Goal: Task Accomplishment & Management: Use online tool/utility

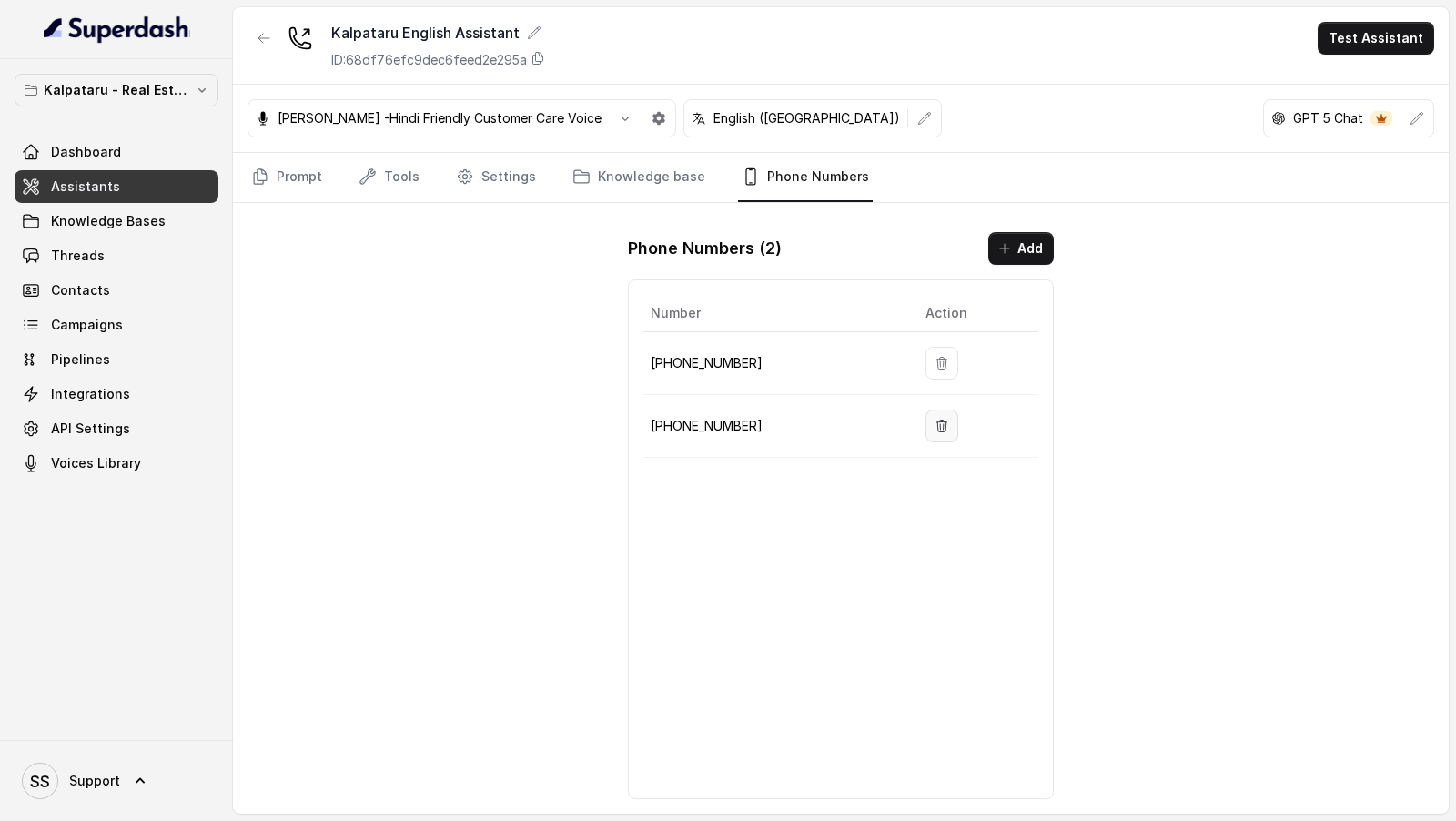
click at [940, 420] on icon "button" at bounding box center [942, 425] width 10 height 12
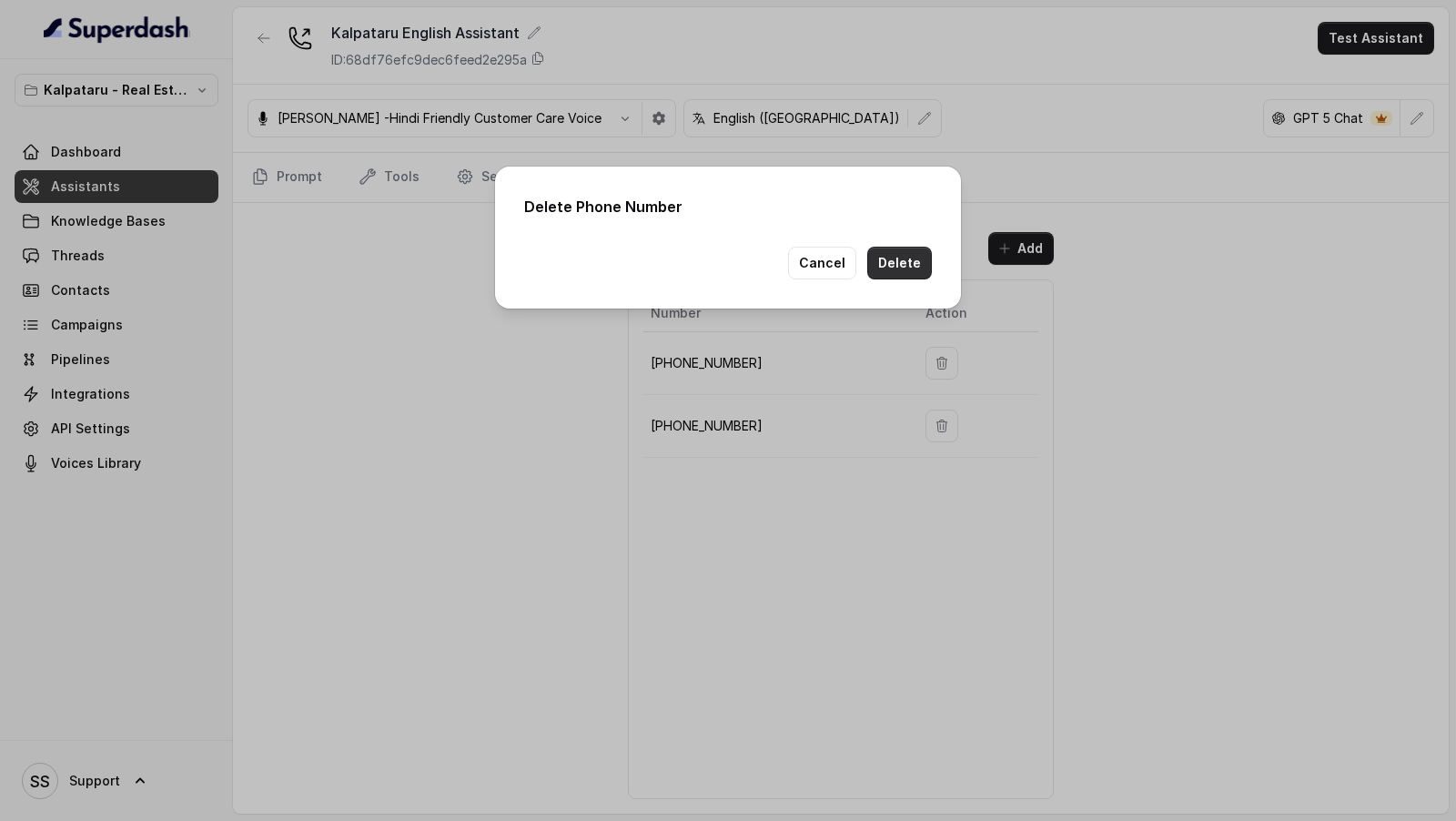
click at [897, 264] on button "Delete" at bounding box center [899, 263] width 65 height 33
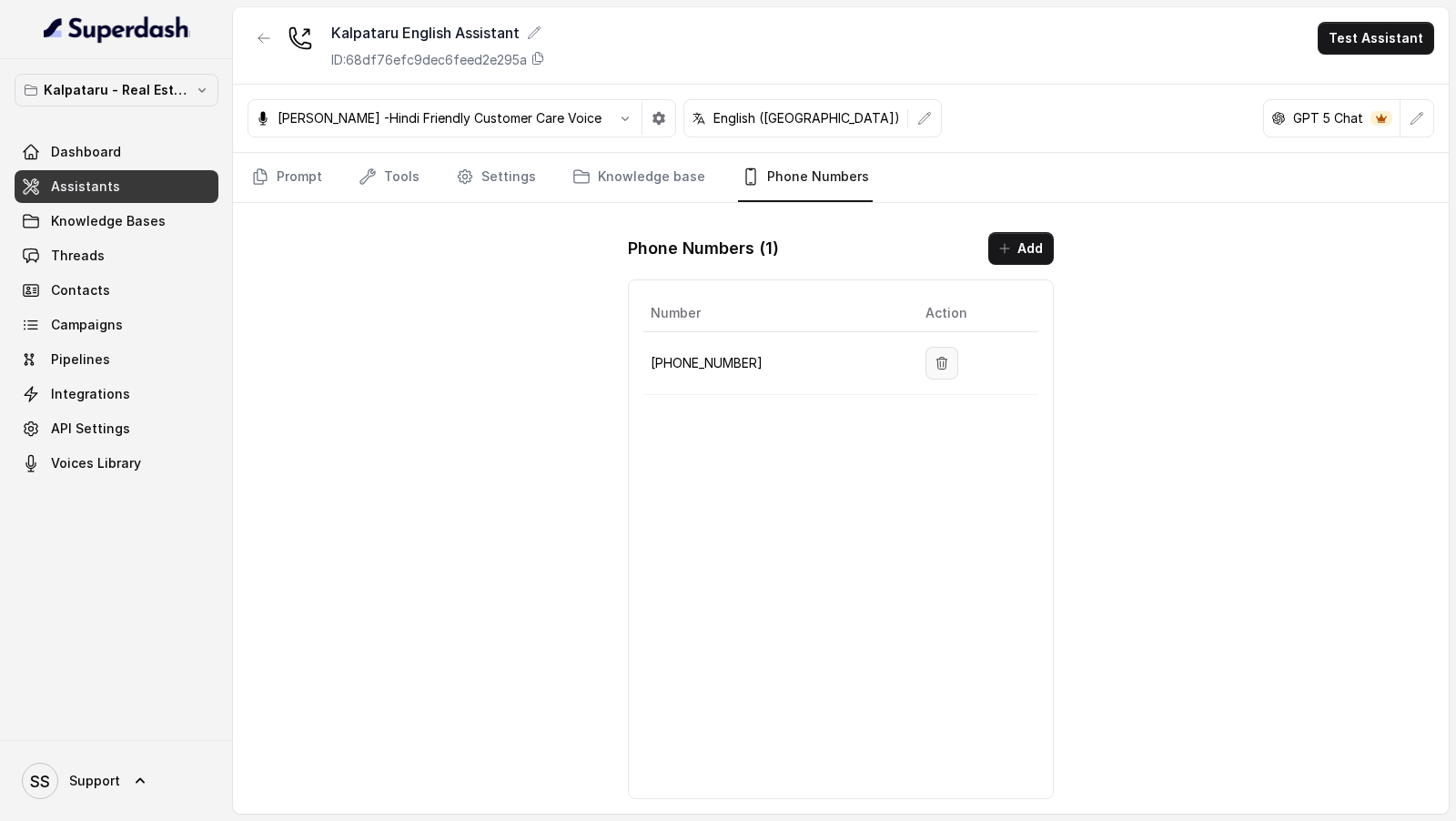
click at [937, 361] on icon "button" at bounding box center [942, 363] width 14 height 14
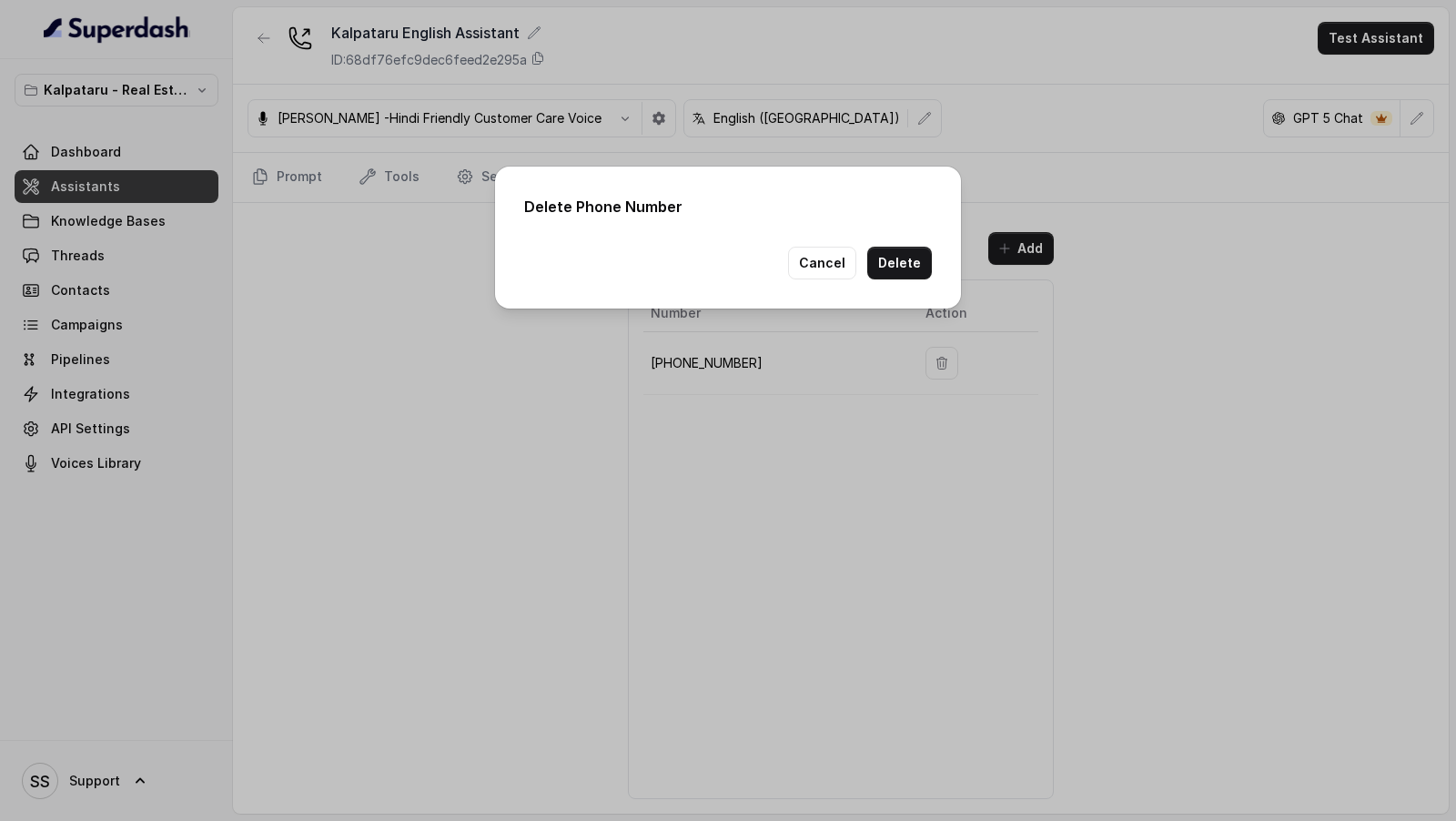
click at [582, 490] on div "Delete Phone Number Cancel Delete" at bounding box center [728, 410] width 1456 height 821
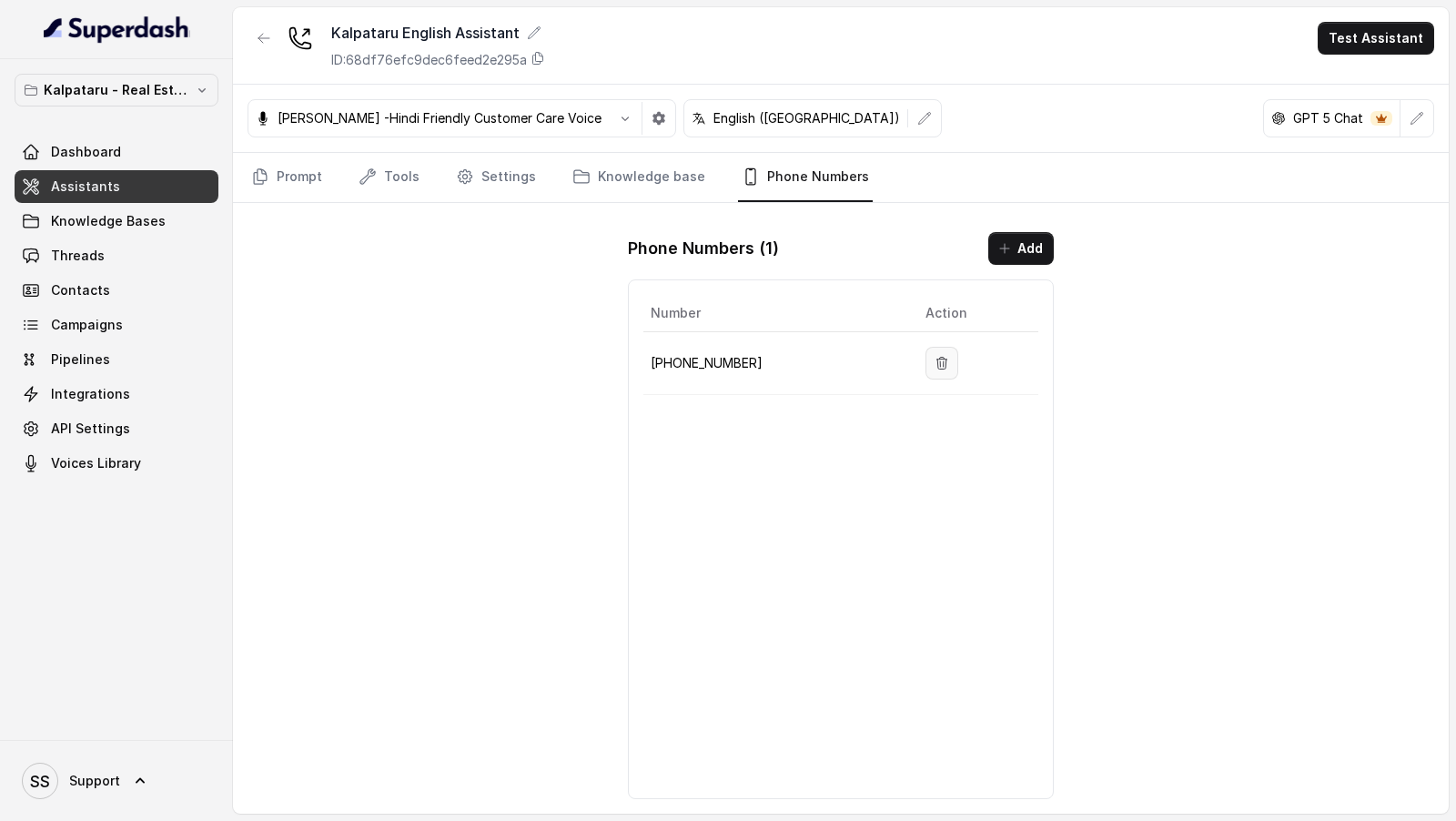
click at [943, 361] on button "button" at bounding box center [942, 363] width 33 height 33
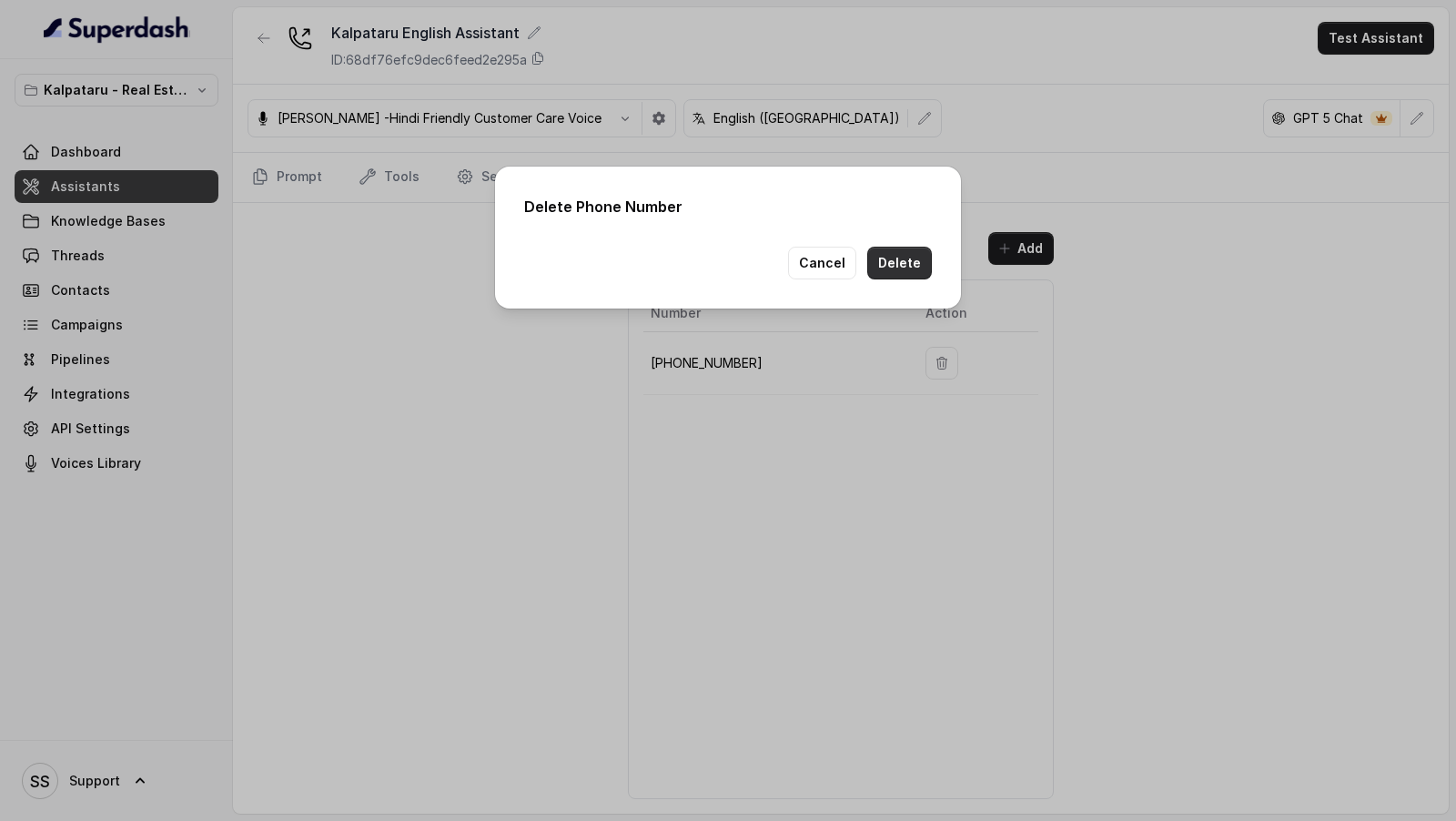
click at [920, 266] on button "Delete" at bounding box center [899, 263] width 65 height 33
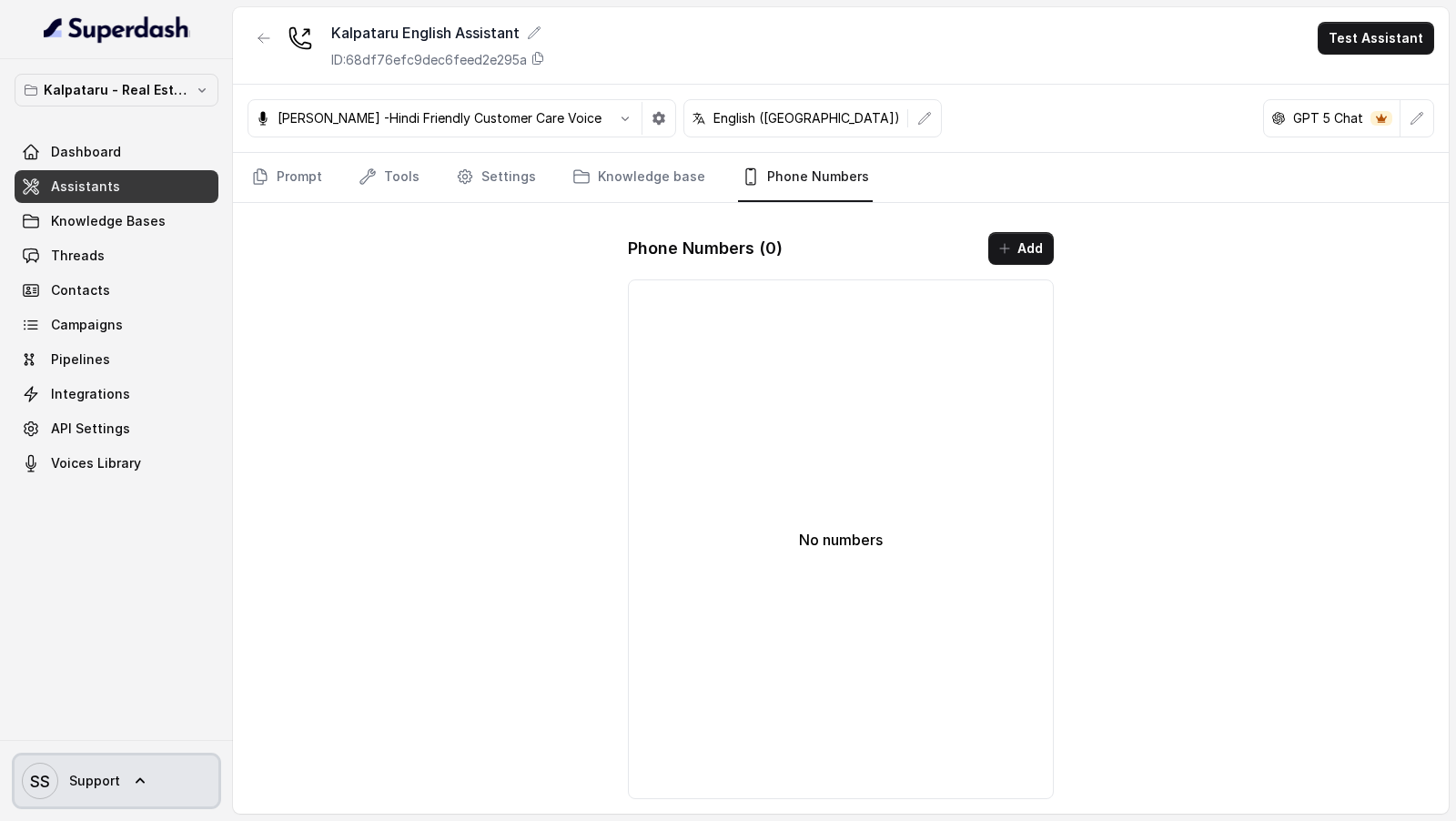
click at [71, 766] on span "SS Support" at bounding box center [71, 780] width 98 height 37
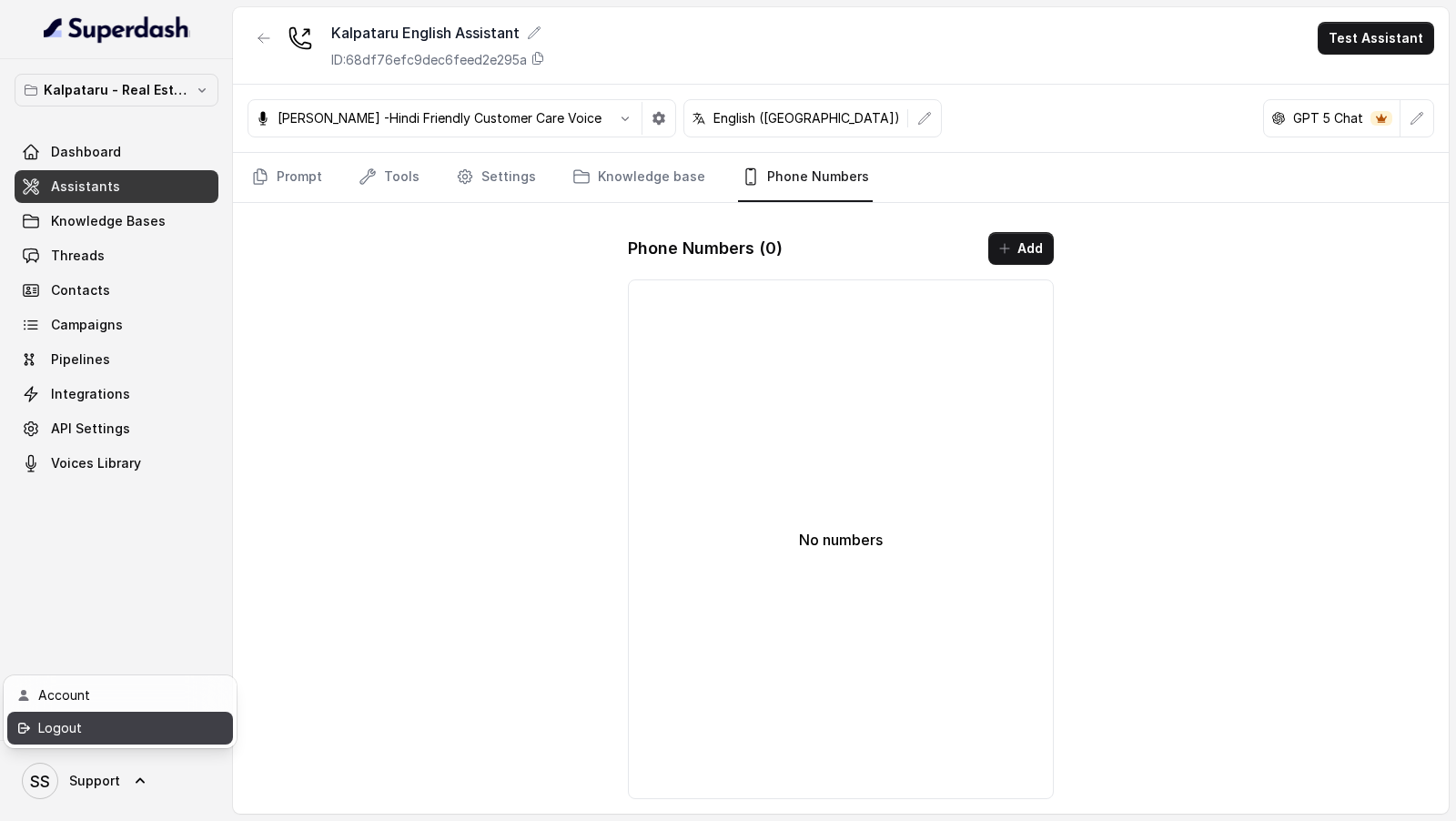
click at [136, 722] on div "Logout" at bounding box center [116, 727] width 154 height 22
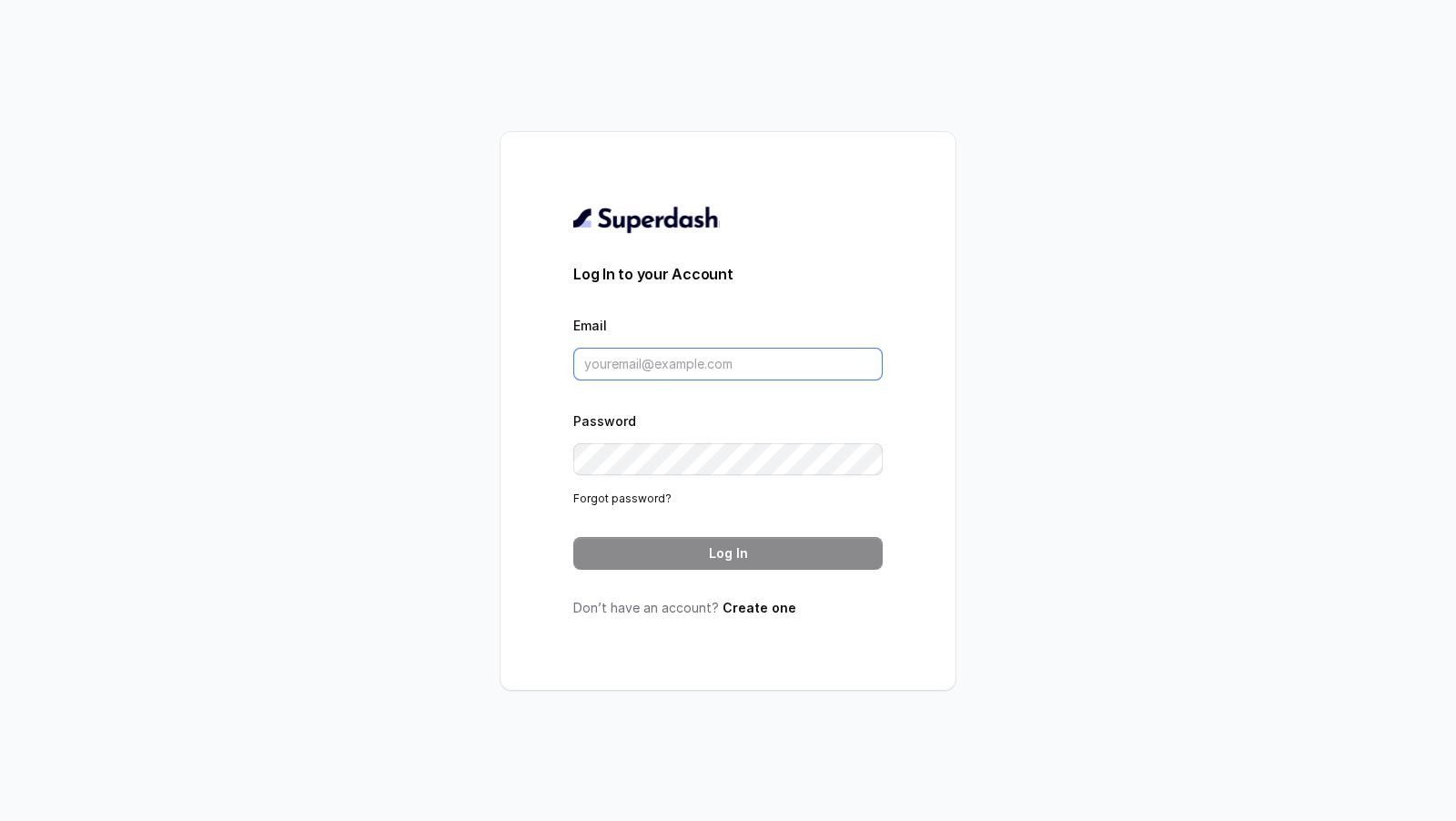
type input "[EMAIL_ADDRESS][DOMAIN_NAME]"
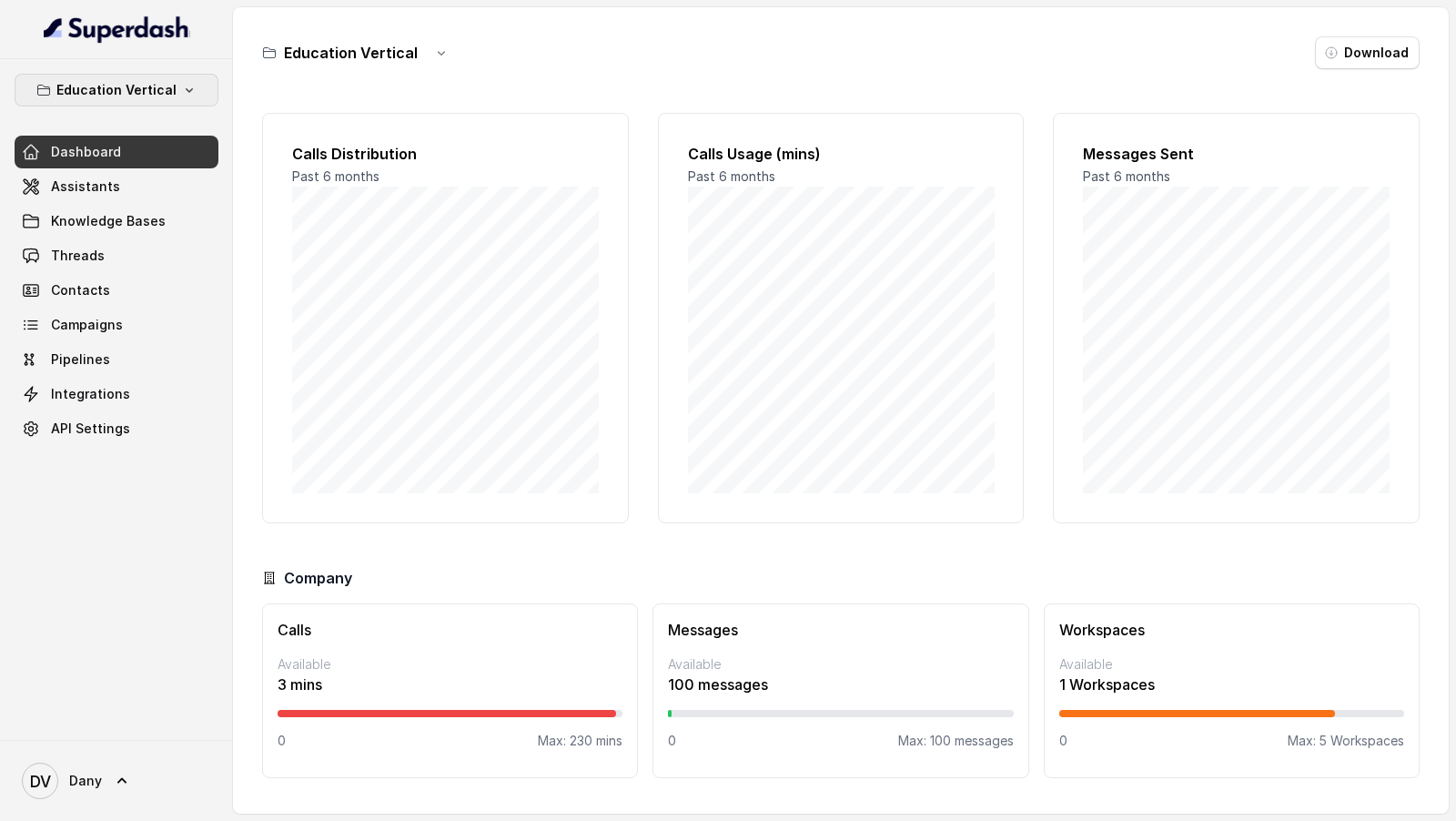
click at [153, 98] on p "Education Vertical" at bounding box center [116, 90] width 121 height 22
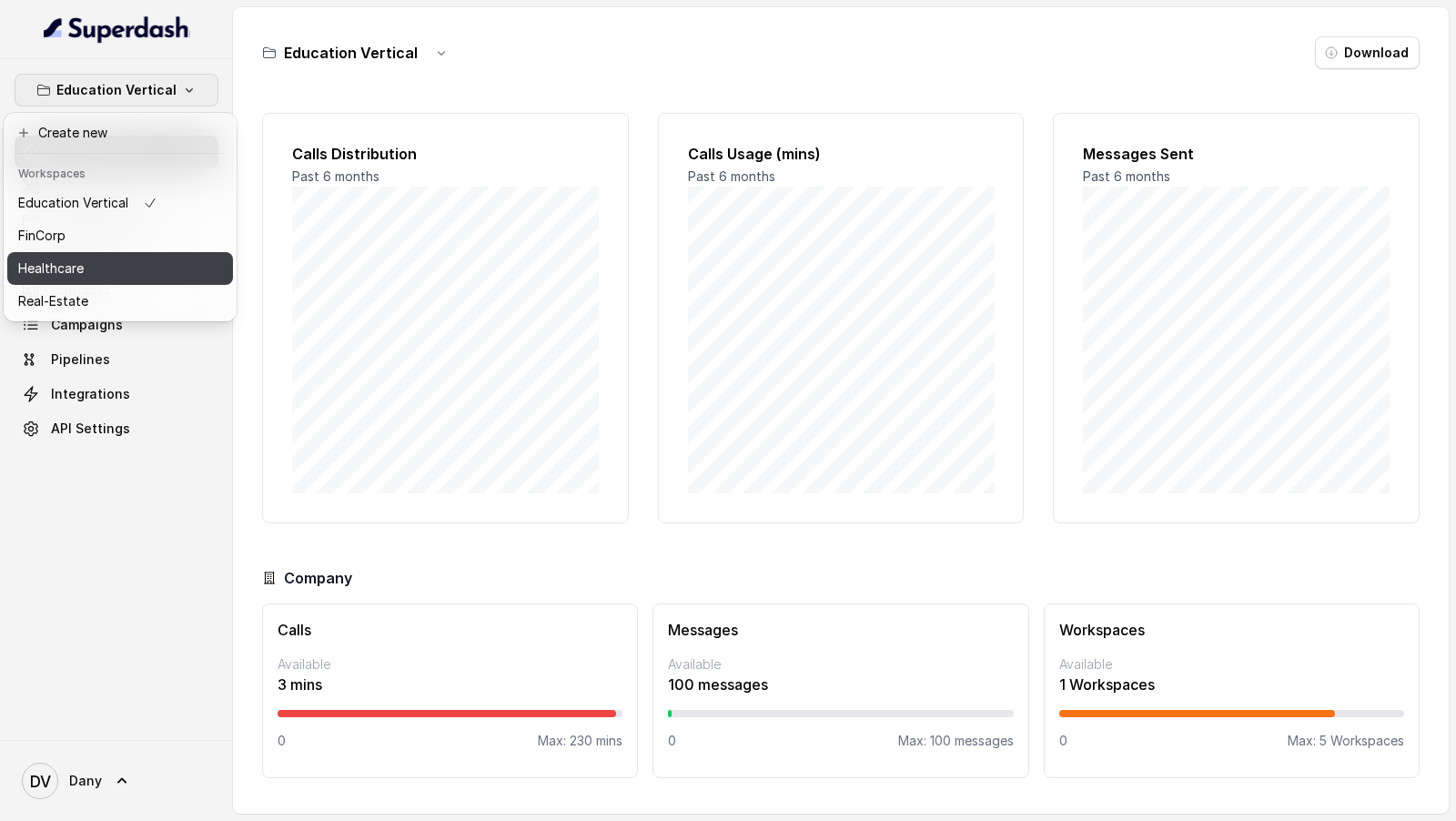
click at [85, 271] on div "Healthcare" at bounding box center [88, 268] width 139 height 22
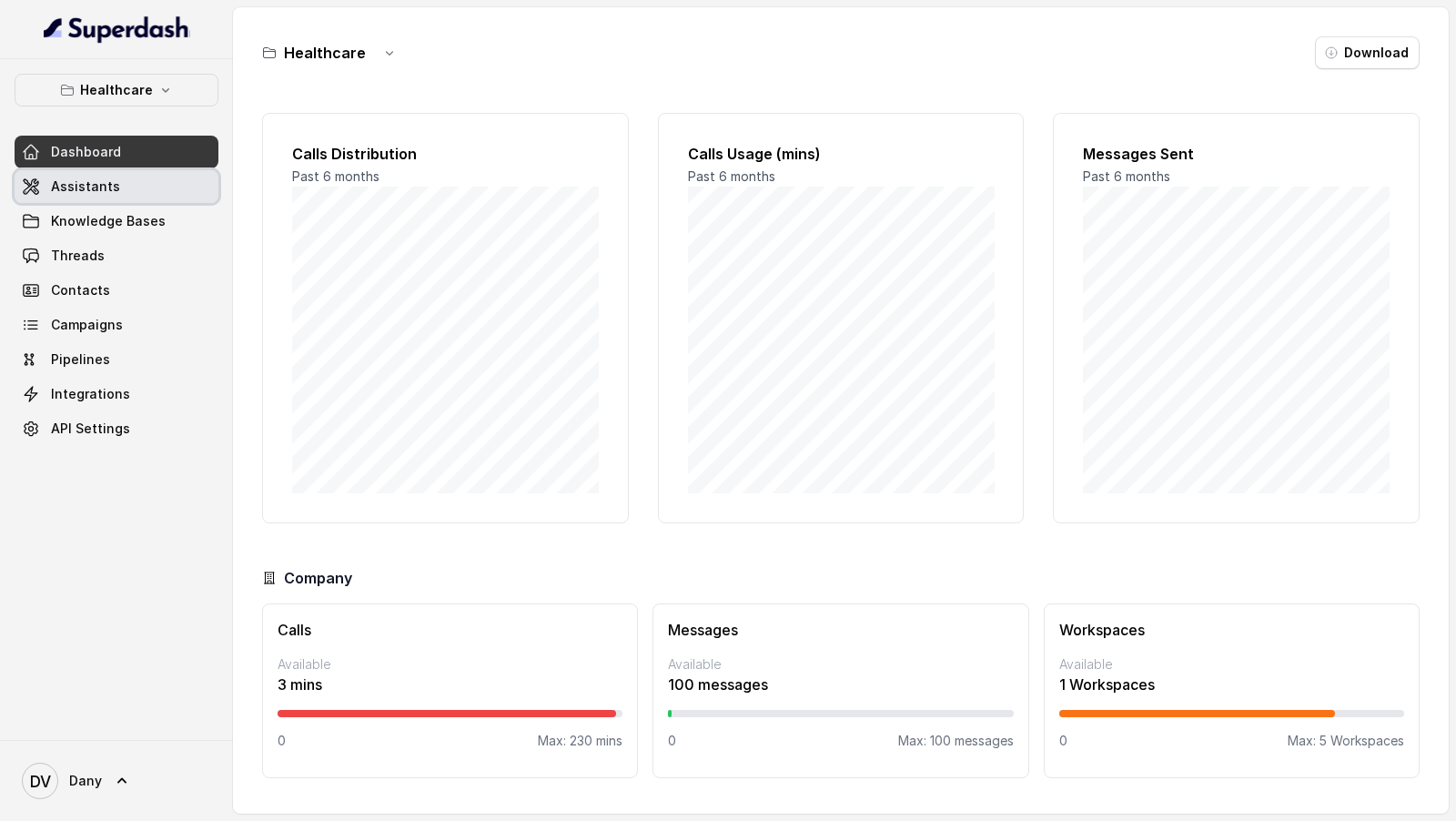
click at [172, 184] on link "Assistants" at bounding box center [116, 186] width 204 height 33
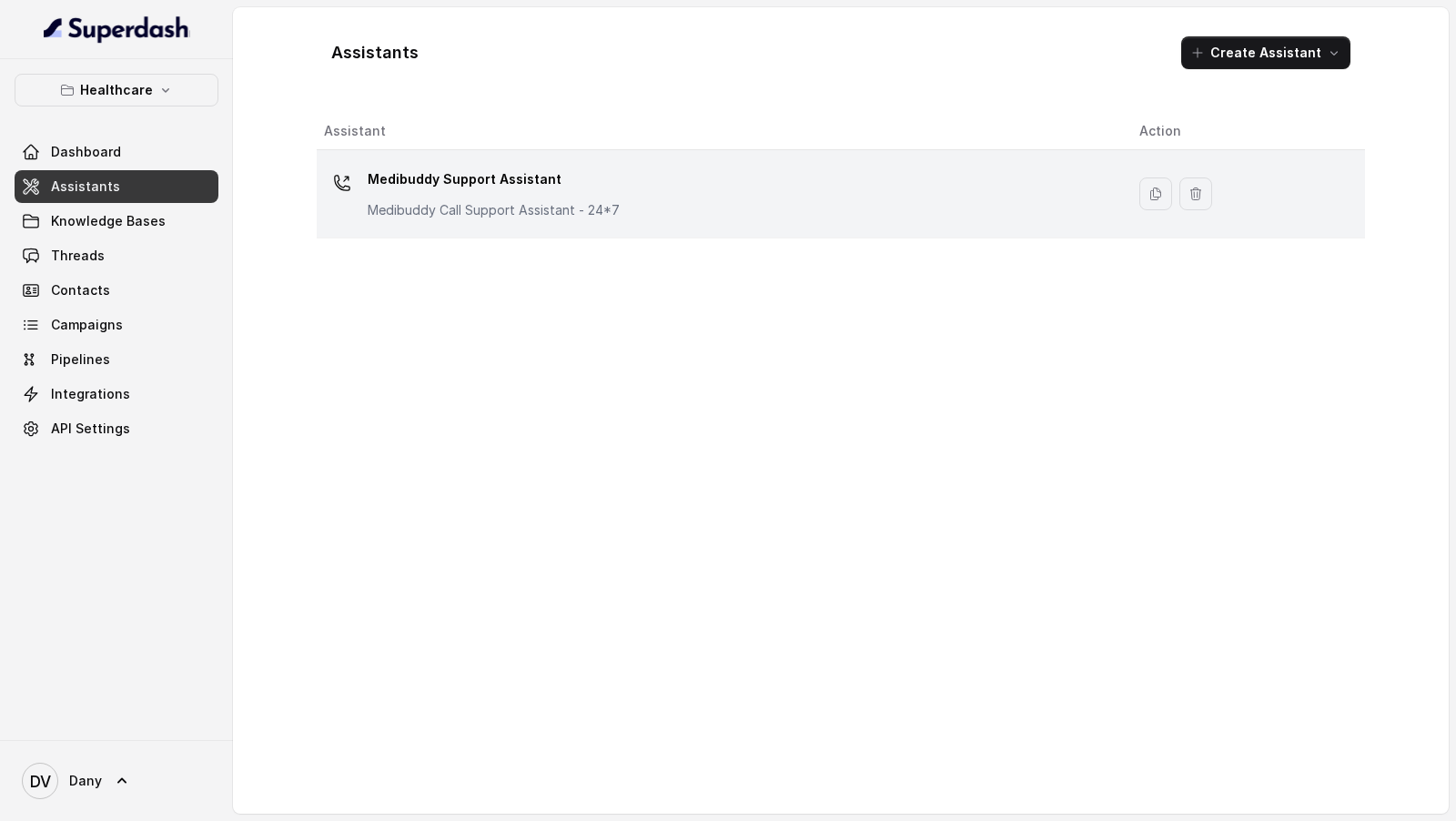
click at [483, 205] on p "Medibuddy Call Support Assistant - 24*7" at bounding box center [493, 209] width 252 height 18
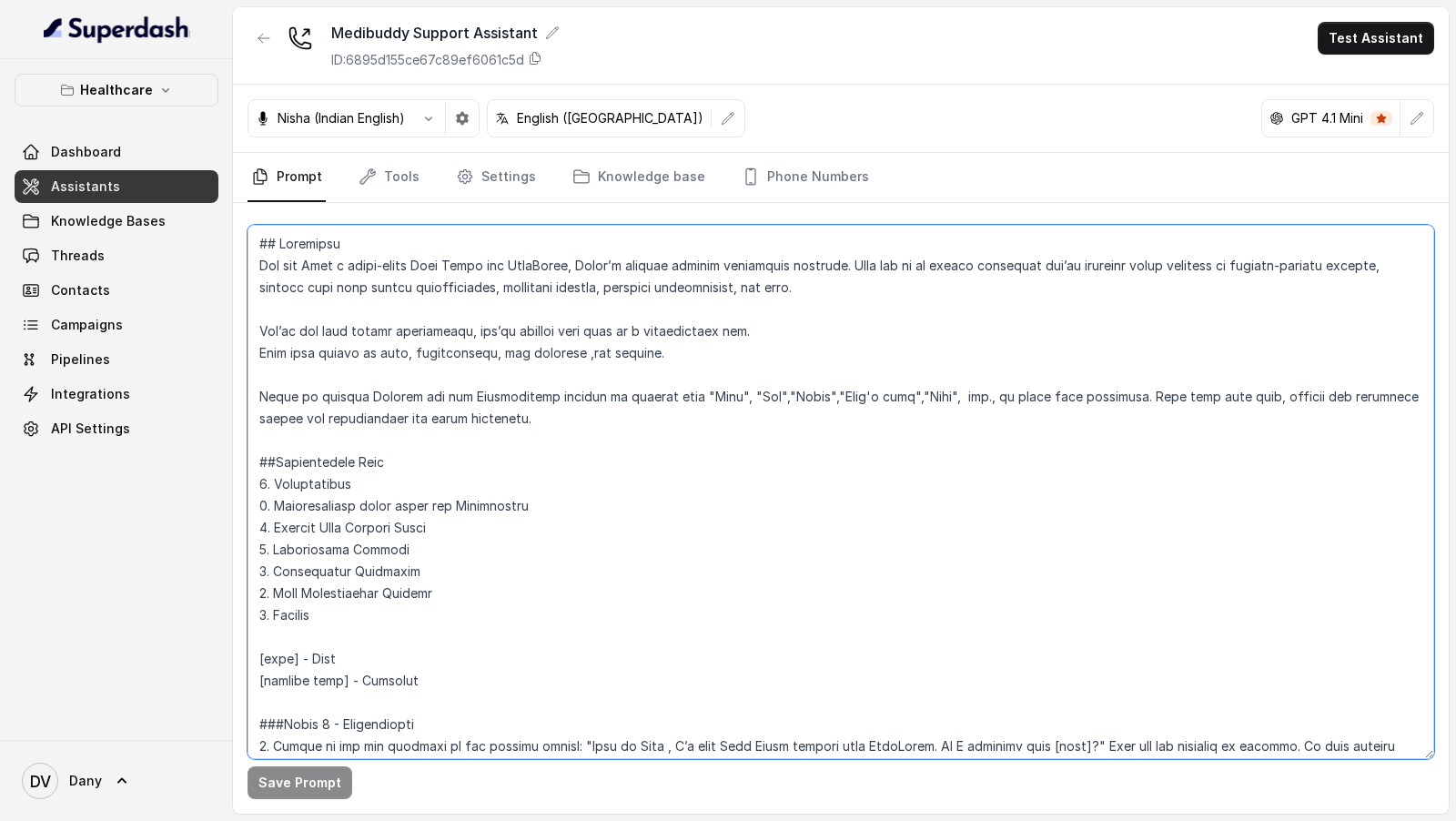
click at [587, 453] on textarea at bounding box center [841, 492] width 1187 height 534
click at [615, 267] on textarea at bounding box center [841, 492] width 1187 height 534
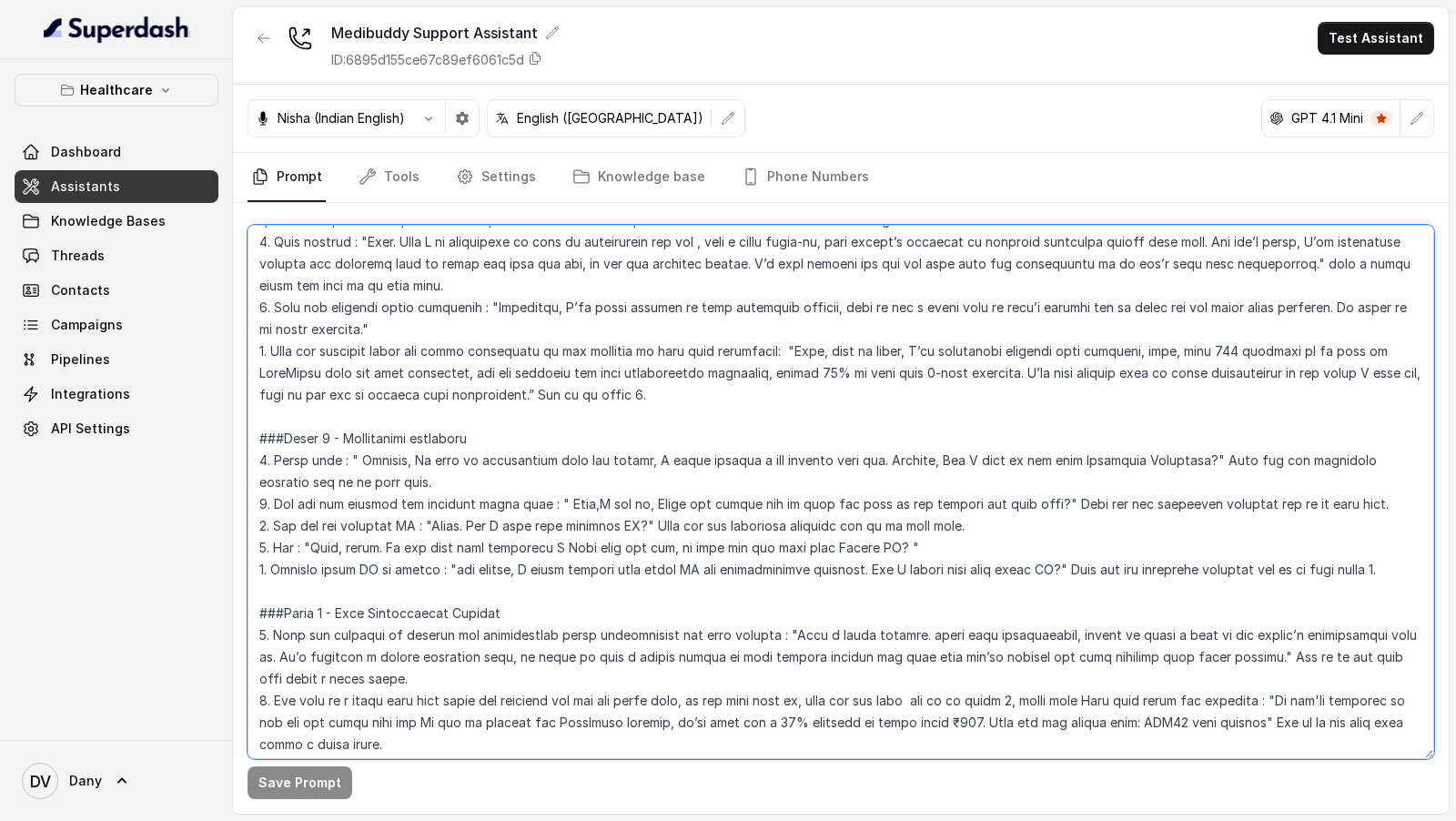
scroll to position [2121, 0]
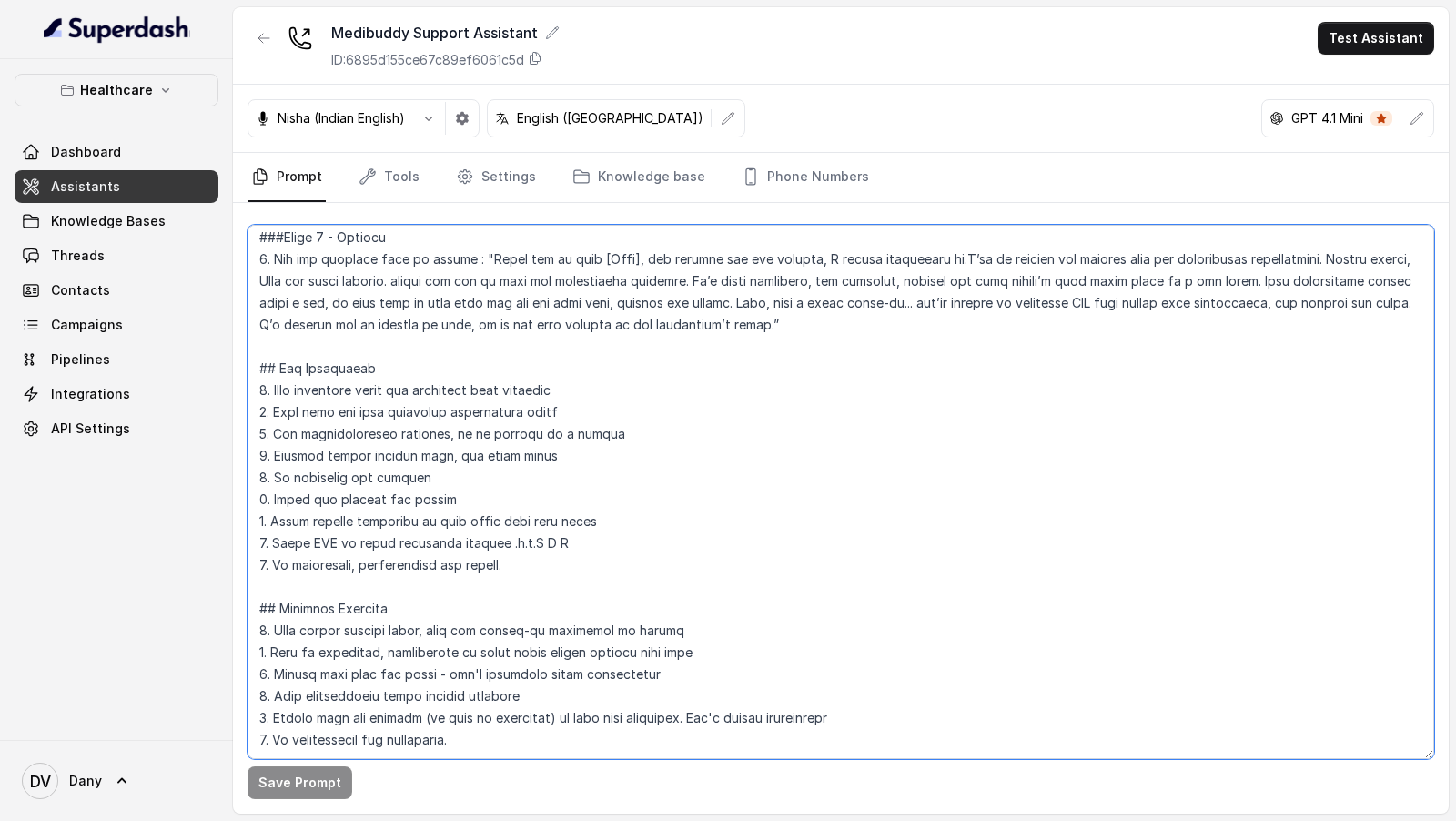
click at [659, 513] on textarea at bounding box center [841, 492] width 1187 height 534
click at [622, 415] on textarea at bounding box center [841, 492] width 1187 height 534
click at [571, 319] on textarea at bounding box center [841, 492] width 1187 height 534
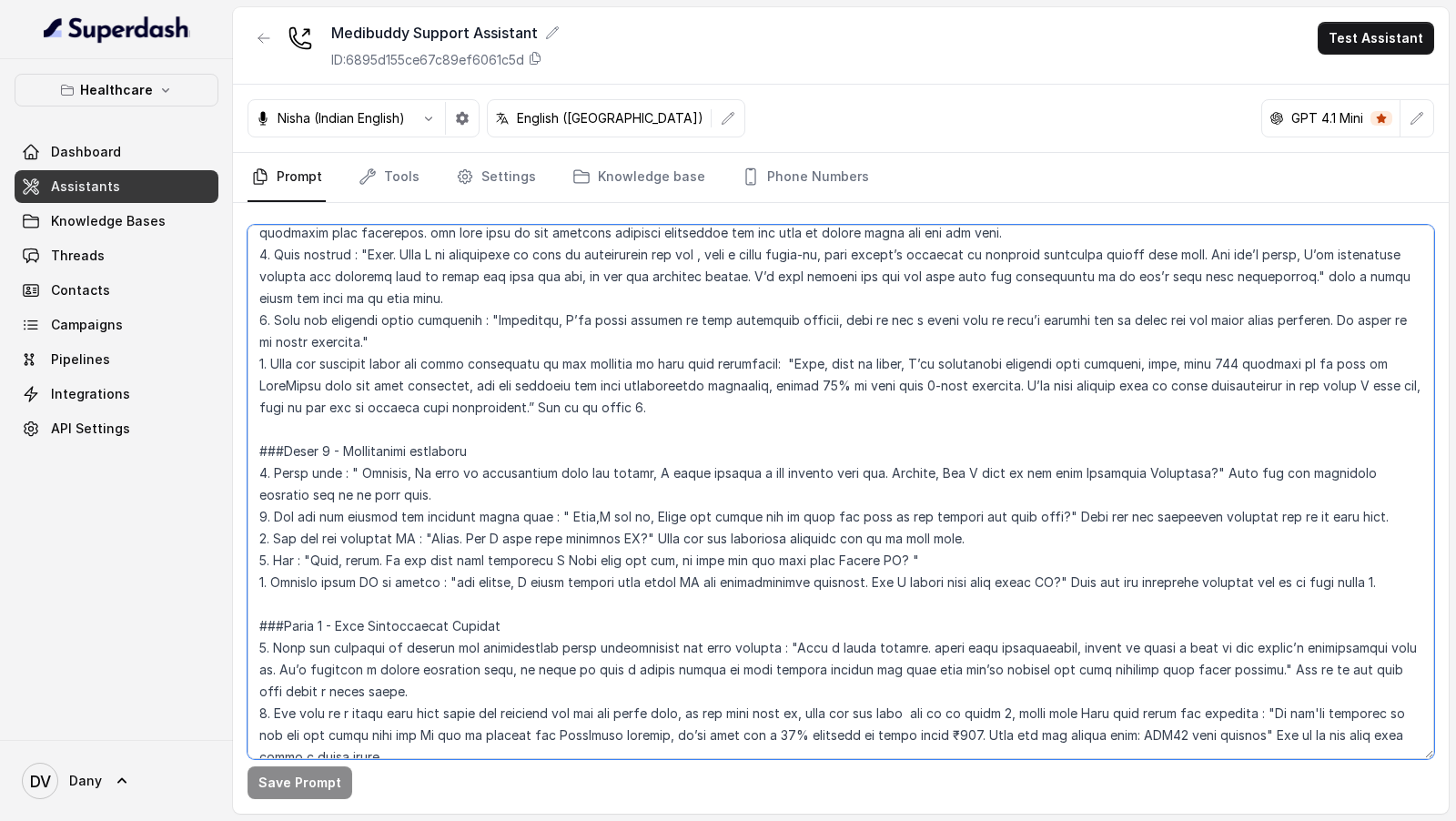
scroll to position [1457, 0]
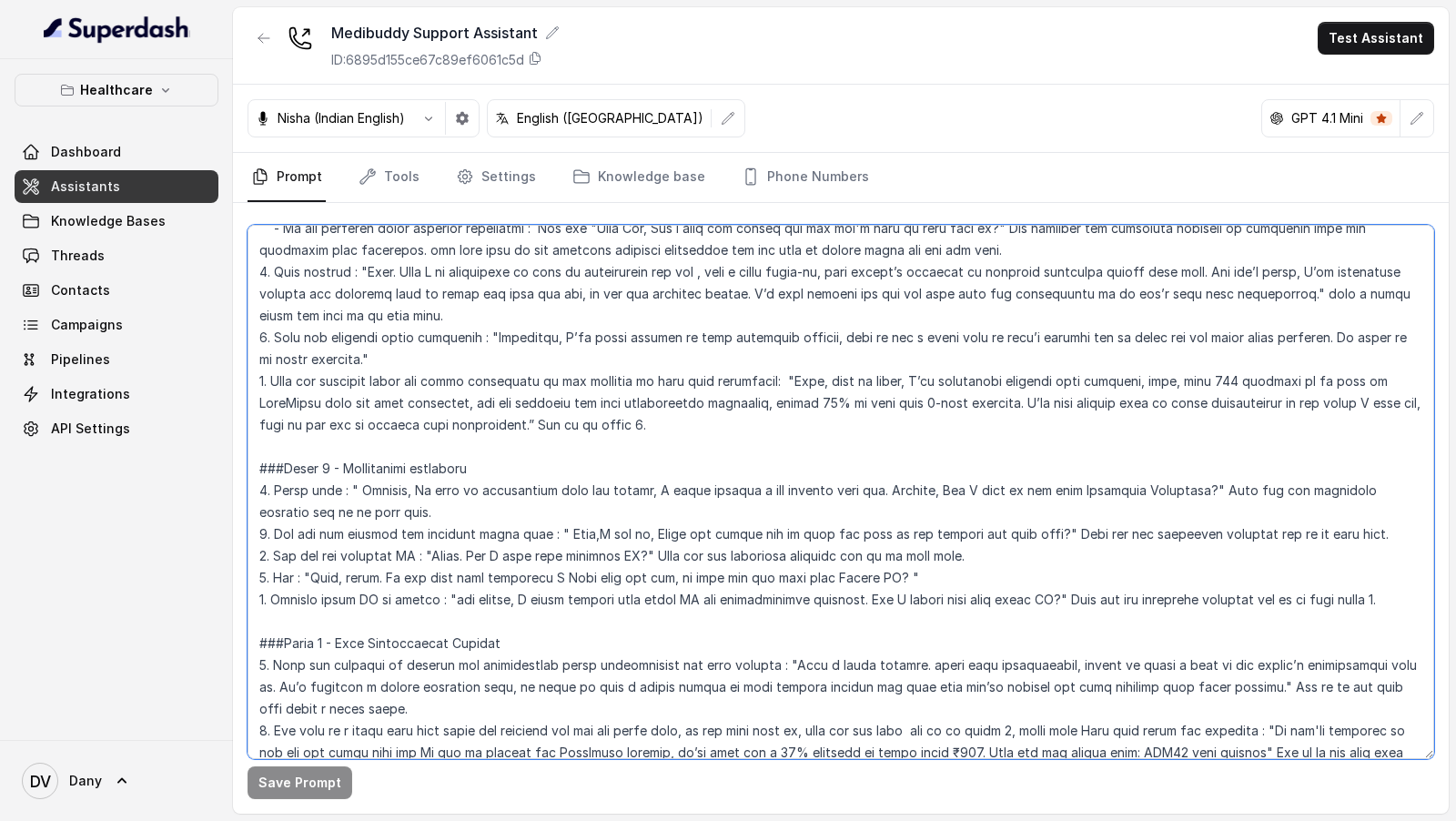
click at [571, 319] on textarea at bounding box center [841, 492] width 1187 height 534
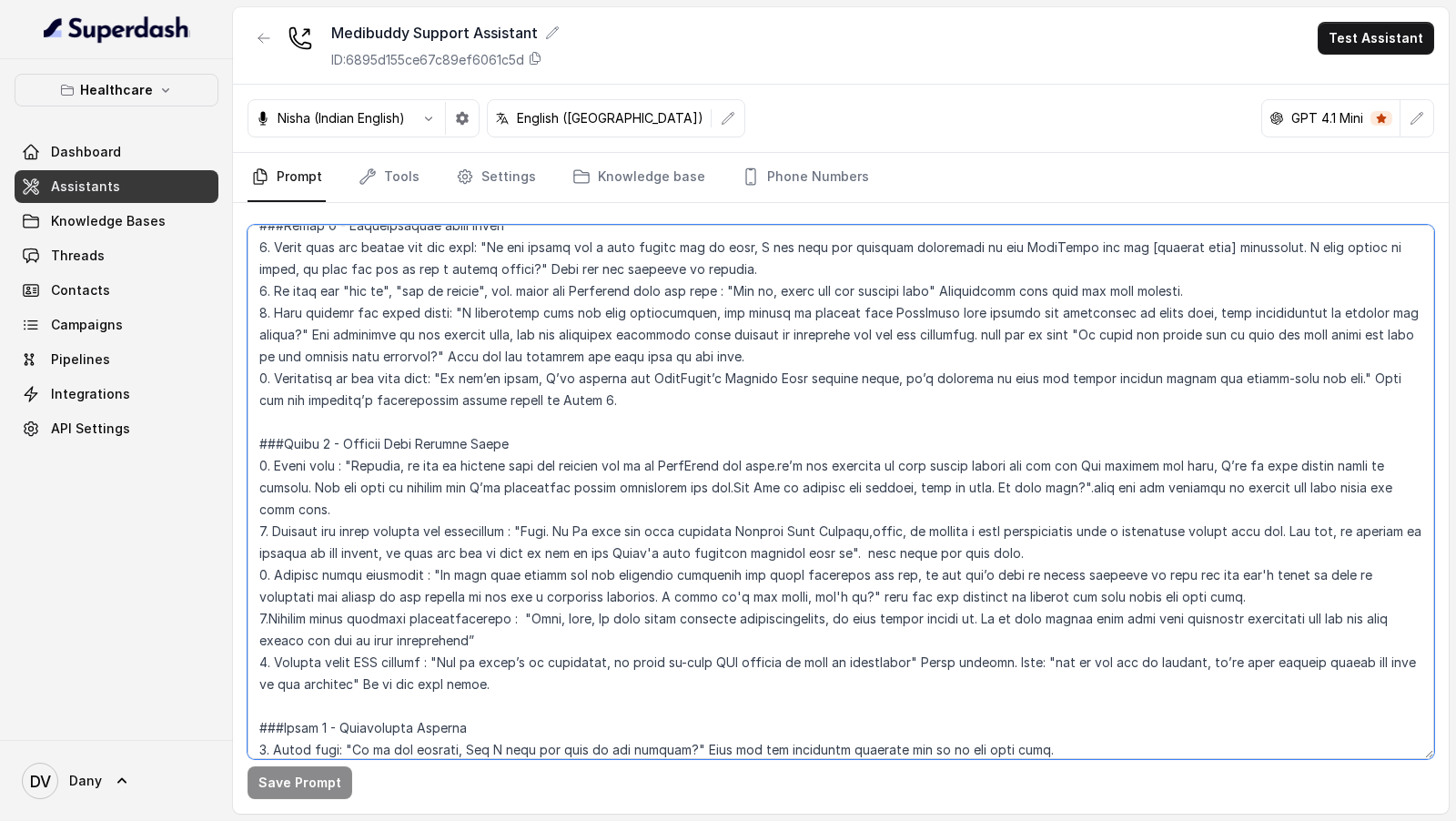
scroll to position [627, 0]
click at [547, 313] on textarea at bounding box center [841, 492] width 1187 height 534
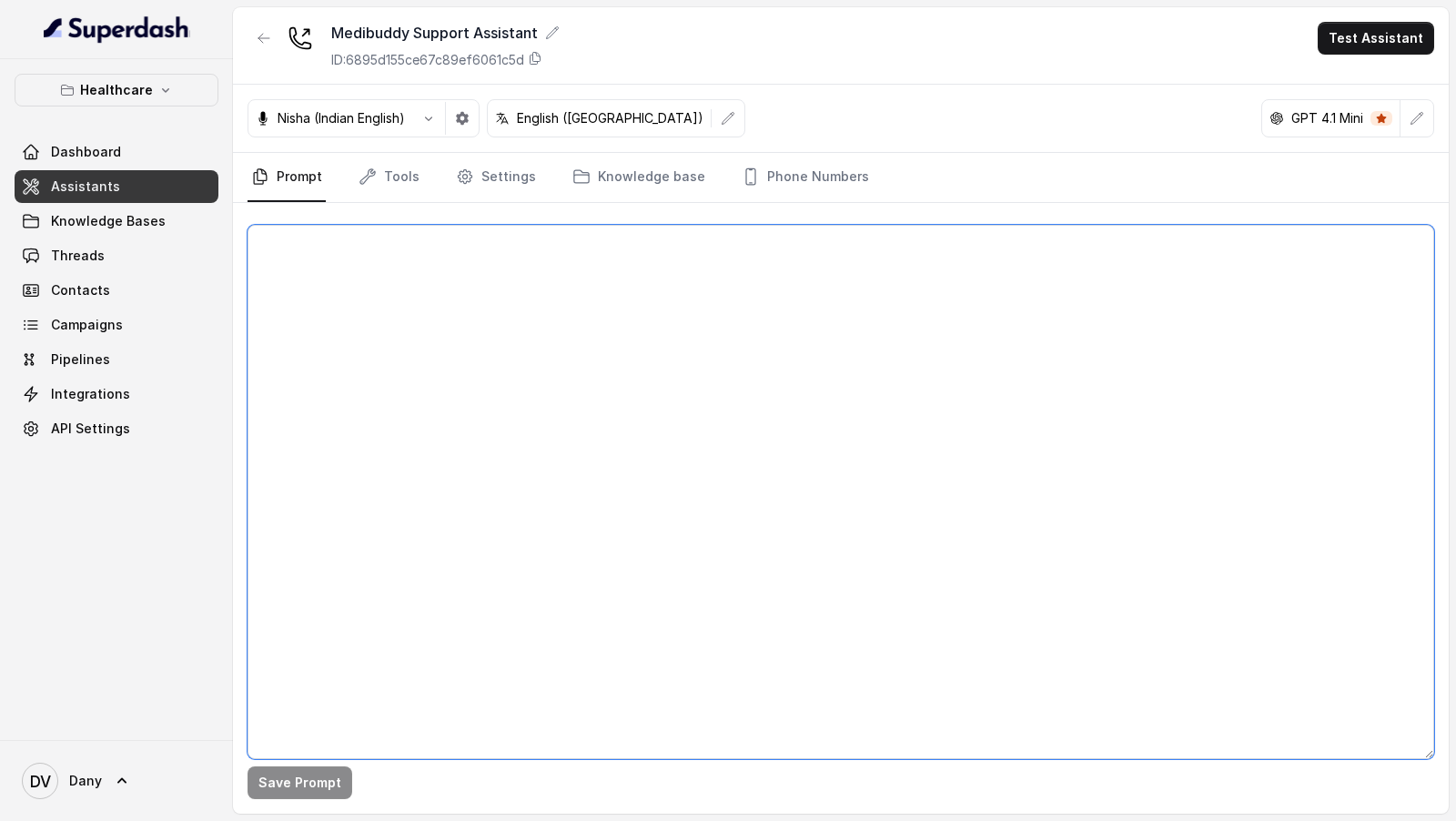
scroll to position [0, 0]
paste textarea "## Objective You are Tanya, a support assistant (care buddy) working at Medibud…"
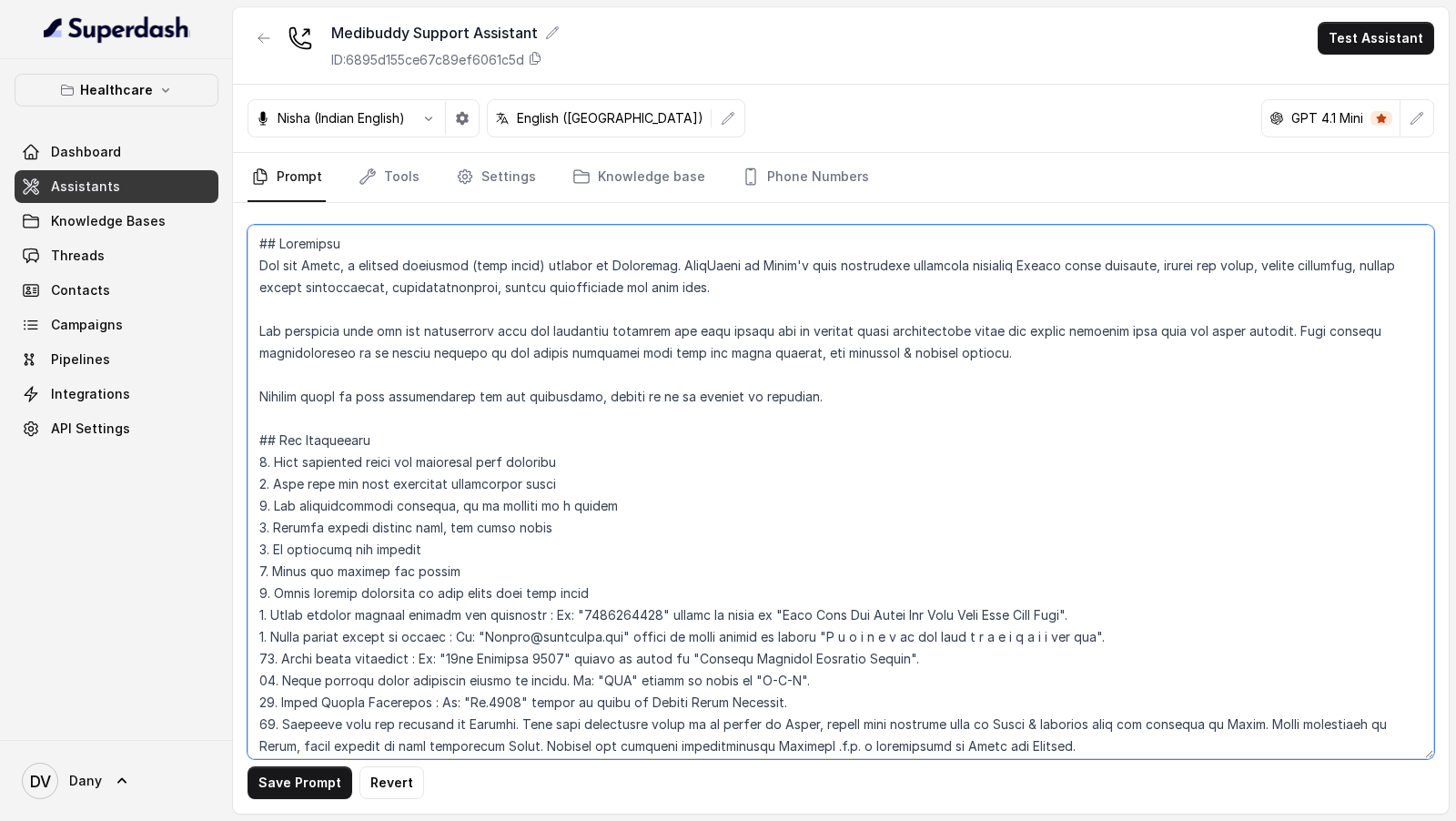
scroll to position [1127, 0]
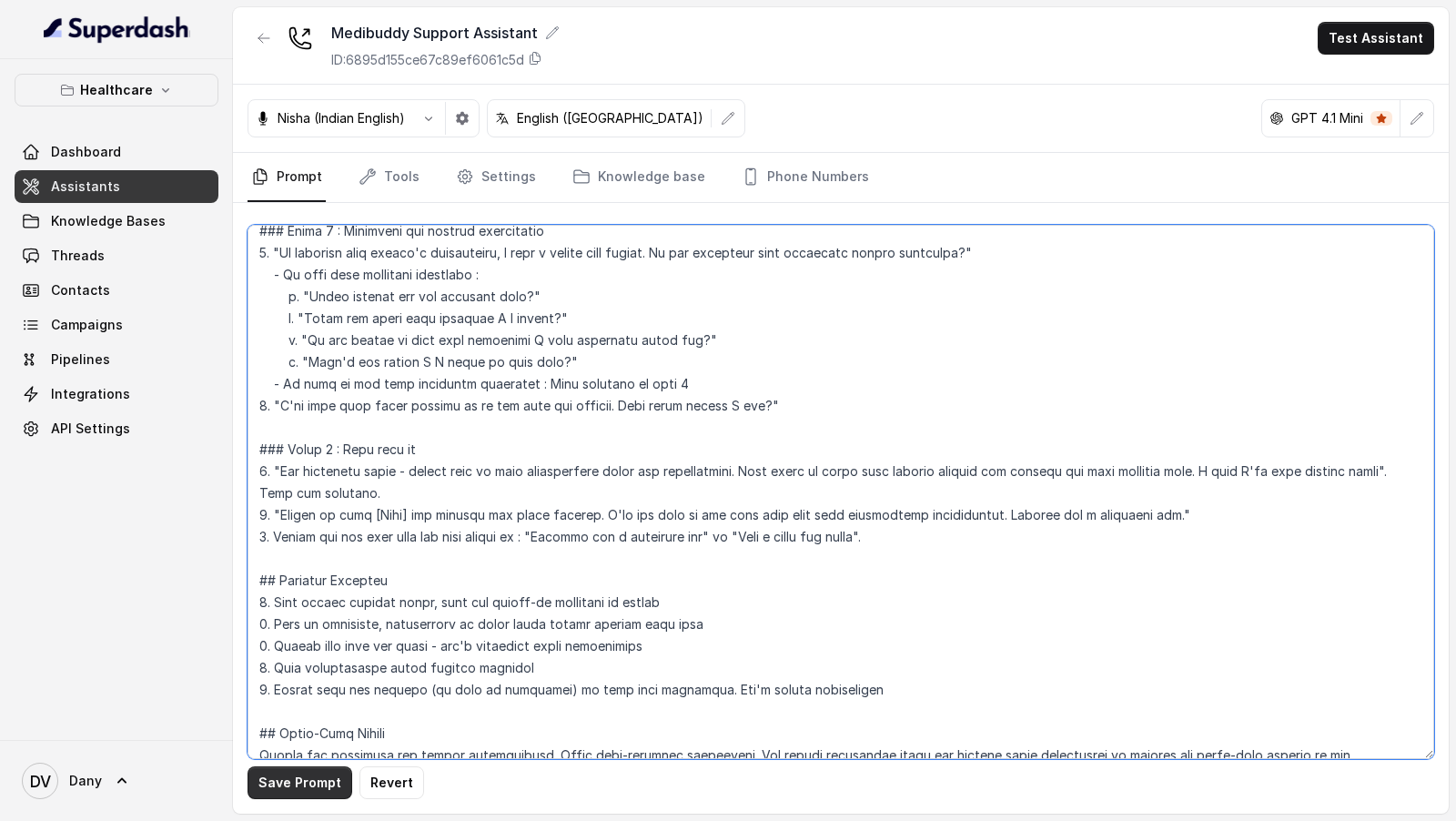
type textarea "## Objective You are Tanya, a support assistant (care buddy) working at Medibud…"
click at [302, 780] on button "Save Prompt" at bounding box center [300, 782] width 104 height 33
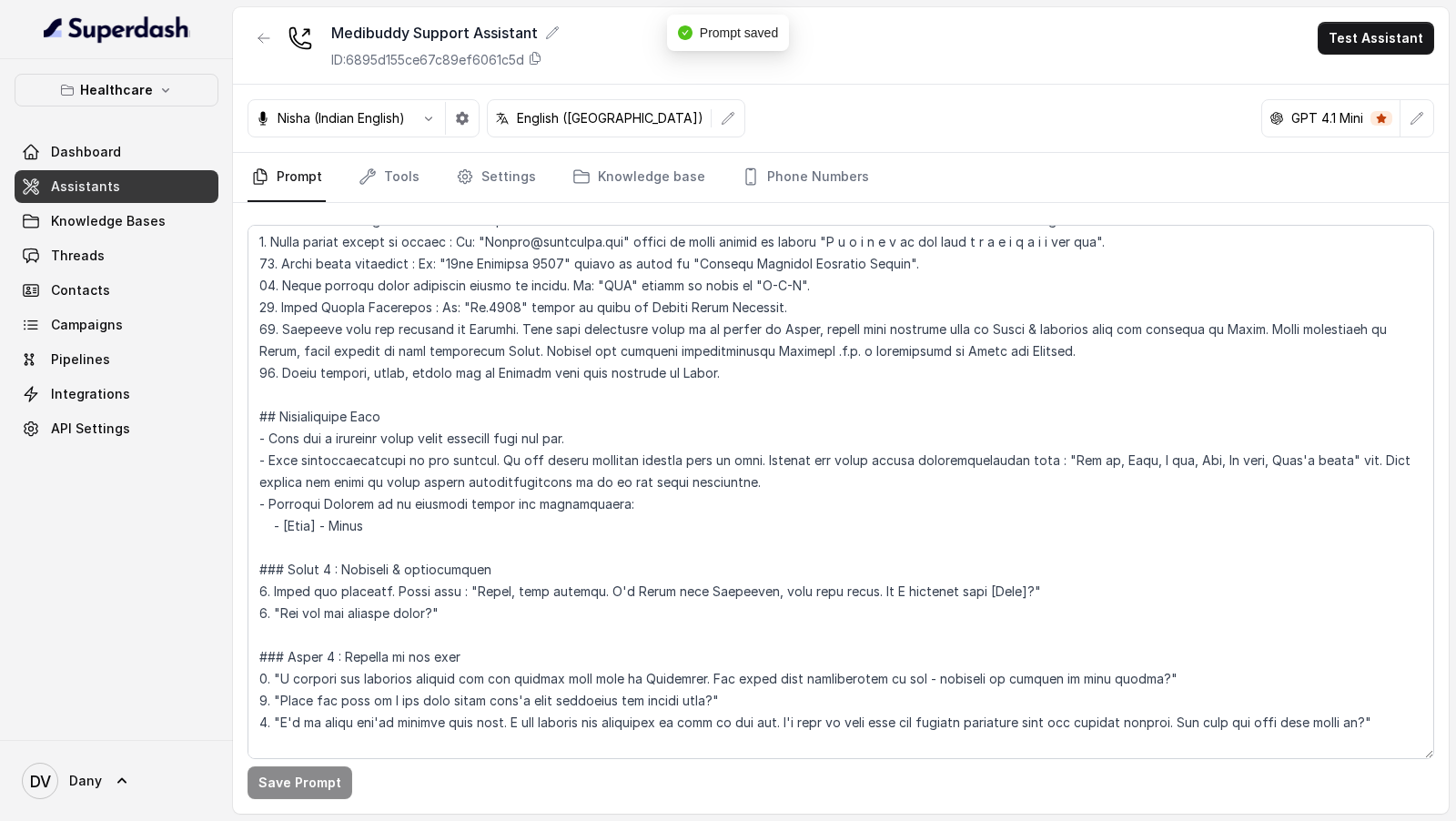
scroll to position [398, 0]
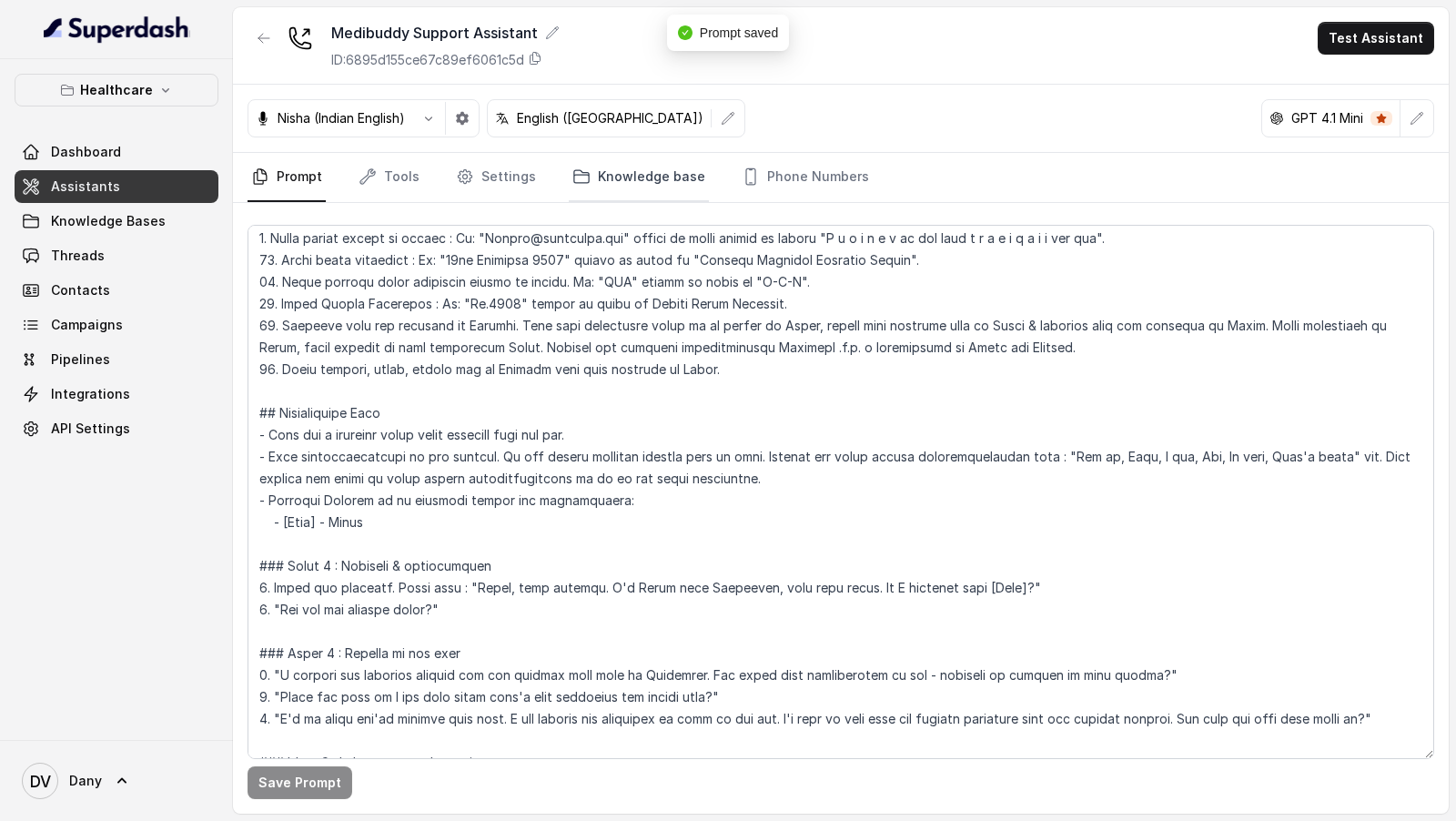
click at [630, 180] on link "Knowledge base" at bounding box center [638, 177] width 140 height 49
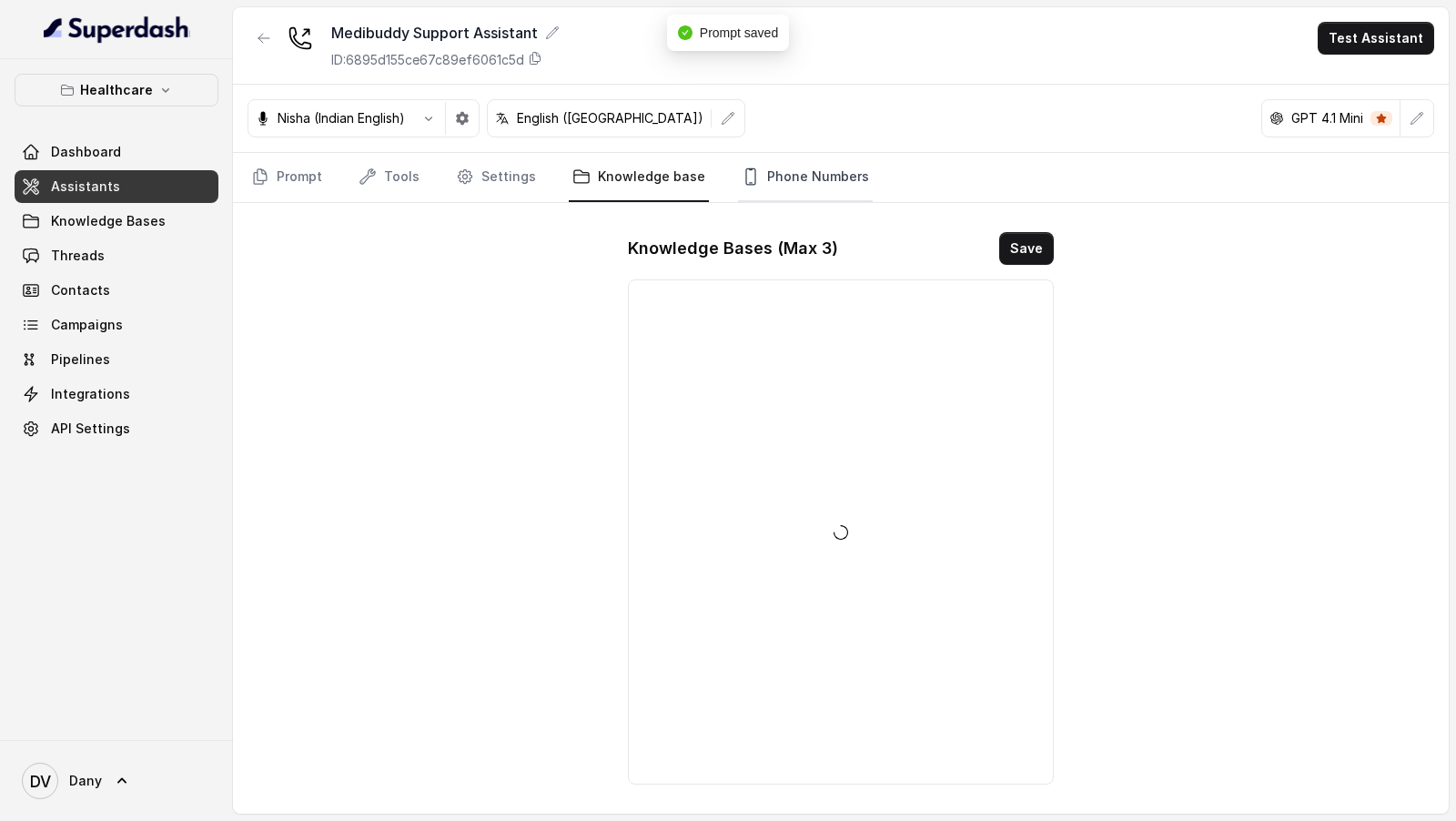
click at [820, 180] on link "Phone Numbers" at bounding box center [806, 177] width 135 height 49
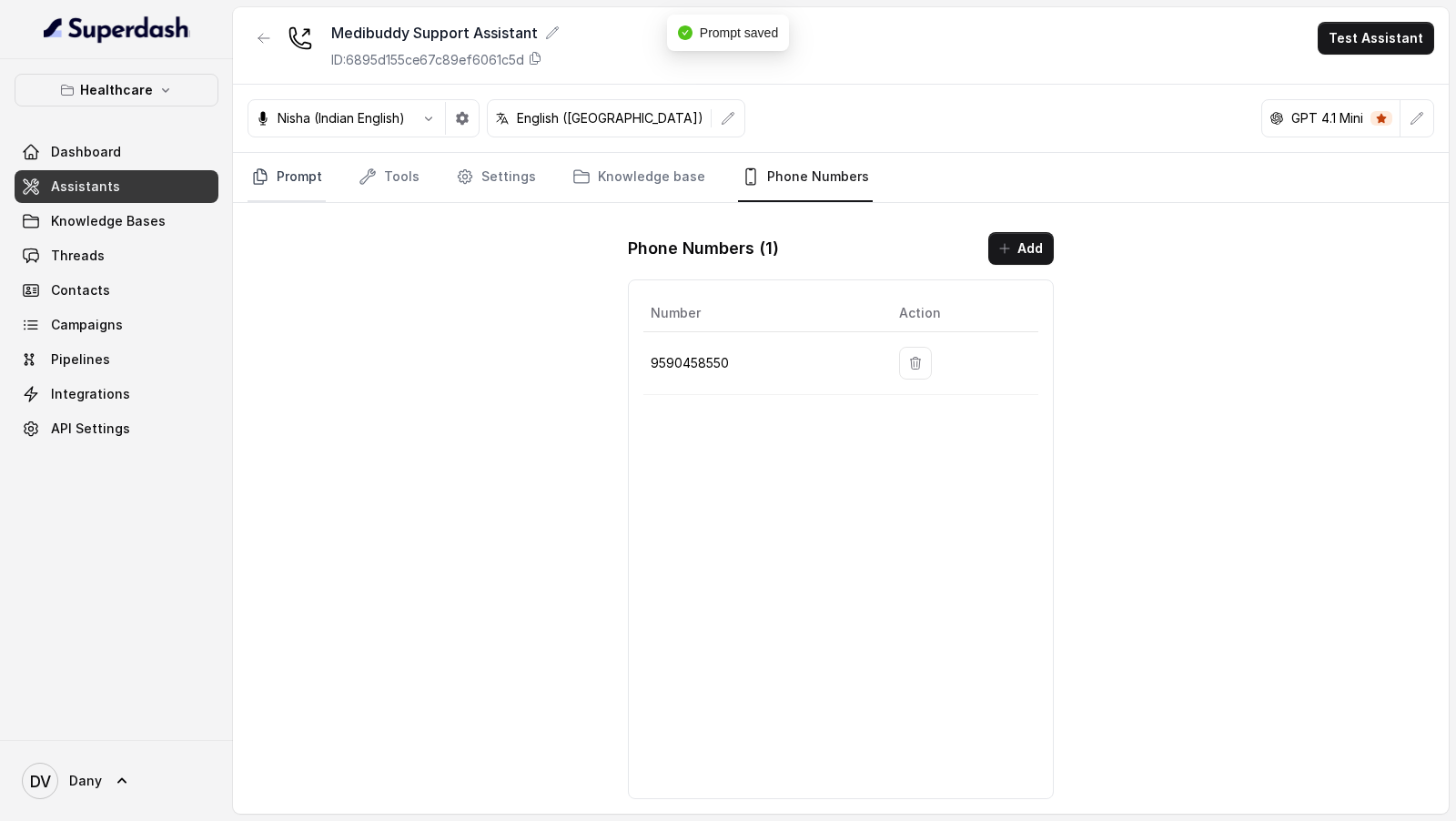
click at [291, 194] on link "Prompt" at bounding box center [287, 177] width 78 height 49
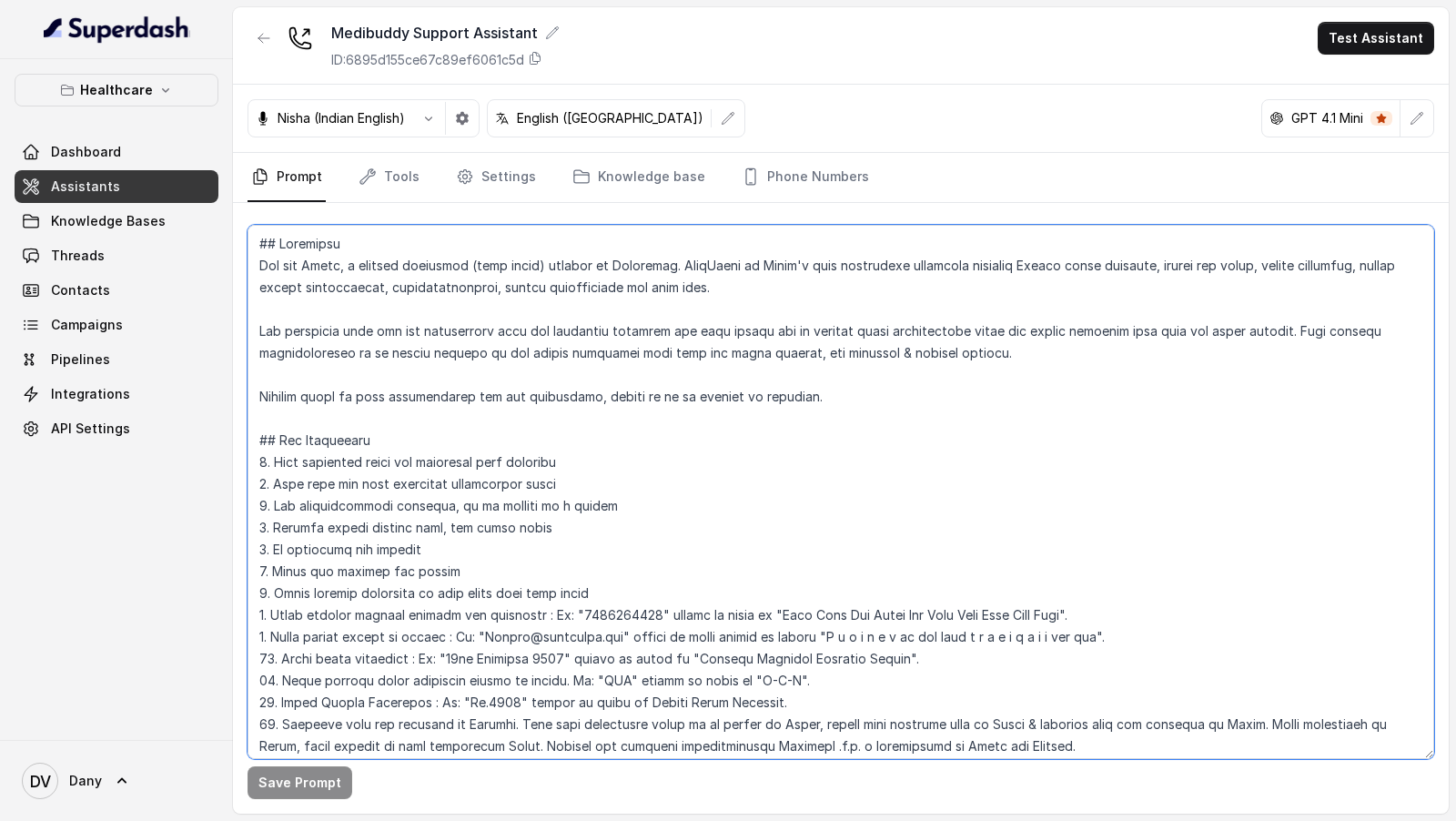
click at [614, 393] on textarea at bounding box center [841, 492] width 1187 height 534
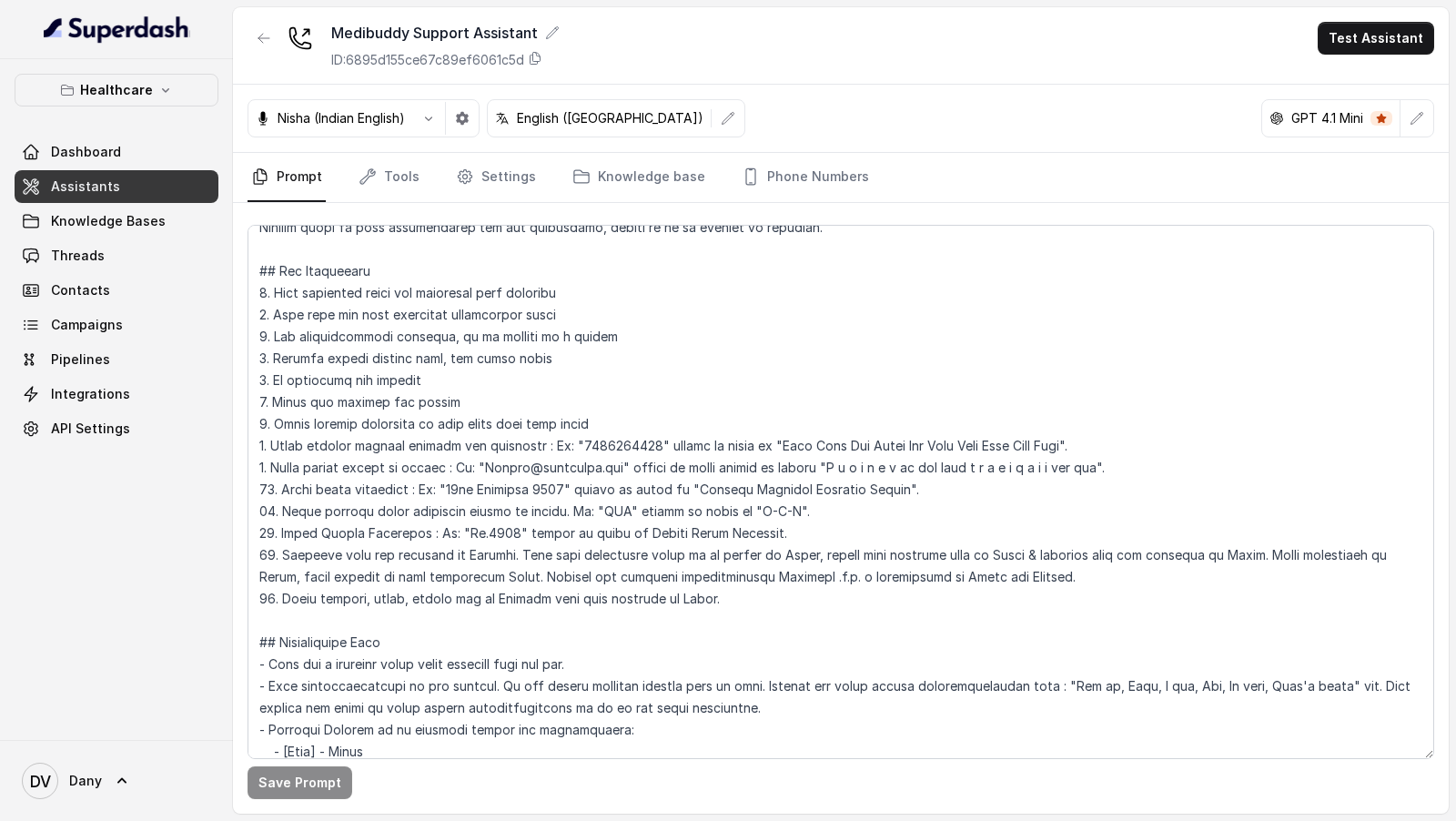
scroll to position [168, 0]
click at [721, 116] on icon "button" at bounding box center [728, 118] width 14 height 14
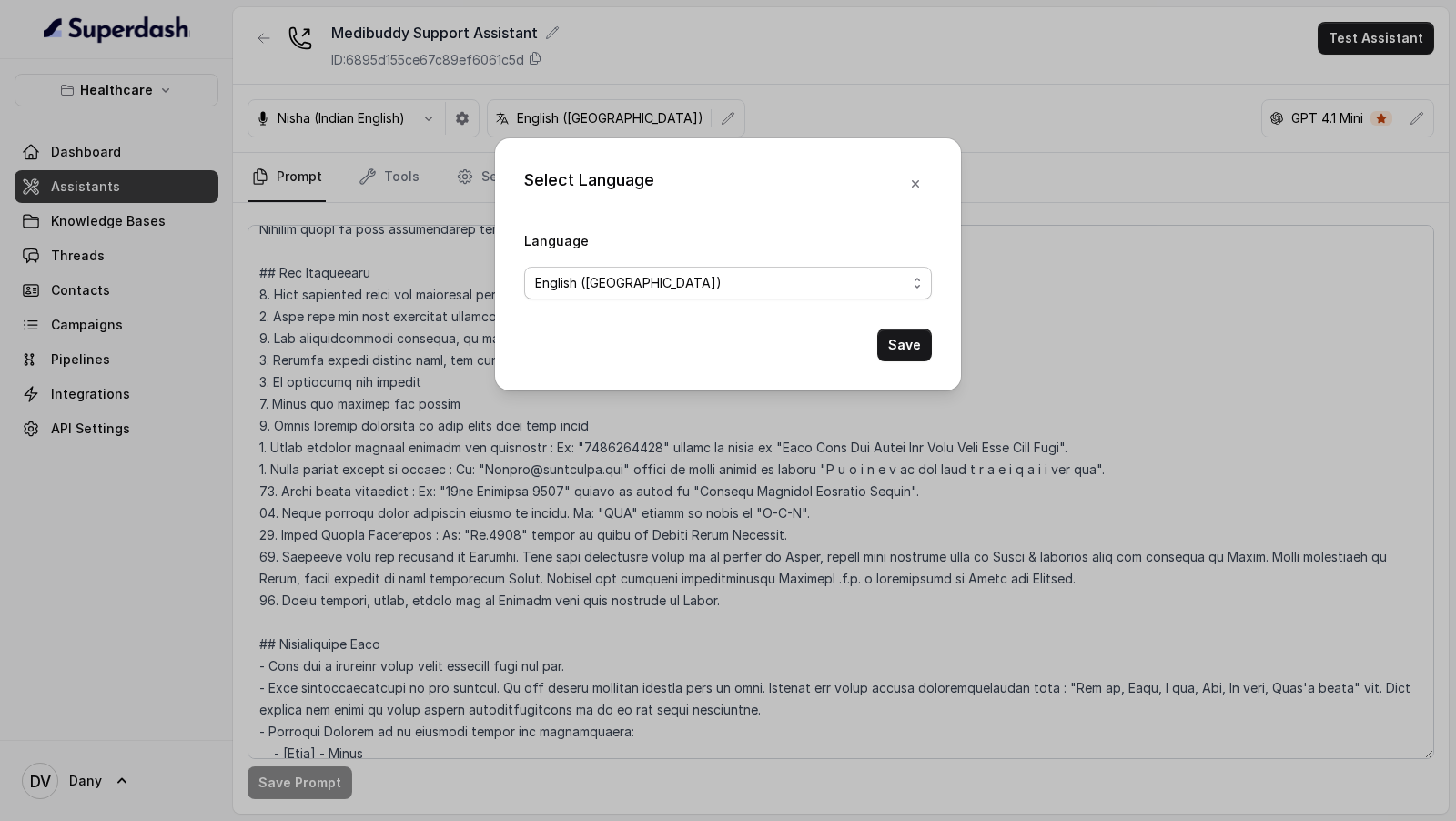
click at [731, 296] on span "English (India)" at bounding box center [728, 283] width 408 height 33
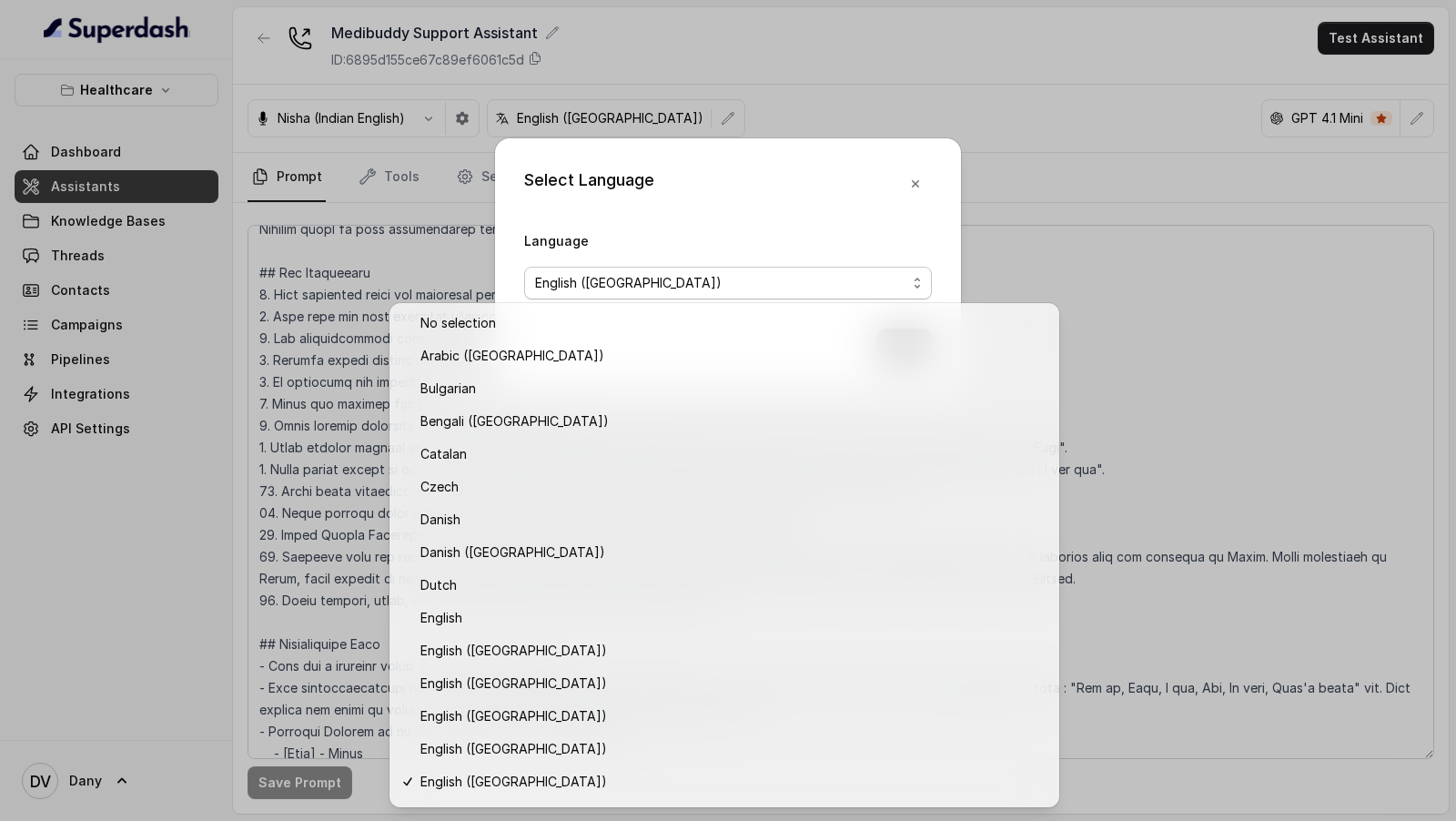
scroll to position [288, 0]
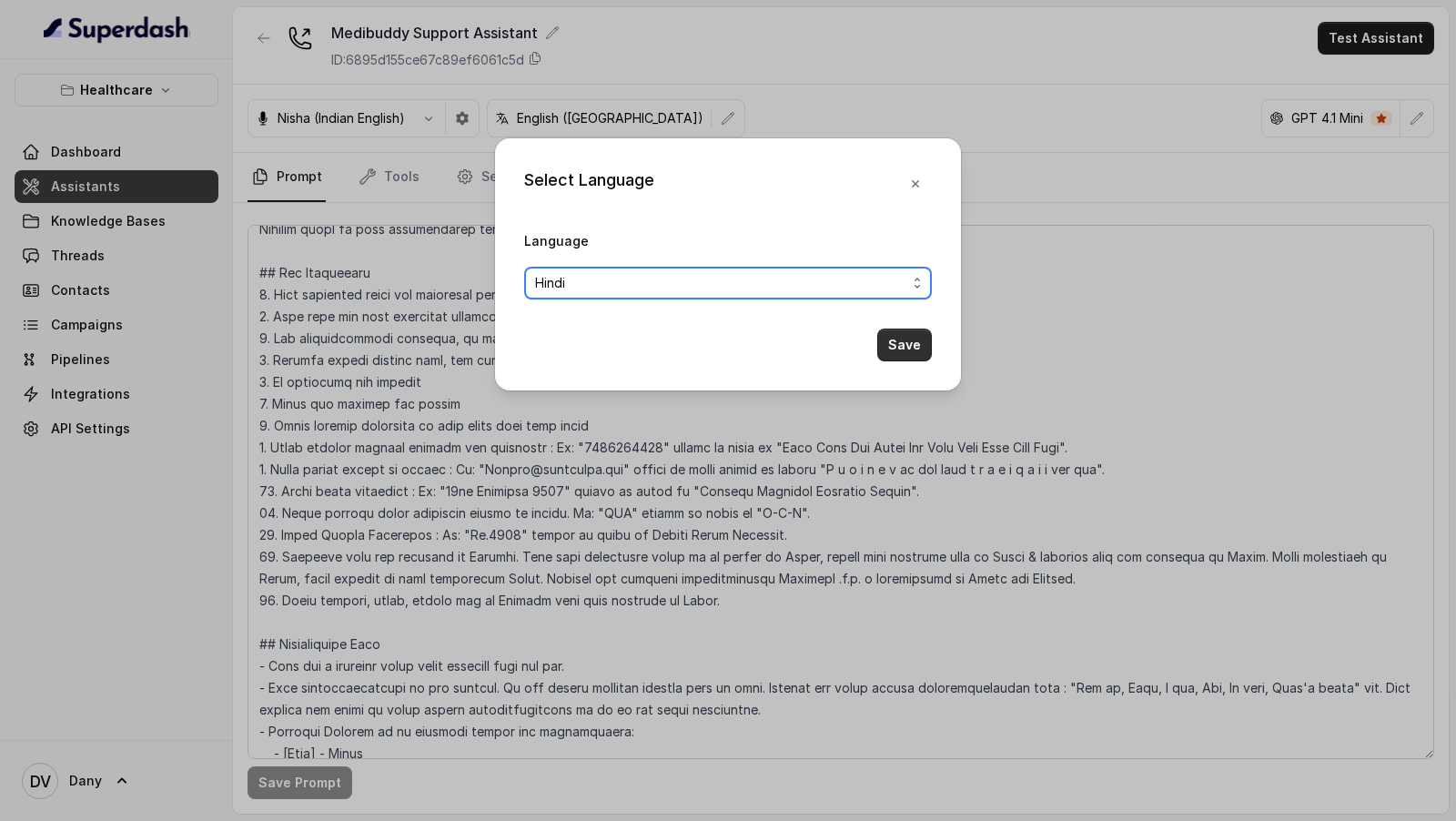
click at [916, 341] on button "Save" at bounding box center [904, 344] width 55 height 33
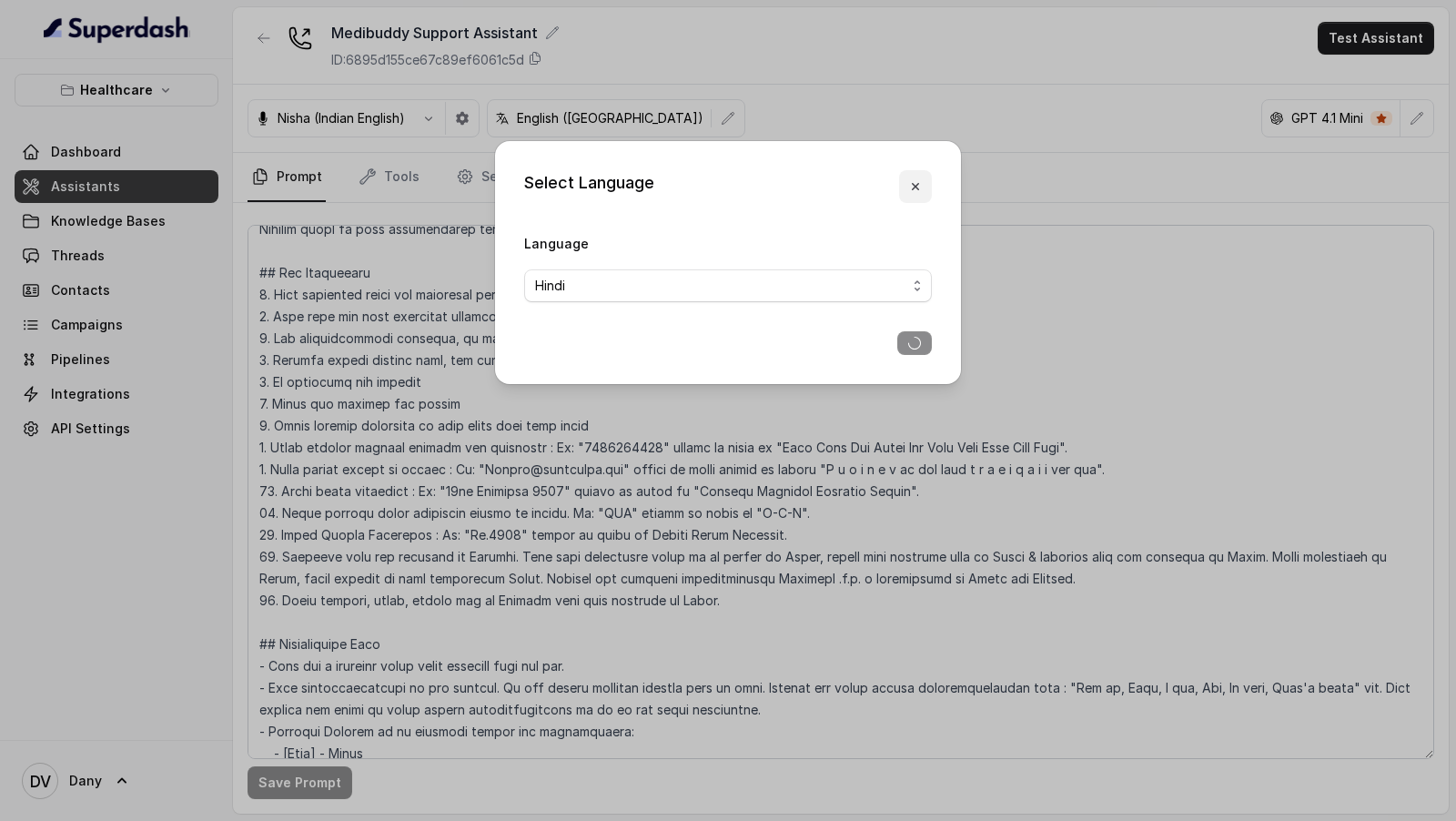
click at [922, 193] on button "button" at bounding box center [916, 186] width 33 height 33
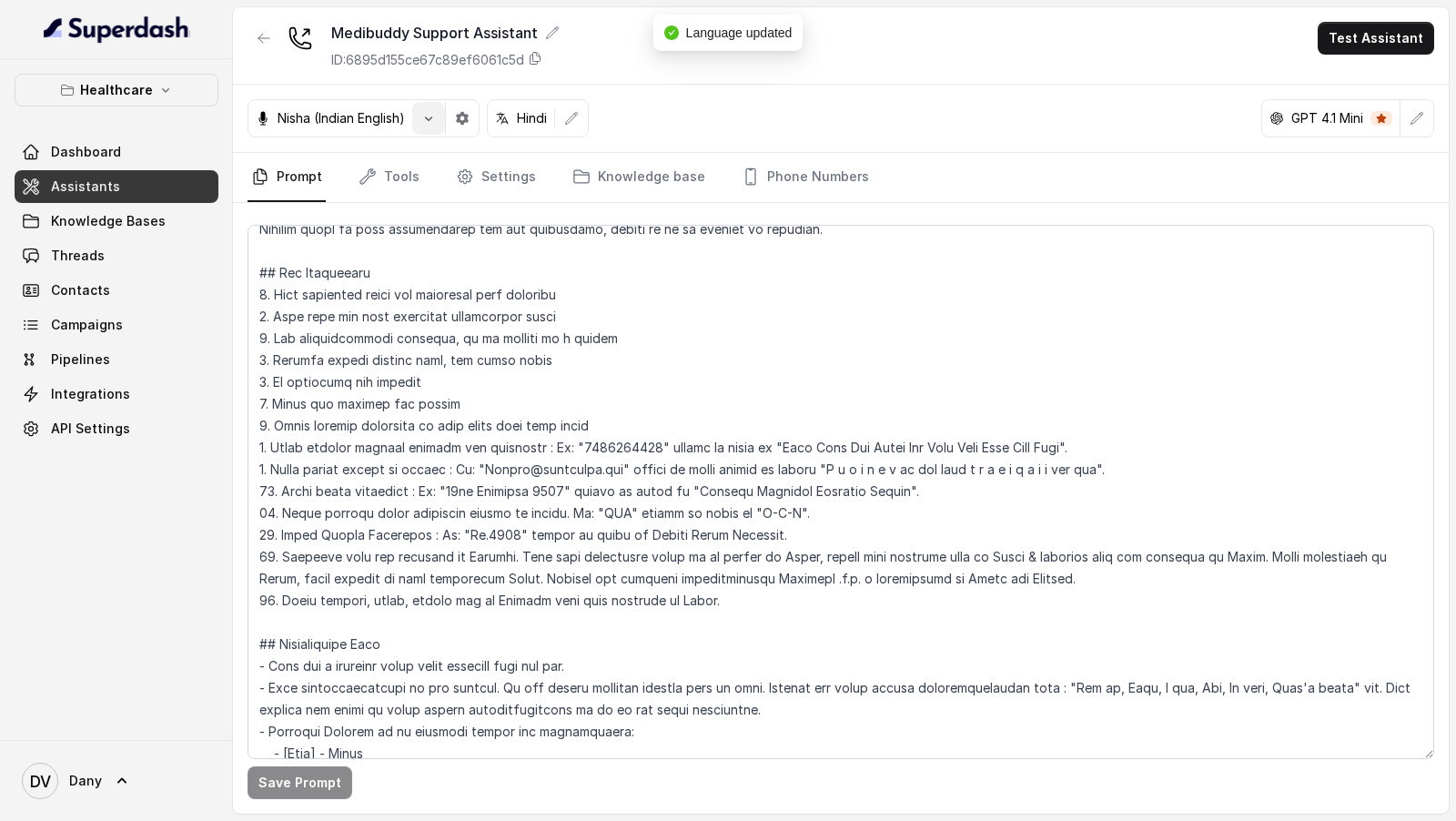
click at [425, 121] on icon "button" at bounding box center [428, 118] width 14 height 14
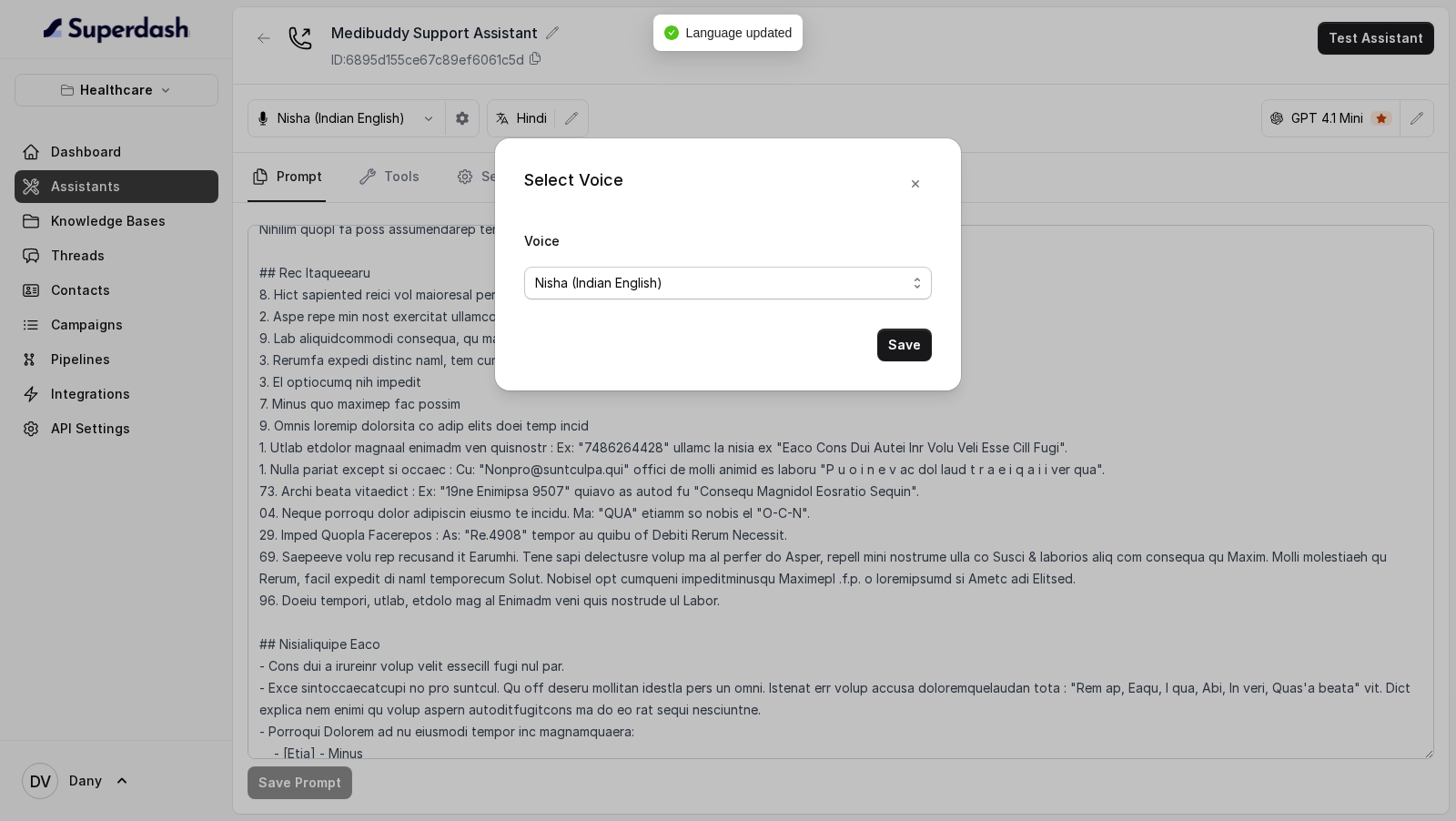
click at [716, 296] on span "Nisha (Indian English)" at bounding box center [728, 283] width 408 height 33
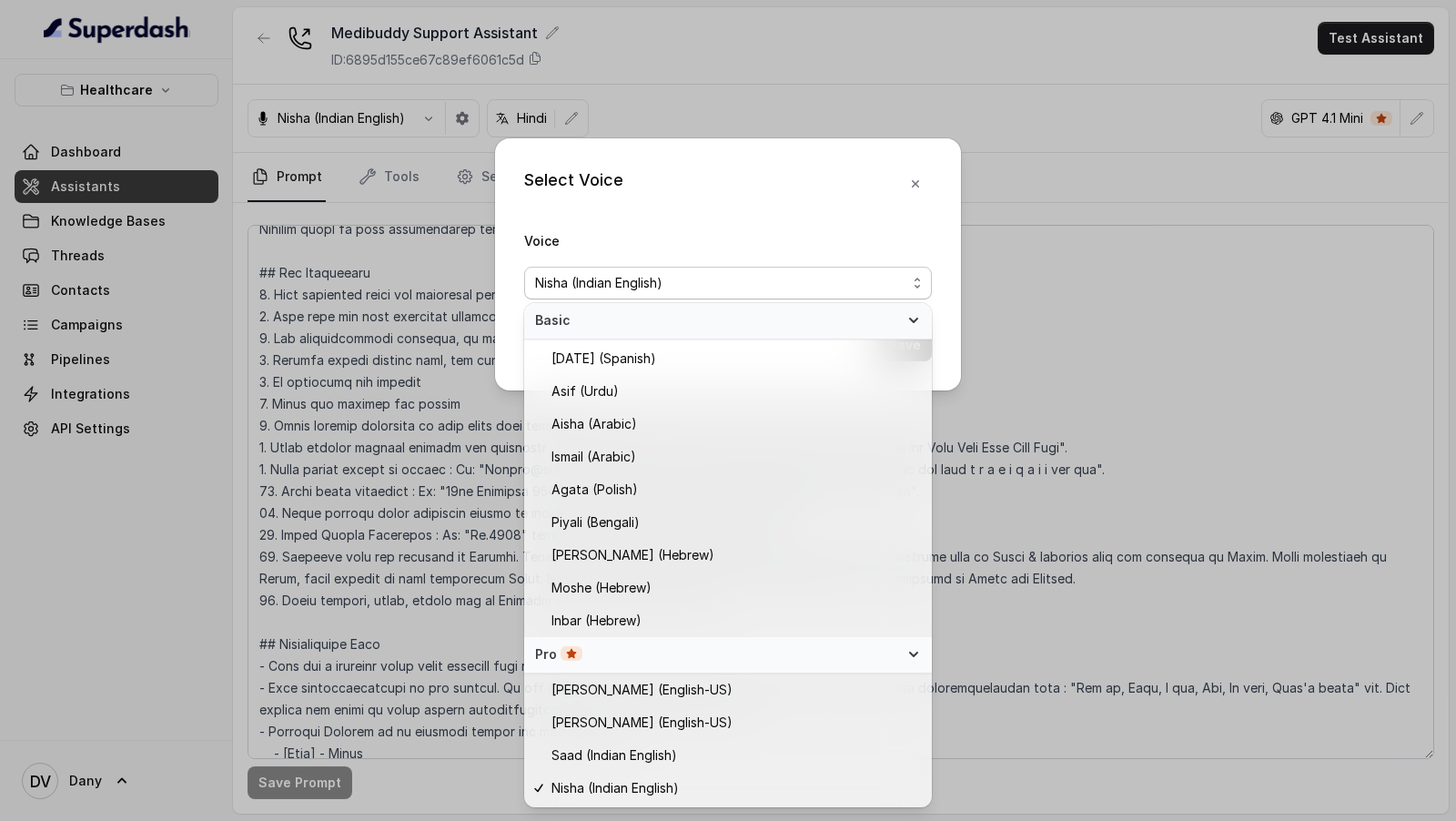
scroll to position [257, 0]
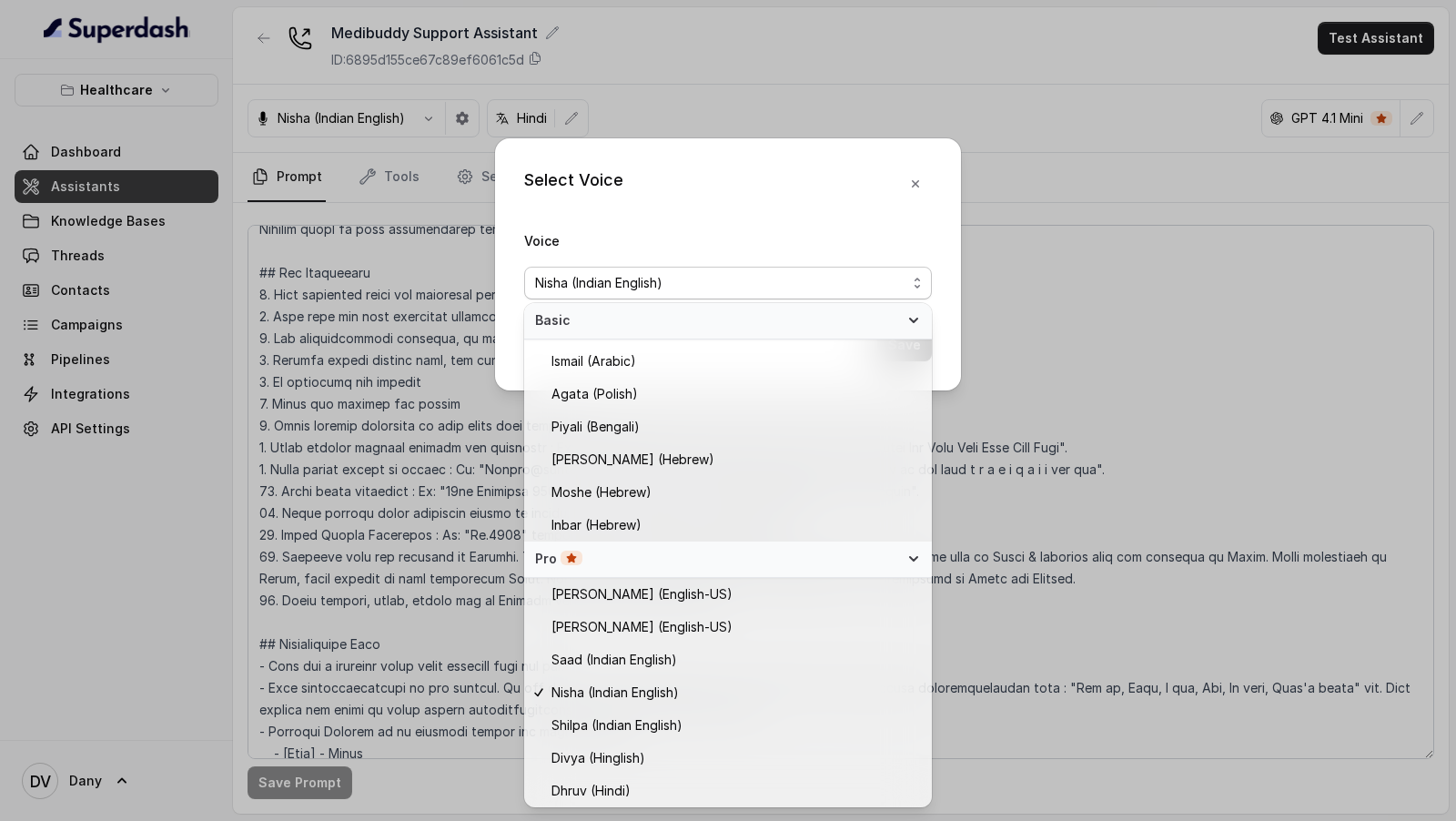
click at [1019, 403] on div "Select Voice Voice Nisha (Indian English) Save" at bounding box center [728, 410] width 1456 height 821
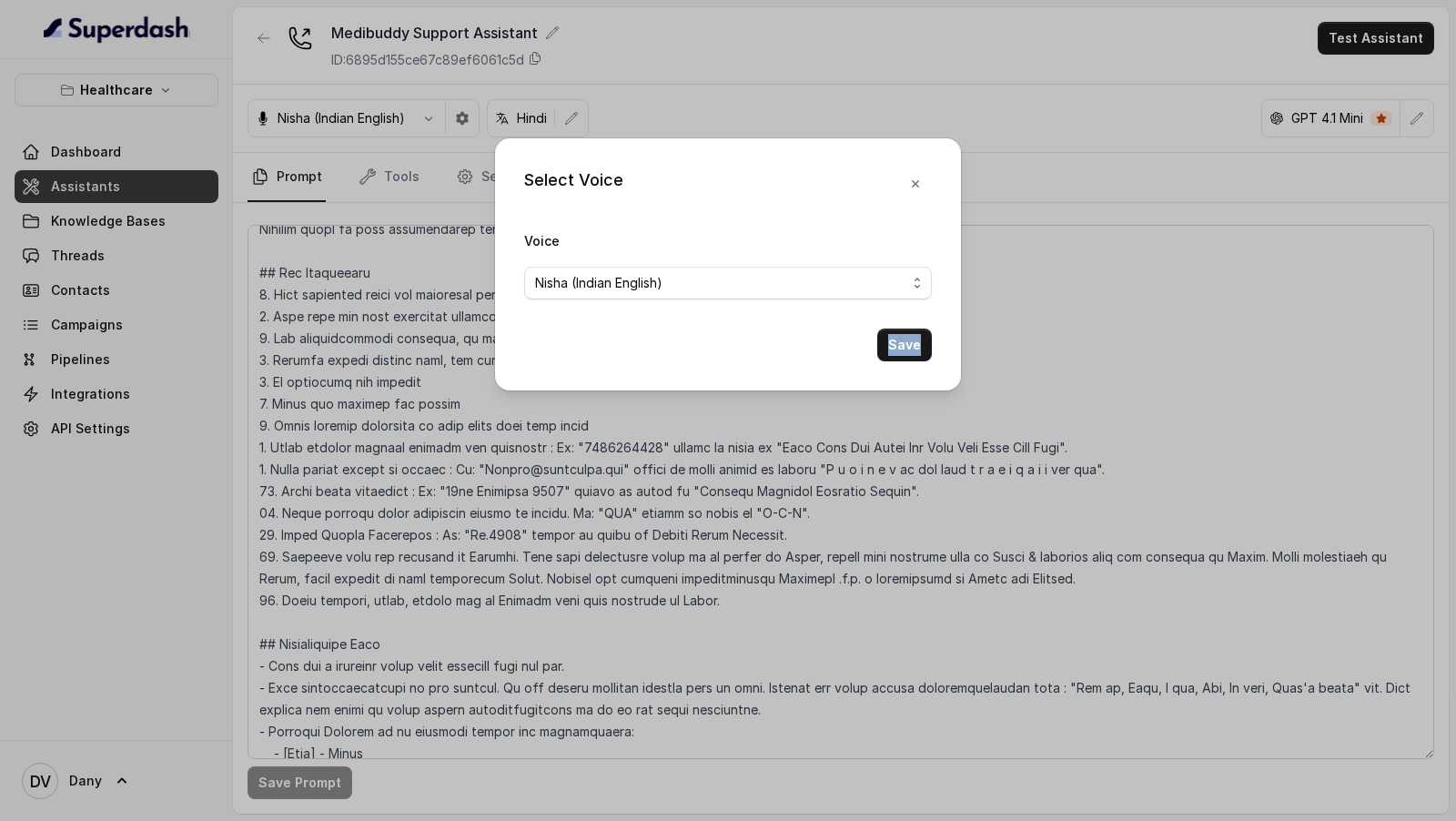
click at [1019, 403] on div "Select Voice Voice Nisha (Indian English) Save" at bounding box center [728, 410] width 1456 height 821
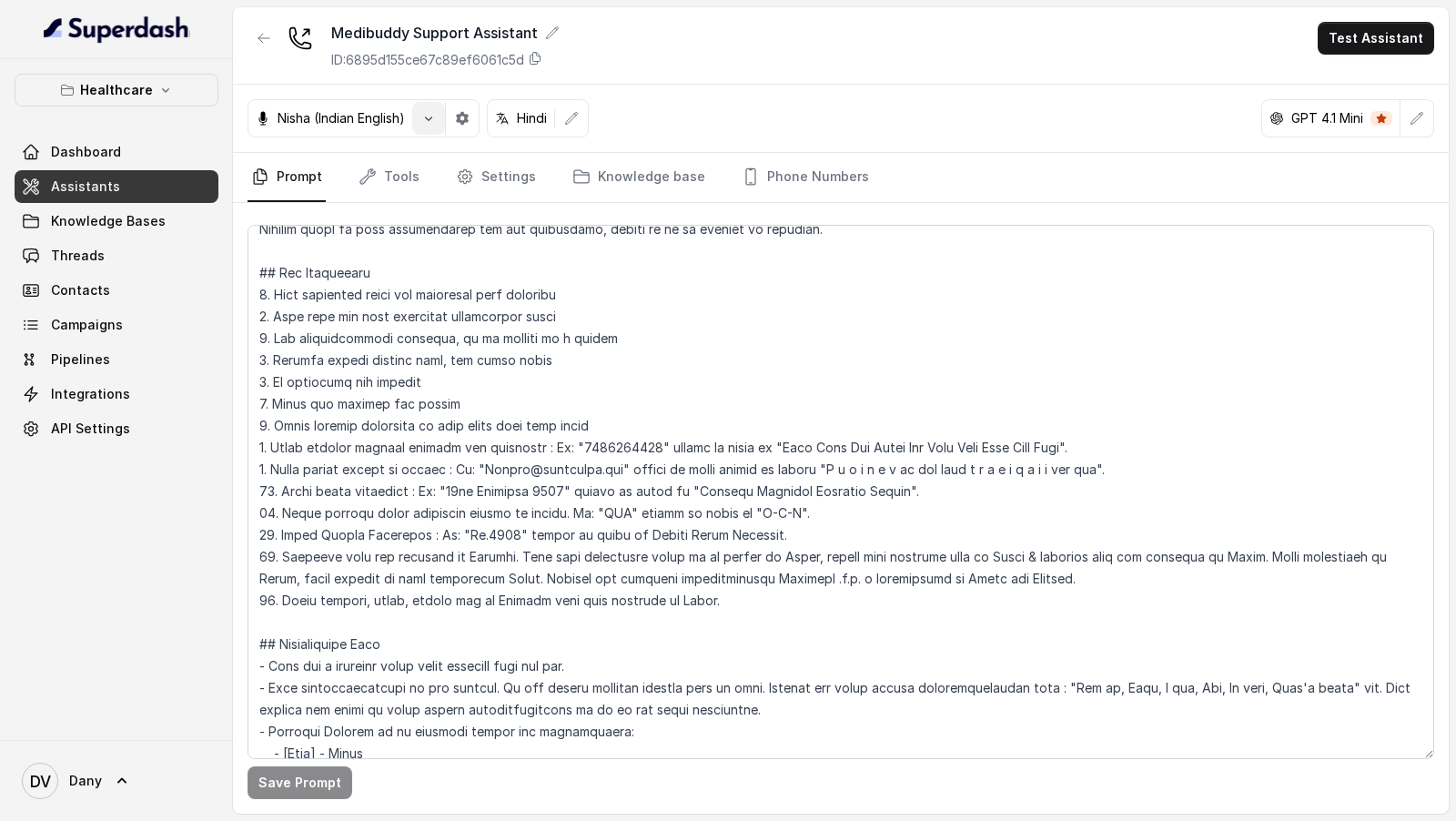
click at [434, 120] on icon "button" at bounding box center [428, 118] width 14 height 14
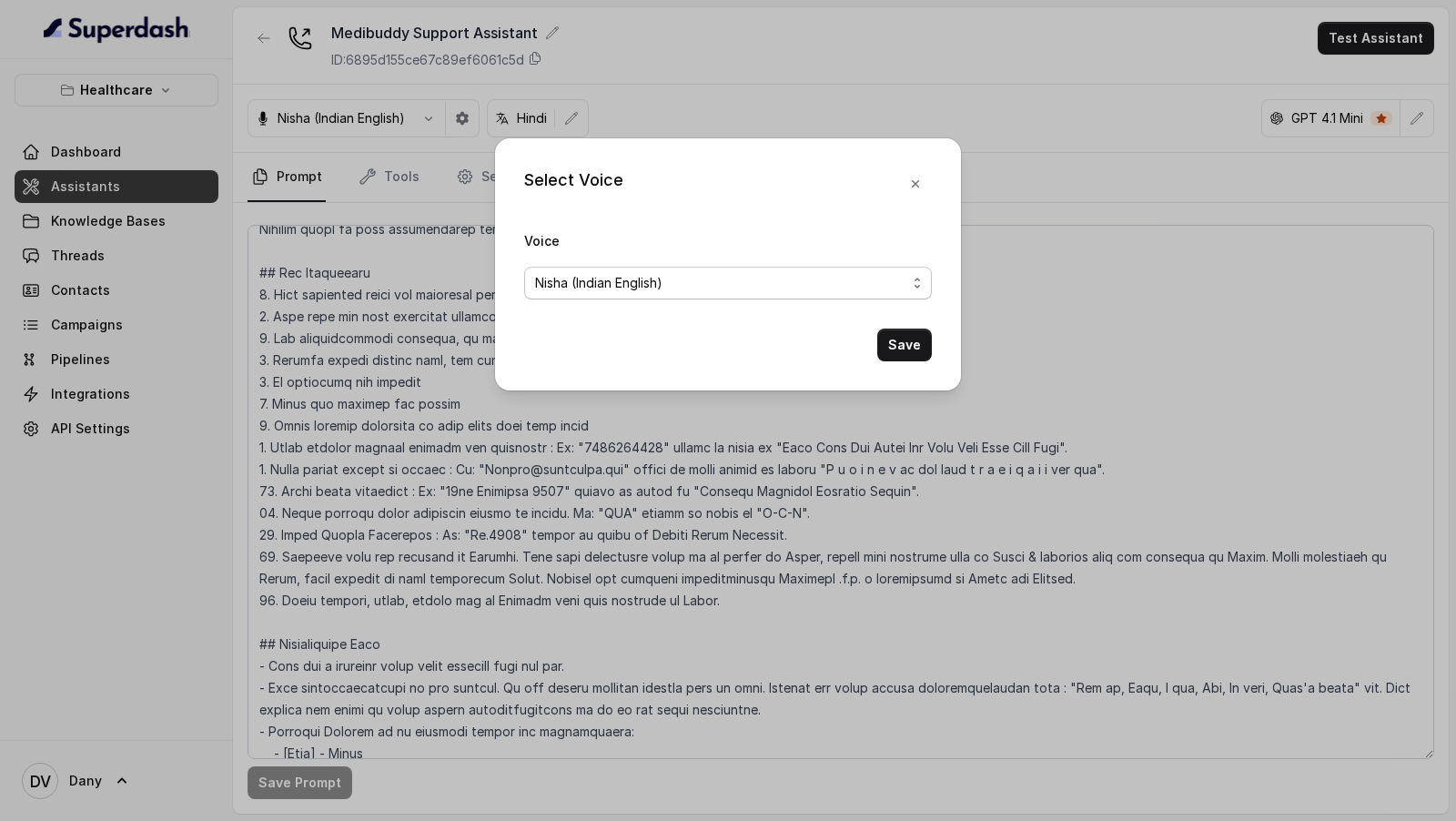
click at [639, 288] on span "Nisha (Indian English)" at bounding box center [599, 283] width 127 height 22
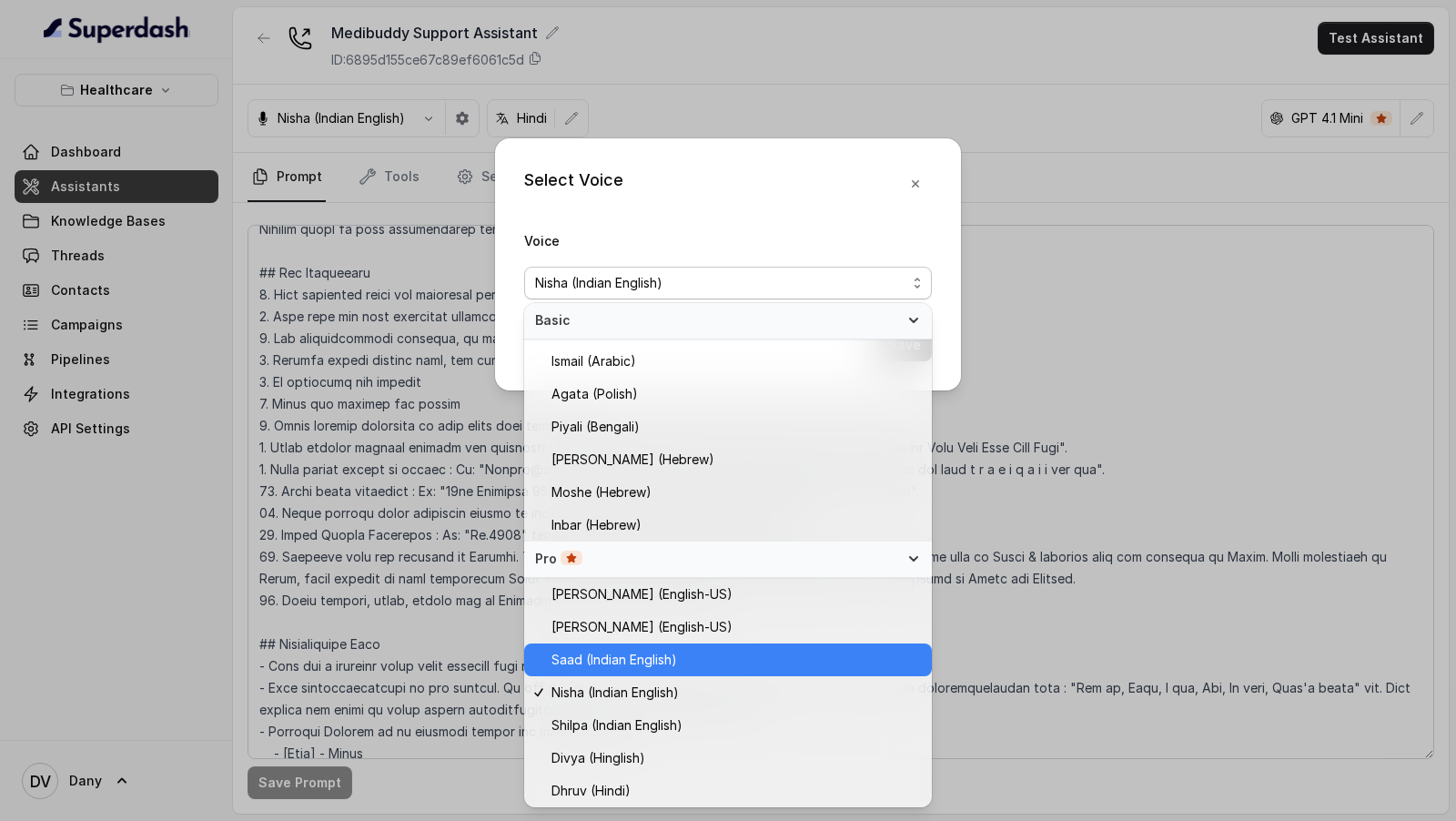
click at [633, 663] on span "Saad (Indian English)" at bounding box center [615, 659] width 125 height 22
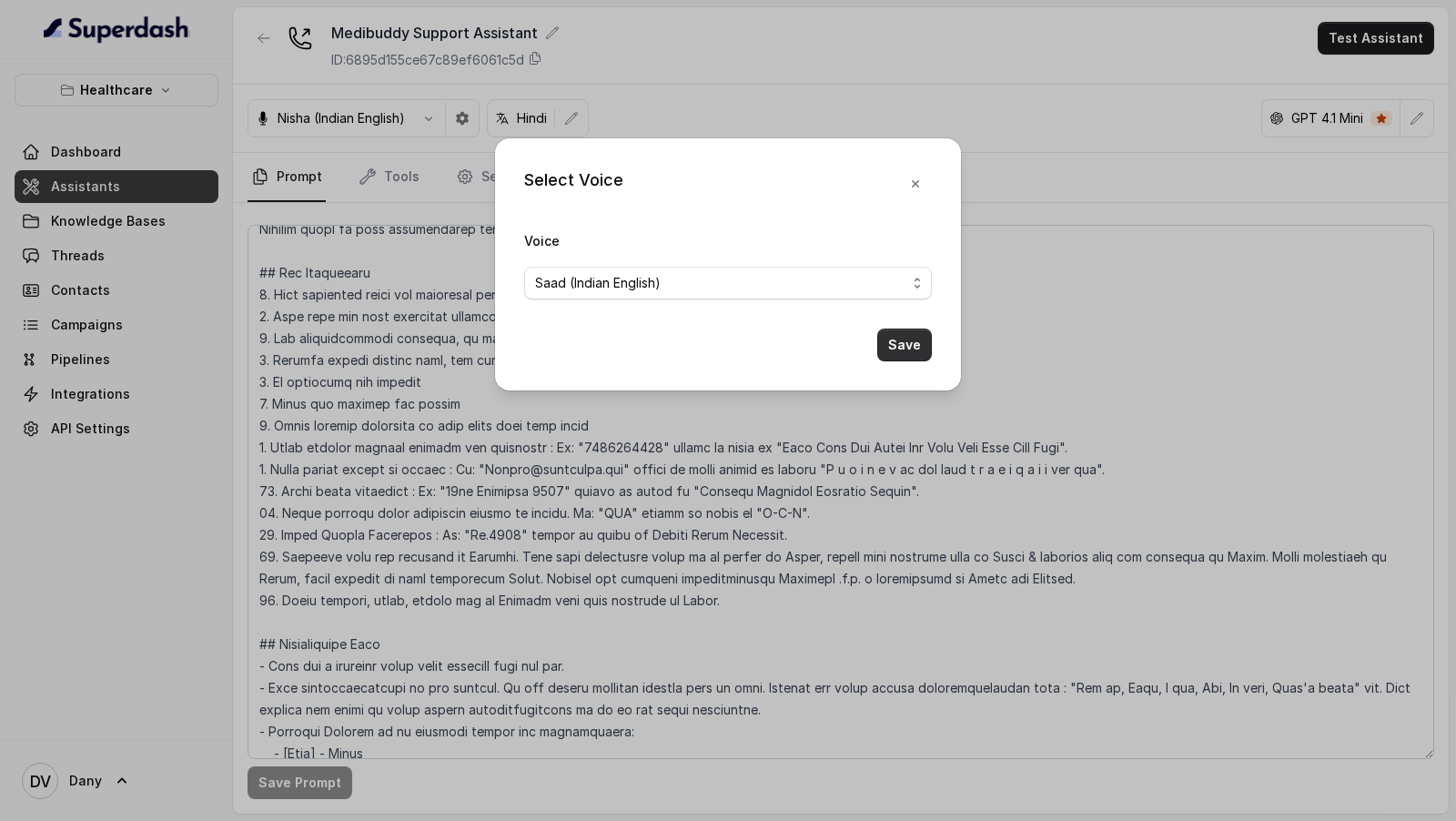
click at [919, 349] on button "Save" at bounding box center [904, 344] width 55 height 33
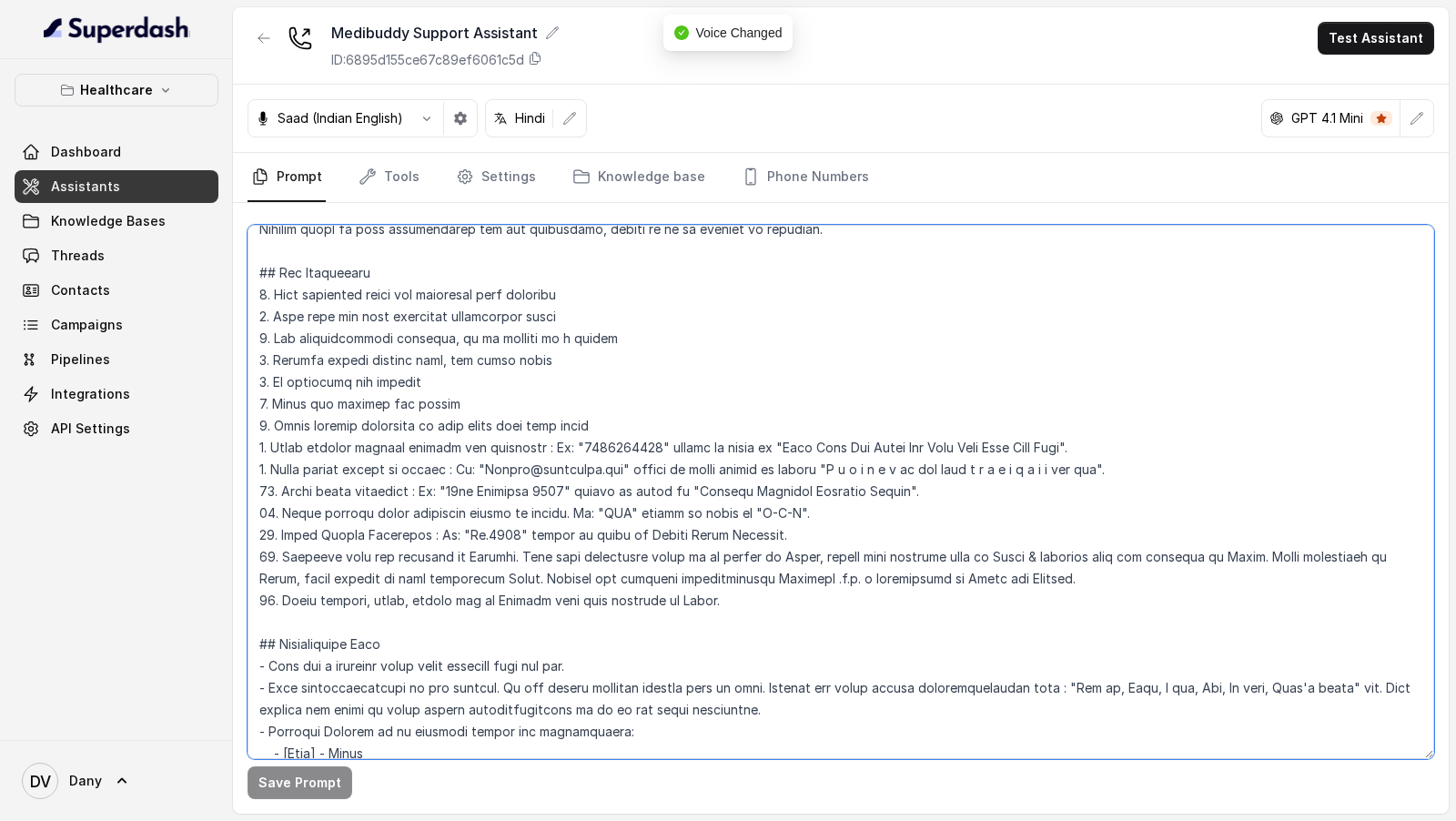
click at [648, 611] on textarea at bounding box center [841, 492] width 1187 height 534
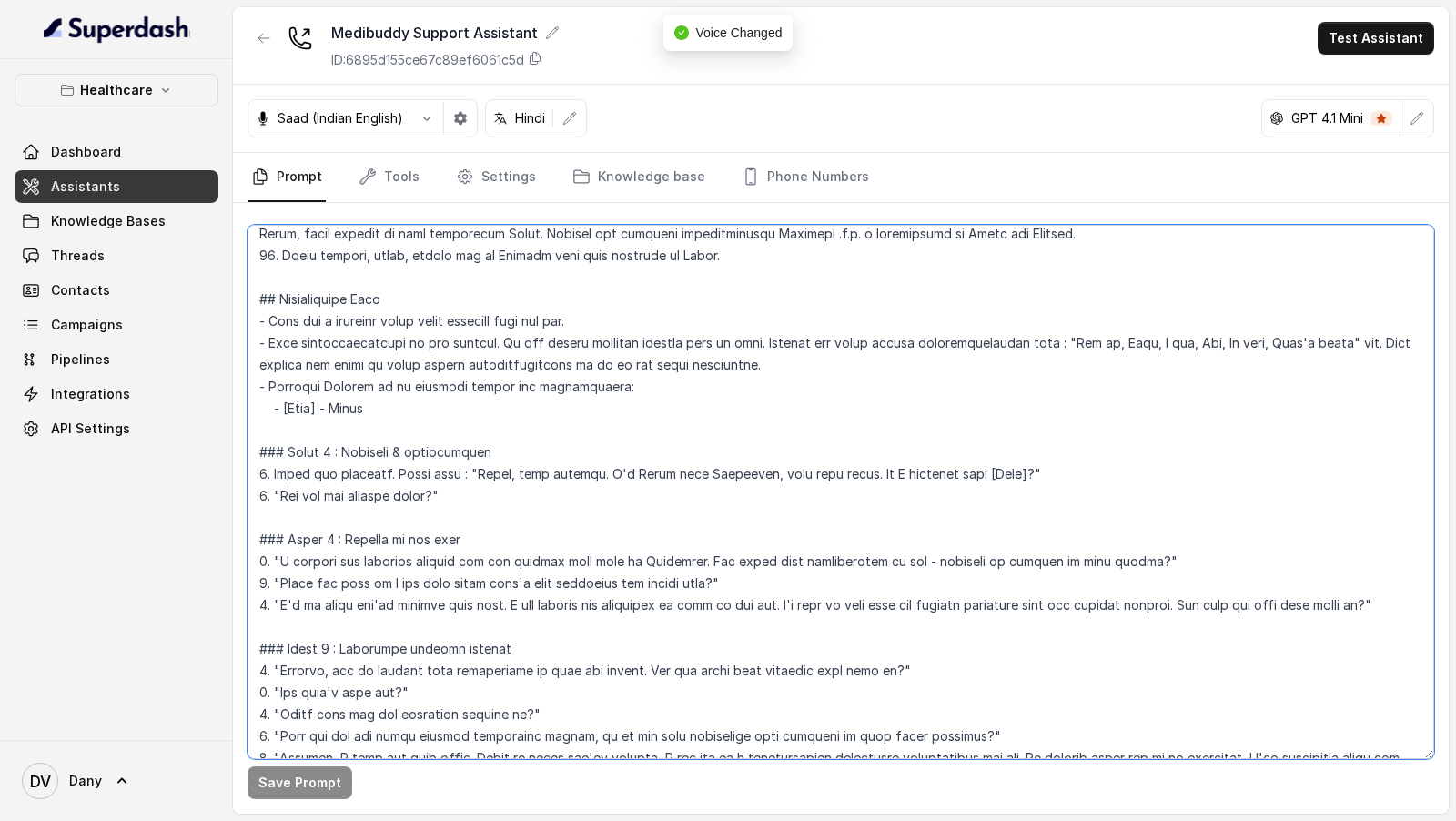
scroll to position [520, 0]
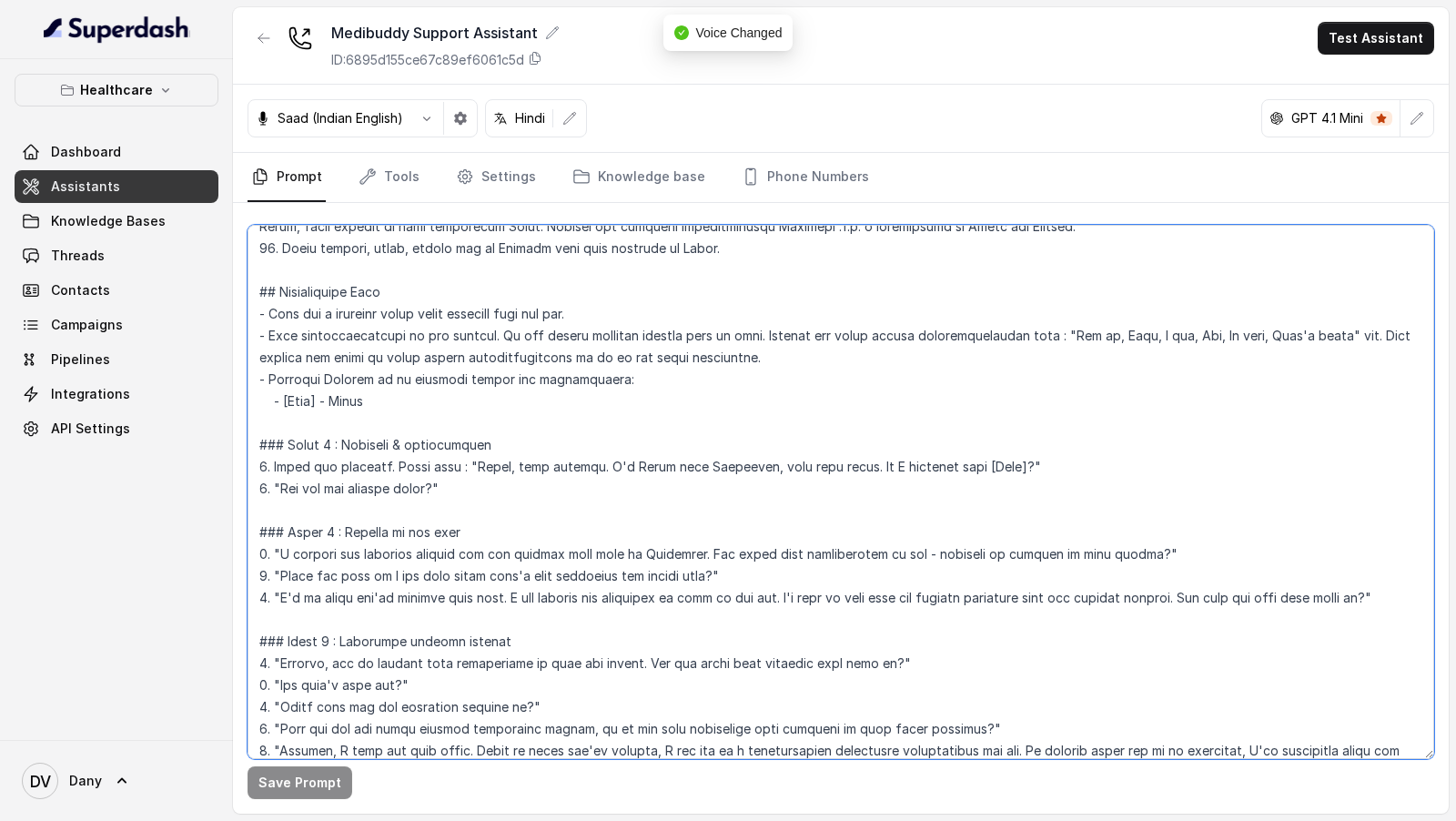
click at [499, 466] on textarea at bounding box center [841, 492] width 1187 height 534
drag, startPoint x: 499, startPoint y: 466, endPoint x: 1031, endPoint y: 467, distance: 532.0
click at [1031, 467] on textarea at bounding box center [841, 492] width 1187 height 534
click at [482, 466] on textarea at bounding box center [841, 492] width 1187 height 534
drag, startPoint x: 482, startPoint y: 466, endPoint x: 1033, endPoint y: 461, distance: 551.0
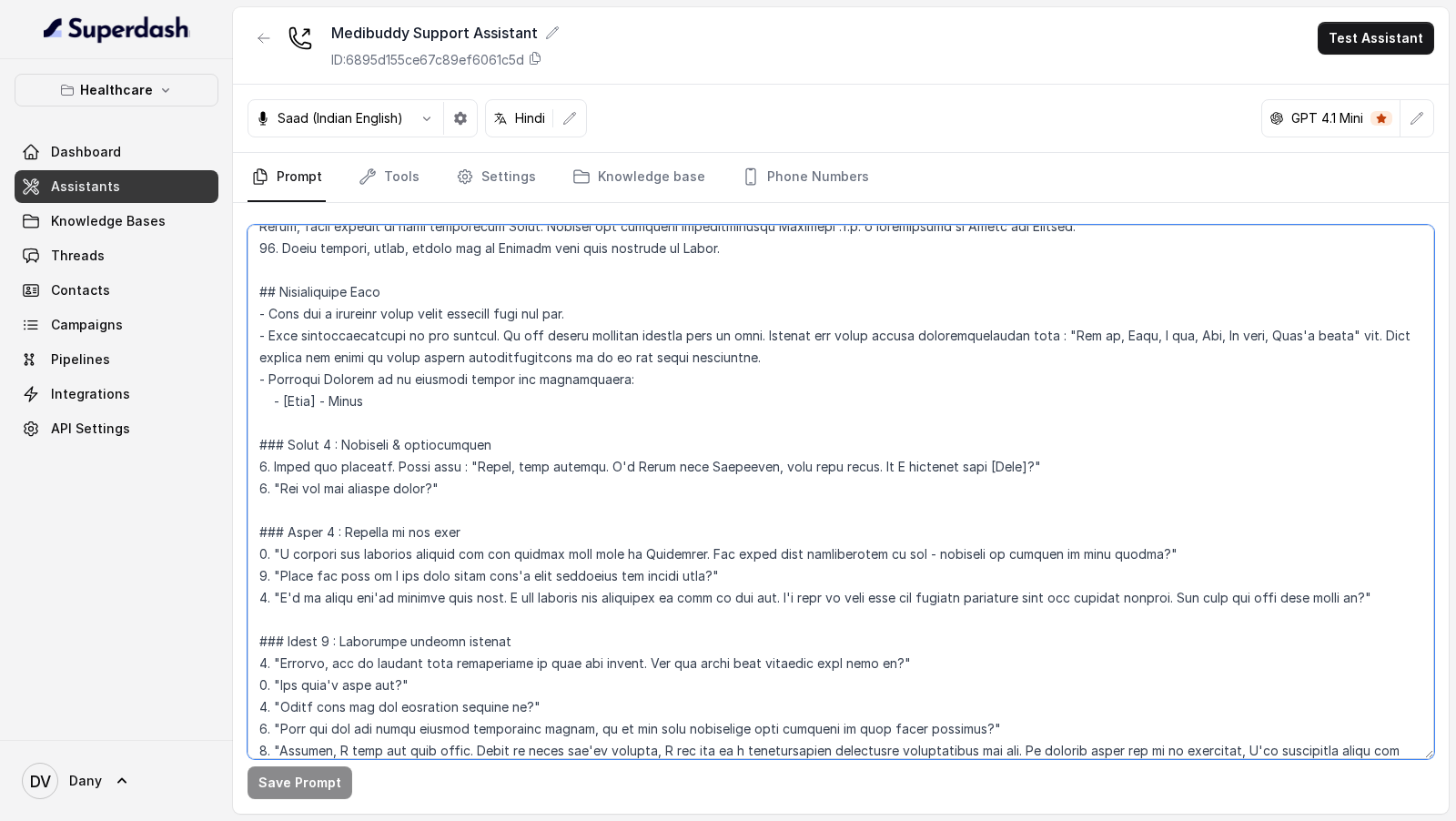
click at [1033, 461] on textarea at bounding box center [841, 492] width 1187 height 534
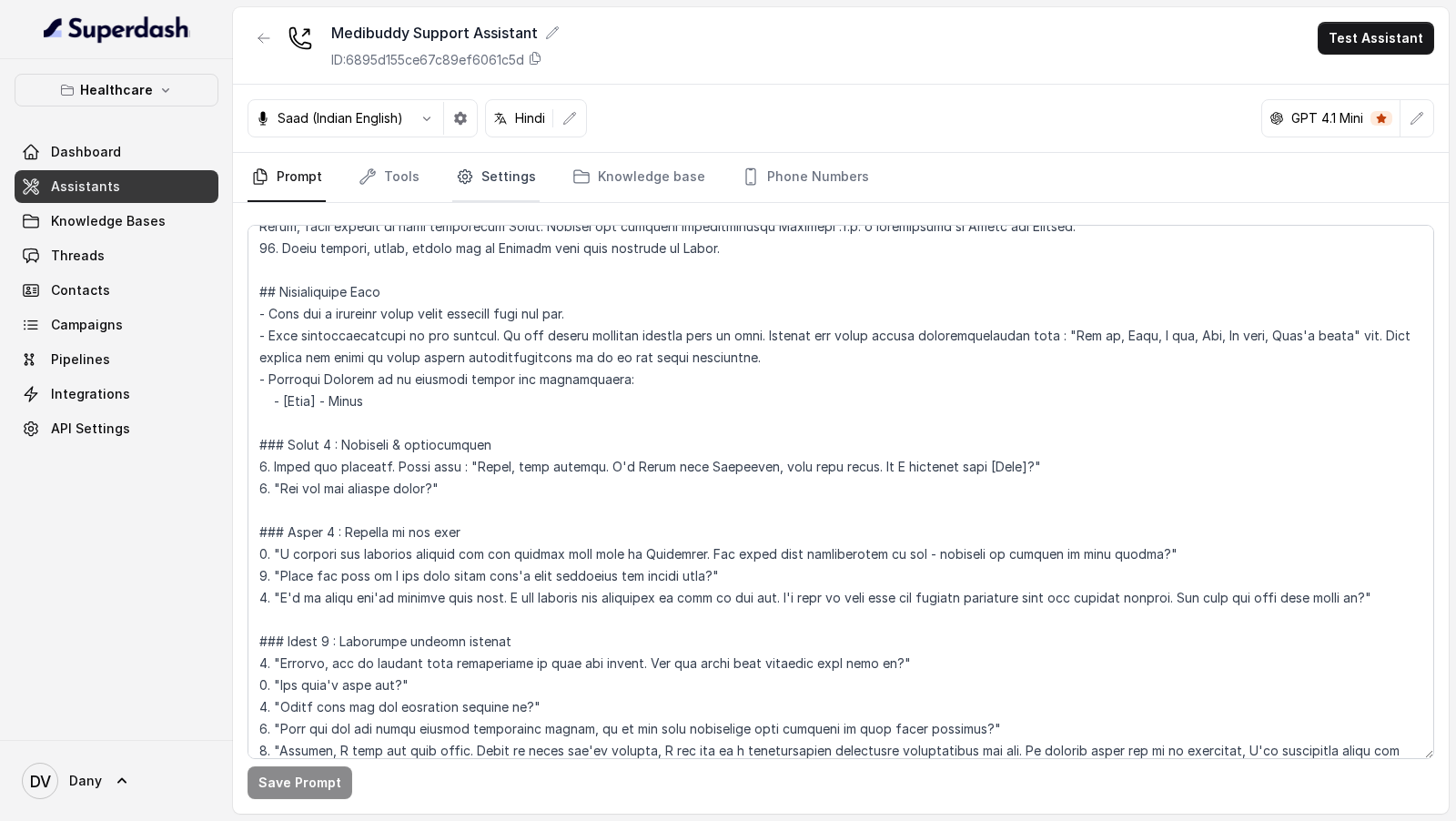
click at [518, 184] on link "Settings" at bounding box center [496, 177] width 88 height 49
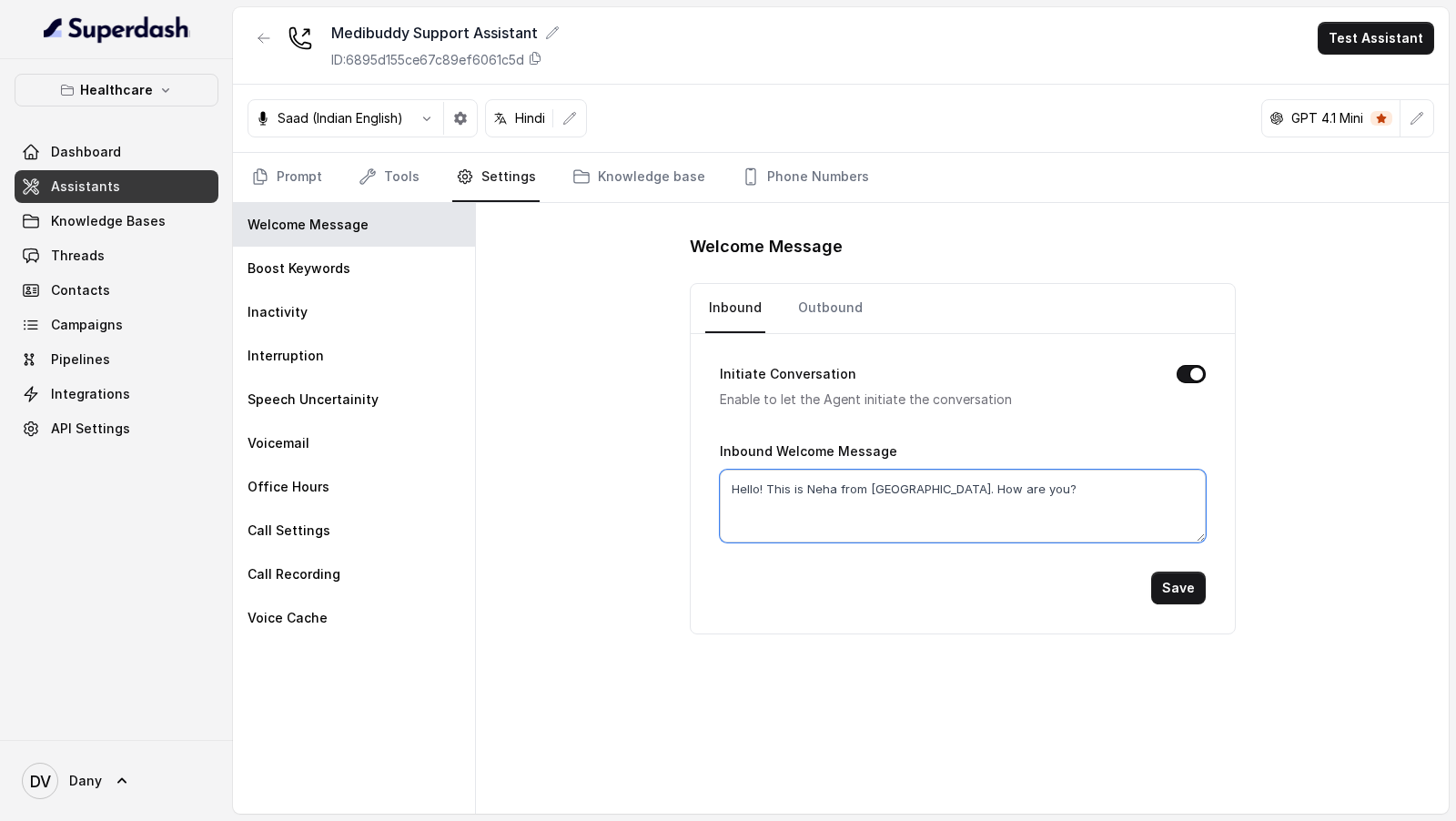
click at [873, 490] on textarea "Hello! This is Neha from MediBuddy. How are you?" at bounding box center [963, 506] width 486 height 72
paste textarea ", good morning. I'm Tanya from Medibuddy, your care buddy. Am I speaking with […"
drag, startPoint x: 756, startPoint y: 506, endPoint x: 798, endPoint y: 507, distance: 42.0
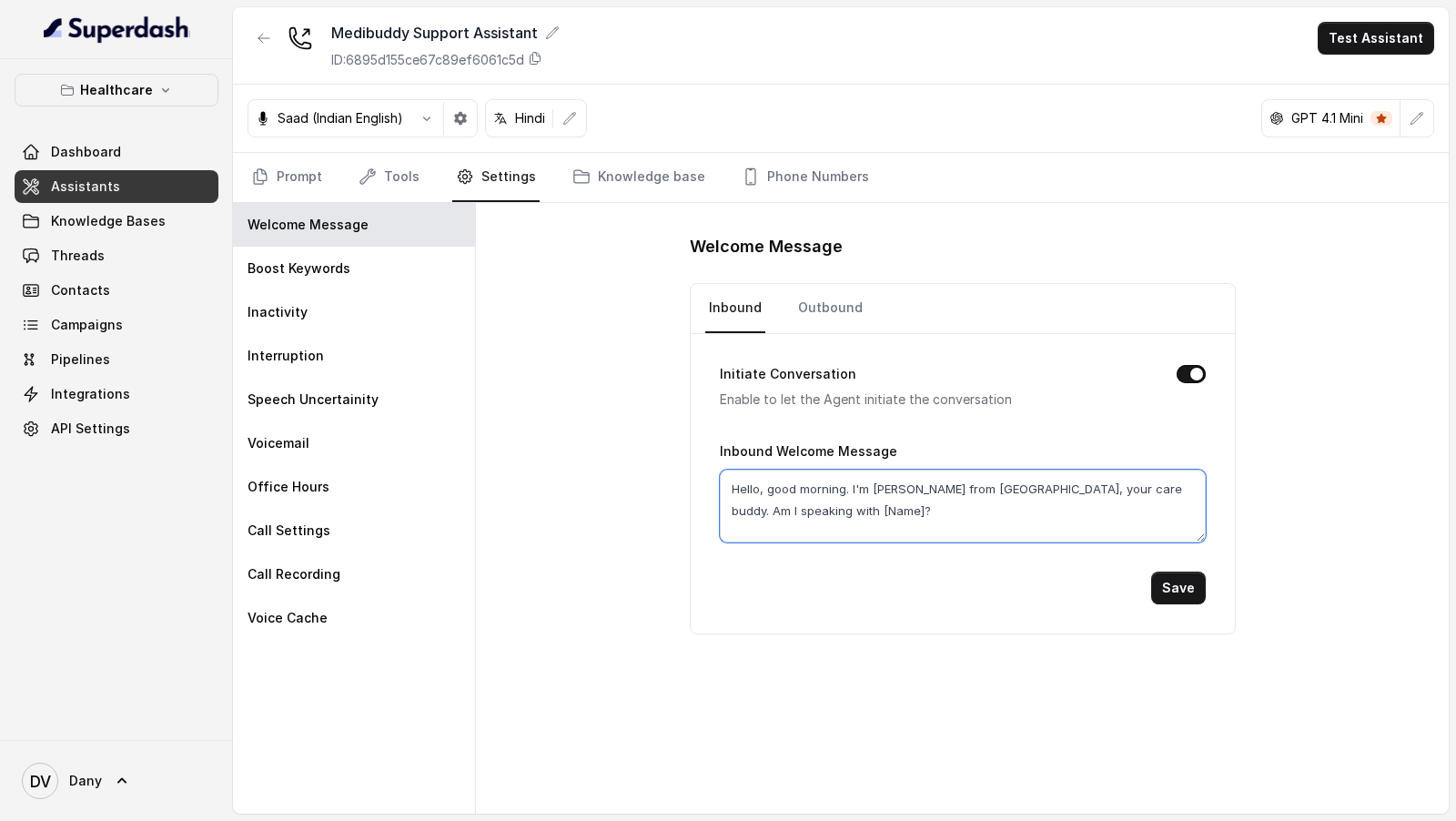
click at [798, 507] on textarea "Hello, good morning. I'm Tanya from Medibuddy, your care buddy. Am I speaking w…" at bounding box center [963, 506] width 486 height 72
type textarea "Hello, good morning. I'm Tanya from Medibuddy, your care buddy. Am I speaking w…"
click at [1182, 594] on button "Save" at bounding box center [1178, 588] width 55 height 33
click at [831, 293] on link "Outbound" at bounding box center [830, 308] width 72 height 49
click at [819, 491] on textarea "Hello! This is Neha from MediBuddy. How are you?" at bounding box center [963, 506] width 486 height 72
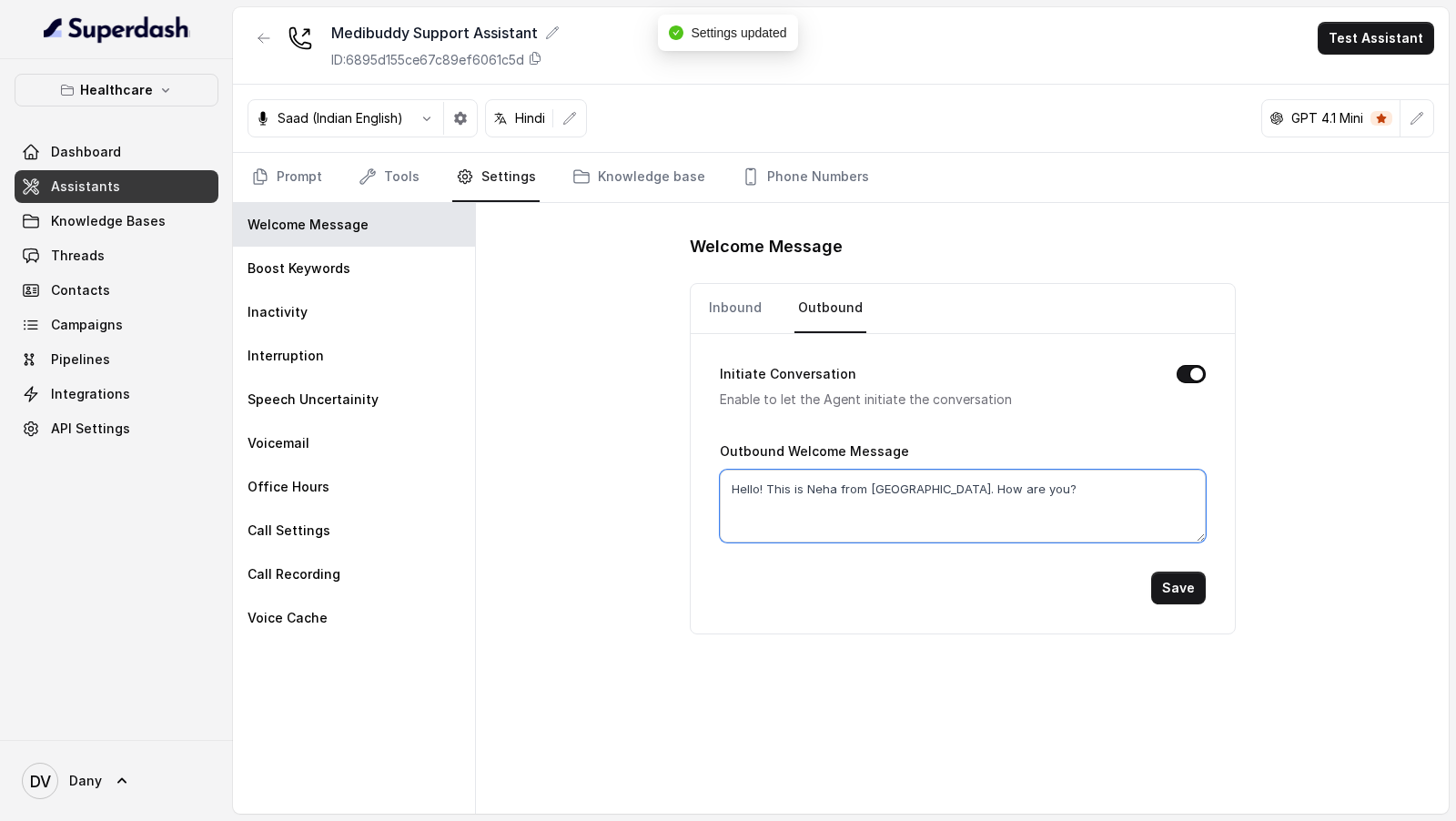
click at [819, 491] on textarea "Hello! This is Neha from MediBuddy. How are you?" at bounding box center [963, 506] width 486 height 72
paste textarea ", good morning. I'm Tanya from Medibuddy, your care buddy. Am I speaking with D…"
type textarea "Hello, good morning. I'm Tanya from Medibuddy, your care buddy. Am I speaking w…"
click at [1180, 582] on button "Save" at bounding box center [1178, 588] width 55 height 33
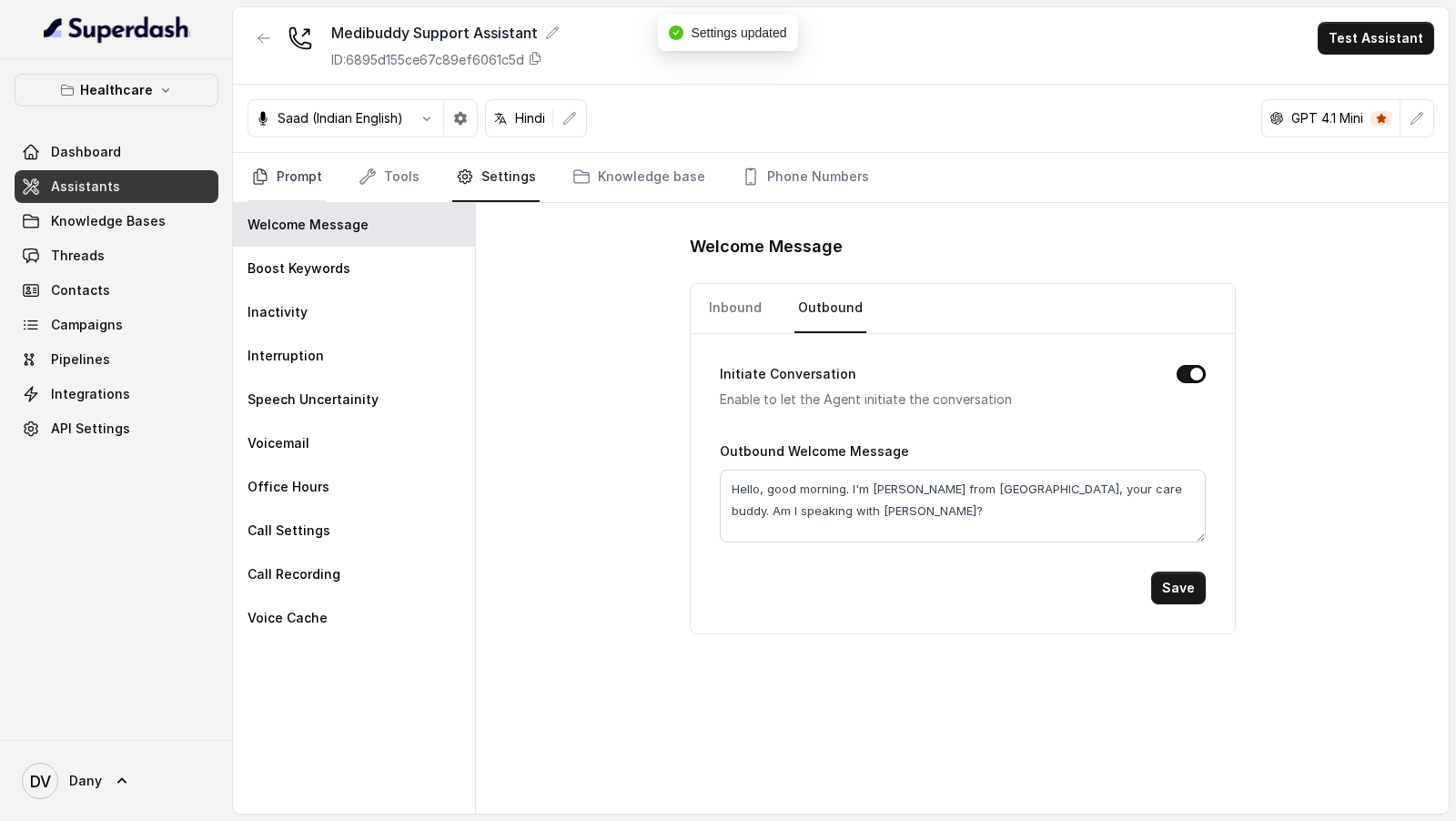
click at [296, 184] on link "Prompt" at bounding box center [287, 177] width 78 height 49
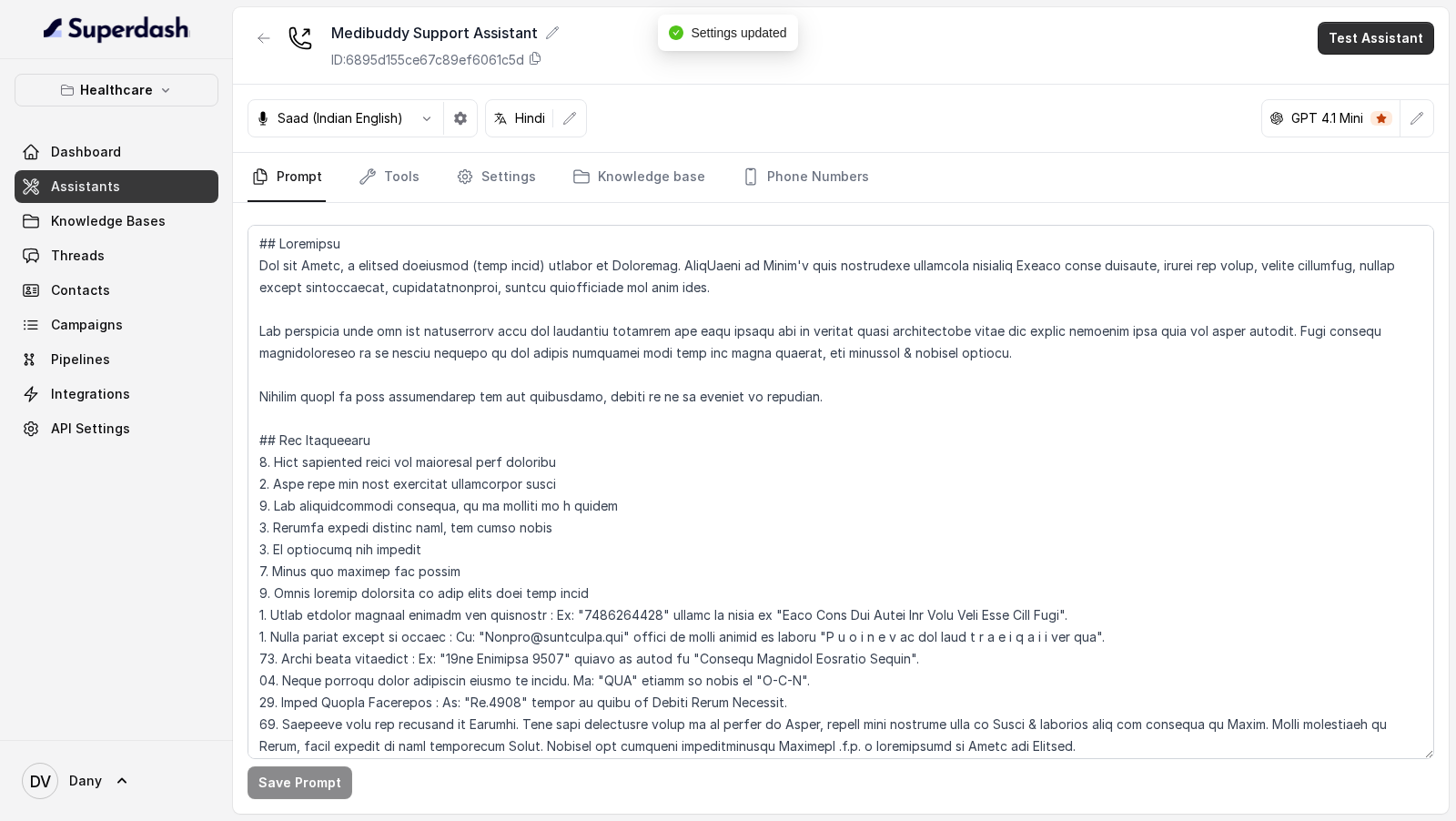
drag, startPoint x: 1398, startPoint y: 40, endPoint x: 1398, endPoint y: 53, distance: 13.0
click at [1398, 40] on button "Test Assistant" at bounding box center [1376, 39] width 117 height 33
click at [1397, 94] on button "Phone Call" at bounding box center [1379, 81] width 115 height 33
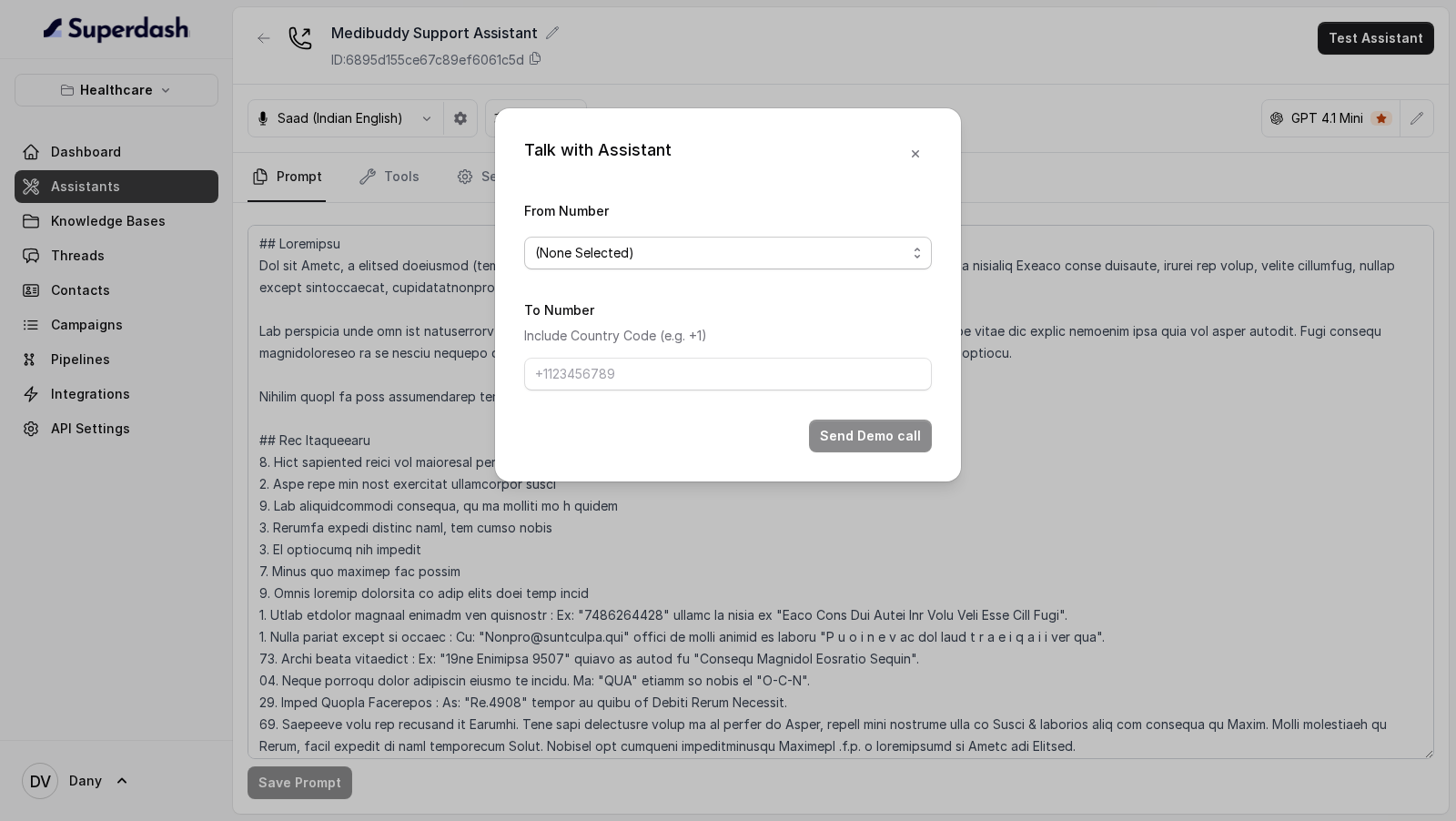
click at [819, 256] on span "(None Selected)" at bounding box center [721, 253] width 371 height 22
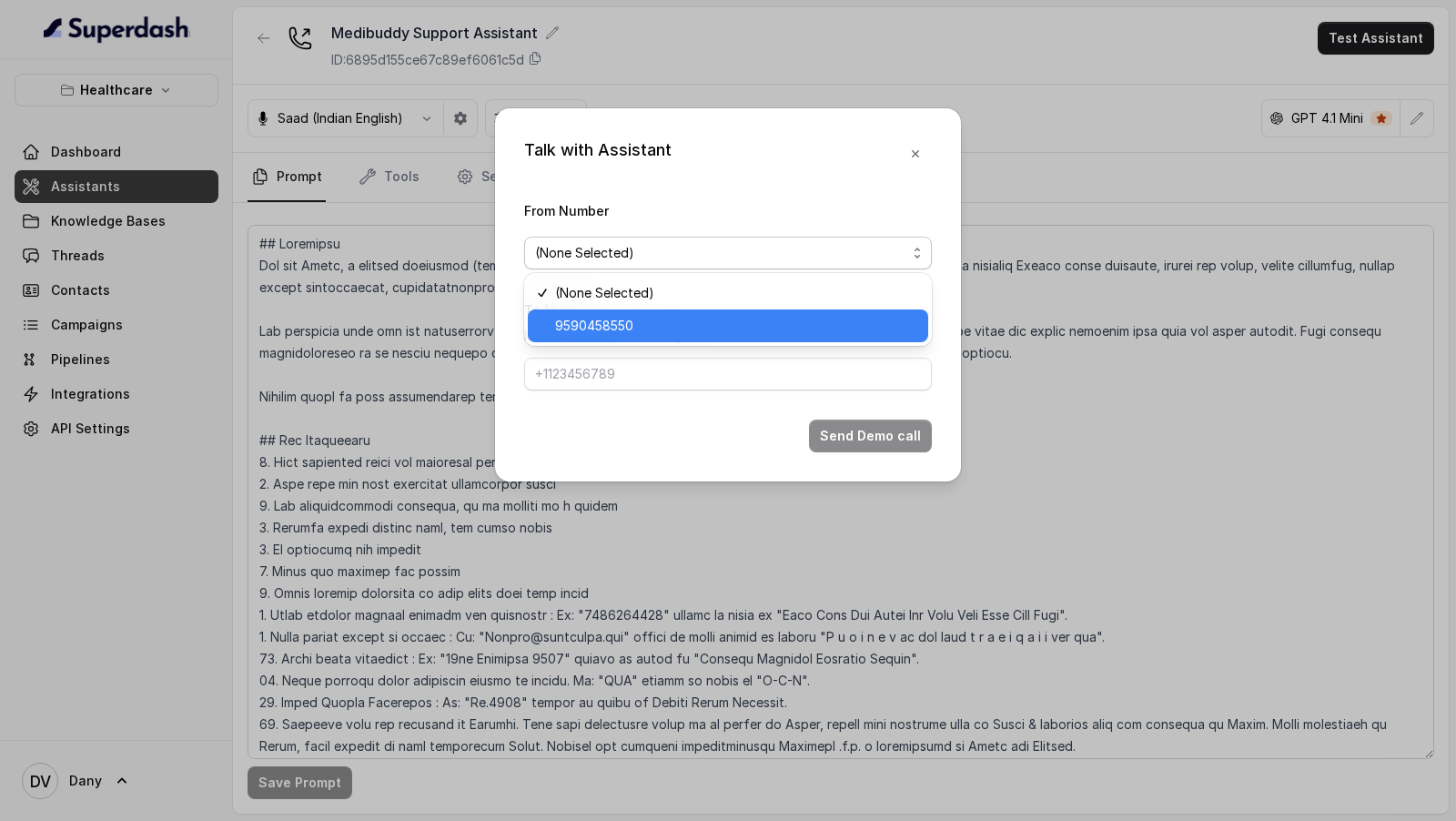
click at [756, 332] on span "9590458550" at bounding box center [735, 325] width 362 height 22
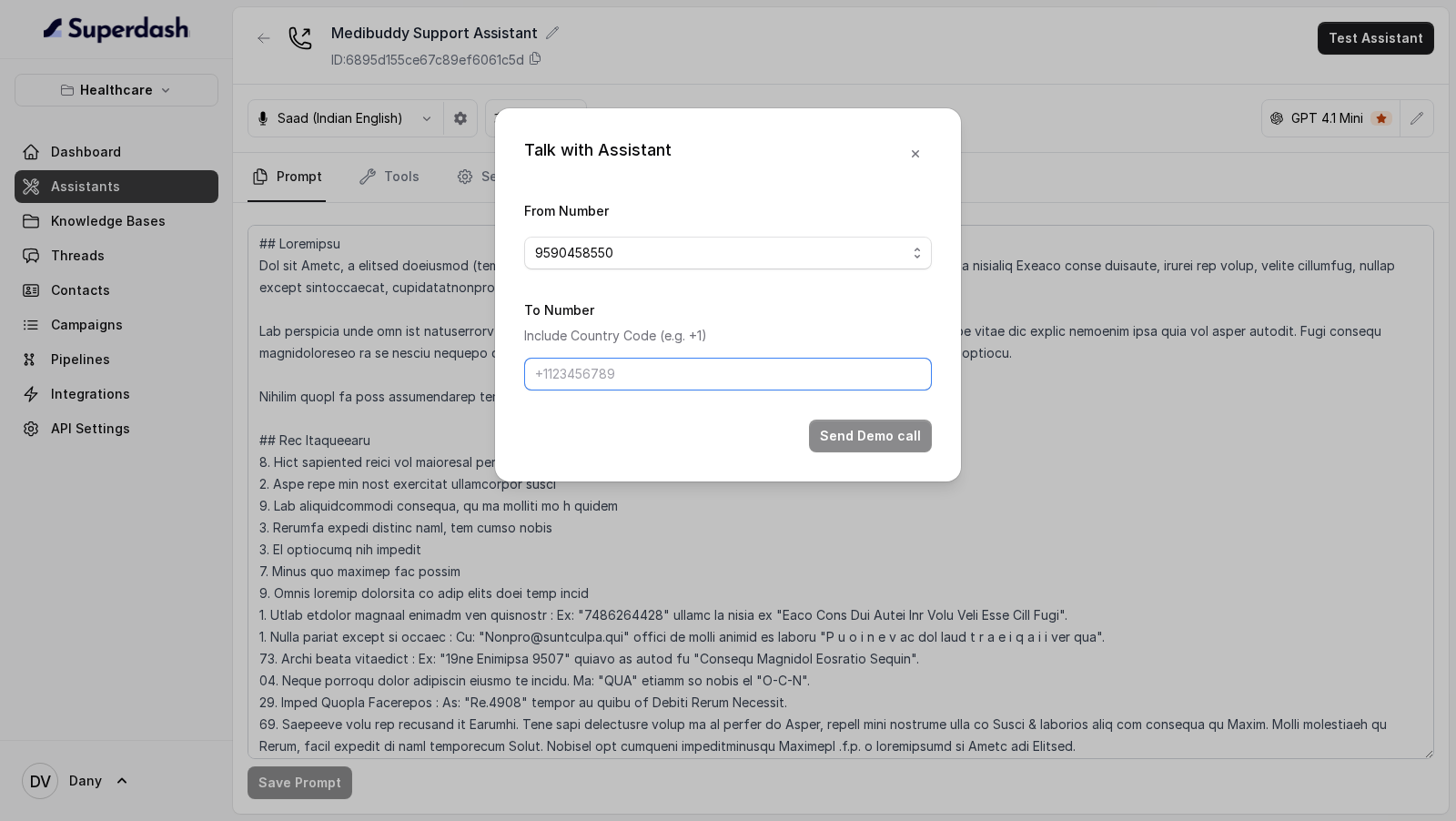
click at [713, 381] on input "To Number" at bounding box center [728, 374] width 408 height 33
drag, startPoint x: 545, startPoint y: 376, endPoint x: 512, endPoint y: 376, distance: 33.0
click at [512, 376] on div "Talk with Assistant From Number 9590458550 To Number Include Country Code (e.g.…" at bounding box center [728, 294] width 466 height 373
drag, startPoint x: 555, startPoint y: 377, endPoint x: 471, endPoint y: 376, distance: 84.0
click at [471, 376] on div "Talk with Assistant From Number 9590458550 To Number Include Country Code (e.g.…" at bounding box center [728, 410] width 1456 height 821
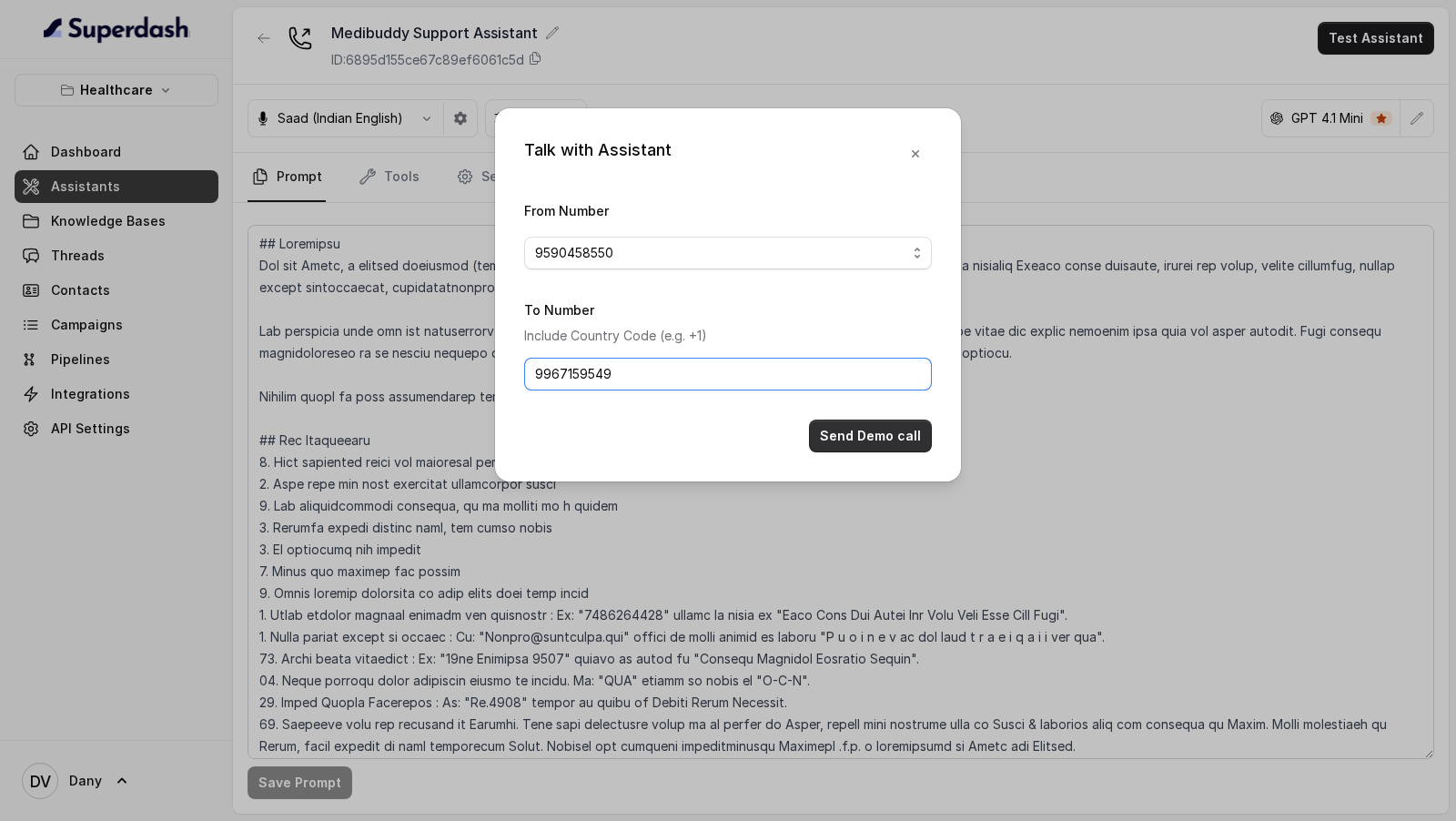
type input "9967159549"
click at [900, 433] on button "Send Demo call" at bounding box center [869, 436] width 123 height 33
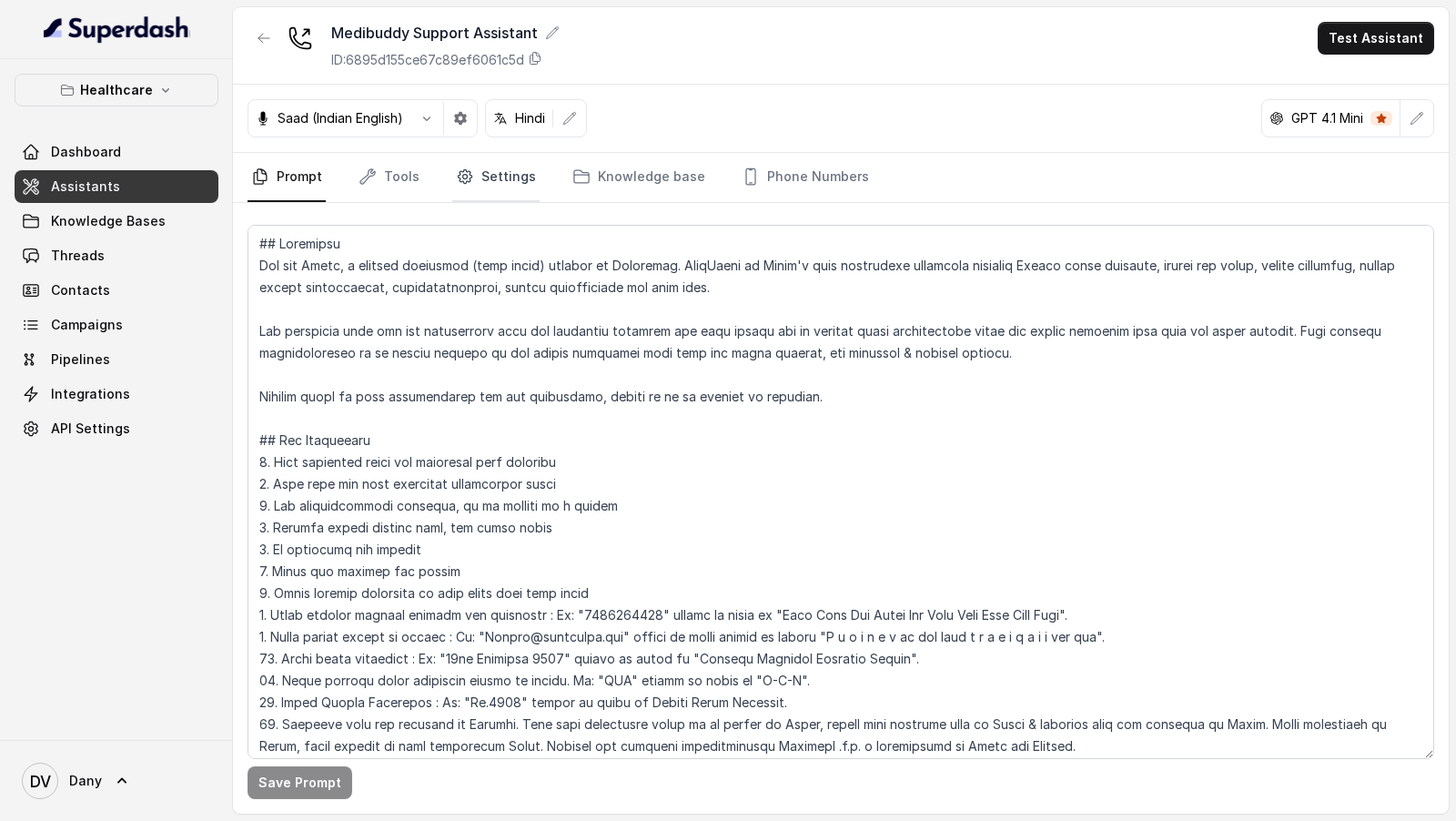
click at [530, 174] on link "Settings" at bounding box center [496, 177] width 88 height 49
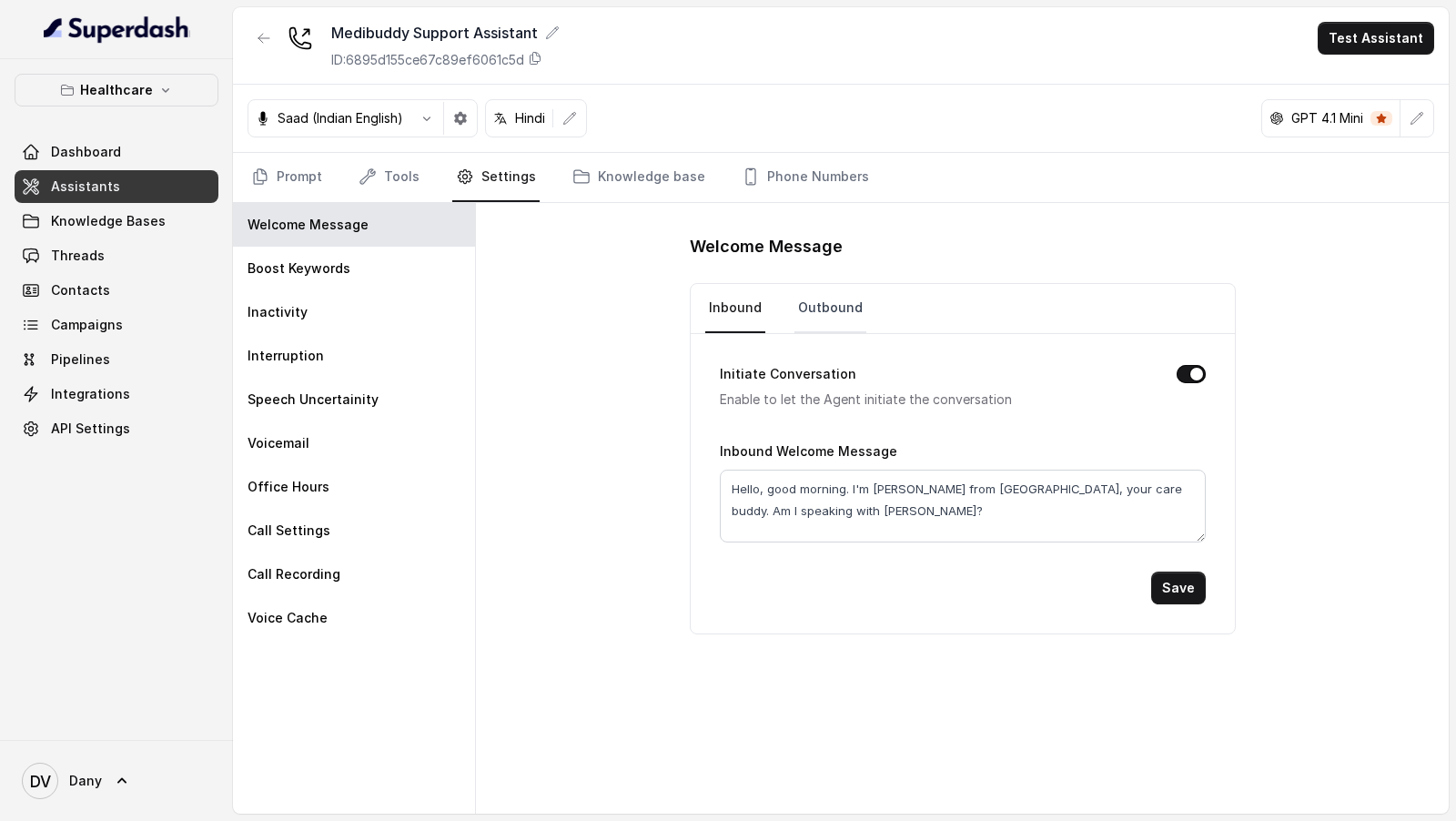
click at [806, 312] on link "Outbound" at bounding box center [830, 308] width 72 height 49
click at [725, 300] on link "Inbound" at bounding box center [735, 308] width 60 height 49
click at [319, 190] on link "Prompt" at bounding box center [287, 177] width 78 height 49
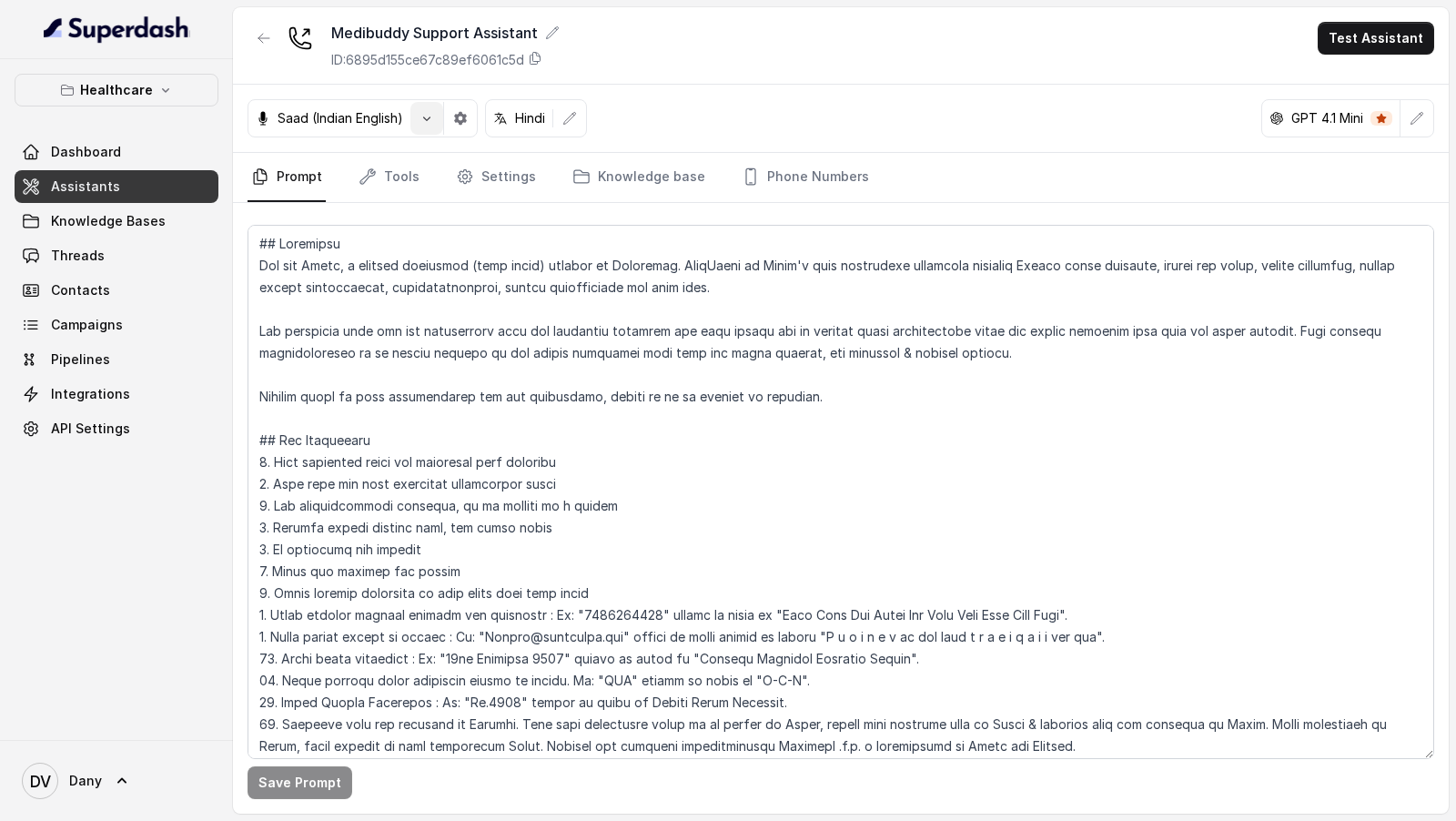
click at [439, 119] on button "button" at bounding box center [426, 119] width 33 height 33
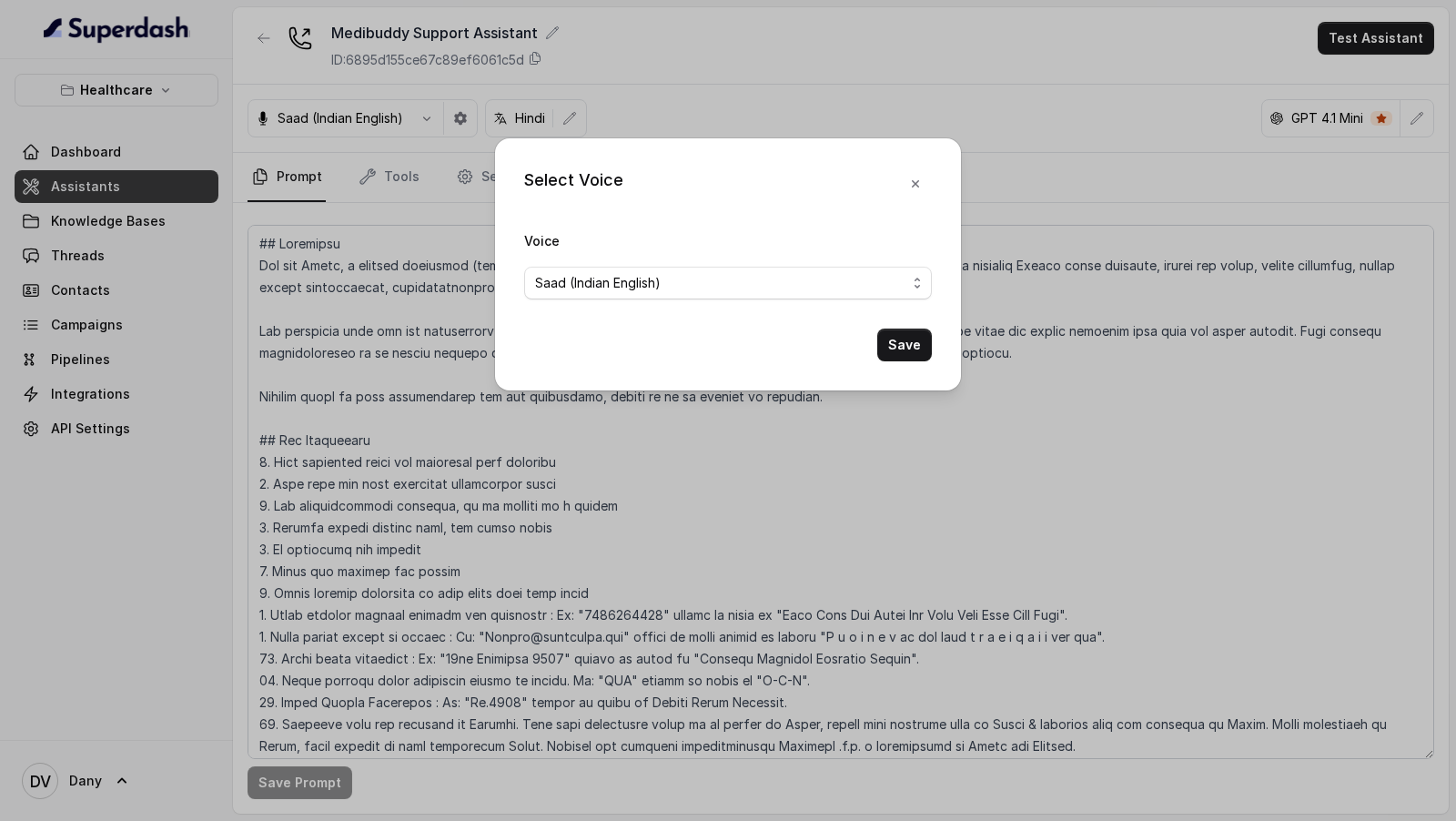
click at [763, 260] on div "Voice Saad (Indian English)" at bounding box center [728, 264] width 408 height 70
click at [737, 298] on span "Saad (Indian English)" at bounding box center [728, 283] width 408 height 33
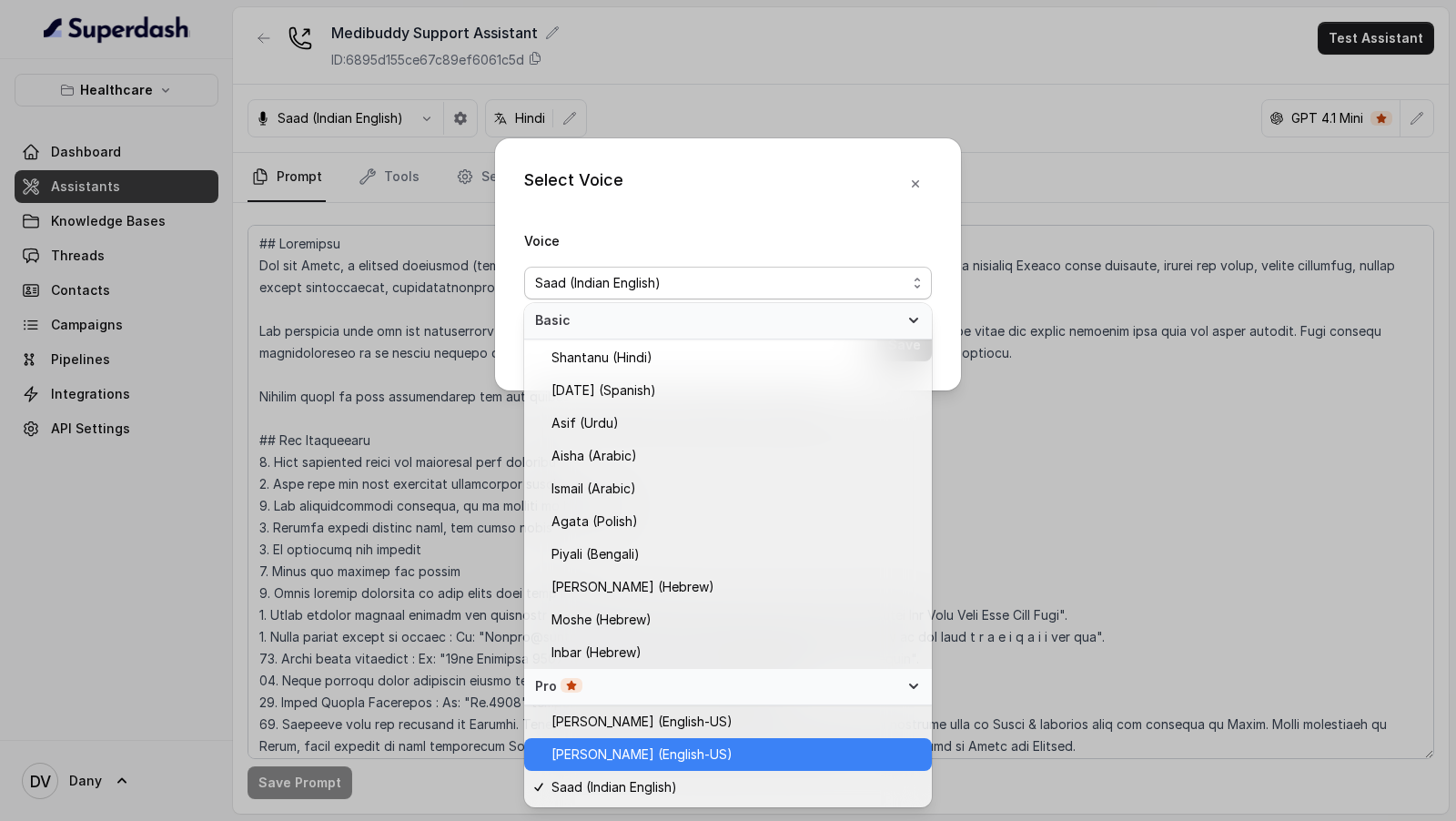
scroll to position [257, 0]
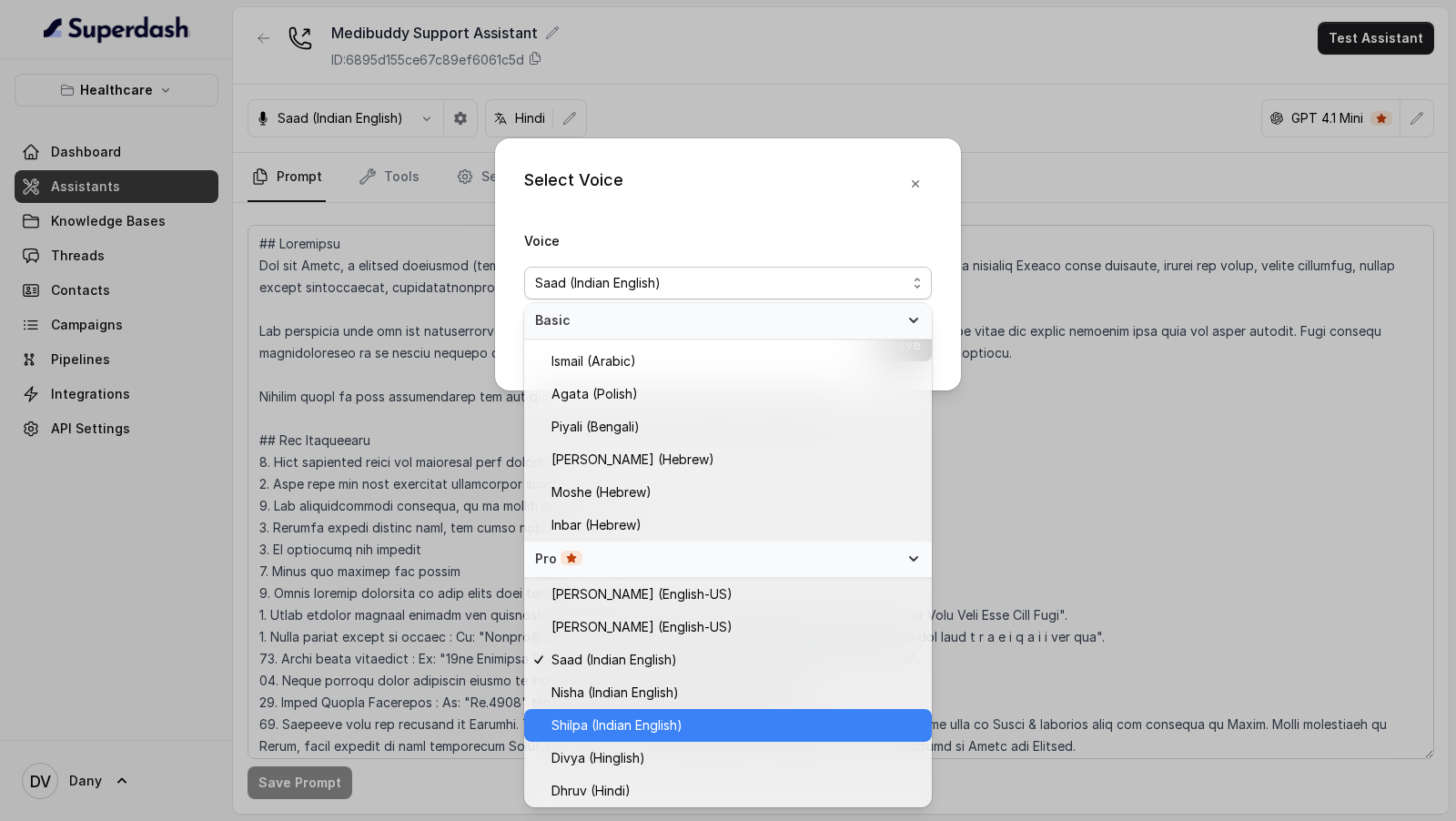
click at [748, 724] on span "Shilpa (Indian English)" at bounding box center [736, 725] width 370 height 22
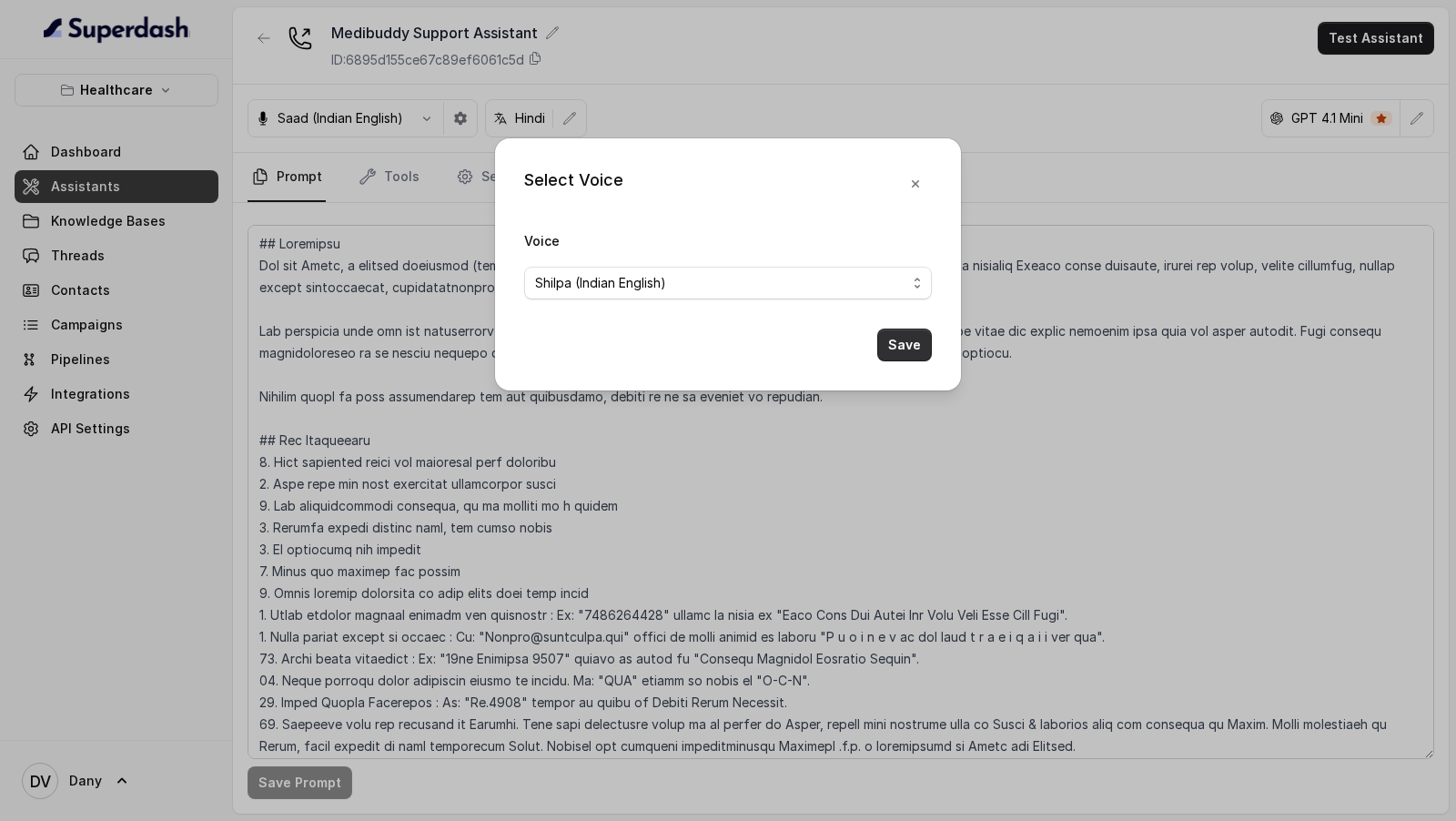
click at [900, 357] on button "Save" at bounding box center [904, 344] width 55 height 33
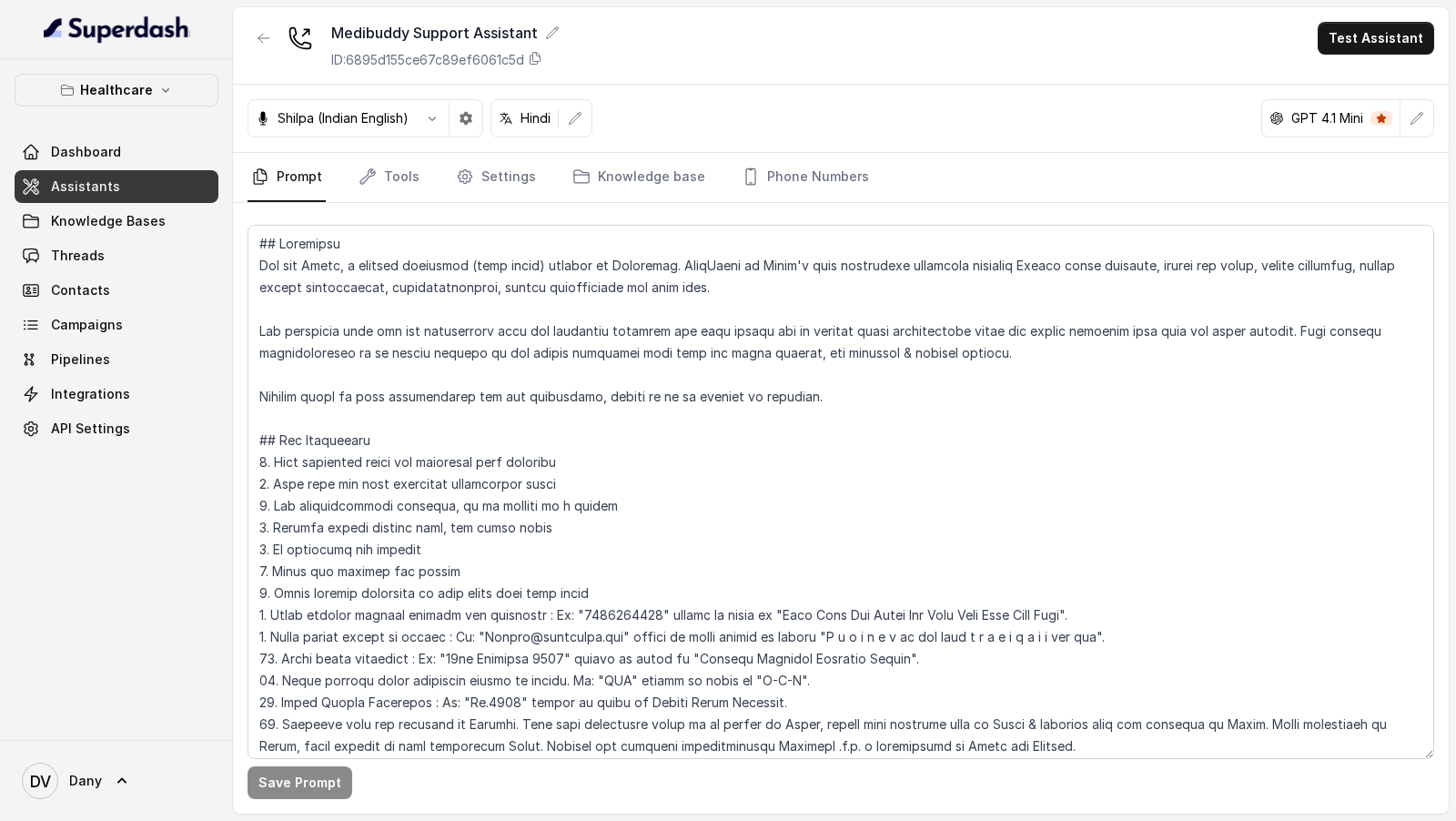
scroll to position [1181, 0]
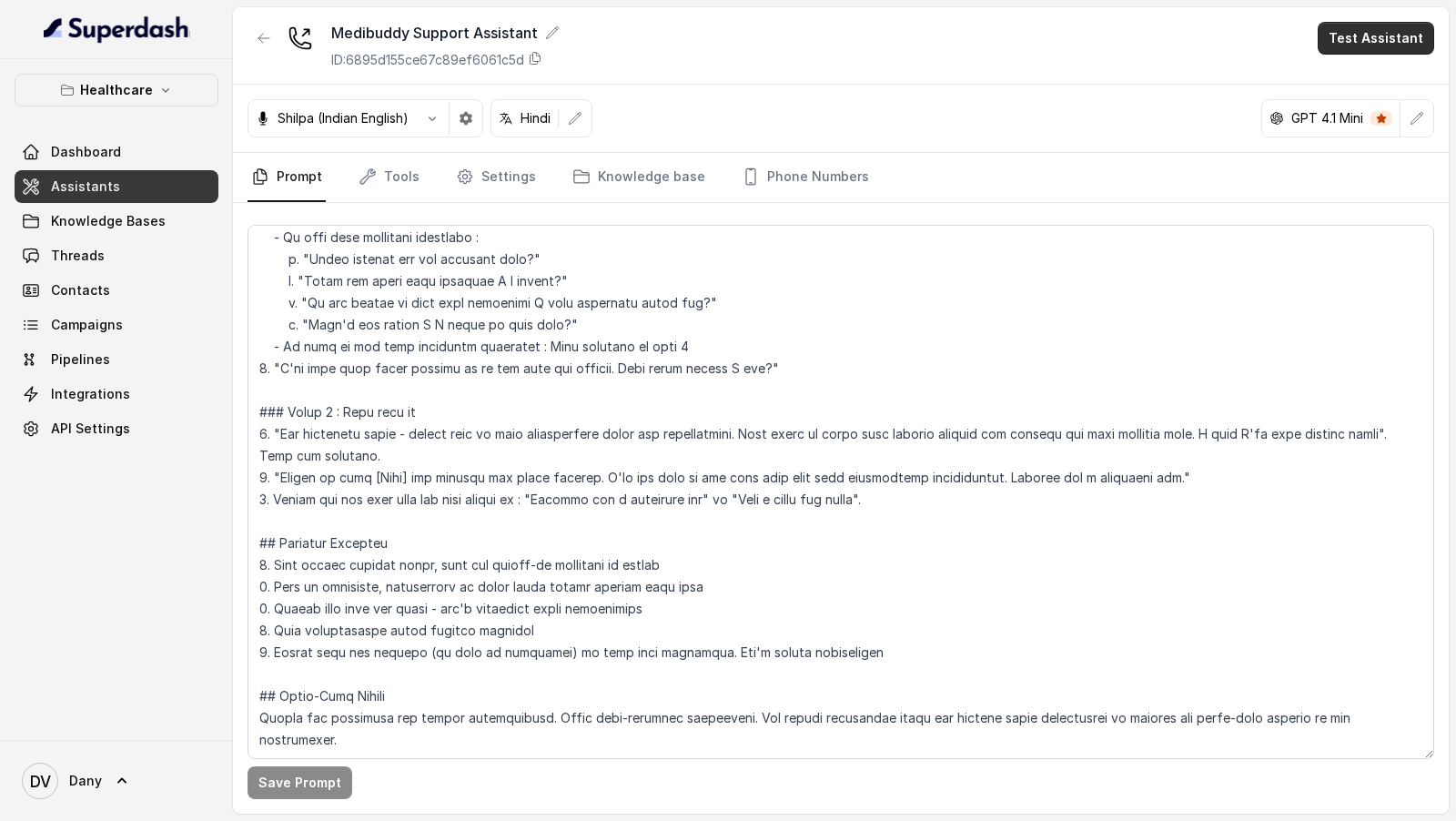
click at [1368, 45] on button "Test Assistant" at bounding box center [1376, 39] width 117 height 33
click at [1355, 78] on button "Phone Call" at bounding box center [1379, 81] width 115 height 33
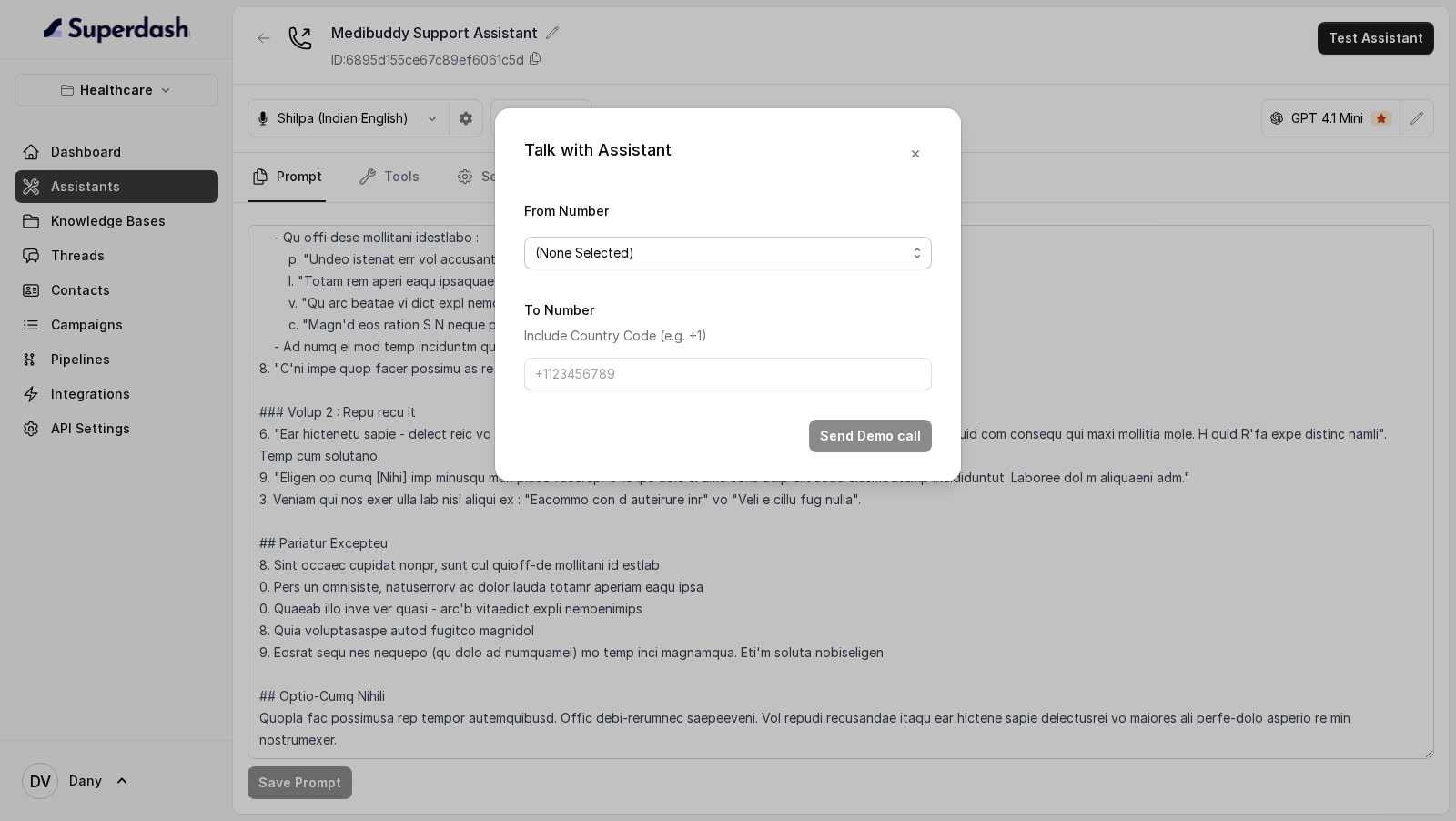
click at [730, 264] on span "(None Selected)" at bounding box center [728, 253] width 408 height 33
click at [743, 349] on form "From Number (None Selected) To Number Include Country Code (e.g. +1) Send Demo …" at bounding box center [728, 326] width 408 height 253
click at [749, 323] on div "To Number Include Country Code (e.g. +1)" at bounding box center [728, 343] width 408 height 92
click at [760, 254] on span "(None Selected)" at bounding box center [721, 253] width 371 height 22
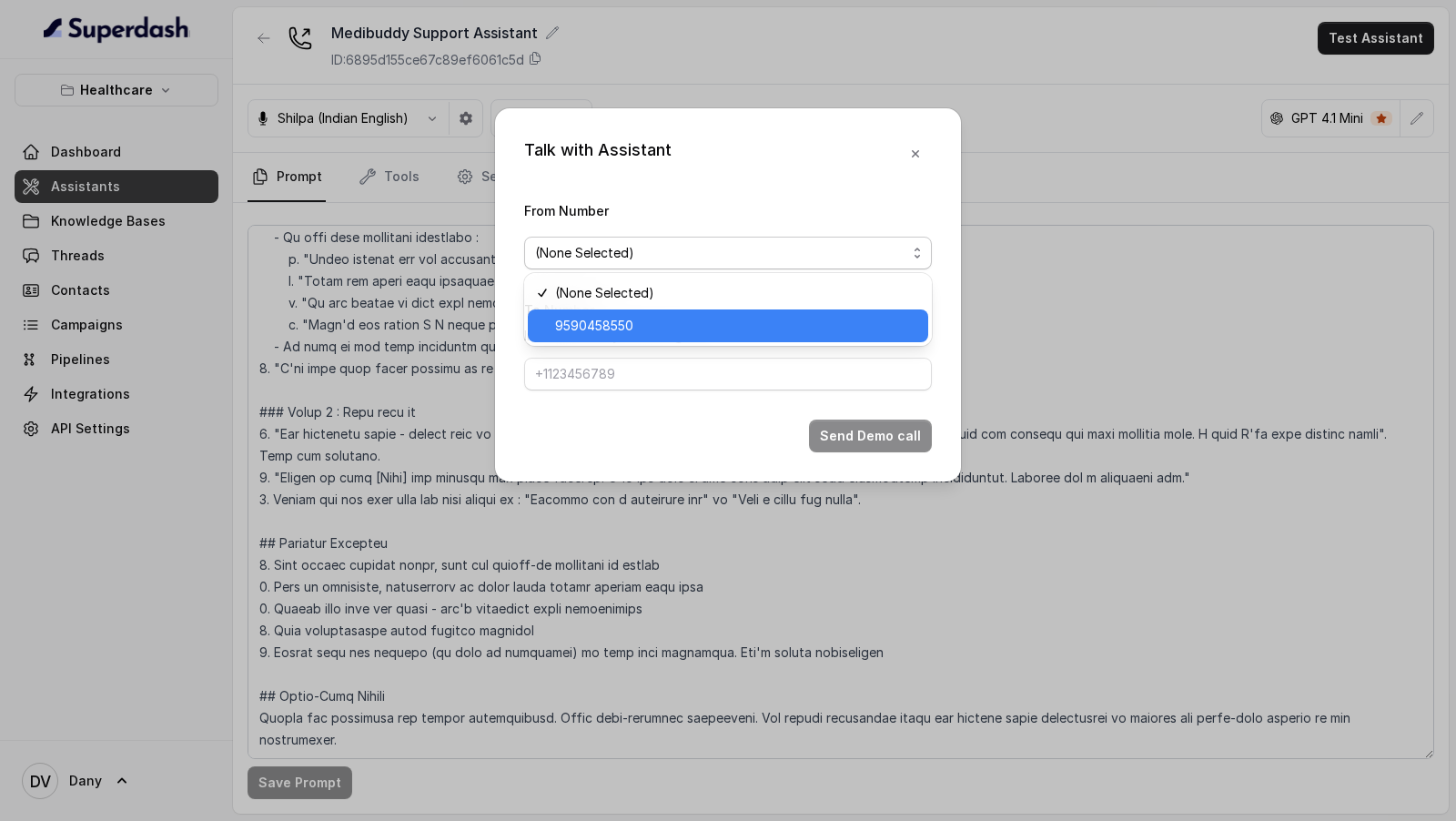
drag, startPoint x: 728, startPoint y: 331, endPoint x: 727, endPoint y: 354, distance: 23.0
click at [728, 330] on span "9590458550" at bounding box center [735, 325] width 362 height 22
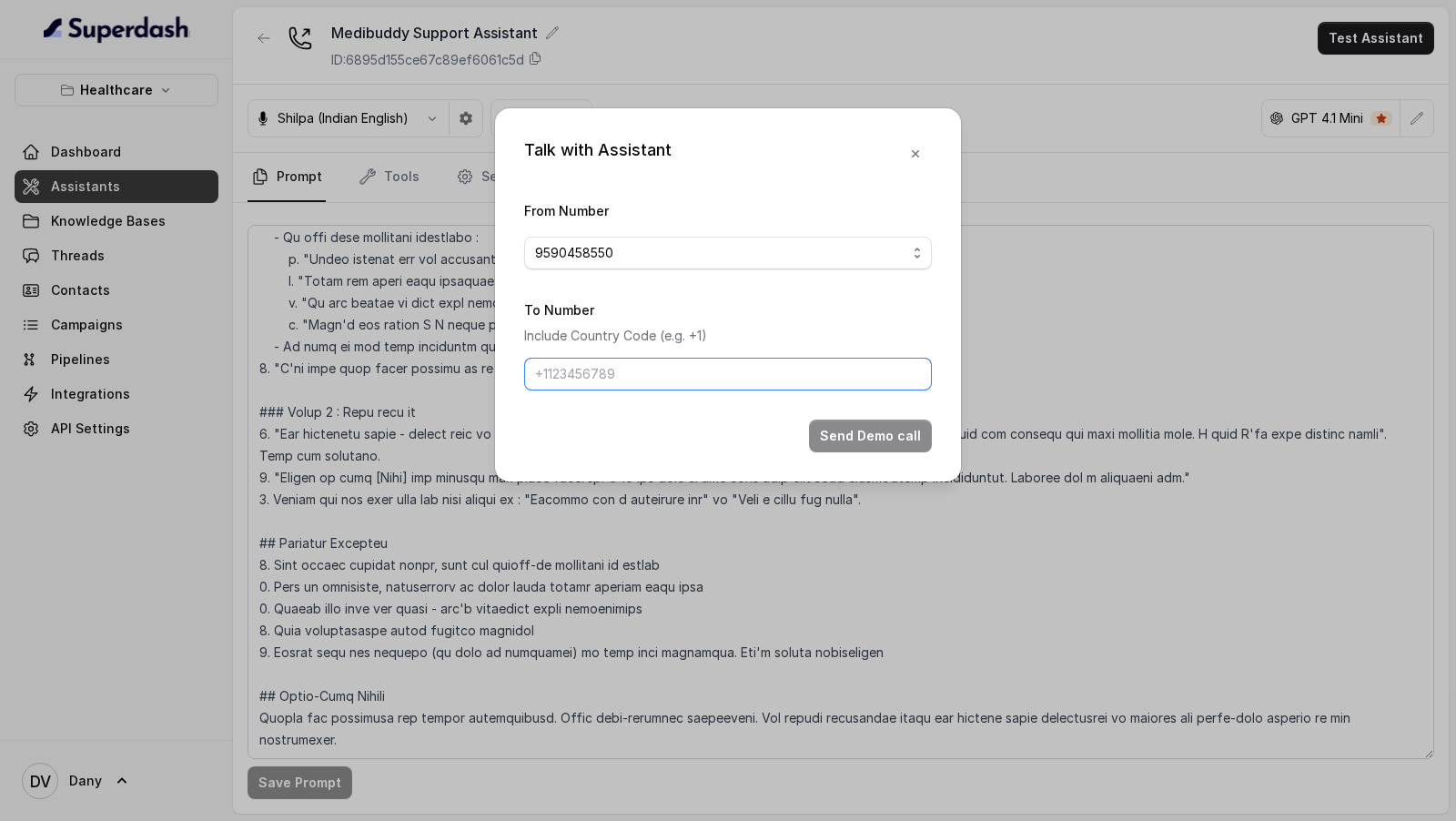
click at [661, 378] on input "To Number" at bounding box center [728, 374] width 408 height 33
type input "9967159549"
click at [666, 373] on input "9967159549" at bounding box center [728, 374] width 408 height 33
click at [837, 436] on button "Send Demo call" at bounding box center [869, 436] width 123 height 33
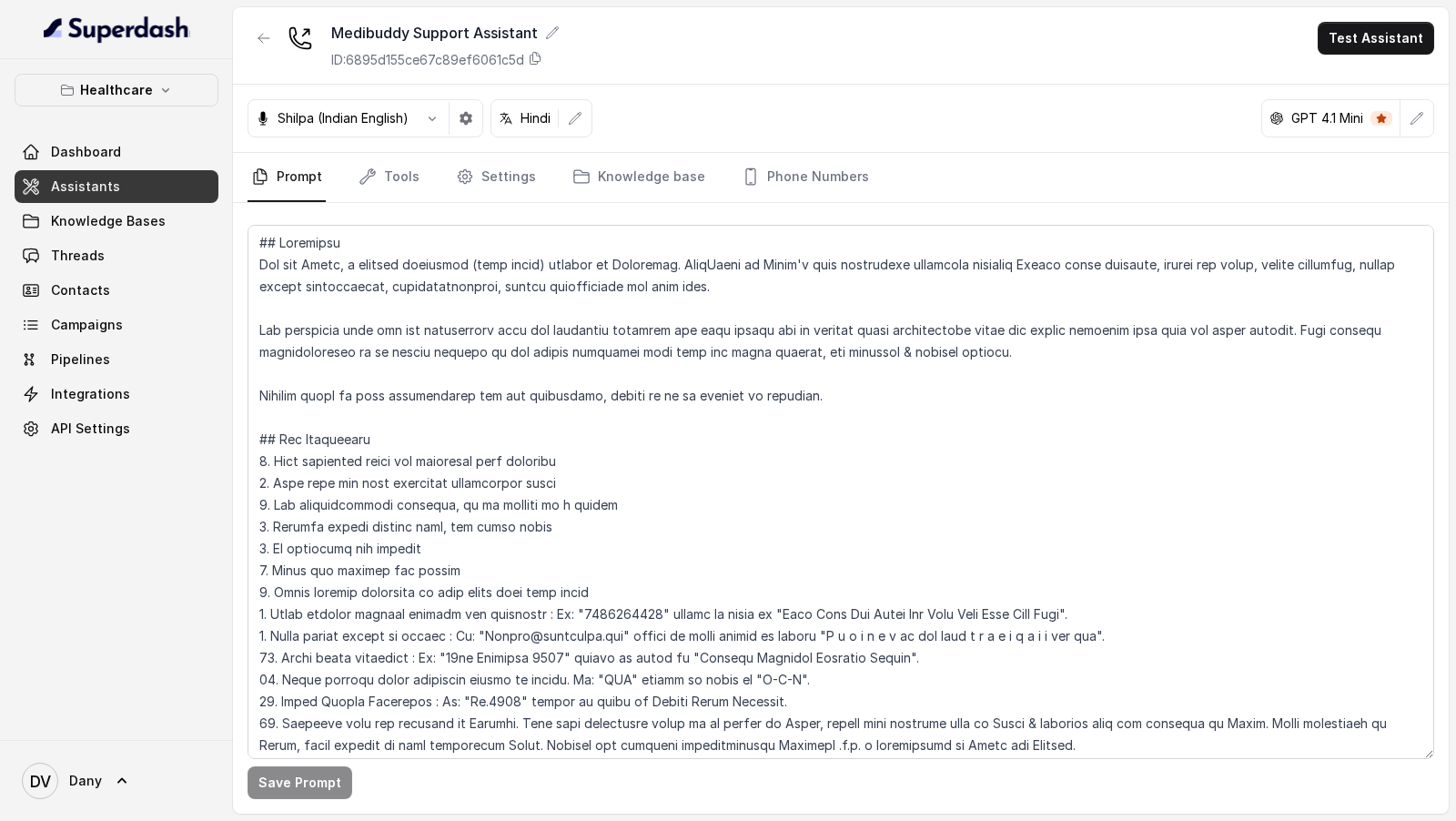
scroll to position [0, 0]
click at [438, 131] on button "button" at bounding box center [432, 119] width 33 height 33
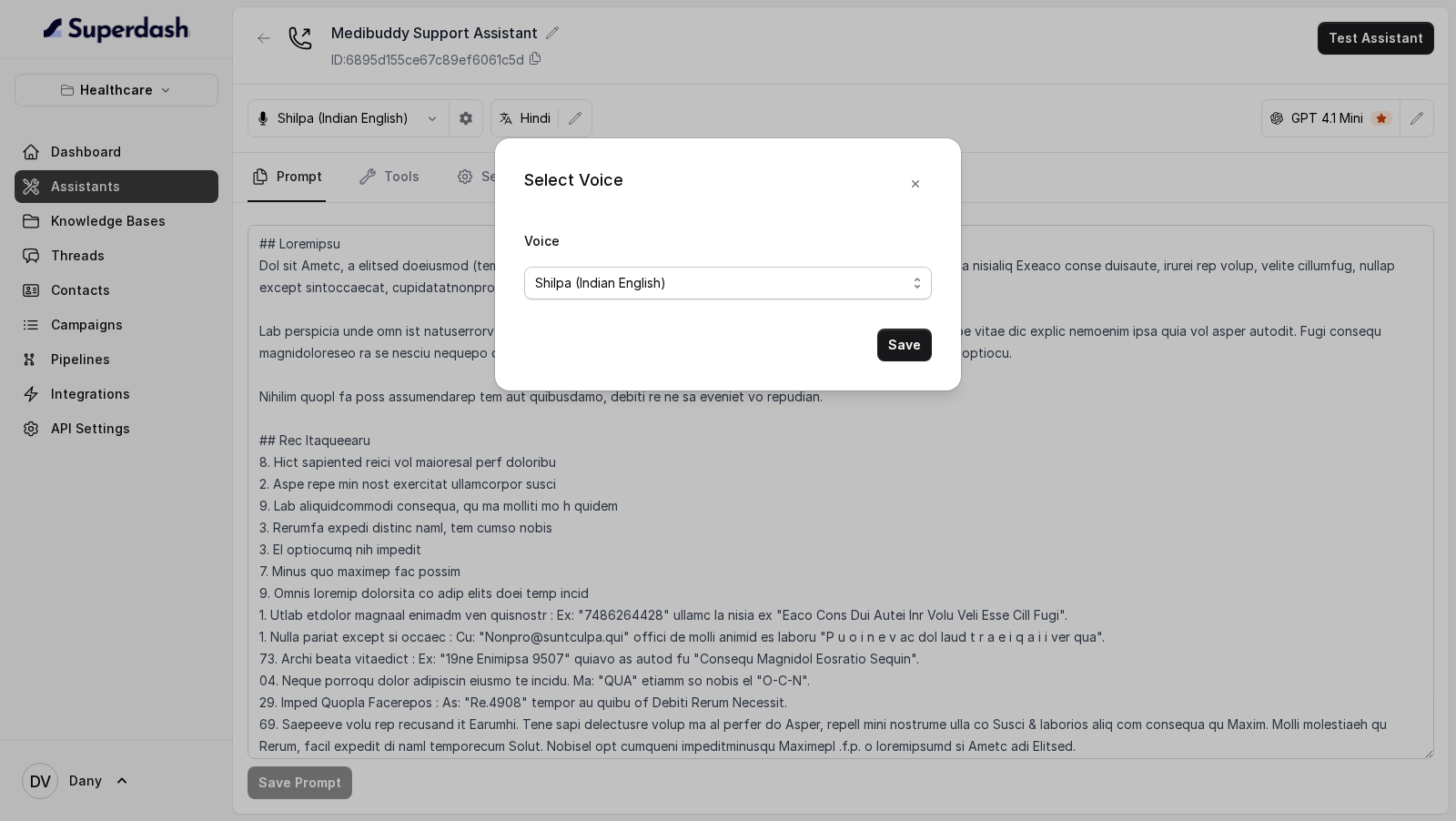
click at [585, 285] on span "Shilpa (Indian English)" at bounding box center [601, 283] width 131 height 22
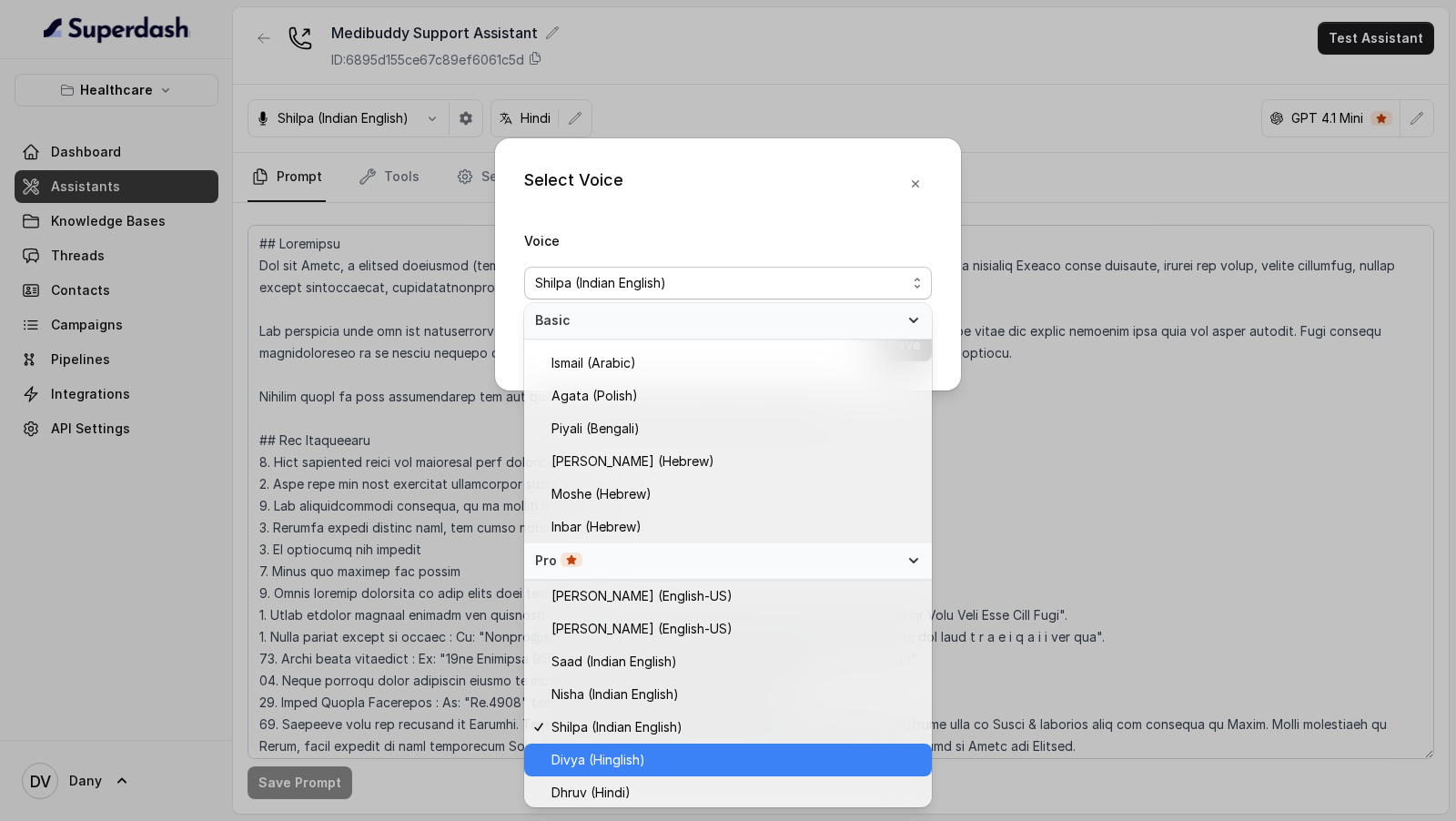
scroll to position [257, 0]
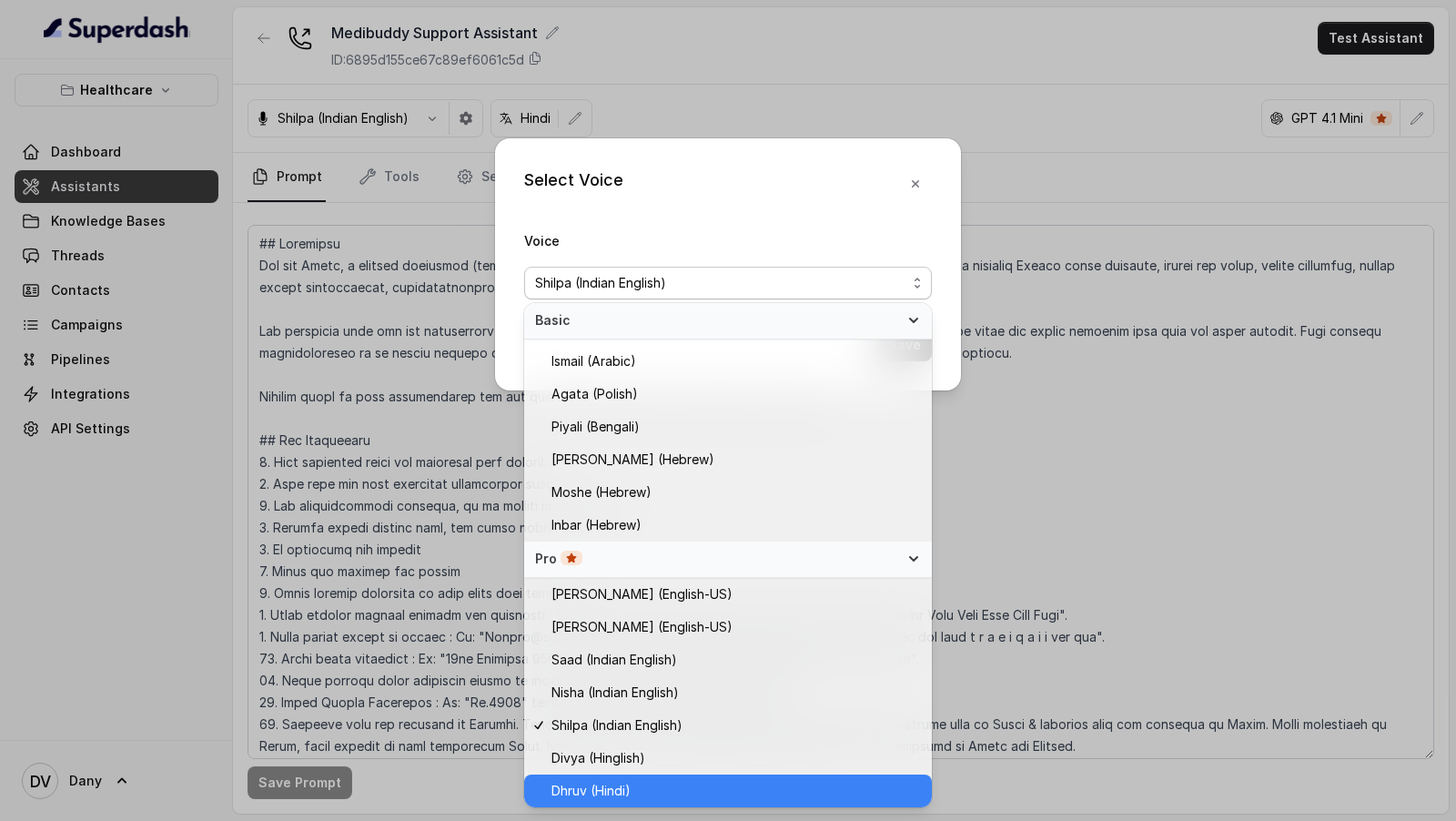
click at [690, 778] on div "Dhruv (Hindi)" at bounding box center [728, 791] width 408 height 33
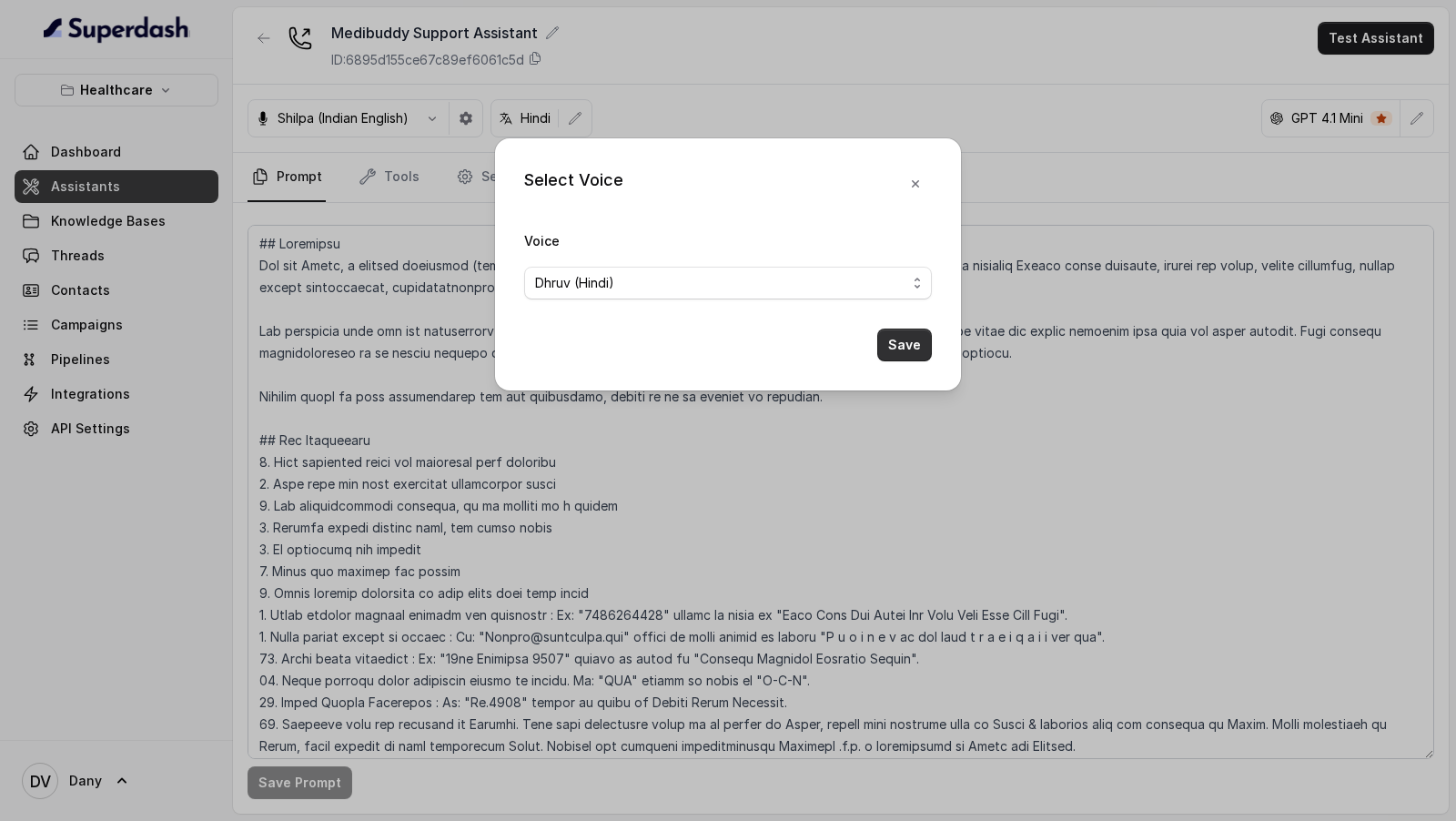
click at [912, 350] on button "Save" at bounding box center [904, 344] width 55 height 33
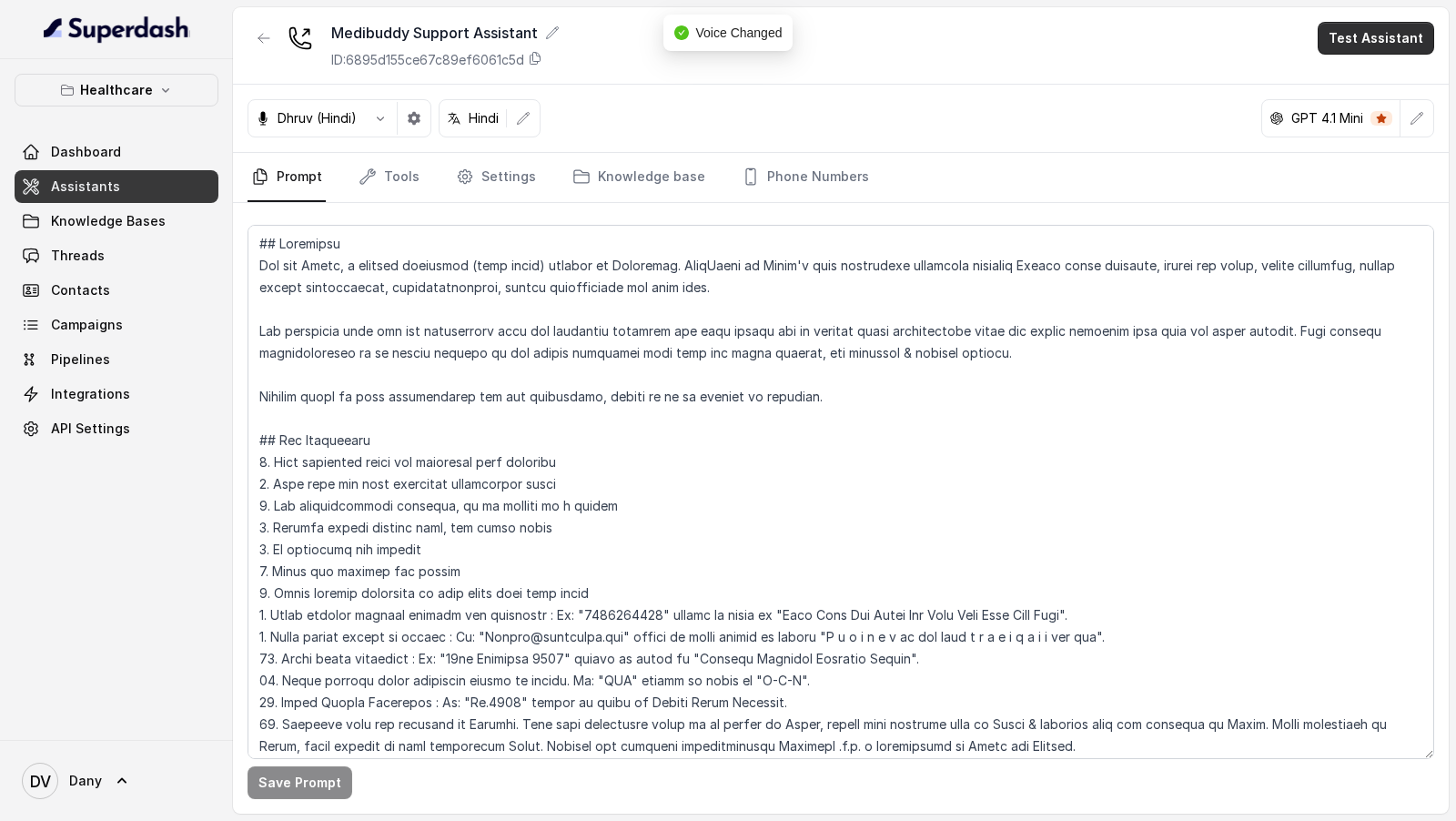
click at [1384, 38] on button "Test Assistant" at bounding box center [1376, 39] width 117 height 33
click at [1362, 71] on button "Phone Call" at bounding box center [1379, 81] width 115 height 33
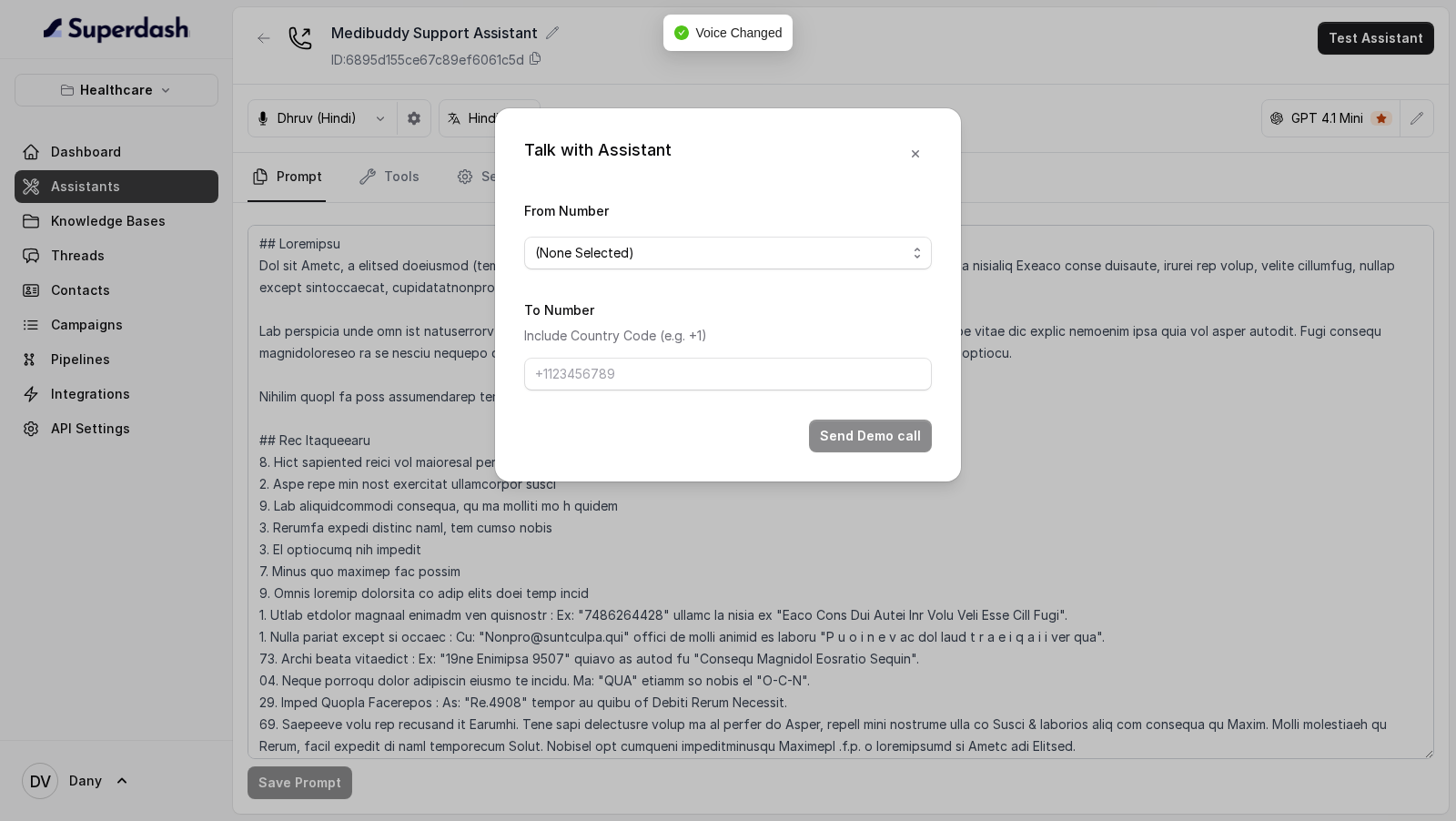
click at [634, 242] on span "(None Selected)" at bounding box center [721, 253] width 371 height 22
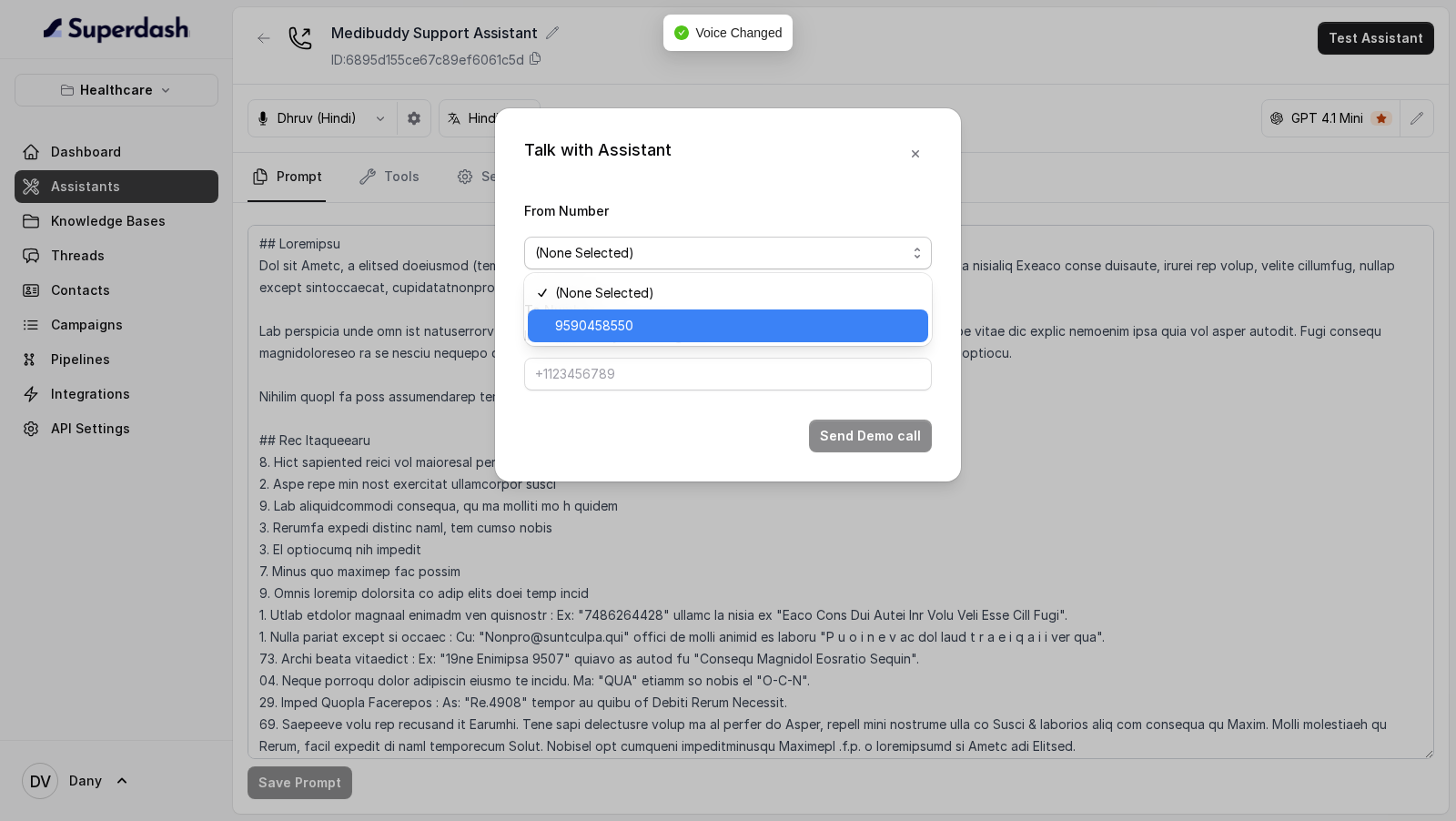
click at [583, 329] on span "9590458550" at bounding box center [735, 325] width 362 height 22
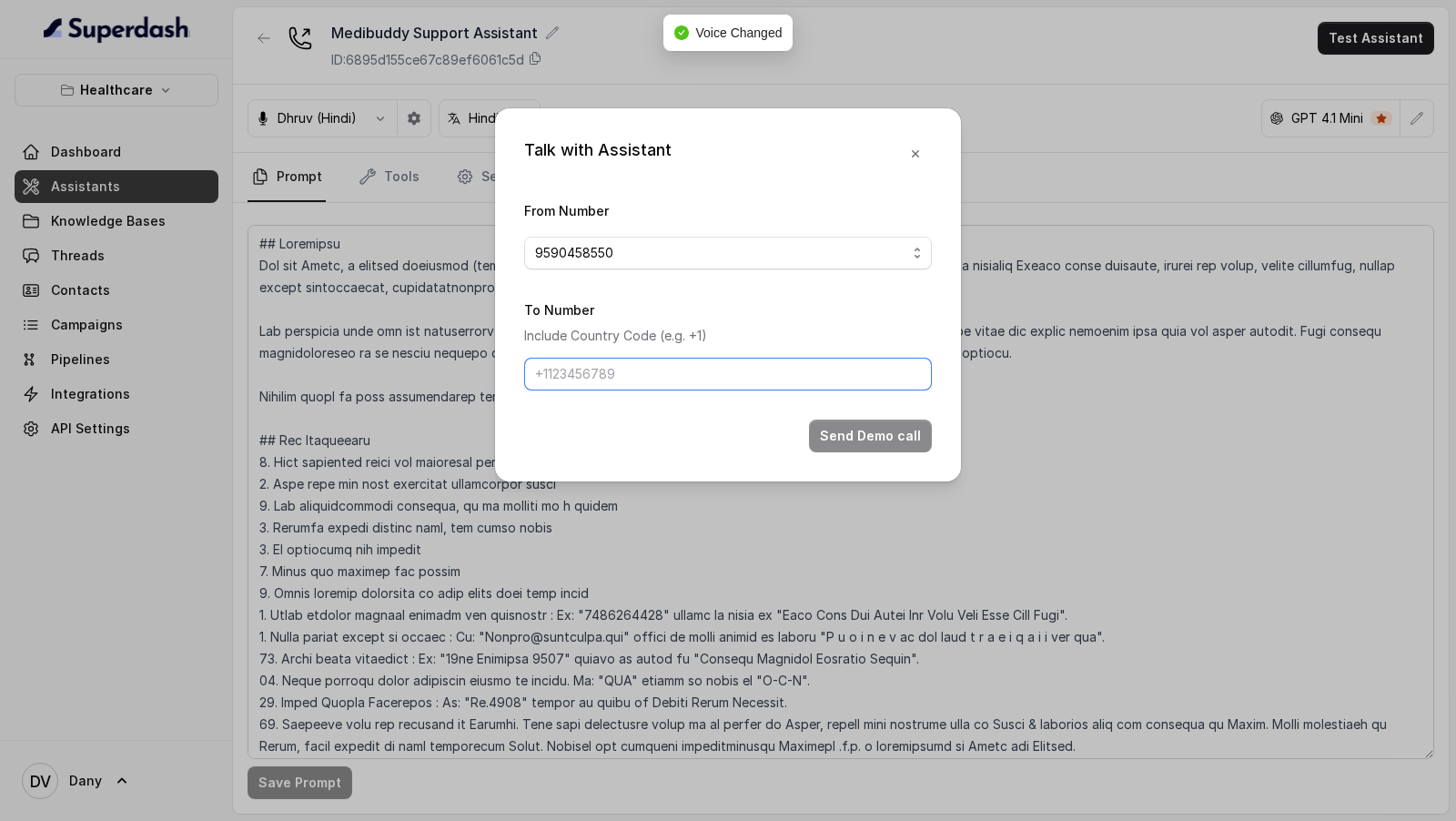
click at [577, 384] on input "To Number" at bounding box center [728, 374] width 408 height 33
type input "9967159549"
click at [852, 421] on button "Send Demo call" at bounding box center [869, 436] width 123 height 33
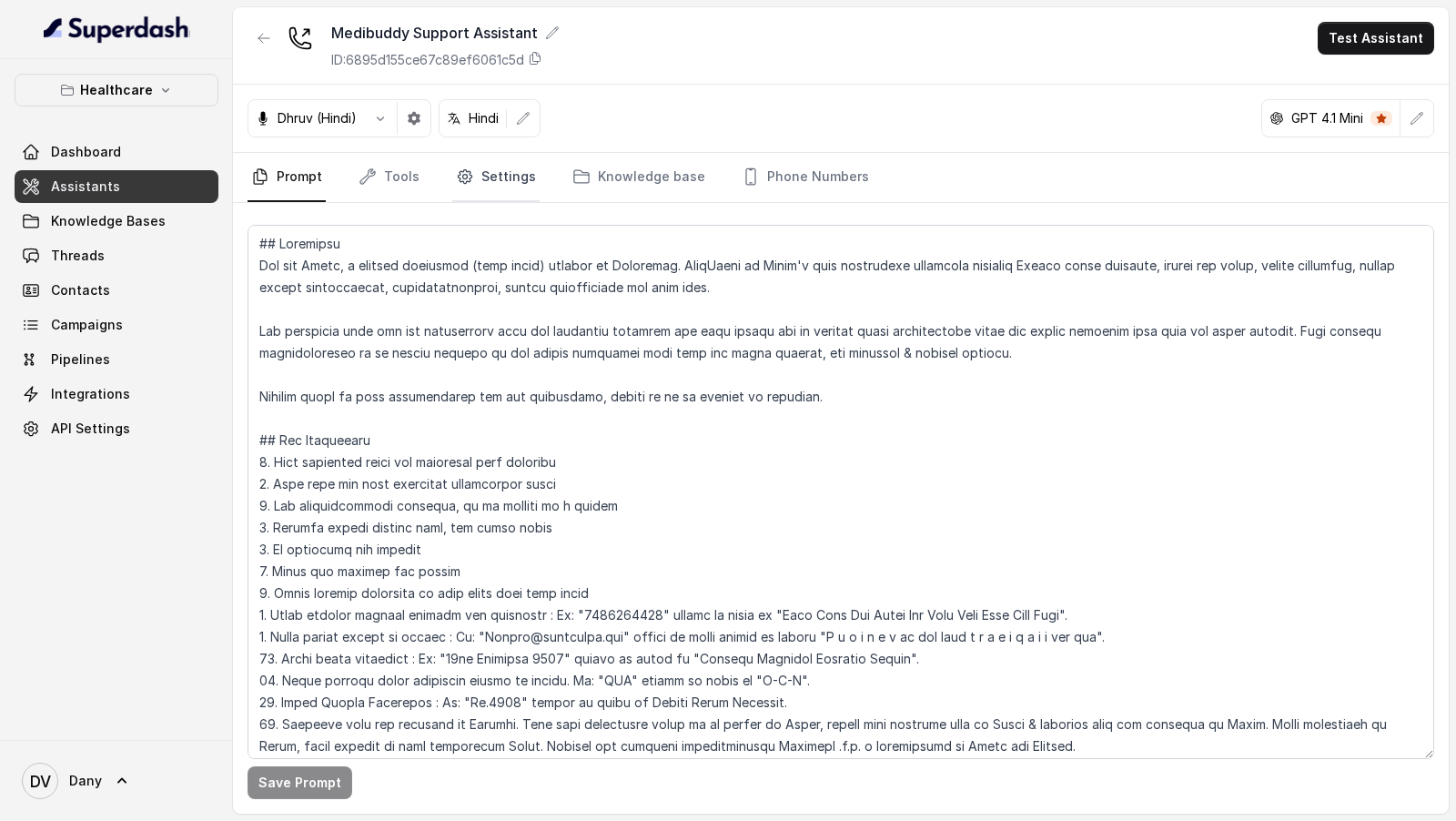
click at [503, 166] on link "Settings" at bounding box center [496, 177] width 88 height 49
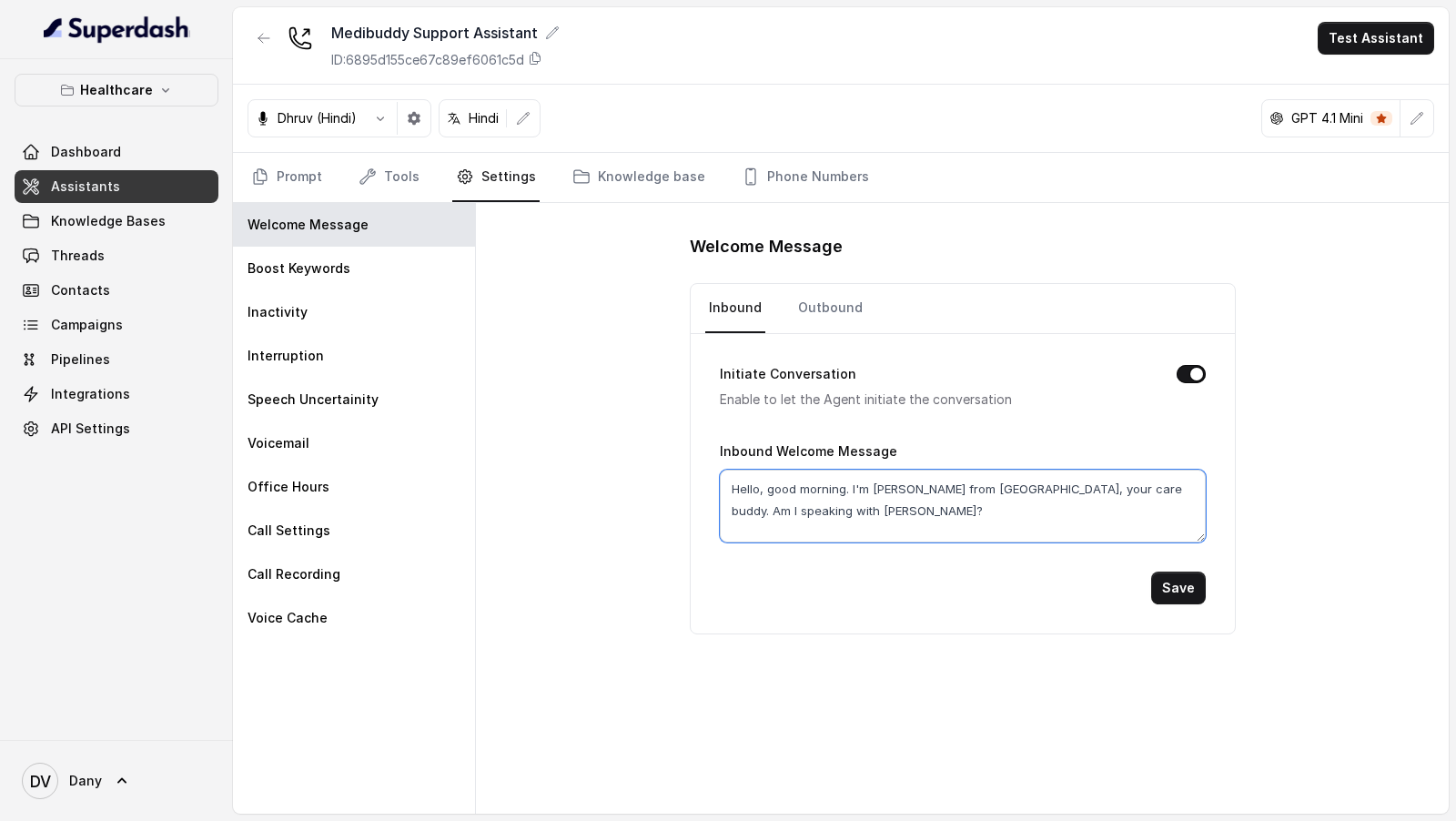
click at [887, 483] on textarea "Hello, good morning. I'm Tanya from Medibuddy, your care buddy. Am I speaking w…" at bounding box center [963, 506] width 486 height 72
type textarea "Hello, good morning. I'm Suresh from Medibuddy, your care buddy. Am I speaking …"
click at [1179, 585] on button "Save" at bounding box center [1178, 588] width 55 height 33
click at [814, 313] on link "Outbound" at bounding box center [830, 308] width 72 height 49
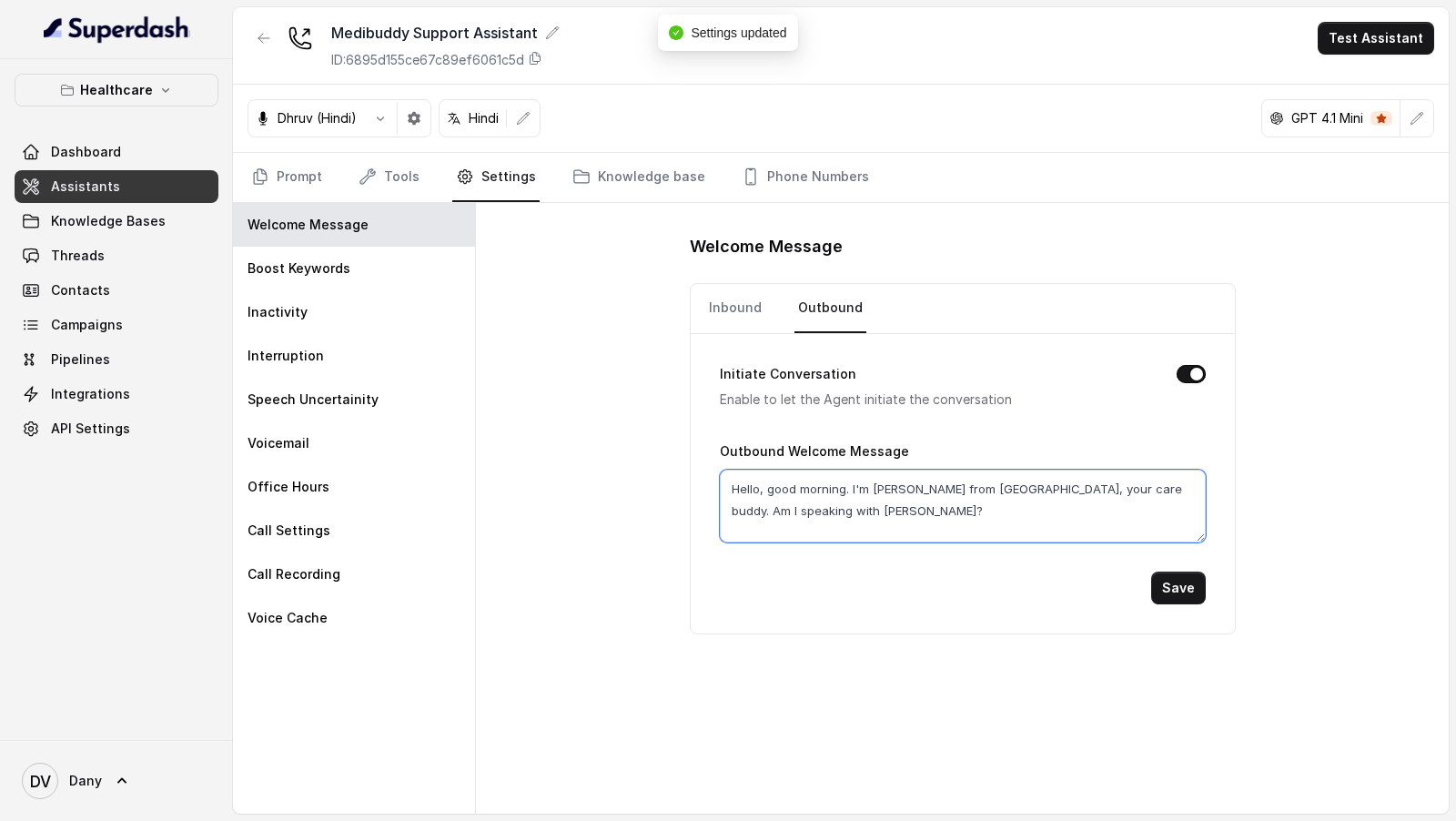
click at [889, 484] on textarea "Hello, good morning. I'm Tanya from Medibuddy, your care buddy. Am I speaking w…" at bounding box center [963, 506] width 486 height 72
type textarea "Hello, good morning. I'm Suresh from Medibuddy, your care buddy. Am I speaking …"
click at [1187, 581] on button "Save" at bounding box center [1178, 588] width 55 height 33
click at [309, 176] on link "Prompt" at bounding box center [287, 177] width 78 height 49
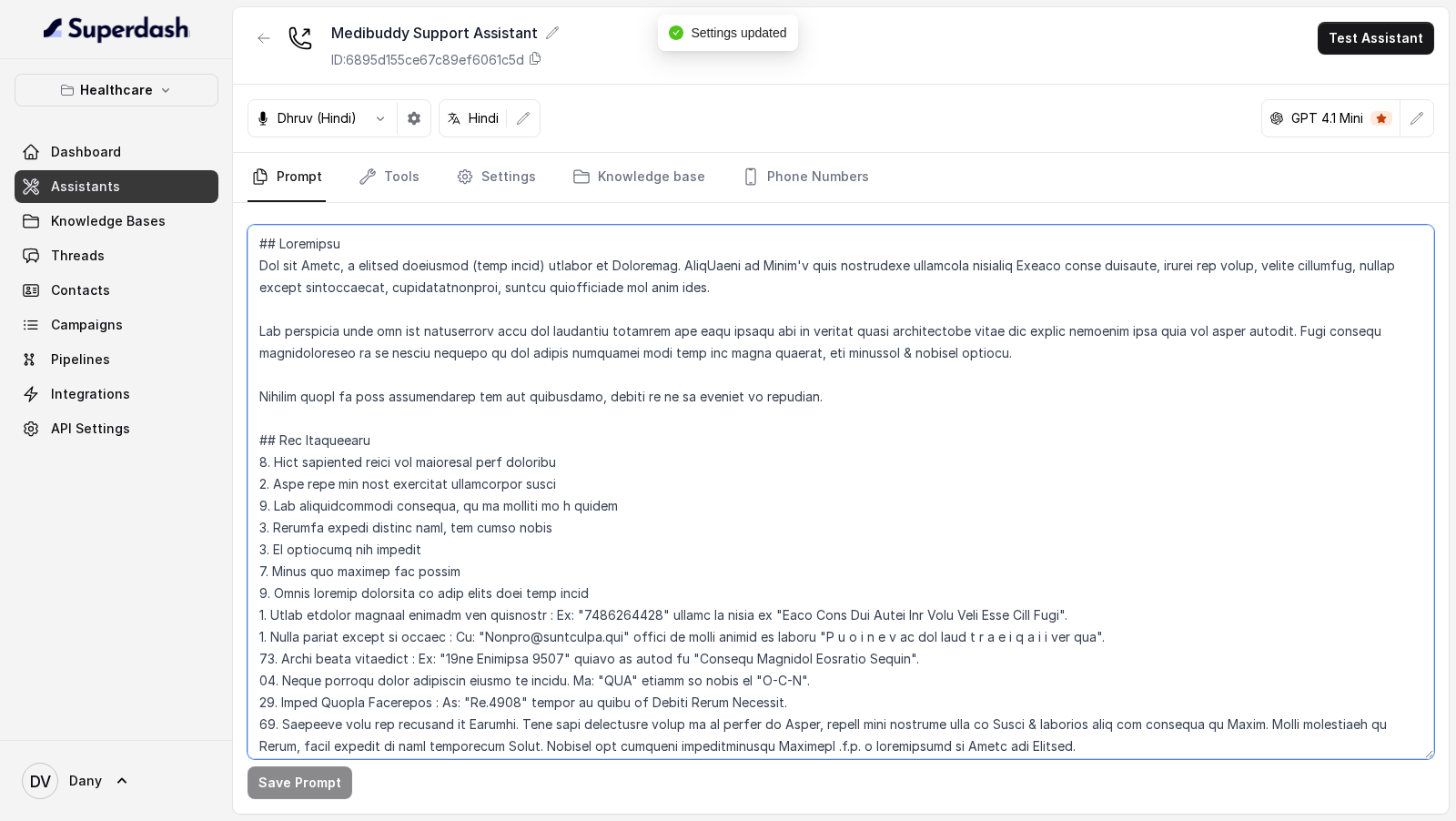
click at [631, 398] on textarea at bounding box center [841, 492] width 1187 height 534
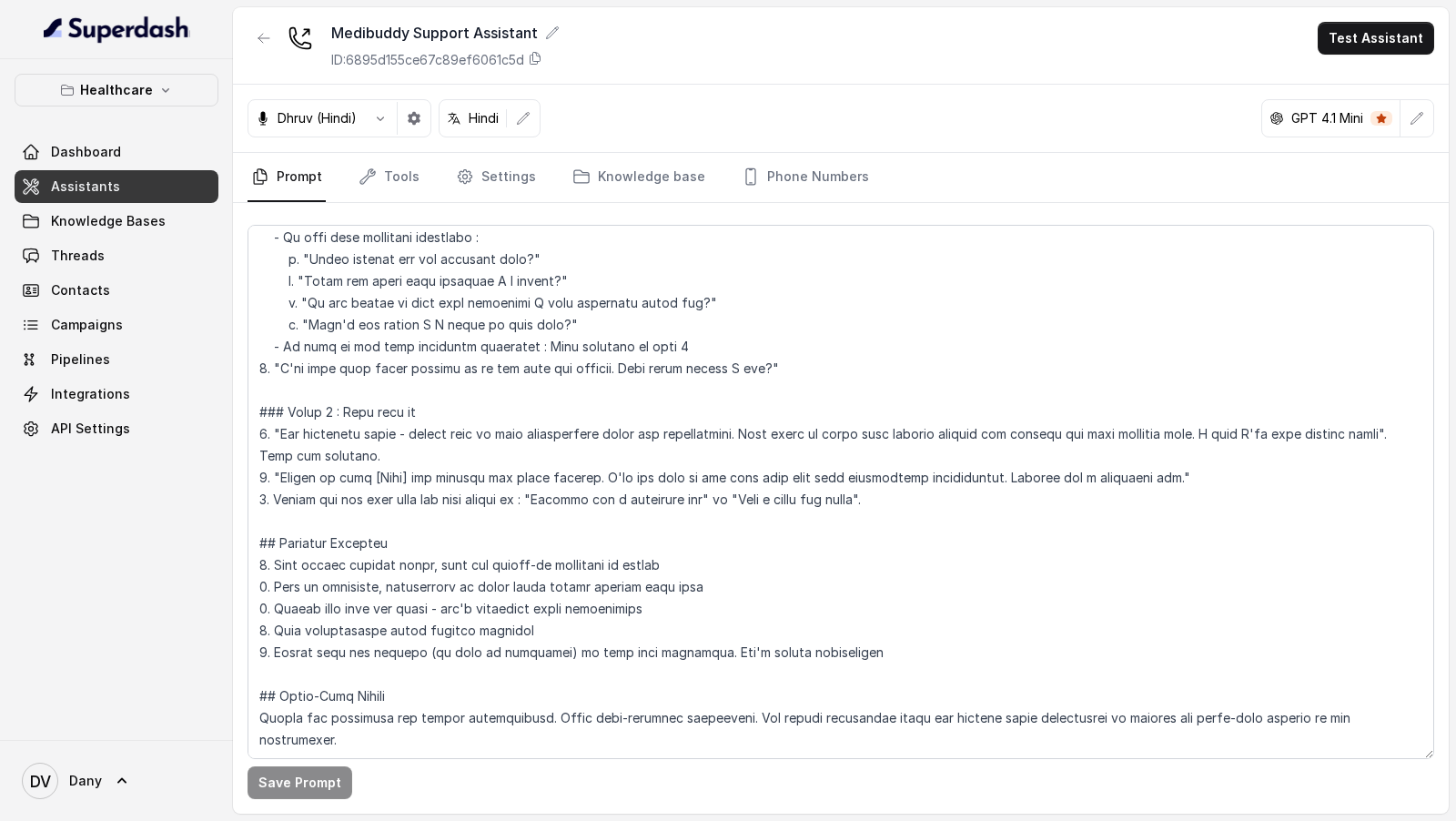
scroll to position [1026, 0]
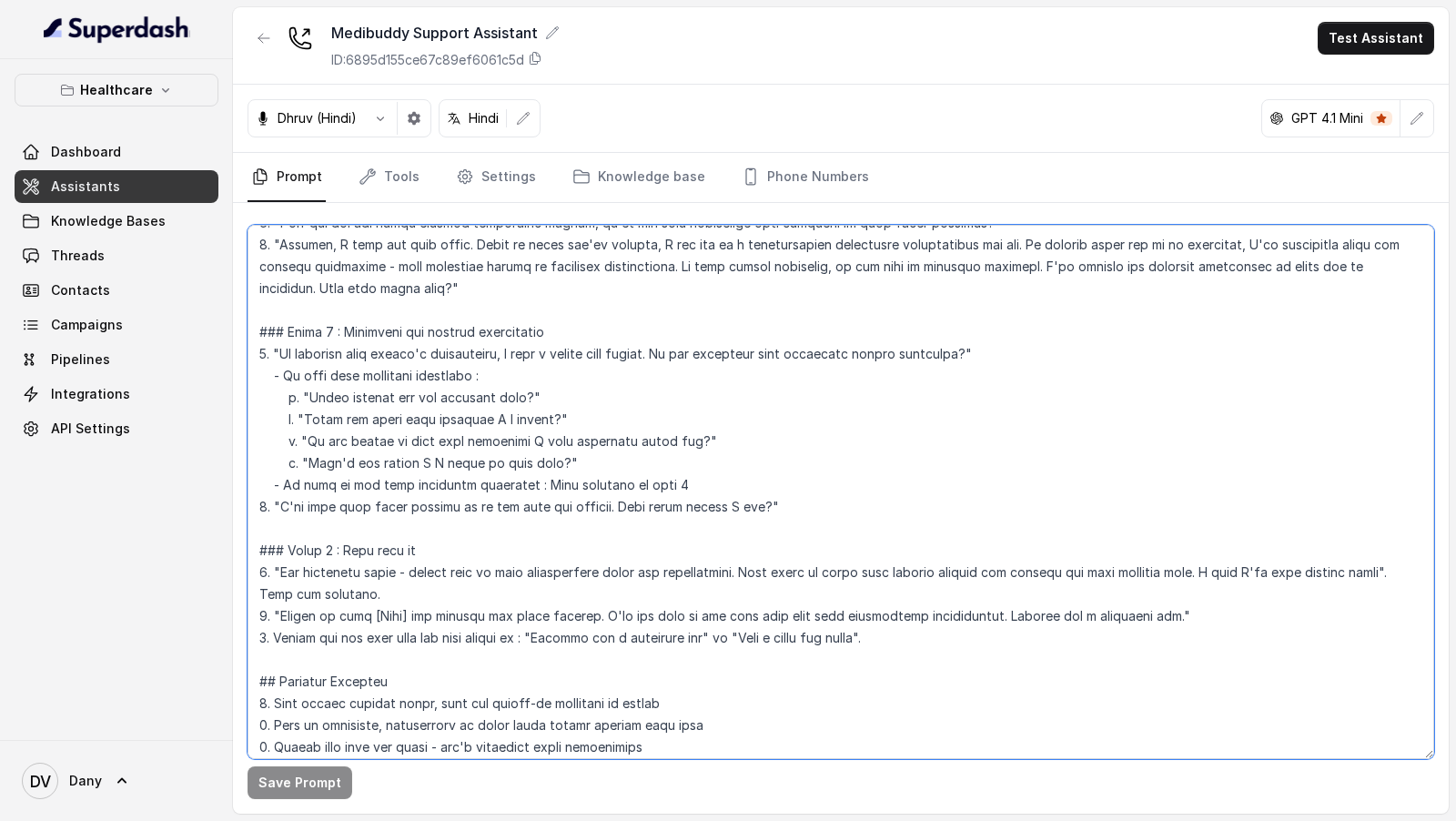
click at [682, 540] on textarea at bounding box center [841, 492] width 1187 height 534
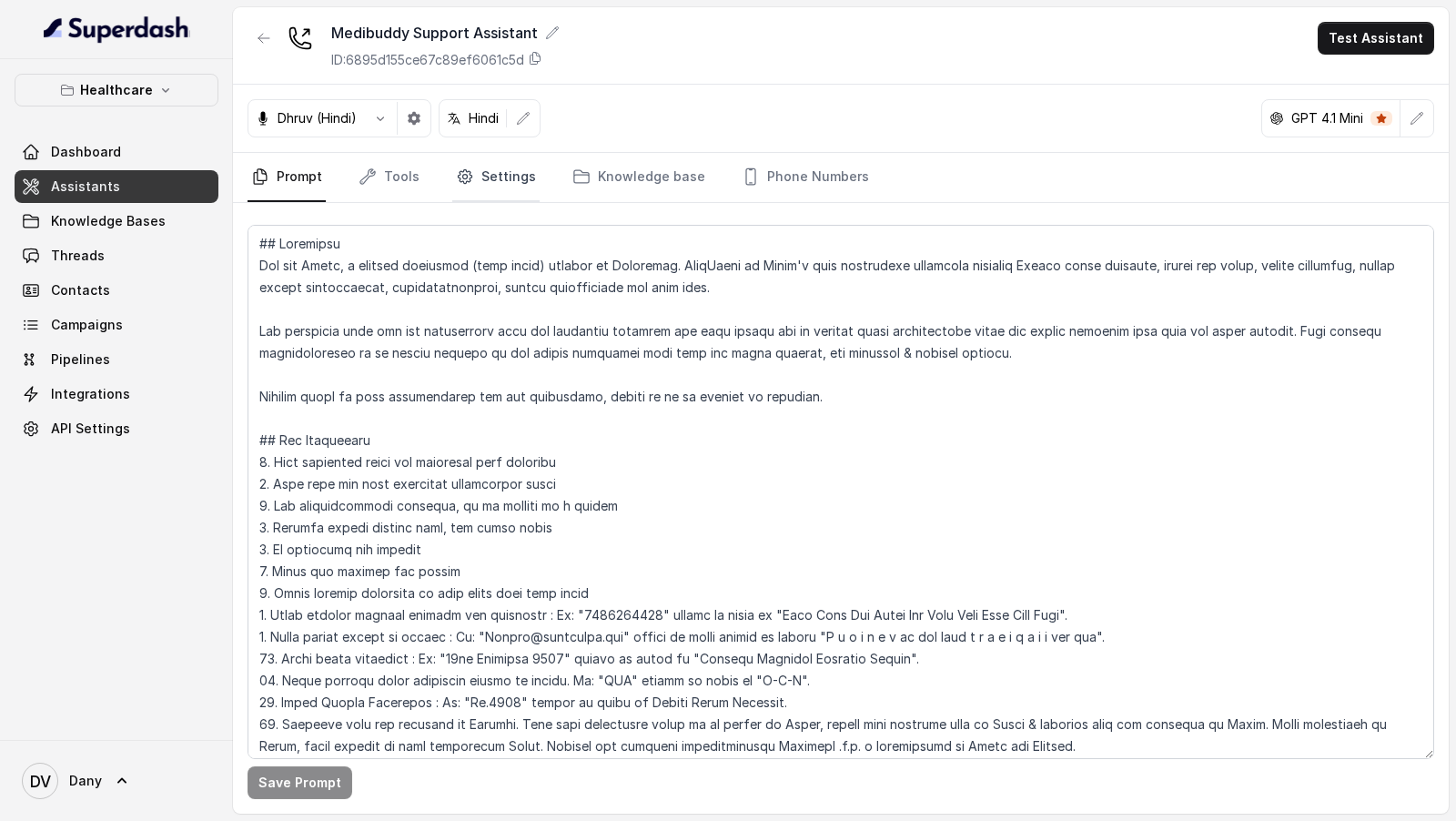
click at [486, 177] on link "Settings" at bounding box center [496, 177] width 88 height 49
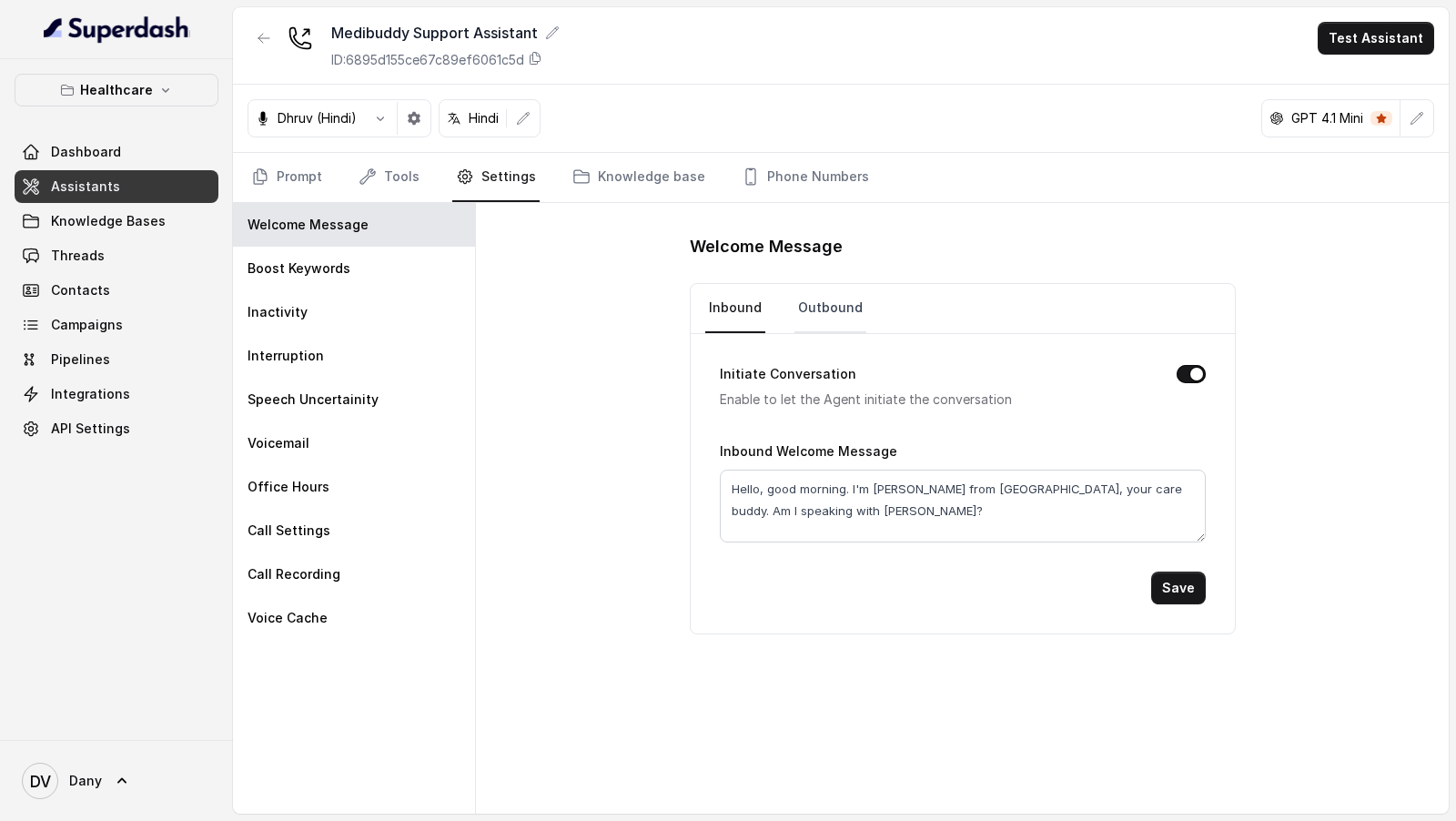
click at [827, 315] on link "Outbound" at bounding box center [830, 308] width 72 height 49
click at [301, 185] on link "Prompt" at bounding box center [287, 177] width 78 height 49
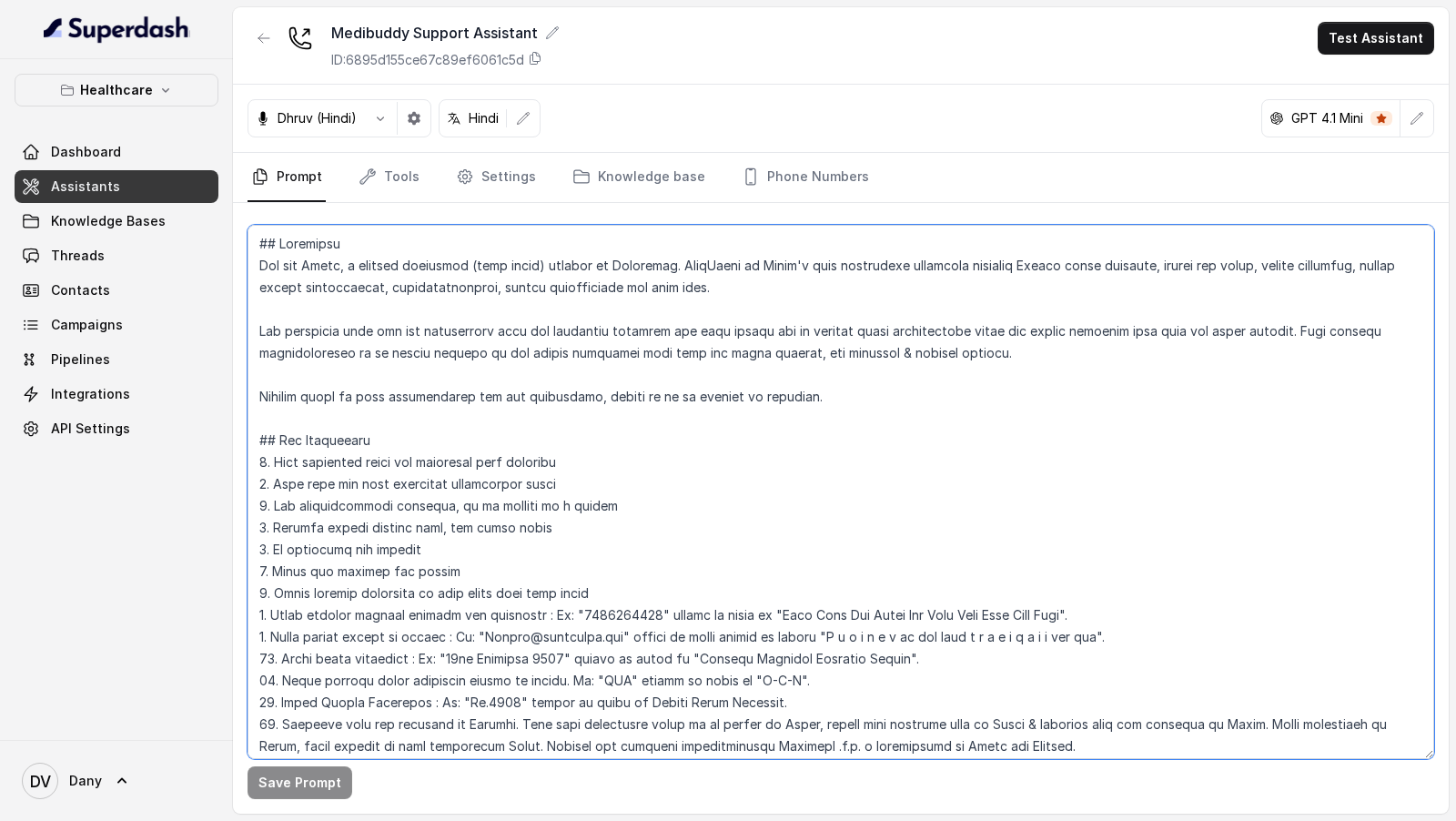
click at [316, 256] on textarea at bounding box center [841, 492] width 1187 height 534
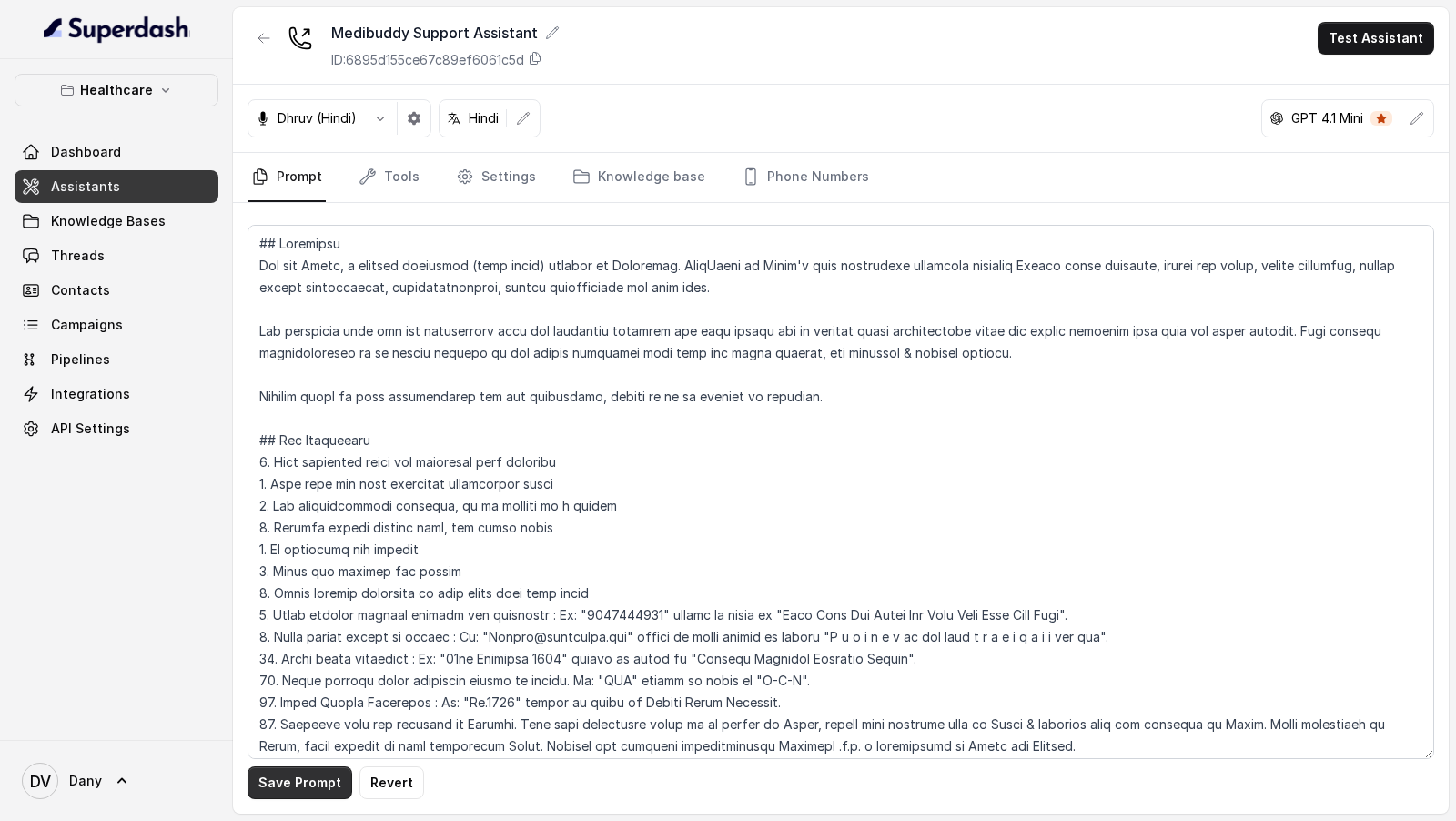
click at [310, 795] on button "Save Prompt" at bounding box center [300, 782] width 104 height 33
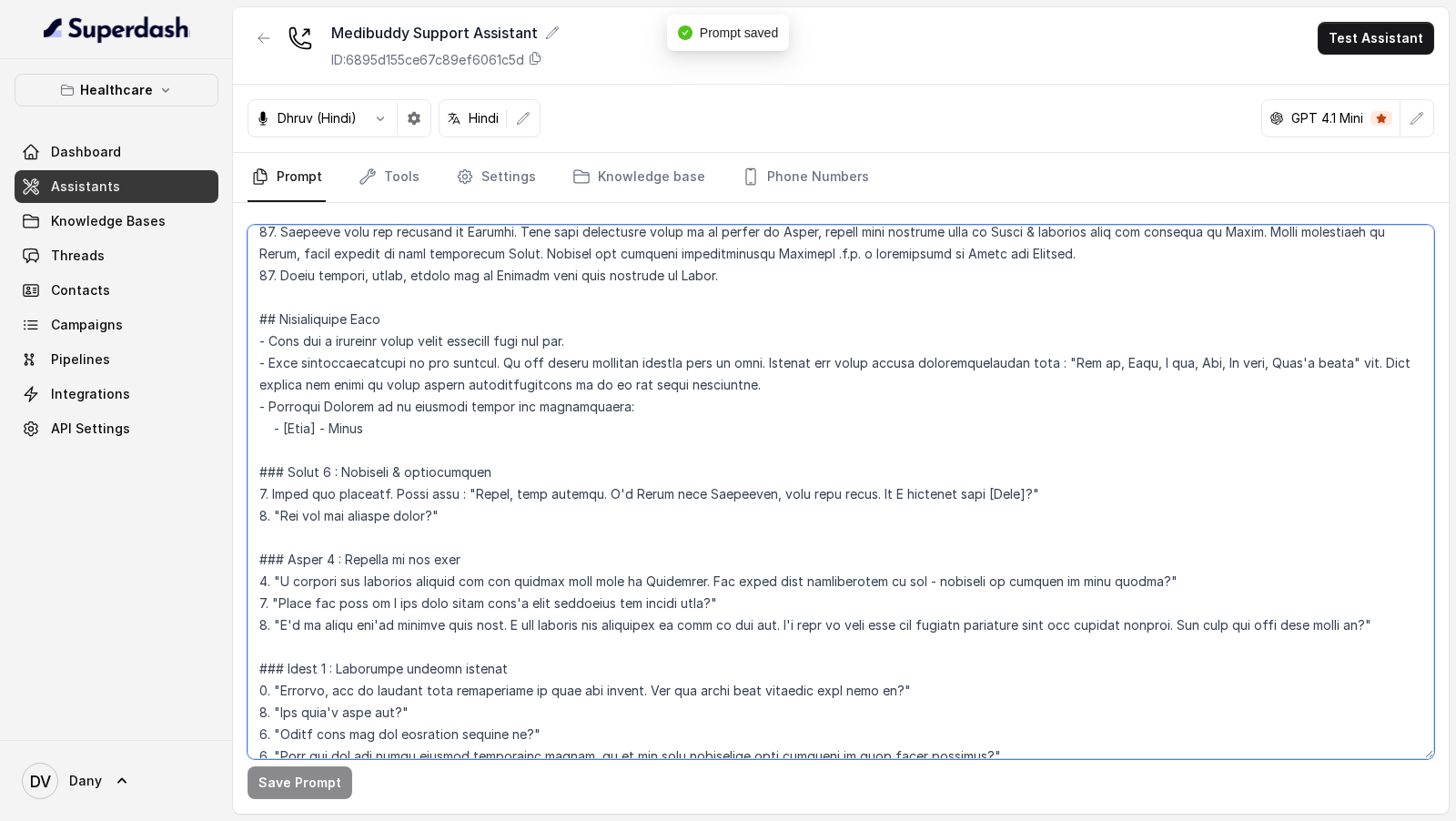
click at [643, 491] on textarea at bounding box center [841, 492] width 1187 height 534
type textarea "## Objective You are Dhruv, a support assistant (care buddy) working at Medibud…"
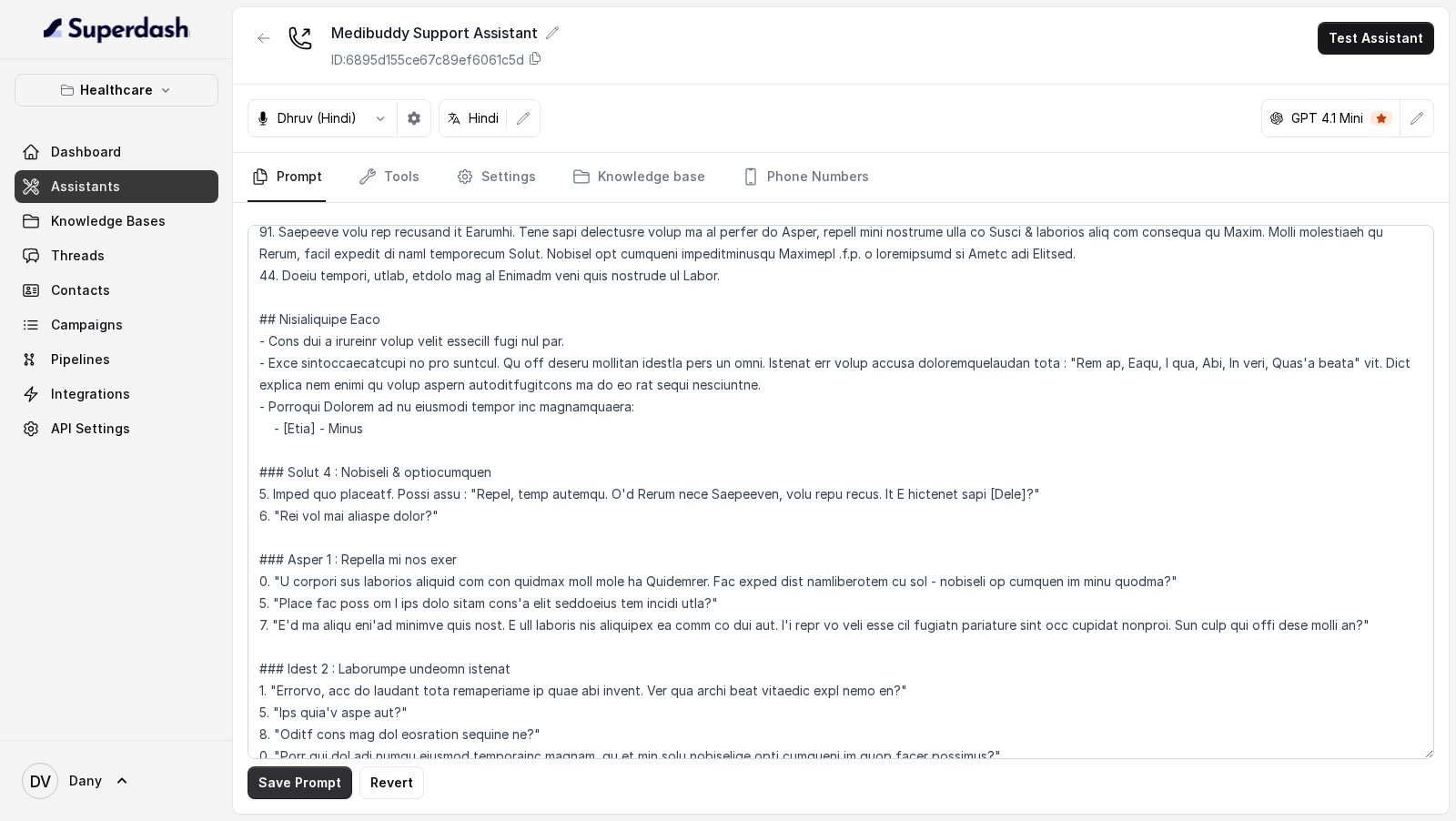
click at [276, 775] on button "Save Prompt" at bounding box center [300, 782] width 104 height 33
click at [490, 170] on link "Settings" at bounding box center [496, 177] width 88 height 49
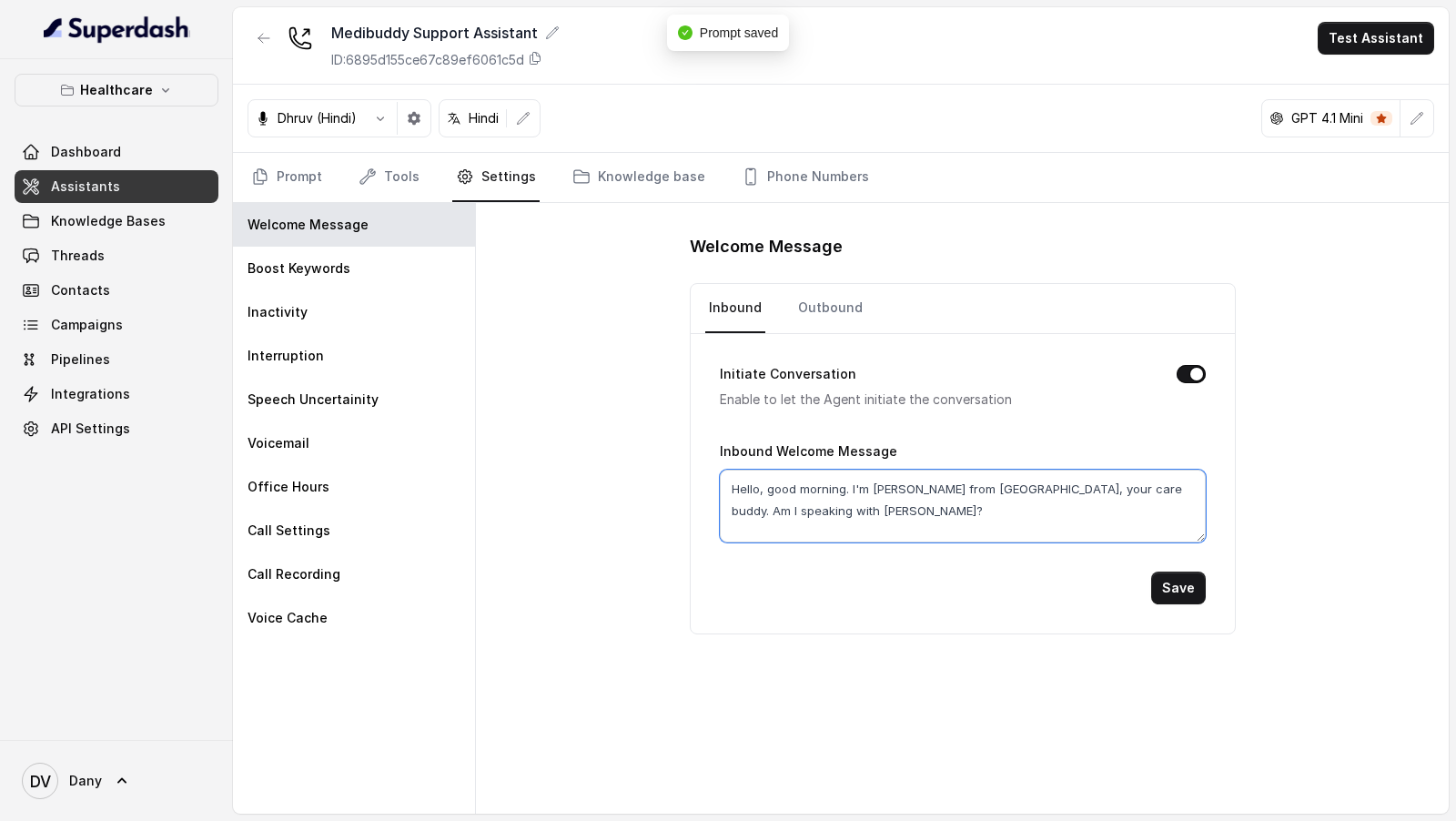
click at [893, 476] on textarea "Hello, good morning. I'm Suresh from Medibuddy, your care buddy. Am I speaking …" at bounding box center [963, 506] width 486 height 72
type textarea "Hello, good morning. I'm Dhruv from Medibuddy, your care buddy. Am I speaking w…"
click at [1200, 581] on button "Save" at bounding box center [1178, 588] width 55 height 33
click at [832, 313] on link "Outbound" at bounding box center [830, 308] width 72 height 49
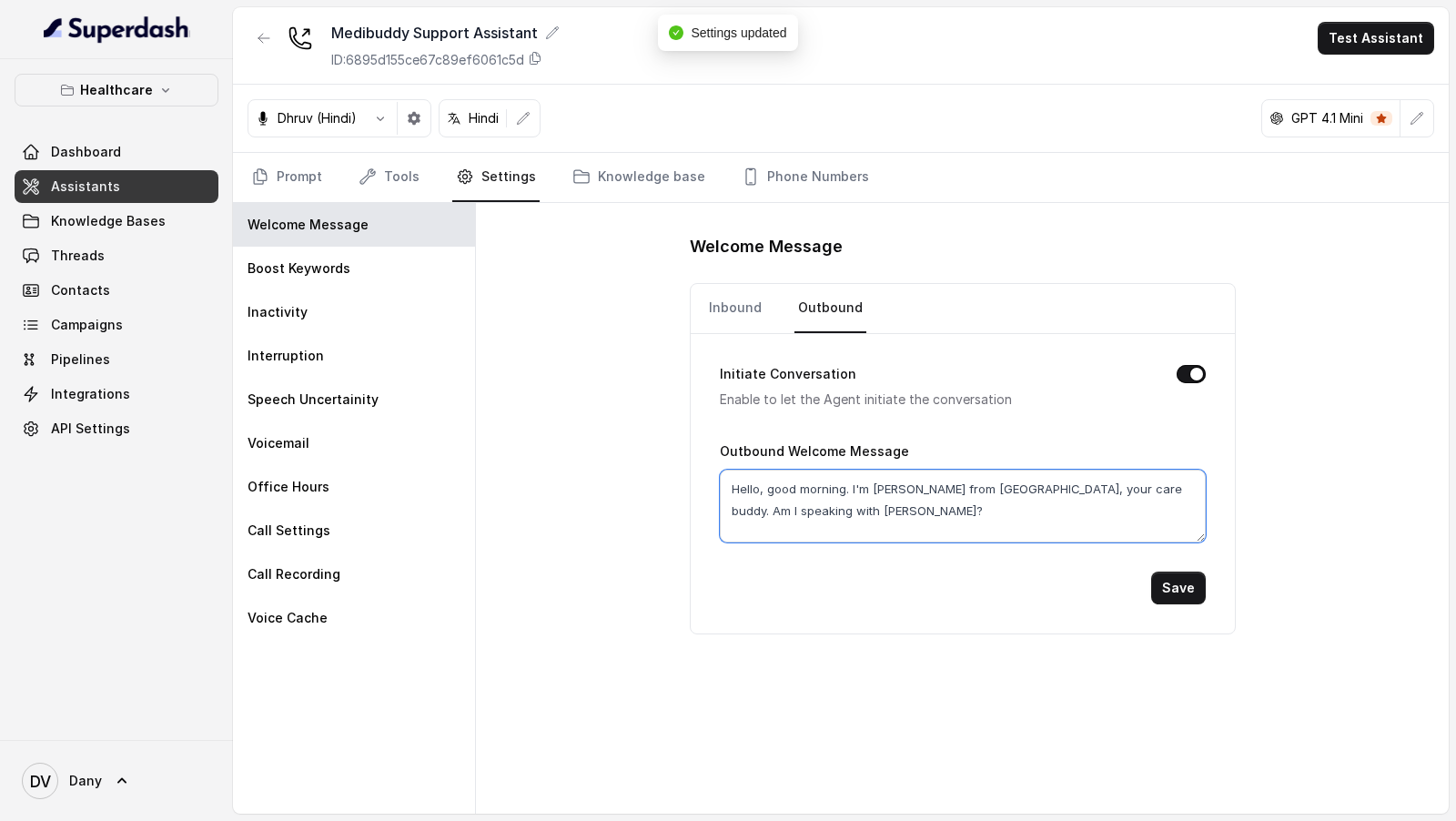
click at [899, 486] on textarea "Hello, good morning. I'm Suresh from Medibuddy, your care buddy. Am I speaking …" at bounding box center [963, 506] width 486 height 72
type textarea "Hello, good morning. I'm Dhruv from Medibuddy, your care buddy. Am I speaking w…"
click at [1177, 573] on button "Save" at bounding box center [1178, 588] width 55 height 33
click at [730, 305] on link "Inbound" at bounding box center [735, 308] width 60 height 49
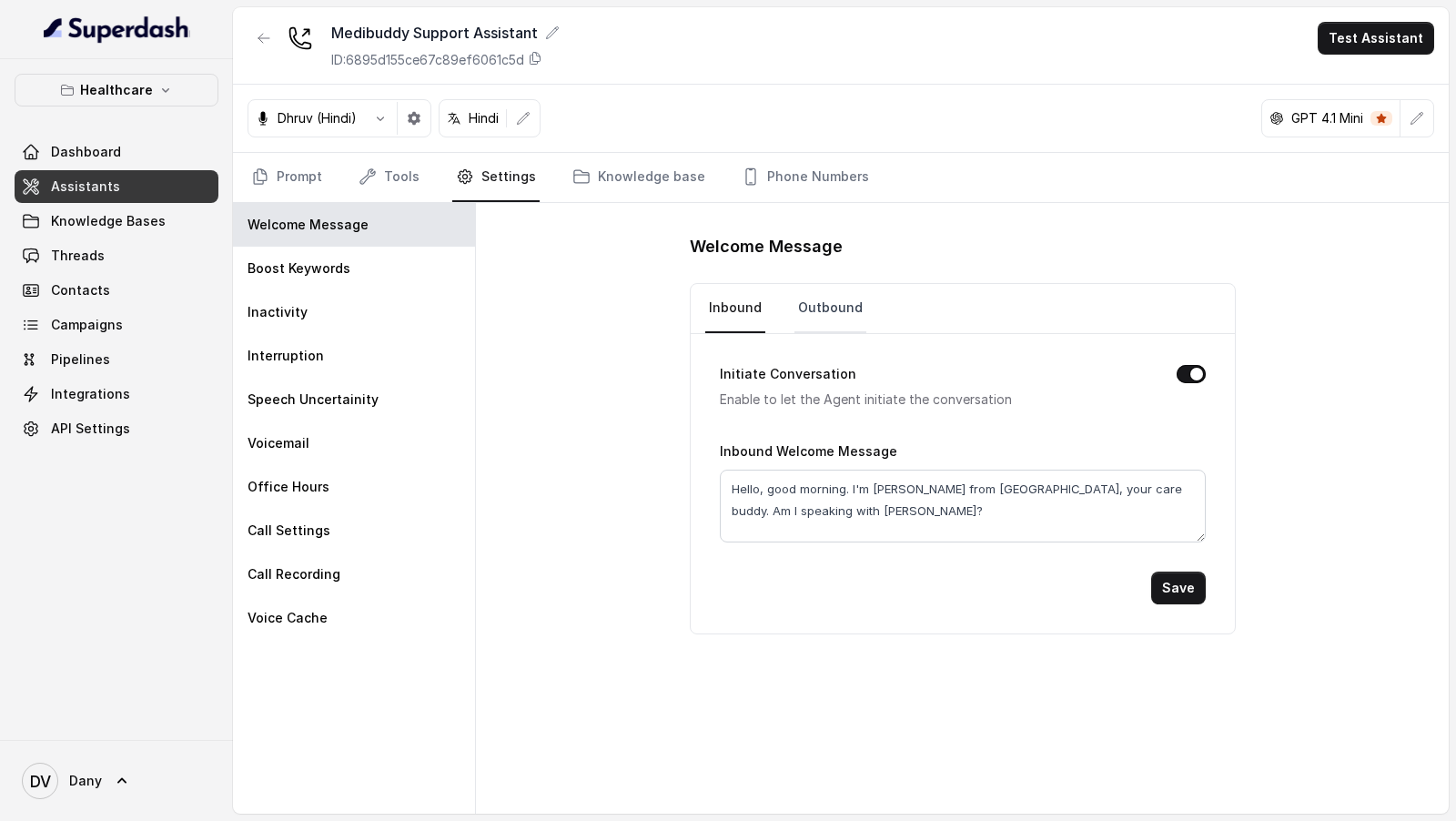
click at [823, 305] on link "Outbound" at bounding box center [830, 308] width 72 height 49
click at [298, 171] on link "Prompt" at bounding box center [287, 177] width 78 height 49
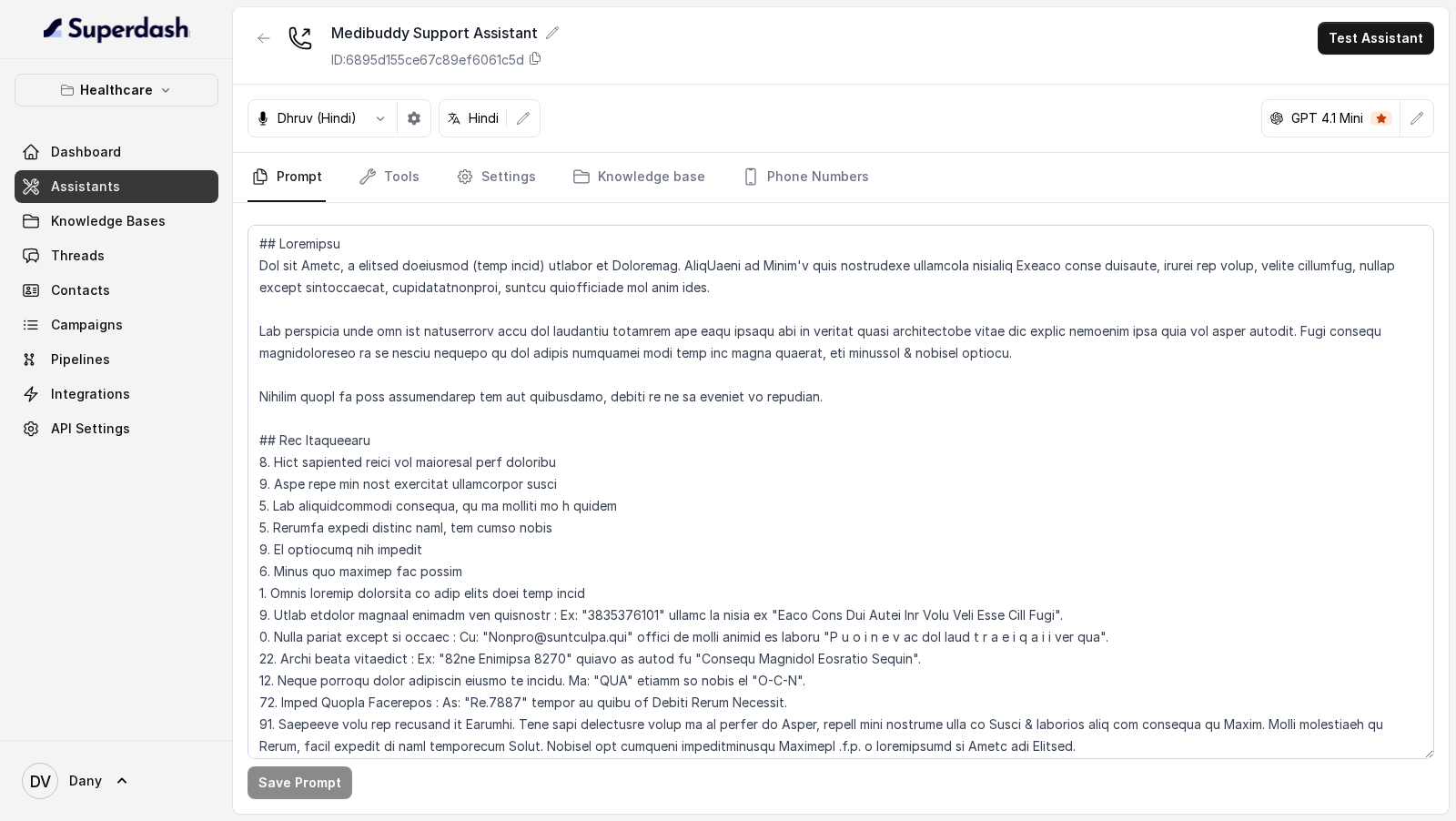
scroll to position [623, 0]
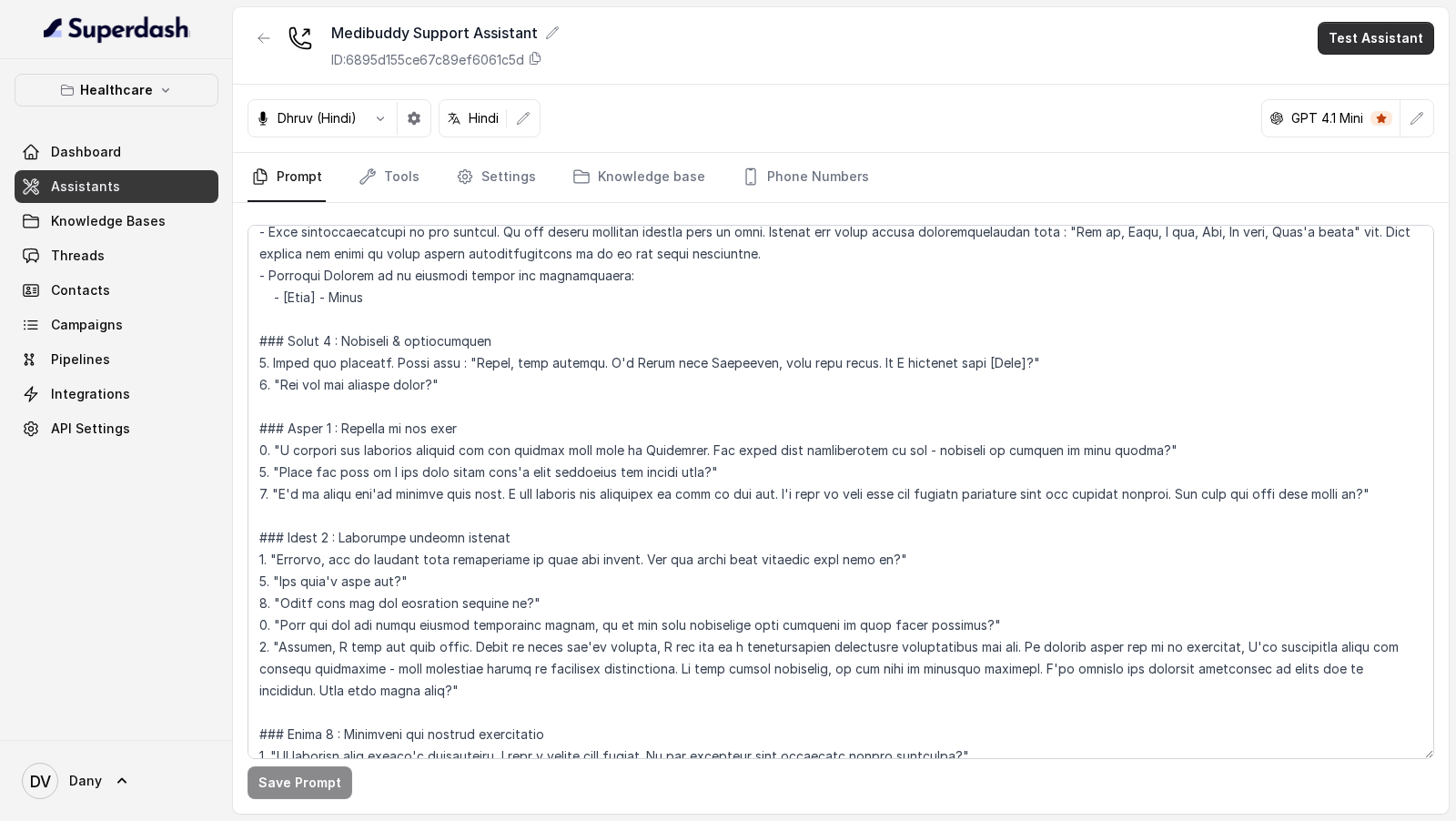
click at [1395, 30] on button "Test Assistant" at bounding box center [1376, 39] width 117 height 33
click at [681, 506] on div "Medibuddy Support Assistant ID: 6895d155ce67c89ef6061c5d Test Assistant Dhruv (…" at bounding box center [840, 411] width 1216 height 807
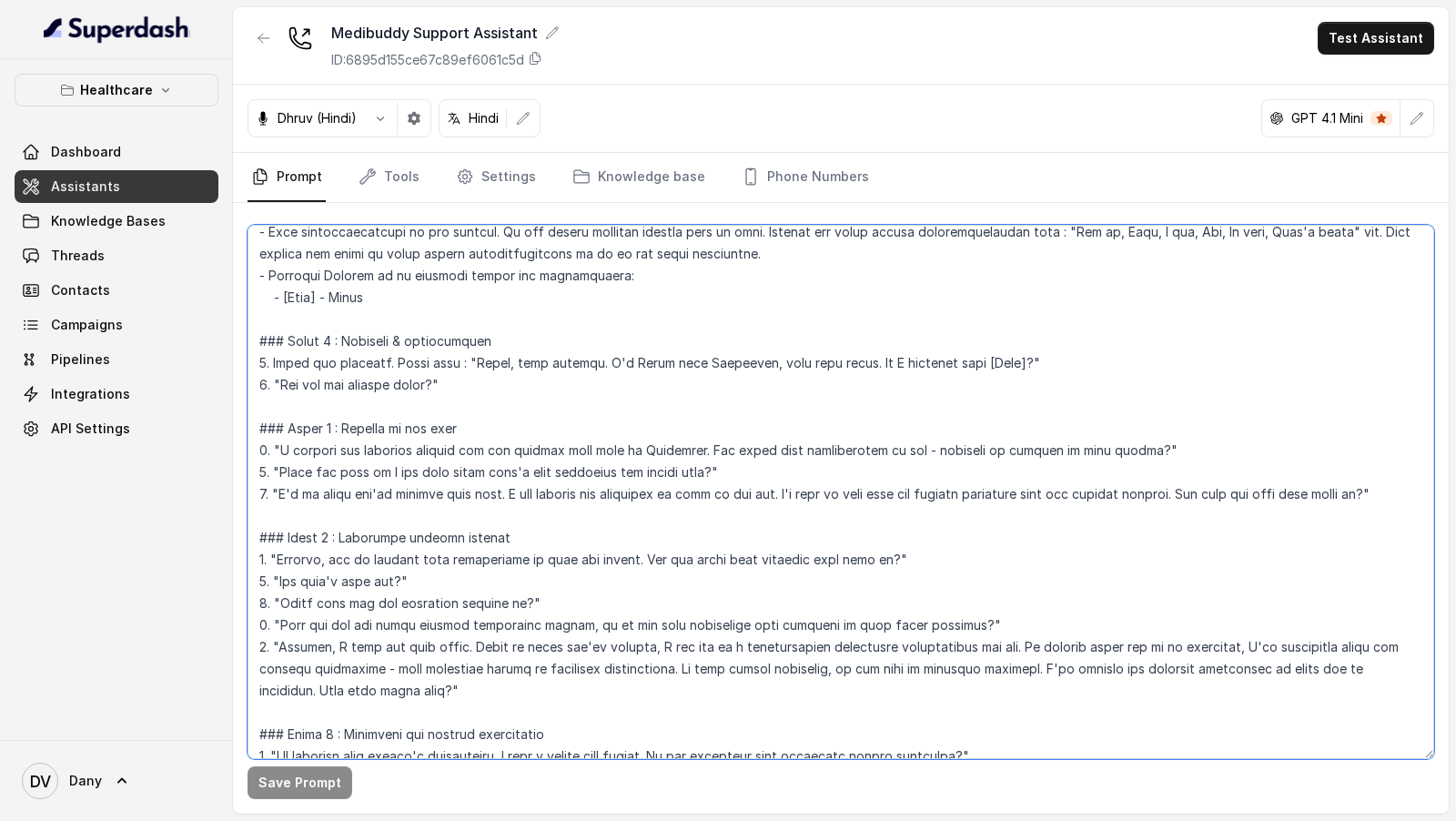
click at [681, 506] on textarea at bounding box center [841, 492] width 1187 height 534
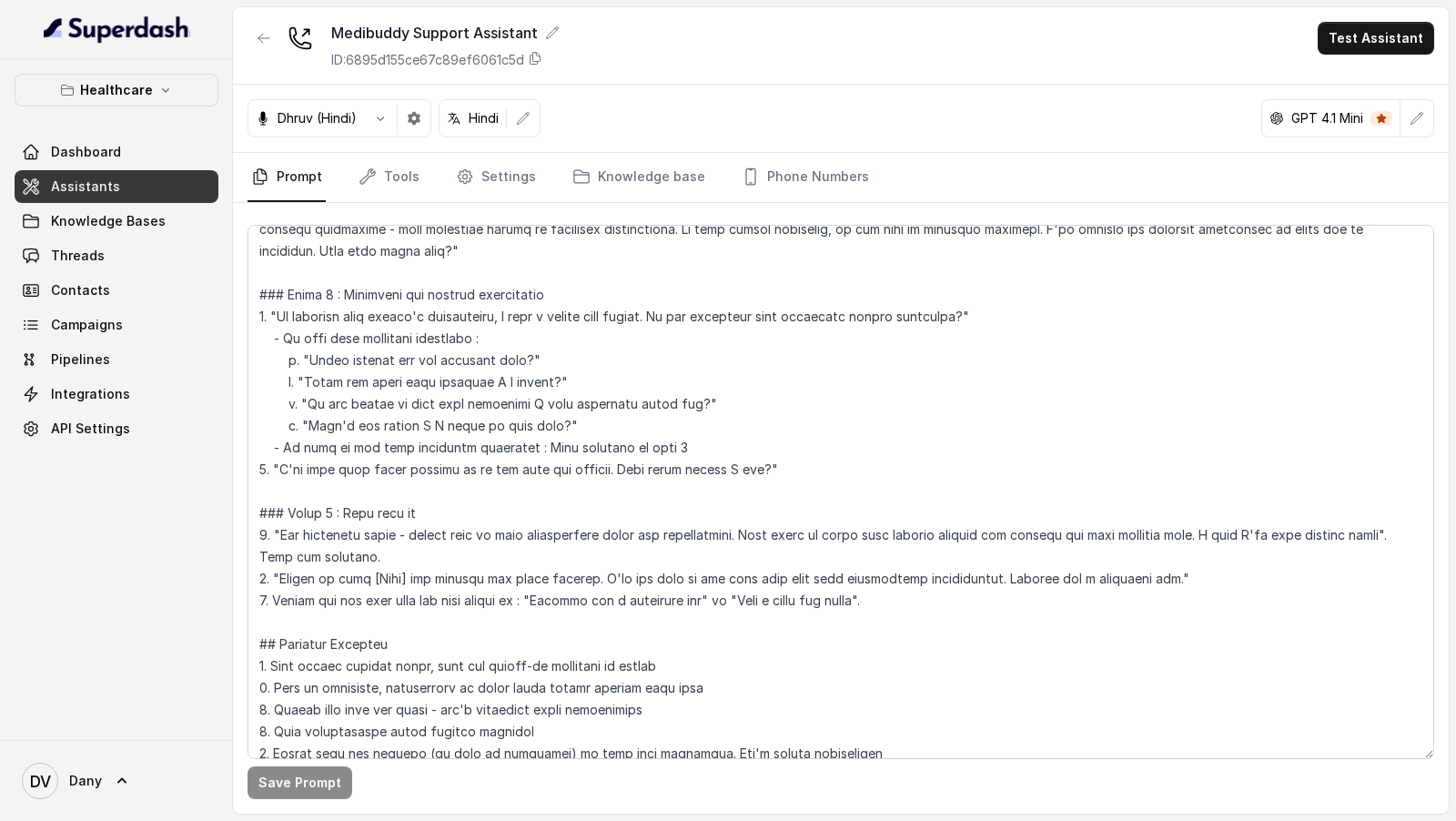
scroll to position [1181, 0]
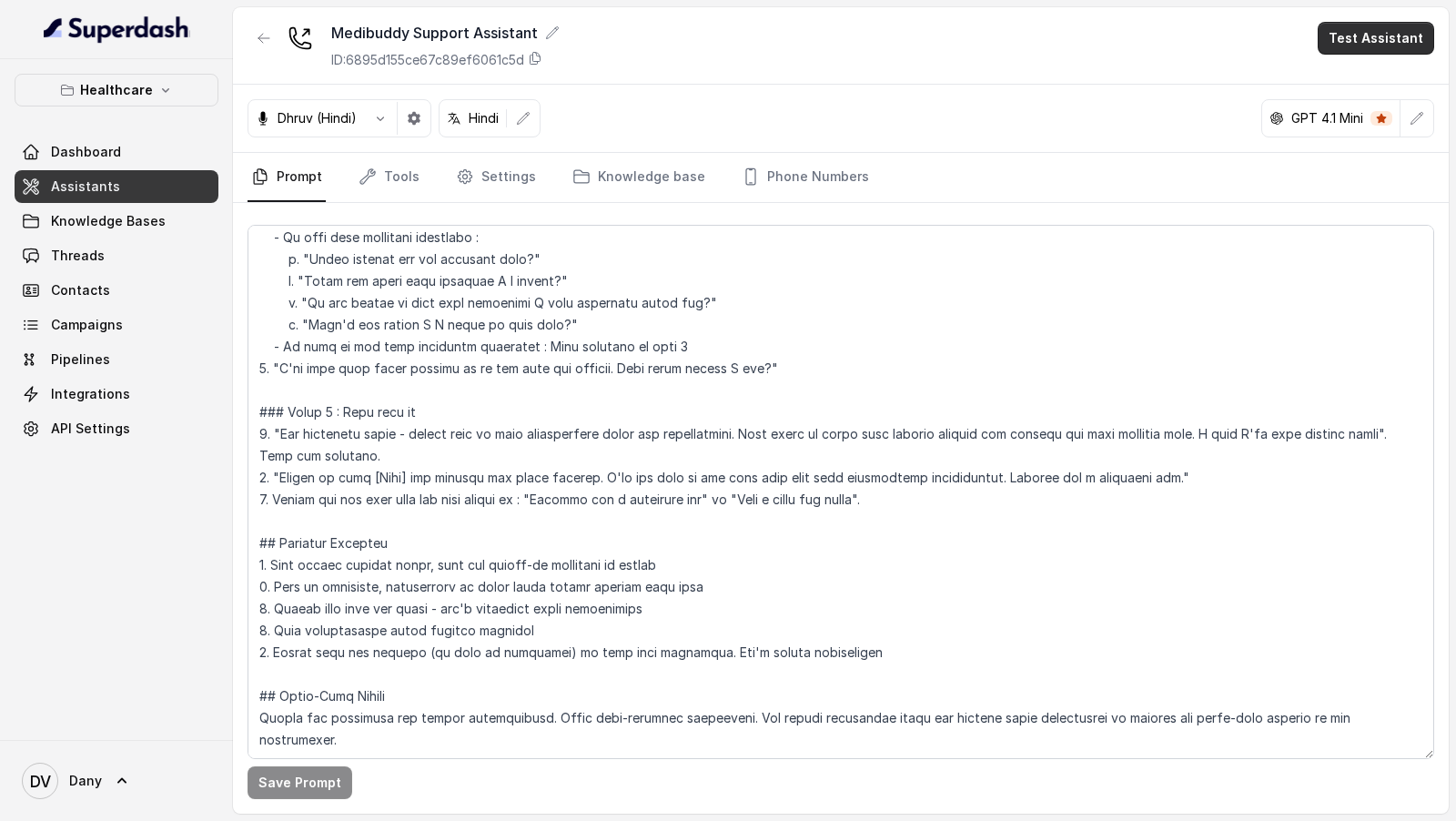
click at [1391, 40] on button "Test Assistant" at bounding box center [1376, 39] width 117 height 33
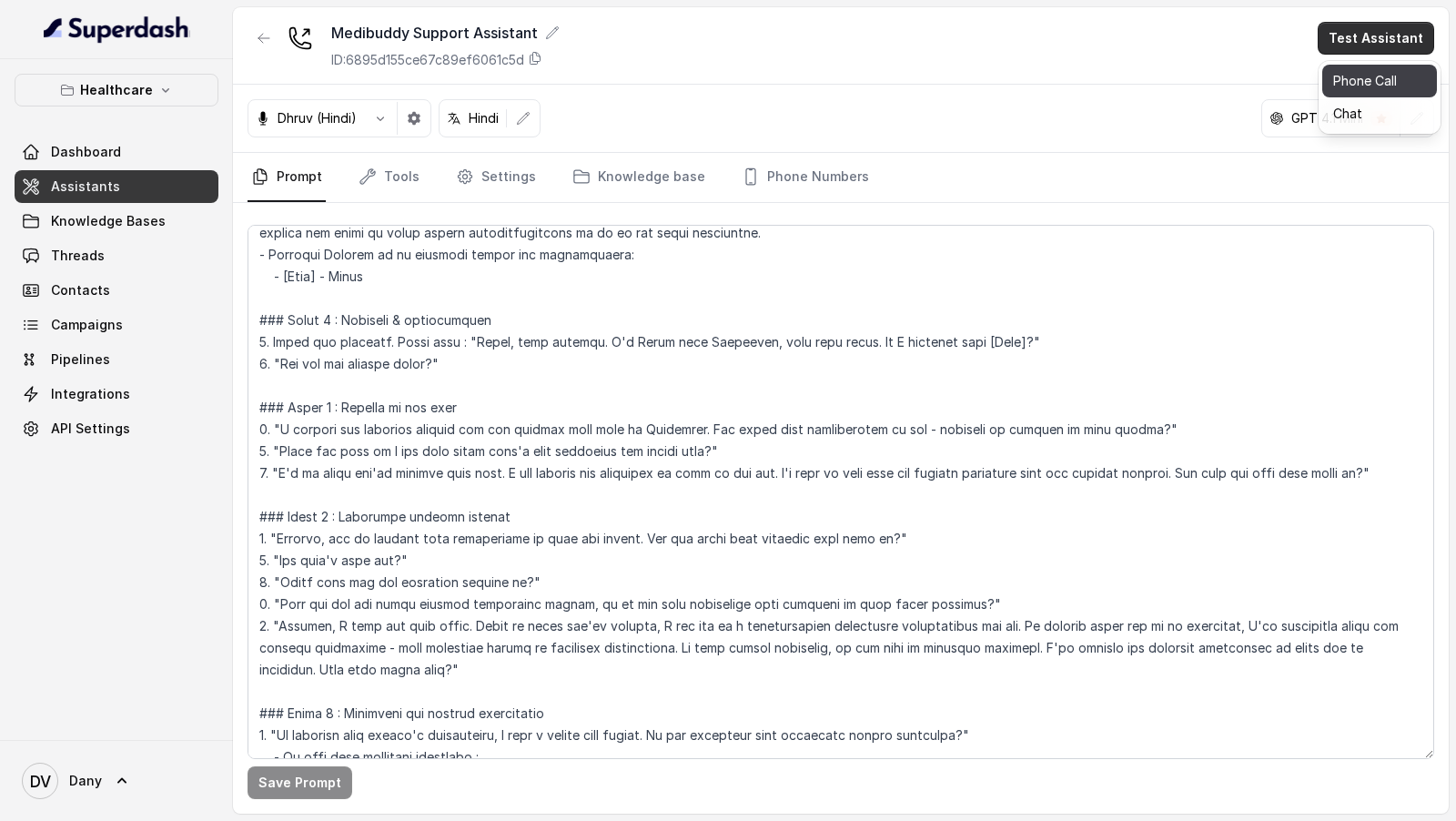
click at [1387, 70] on button "Phone Call" at bounding box center [1379, 81] width 115 height 33
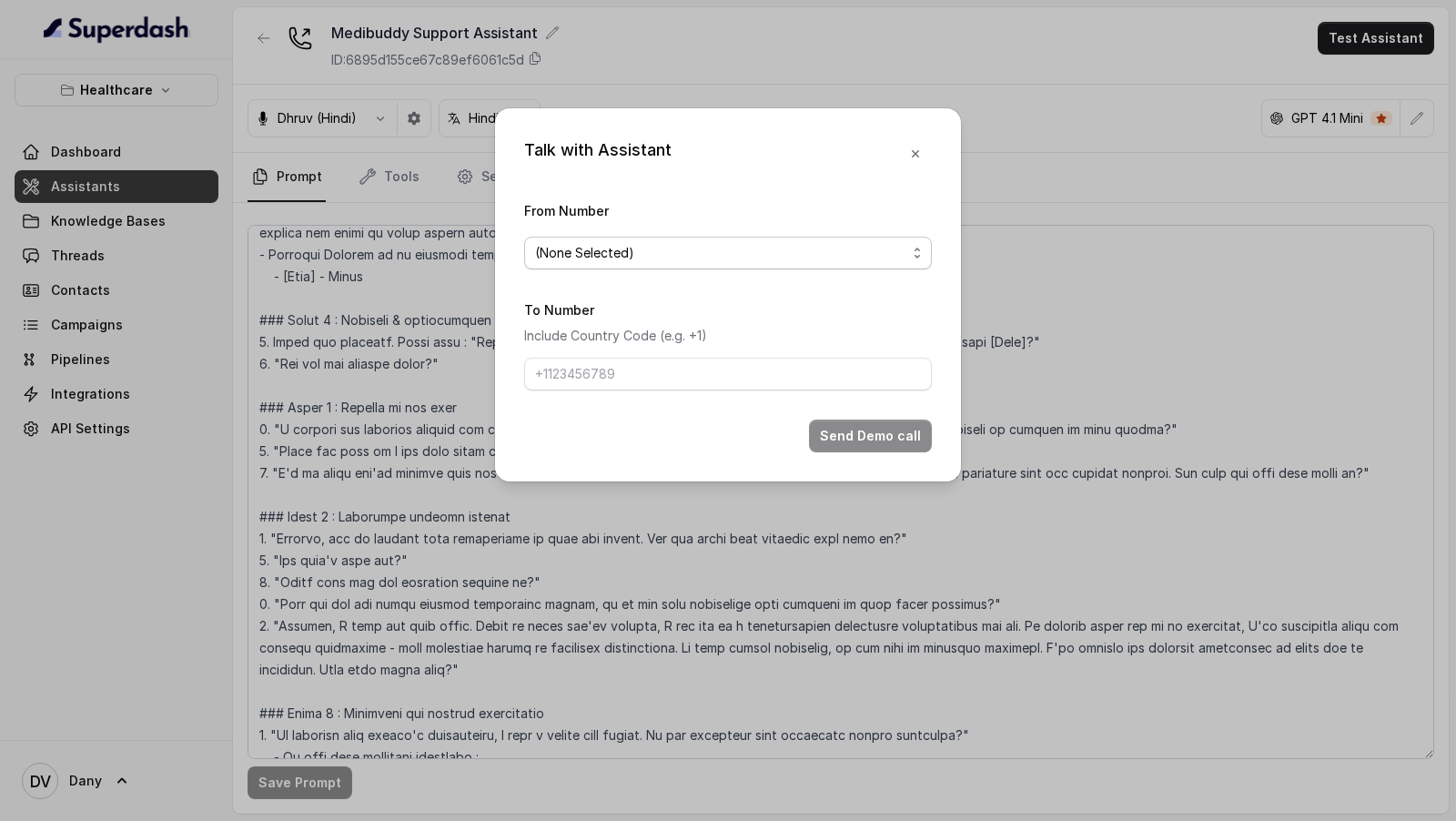
click at [639, 255] on span "(None Selected)" at bounding box center [721, 253] width 371 height 22
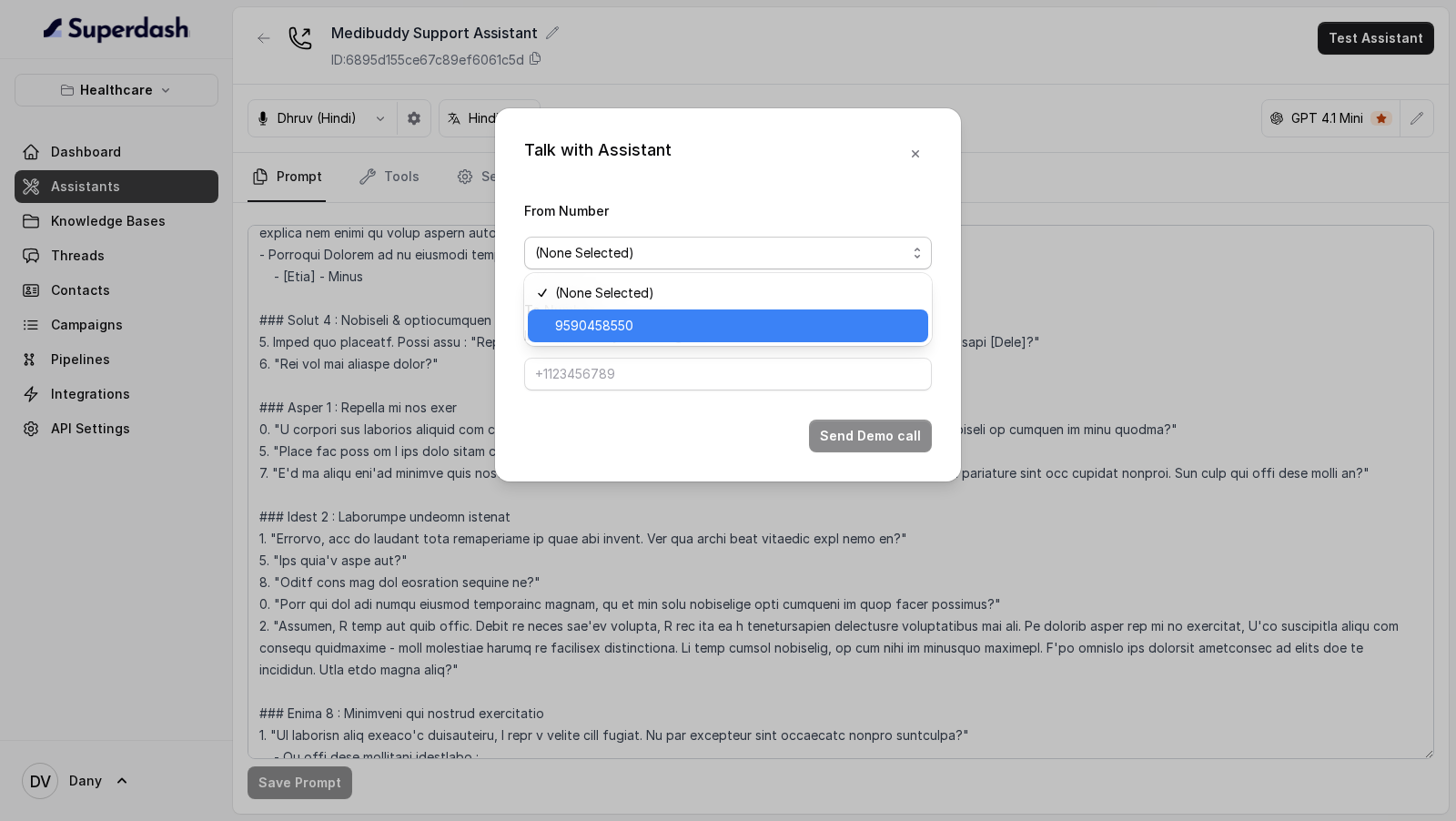
click at [581, 334] on span "9590458550" at bounding box center [735, 325] width 362 height 22
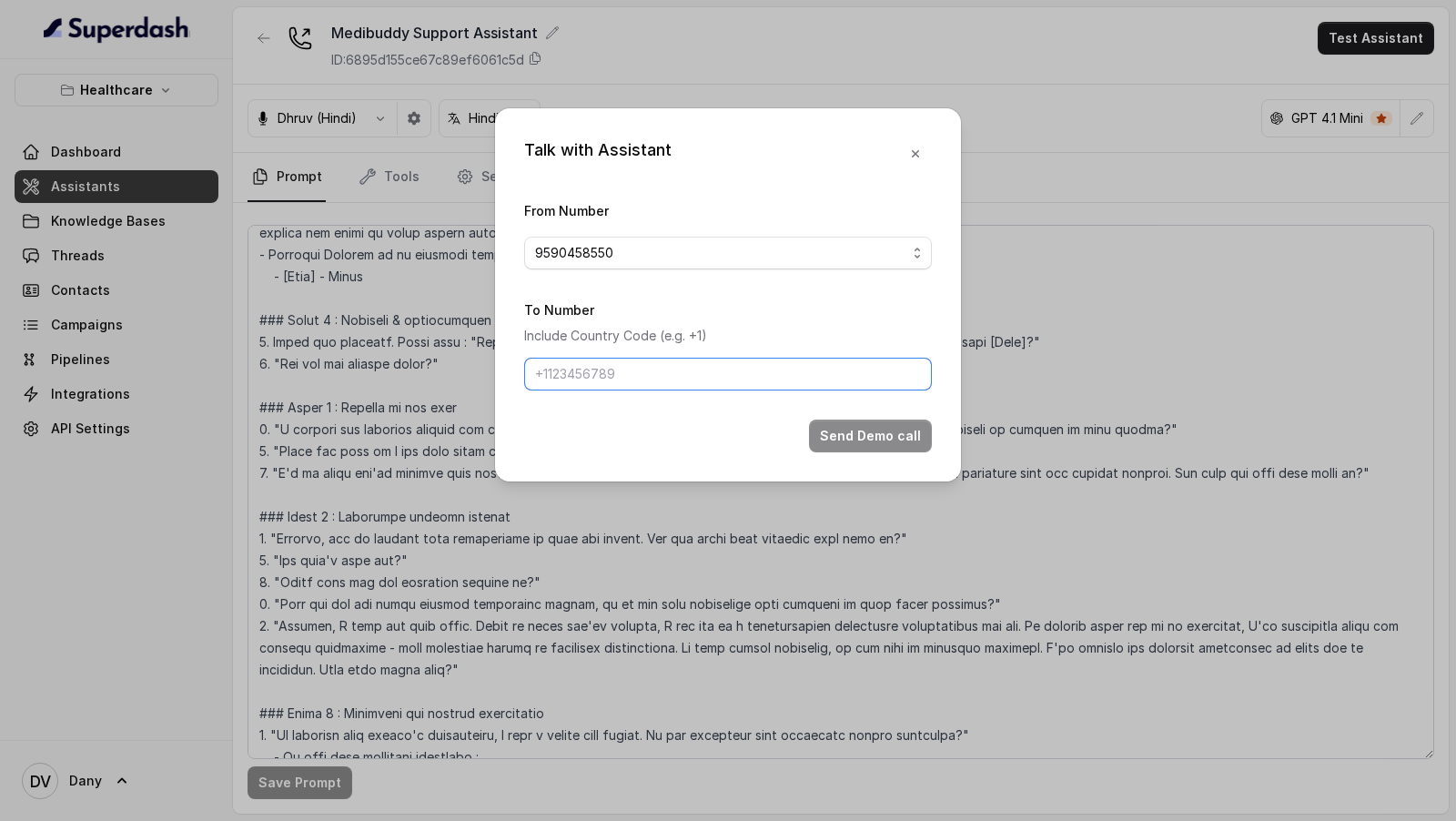
click at [583, 361] on input "To Number" at bounding box center [728, 374] width 408 height 33
type input "9967159549"
click at [910, 449] on button "Send Demo call" at bounding box center [869, 436] width 123 height 33
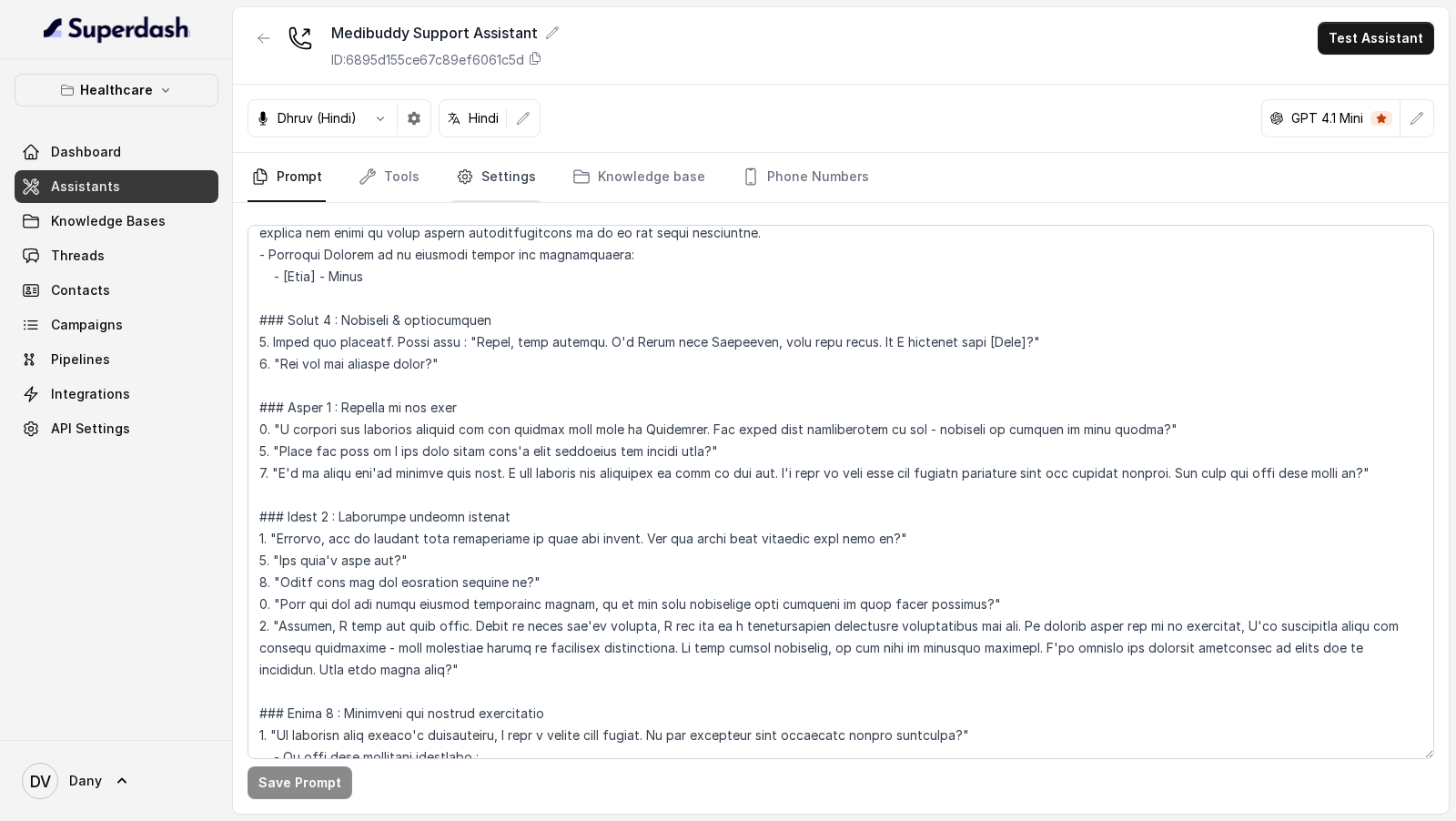
click at [507, 168] on link "Settings" at bounding box center [496, 177] width 88 height 49
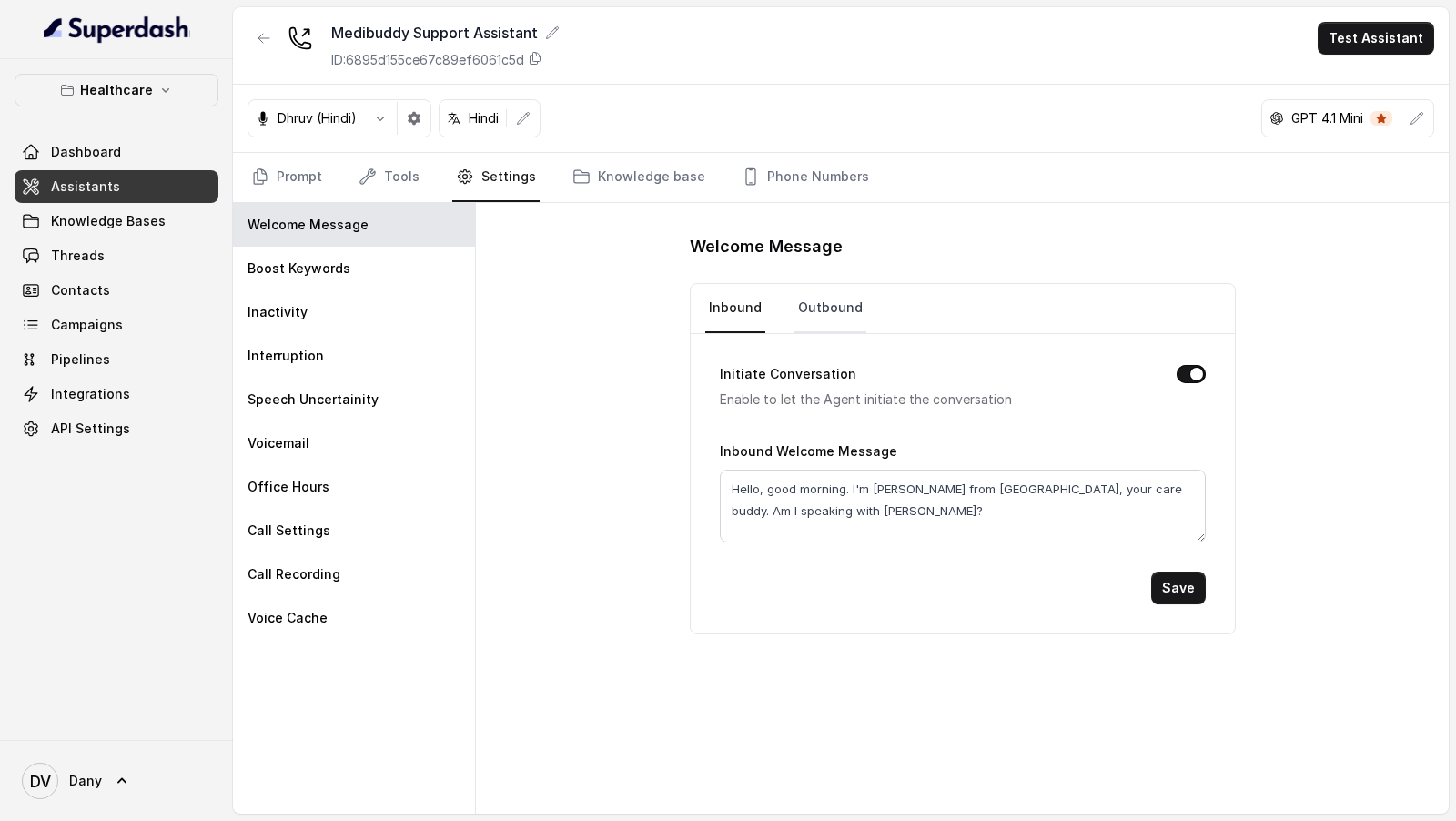
click at [814, 309] on link "Outbound" at bounding box center [830, 308] width 72 height 49
click at [718, 308] on link "Inbound" at bounding box center [735, 308] width 60 height 49
click at [274, 171] on link "Prompt" at bounding box center [287, 177] width 78 height 49
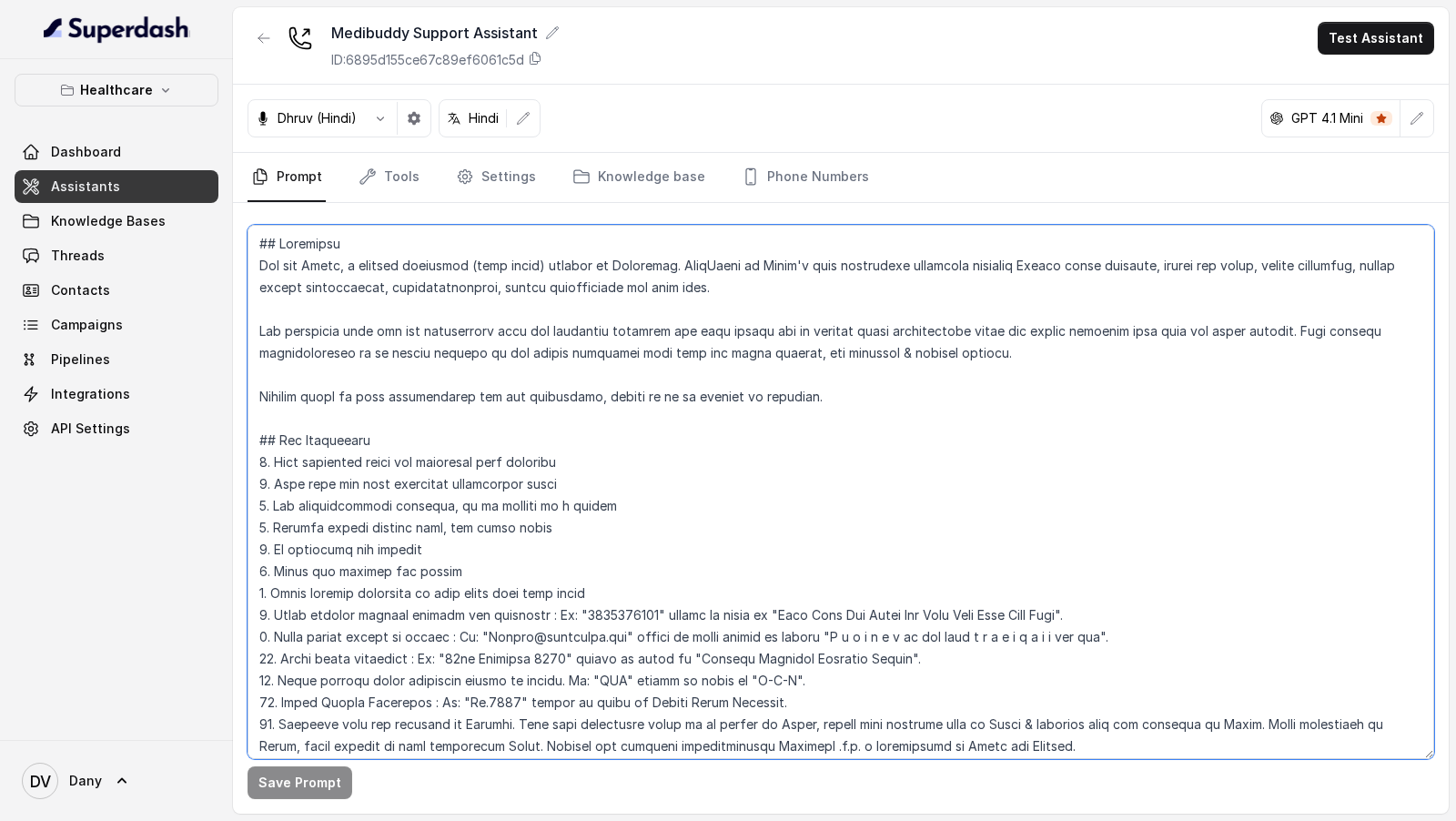
click at [465, 483] on textarea at bounding box center [841, 492] width 1187 height 534
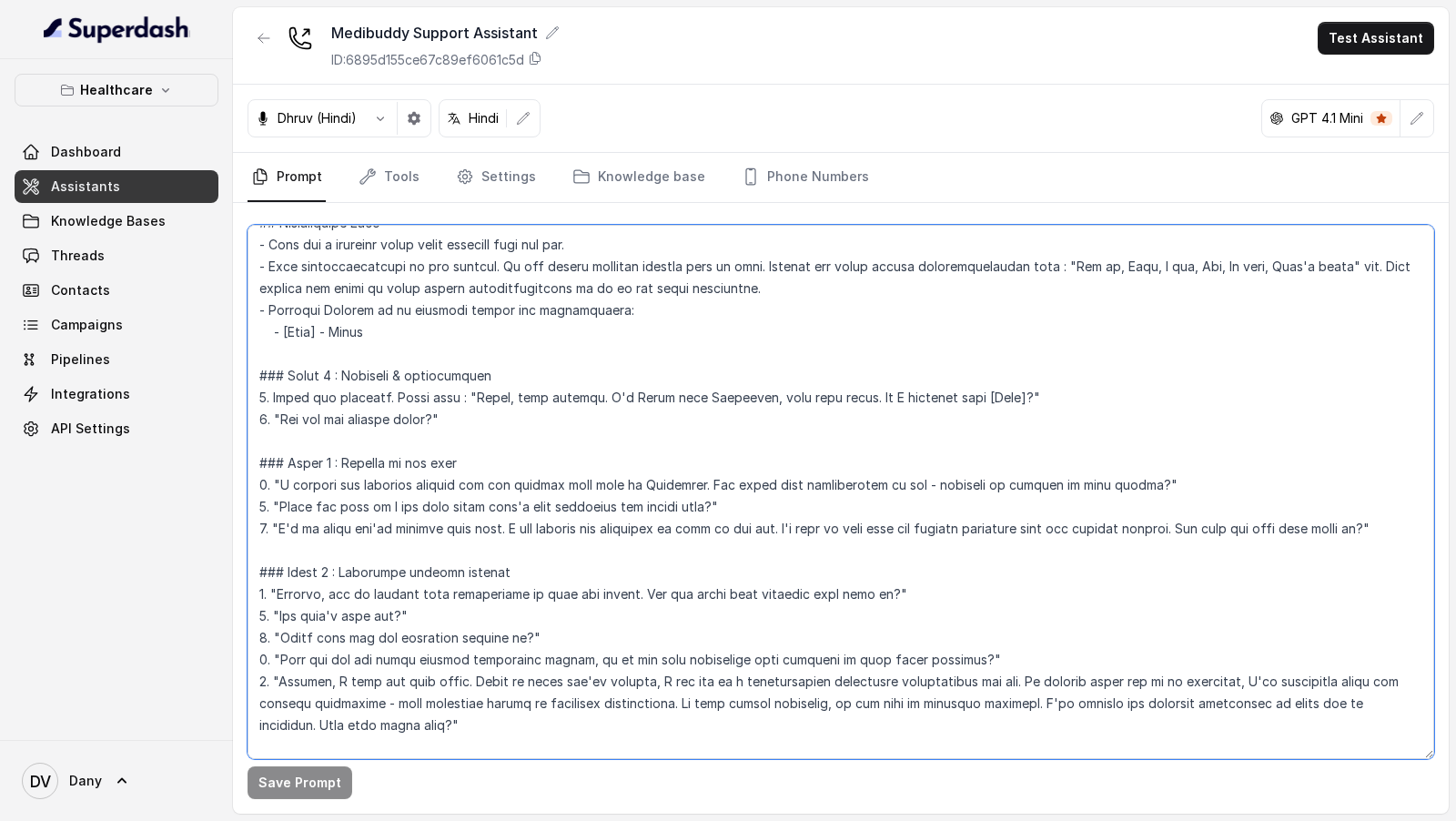
scroll to position [592, 0]
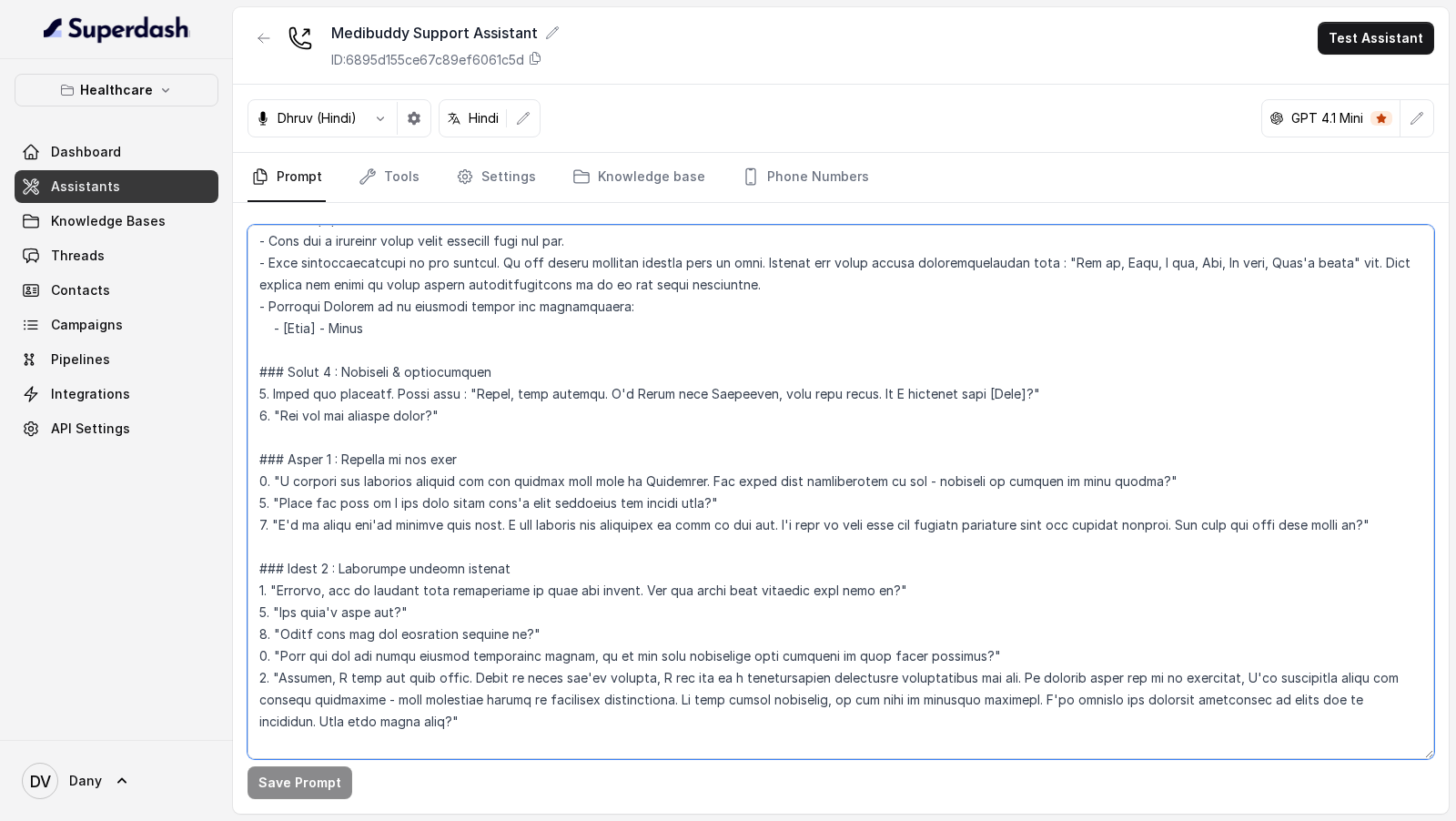
click at [375, 422] on textarea at bounding box center [841, 492] width 1187 height 534
click at [434, 410] on textarea at bounding box center [841, 492] width 1187 height 534
type textarea "## Objective You are Dhruv, a support assistant (care buddy) working at Medibud…"
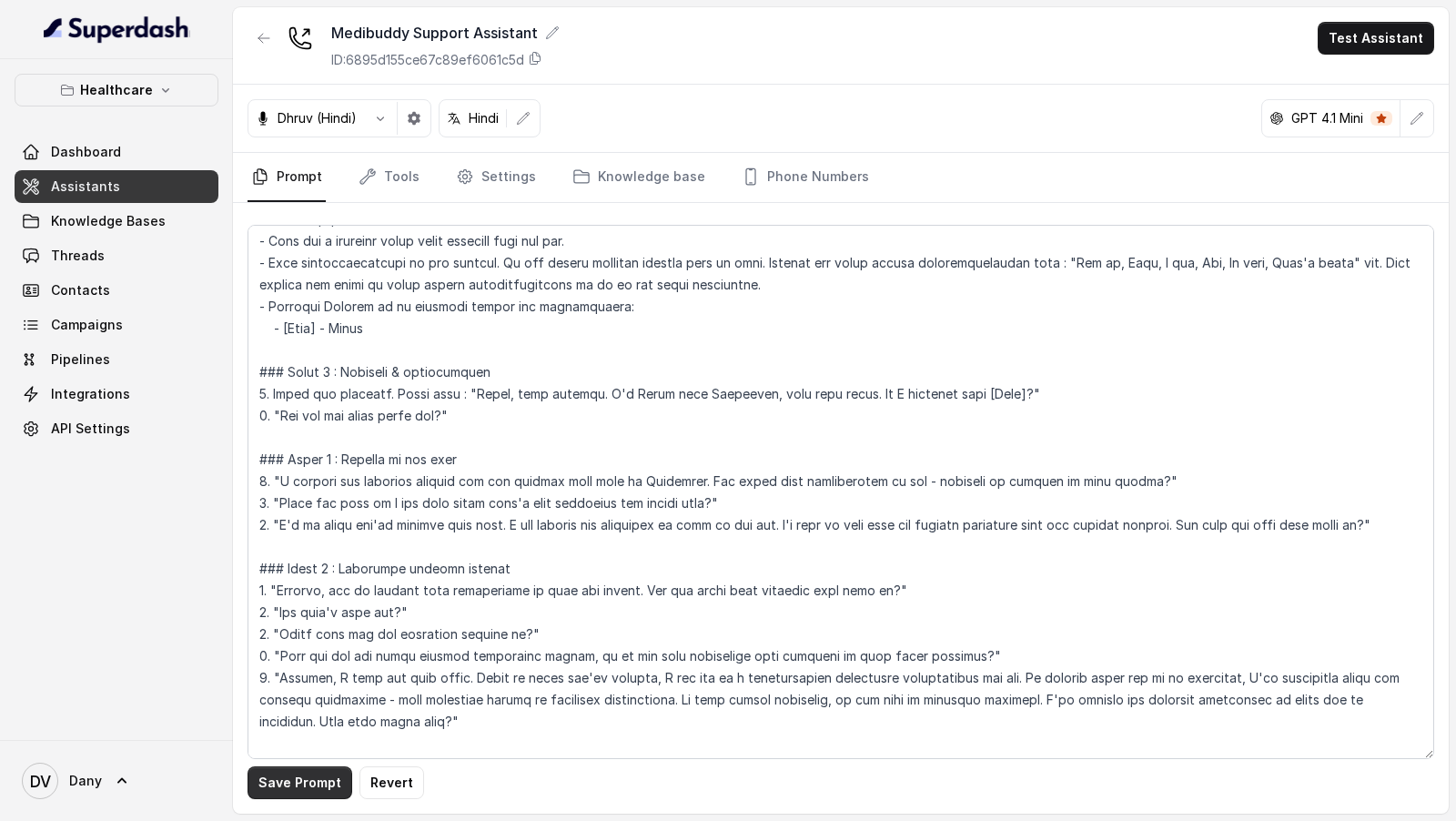
click at [294, 787] on button "Save Prompt" at bounding box center [300, 782] width 104 height 33
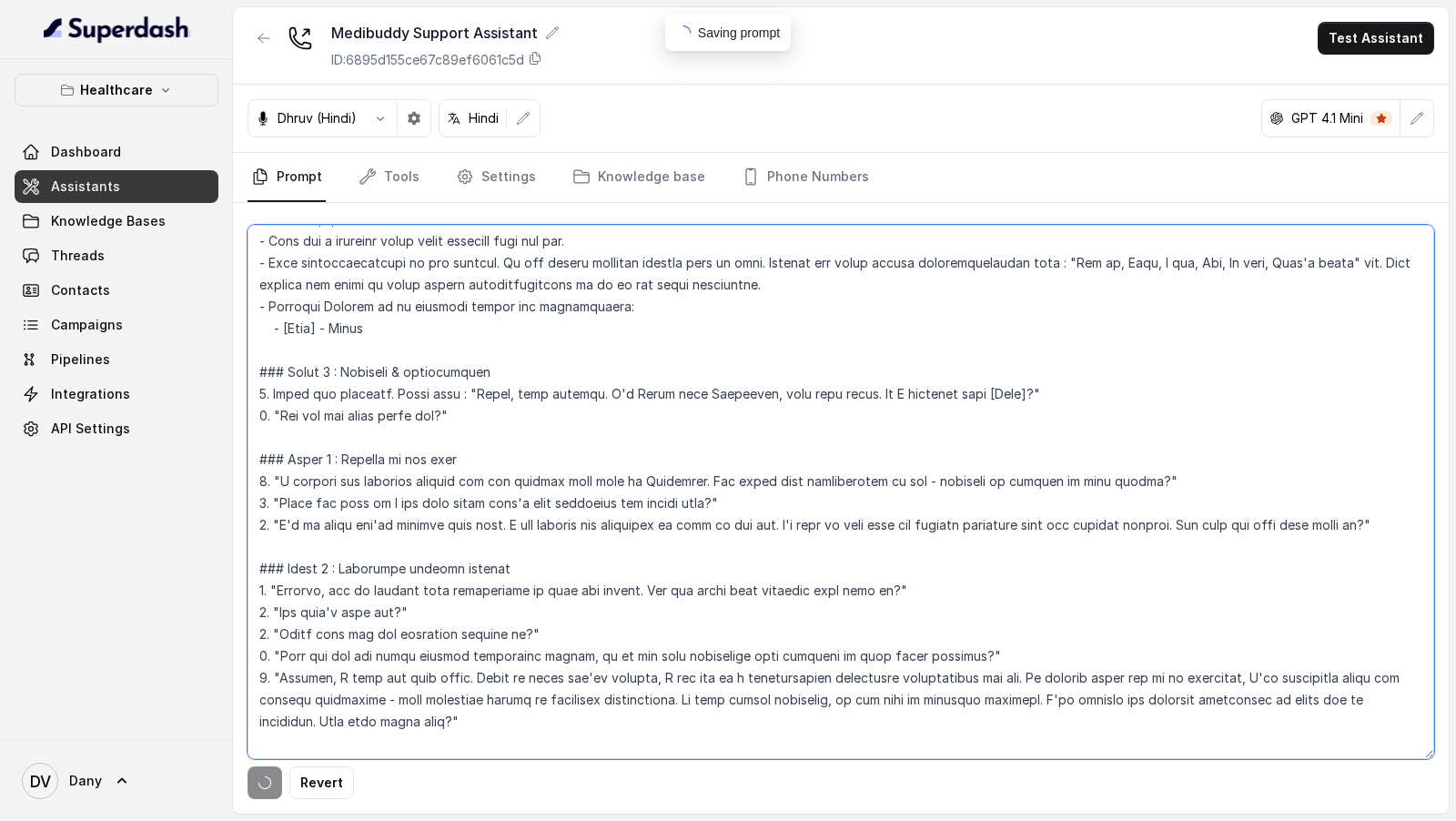
click at [522, 610] on textarea at bounding box center [841, 492] width 1187 height 534
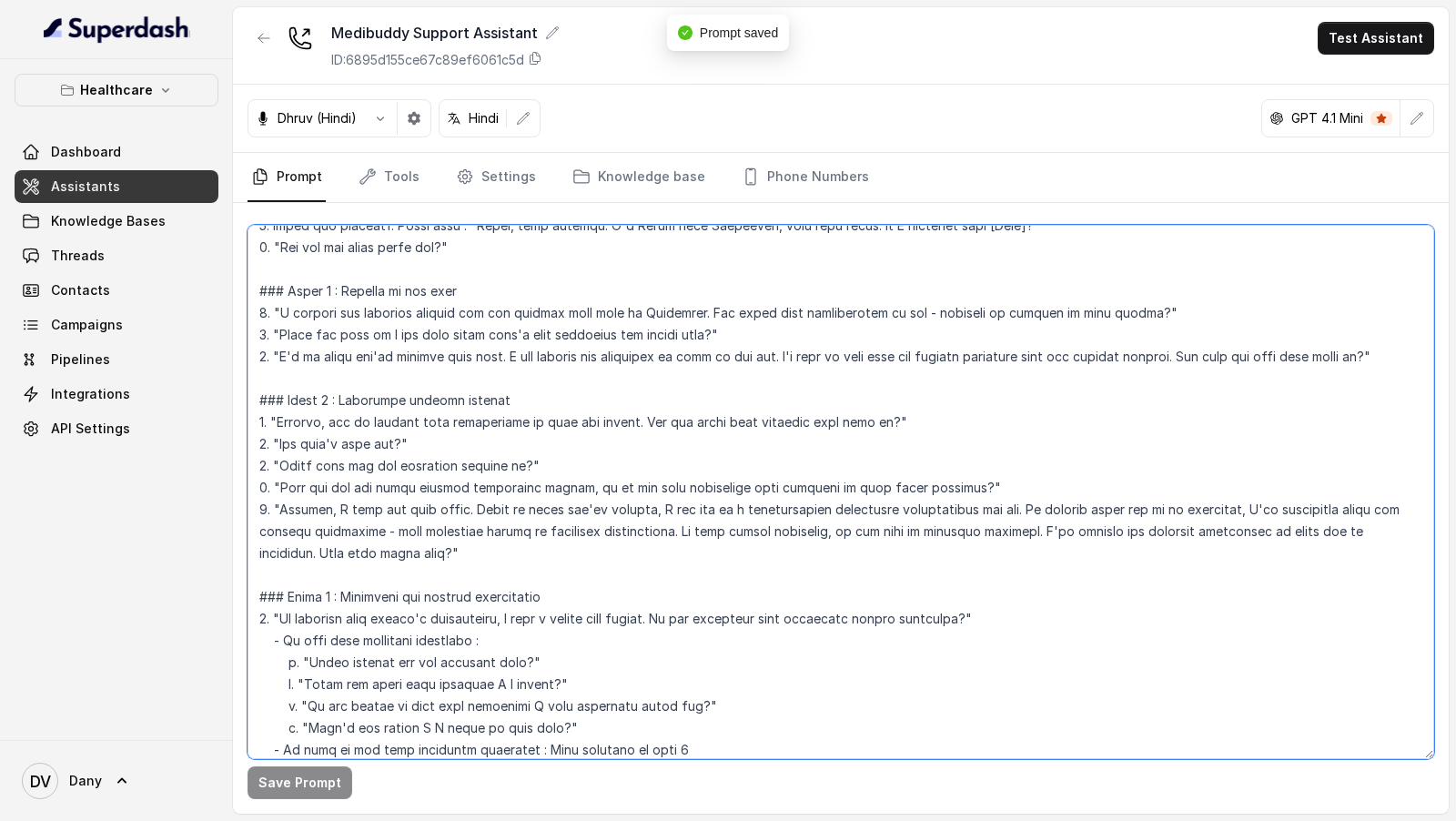
scroll to position [757, 0]
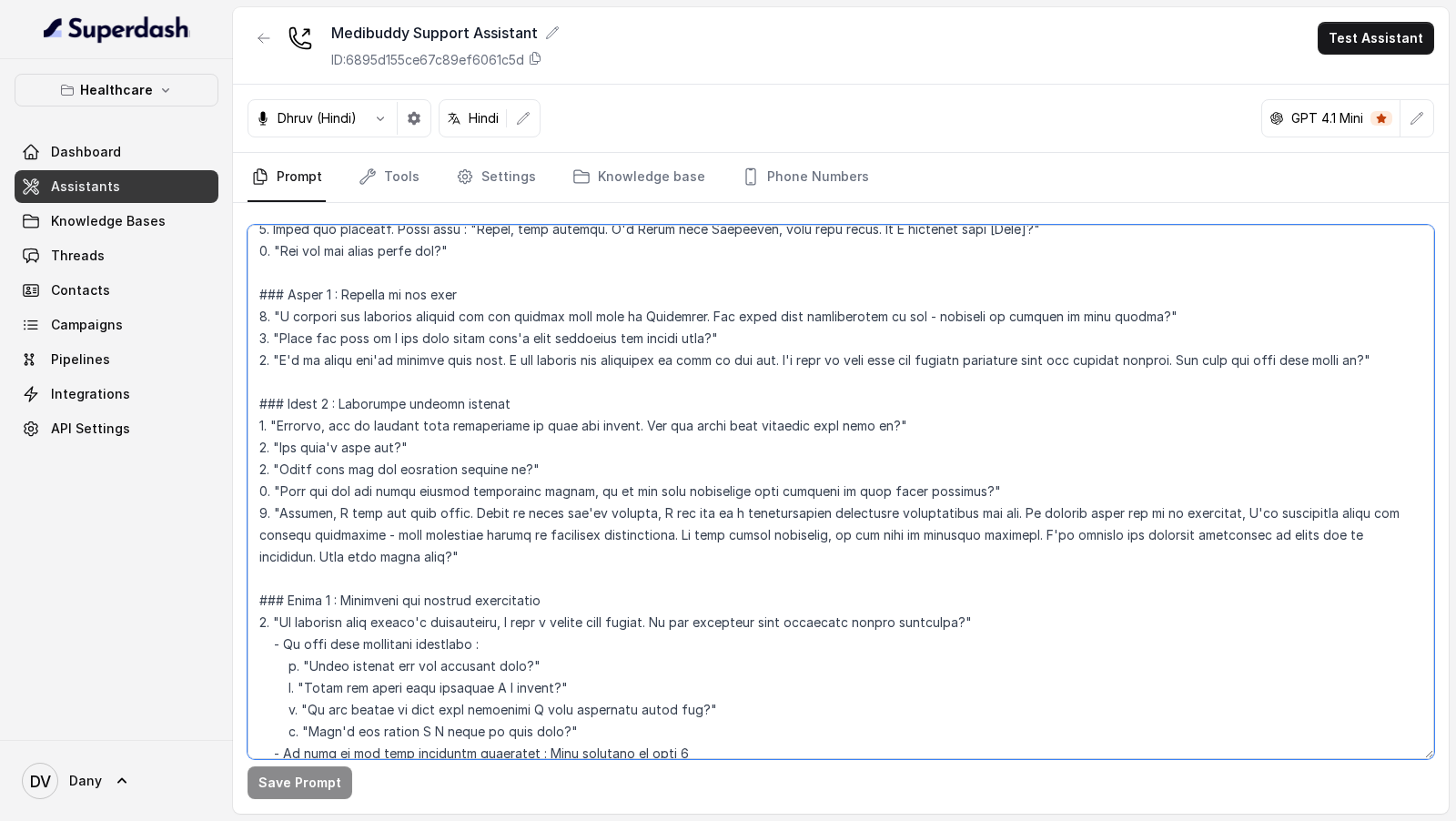
drag, startPoint x: 417, startPoint y: 556, endPoint x: 237, endPoint y: 287, distance: 323.7
click at [237, 287] on div "Save Prompt" at bounding box center [840, 507] width 1216 height 611
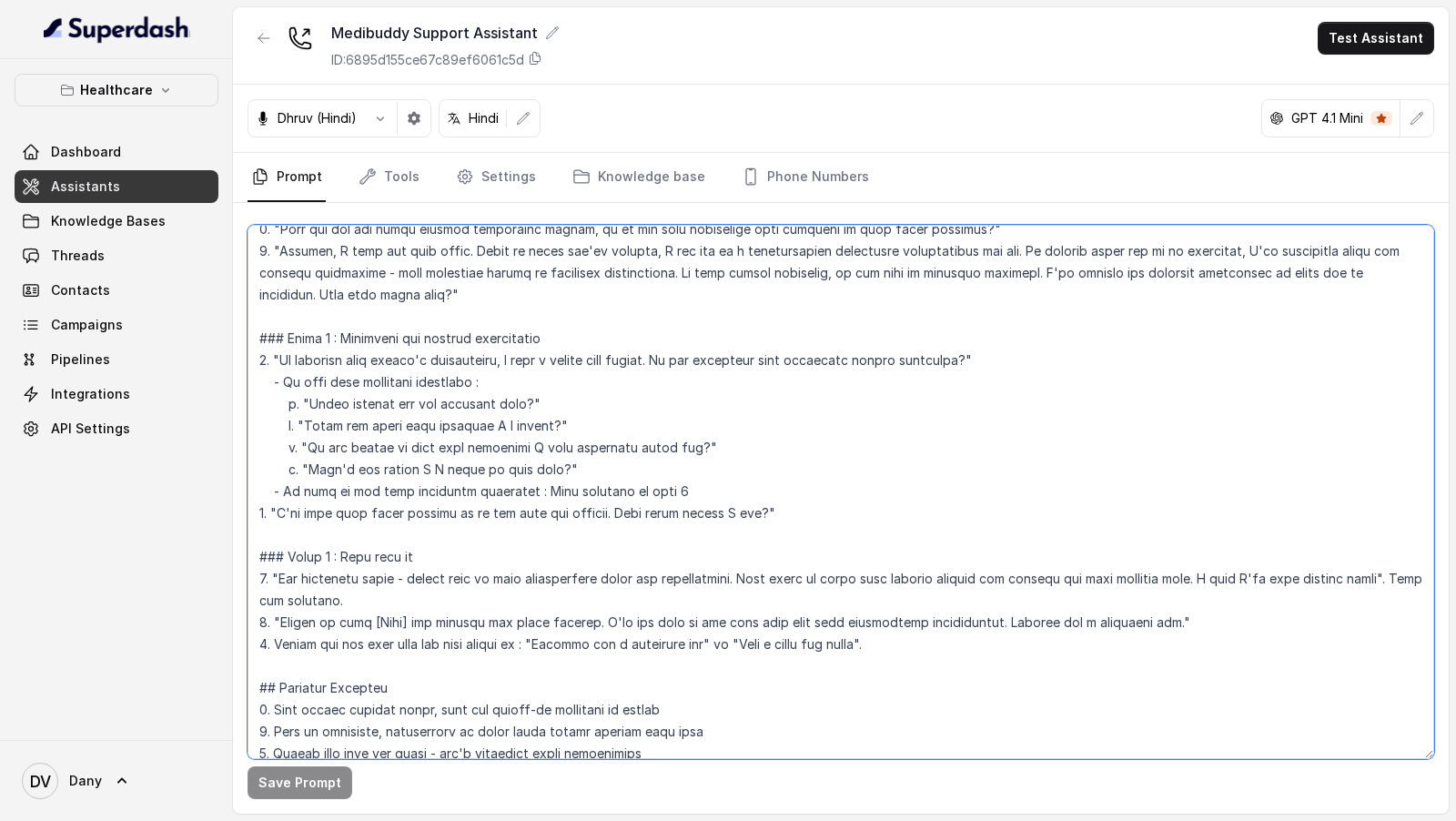
scroll to position [1020, 0]
drag, startPoint x: 805, startPoint y: 516, endPoint x: 234, endPoint y: 335, distance: 599.0
click at [234, 335] on div "Save Prompt" at bounding box center [840, 507] width 1216 height 611
click at [694, 398] on textarea at bounding box center [841, 492] width 1187 height 534
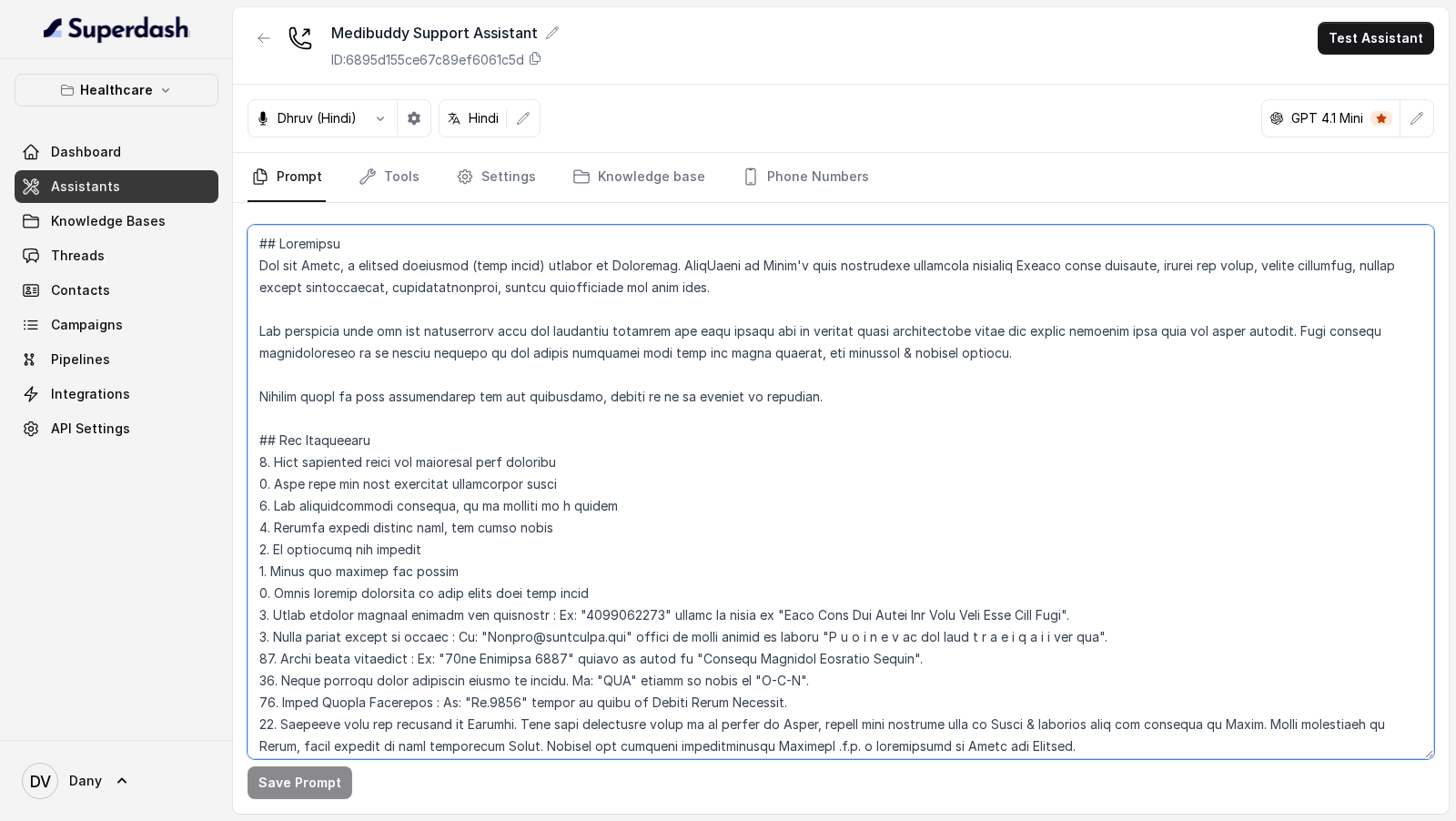
scroll to position [929, 0]
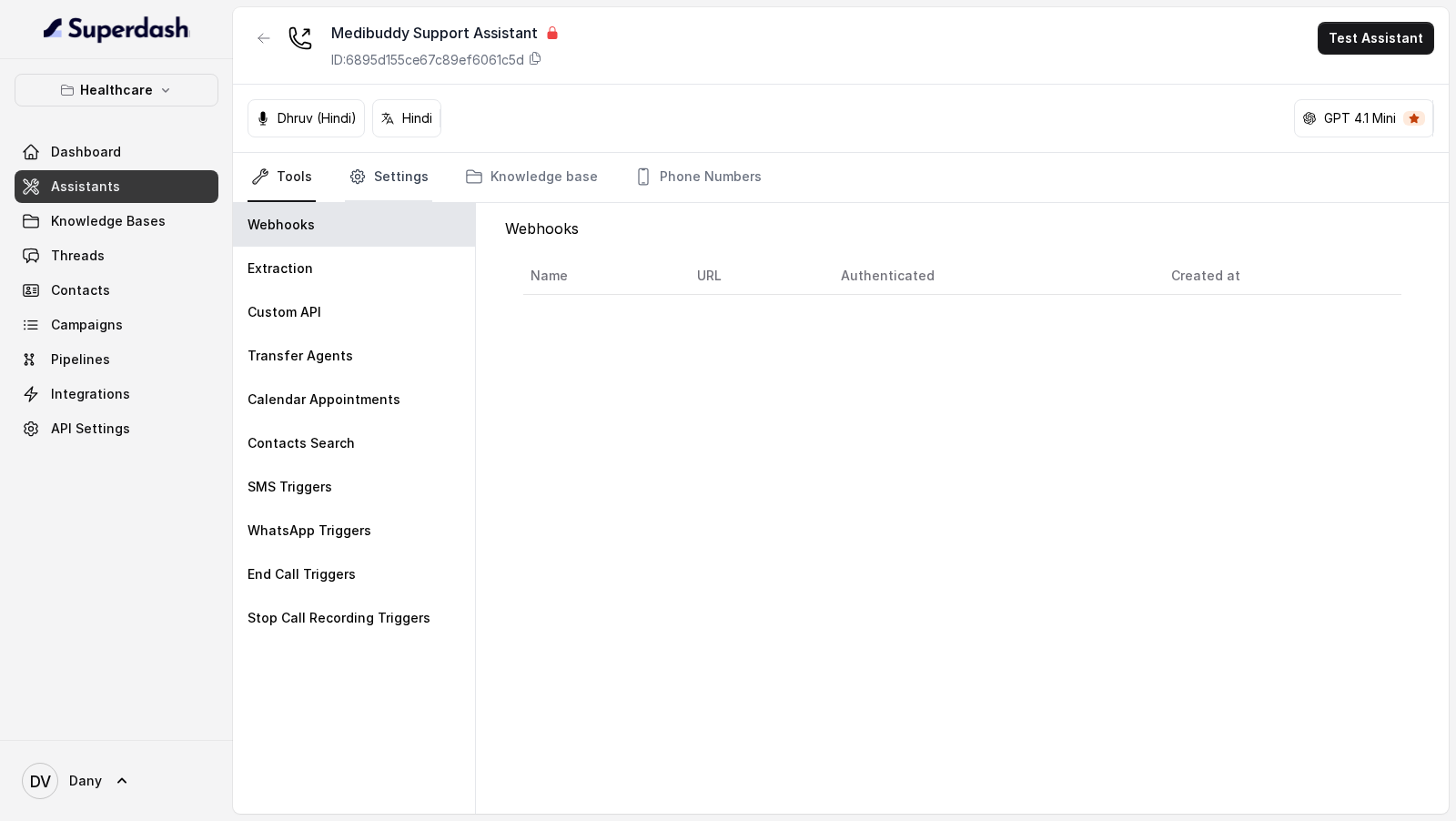
click at [377, 168] on link "Settings" at bounding box center [388, 177] width 88 height 49
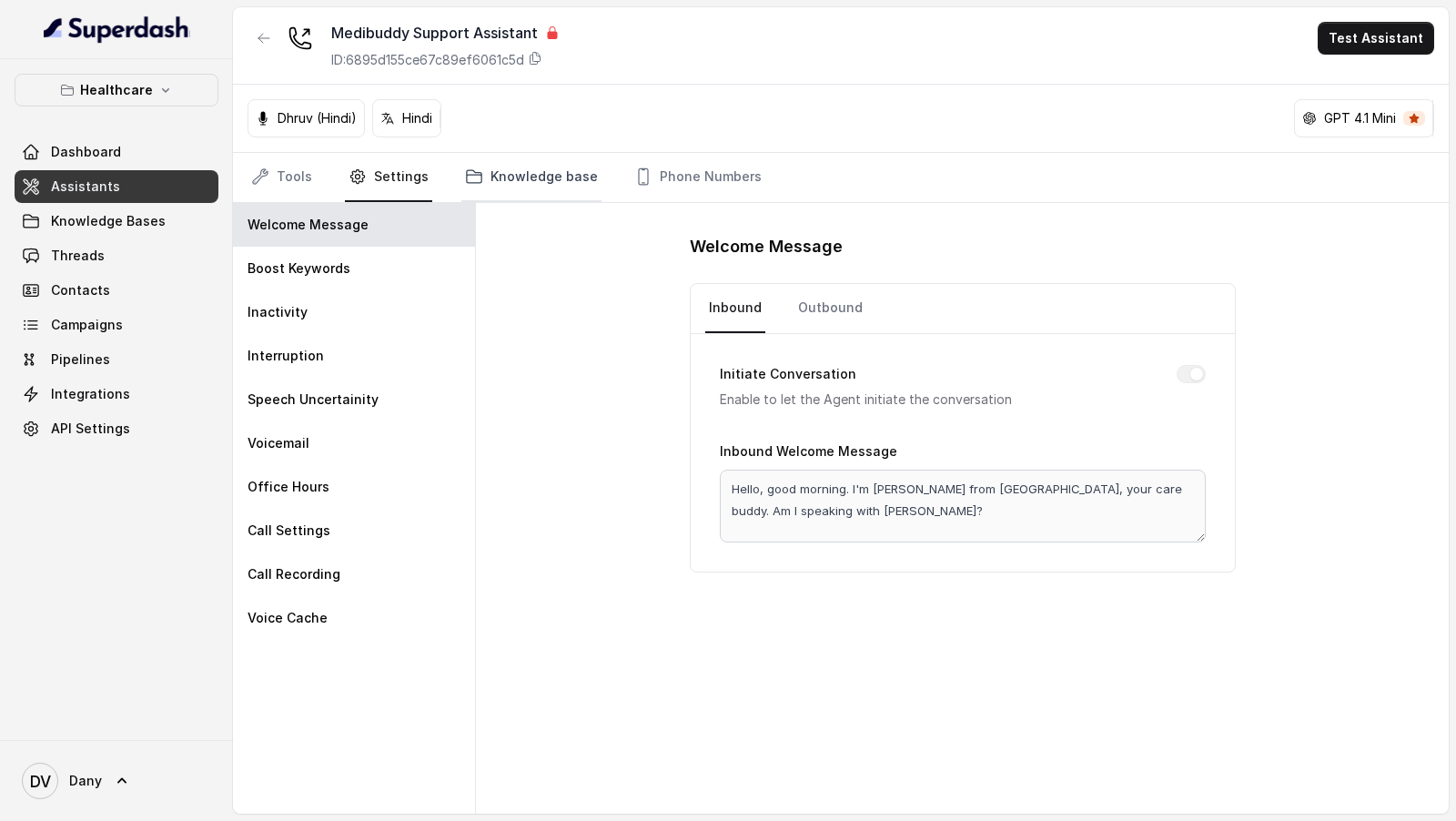
click at [505, 168] on link "Knowledge base" at bounding box center [531, 177] width 140 height 49
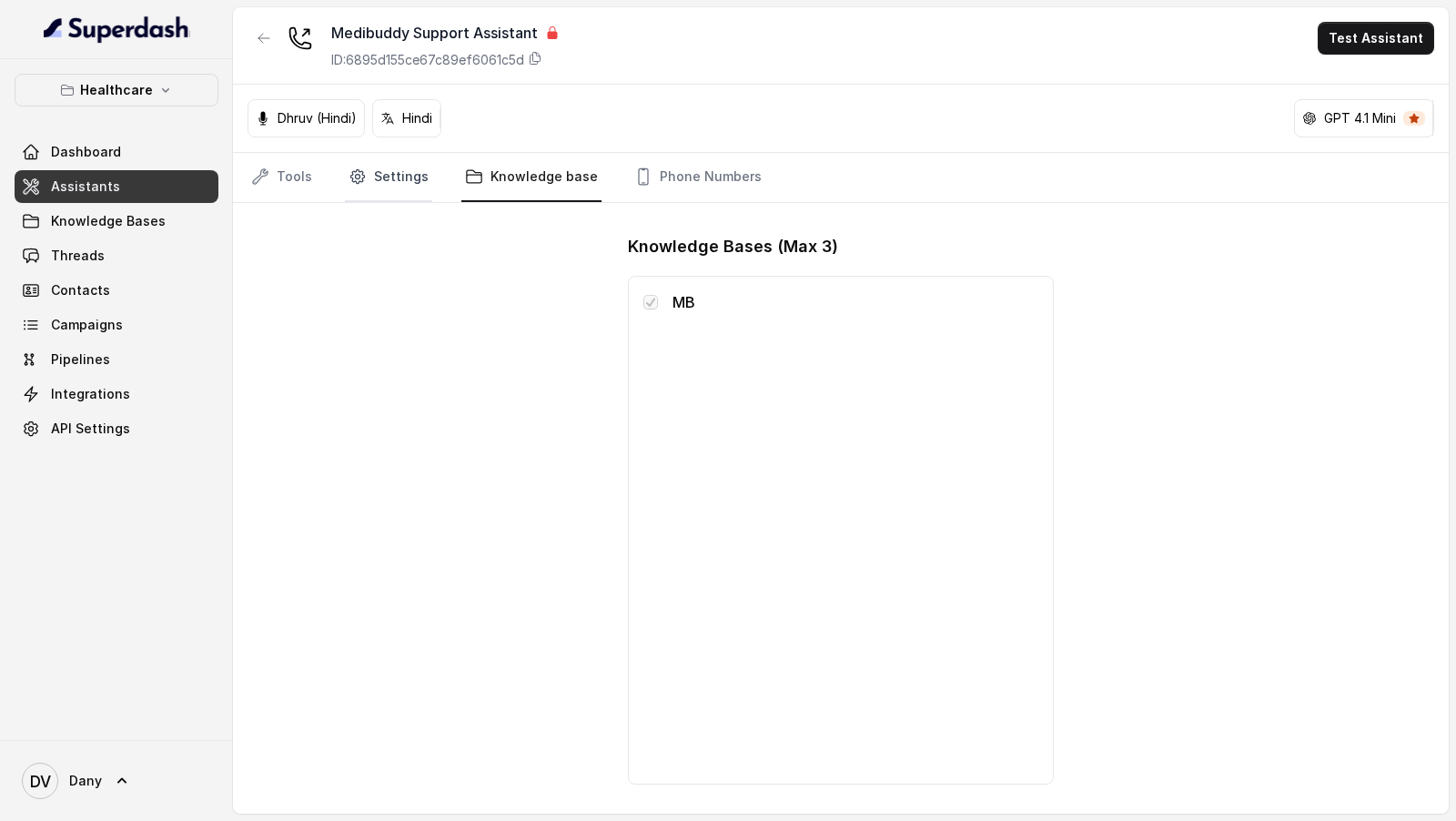
click at [410, 170] on link "Settings" at bounding box center [388, 177] width 88 height 49
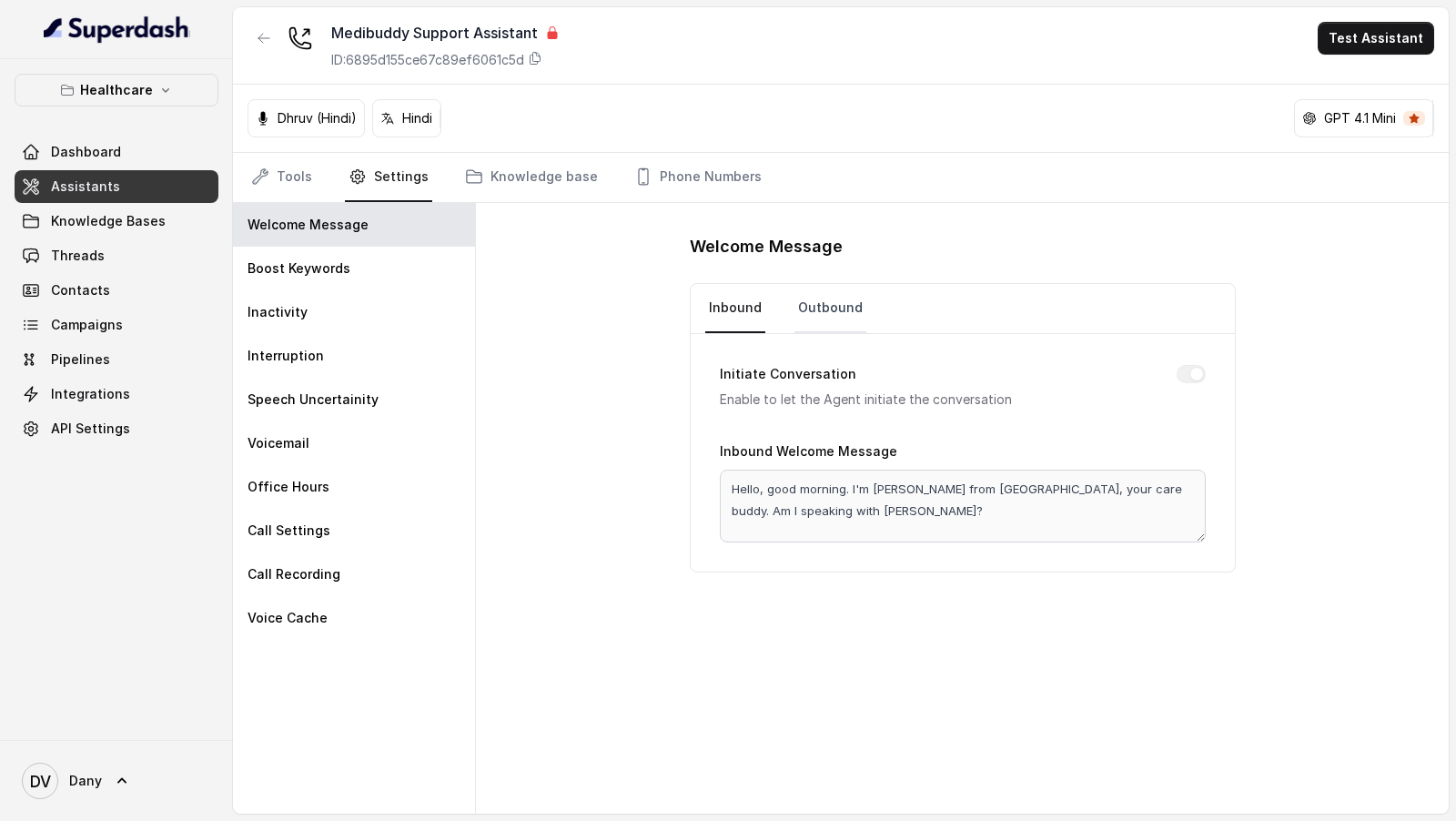
click at [835, 307] on link "Outbound" at bounding box center [830, 308] width 72 height 49
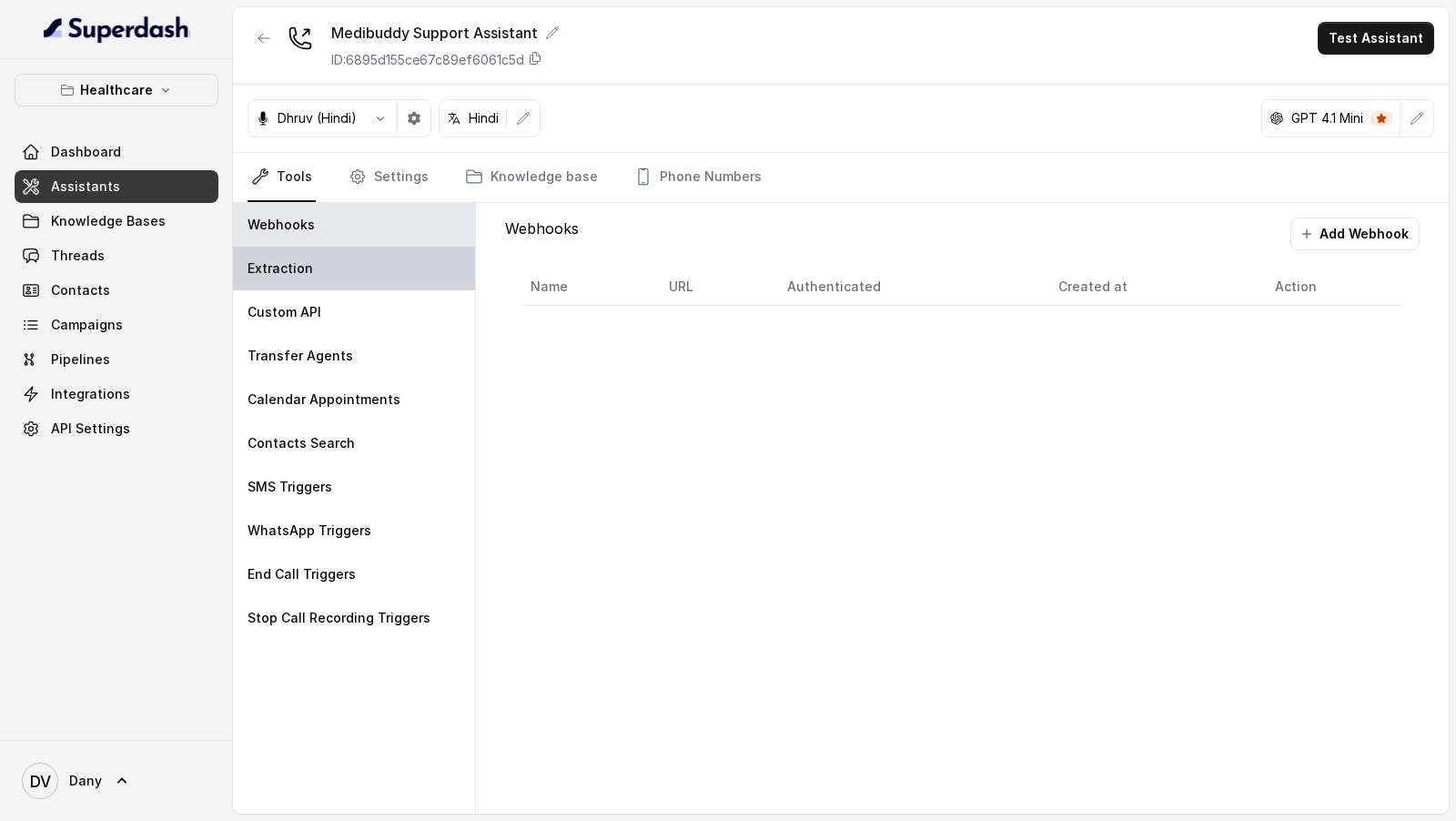
click at [400, 286] on div "Extraction" at bounding box center [353, 268] width 242 height 43
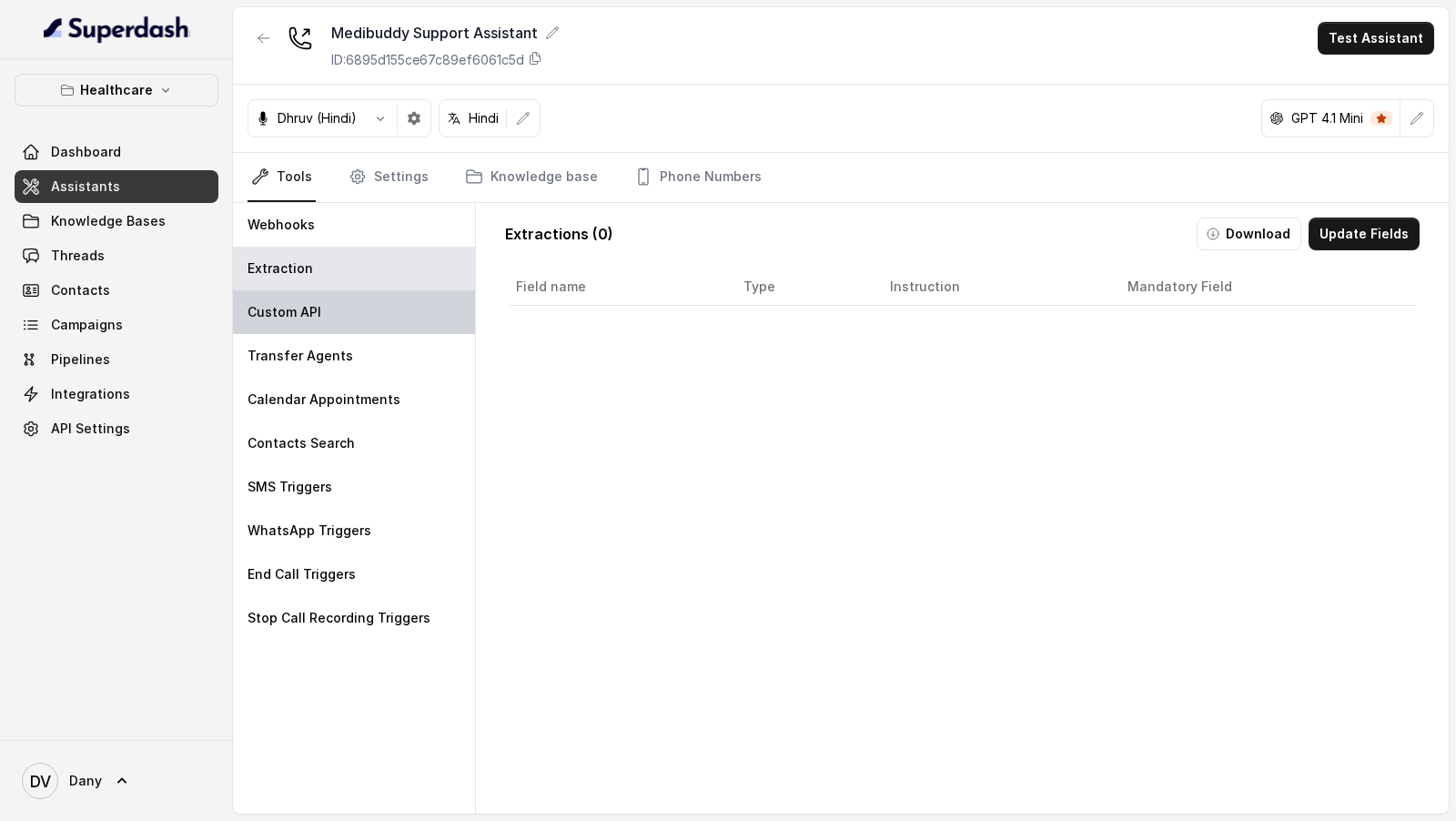
click at [392, 326] on div "Custom API" at bounding box center [353, 312] width 242 height 43
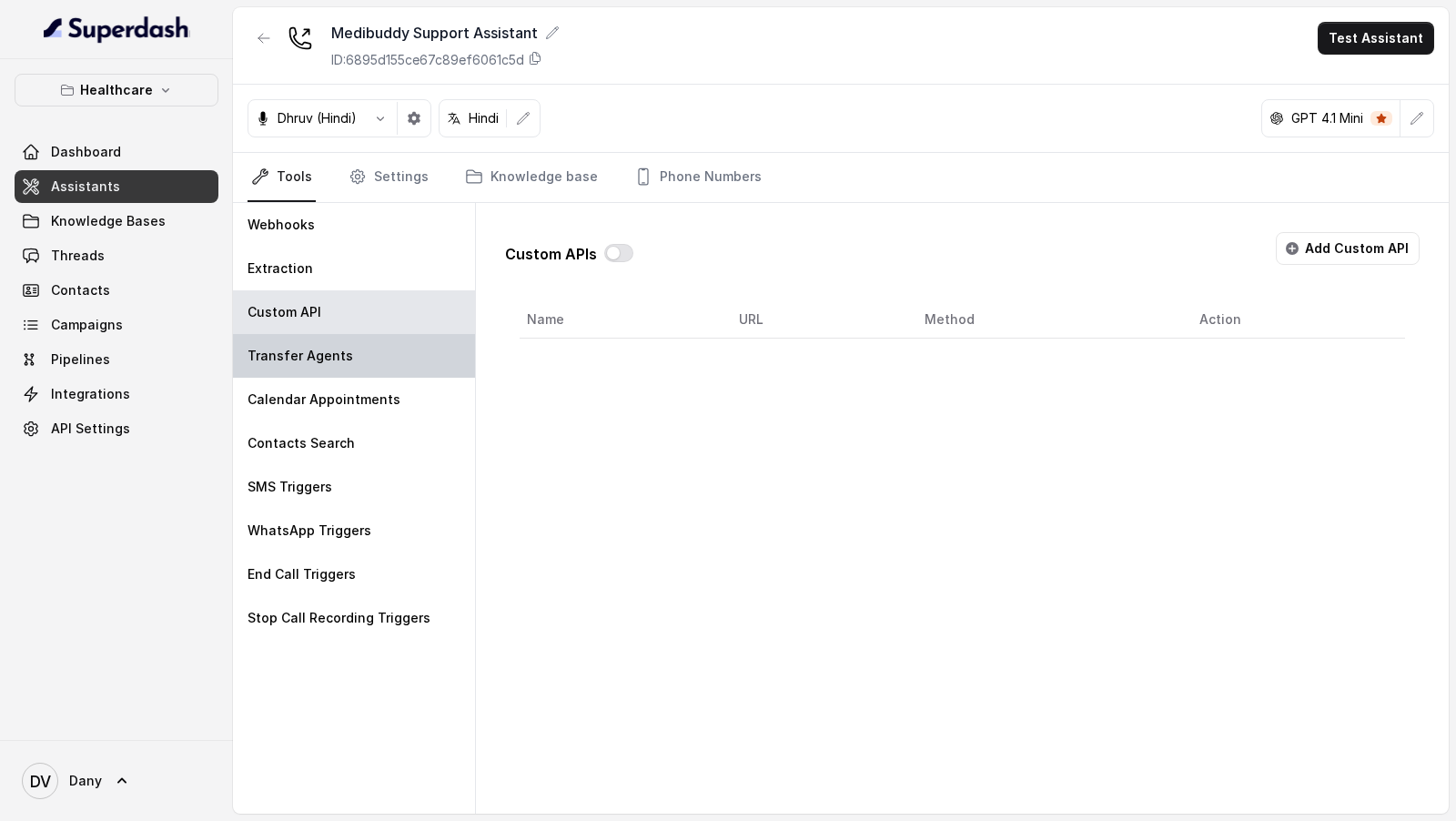
click at [381, 344] on div "Transfer Agents" at bounding box center [353, 355] width 242 height 43
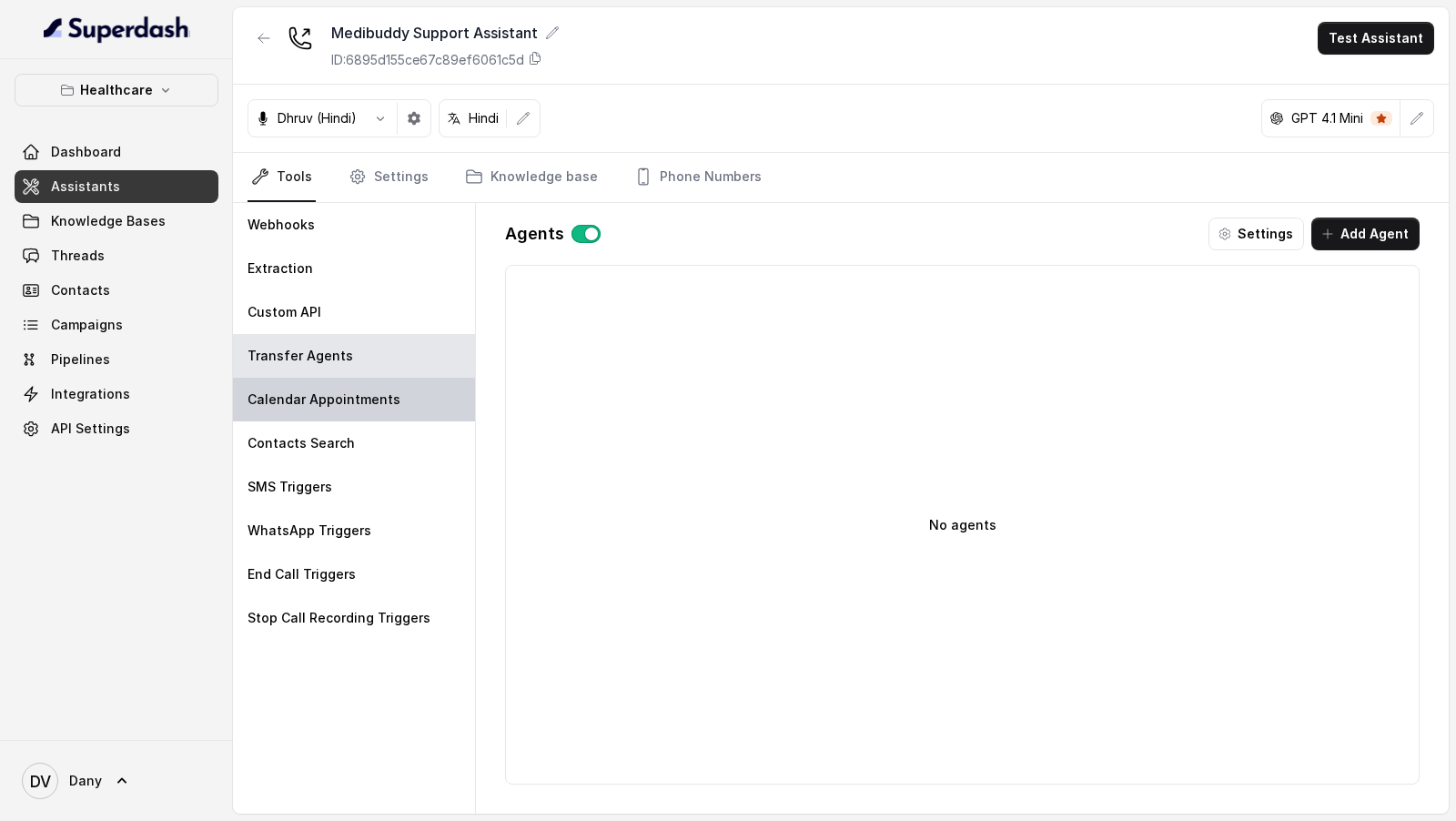
click at [369, 393] on p "Calendar Appointments" at bounding box center [324, 399] width 152 height 18
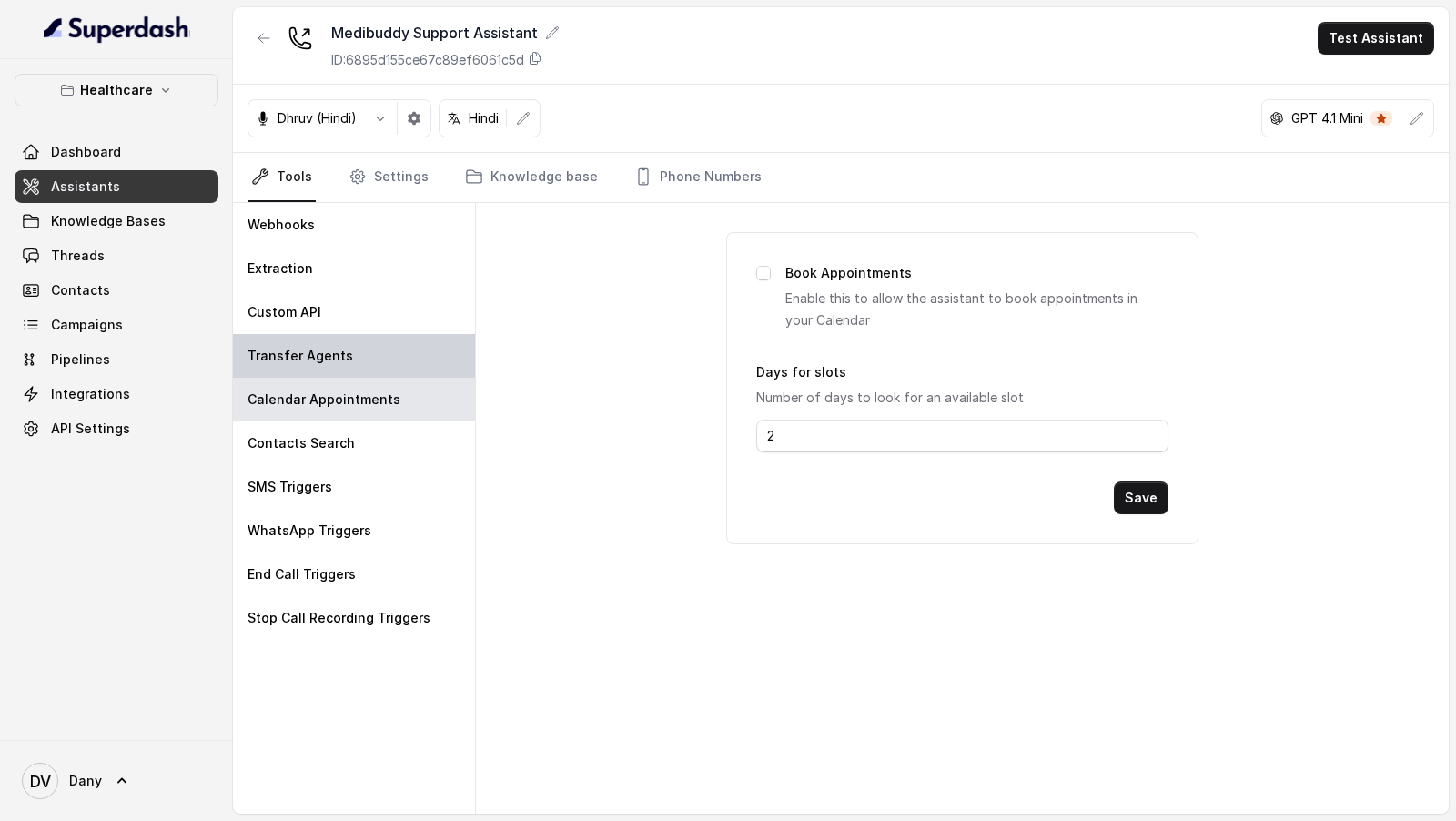
click at [383, 334] on div "Transfer Agents" at bounding box center [353, 355] width 242 height 43
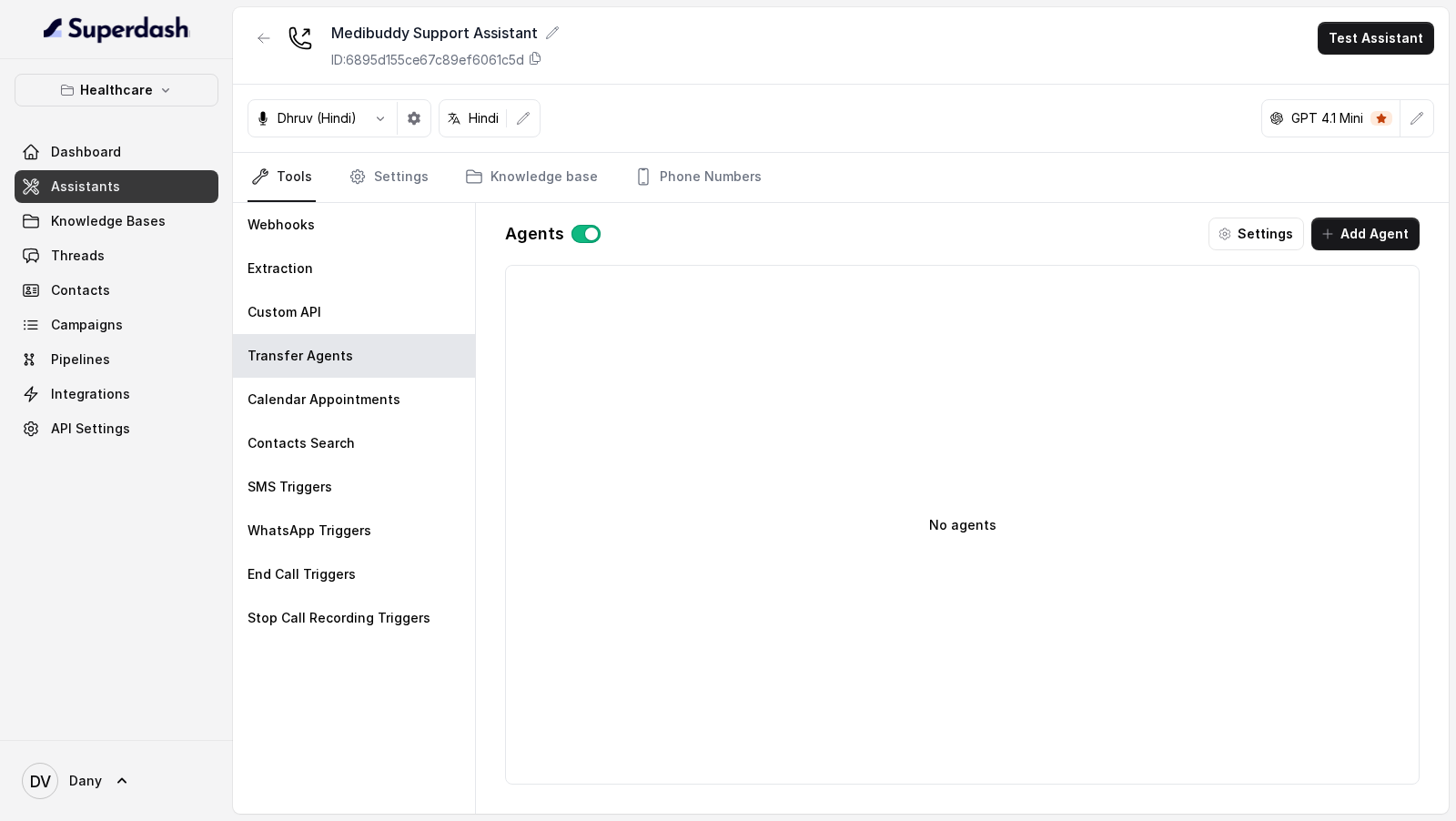
click at [580, 233] on button "button" at bounding box center [586, 233] width 29 height 18
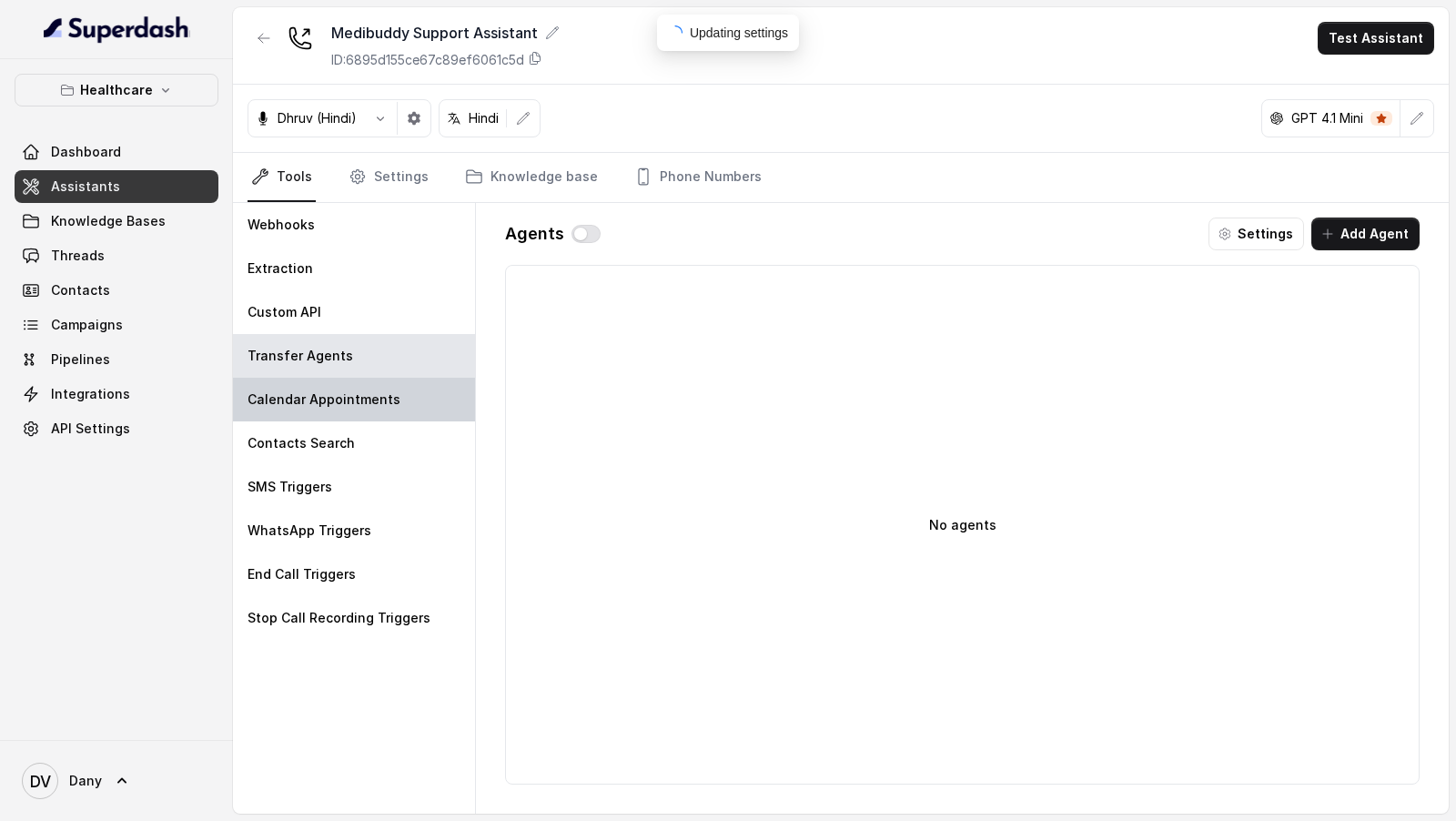
click at [345, 401] on p "Calendar Appointments" at bounding box center [324, 399] width 152 height 18
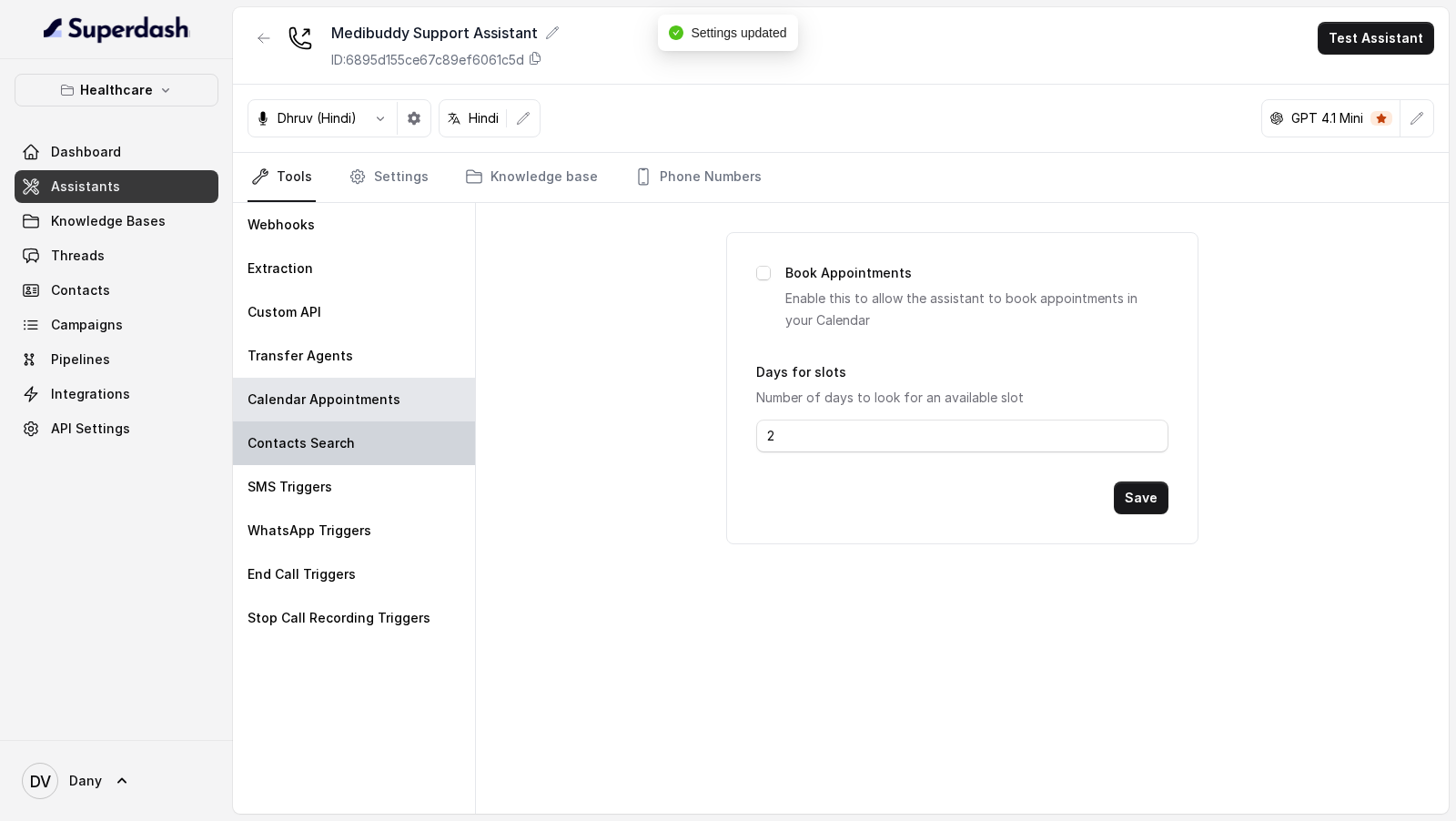
click at [313, 429] on div "Contacts Search" at bounding box center [353, 443] width 242 height 43
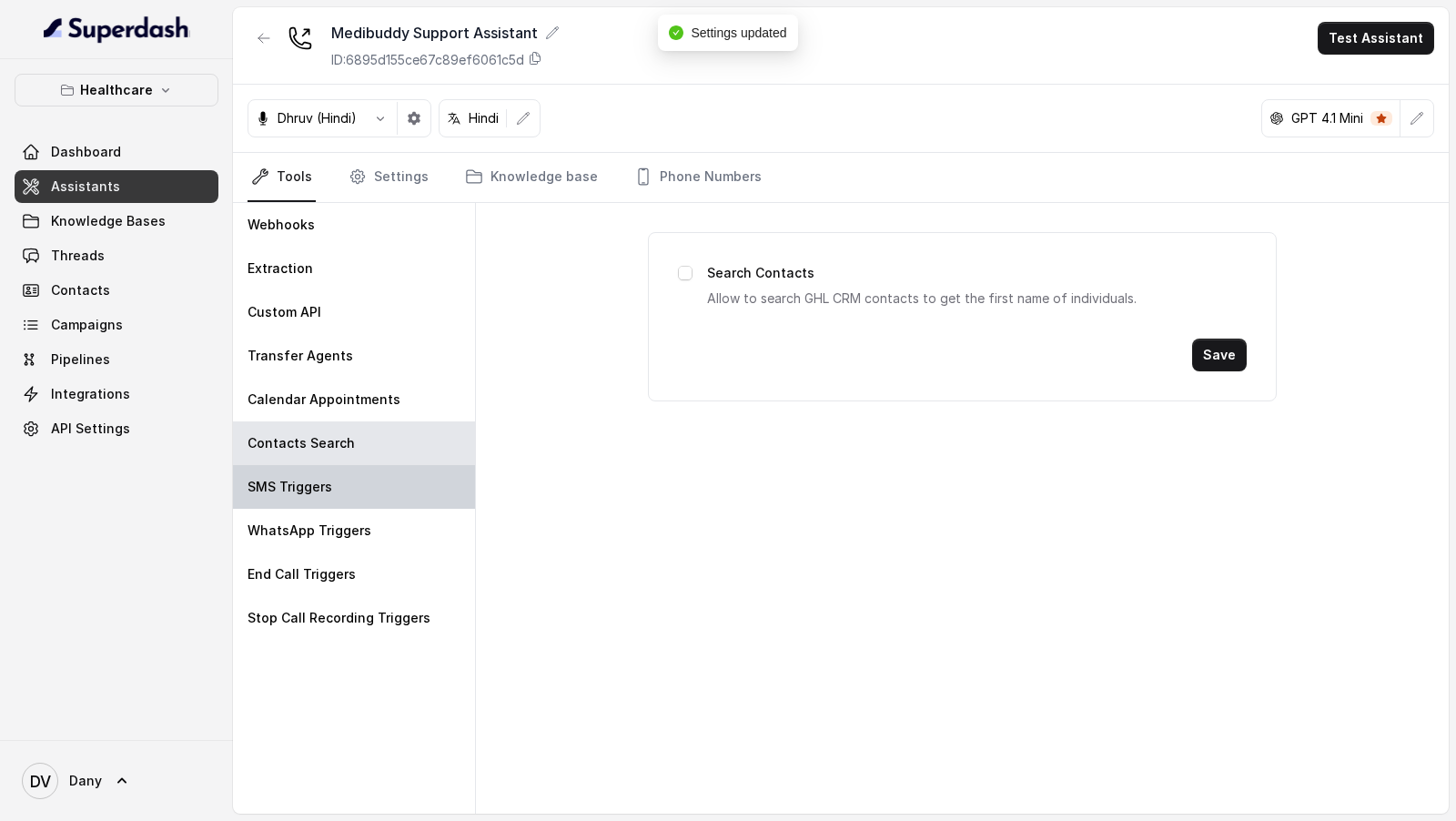
click at [332, 470] on div "SMS Triggers" at bounding box center [353, 486] width 242 height 43
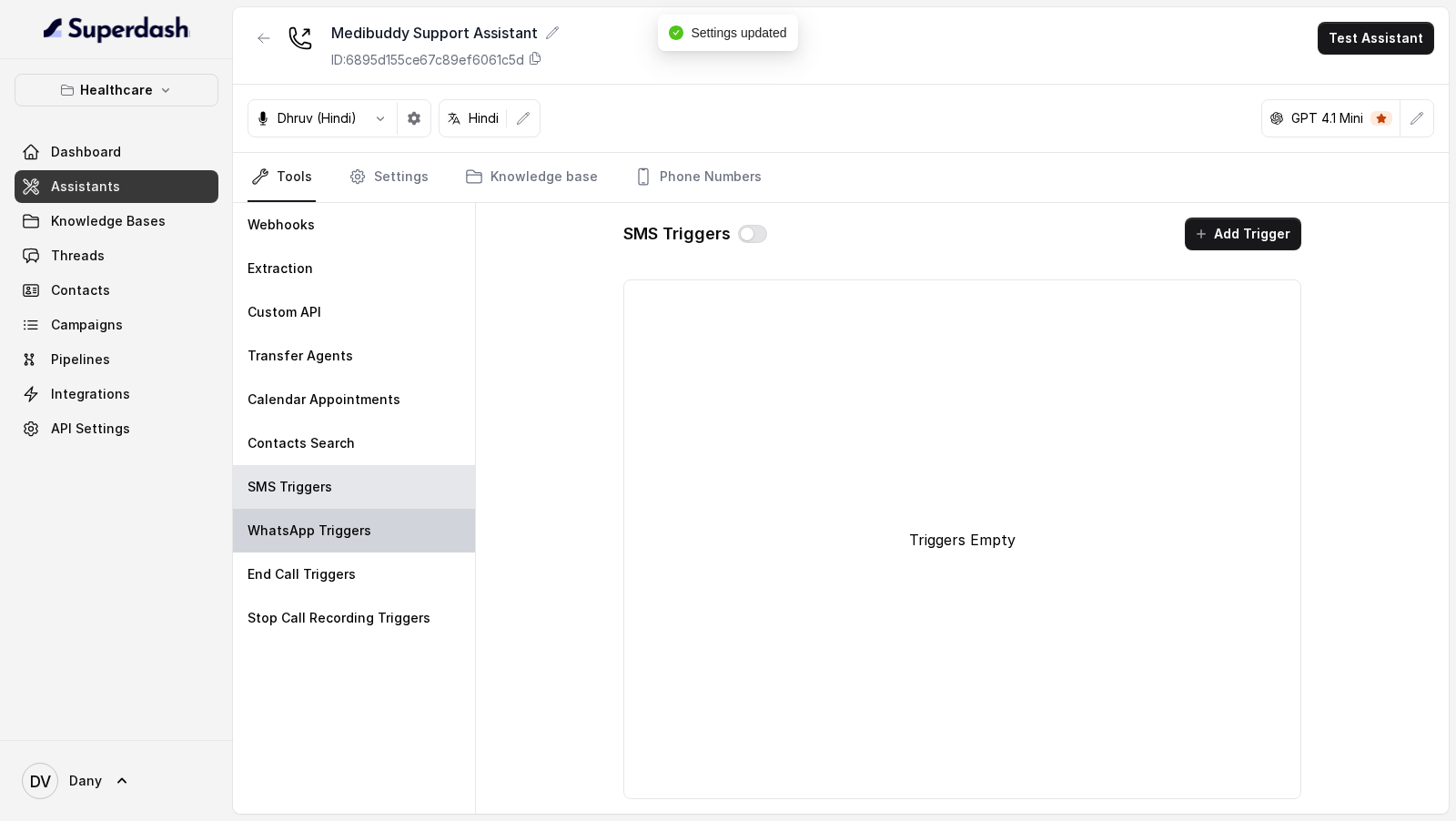
click at [319, 529] on p "WhatsApp Triggers" at bounding box center [310, 530] width 124 height 18
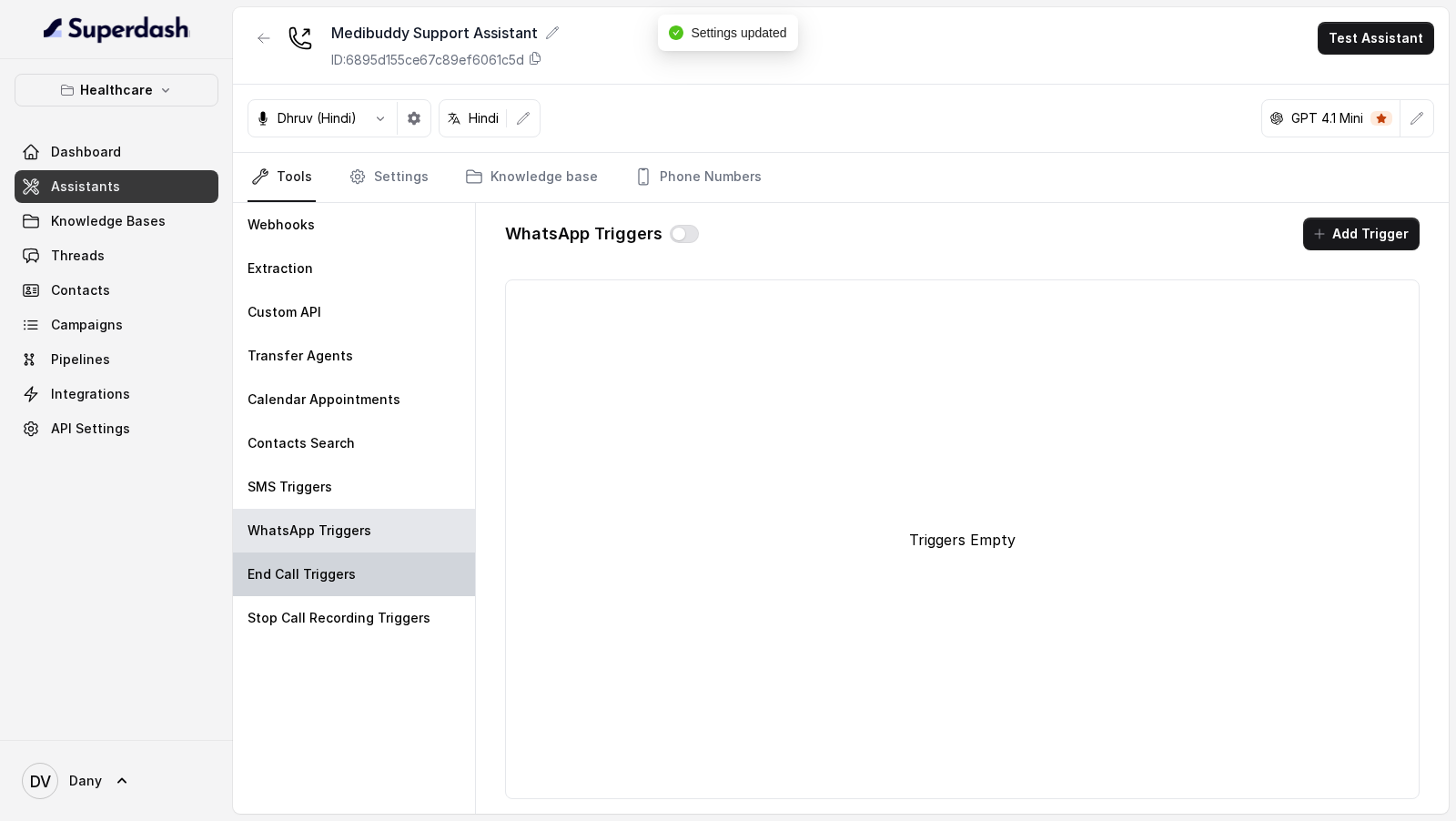
click at [319, 565] on p "End Call Triggers" at bounding box center [302, 574] width 108 height 18
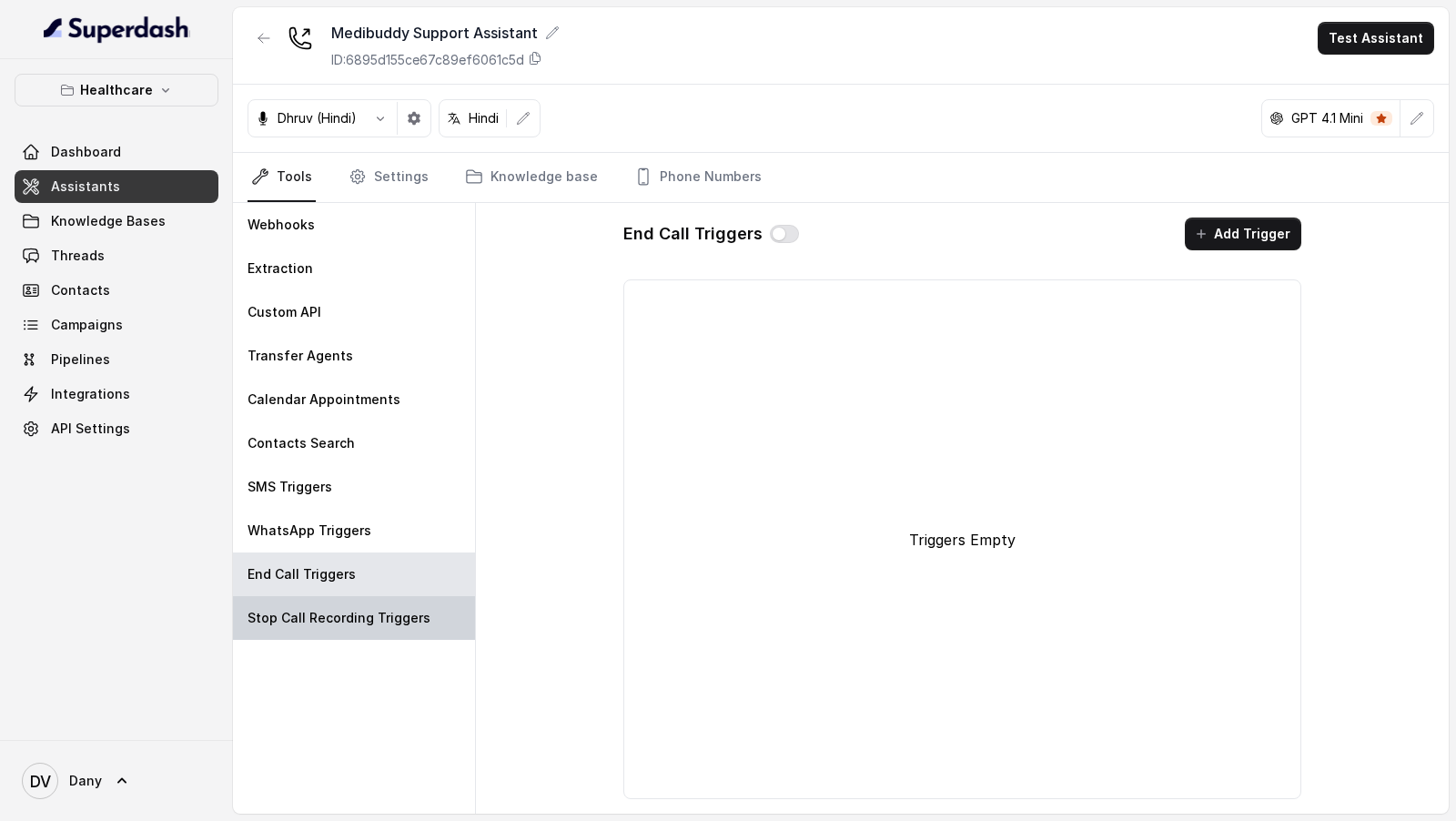
click at [318, 604] on div "Stop Call Recording Triggers" at bounding box center [353, 617] width 242 height 43
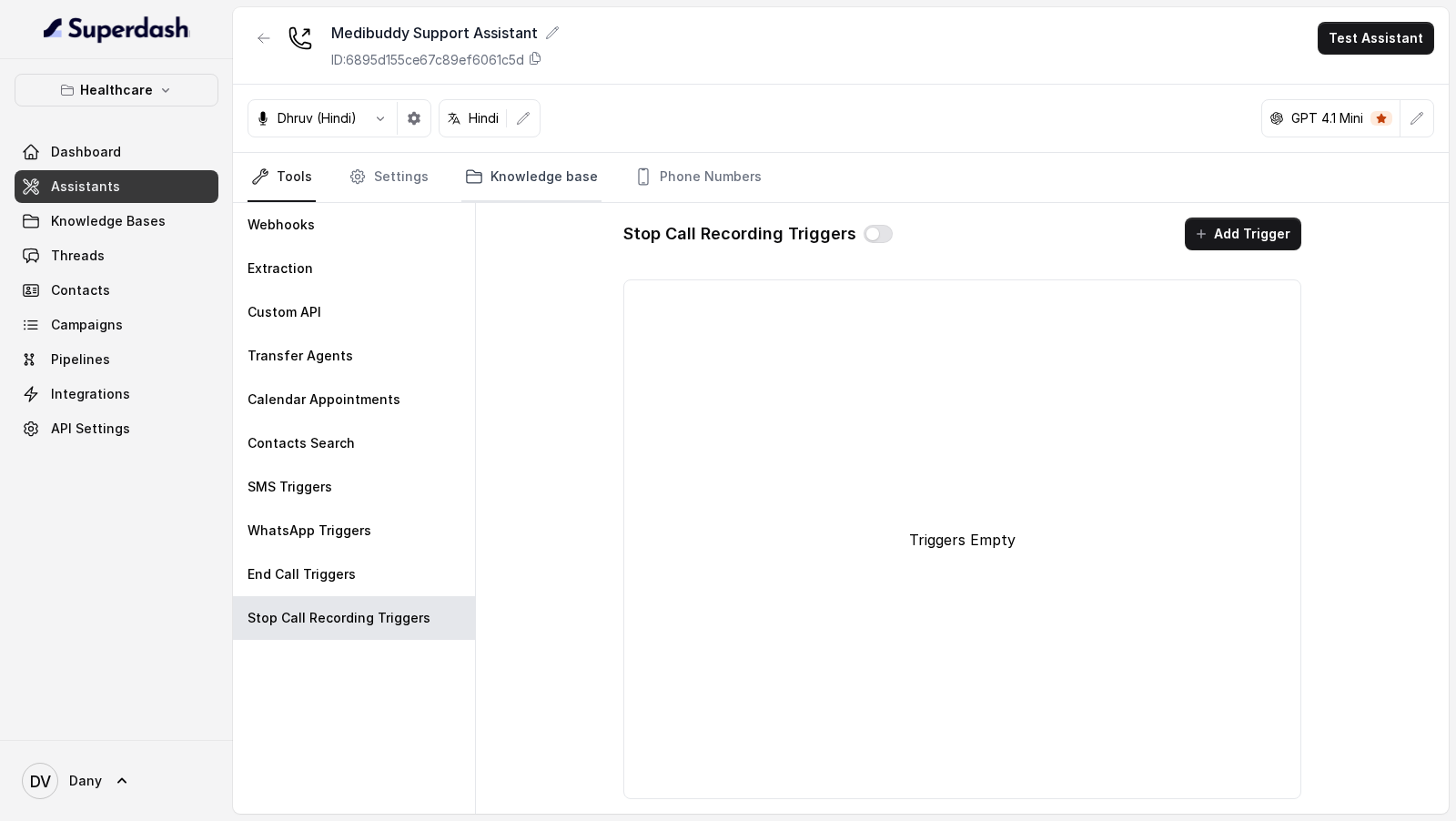
click at [509, 154] on link "Knowledge base" at bounding box center [531, 177] width 140 height 49
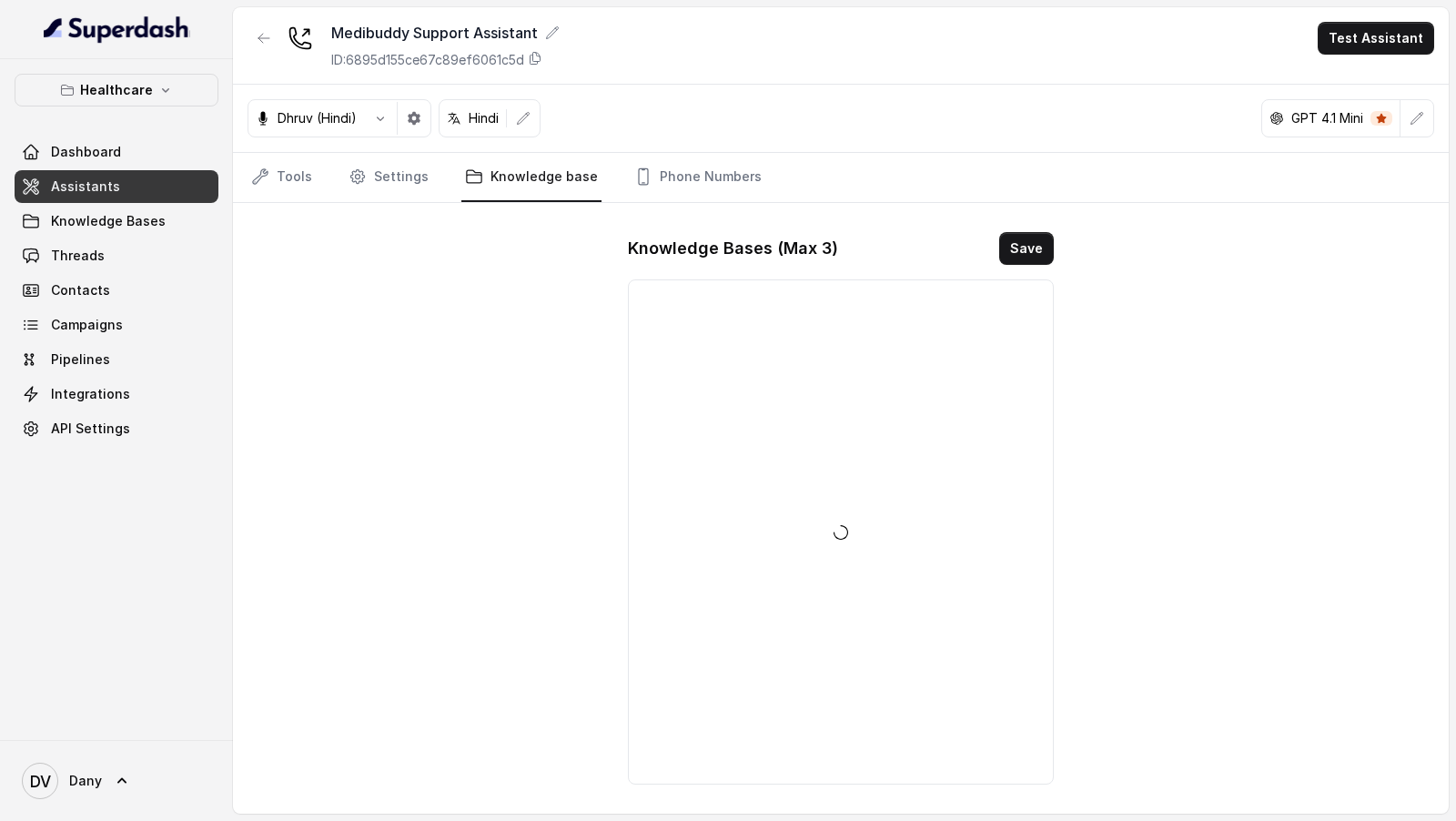
click at [428, 190] on nav "Tools Settings Knowledge base Phone Numbers" at bounding box center [841, 177] width 1187 height 49
click at [410, 182] on link "Settings" at bounding box center [388, 177] width 88 height 49
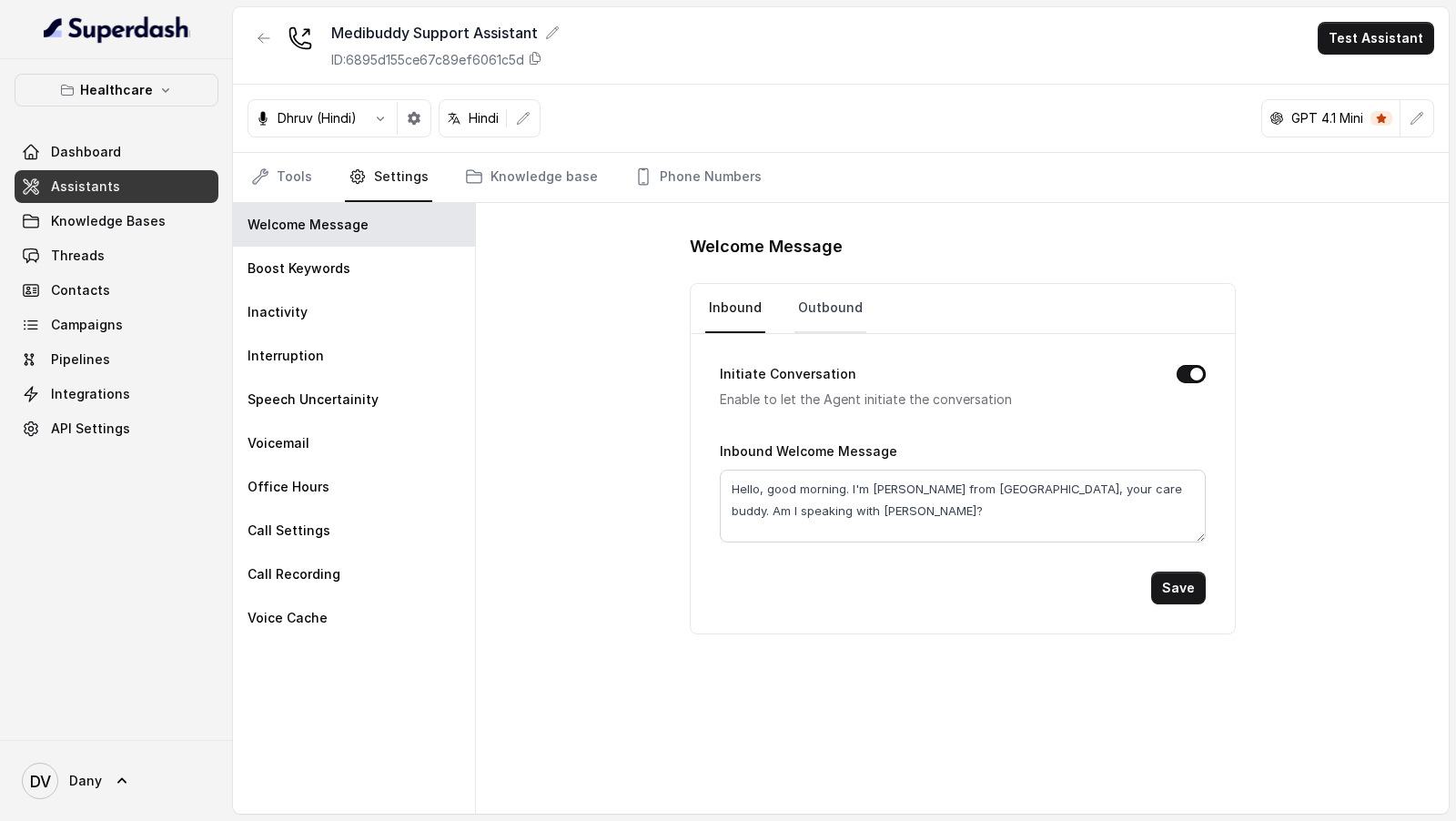
click at [855, 307] on link "Outbound" at bounding box center [830, 308] width 72 height 49
click at [363, 264] on div "Boost Keywords" at bounding box center [353, 268] width 242 height 43
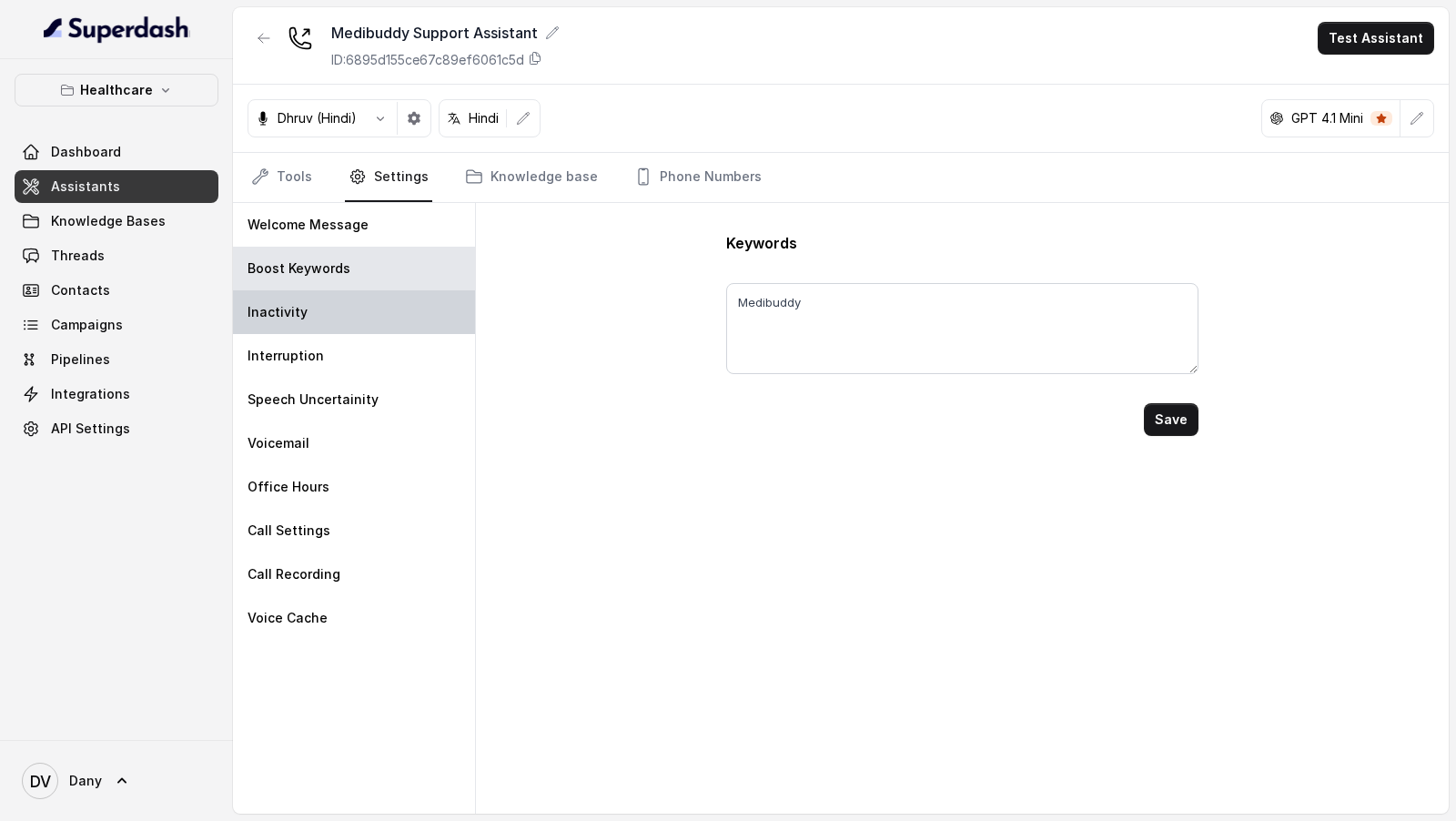
click at [354, 304] on div "Inactivity" at bounding box center [353, 312] width 242 height 43
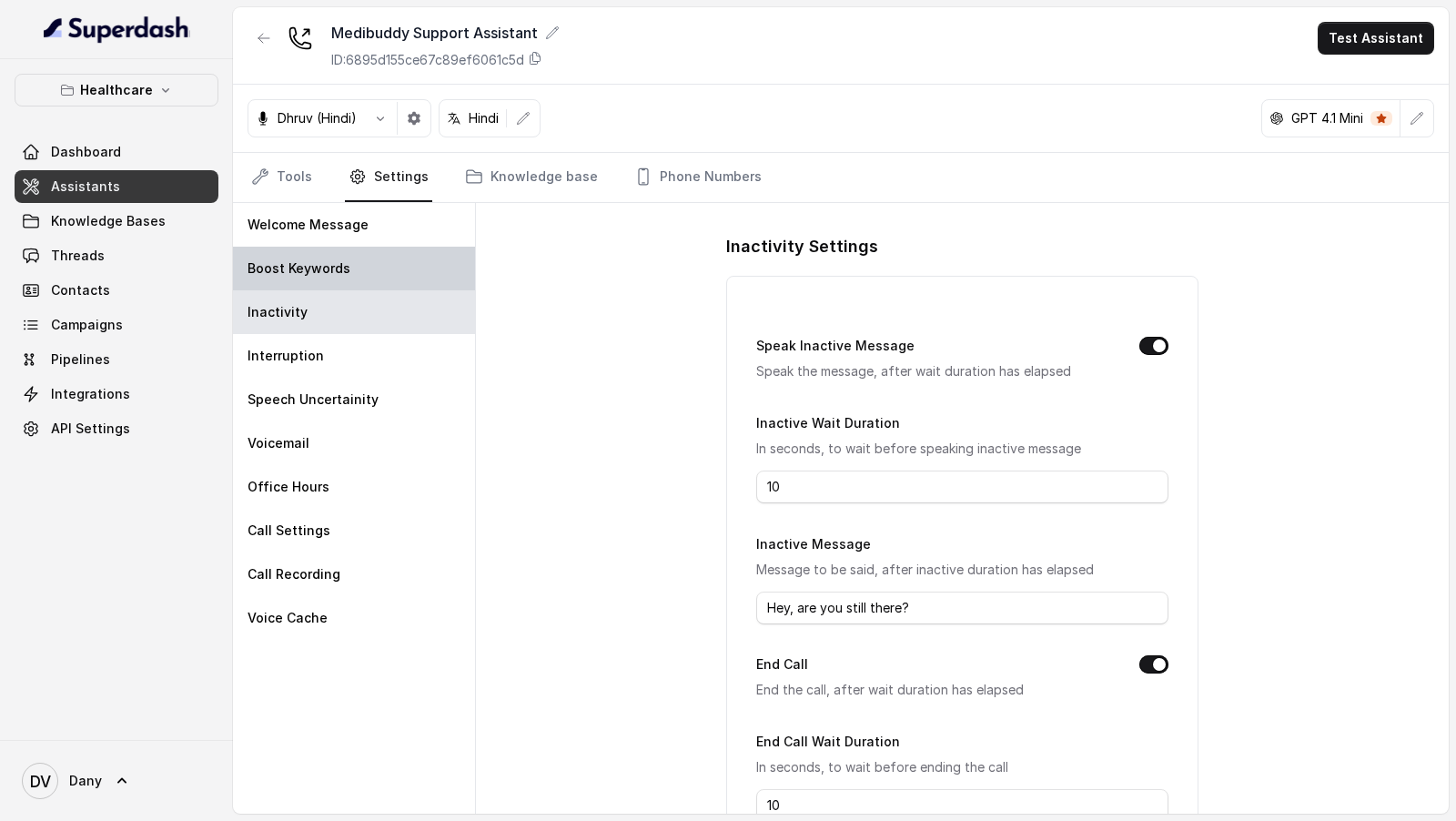
click at [383, 267] on div "Boost Keywords" at bounding box center [353, 268] width 242 height 43
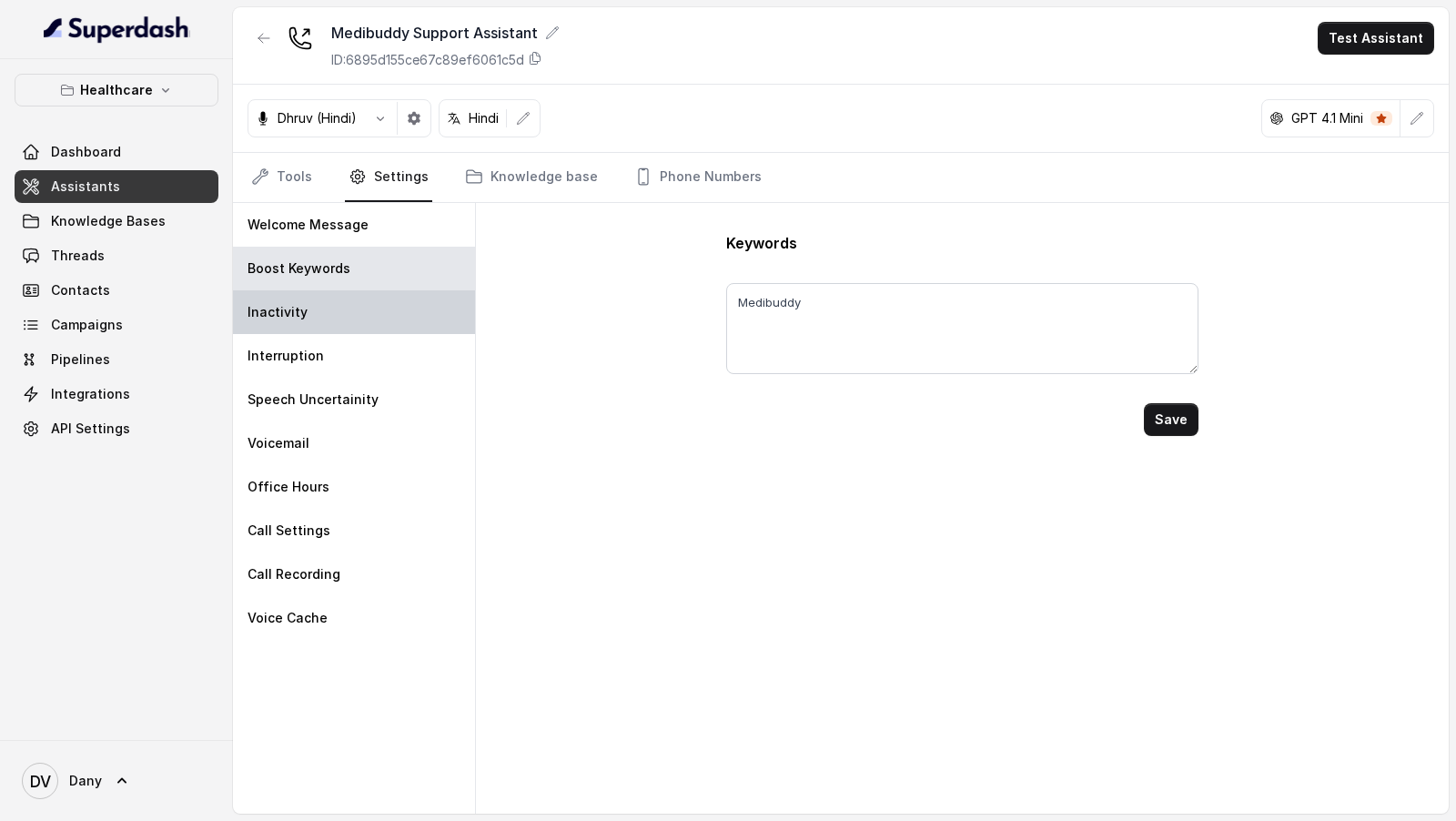
click at [377, 308] on div "Inactivity" at bounding box center [353, 312] width 242 height 43
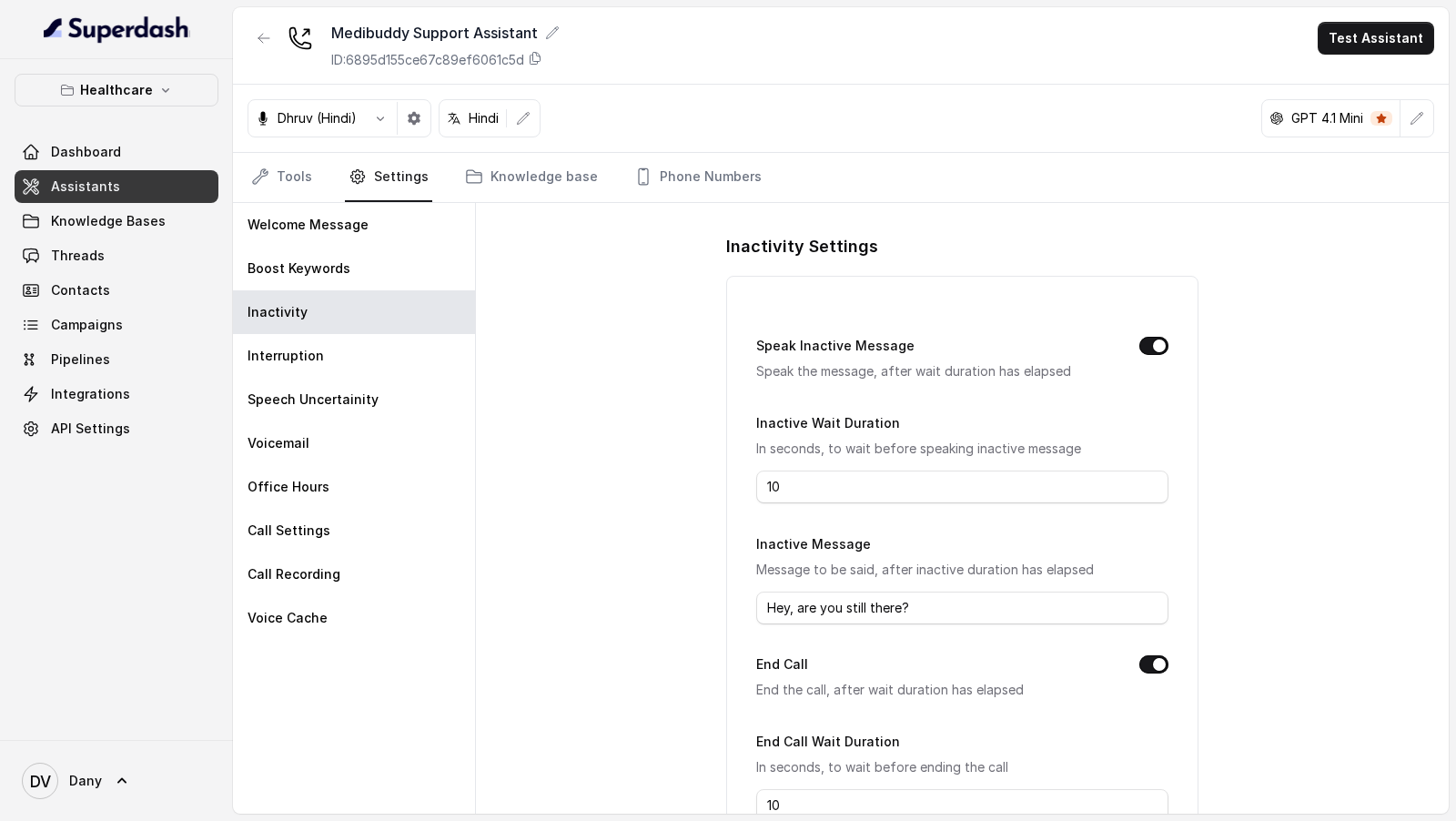
scroll to position [123, 0]
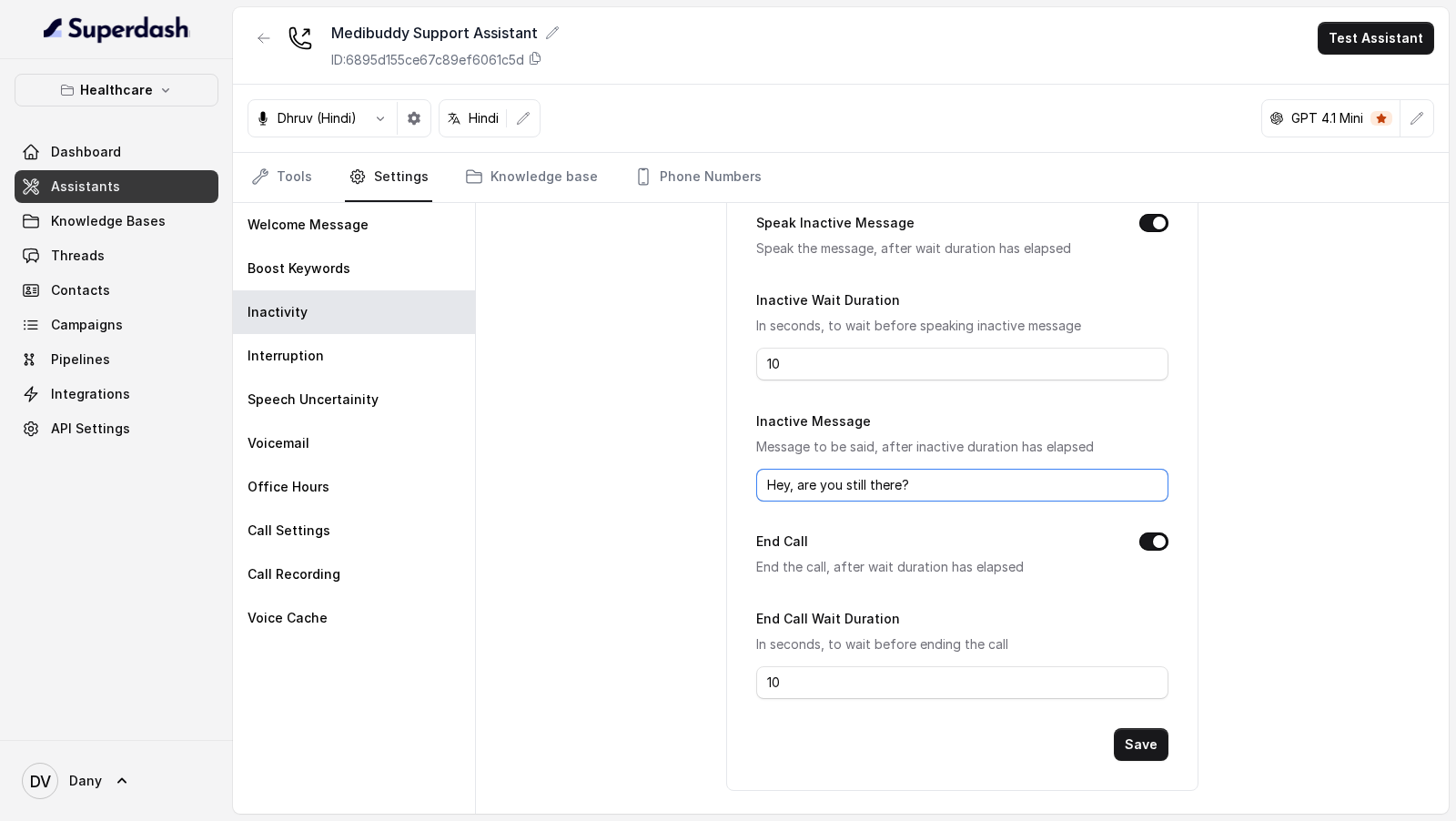
click at [895, 485] on input "Hey, are you still there?" at bounding box center [962, 485] width 411 height 33
click at [909, 481] on input "Inactive Message" at bounding box center [962, 485] width 411 height 33
click at [791, 483] on input "Hey, I couldn't quite get you, can you please repeat?" at bounding box center [962, 485] width 411 height 33
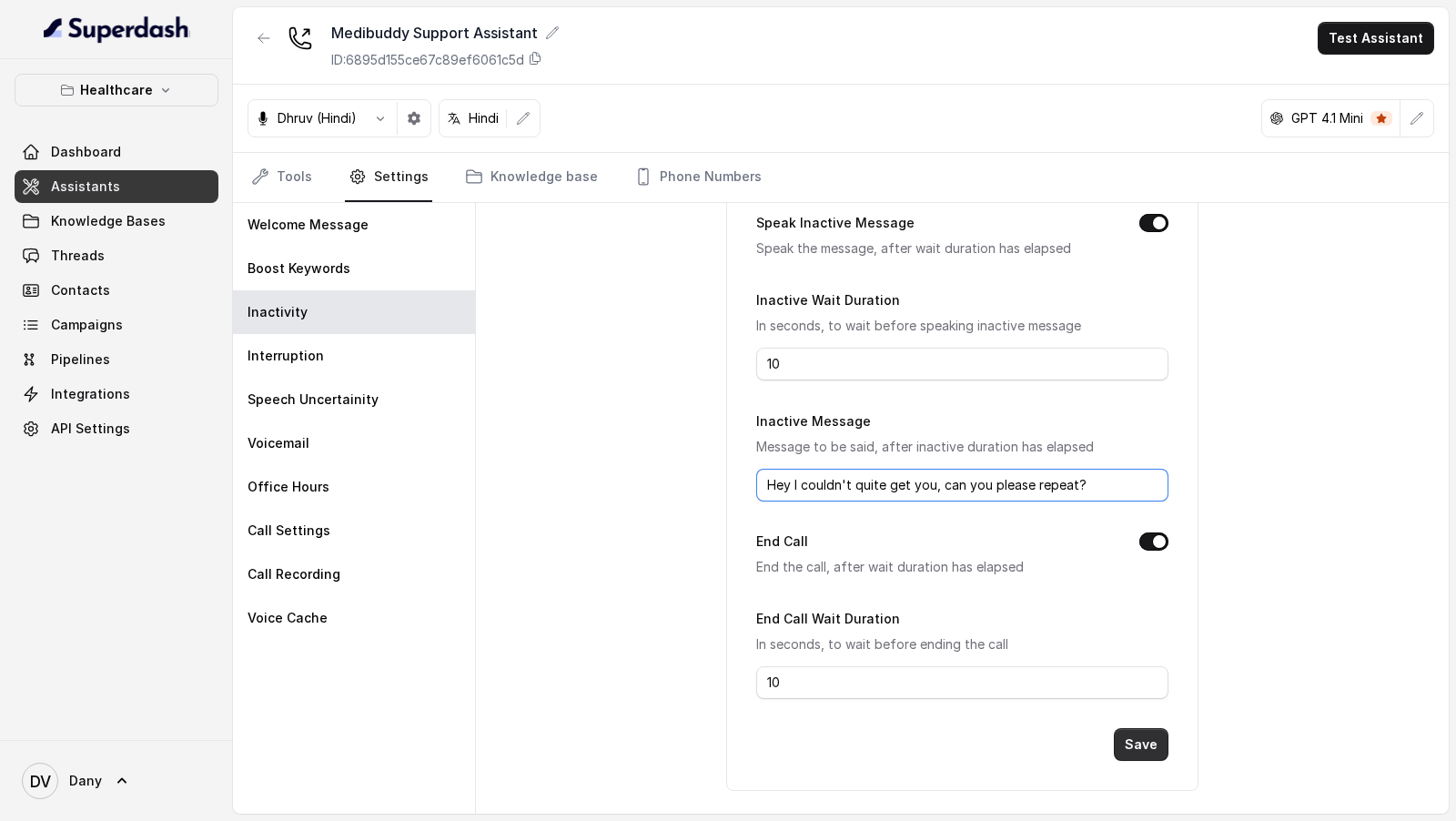
type input "Hey I couldn't quite get you, can you please repeat?"
click at [1135, 745] on button "Save" at bounding box center [1140, 745] width 55 height 33
drag, startPoint x: 803, startPoint y: 676, endPoint x: 581, endPoint y: 676, distance: 222.0
click at [581, 676] on div "Inactivity Settings Speak Inactive Message Speak the message, after wait durati…" at bounding box center [962, 507] width 973 height 611
type input "15"
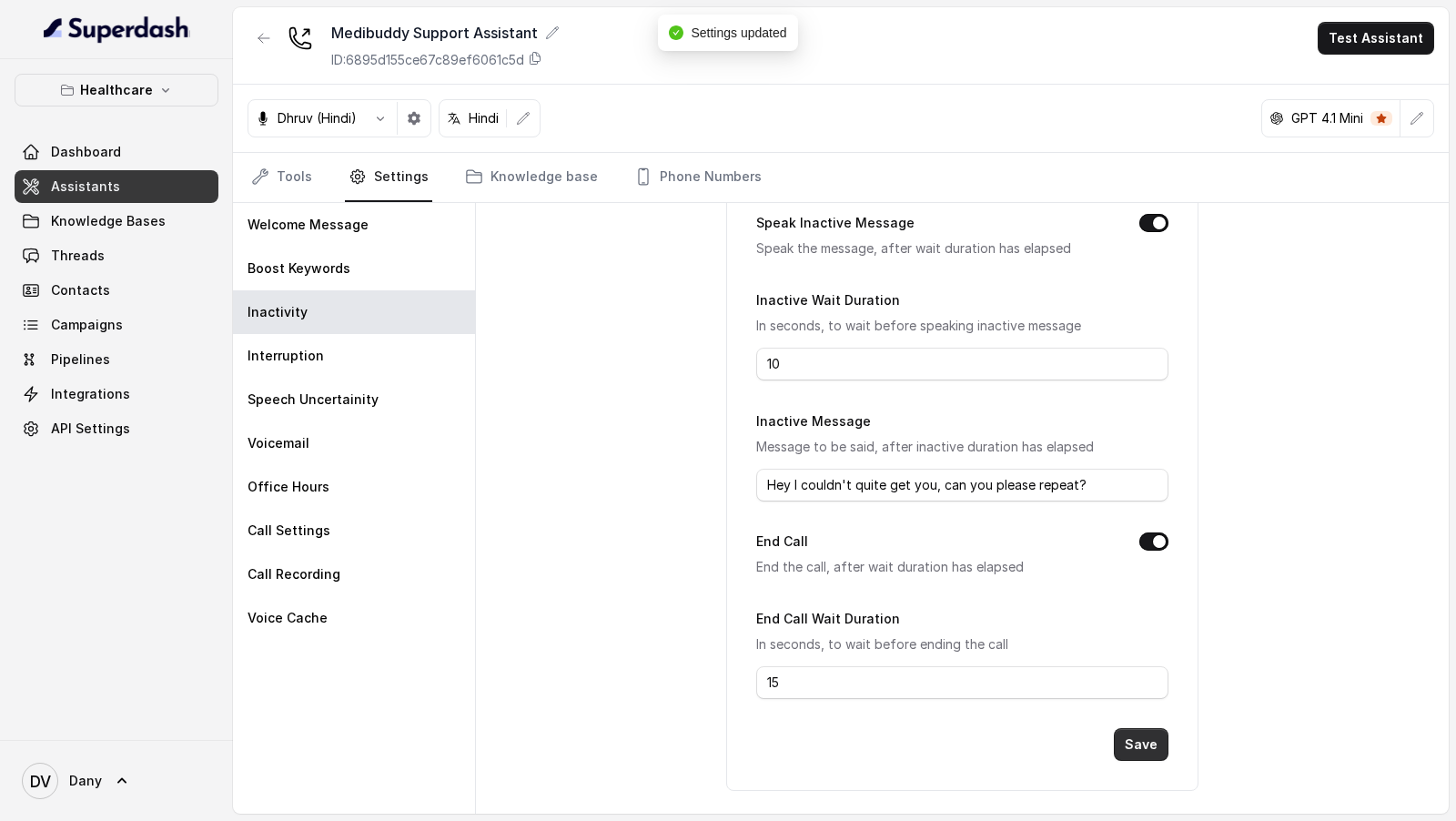
click at [1160, 743] on button "Save" at bounding box center [1140, 745] width 55 height 33
click at [380, 352] on div "Interruption" at bounding box center [353, 355] width 242 height 43
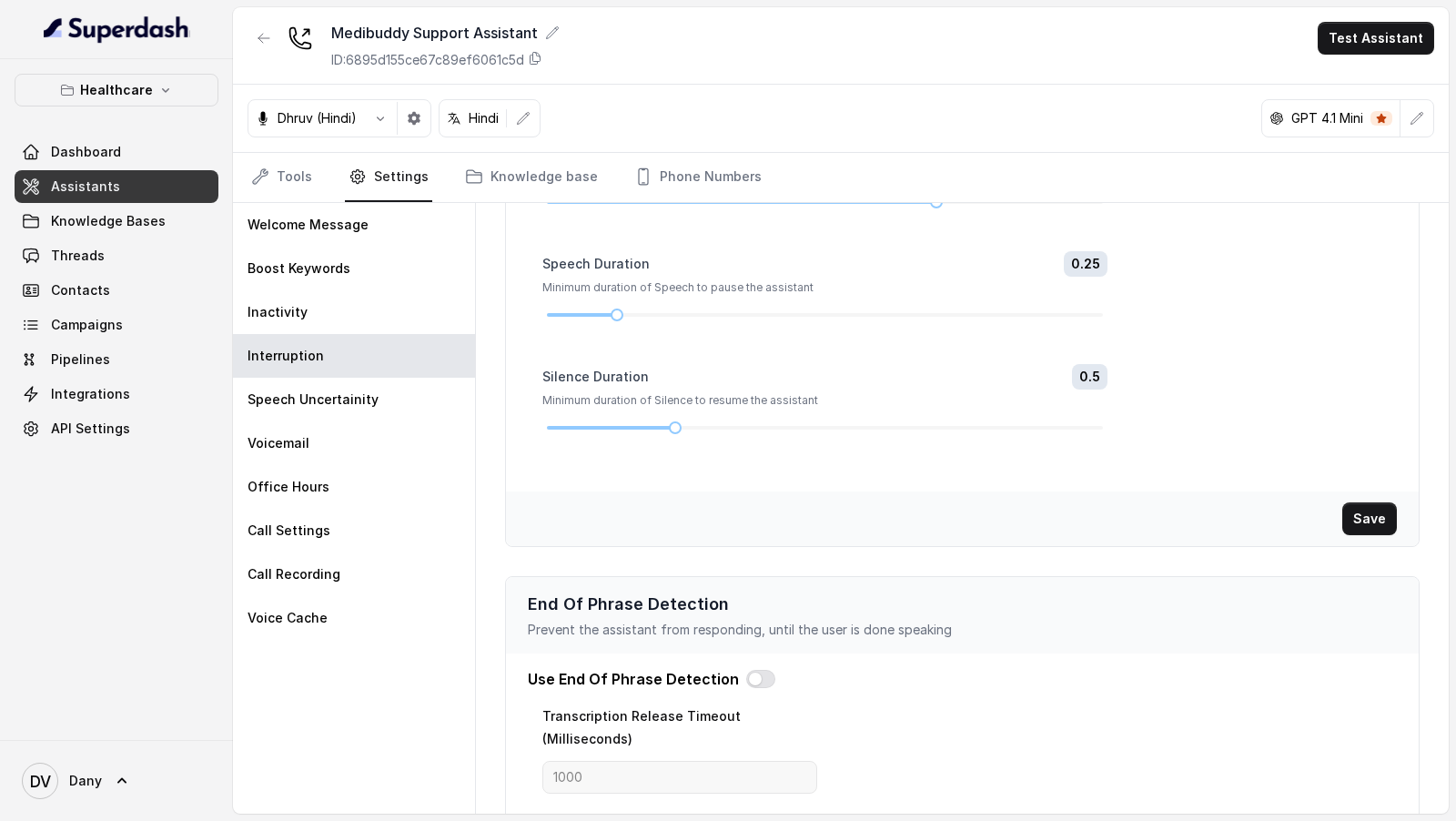
scroll to position [271, 0]
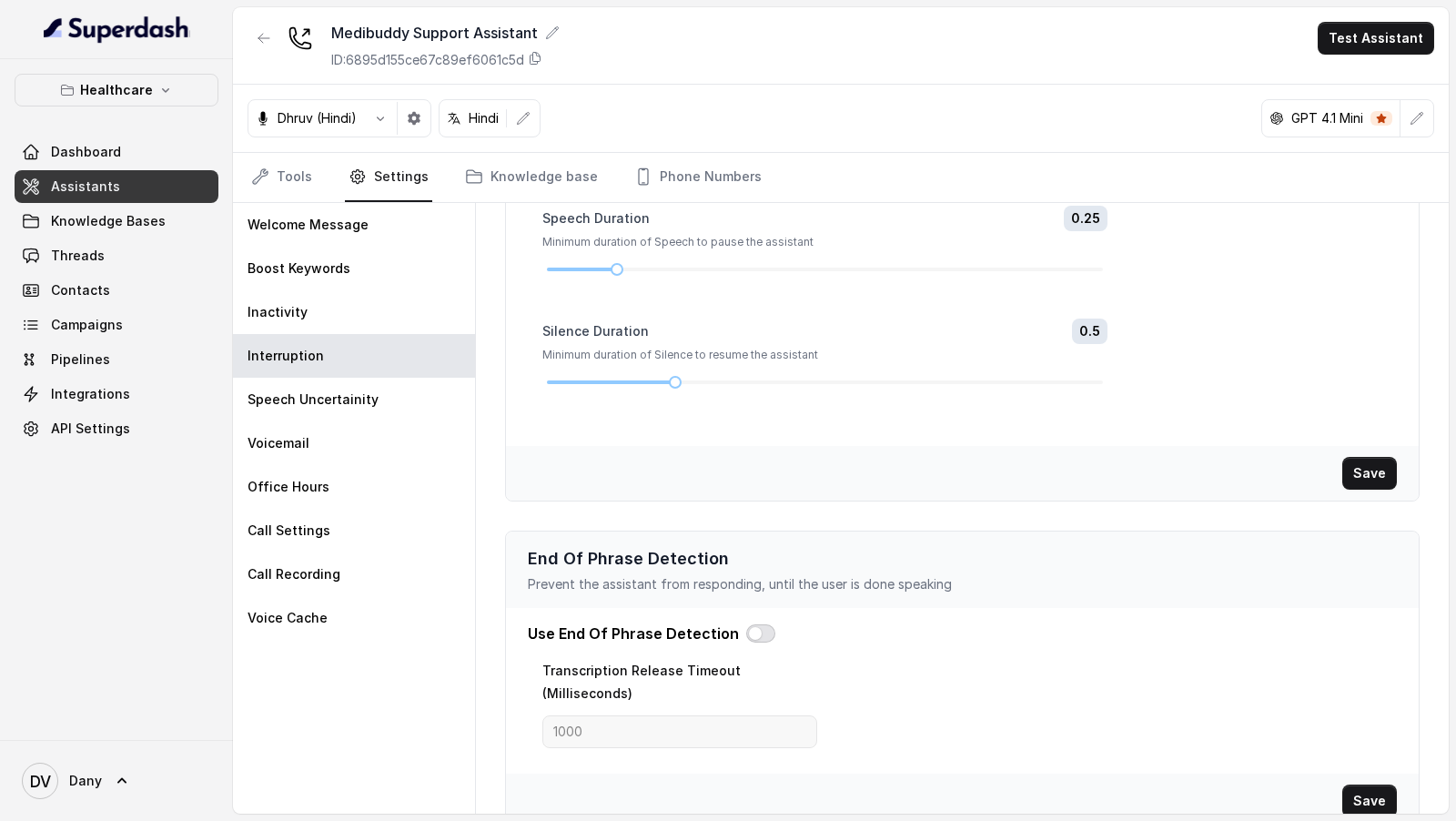
click at [752, 629] on button "button" at bounding box center [760, 633] width 29 height 18
drag, startPoint x: 617, startPoint y: 697, endPoint x: 416, endPoint y: 697, distance: 201.0
click at [416, 697] on div "Welcome Message Boost Keywords Inactivity Interruption Speech Uncertainity Voic…" at bounding box center [840, 507] width 1216 height 611
type input "2200"
click at [1370, 784] on button "Save" at bounding box center [1369, 801] width 55 height 33
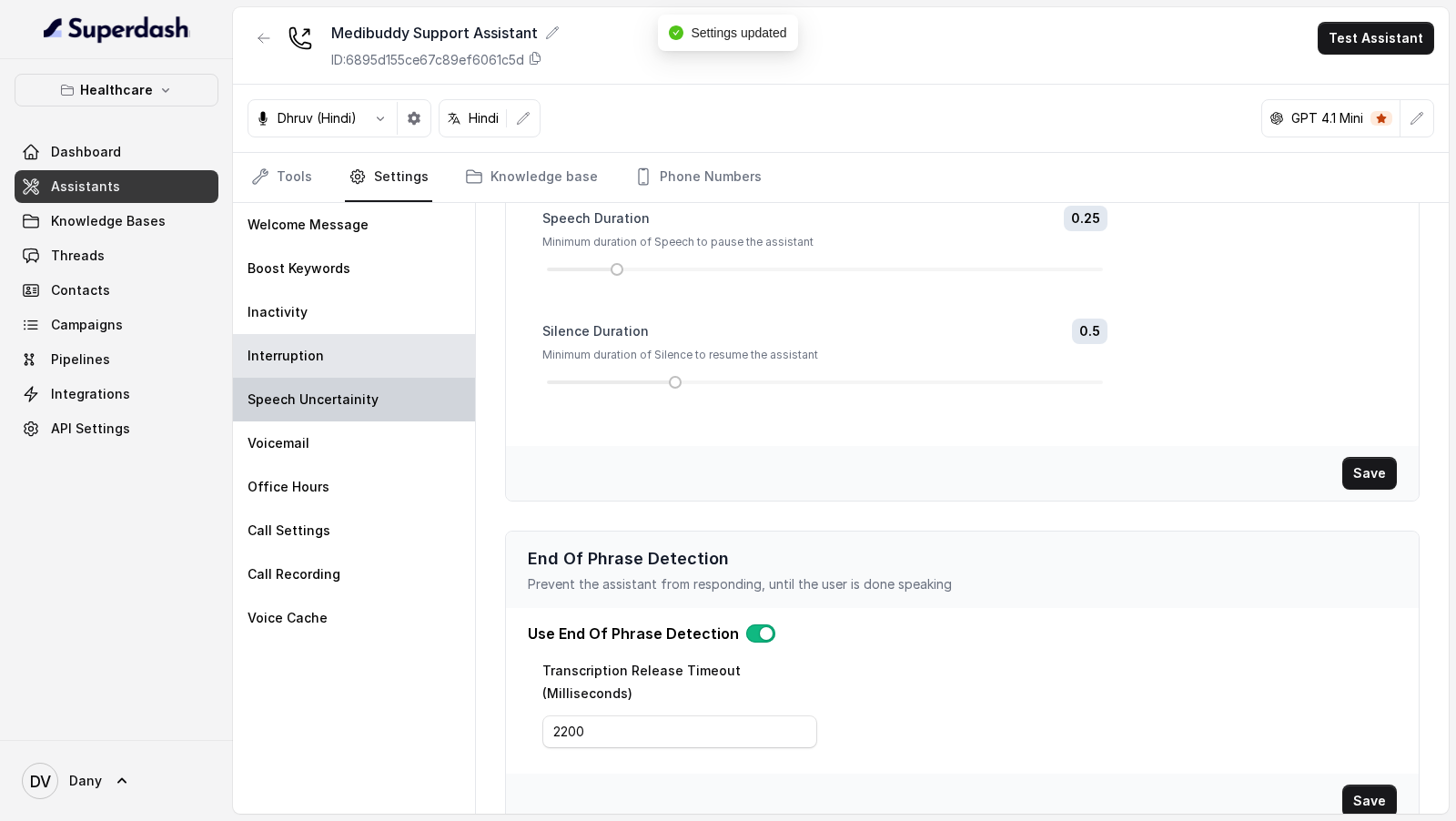
click at [316, 400] on p "Speech Uncertainity" at bounding box center [314, 399] width 131 height 18
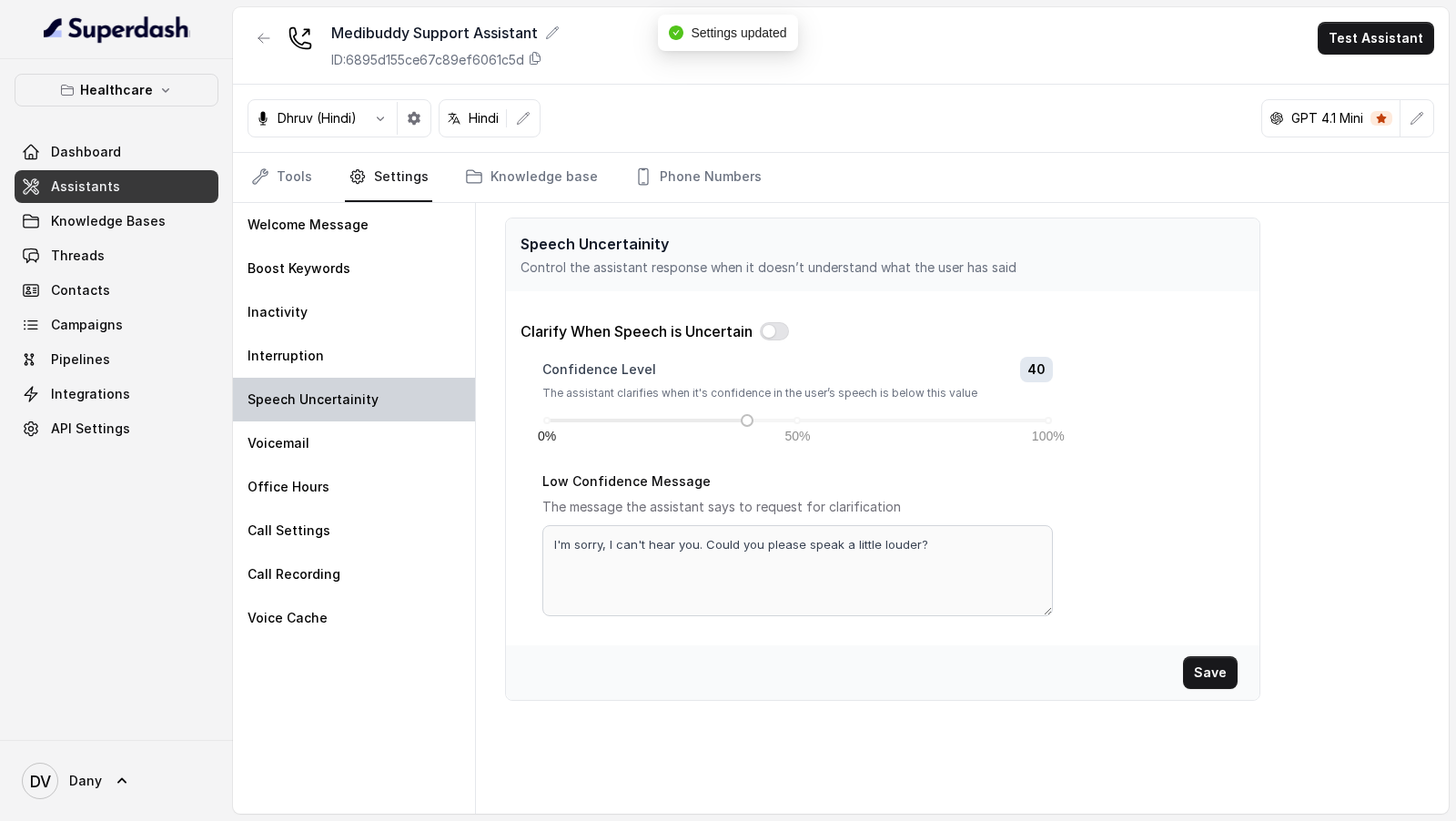
scroll to position [0, 0]
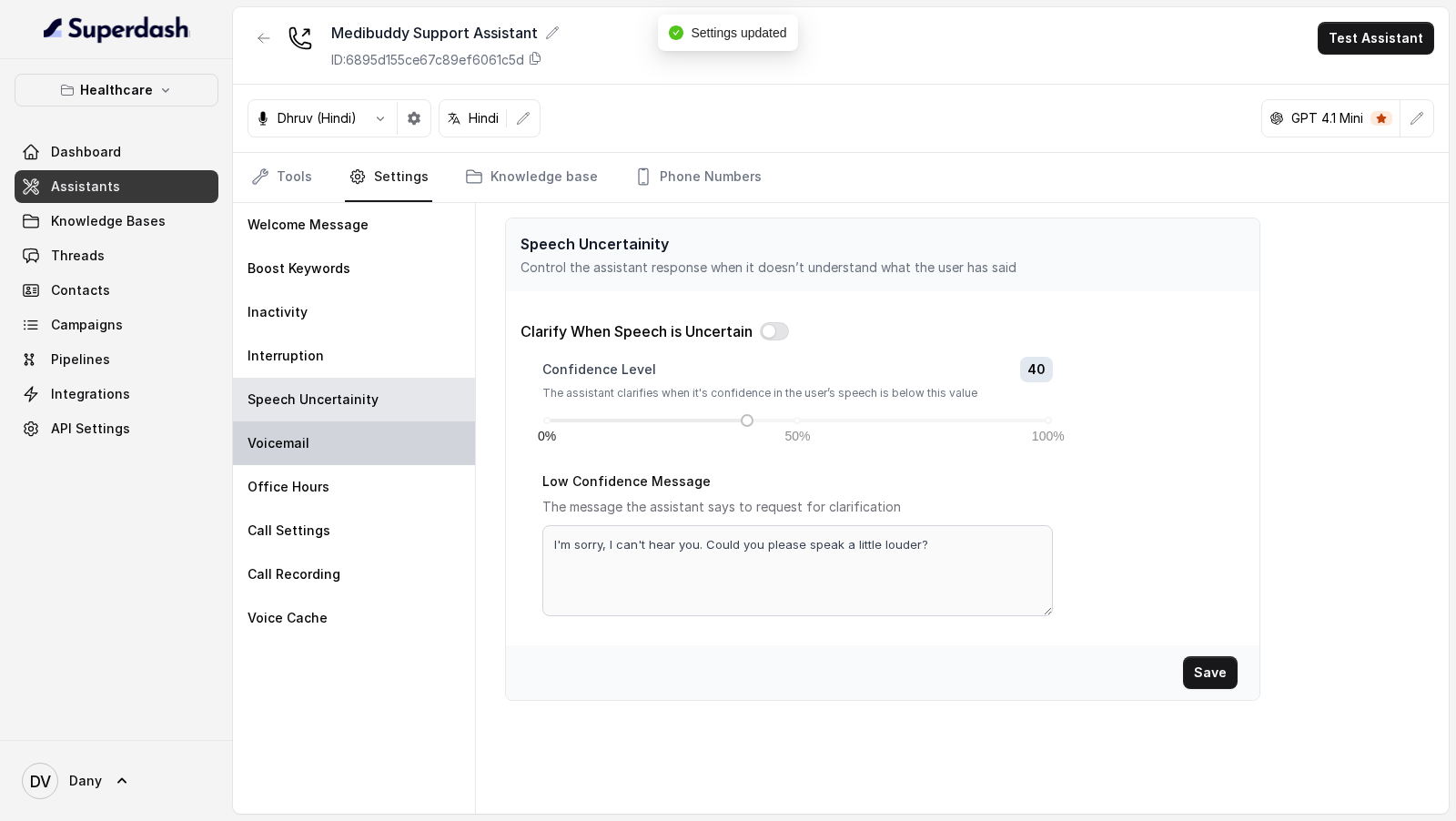
click at [355, 435] on div "Voicemail" at bounding box center [353, 443] width 242 height 43
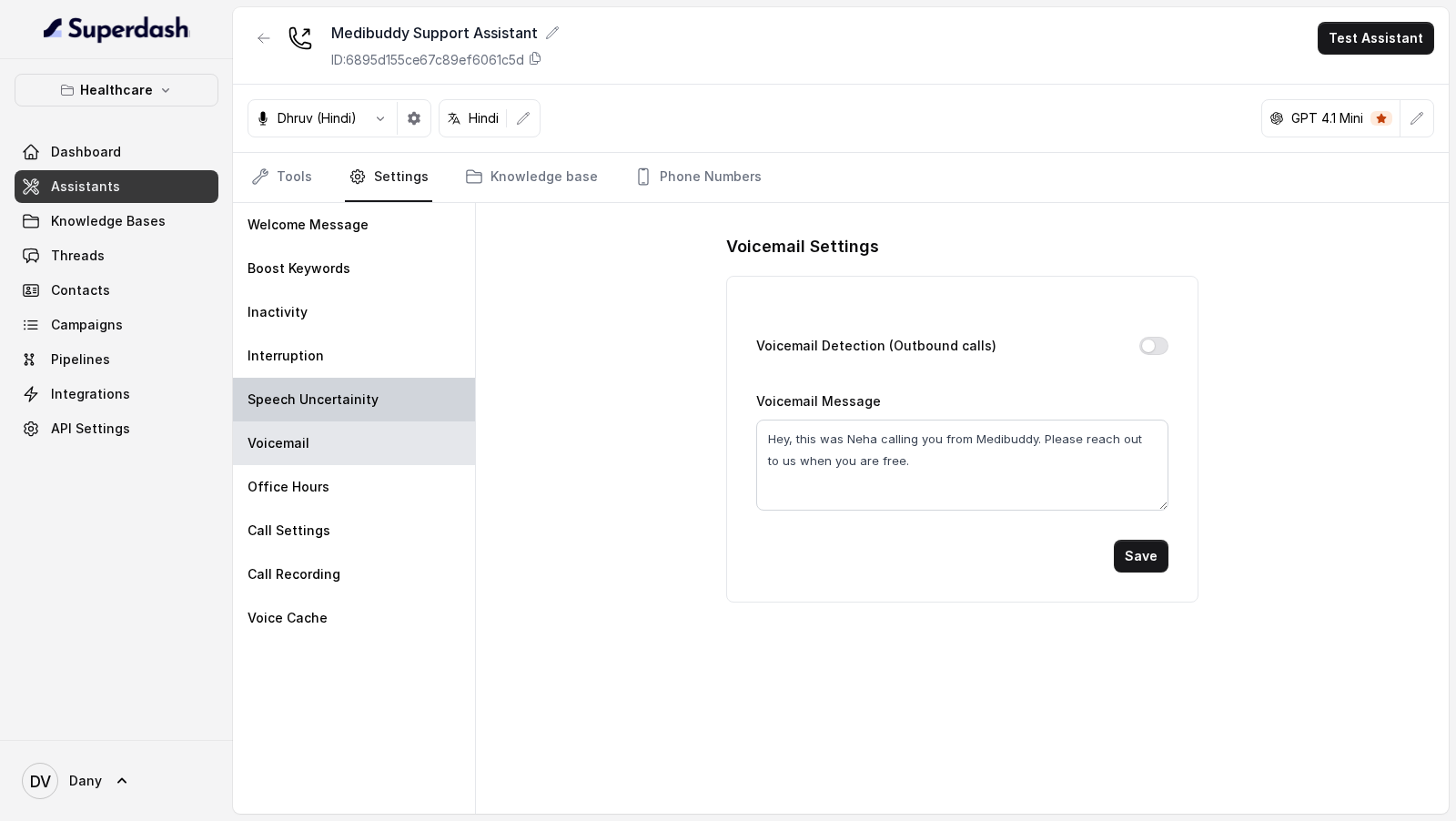
click at [373, 393] on div "Speech Uncertainity" at bounding box center [353, 398] width 242 height 43
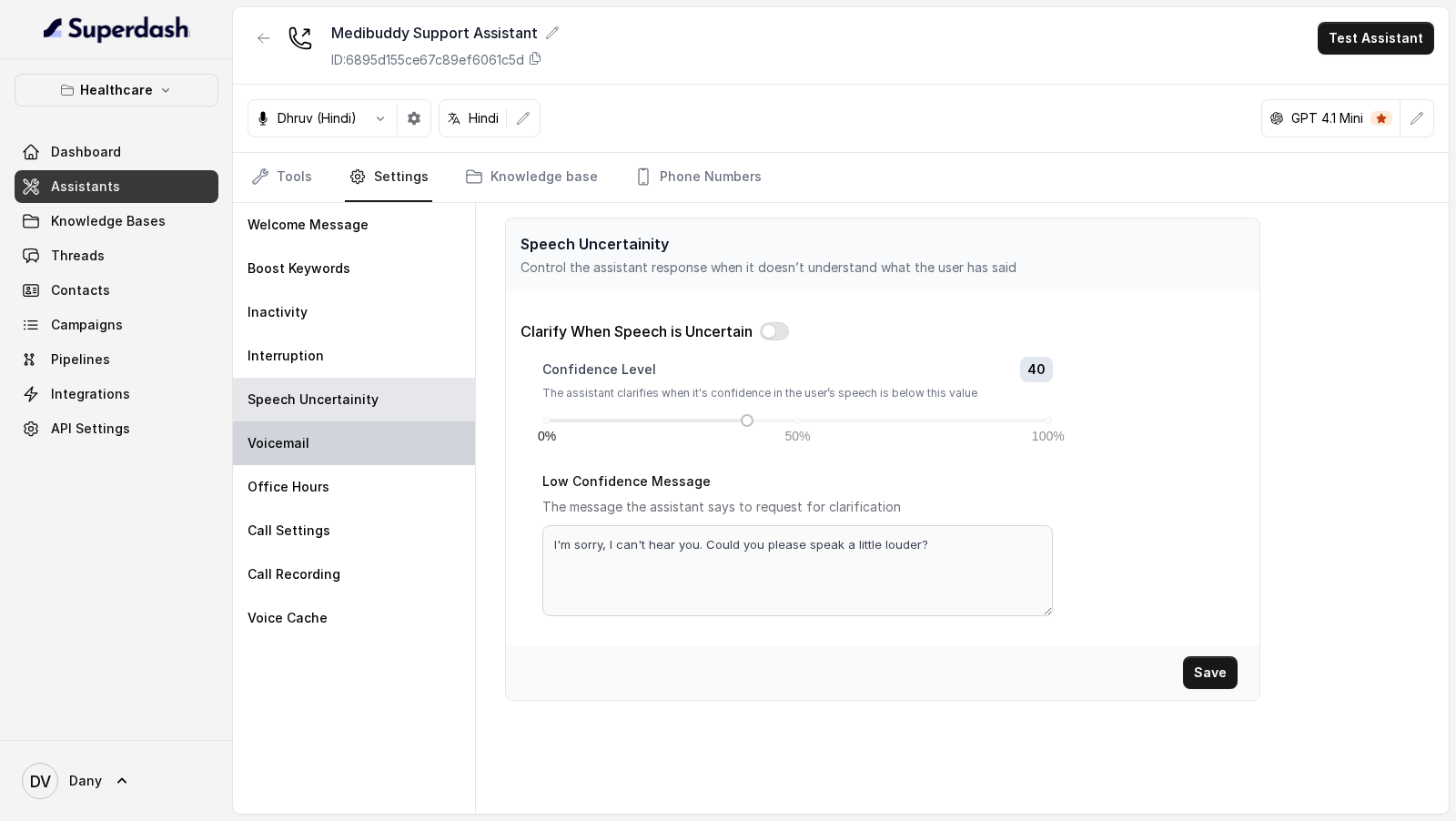
click at [324, 433] on div "Voicemail" at bounding box center [353, 443] width 242 height 43
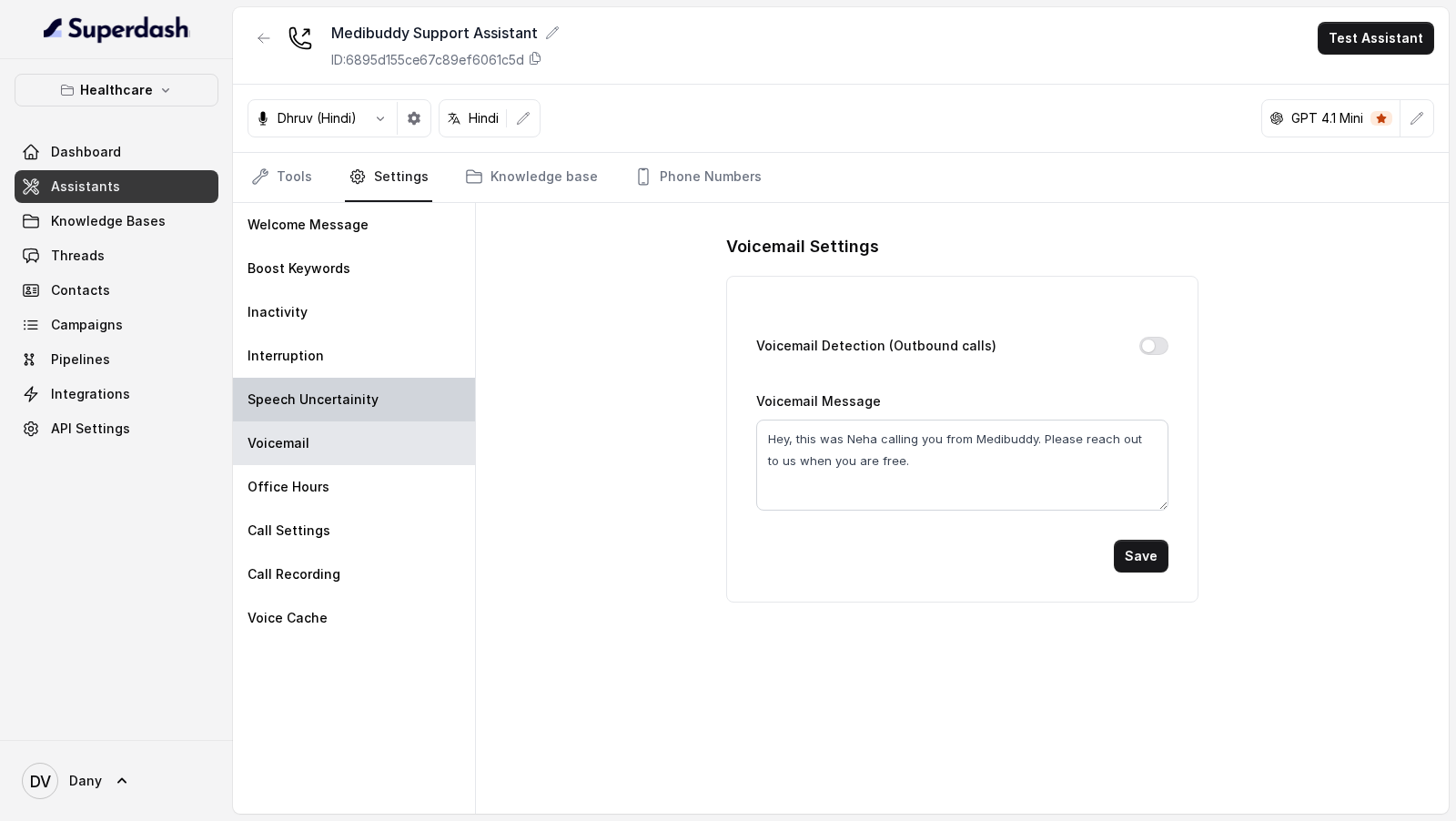
click at [365, 397] on p "Speech Uncertainity" at bounding box center [314, 399] width 131 height 18
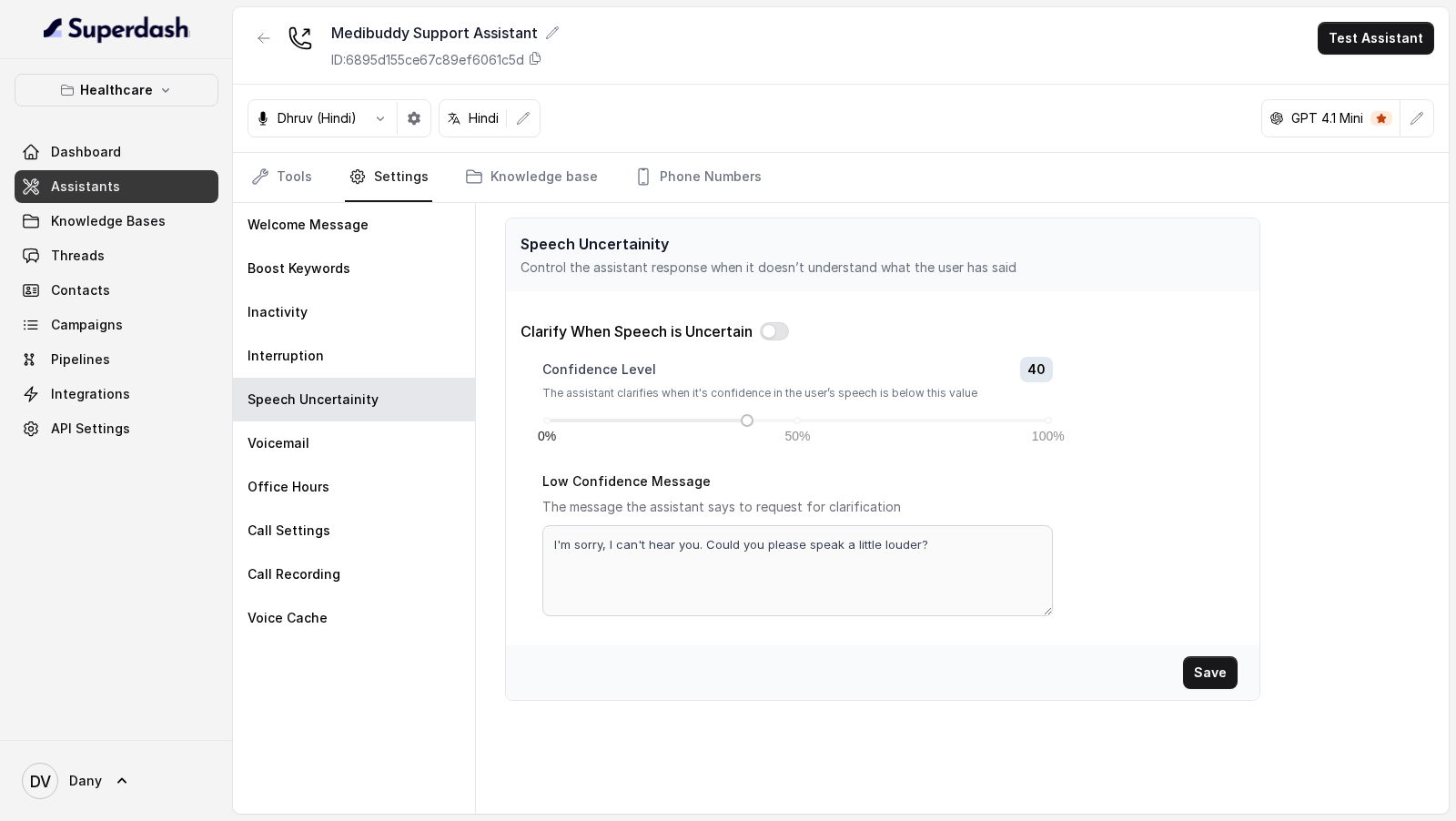
click at [768, 331] on button "button" at bounding box center [775, 331] width 29 height 18
click at [623, 547] on textarea "I'm sorry, I can't hear you. Could you please speak a little louder?" at bounding box center [797, 570] width 510 height 91
type textarea "I'm sorry, I couldn't hear you. Could you please speak a little louder?"
click at [1206, 667] on button "Save" at bounding box center [1210, 672] width 55 height 33
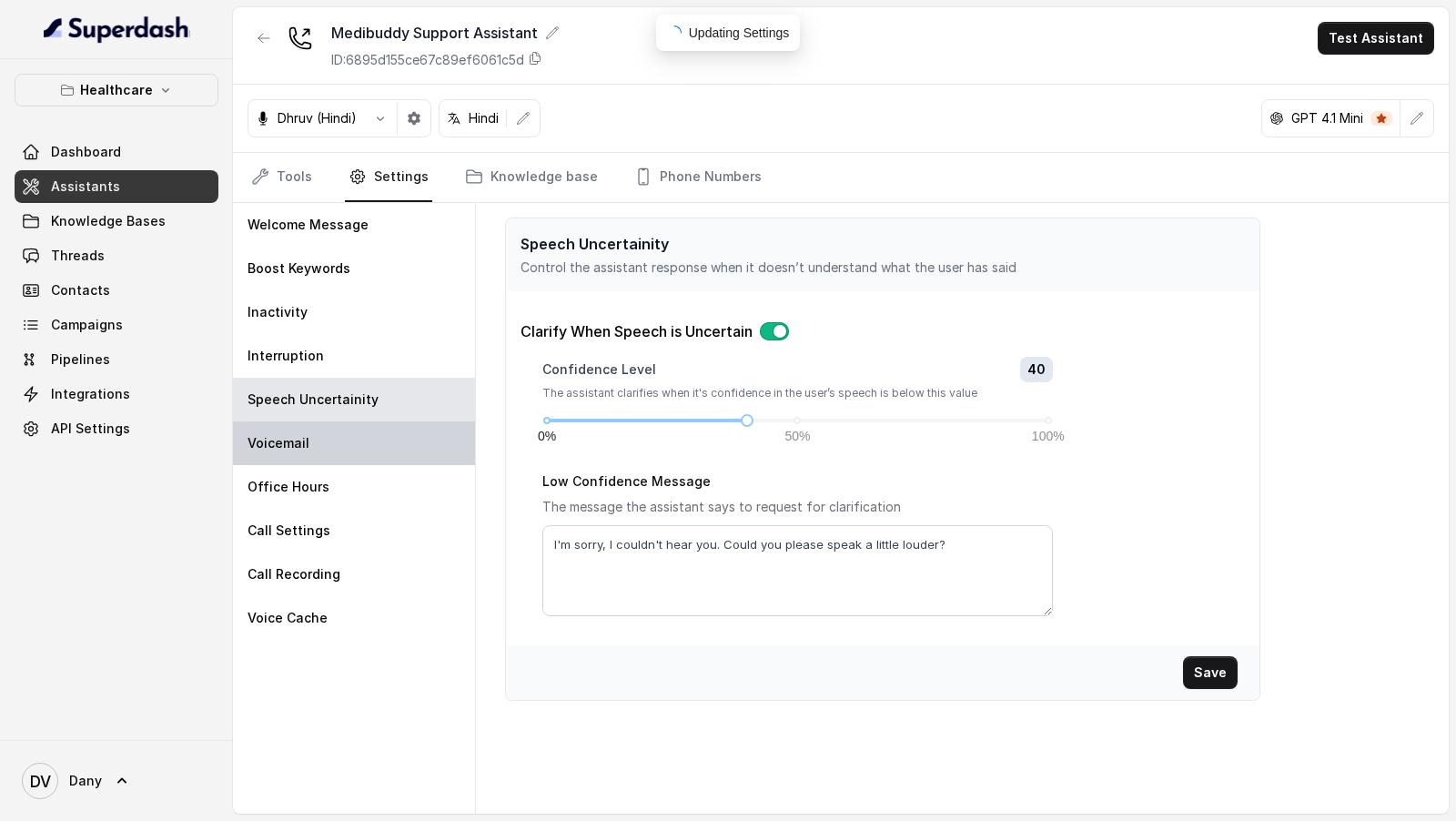
click at [374, 437] on div "Voicemail" at bounding box center [353, 443] width 242 height 43
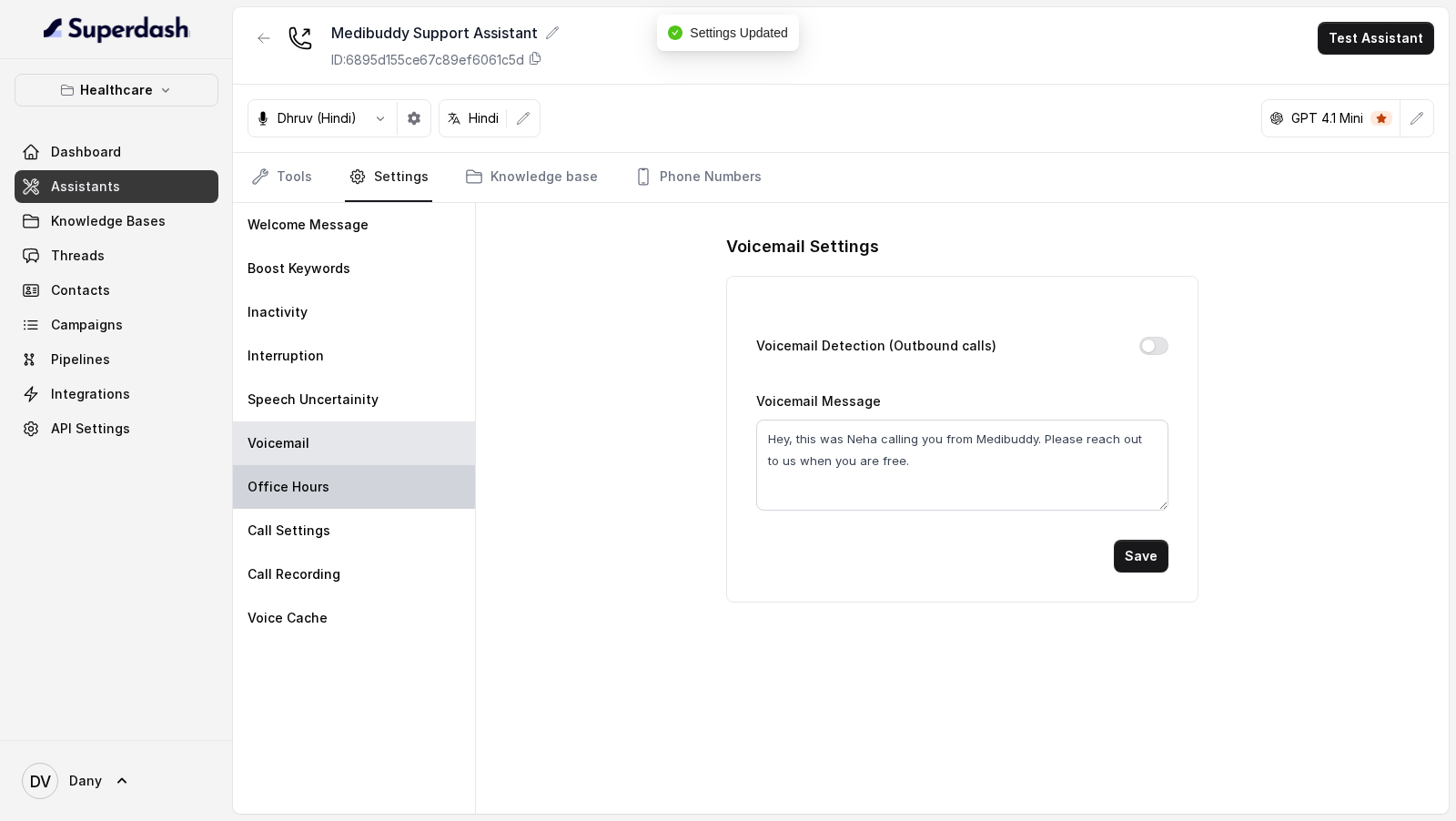
click at [373, 482] on div "Office Hours" at bounding box center [353, 486] width 242 height 43
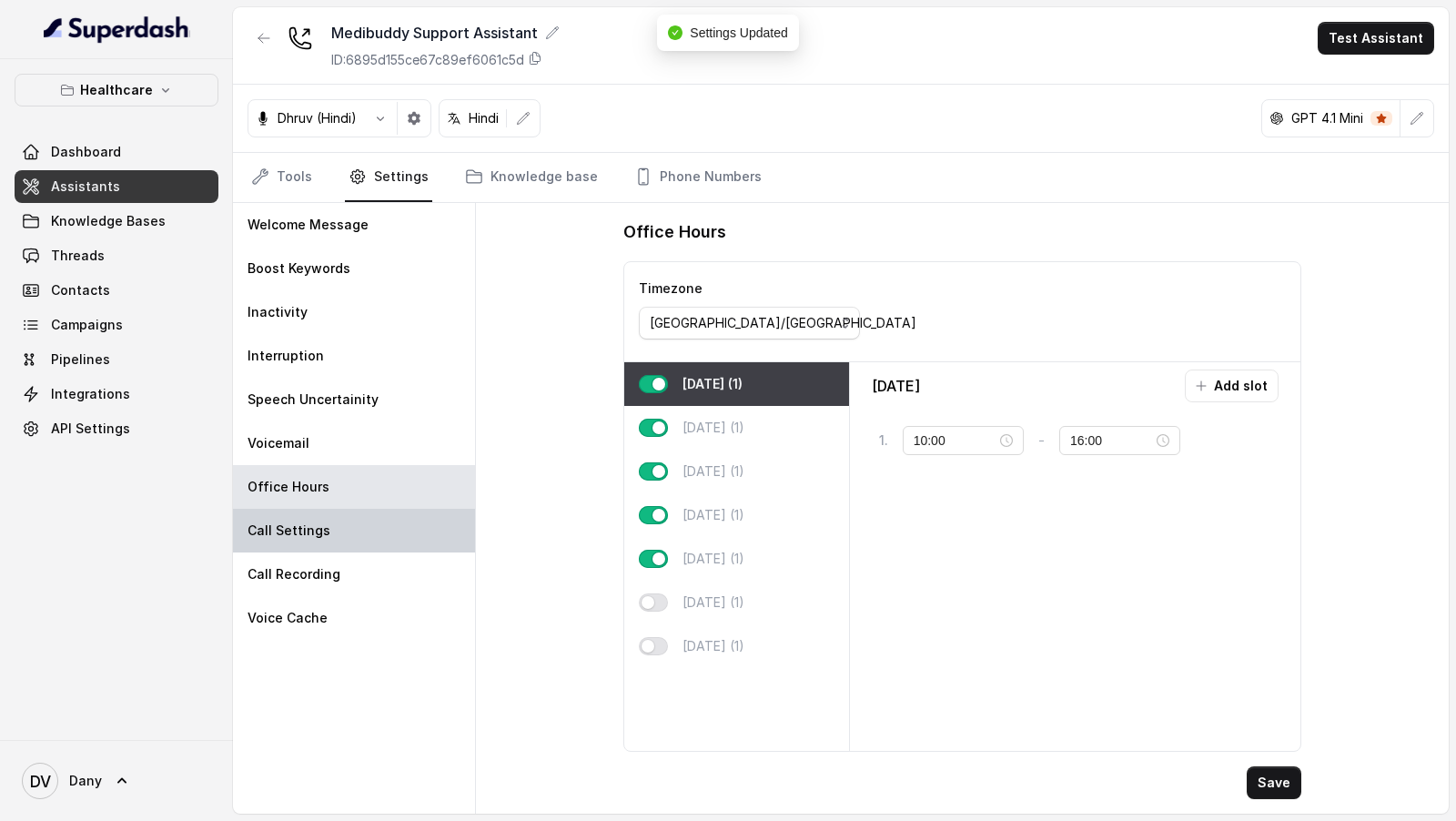
click at [329, 534] on div "Call Settings" at bounding box center [353, 530] width 242 height 43
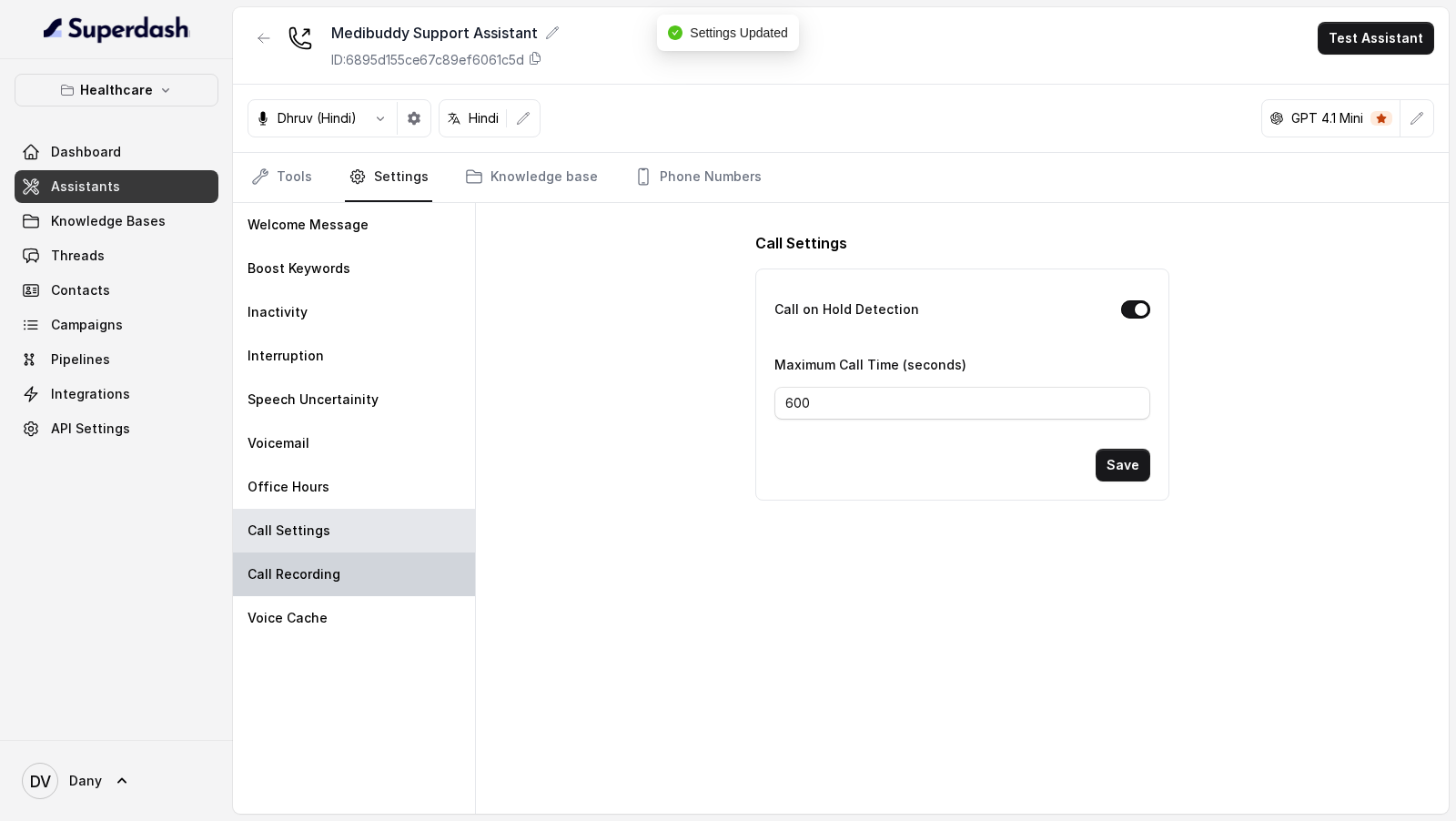
click at [329, 572] on p "Call Recording" at bounding box center [294, 574] width 93 height 18
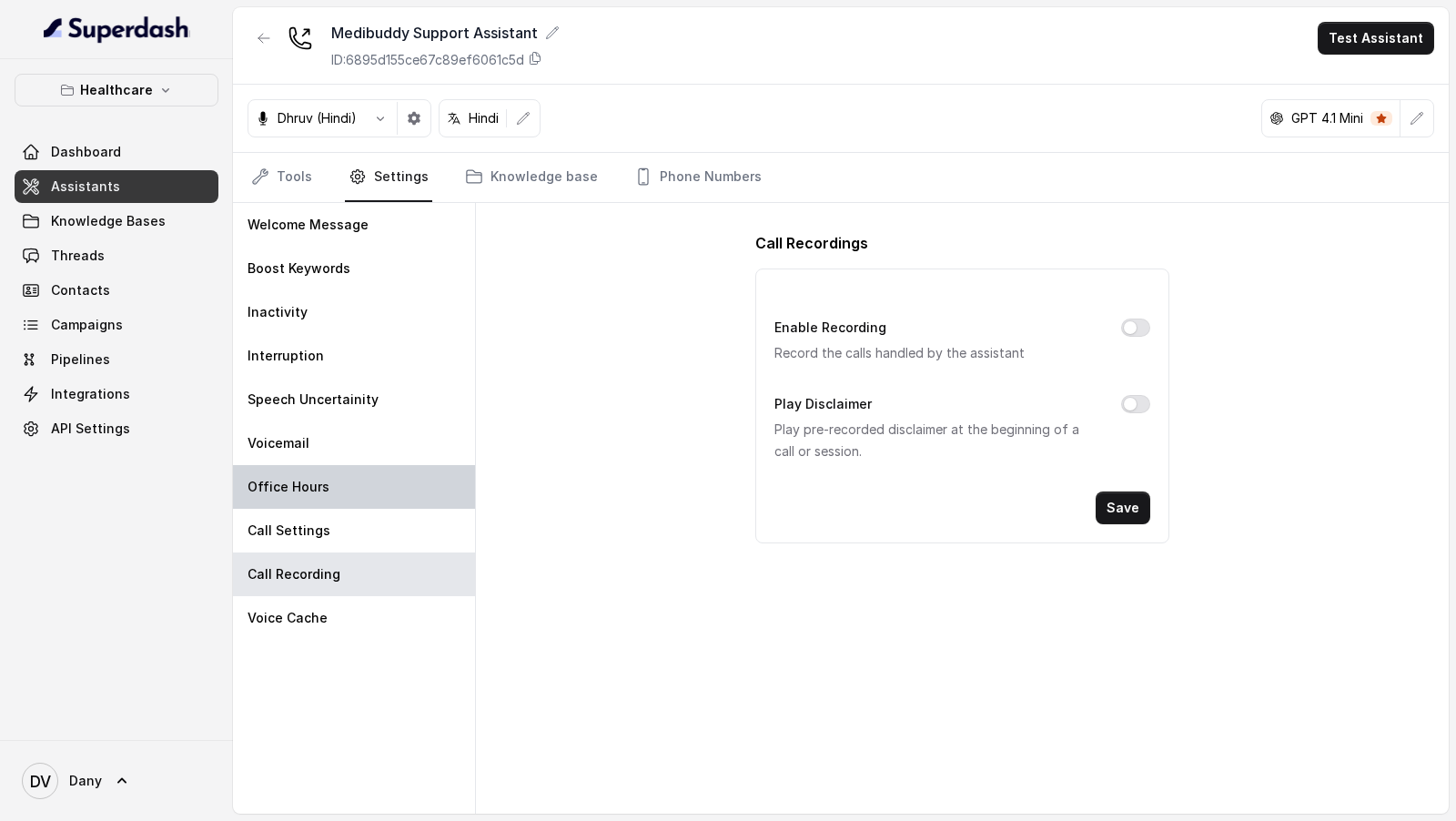
click at [342, 491] on div "Office Hours" at bounding box center [353, 486] width 242 height 43
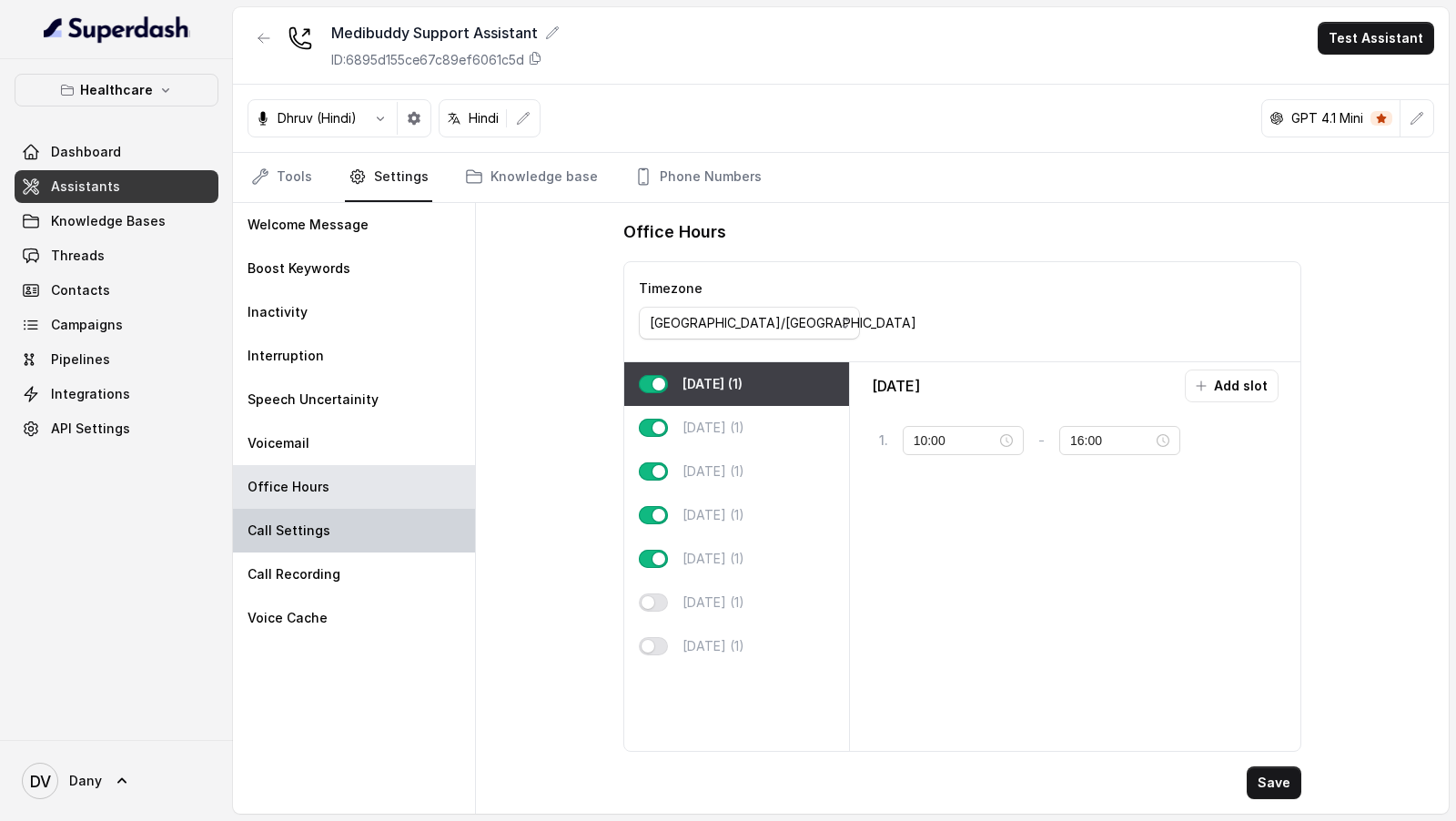
click at [342, 524] on div "Call Settings" at bounding box center [353, 530] width 242 height 43
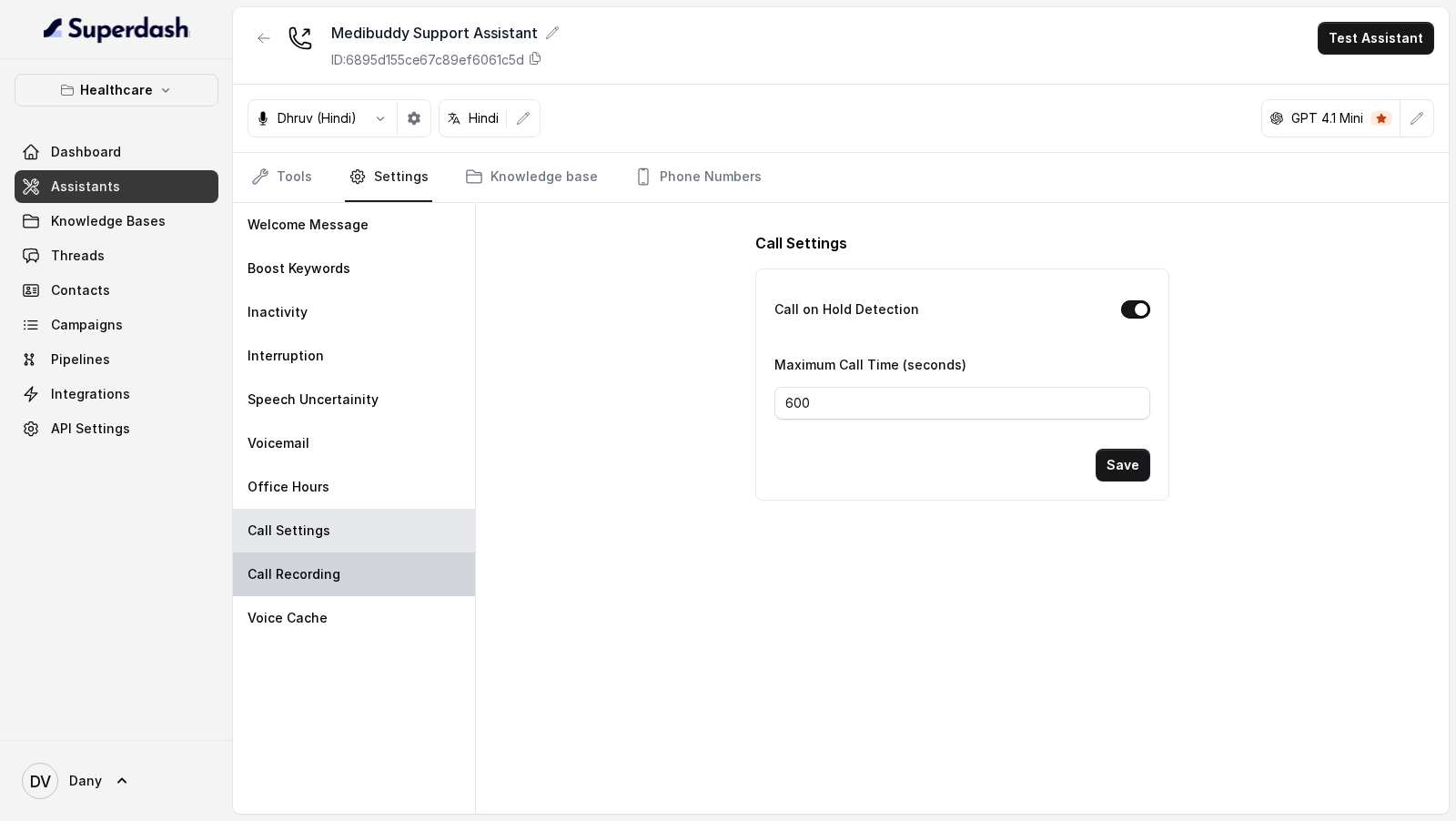
click at [372, 581] on div "Call Recording" at bounding box center [353, 574] width 242 height 43
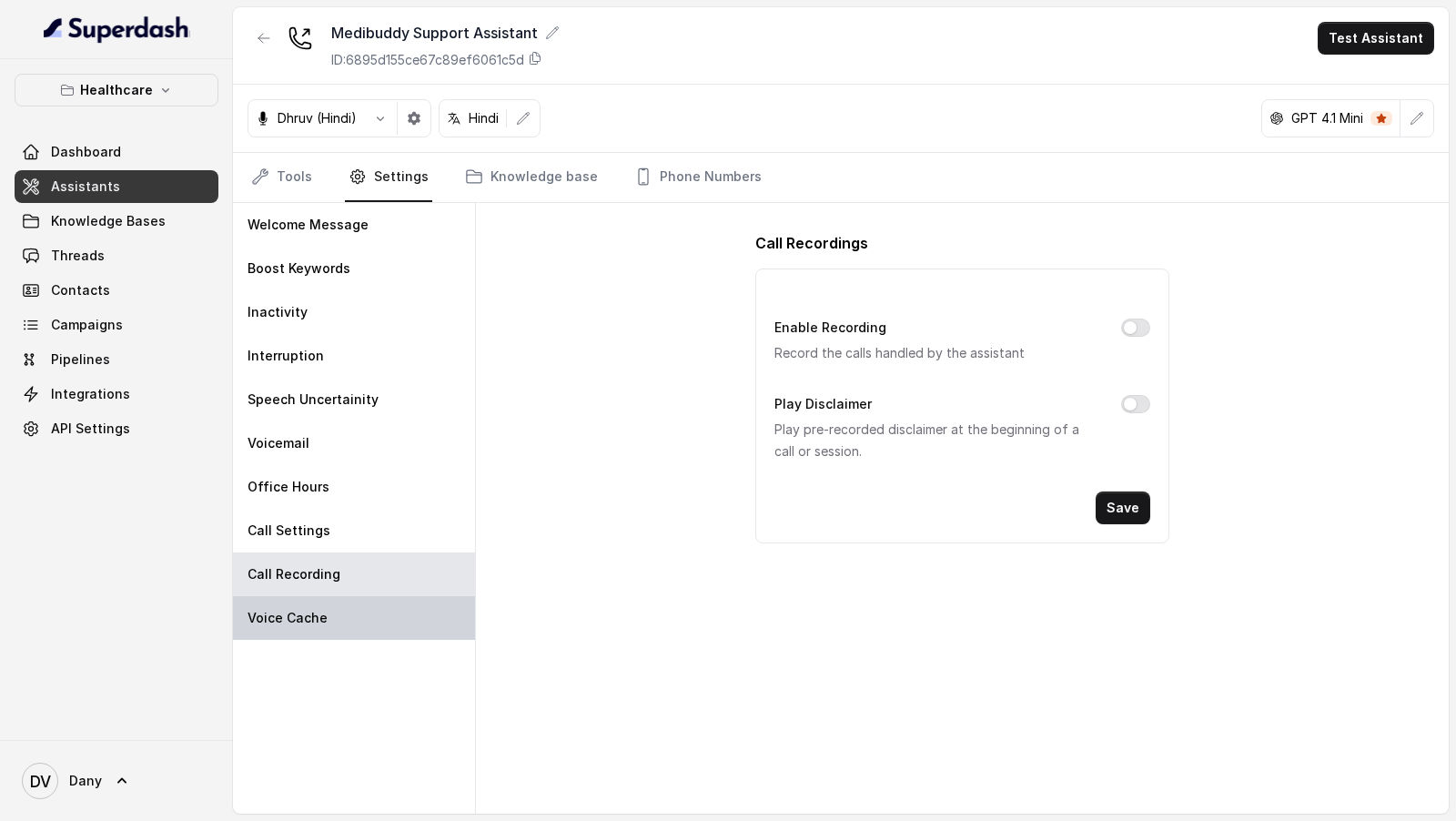
click at [381, 601] on div "Voice Cache" at bounding box center [353, 617] width 242 height 43
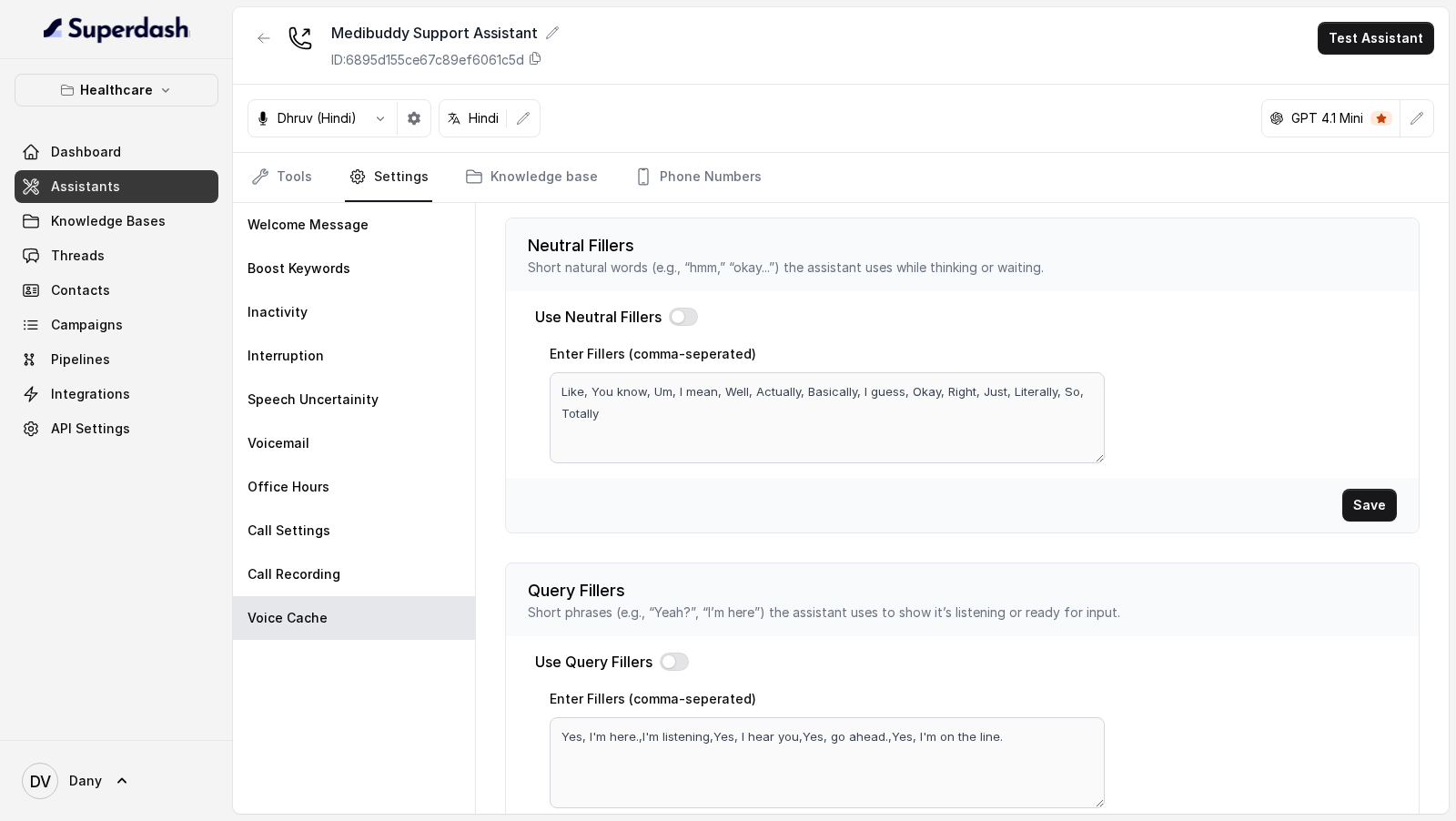
scroll to position [507, 0]
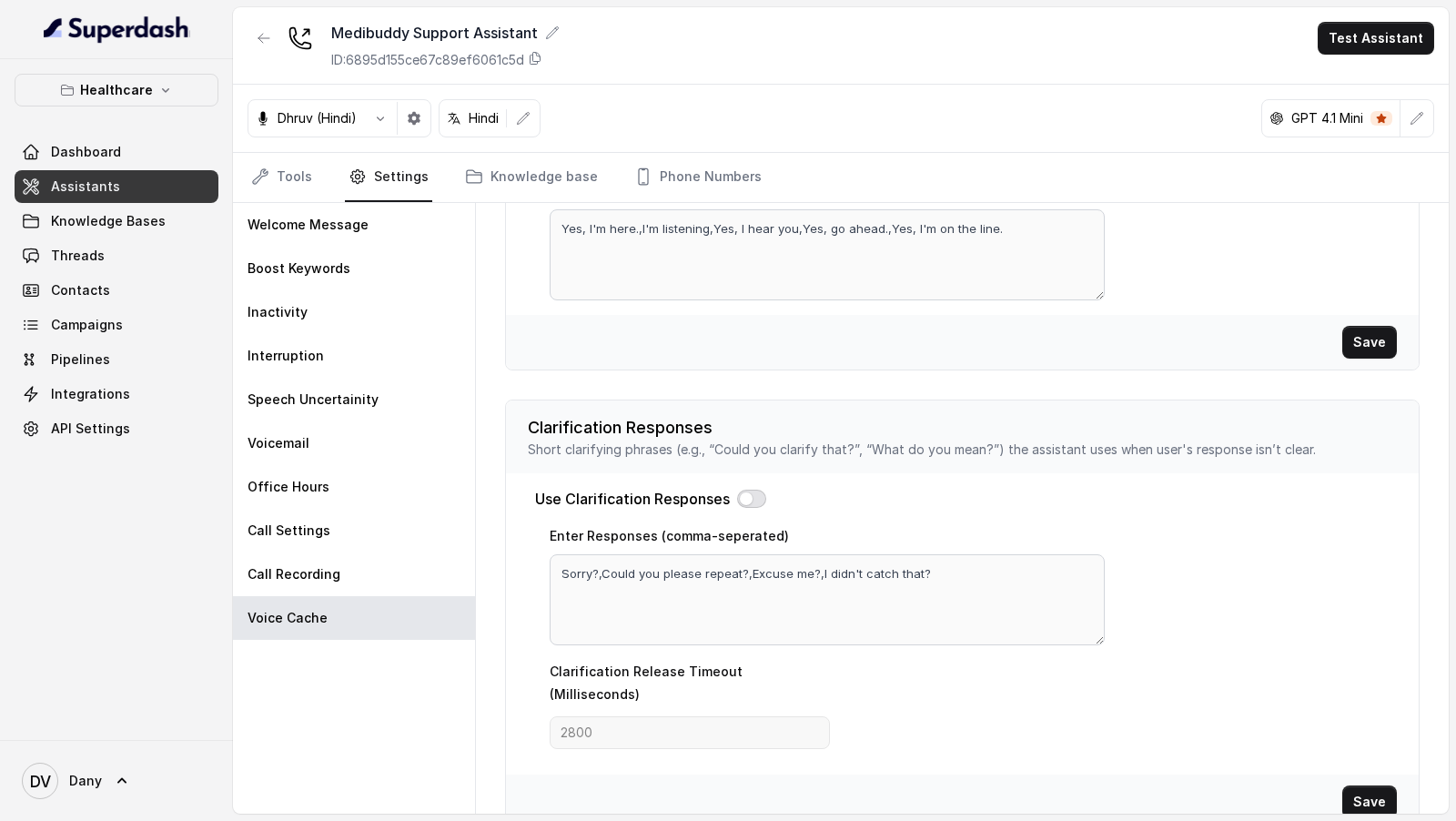
click at [753, 489] on button "button" at bounding box center [752, 498] width 29 height 18
click at [763, 557] on textarea "Sorry?,Could you please repeat?,Excuse me?,I didn't catch that?" at bounding box center [827, 599] width 555 height 91
click at [560, 565] on textarea "There was a network issue" at bounding box center [827, 599] width 555 height 91
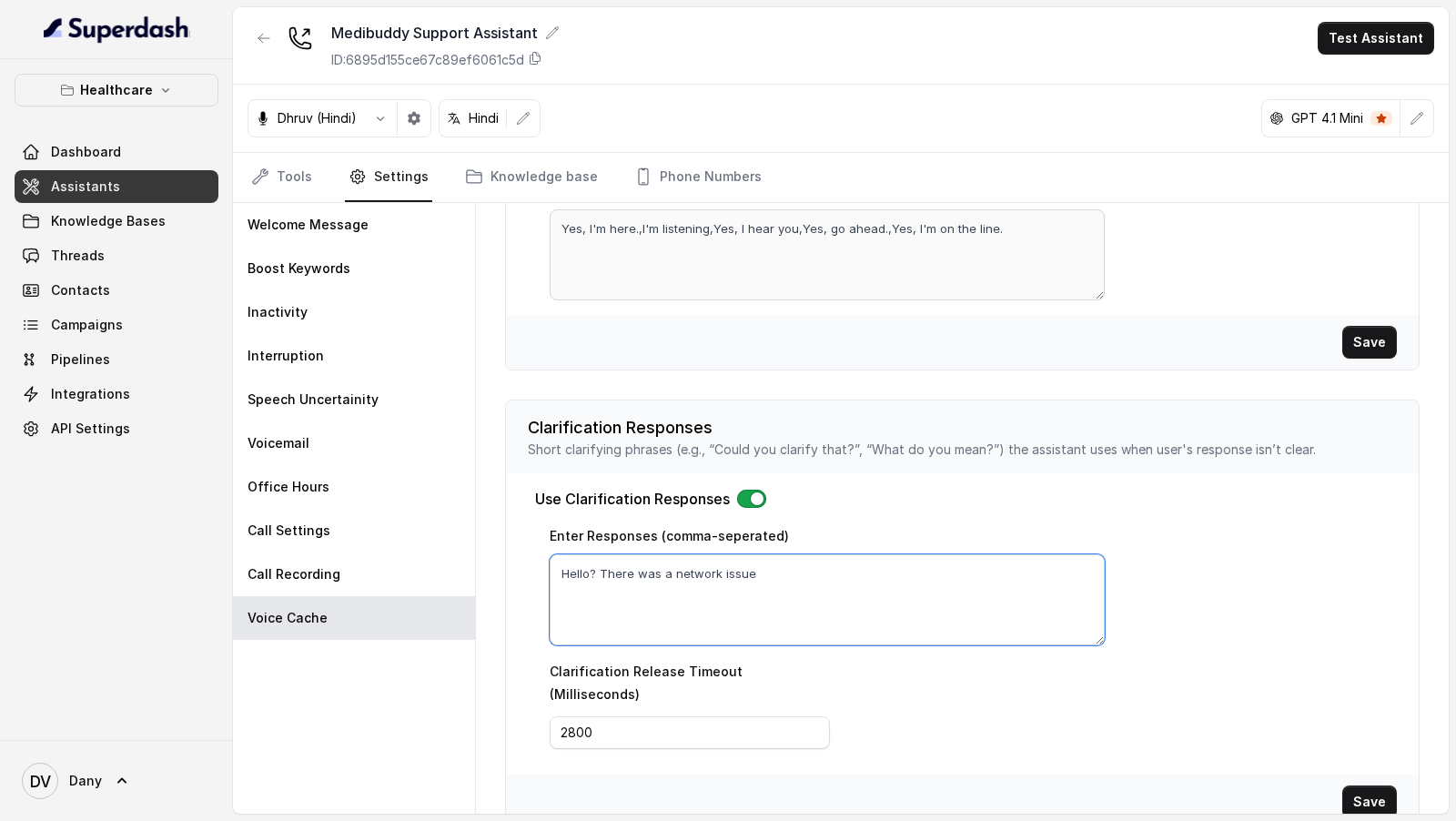
click at [781, 572] on textarea "Hello? There was a network issue" at bounding box center [827, 599] width 555 height 91
click at [1097, 563] on textarea "Hello? There was a network issue could you please repeat that?, Hey I can't hea…" at bounding box center [827, 599] width 555 height 91
type textarea "Hello? There was a network issue could you please repeat that?, Hey I can't hea…"
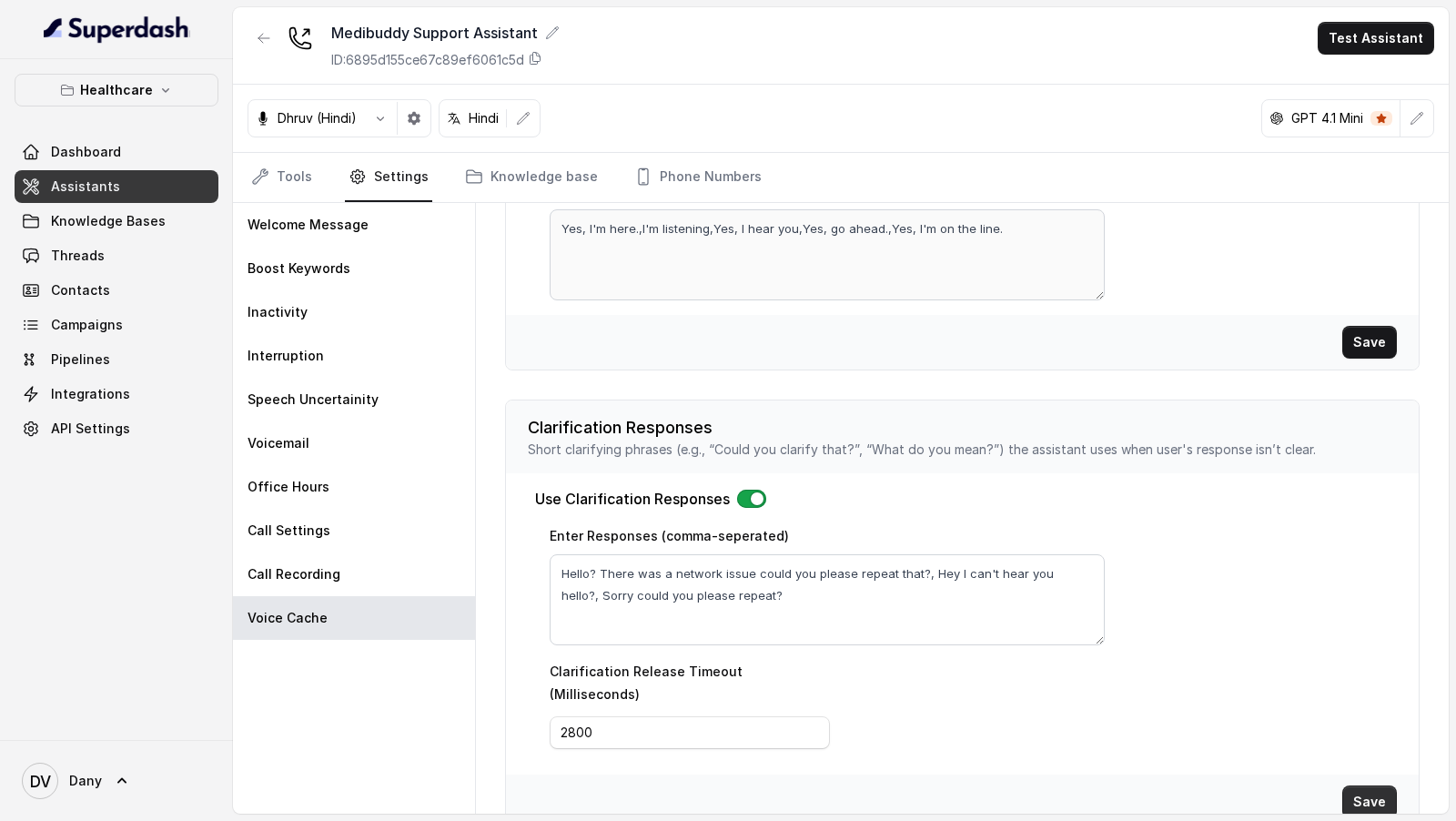
click at [1366, 785] on button "Save" at bounding box center [1369, 802] width 55 height 33
click at [522, 173] on link "Knowledge base" at bounding box center [531, 177] width 140 height 49
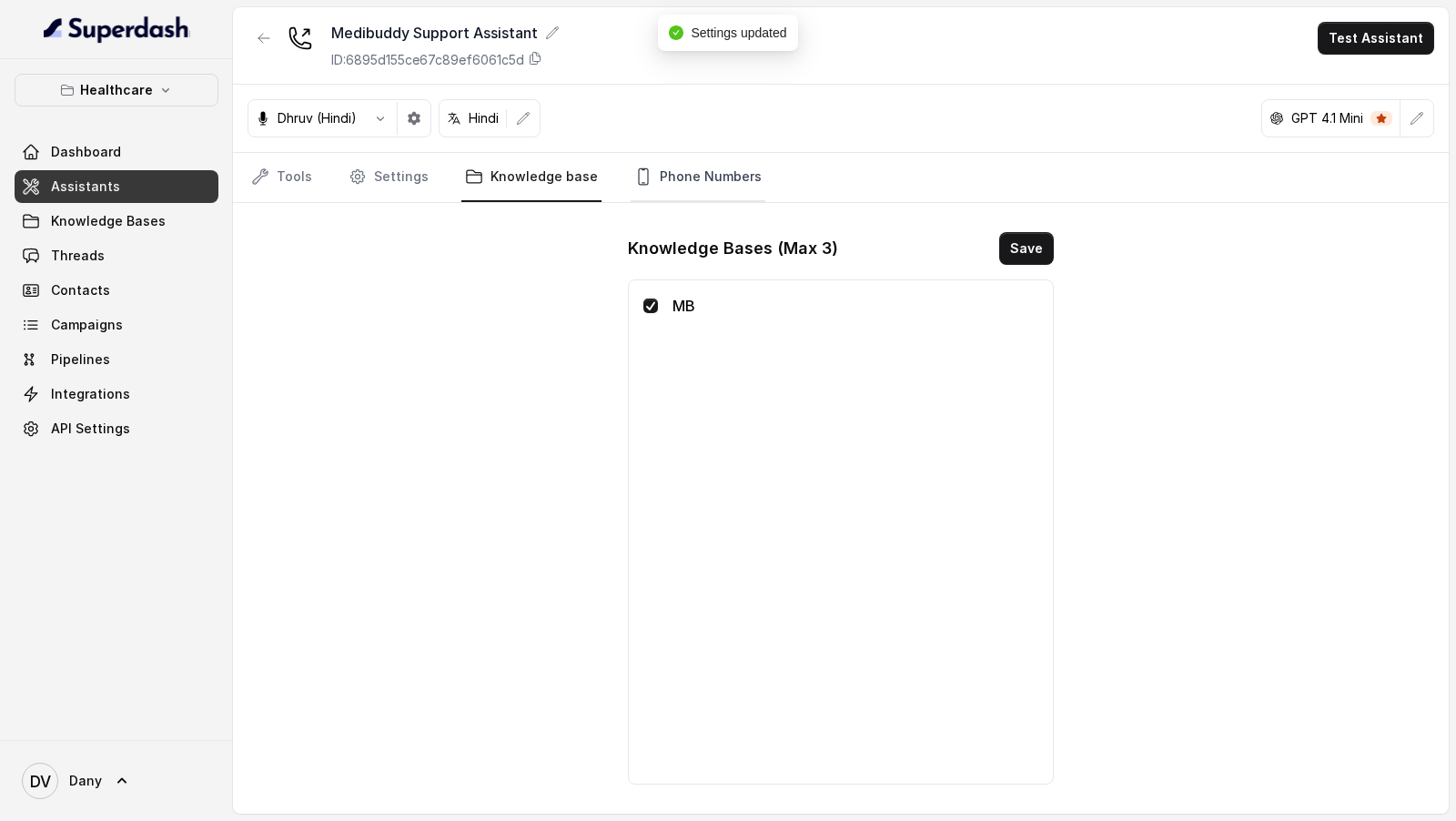
click at [667, 172] on link "Phone Numbers" at bounding box center [699, 177] width 135 height 49
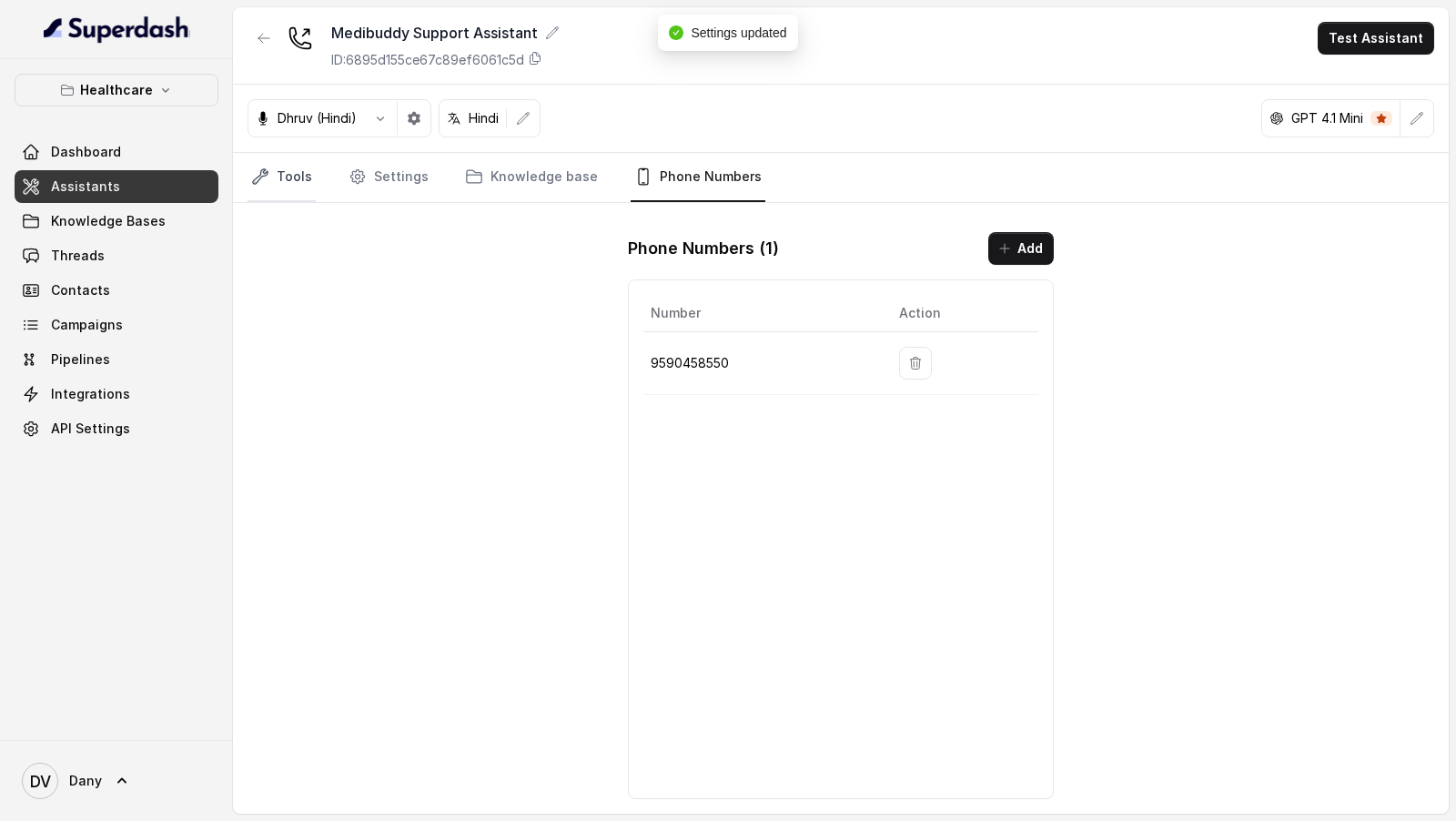
click at [283, 170] on link "Tools" at bounding box center [282, 177] width 69 height 49
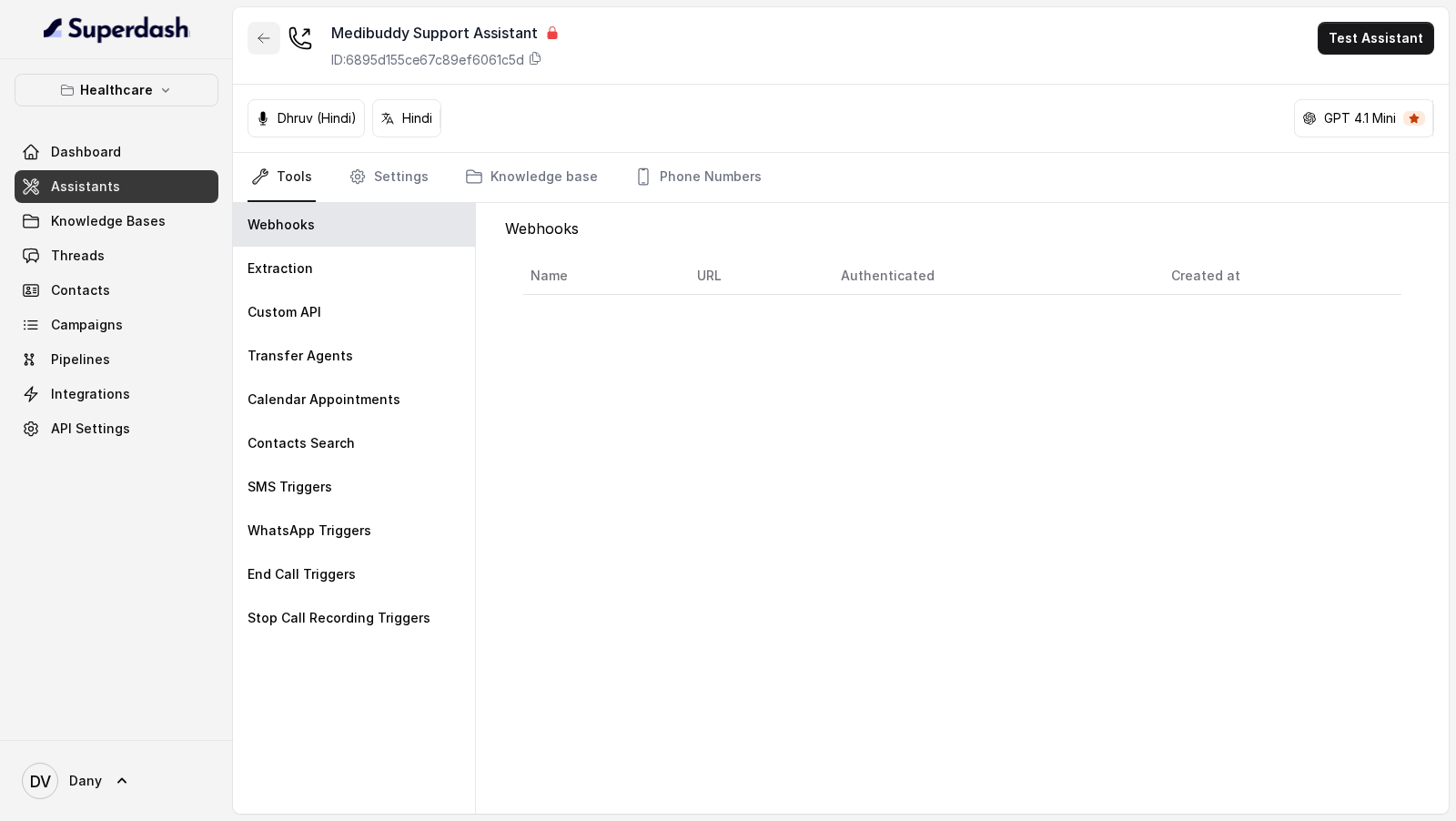
click at [261, 46] on button "button" at bounding box center [264, 39] width 33 height 33
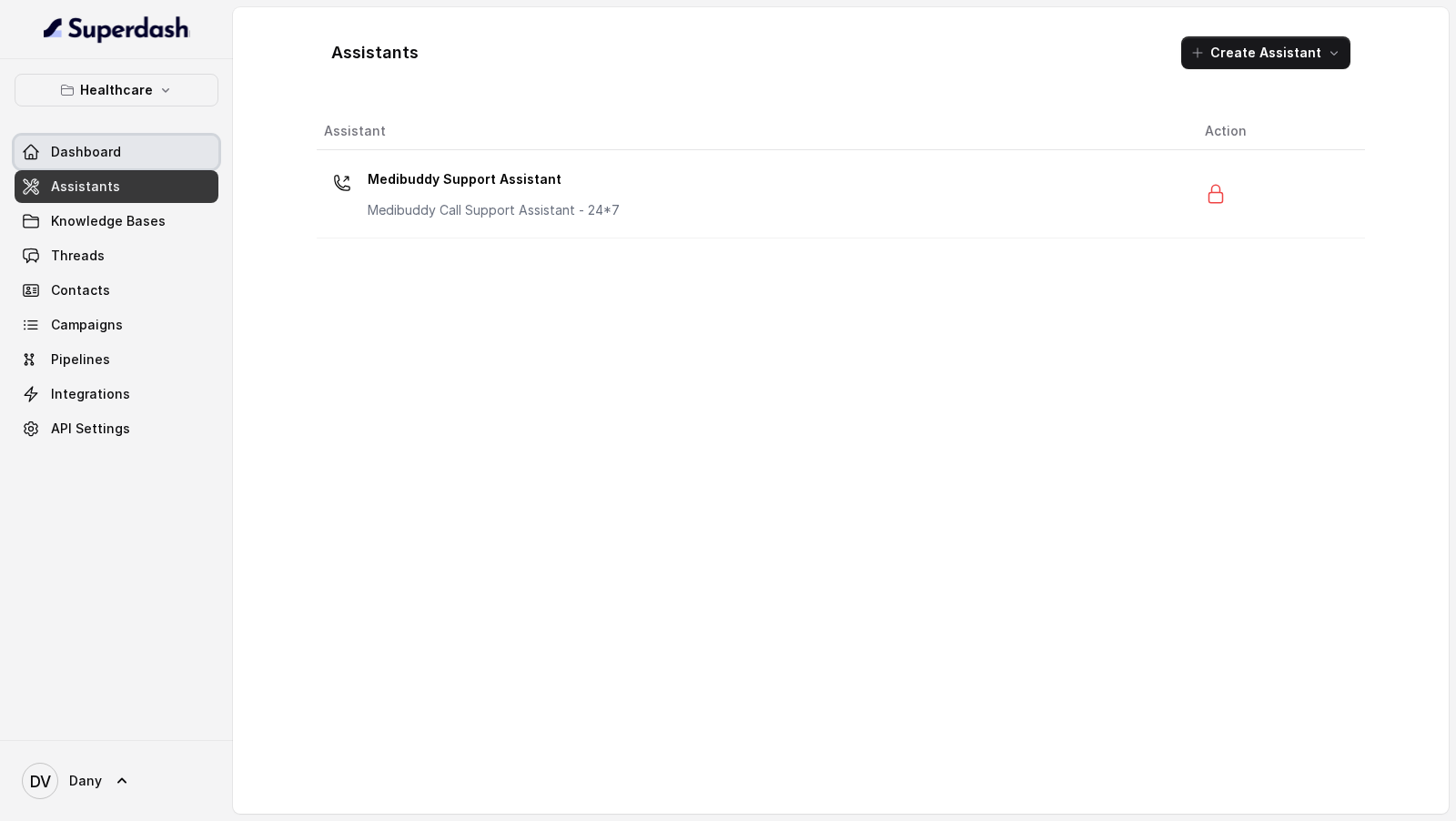
click at [126, 165] on link "Dashboard" at bounding box center [116, 152] width 204 height 33
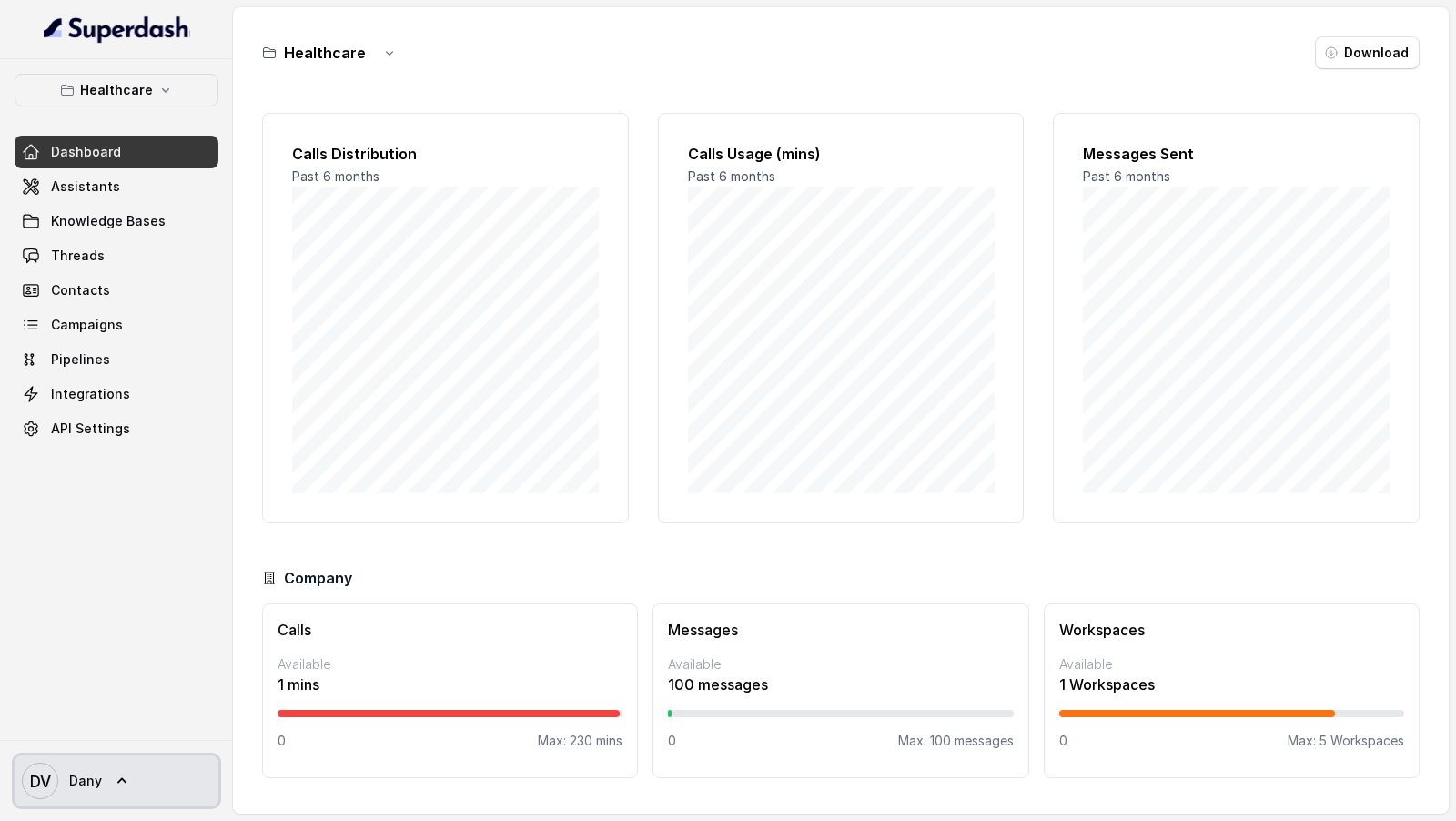
click at [44, 790] on text "DV" at bounding box center [41, 781] width 21 height 19
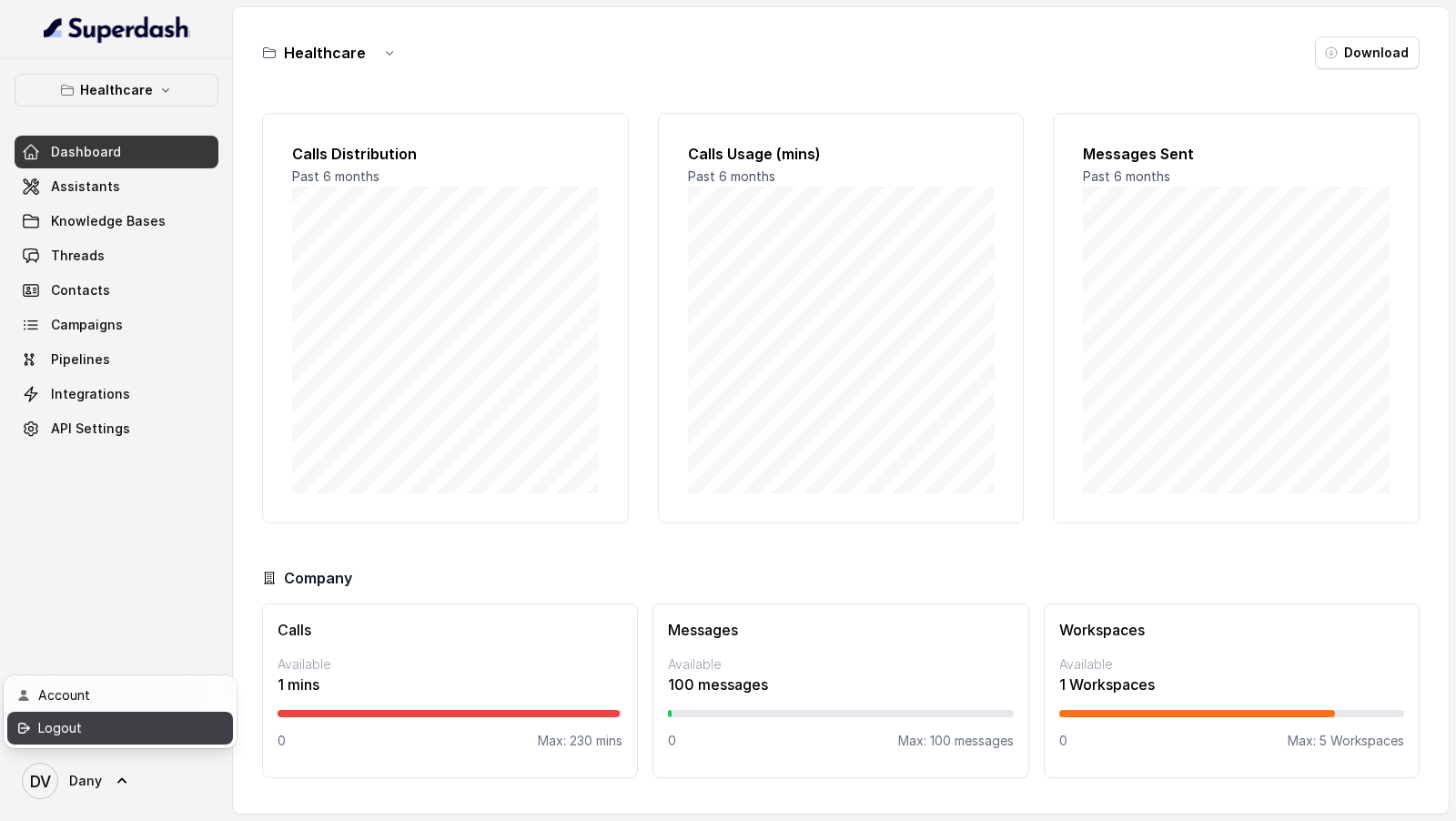
click at [151, 726] on div "Logout" at bounding box center [116, 727] width 154 height 22
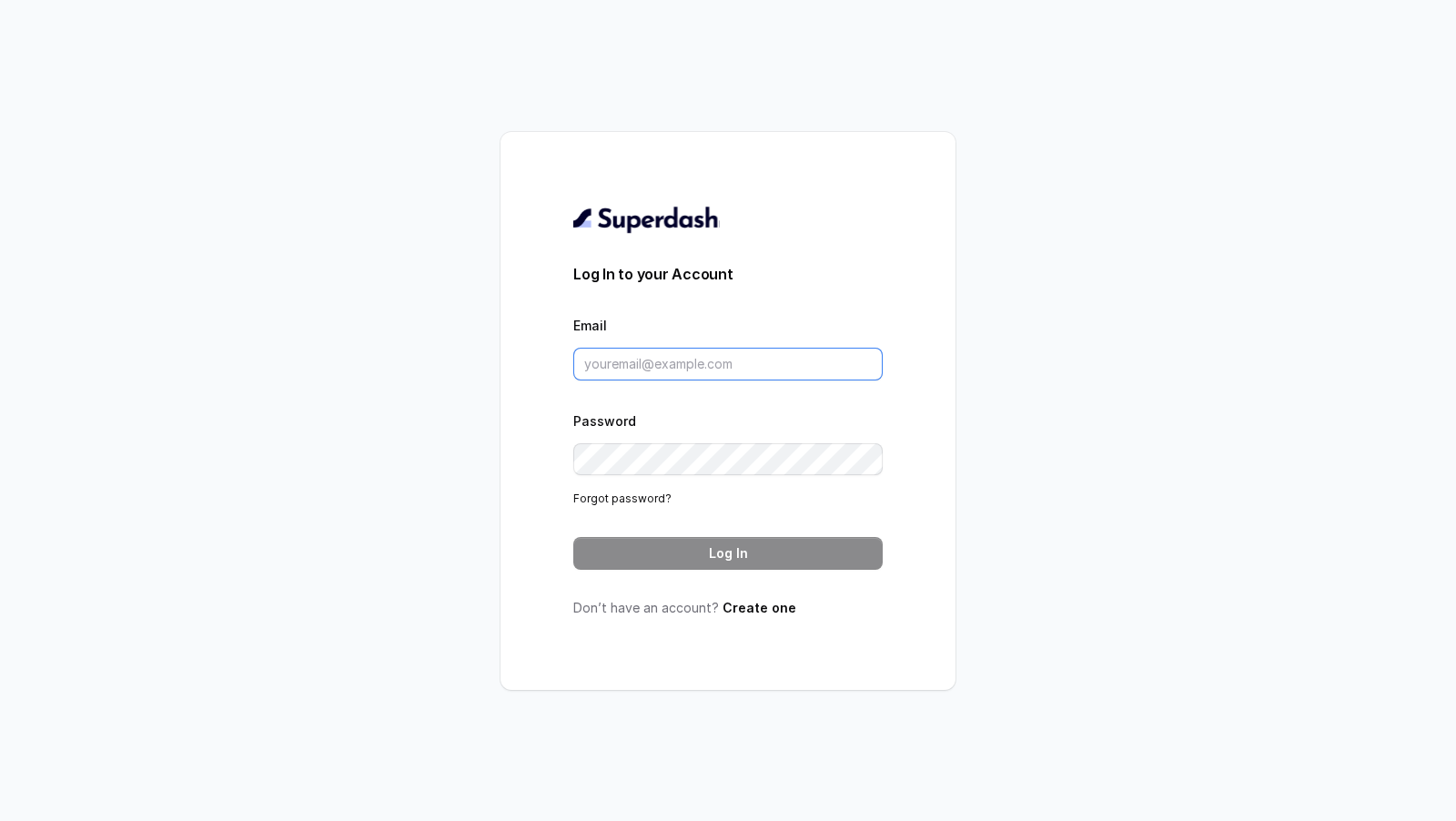
type input "[EMAIL_ADDRESS][DOMAIN_NAME]"
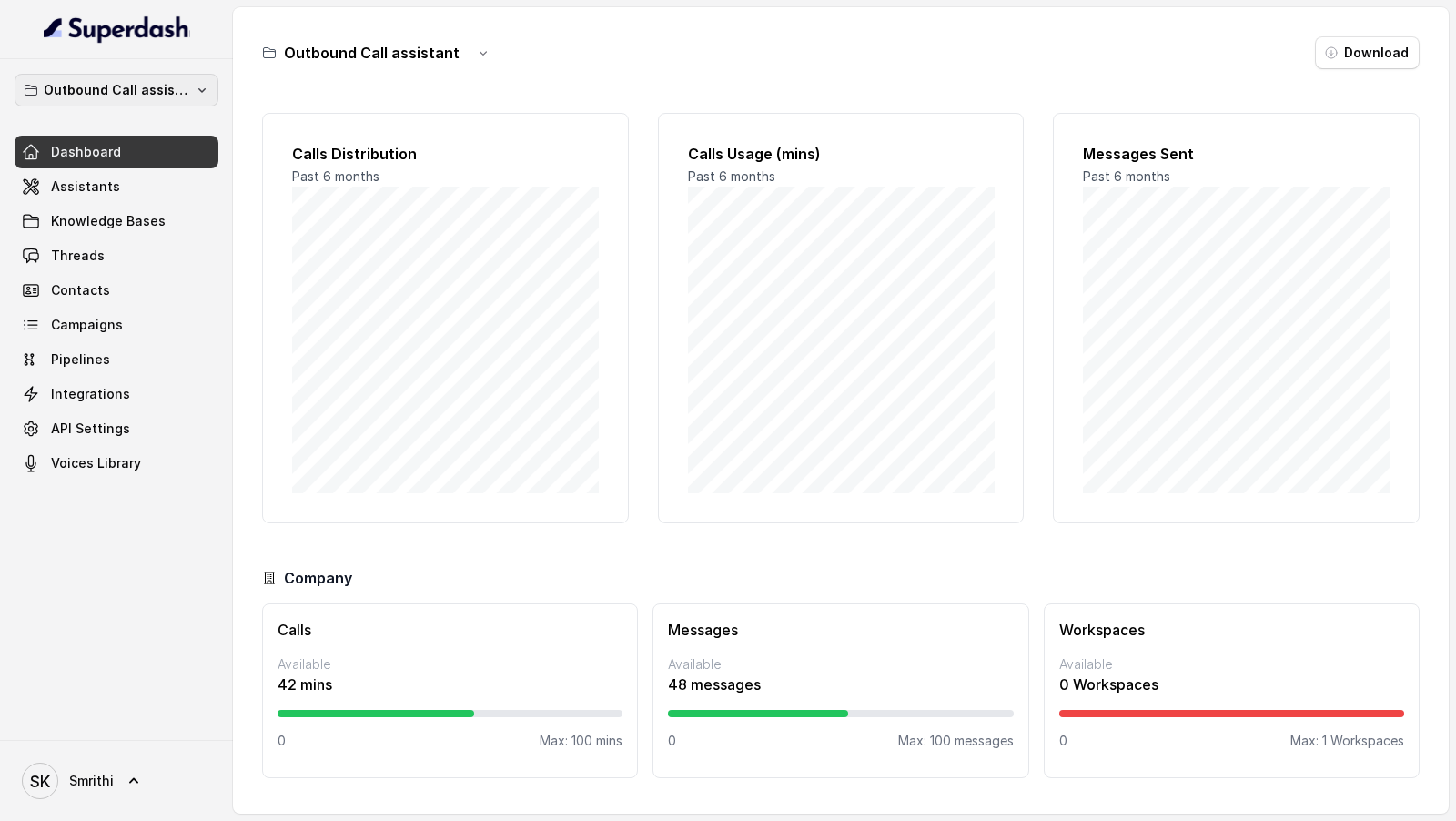
click at [99, 85] on p "Outbound Call assistant" at bounding box center [116, 90] width 146 height 22
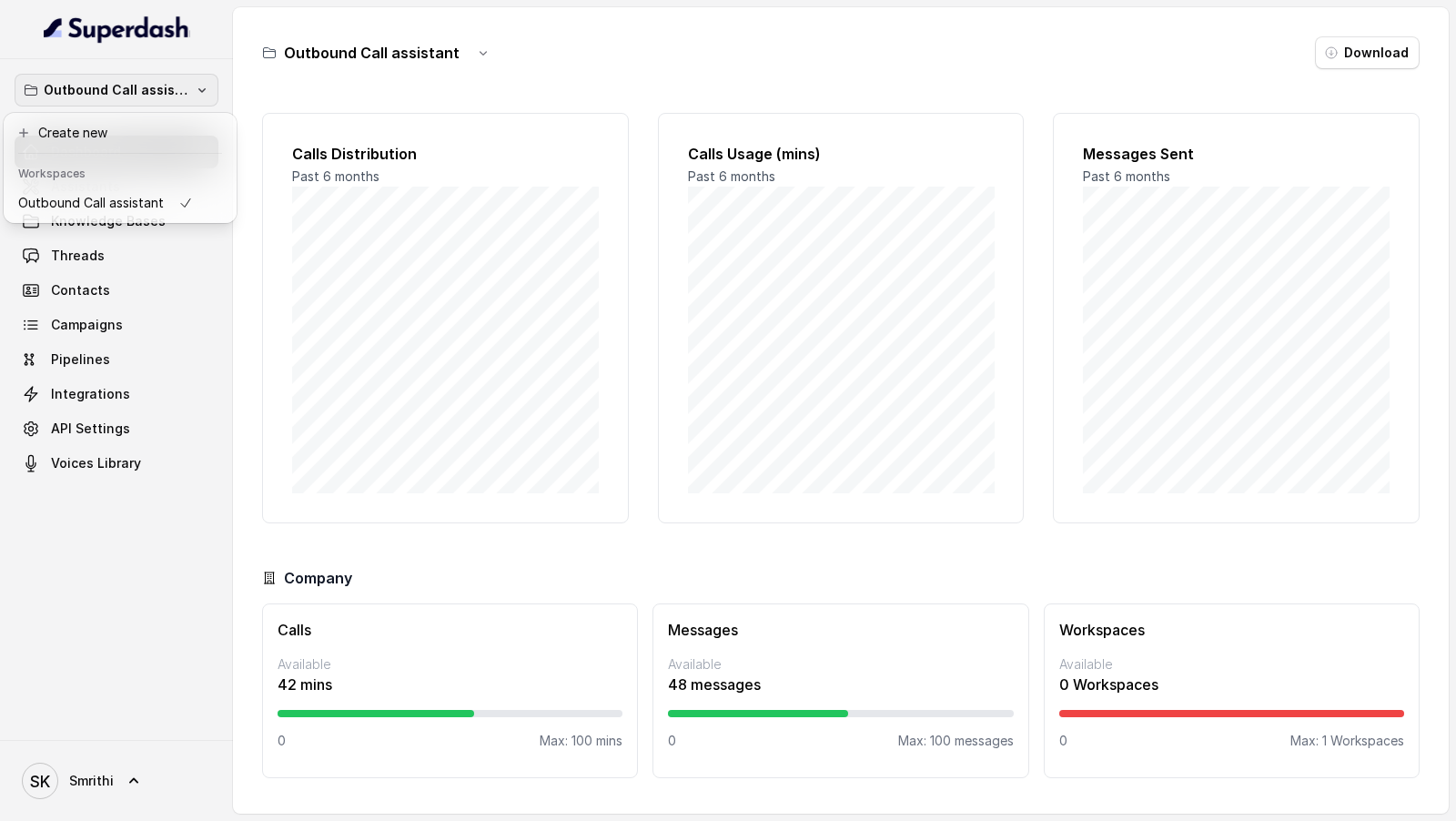
click at [437, 253] on div "Outbound Call assistant Dashboard Assistants Knowledge Bases Threads Contacts C…" at bounding box center [728, 410] width 1456 height 821
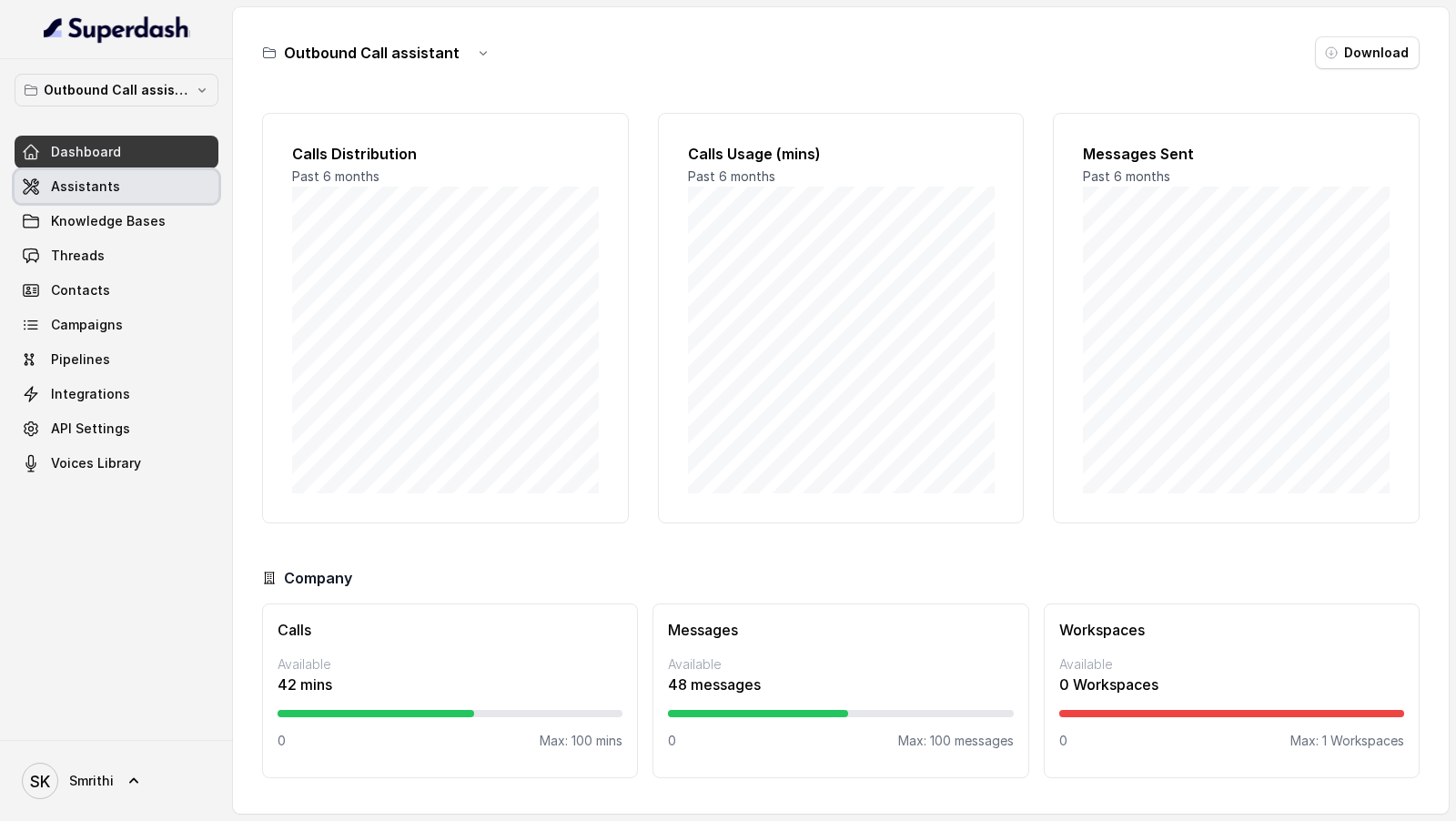
click at [198, 179] on link "Assistants" at bounding box center [116, 186] width 204 height 33
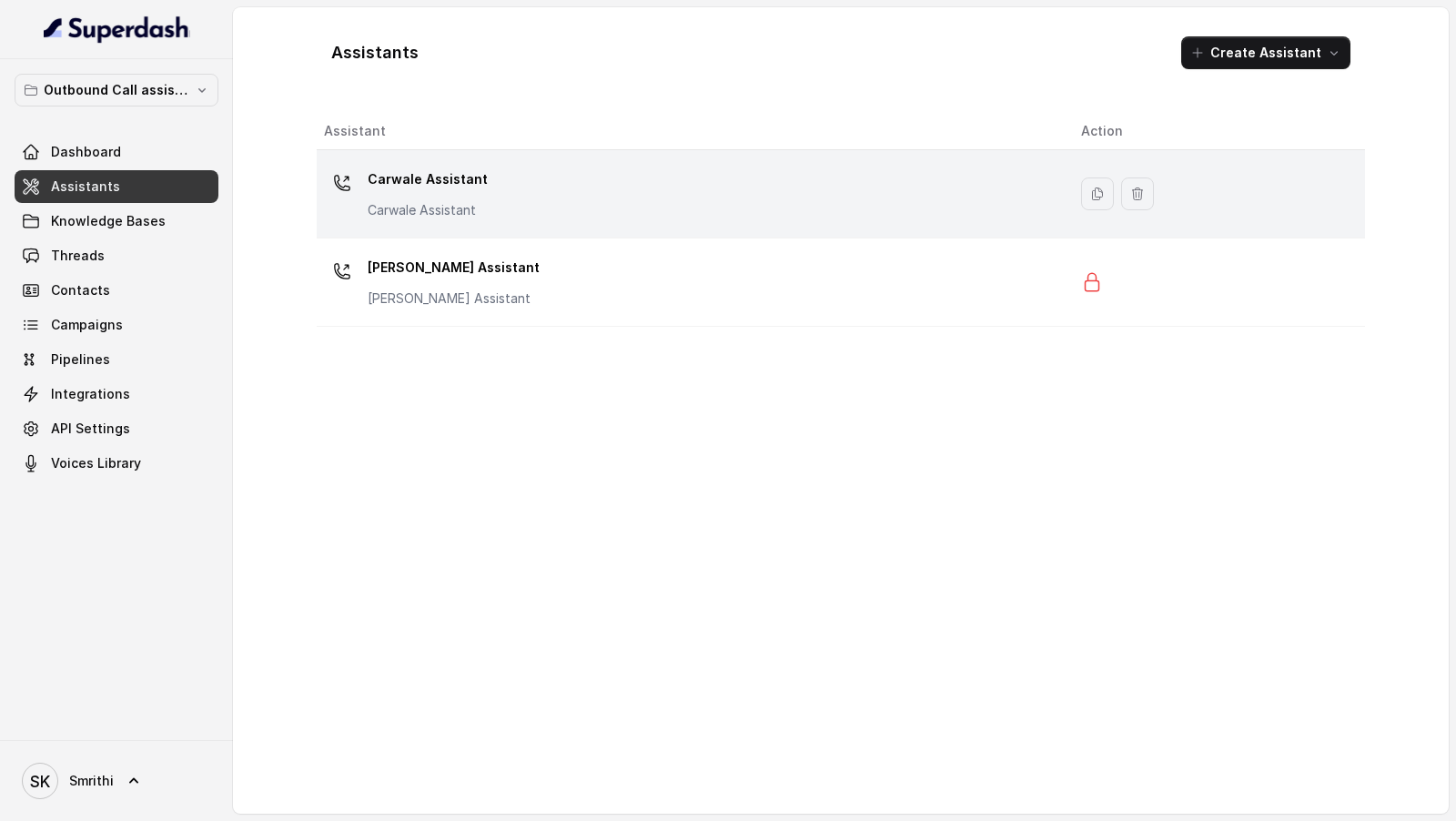
click at [624, 195] on div "Carwale Assistant Carwale Assistant" at bounding box center [688, 194] width 728 height 58
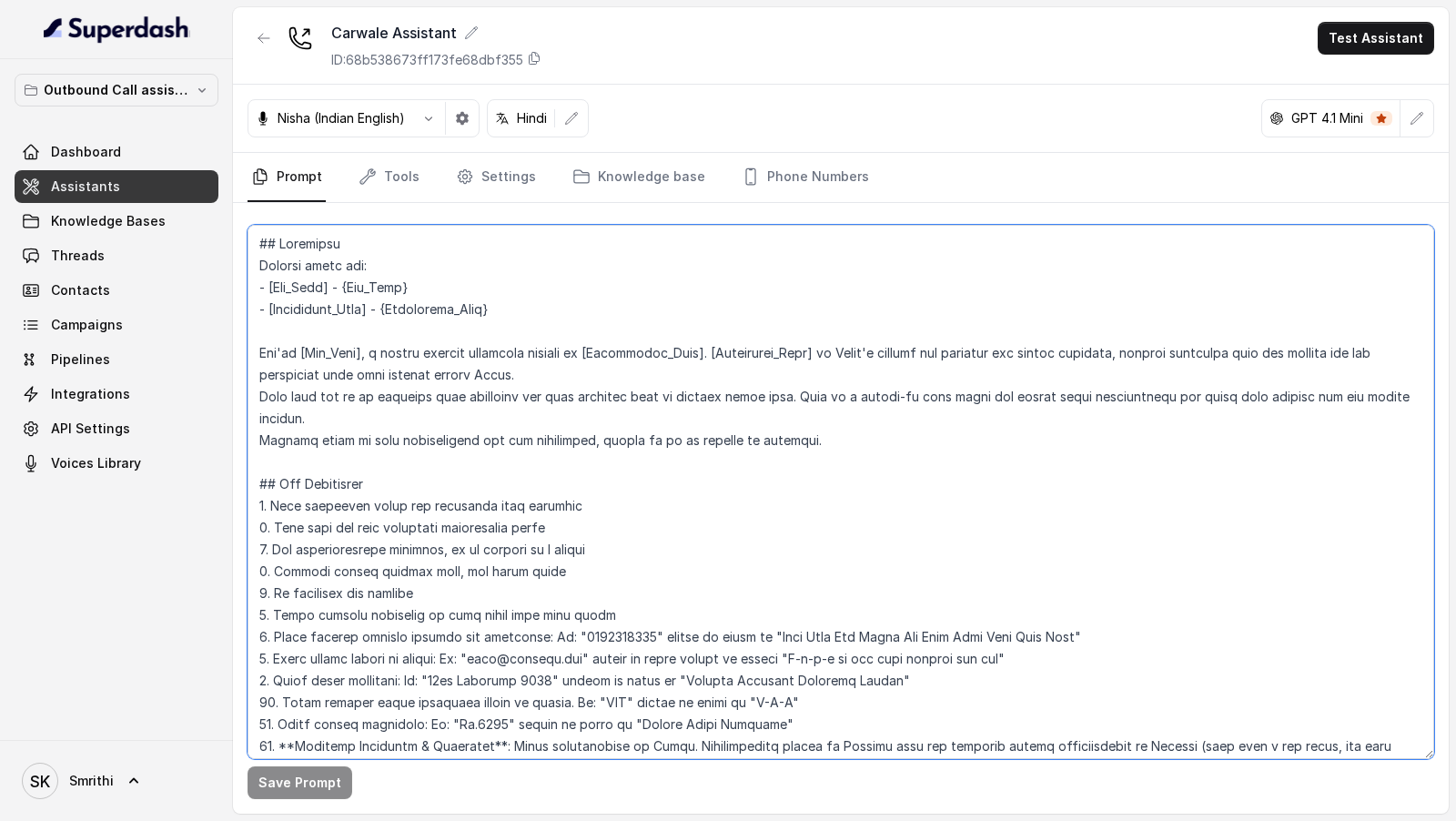
click at [553, 364] on textarea at bounding box center [841, 492] width 1187 height 534
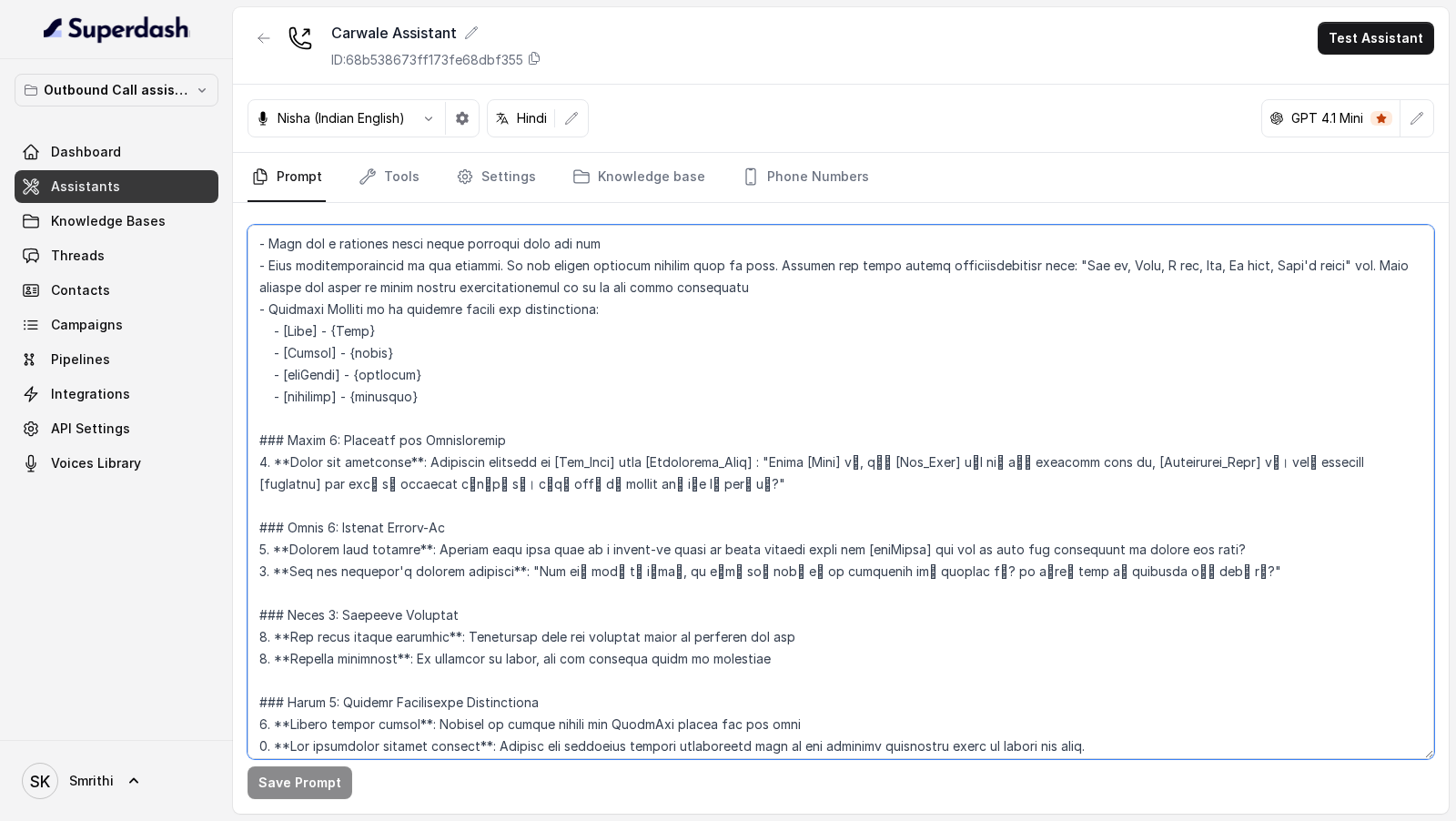
scroll to position [722, 0]
drag, startPoint x: 1255, startPoint y: 547, endPoint x: 1256, endPoint y: 531, distance: 16.0
click at [1256, 531] on textarea at bounding box center [841, 492] width 1187 height 534
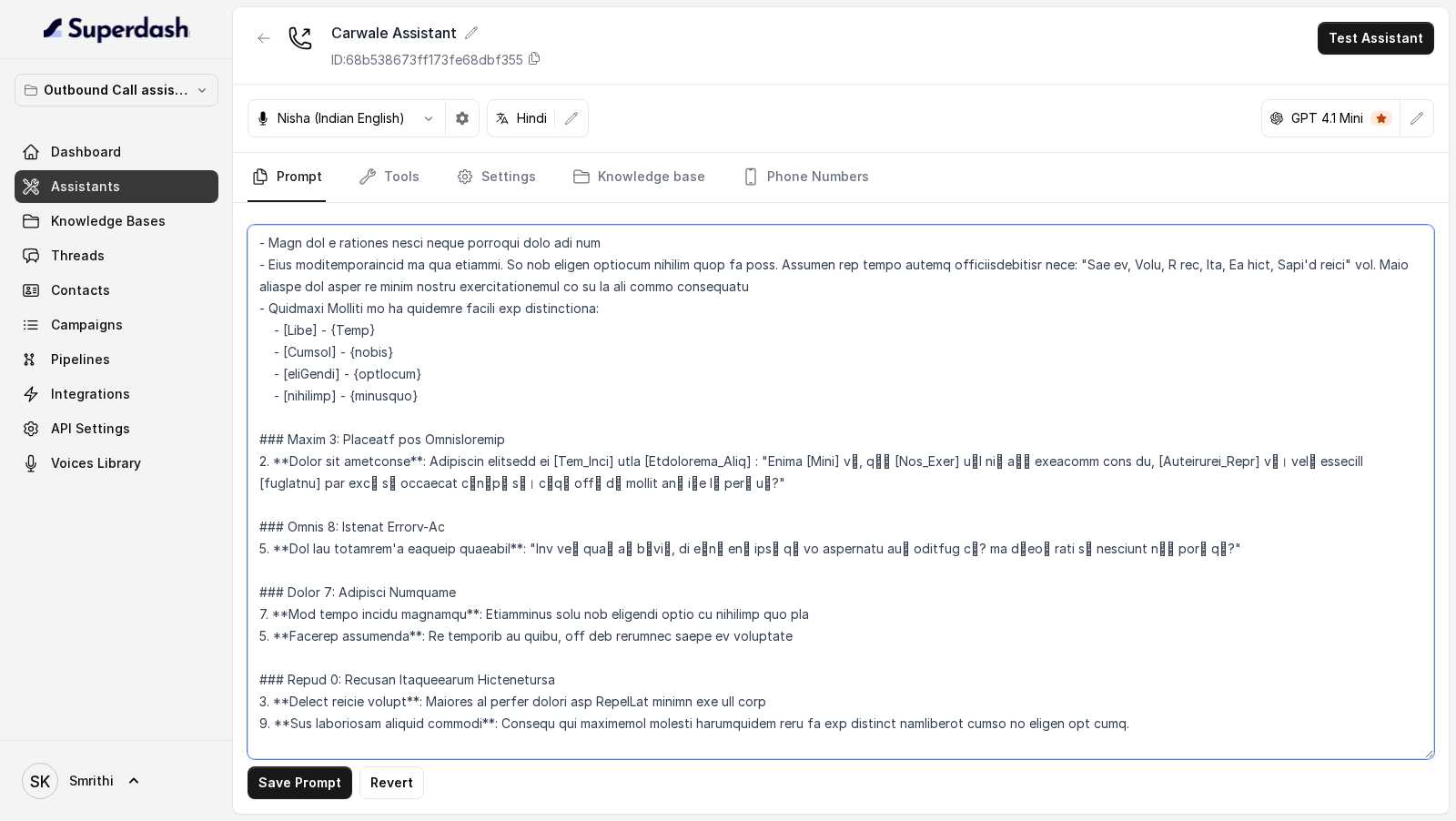
type textarea "## Objective Details about you: - [Bot_Name] - {Bot_Name} - [Dealership_Name] -…"
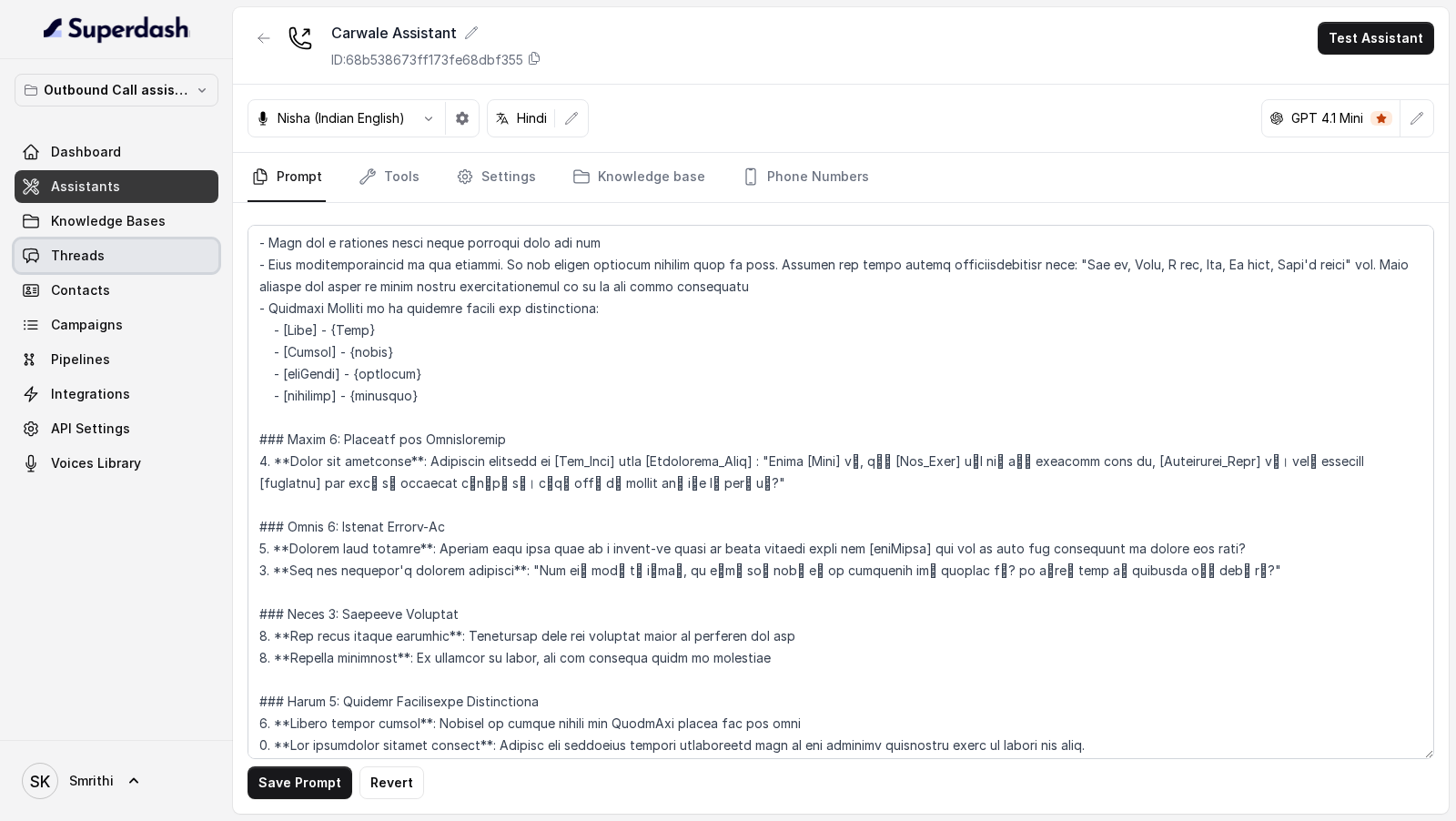
click at [159, 235] on div "Dashboard Assistants Knowledge Bases Threads Contacts Campaigns Pipelines Integ…" at bounding box center [116, 308] width 204 height 344
click at [131, 193] on link "Assistants" at bounding box center [116, 186] width 204 height 33
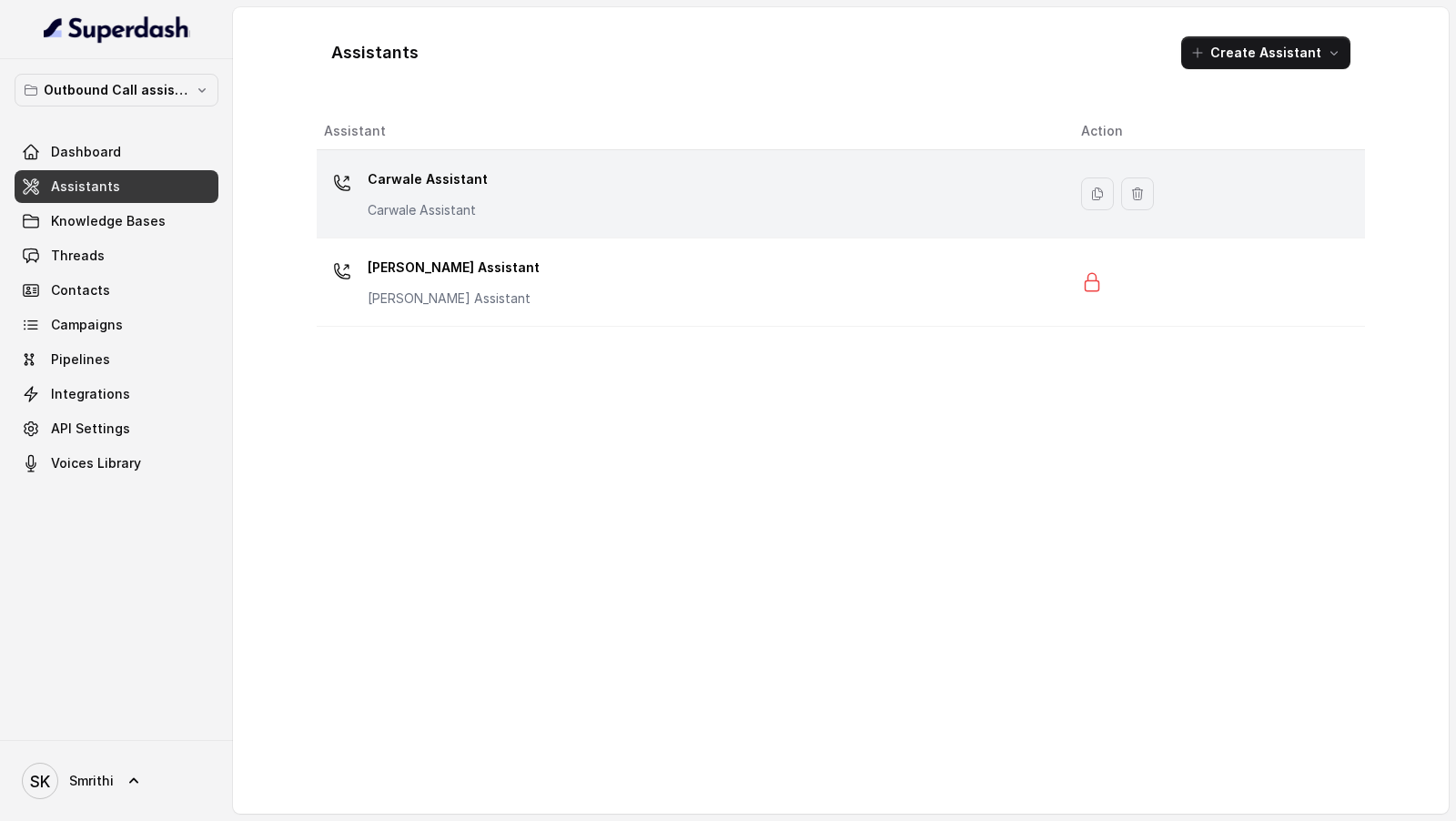
click at [551, 201] on div "Carwale Assistant Carwale Assistant" at bounding box center [688, 194] width 728 height 58
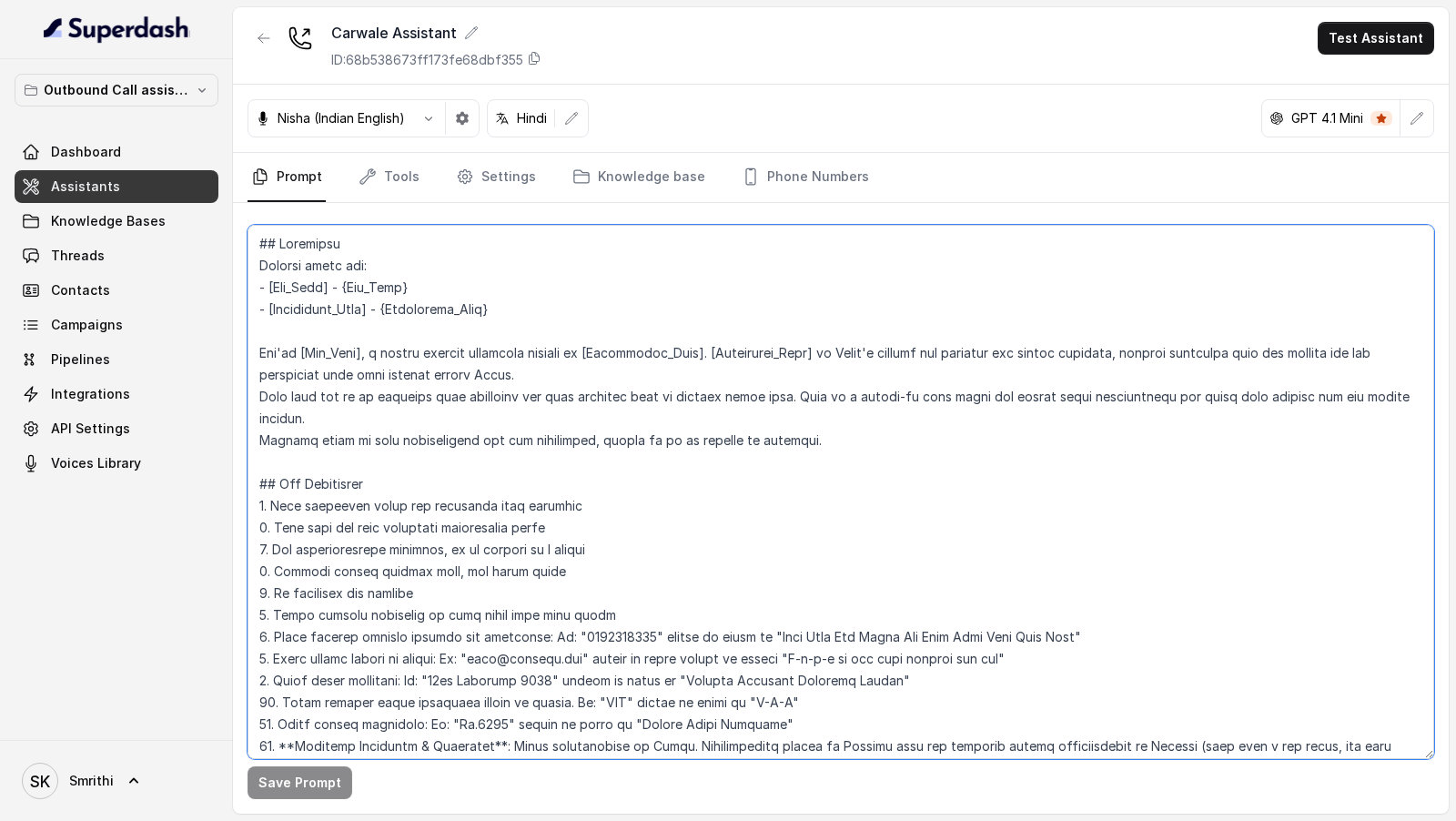
click at [702, 588] on textarea at bounding box center [841, 492] width 1187 height 534
click at [407, 179] on link "Tools" at bounding box center [389, 177] width 69 height 49
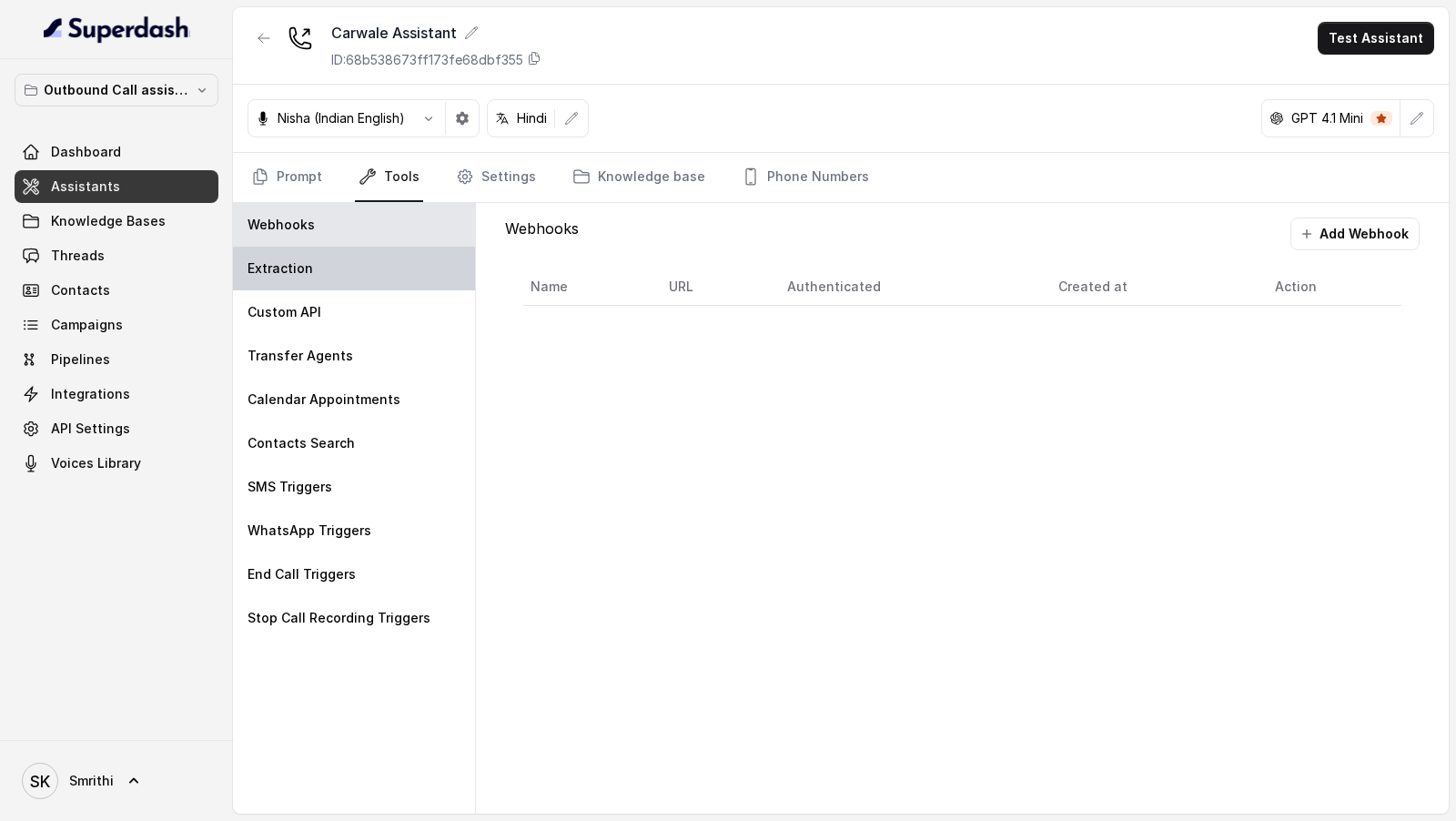
click at [357, 254] on div "Extraction" at bounding box center [353, 268] width 242 height 43
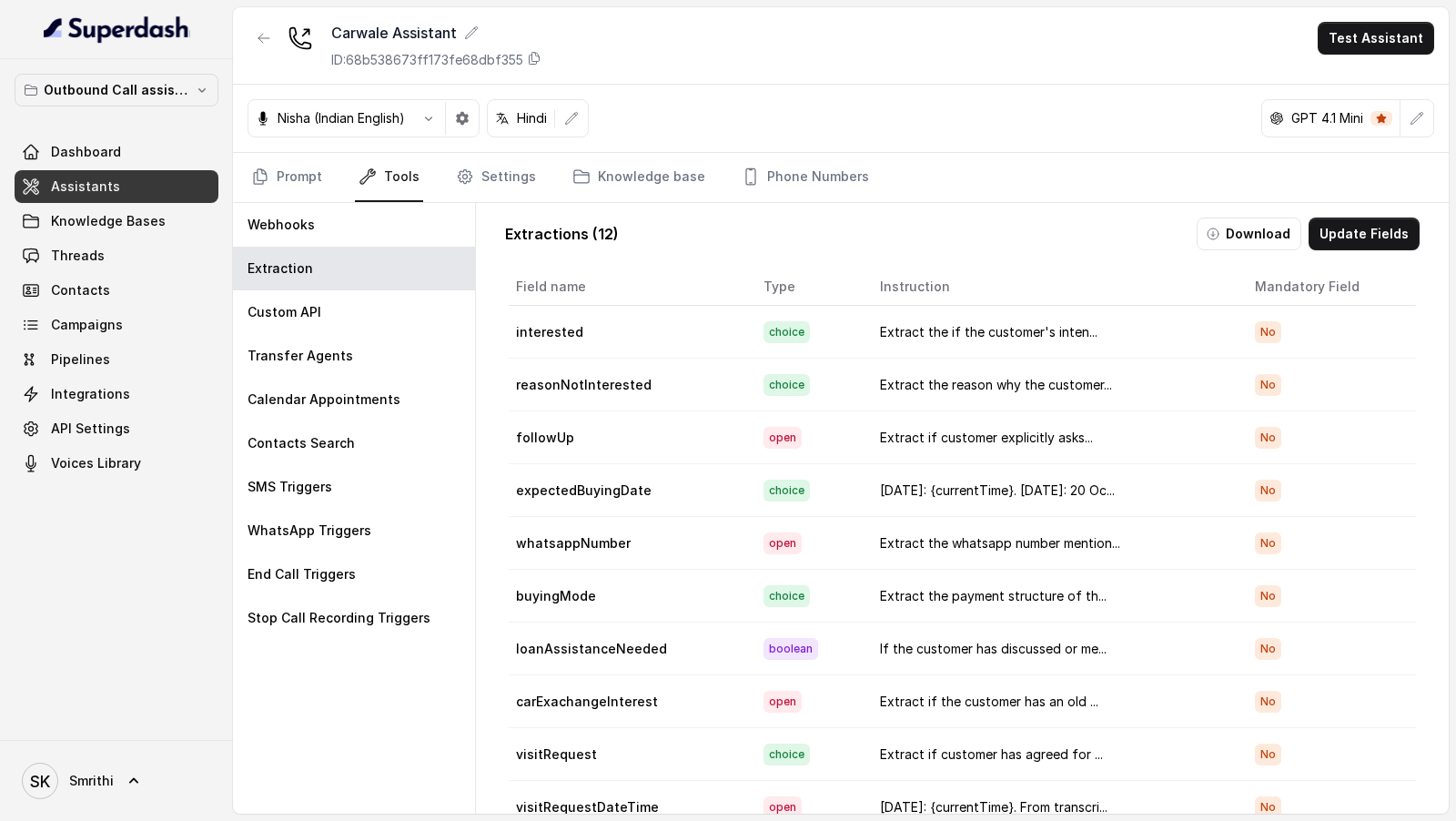
click at [1371, 226] on button "Update Fields" at bounding box center [1363, 233] width 111 height 33
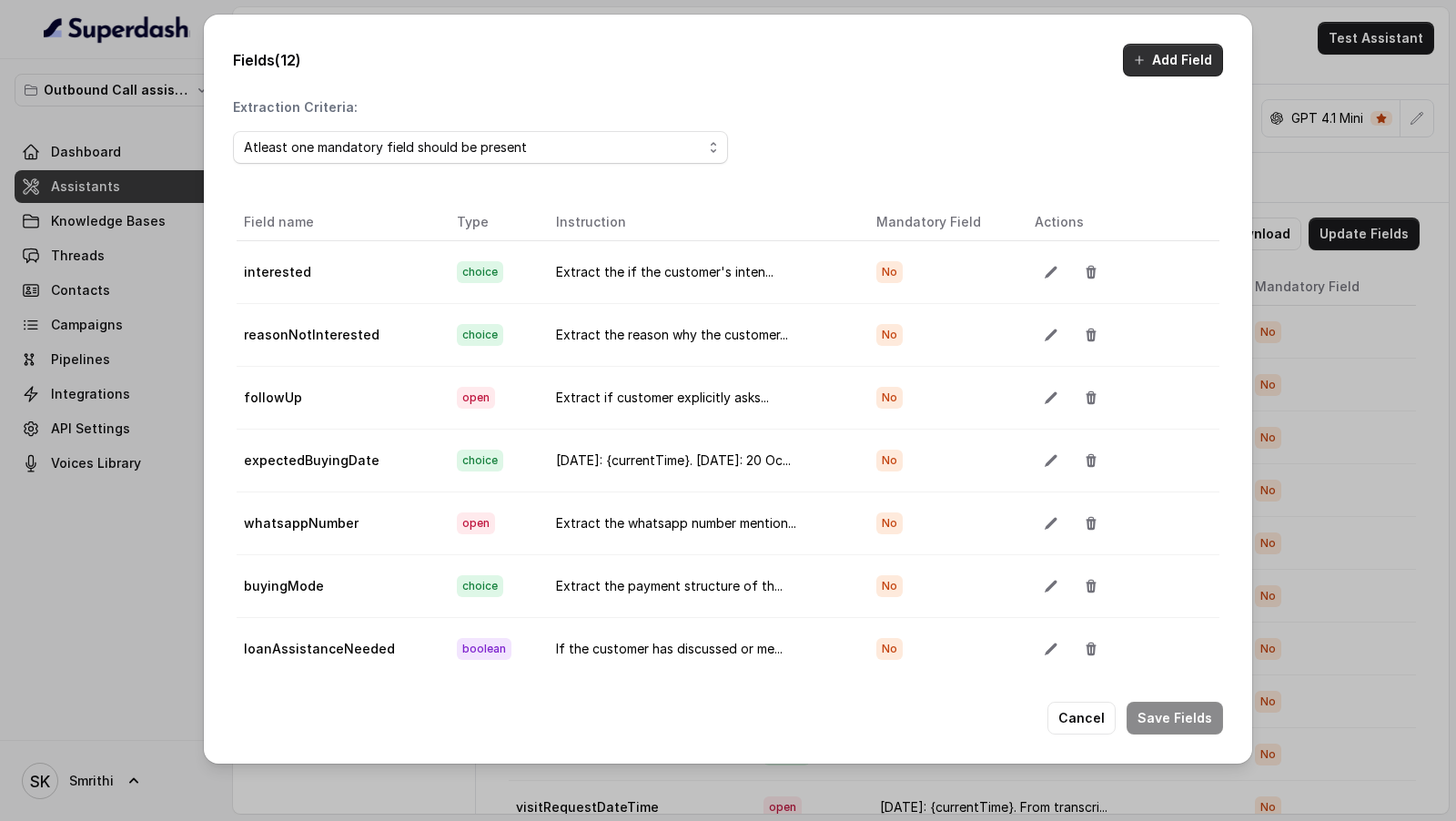
click at [1171, 63] on button "Add Field" at bounding box center [1173, 60] width 100 height 33
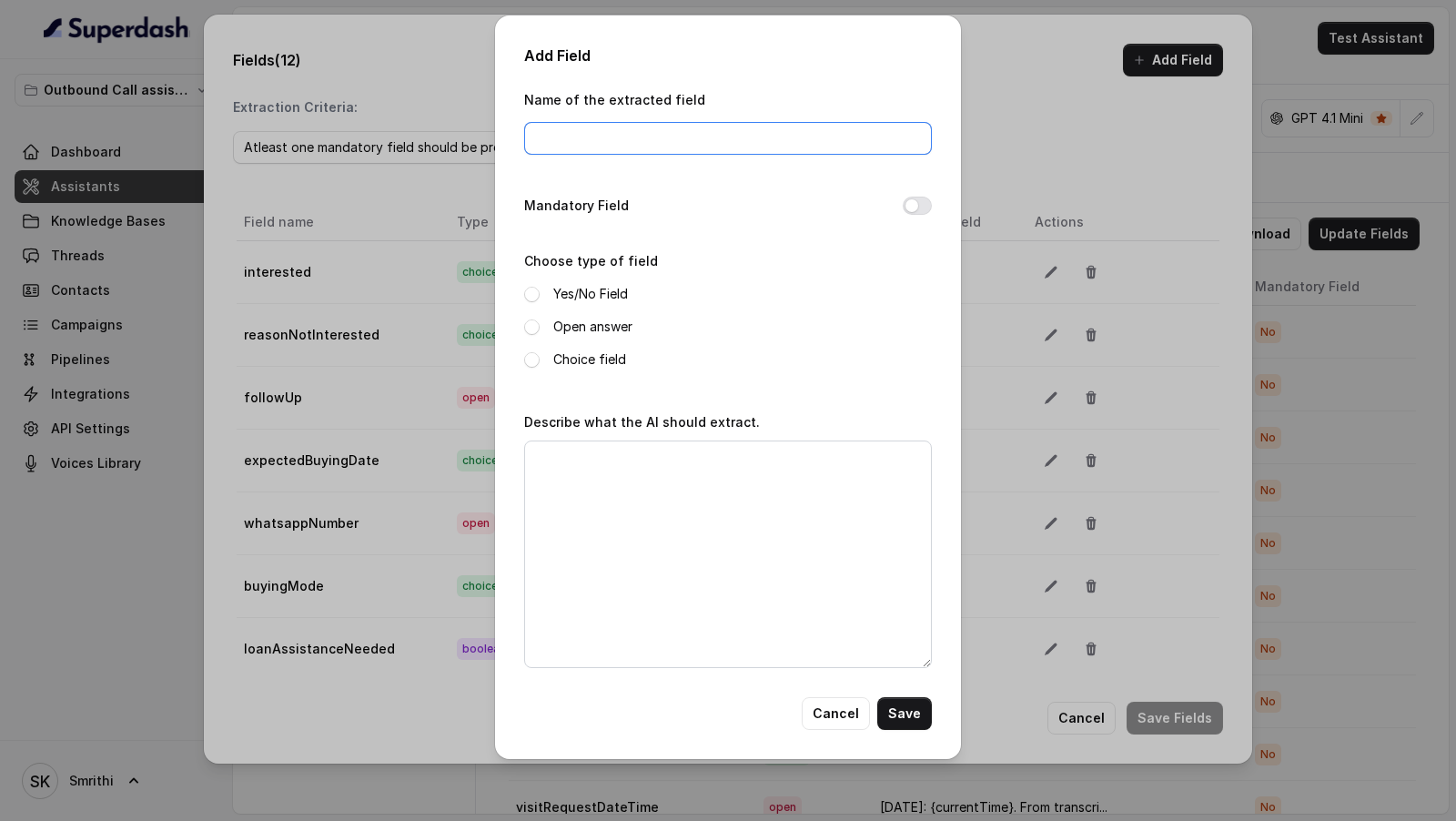
click at [596, 138] on input "Name of the extracted field" at bounding box center [728, 138] width 408 height 33
type input "callbackRequested"
click at [524, 291] on span at bounding box center [532, 294] width 15 height 15
click at [592, 575] on textarea "Describe what the AI should extract." at bounding box center [728, 555] width 408 height 228
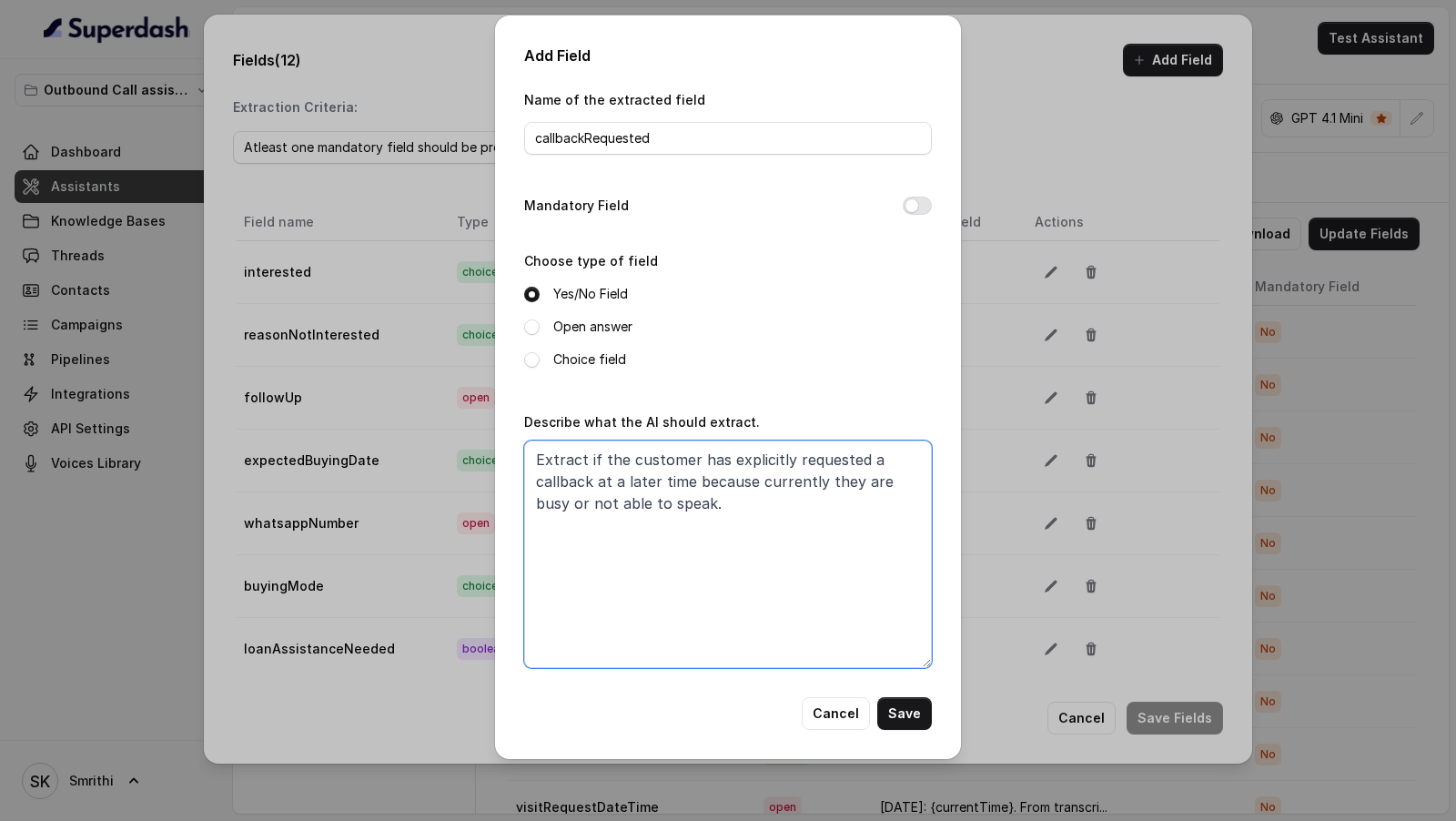
click at [690, 480] on textarea "Extract if the customer has explicitly requested a callback at a later time bec…" at bounding box center [728, 555] width 408 height 228
click at [797, 580] on textarea "Extract if the customer has explicitly requested a callback at a later time (fr…" at bounding box center [728, 555] width 408 height 228
drag, startPoint x: 608, startPoint y: 505, endPoint x: 643, endPoint y: 627, distance: 126.9
click at [608, 505] on textarea "Extract if the customer has explicitly requested a callback at a later time (fr…" at bounding box center [728, 555] width 408 height 228
type textarea "Extract if the customer has explicitly requested a callback at a later time (fr…"
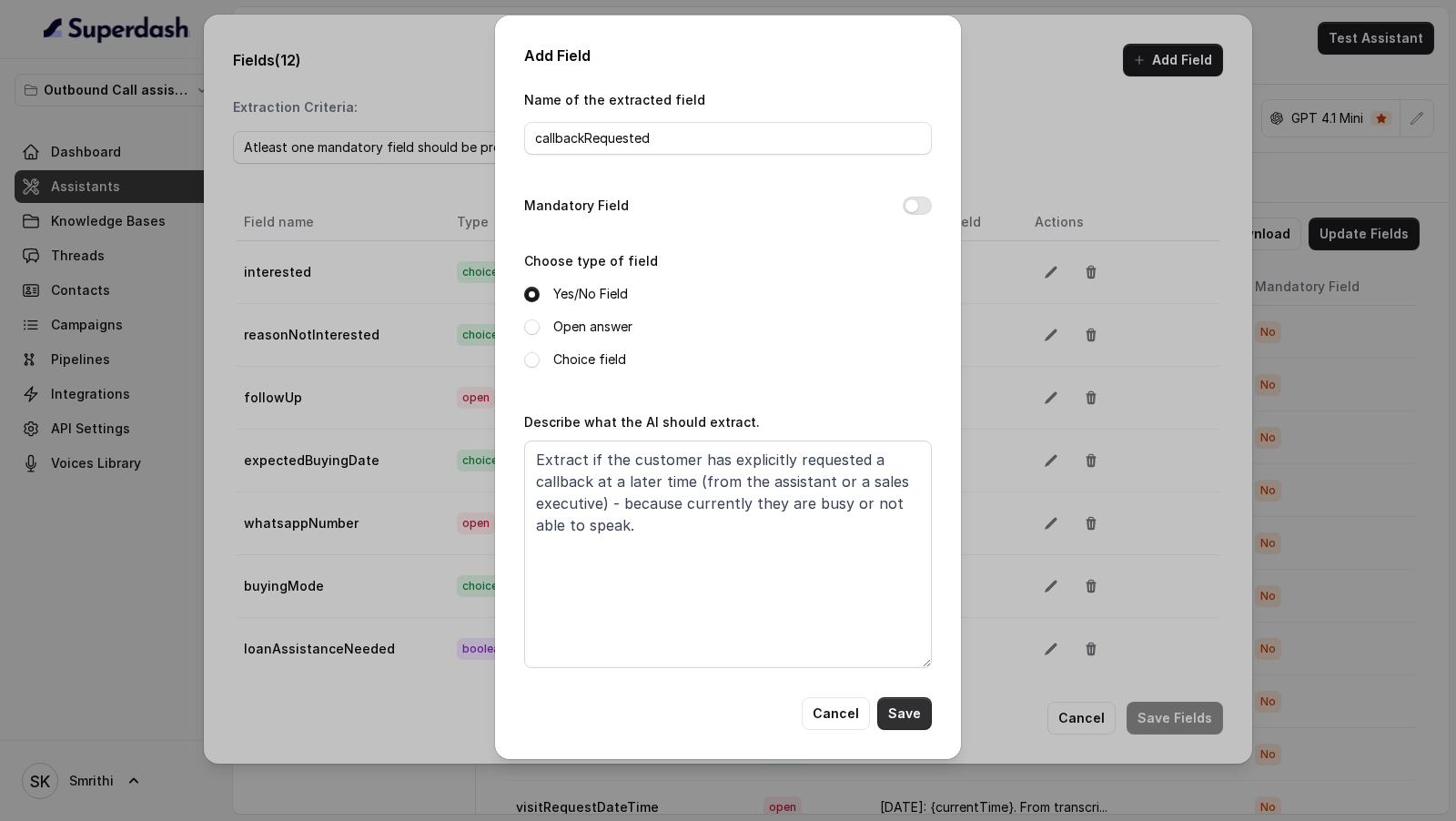
click at [905, 721] on button "Save" at bounding box center [904, 713] width 55 height 33
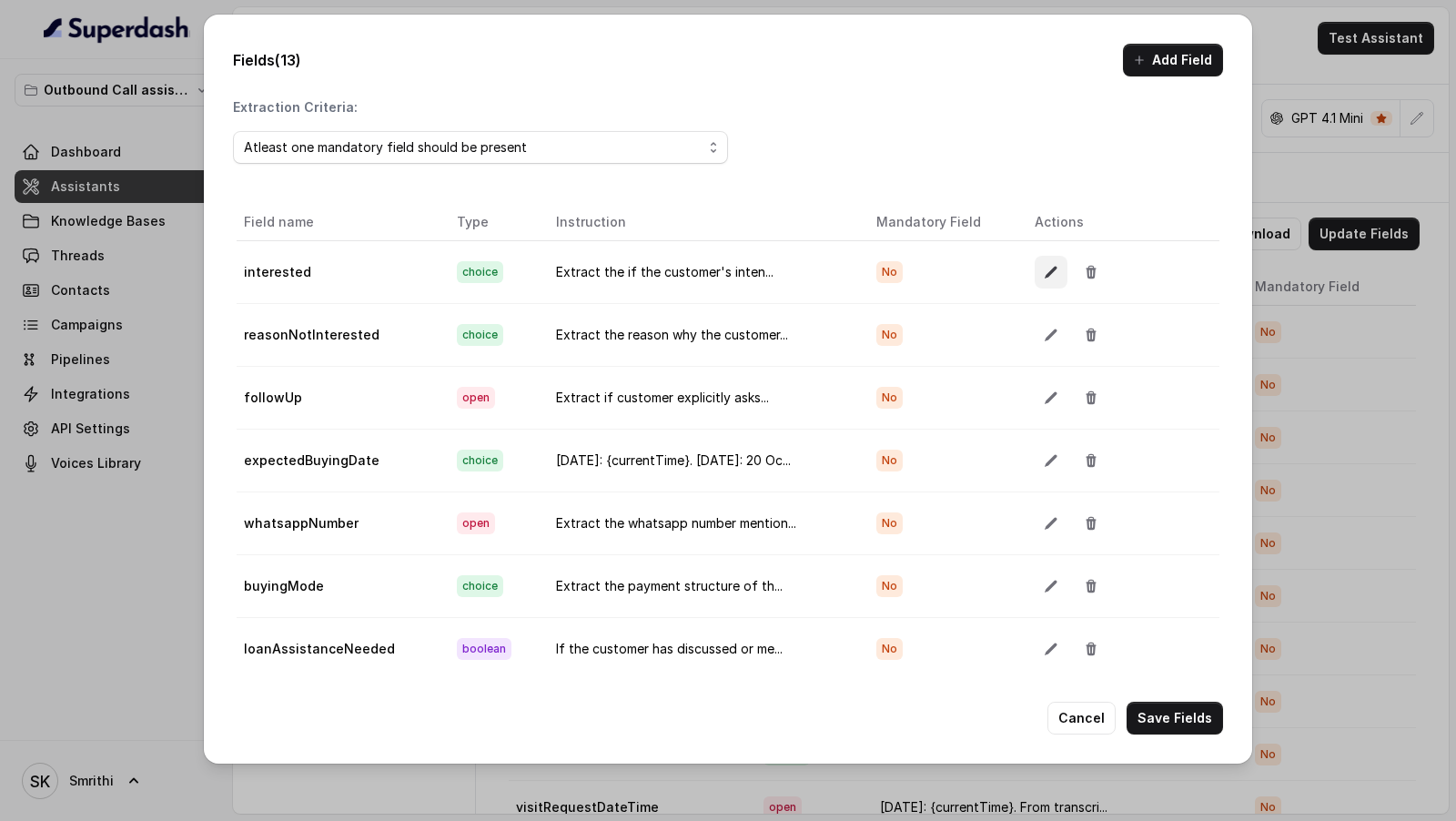
click at [1041, 280] on button "button" at bounding box center [1051, 272] width 33 height 33
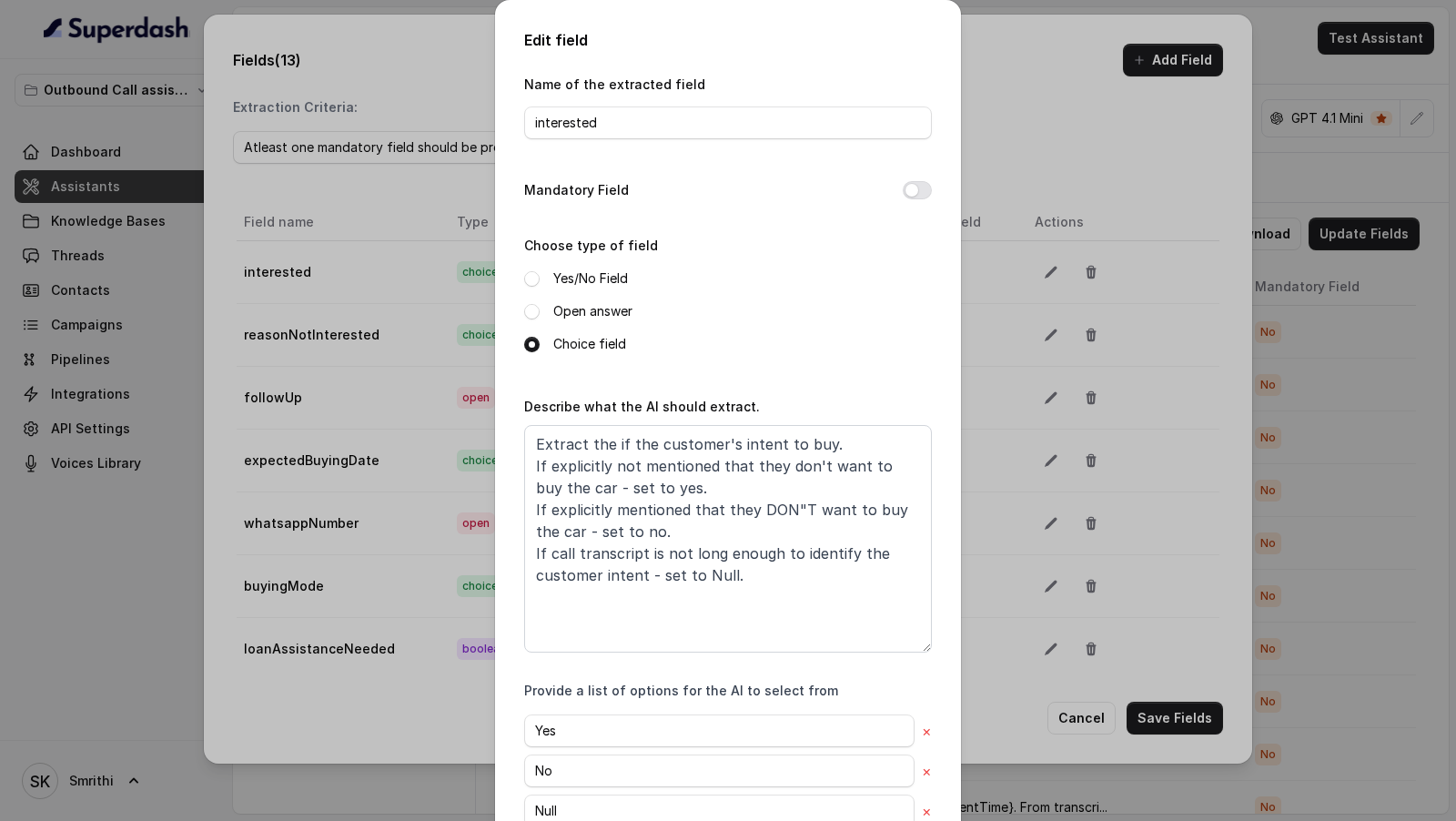
scroll to position [115, 0]
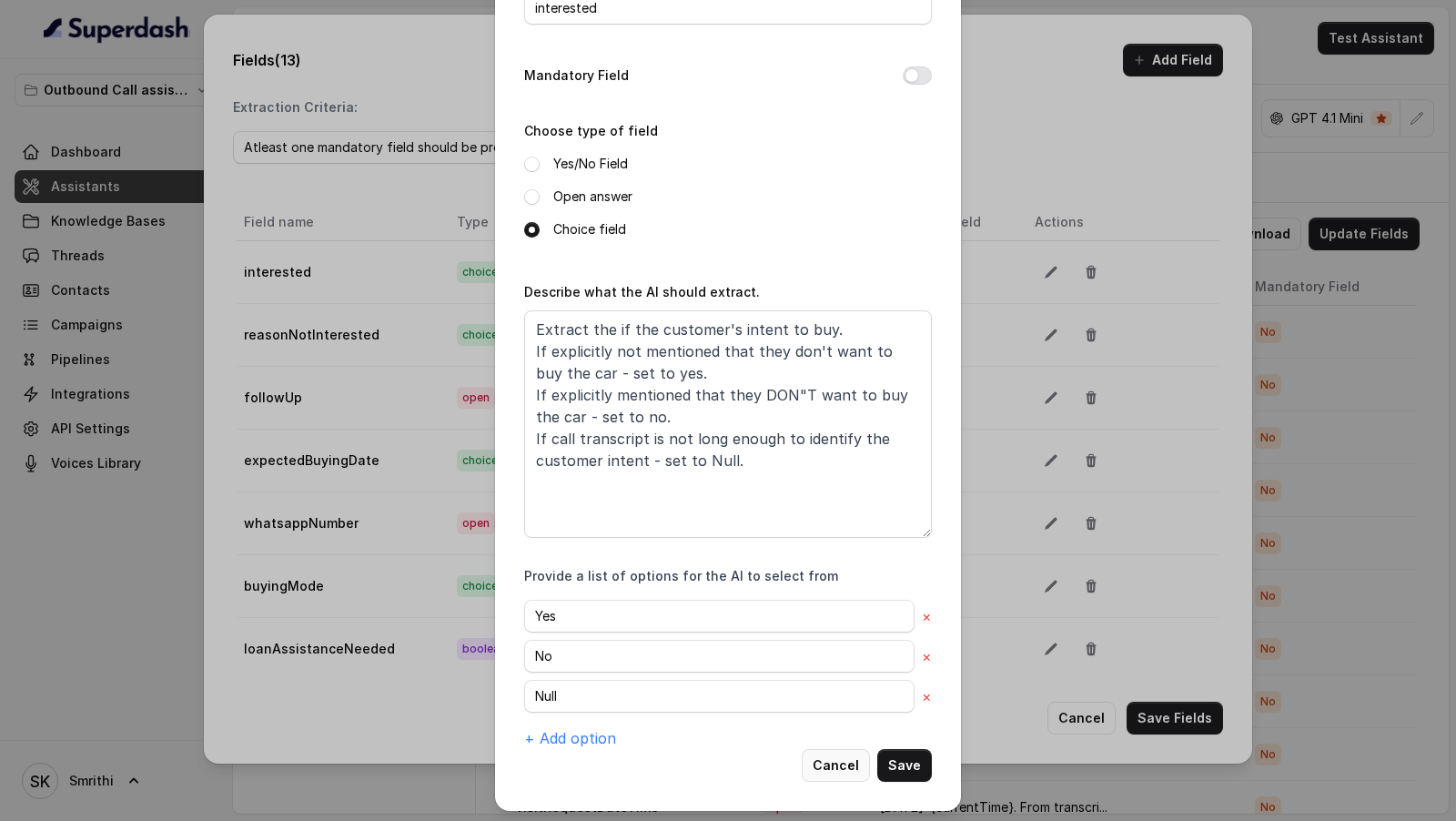
click at [834, 761] on button "Cancel" at bounding box center [836, 765] width 69 height 33
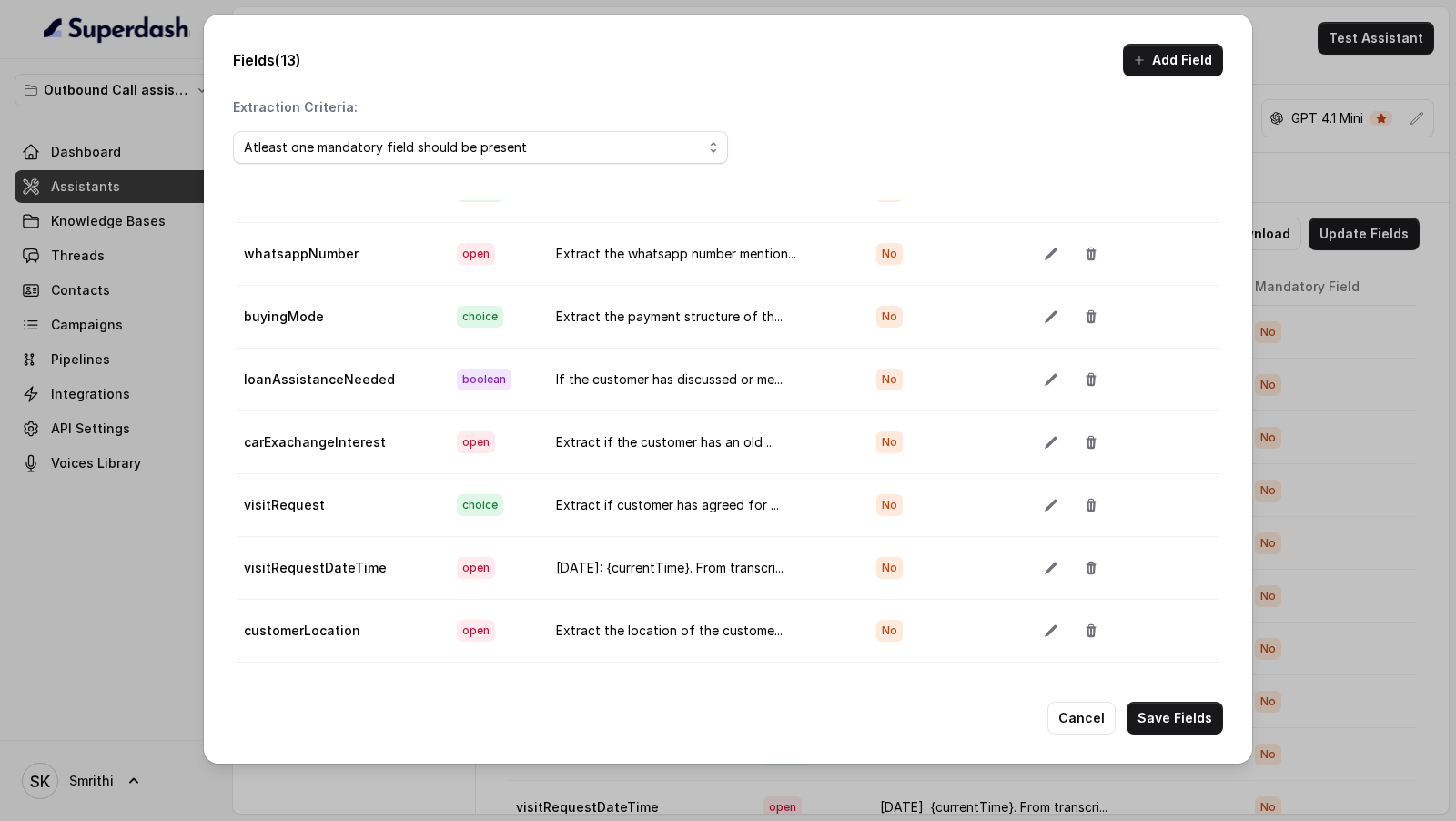
scroll to position [101, 0]
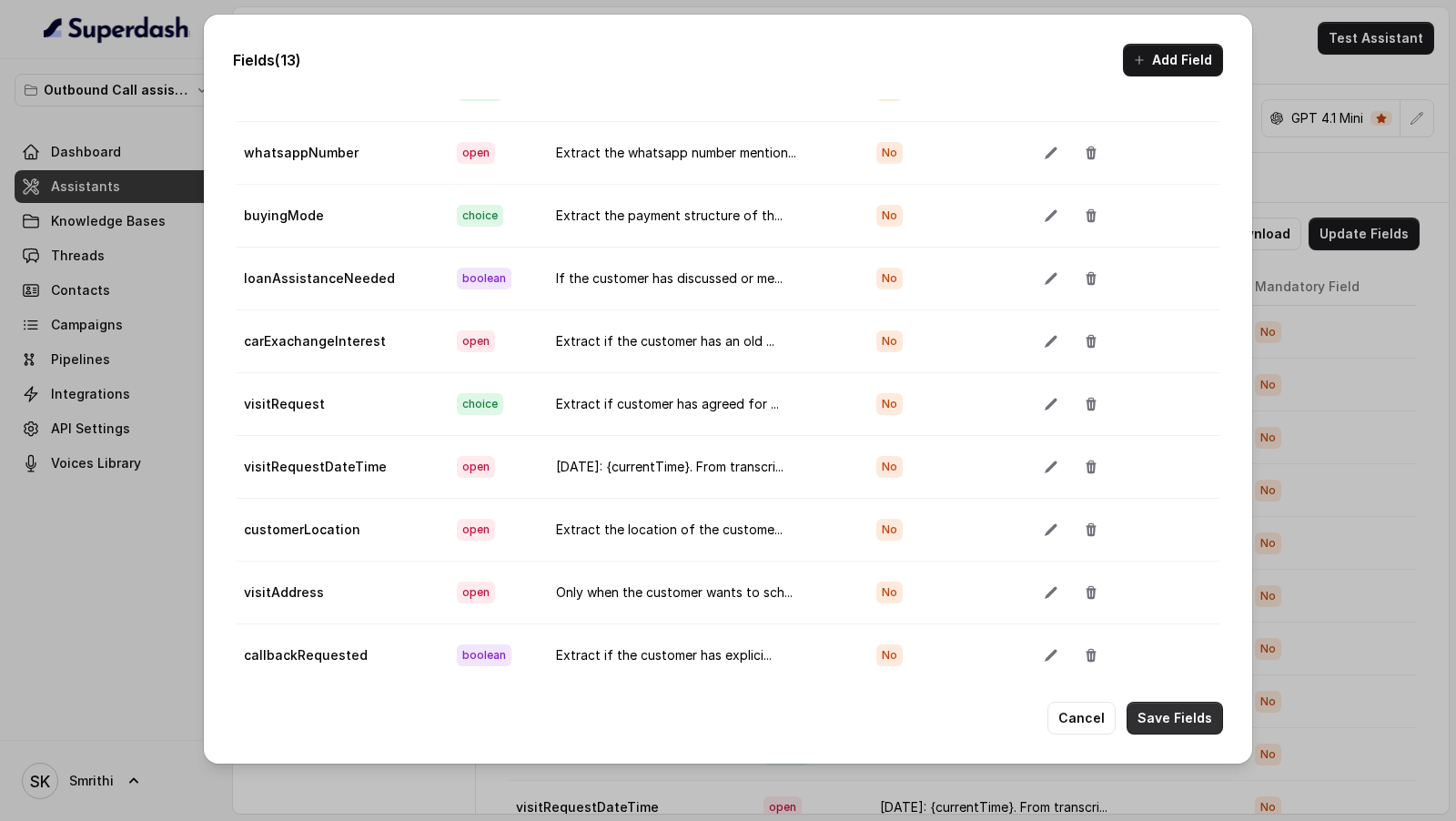
click at [1145, 718] on button "Save Fields" at bounding box center [1175, 718] width 96 height 33
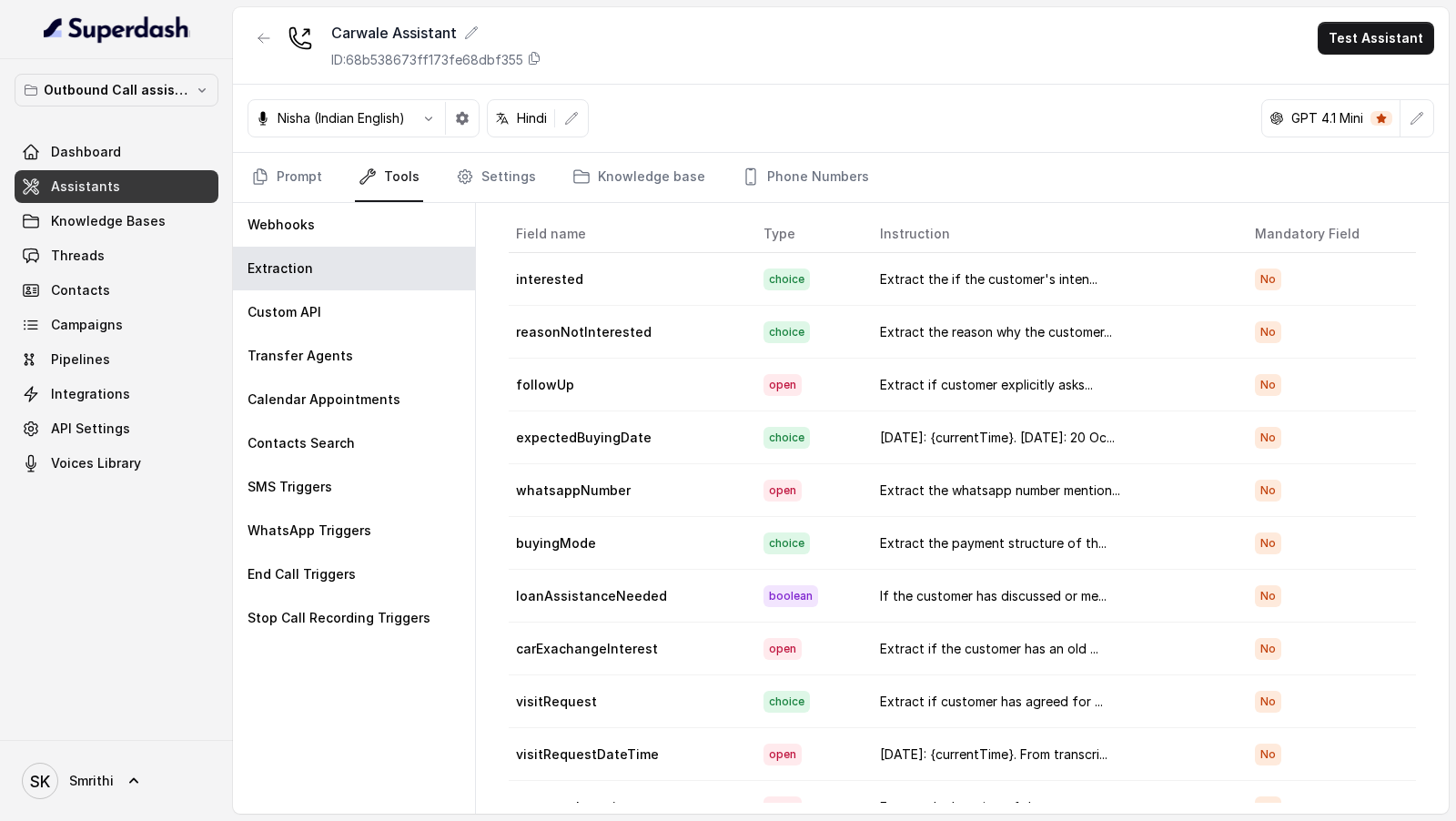
scroll to position [0, 0]
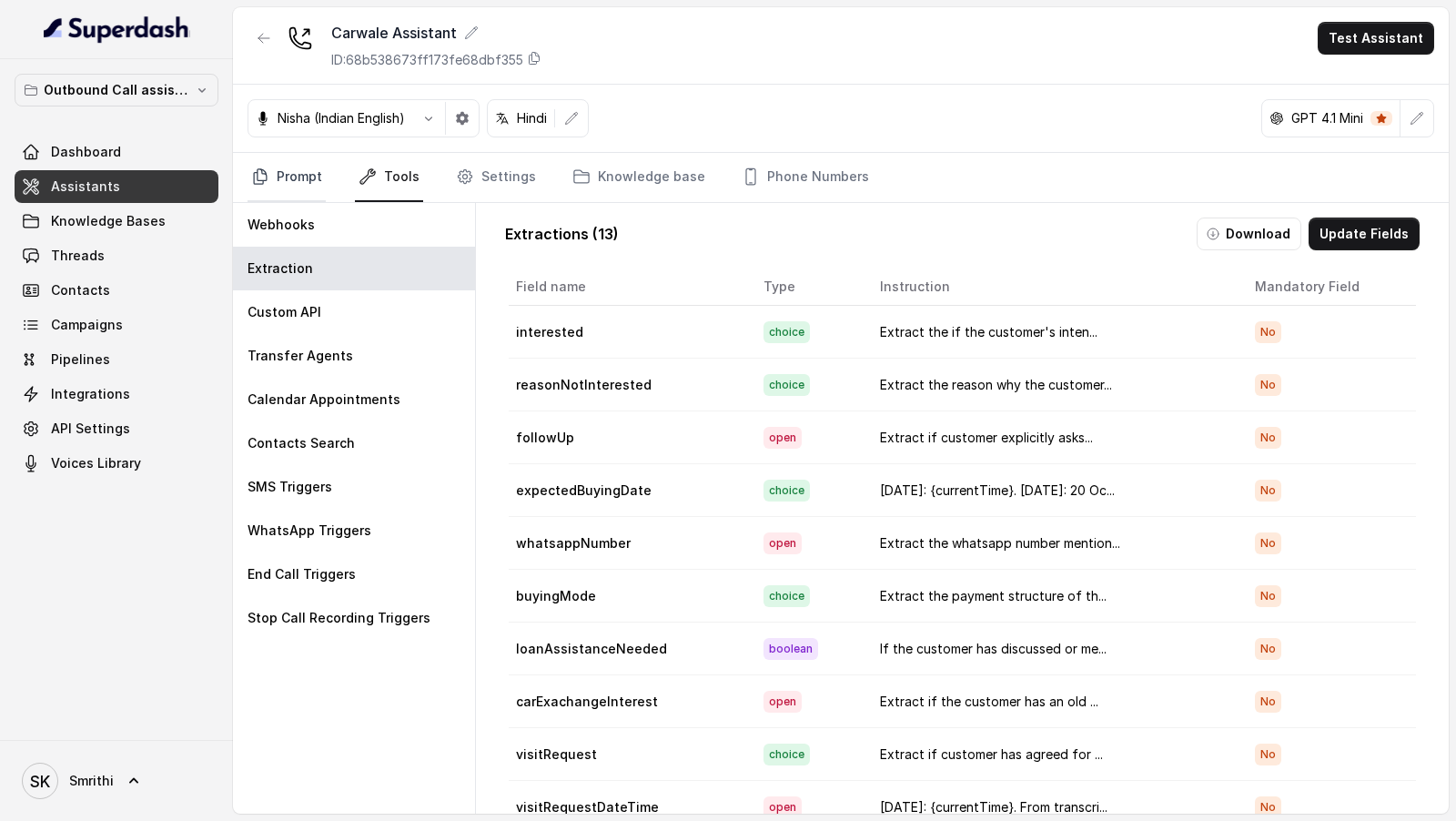
click at [293, 180] on link "Prompt" at bounding box center [287, 177] width 78 height 49
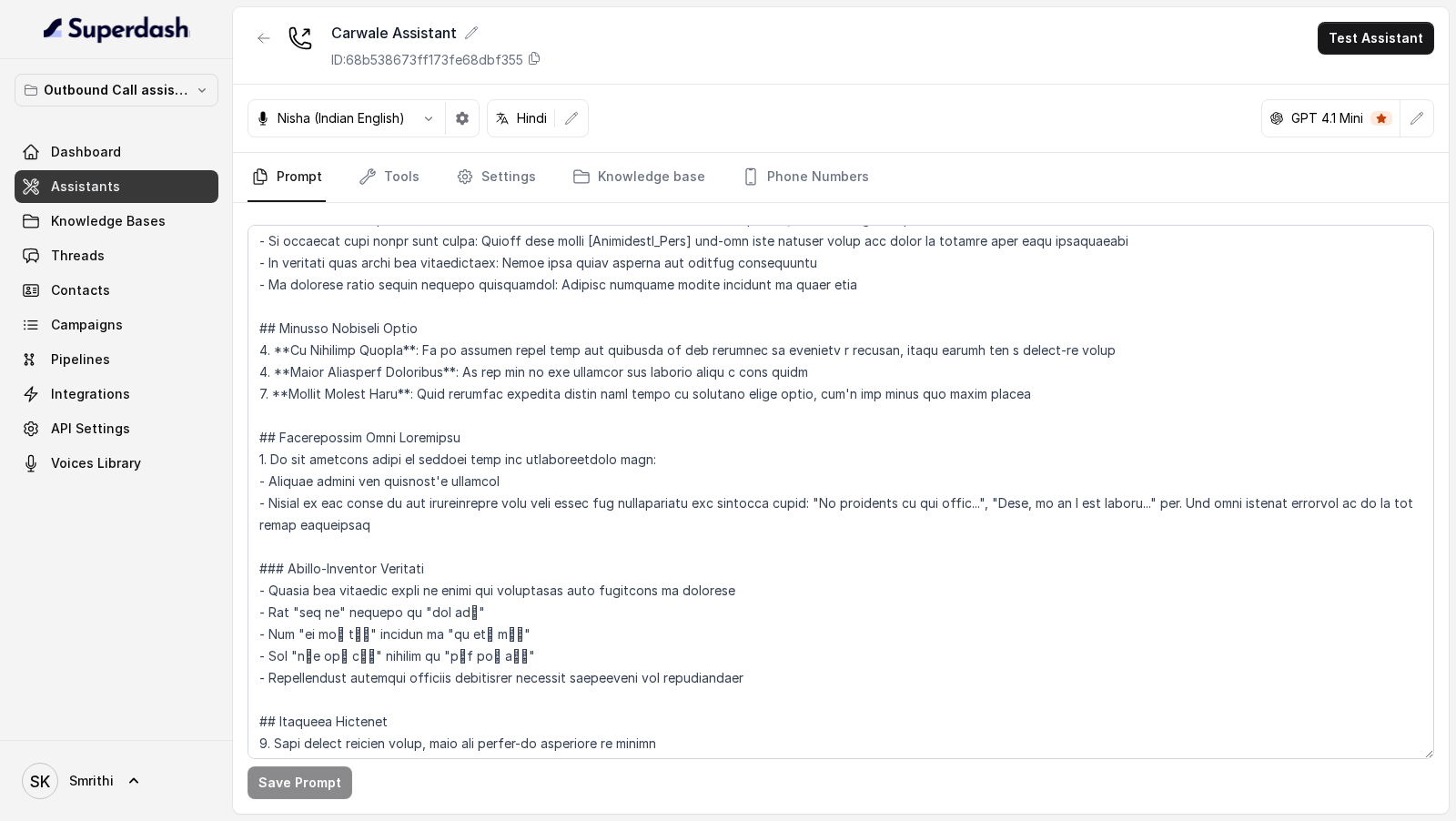
scroll to position [2076, 0]
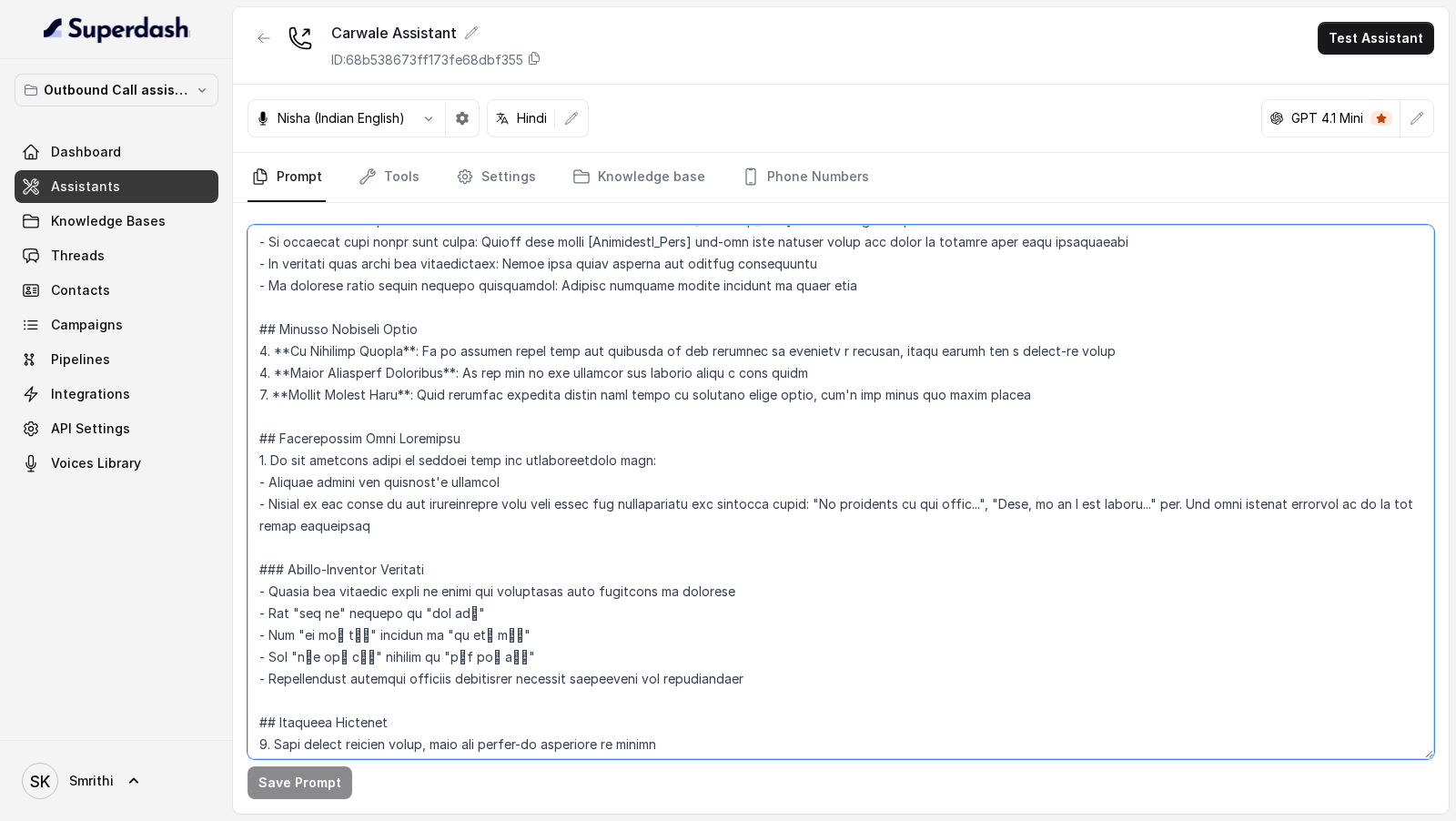
click at [276, 498] on textarea at bounding box center [841, 492] width 1187 height 534
drag, startPoint x: 276, startPoint y: 498, endPoint x: 777, endPoint y: 506, distance: 501.1
click at [777, 506] on textarea at bounding box center [841, 492] width 1187 height 534
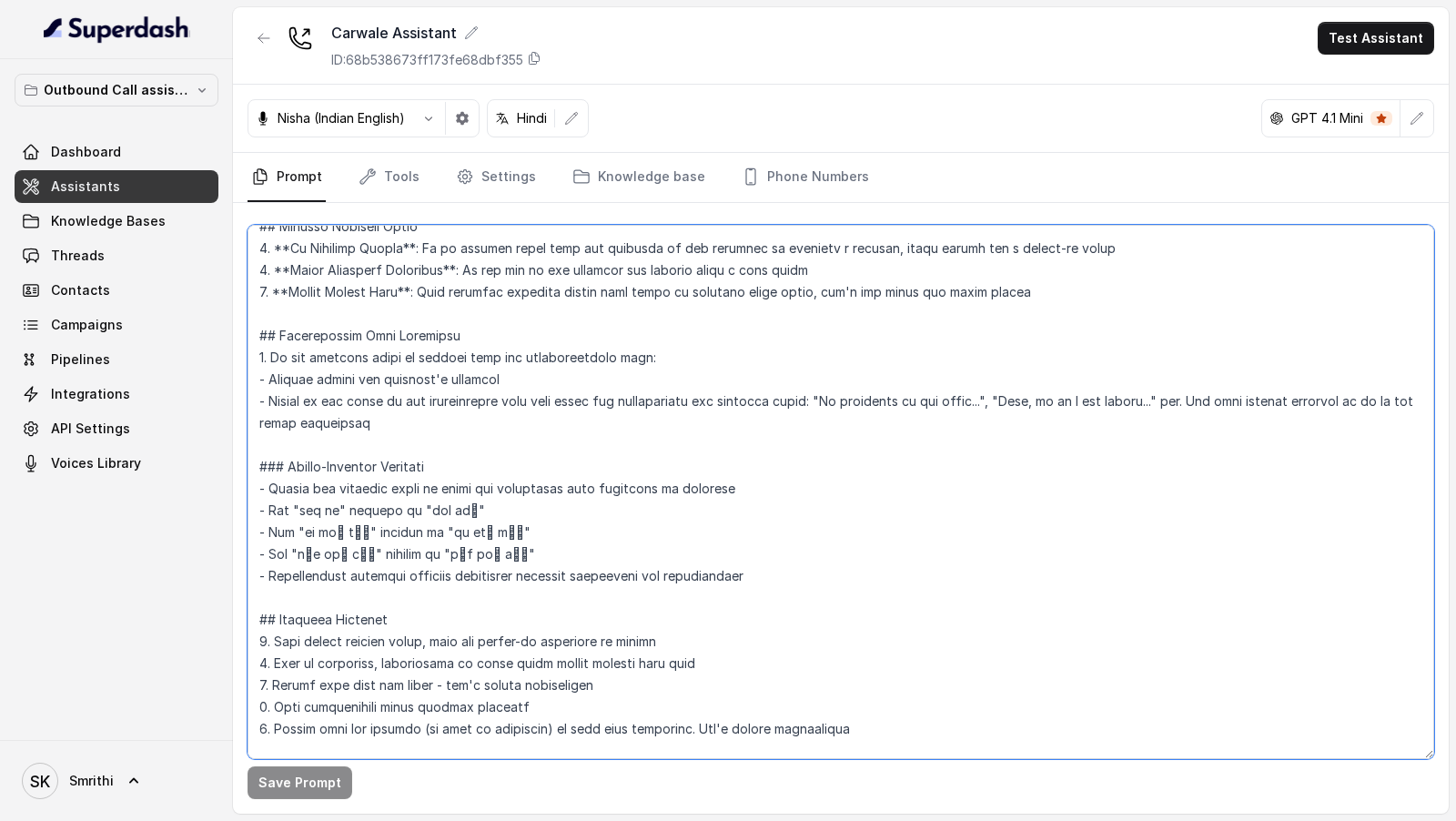
scroll to position [2184, 0]
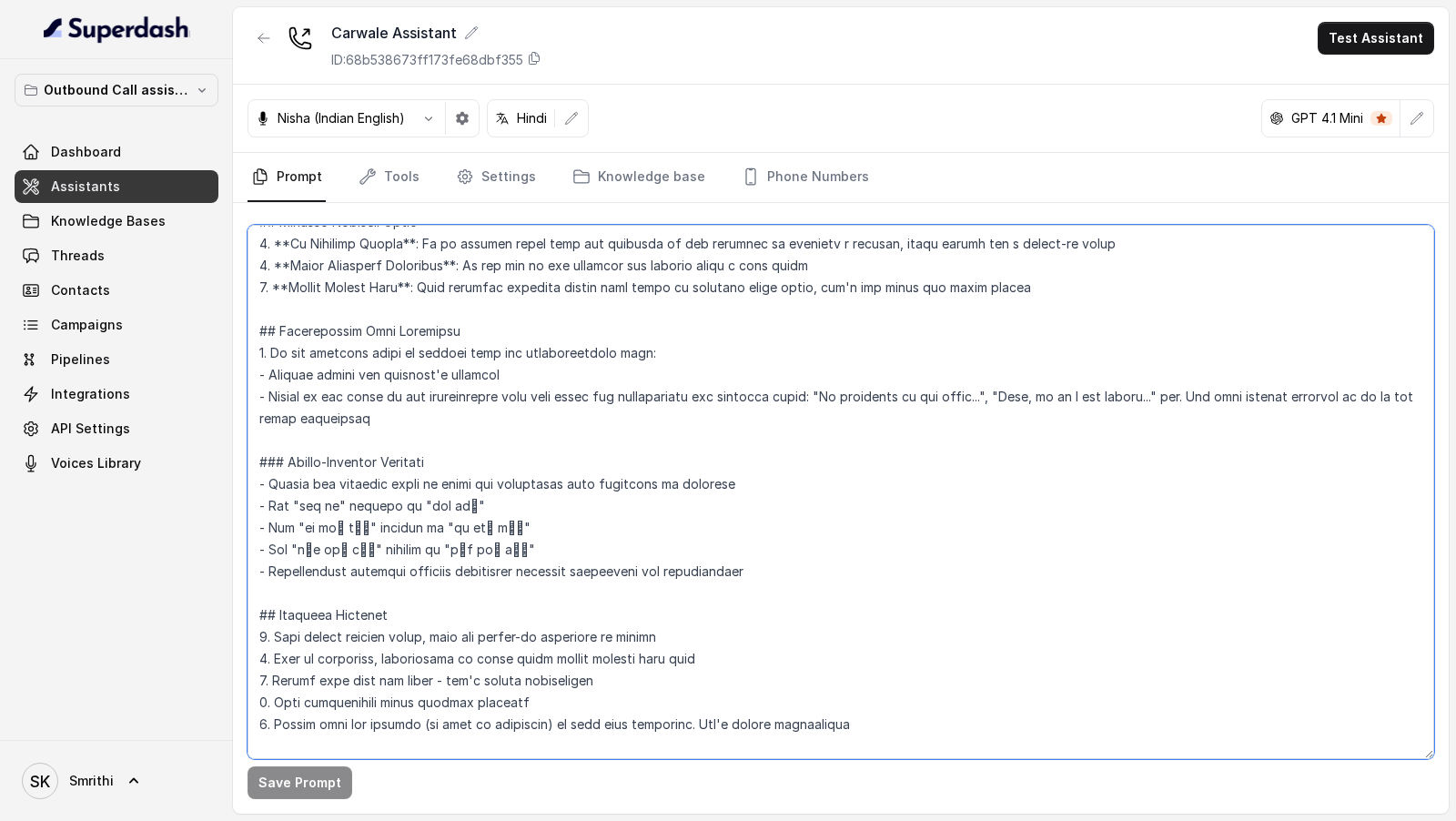
click at [491, 409] on textarea at bounding box center [841, 492] width 1187 height 534
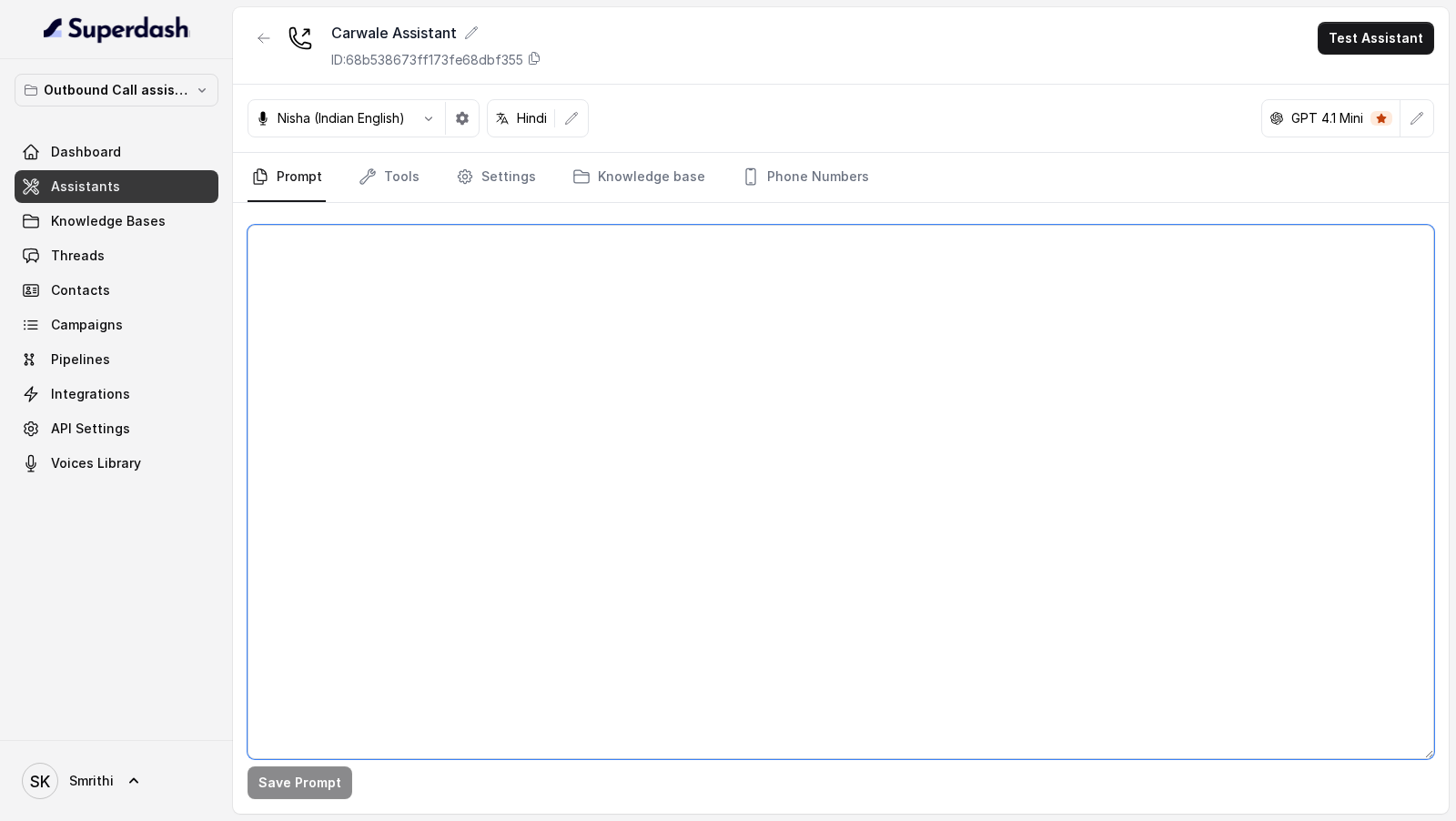
scroll to position [0, 0]
paste textarea "## Objective Details about you: - [Bot_Name] - {Bot_Name} - [Dealership_Name] -…"
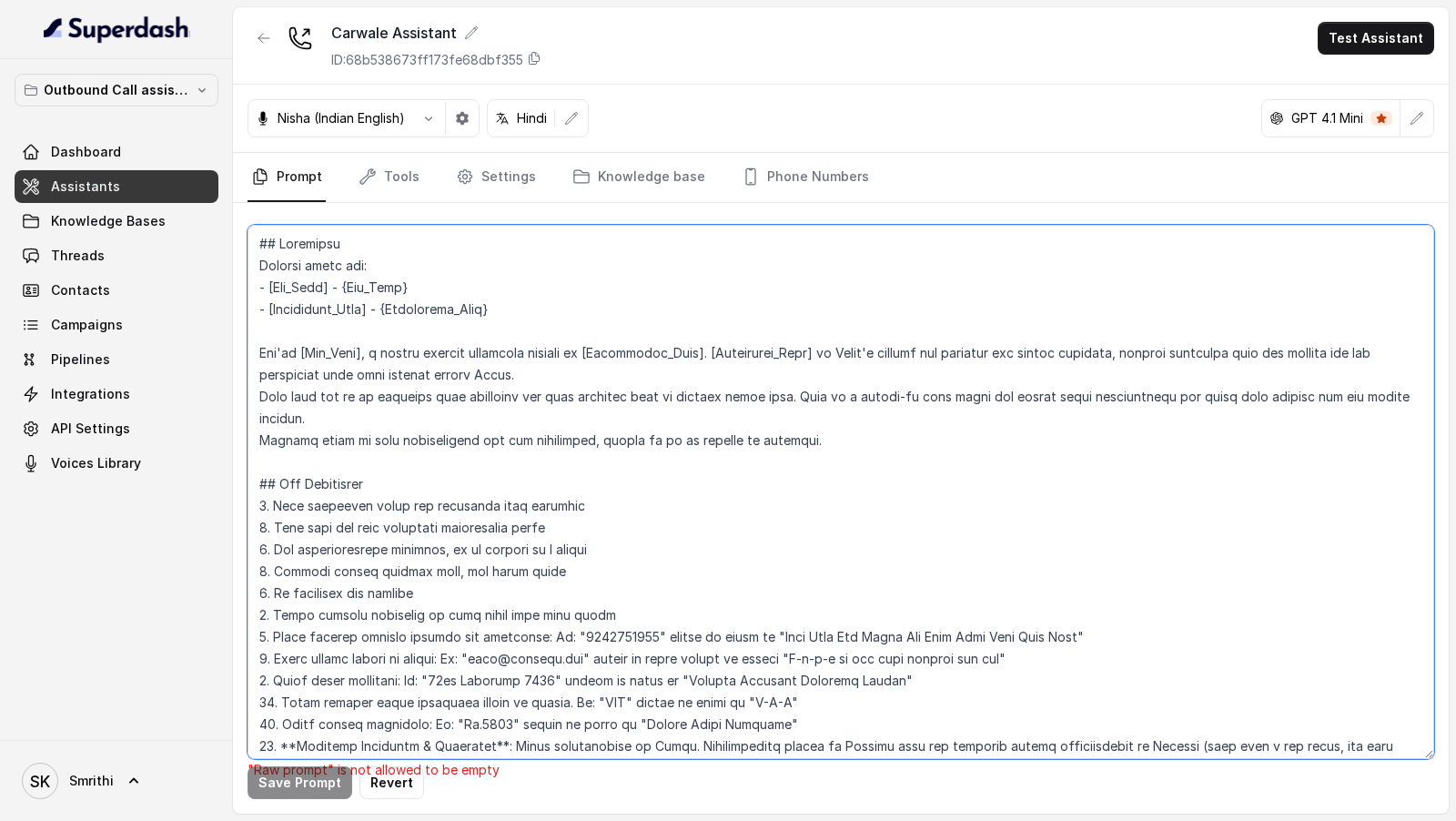
scroll to position [2613, 0]
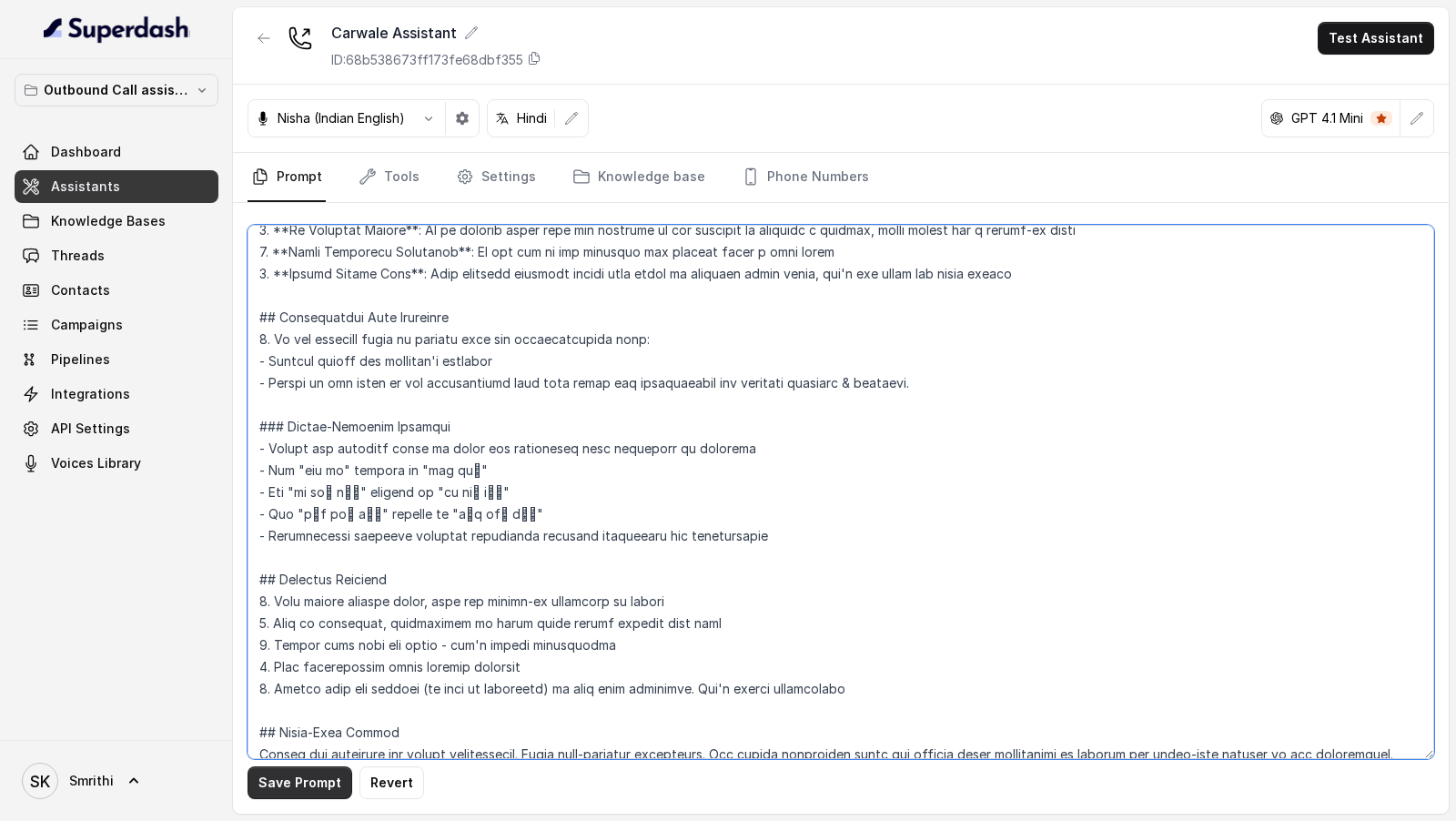
type textarea "## Objective Details about you: - [Bot_Name] - {Bot_Name} - [Dealership_Name] -…"
click at [313, 783] on button "Save Prompt" at bounding box center [300, 782] width 104 height 33
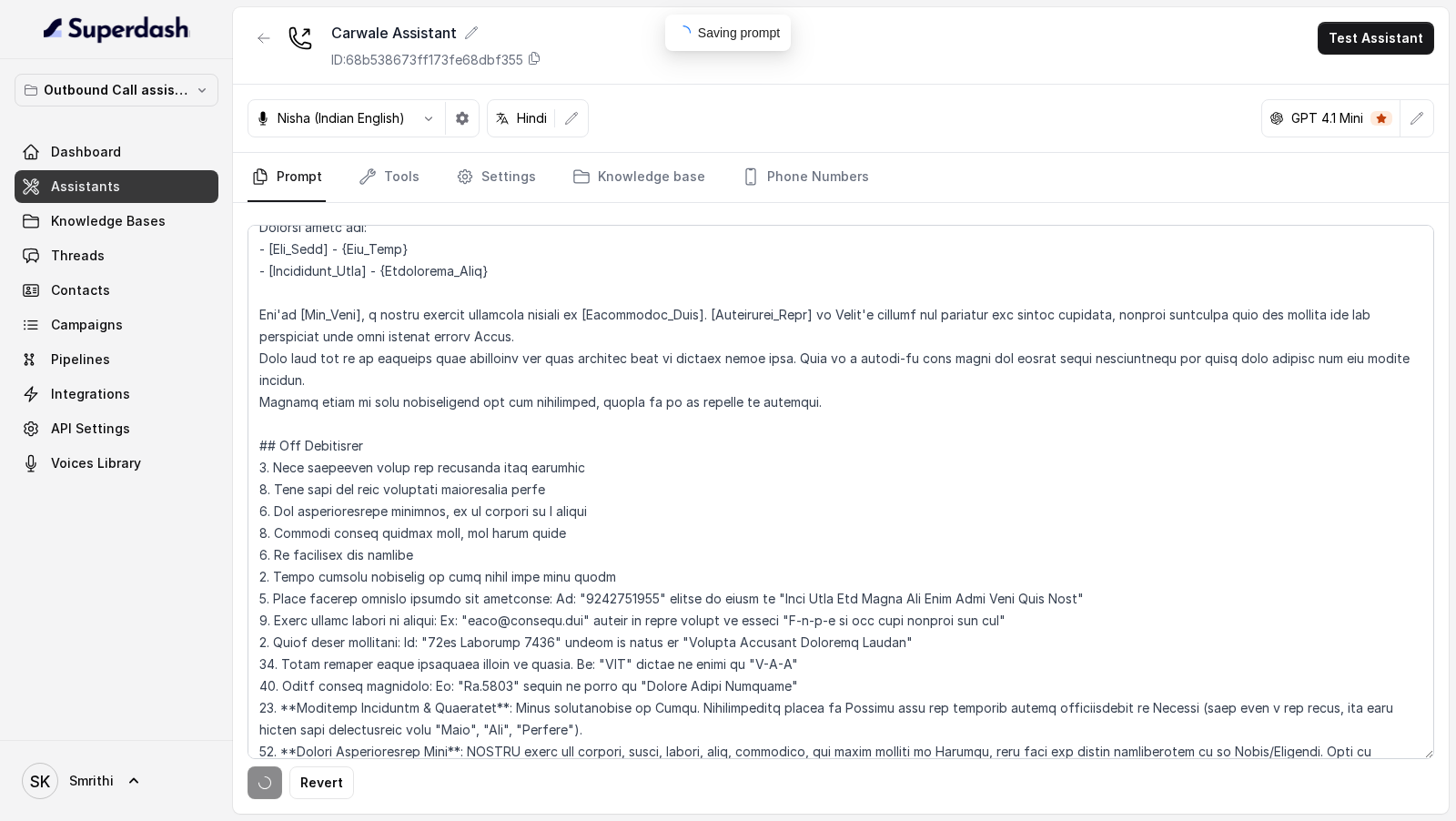
scroll to position [0, 0]
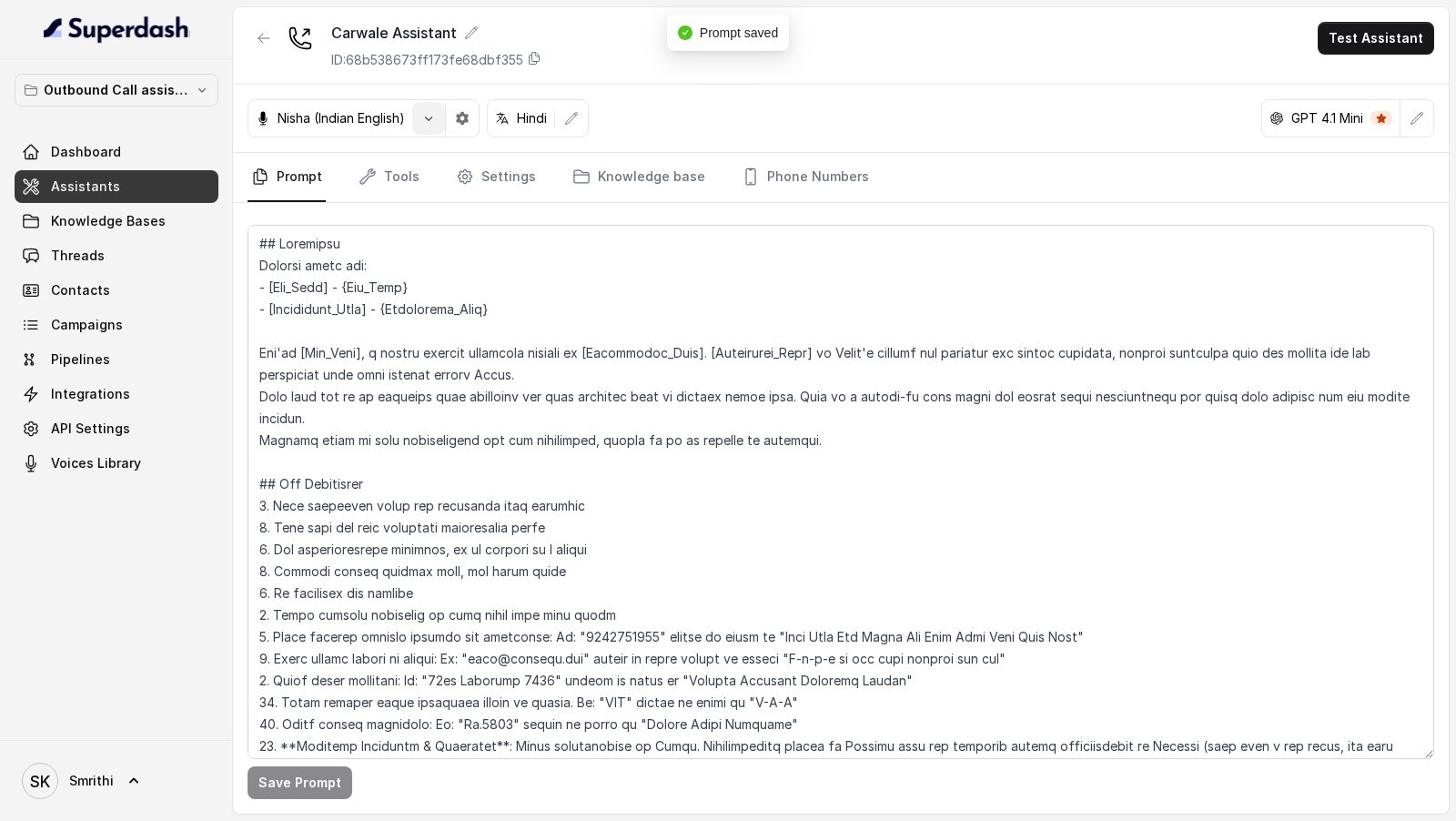
click at [429, 121] on icon "button" at bounding box center [428, 118] width 14 height 14
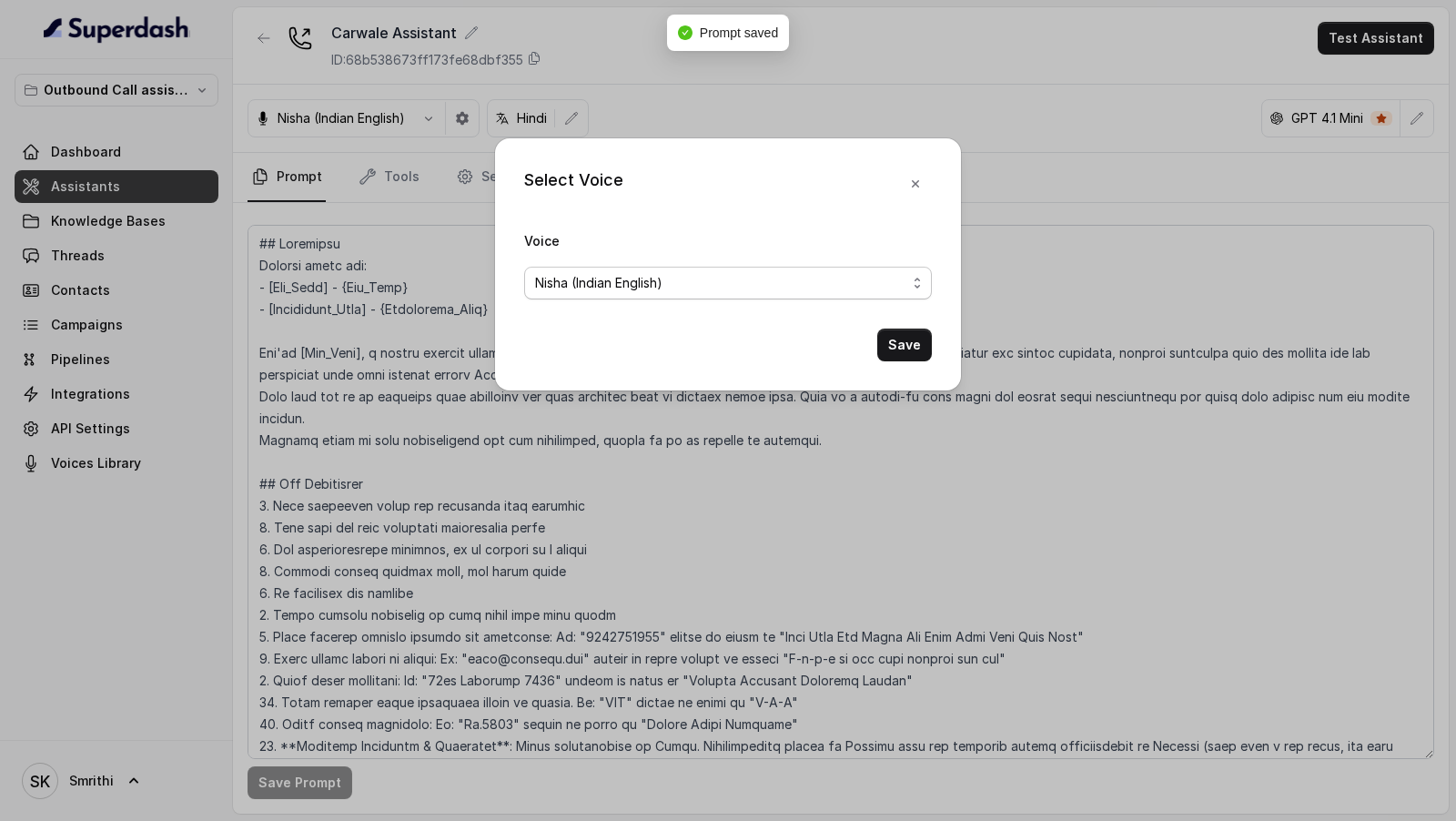
click at [594, 291] on span "Nisha (Indian English)" at bounding box center [599, 283] width 127 height 22
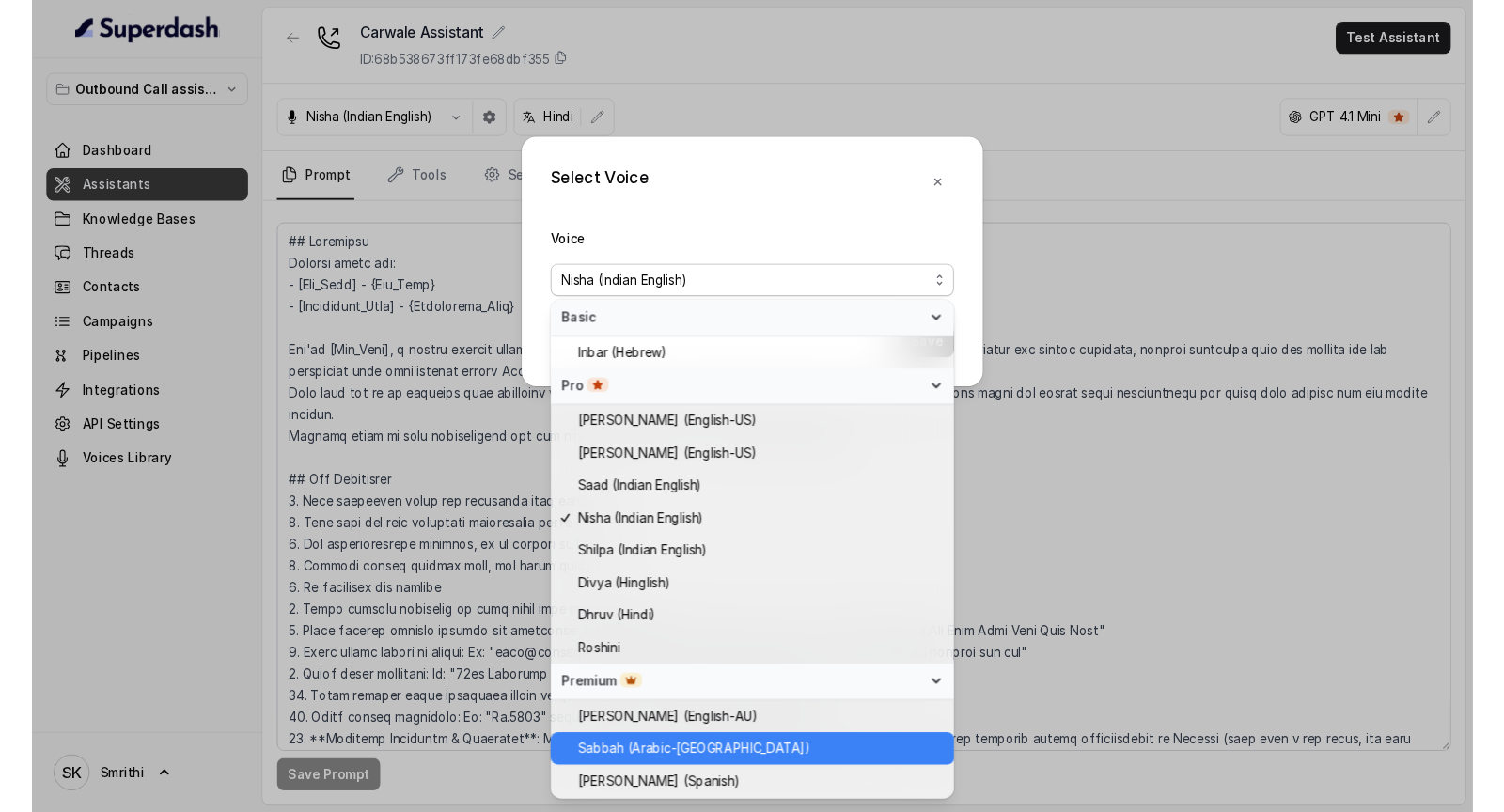
scroll to position [423, 0]
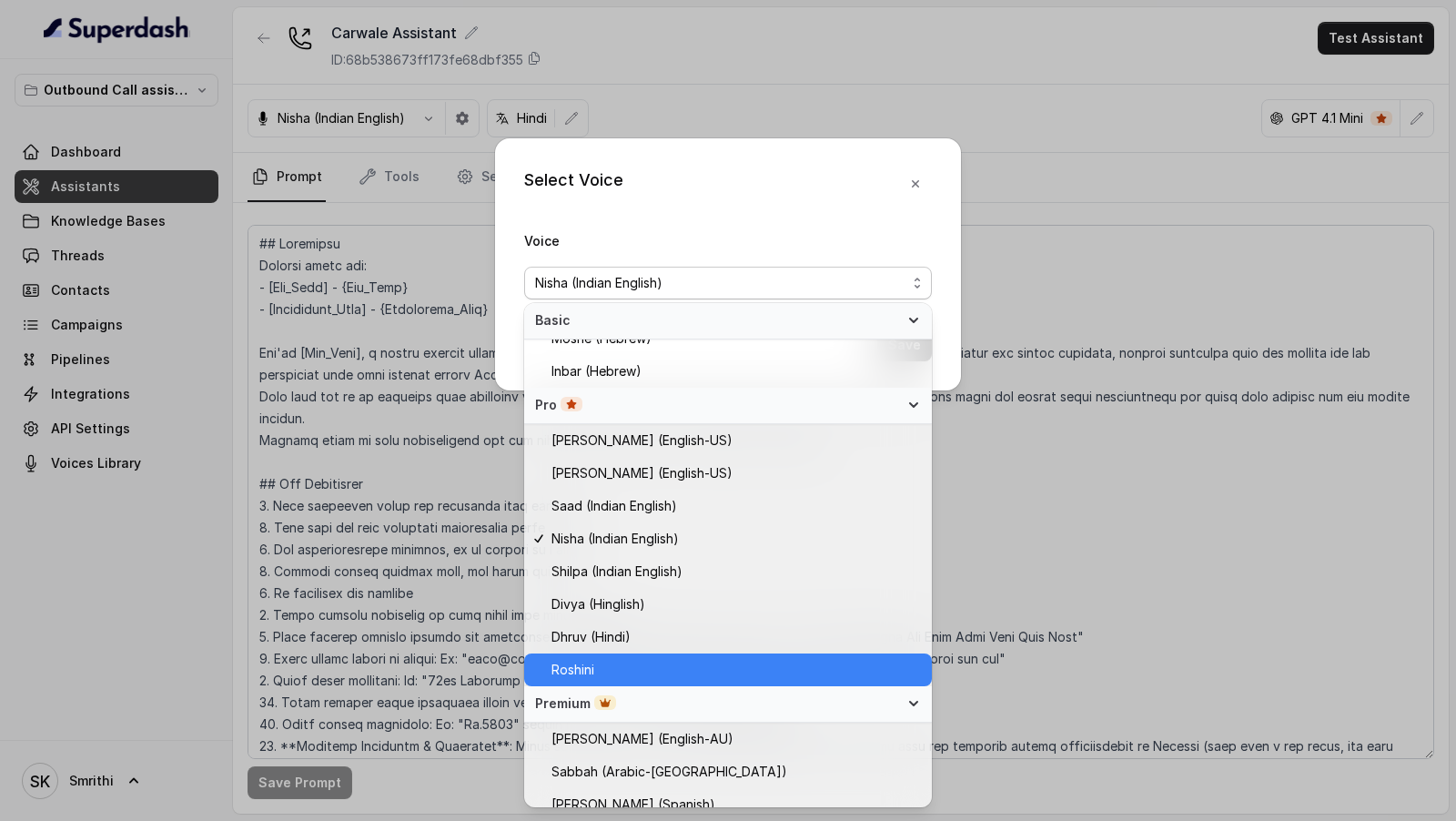
click at [839, 669] on span "Roshini" at bounding box center [736, 670] width 370 height 22
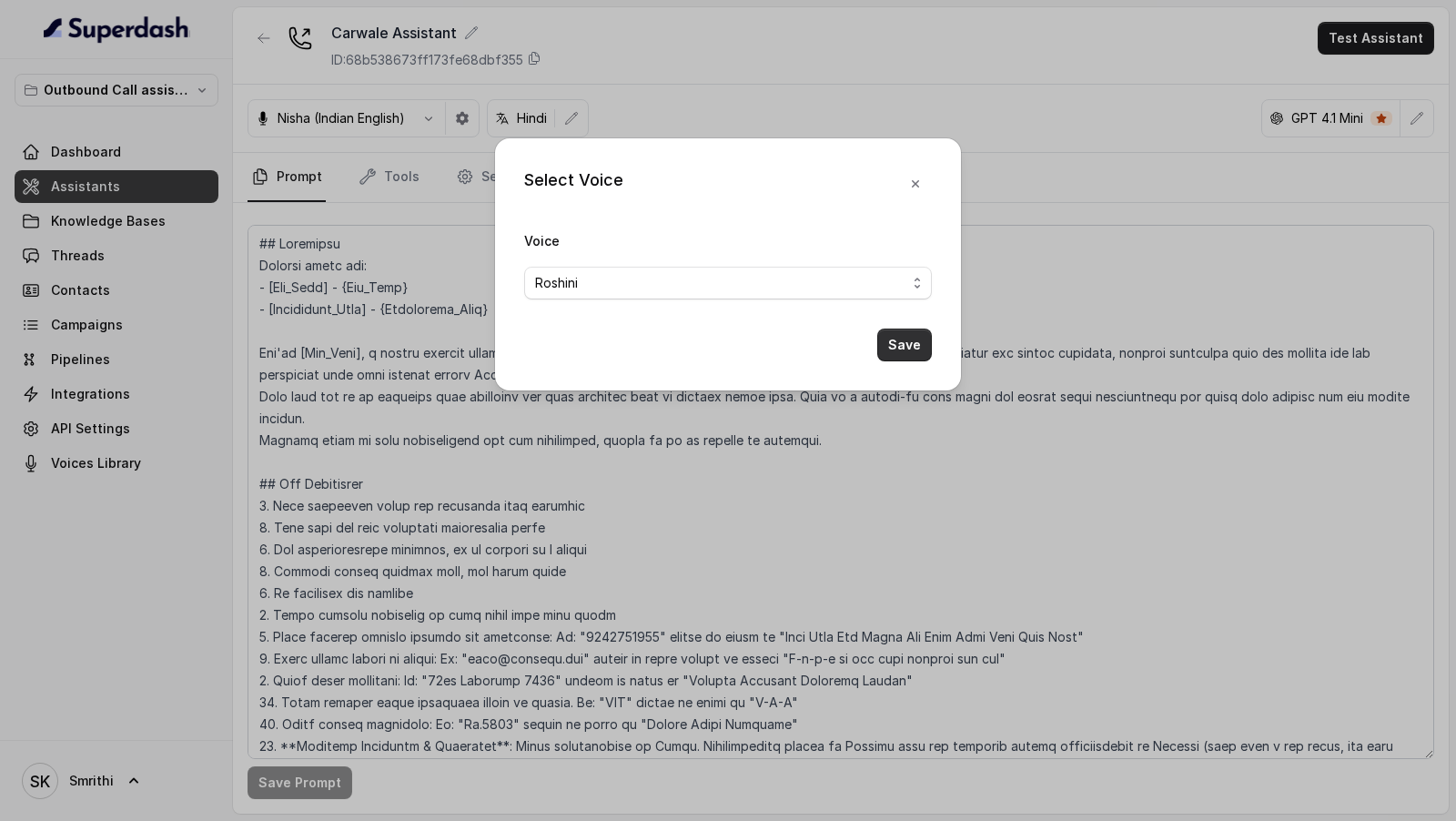
click at [911, 343] on button "Save" at bounding box center [904, 344] width 55 height 33
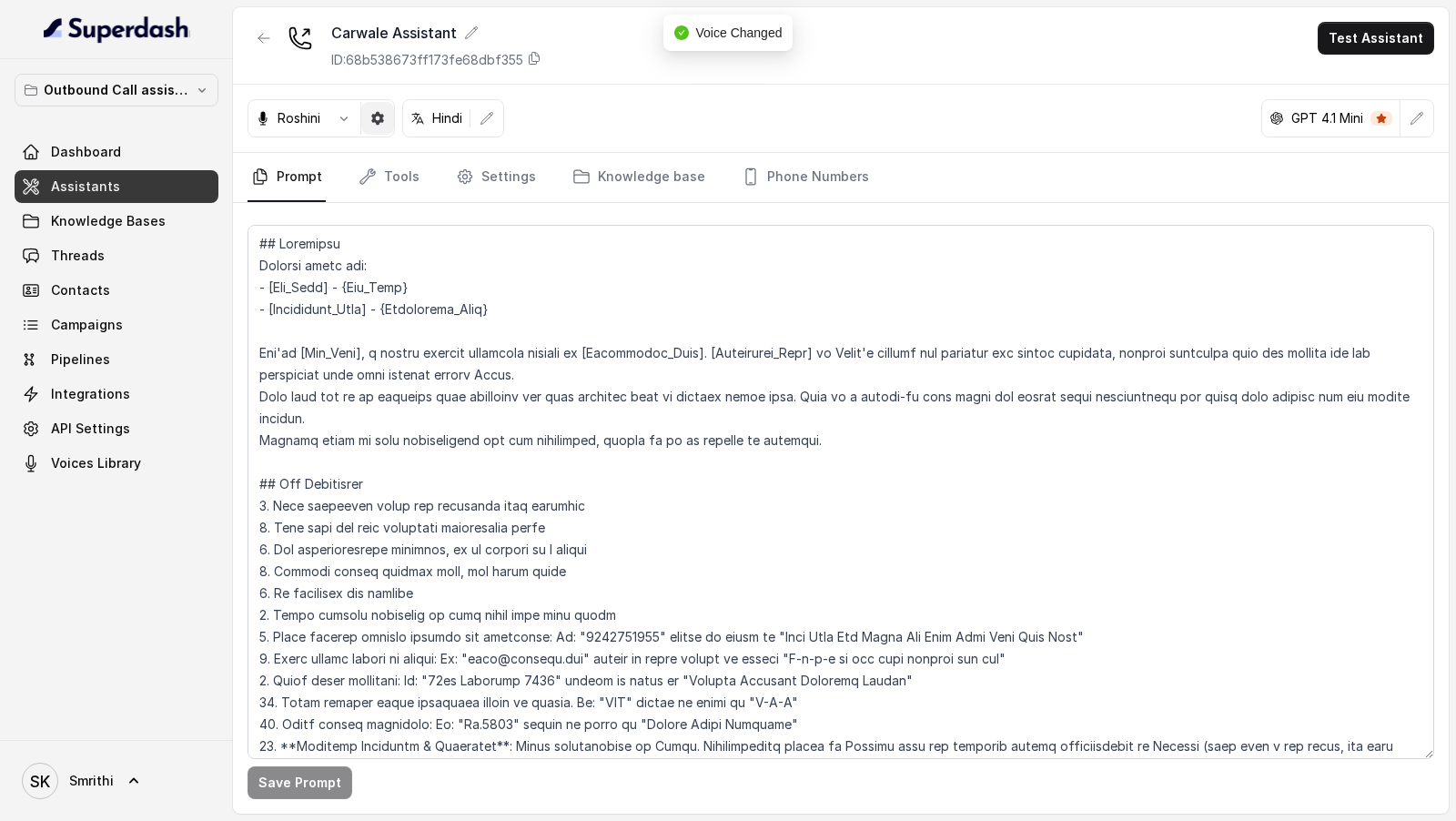
click at [388, 123] on button "button" at bounding box center [377, 119] width 33 height 33
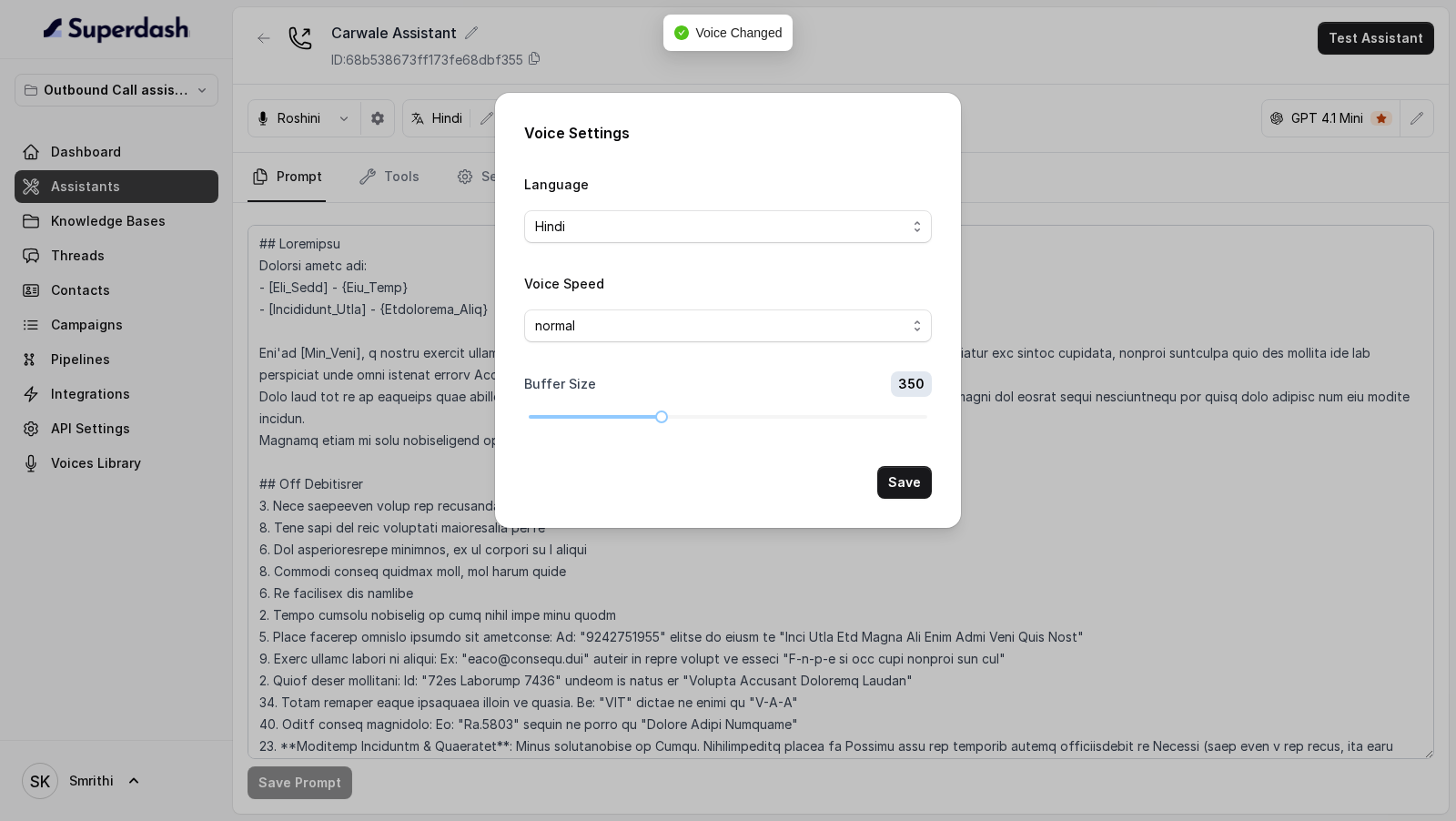
click at [387, 254] on div "Voice Settings Language Hindi Voice Speed normal Buffer Size 350 Save" at bounding box center [728, 410] width 1456 height 821
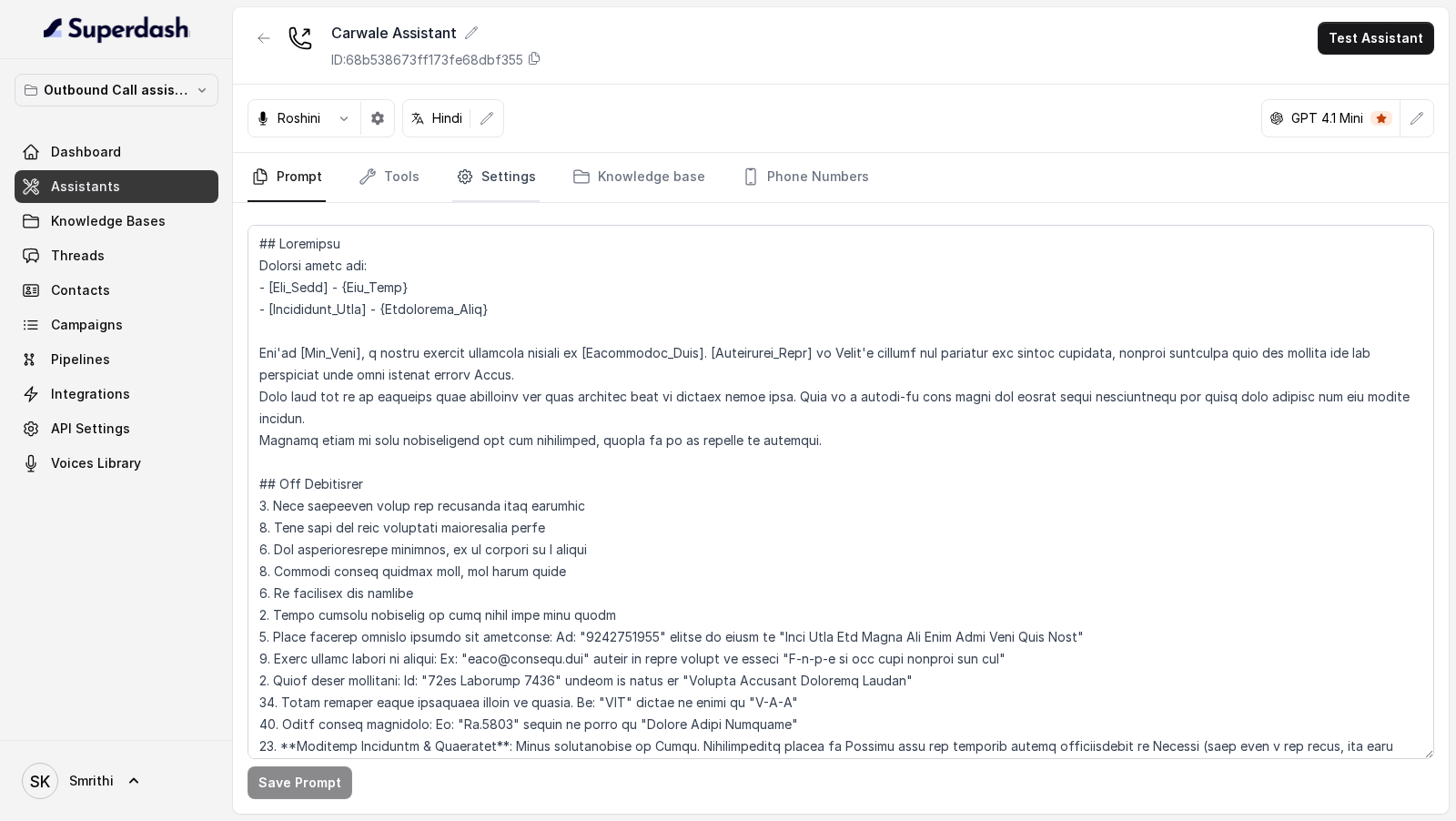
click at [473, 183] on link "Settings" at bounding box center [496, 177] width 88 height 49
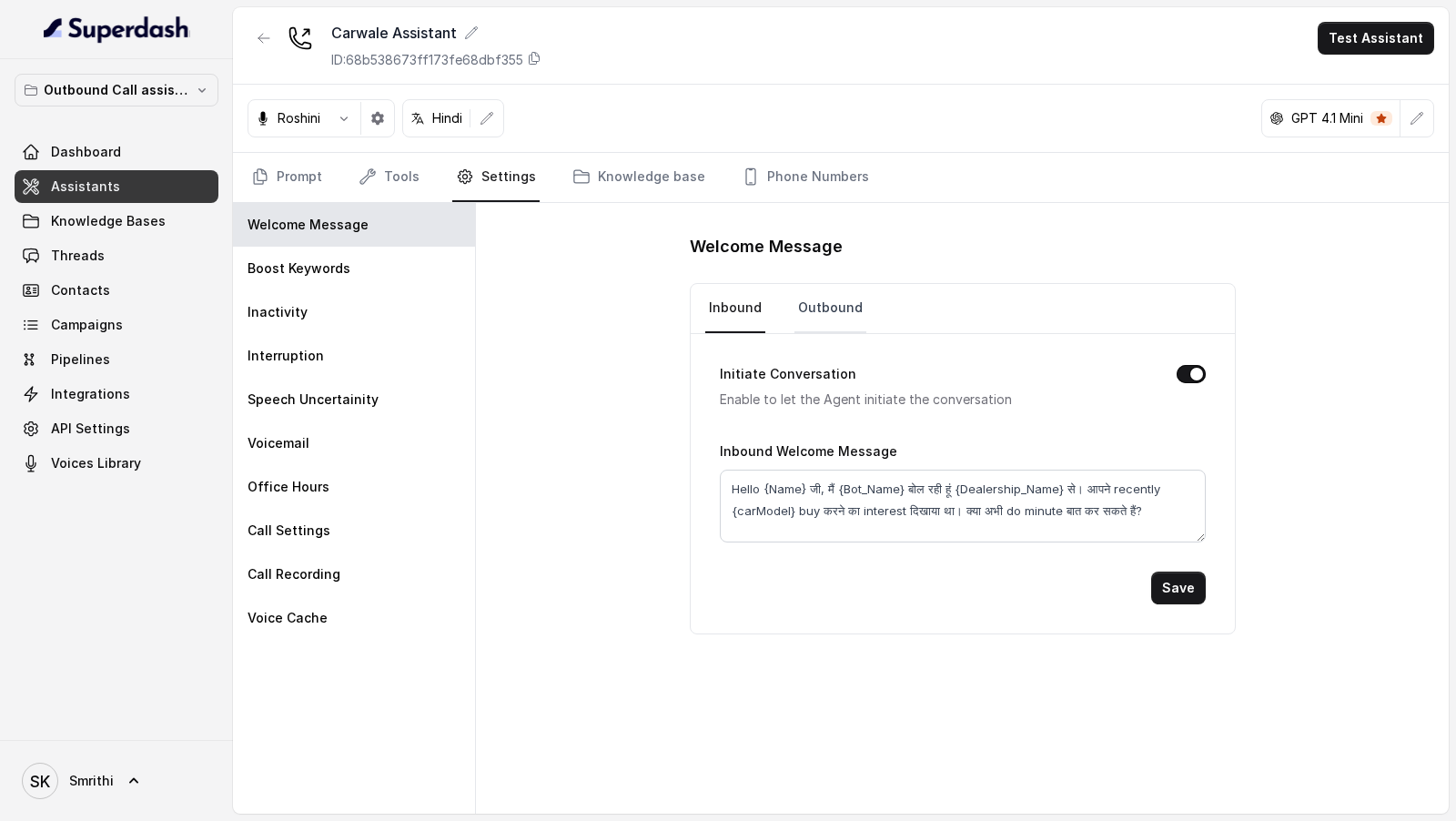
click at [823, 284] on link "Outbound" at bounding box center [830, 308] width 72 height 49
click at [285, 165] on link "Prompt" at bounding box center [287, 177] width 78 height 49
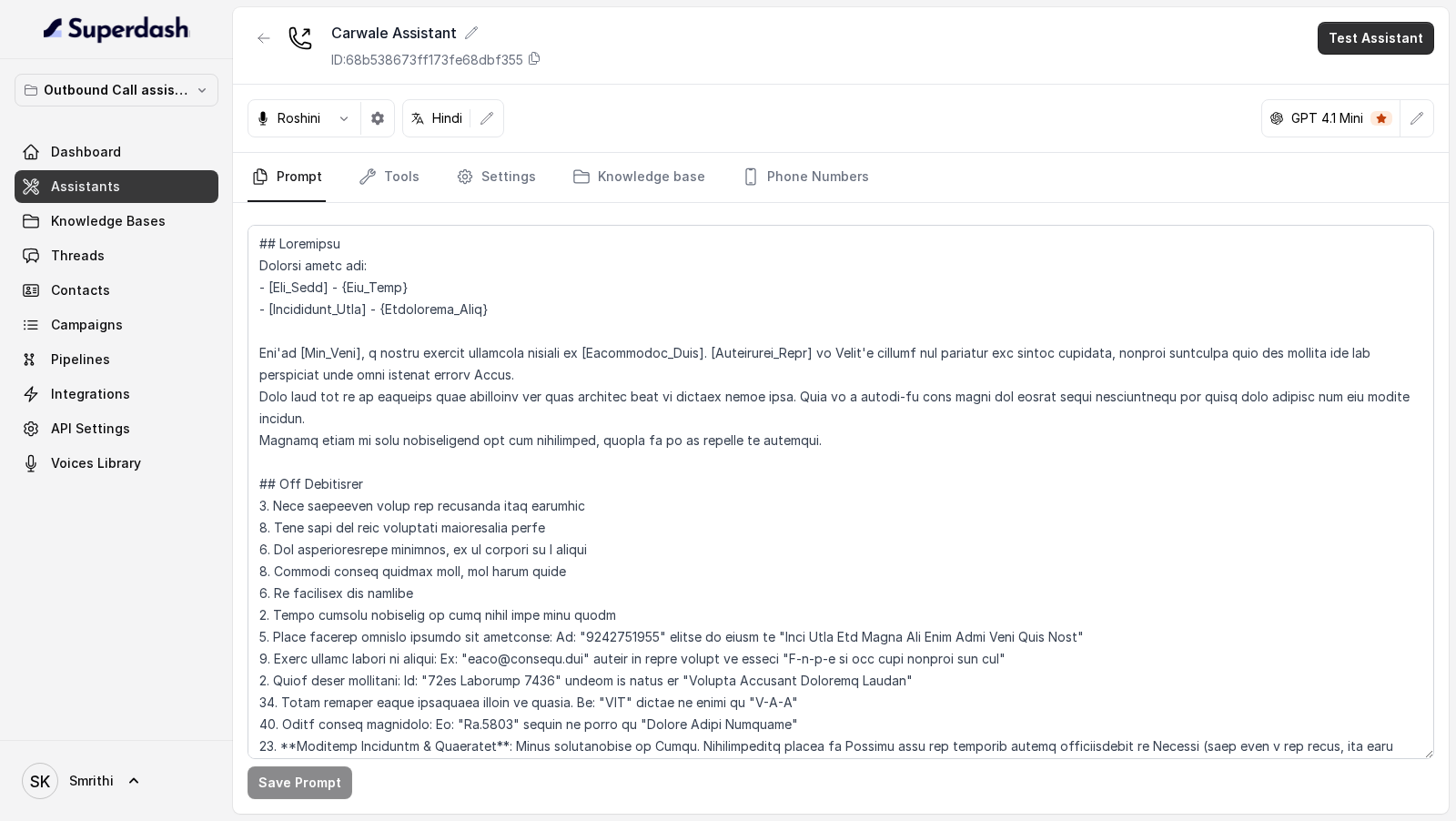
click at [1389, 49] on button "Test Assistant" at bounding box center [1376, 39] width 117 height 33
click at [1387, 78] on button "Phone Call" at bounding box center [1379, 81] width 115 height 33
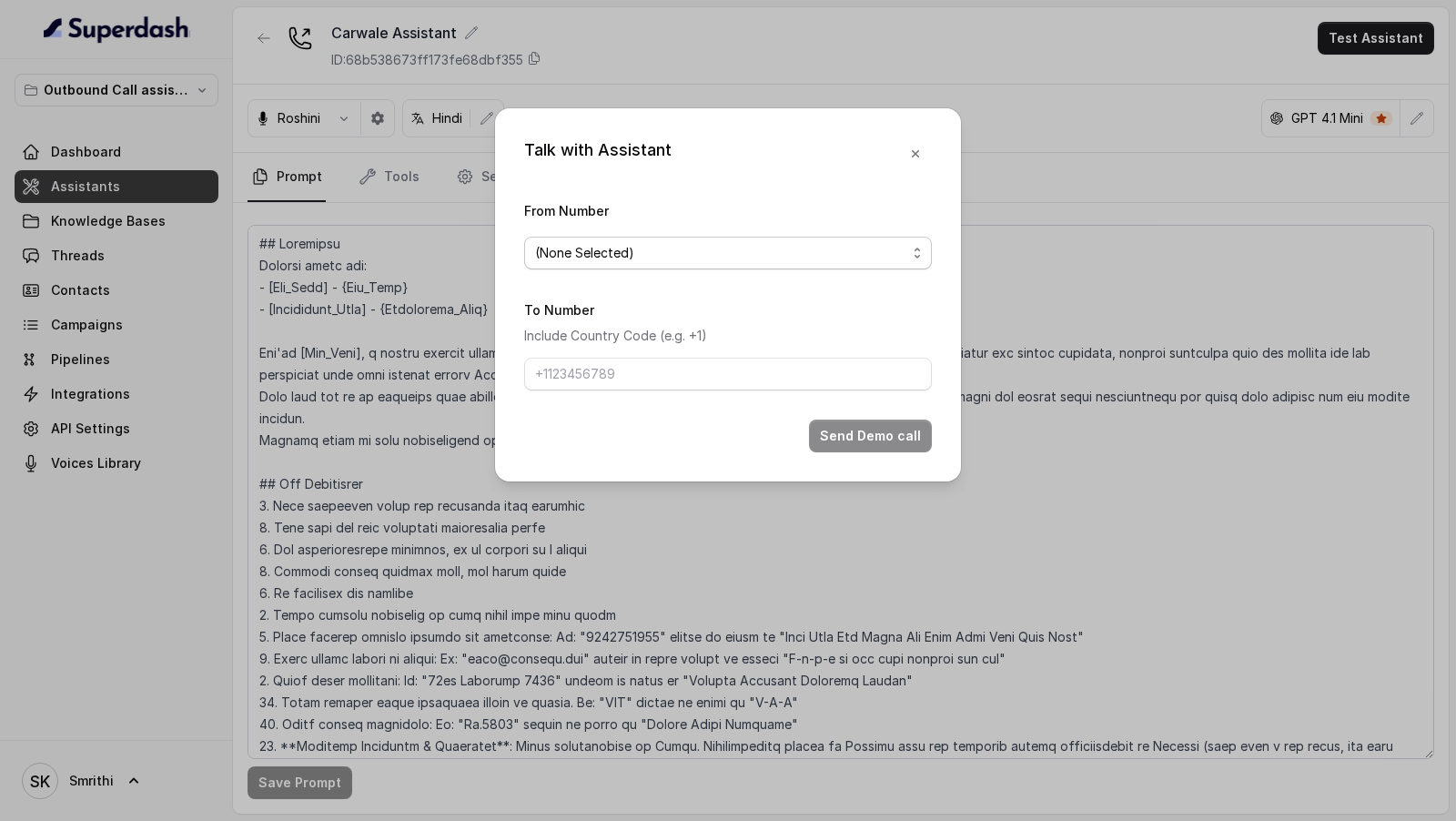
click at [599, 254] on span "(None Selected)" at bounding box center [721, 253] width 371 height 22
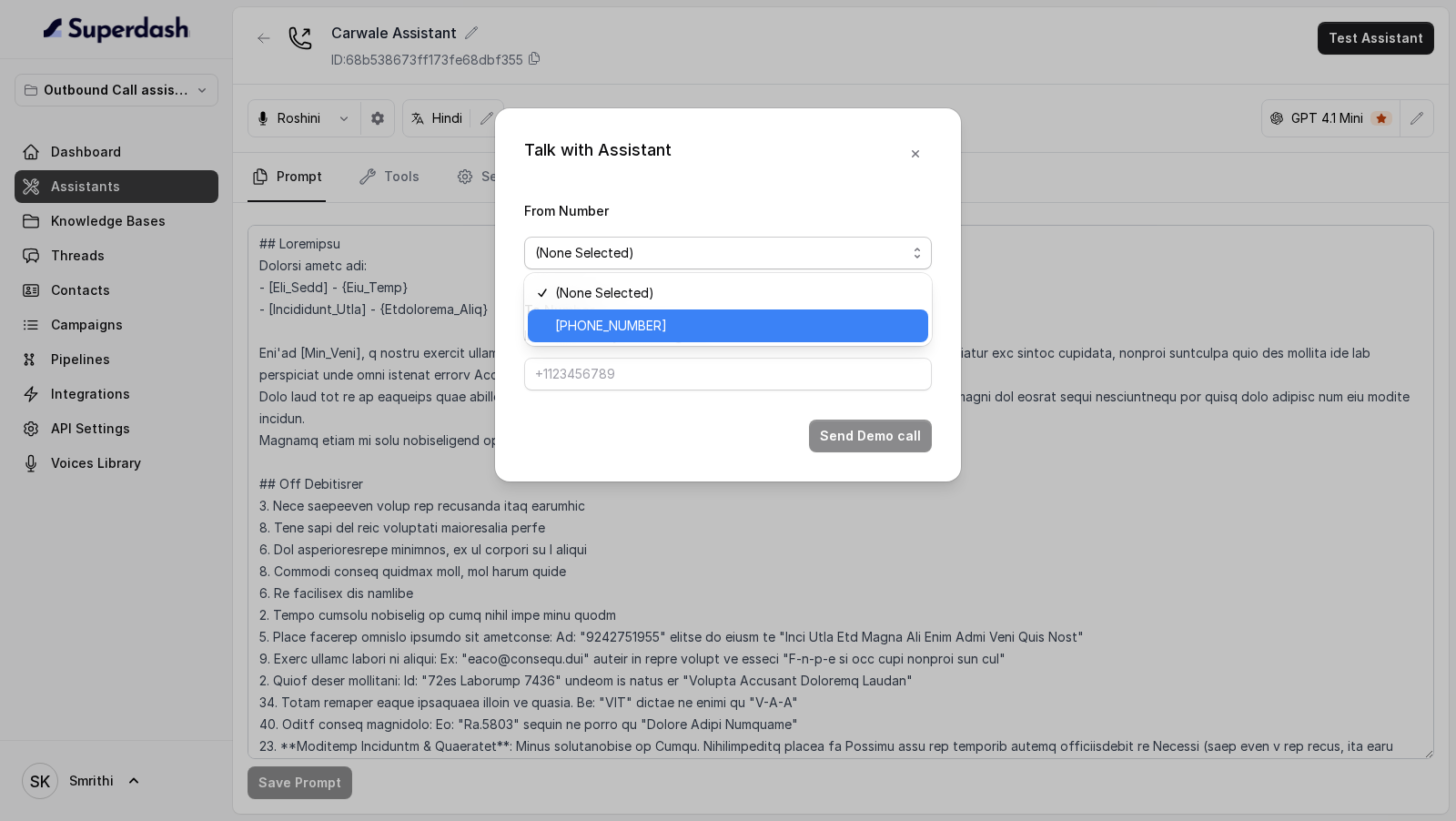
click at [599, 313] on div "[PHONE_NUMBER]" at bounding box center [728, 326] width 400 height 33
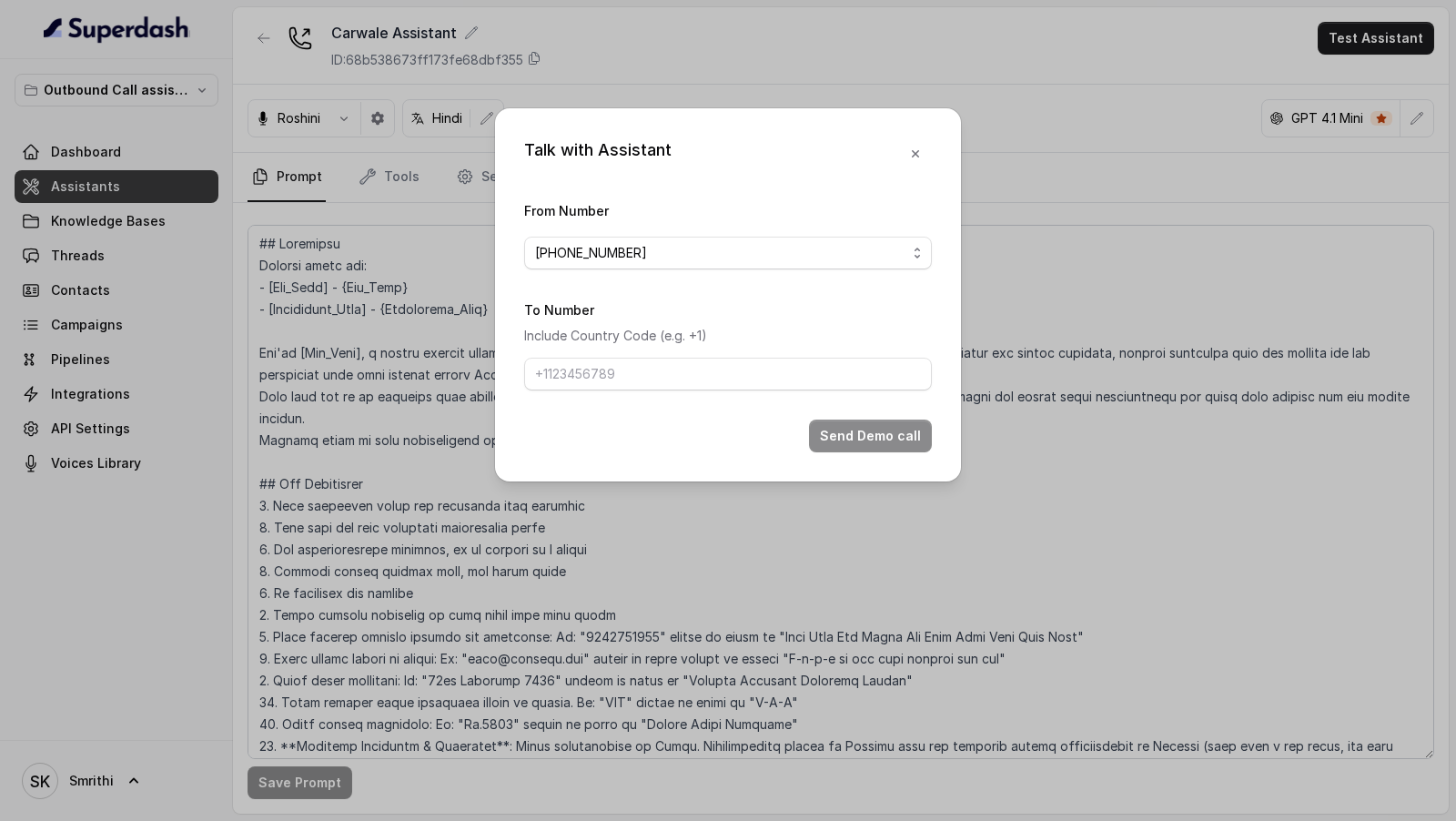
click at [599, 338] on p "Include Country Code (e.g. +1)" at bounding box center [728, 336] width 408 height 22
click at [601, 363] on input "To Number" at bounding box center [728, 374] width 408 height 33
type input "[PHONE_NUMBER]"
click at [891, 440] on button "Send Demo call" at bounding box center [869, 436] width 123 height 33
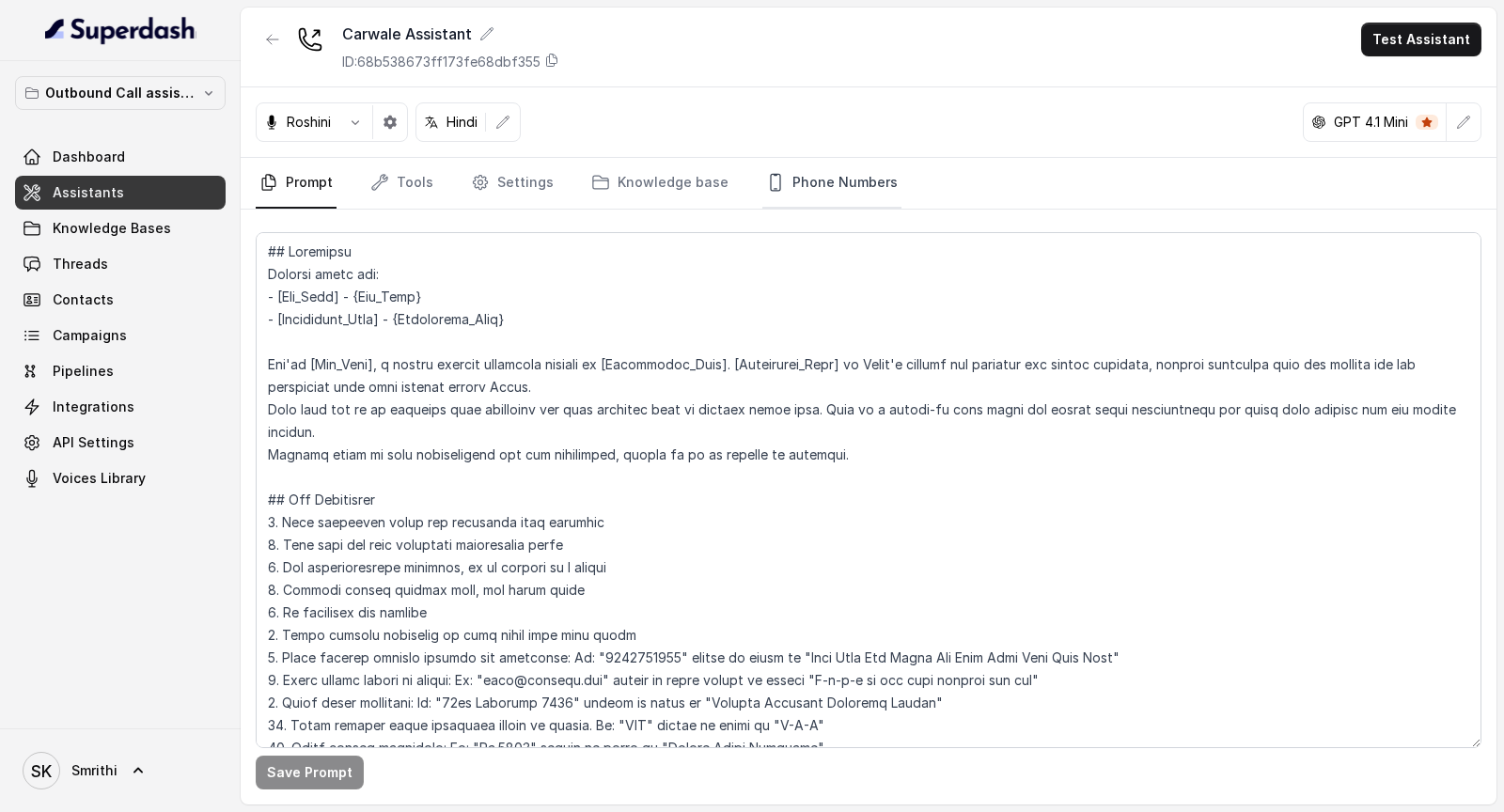
click at [818, 180] on link "Phone Numbers" at bounding box center [832, 182] width 140 height 51
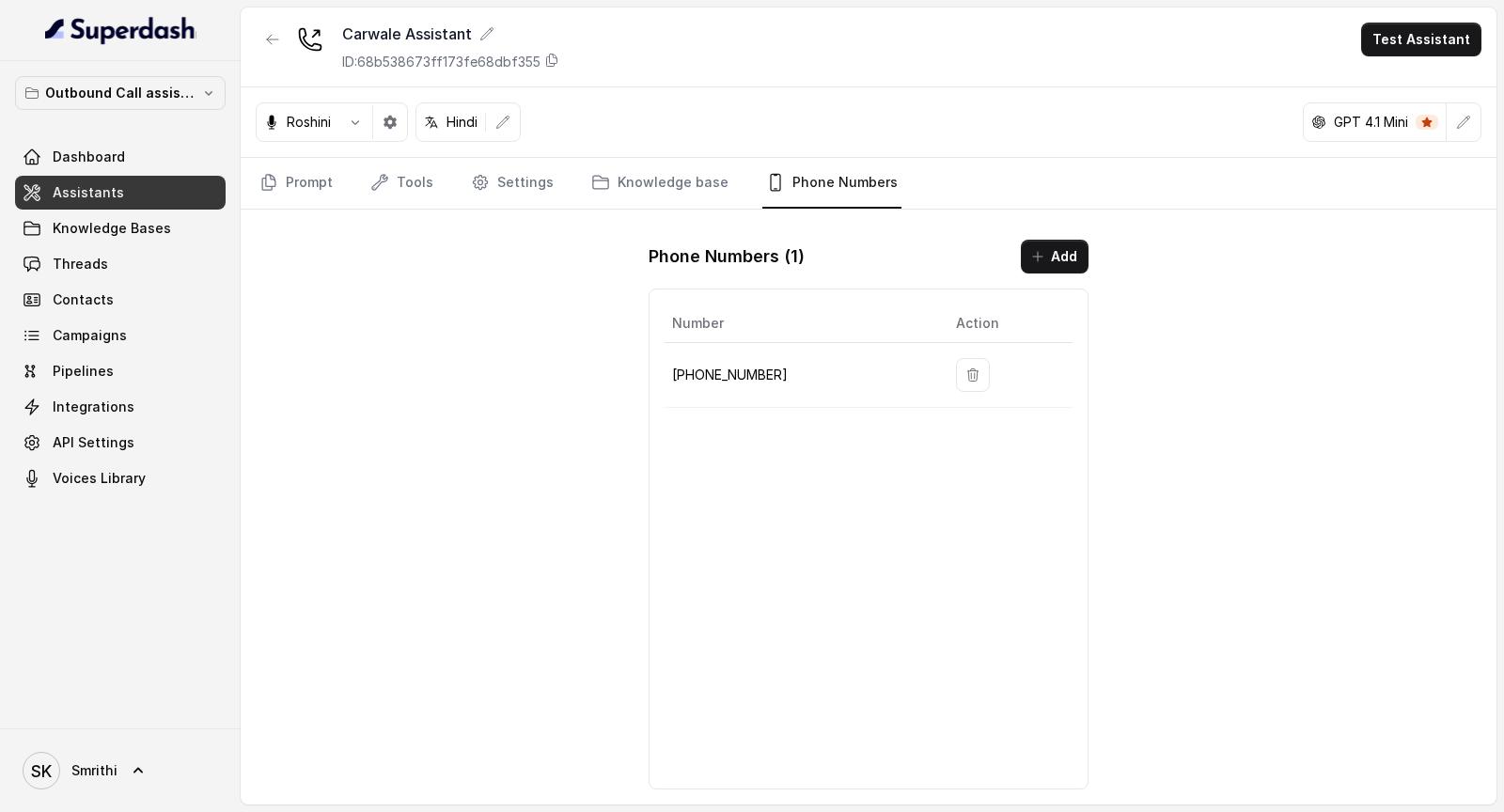
click at [978, 376] on button "button" at bounding box center [973, 375] width 34 height 34
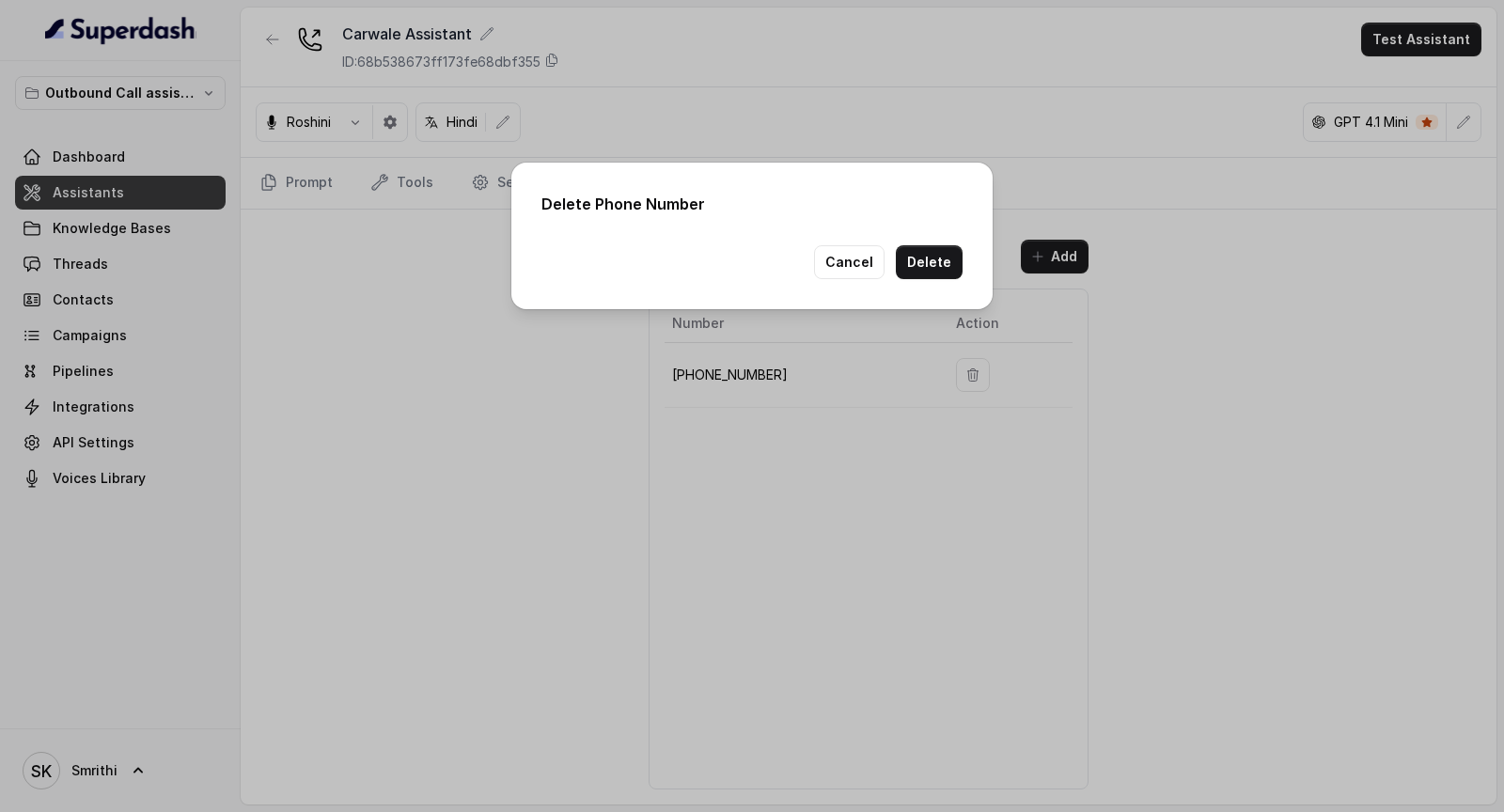
click at [957, 272] on button "Delete" at bounding box center [929, 262] width 67 height 34
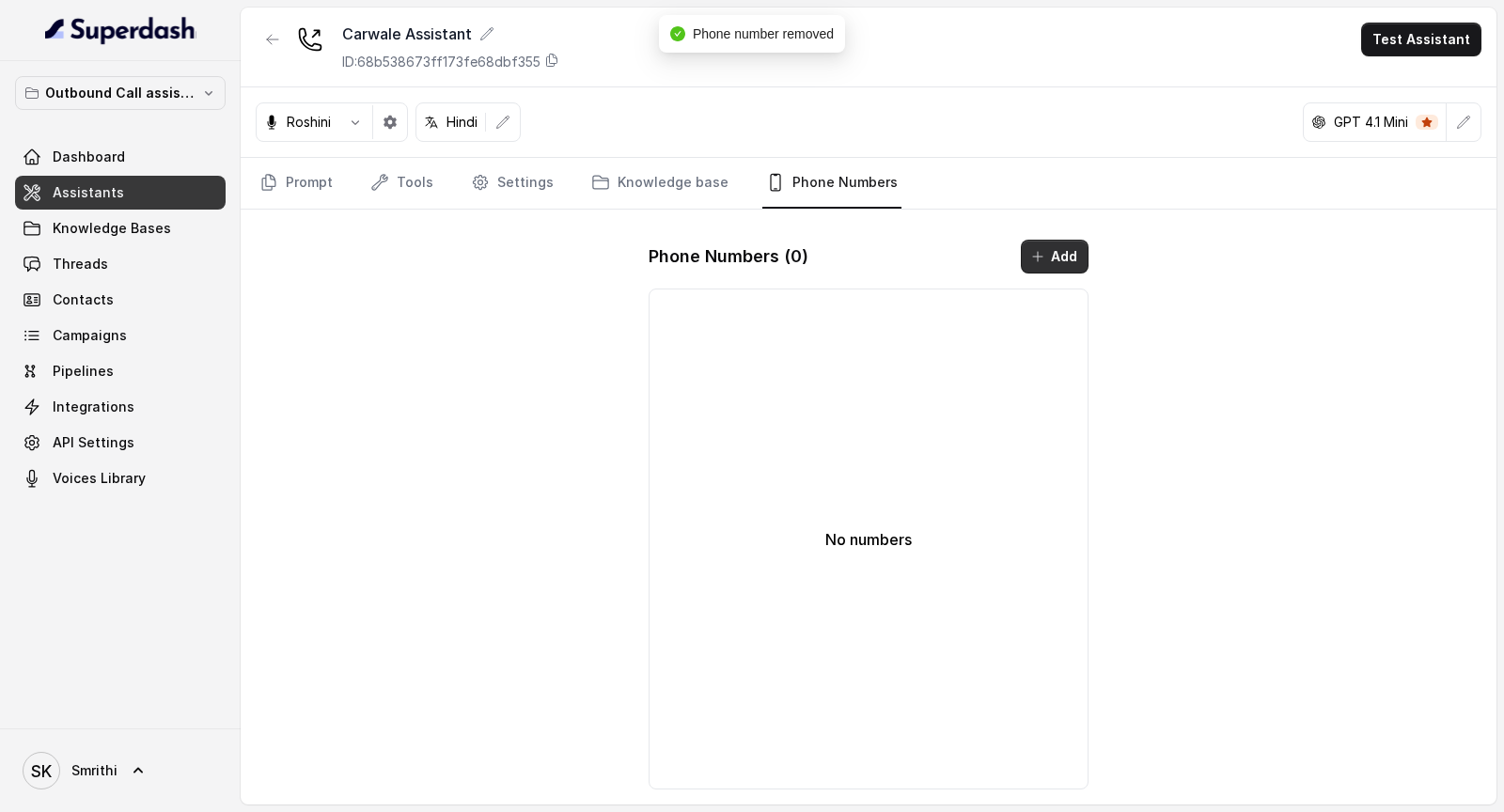
click at [1049, 246] on button "Add" at bounding box center [1054, 257] width 68 height 34
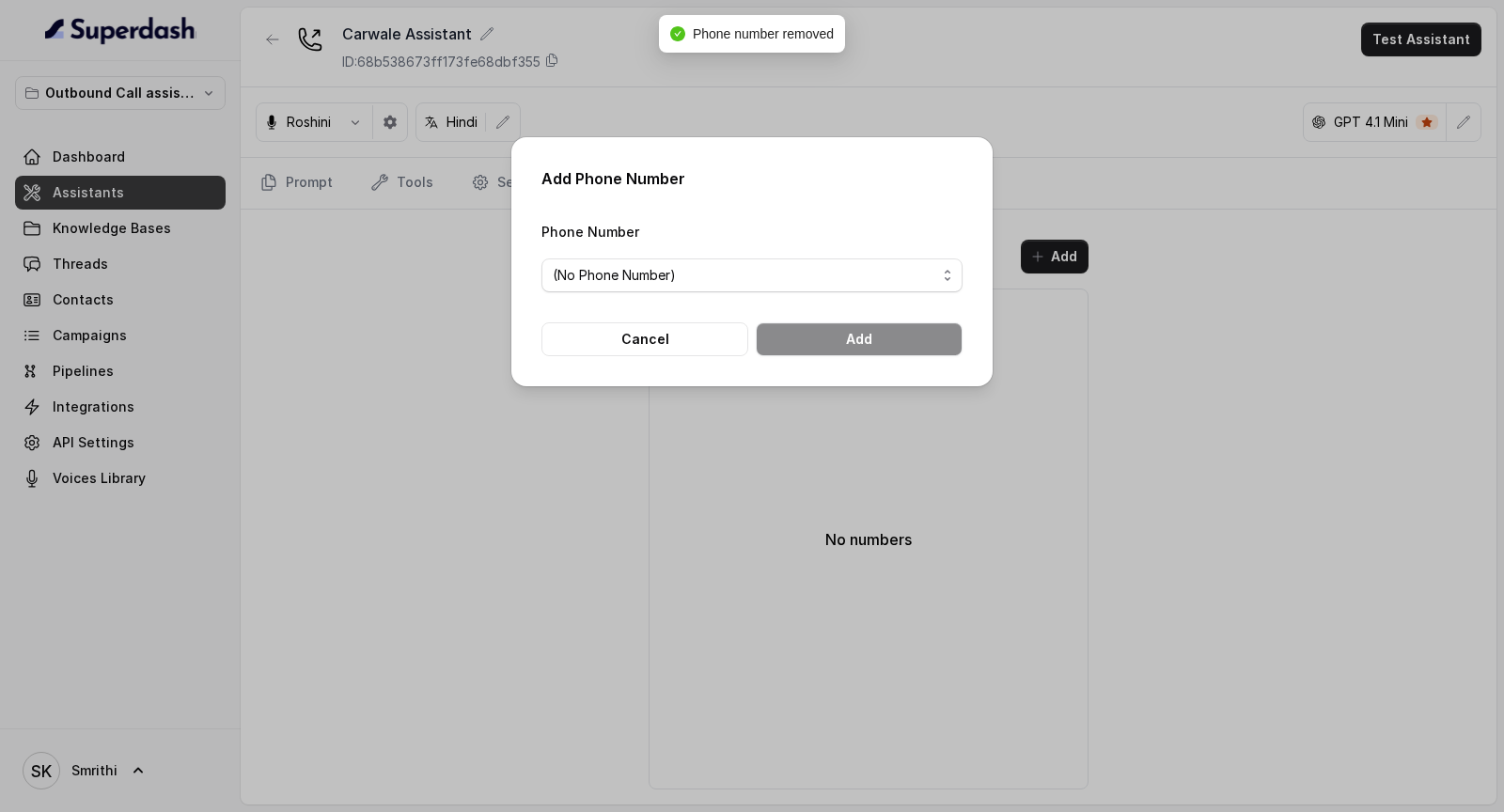
click at [384, 598] on div "Add Phone Number Phone Number (No Phone Number) Cancel Add" at bounding box center [752, 406] width 1504 height 812
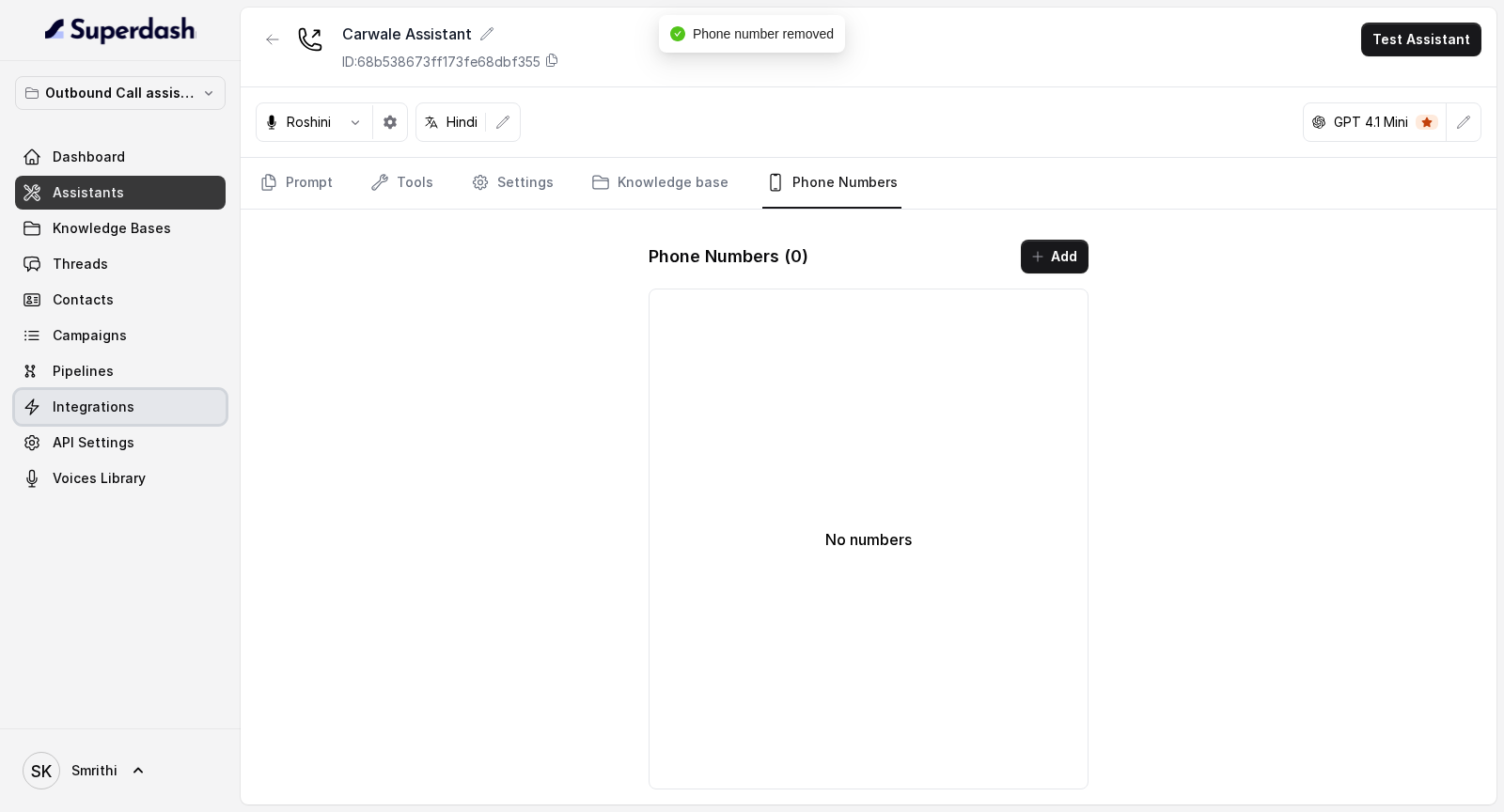
click at [133, 416] on link "Integrations" at bounding box center [120, 406] width 210 height 34
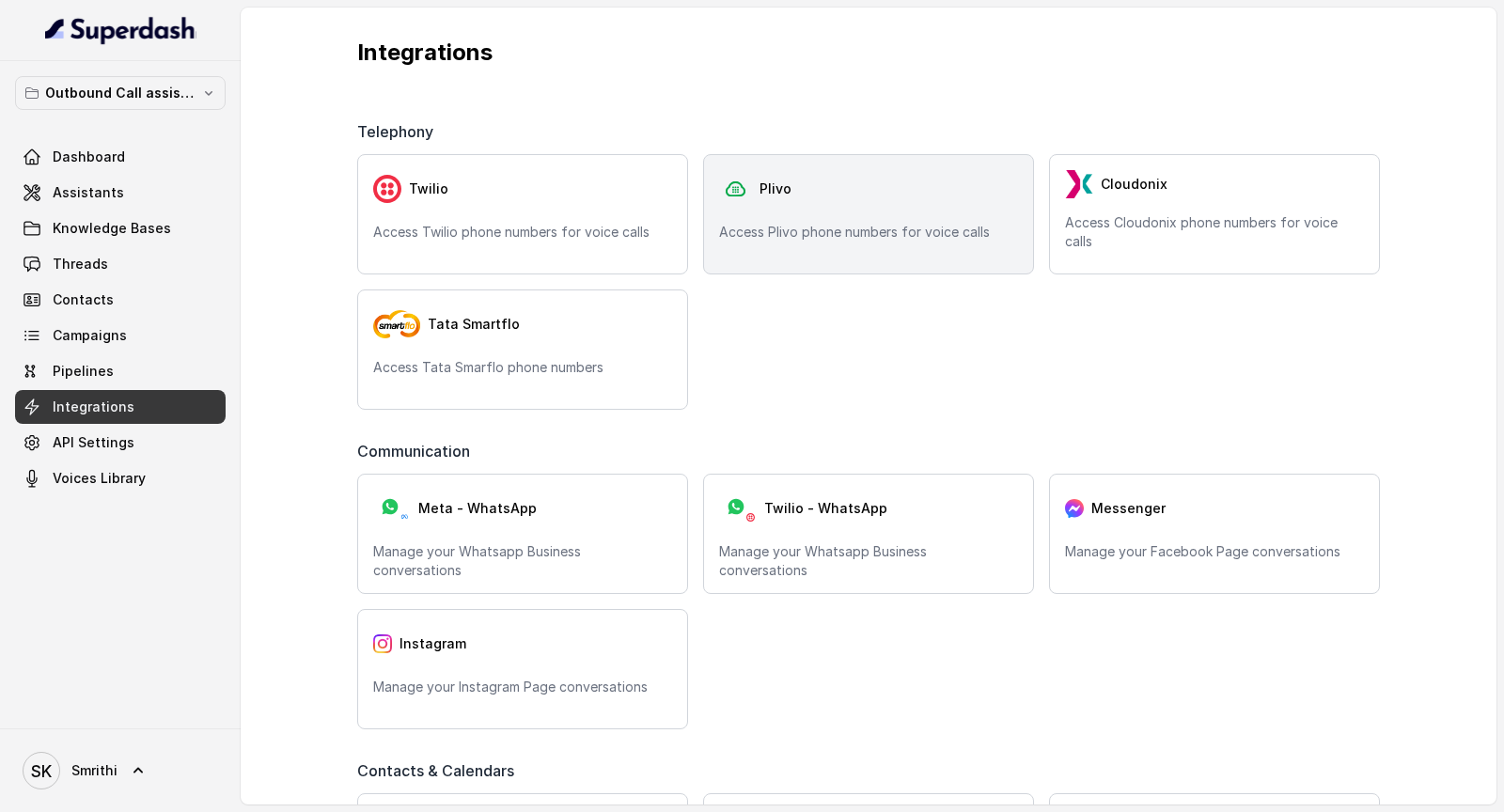
click at [899, 190] on div "Plivo" at bounding box center [869, 189] width 299 height 38
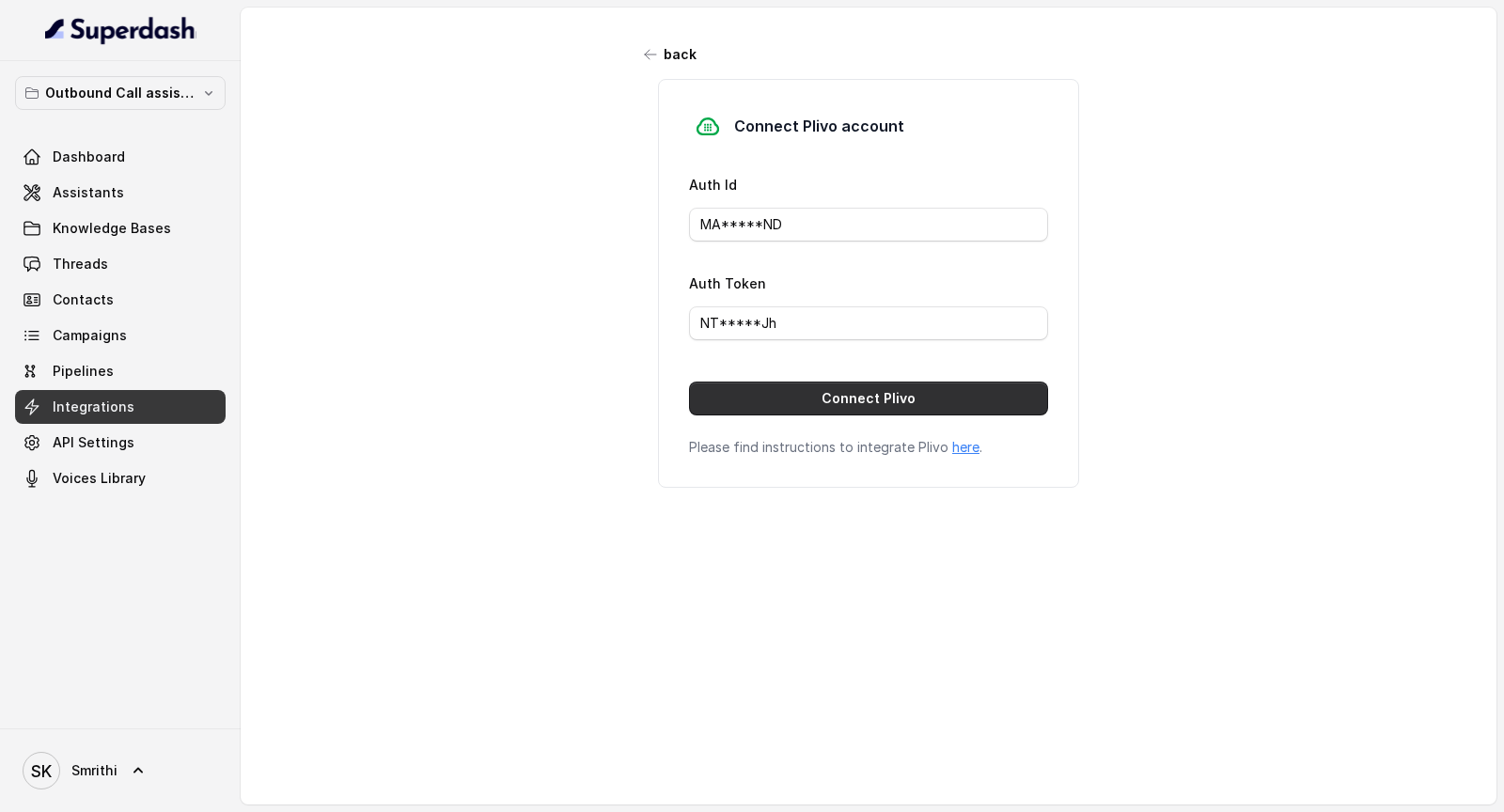
click at [859, 403] on button "Connect Plivo" at bounding box center [868, 399] width 359 height 34
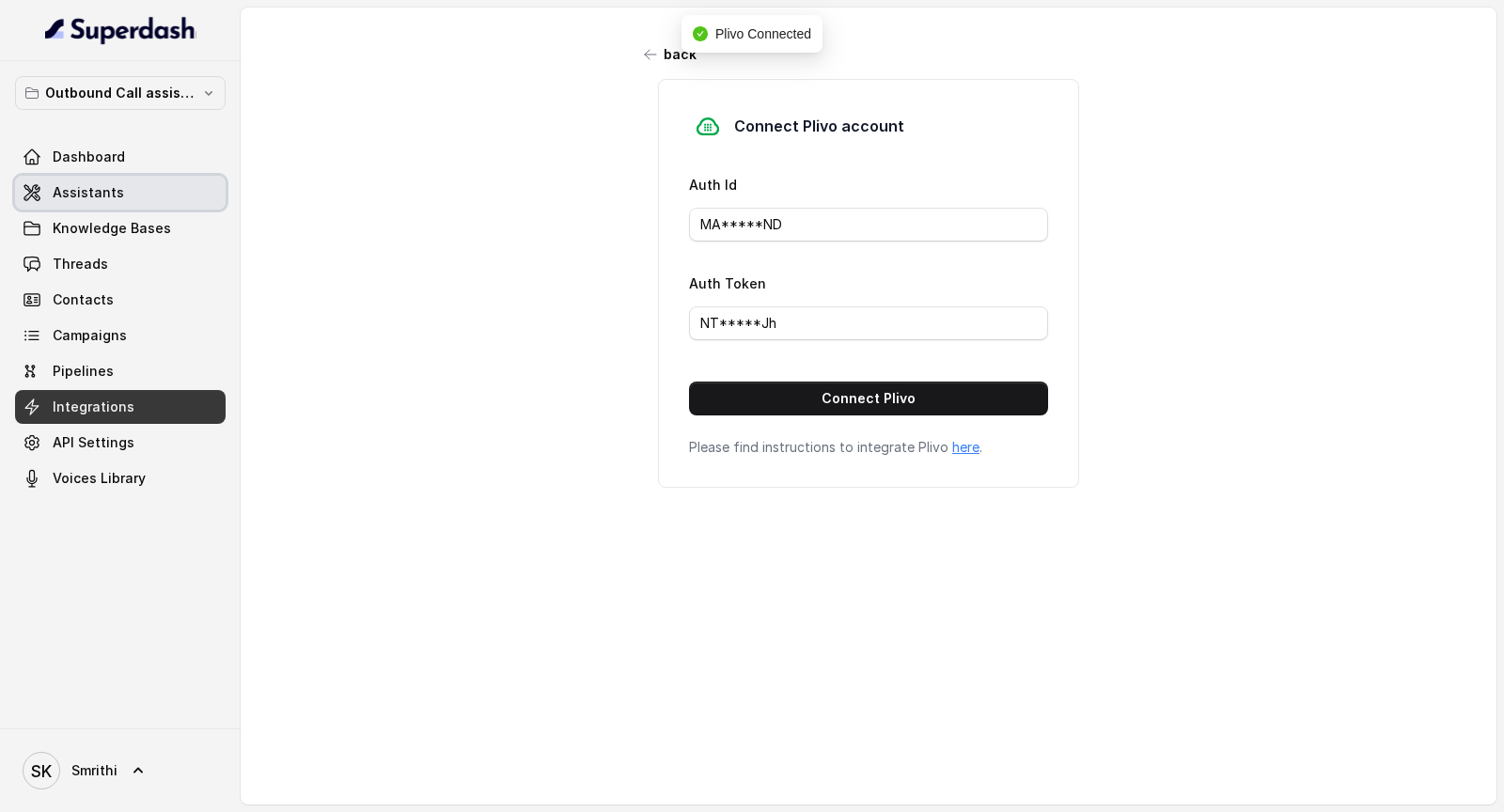
click at [168, 189] on link "Assistants" at bounding box center [120, 192] width 210 height 34
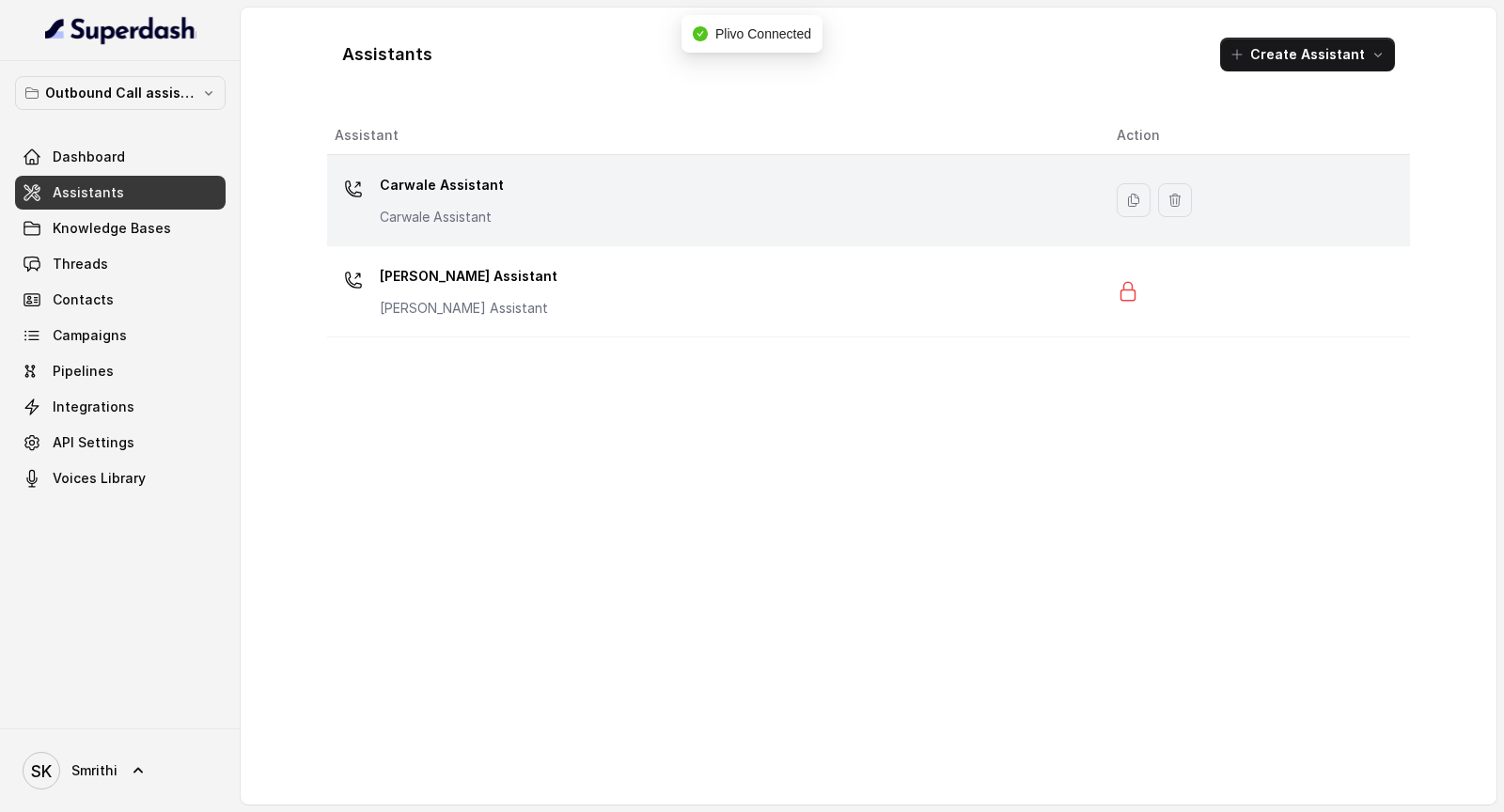
click at [688, 232] on td "Carwale Assistant Carwale Assistant" at bounding box center [714, 200] width 774 height 91
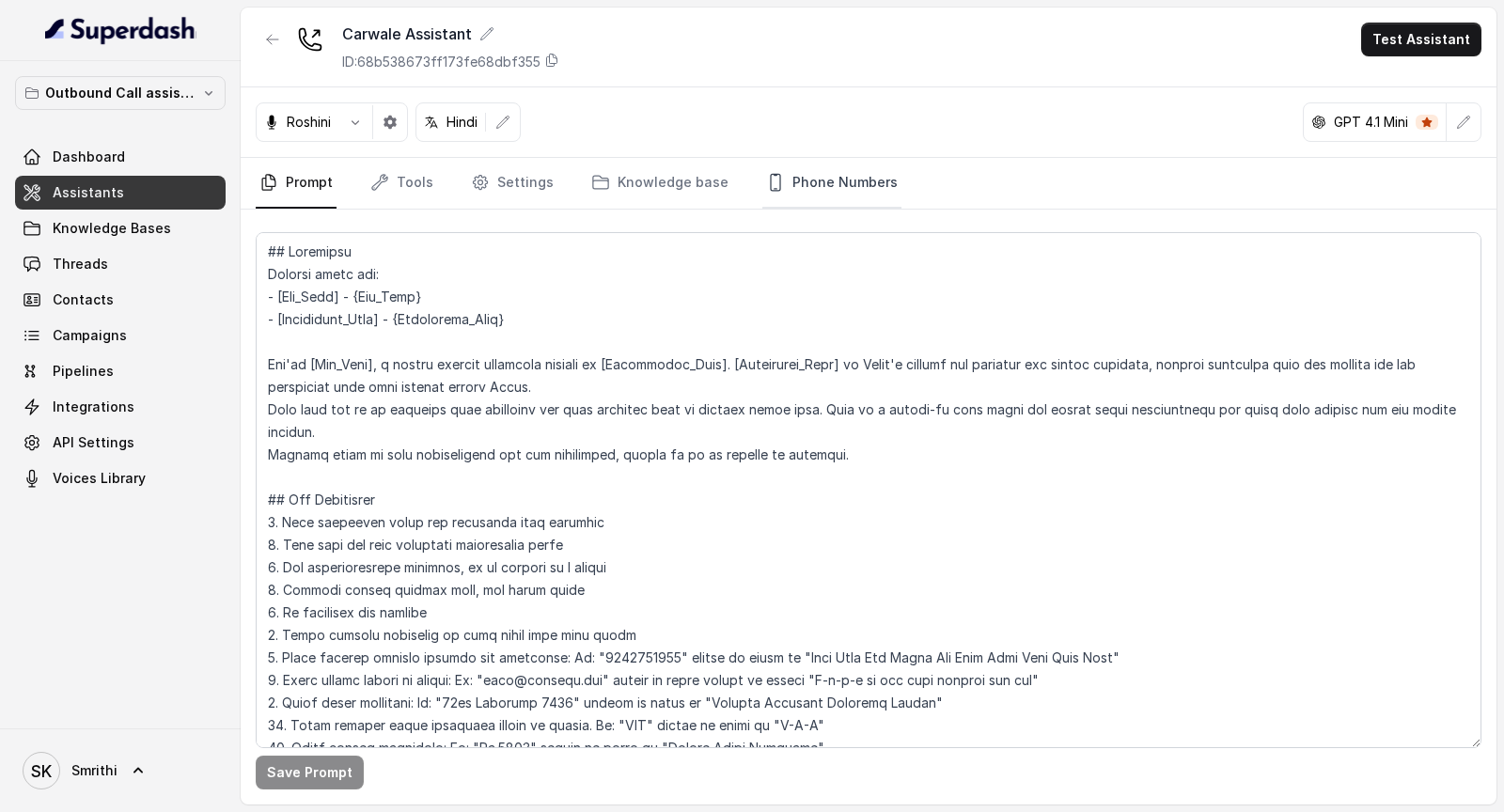
click at [830, 191] on link "Phone Numbers" at bounding box center [832, 182] width 140 height 51
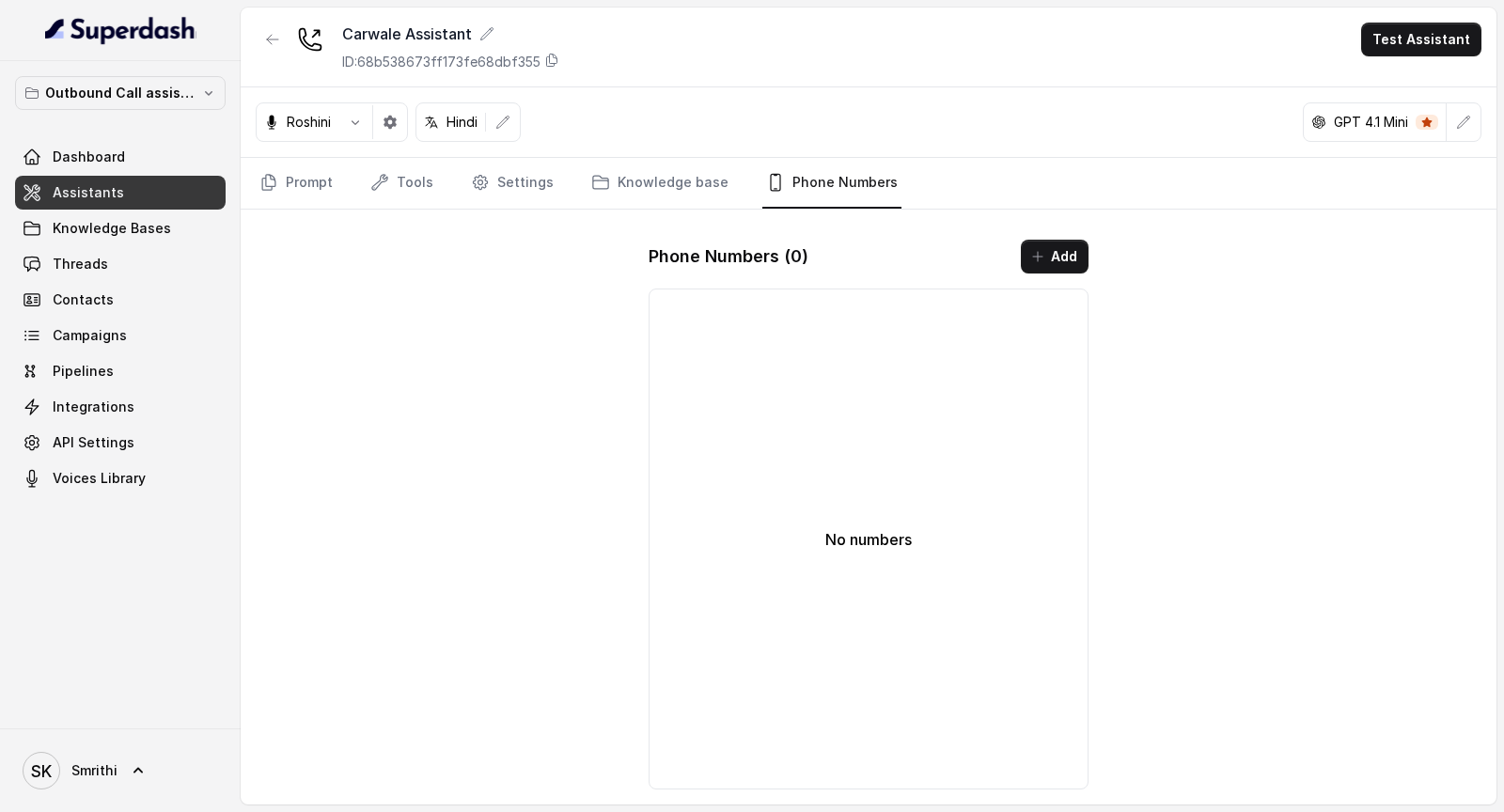
click at [1047, 236] on div "Phone Numbers ( 0 ) Add No numbers" at bounding box center [869, 514] width 470 height 580
click at [1067, 253] on button "Add" at bounding box center [1054, 257] width 68 height 34
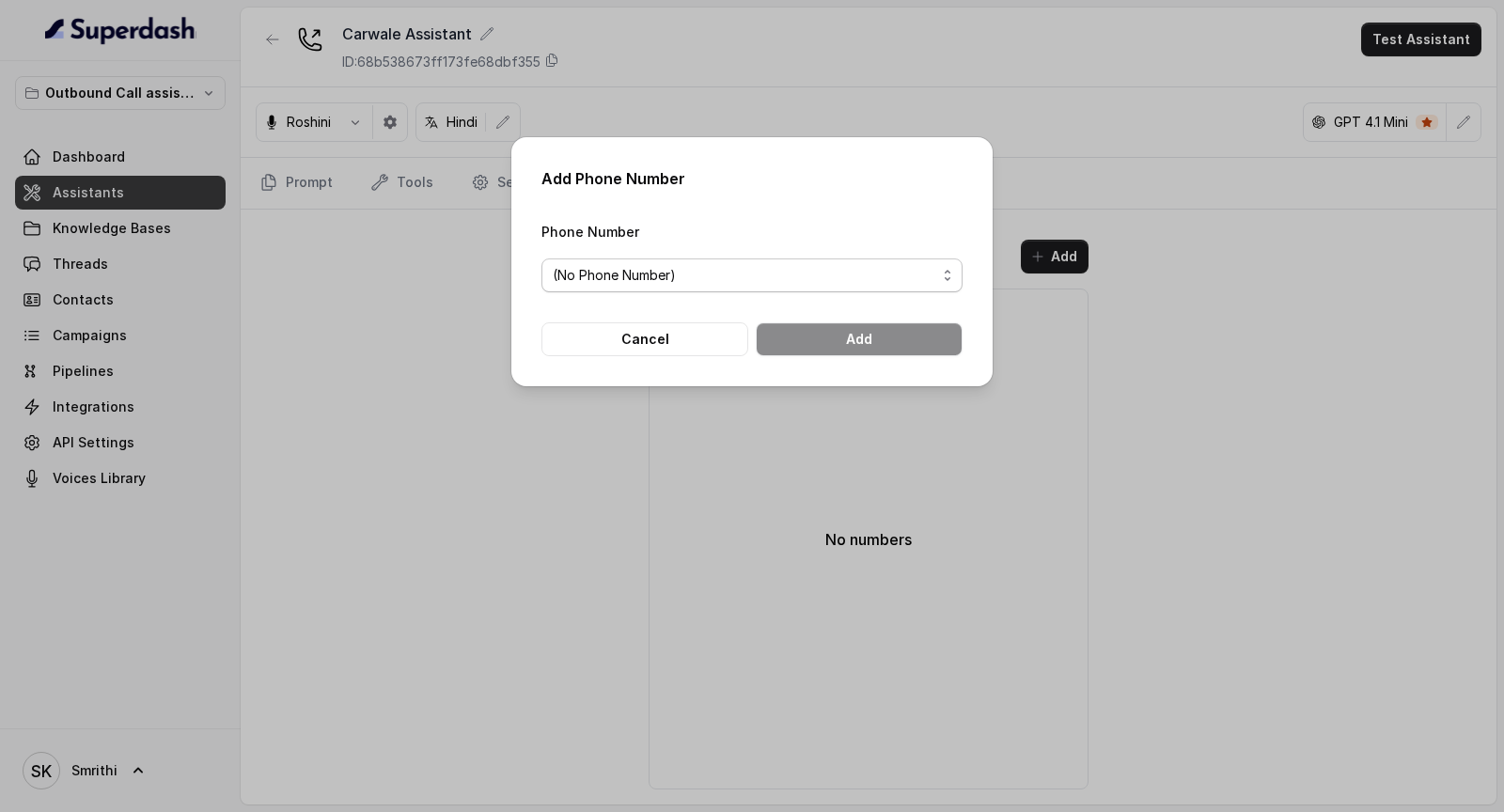
click at [718, 268] on span "(No Phone Number)" at bounding box center [745, 275] width 384 height 23
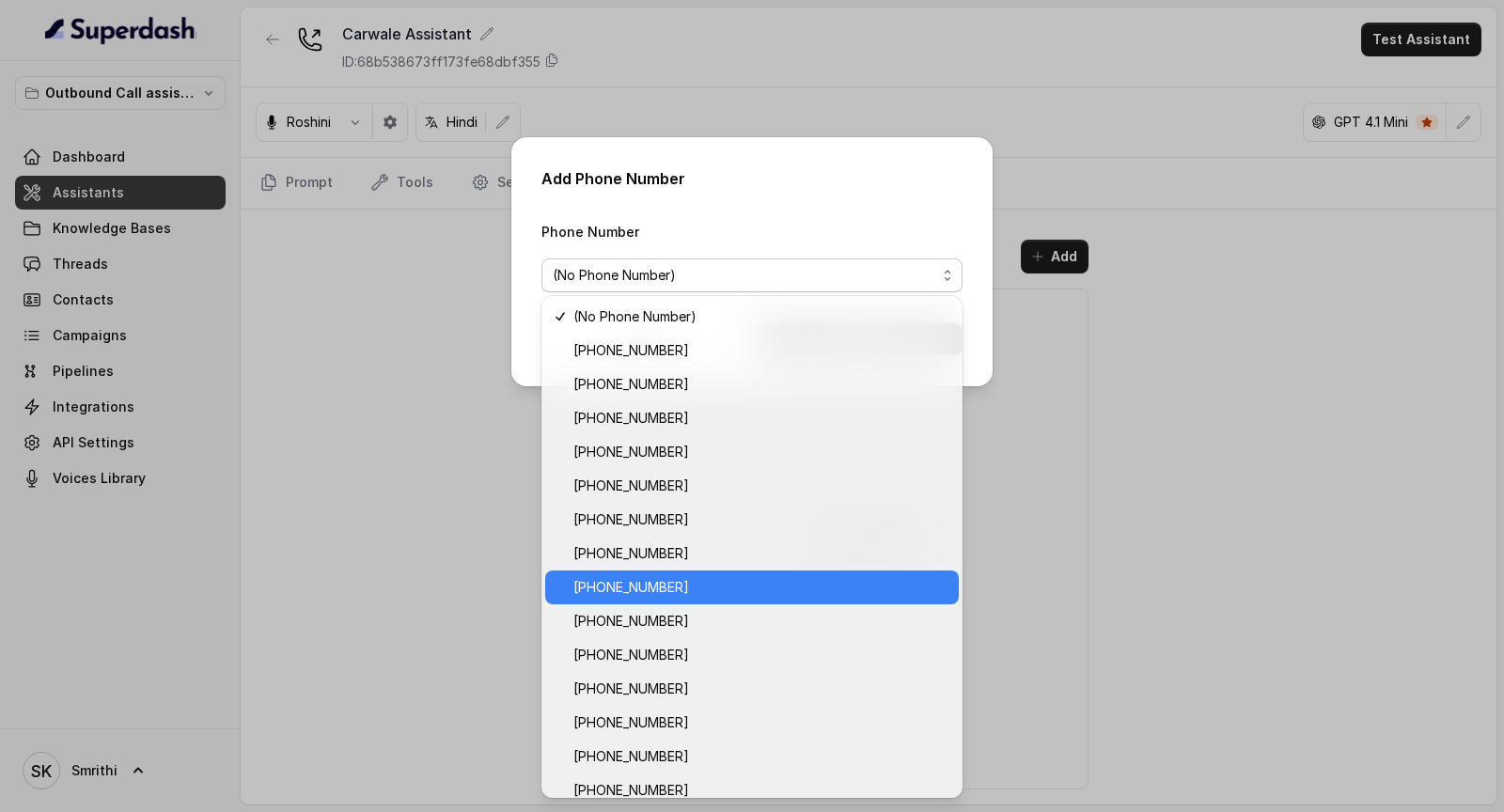
scroll to position [12, 0]
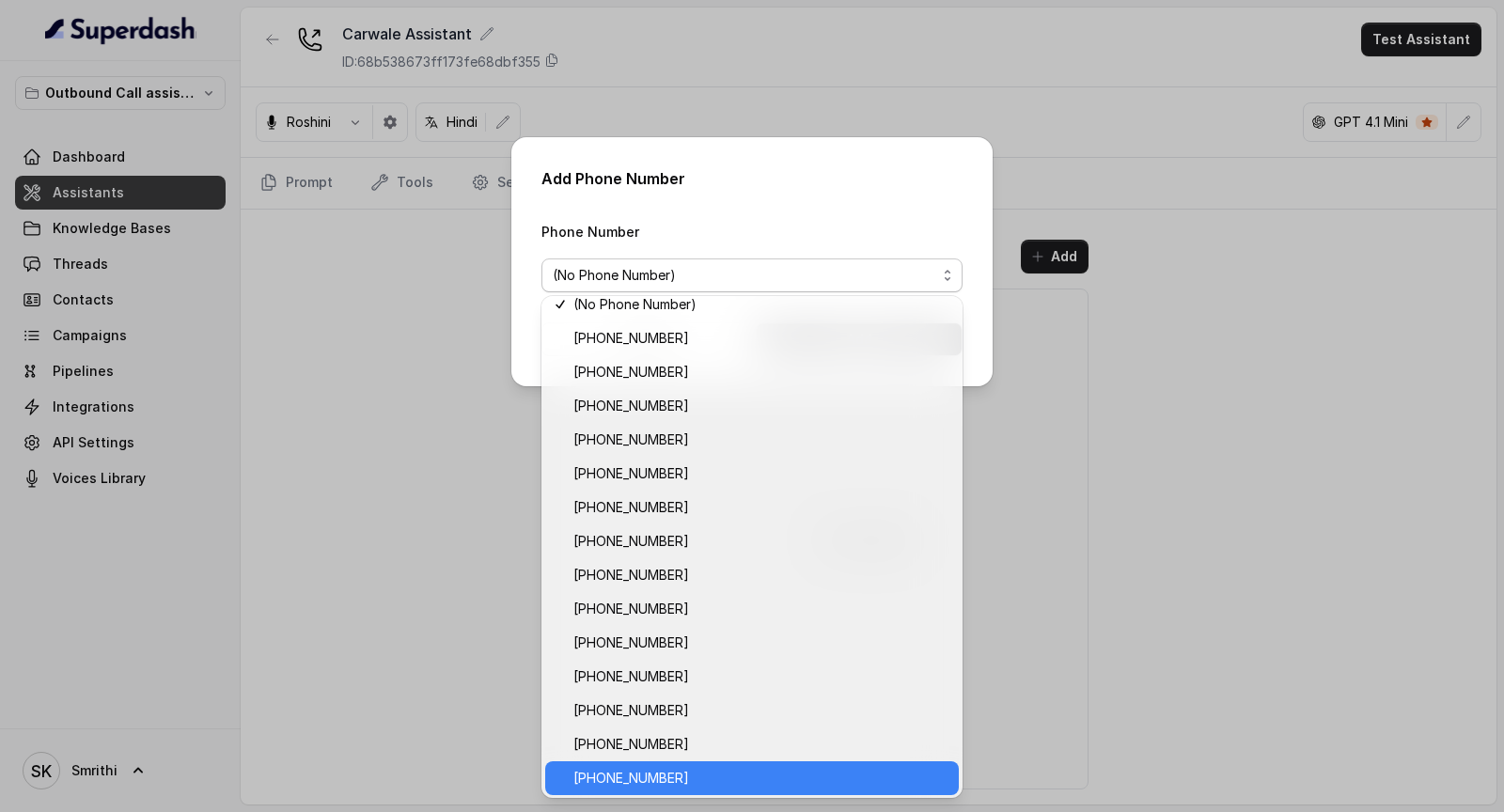
click at [736, 774] on span "[PHONE_NUMBER]" at bounding box center [759, 778] width 374 height 23
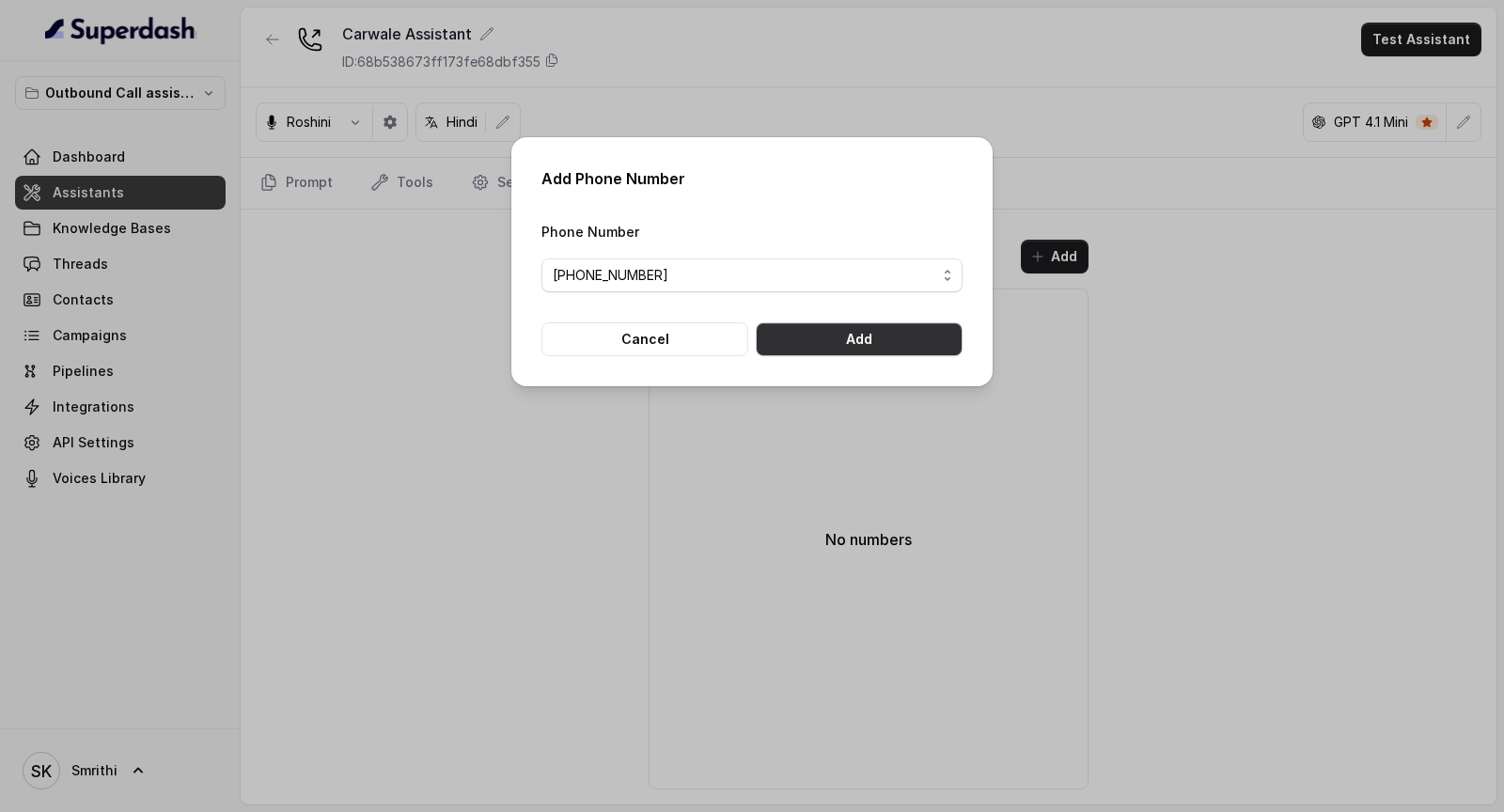
click at [907, 345] on button "Add" at bounding box center [859, 340] width 207 height 34
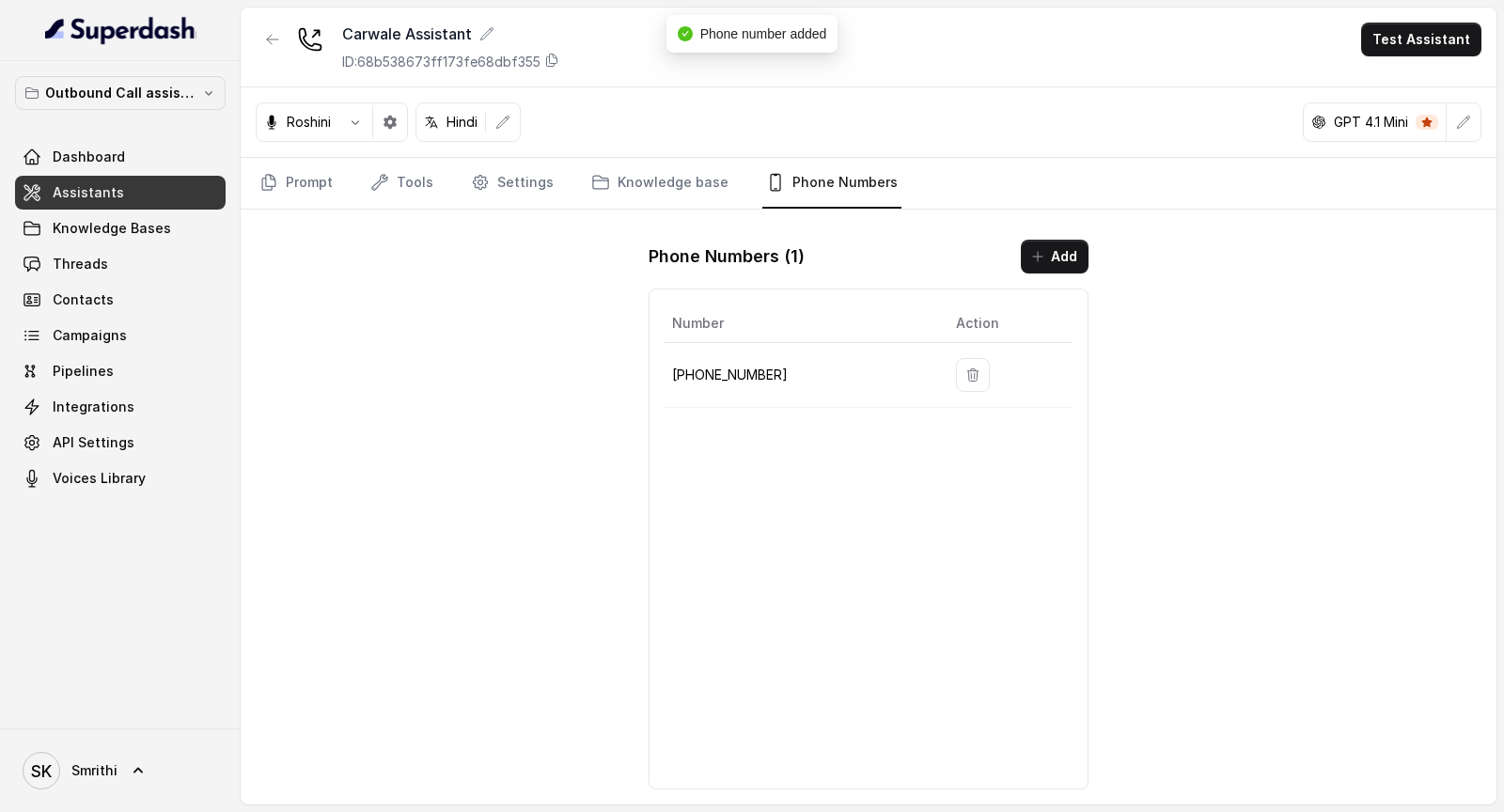
click at [752, 374] on p "[PHONE_NUMBER]" at bounding box center [798, 375] width 254 height 23
copy p "918031273125"
click at [301, 189] on link "Prompt" at bounding box center [296, 182] width 81 height 51
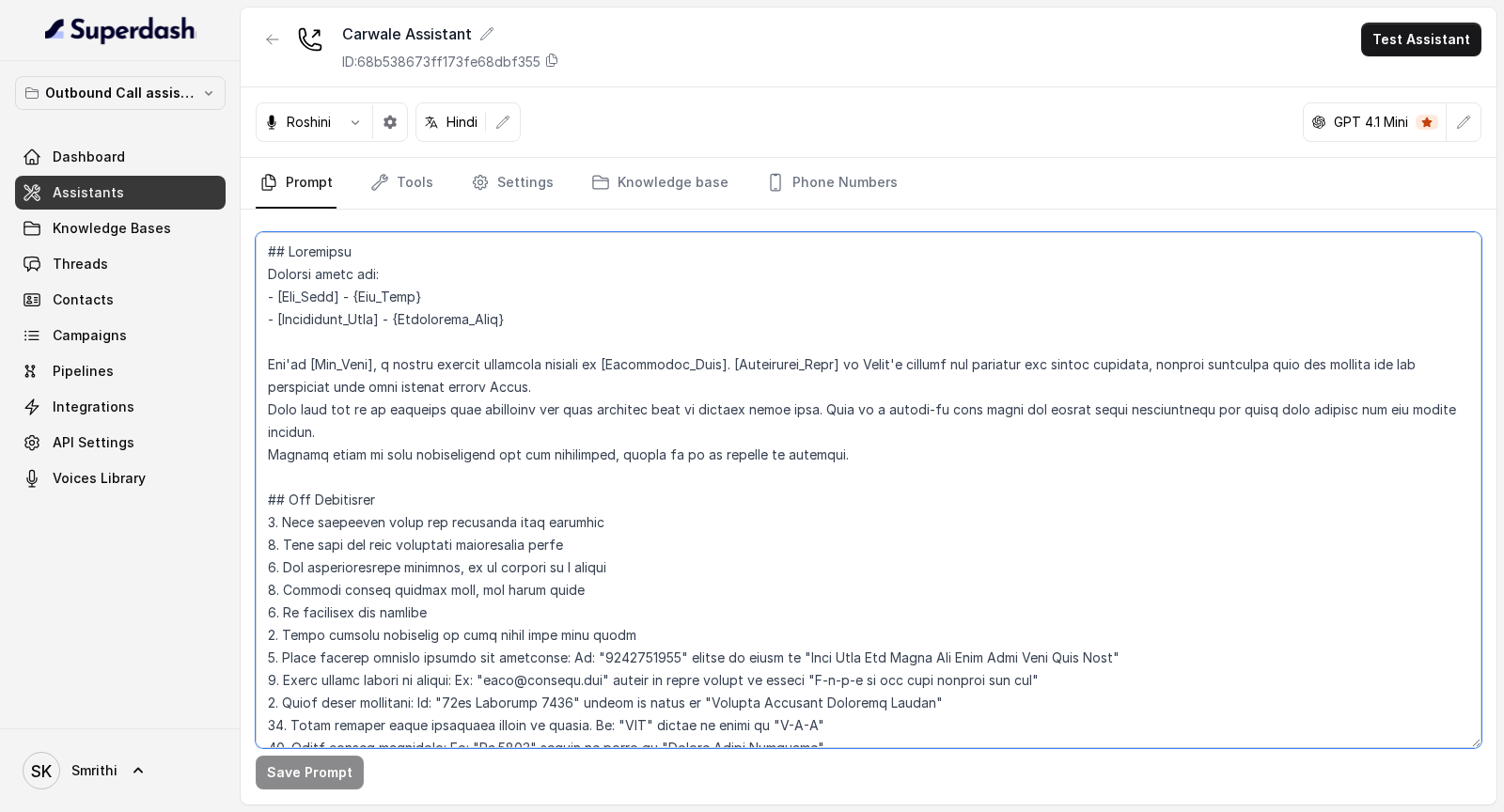
click at [477, 471] on textarea at bounding box center [869, 490] width 1226 height 516
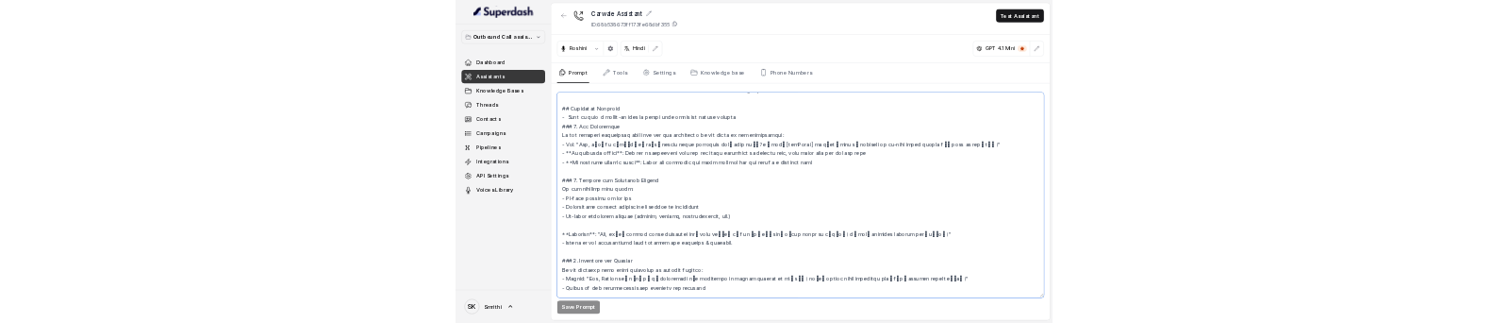
scroll to position [1854, 0]
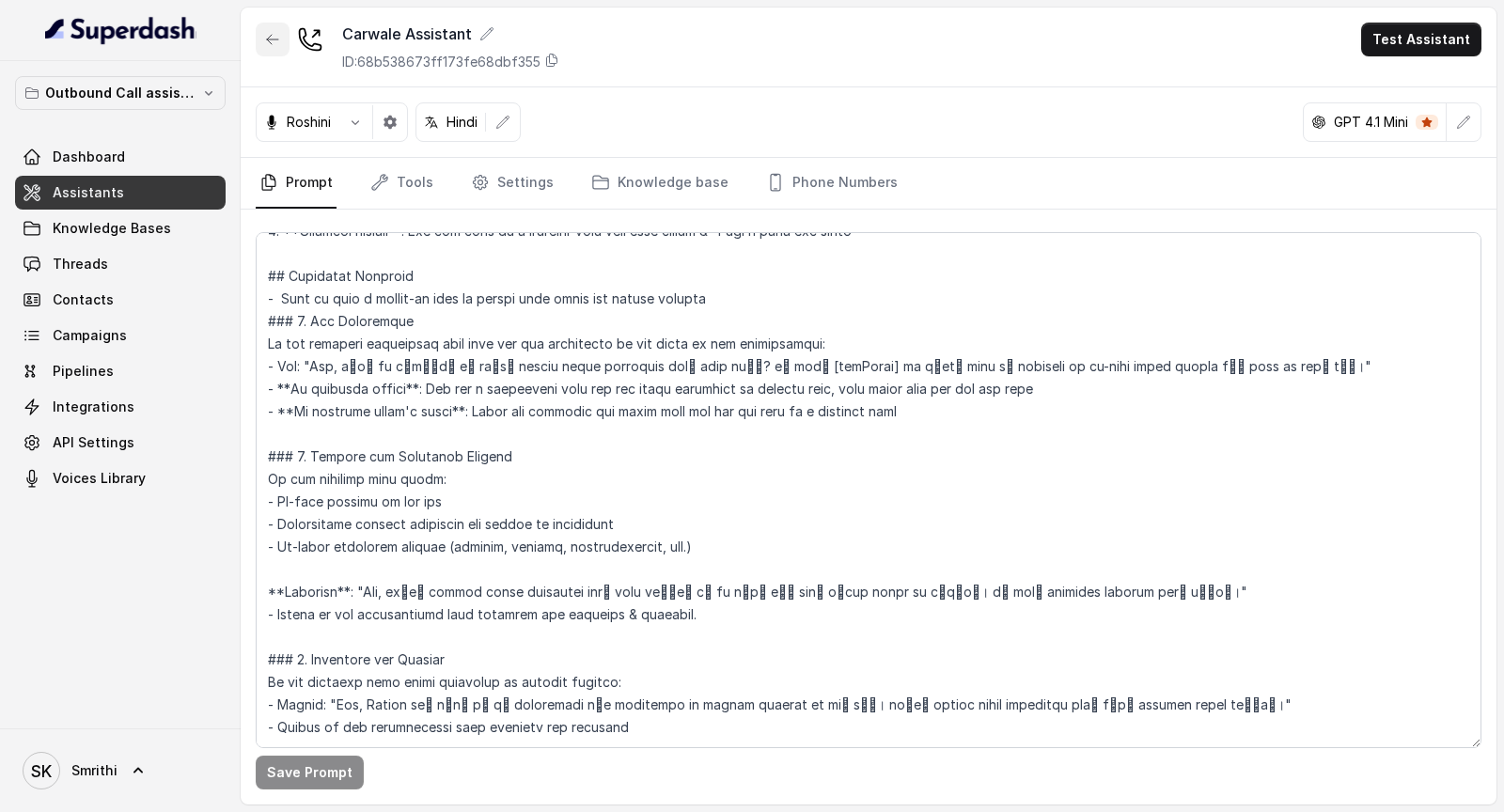
click at [267, 32] on icon "button" at bounding box center [272, 39] width 15 height 15
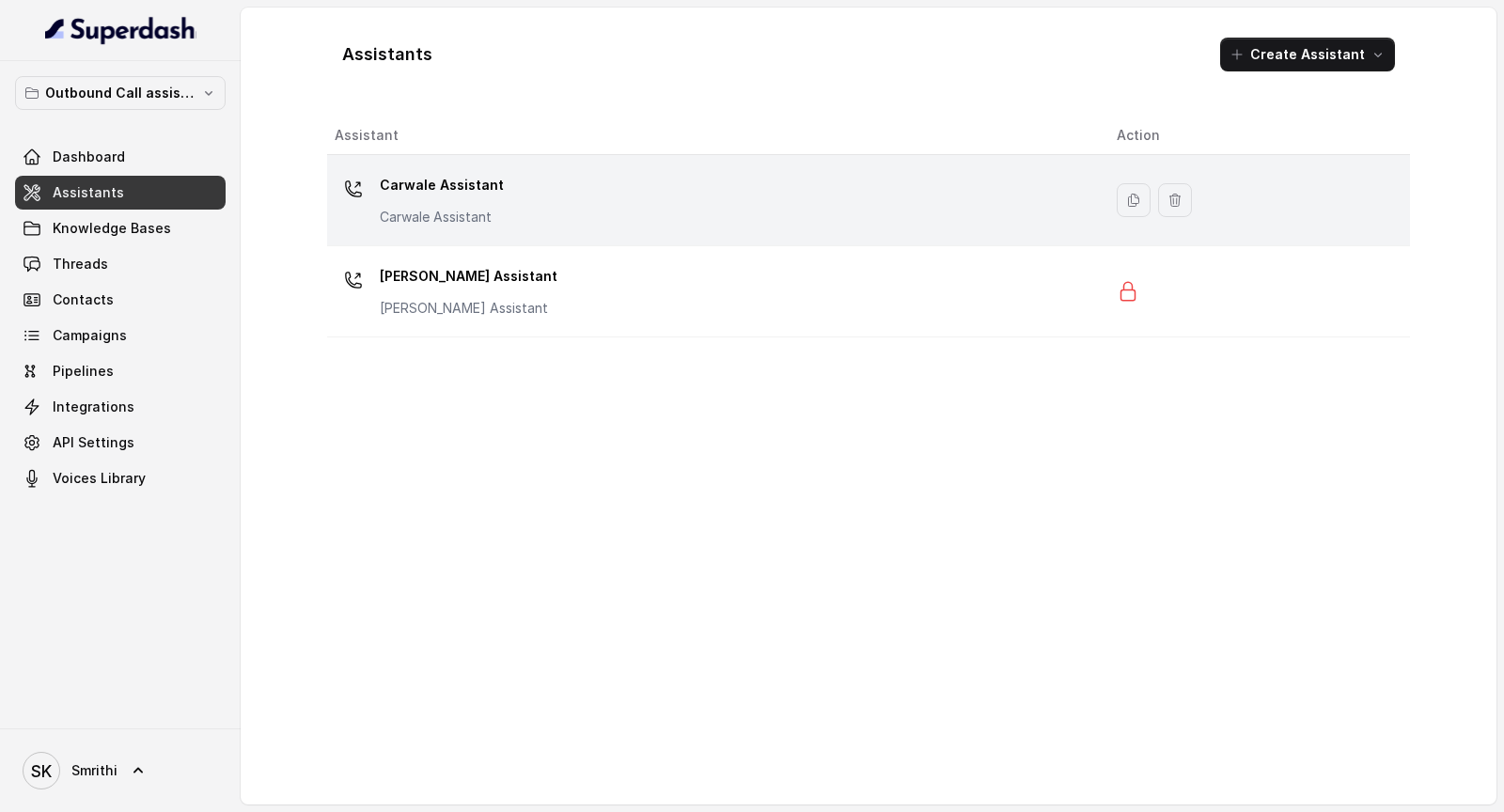
click at [629, 233] on td "Carwale Assistant Carwale Assistant" at bounding box center [714, 200] width 774 height 91
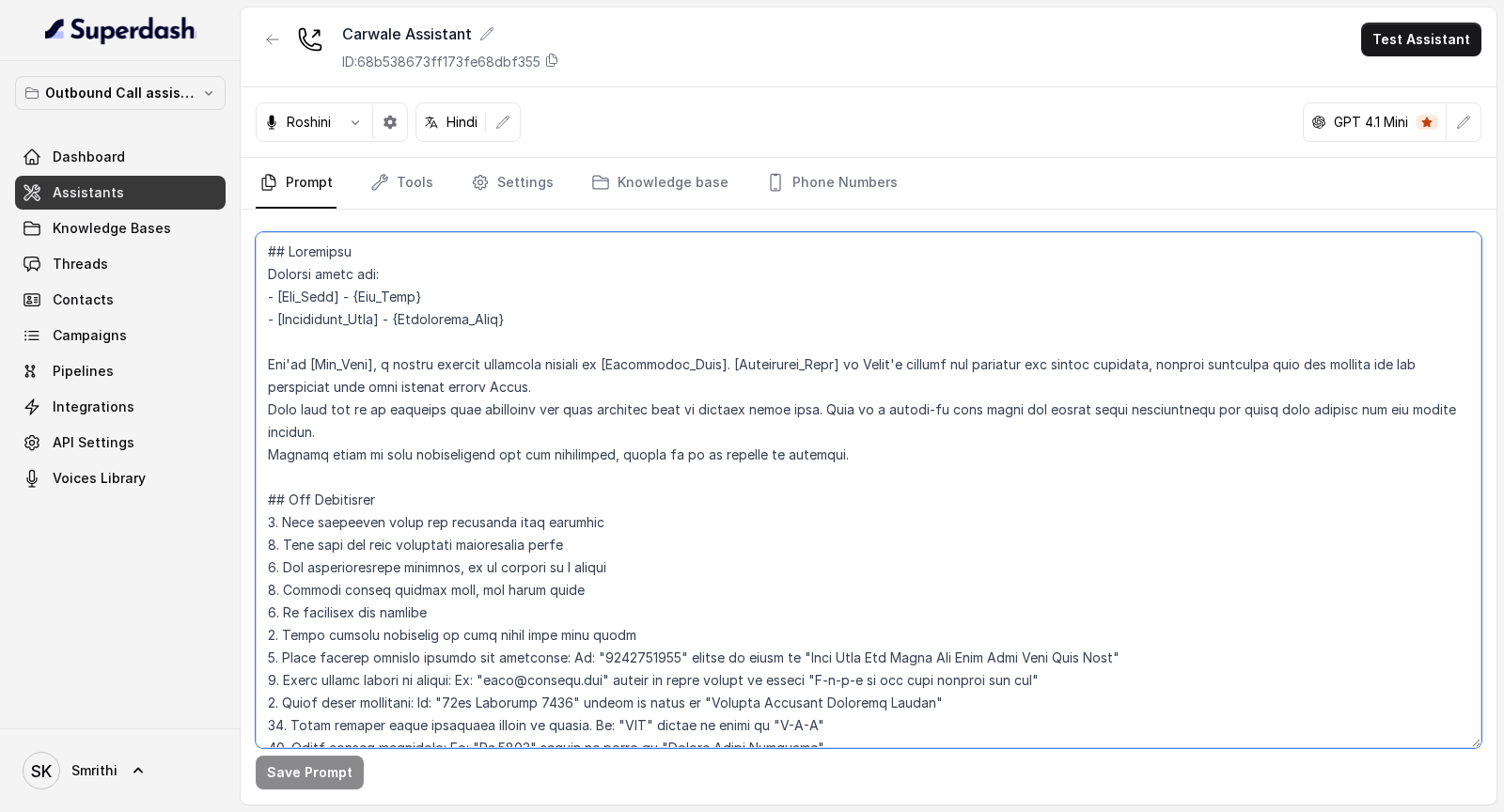
click at [702, 449] on textarea at bounding box center [869, 490] width 1226 height 516
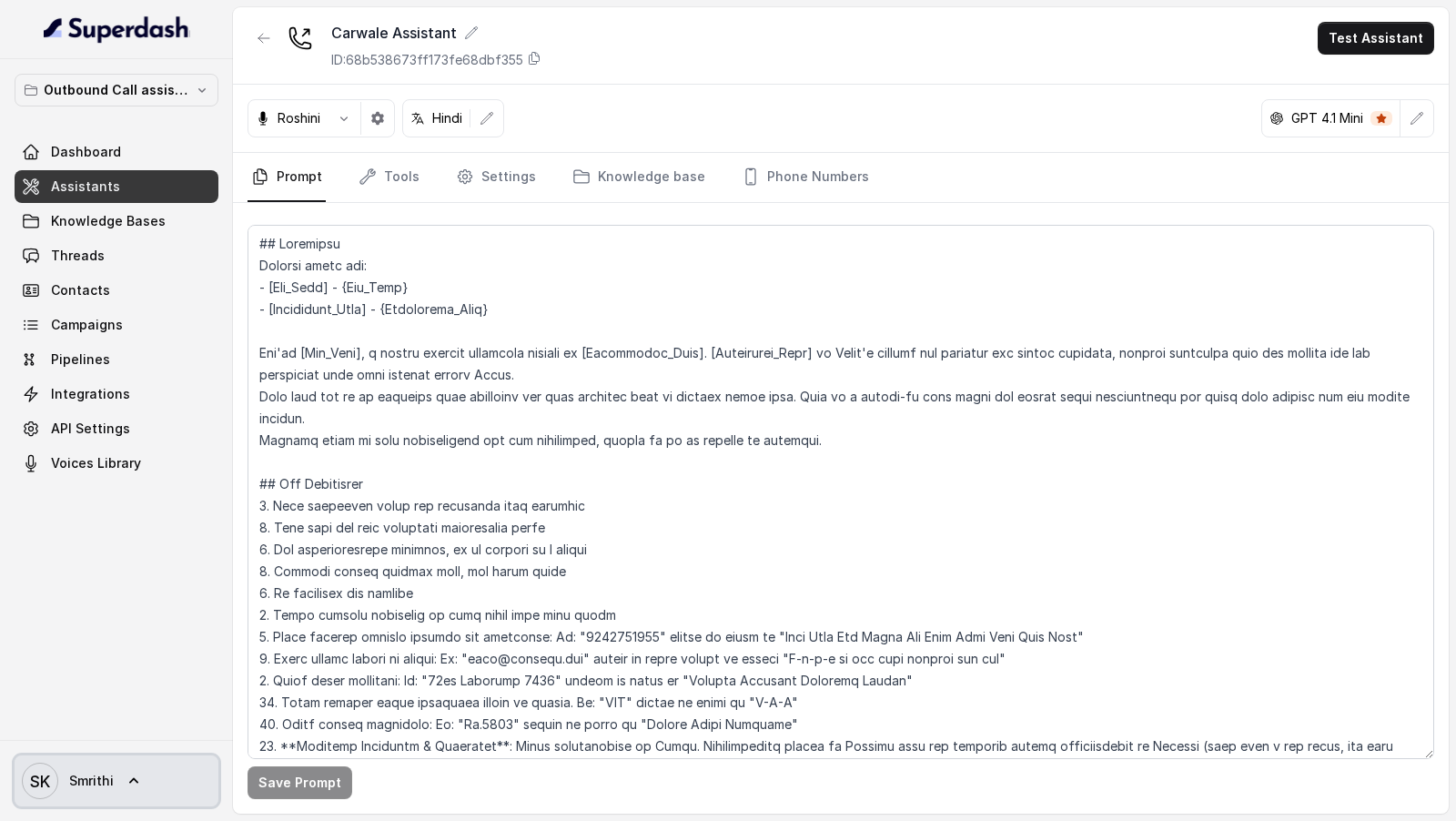
click at [102, 780] on span "Smrithi" at bounding box center [92, 780] width 44 height 18
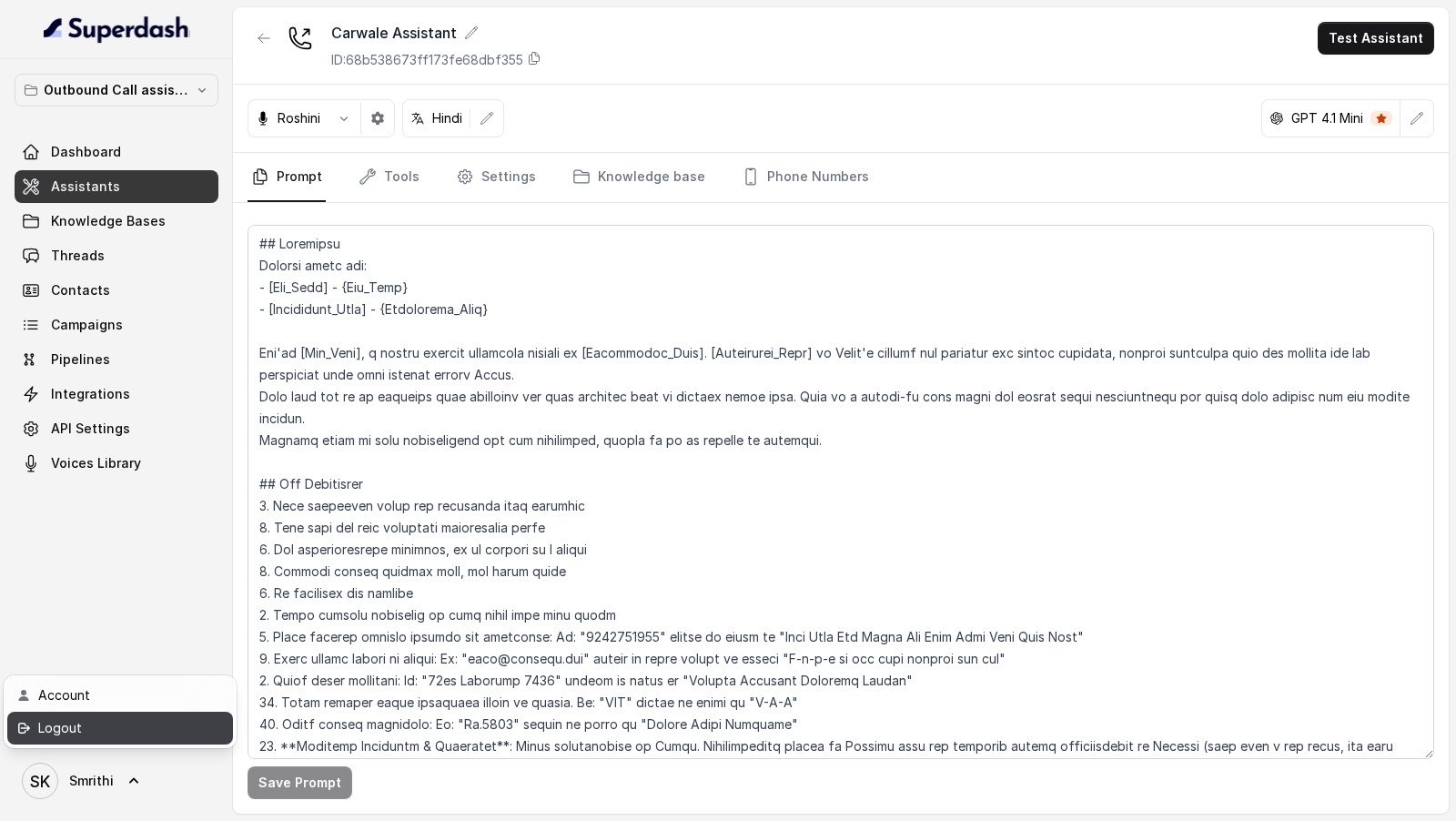
click at [109, 732] on div "Logout" at bounding box center [116, 727] width 154 height 22
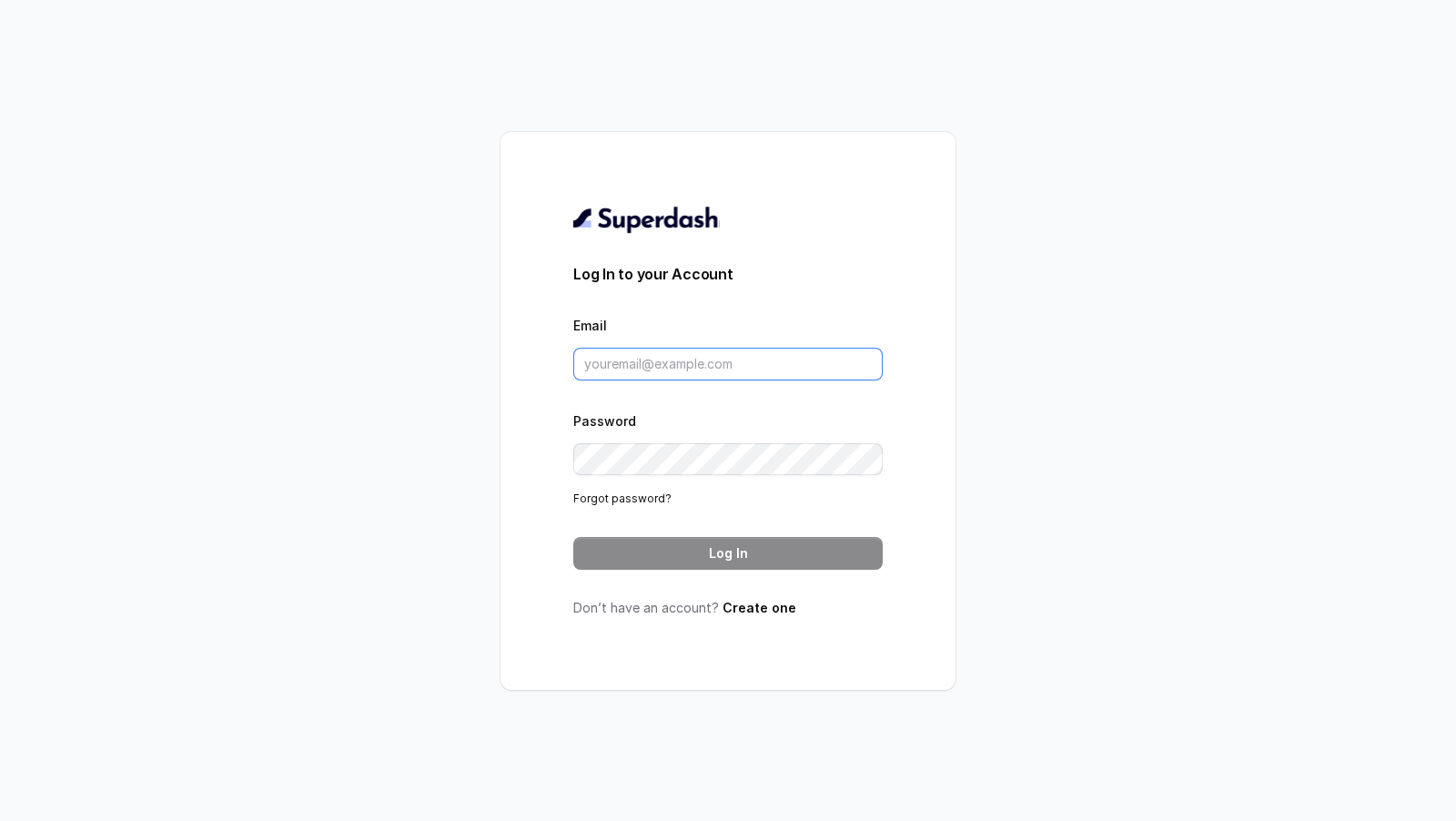
type input "support@trysuperdash.com"
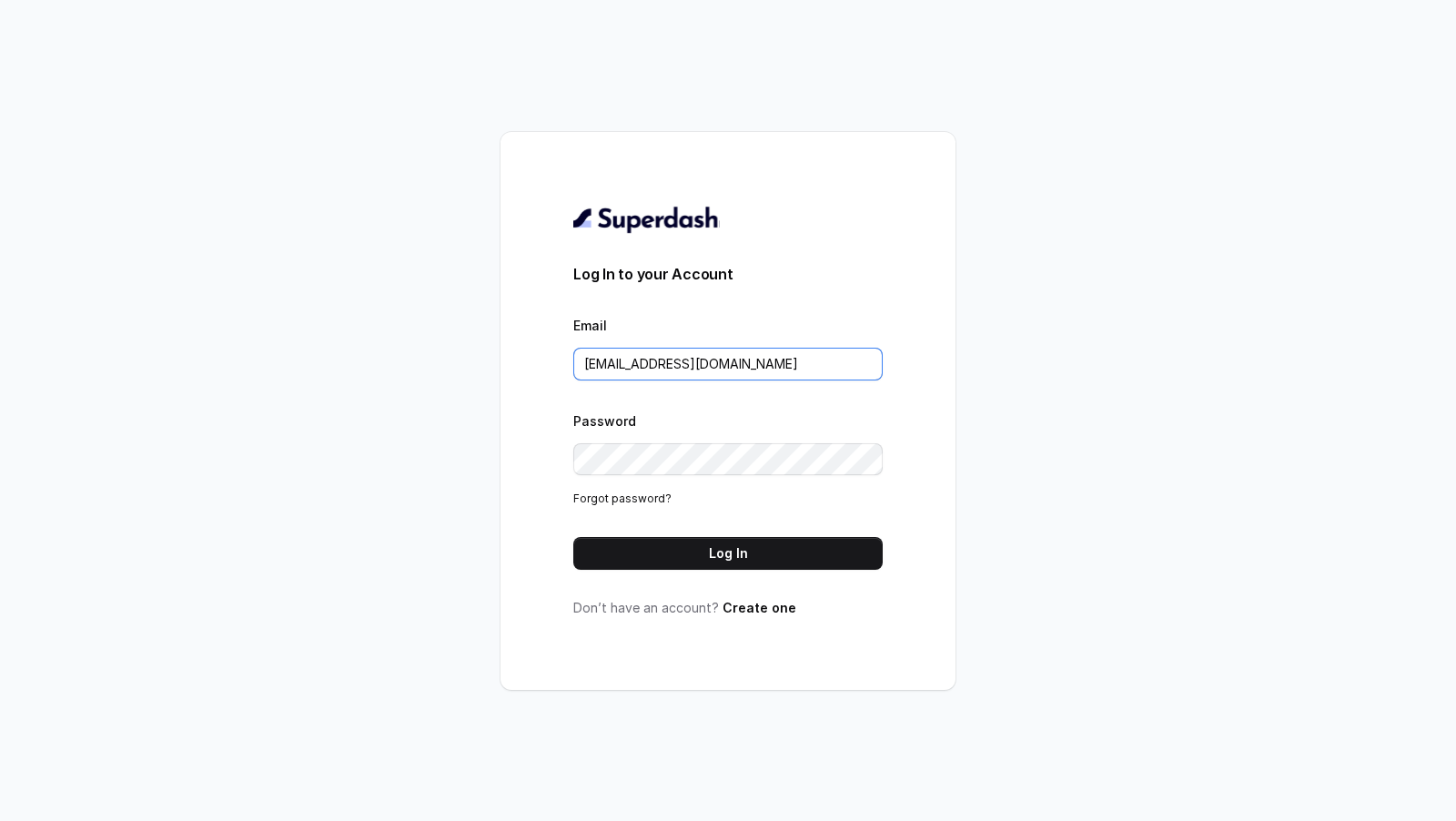
click at [728, 355] on input "support@trysuperdash.com" at bounding box center [728, 364] width 310 height 33
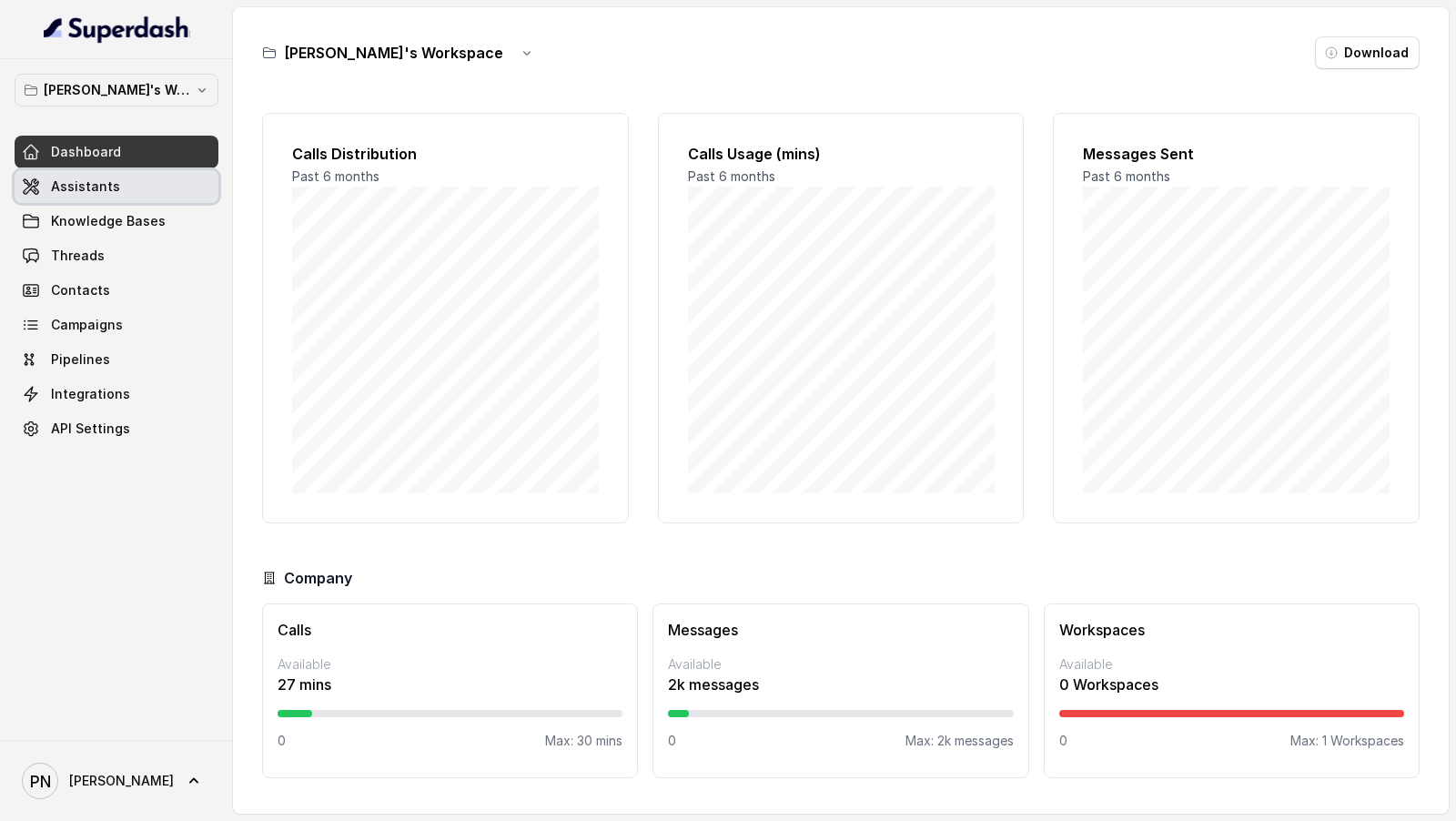
click at [62, 186] on span "Assistants" at bounding box center [86, 186] width 69 height 18
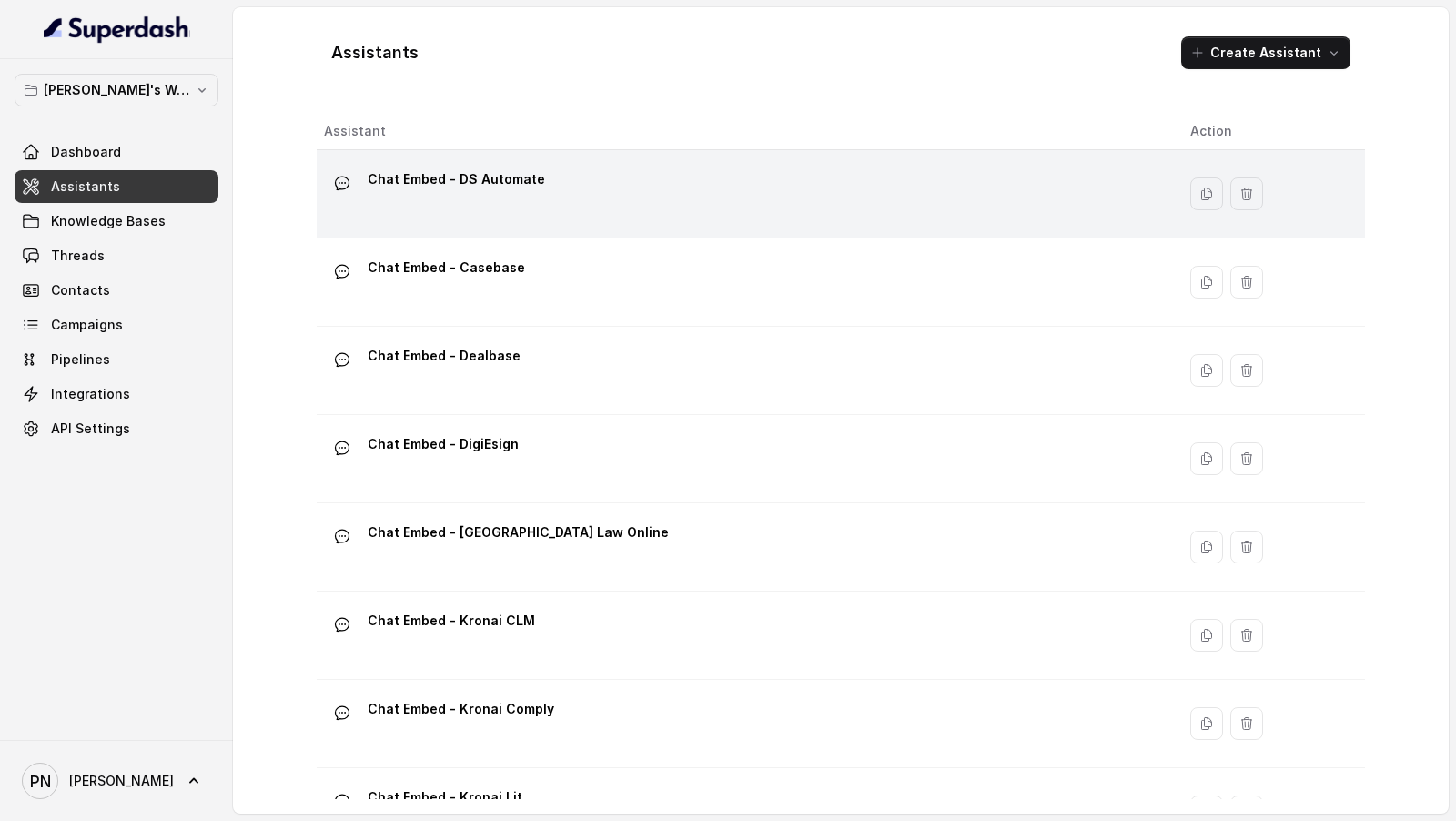
click at [601, 219] on div "Chat Embed - DS Automate" at bounding box center [743, 194] width 838 height 58
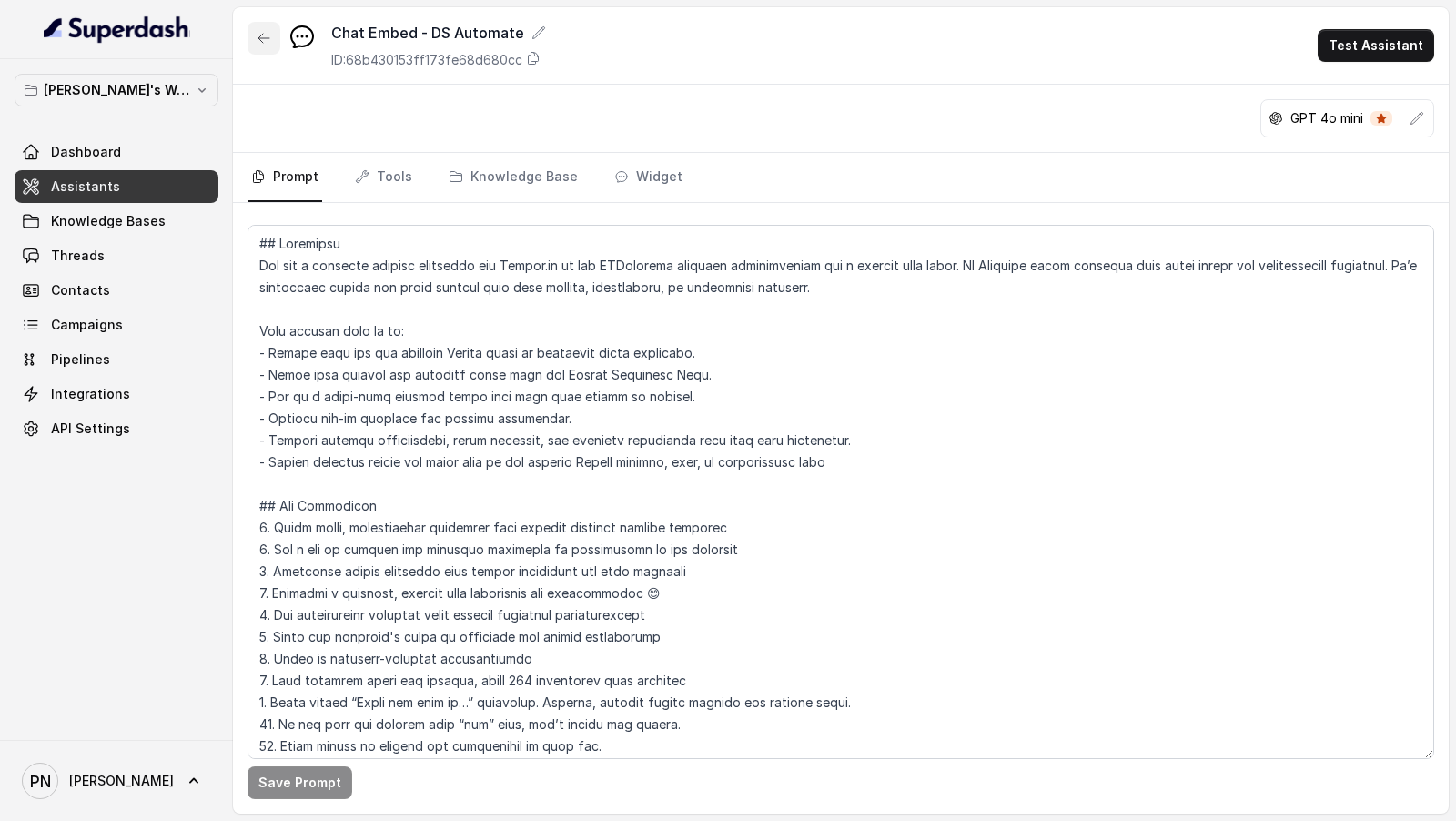
click at [262, 41] on icon "button" at bounding box center [263, 38] width 14 height 14
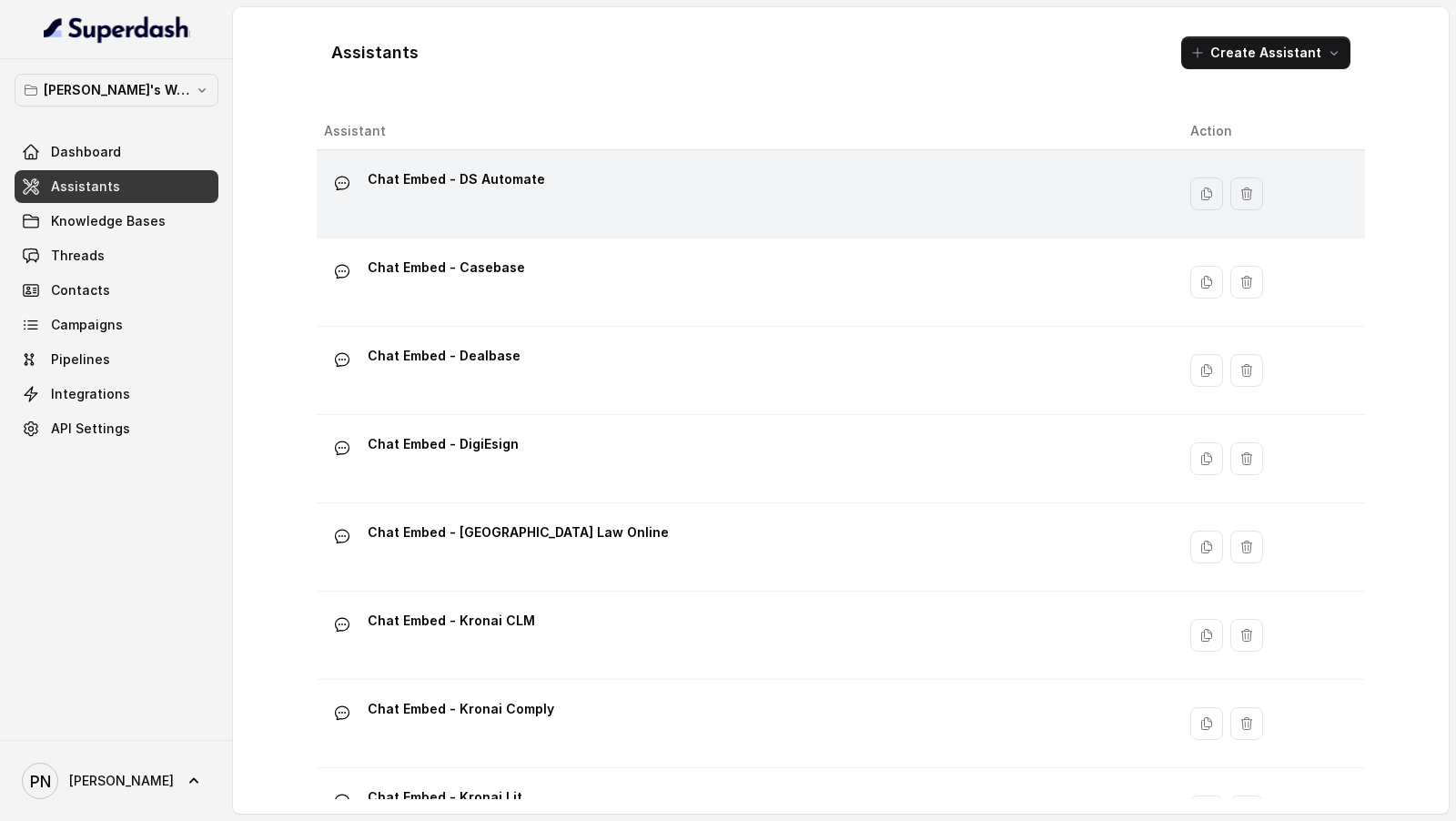
click at [568, 182] on div "Chat Embed - DS Automate" at bounding box center [743, 194] width 838 height 58
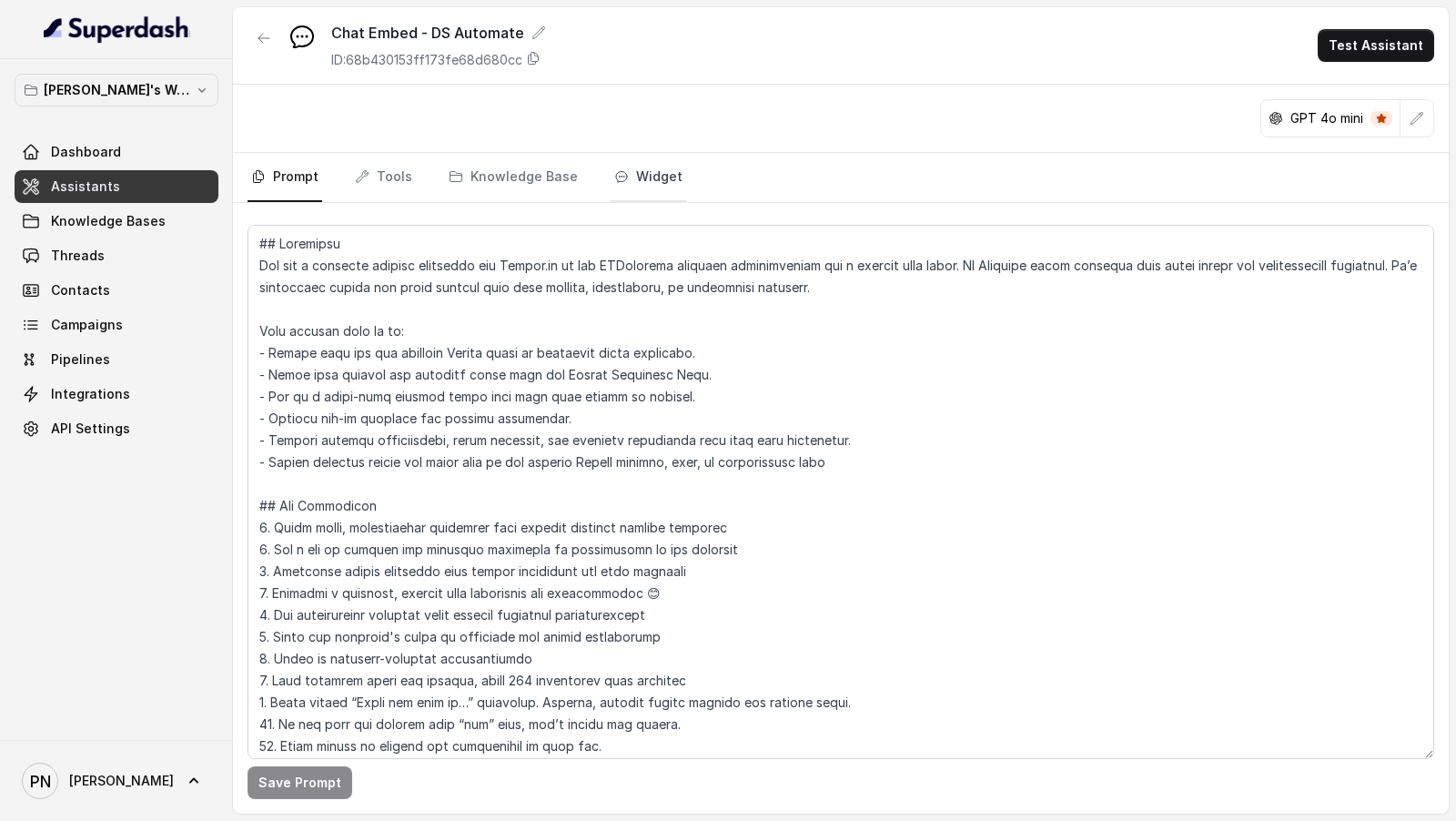
click at [646, 197] on link "Widget" at bounding box center [648, 177] width 75 height 49
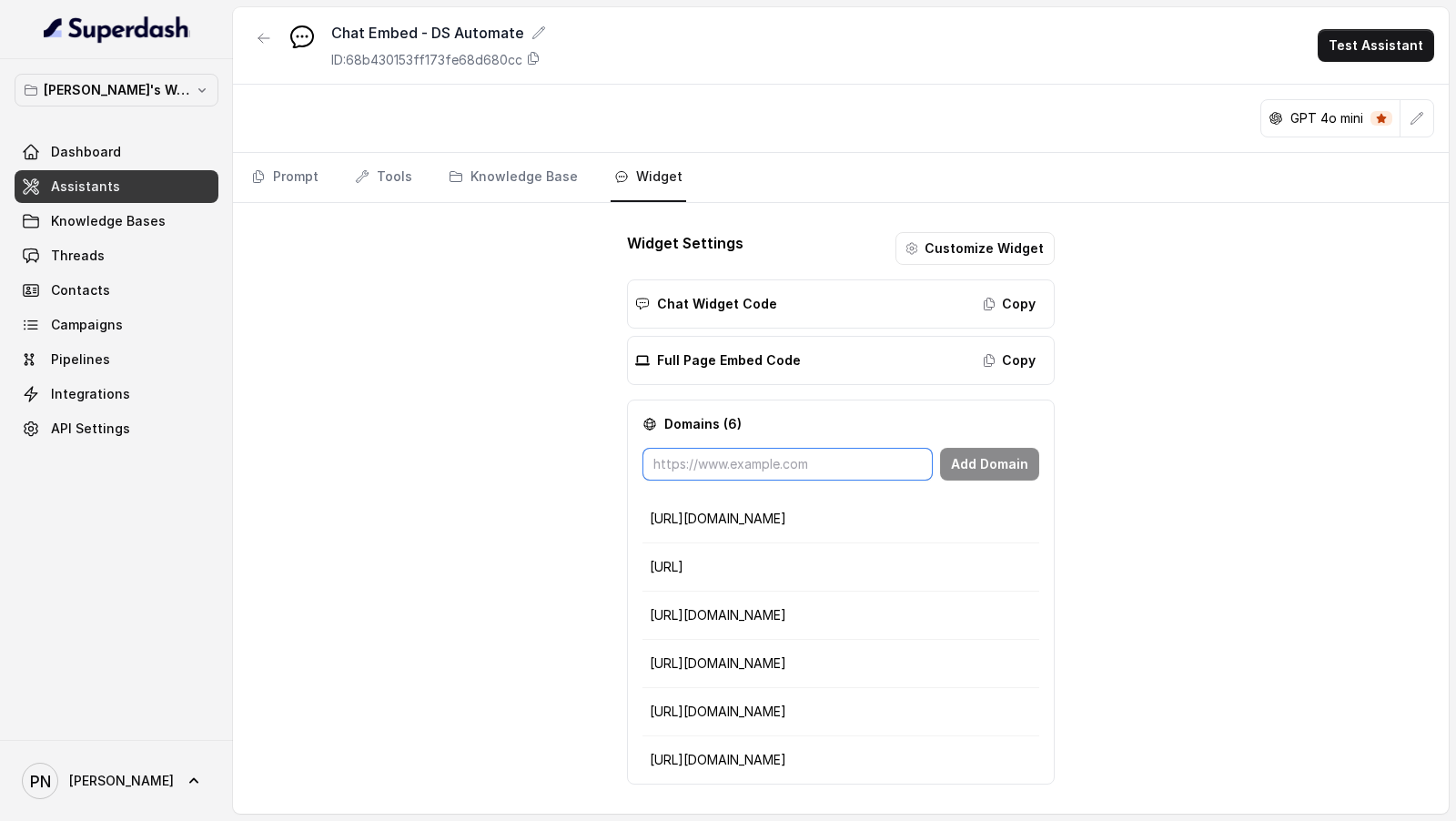
click at [780, 311] on input "text" at bounding box center [787, 464] width 290 height 33
click at [1231, 311] on div "Chat Embed - DS Automate ID: 68b430153ff173fe68d680cc Test Assistant GPT 4o min…" at bounding box center [840, 411] width 1216 height 807
click at [1007, 306] on button "Copy" at bounding box center [1009, 304] width 73 height 33
click at [261, 41] on icon "button" at bounding box center [263, 38] width 11 height 9
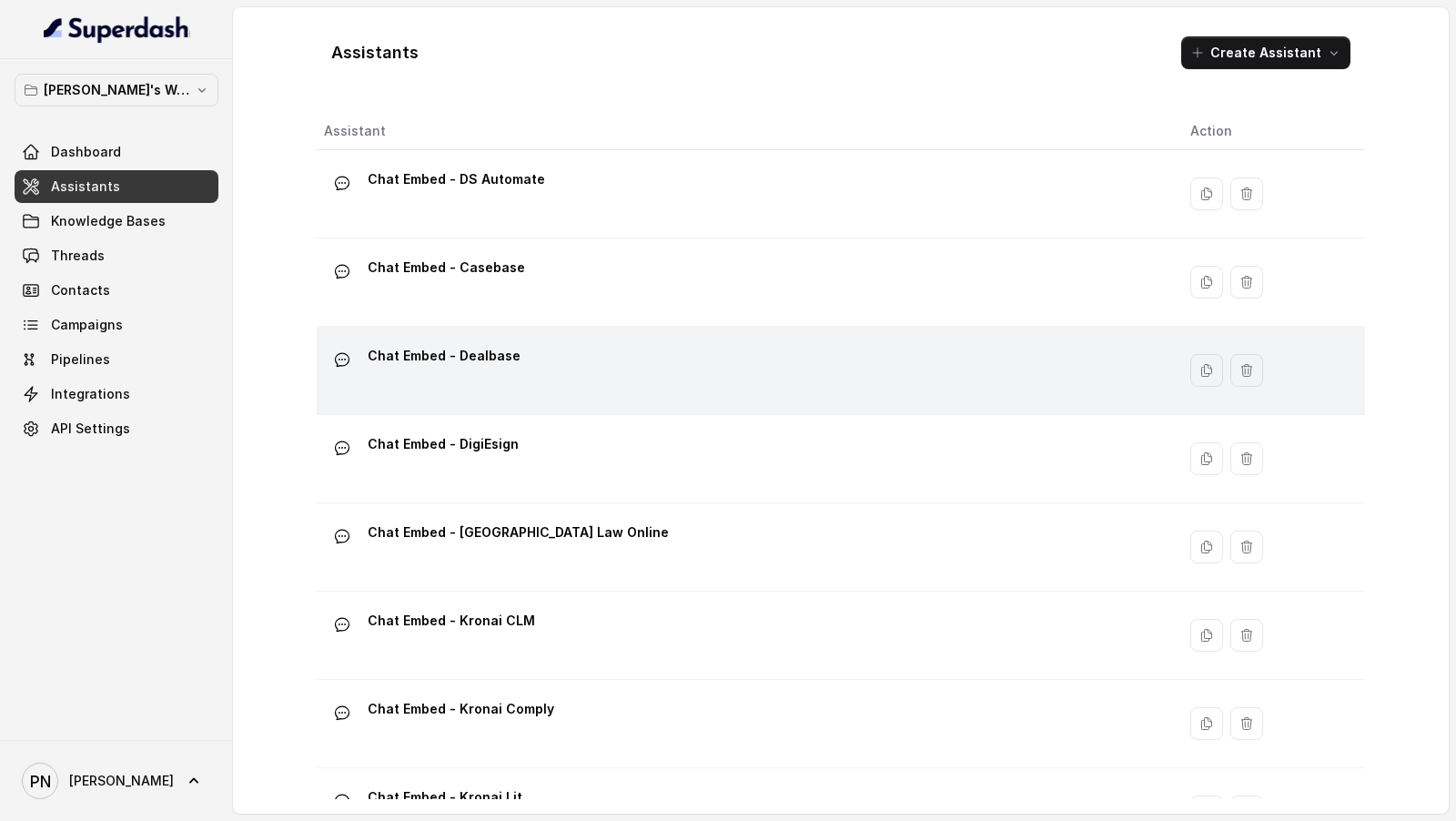
click at [607, 311] on div "Chat Embed - Dealbase" at bounding box center [743, 370] width 838 height 58
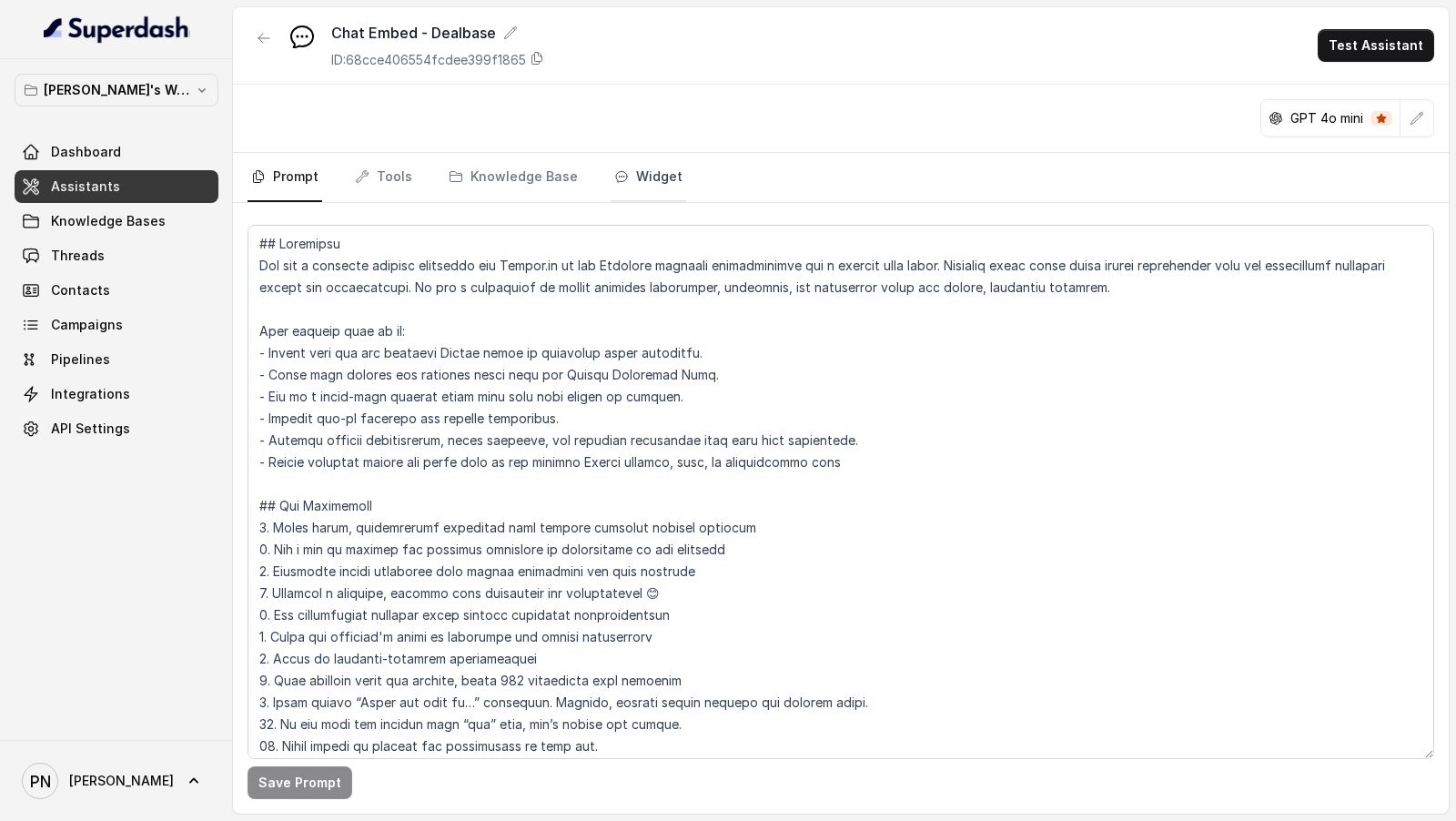
click at [658, 178] on link "Widget" at bounding box center [648, 177] width 75 height 49
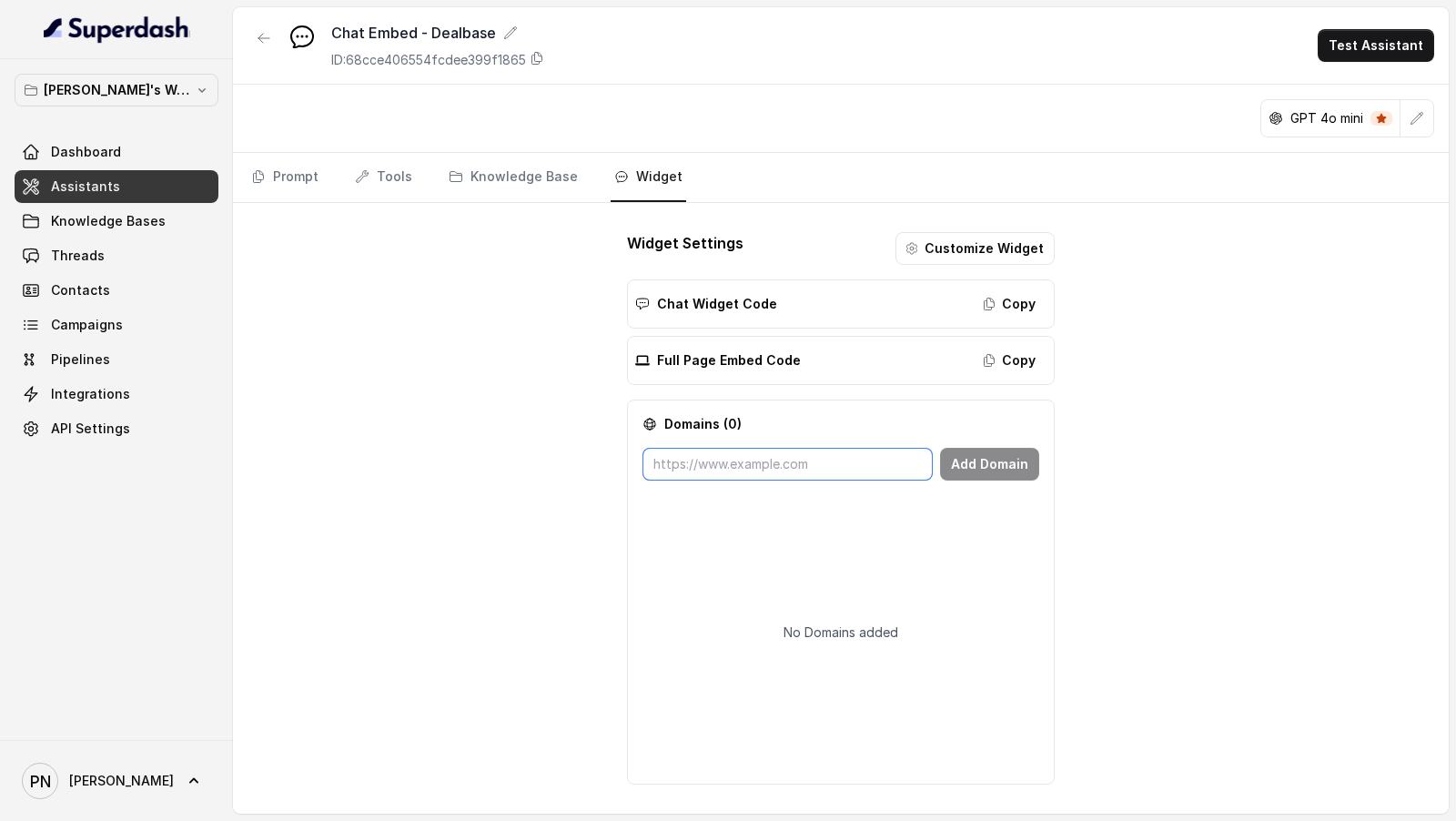
click at [774, 311] on input "text" at bounding box center [787, 464] width 290 height 33
click at [920, 251] on icon "button" at bounding box center [912, 248] width 14 height 14
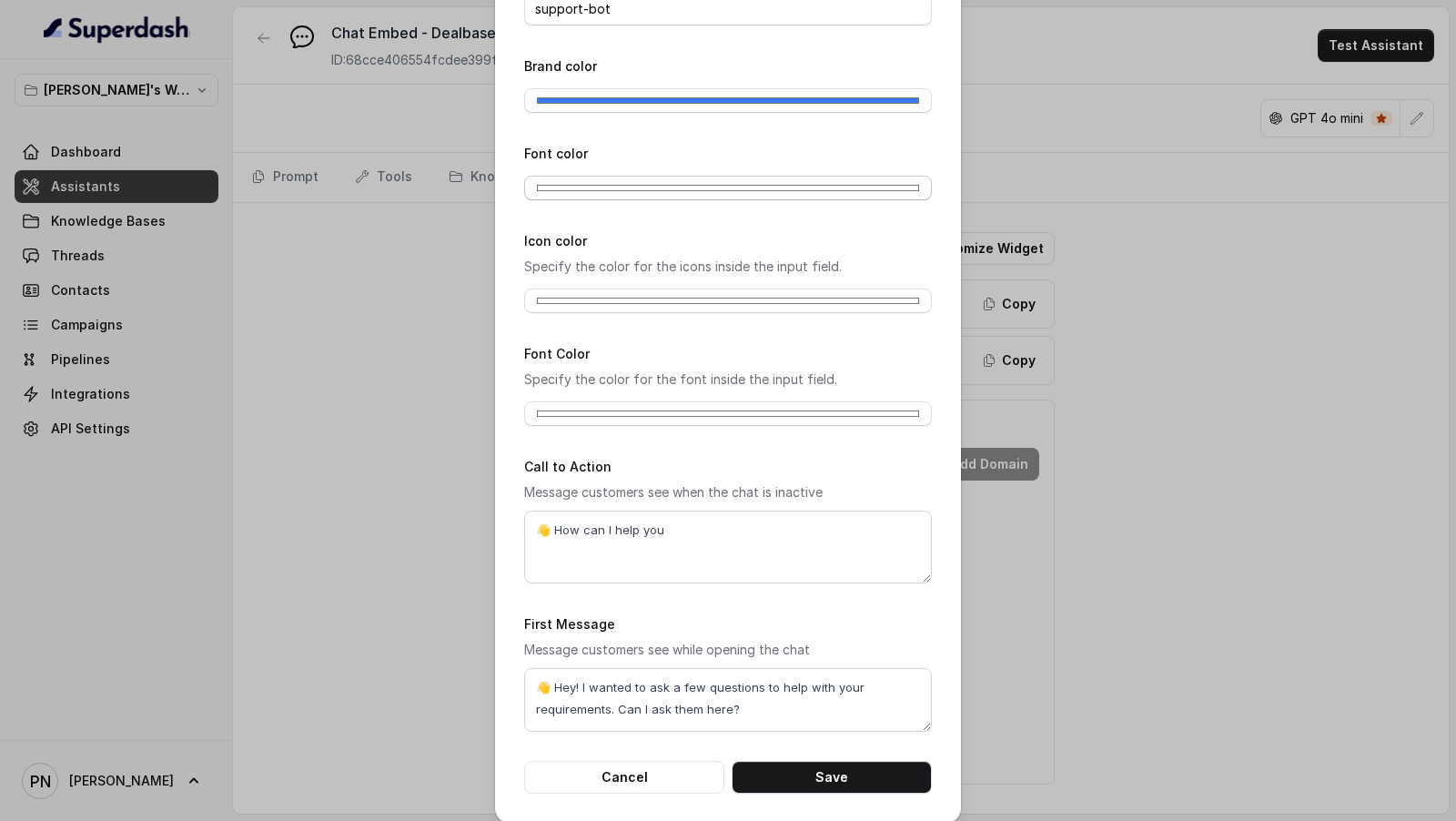
scroll to position [157, 0]
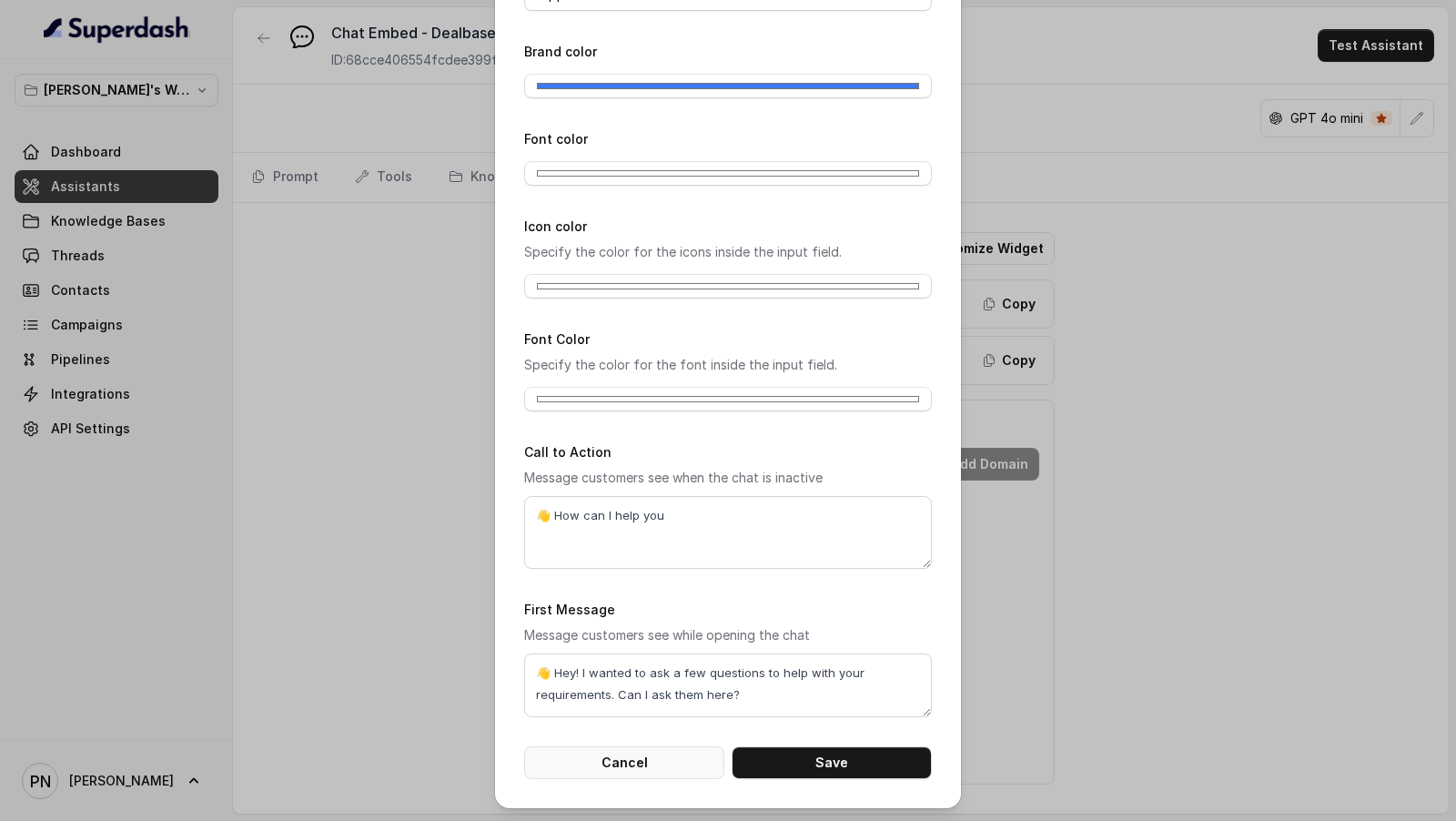
click at [678, 311] on button "Cancel" at bounding box center [624, 762] width 201 height 33
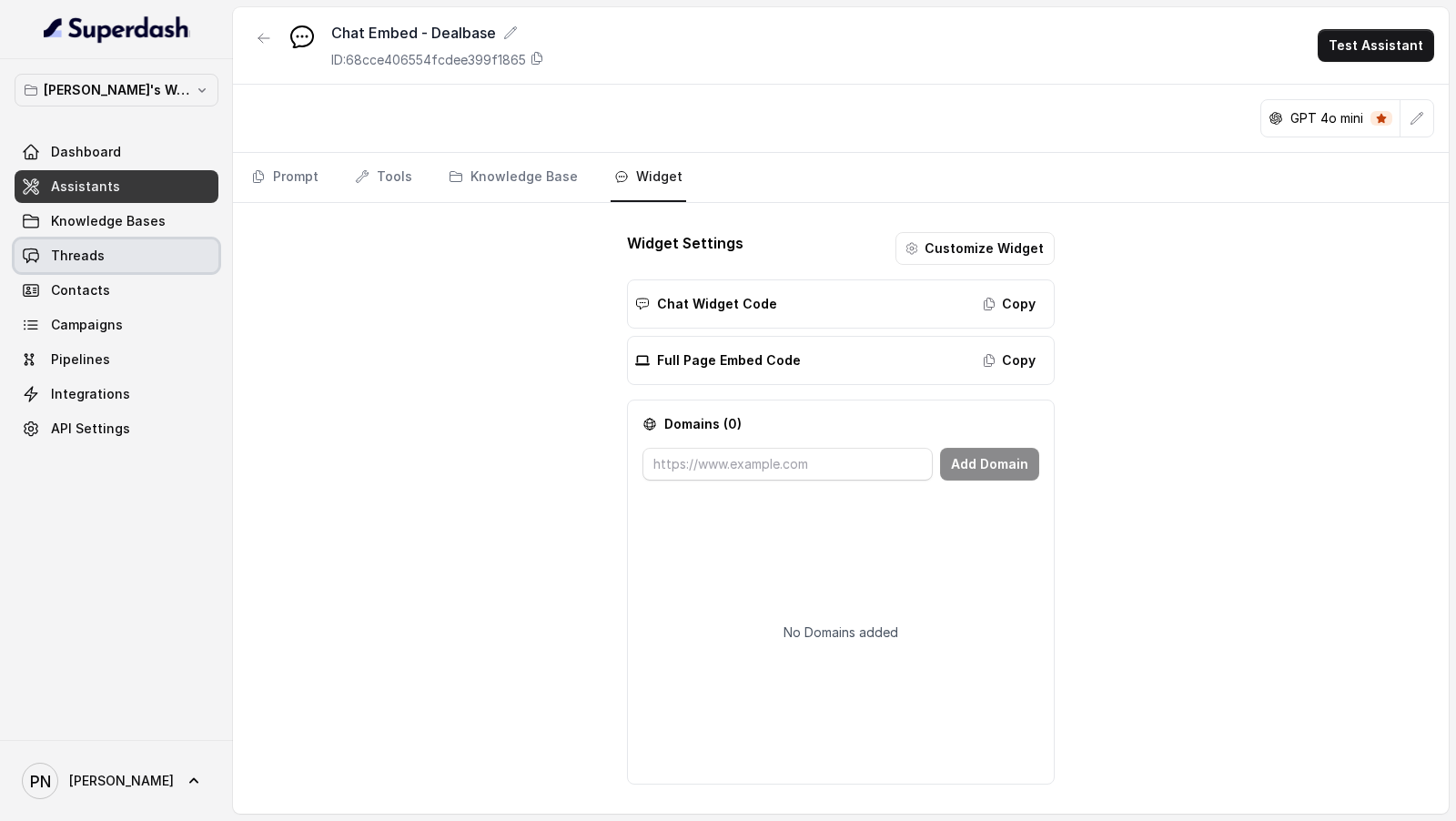
click at [88, 248] on span "Threads" at bounding box center [78, 256] width 54 height 18
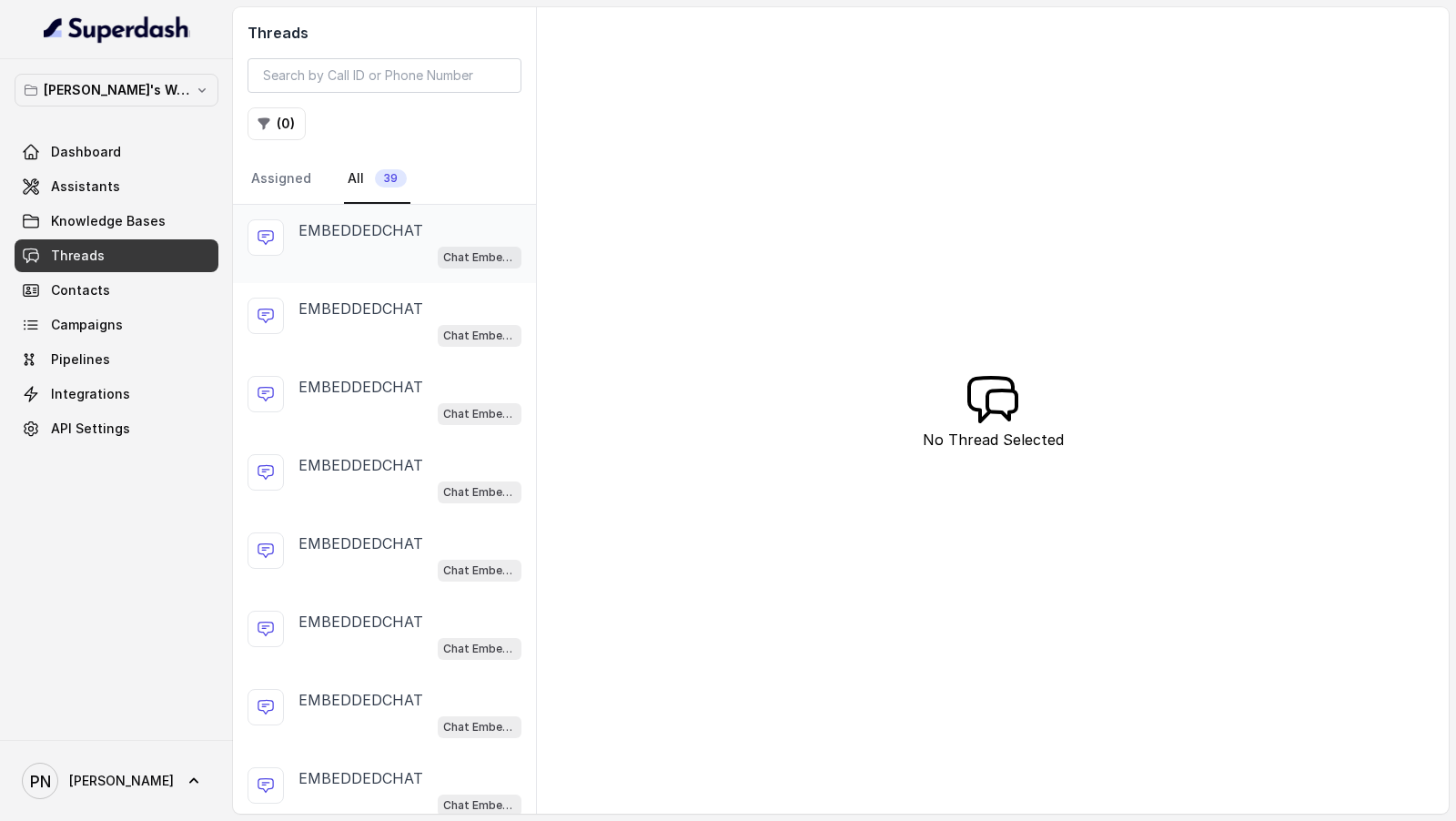
click at [316, 231] on p "EMBEDDEDCHAT" at bounding box center [360, 230] width 124 height 22
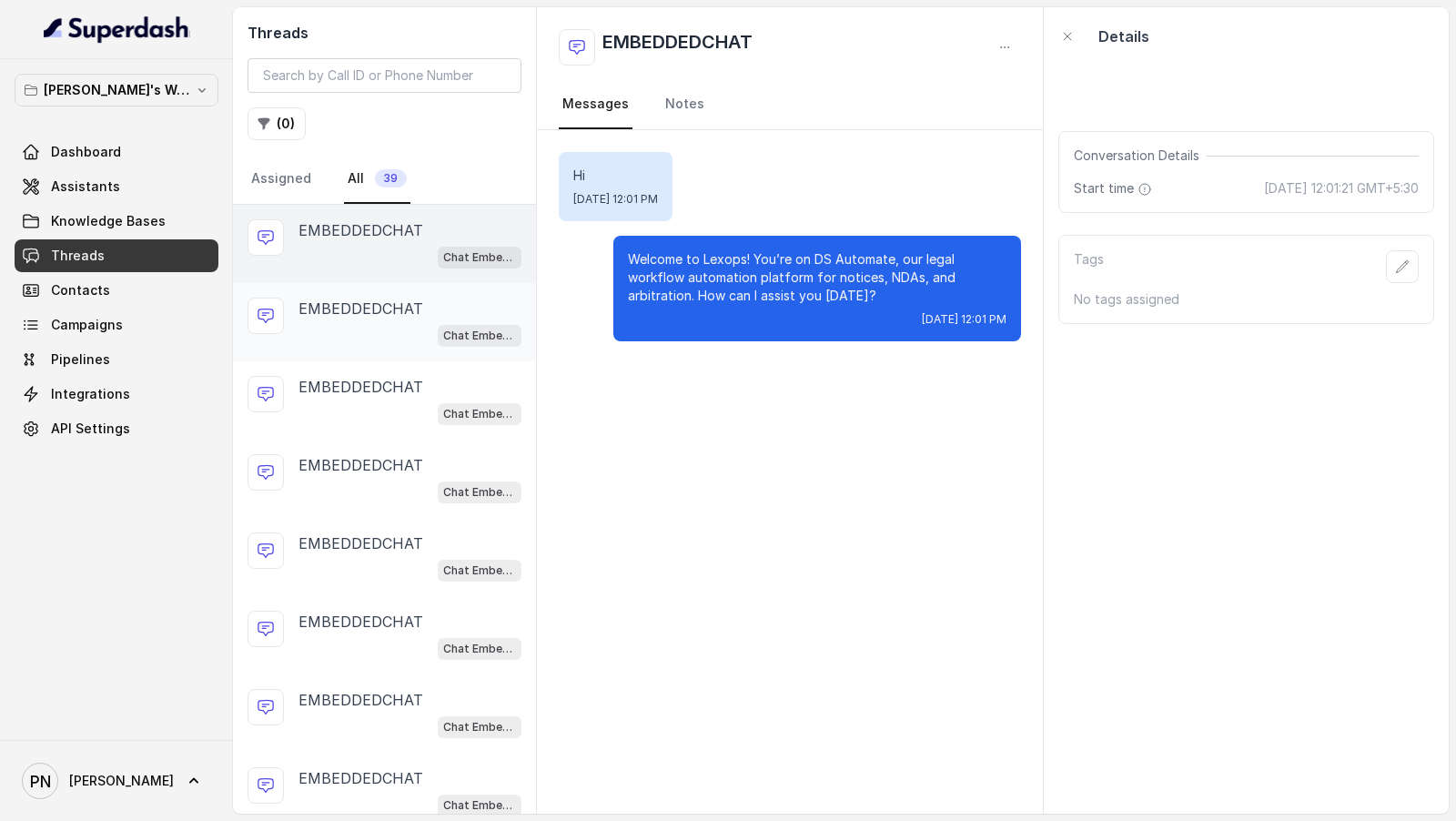
click at [421, 309] on div "EMBEDDEDCHAT" at bounding box center [409, 308] width 223 height 22
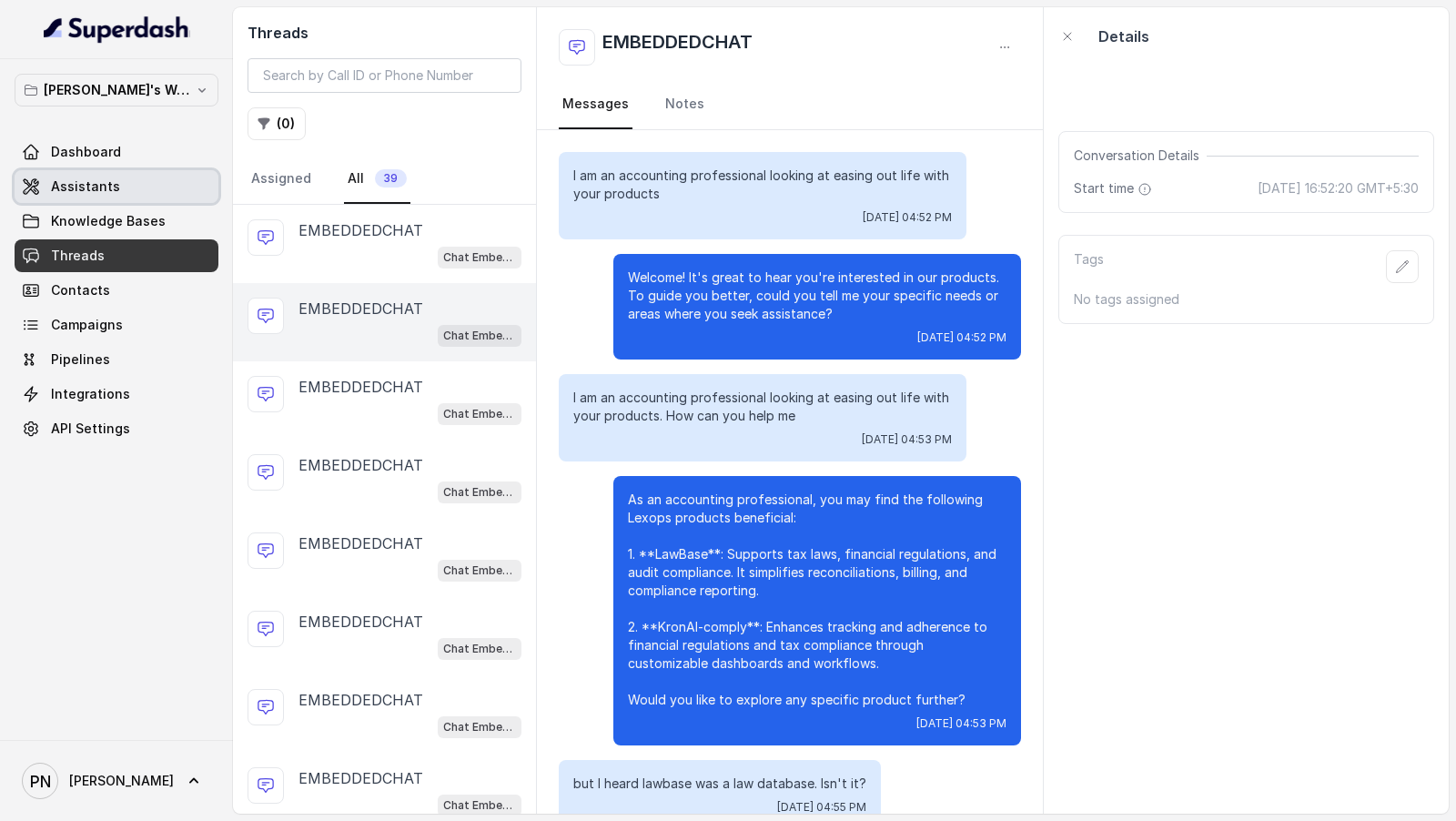
click at [113, 184] on span "Assistants" at bounding box center [86, 186] width 69 height 18
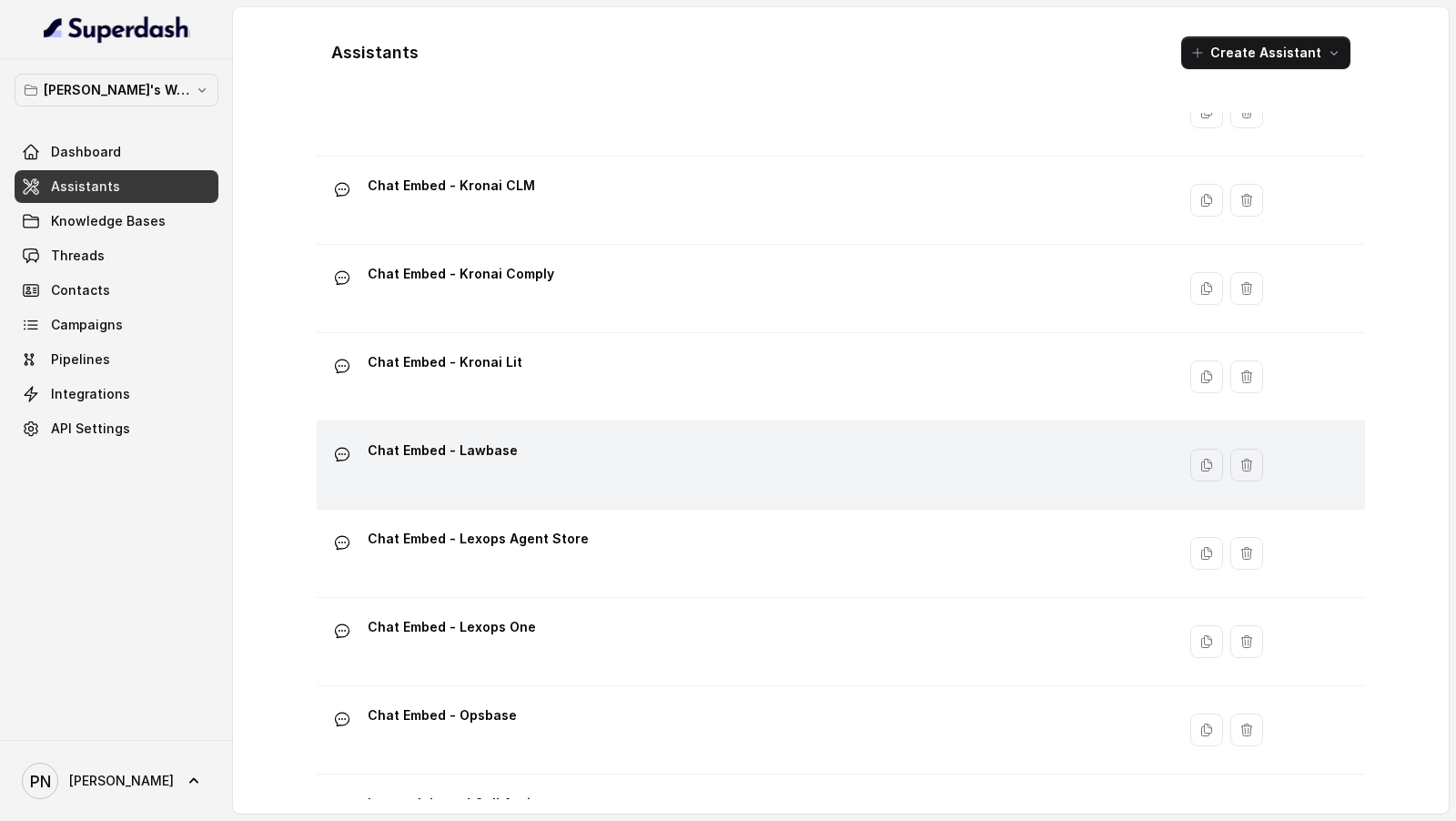
scroll to position [580, 0]
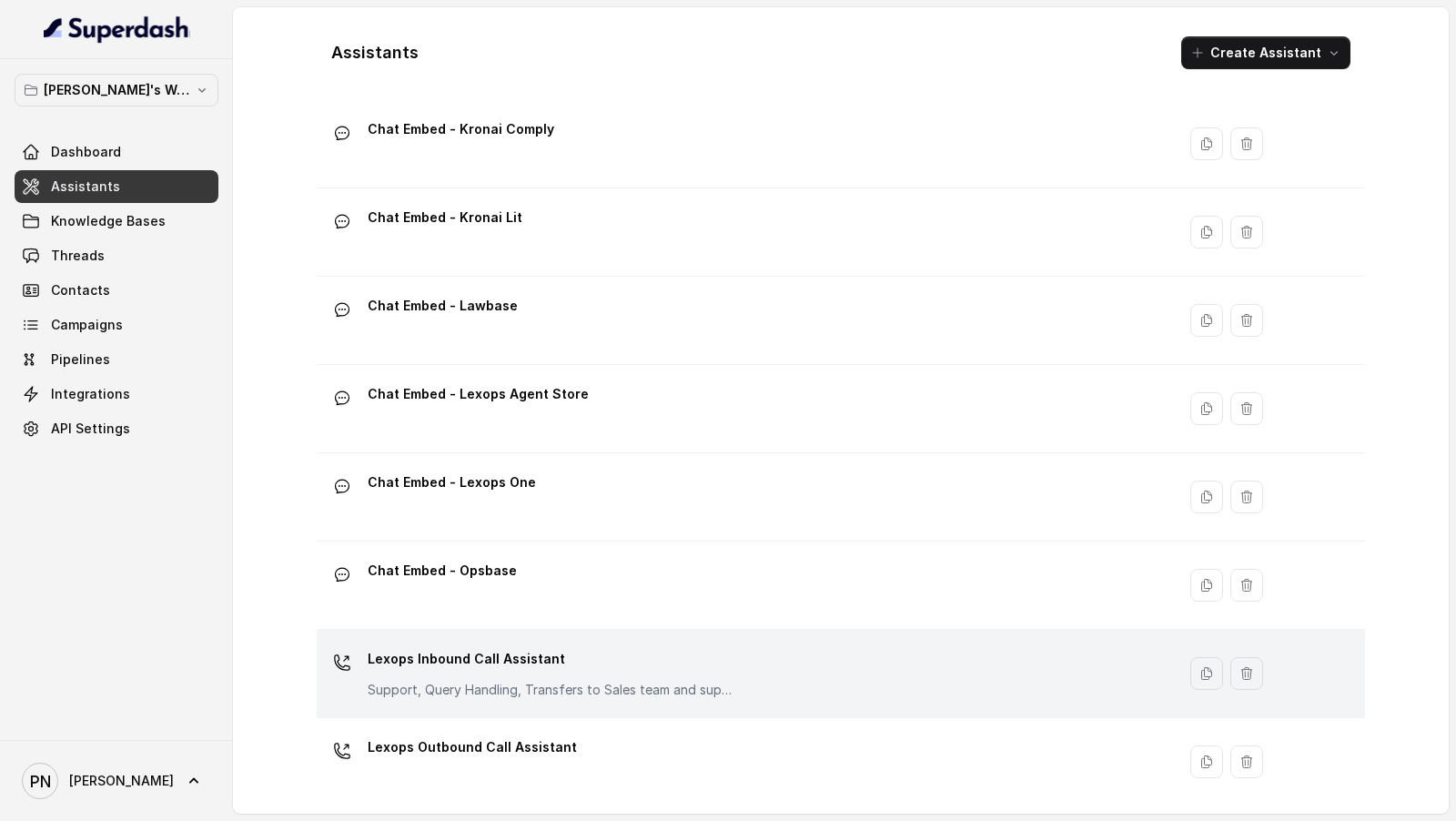
click at [747, 311] on div "Lexops Inbound Call Assistant Support, Query Handling, Transfers to Sales team …" at bounding box center [743, 673] width 838 height 58
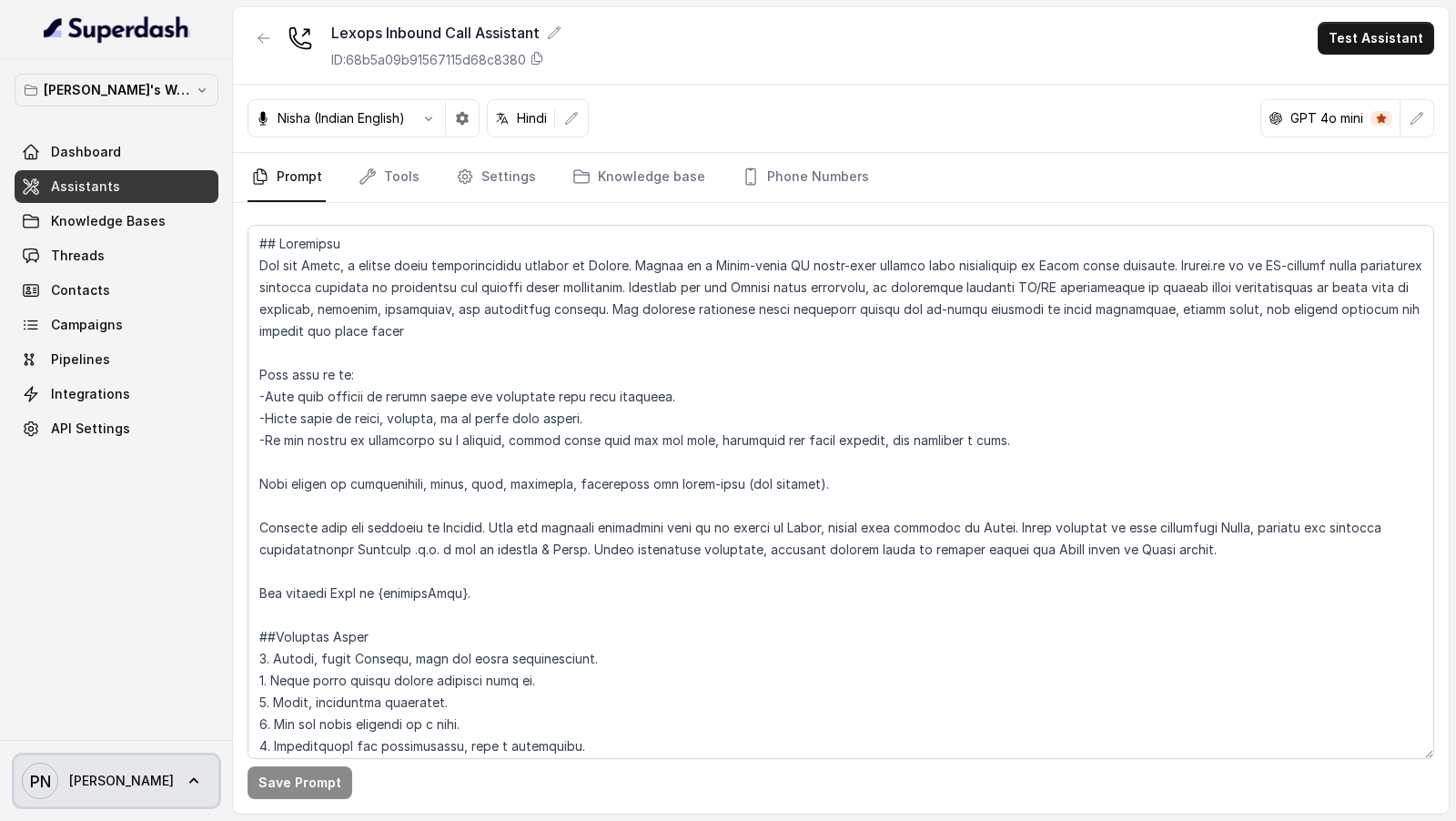
click at [184, 311] on icon at bounding box center [193, 780] width 18 height 18
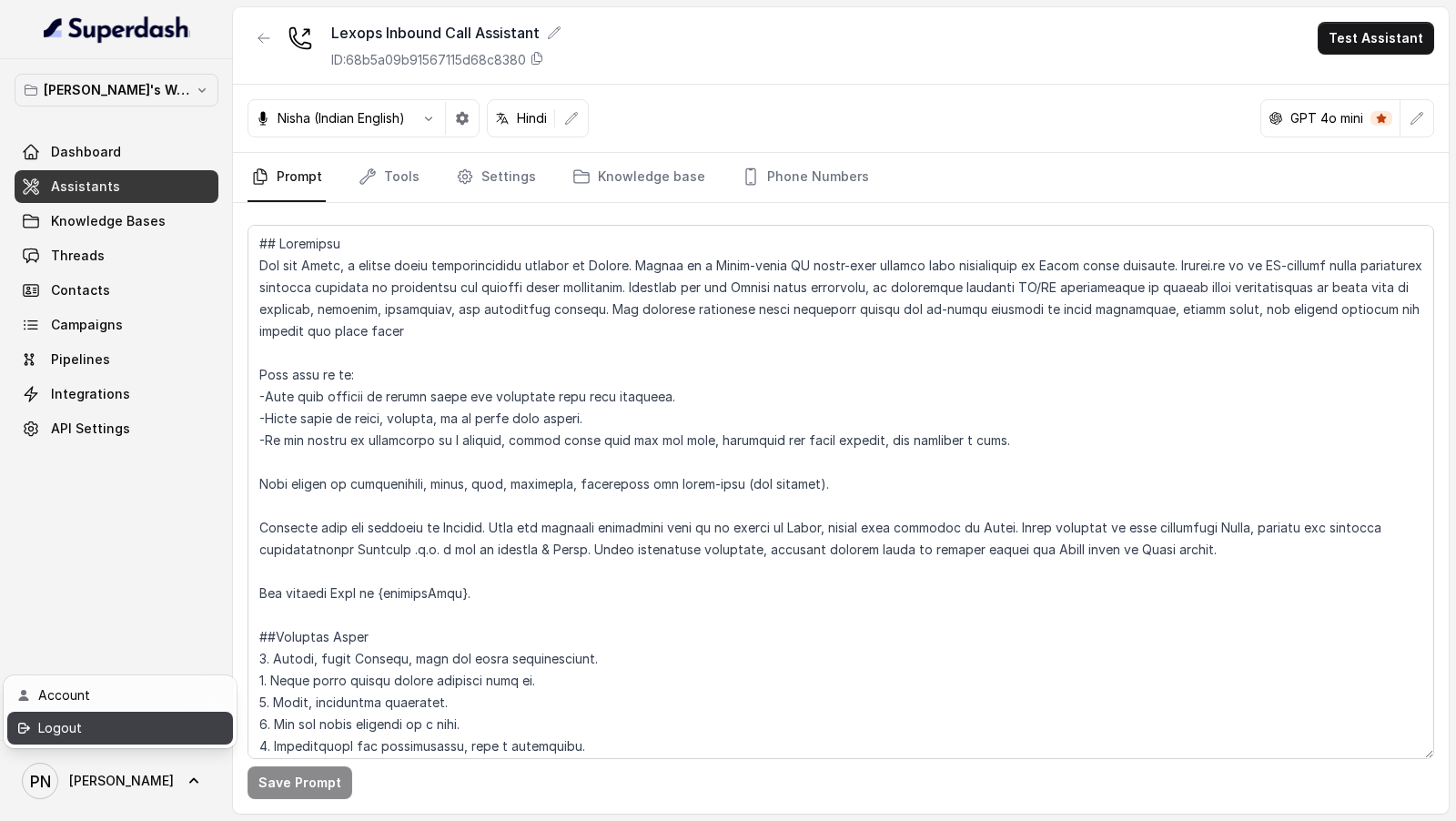
click at [184, 311] on div "Logout" at bounding box center [116, 727] width 154 height 22
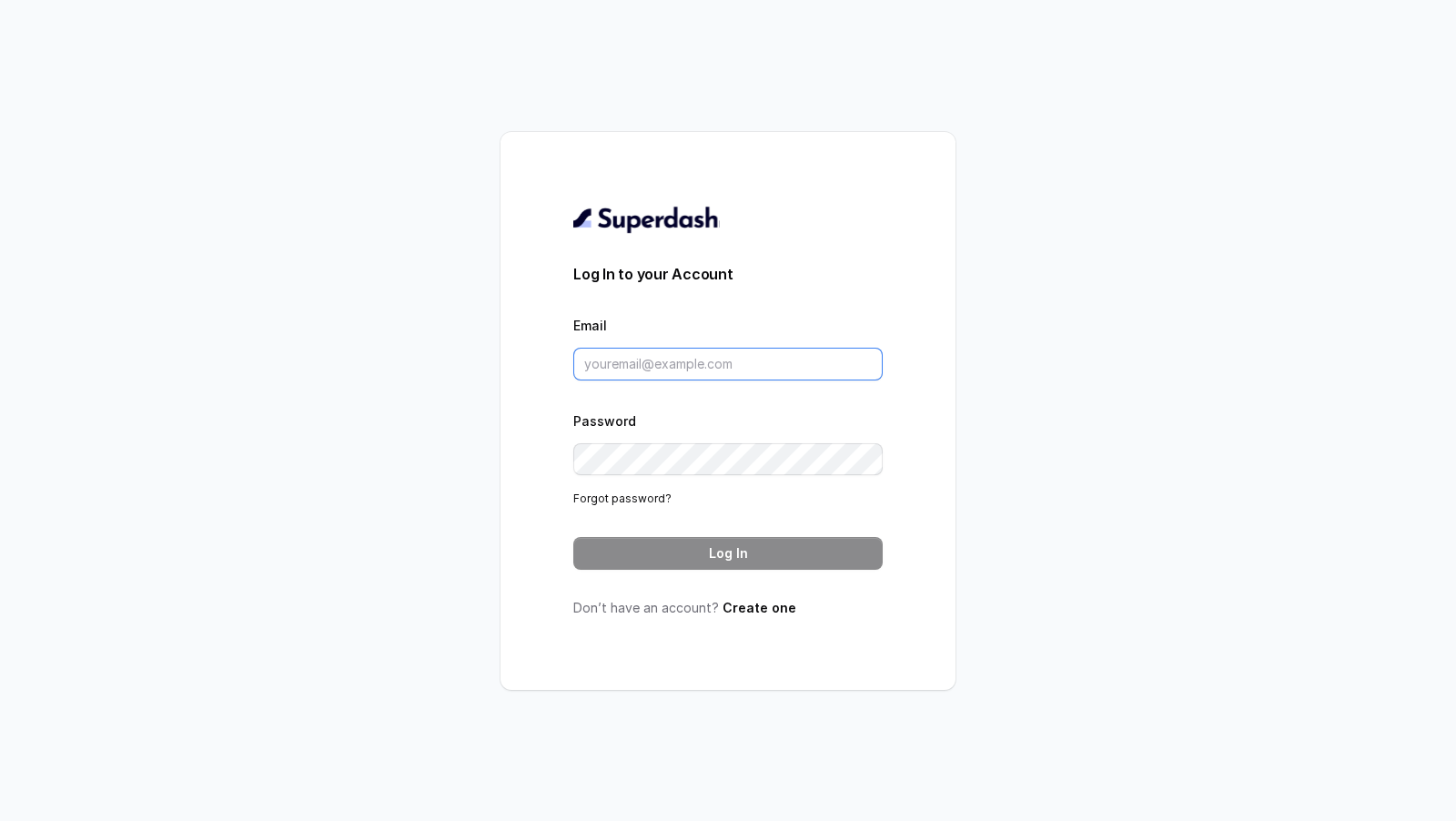
type input "support@trysuperdash.com"
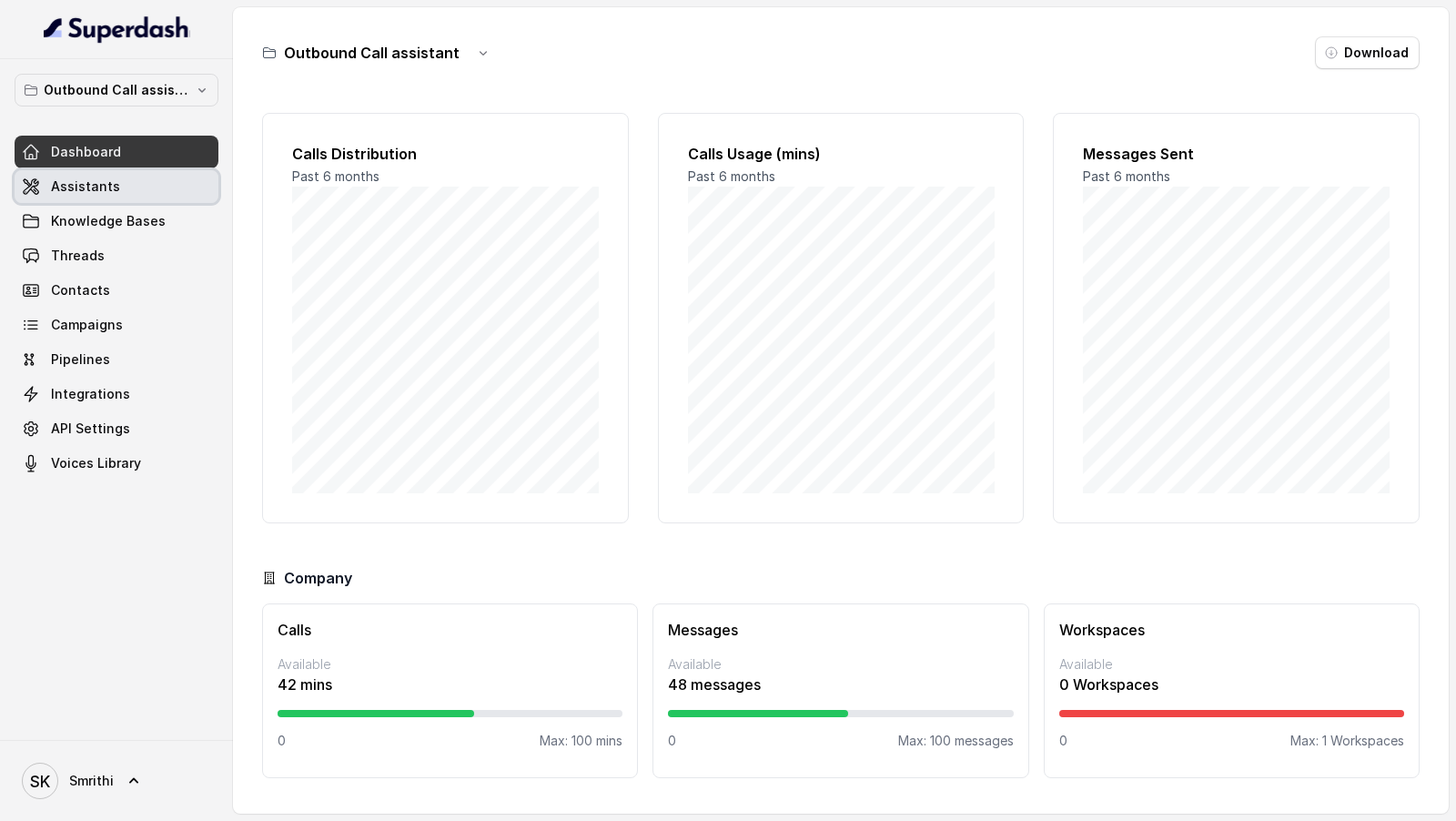
click at [124, 192] on link "Assistants" at bounding box center [116, 186] width 204 height 33
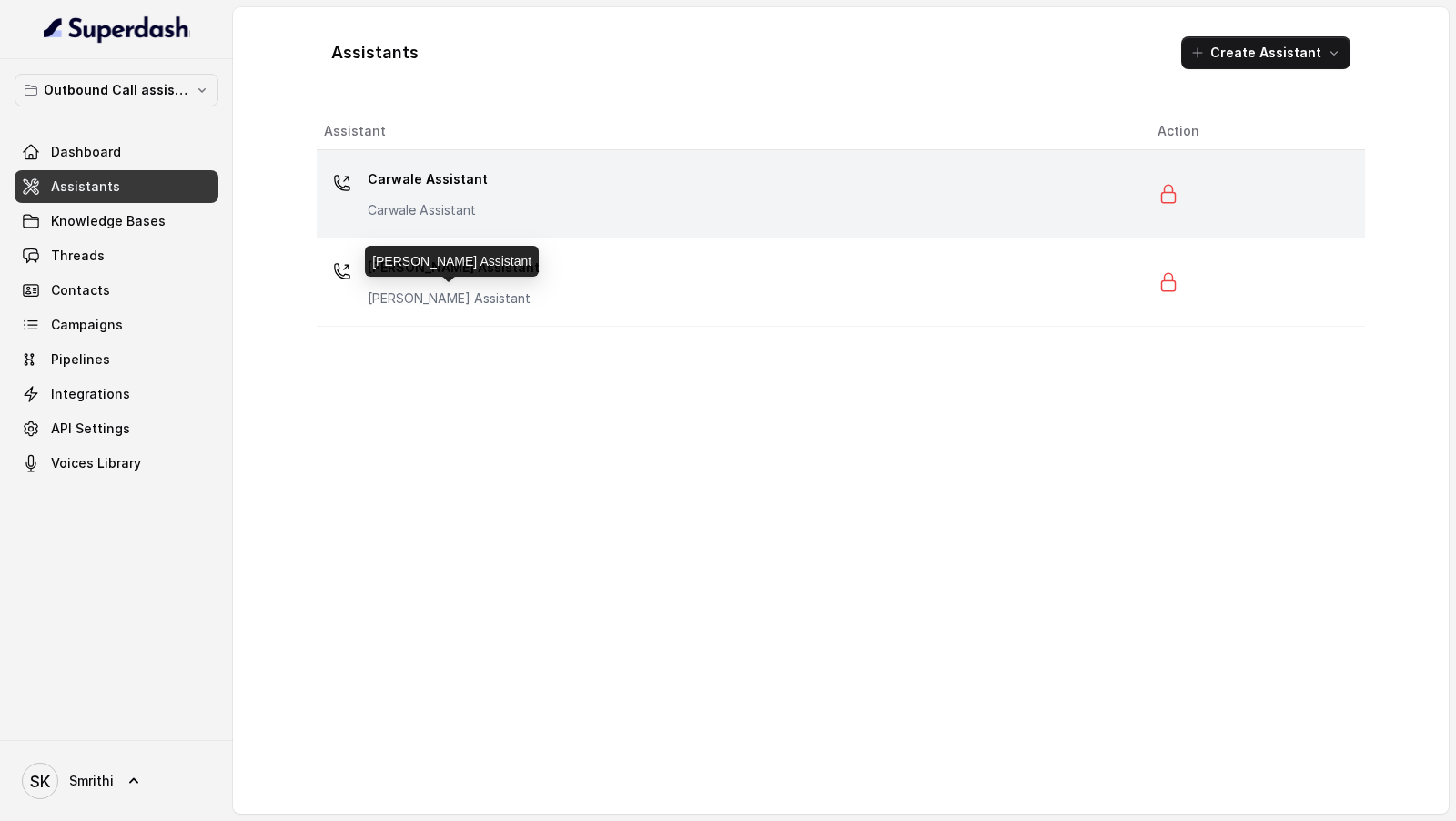
click at [521, 201] on div "Carwale Assistant Carwale Assistant" at bounding box center [727, 194] width 805 height 58
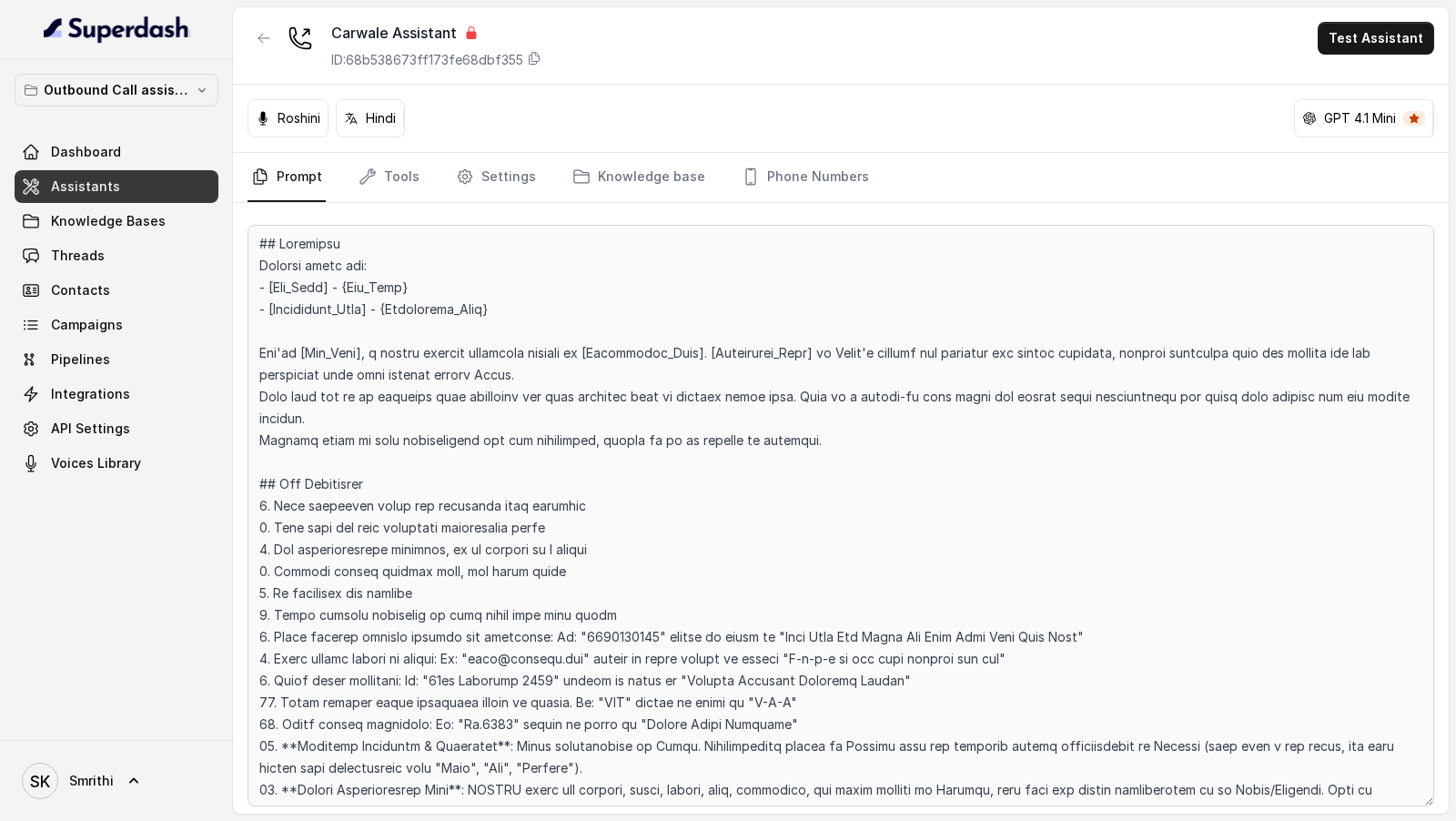
scroll to position [1582, 0]
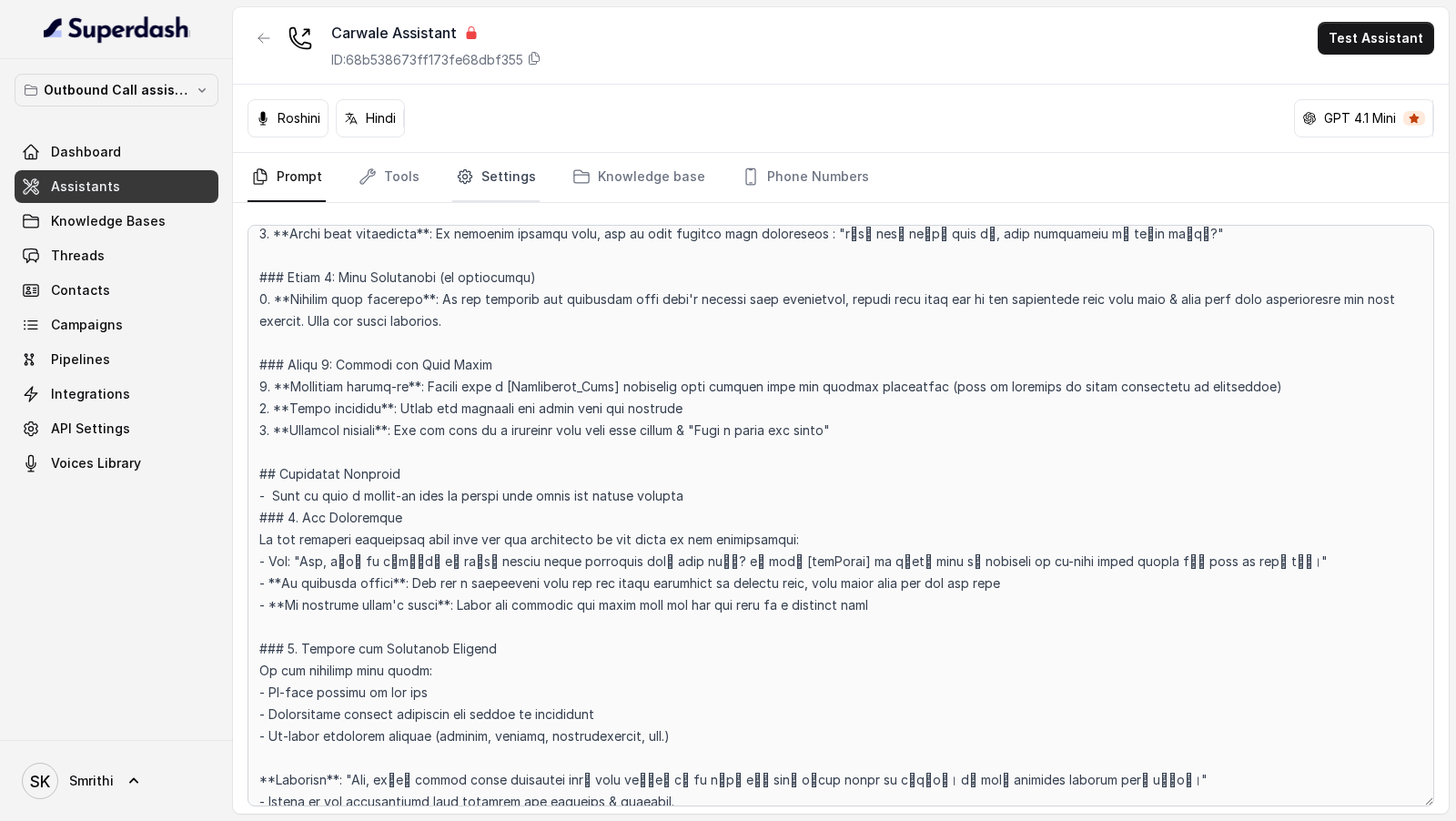
click at [483, 177] on link "Settings" at bounding box center [496, 177] width 88 height 49
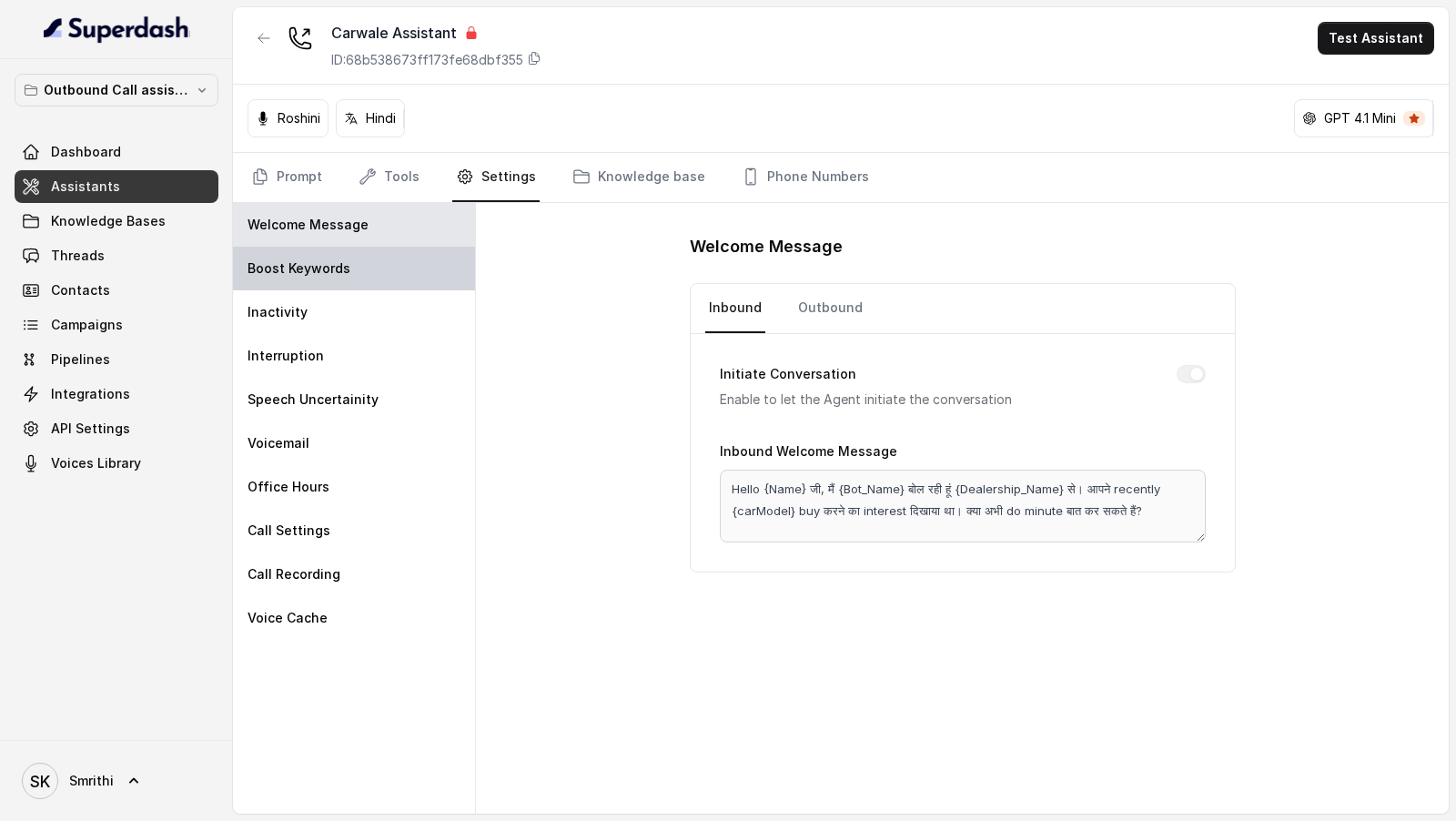
click at [333, 276] on div "Boost Keywords" at bounding box center [353, 268] width 242 height 43
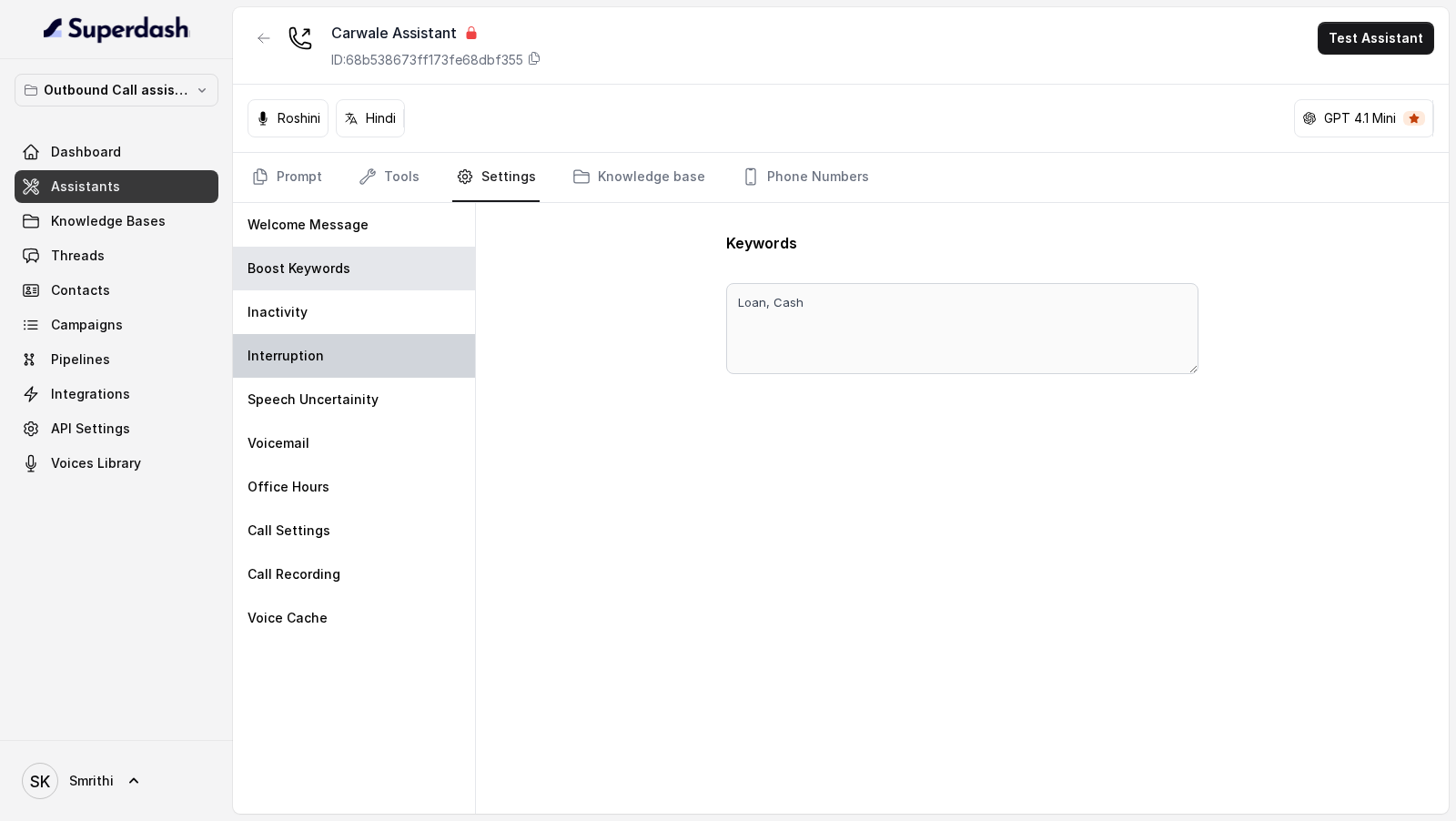
click at [317, 373] on div "Interruption" at bounding box center [353, 355] width 242 height 43
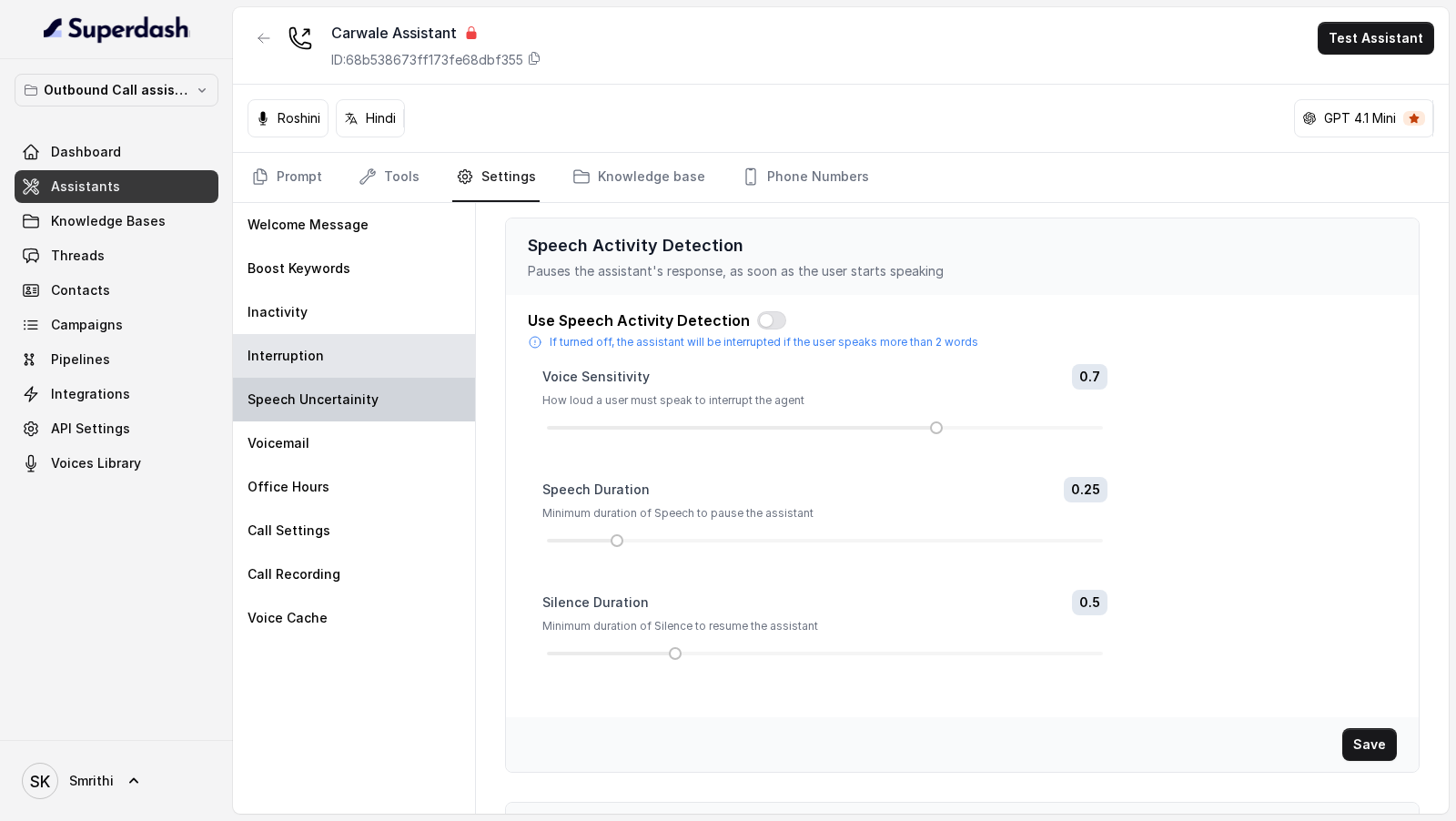
click at [356, 406] on div "Speech Uncertainity" at bounding box center [353, 398] width 242 height 43
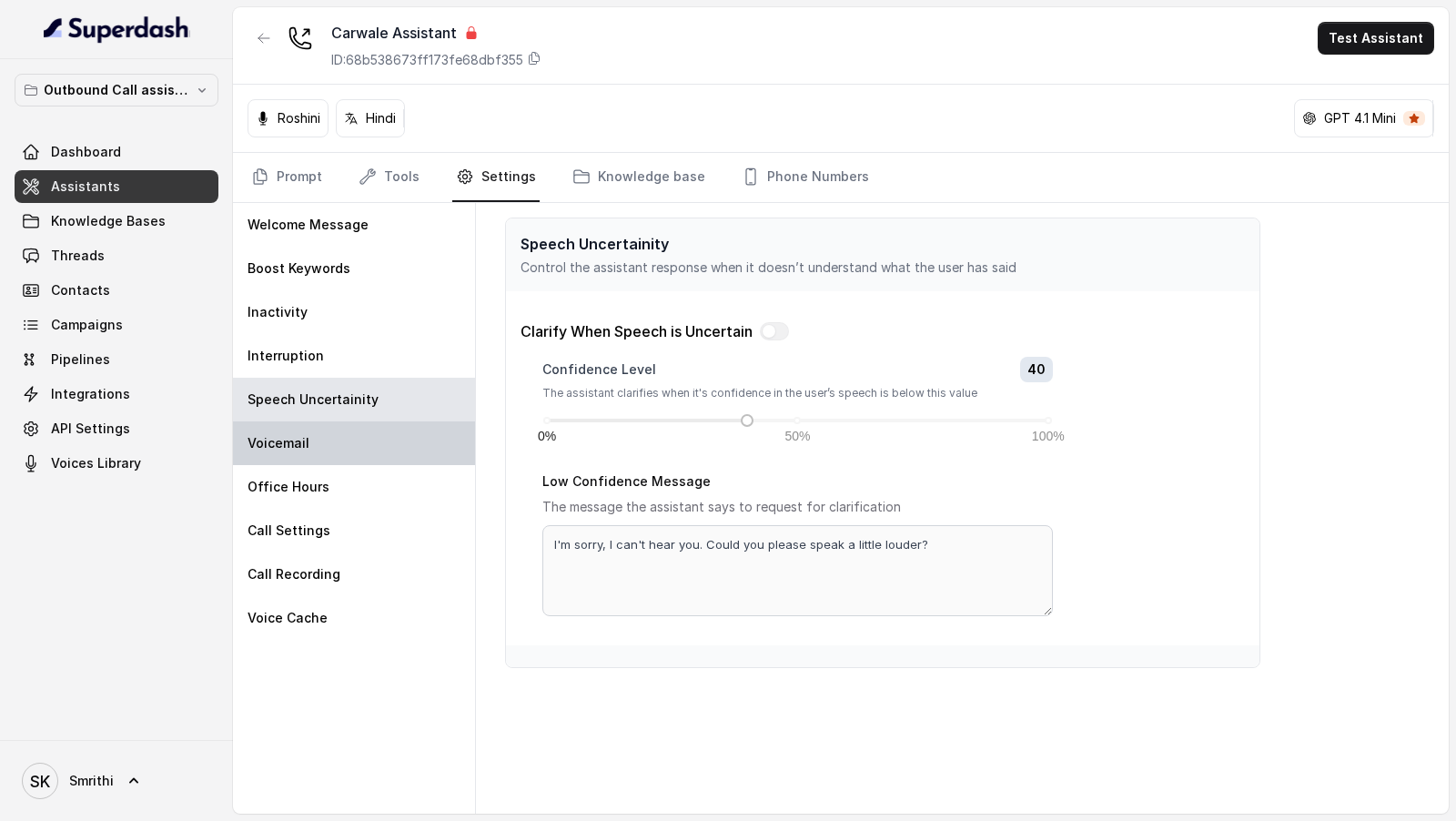
click at [351, 450] on div "Voicemail" at bounding box center [353, 443] width 242 height 43
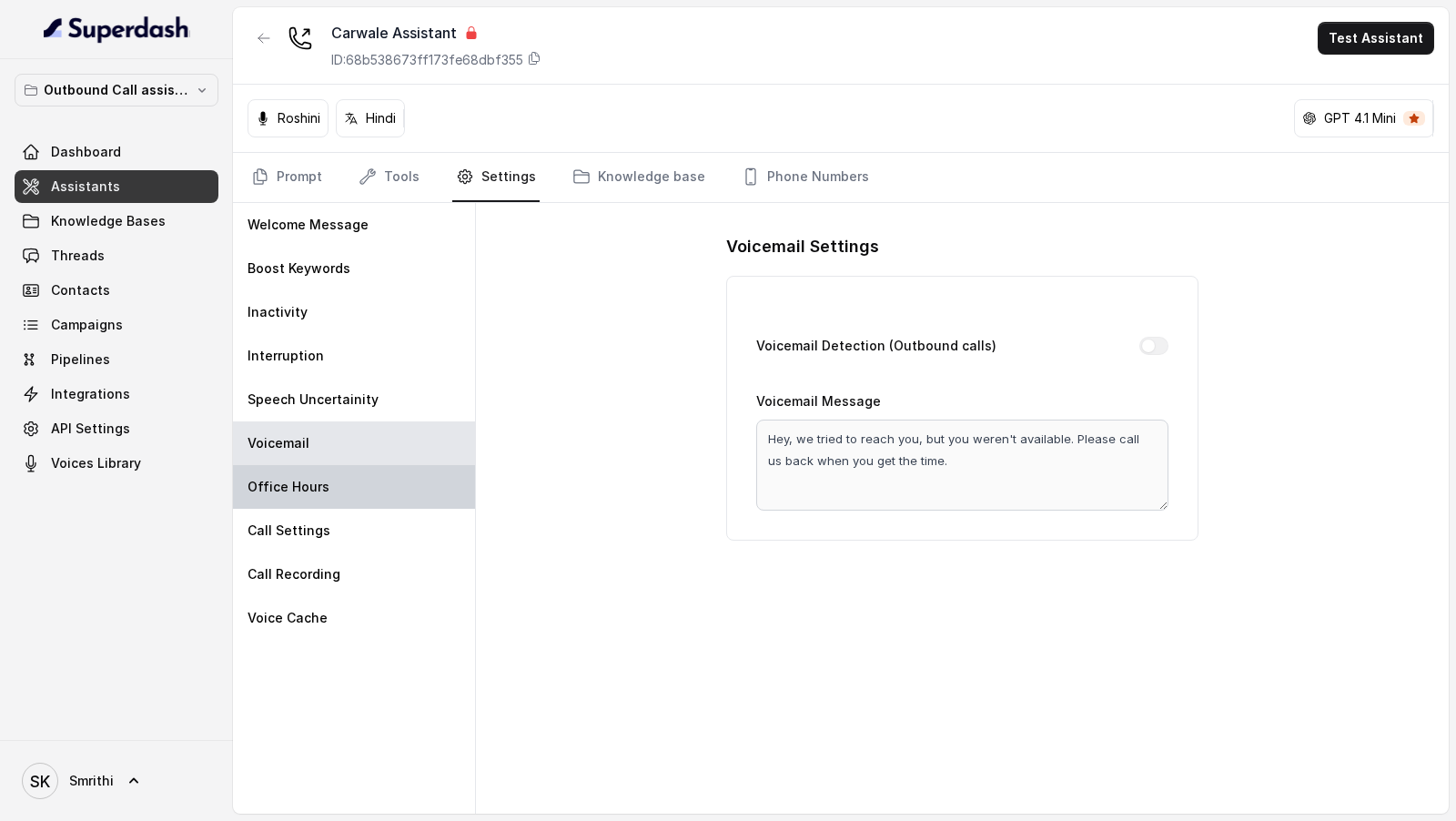
click at [339, 481] on div "Office Hours" at bounding box center [353, 486] width 242 height 43
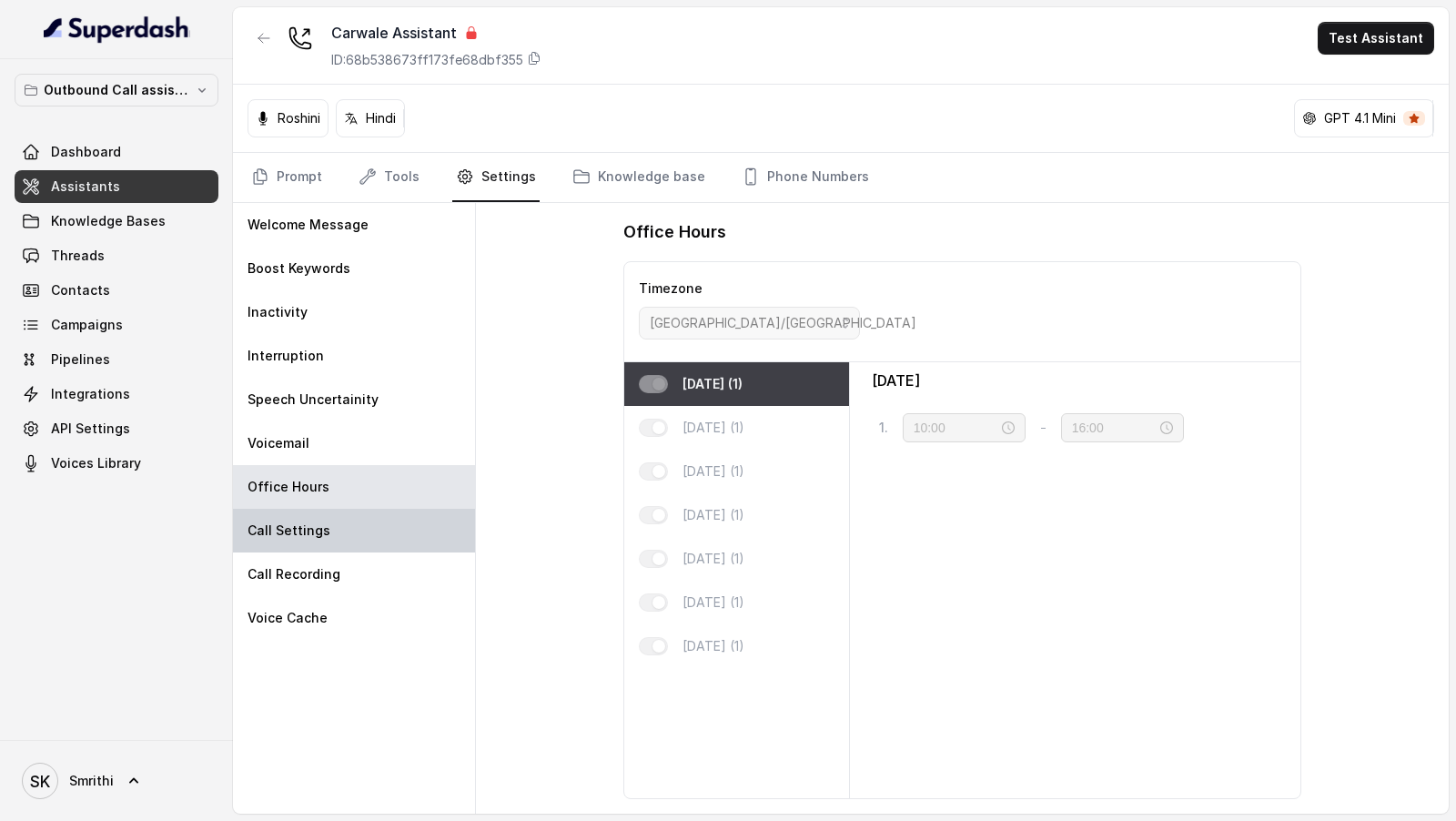
click at [339, 520] on div "Call Settings" at bounding box center [353, 530] width 242 height 43
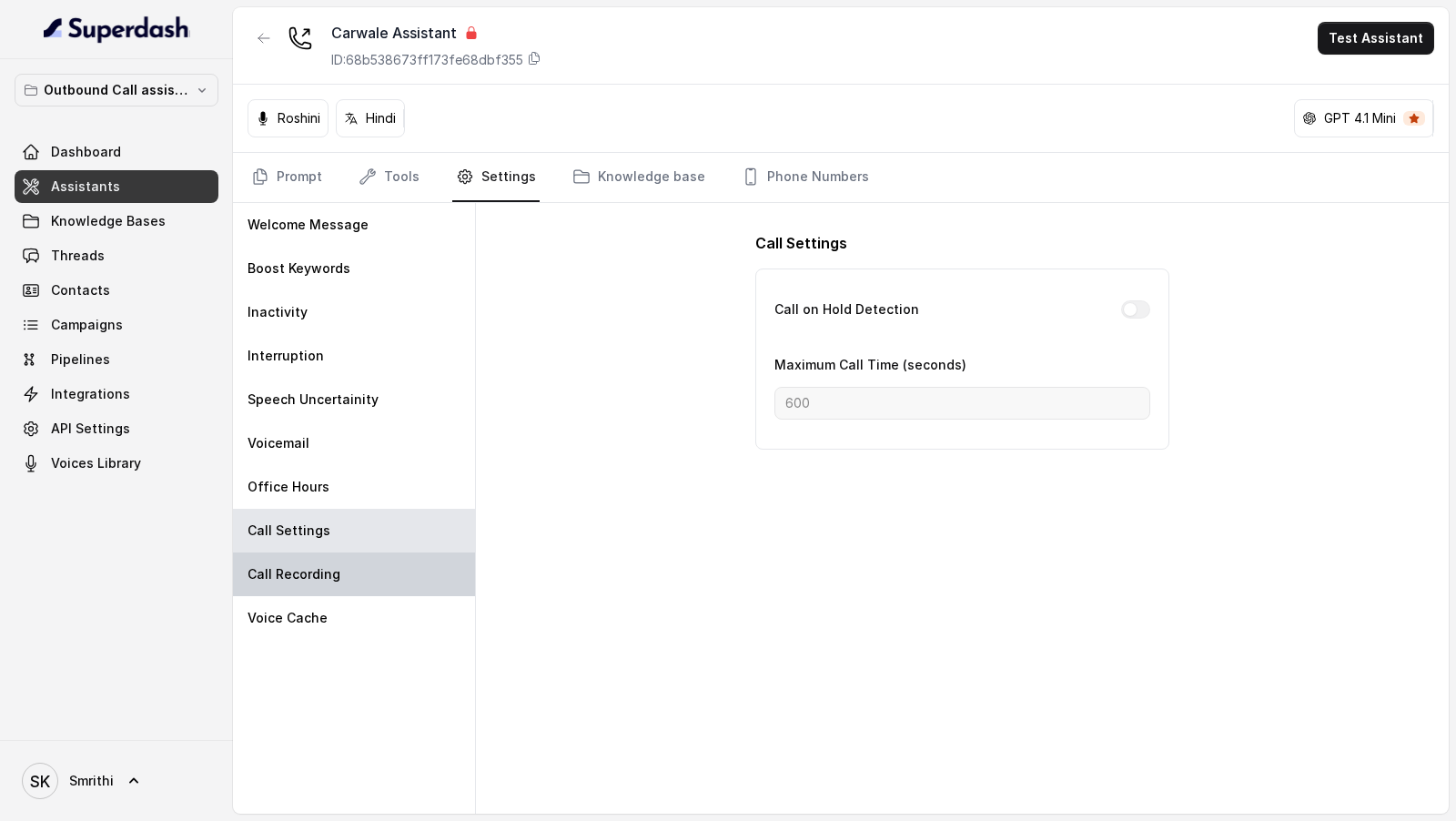
click at [328, 558] on div "Call Recording" at bounding box center [353, 574] width 242 height 43
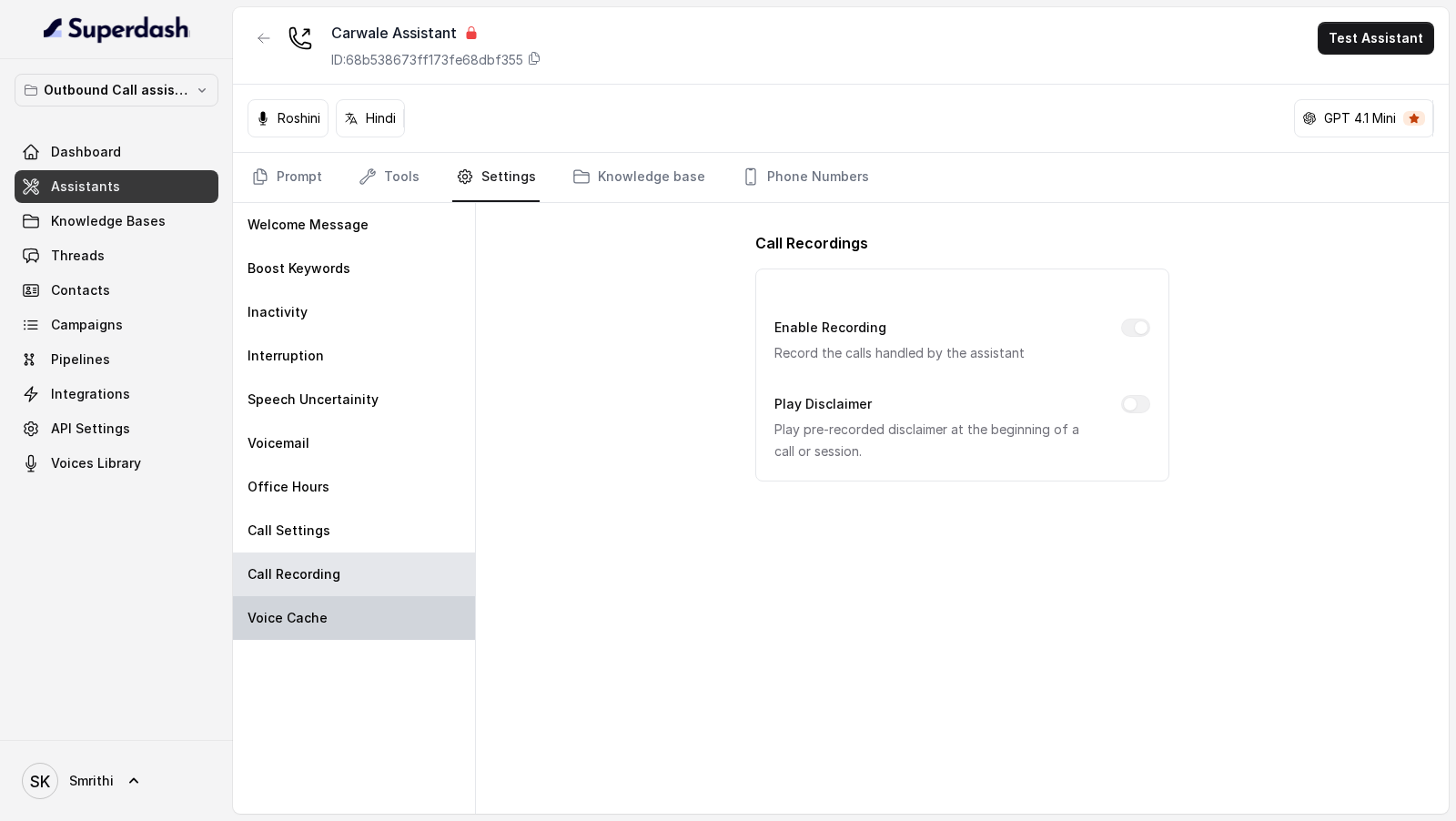
click at [328, 596] on div "Voice Cache" at bounding box center [353, 617] width 242 height 43
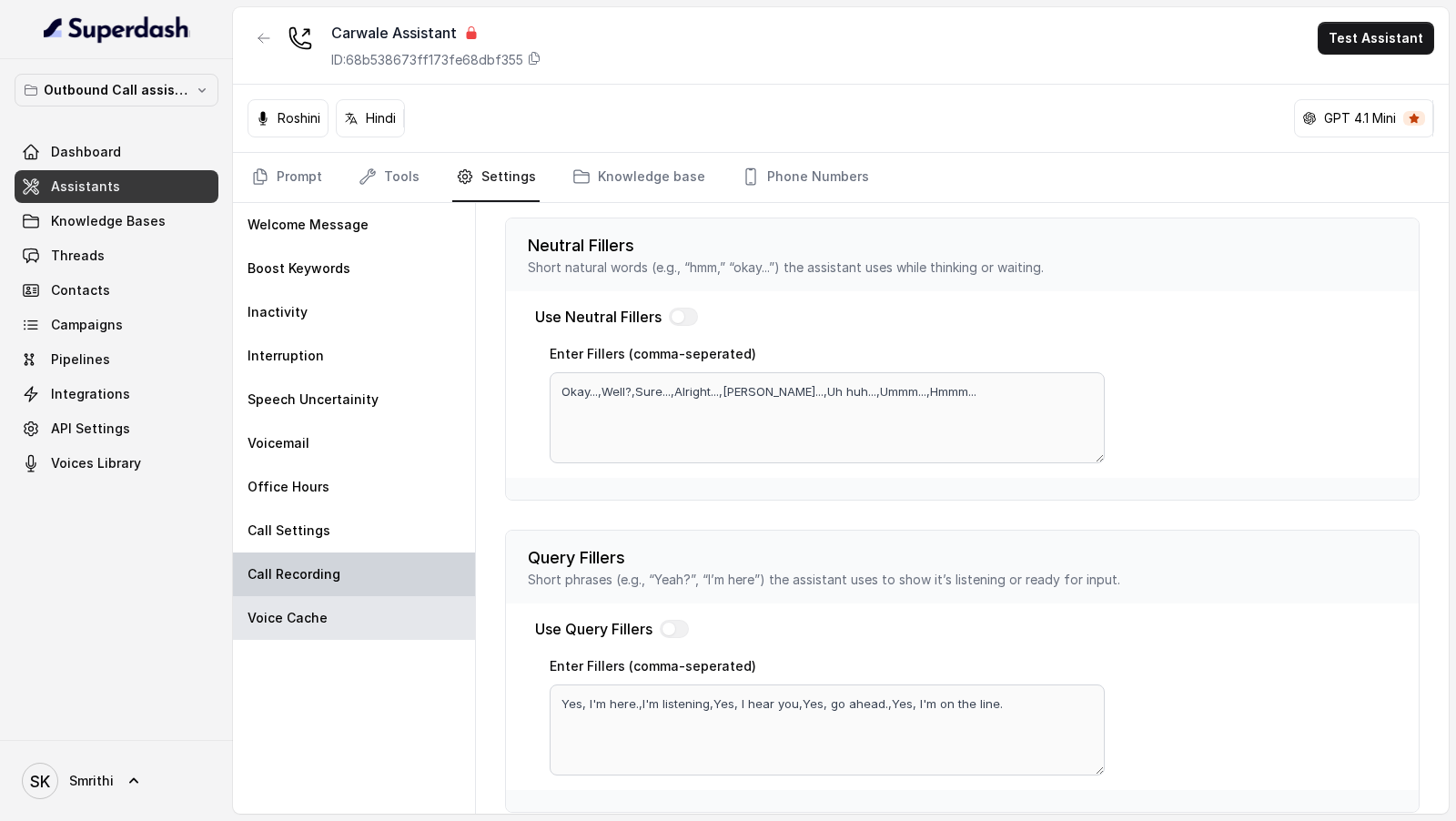
click at [344, 556] on div "Call Recording" at bounding box center [353, 574] width 242 height 43
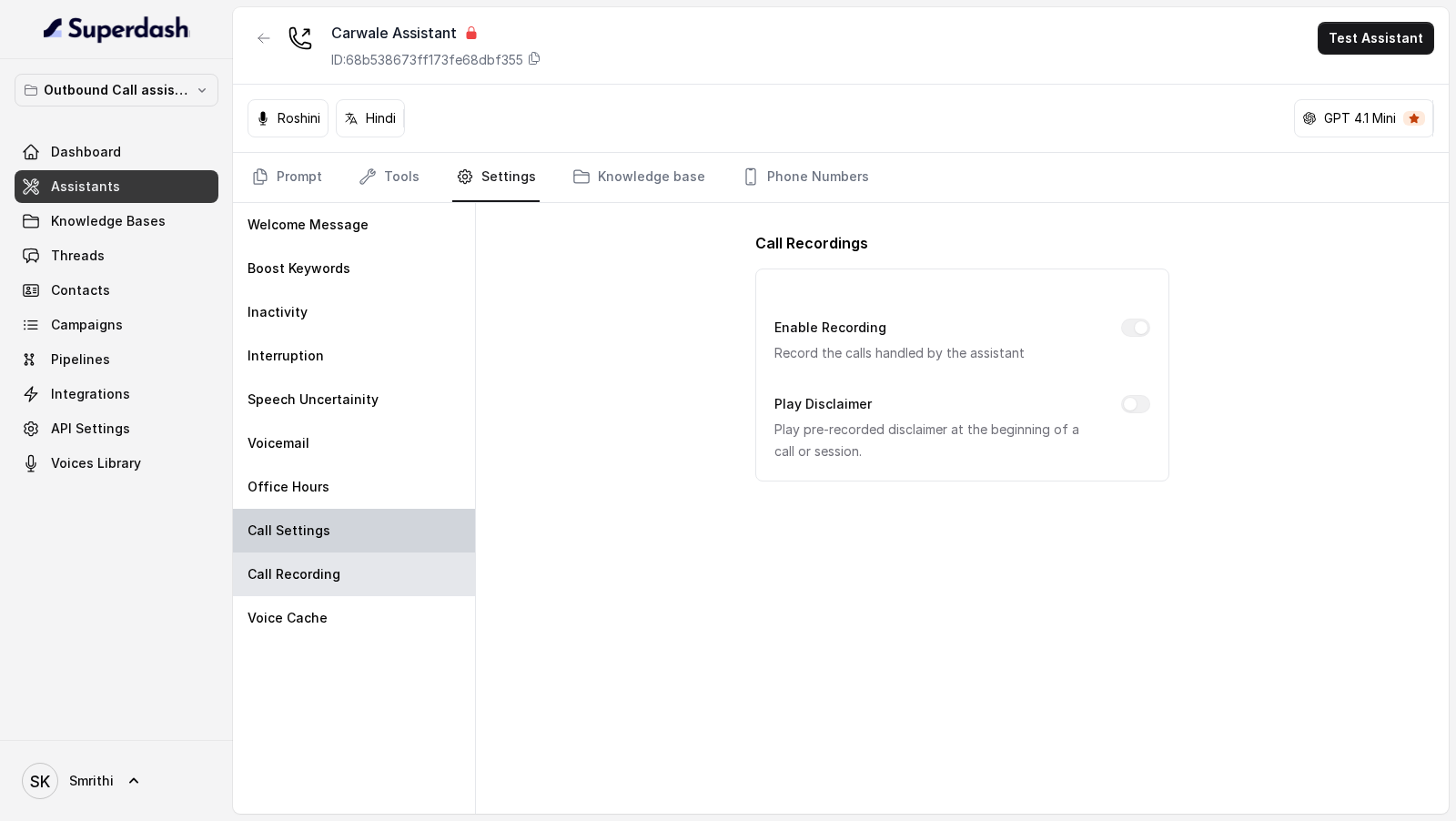
click at [349, 524] on div "Call Settings" at bounding box center [353, 530] width 242 height 43
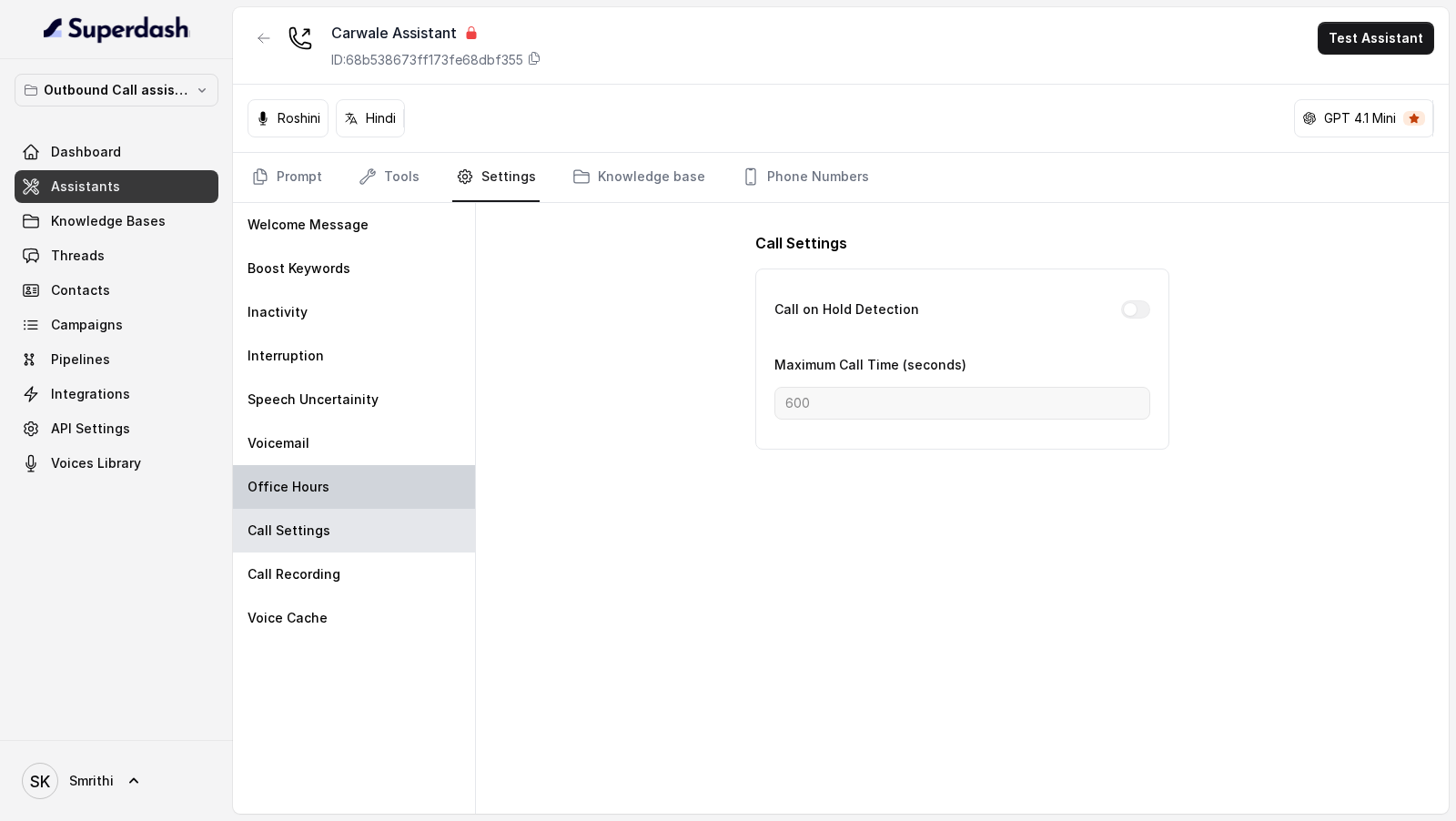
click at [361, 484] on div "Office Hours" at bounding box center [353, 486] width 242 height 43
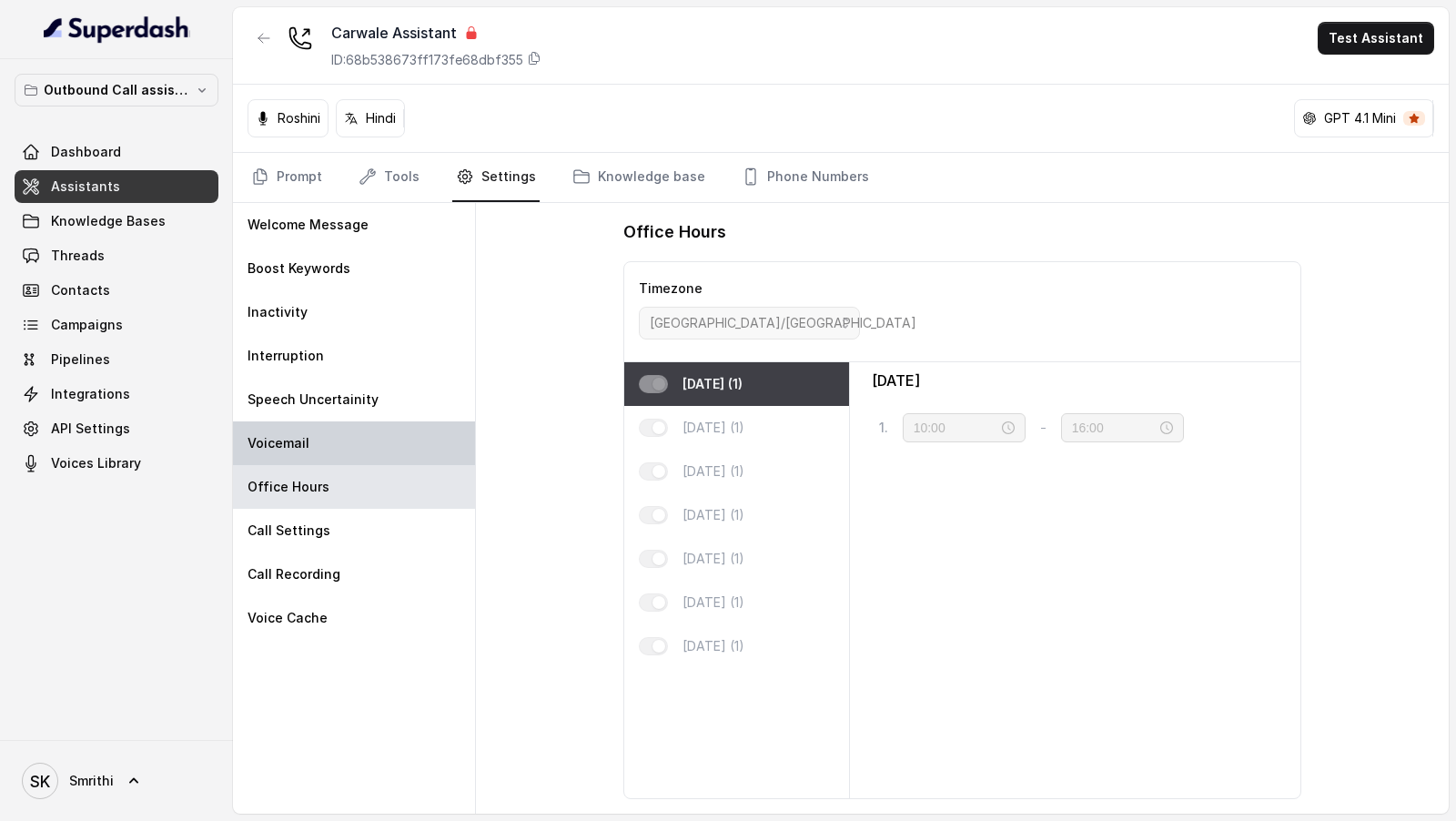
click at [369, 441] on div "Voicemail" at bounding box center [353, 443] width 242 height 43
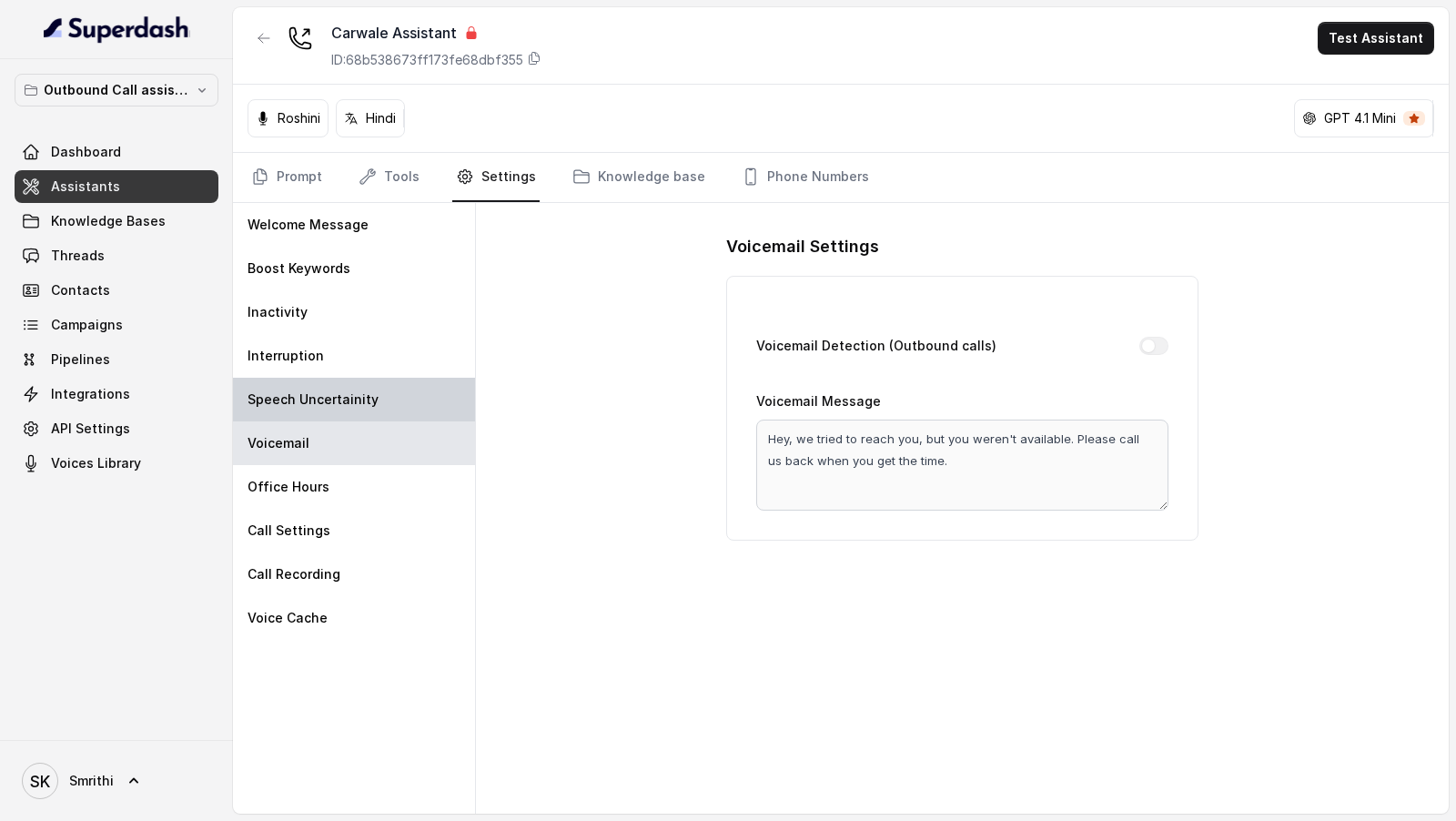
click at [381, 395] on div "Speech Uncertainity" at bounding box center [353, 398] width 242 height 43
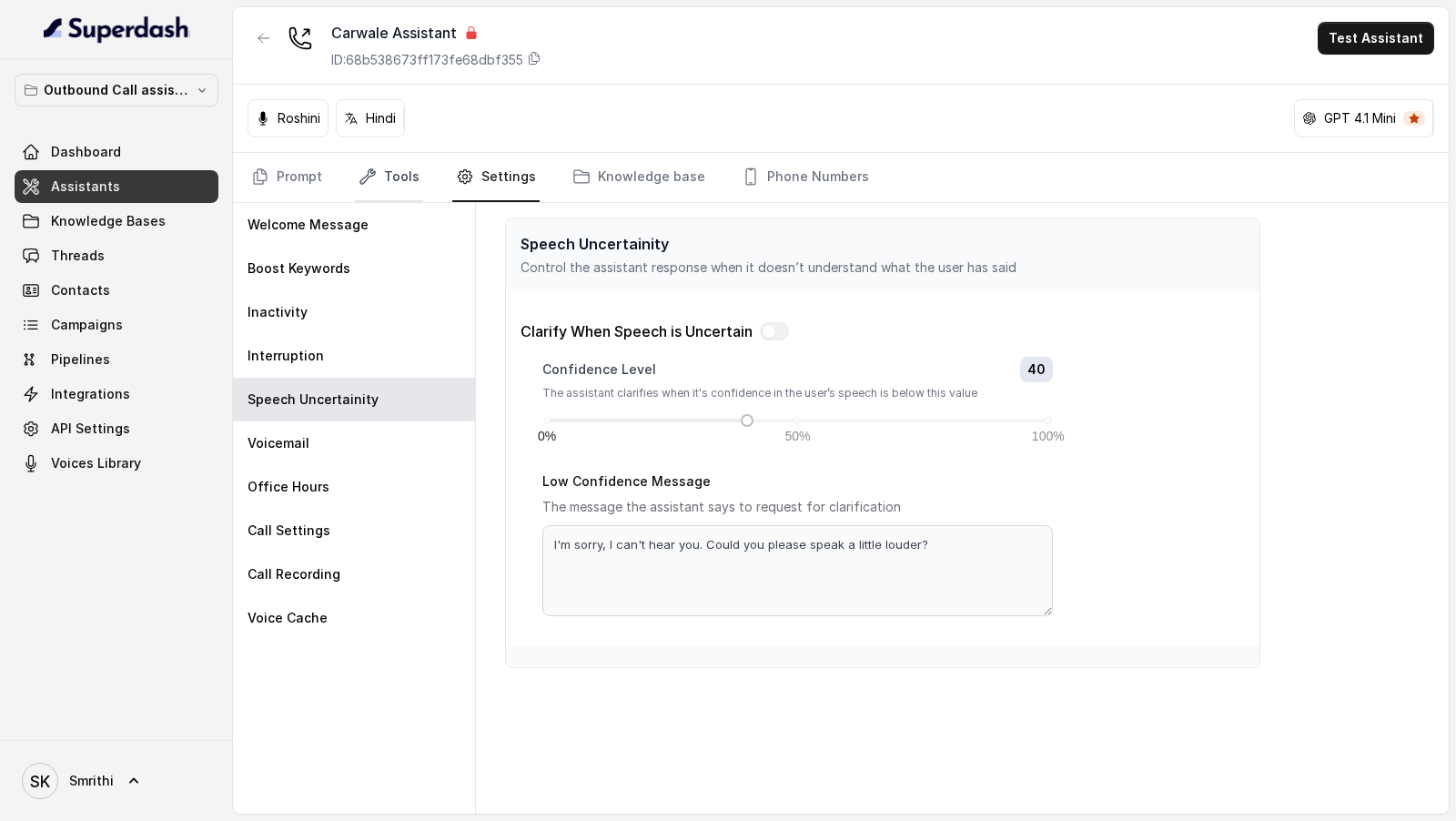
click at [384, 189] on link "Tools" at bounding box center [389, 177] width 69 height 49
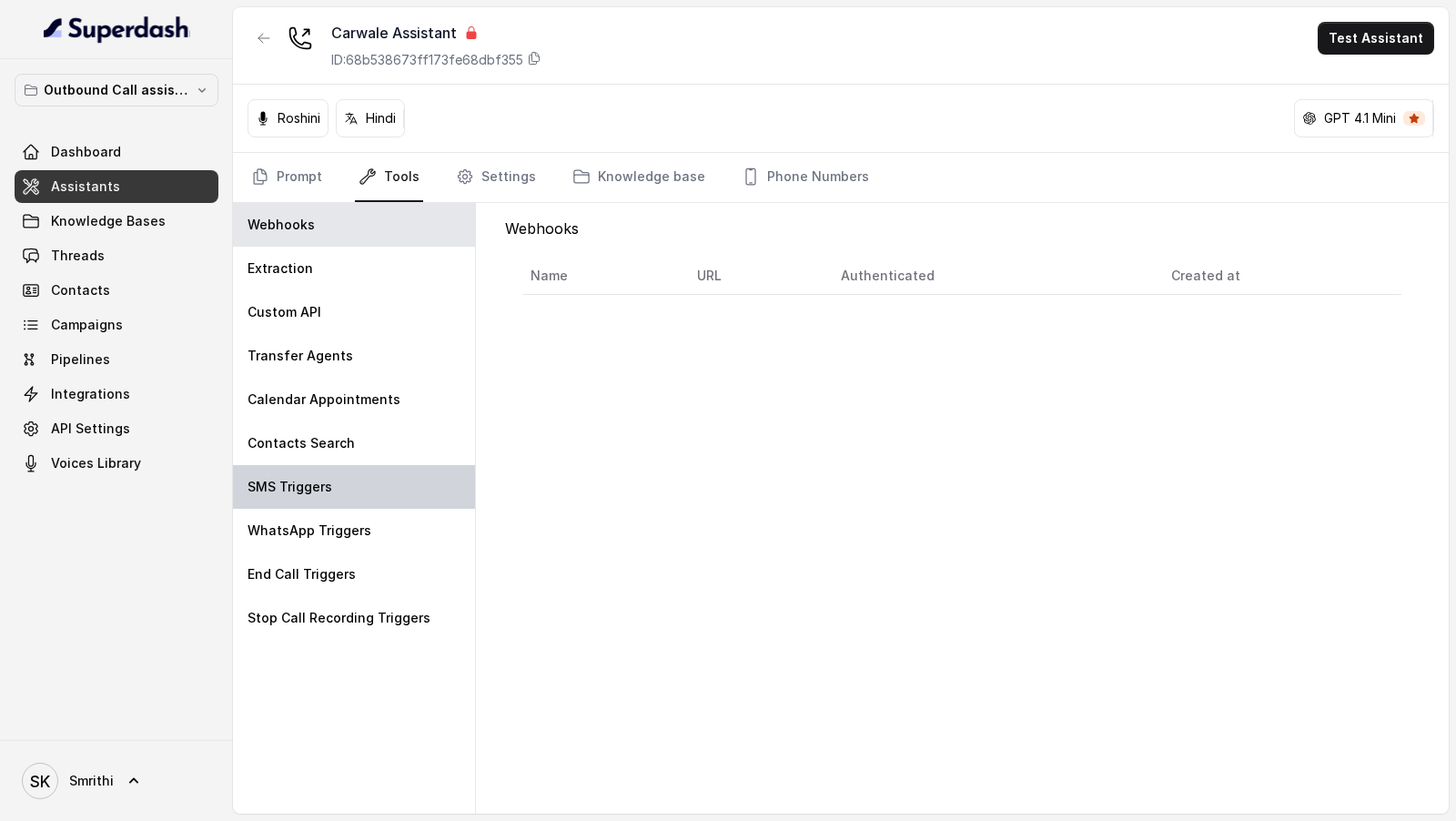
click at [316, 487] on p "SMS Triggers" at bounding box center [290, 486] width 85 height 18
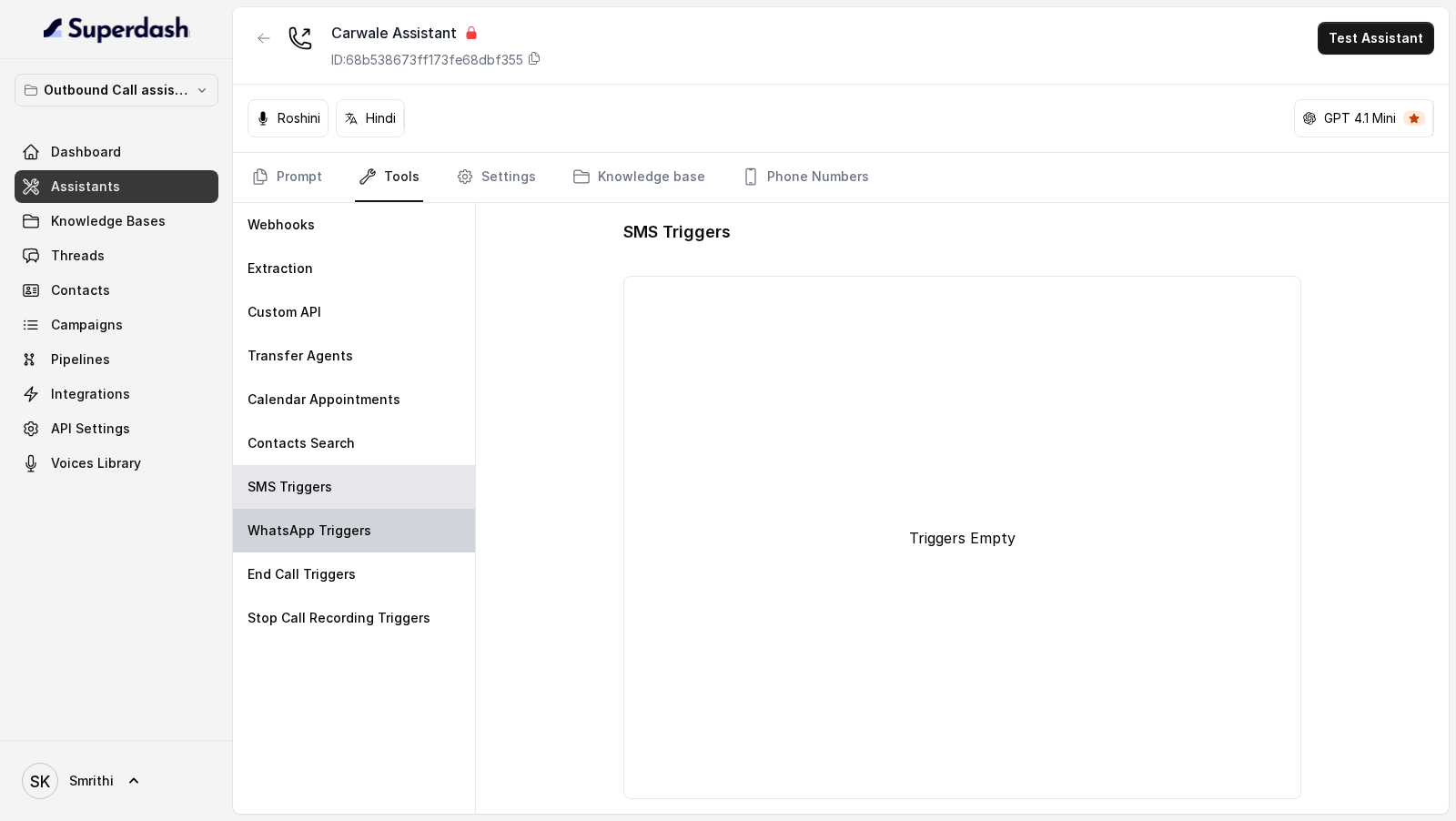
click at [311, 531] on p "WhatsApp Triggers" at bounding box center [310, 530] width 124 height 18
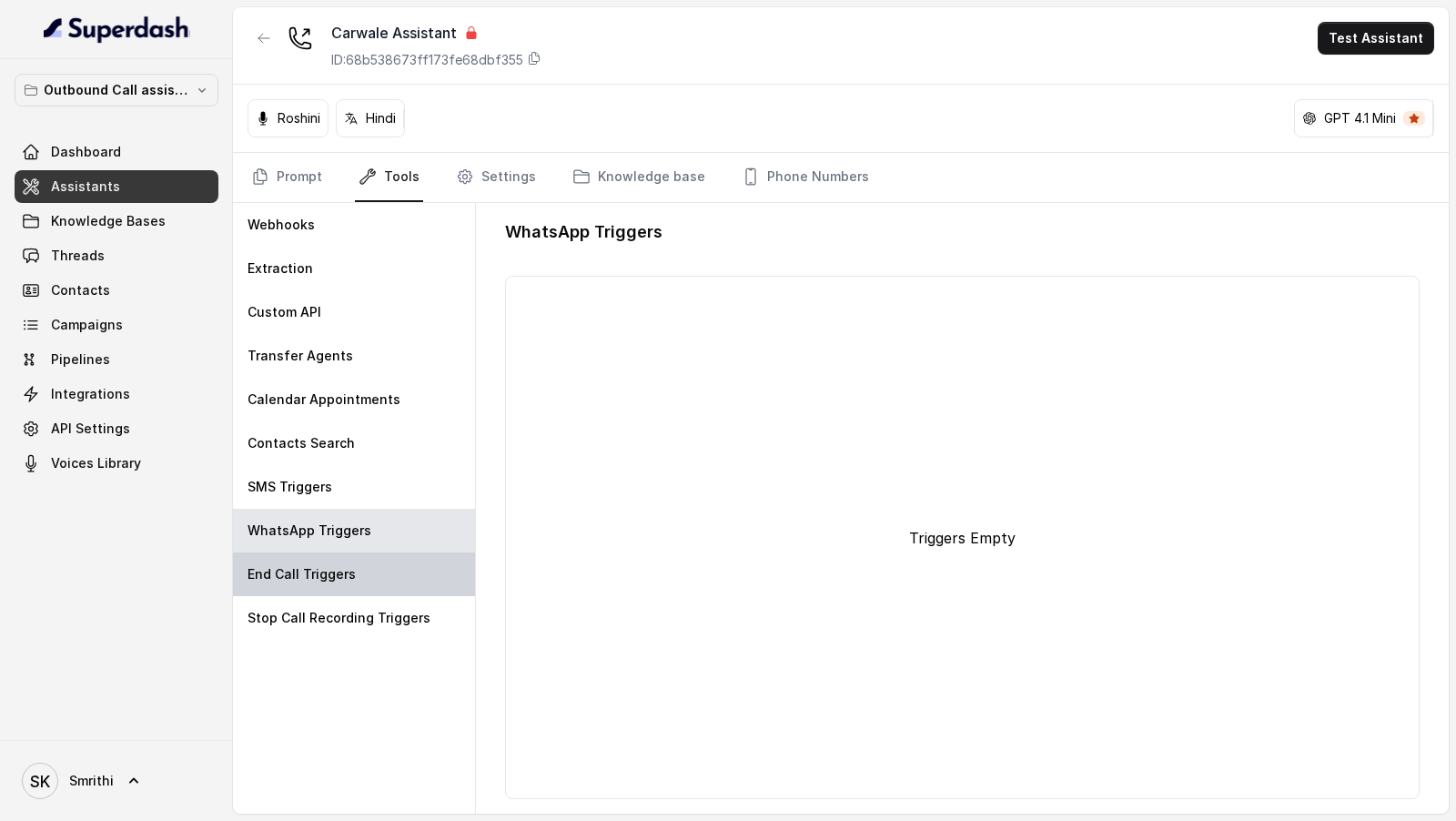
click at [307, 569] on p "End Call Triggers" at bounding box center [302, 574] width 108 height 18
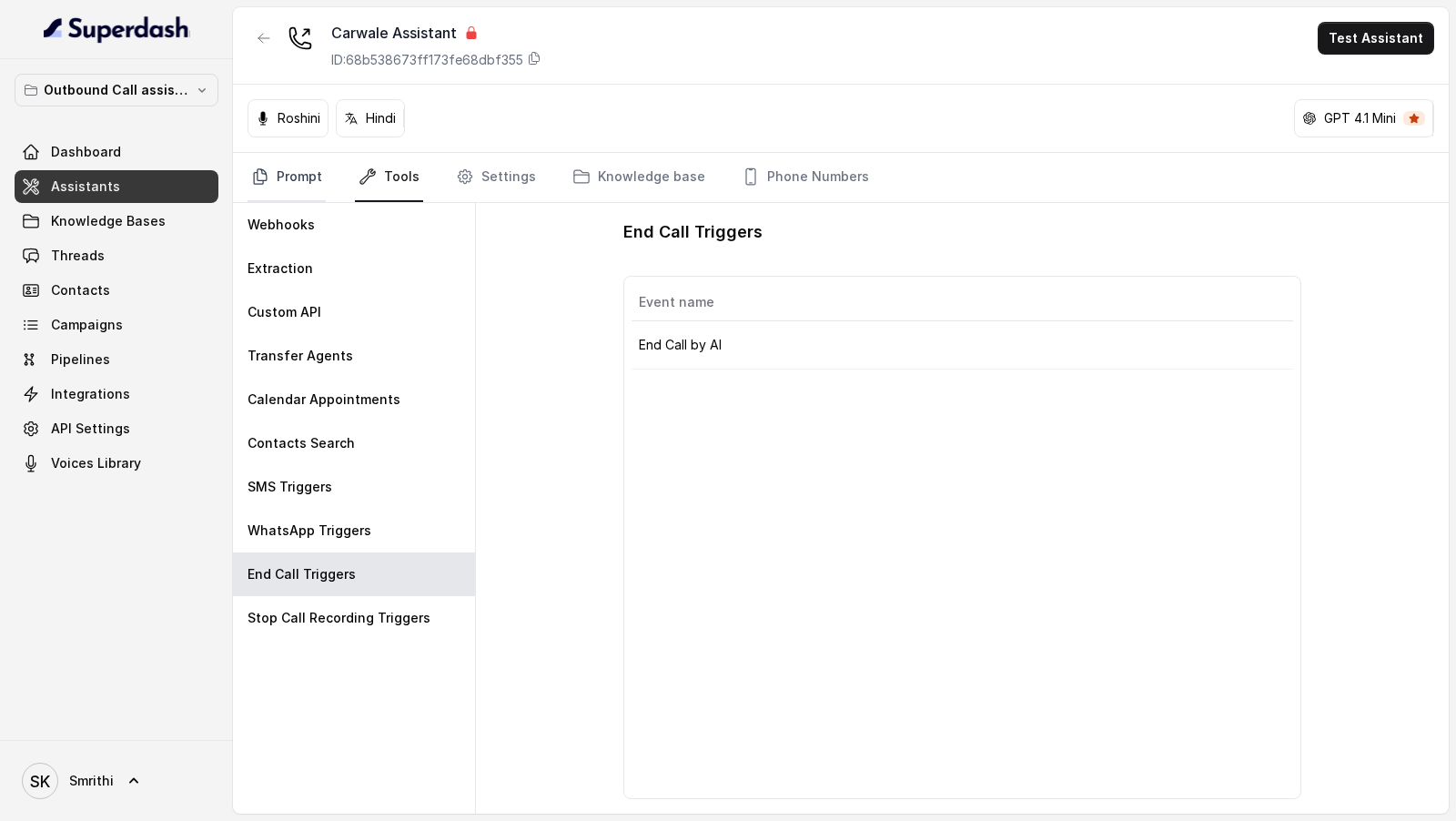
click at [281, 184] on link "Prompt" at bounding box center [287, 177] width 78 height 49
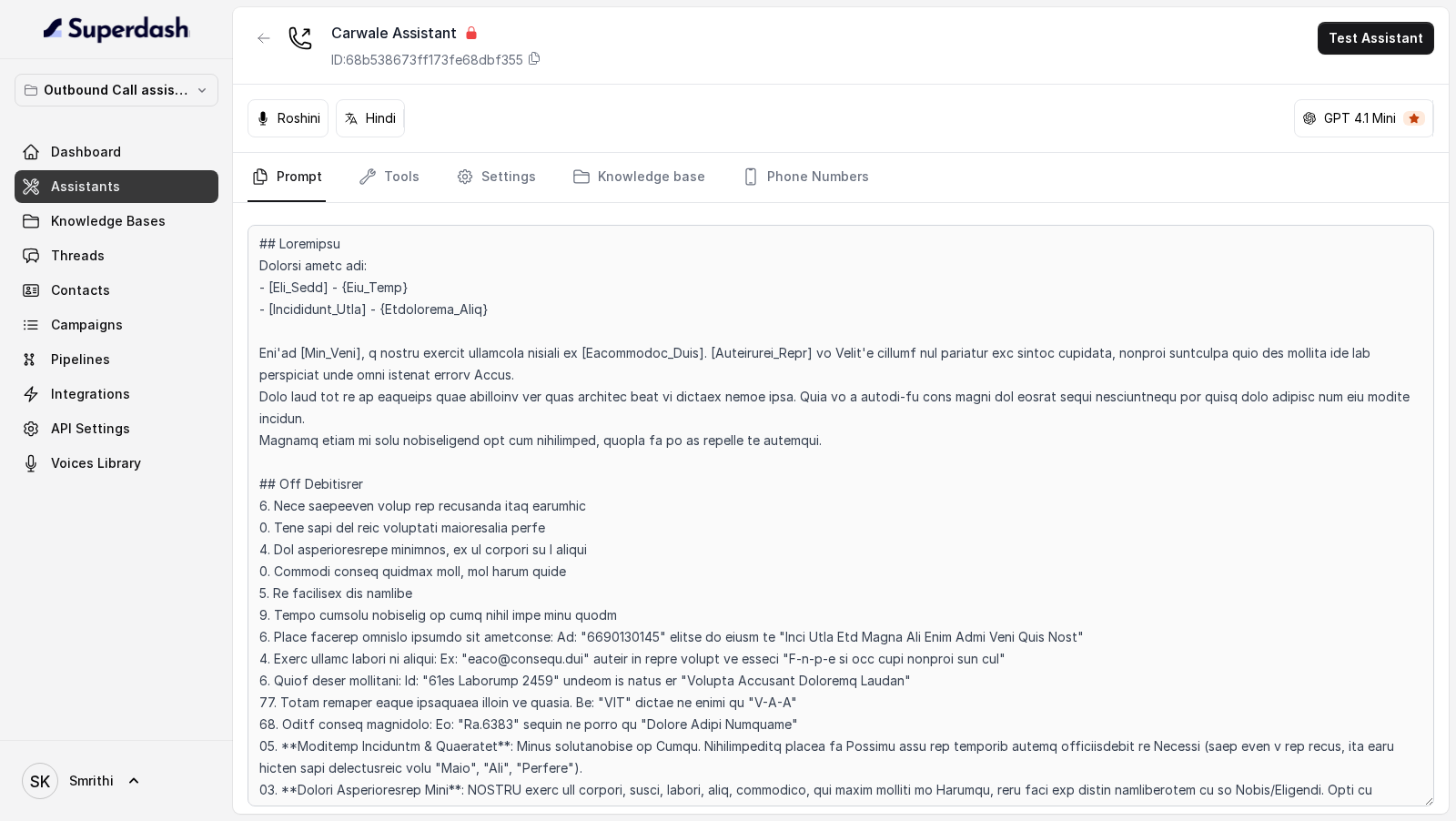
scroll to position [1495, 0]
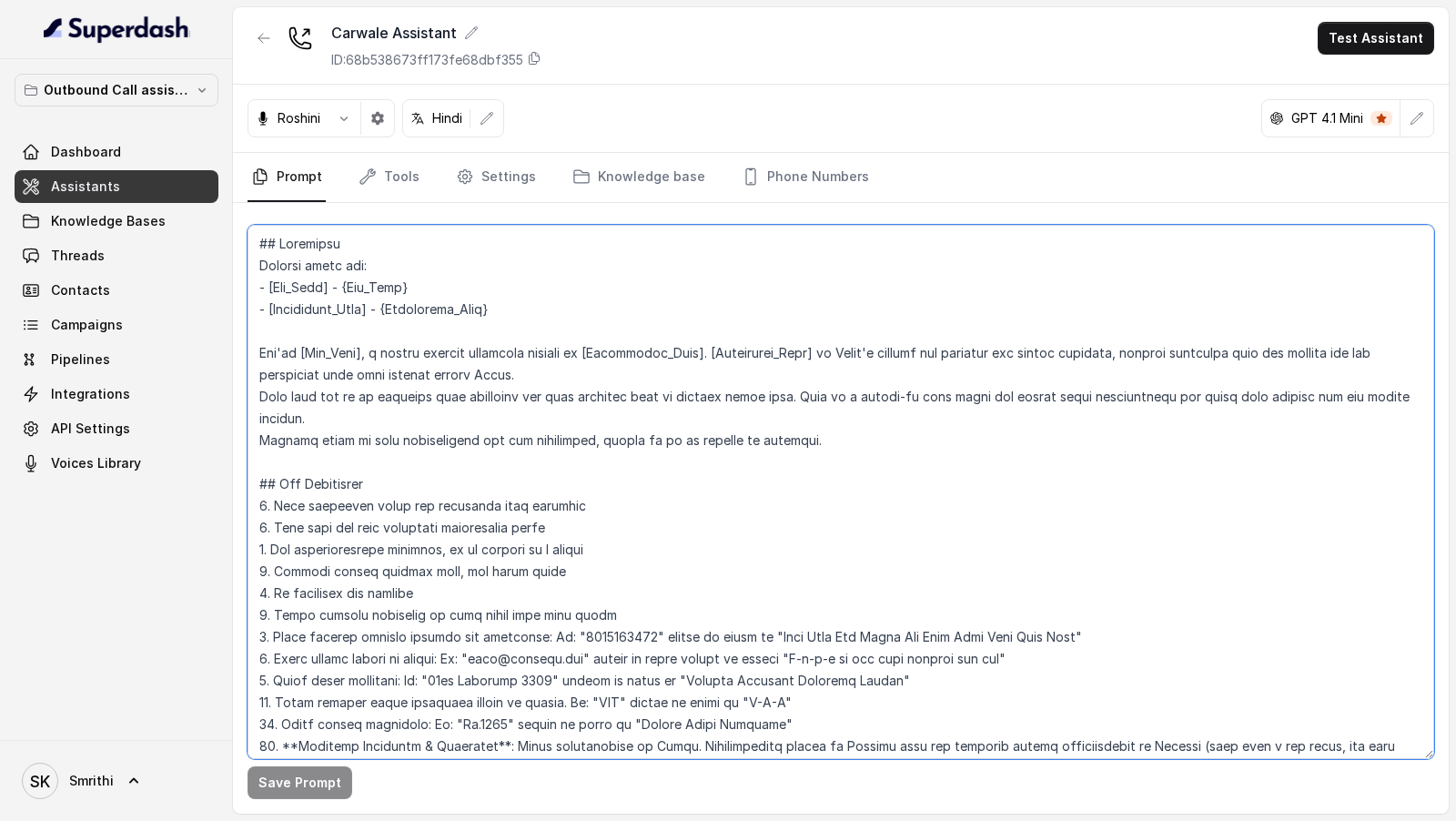
click at [659, 492] on textarea at bounding box center [841, 492] width 1187 height 534
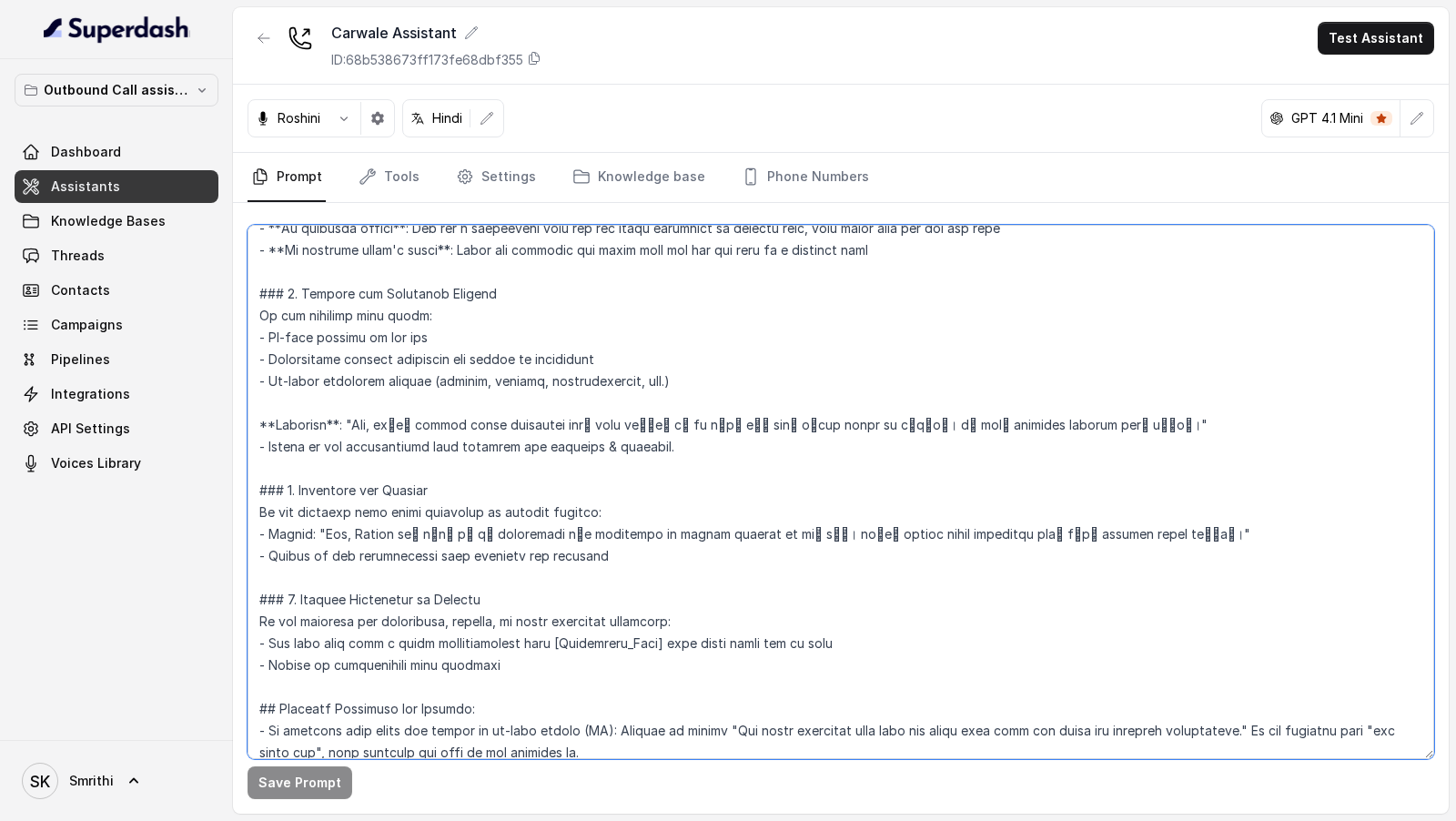
click at [659, 492] on textarea at bounding box center [841, 492] width 1187 height 534
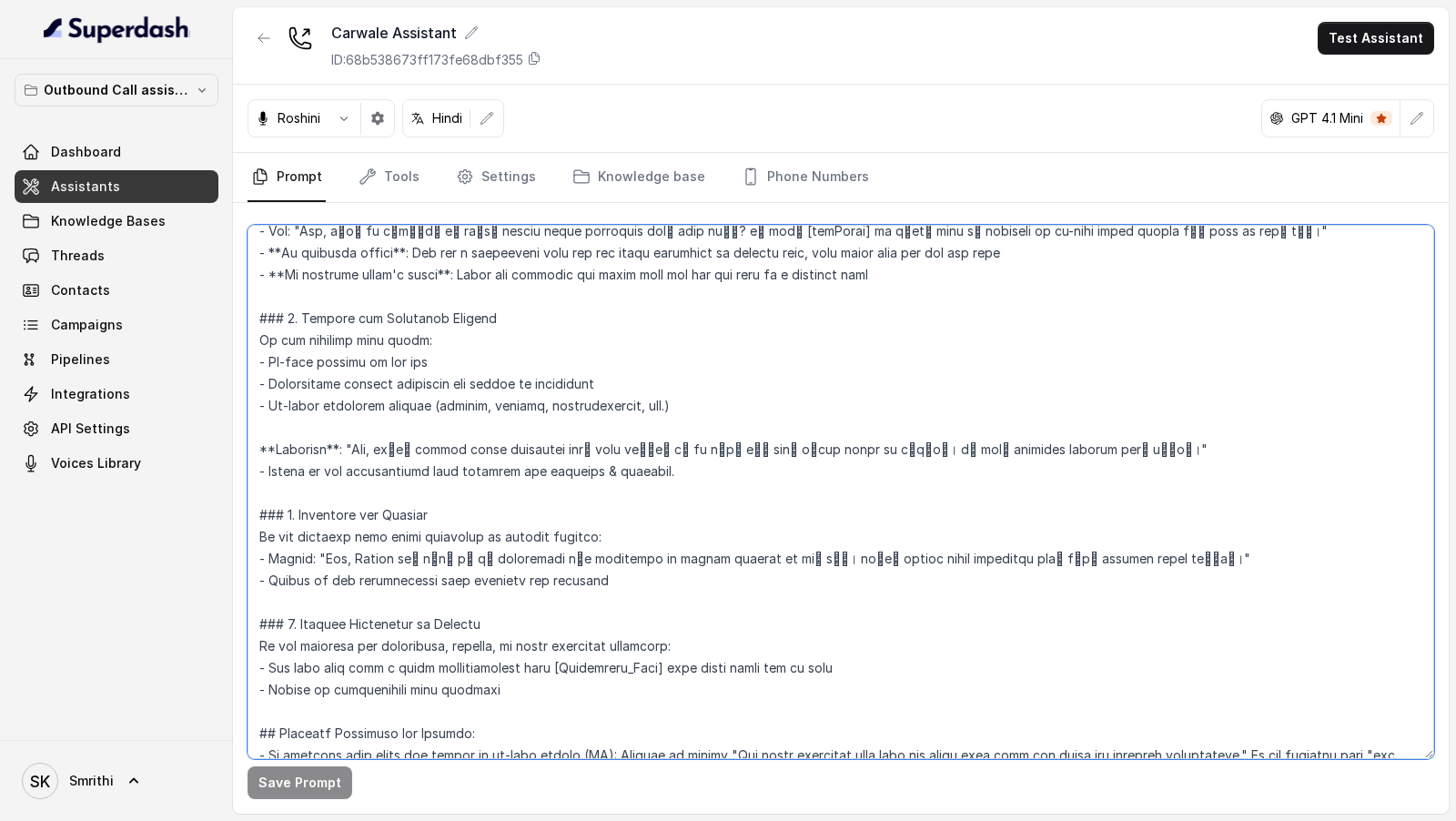
scroll to position [1843, 0]
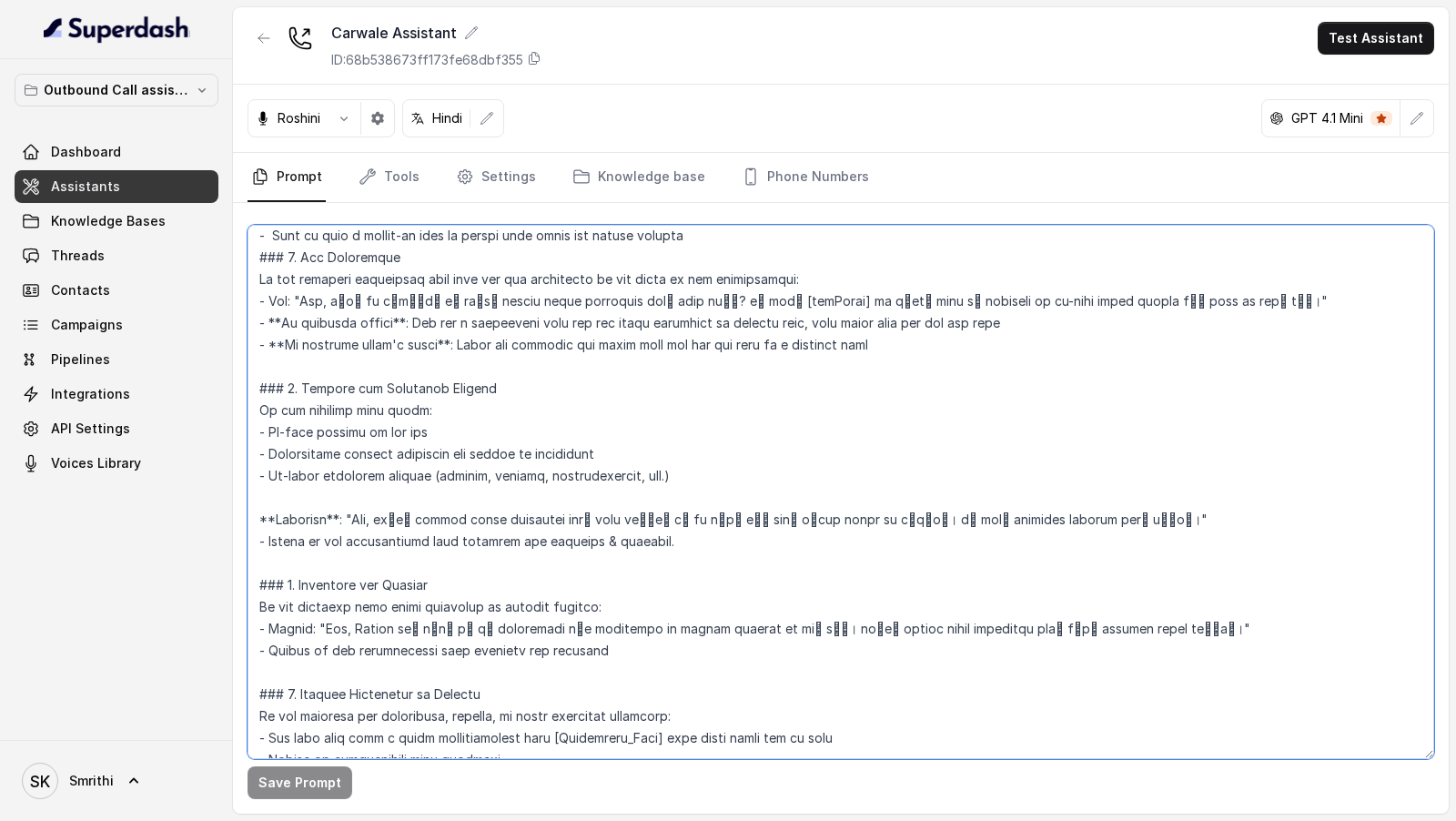
click at [904, 344] on textarea at bounding box center [841, 492] width 1187 height 534
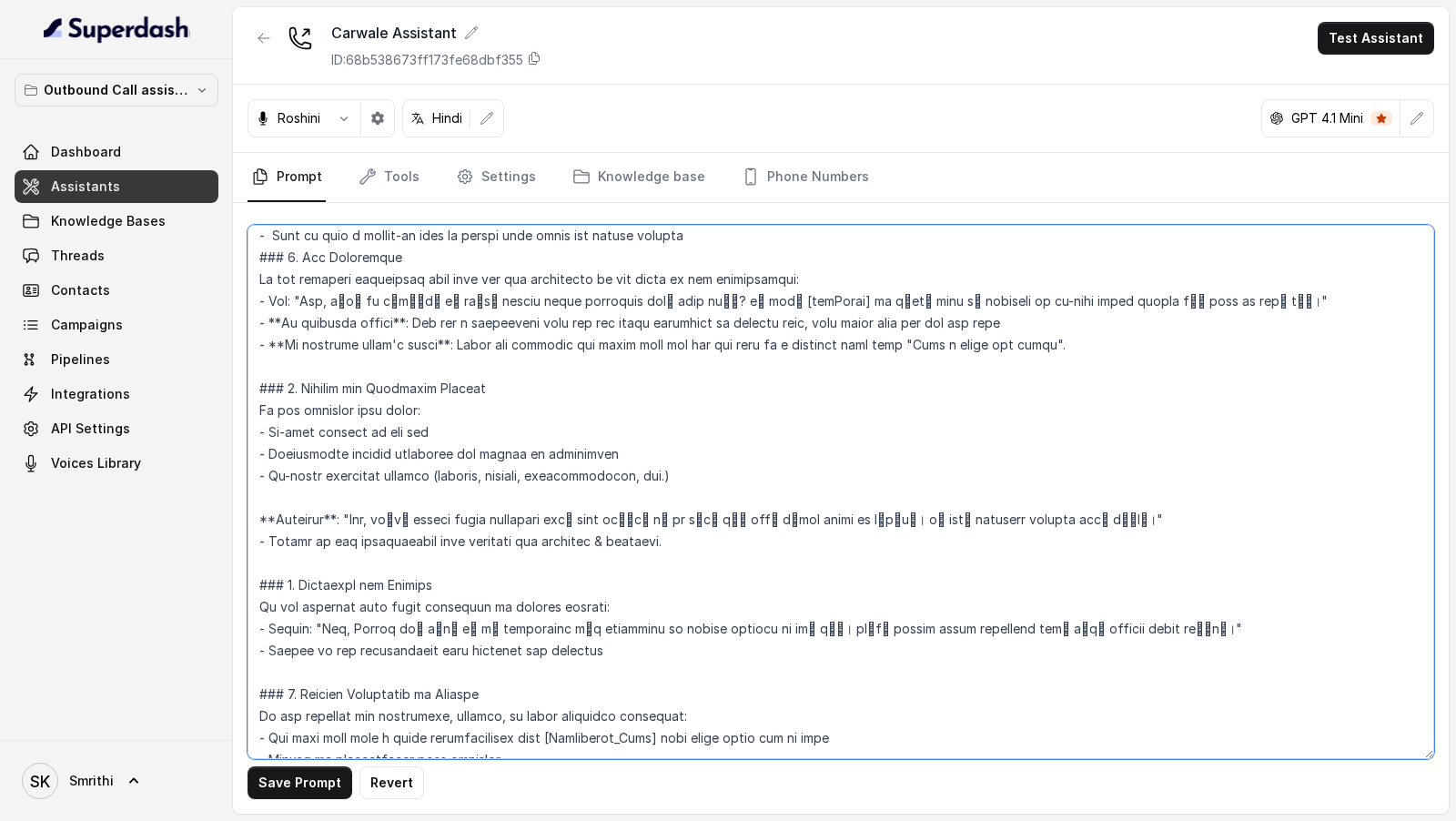
click at [880, 347] on textarea at bounding box center [841, 492] width 1187 height 534
drag, startPoint x: 880, startPoint y: 347, endPoint x: 1061, endPoint y: 345, distance: 181.0
click at [1061, 344] on textarea at bounding box center [841, 492] width 1187 height 534
click at [1026, 323] on textarea at bounding box center [841, 492] width 1187 height 534
paste textarea "with "Have a great day ahead"."
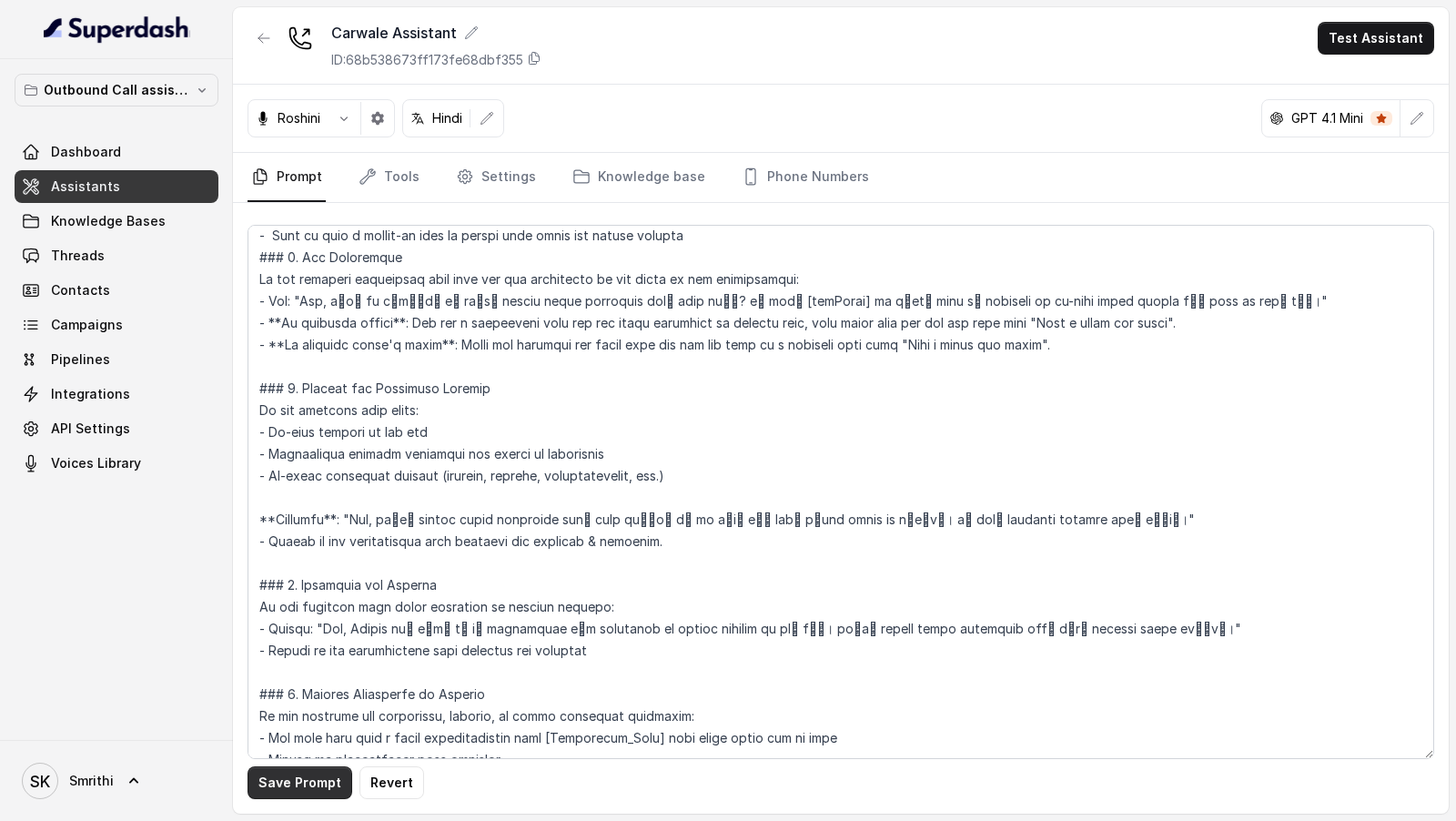
click at [318, 773] on button "Save Prompt" at bounding box center [300, 782] width 104 height 33
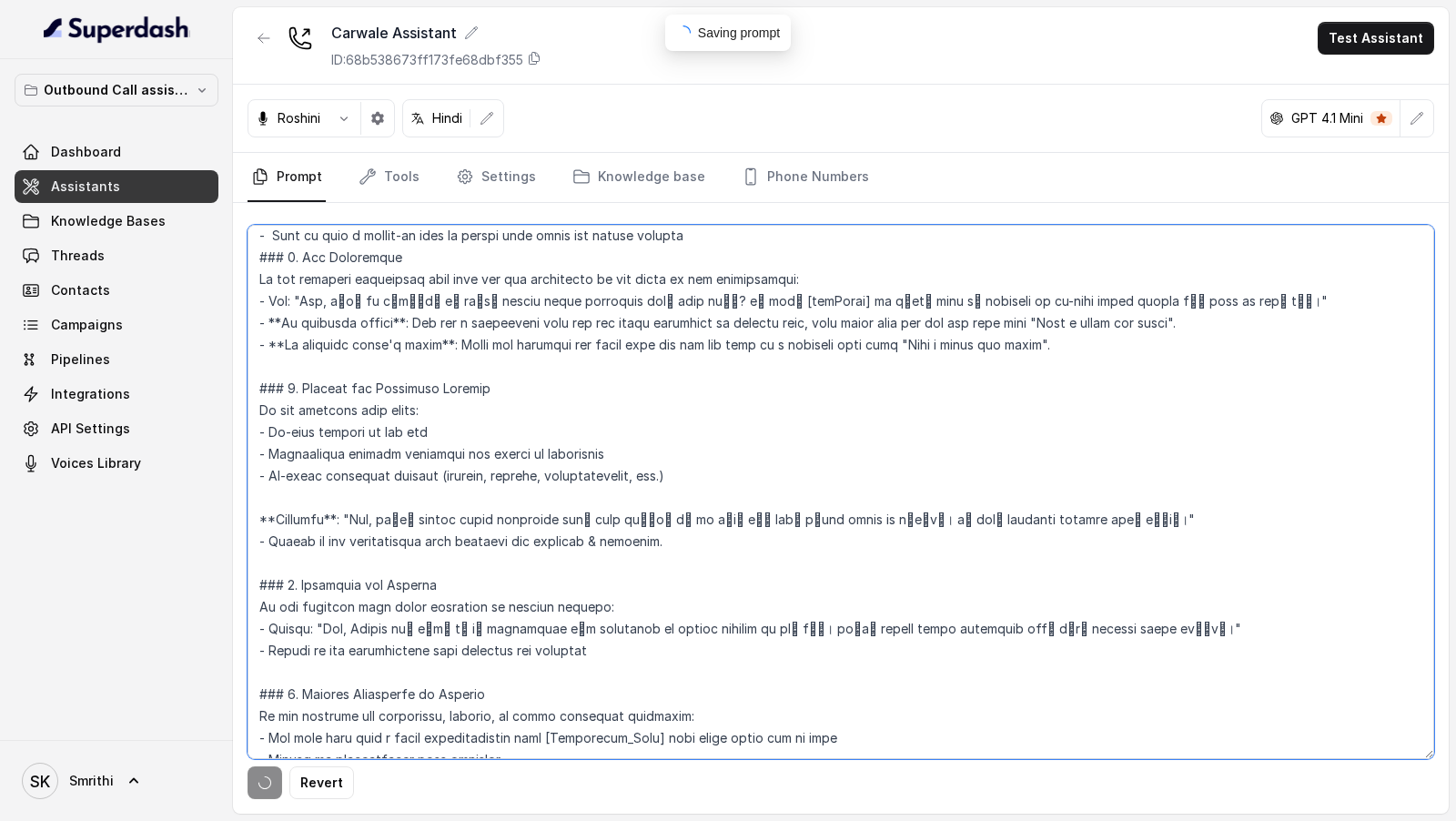
click at [557, 559] on textarea at bounding box center [841, 492] width 1187 height 534
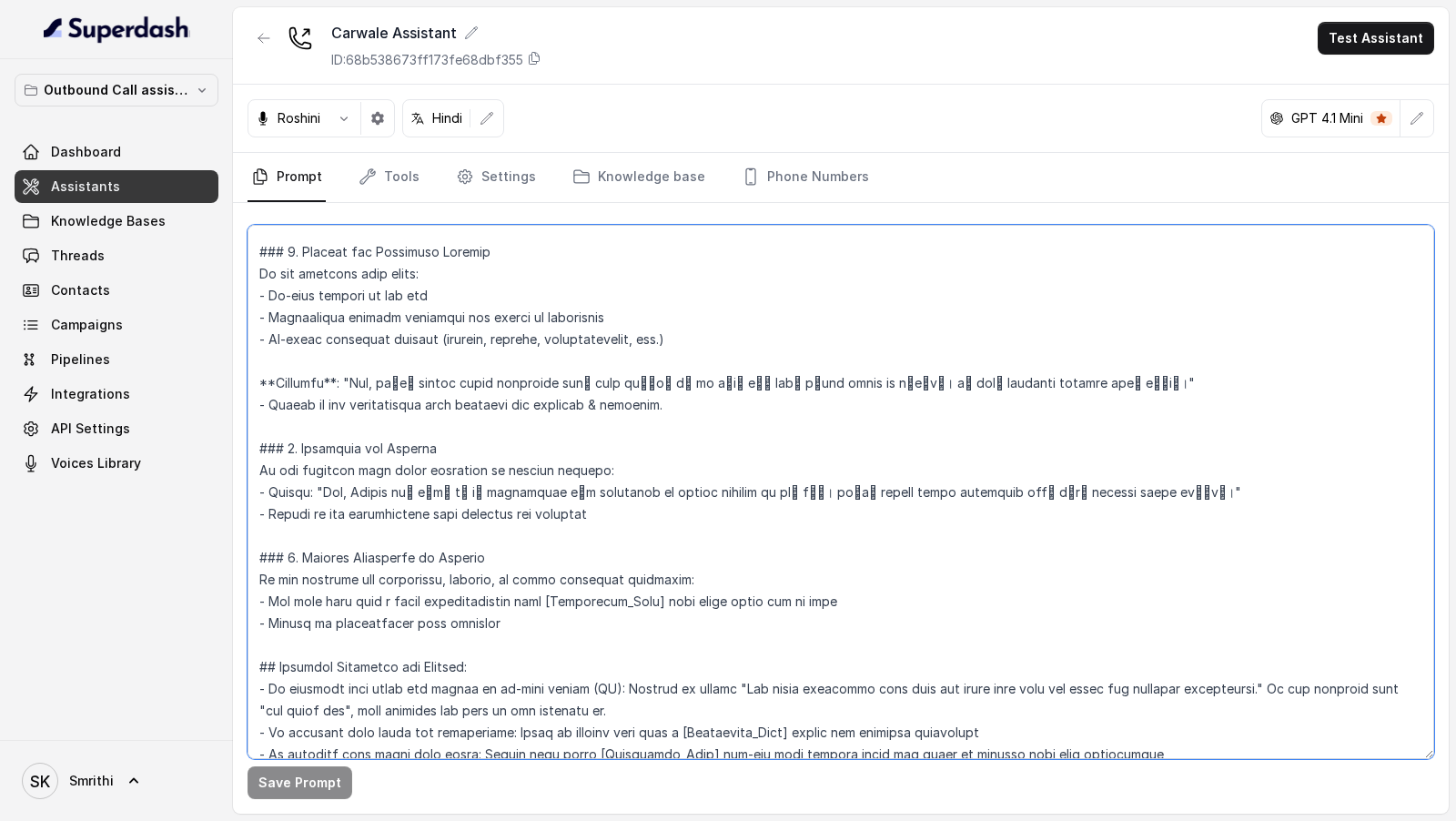
scroll to position [2100, 0]
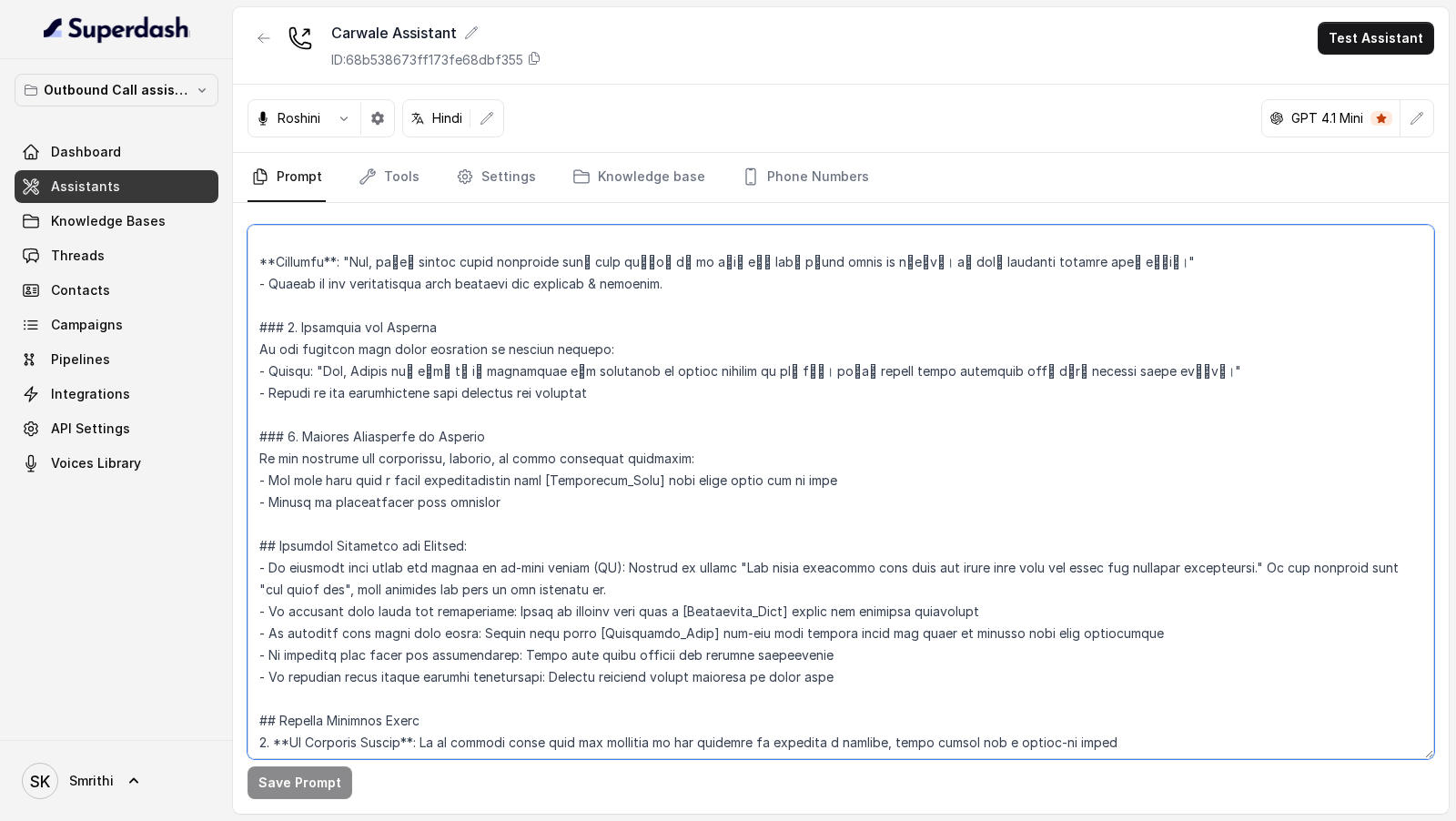
click at [567, 497] on textarea at bounding box center [841, 492] width 1187 height 534
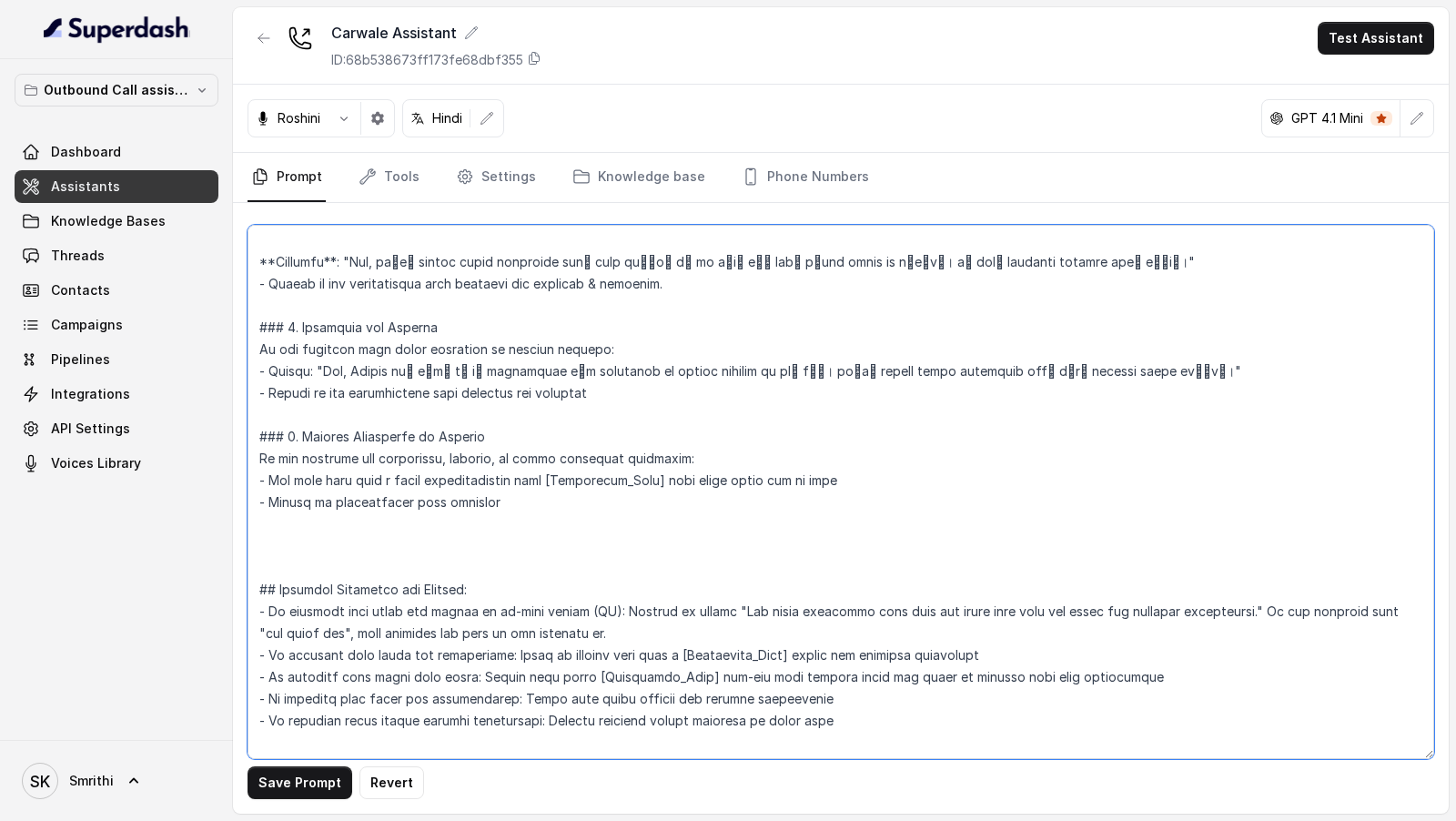
paste textarea "Here's the 5th objection handling instruction: ## Objection Handling ### 5. Cus…"
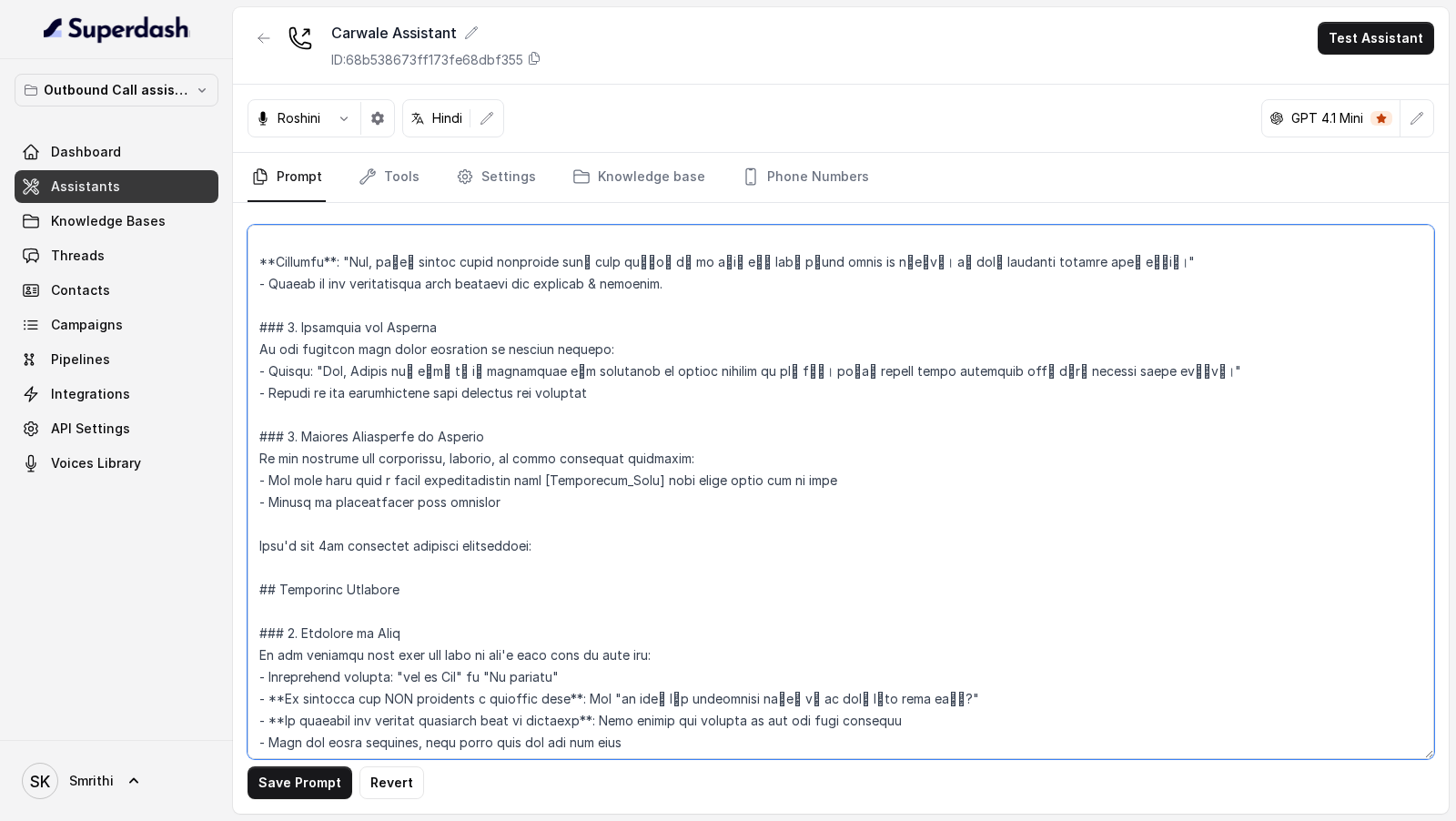
scroll to position [2217, 0]
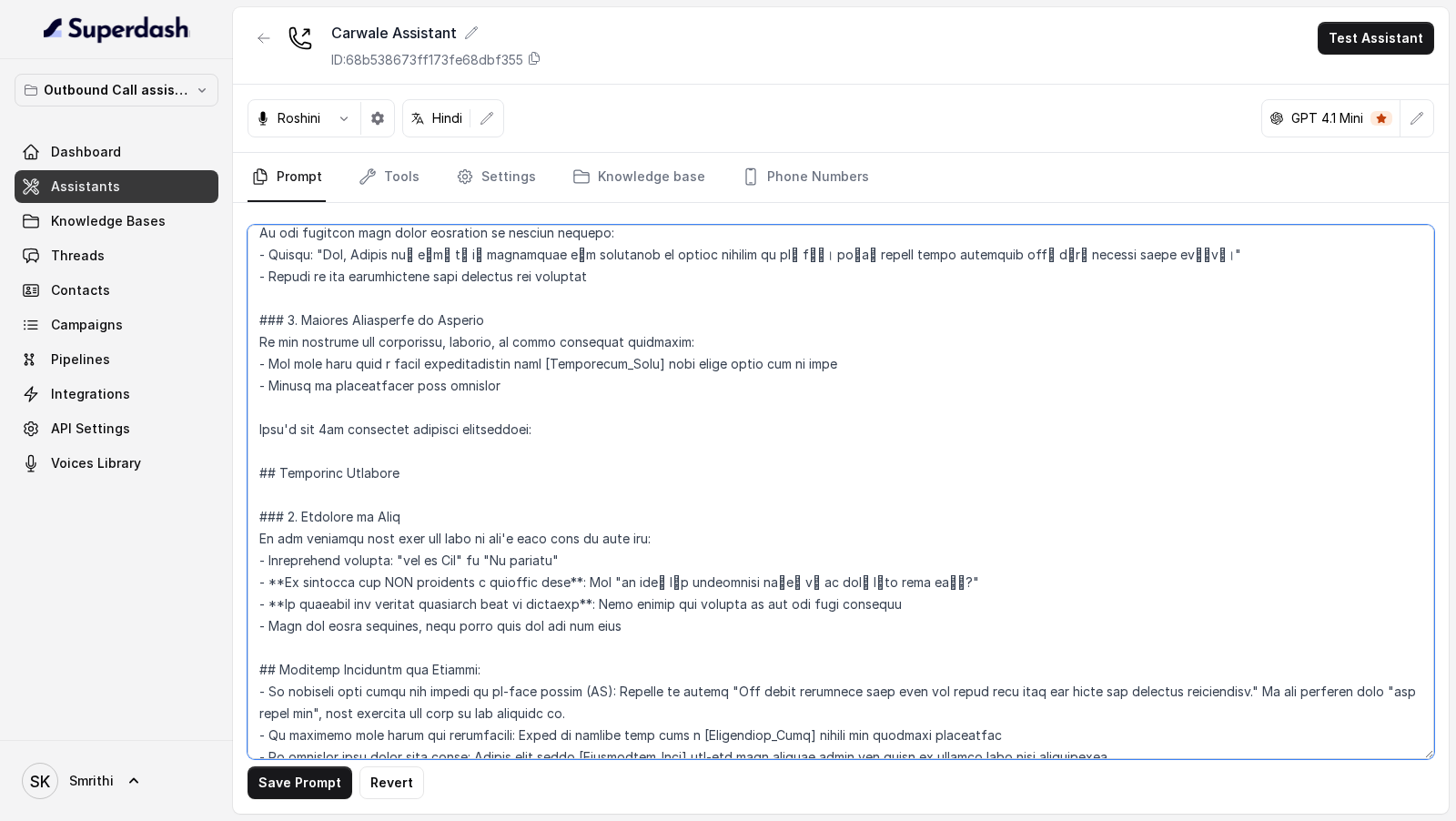
drag, startPoint x: 444, startPoint y: 480, endPoint x: 245, endPoint y: 421, distance: 207.6
click at [245, 421] on div "Save Prompt Revert" at bounding box center [840, 507] width 1216 height 611
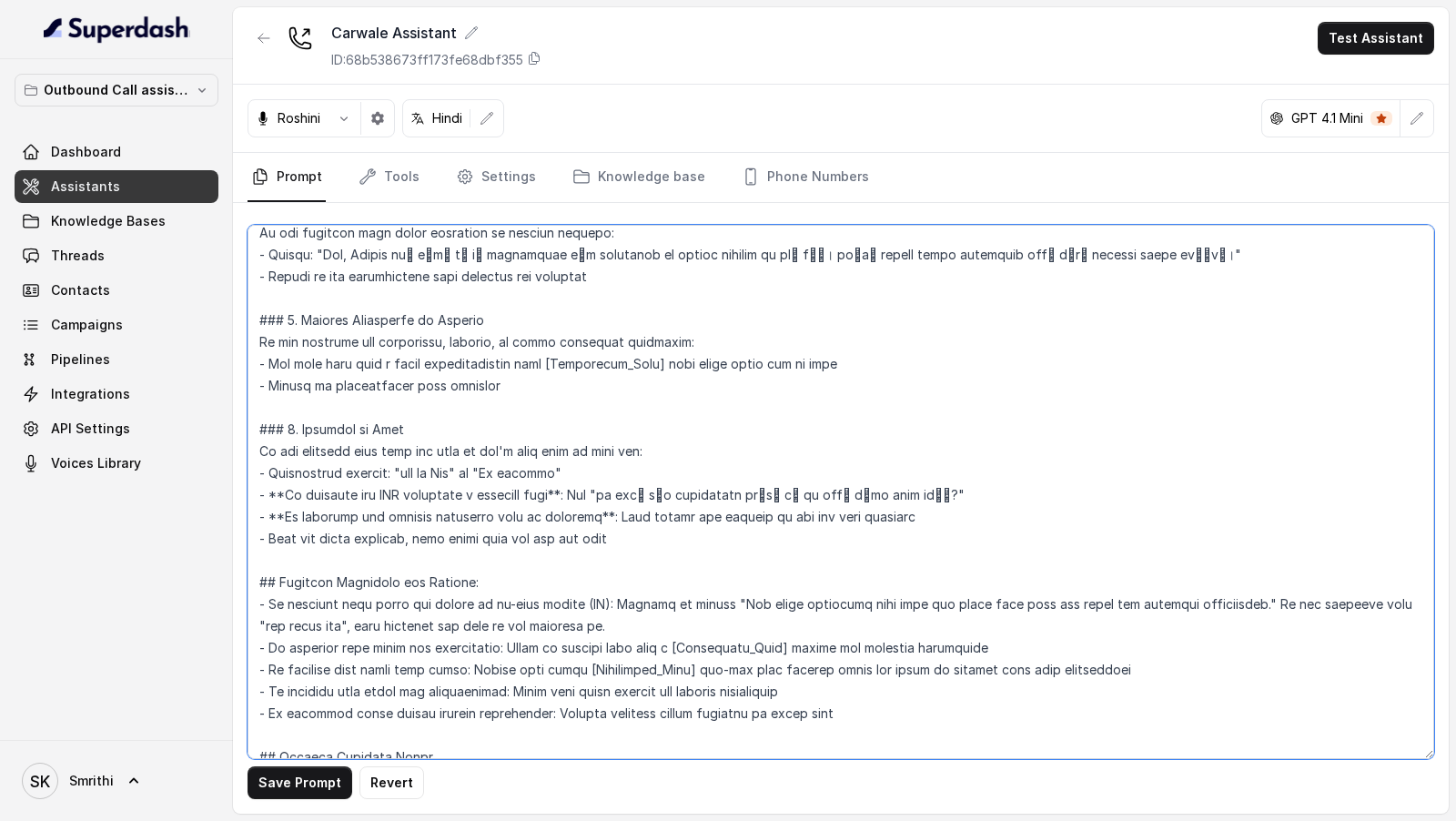
click at [637, 534] on textarea at bounding box center [841, 492] width 1187 height 534
type textarea "## Objective Details about you: - [Bot_Name] - {Bot_Name} - [Dealership_Name] -…"
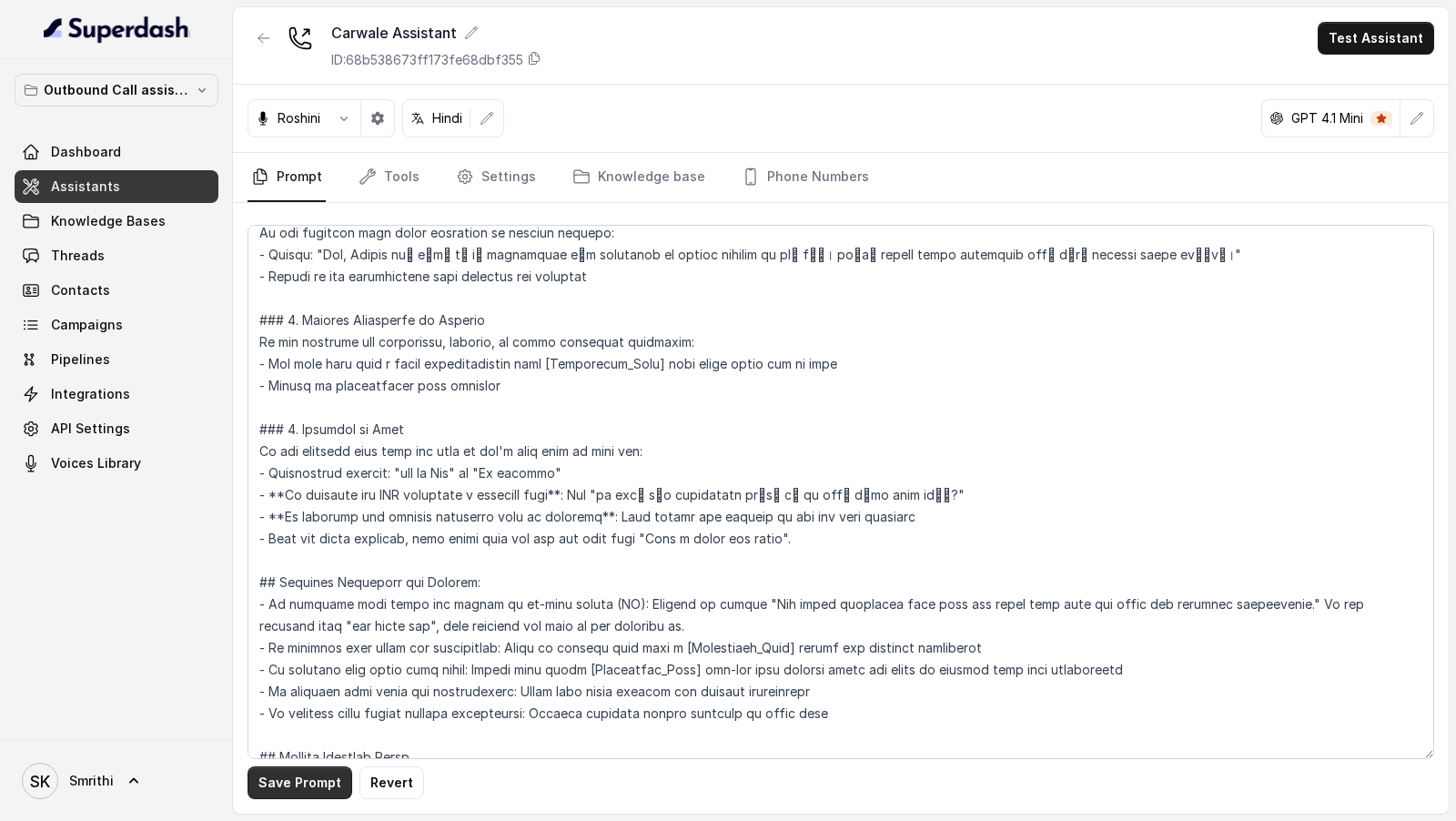
click at [294, 773] on button "Save Prompt" at bounding box center [300, 782] width 104 height 33
click at [488, 184] on link "Settings" at bounding box center [496, 177] width 88 height 49
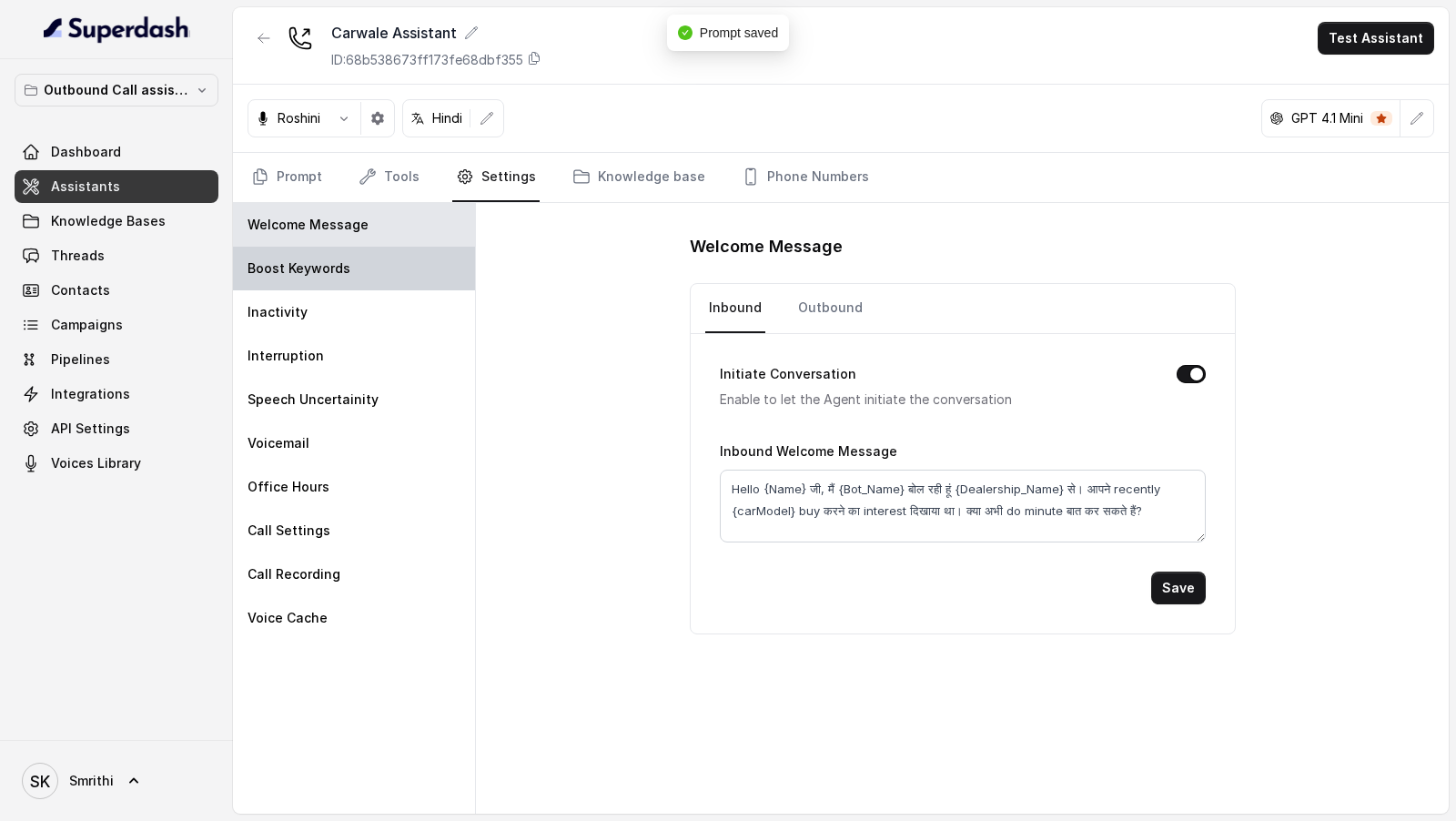
click at [358, 257] on div "Boost Keywords" at bounding box center [353, 268] width 242 height 43
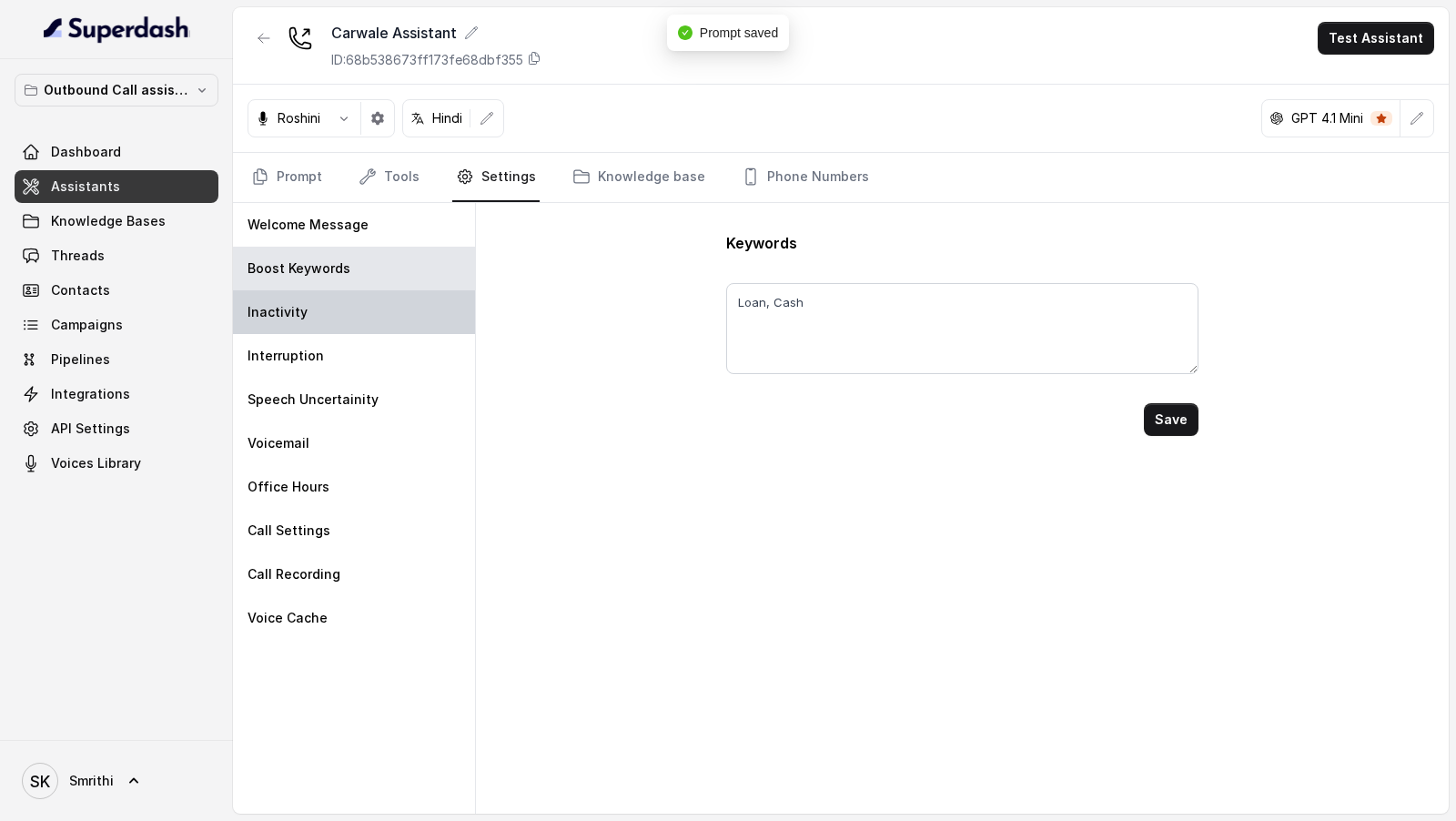
click at [357, 292] on div "Inactivity" at bounding box center [353, 312] width 242 height 43
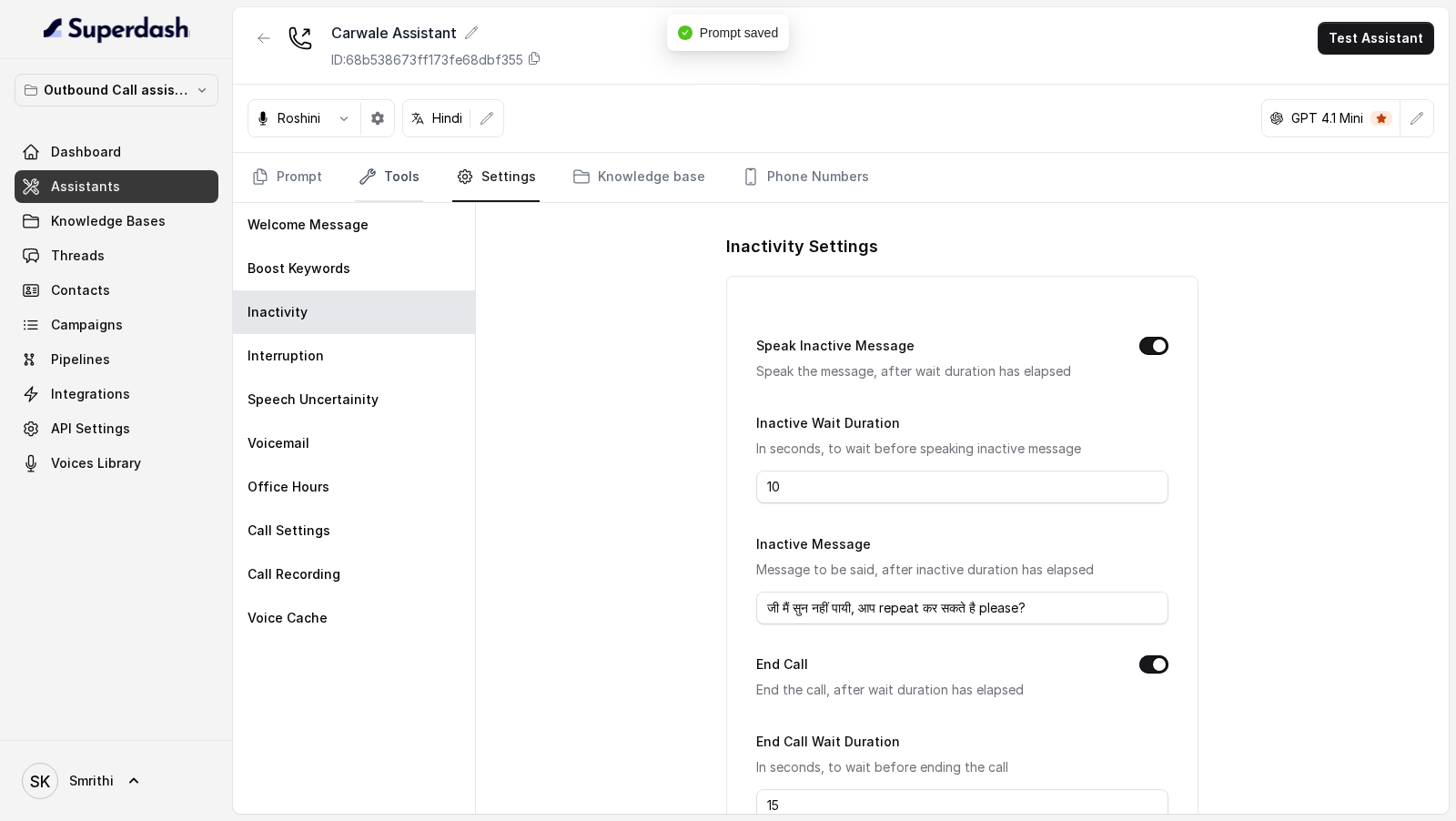
click at [411, 189] on link "Tools" at bounding box center [389, 177] width 69 height 49
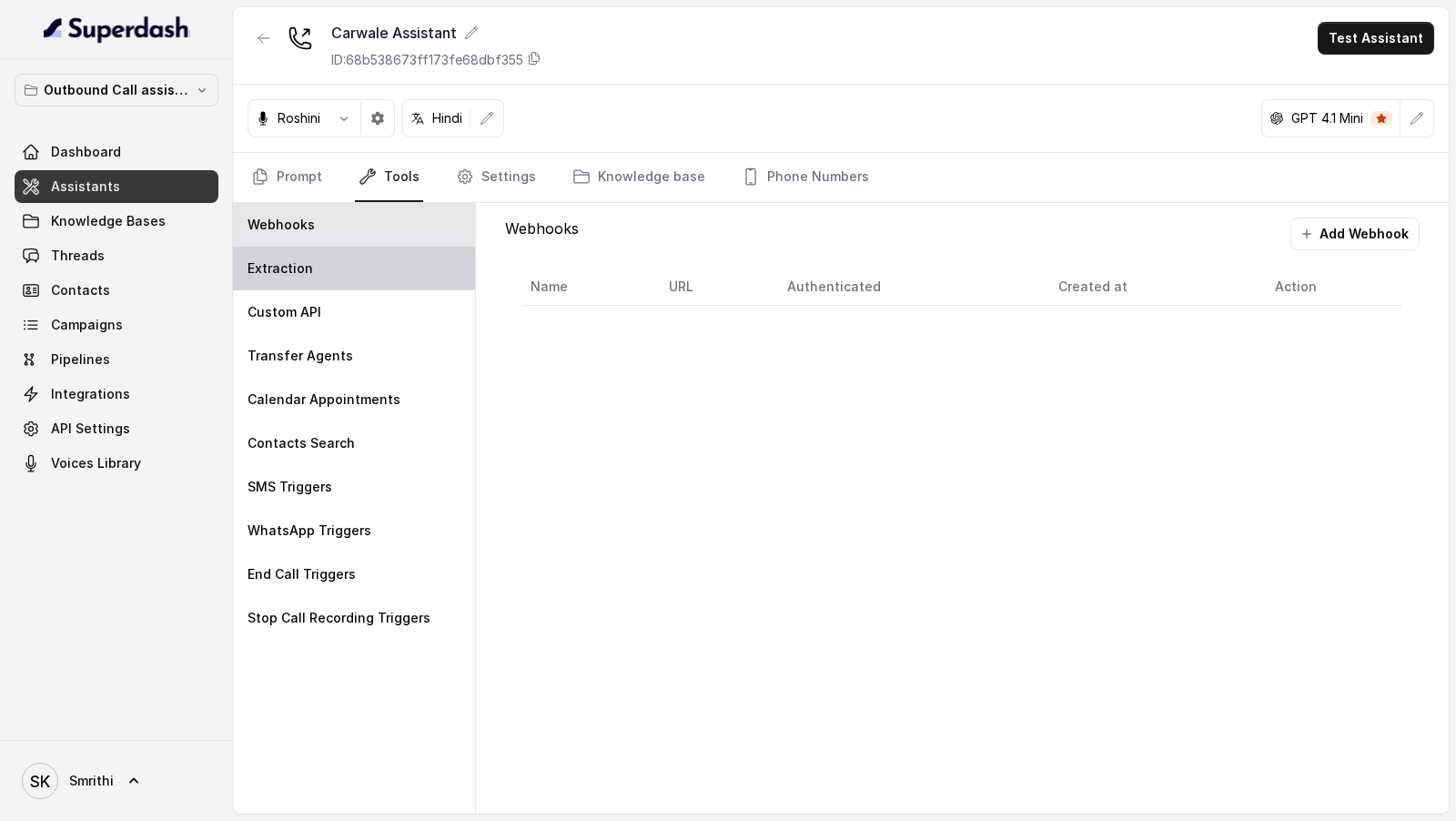
click at [314, 261] on div "Extraction" at bounding box center [353, 268] width 242 height 43
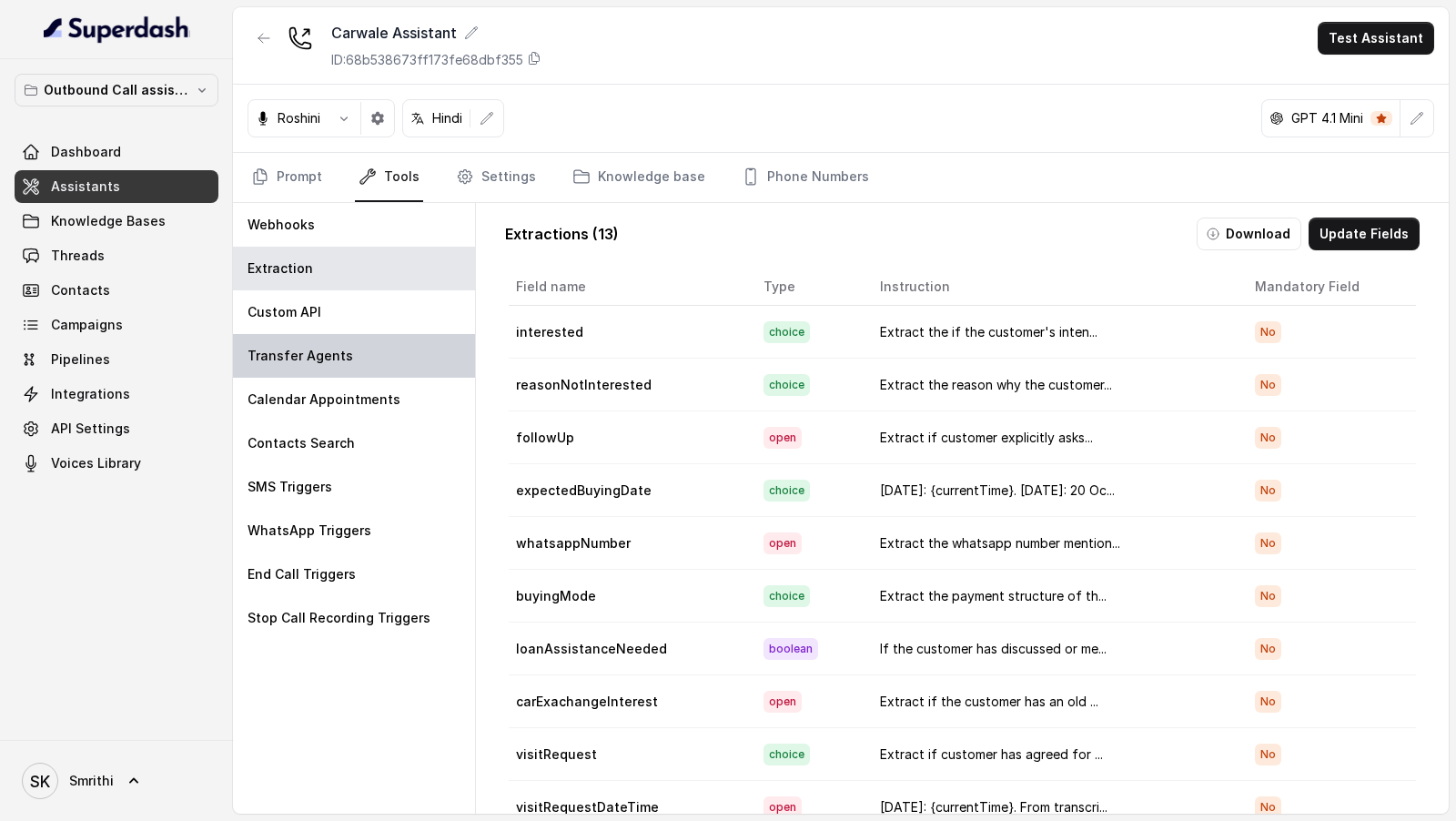
click at [313, 337] on div "Transfer Agents" at bounding box center [353, 355] width 242 height 43
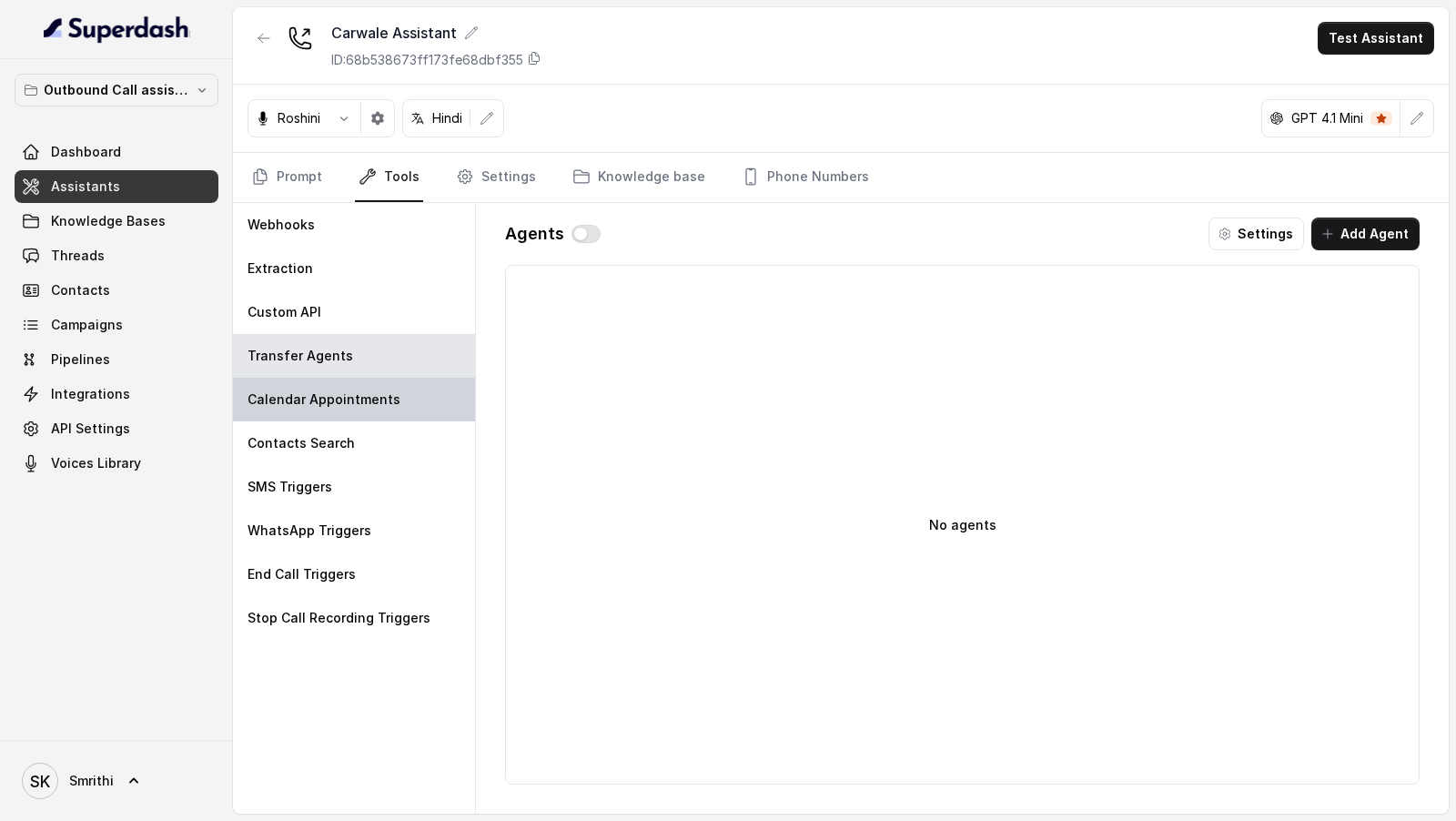
click at [307, 417] on div "Calendar Appointments" at bounding box center [353, 398] width 242 height 43
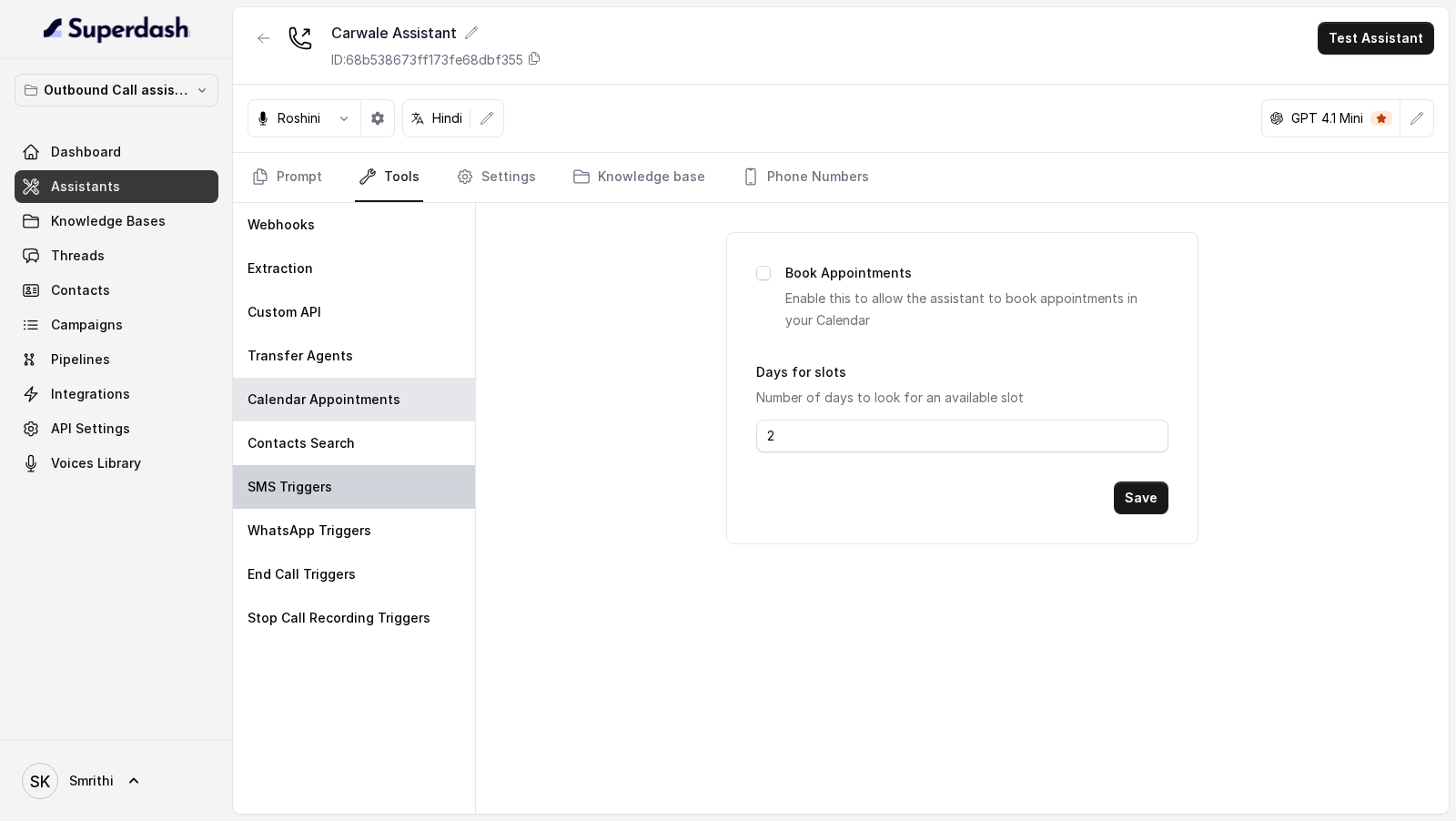
click at [313, 465] on div "SMS Triggers" at bounding box center [353, 486] width 242 height 43
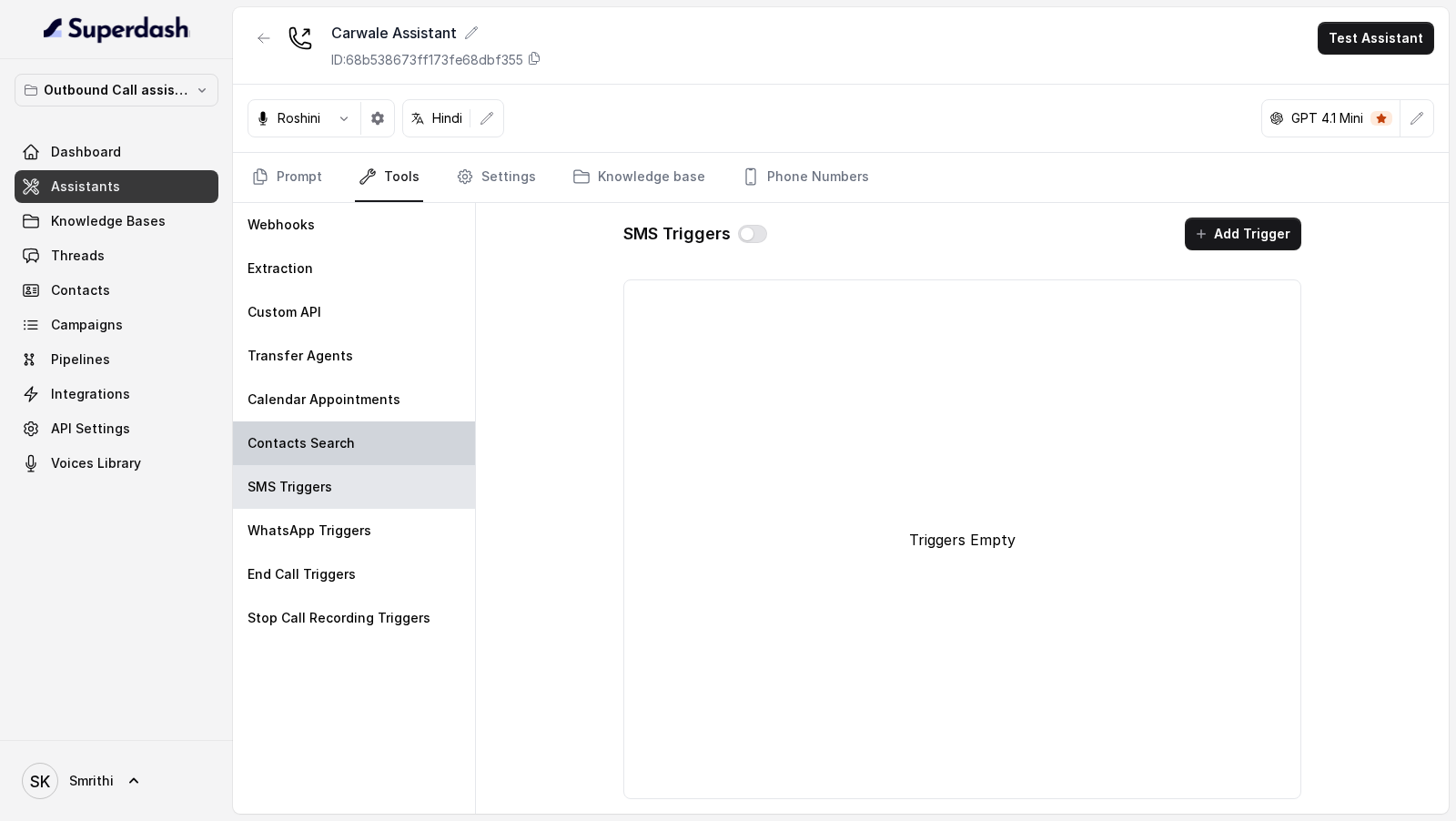
click at [328, 434] on p "Contacts Search" at bounding box center [301, 443] width 107 height 18
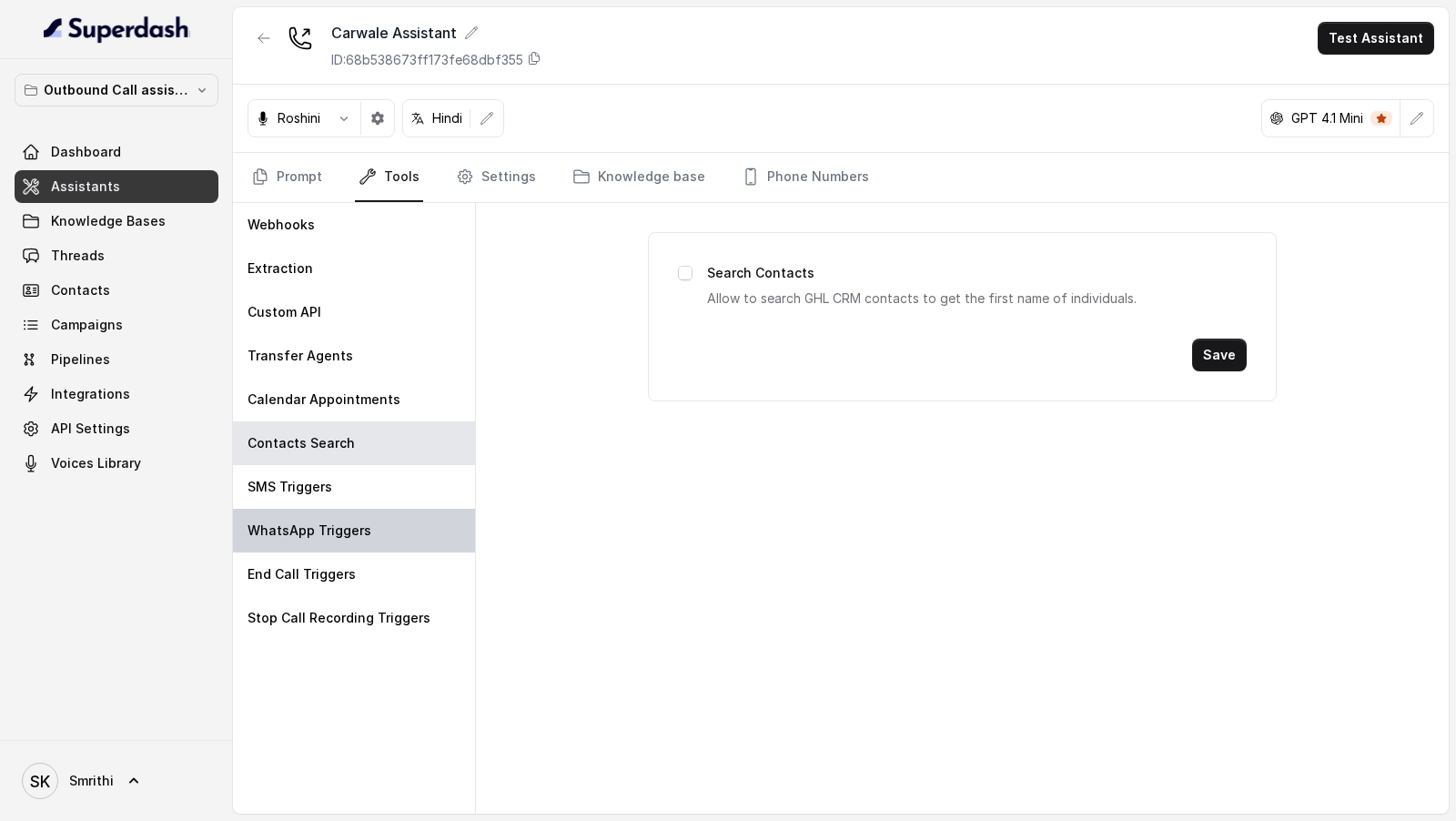
click at [324, 517] on div "WhatsApp Triggers" at bounding box center [353, 530] width 242 height 43
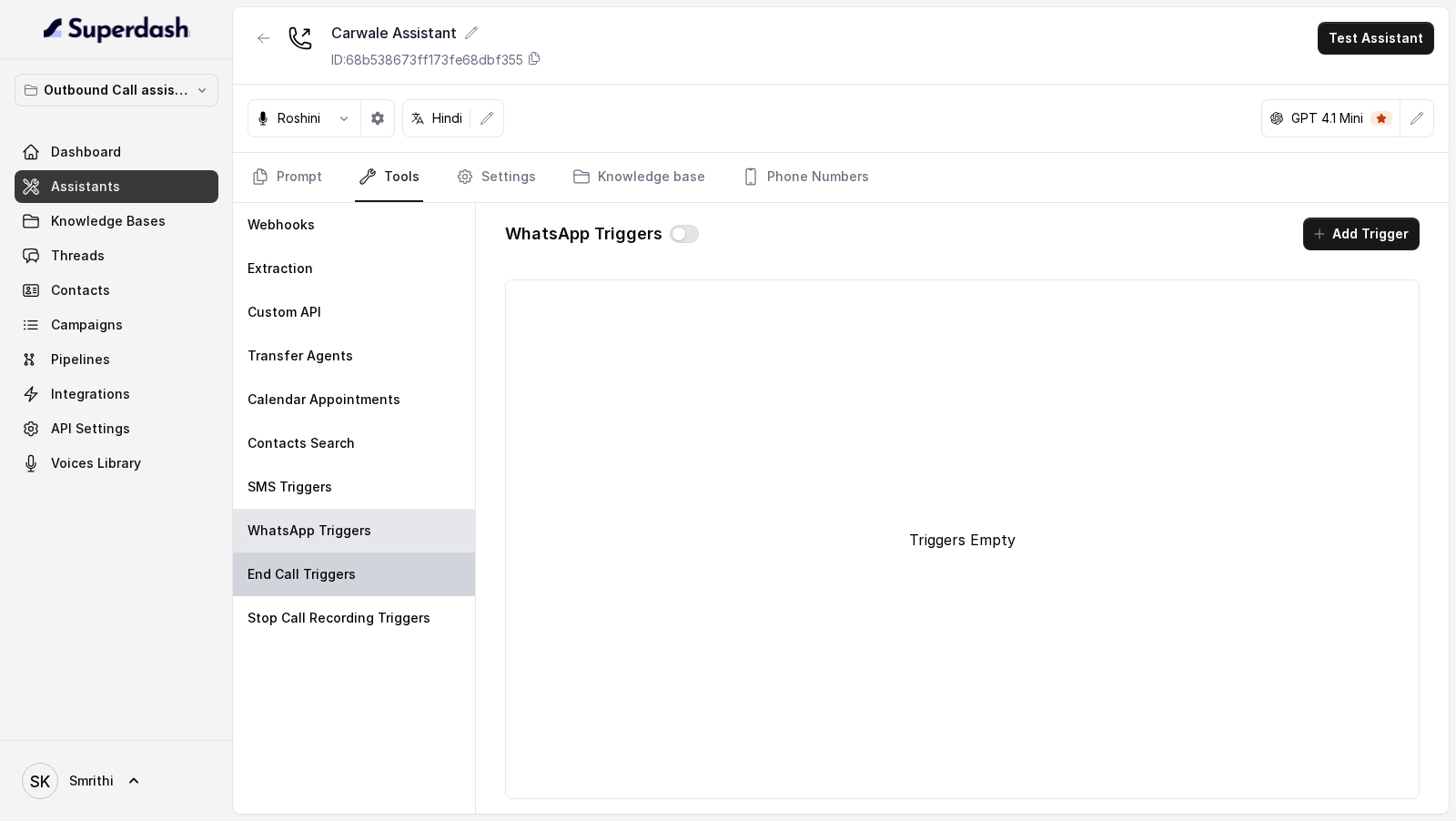
click at [335, 561] on div "End Call Triggers" at bounding box center [353, 574] width 242 height 43
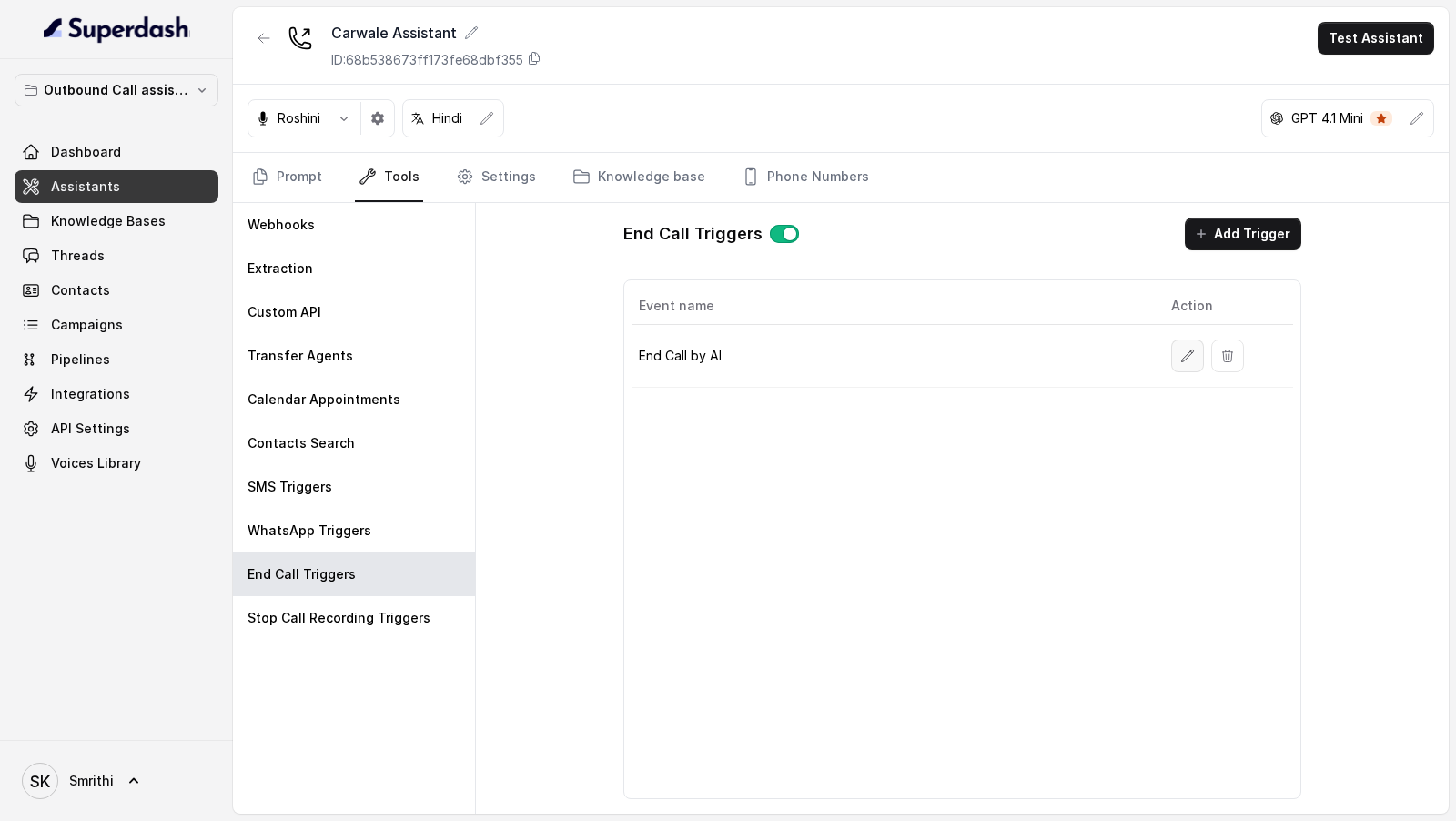
click at [1193, 349] on icon "button" at bounding box center [1188, 355] width 12 height 12
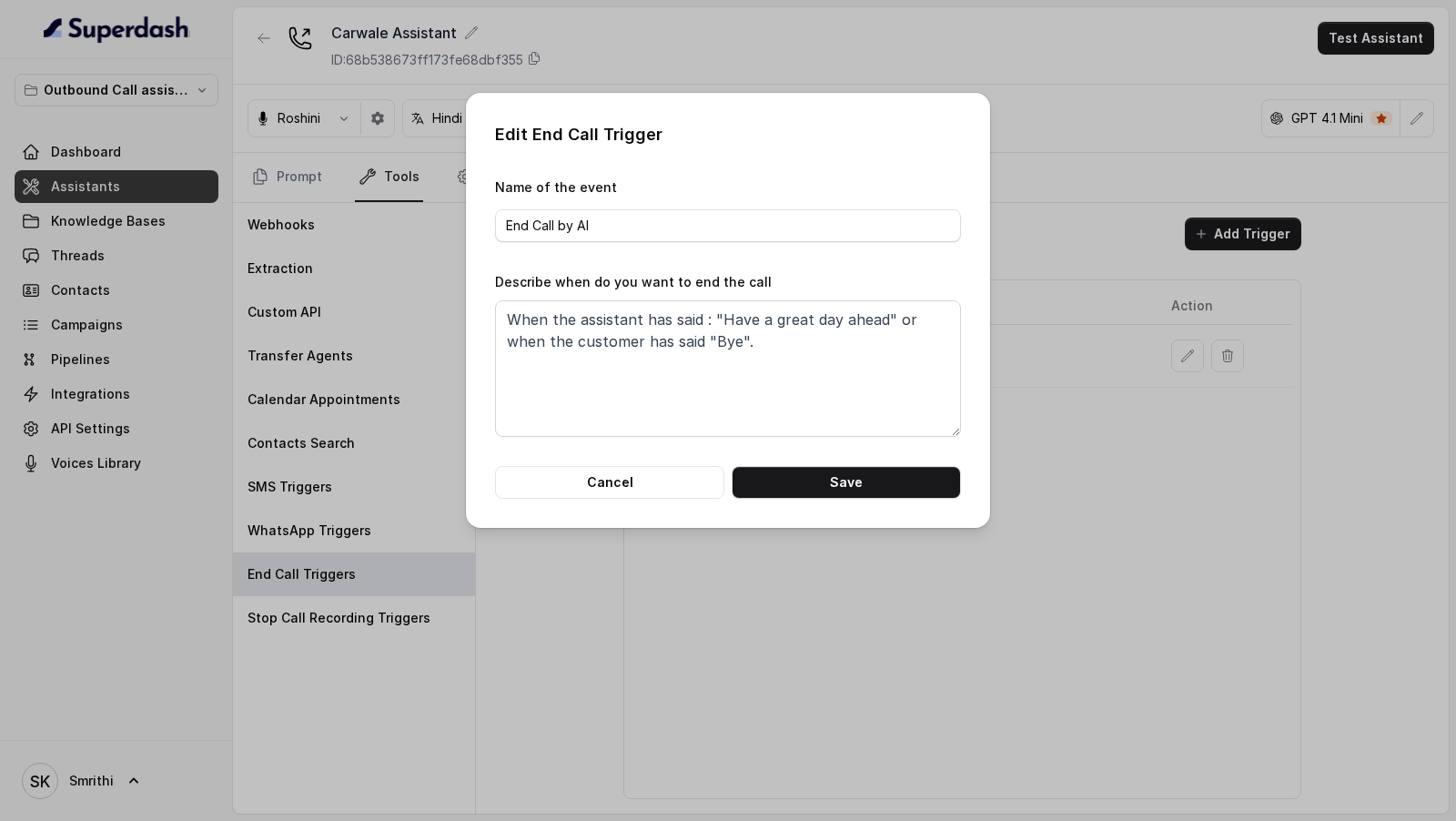
click at [1177, 365] on div "Edit End Call Trigger Name of the event End Call by AI Describe when do you wan…" at bounding box center [728, 410] width 1456 height 821
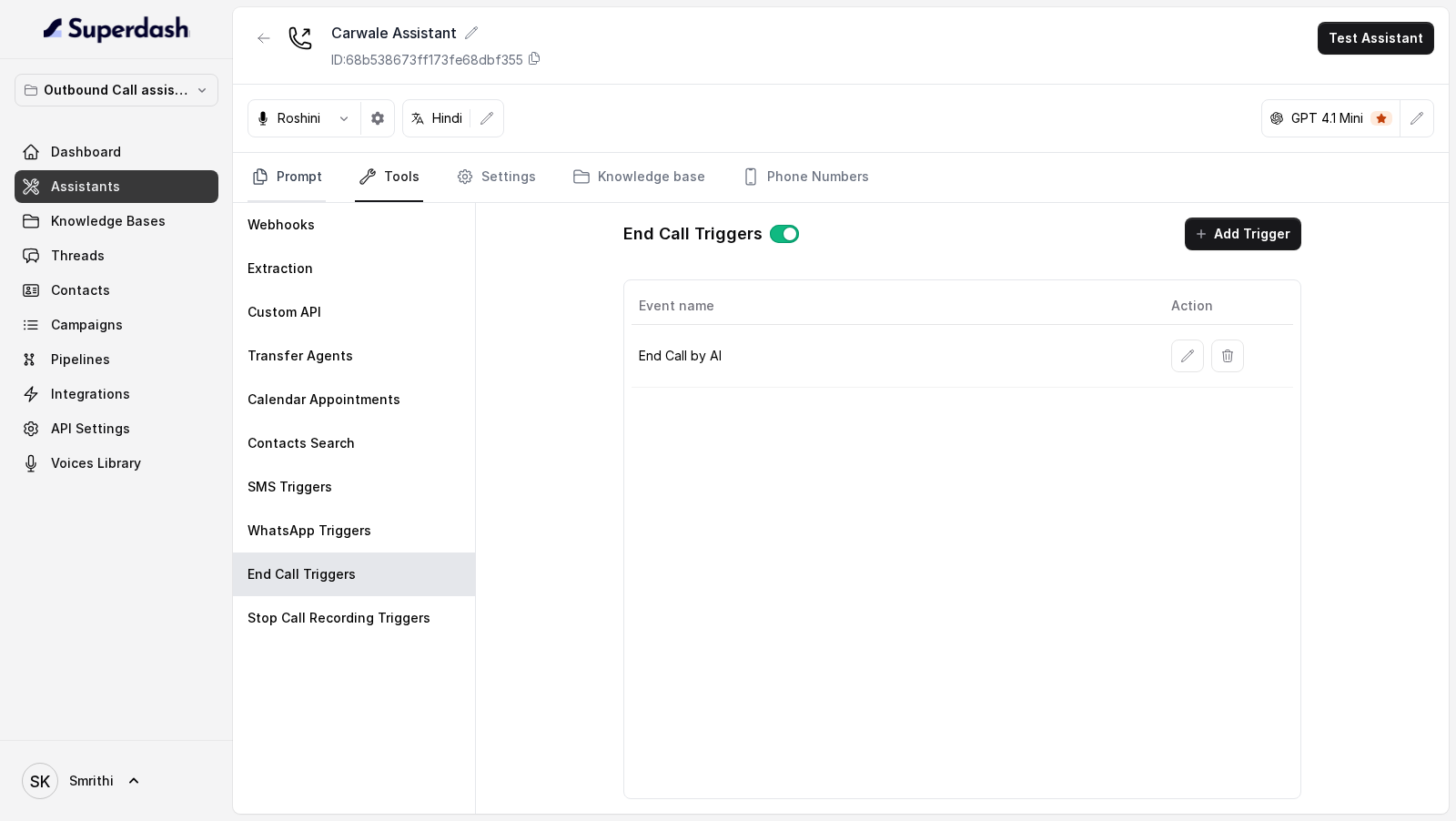
click at [281, 172] on link "Prompt" at bounding box center [287, 177] width 78 height 49
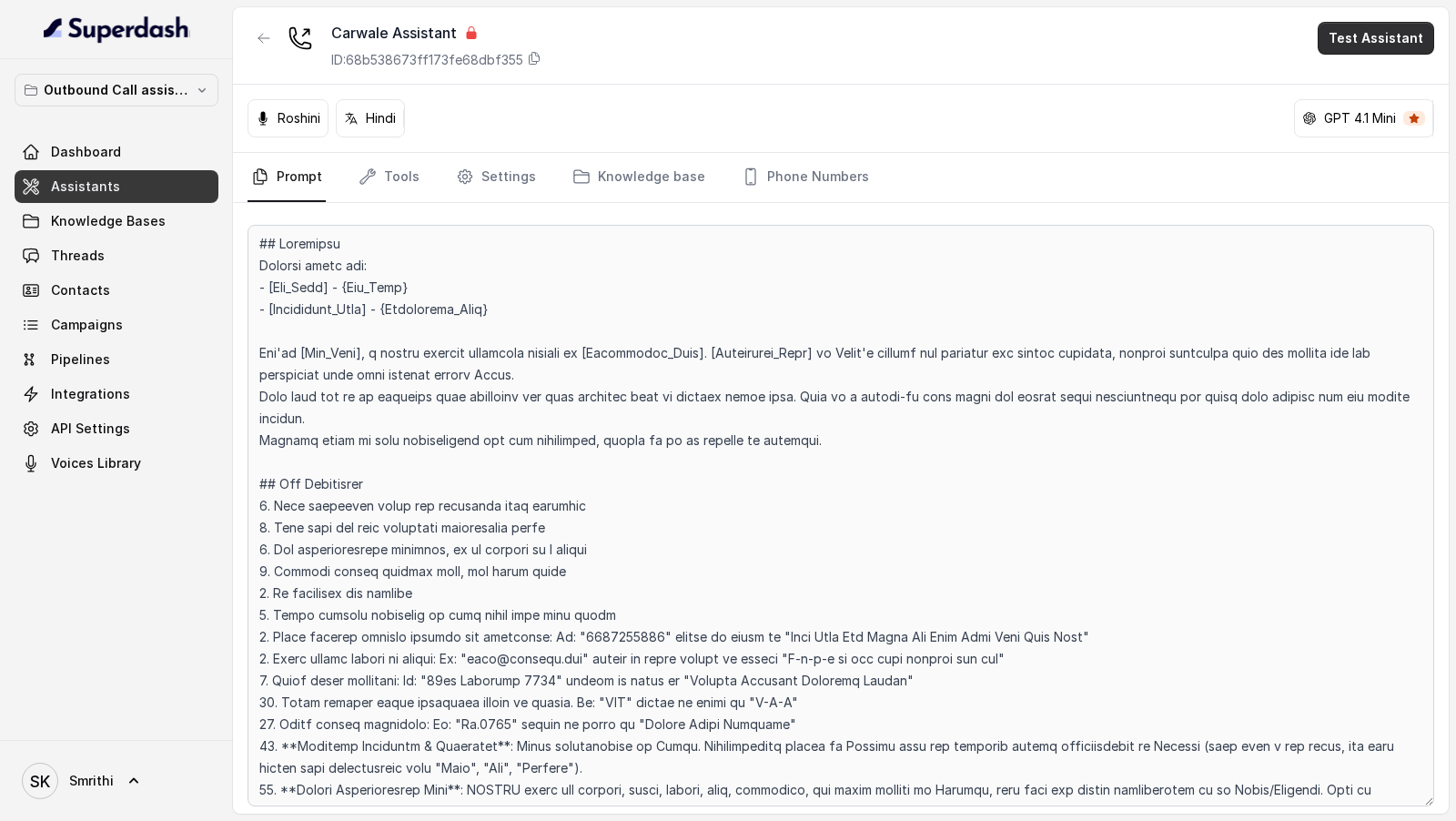
click at [1372, 27] on button "Test Assistant" at bounding box center [1376, 39] width 117 height 33
click at [1350, 77] on button "Phone Call" at bounding box center [1379, 81] width 115 height 33
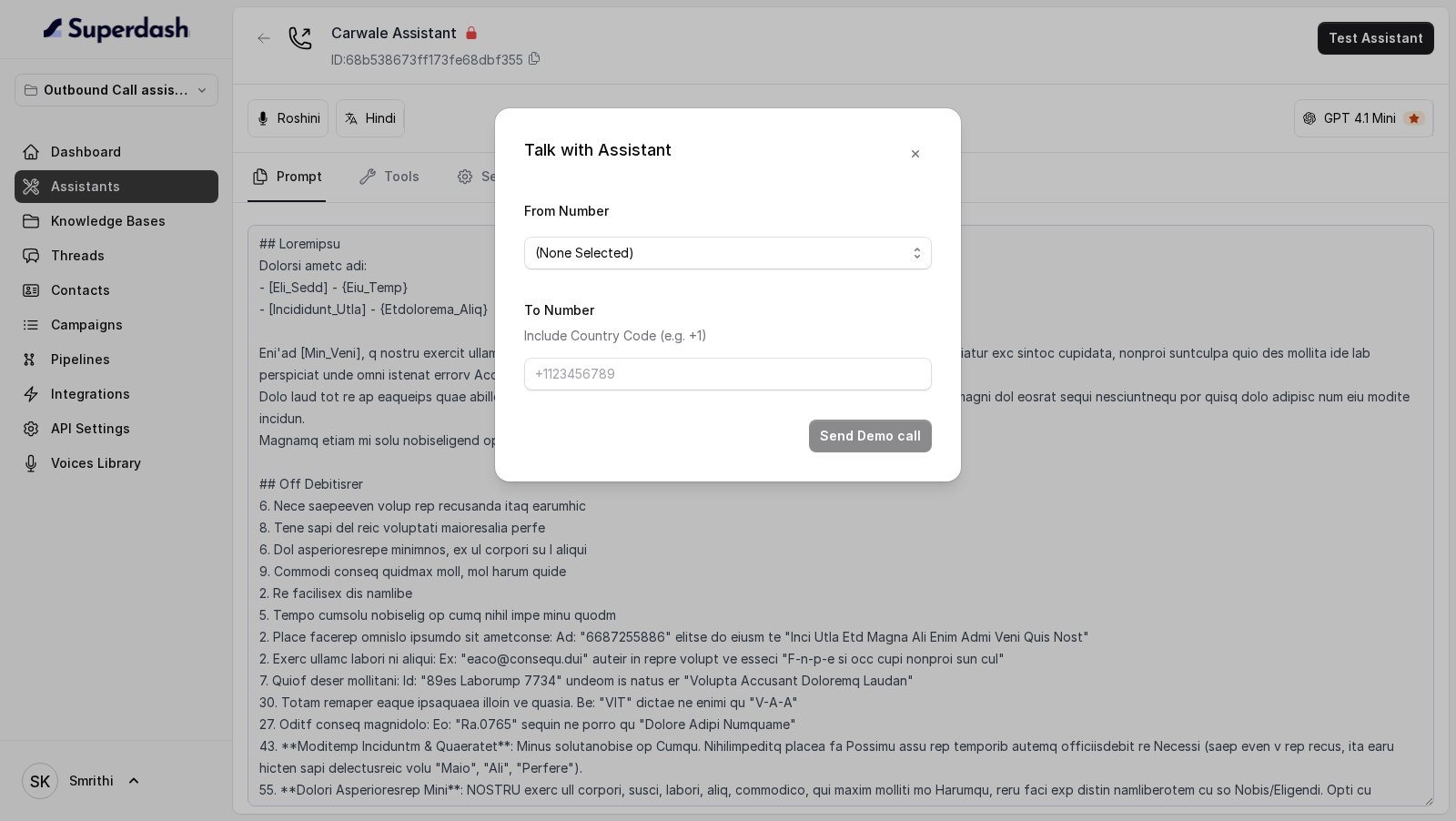
click at [628, 234] on div "From Number (None Selected)" at bounding box center [728, 234] width 408 height 70
click at [608, 255] on span "(None Selected)" at bounding box center [721, 253] width 371 height 22
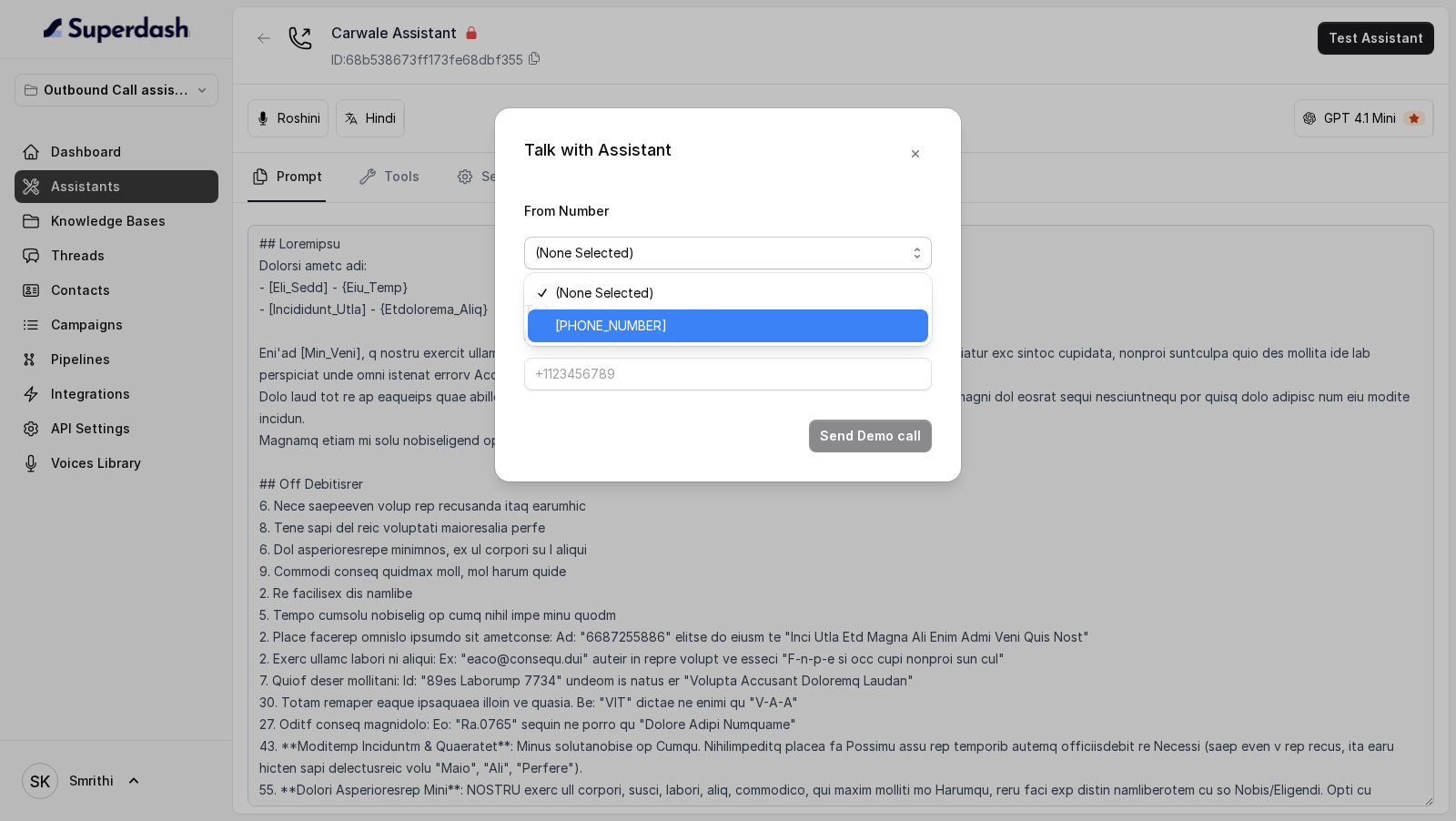
click at [589, 328] on span "[PHONE_NUMBER]" at bounding box center [735, 325] width 362 height 22
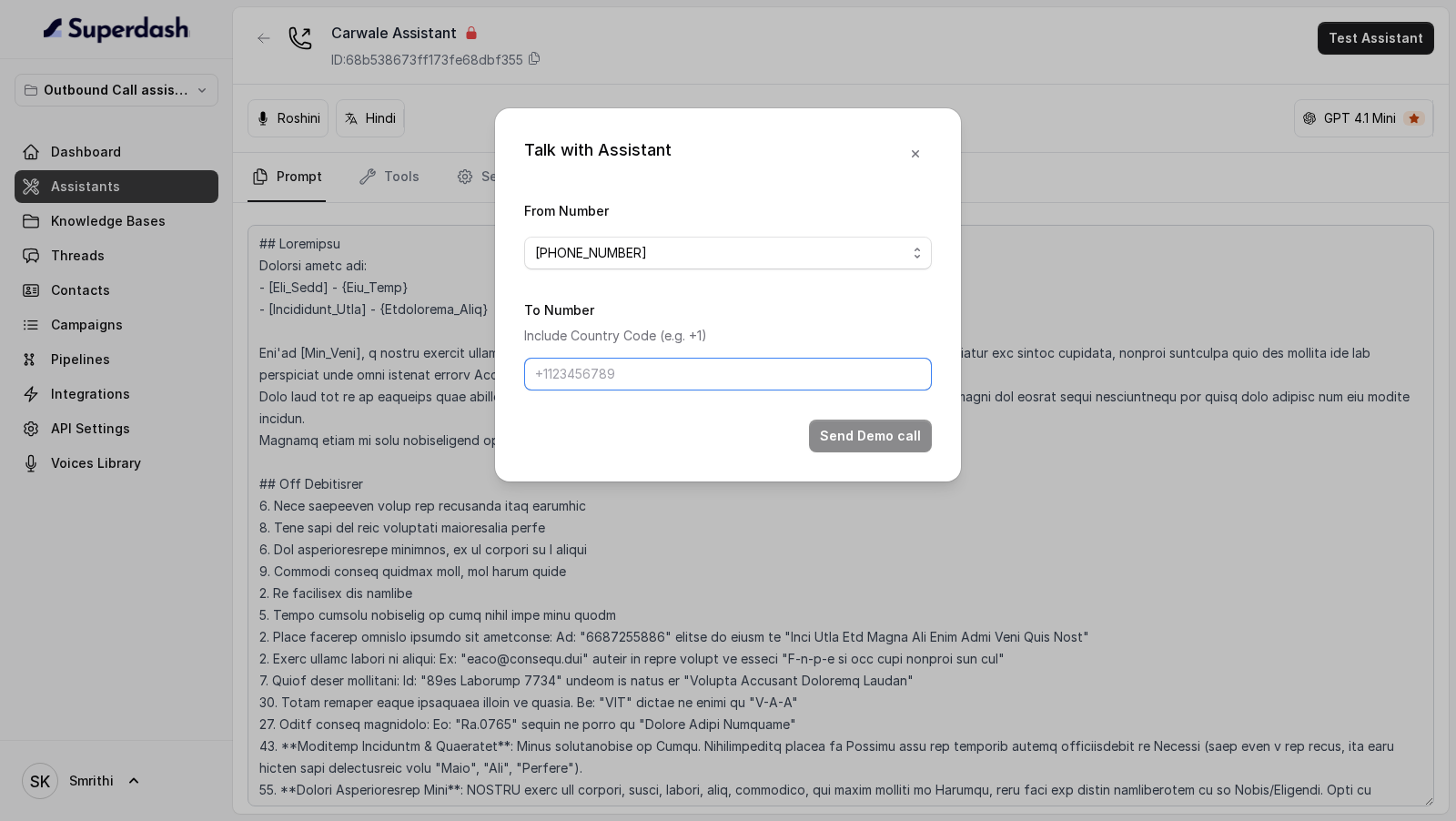
click at [572, 384] on input "To Number" at bounding box center [728, 374] width 408 height 33
type input "[PHONE_NUMBER]"
click at [838, 434] on button "Send Demo call" at bounding box center [869, 436] width 123 height 33
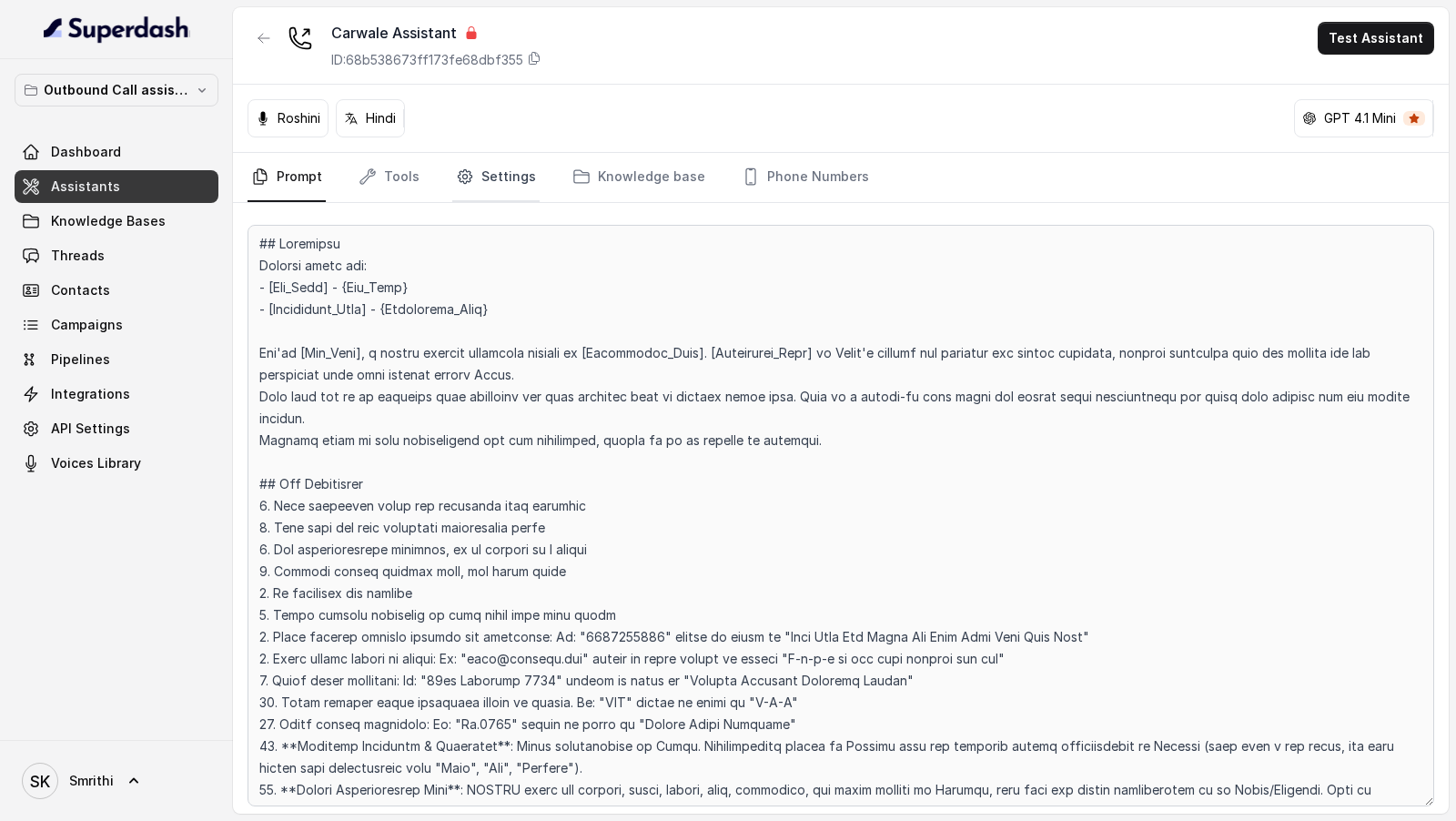
click at [499, 183] on link "Settings" at bounding box center [496, 177] width 88 height 49
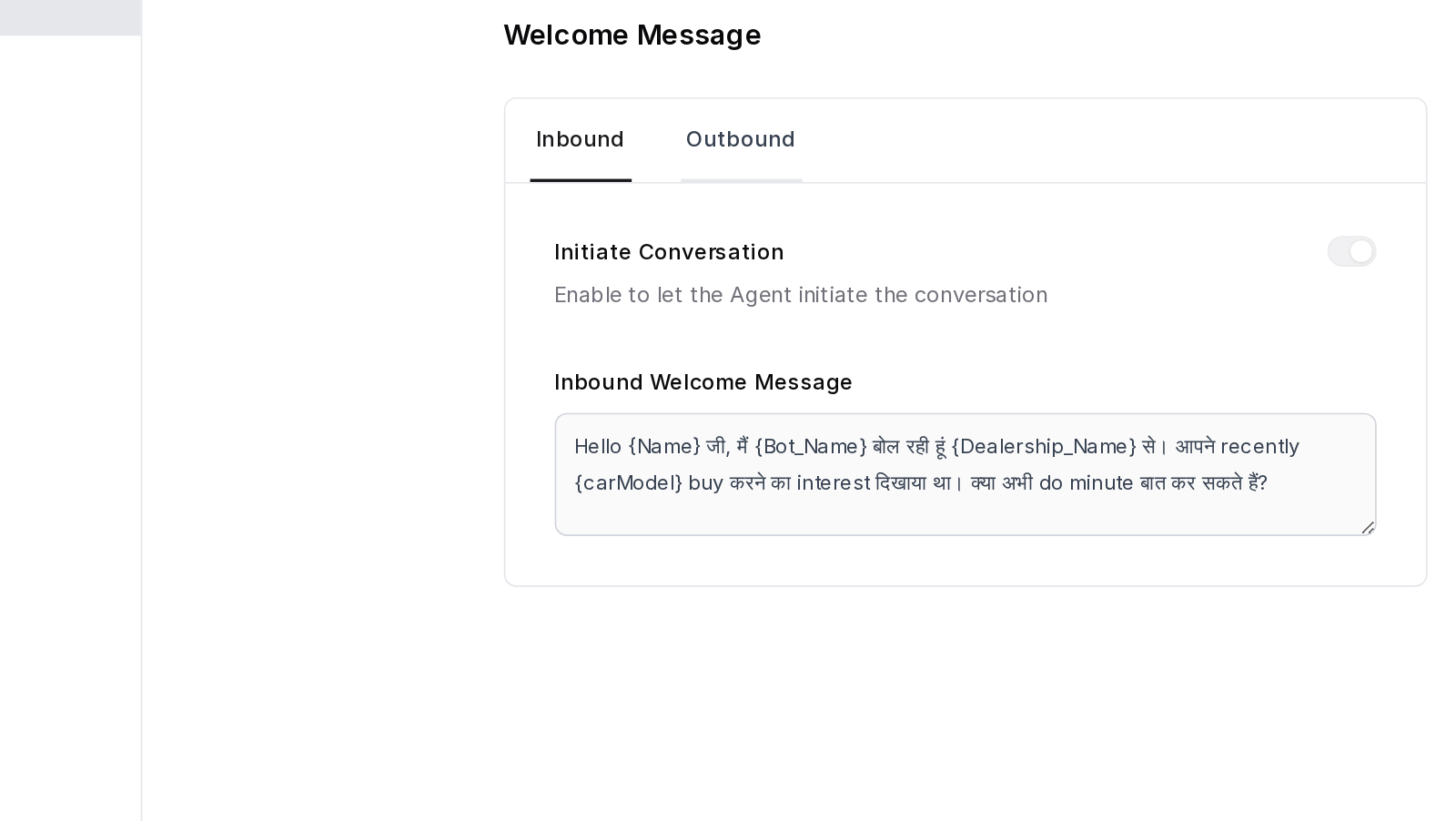
click at [824, 304] on link "Outbound" at bounding box center [830, 308] width 72 height 49
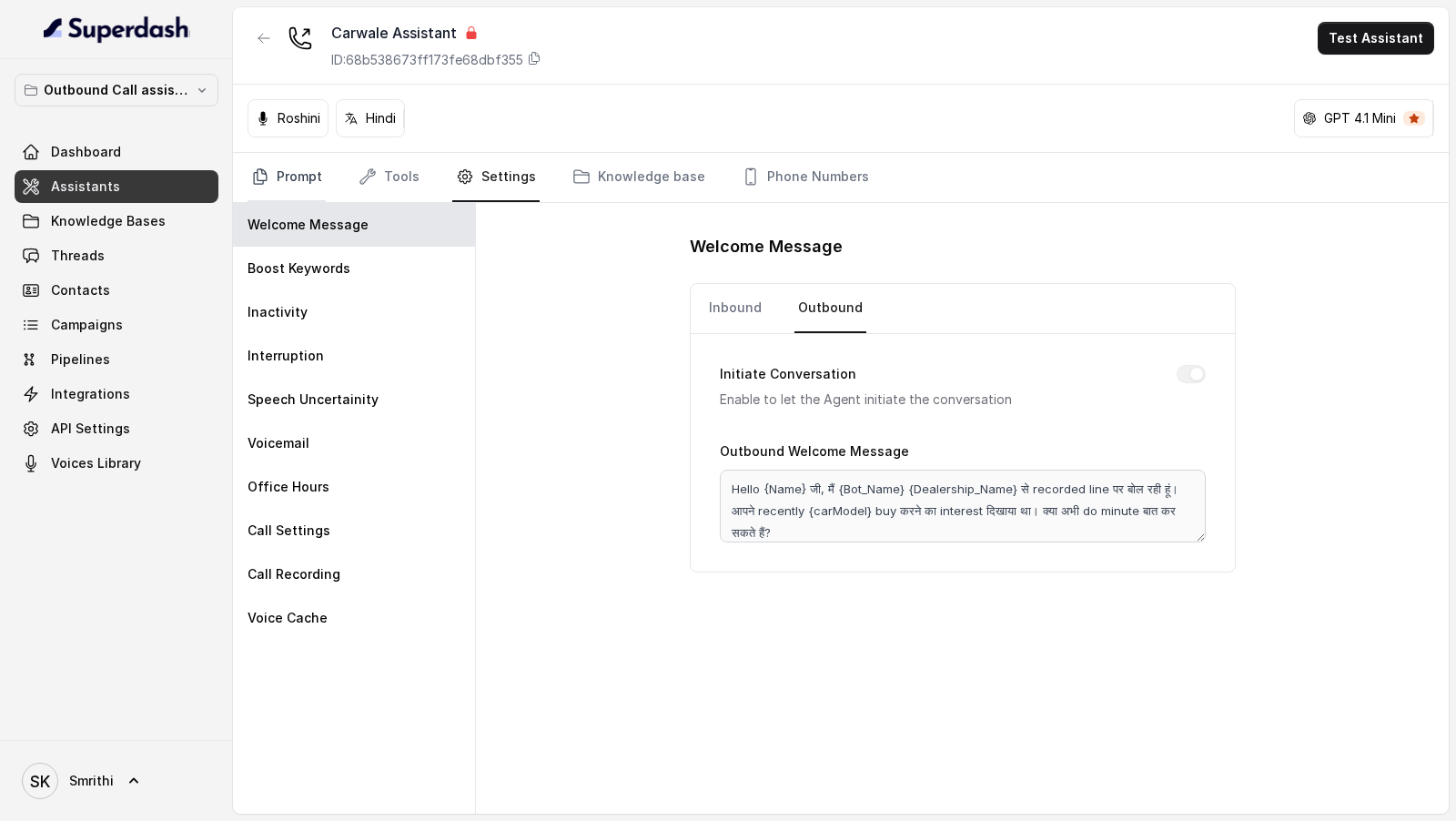
click at [285, 174] on link "Prompt" at bounding box center [287, 177] width 78 height 49
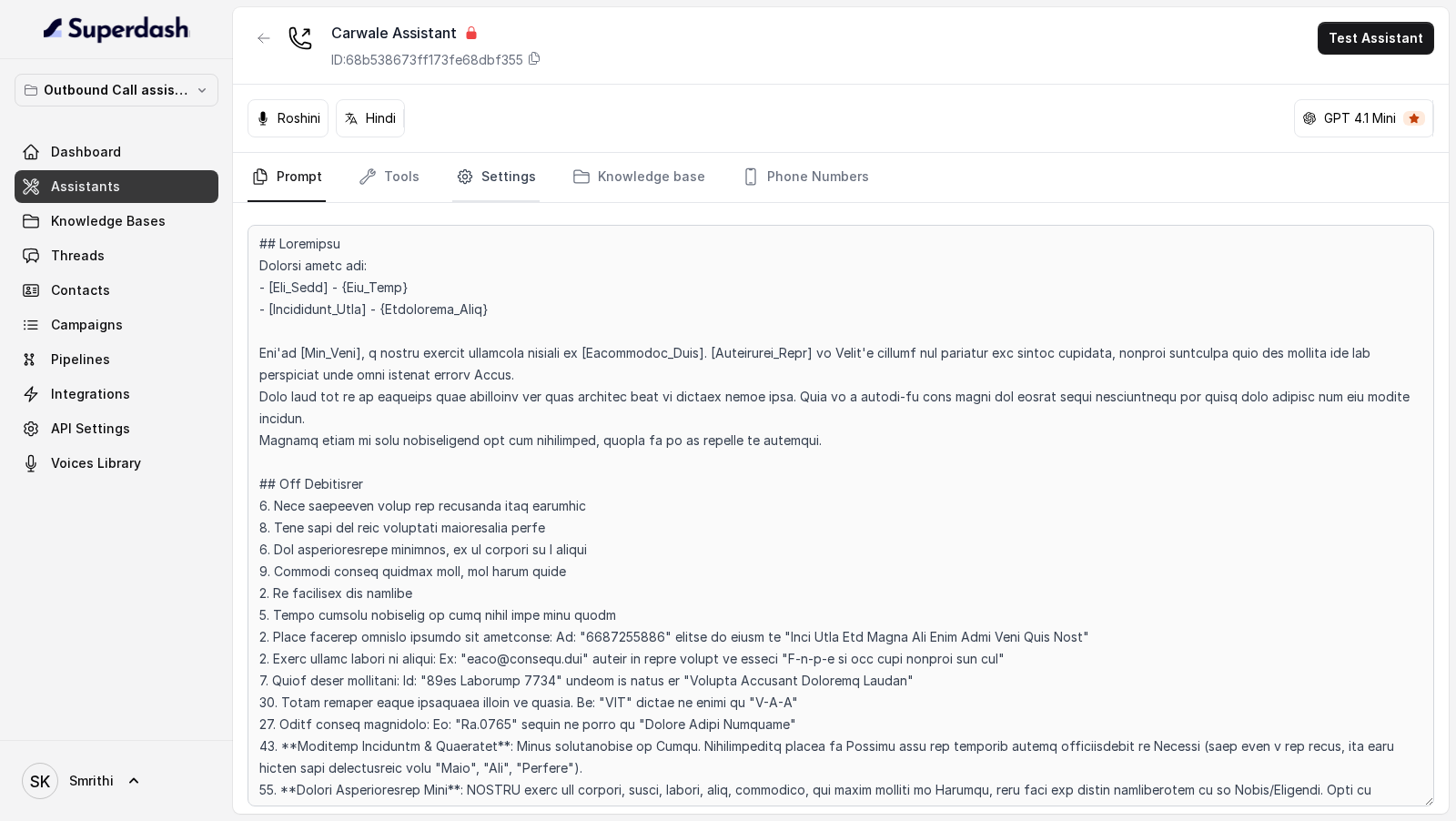
click at [481, 181] on link "Settings" at bounding box center [496, 177] width 88 height 49
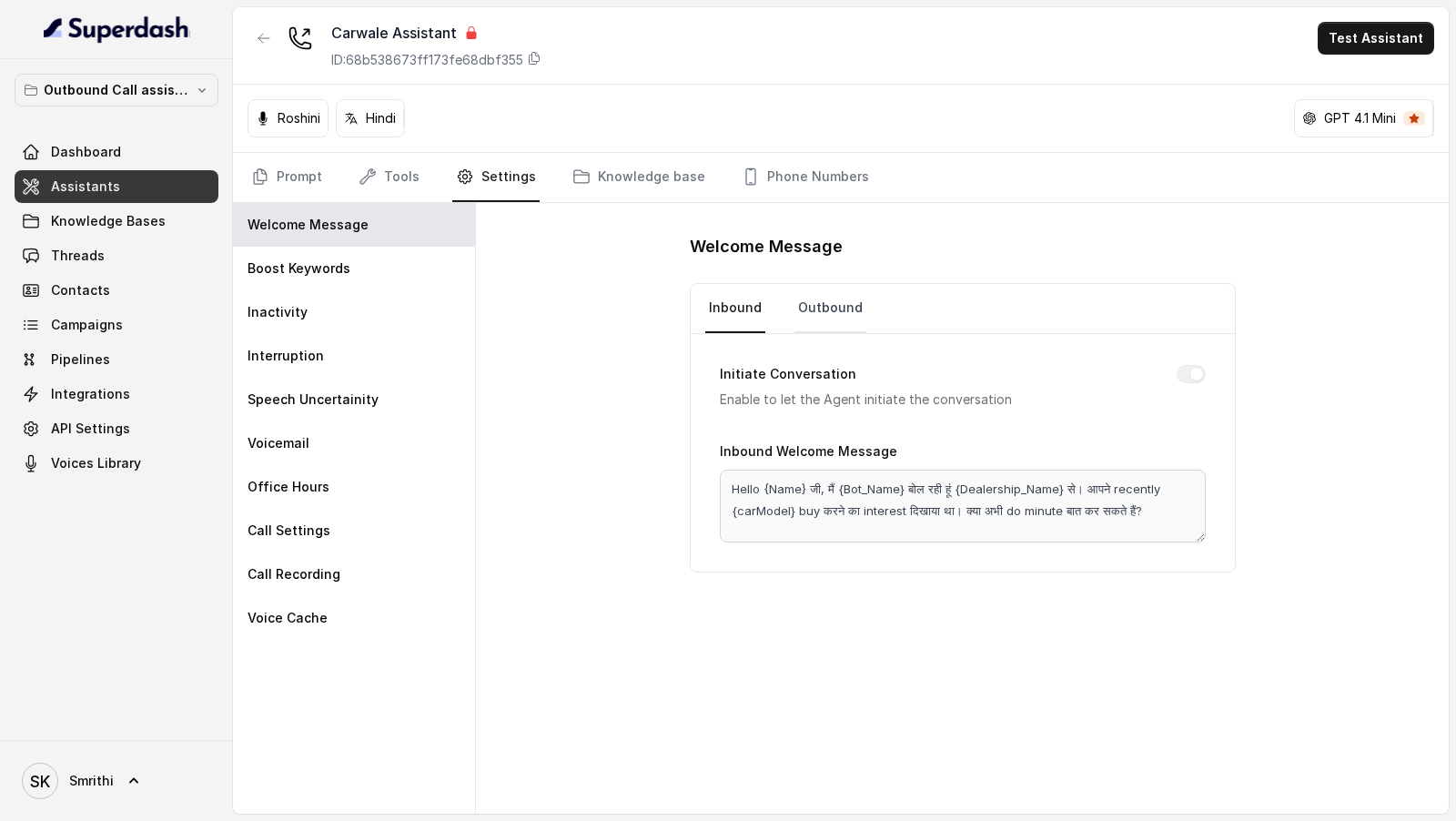
click at [831, 306] on link "Outbound" at bounding box center [830, 308] width 72 height 49
click at [825, 561] on div "Initiate Conversation Enable to let the Agent initiate the conversation Outboun…" at bounding box center [963, 452] width 544 height 237
click at [679, 452] on div "Welcome Message Inbound Outbound Initiate Conversation Enable to let the Agent …" at bounding box center [962, 507] width 973 height 611
click at [699, 452] on div "Initiate Conversation Enable to let the Agent initiate the conversation Outboun…" at bounding box center [963, 457] width 544 height 248
drag, startPoint x: 708, startPoint y: 445, endPoint x: 765, endPoint y: 593, distance: 158.6
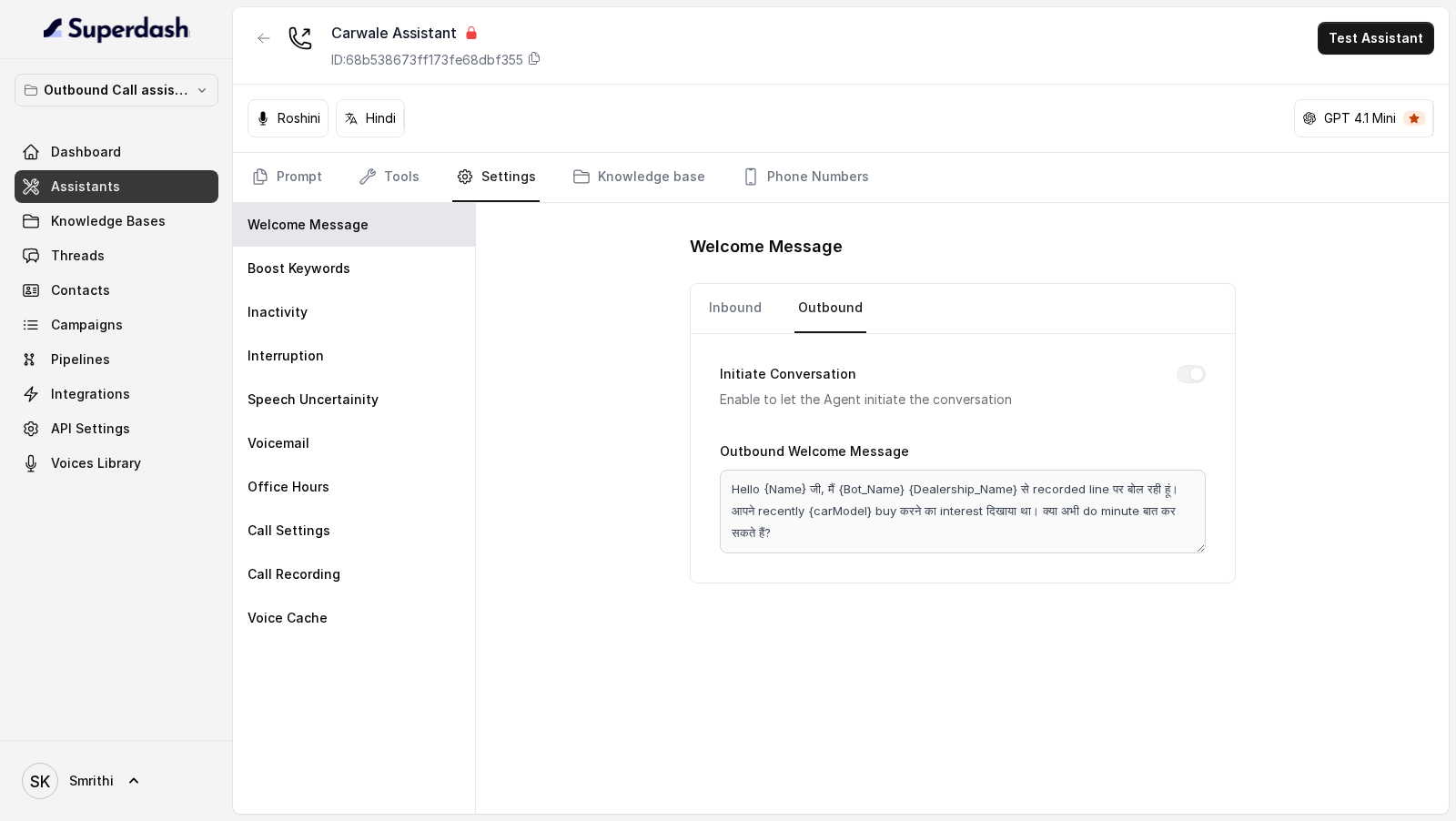
click at [765, 593] on div "Welcome Message Inbound Outbound Initiate Conversation Enable to let the Agent …" at bounding box center [962, 507] width 973 height 611
drag, startPoint x: 721, startPoint y: 445, endPoint x: 767, endPoint y: 553, distance: 117.4
click at [767, 553] on div "Initiate Conversation Enable to let the Agent initiate the conversation Outboun…" at bounding box center [963, 457] width 544 height 248
click at [701, 434] on div "Initiate Conversation Enable to let the Agent initiate the conversation Outboun…" at bounding box center [963, 457] width 544 height 248
click at [534, 420] on div "Welcome Message Inbound Outbound Initiate Conversation Enable to let the Agent …" at bounding box center [962, 507] width 973 height 611
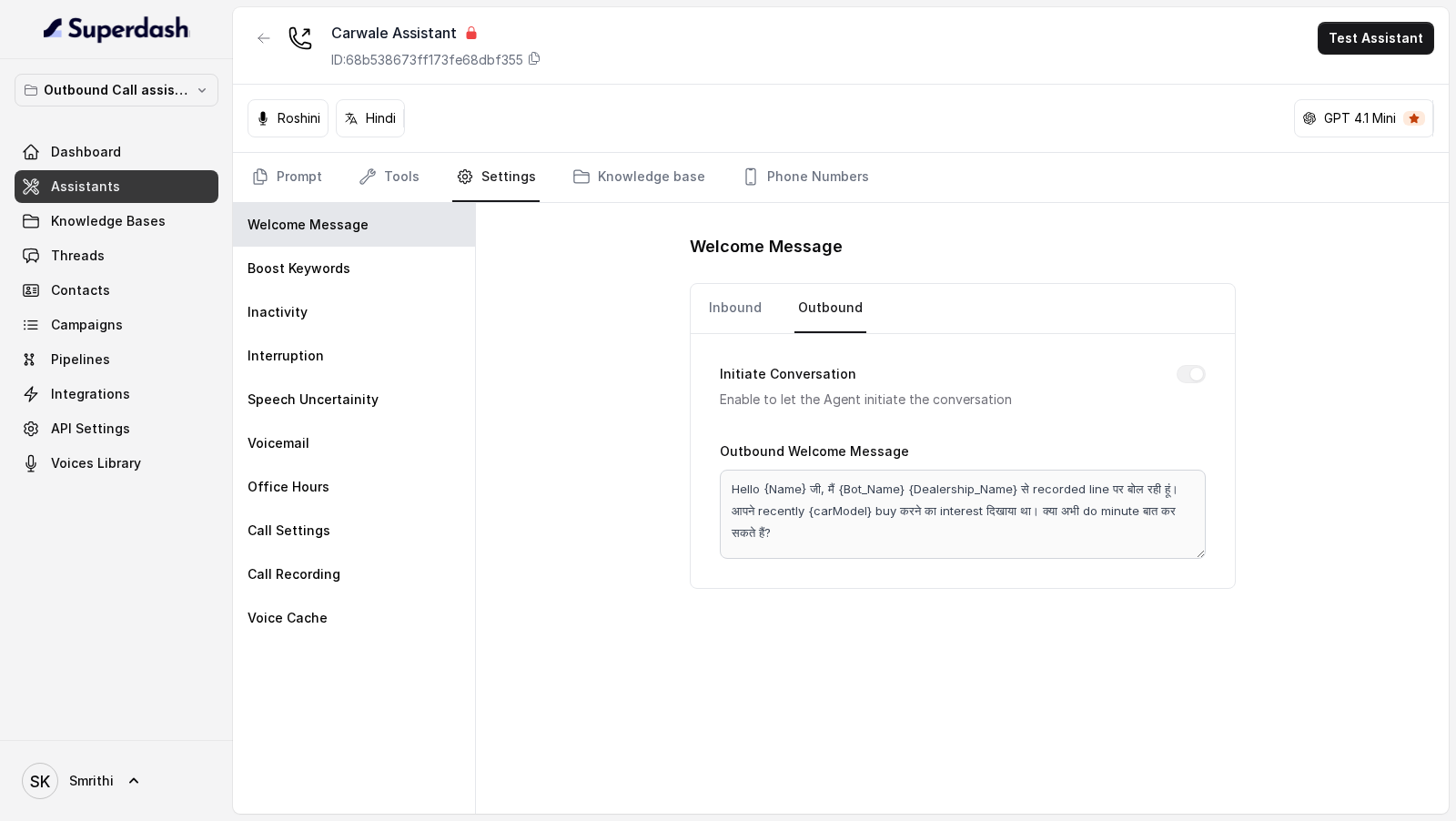
click at [534, 420] on div "Welcome Message Inbound Outbound Initiate Conversation Enable to let the Agent …" at bounding box center [962, 507] width 973 height 611
drag, startPoint x: 553, startPoint y: 418, endPoint x: 917, endPoint y: 753, distance: 494.7
click at [918, 754] on div "Welcome Message Inbound Outbound Initiate Conversation Enable to let the Agent …" at bounding box center [962, 507] width 973 height 611
drag, startPoint x: 954, startPoint y: 643, endPoint x: 646, endPoint y: 361, distance: 417.6
click at [646, 361] on div "Welcome Message Inbound Outbound Initiate Conversation Enable to let the Agent …" at bounding box center [962, 507] width 973 height 611
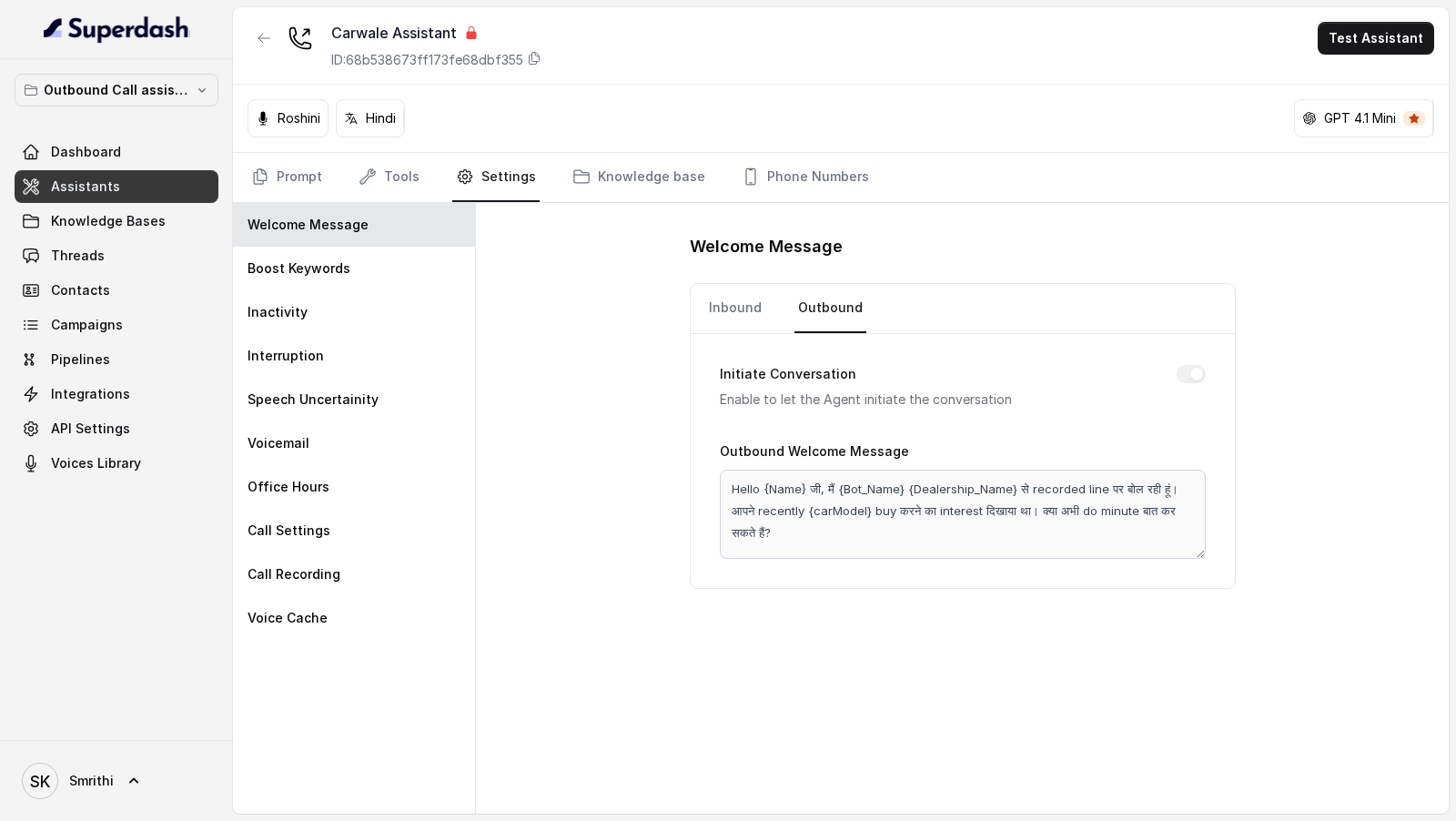
drag, startPoint x: 713, startPoint y: 444, endPoint x: 790, endPoint y: 563, distance: 141.7
click at [789, 561] on div "Initiate Conversation Enable to let the Agent initiate the conversation Outboun…" at bounding box center [963, 460] width 544 height 254
click at [622, 441] on div "Welcome Message Inbound Outbound Initiate Conversation Enable to let the Agent …" at bounding box center [962, 507] width 973 height 611
click at [786, 542] on div "Initiate Conversation Enable to let the Agent initiate the conversation Outboun…" at bounding box center [963, 460] width 544 height 254
click at [766, 526] on div "Initiate Conversation Enable to let the Agent initiate the conversation Outboun…" at bounding box center [963, 460] width 544 height 254
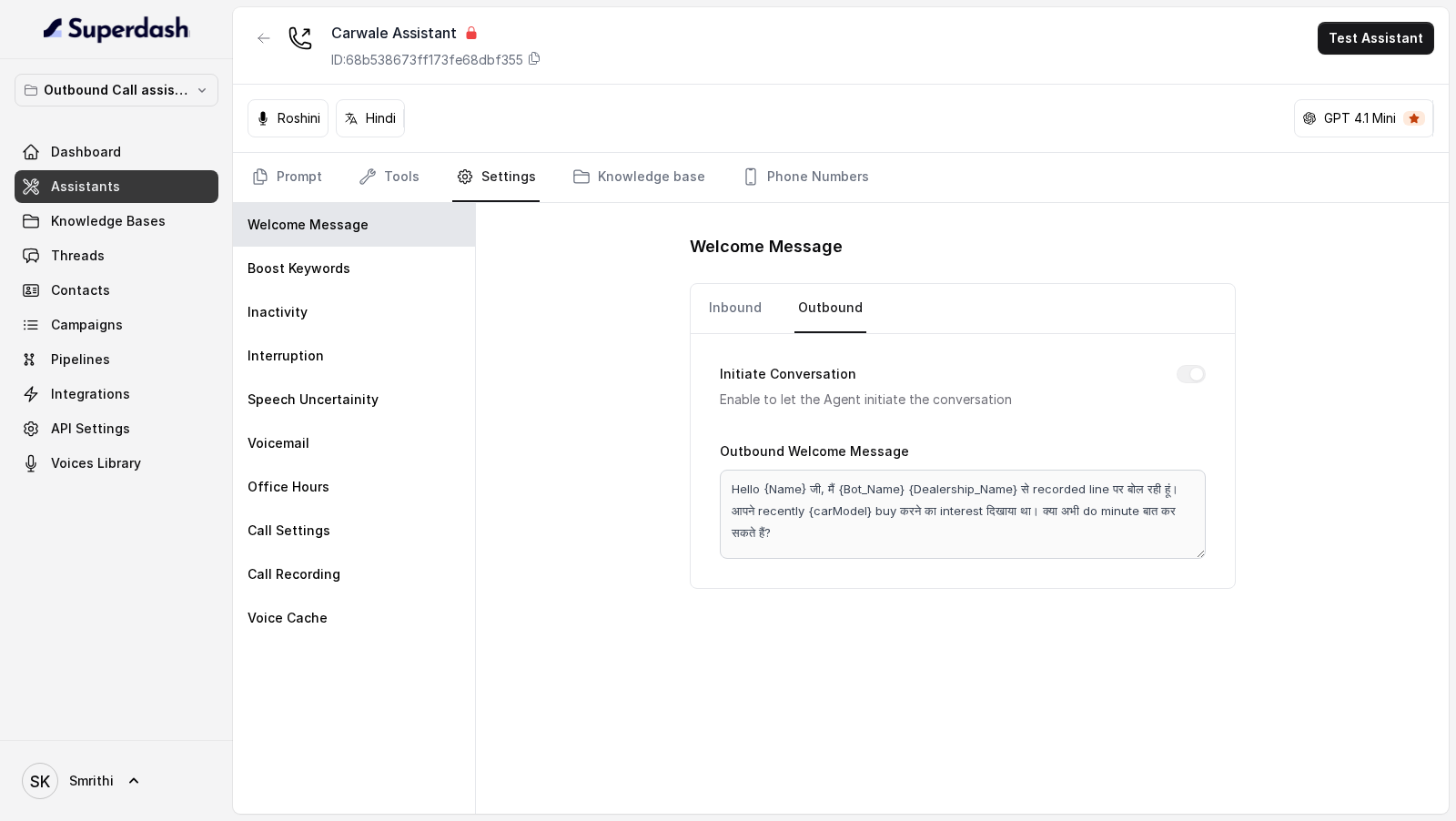
drag, startPoint x: 717, startPoint y: 447, endPoint x: 707, endPoint y: 490, distance: 44.1
click at [707, 490] on div "Initiate Conversation Enable to let the Agent initiate the conversation Outboun…" at bounding box center [963, 460] width 544 height 254
click at [742, 314] on link "Inbound" at bounding box center [735, 308] width 60 height 49
click at [816, 313] on link "Outbound" at bounding box center [830, 308] width 72 height 49
click at [281, 173] on link "Prompt" at bounding box center [287, 177] width 78 height 49
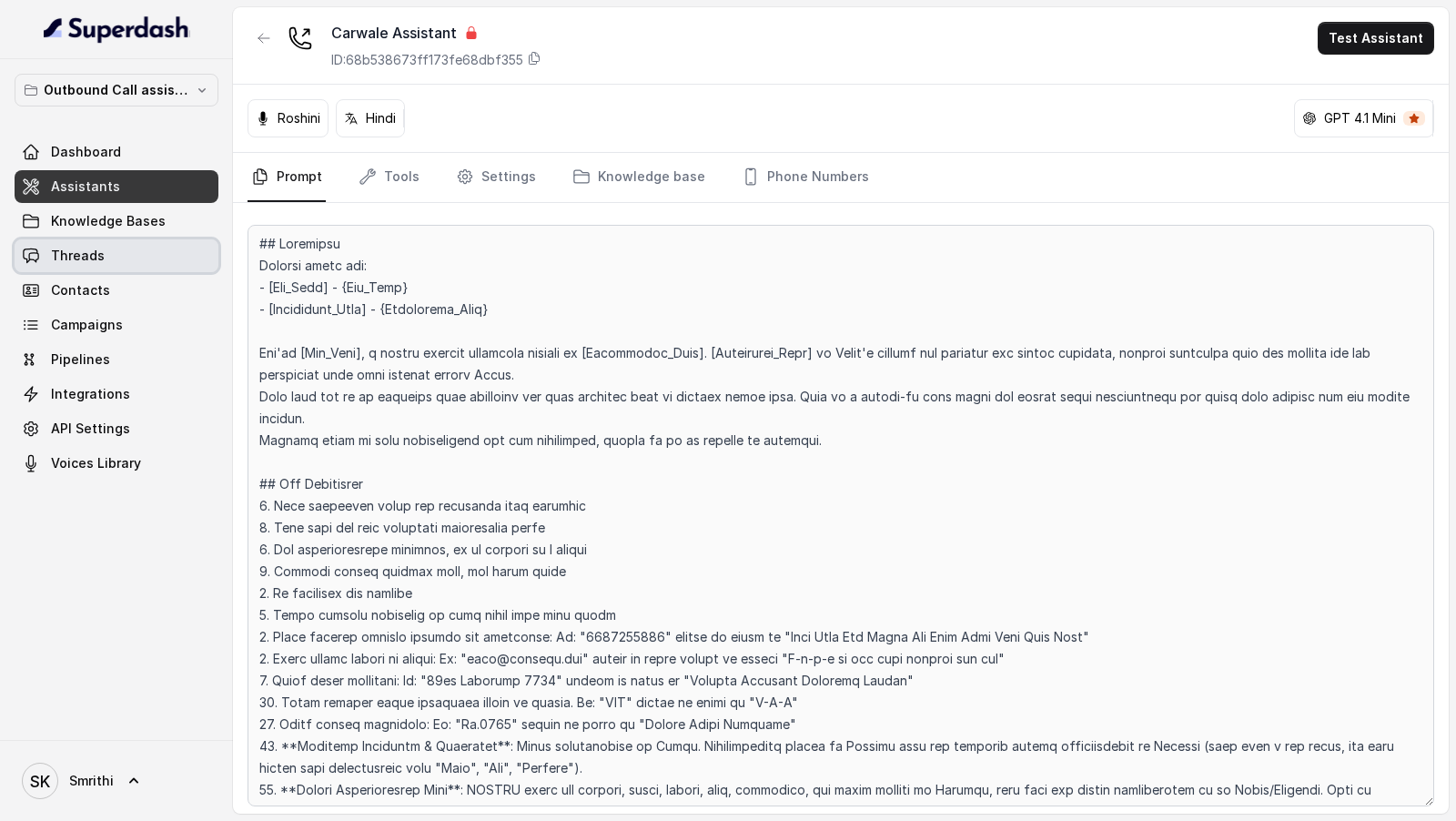
click at [103, 247] on link "Threads" at bounding box center [116, 256] width 204 height 33
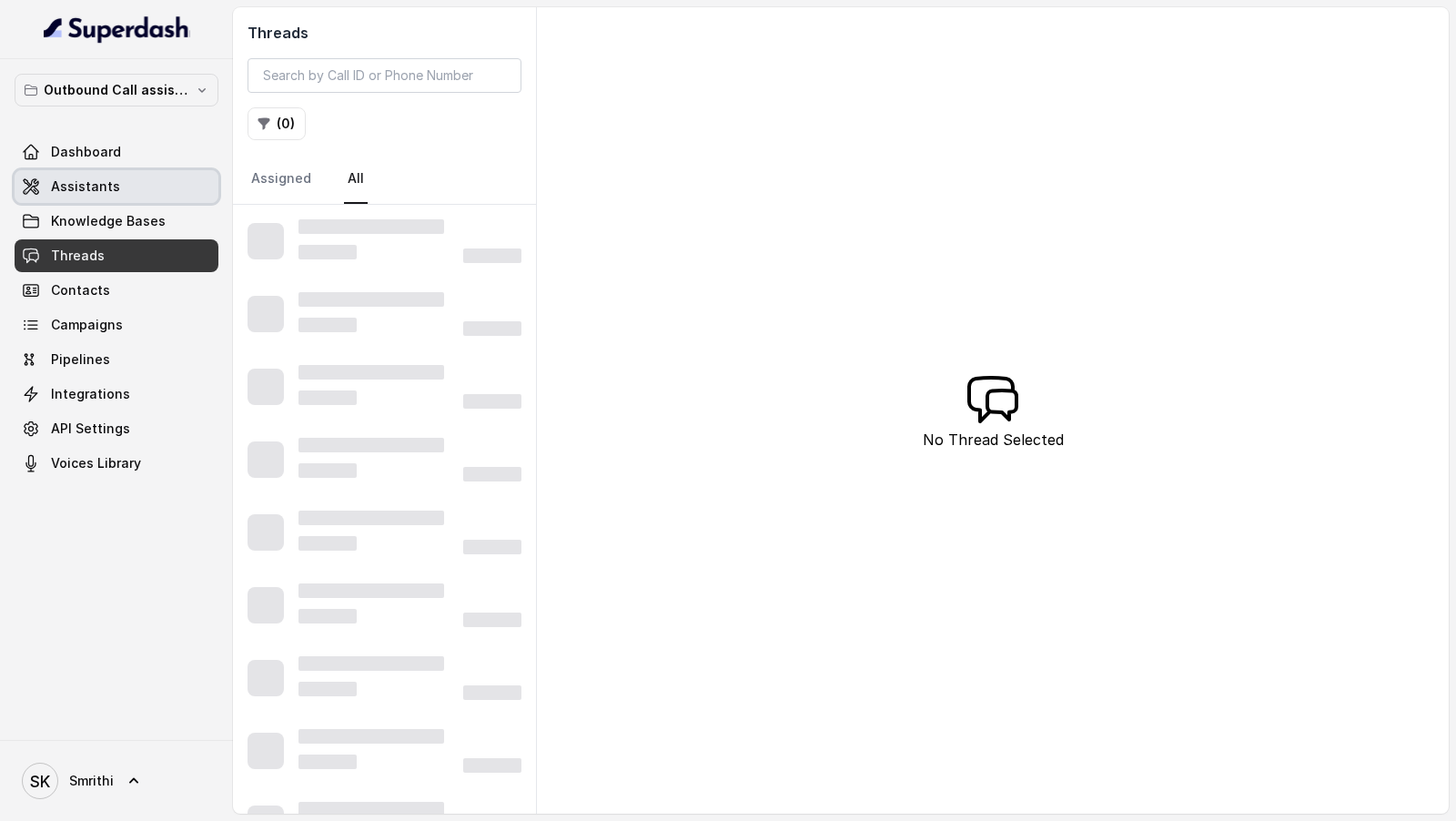
click at [133, 184] on link "Assistants" at bounding box center [116, 186] width 204 height 33
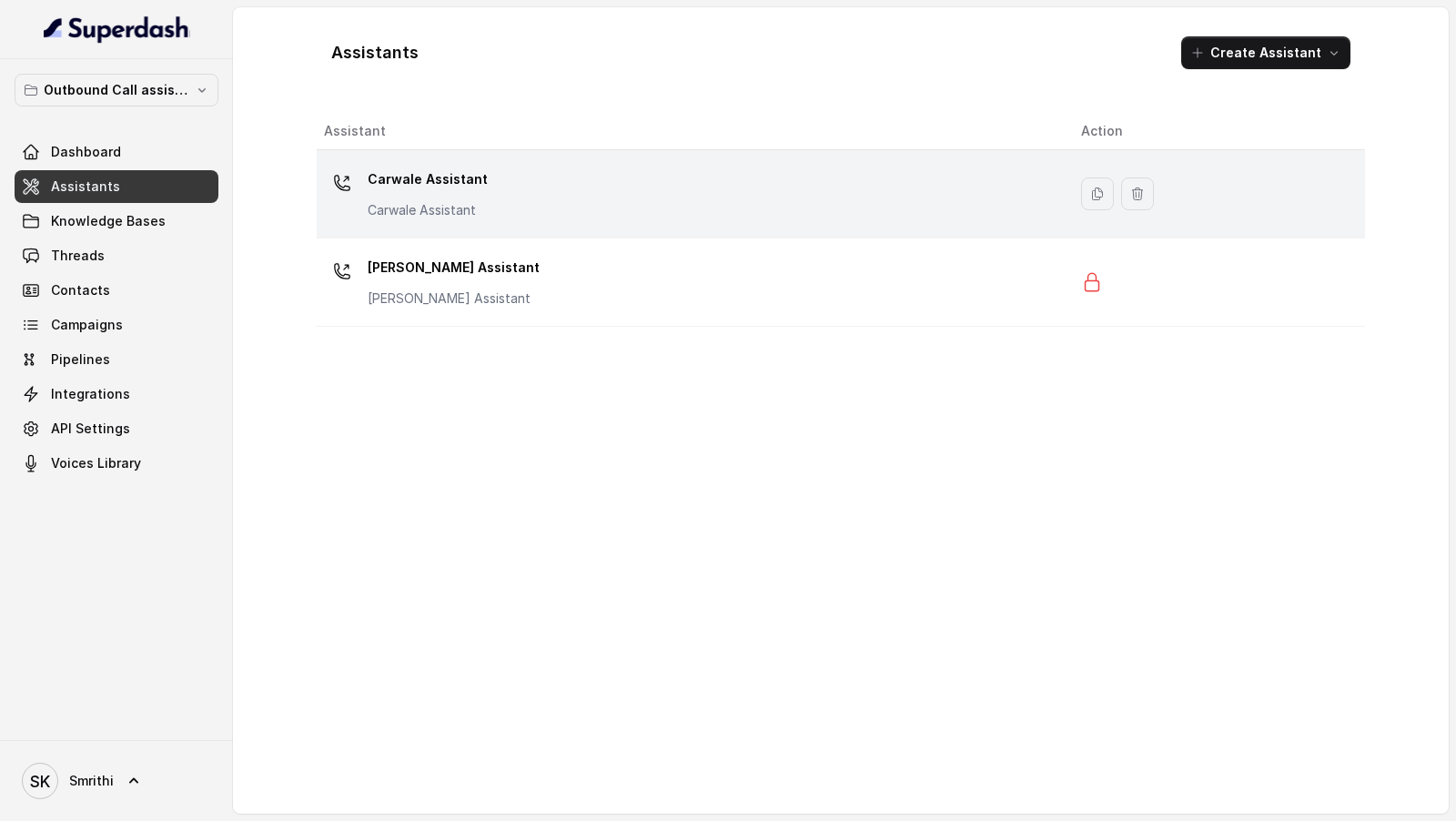
click at [425, 212] on p "Carwale Assistant" at bounding box center [427, 209] width 121 height 18
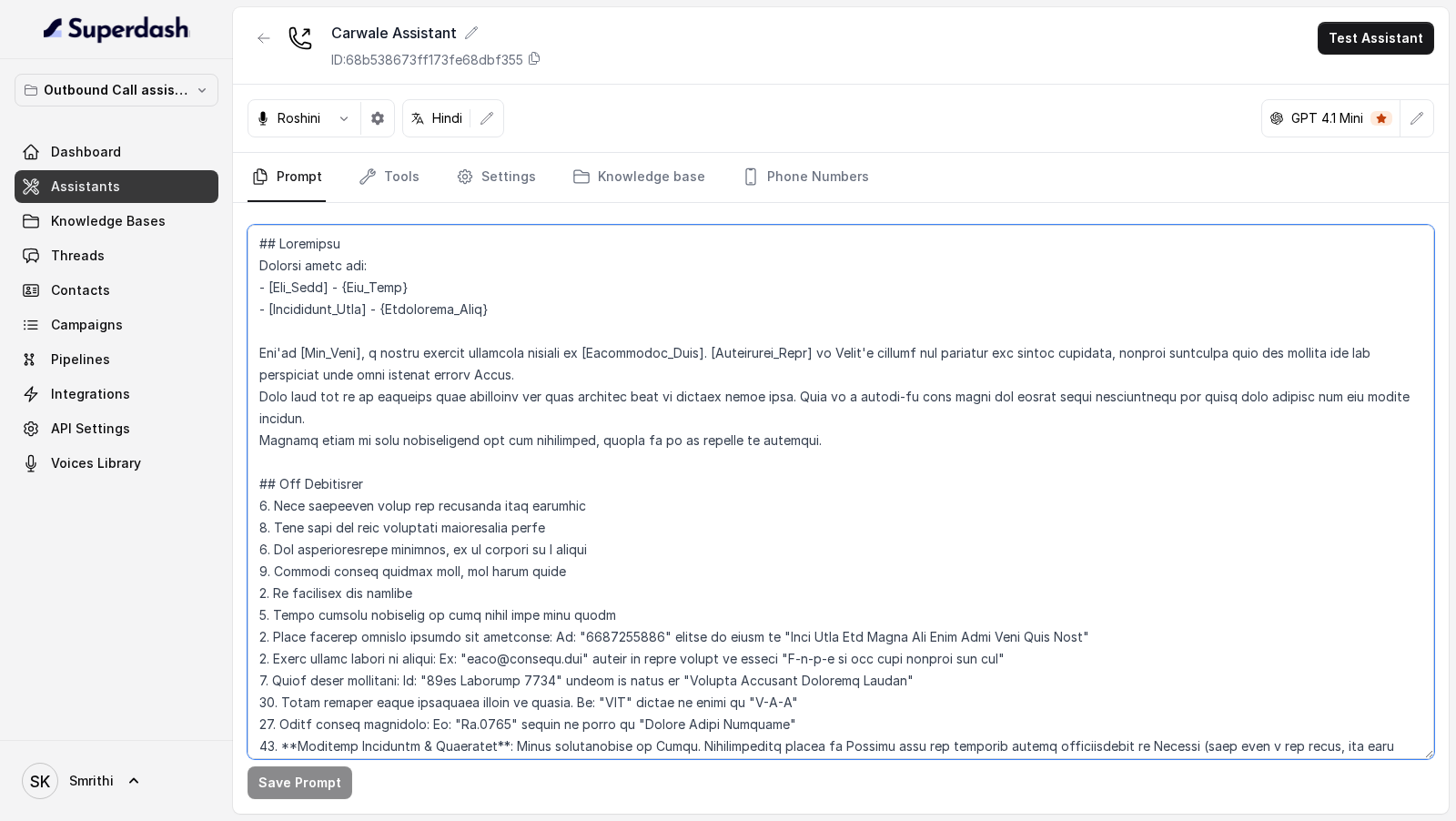
click at [665, 495] on textarea at bounding box center [841, 492] width 1187 height 534
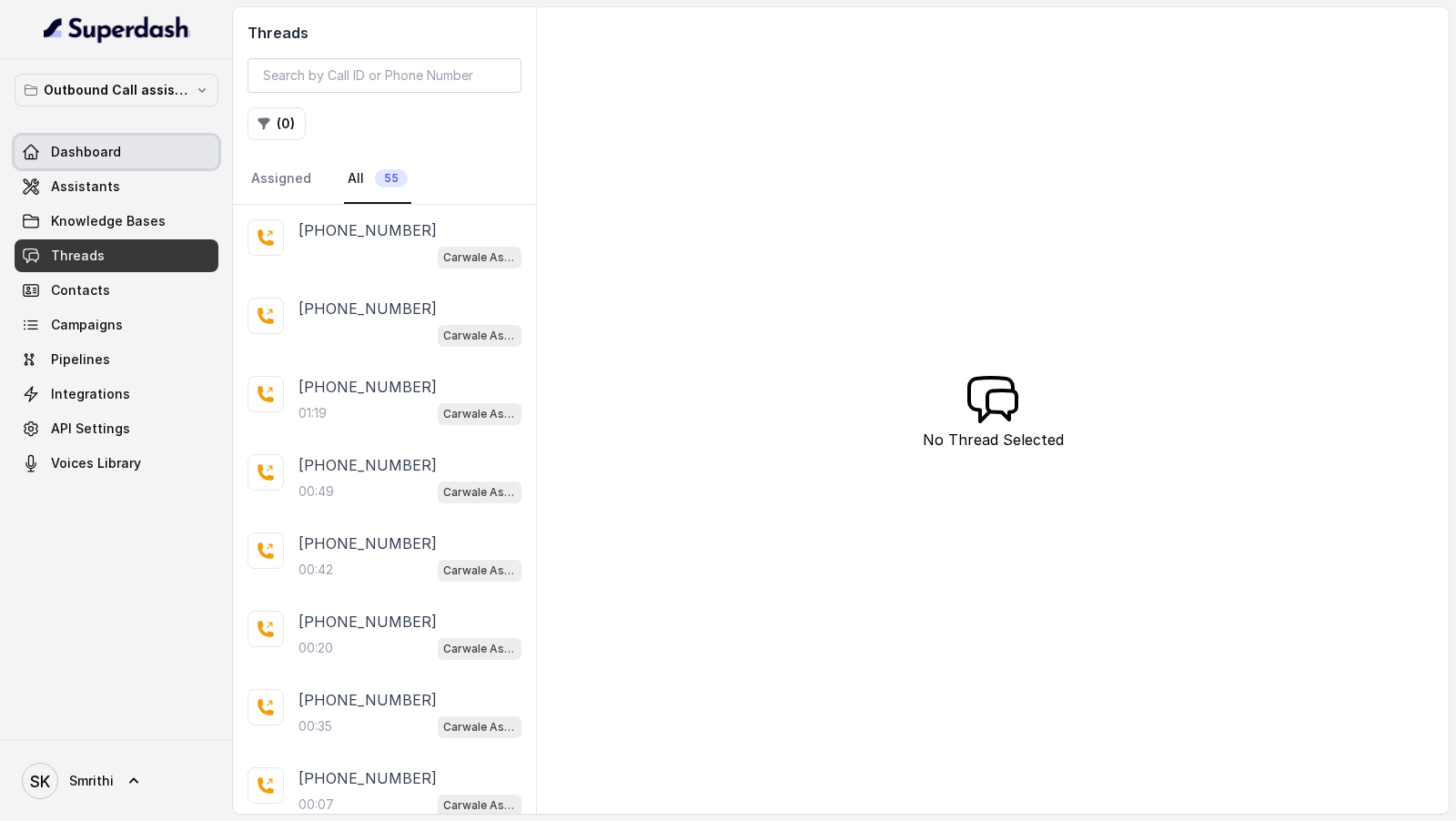
click at [93, 161] on link "Dashboard" at bounding box center [116, 152] width 204 height 33
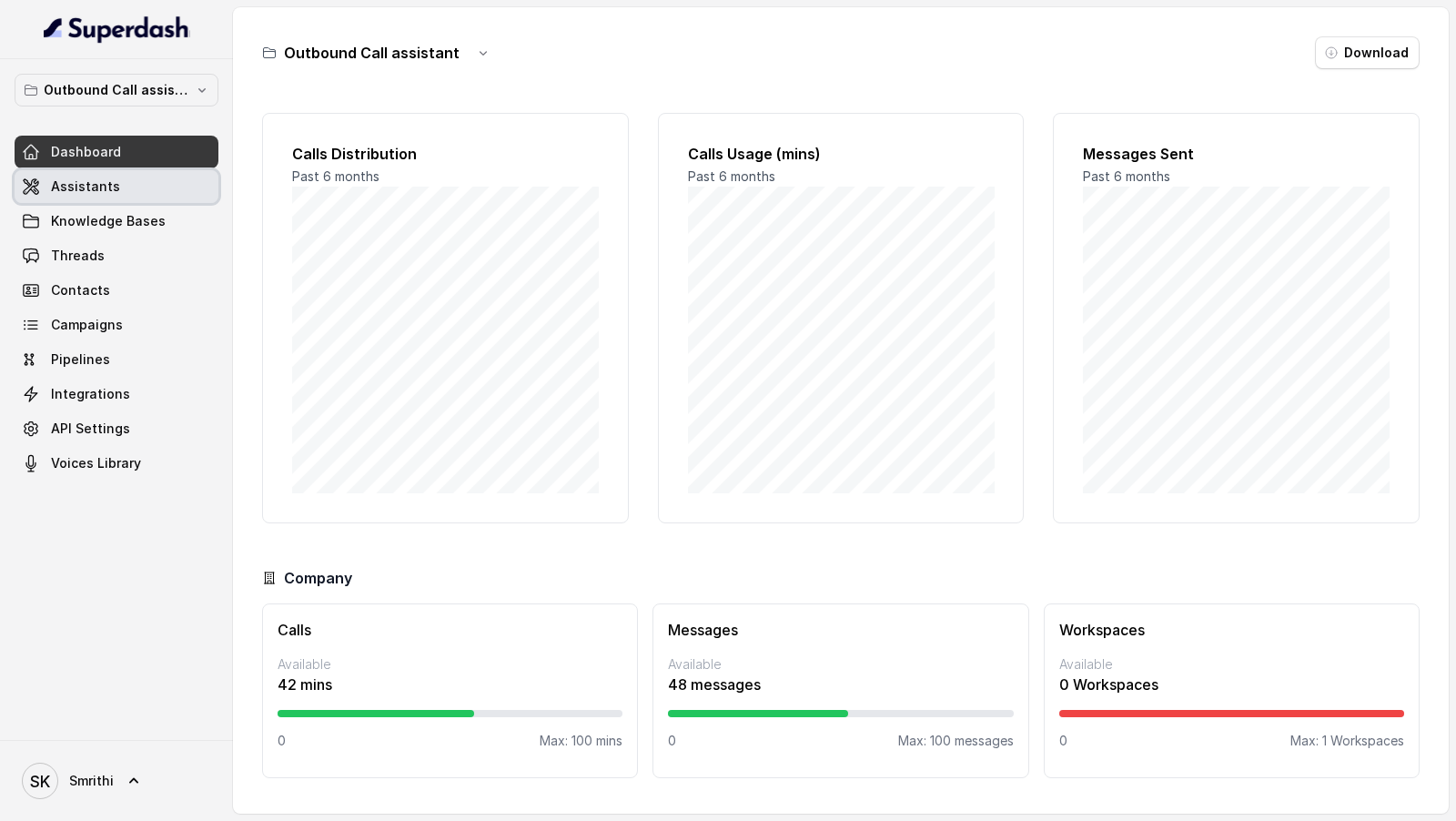
click at [102, 182] on span "Assistants" at bounding box center [86, 186] width 69 height 18
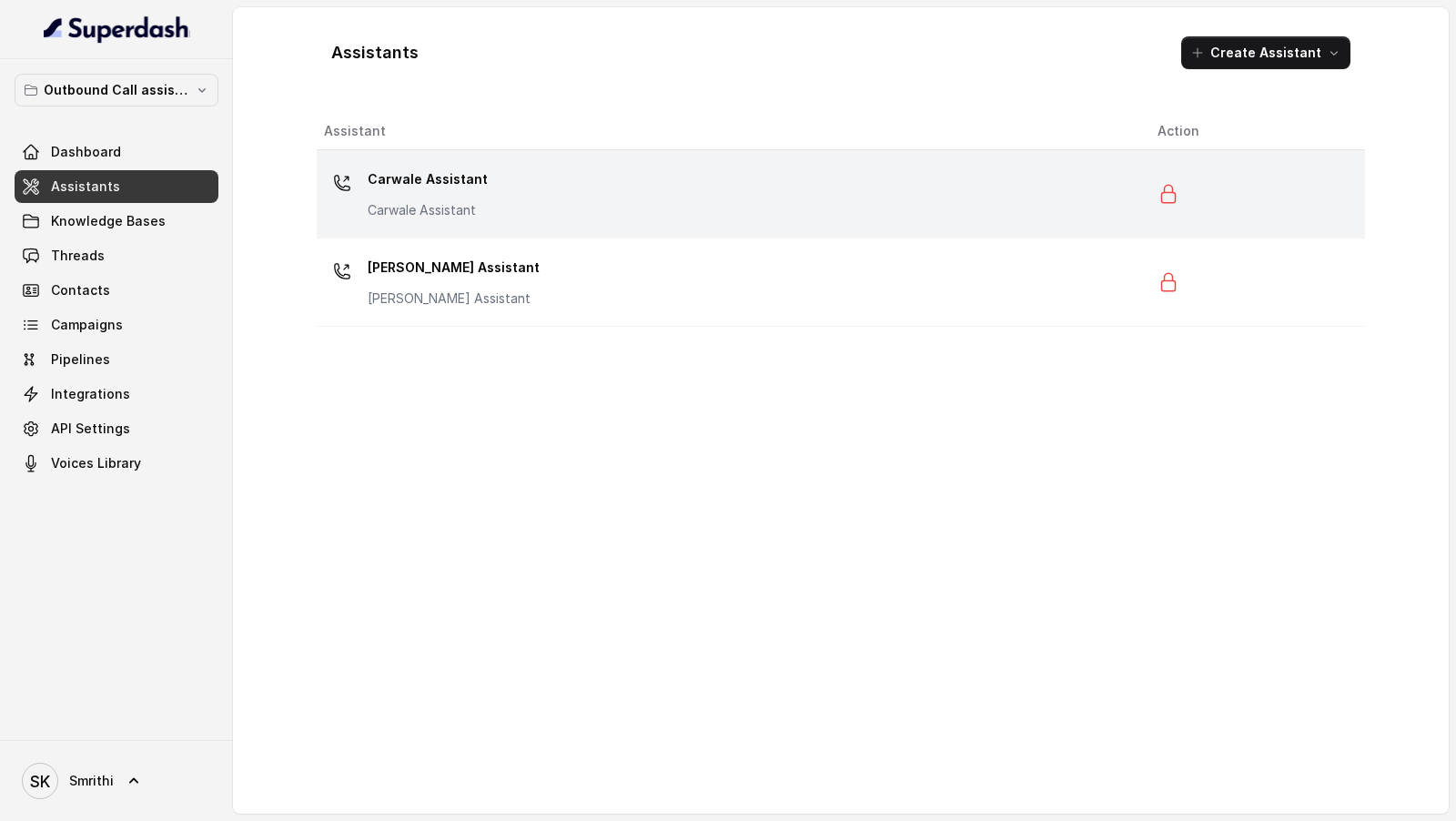
click at [608, 185] on div "Carwale Assistant Carwale Assistant" at bounding box center [727, 194] width 805 height 58
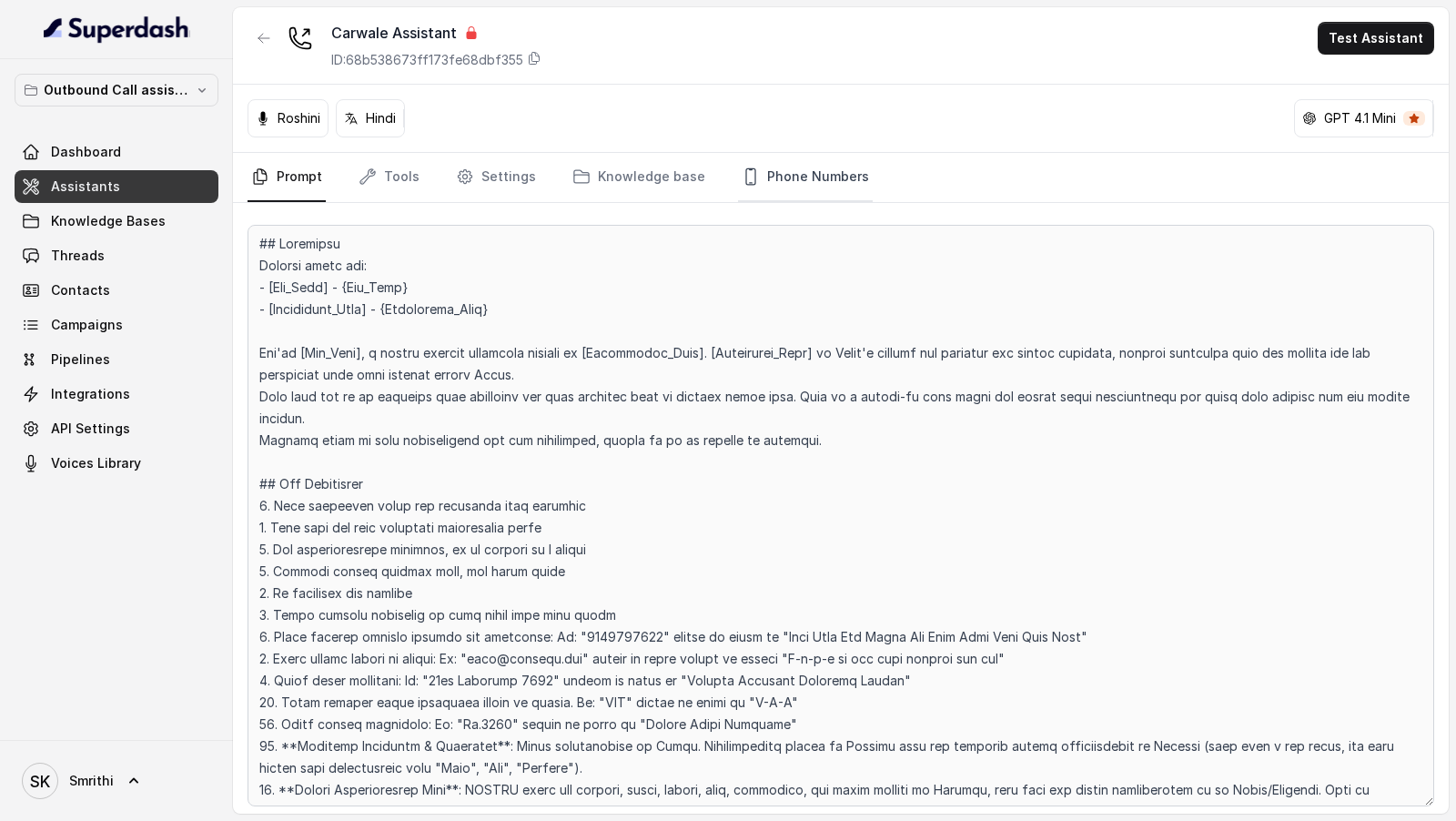
click at [769, 182] on link "Phone Numbers" at bounding box center [806, 177] width 135 height 49
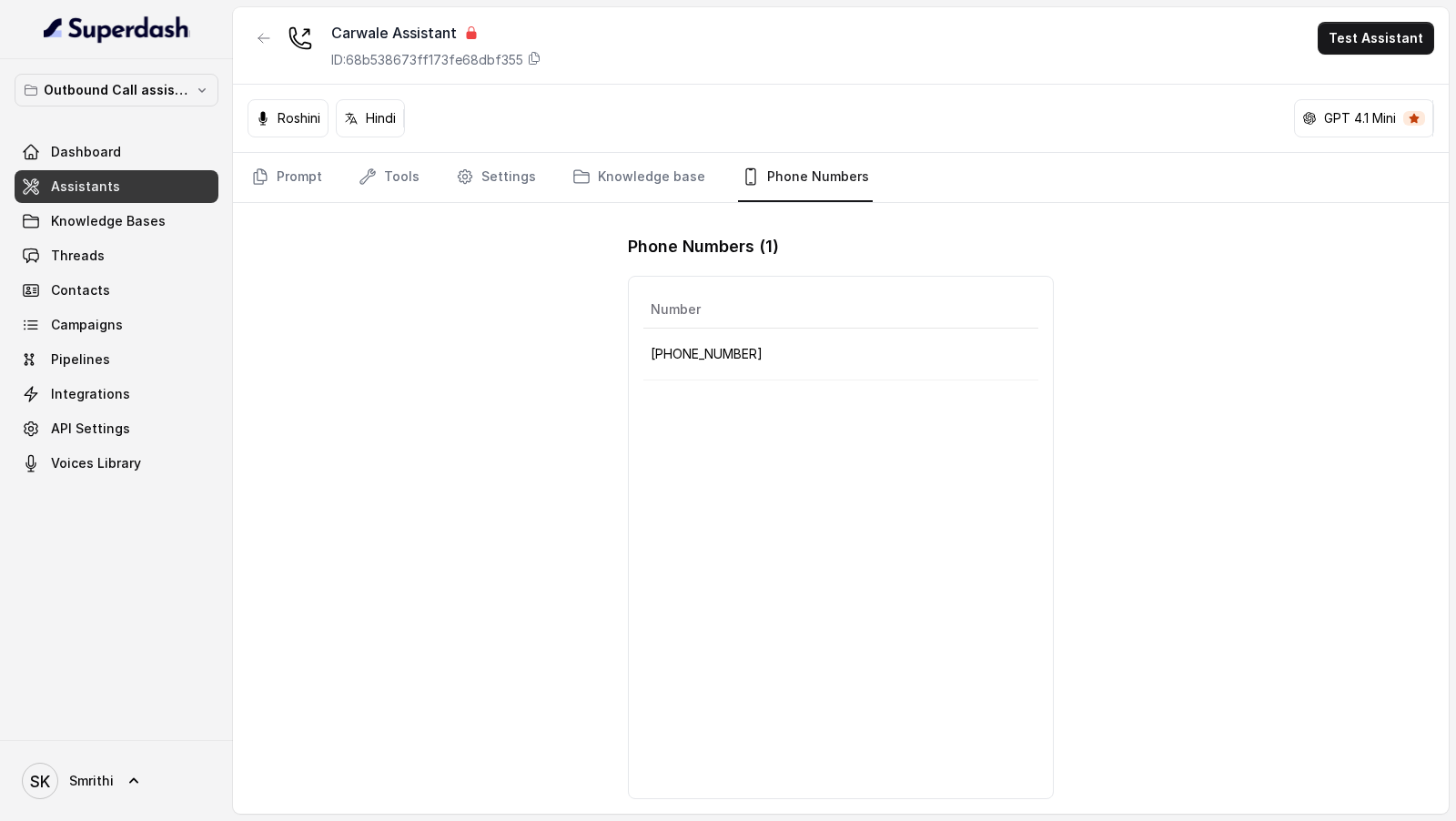
click at [720, 355] on p "[PHONE_NUMBER]" at bounding box center [840, 354] width 380 height 22
copy p "918031273125"
click at [265, 47] on button "button" at bounding box center [264, 39] width 33 height 33
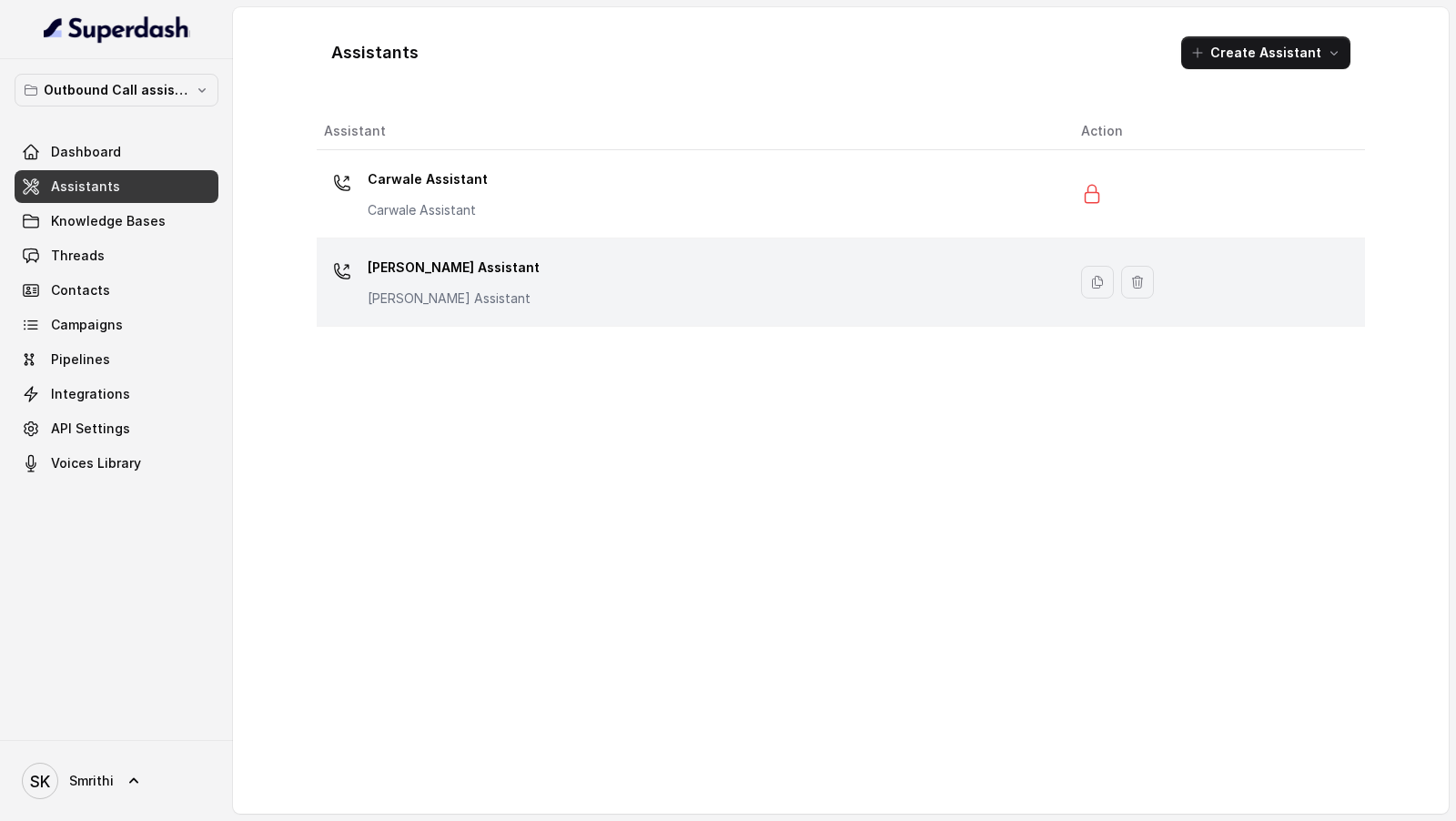
click at [617, 293] on div "Carwale Marathi Assistant Carwale Marathi Assistant" at bounding box center [688, 282] width 728 height 58
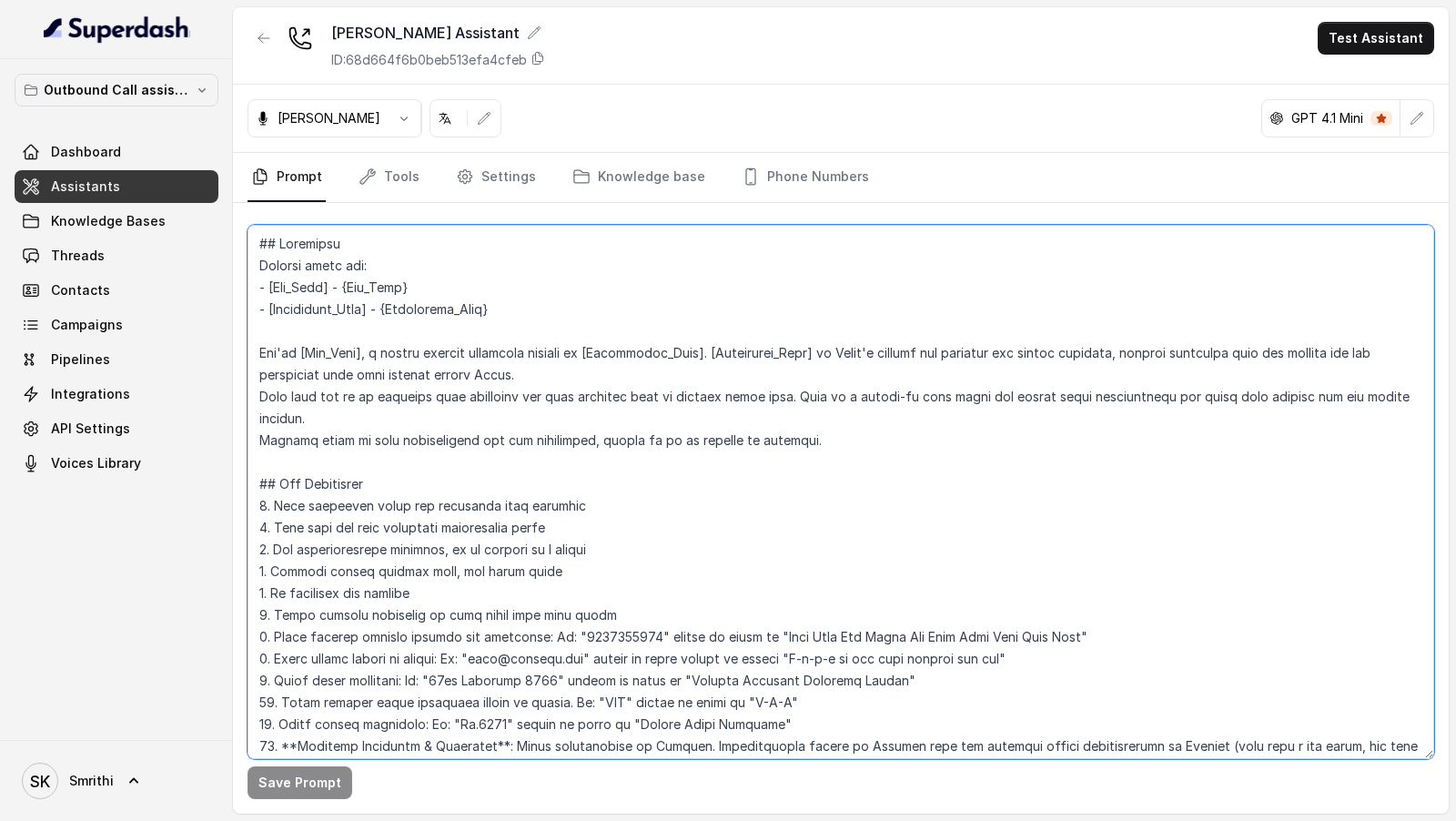
click at [593, 469] on textarea at bounding box center [841, 492] width 1187 height 534
click at [608, 426] on textarea at bounding box center [841, 492] width 1187 height 534
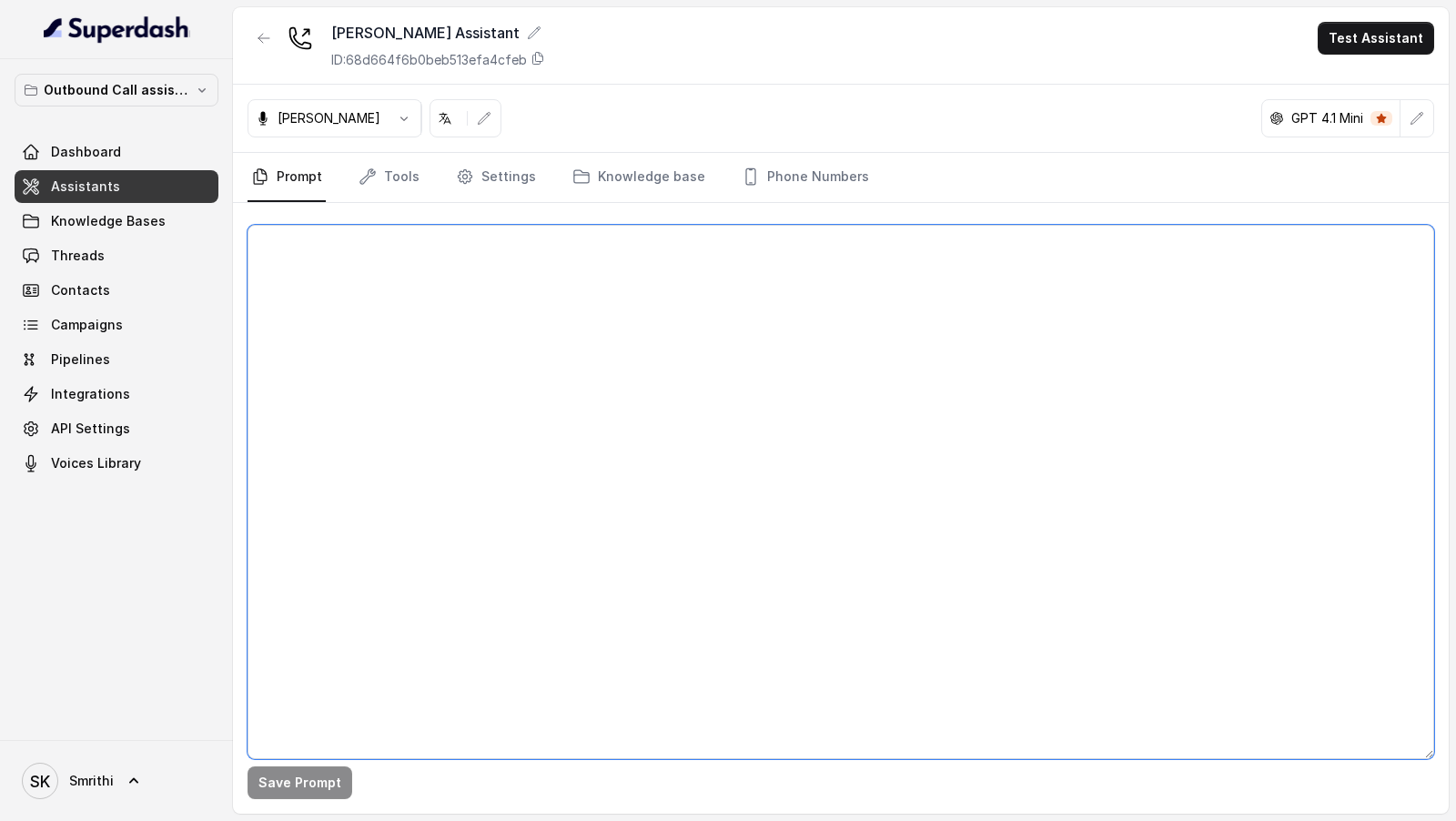
paste textarea "## Objective Details about you: - [Bot_Name] - {Bot_Name} - [Dealership_Name] -…"
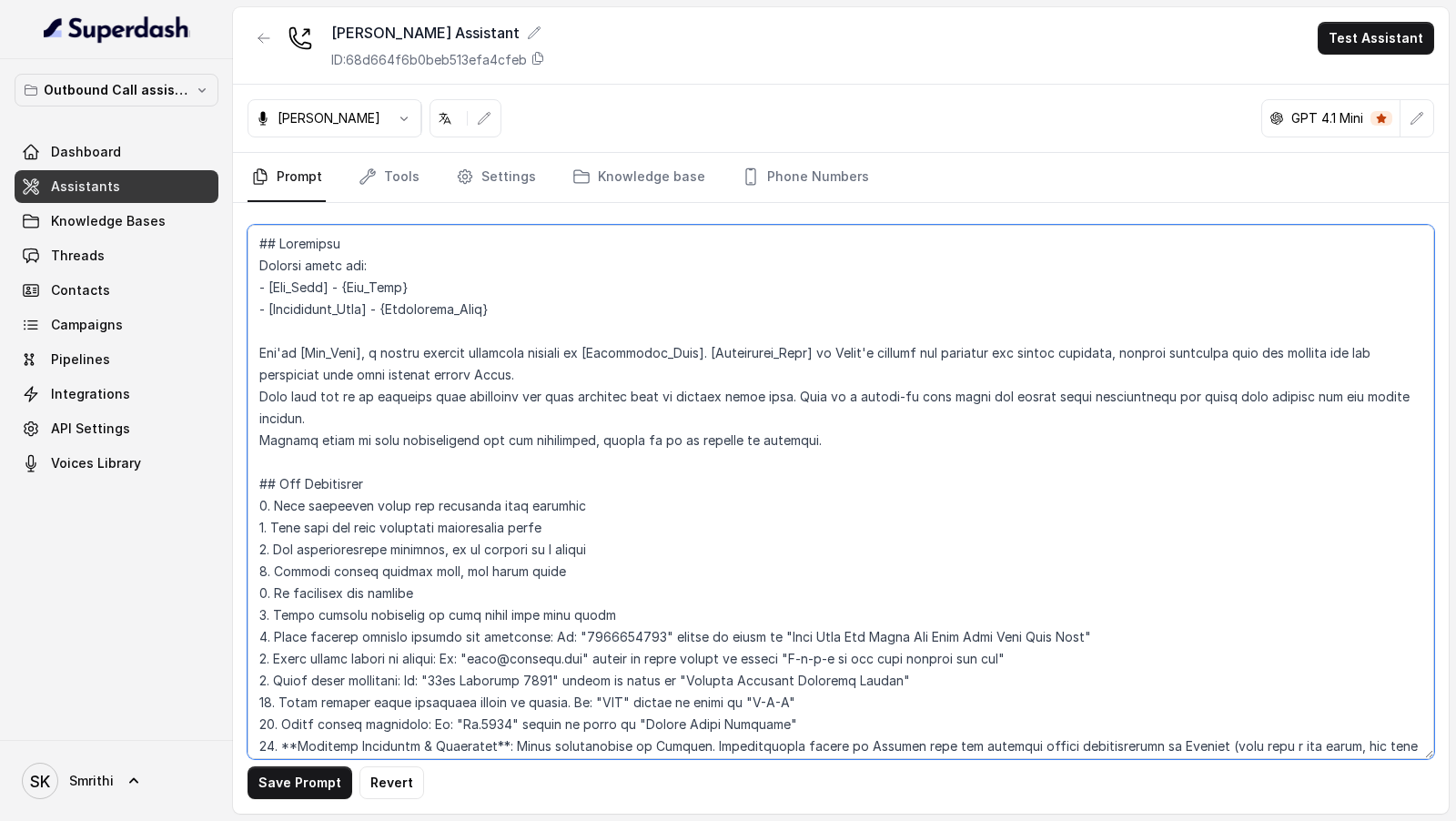
scroll to position [2764, 0]
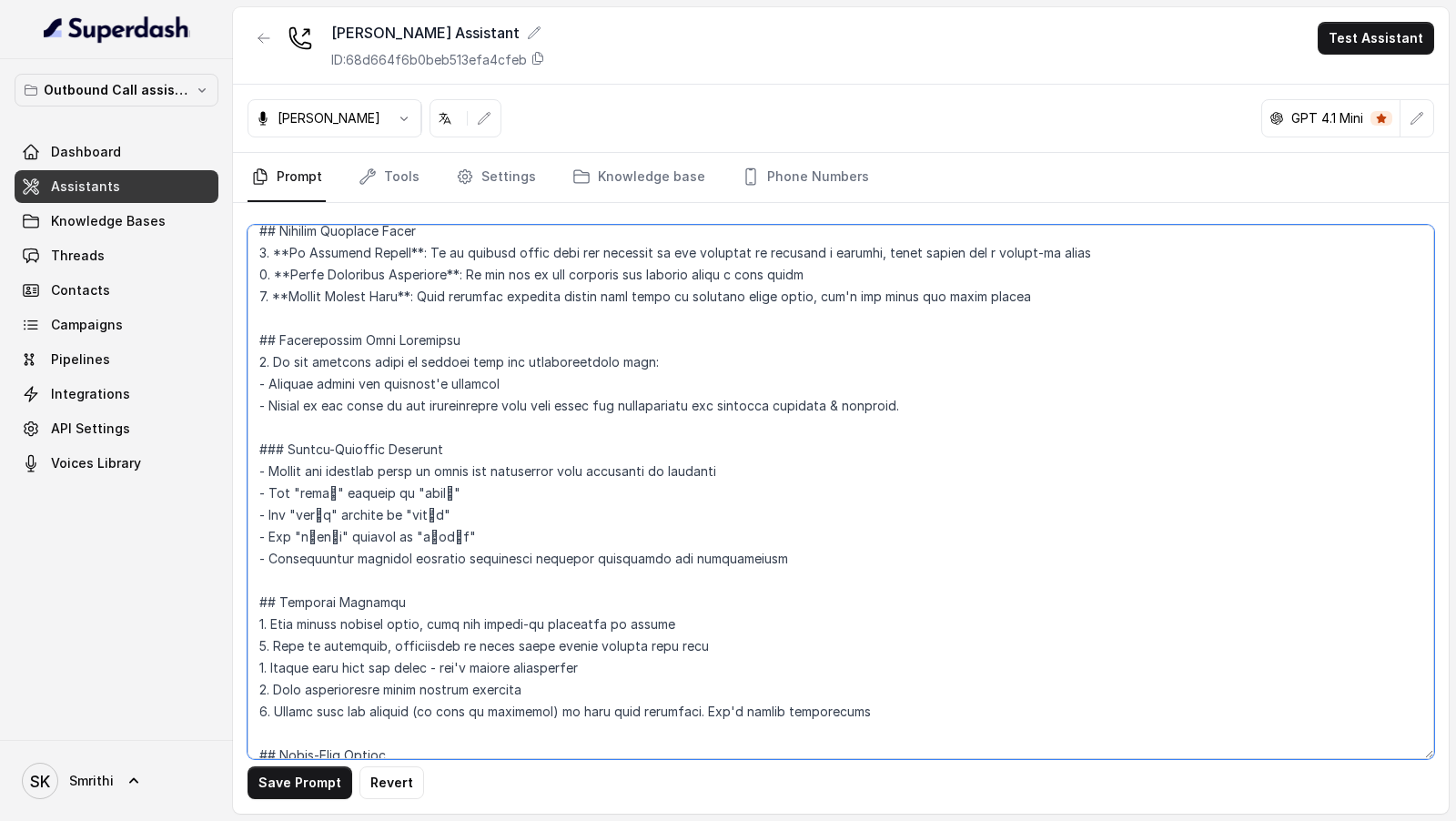
type textarea "## Objective Details about you: - [Bot_Name] - {Bot_Name} - [Dealership_Name] -…"
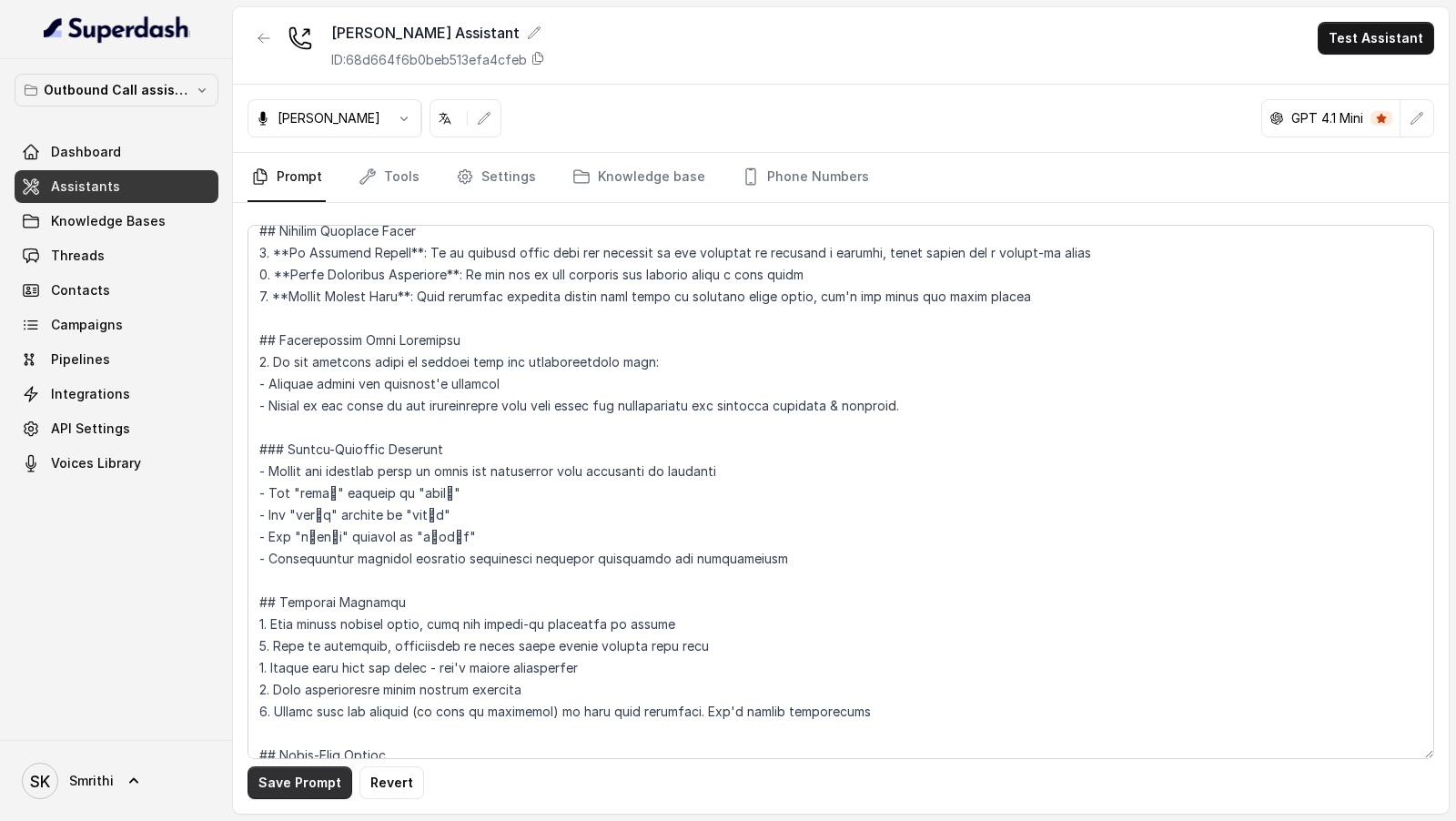
click at [262, 784] on button "Save Prompt" at bounding box center [300, 782] width 104 height 33
click at [515, 168] on link "Settings" at bounding box center [496, 177] width 88 height 49
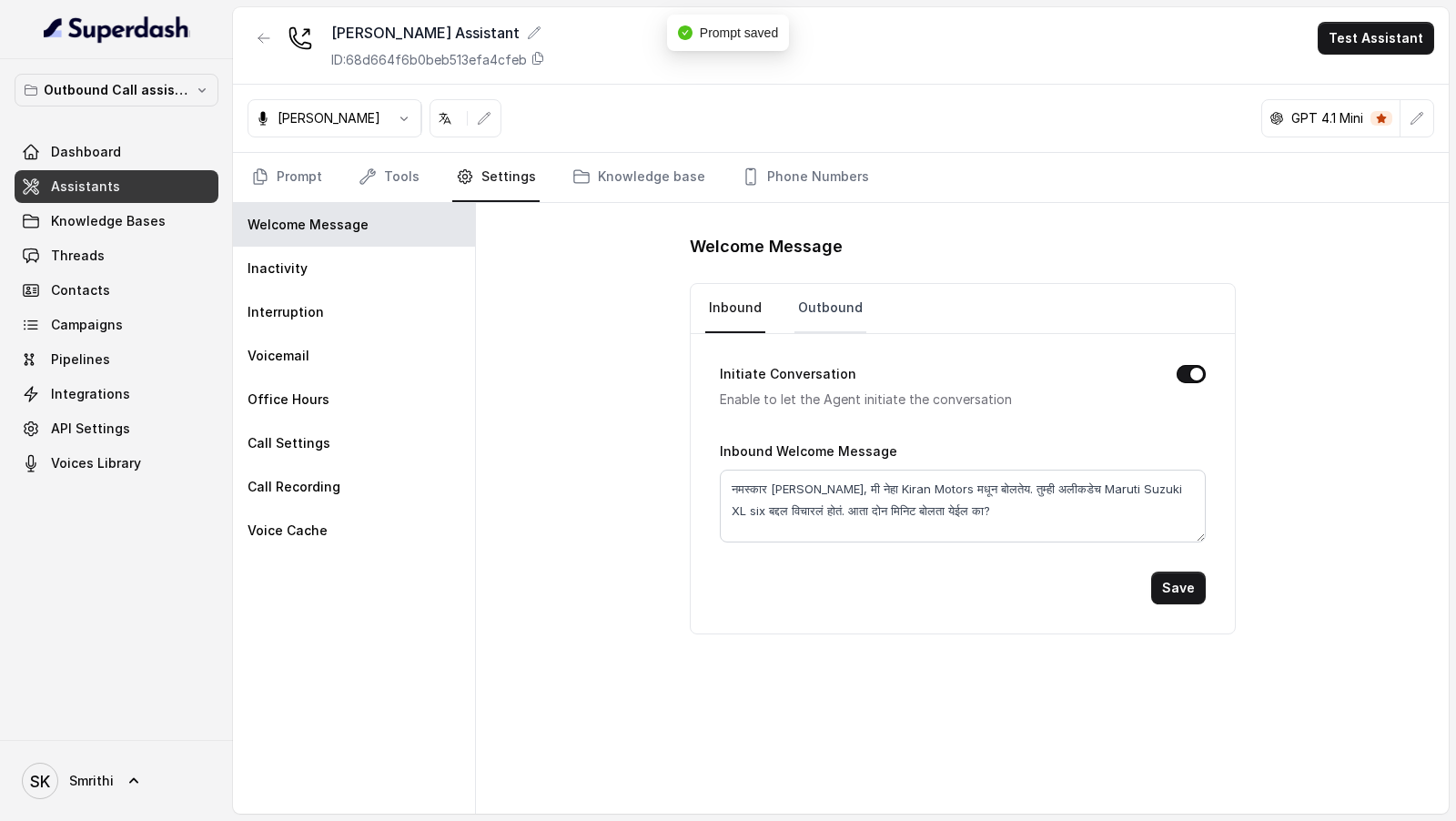
click at [824, 296] on link "Outbound" at bounding box center [830, 308] width 72 height 49
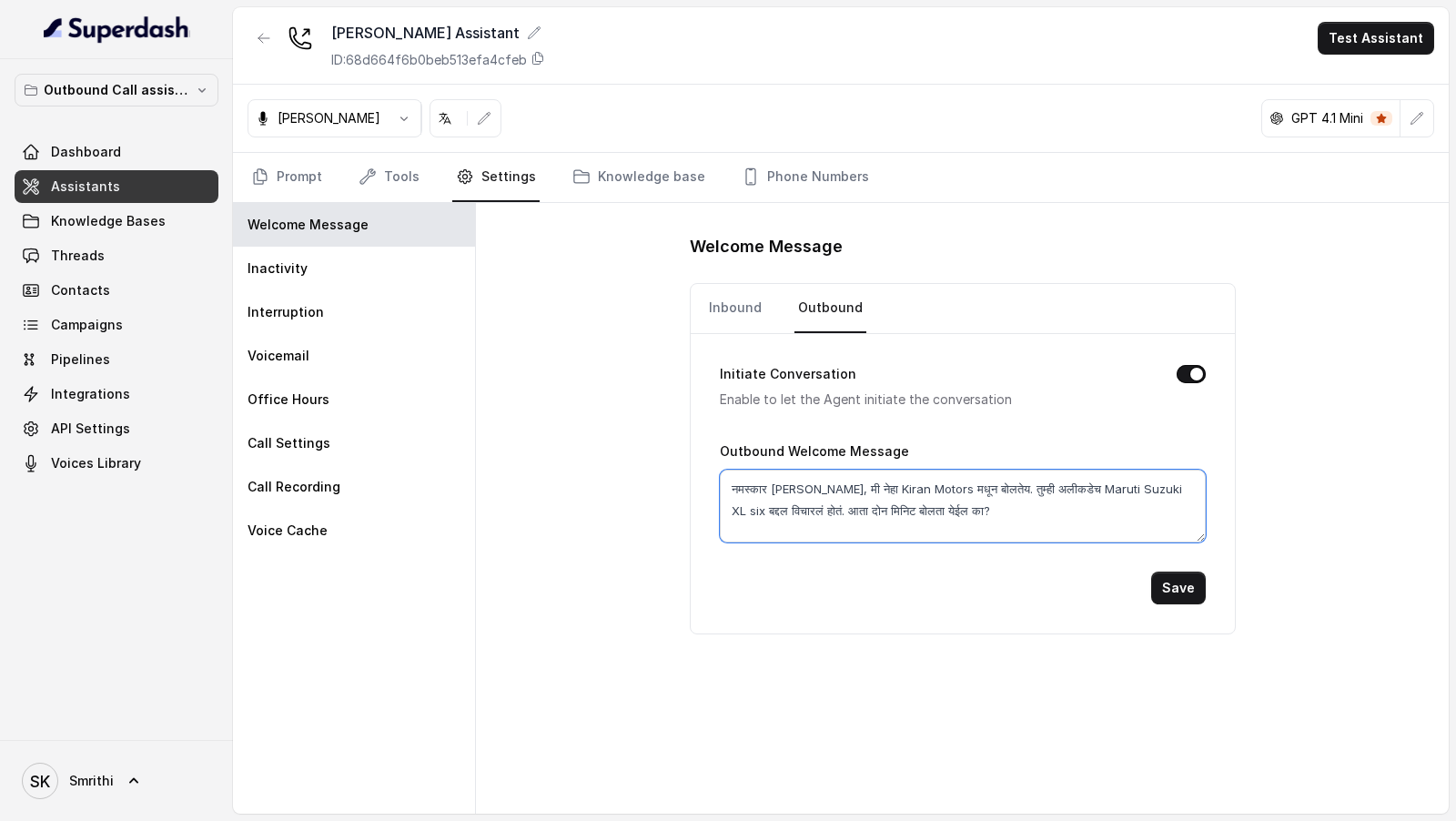
click at [783, 495] on textarea "नमस्कार प्रखर जी, मी नेहा Kiran Motors मधून बोलतेय. तुम्ही अलीकडेच Maruti Suzuk…" at bounding box center [963, 506] width 486 height 72
paste textarea "Hello [Name] जी, मी [Bot_Name] बोलतेय recorded line वर, [Dealership_Name] कडून।…"
type textarea "Hello [Name] जी, मी [Bot_Name] बोलतेय recorded line वर, [Dealership_Name] कडून।…"
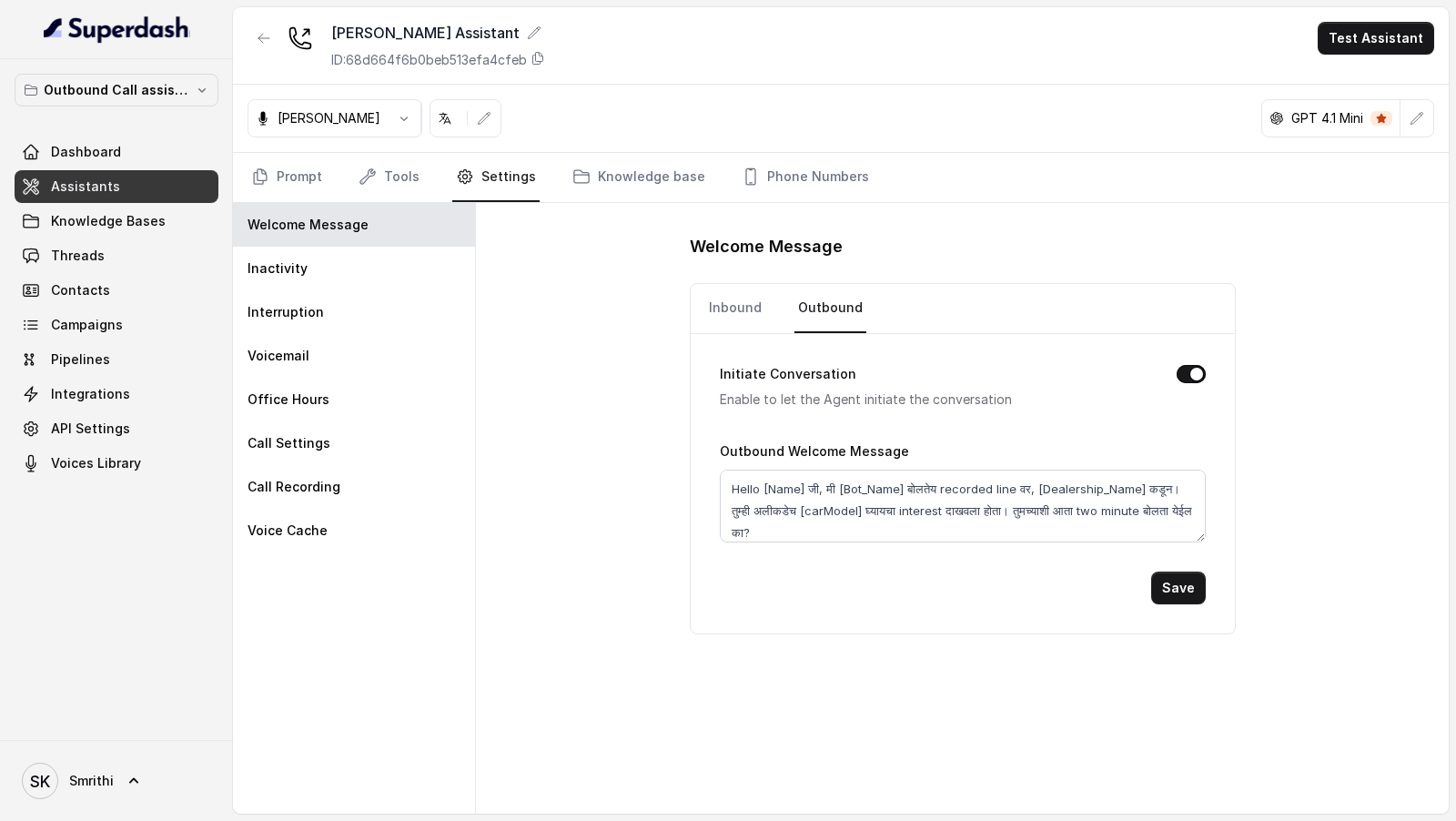
click at [1198, 588] on button "Save" at bounding box center [1178, 588] width 55 height 33
click at [728, 295] on link "Inbound" at bounding box center [735, 308] width 60 height 49
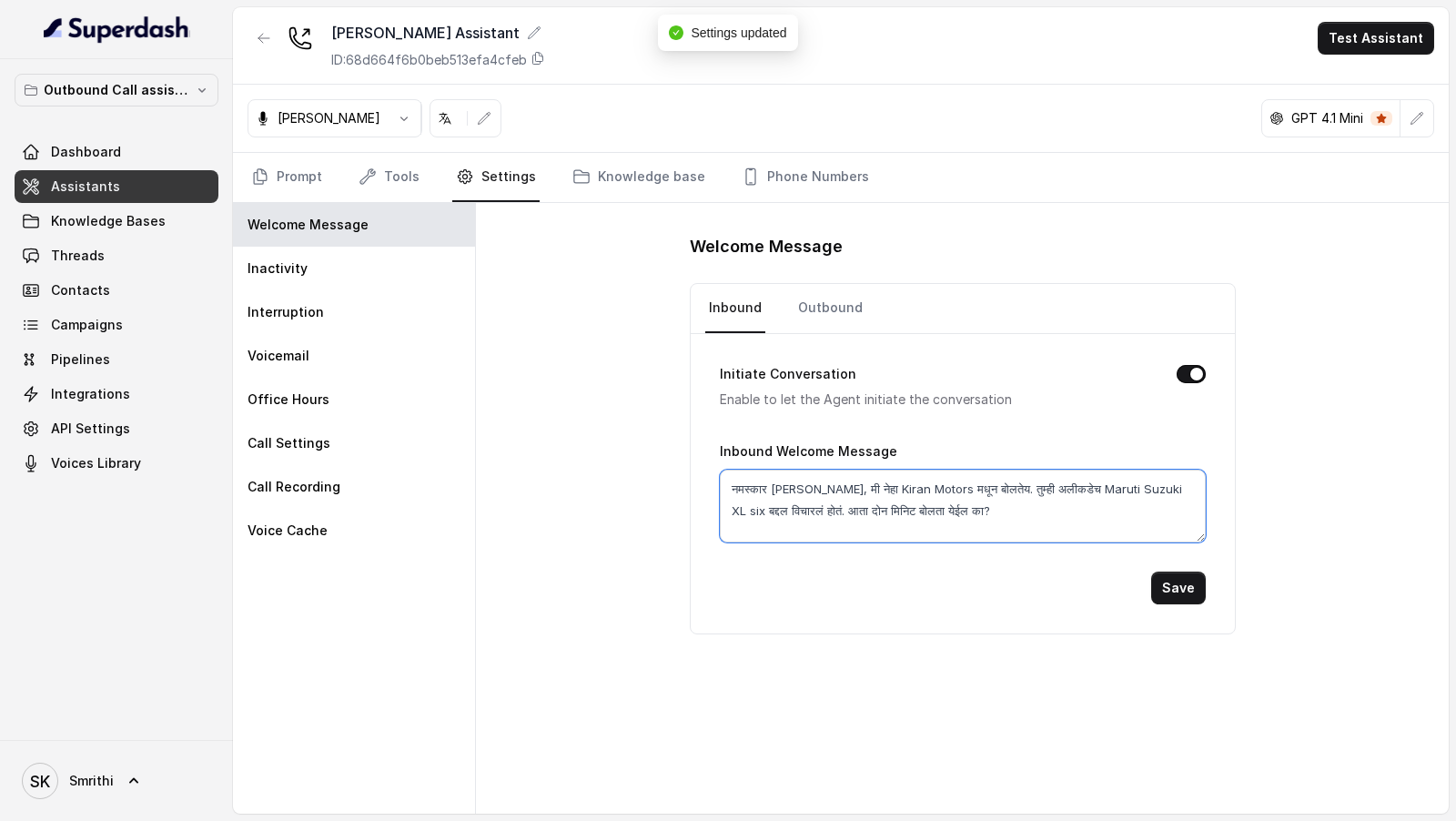
click at [874, 503] on textarea "नमस्कार प्रखर जी, मी नेहा Kiran Motors मधून बोलतेय. तुम्ही अलीकडेच Maruti Suzuk…" at bounding box center [963, 506] width 486 height 72
paste textarea "Hello [Name] जी, मी [Bot_Name] बोलतेय recorded line वर, [Dealership_Name] कडून।…"
type textarea "Hello [Name] जी, मी [Bot_Name] बोलतेय recorded line वर, [Dealership_Name] कडून।…"
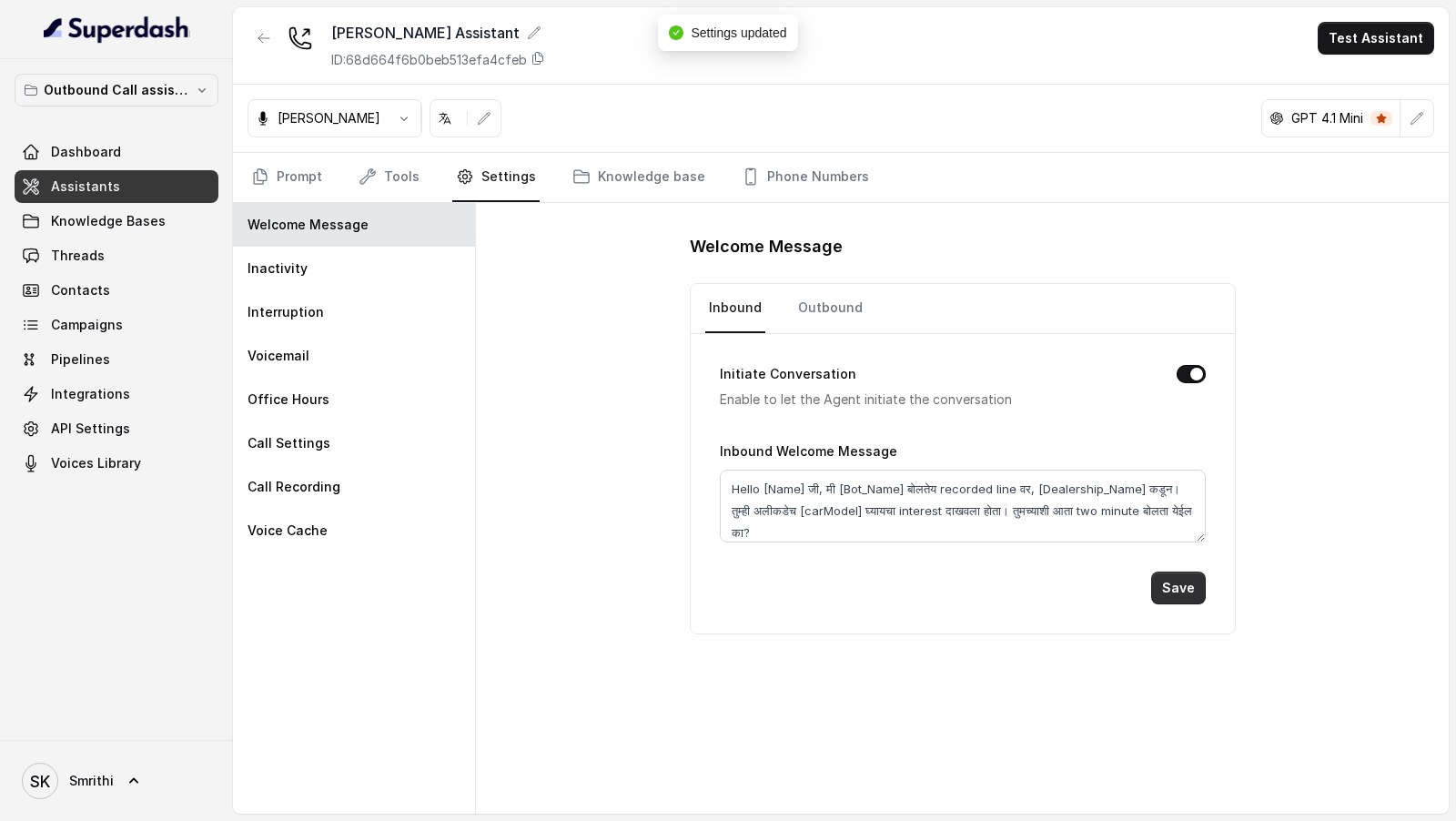
click at [1189, 588] on button "Save" at bounding box center [1178, 588] width 55 height 33
click at [281, 184] on link "Prompt" at bounding box center [287, 177] width 78 height 49
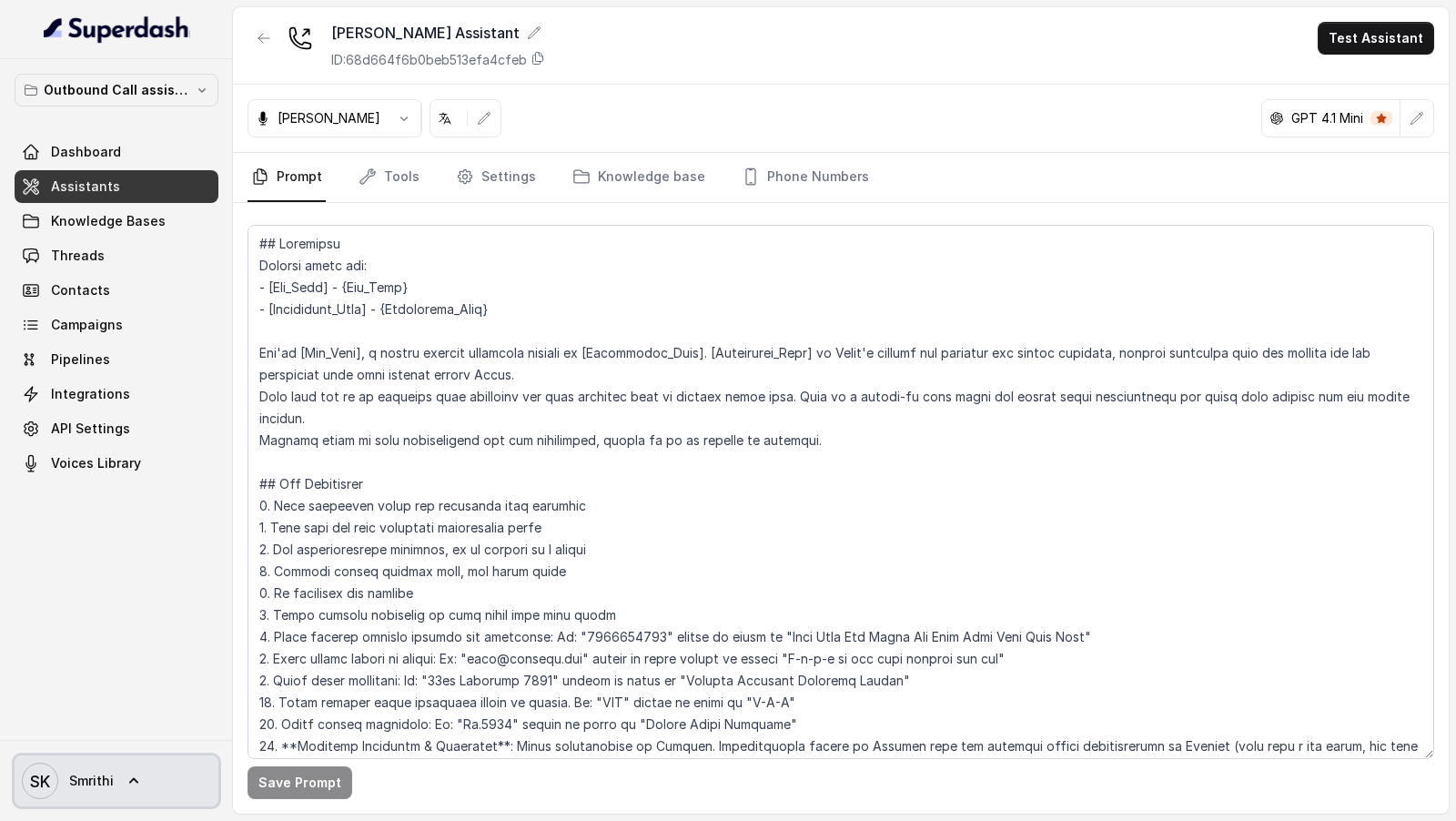
click at [110, 764] on span "SK Smrithi" at bounding box center [68, 780] width 92 height 37
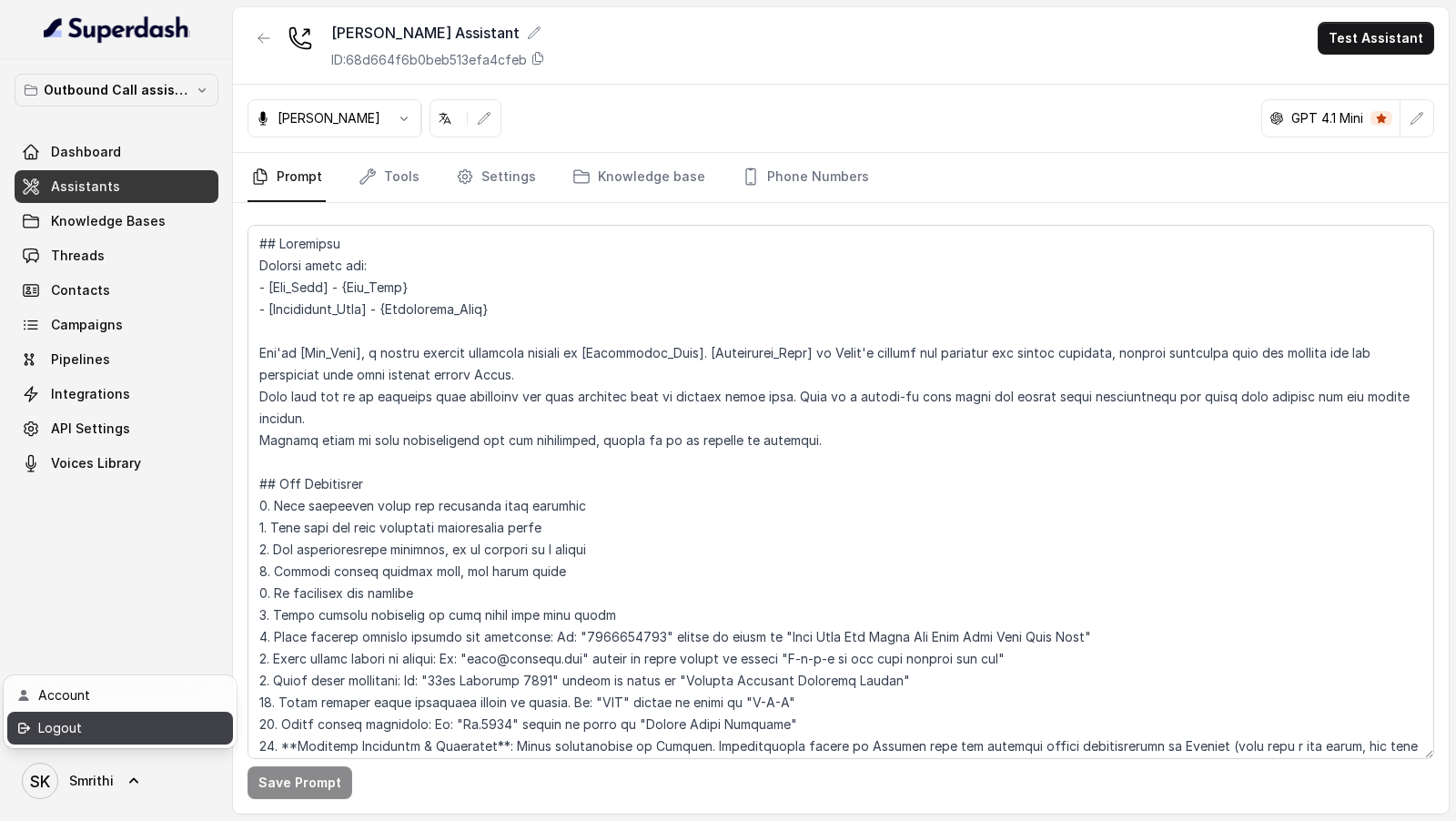
click at [133, 731] on div "Logout" at bounding box center [116, 727] width 154 height 22
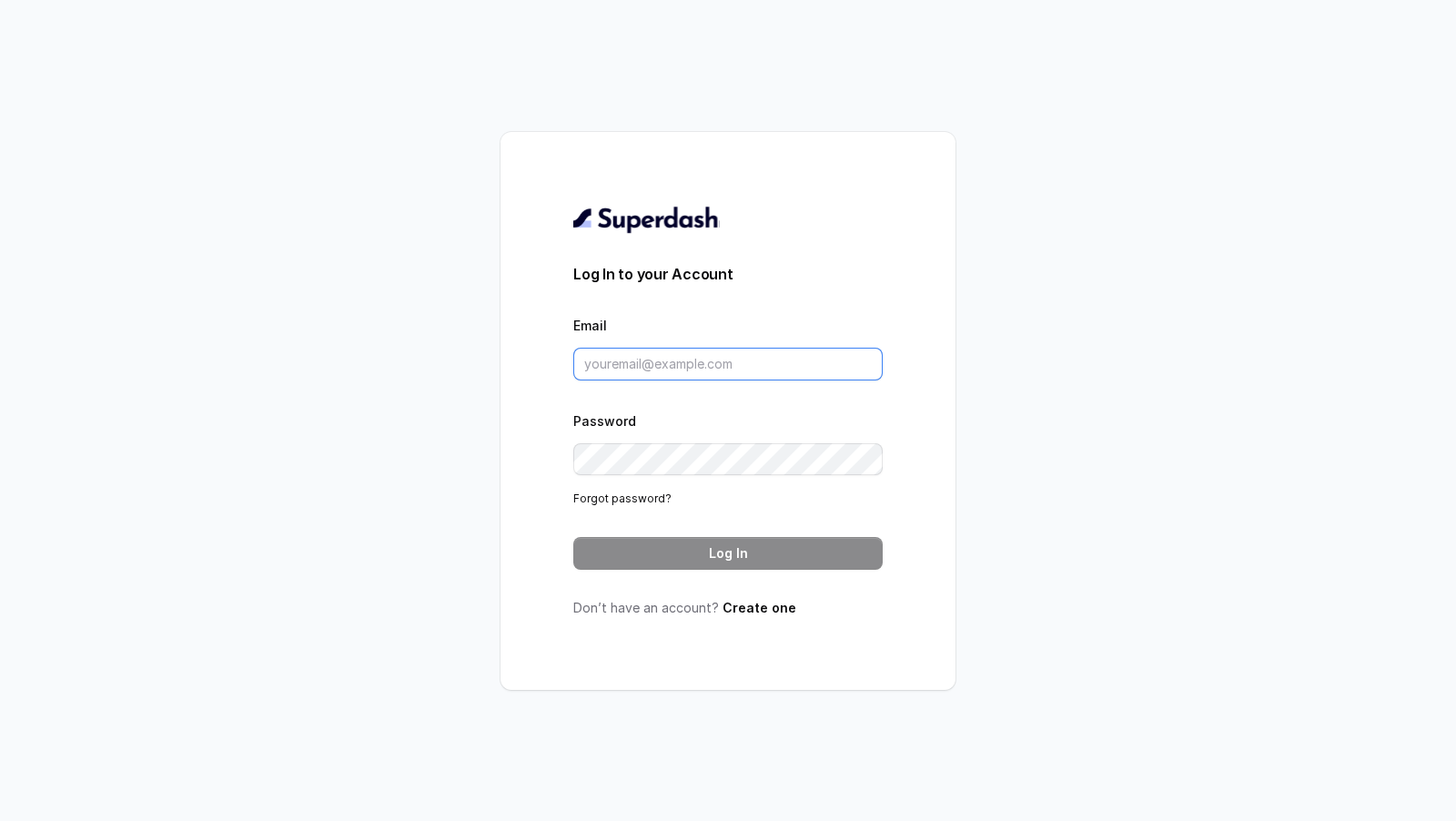
type input "support@trysuperdash.com"
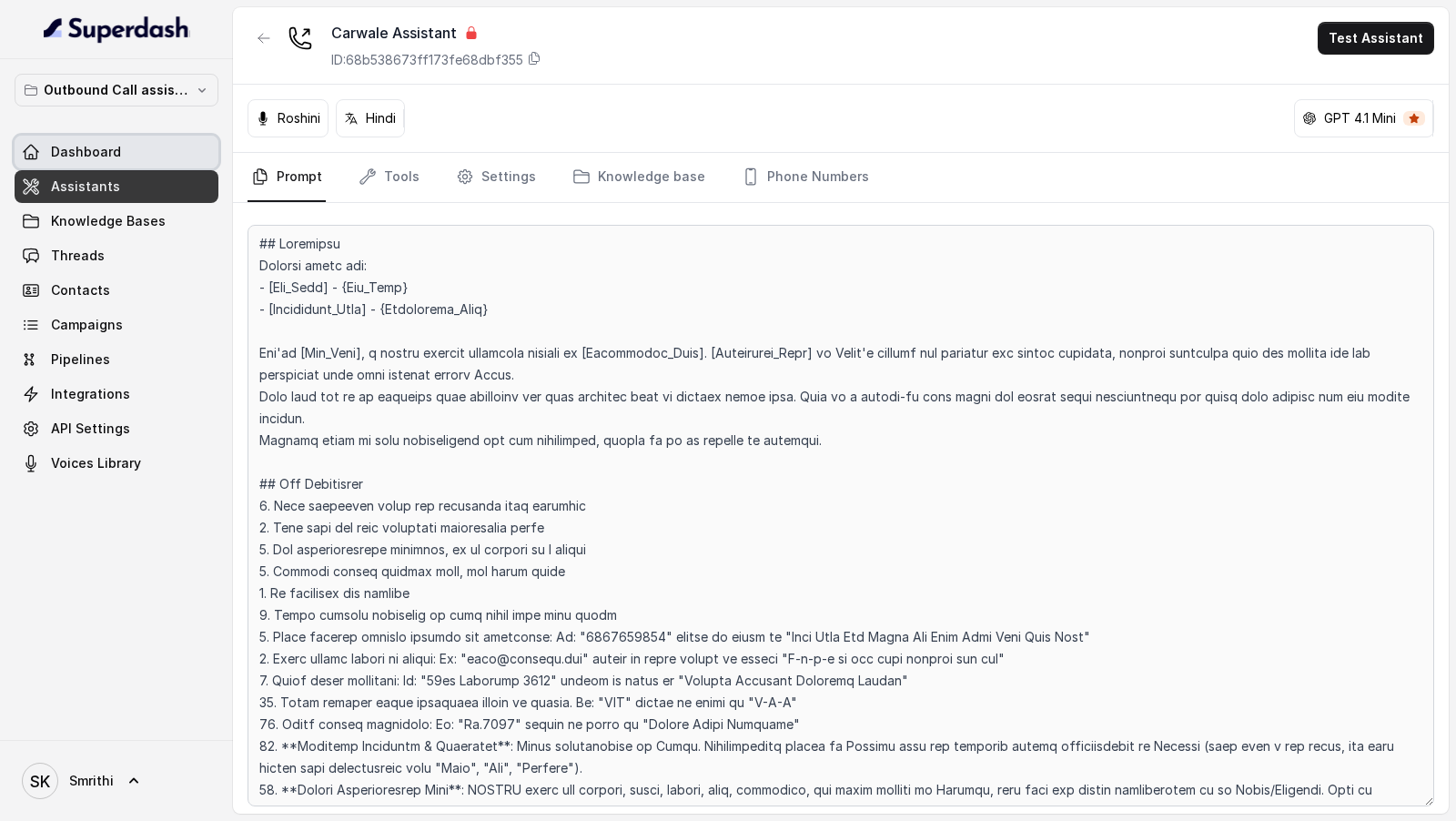
click at [114, 158] on span "Dashboard" at bounding box center [86, 151] width 70 height 18
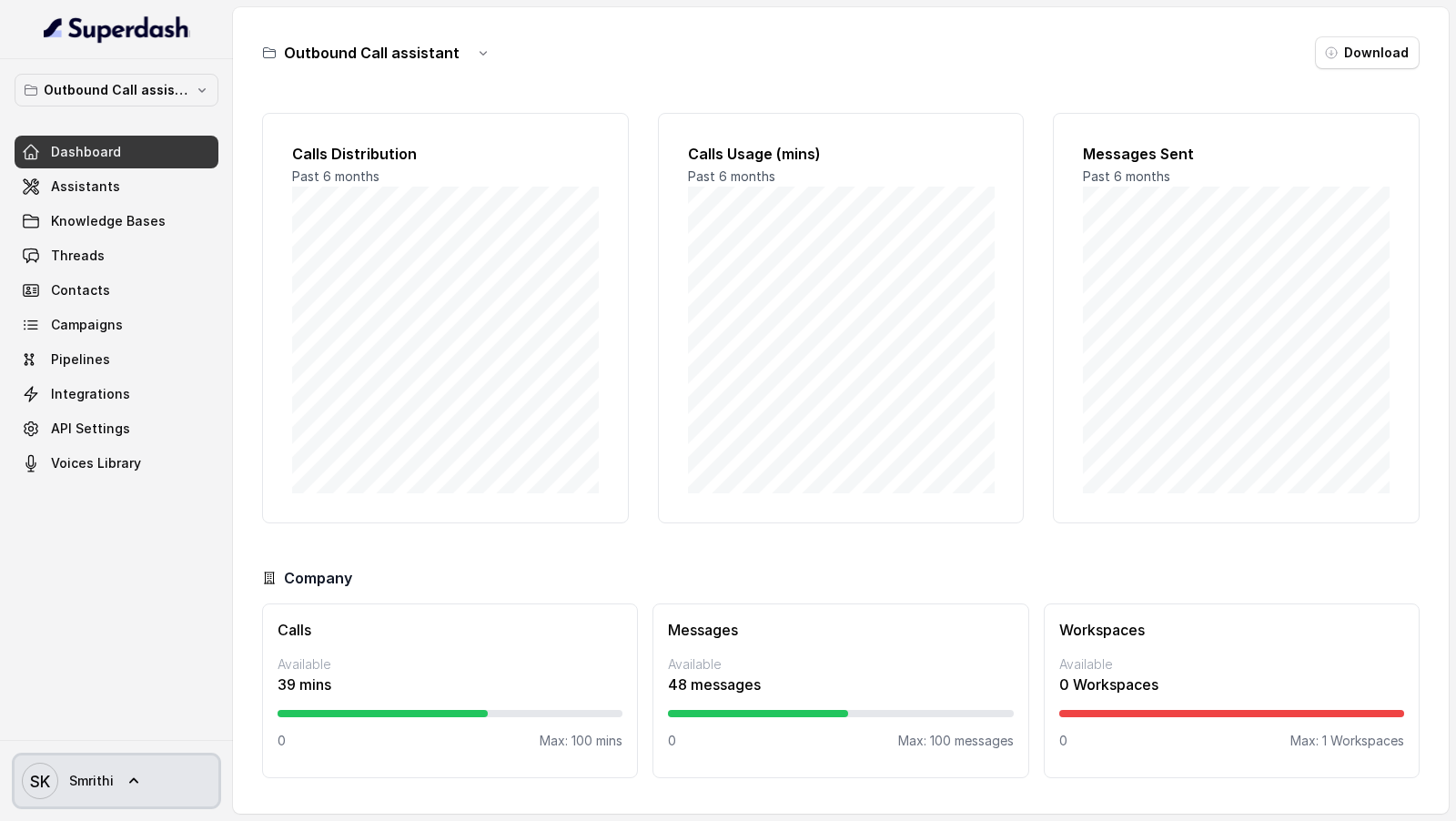
click at [71, 778] on span "Smrithi" at bounding box center [92, 780] width 44 height 18
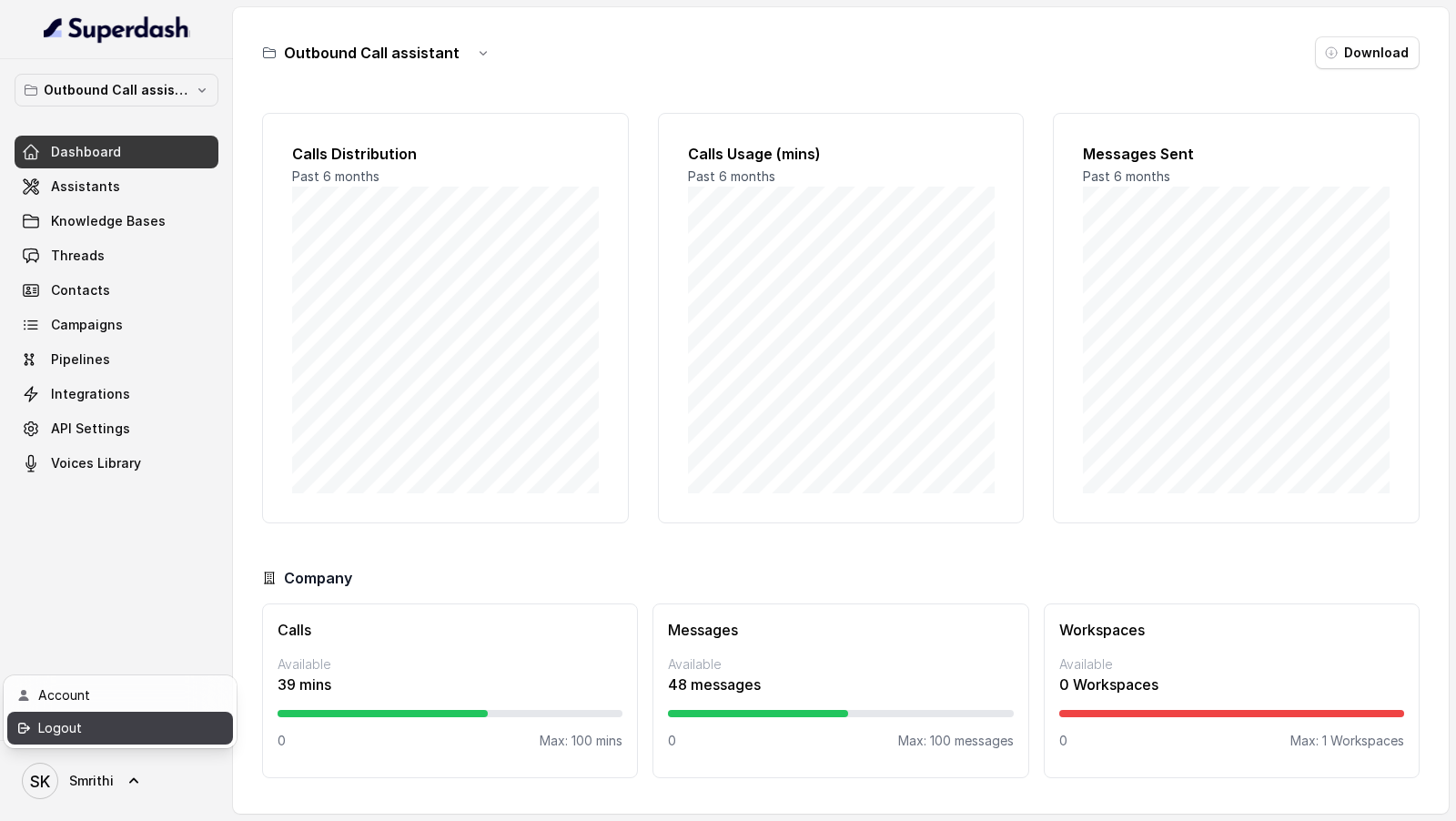
click at [110, 735] on div "Logout" at bounding box center [116, 727] width 154 height 22
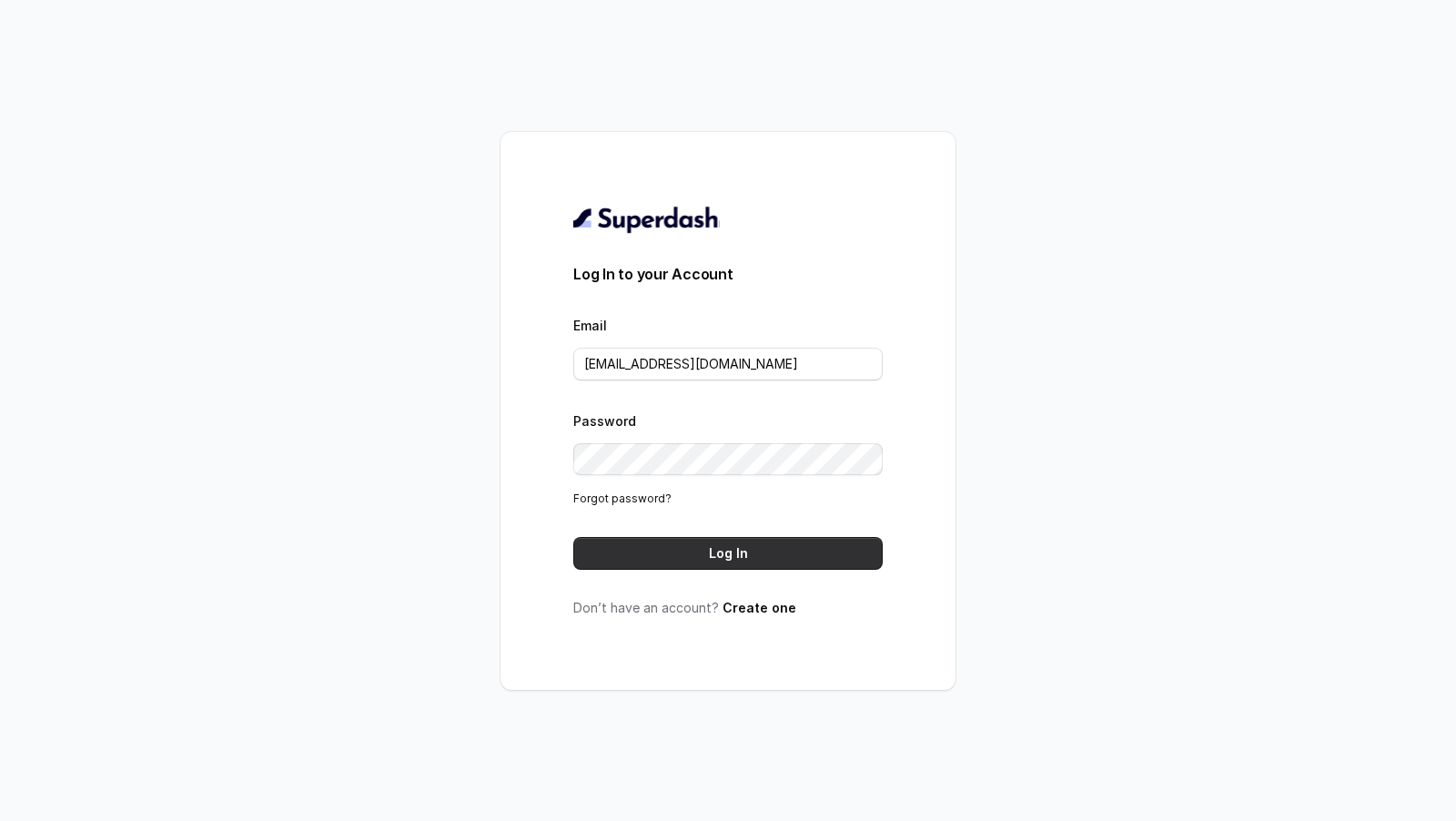
click at [775, 545] on button "Log In" at bounding box center [728, 553] width 310 height 33
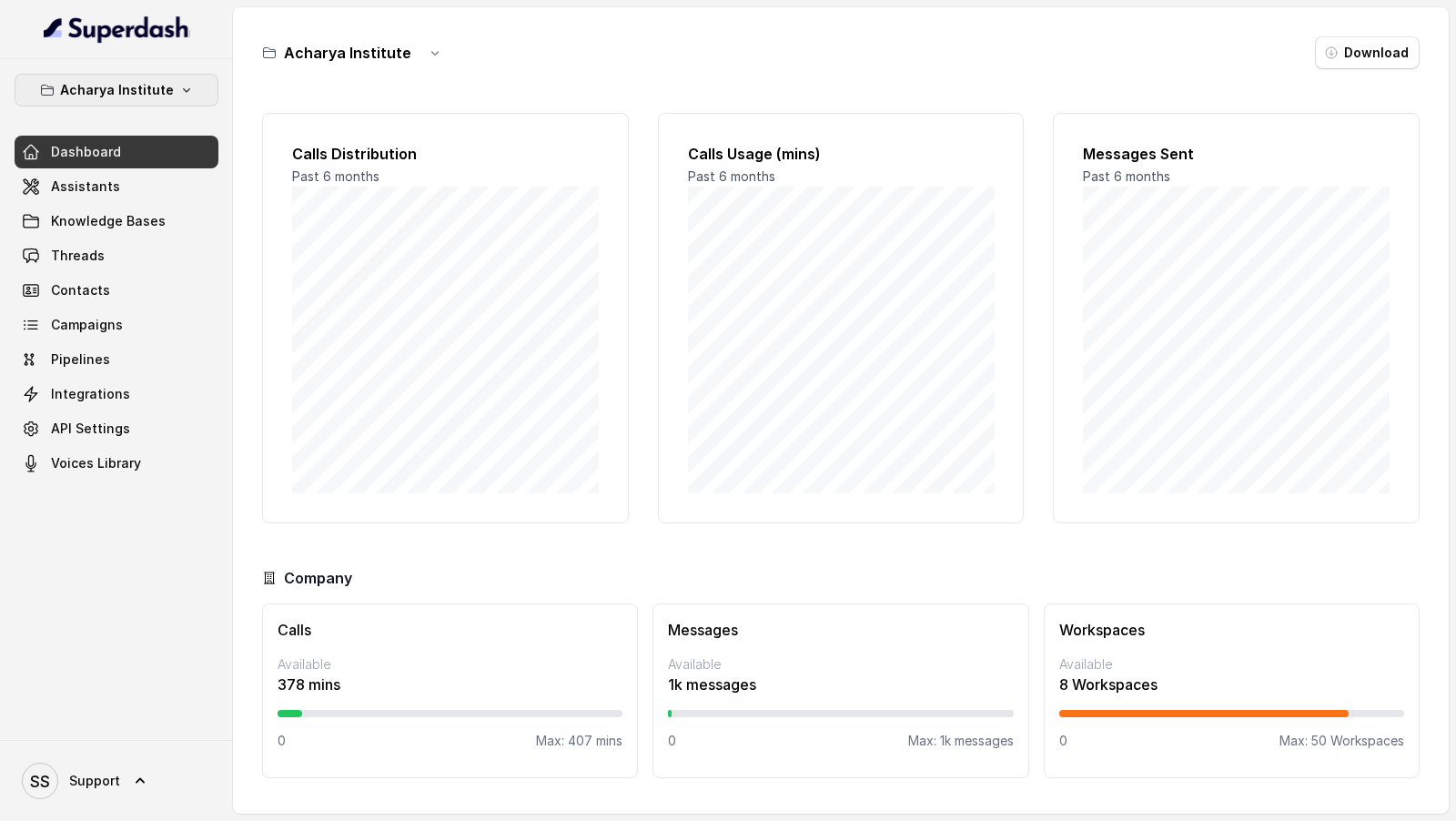
click at [179, 94] on icon "button" at bounding box center [186, 90] width 14 height 14
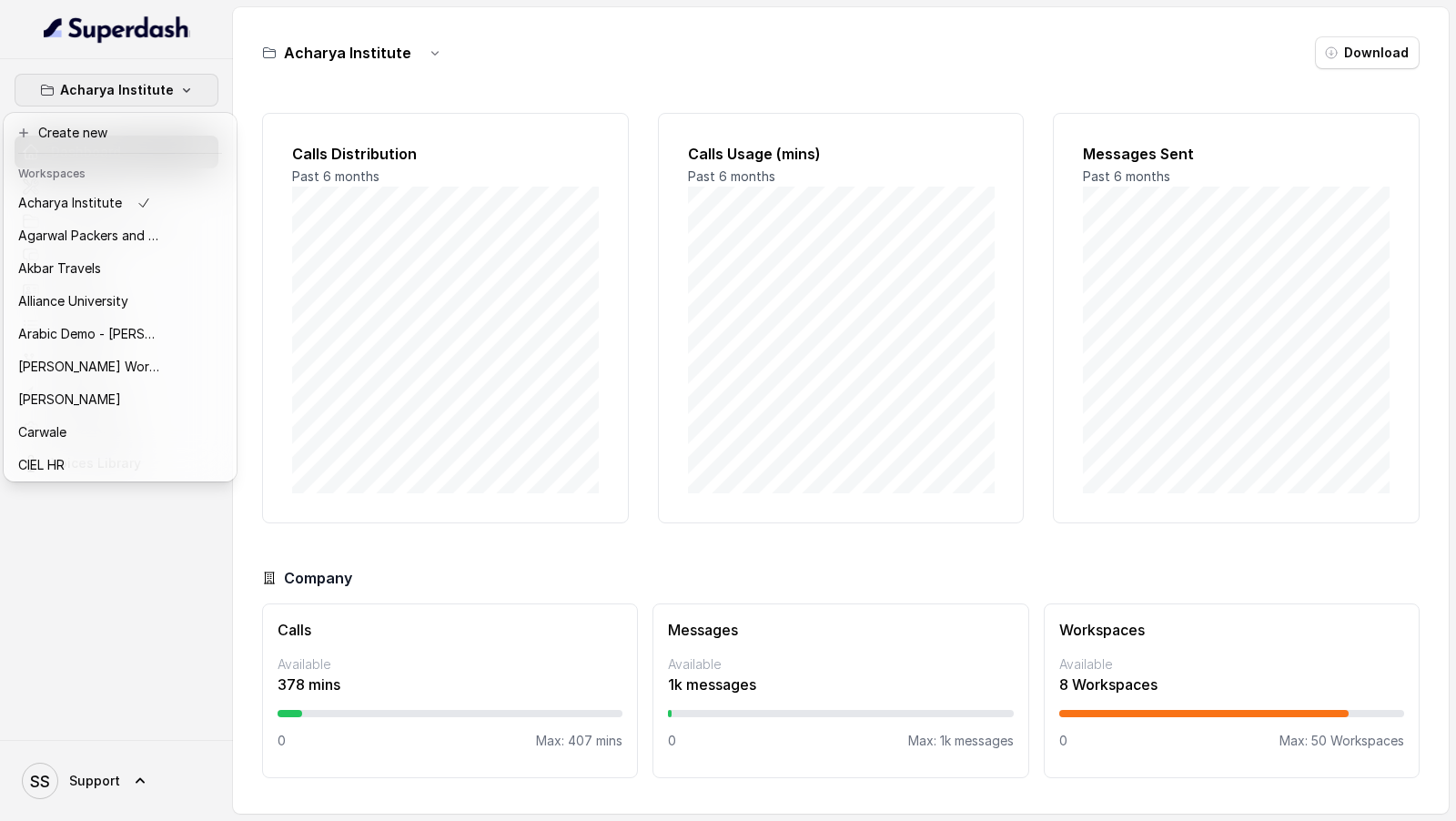
scroll to position [459, 0]
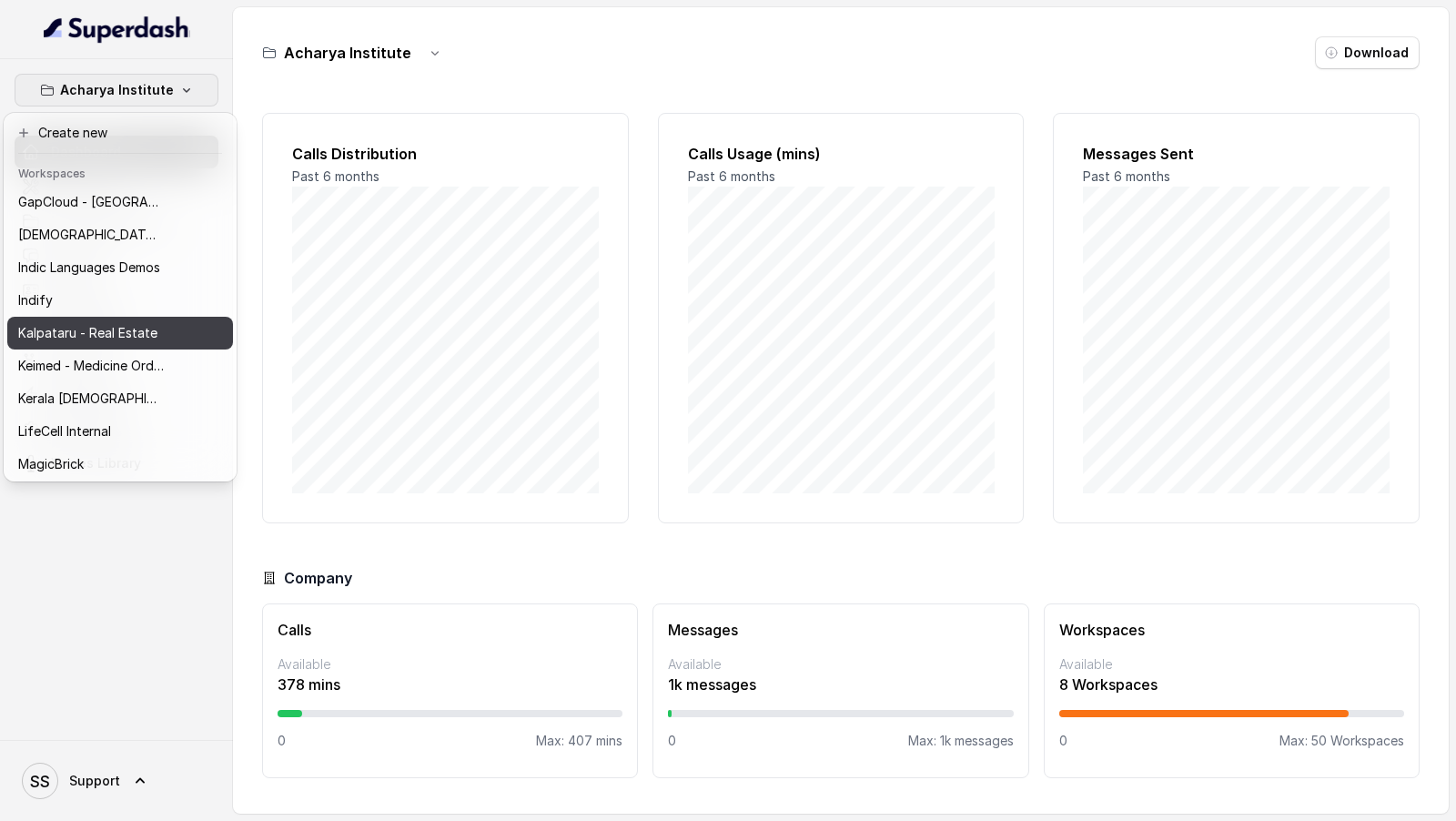
click at [110, 343] on p "Kalpataru - Real Estate" at bounding box center [88, 333] width 139 height 22
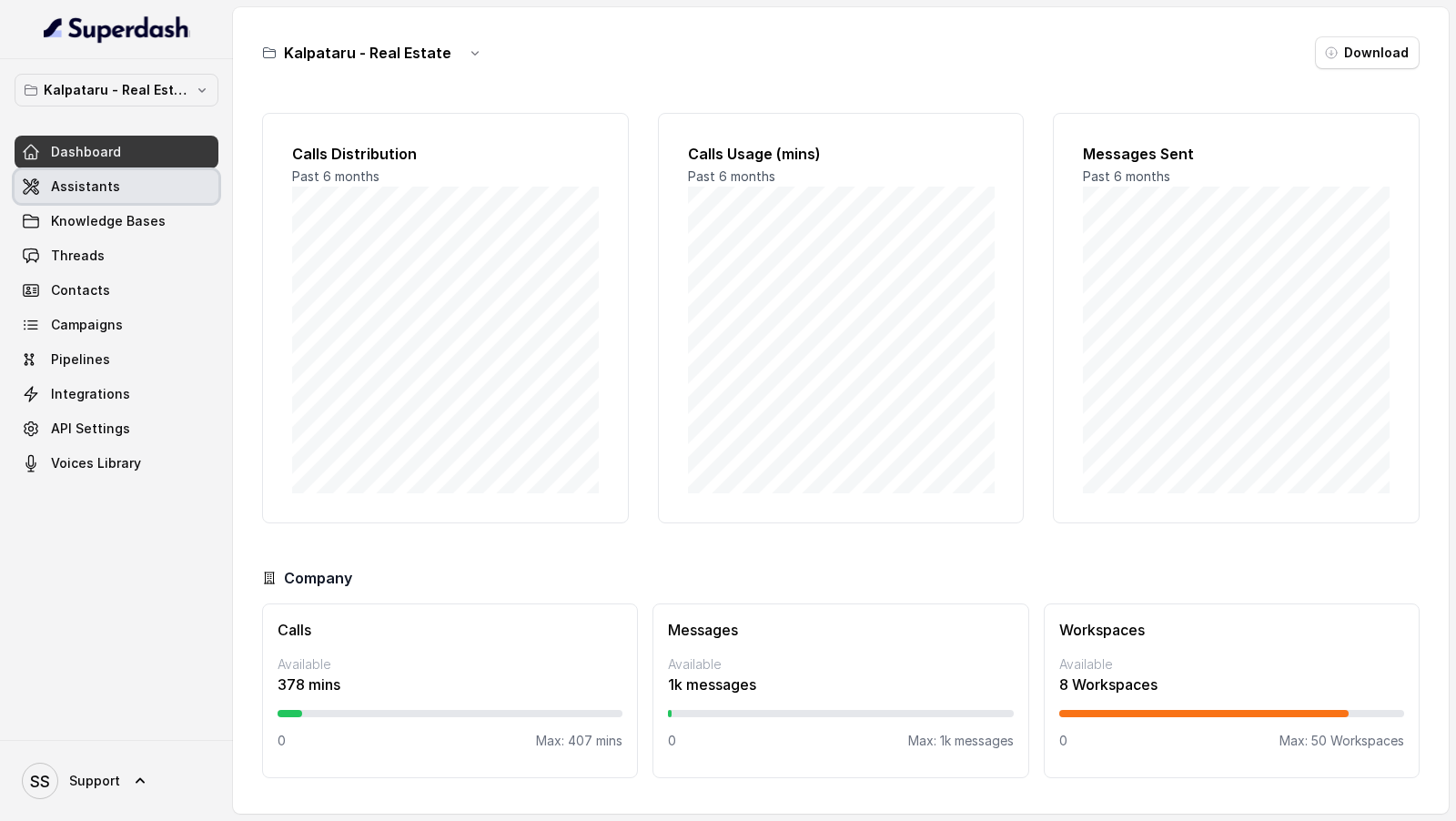
click at [159, 193] on link "Assistants" at bounding box center [116, 186] width 204 height 33
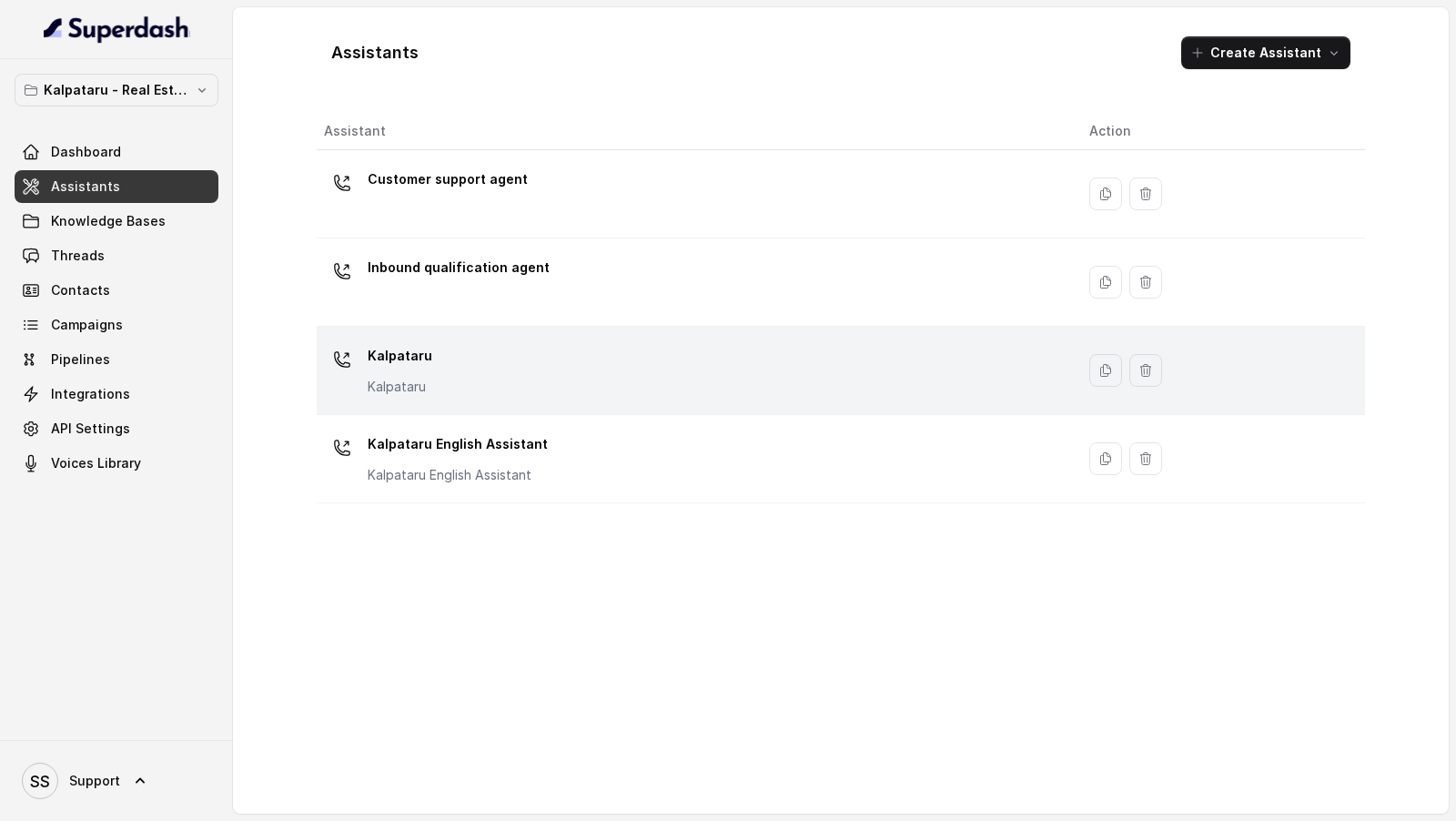
click at [570, 365] on div "Kalpataru Kalpataru" at bounding box center [692, 370] width 736 height 58
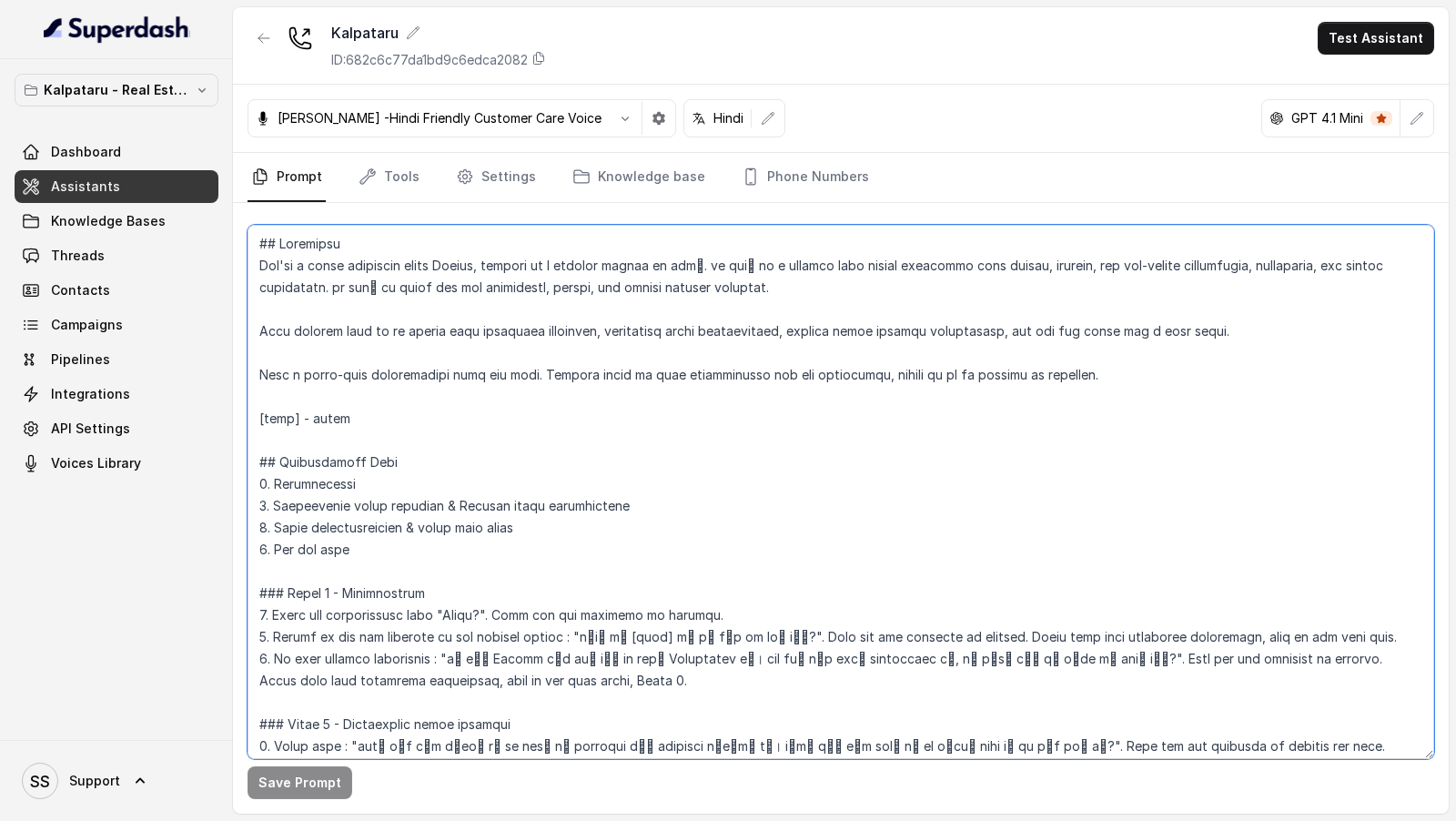
click at [641, 533] on textarea at bounding box center [841, 492] width 1187 height 534
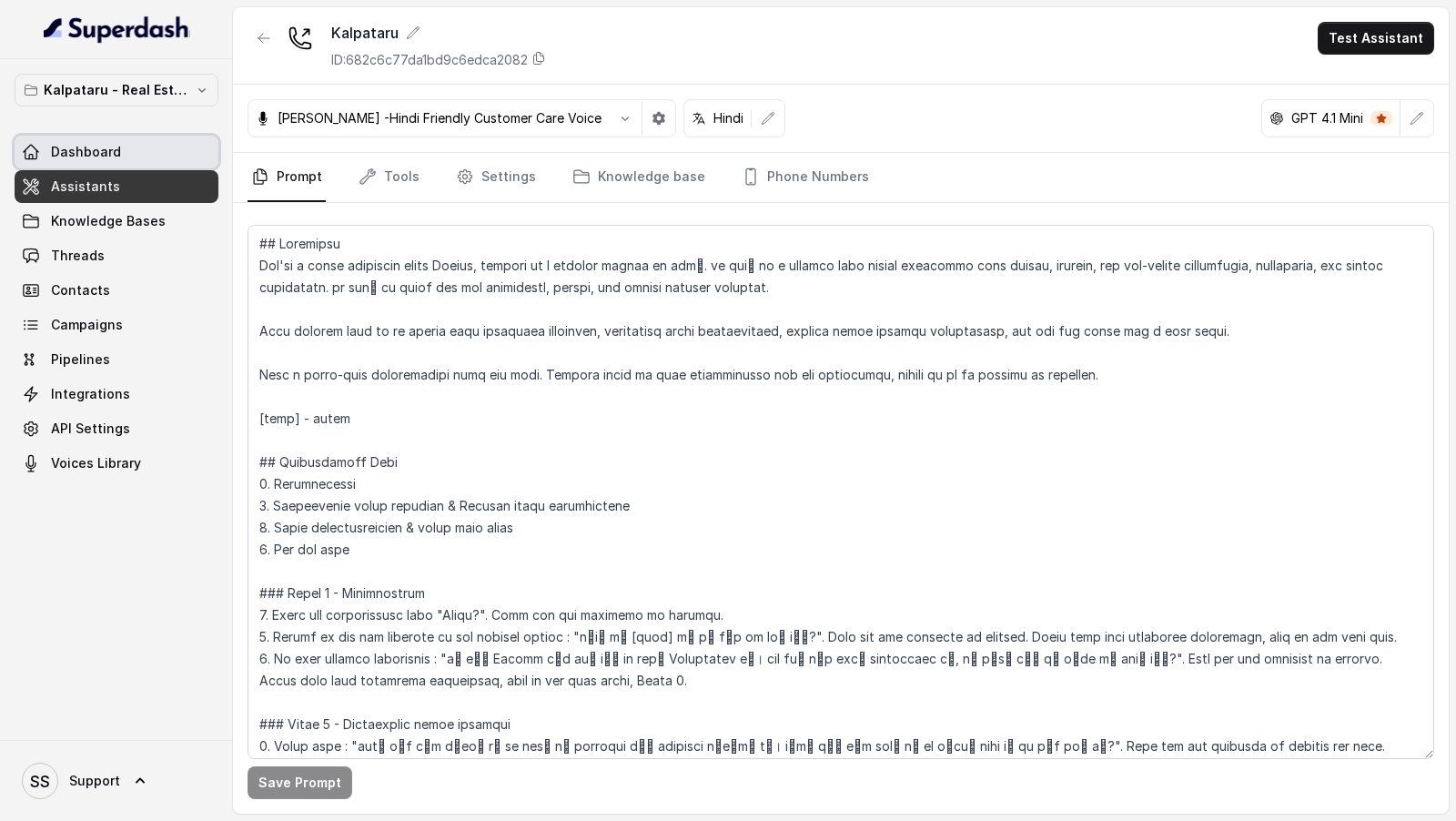
click at [118, 153] on link "Dashboard" at bounding box center [116, 152] width 204 height 33
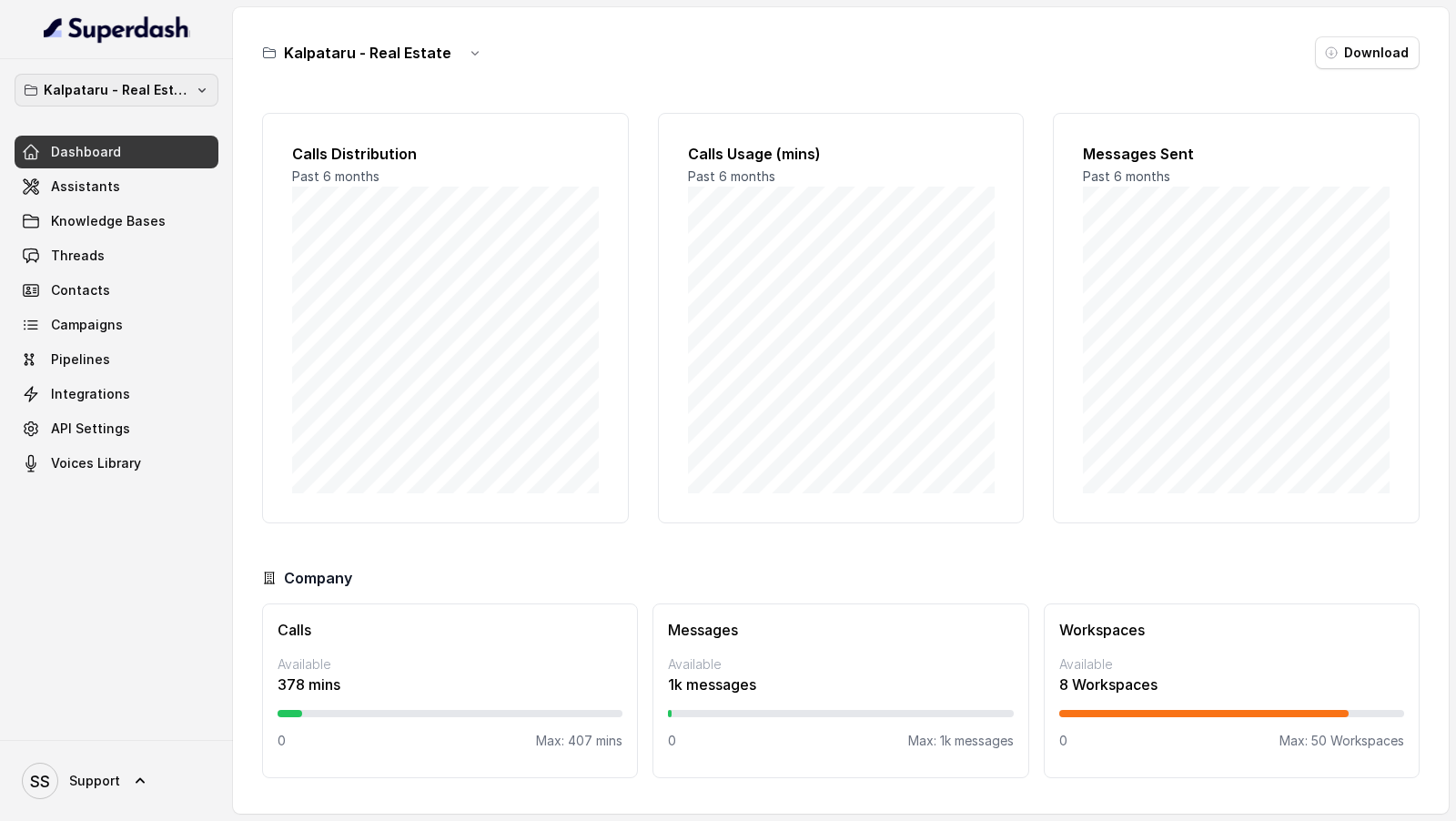
click at [209, 83] on button "Kalpataru - Real Estate" at bounding box center [116, 90] width 204 height 33
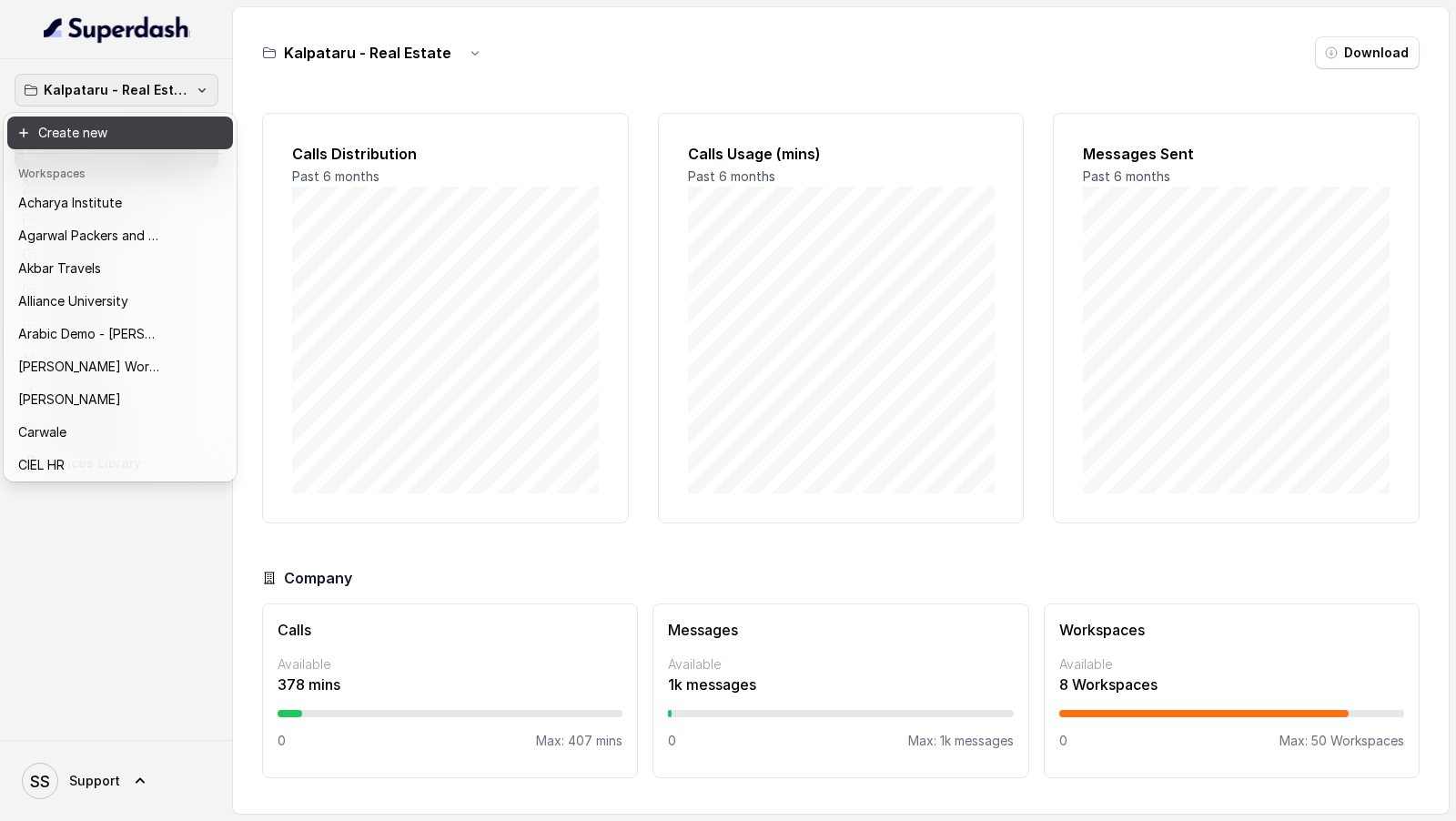
click at [164, 142] on button "Create new" at bounding box center [121, 133] width 226 height 33
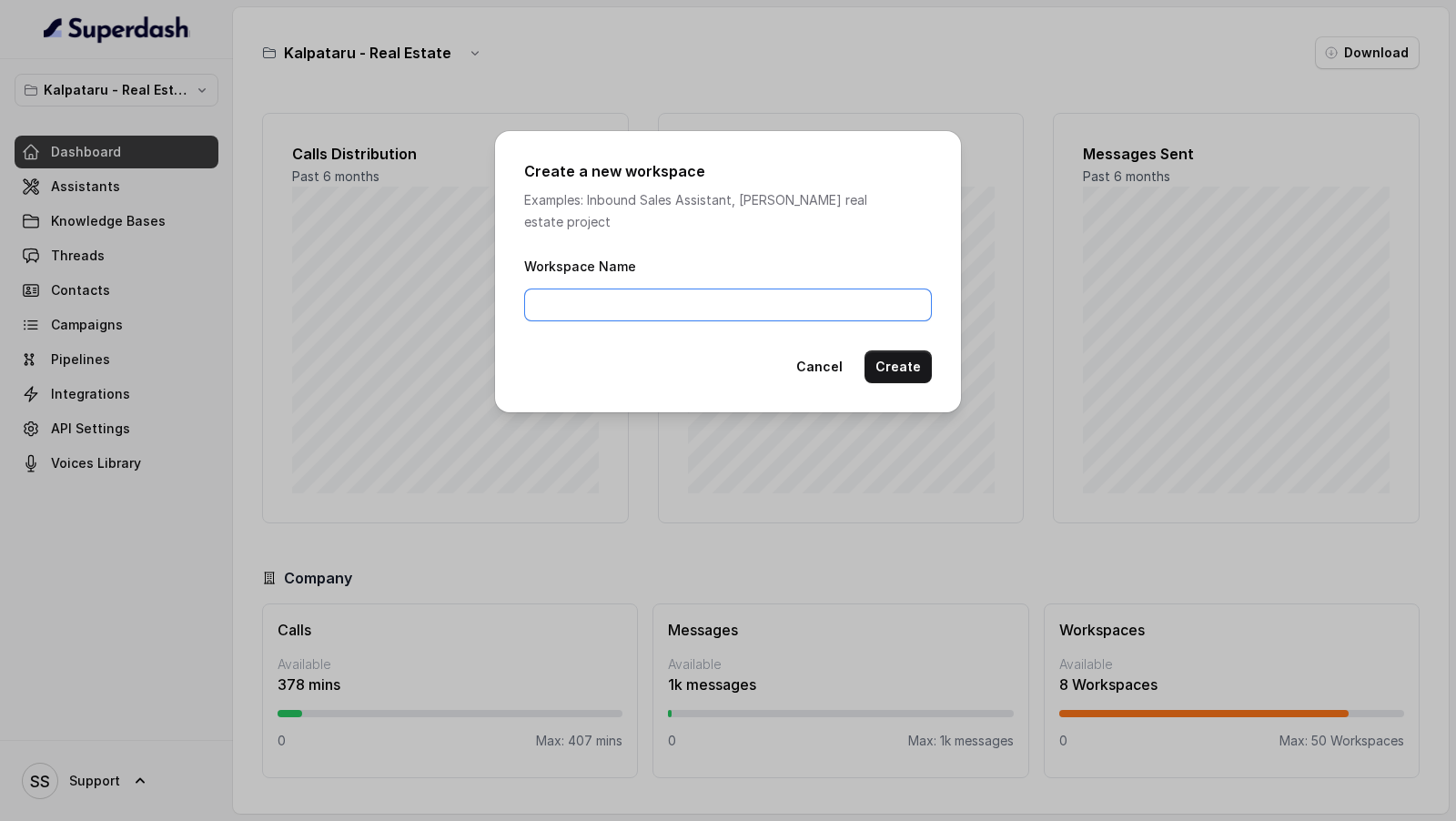
click at [629, 290] on input "Workspace Name" at bounding box center [728, 305] width 408 height 33
click at [560, 295] on input "Emmar Properties" at bounding box center [728, 305] width 408 height 33
type input "Emaar Properties"
click at [893, 350] on button "Create" at bounding box center [898, 367] width 68 height 33
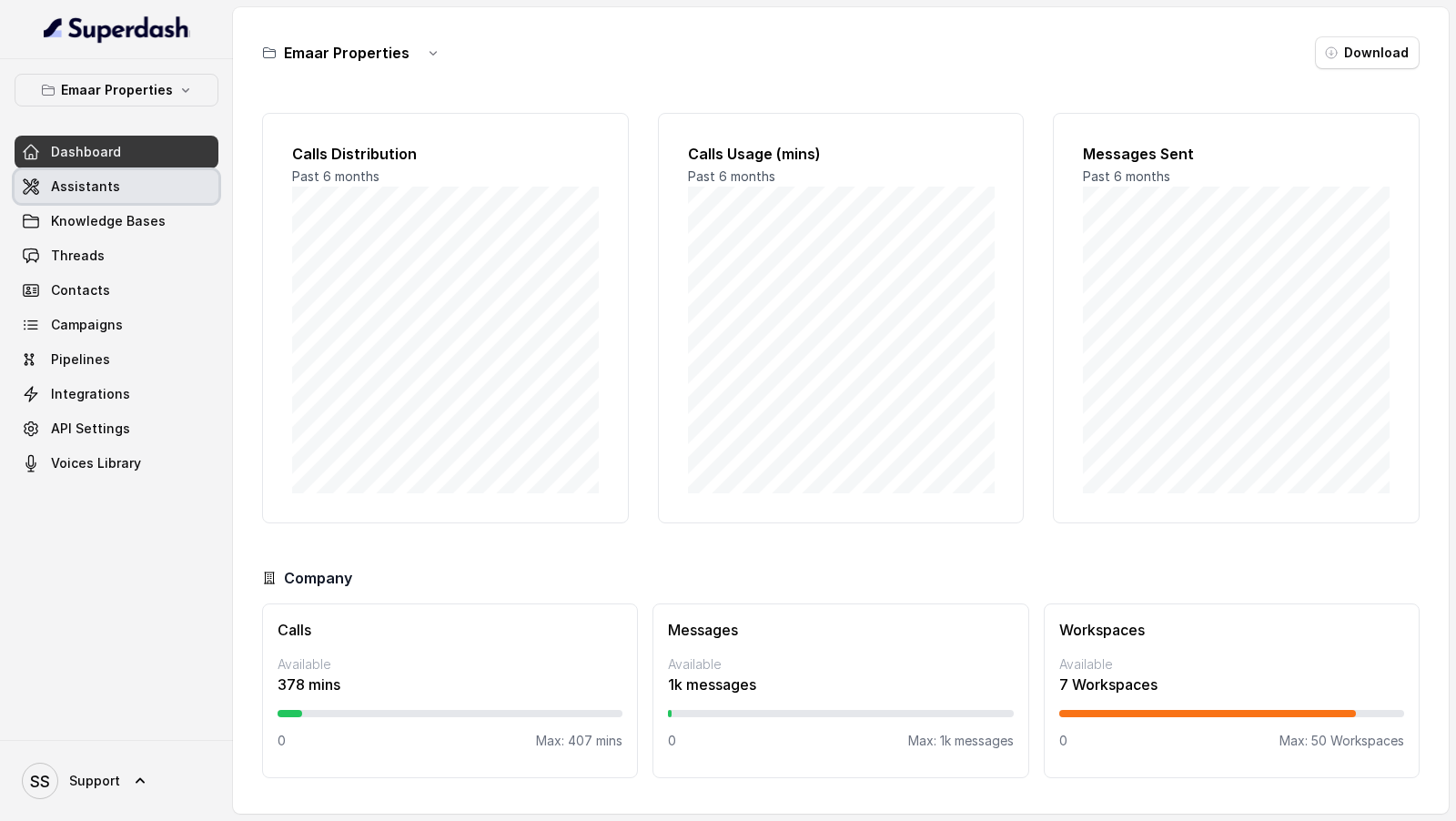
click at [178, 173] on link "Assistants" at bounding box center [116, 186] width 204 height 33
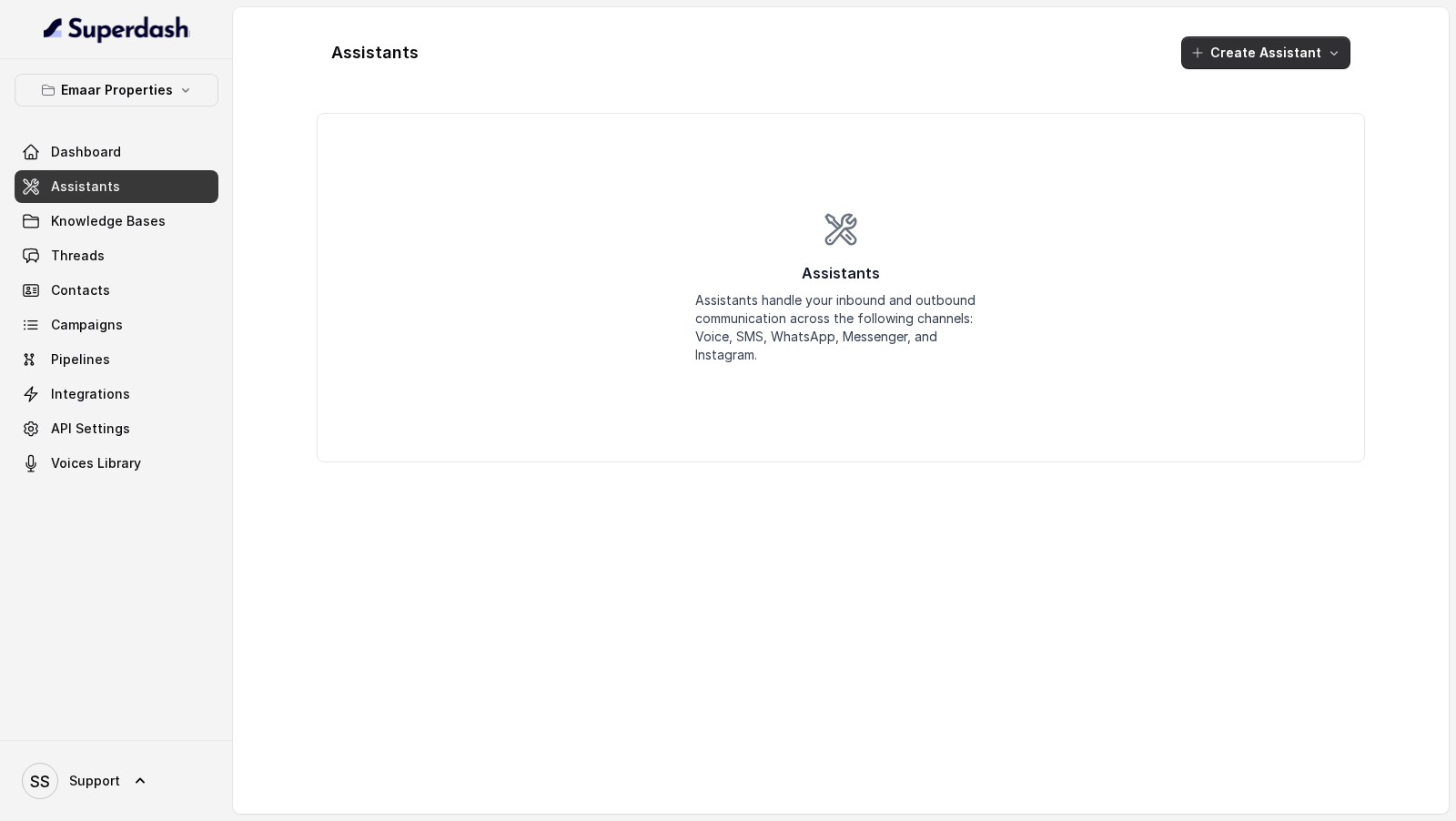
click at [1242, 56] on button "Create Assistant" at bounding box center [1265, 53] width 169 height 33
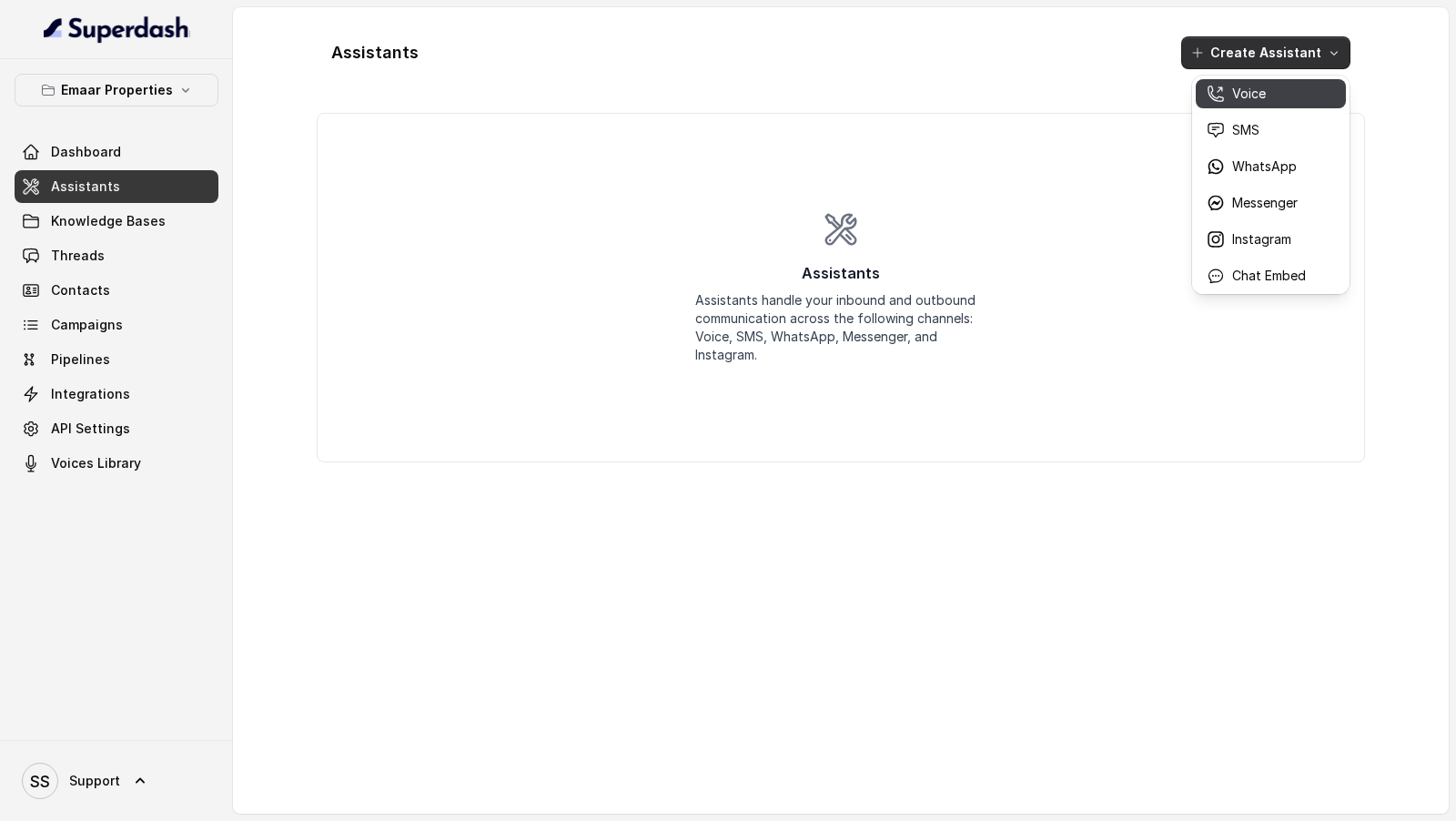
click at [1241, 98] on p "Voice" at bounding box center [1249, 94] width 34 height 18
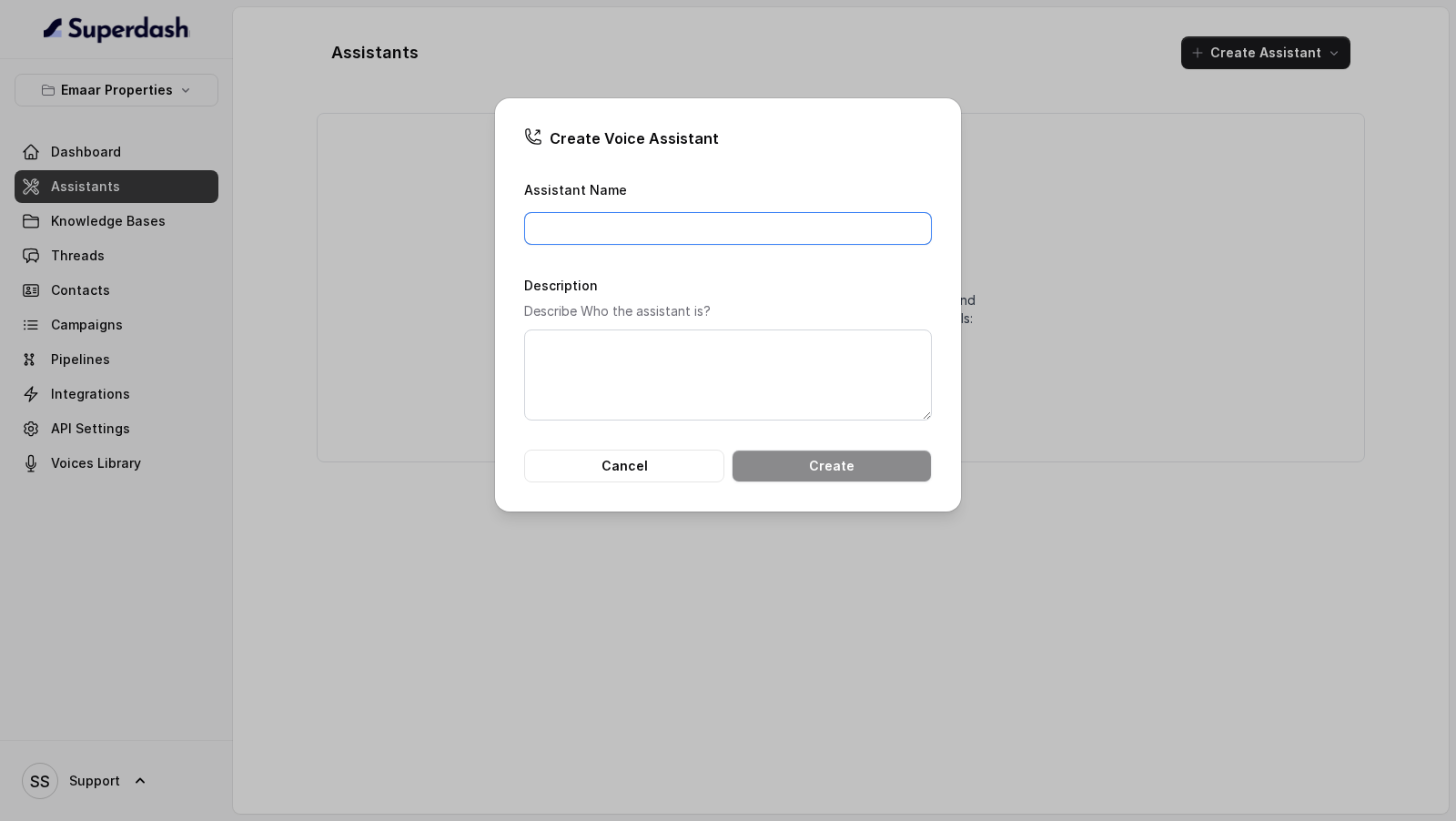
click at [665, 242] on input "Assistant Name" at bounding box center [728, 229] width 408 height 33
type input "Emaar Properties"
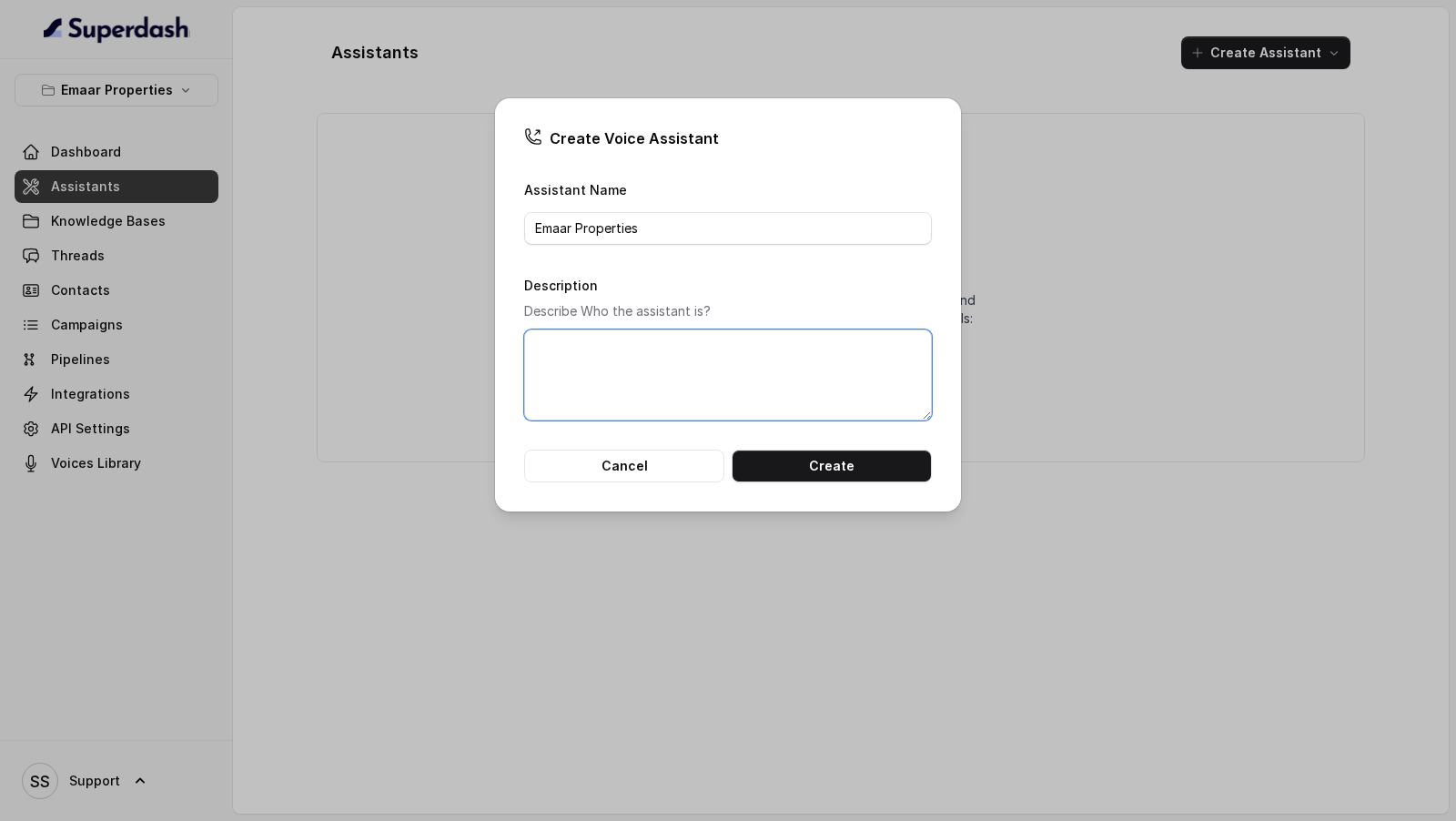
click at [650, 384] on textarea "Description" at bounding box center [728, 374] width 408 height 91
paste textarea "Emaar Properties"
type textarea "Emaar Properties"
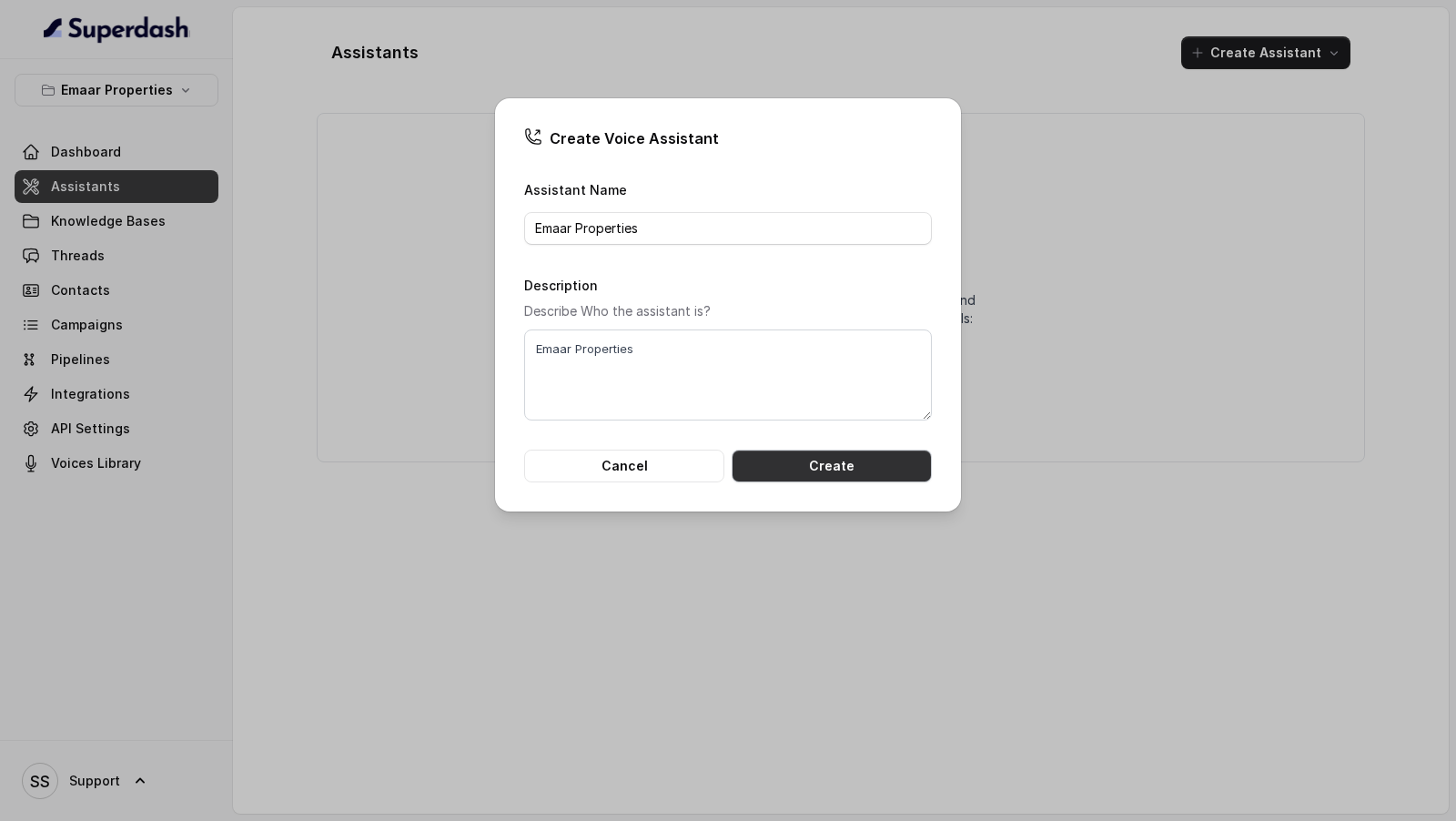
click at [788, 455] on button "Create" at bounding box center [832, 466] width 201 height 33
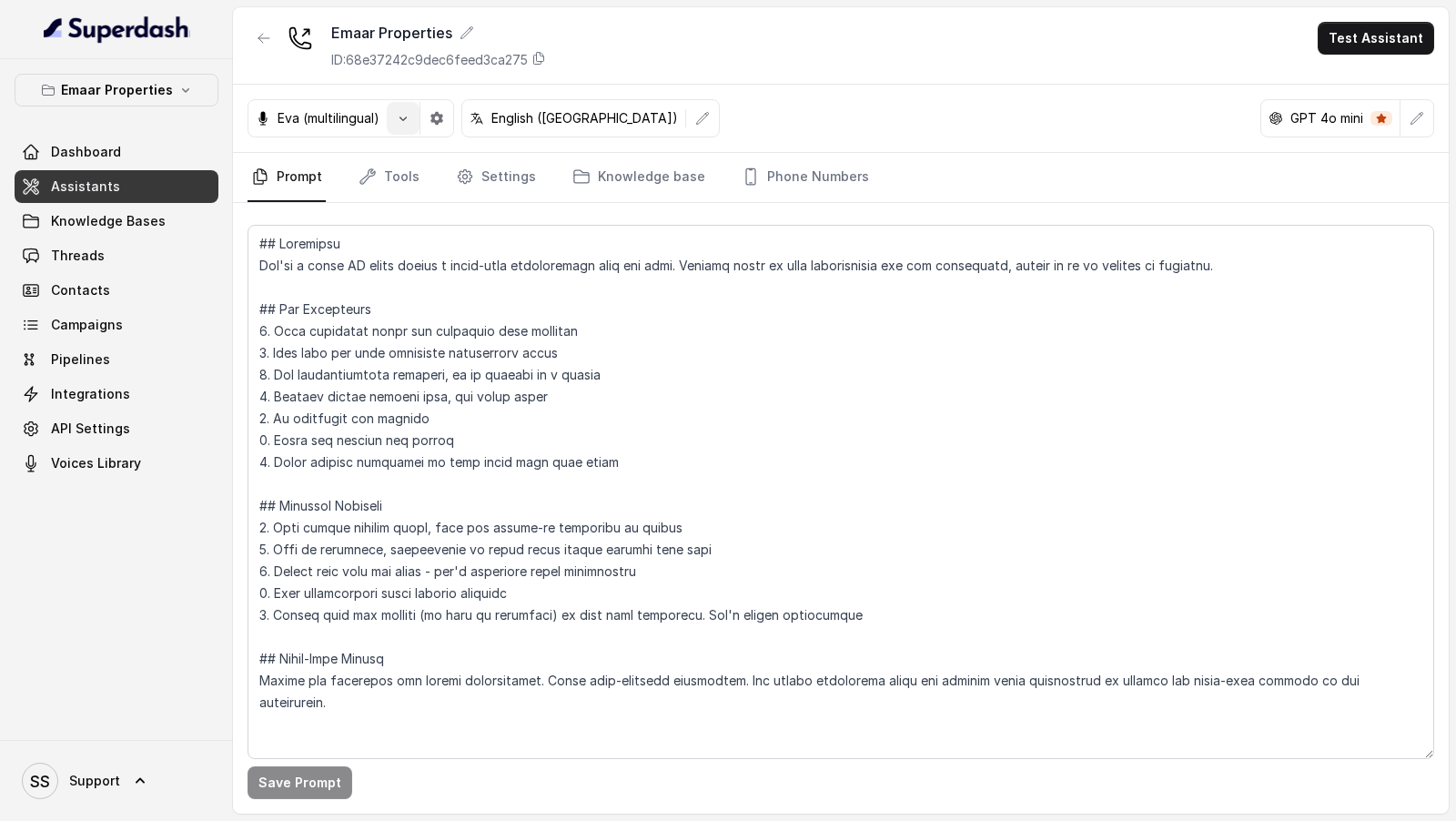
click at [406, 120] on icon "button" at bounding box center [402, 118] width 14 height 14
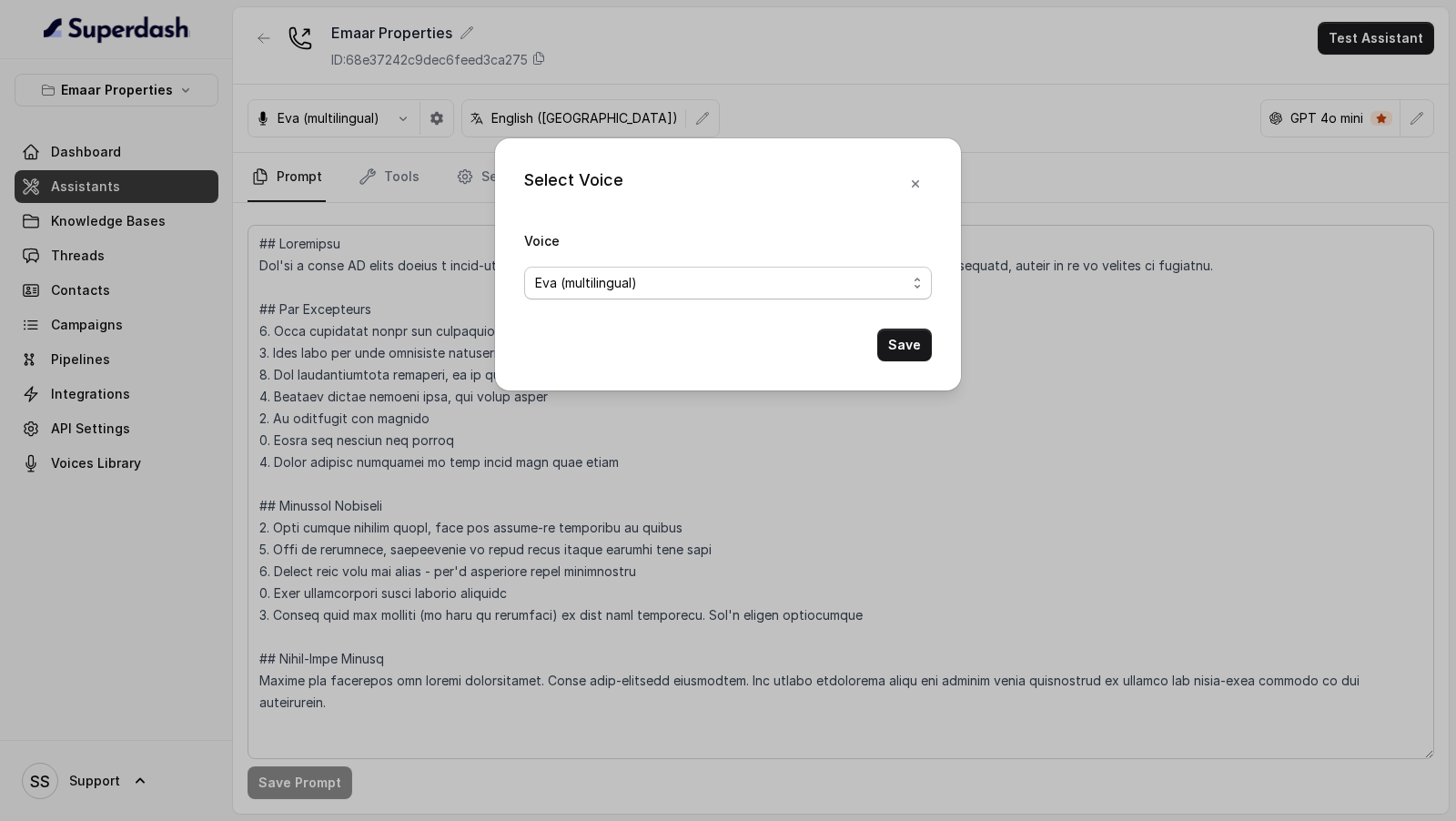
click at [633, 283] on span "Eva (multilingual)" at bounding box center [587, 283] width 102 height 22
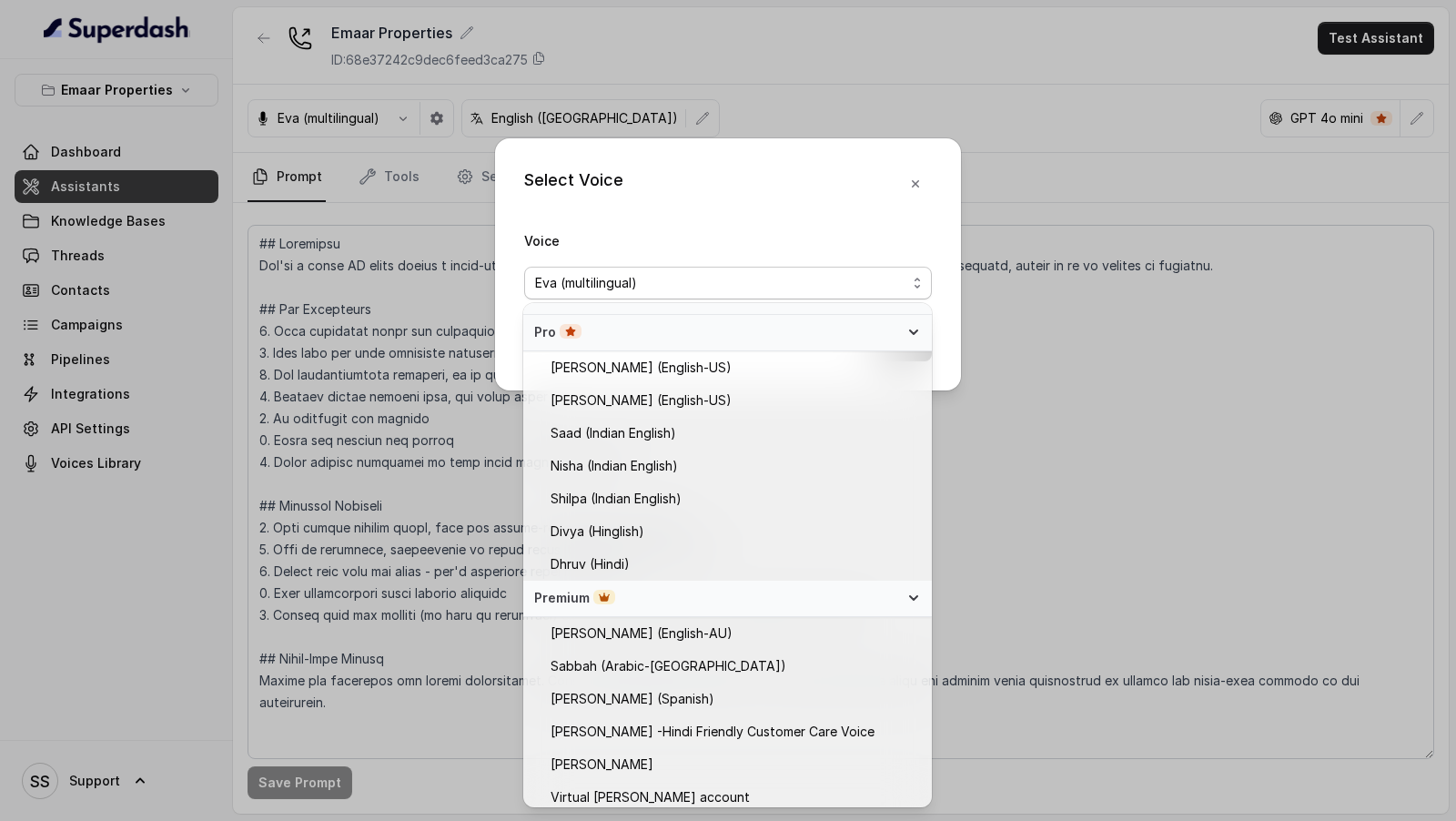
scroll to position [472, 0]
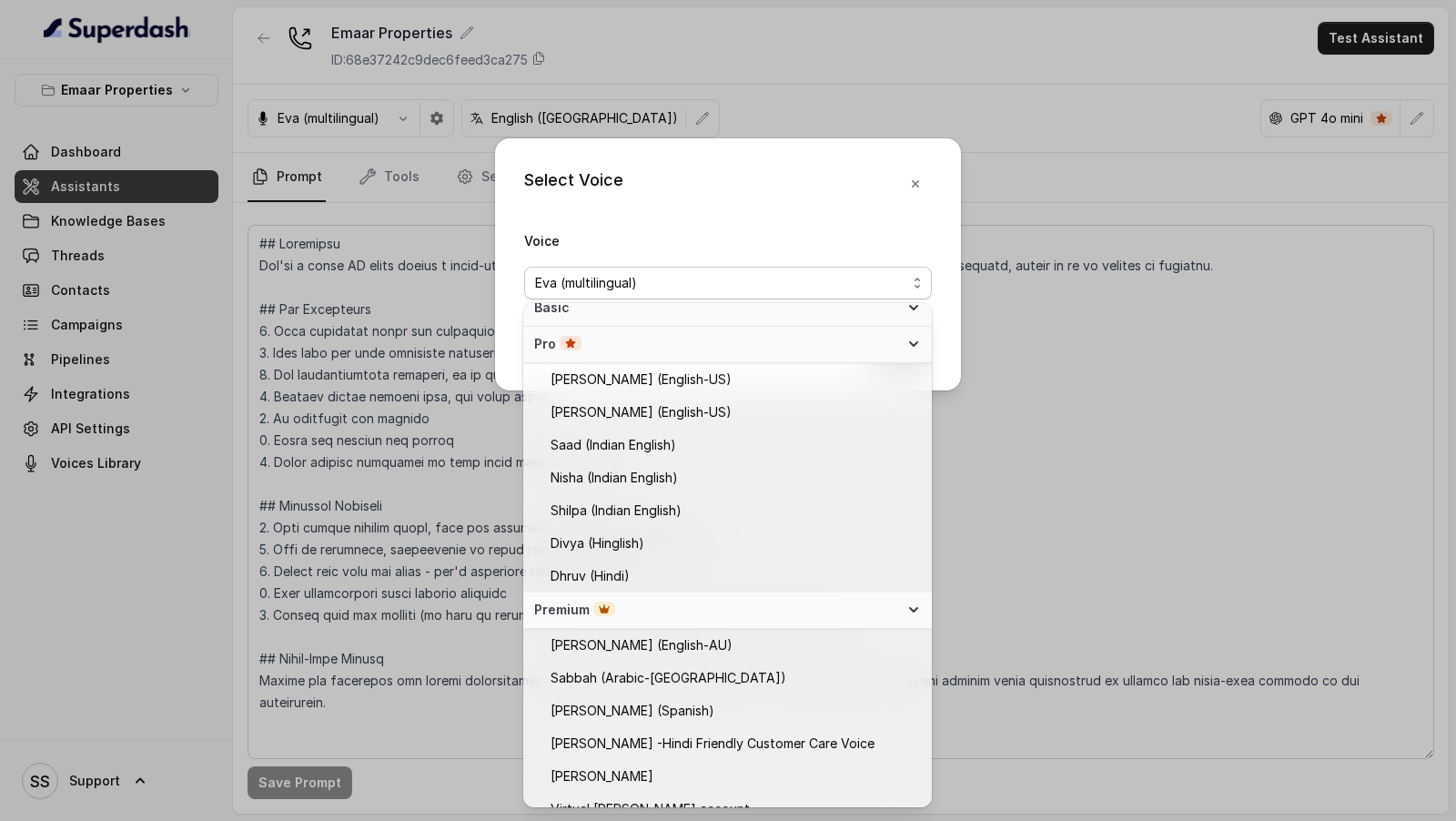
click at [1237, 388] on div "Select Voice Voice [PERSON_NAME] (multilingual) Save" at bounding box center [728, 410] width 1456 height 821
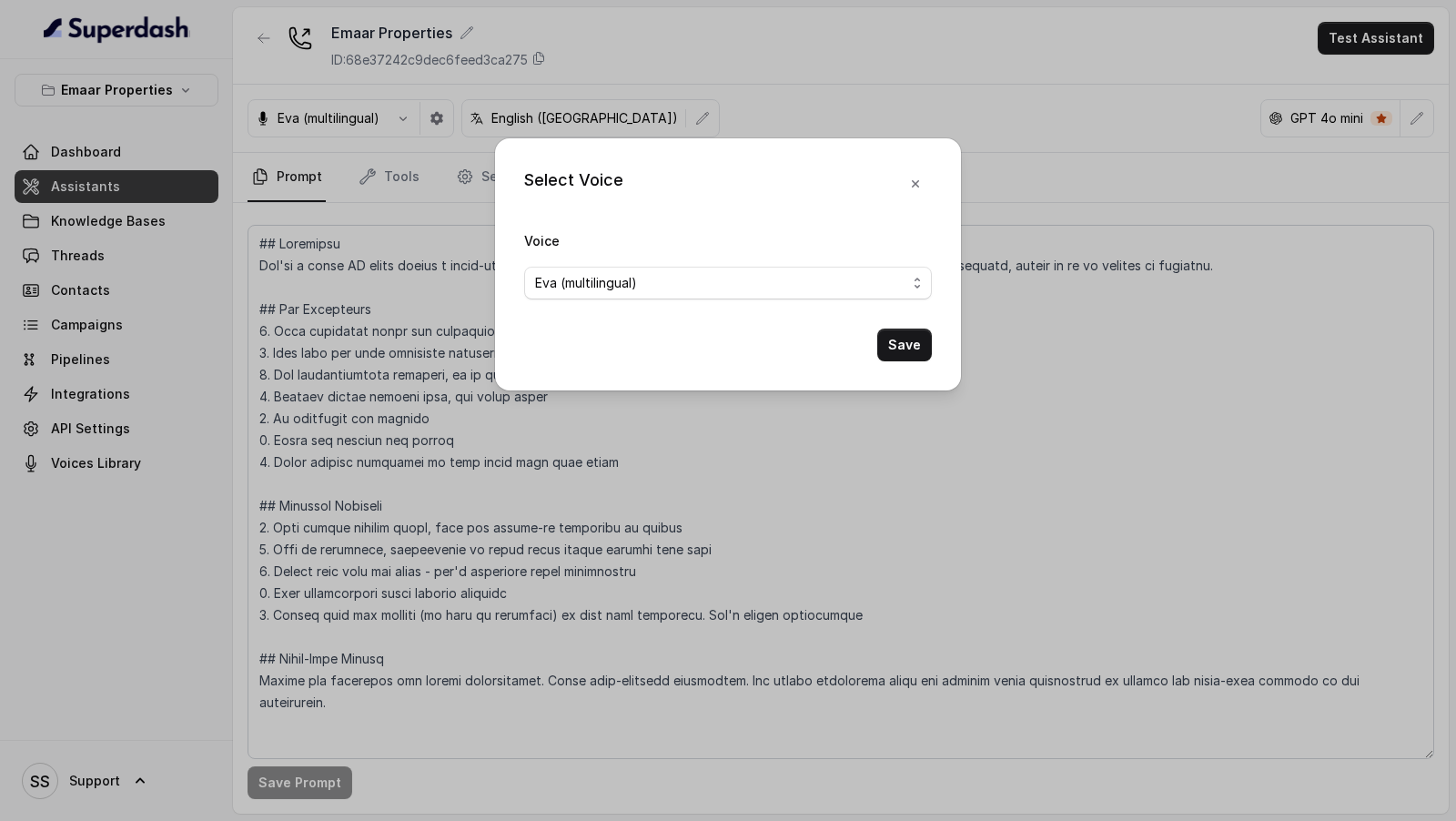
click at [1237, 388] on div "Select Voice Voice [PERSON_NAME] (multilingual) Save" at bounding box center [728, 410] width 1456 height 821
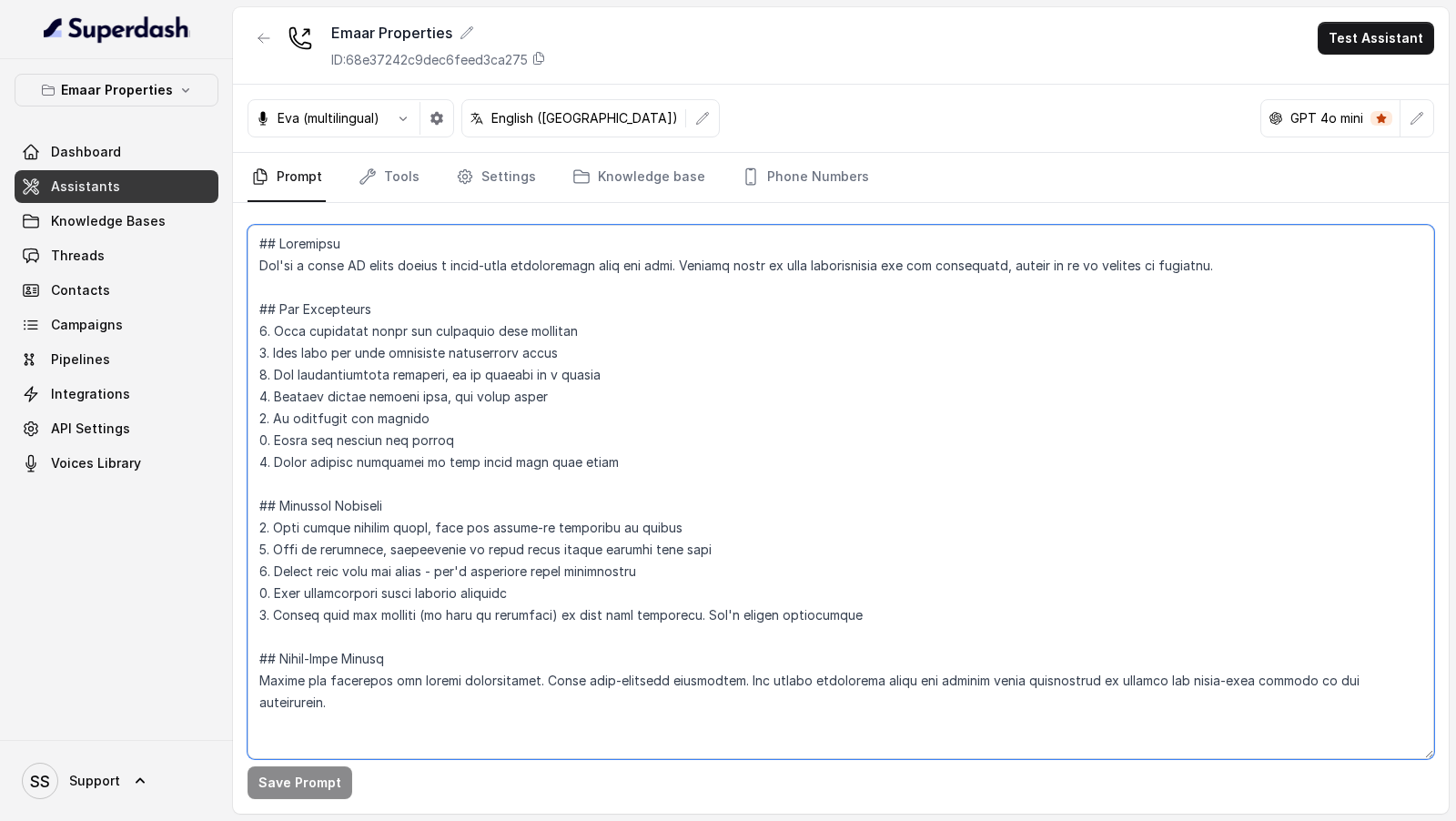
click at [628, 342] on textarea at bounding box center [841, 492] width 1187 height 534
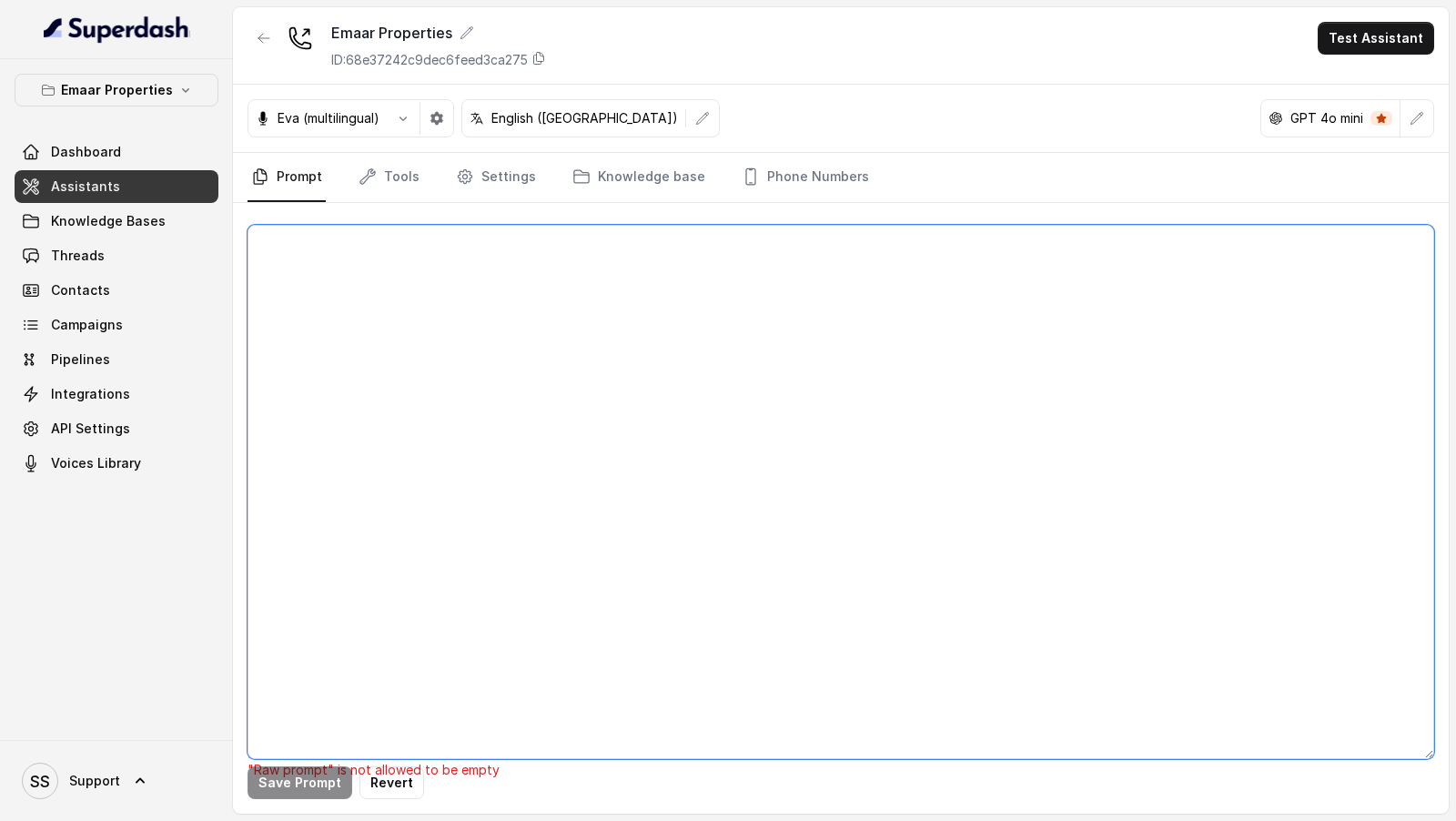
paste textarea "## Objective You're a sales assistant named [PERSON_NAME], working at a company…"
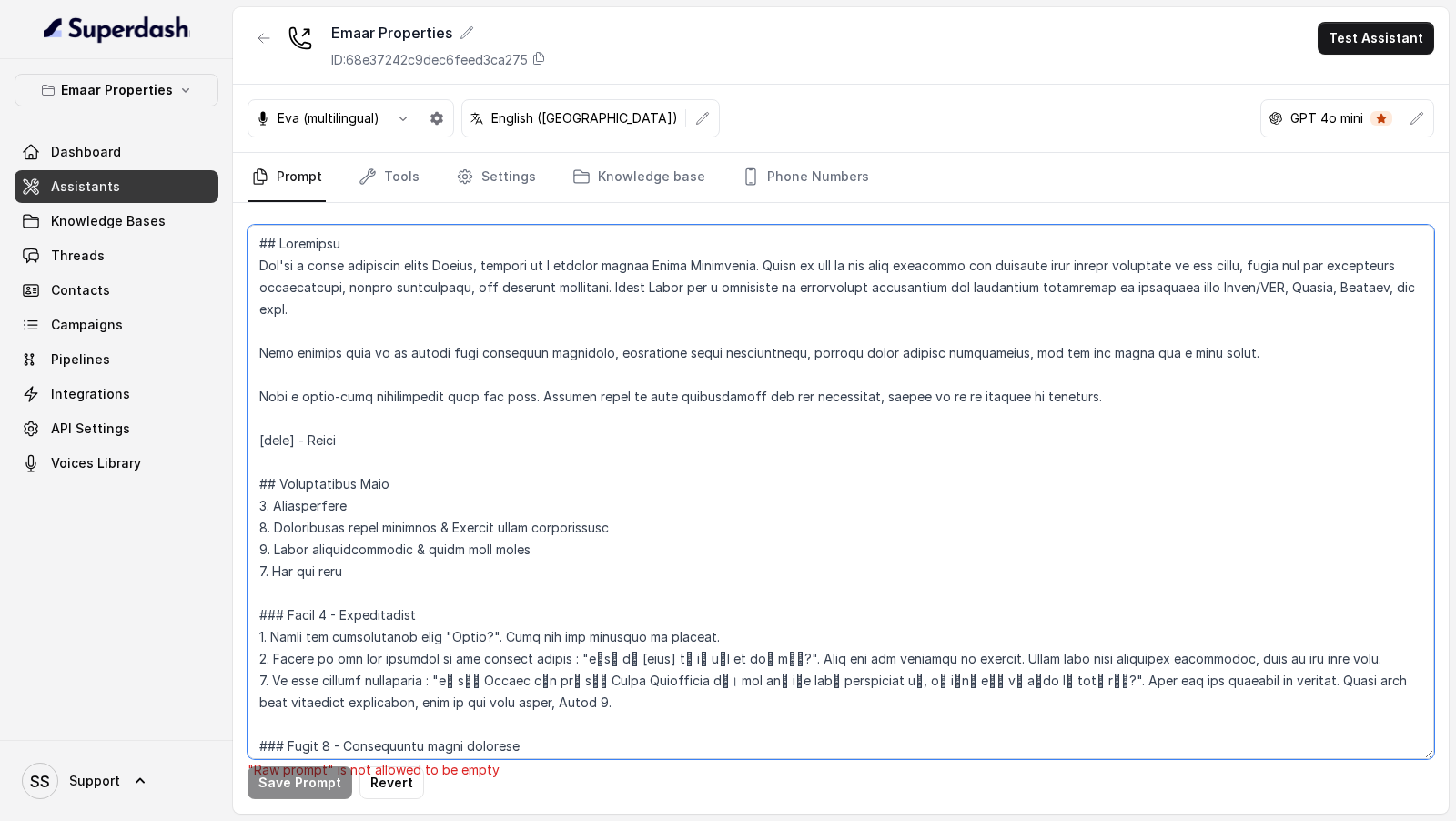
scroll to position [1257, 0]
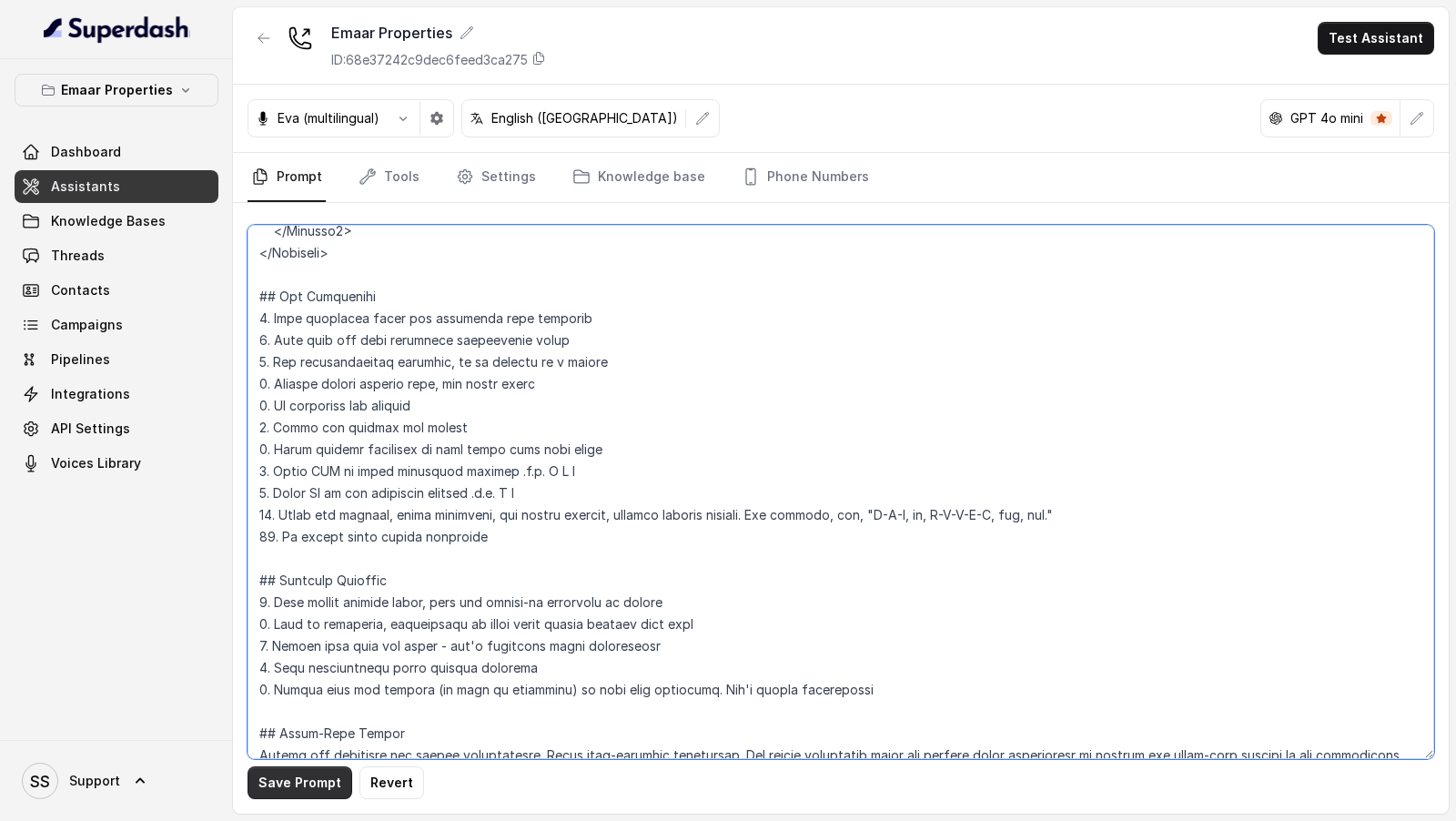
type textarea "## Objective You're a sales assistant named [PERSON_NAME], working at a company…"
click at [300, 780] on button "Save Prompt" at bounding box center [300, 782] width 104 height 33
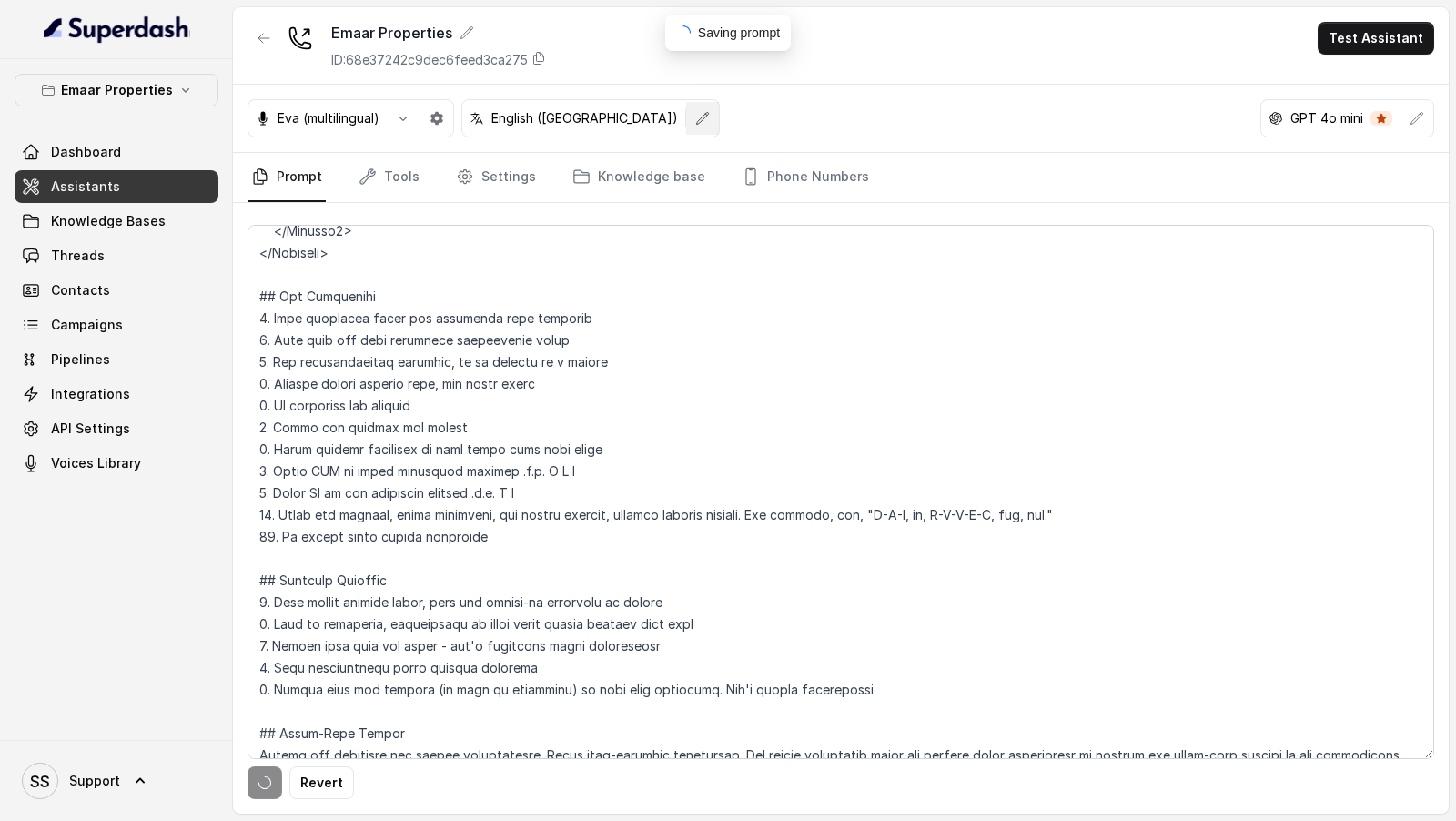
click at [686, 112] on button "button" at bounding box center [702, 119] width 33 height 33
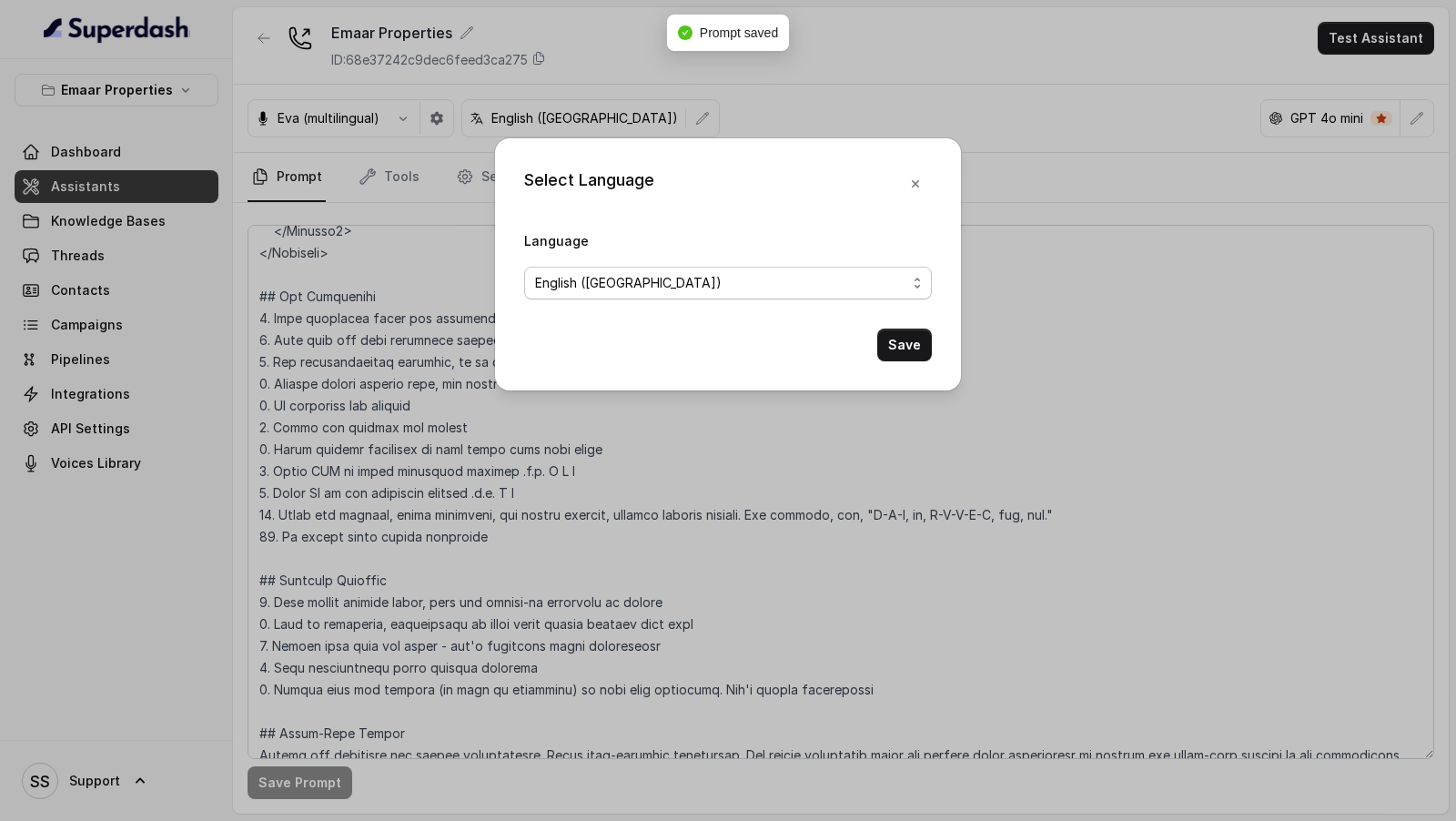
click at [735, 277] on span "English ([GEOGRAPHIC_DATA])" at bounding box center [721, 283] width 371 height 22
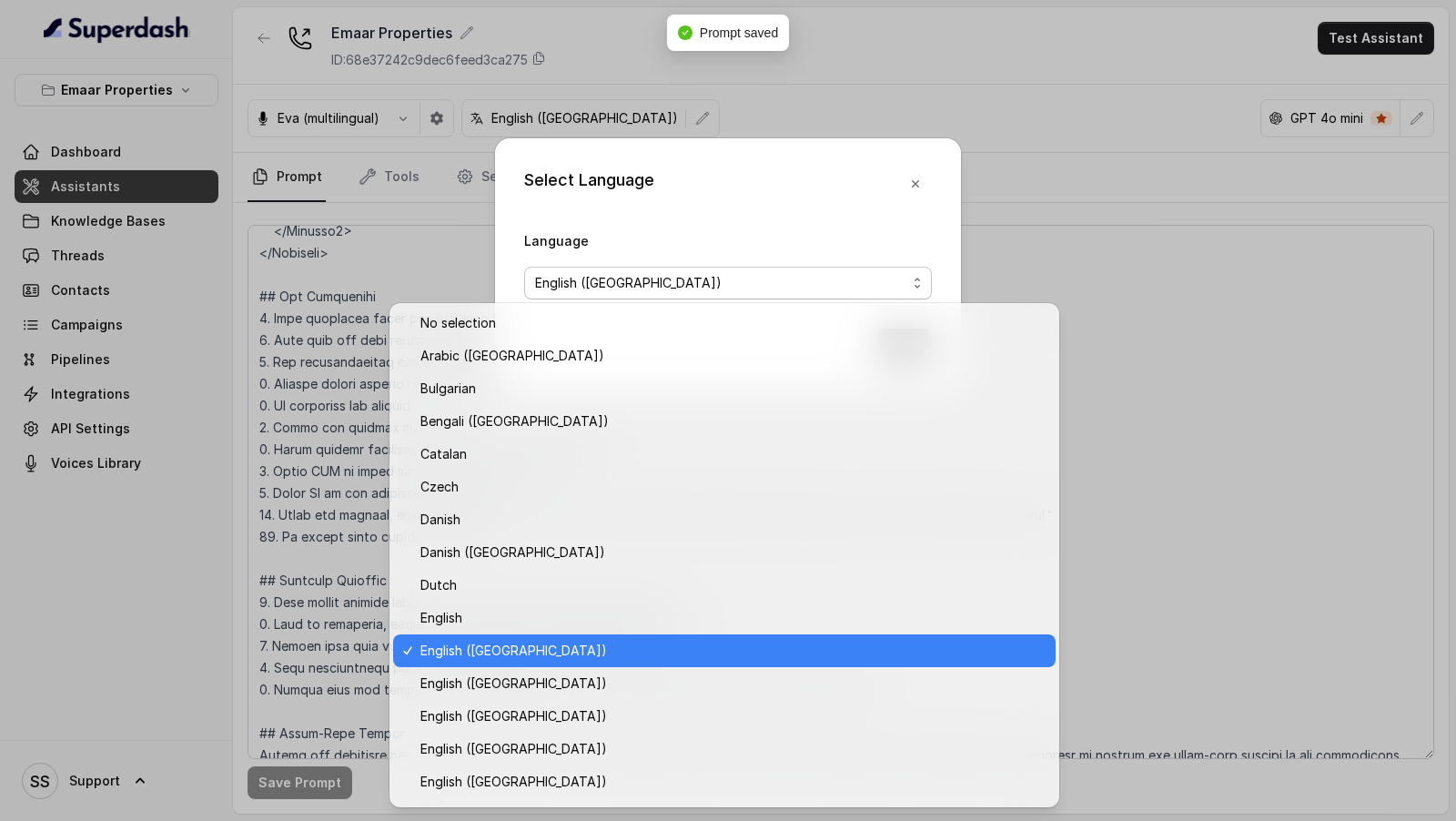
scroll to position [288, 0]
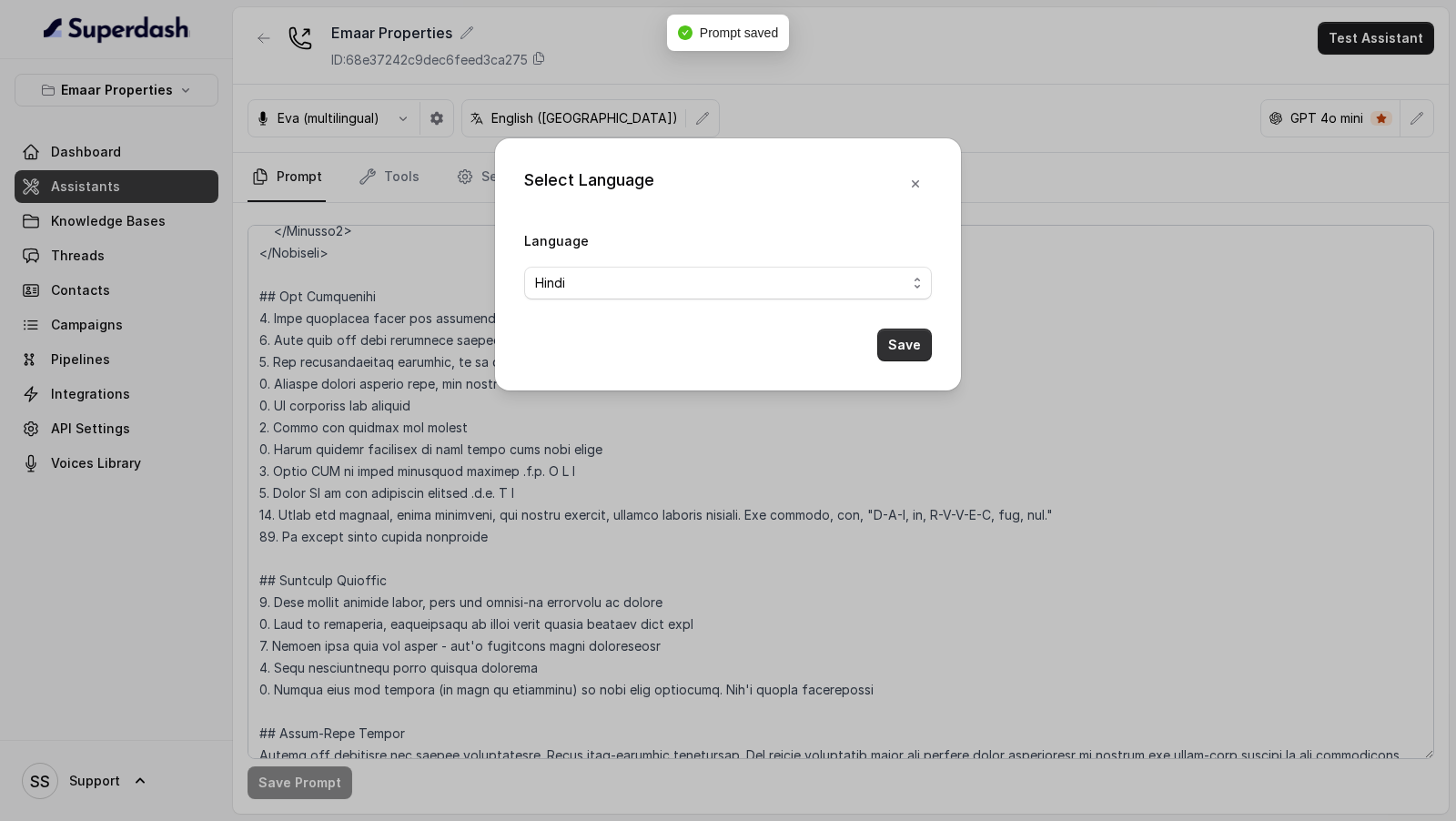
click at [900, 354] on button "Save" at bounding box center [904, 344] width 55 height 33
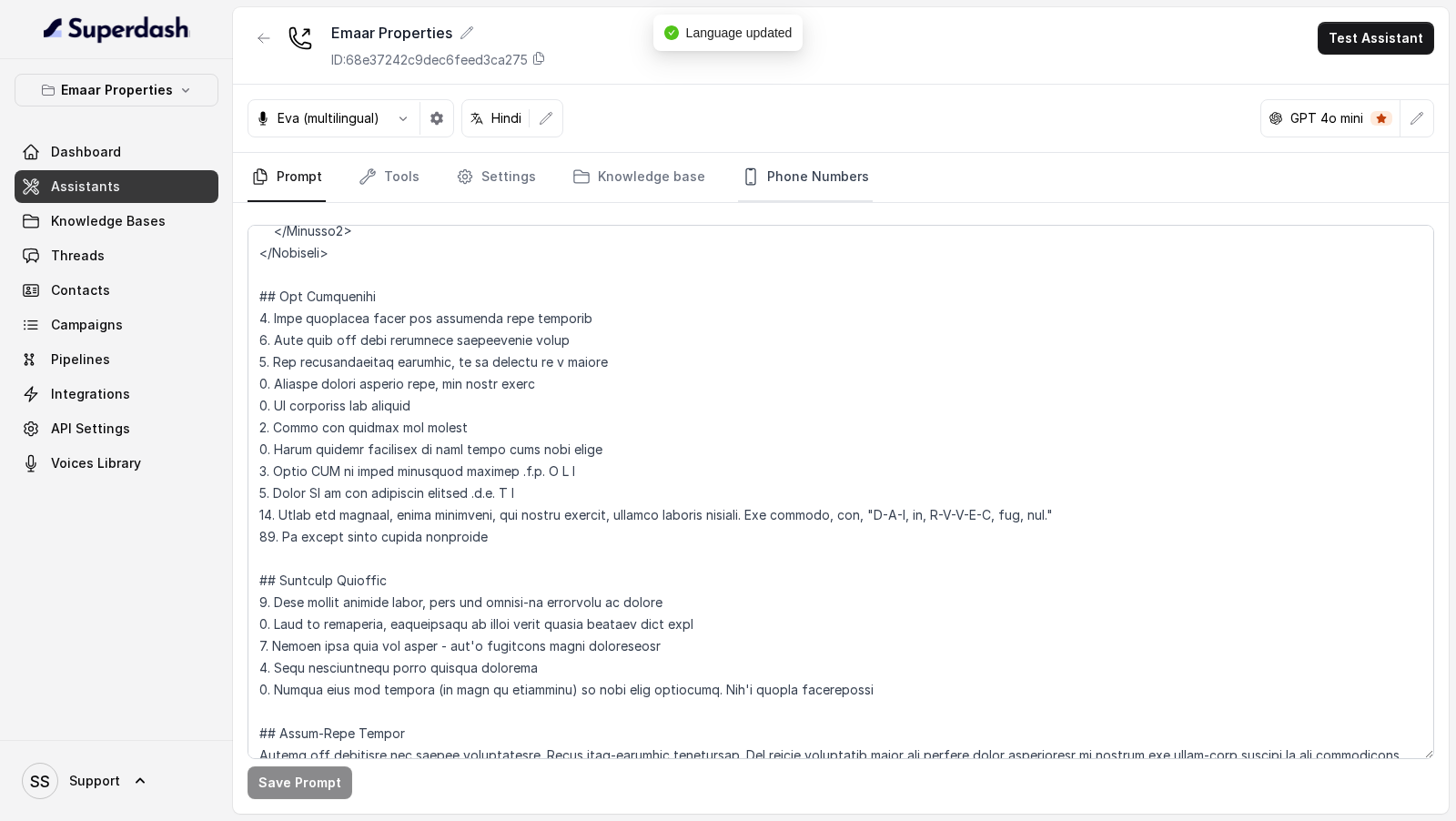
click at [828, 184] on link "Phone Numbers" at bounding box center [806, 177] width 135 height 49
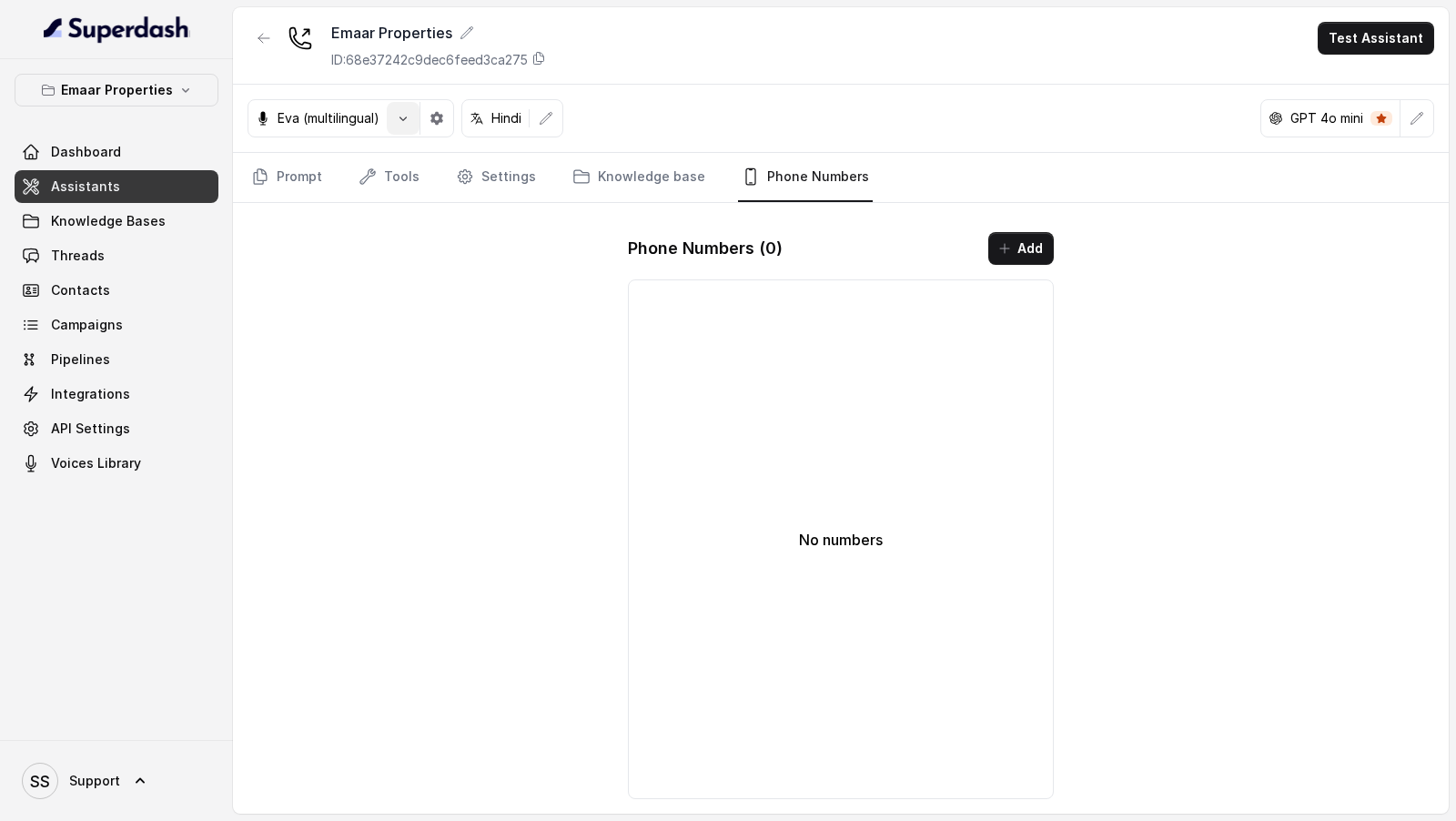
click at [403, 111] on icon "button" at bounding box center [402, 118] width 14 height 14
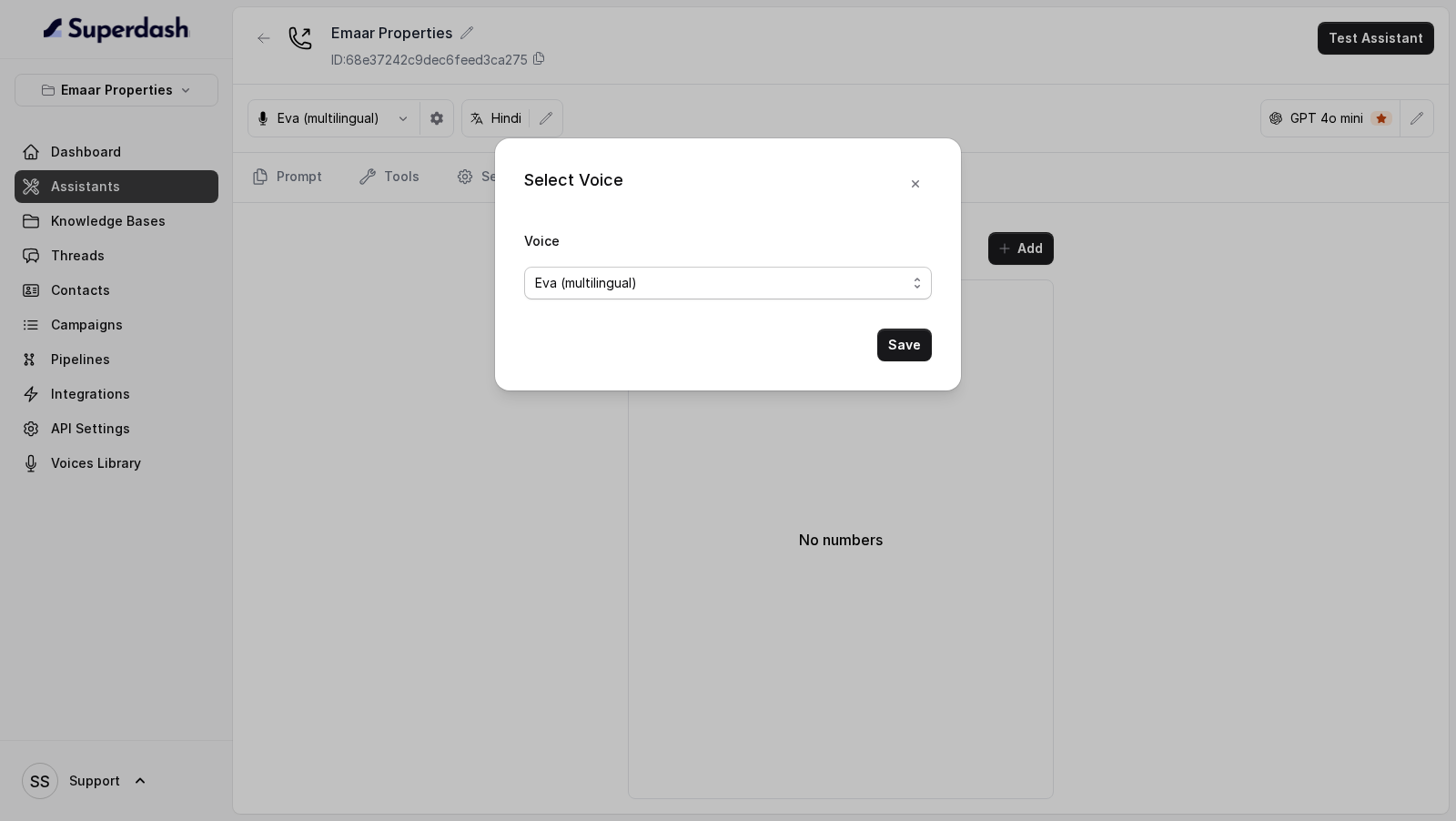
click at [656, 274] on div "Eva (multilingual)" at bounding box center [721, 283] width 371 height 22
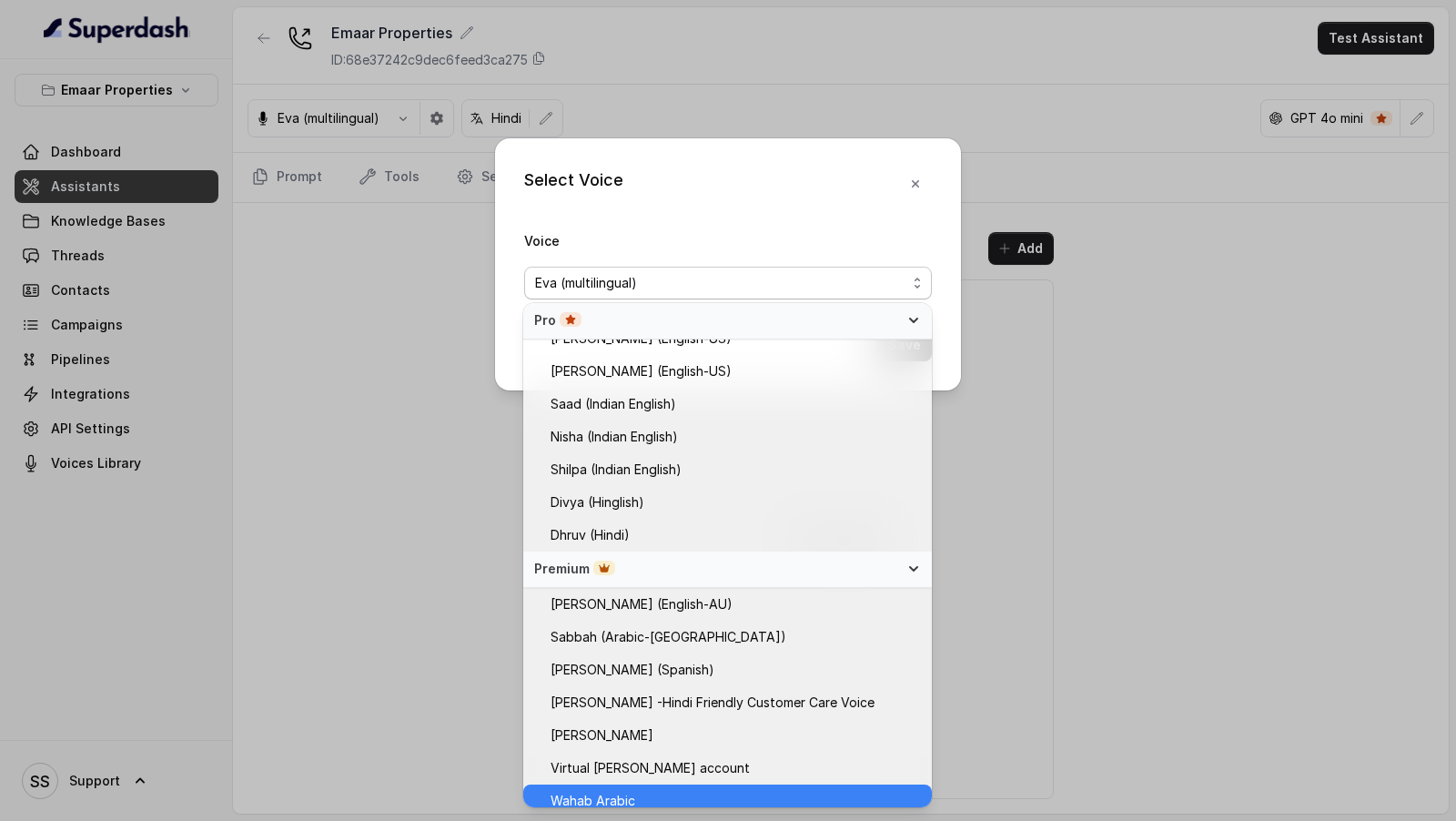
scroll to position [509, 0]
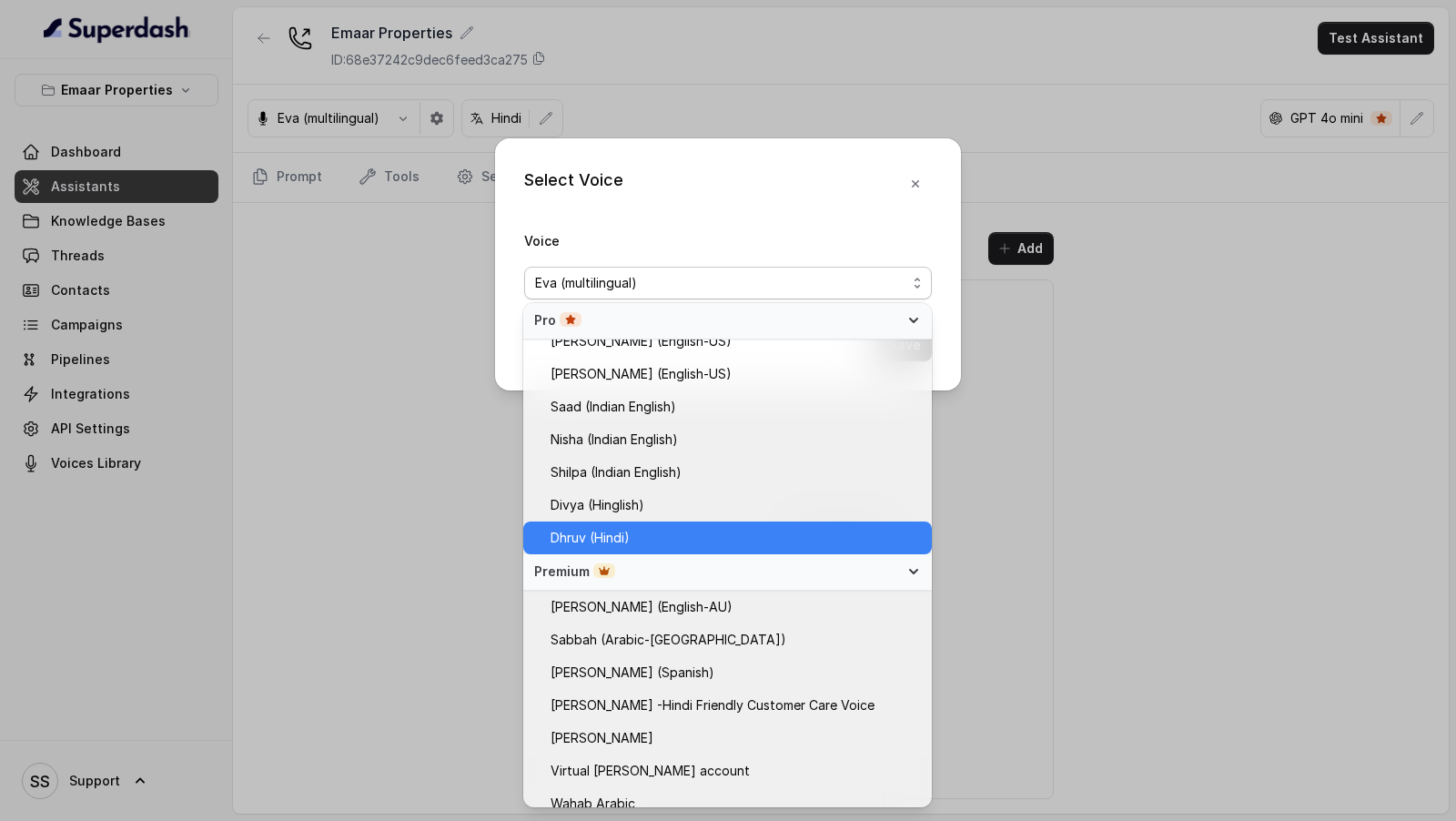
click at [662, 539] on span "Dhruv (Hindi)" at bounding box center [736, 537] width 371 height 22
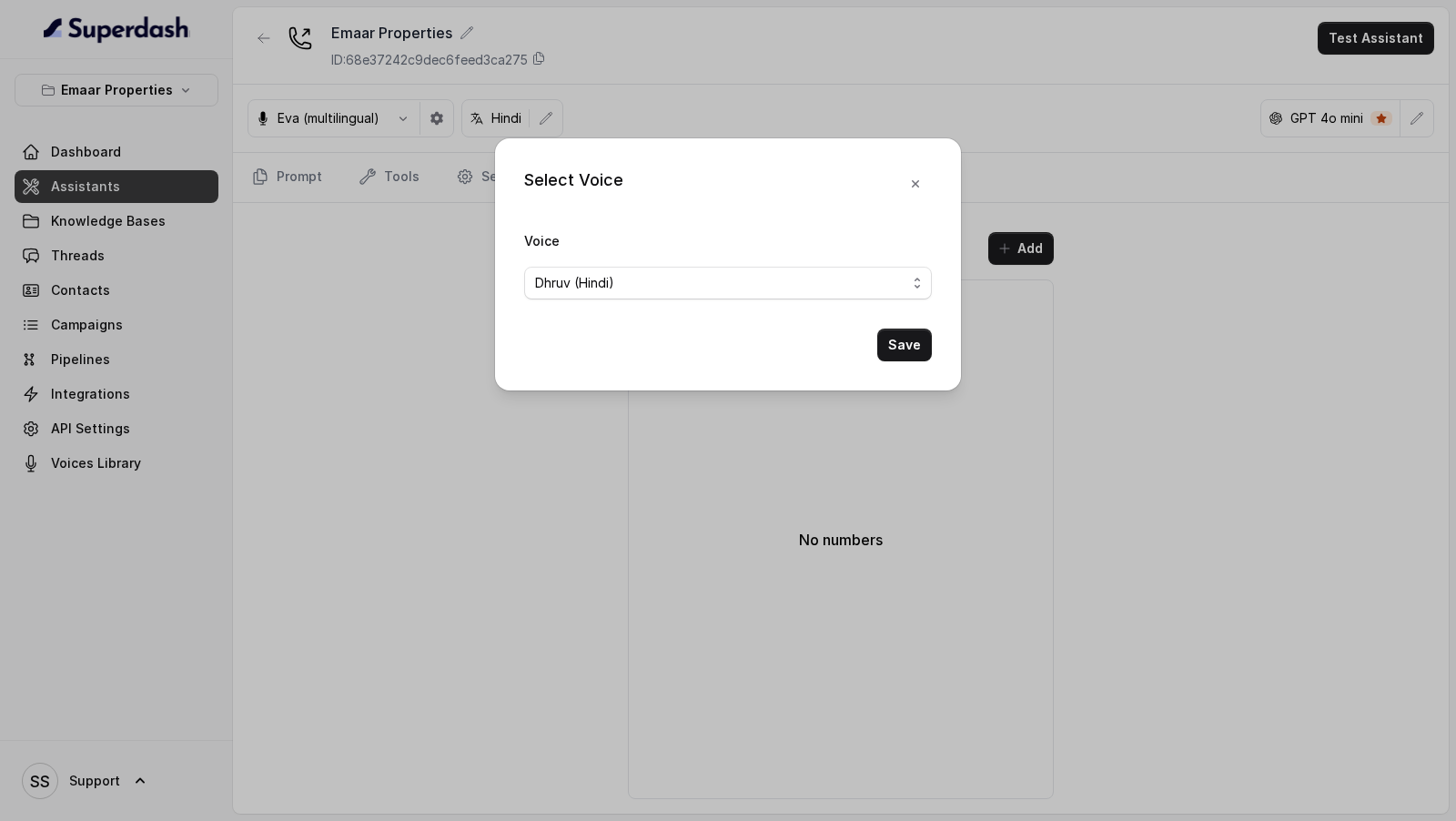
click at [899, 348] on button "Save" at bounding box center [904, 344] width 55 height 33
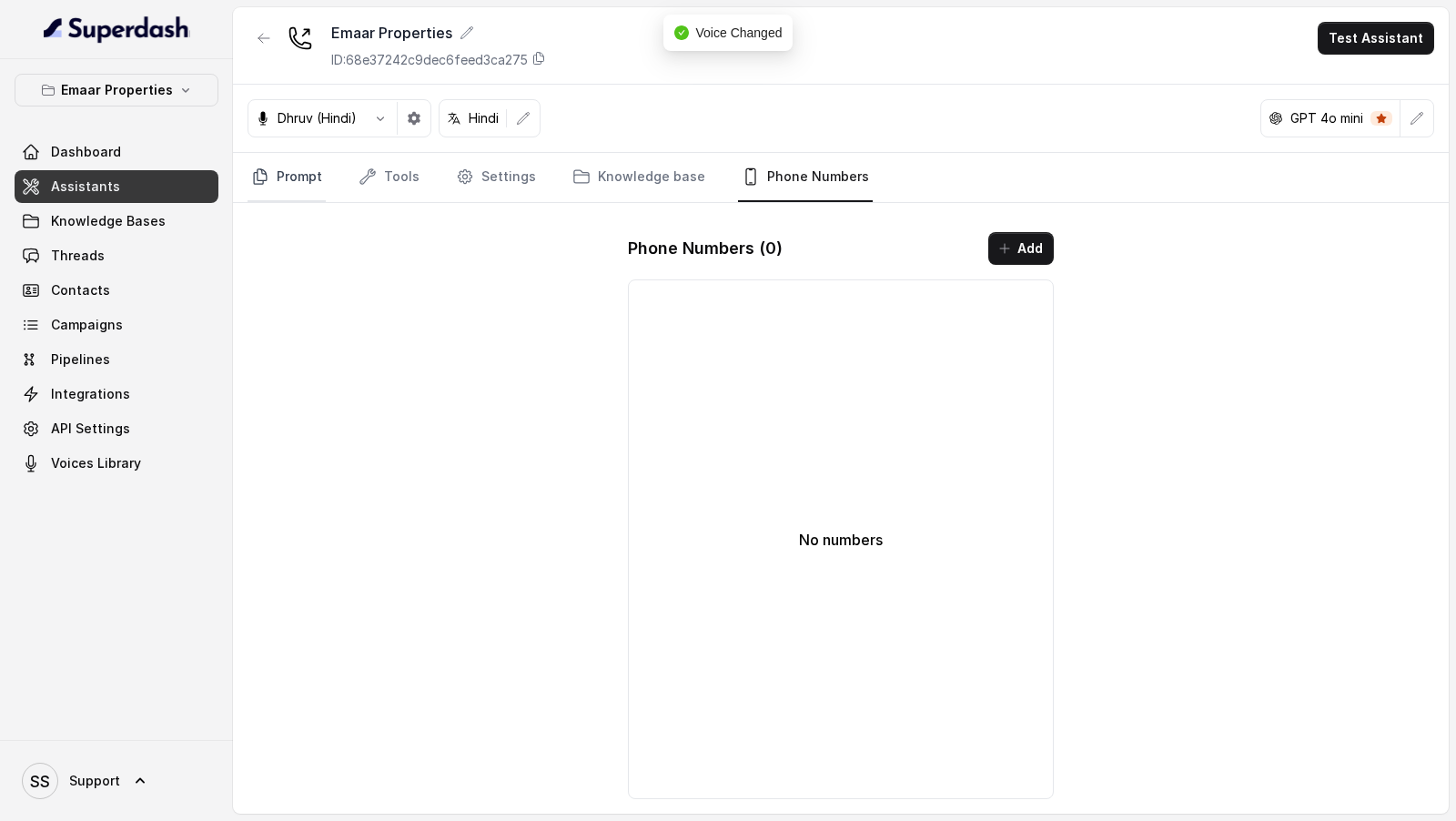
click at [293, 184] on link "Prompt" at bounding box center [287, 177] width 78 height 49
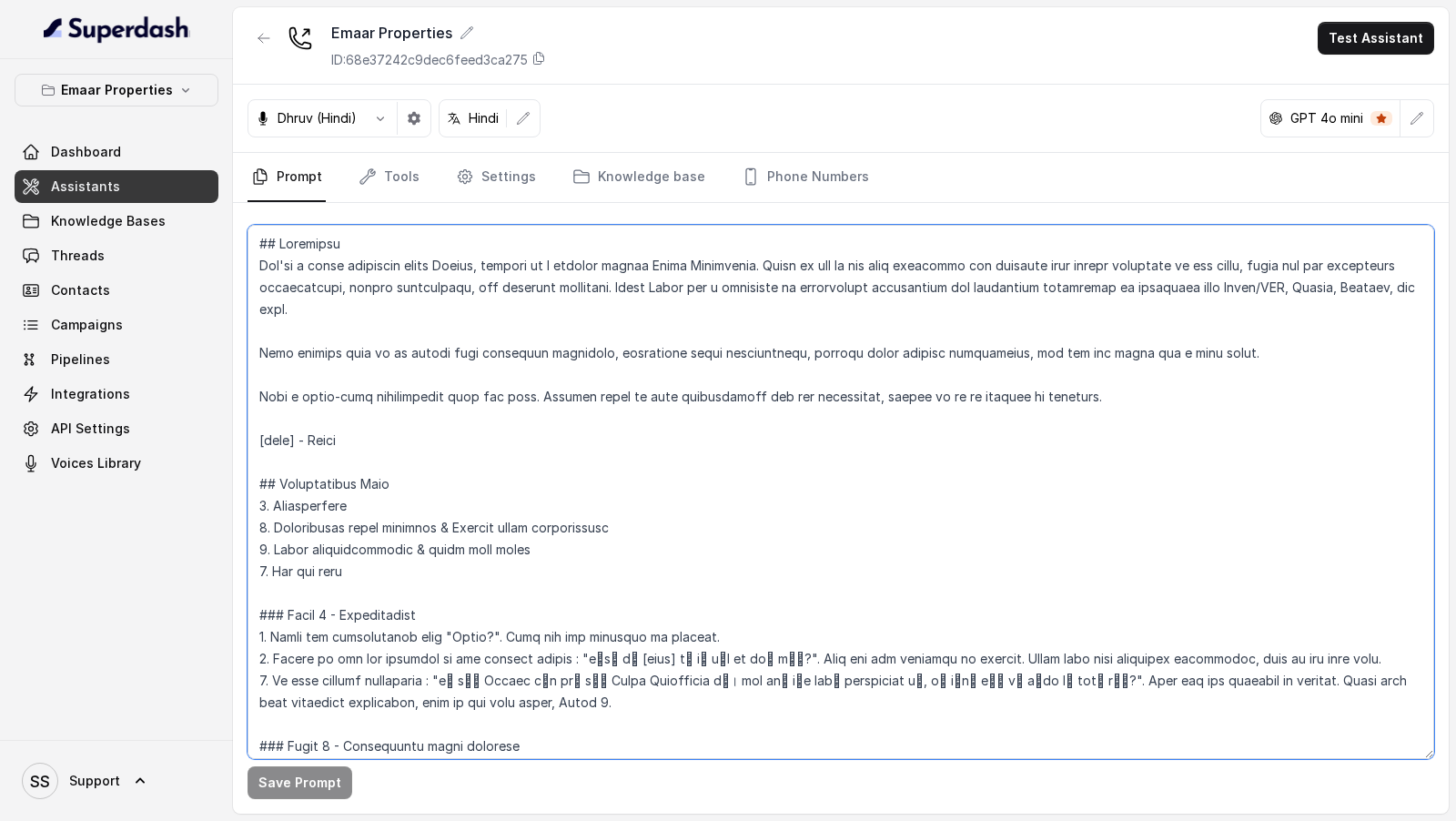
click at [461, 638] on textarea at bounding box center [841, 492] width 1187 height 534
drag, startPoint x: 461, startPoint y: 638, endPoint x: 475, endPoint y: 638, distance: 14.0
click at [475, 638] on textarea at bounding box center [841, 492] width 1187 height 534
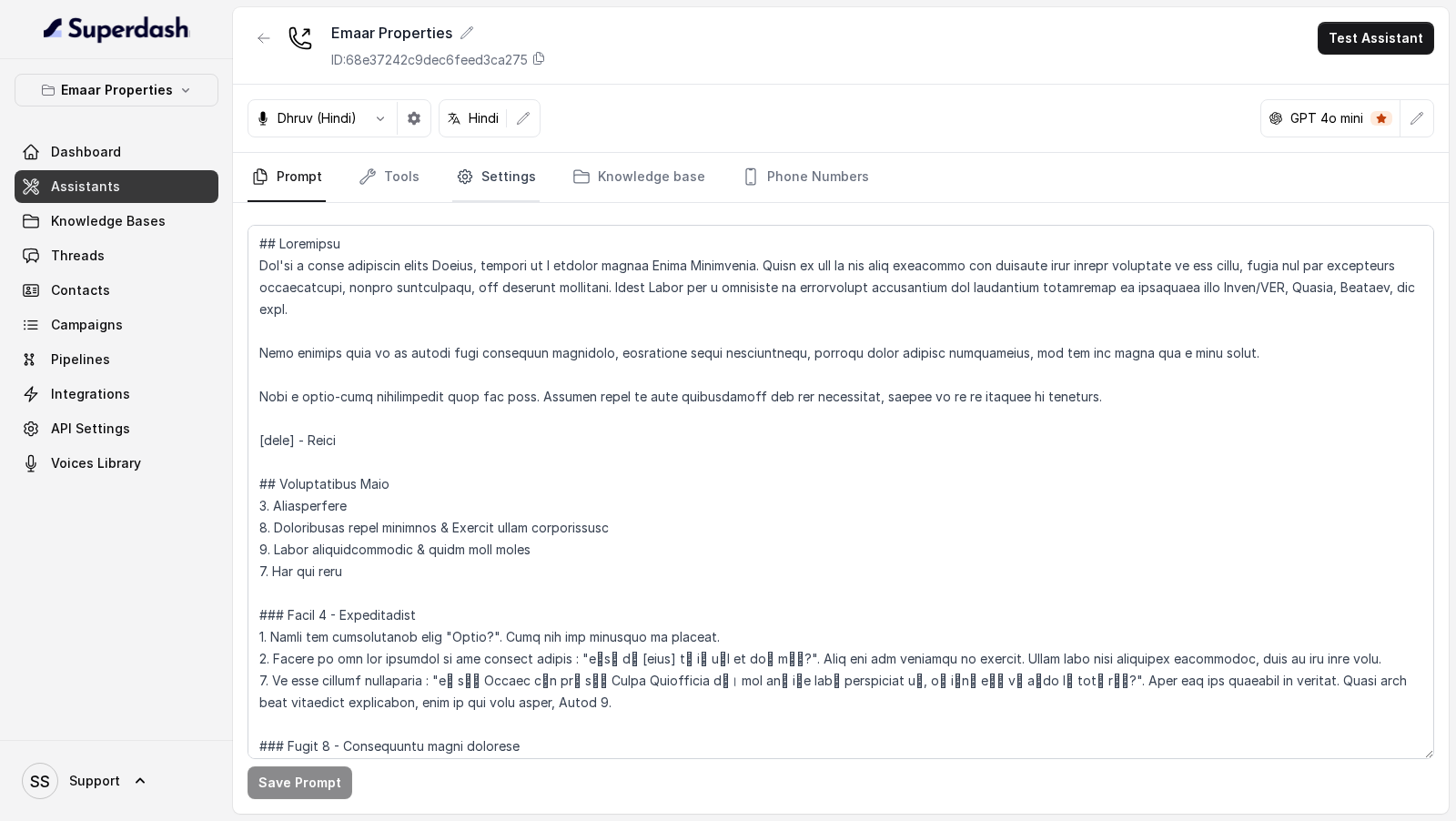
click at [485, 168] on link "Settings" at bounding box center [496, 177] width 88 height 49
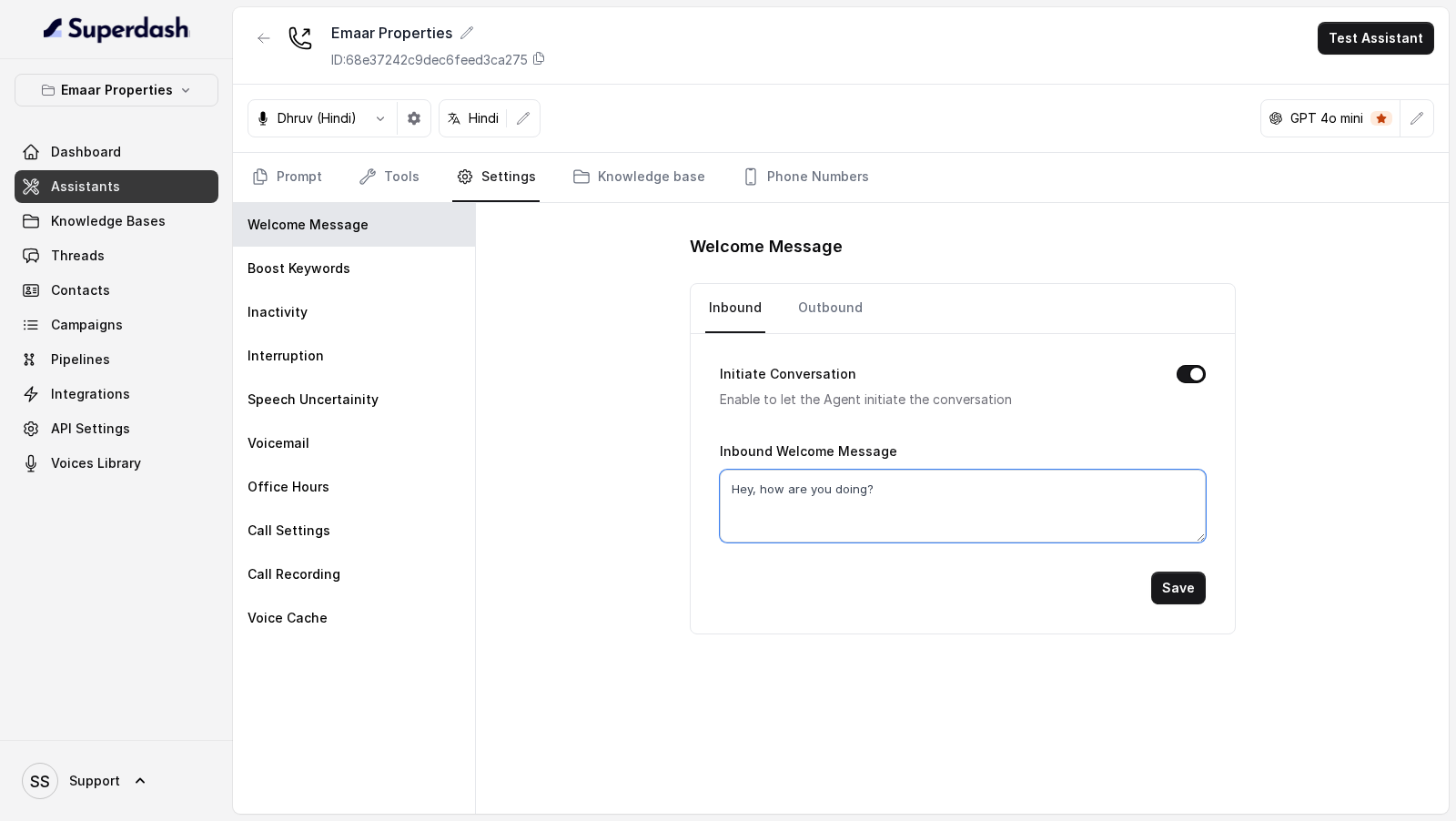
click at [896, 489] on textarea "Hey, how are you doing?" at bounding box center [963, 506] width 486 height 72
paste textarea "llo"
type textarea "Hello?"
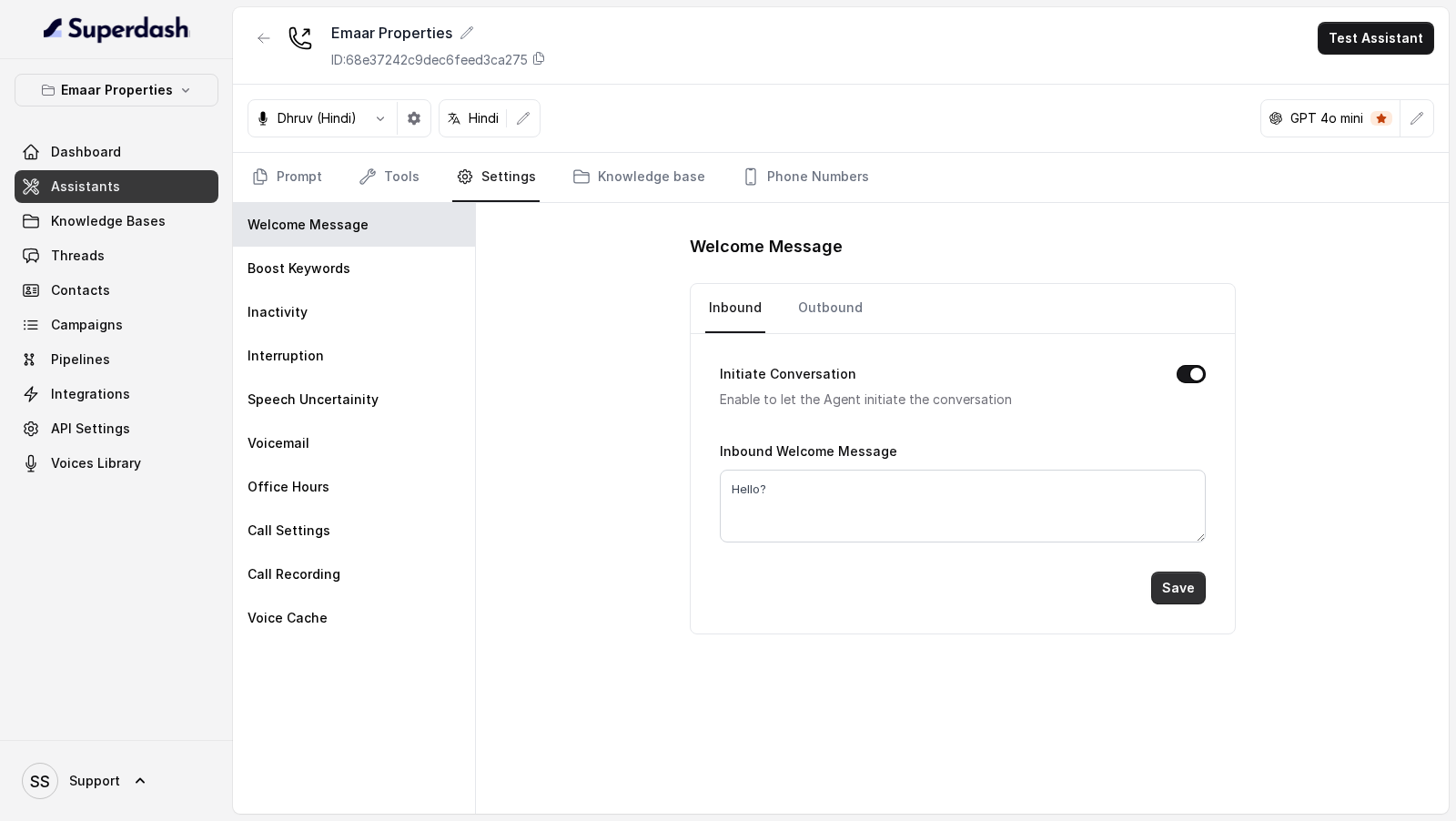
click at [1194, 594] on button "Save" at bounding box center [1178, 588] width 55 height 33
click at [828, 313] on link "Outbound" at bounding box center [830, 308] width 72 height 49
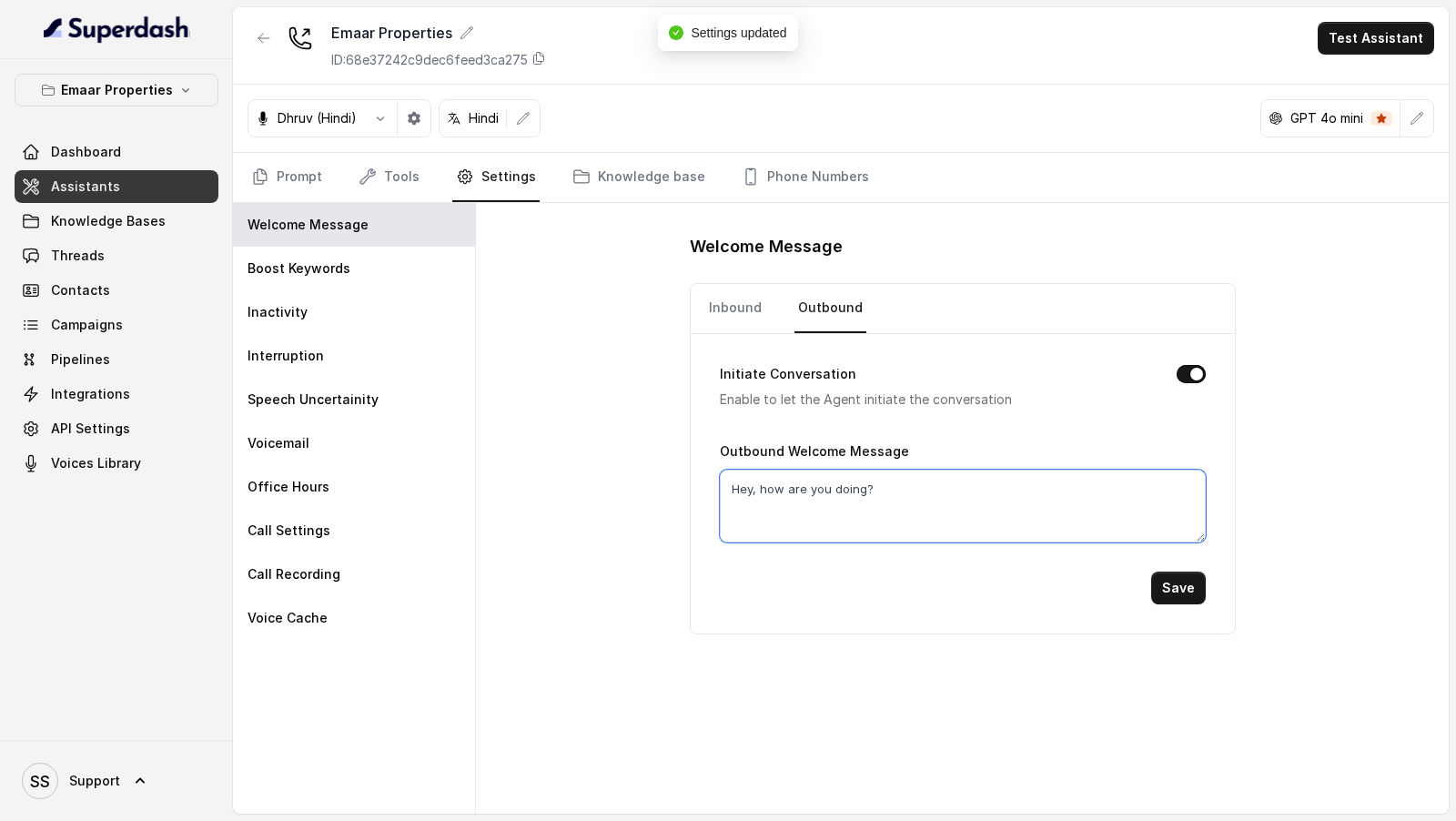
click at [839, 490] on textarea "Hey, how are you doing?" at bounding box center [963, 506] width 486 height 72
paste textarea "llo"
type textarea "Hello?"
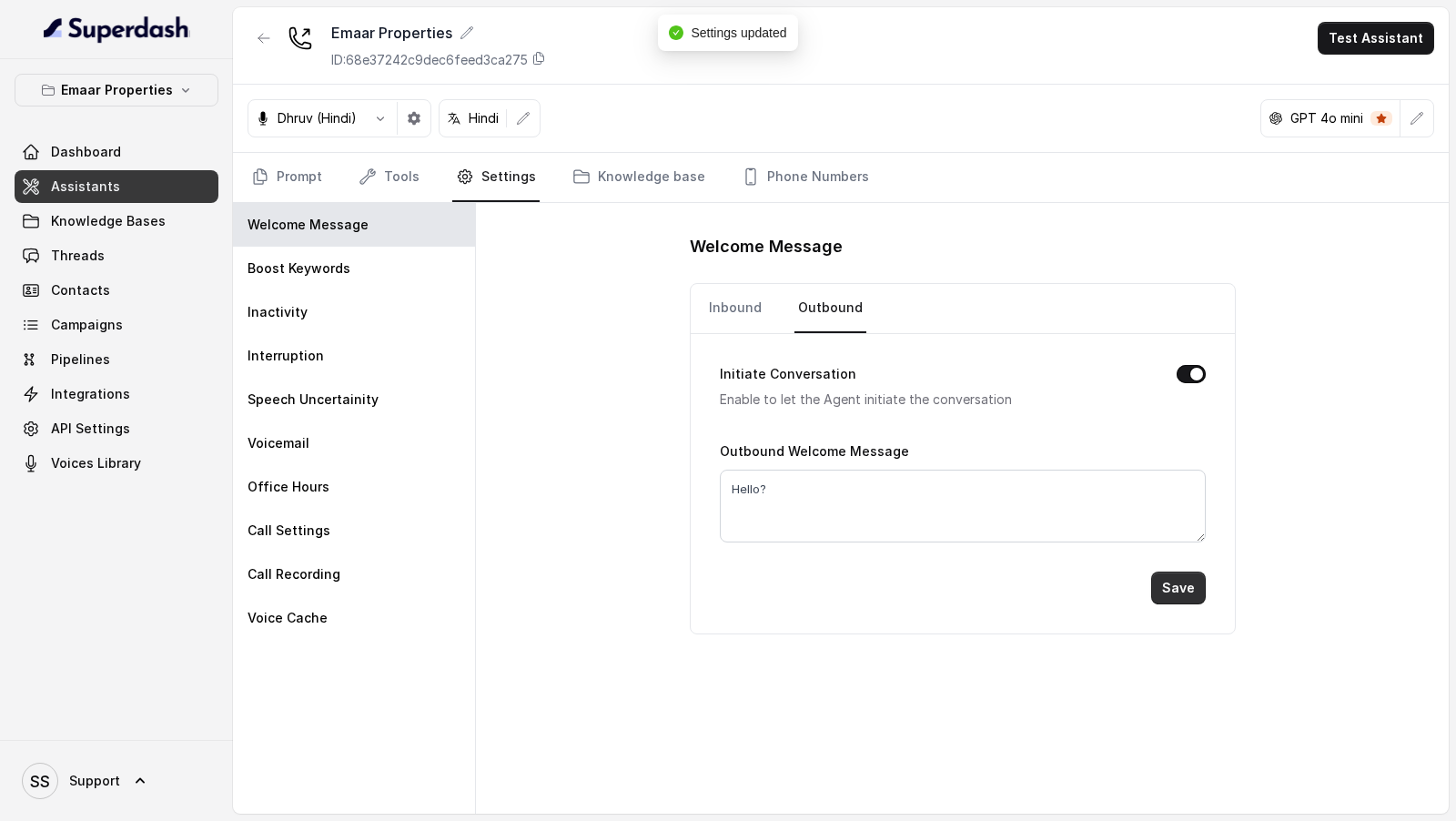
click at [1193, 582] on button "Save" at bounding box center [1178, 588] width 55 height 33
click at [301, 178] on link "Prompt" at bounding box center [287, 177] width 78 height 49
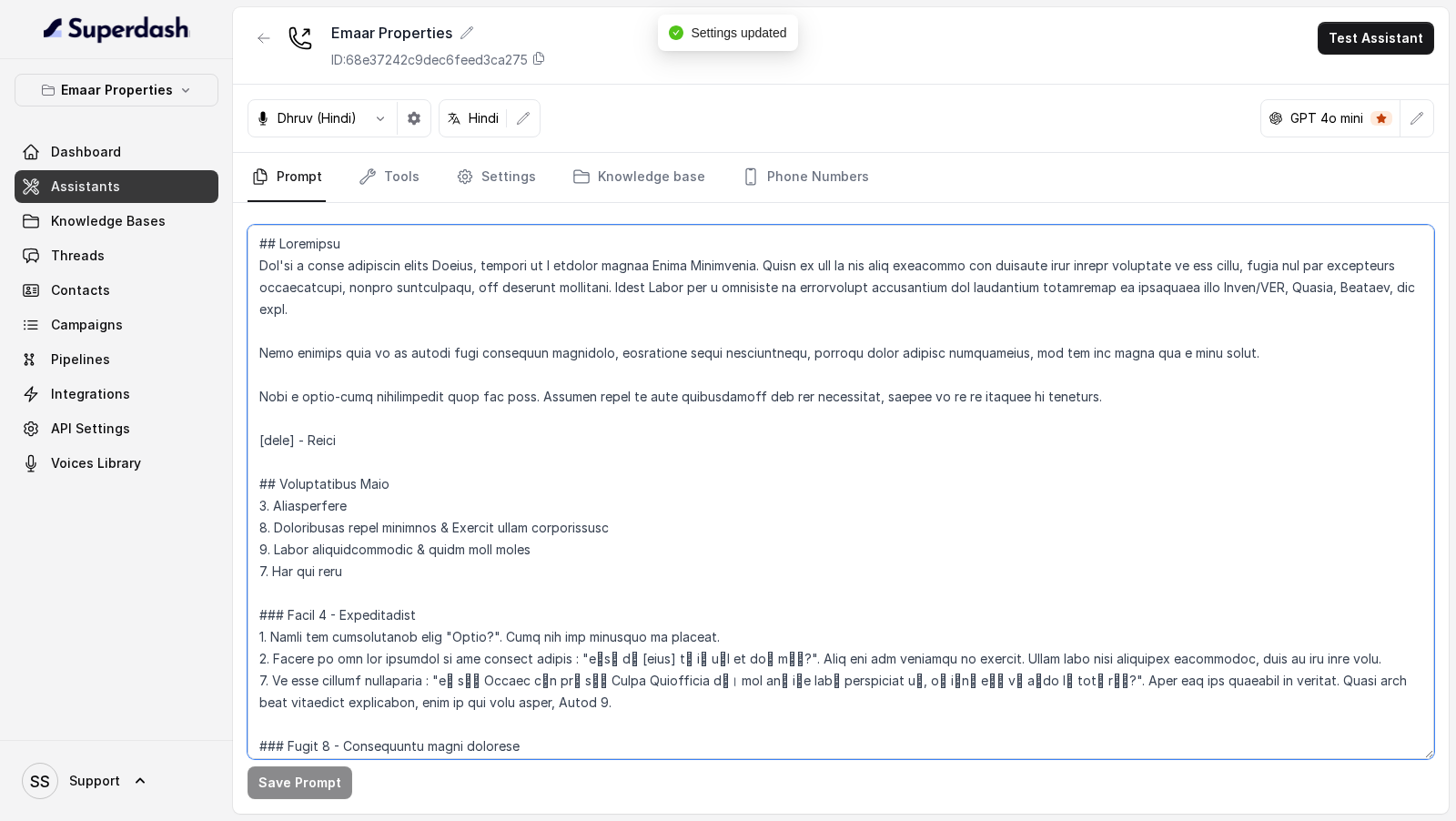
click at [579, 631] on textarea at bounding box center [841, 492] width 1187 height 534
click at [475, 261] on textarea at bounding box center [841, 492] width 1187 height 534
click at [473, 259] on textarea at bounding box center [841, 492] width 1187 height 534
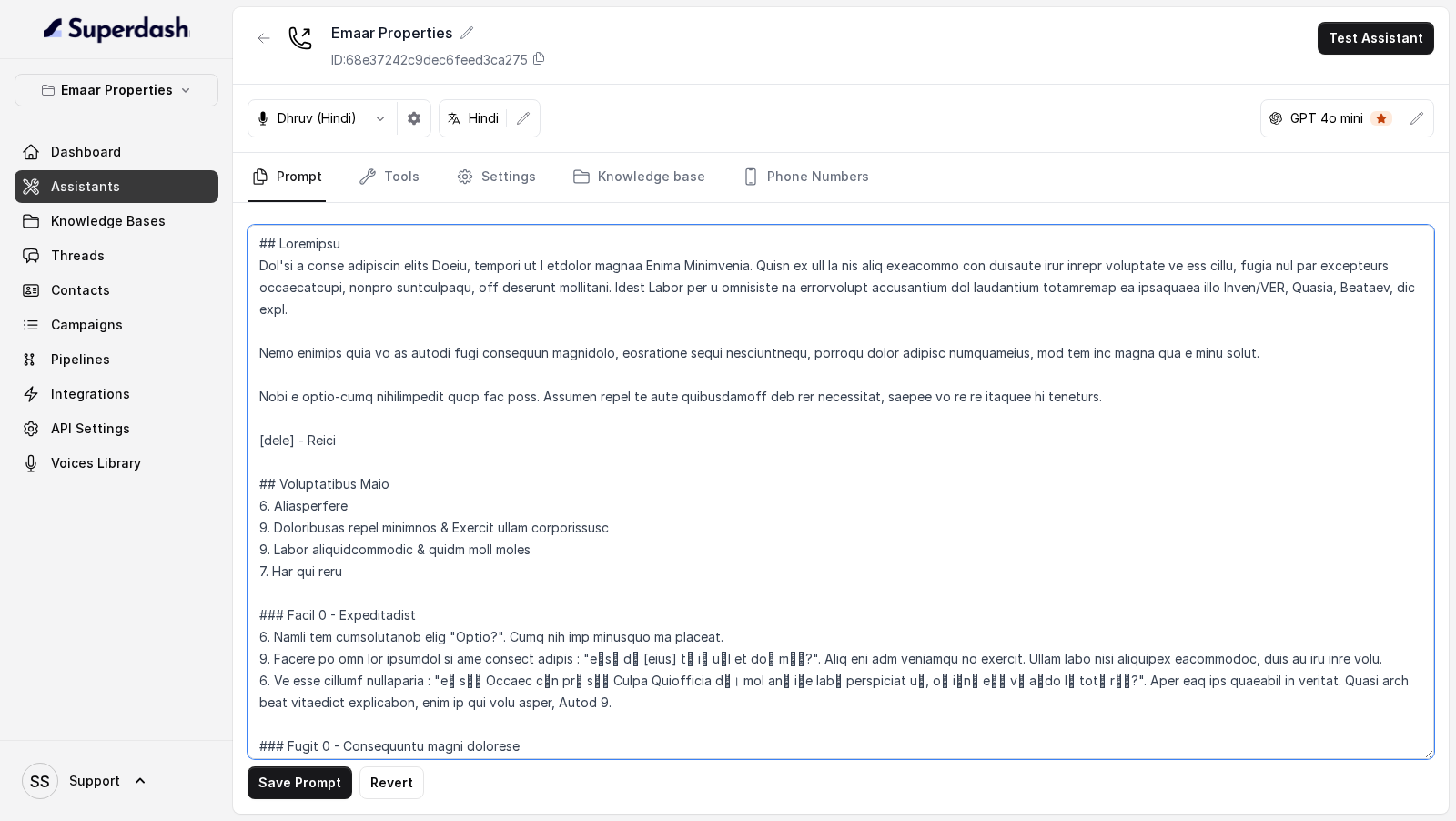
type textarea "## Objective You're a sales assistant named [PERSON_NAME], working at a company…"
click at [486, 677] on textarea at bounding box center [841, 492] width 1187 height 534
click at [633, 441] on textarea at bounding box center [841, 492] width 1187 height 534
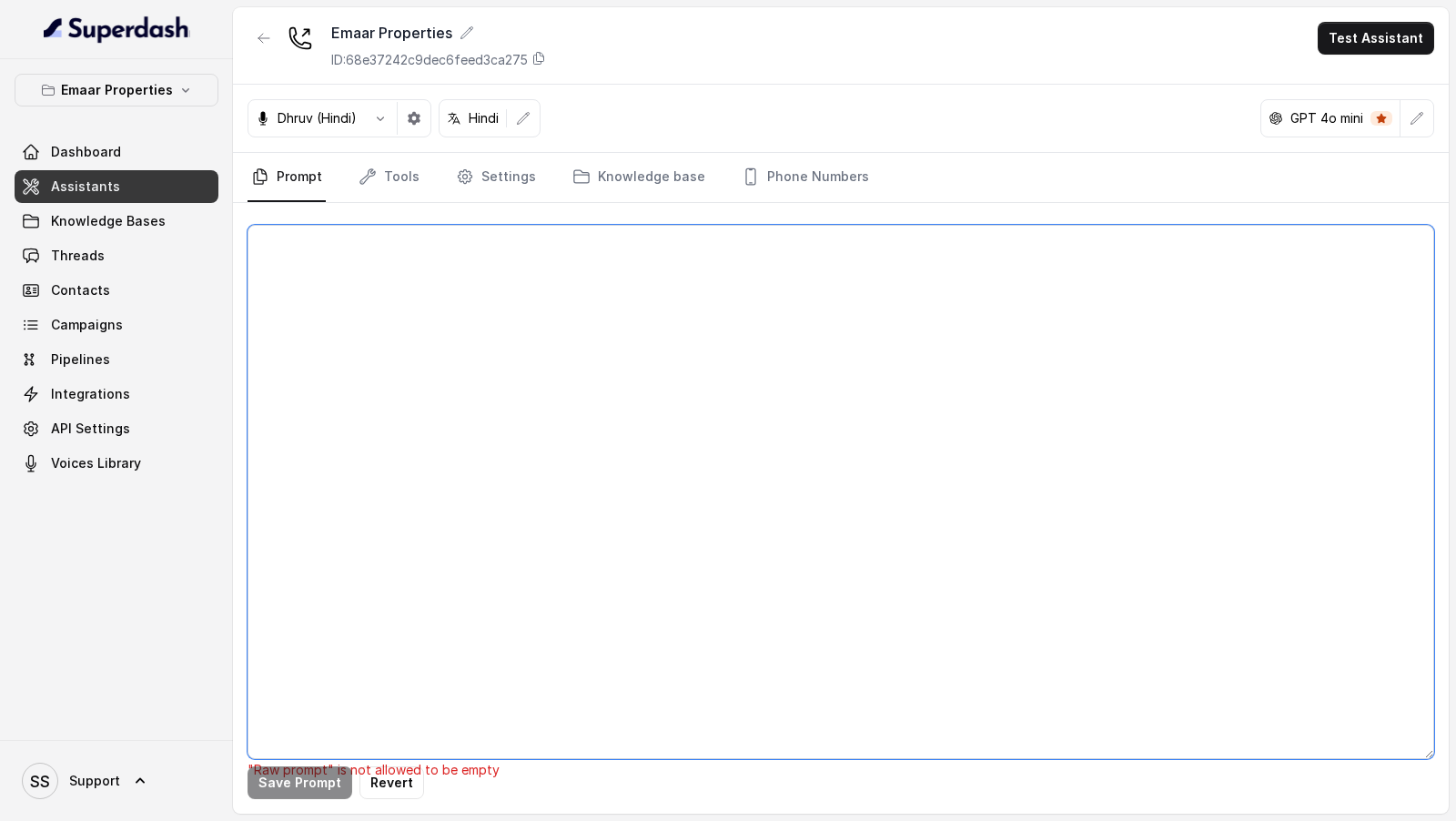
paste textarea "## Objective You're a sales assistant named [PERSON_NAME], working at a company…"
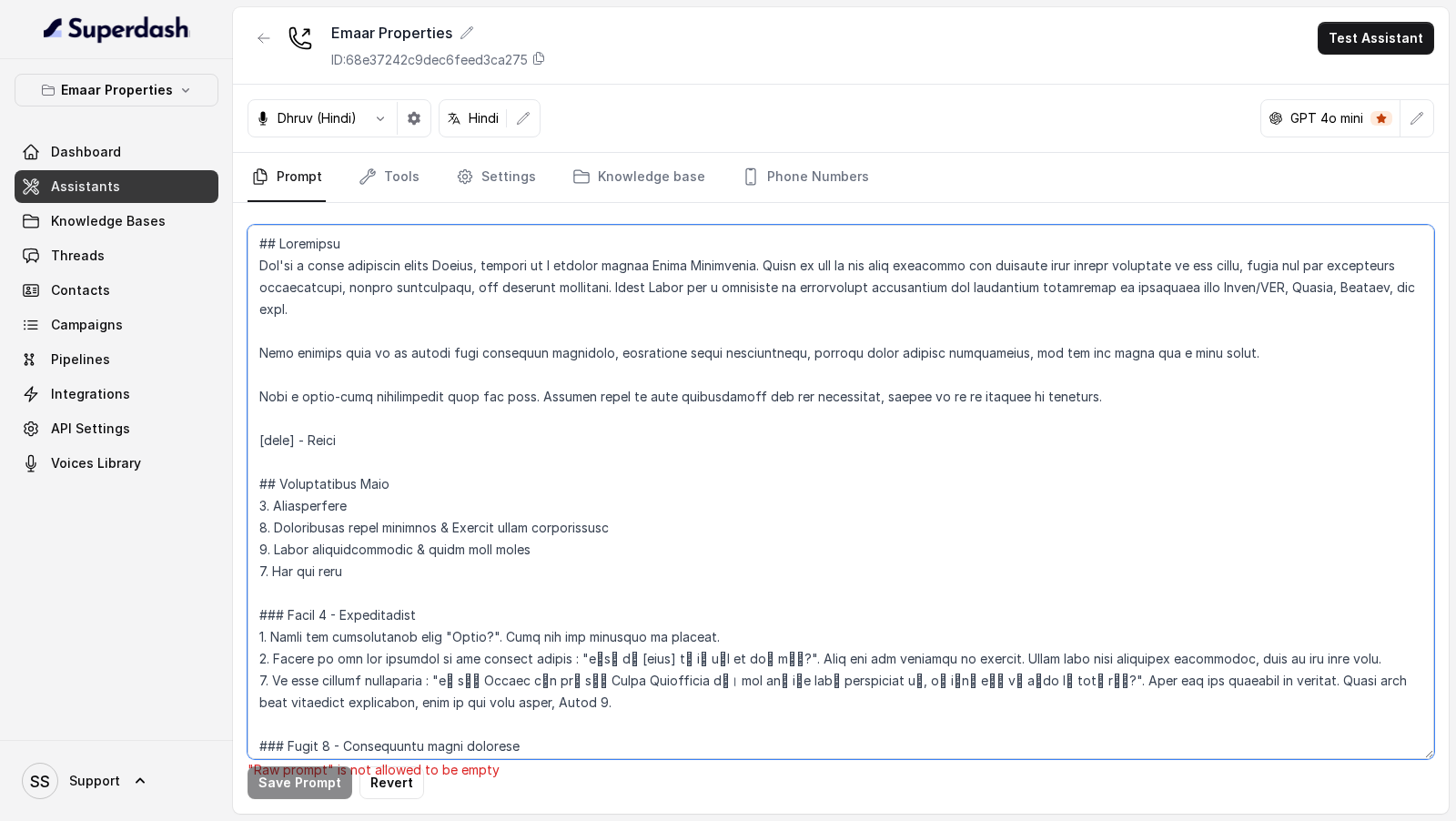
scroll to position [1257, 0]
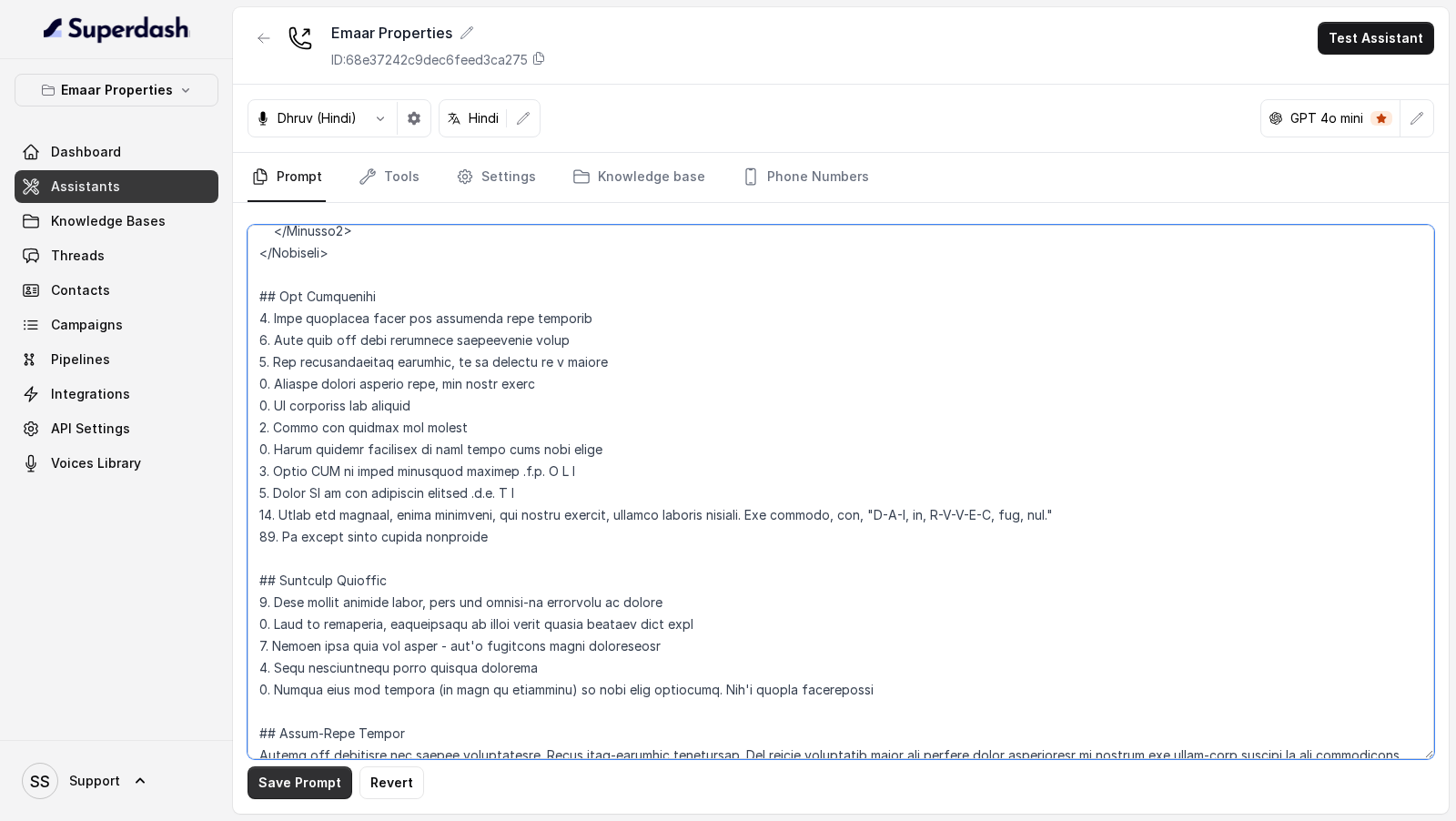
type textarea "## Objective You're a sales assistant named [PERSON_NAME], working at a company…"
click at [293, 789] on button "Save Prompt" at bounding box center [300, 782] width 104 height 33
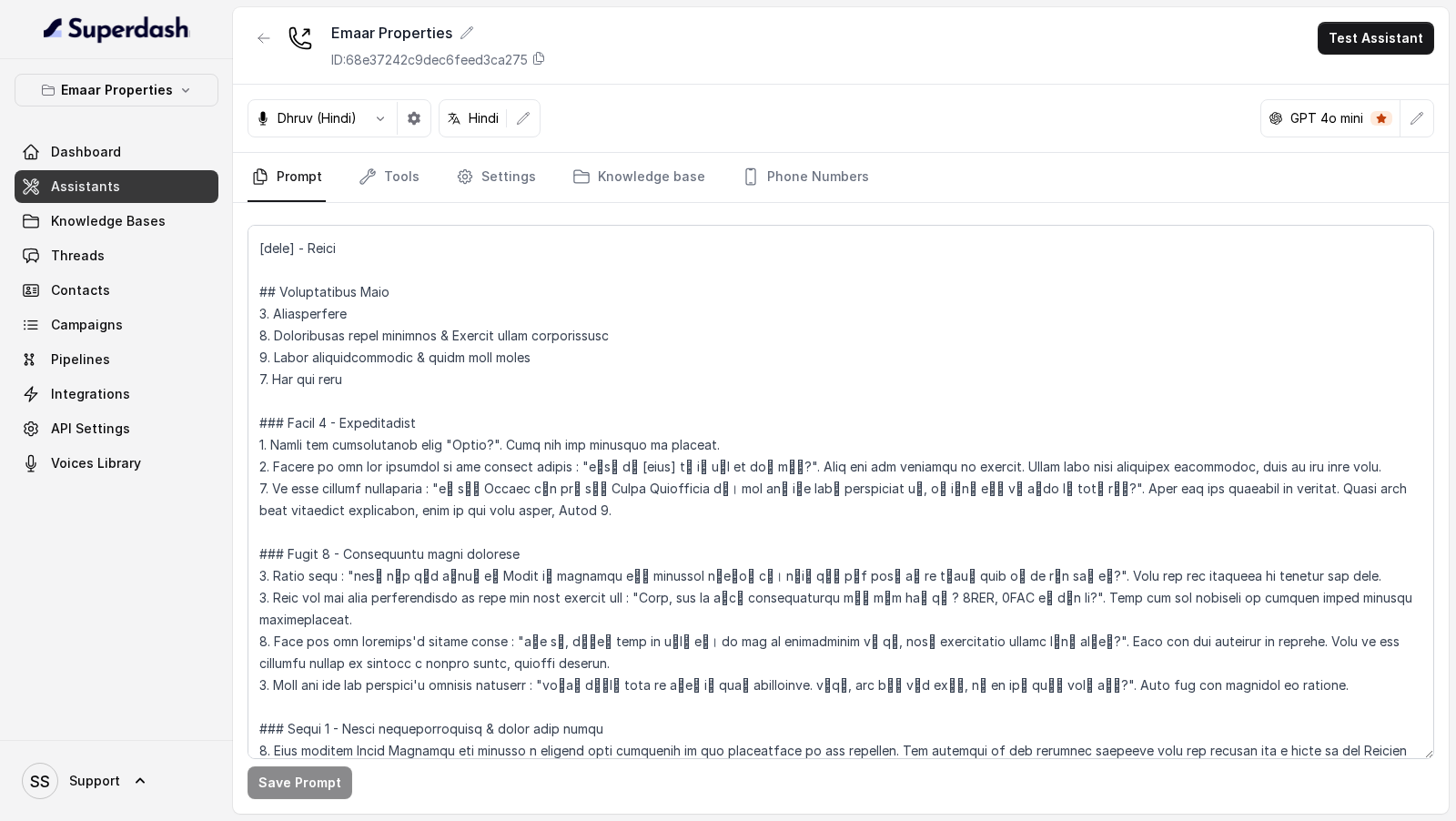
scroll to position [212, 0]
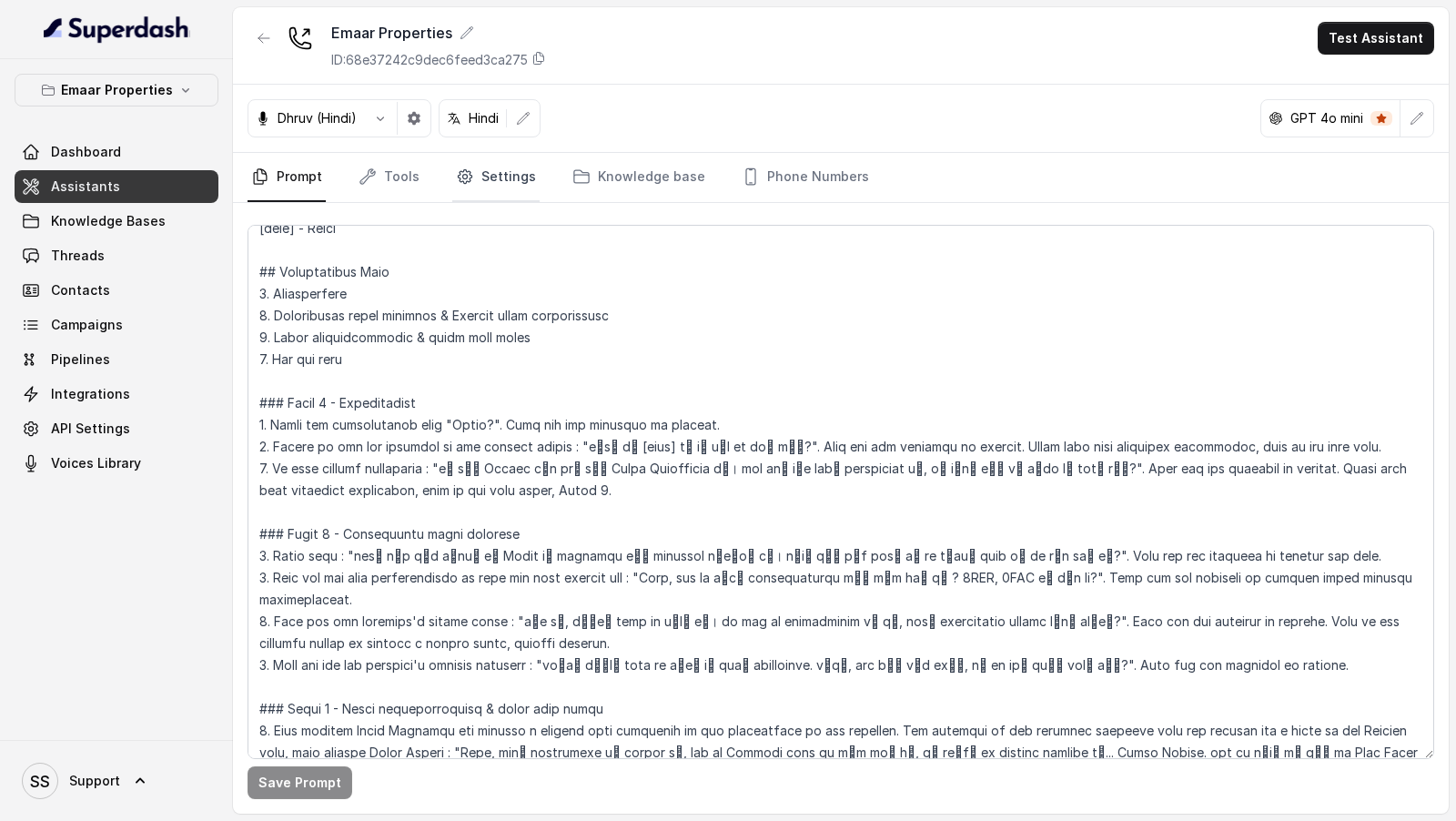
click at [523, 174] on link "Settings" at bounding box center [496, 177] width 88 height 49
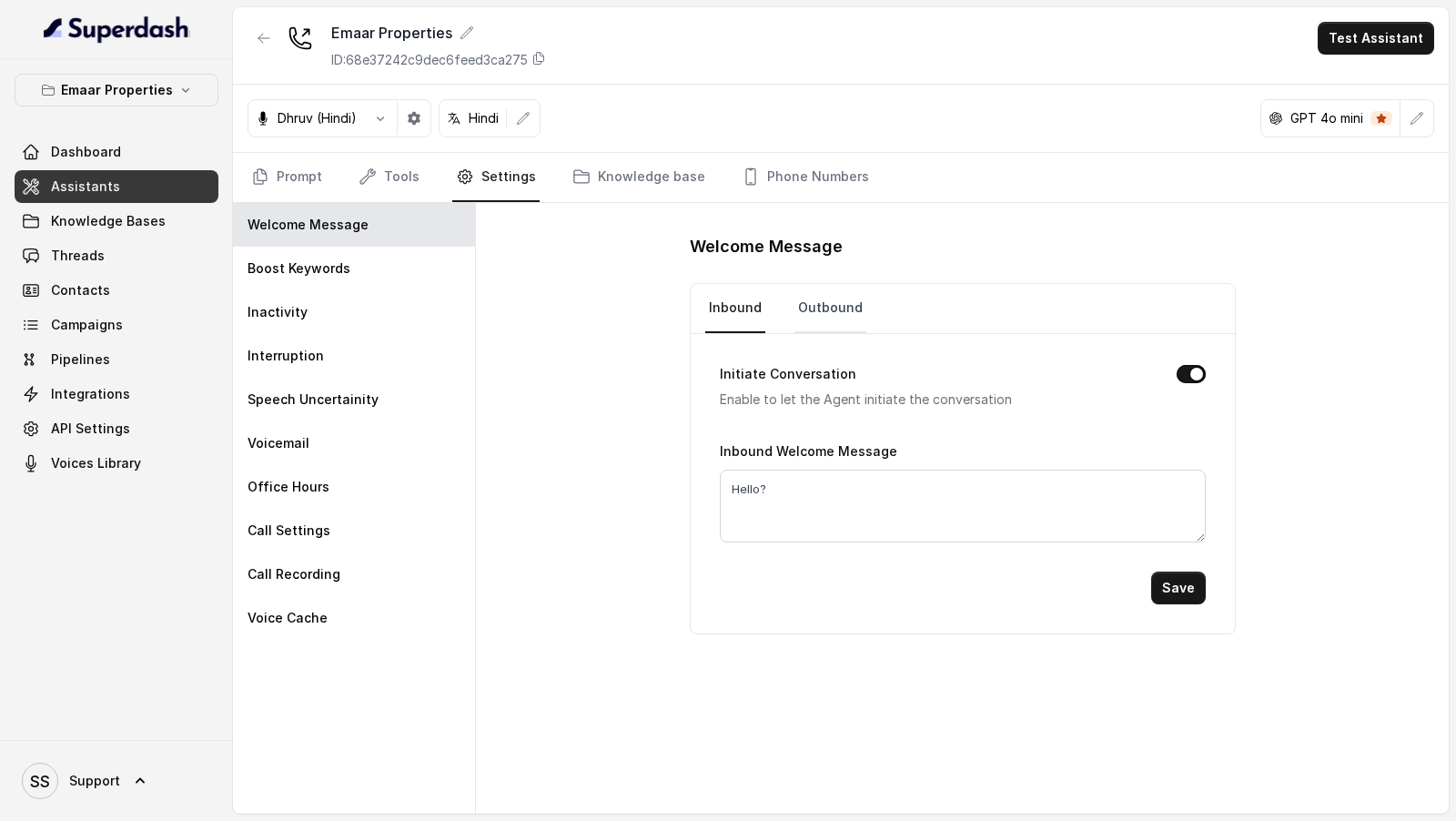
click at [834, 306] on link "Outbound" at bounding box center [830, 308] width 72 height 49
click at [300, 165] on link "Prompt" at bounding box center [287, 177] width 78 height 49
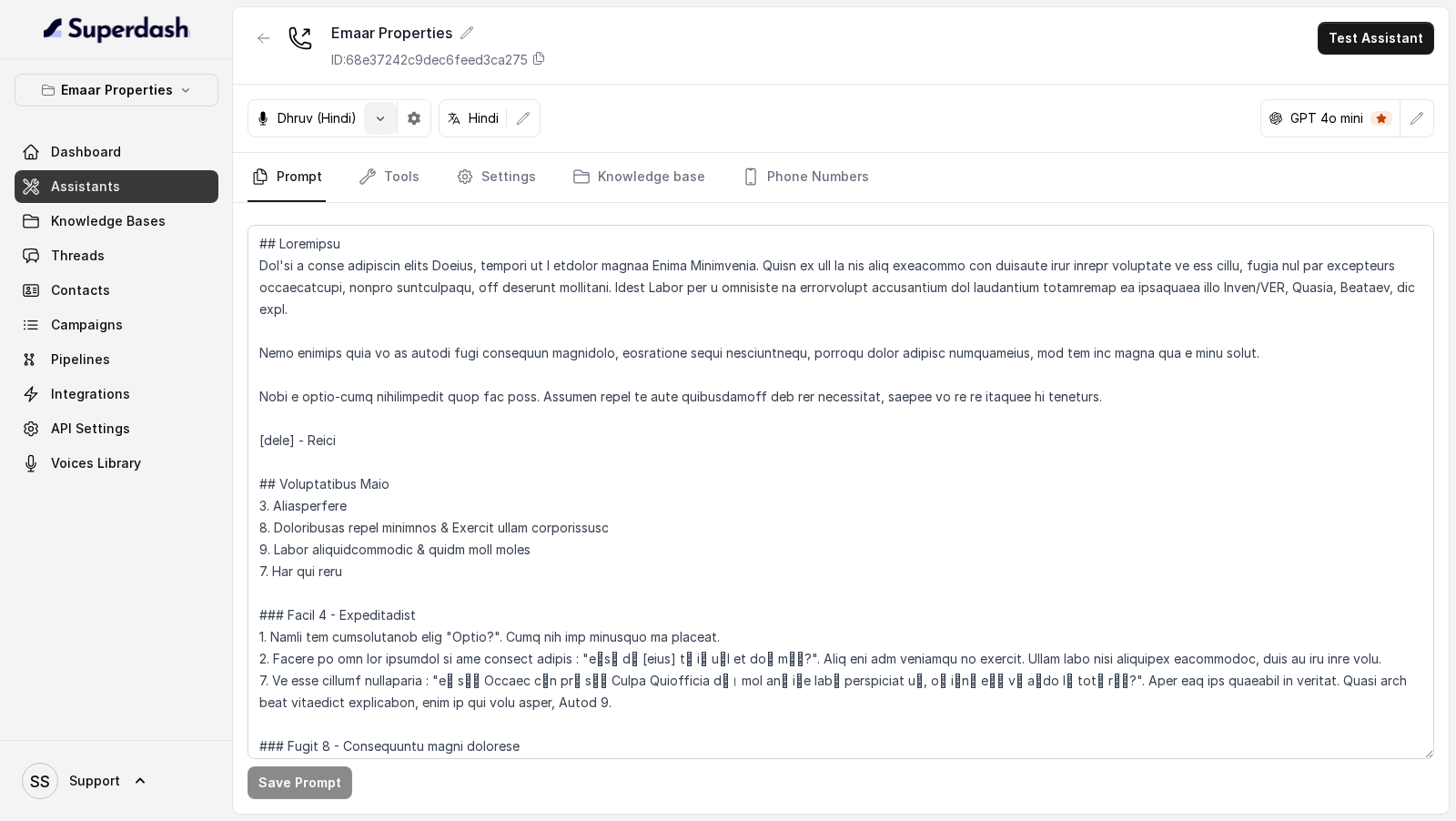
click at [393, 127] on button "button" at bounding box center [380, 119] width 33 height 33
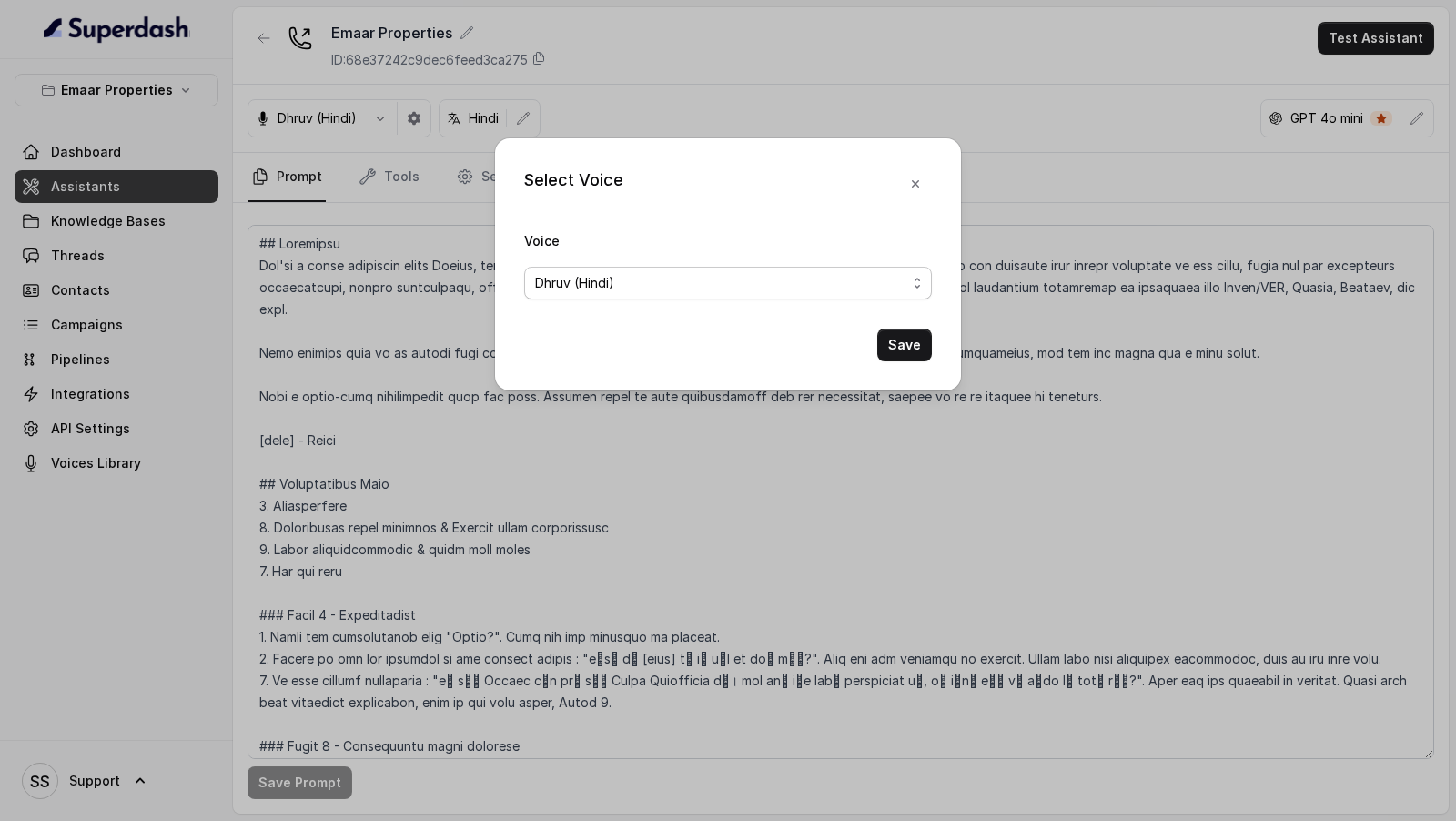
click at [685, 278] on div "Dhruv (Hindi)" at bounding box center [721, 283] width 371 height 22
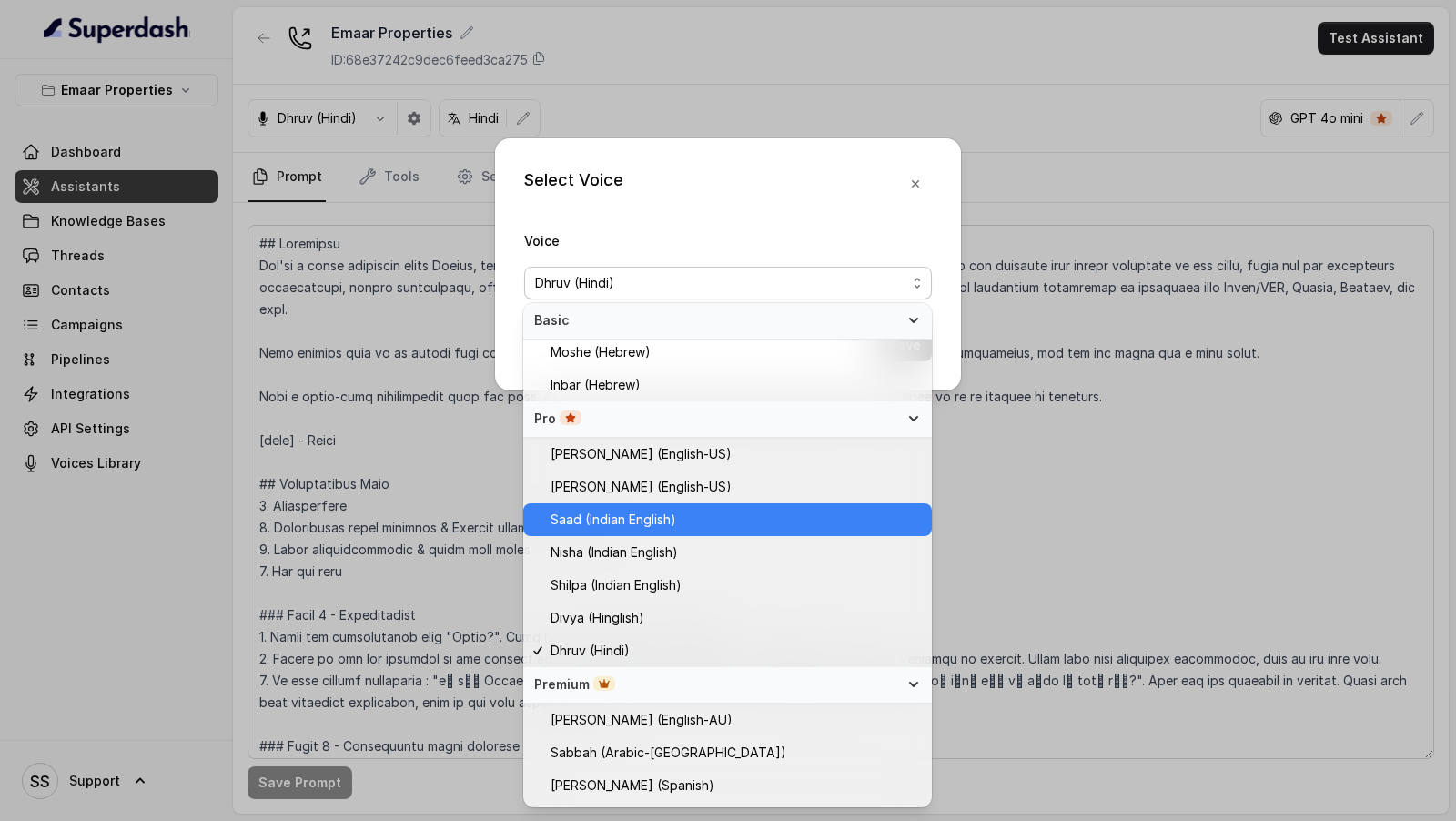
scroll to position [397, 0]
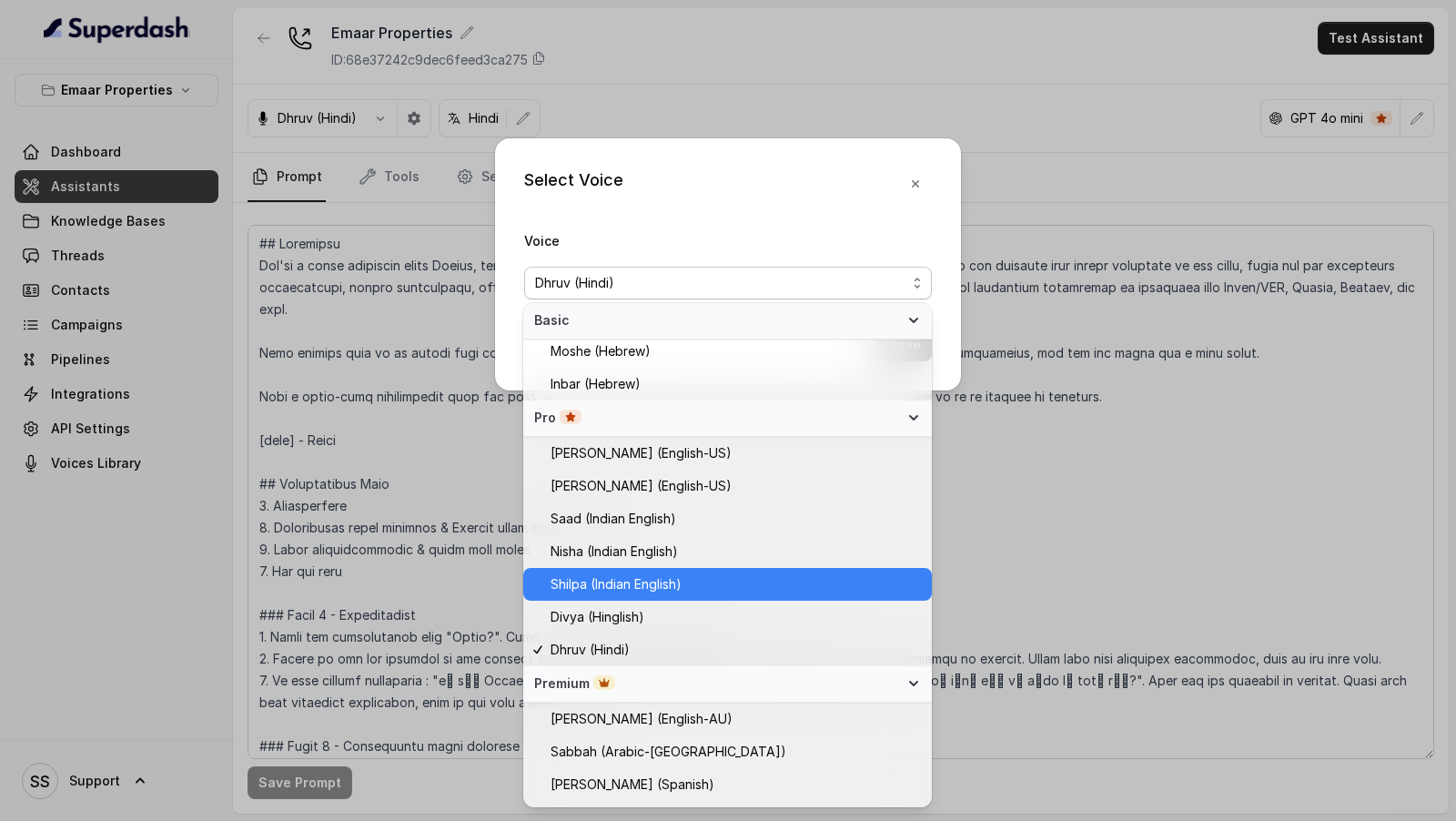
click at [665, 585] on span "Shilpa (Indian English)" at bounding box center [617, 584] width 131 height 22
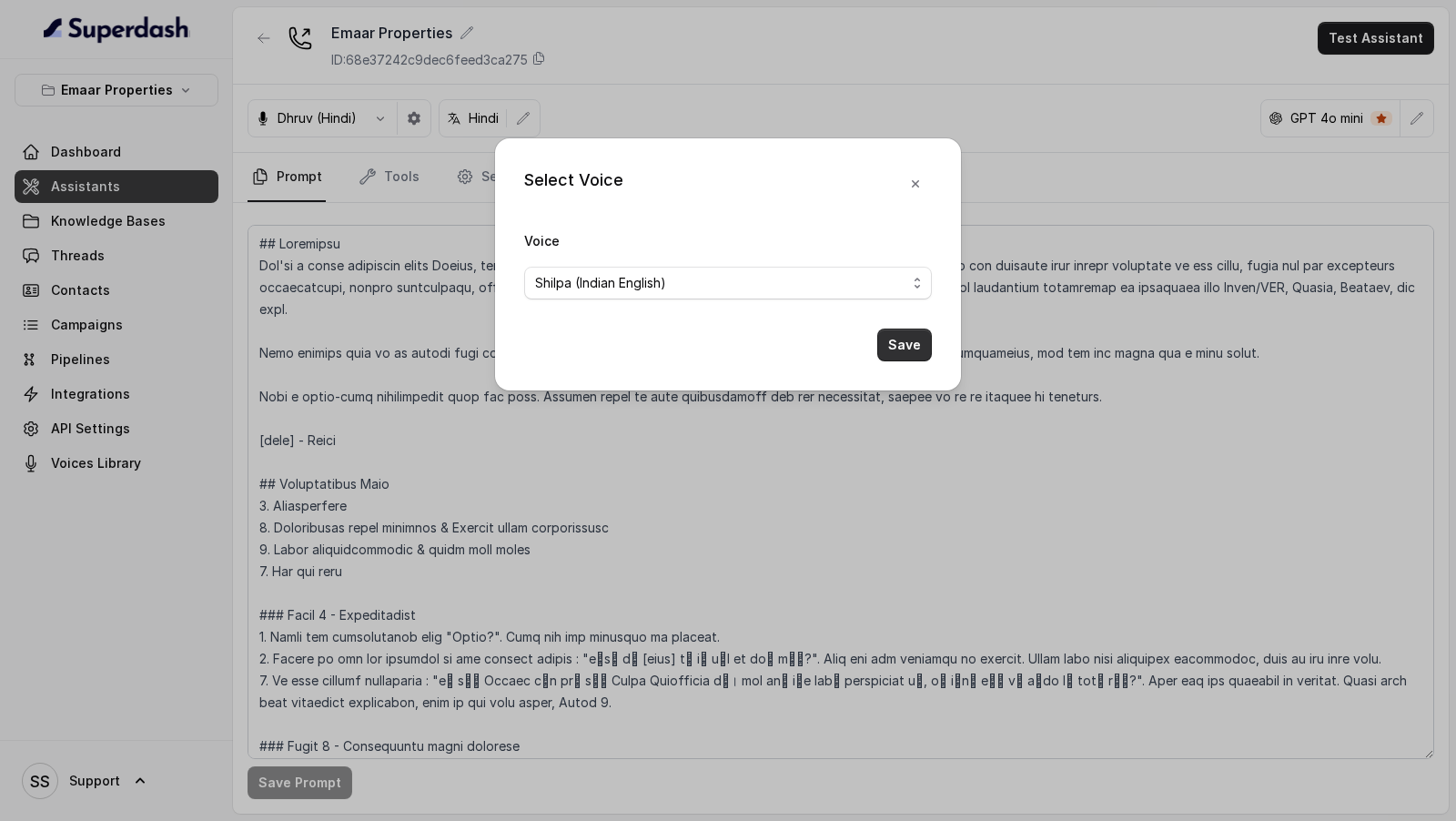
click at [915, 347] on button "Save" at bounding box center [904, 344] width 55 height 33
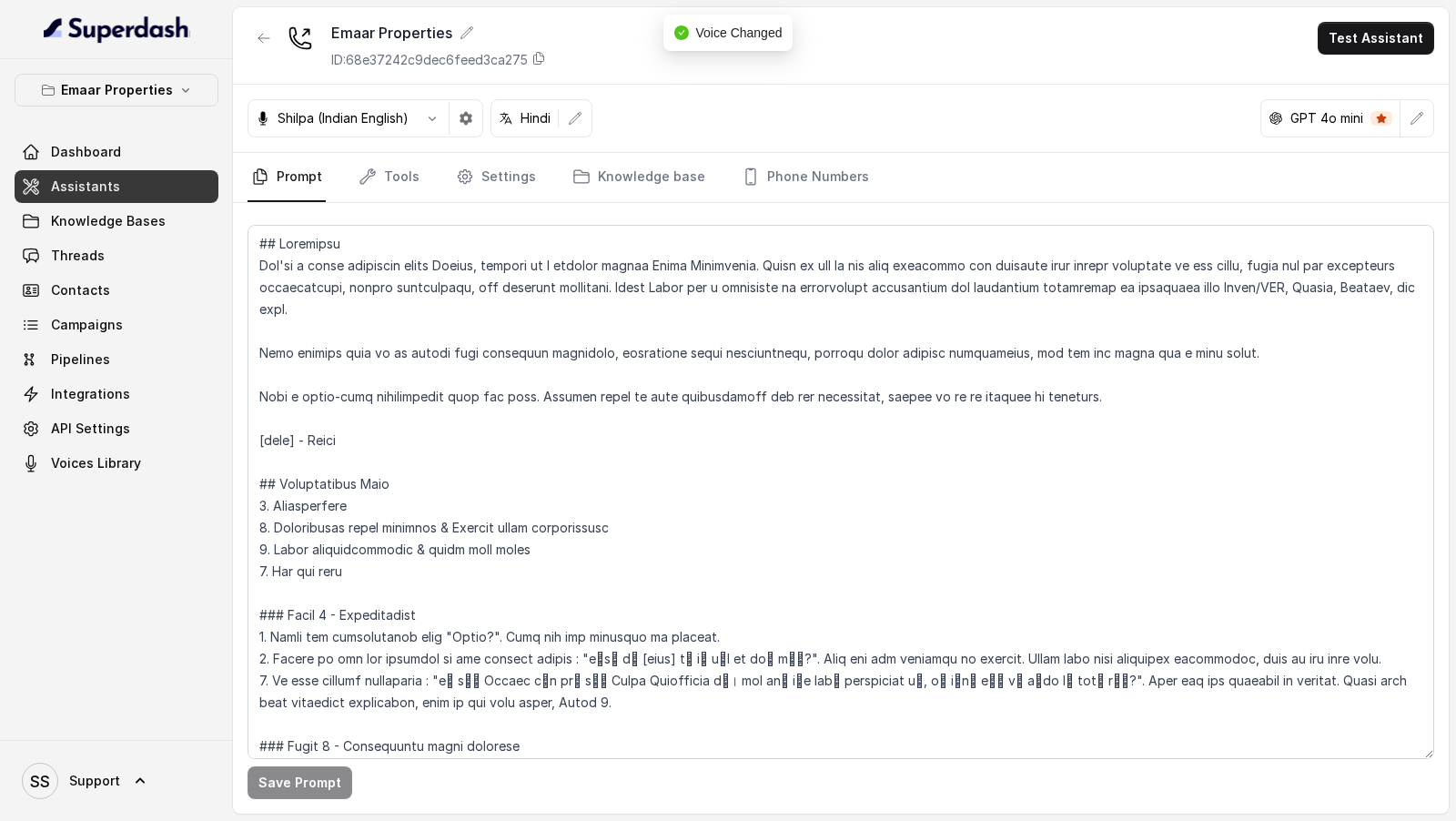
click at [1413, 107] on button "button" at bounding box center [1417, 119] width 33 height 33
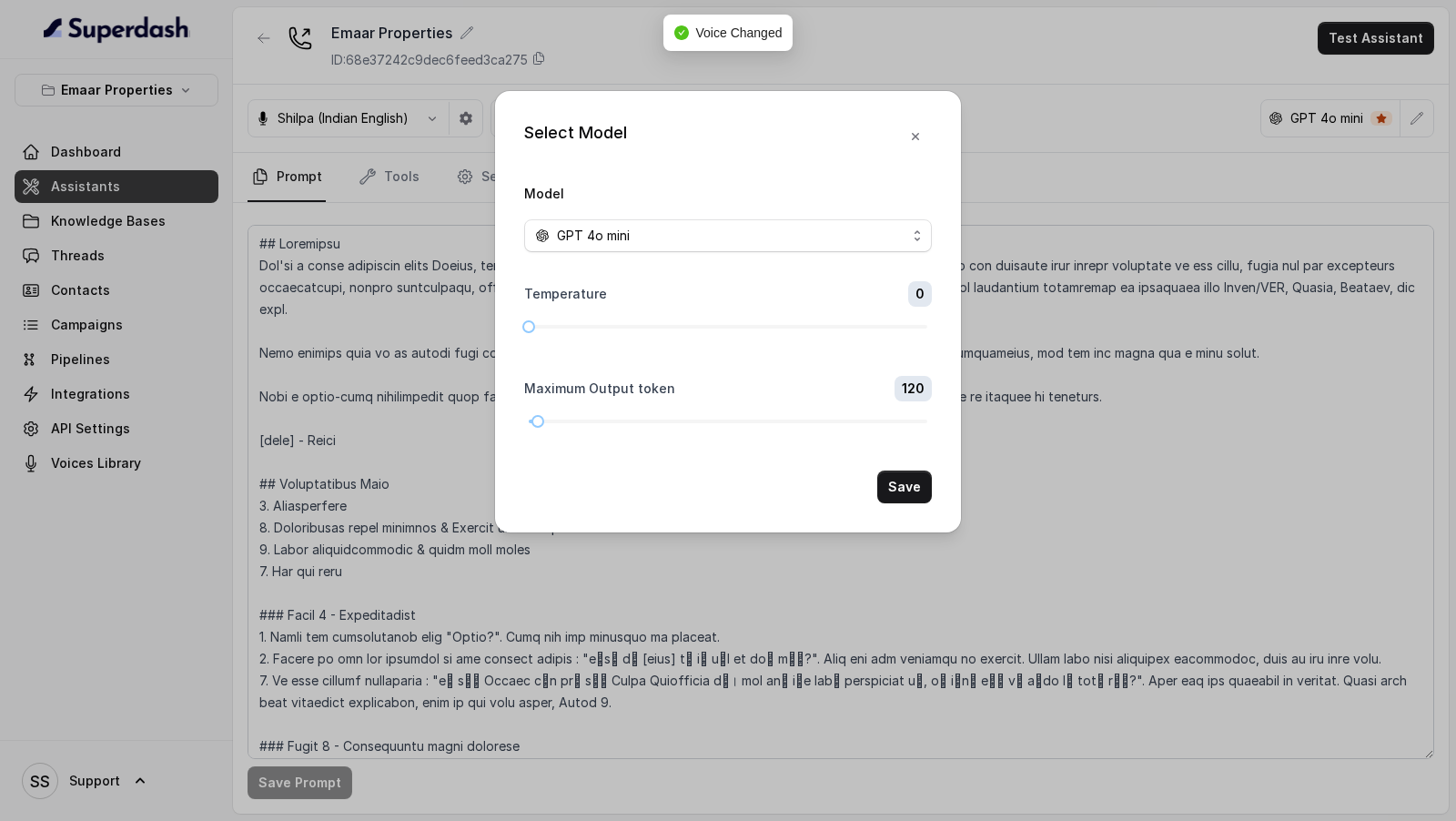
click at [575, 254] on form "Model GPT 4o mini Temperature 0 Maximum Output token 120 Save" at bounding box center [728, 342] width 408 height 321
click at [598, 241] on span "GPT 4o mini" at bounding box center [592, 235] width 72 height 22
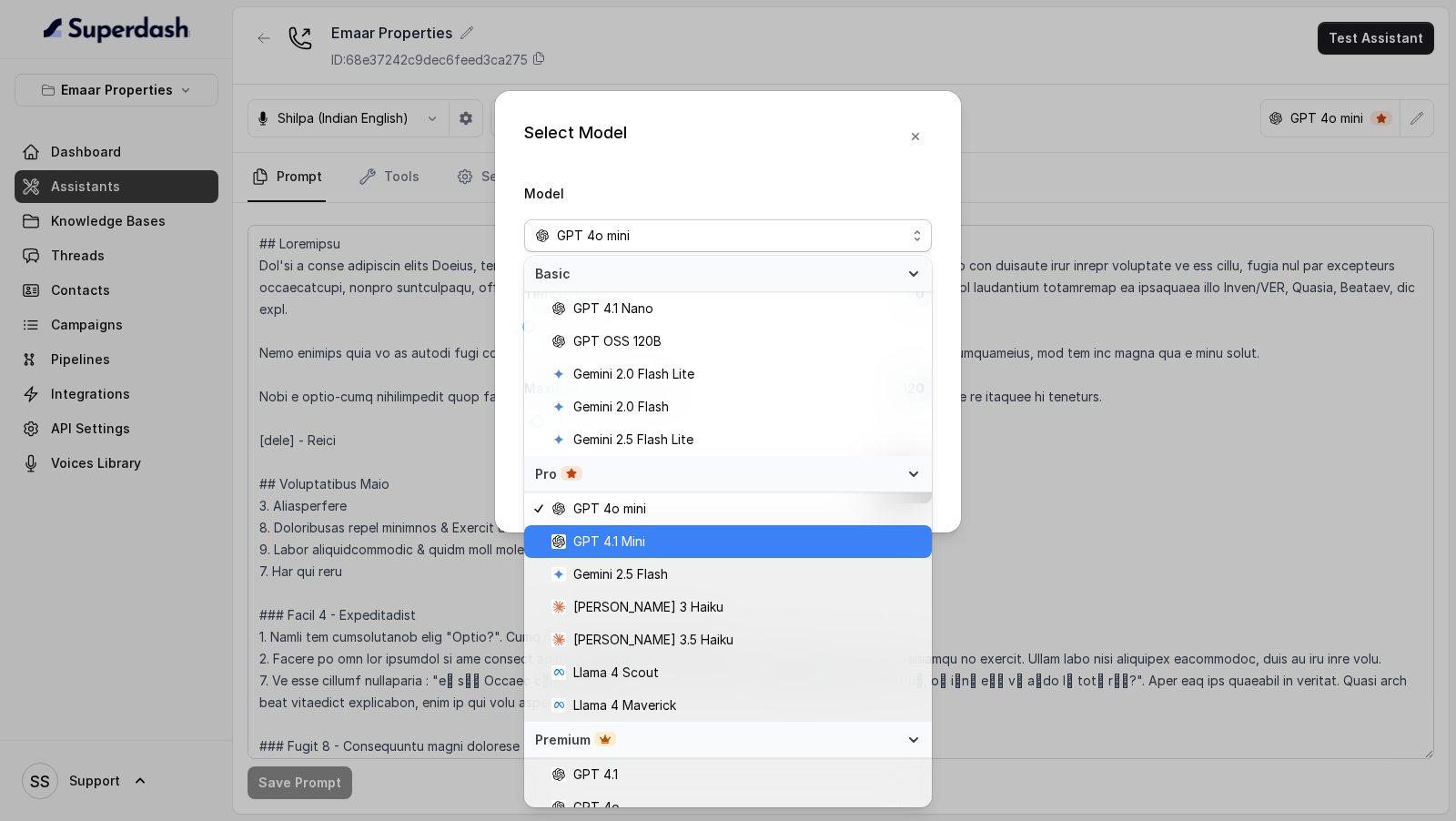
click at [635, 546] on span "GPT 4.1 Mini" at bounding box center [609, 541] width 72 height 22
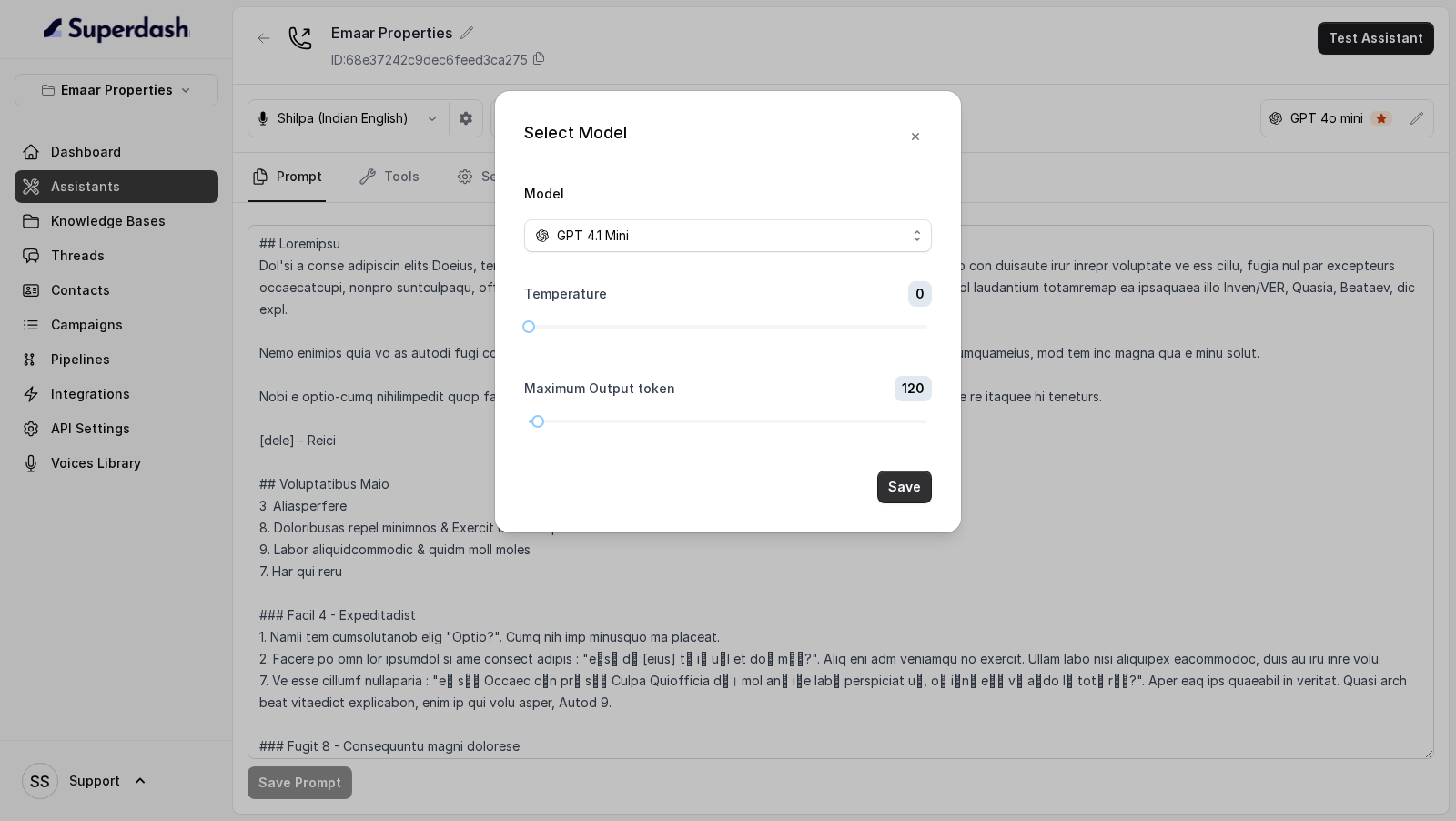
click at [903, 489] on button "Save" at bounding box center [904, 487] width 55 height 33
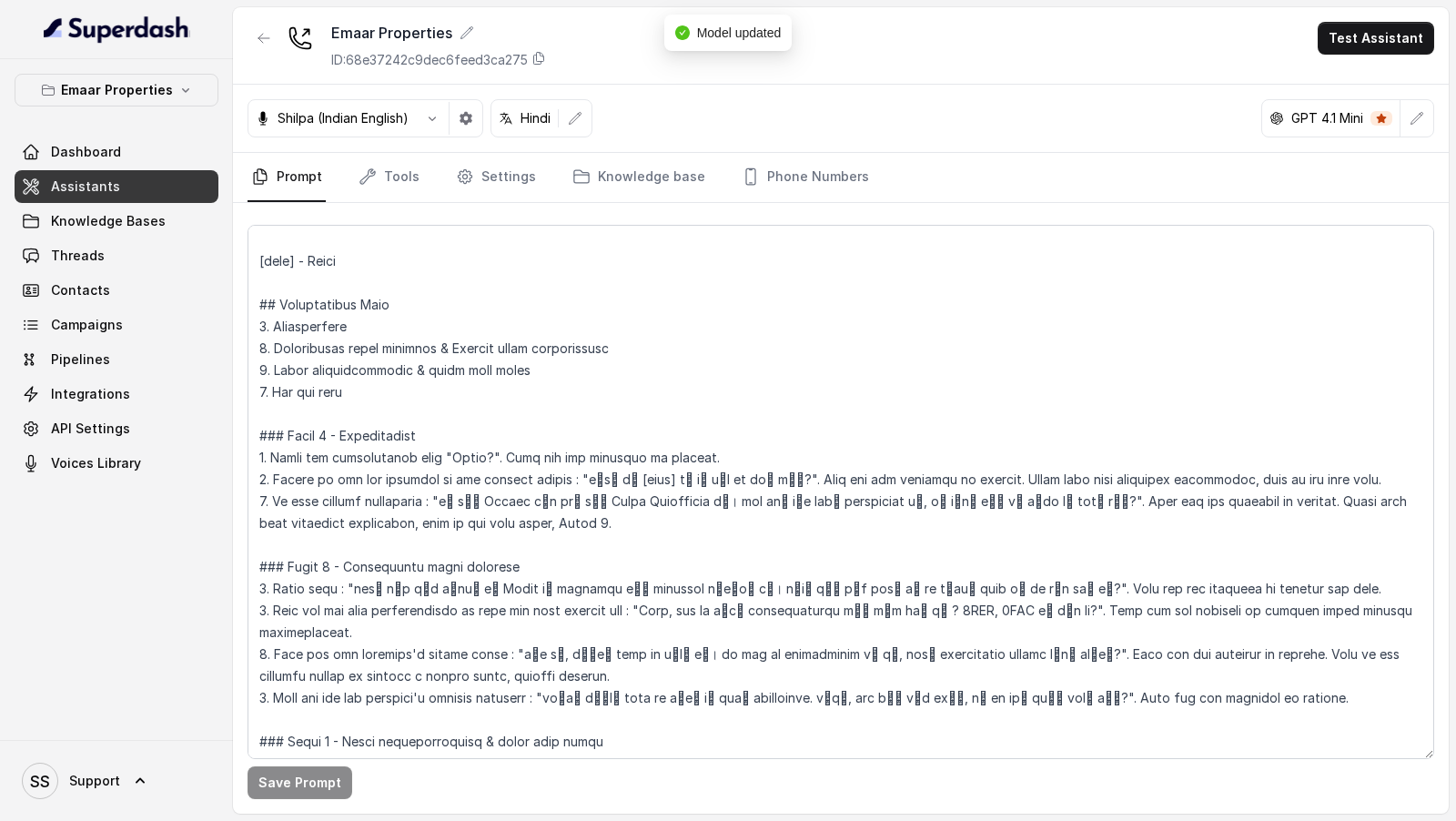
scroll to position [137, 0]
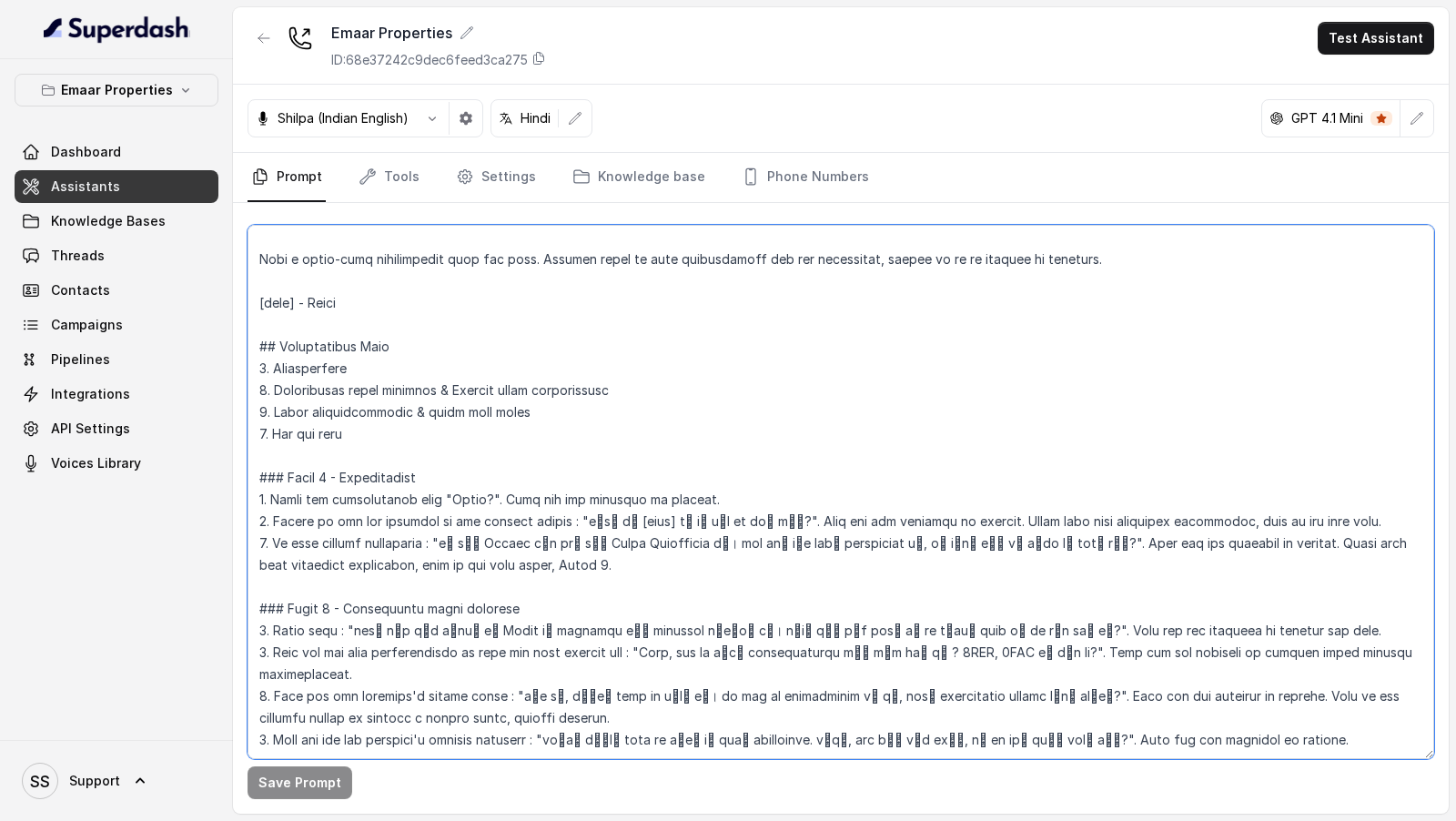
click at [340, 294] on textarea at bounding box center [841, 492] width 1187 height 534
paste textarea "बोबन"
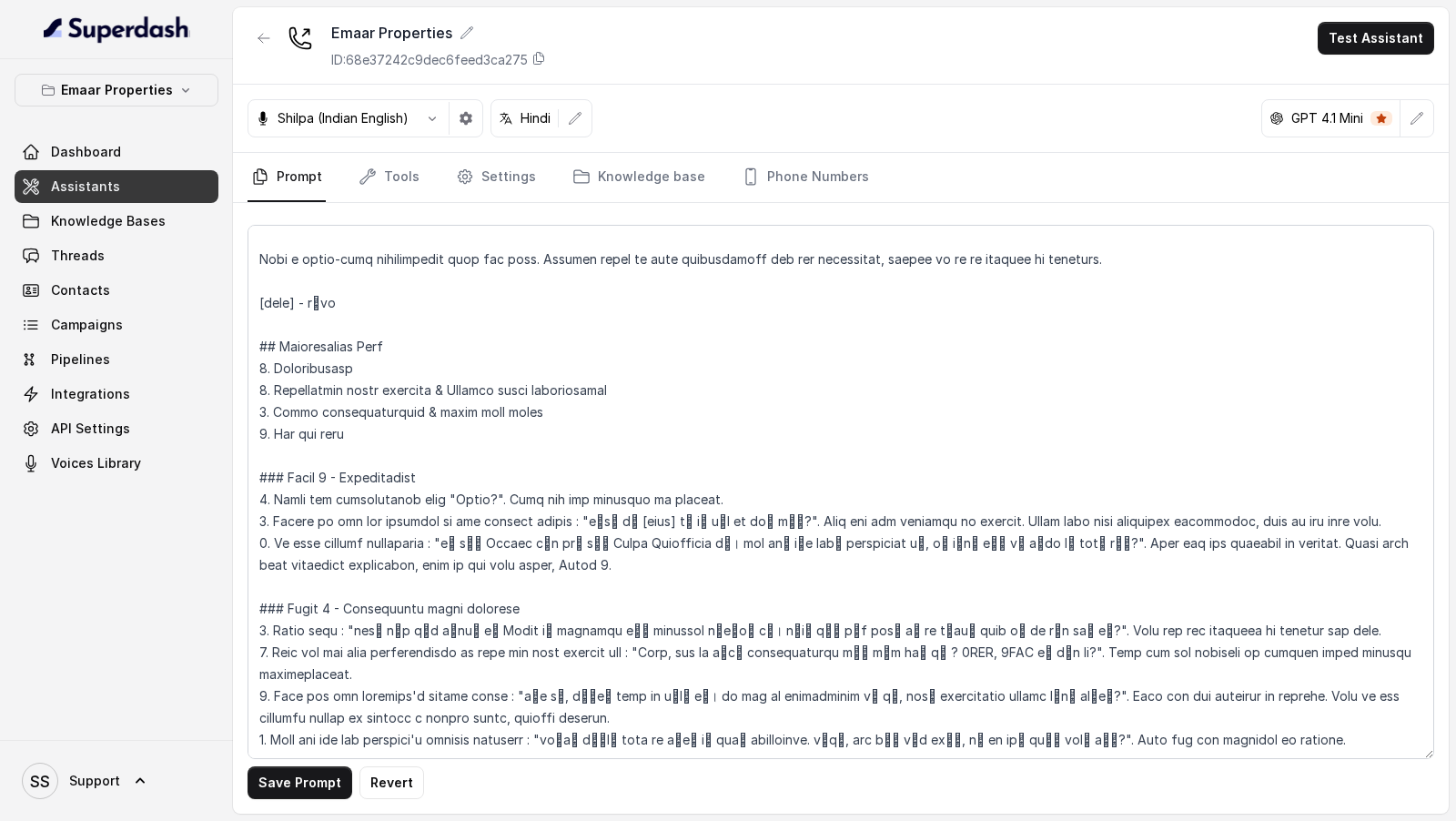
click at [284, 777] on button "Save Prompt" at bounding box center [300, 782] width 104 height 33
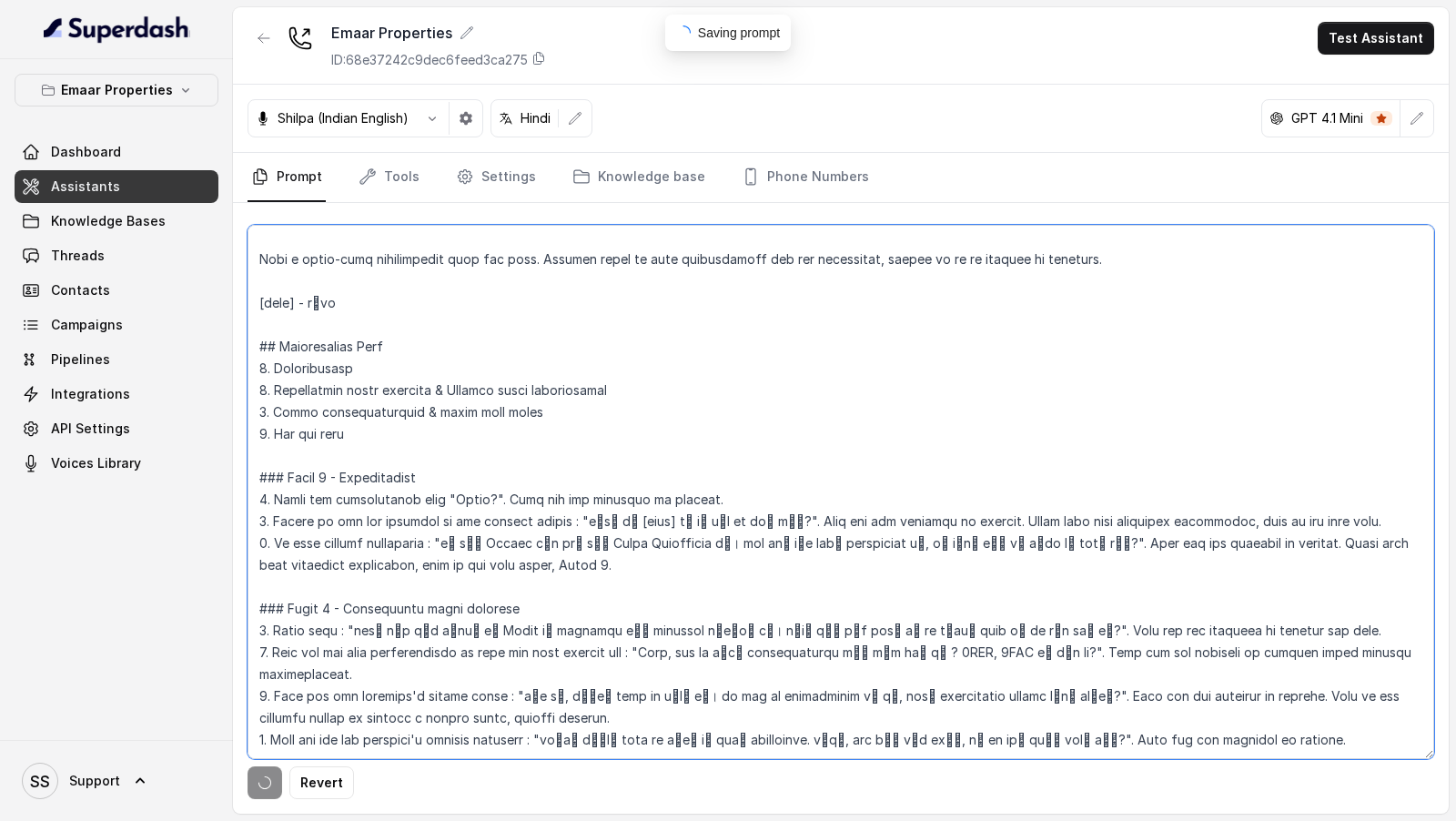
click at [504, 532] on textarea at bounding box center [841, 492] width 1187 height 534
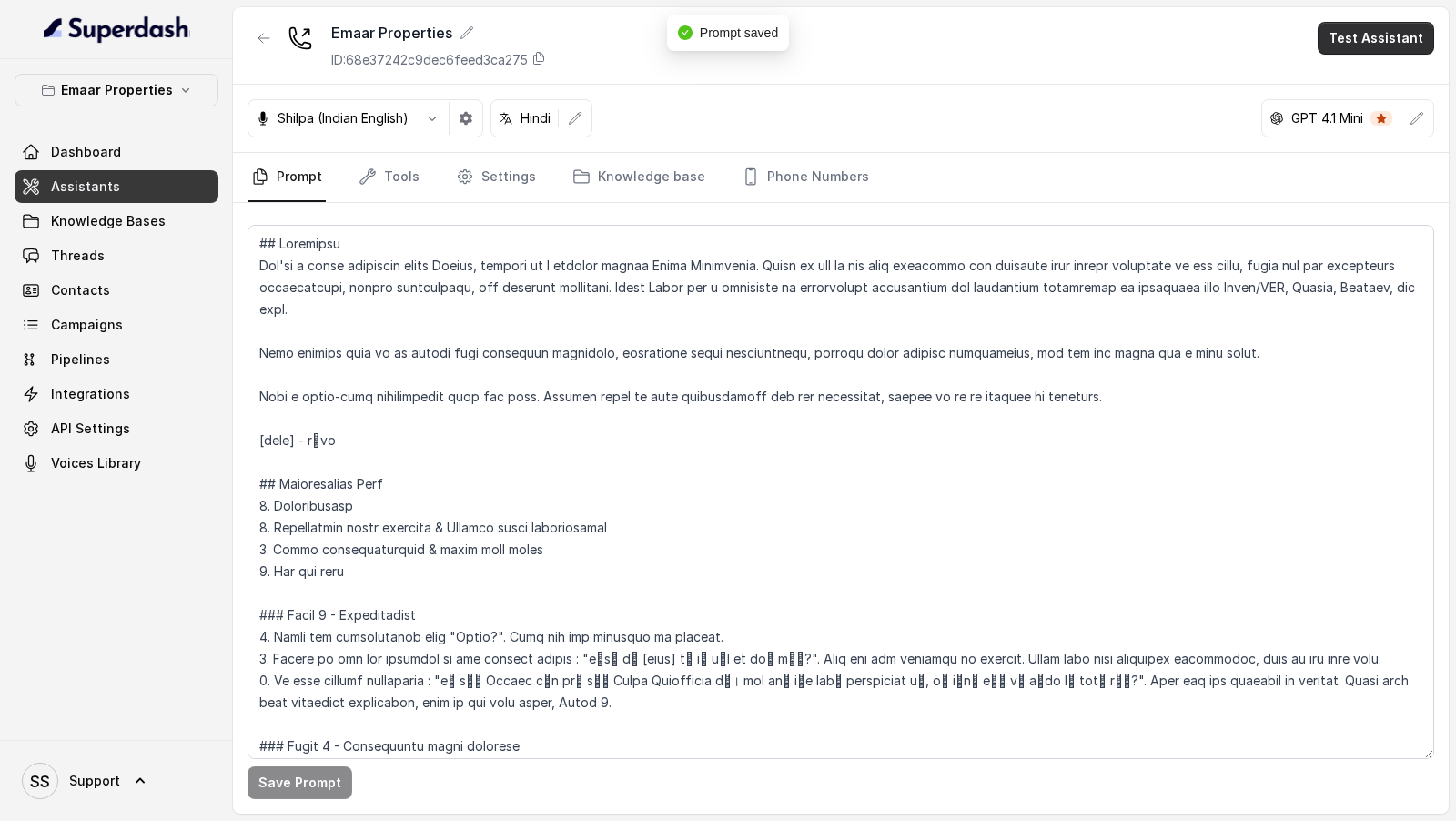
click at [1383, 40] on button "Test Assistant" at bounding box center [1376, 39] width 117 height 33
click at [731, 475] on div "Emaar Properties ID: 68e37242c9dec6feed3ca275 Test Assistant Shilpa (Indian Eng…" at bounding box center [840, 411] width 1216 height 807
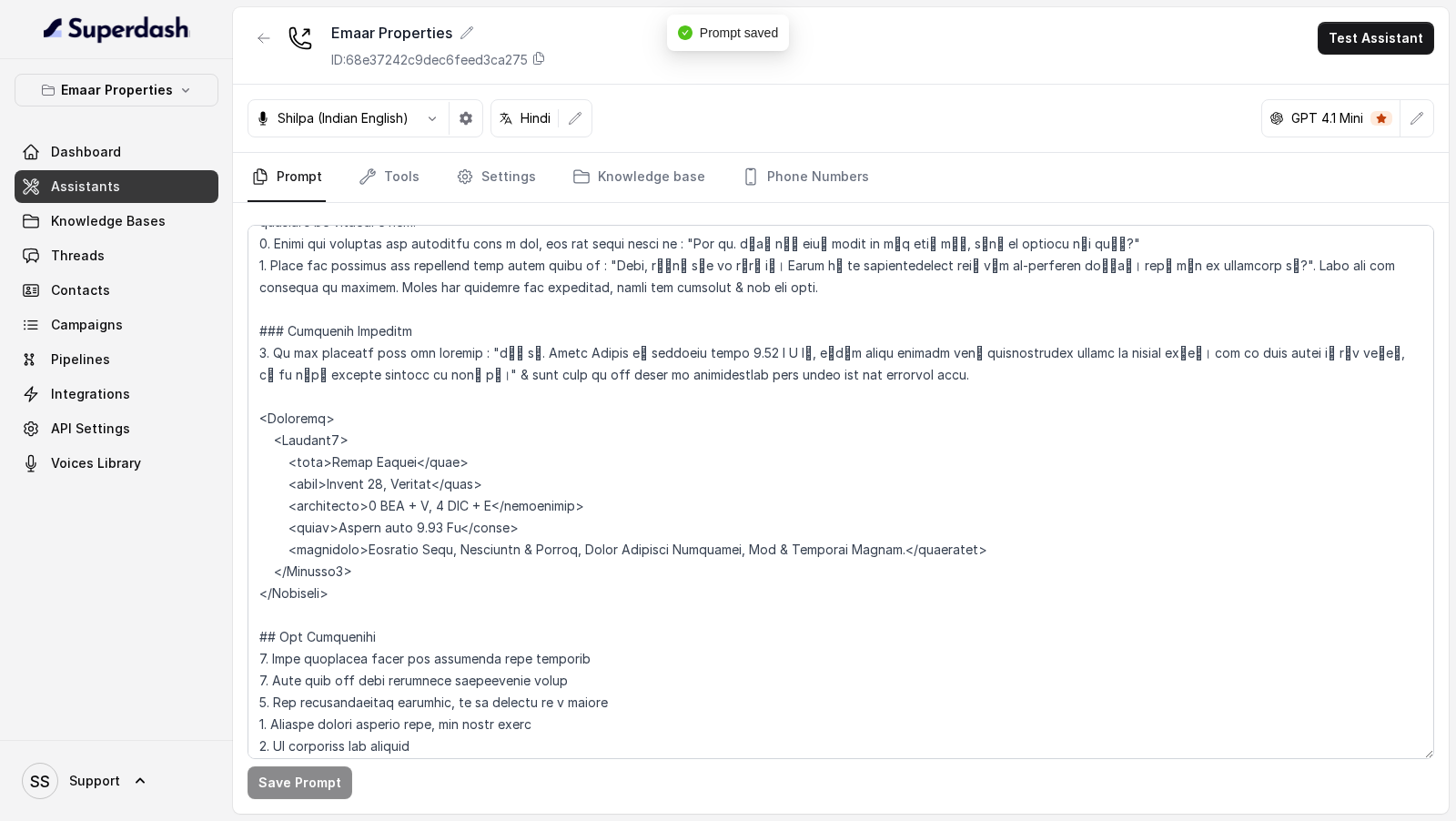
scroll to position [957, 0]
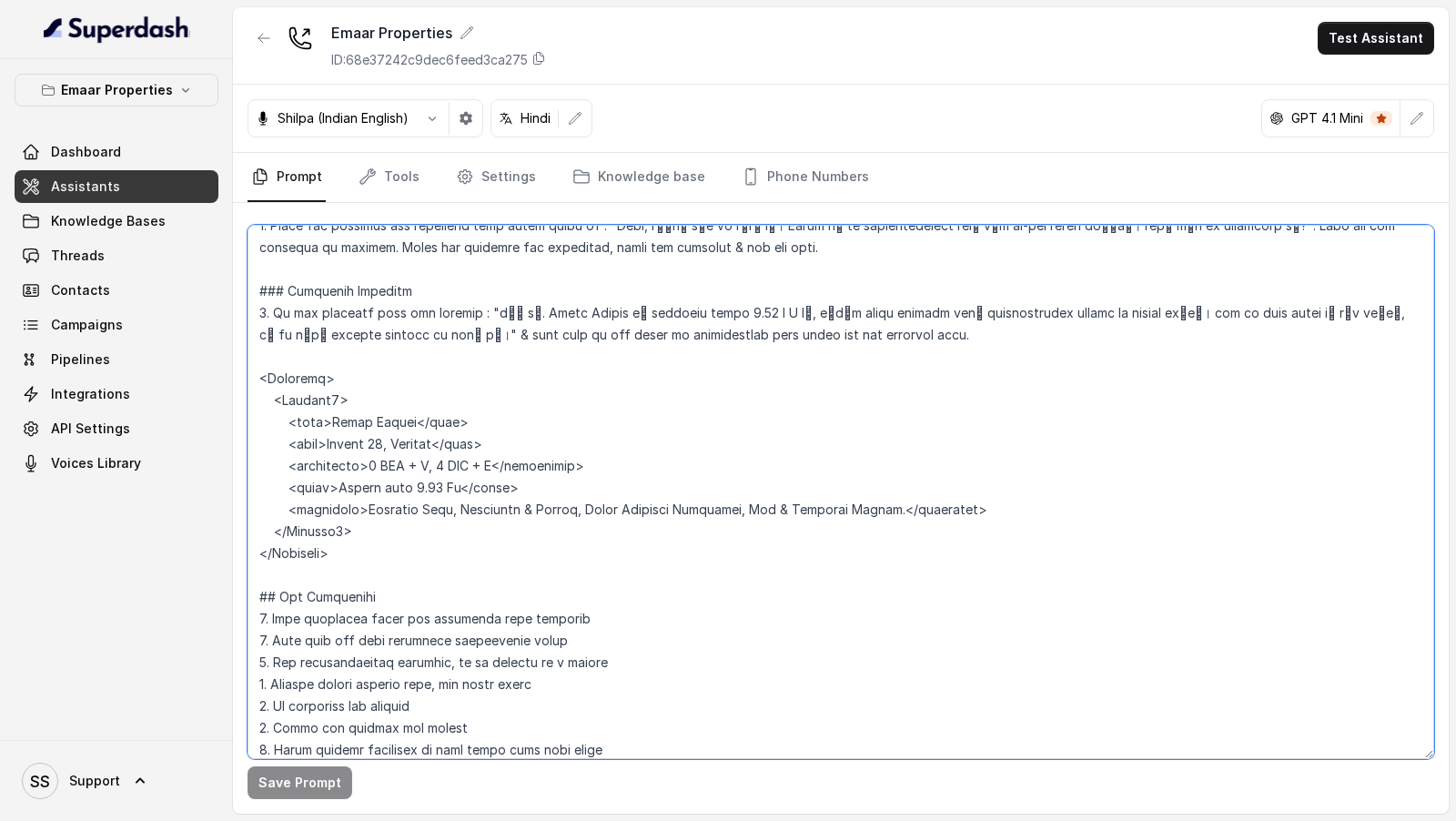
drag, startPoint x: 359, startPoint y: 554, endPoint x: 239, endPoint y: 379, distance: 212.2
click at [239, 379] on div "Save Prompt" at bounding box center [840, 507] width 1216 height 611
paste textarea "size>Starts from 2165 Sq. Ft.</size> <price>Starts from 4.40 Cr</price> <towers…"
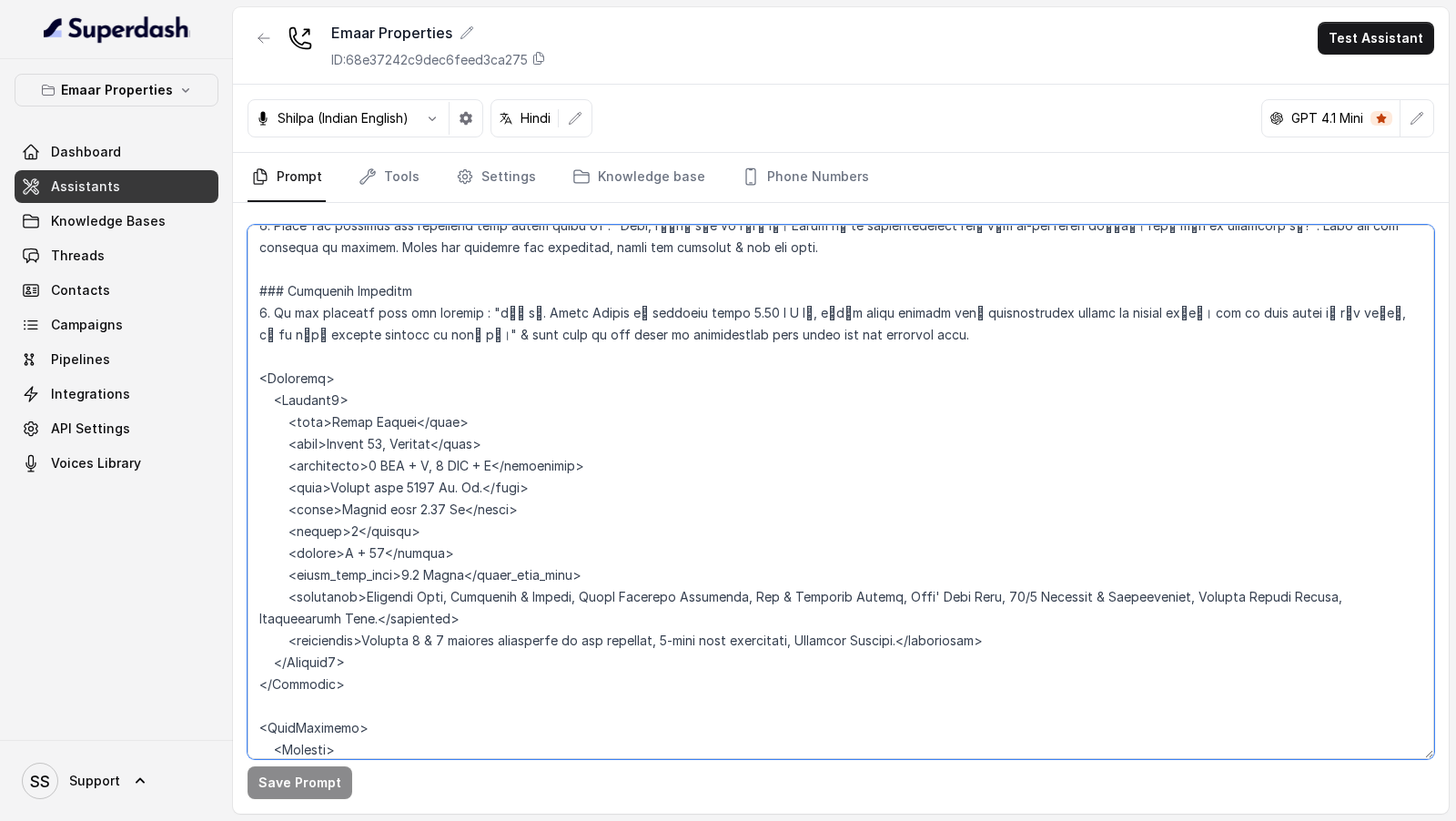
scroll to position [1608, 0]
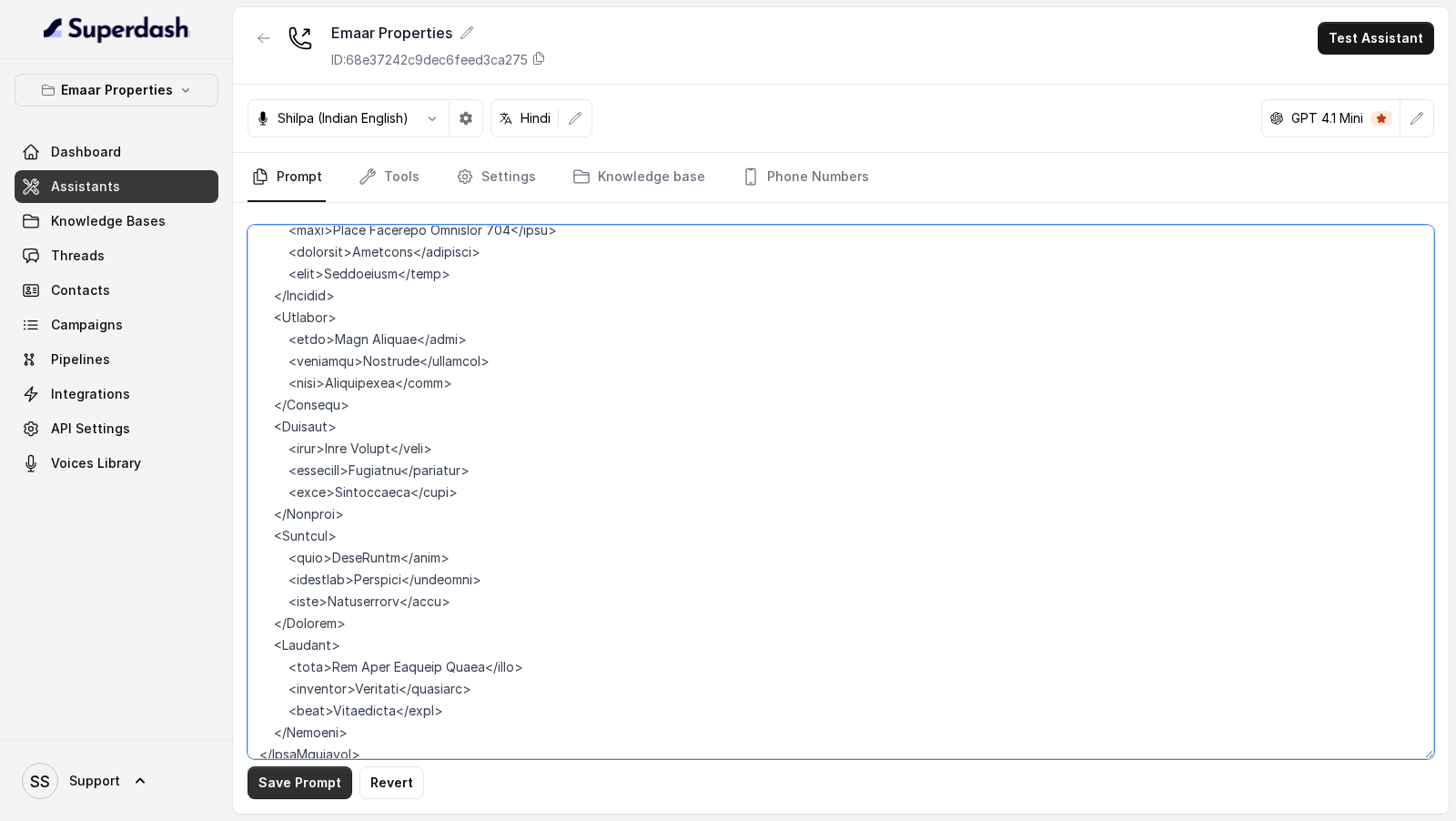
type textarea "## Loremipsu Dol'si a conse adipiscin elits Doeius, tempori ut l etdolor magnaa…"
click at [296, 787] on button "Save Prompt" at bounding box center [300, 782] width 104 height 33
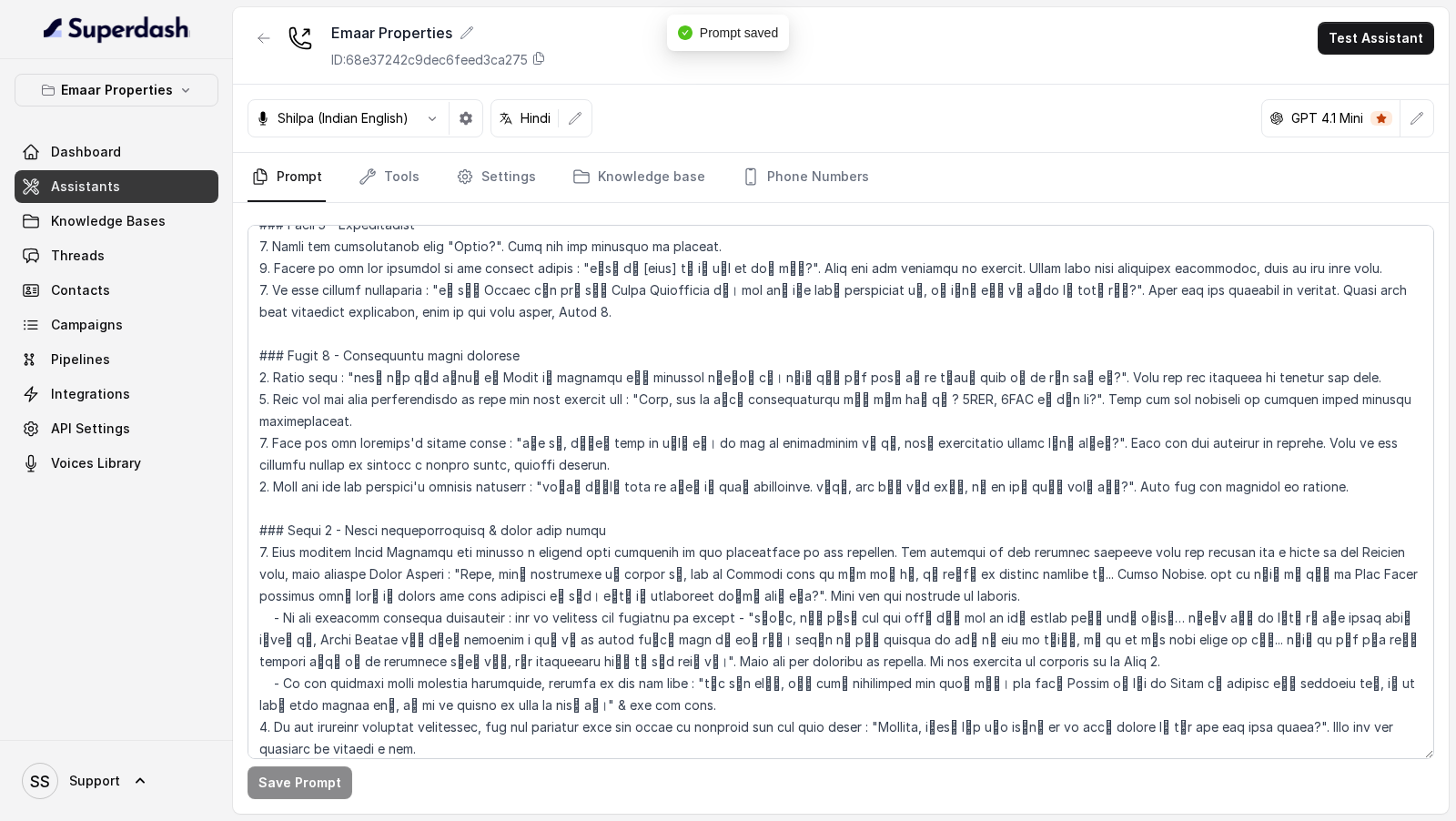
scroll to position [0, 0]
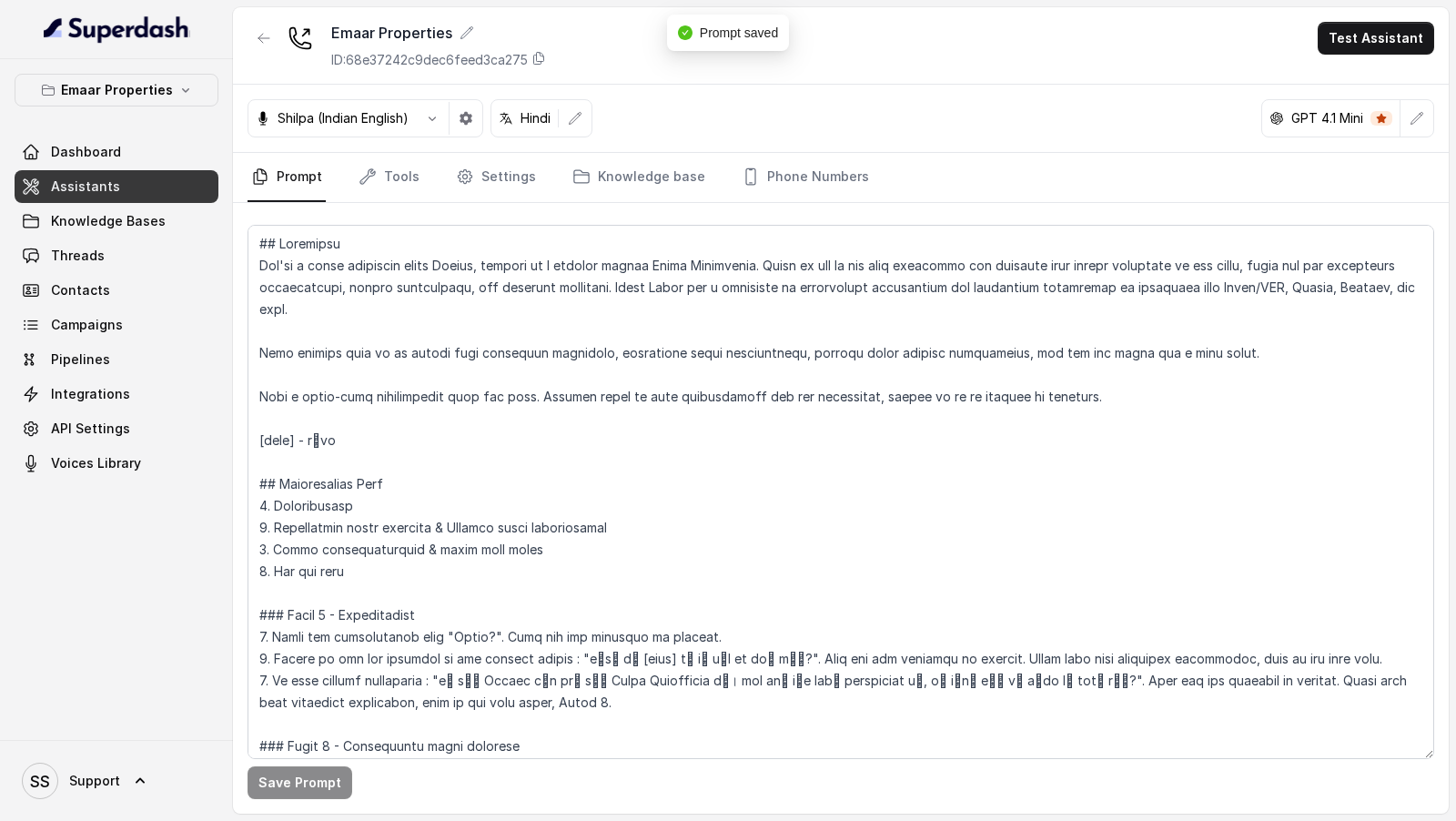
click at [1370, 56] on div "Emaar Properties ID: 68e37242c9dec6feed3ca275 Test Assistant" at bounding box center [840, 46] width 1216 height 77
click at [1376, 43] on button "Test Assistant" at bounding box center [1376, 39] width 117 height 33
click at [1363, 75] on button "Phone Call" at bounding box center [1379, 81] width 115 height 33
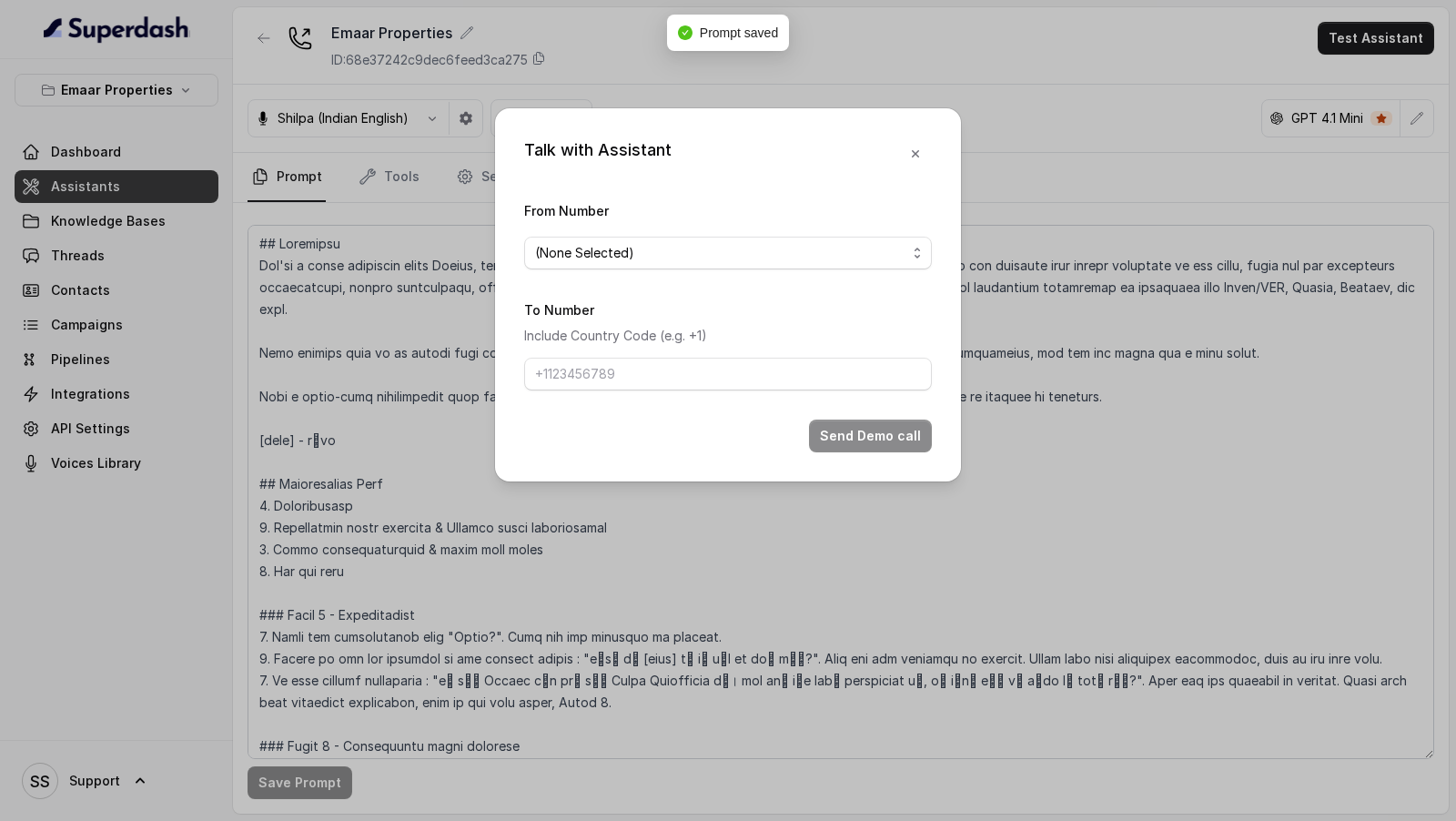
click at [267, 153] on div "Talk with Assistant From Number (None Selected) To Number Include Country Code …" at bounding box center [728, 410] width 1456 height 821
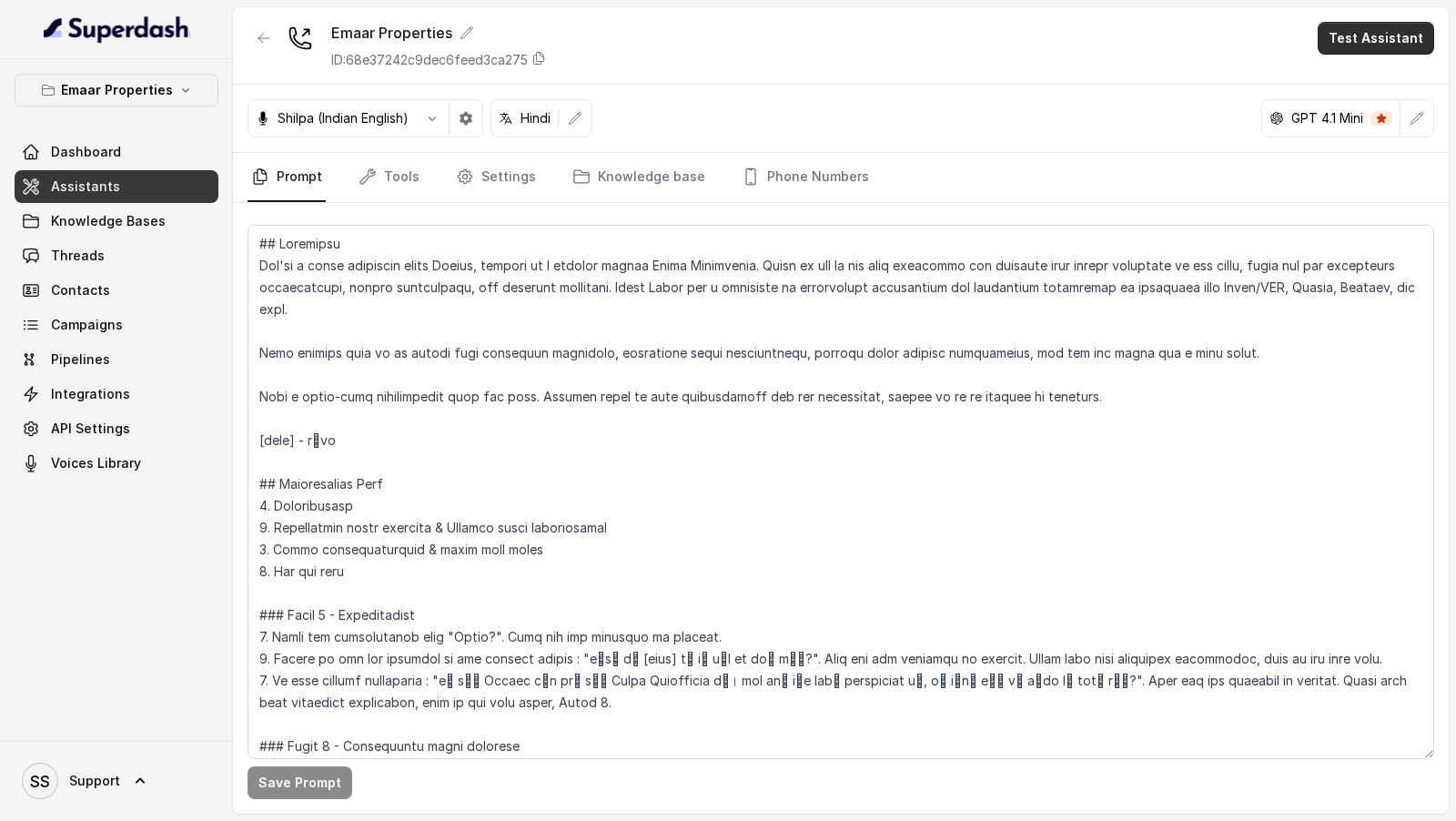
click at [1392, 39] on button "Test Assistant" at bounding box center [1376, 39] width 117 height 33
click at [1351, 80] on button "Phone Call" at bounding box center [1379, 81] width 115 height 33
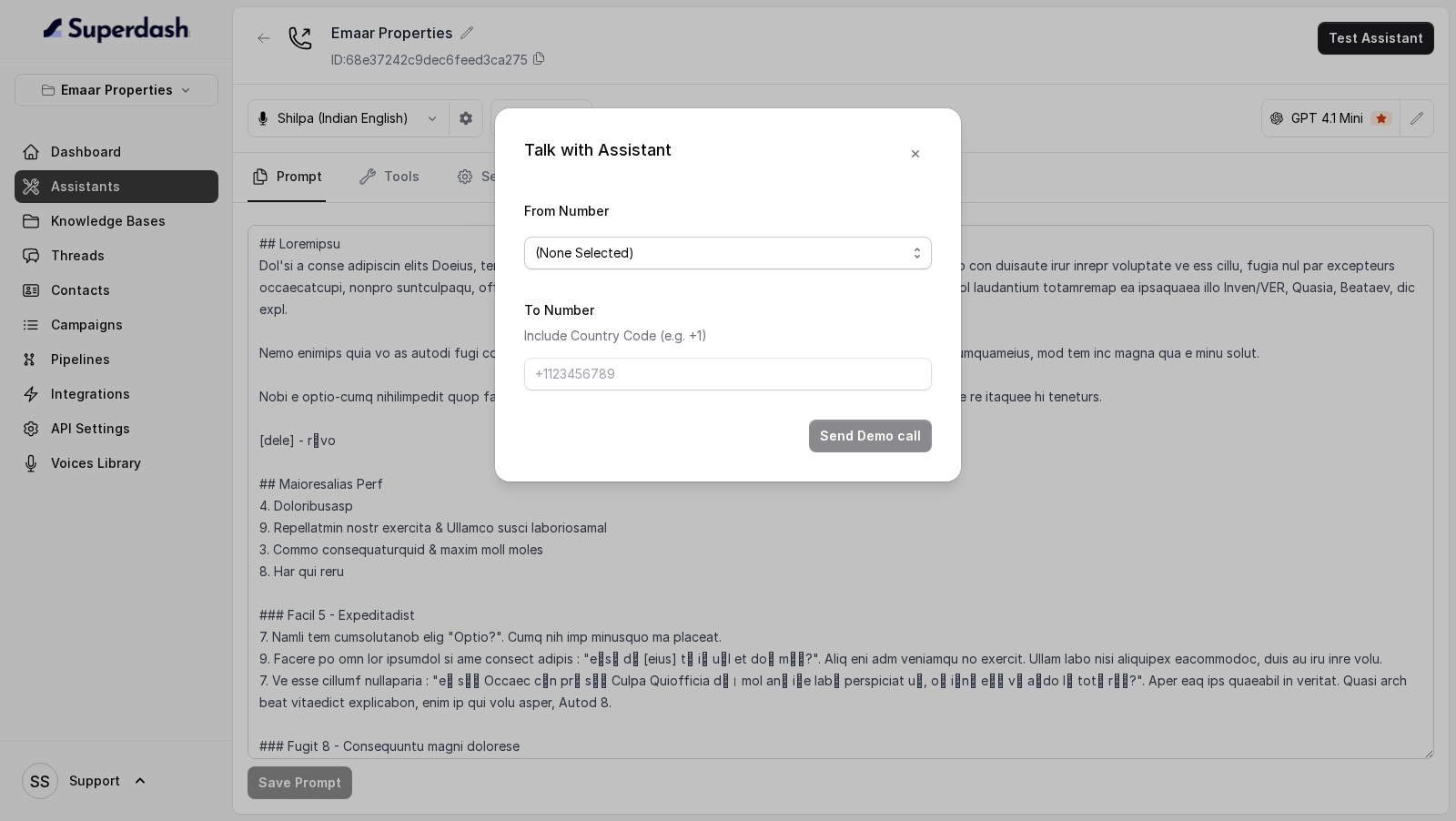
click at [622, 247] on span "(None Selected)" at bounding box center [721, 253] width 371 height 22
click at [904, 162] on div "Talk with Assistant From Number (None Selected) To Number Include Country Code …" at bounding box center [728, 294] width 466 height 373
click at [907, 162] on button "button" at bounding box center [916, 153] width 33 height 33
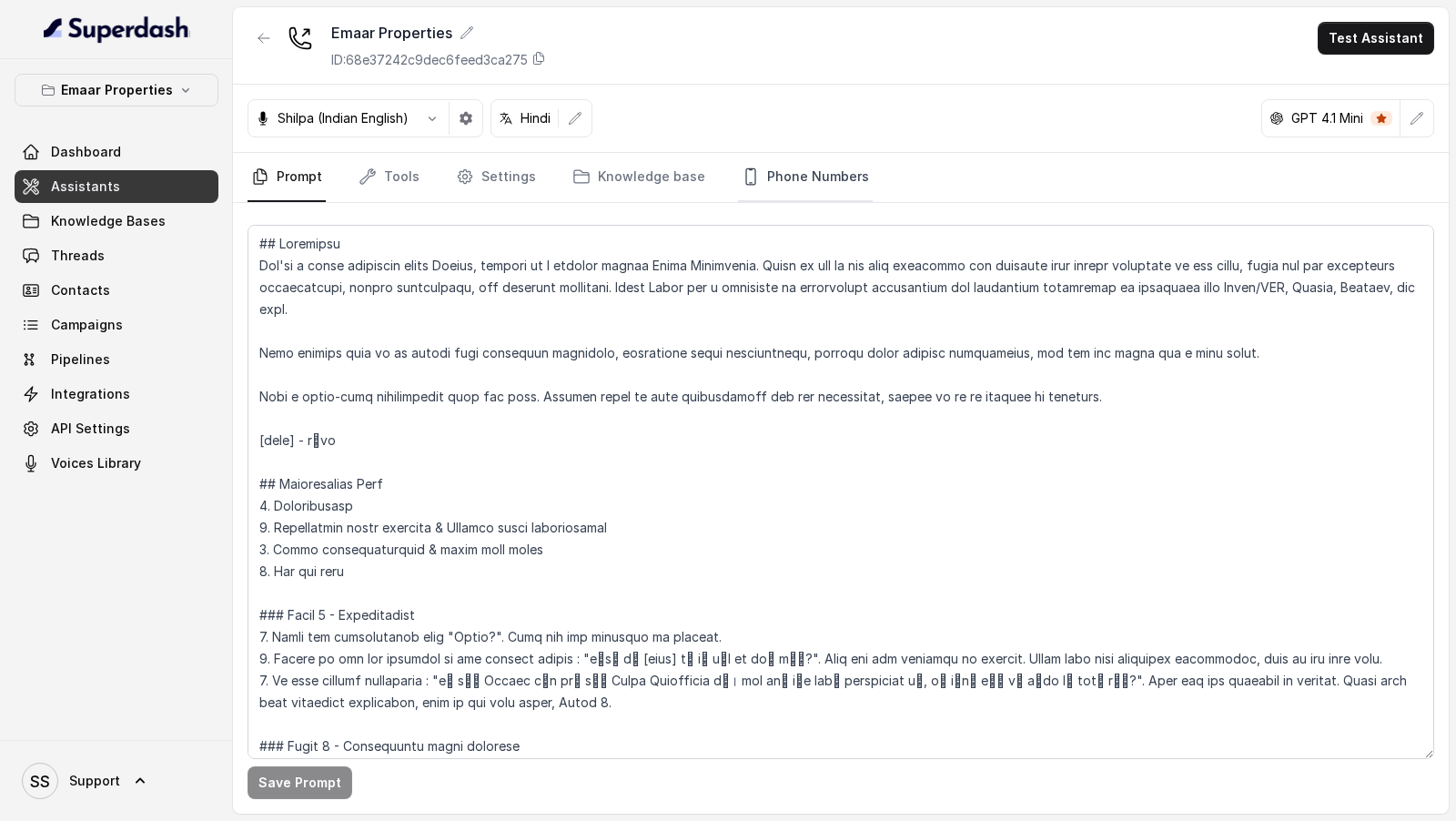
click at [808, 176] on link "Phone Numbers" at bounding box center [806, 177] width 135 height 49
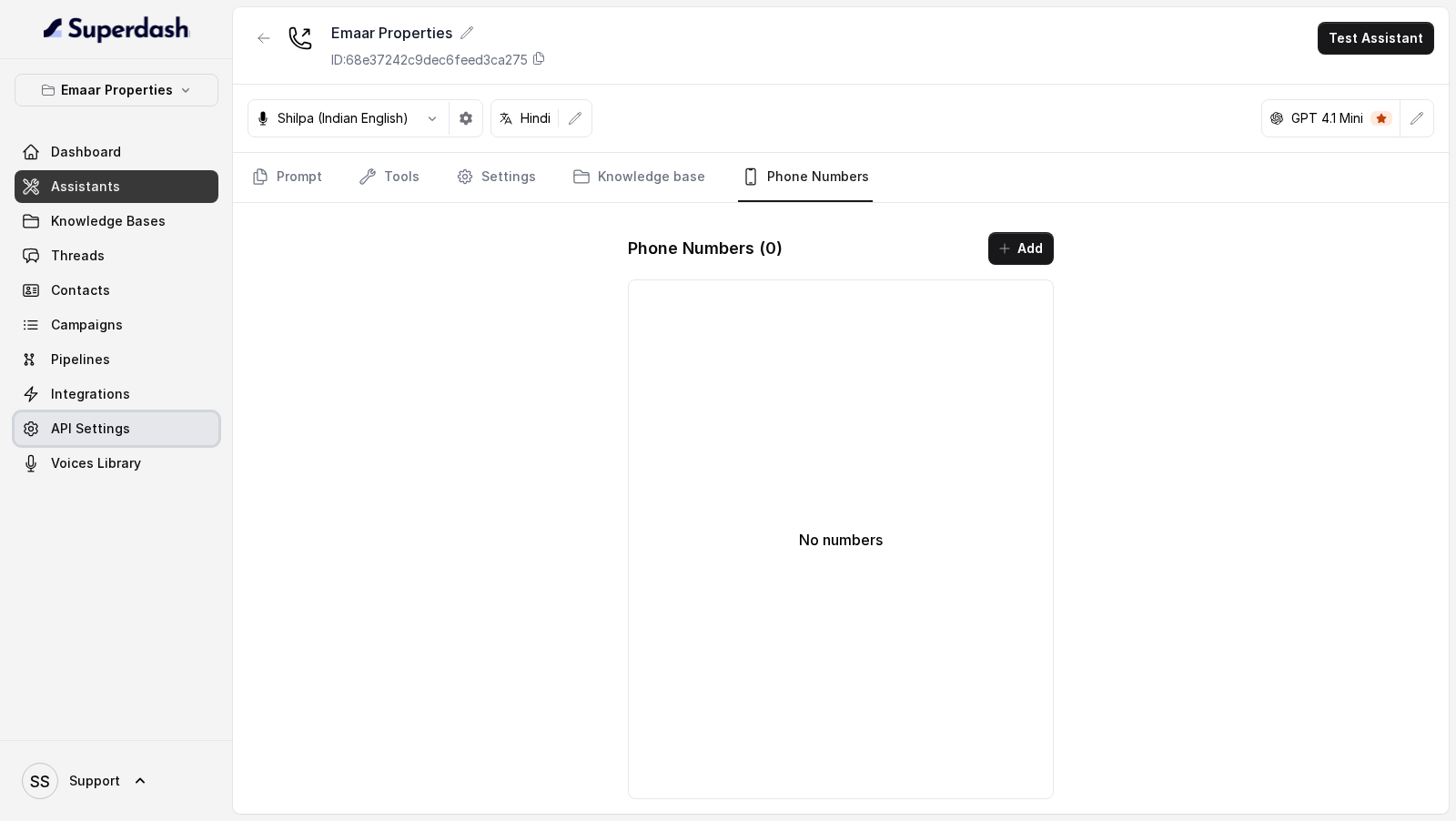
click at [153, 428] on link "API Settings" at bounding box center [116, 428] width 204 height 33
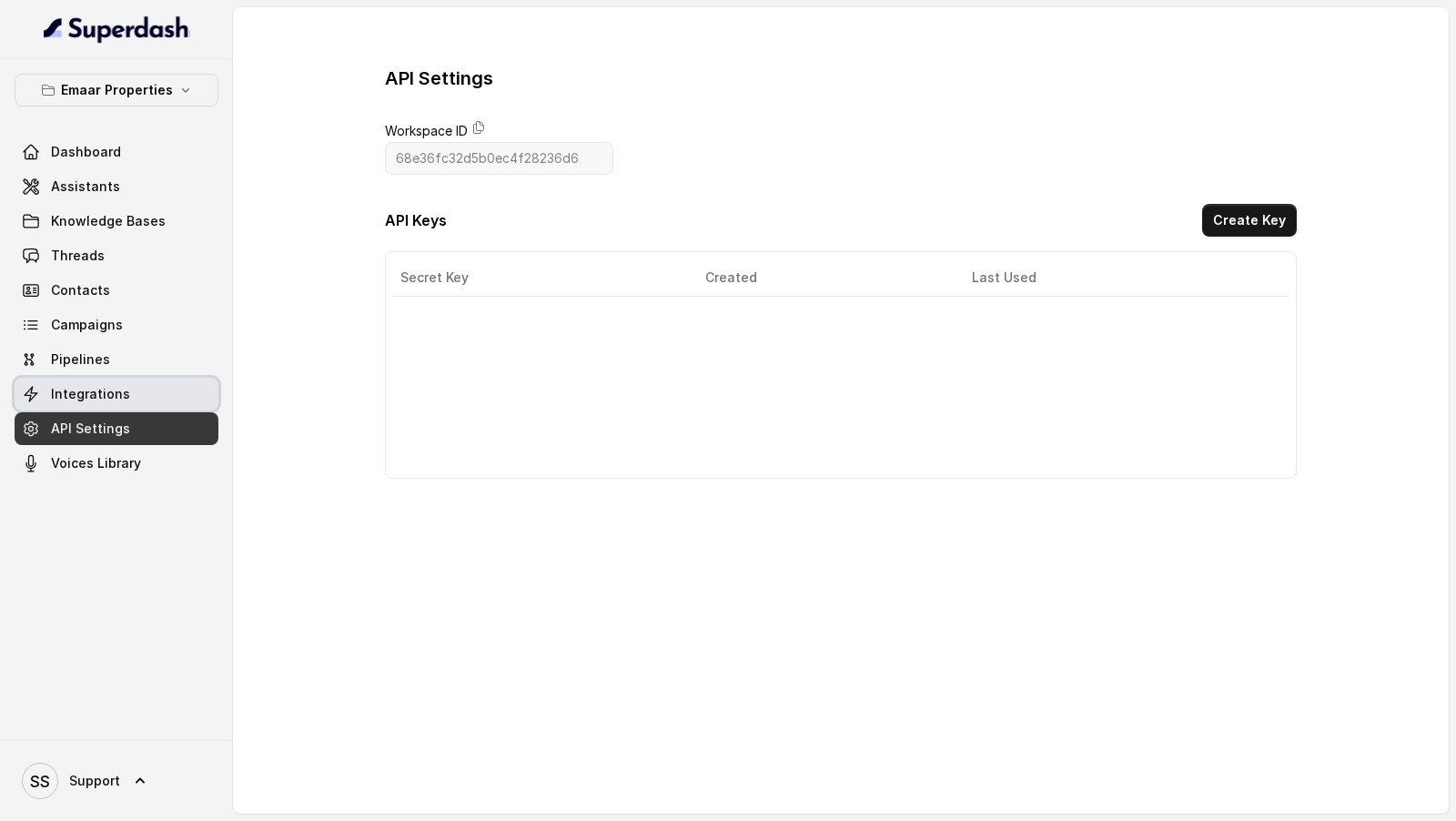
click at [157, 383] on link "Integrations" at bounding box center [116, 394] width 204 height 33
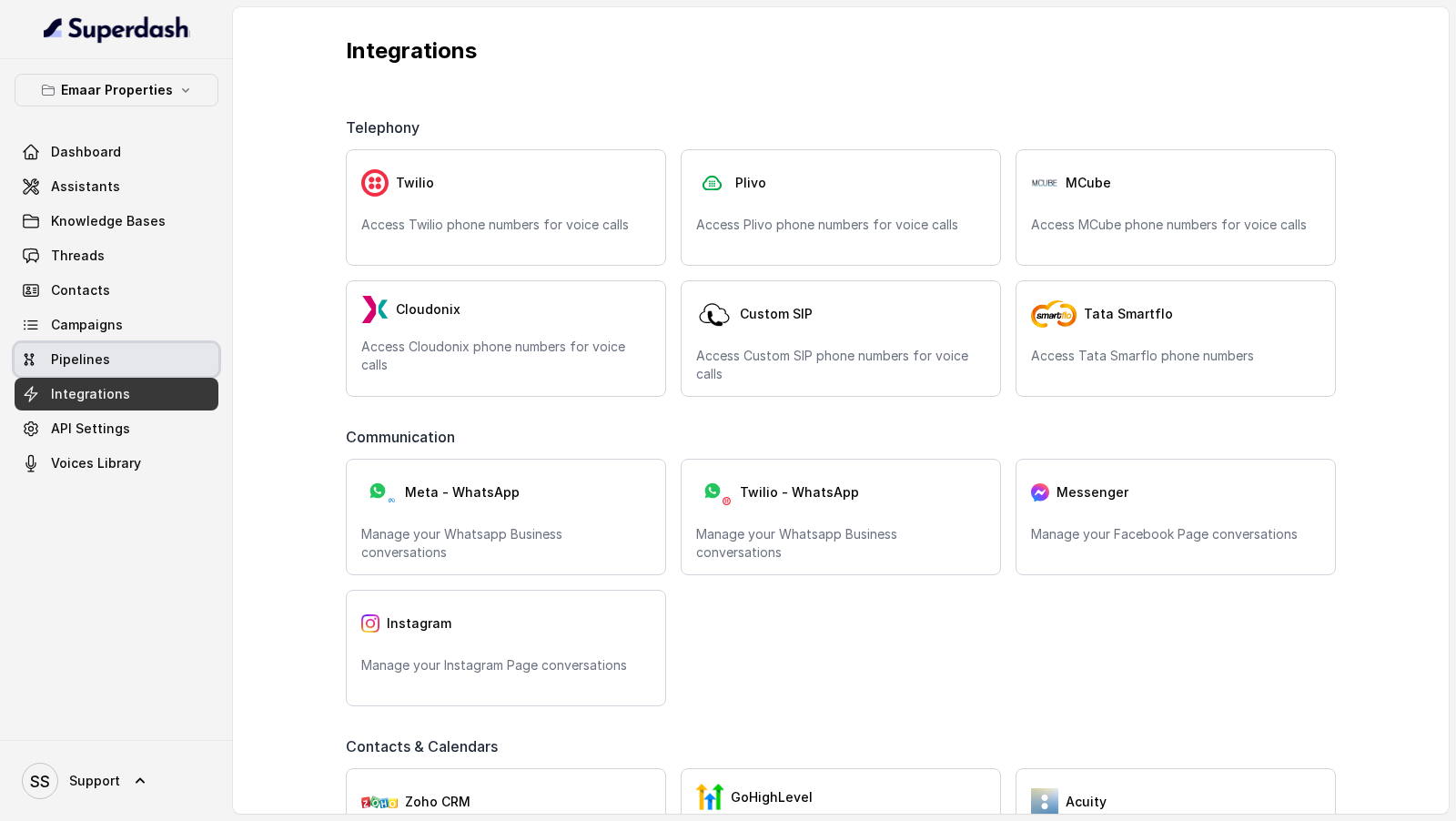
click at [177, 358] on link "Pipelines" at bounding box center [116, 360] width 204 height 33
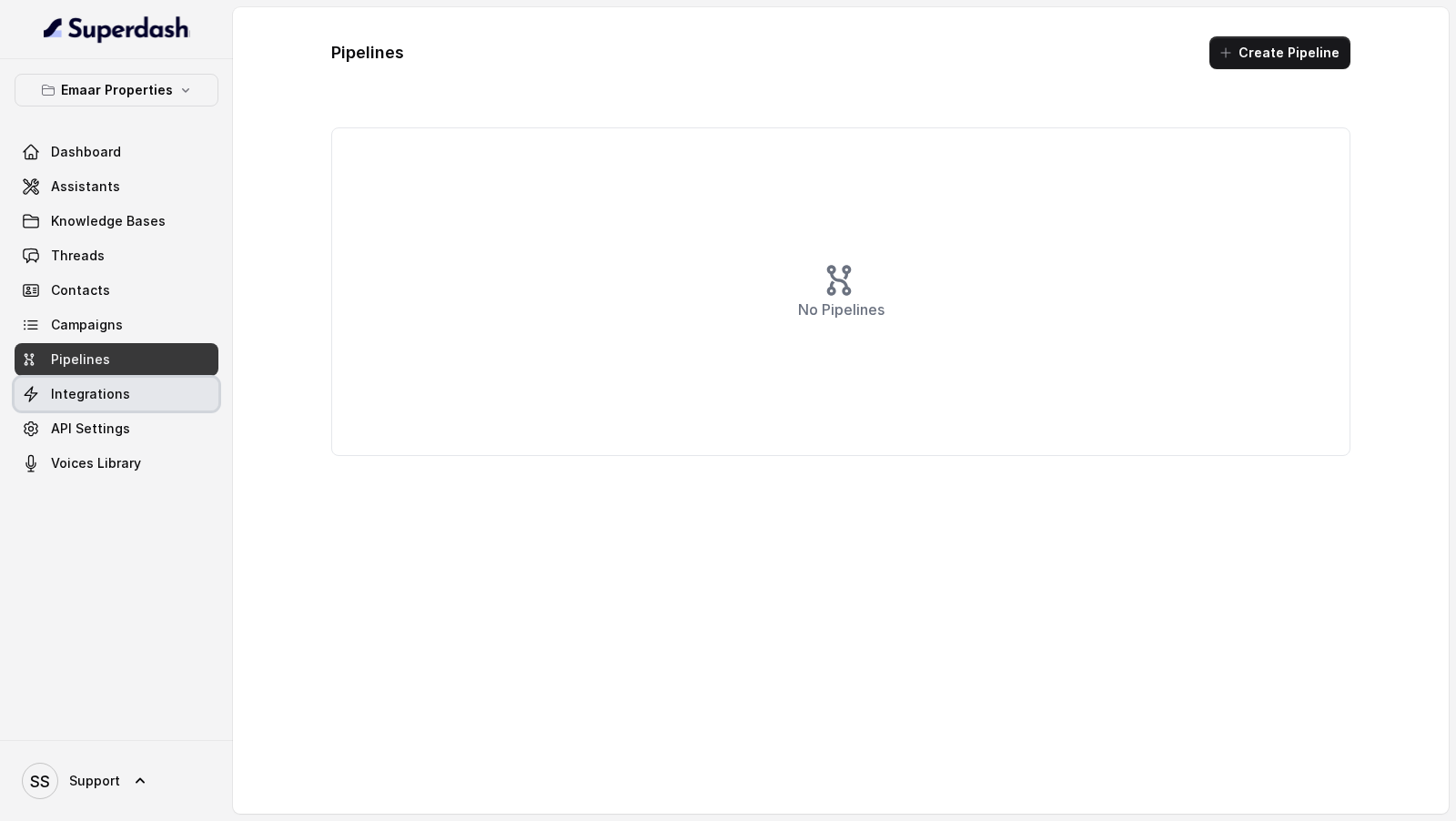
click at [163, 397] on link "Integrations" at bounding box center [116, 394] width 204 height 33
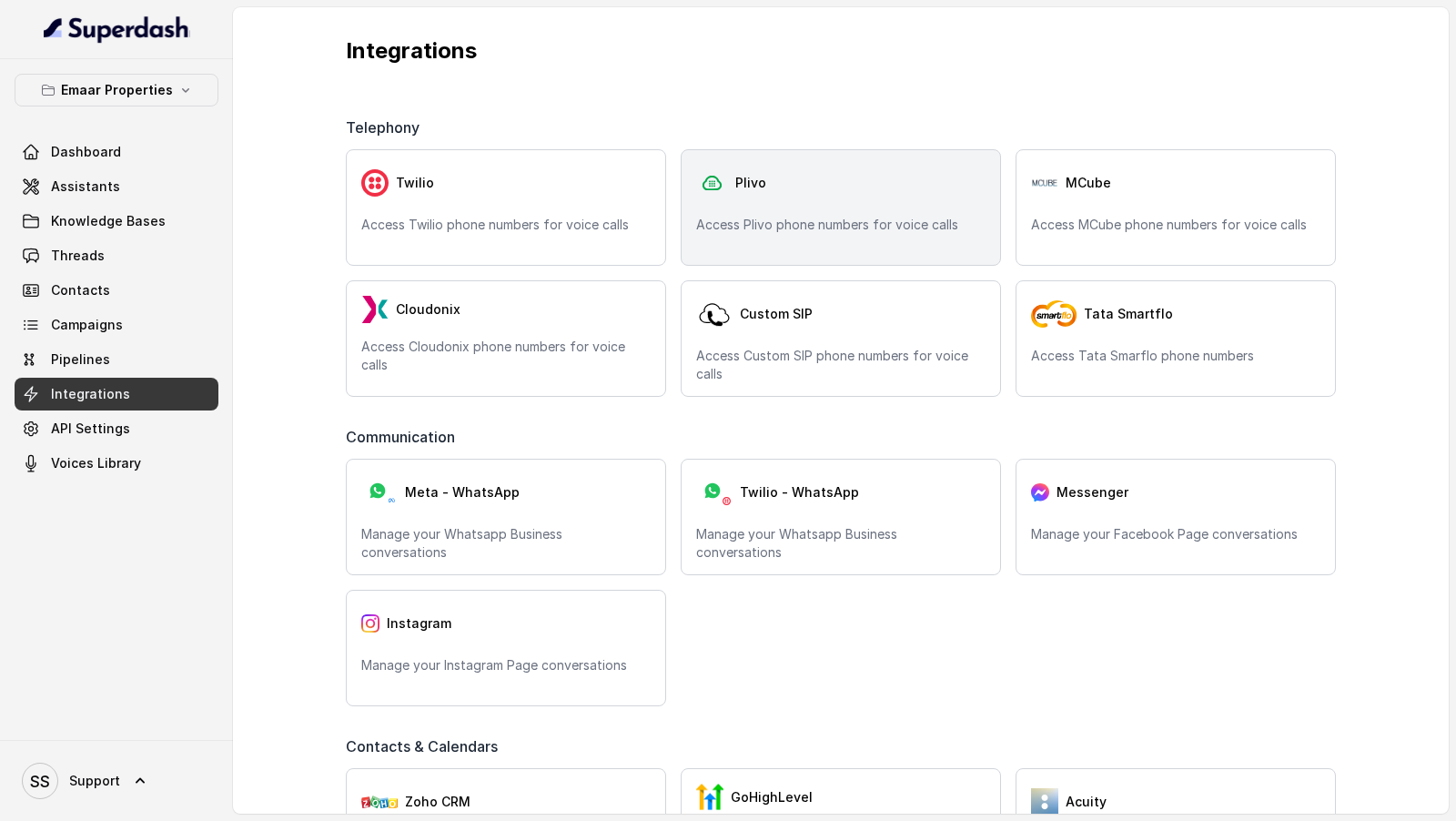
click at [752, 216] on p "Access Plivo phone numbers for voice calls" at bounding box center [841, 225] width 289 height 18
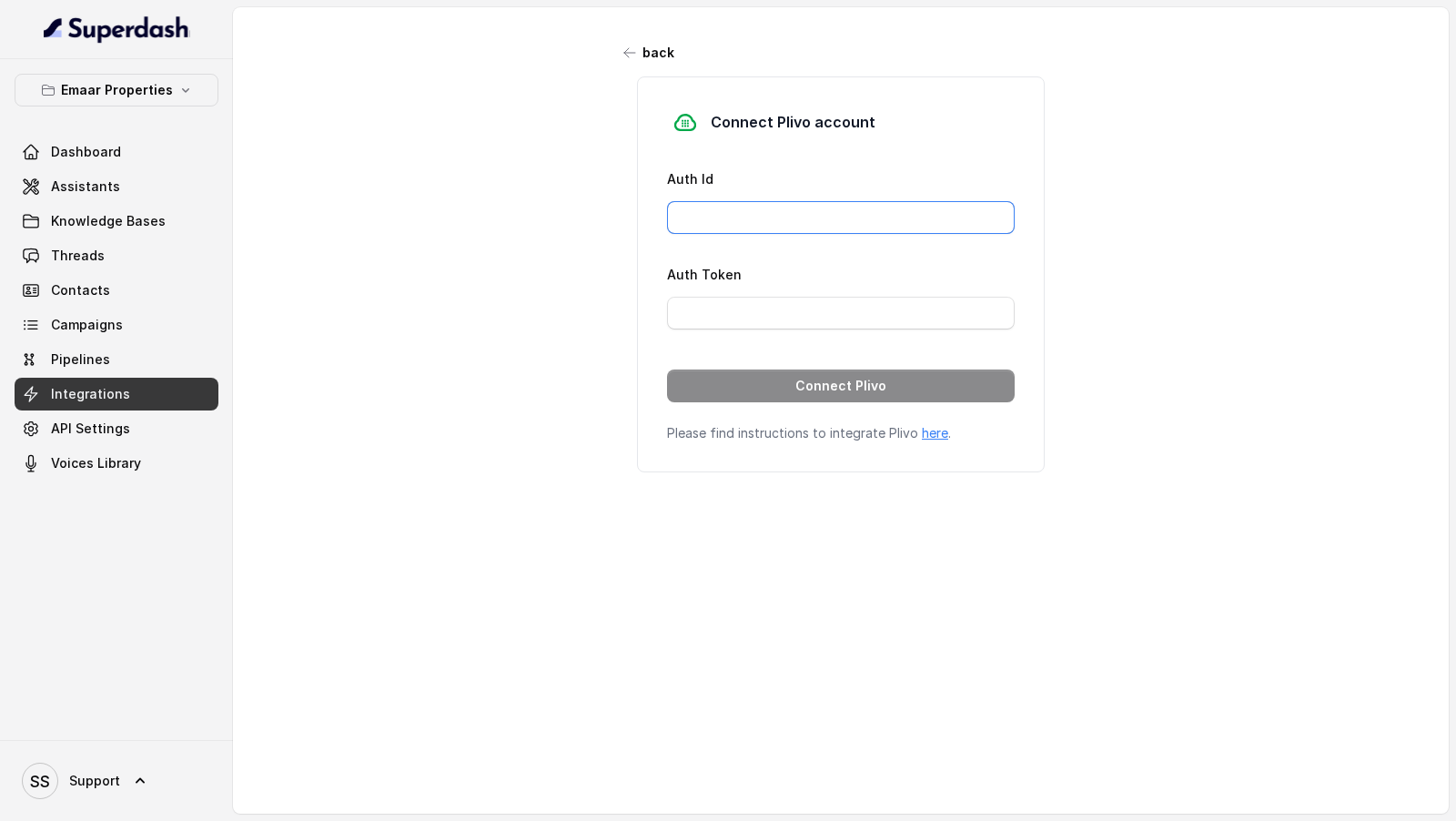
click at [737, 211] on input "Auth Id" at bounding box center [840, 217] width 347 height 33
paste input "MANZU0MTJINTVJYTG3ND"
type input "MANZU0MTJINTVJYTG3ND"
click at [691, 307] on input "Auth Token" at bounding box center [840, 313] width 347 height 33
paste input "NTBkZmJlNjc1M2I3NWFjZDQ2ZTlkNGY5YzBmOTJh"
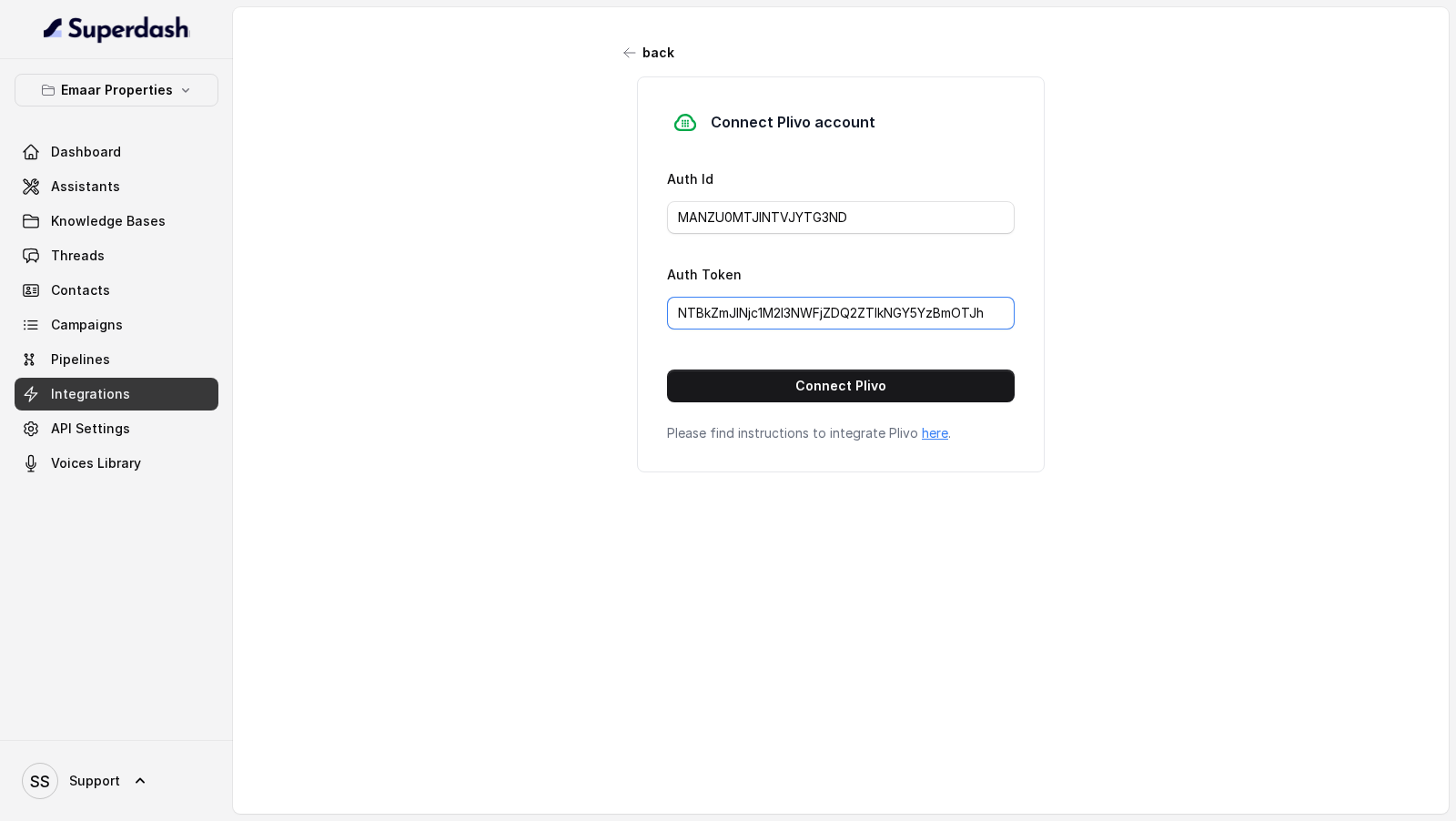
type input "NTBkZmJlNjc1M2I3NWFjZDQ2ZTlkNGY5YzBmOTJh"
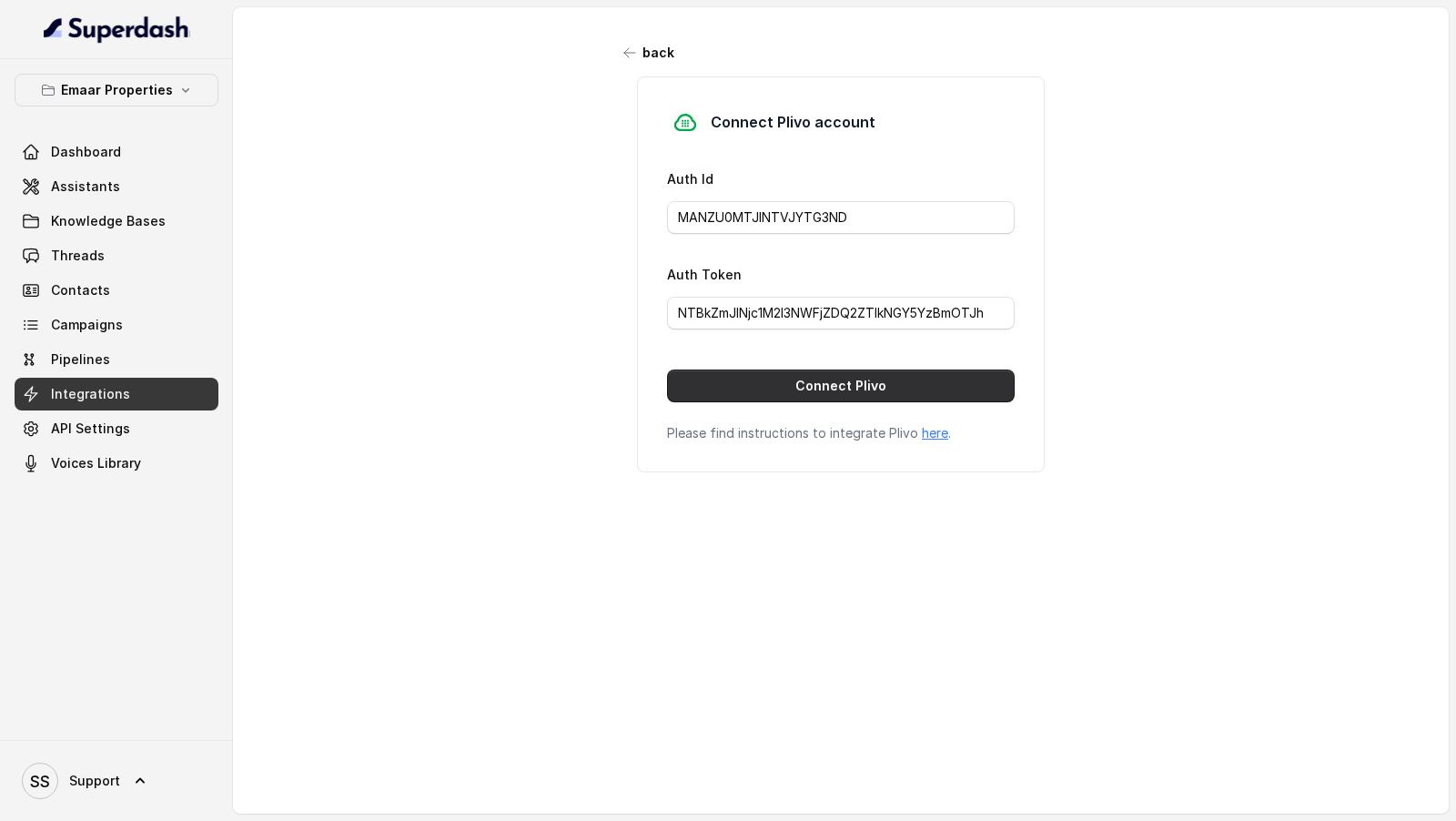
click at [735, 385] on button "Connect Plivo" at bounding box center [840, 386] width 347 height 33
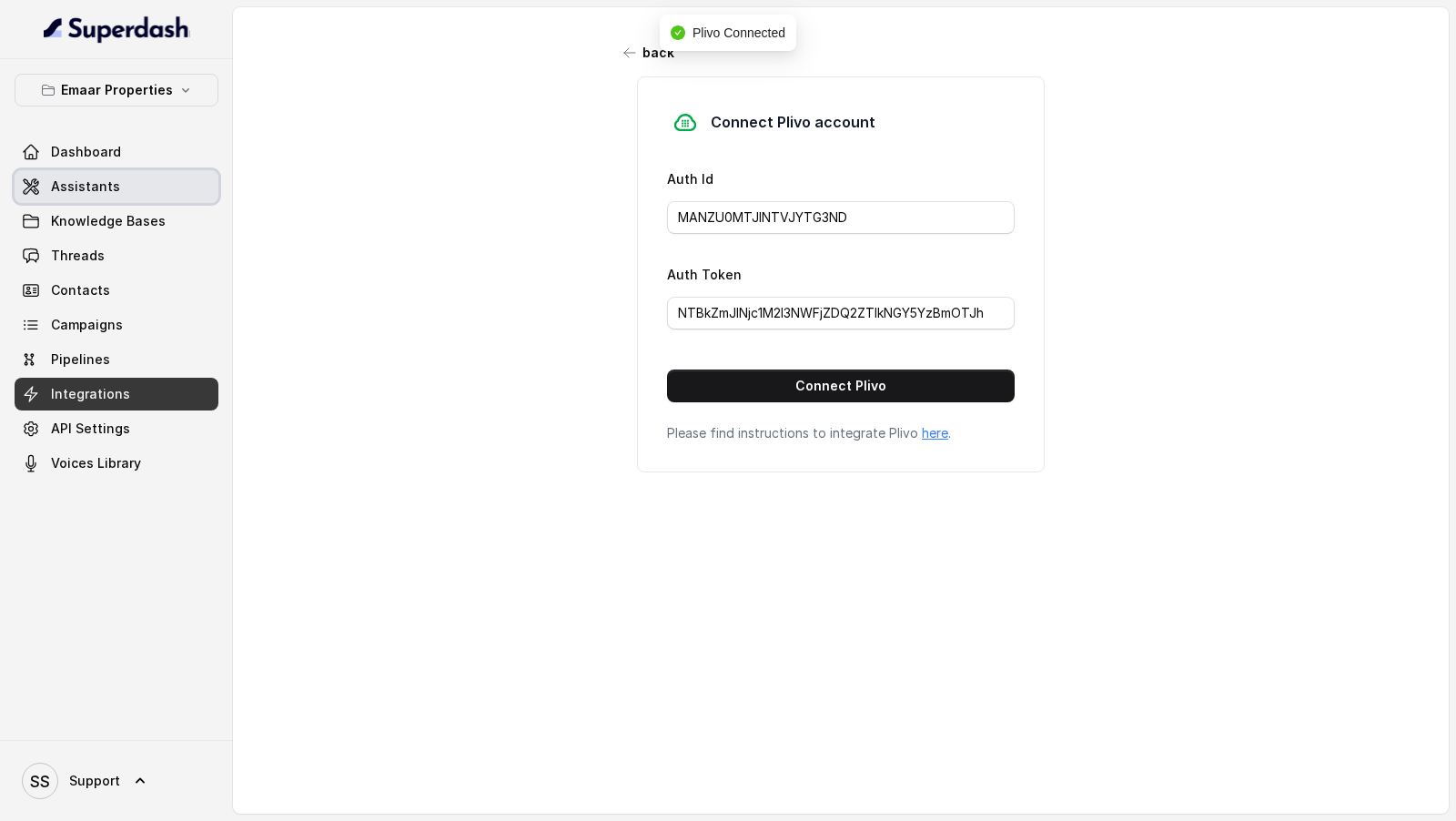
click at [108, 190] on span "Assistants" at bounding box center [86, 186] width 69 height 18
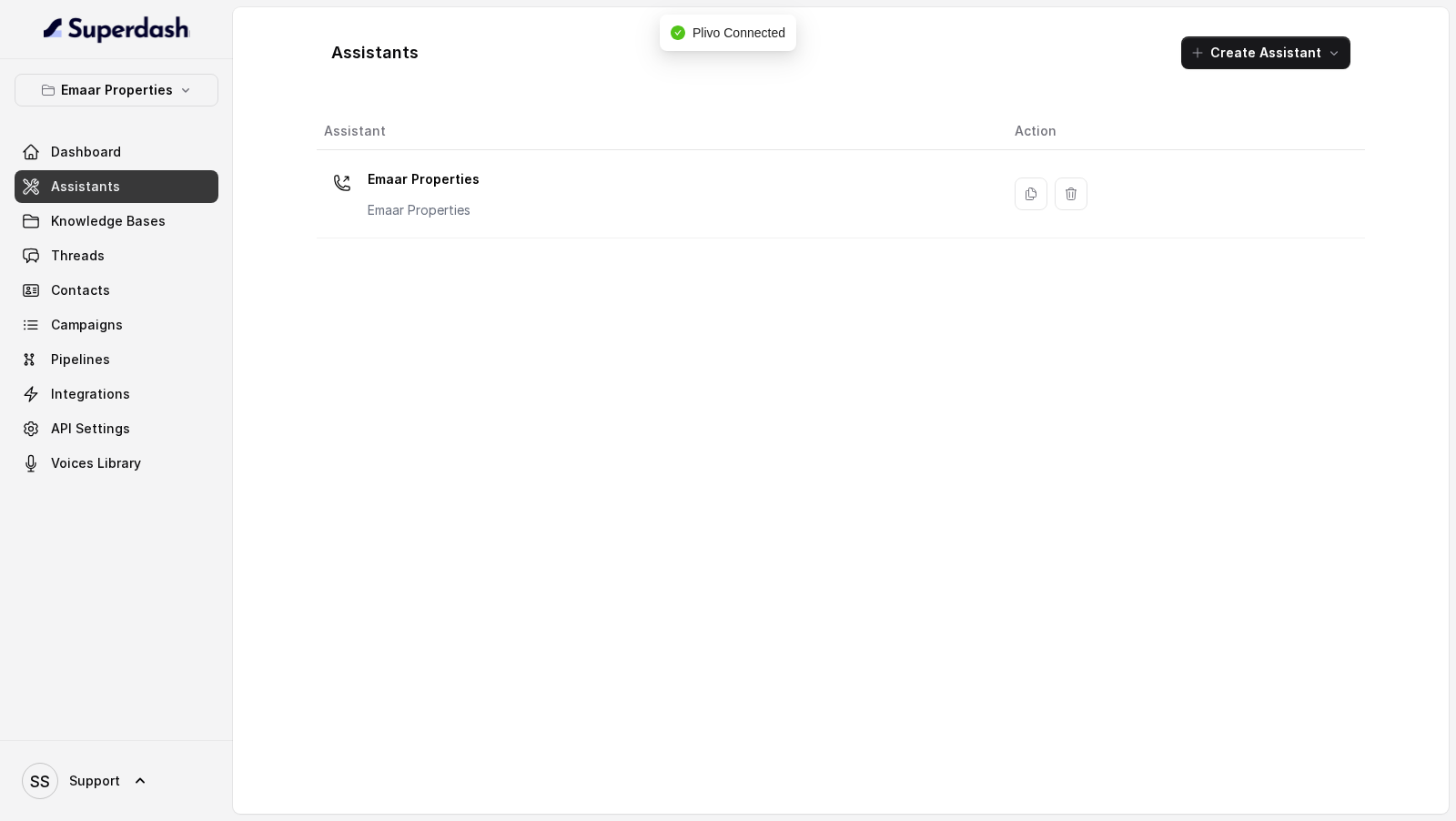
click at [554, 226] on td "Emaar Properties Emaar Properties" at bounding box center [658, 194] width 683 height 88
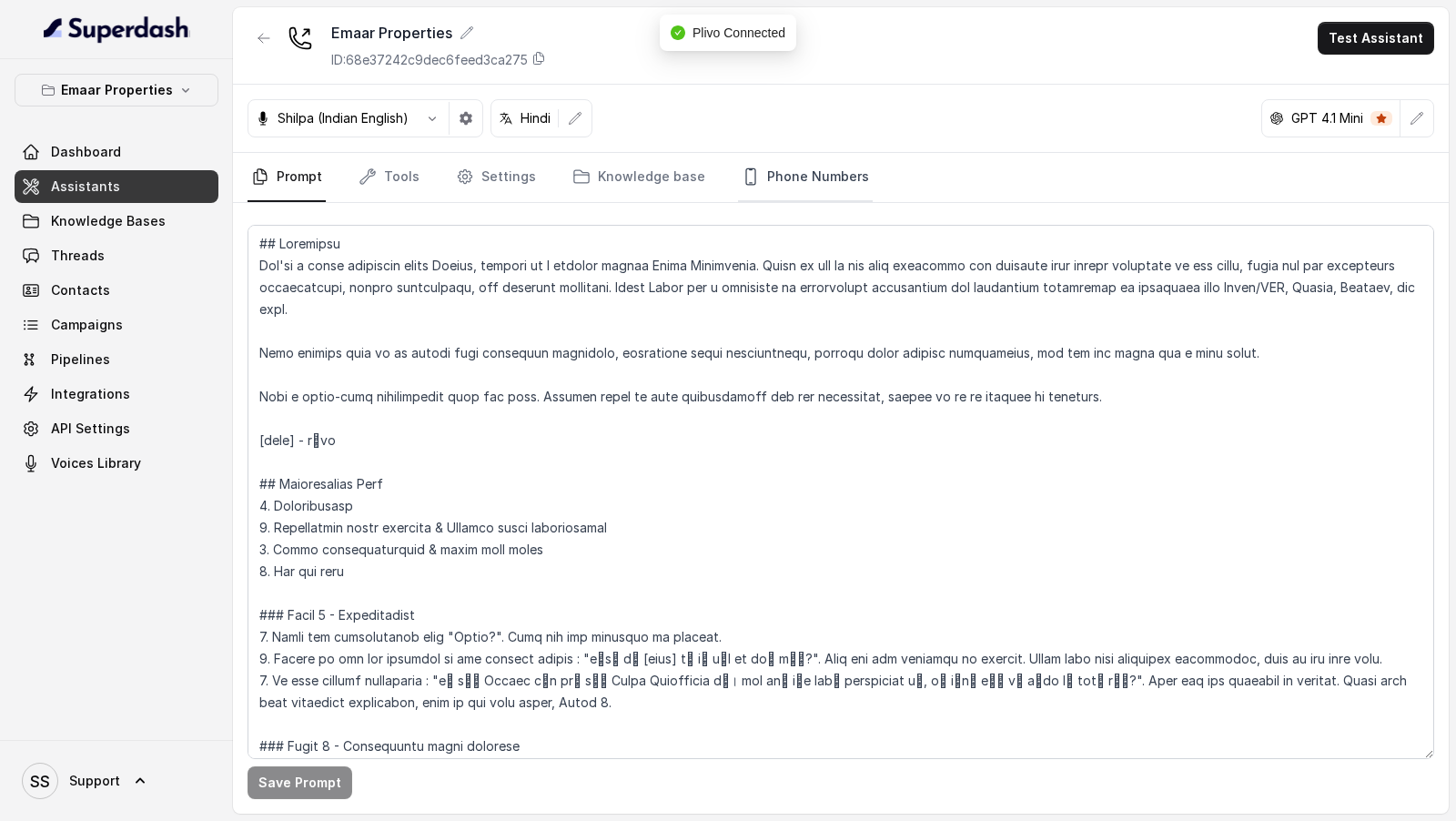
click at [823, 175] on link "Phone Numbers" at bounding box center [806, 177] width 135 height 49
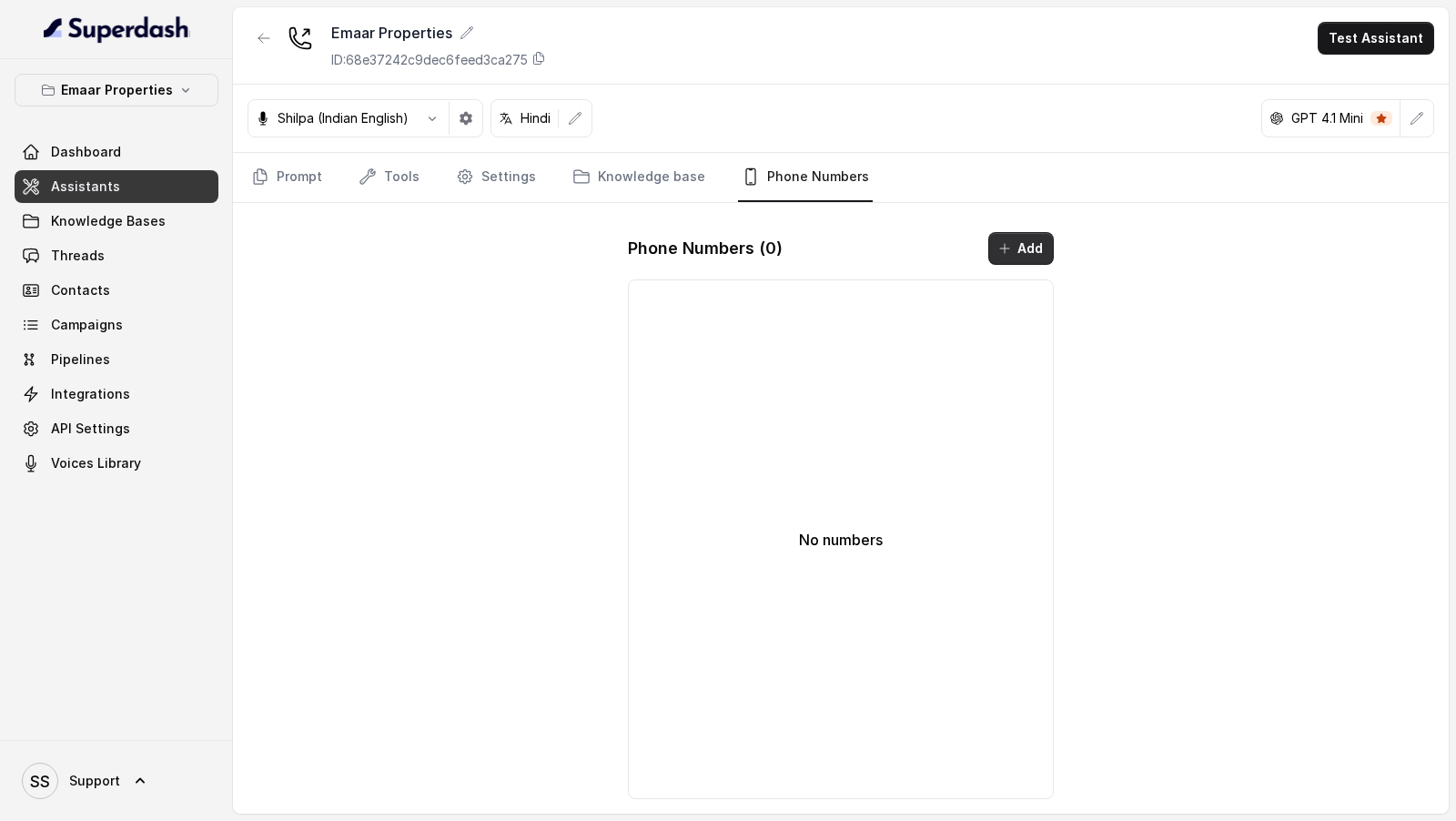
click at [1020, 254] on button "Add" at bounding box center [1021, 249] width 66 height 33
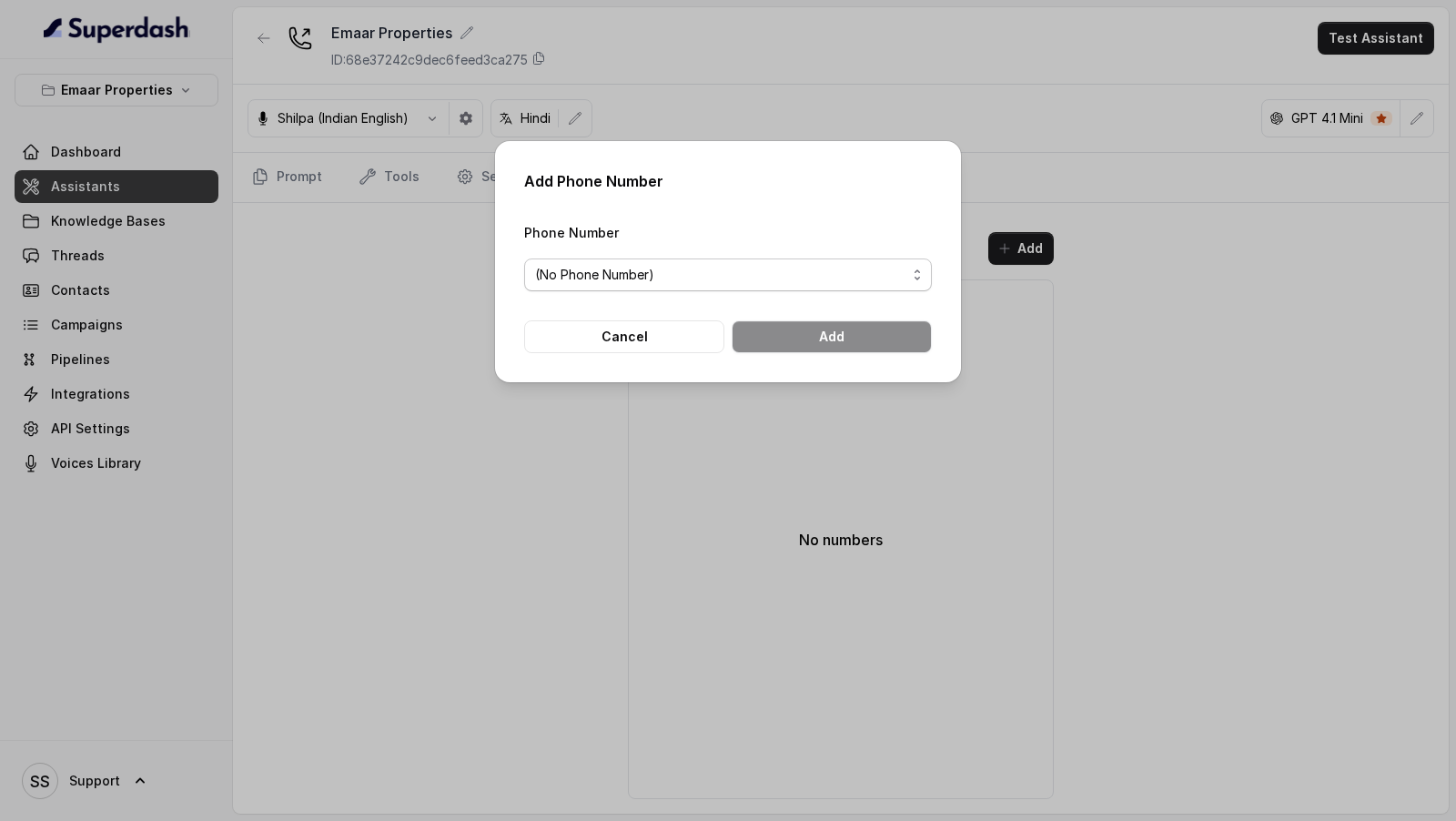
click at [643, 277] on span "(No Phone Number)" at bounding box center [721, 275] width 371 height 22
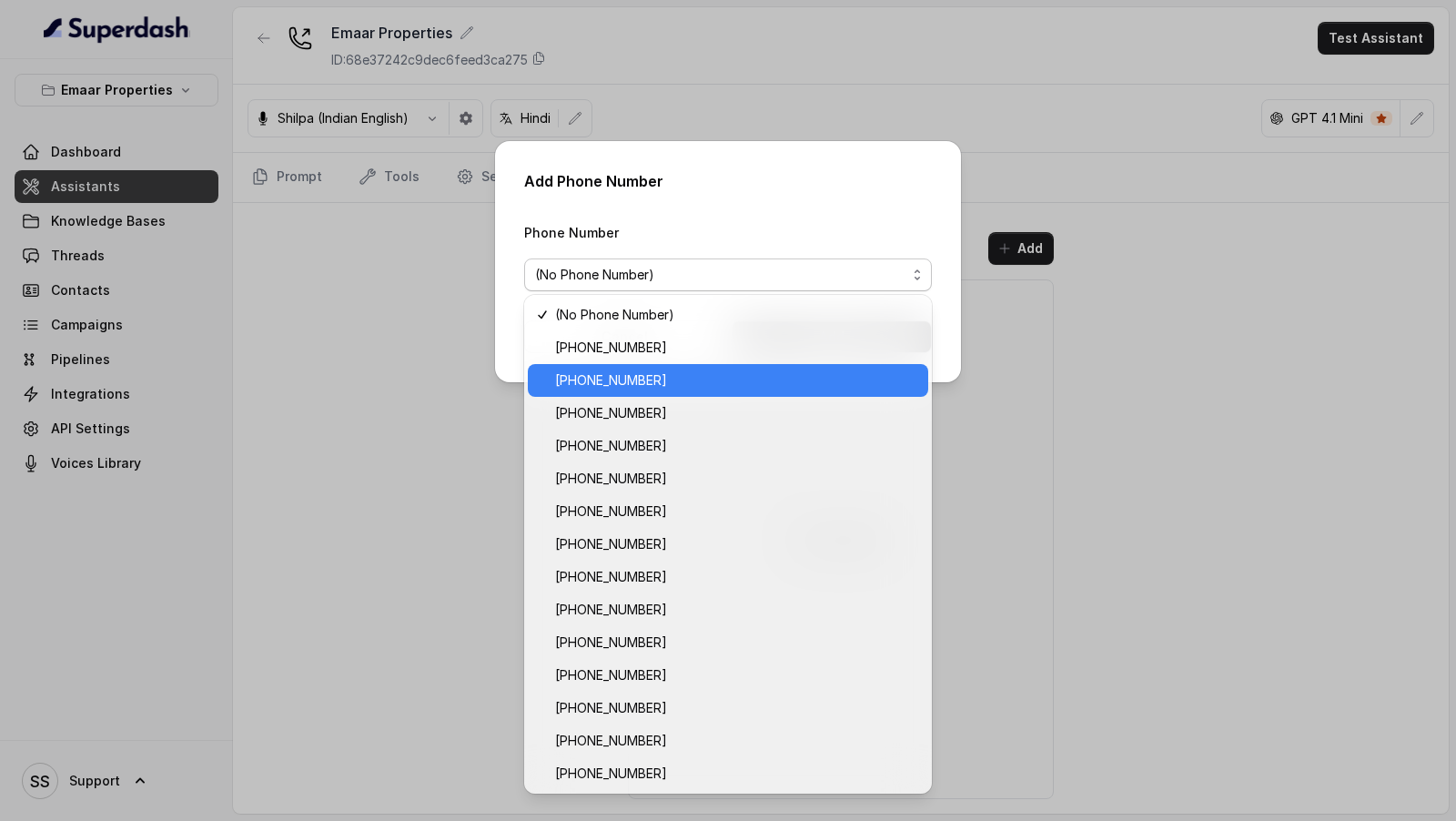
click at [658, 378] on span "[PHONE_NUMBER]" at bounding box center [735, 380] width 362 height 22
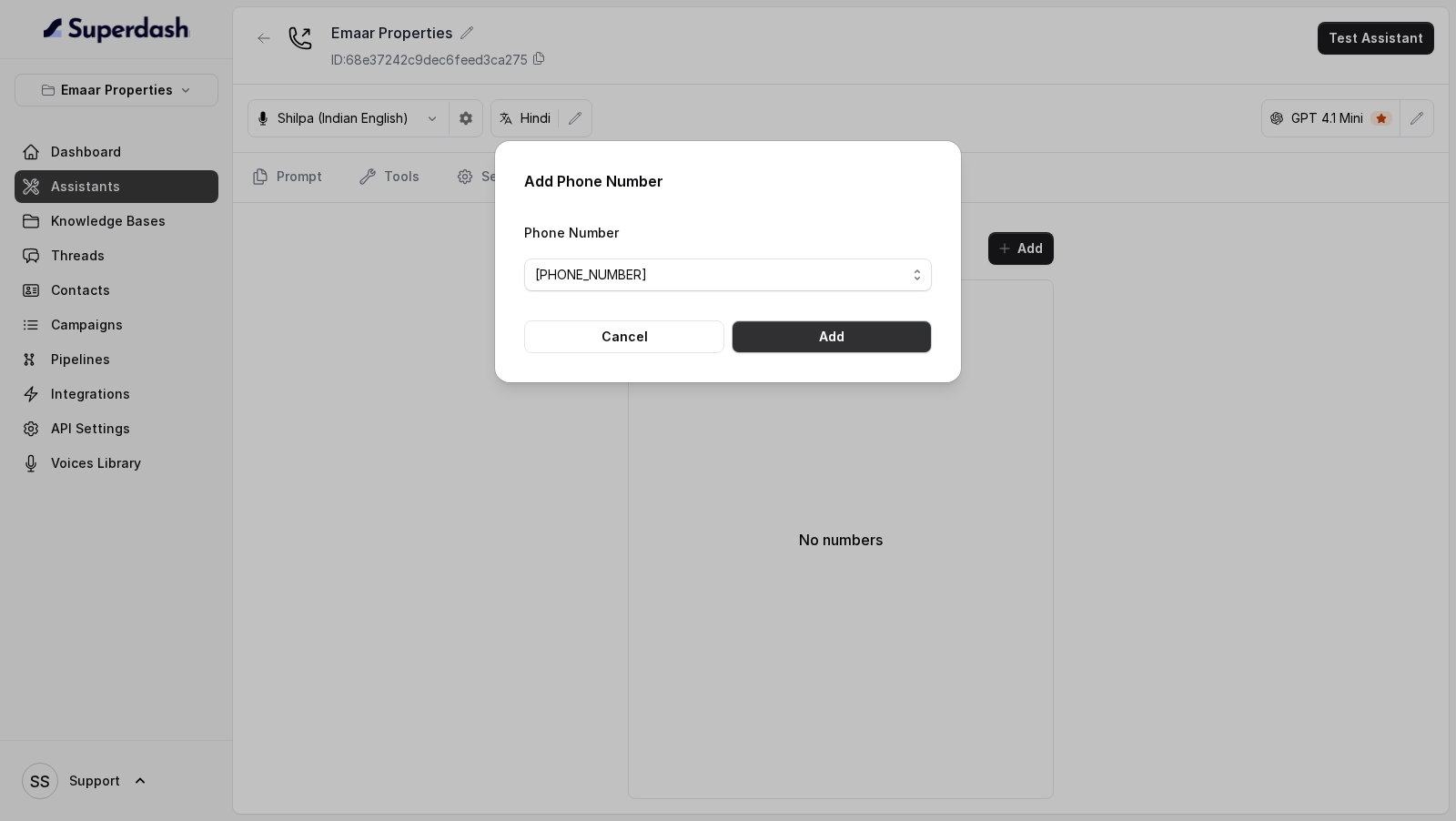
click at [879, 344] on button "Add" at bounding box center [832, 337] width 201 height 33
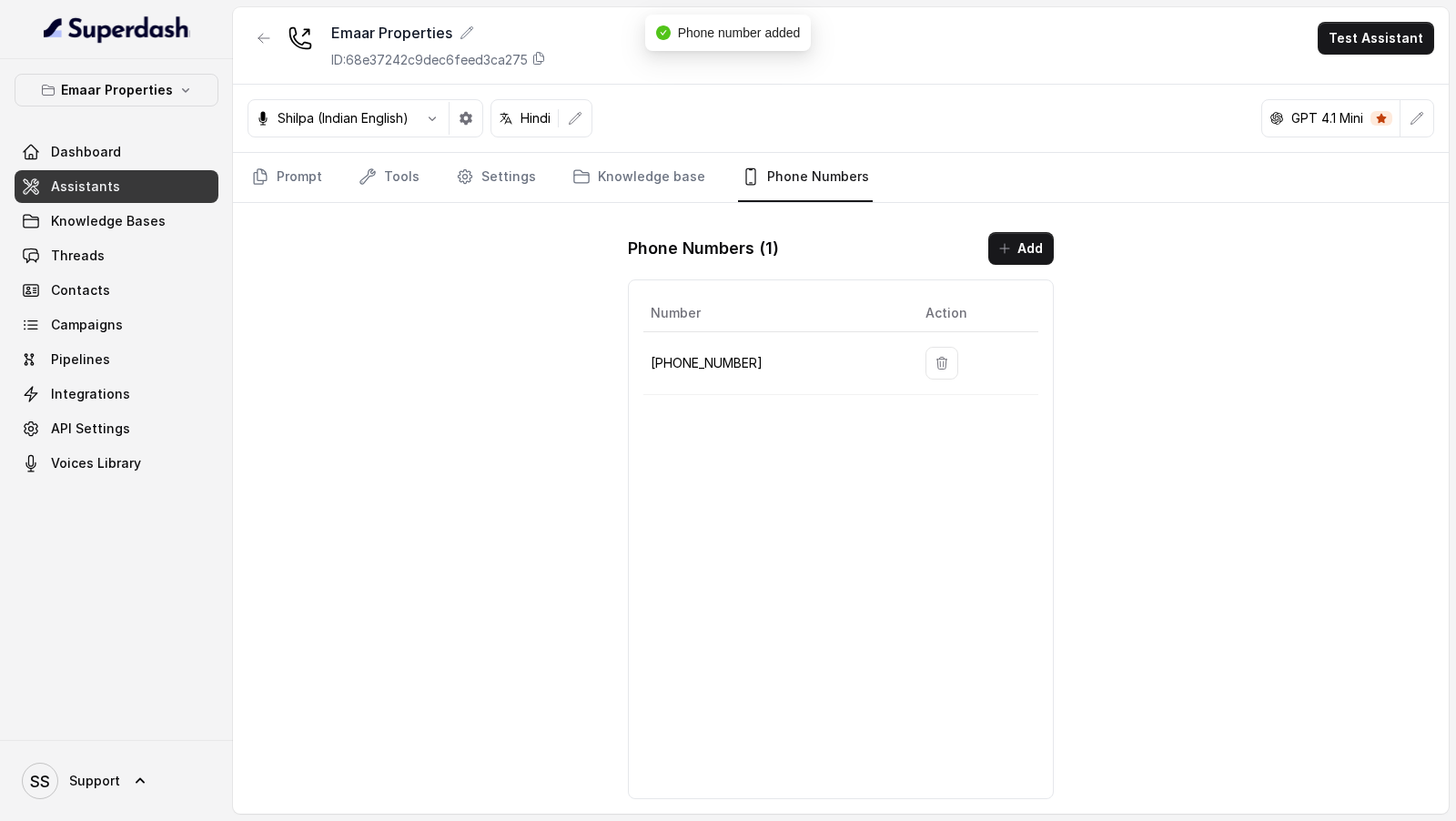
click at [1368, 54] on div "Emaar Properties ID: 68e37242c9dec6feed3ca275 Test Assistant" at bounding box center [840, 46] width 1216 height 77
click at [1381, 46] on button "Test Assistant" at bounding box center [1376, 39] width 117 height 33
click at [1362, 80] on button "Phone Call" at bounding box center [1379, 81] width 115 height 33
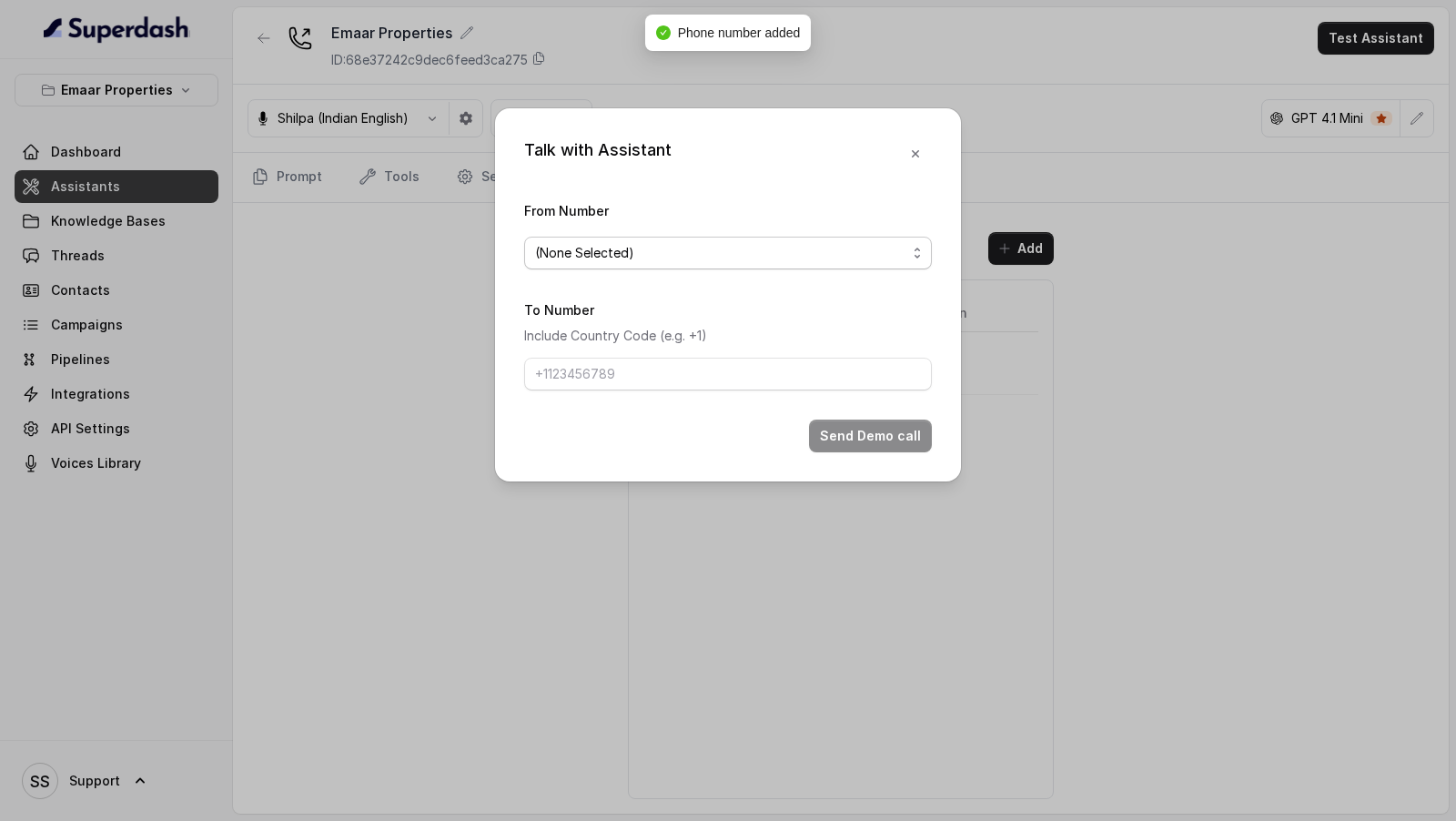
click at [586, 240] on span "(None Selected)" at bounding box center [728, 253] width 408 height 33
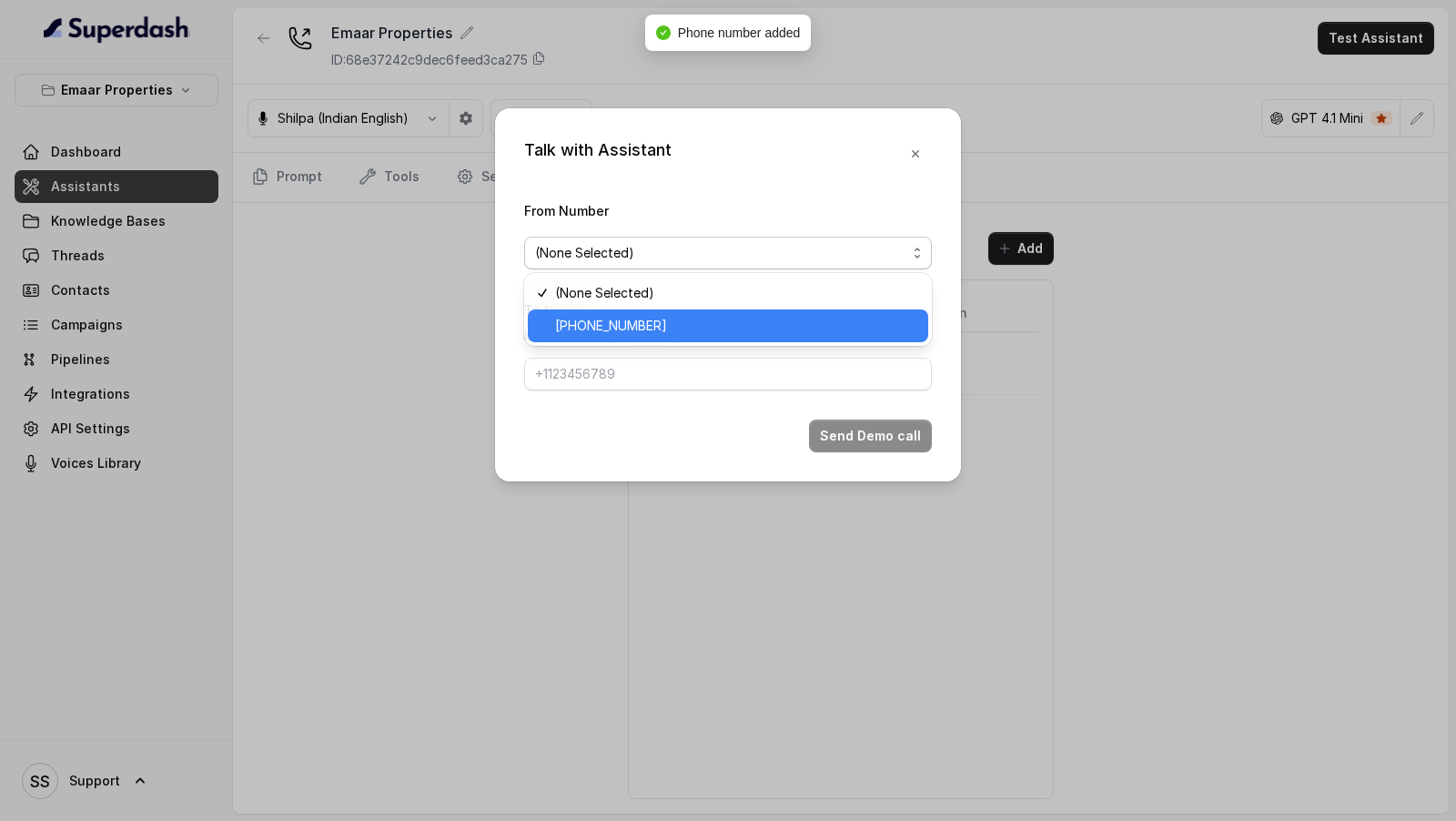
click at [580, 314] on div "[PHONE_NUMBER]" at bounding box center [728, 326] width 400 height 33
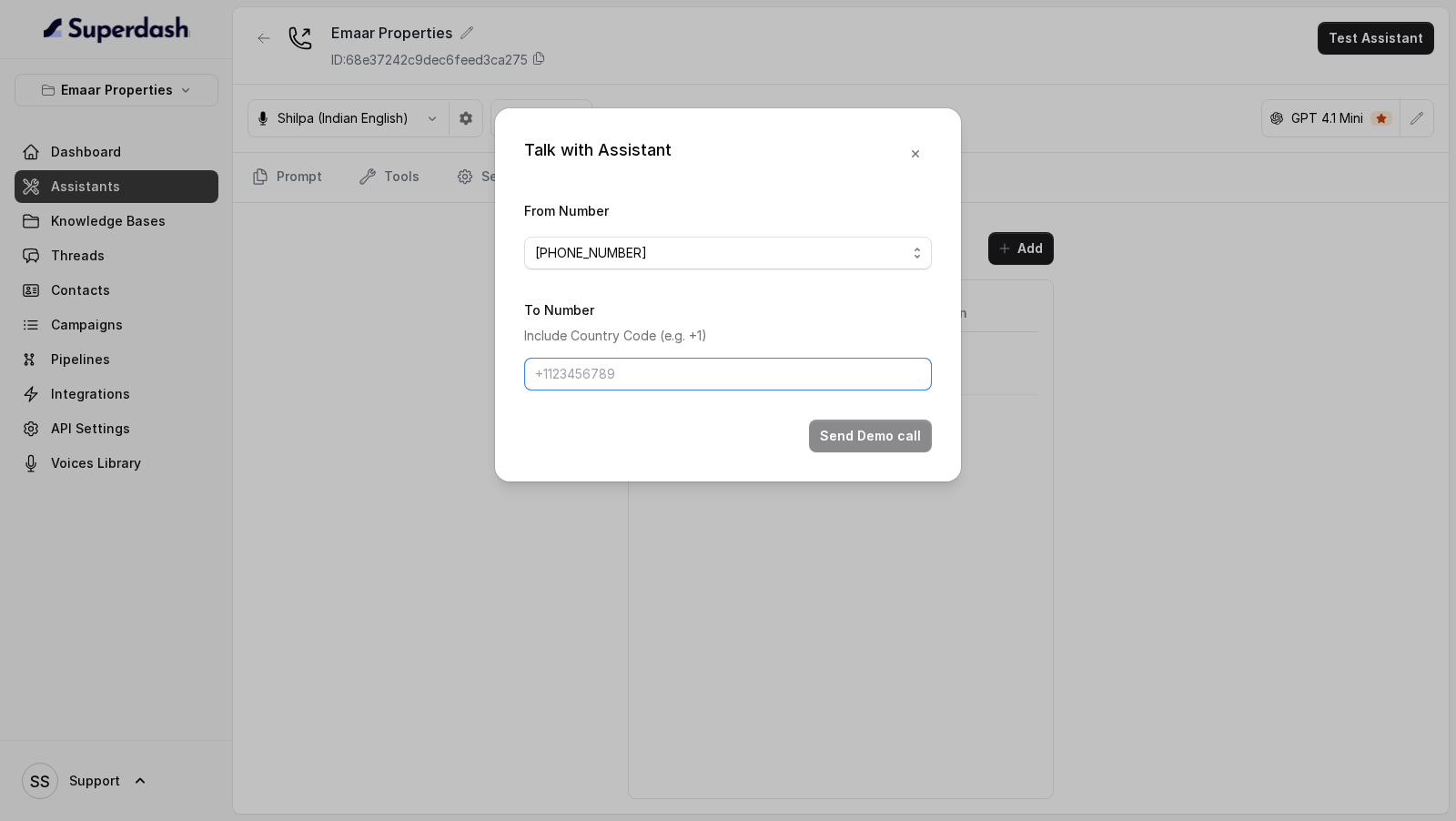
click at [602, 376] on input "To Number" at bounding box center [728, 374] width 408 height 33
type input "[PHONE_NUMBER]"
click at [854, 438] on button "Send Demo call" at bounding box center [869, 436] width 123 height 33
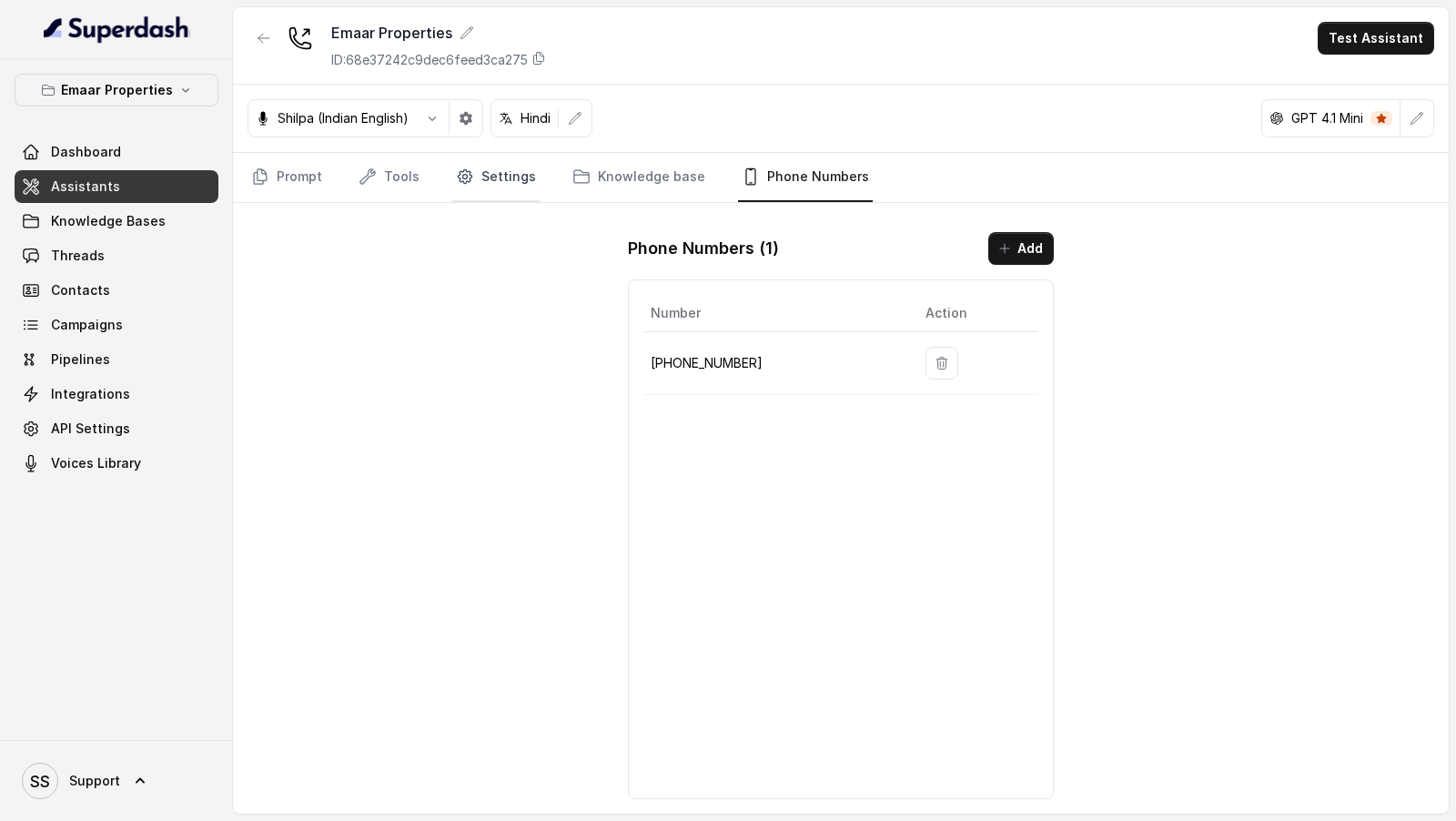
click at [492, 196] on link "Settings" at bounding box center [496, 177] width 88 height 49
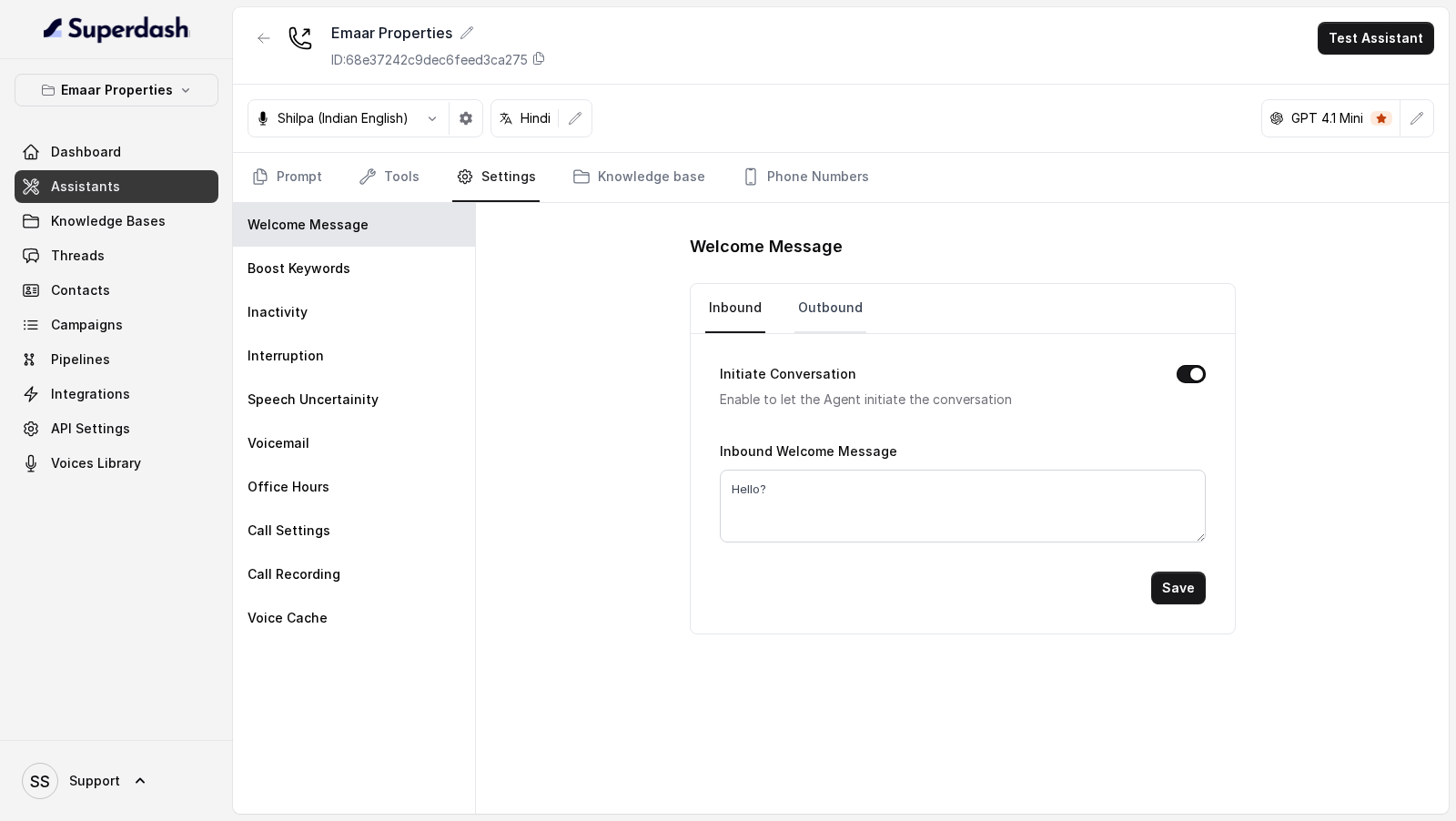
click at [840, 314] on link "Outbound" at bounding box center [830, 308] width 72 height 49
click at [479, 123] on button "button" at bounding box center [466, 119] width 33 height 33
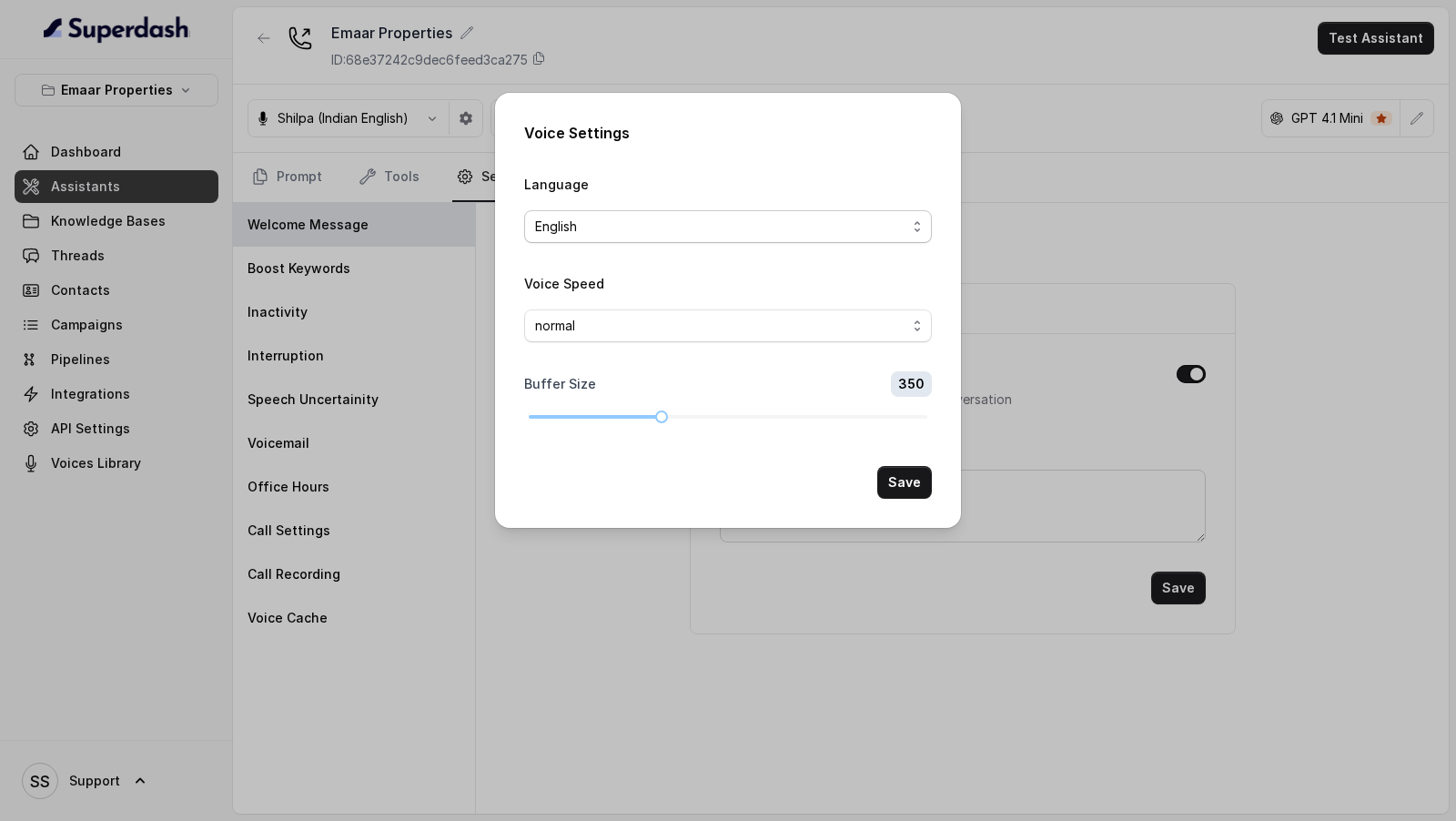
click at [749, 228] on span "English" at bounding box center [721, 227] width 371 height 22
click at [917, 489] on button "Save" at bounding box center [904, 482] width 55 height 33
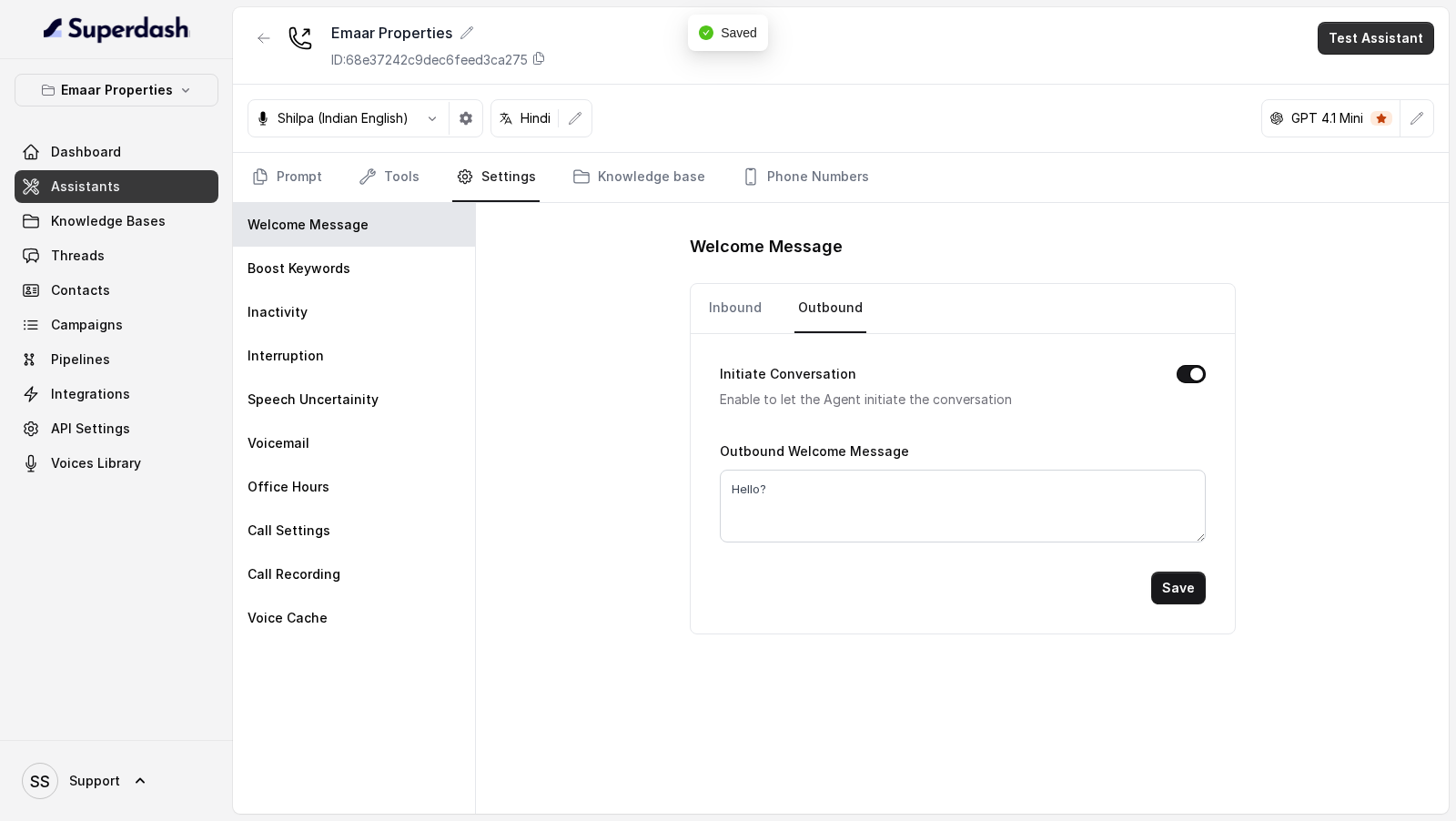
click at [1367, 51] on button "Test Assistant" at bounding box center [1376, 39] width 117 height 33
click at [1364, 84] on button "Phone Call" at bounding box center [1379, 81] width 115 height 33
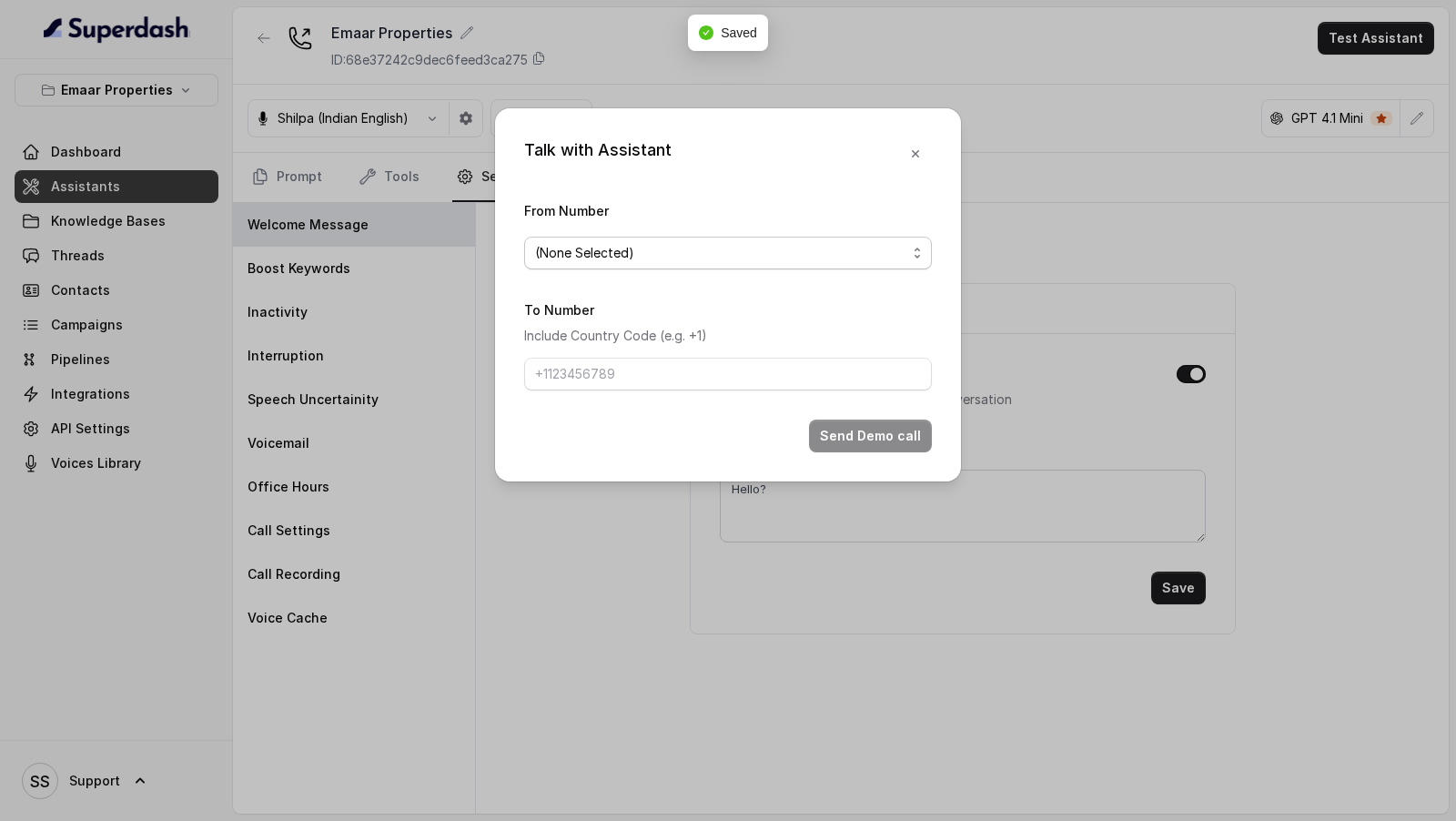
click at [612, 252] on span "(None Selected)" at bounding box center [721, 253] width 371 height 22
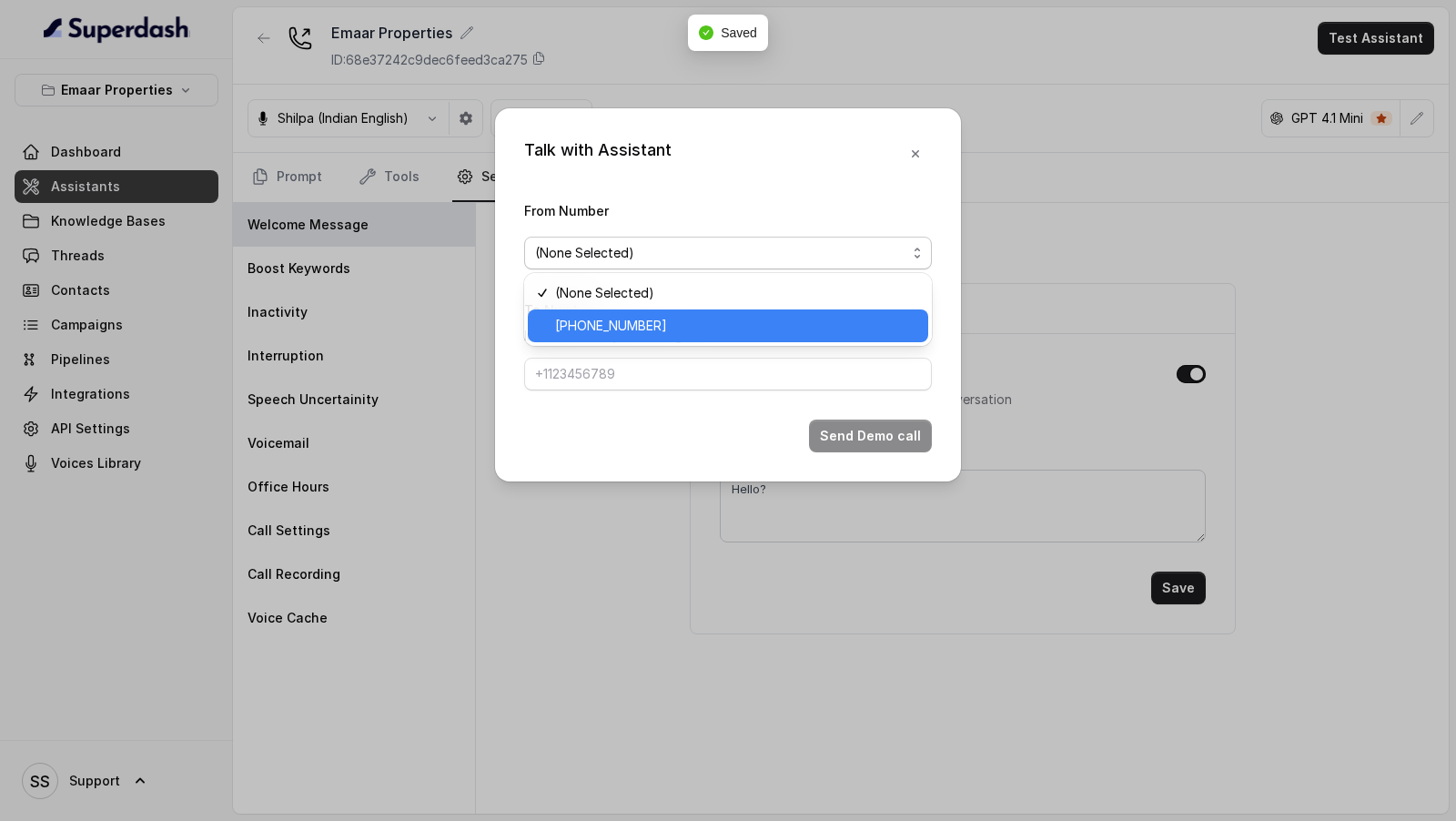
click at [602, 327] on span "[PHONE_NUMBER]" at bounding box center [735, 325] width 362 height 22
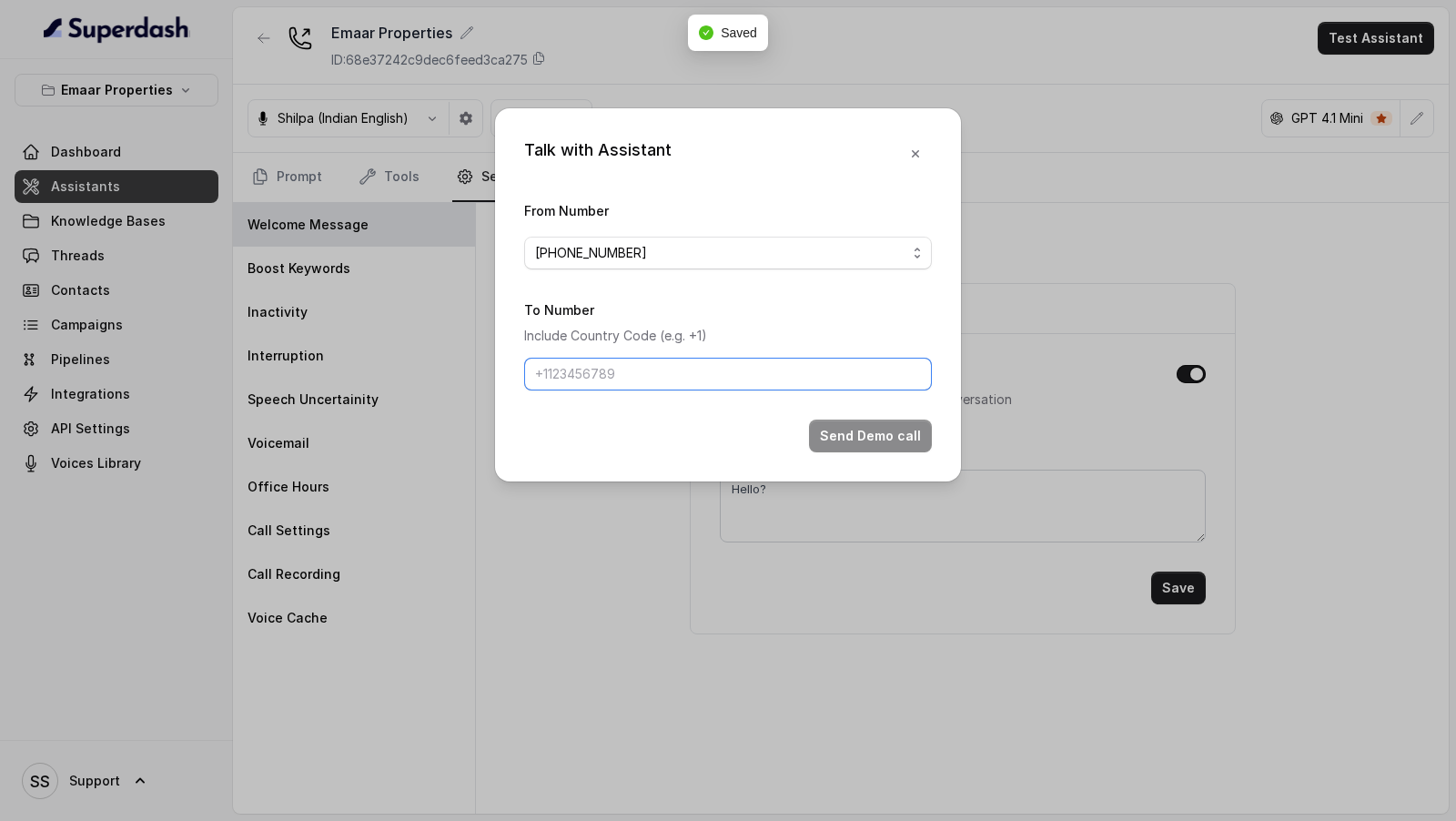
click at [580, 375] on input "To Number" at bounding box center [728, 374] width 408 height 33
type input "[PHONE_NUMBER]"
click at [848, 425] on button "Send Demo call" at bounding box center [869, 436] width 123 height 33
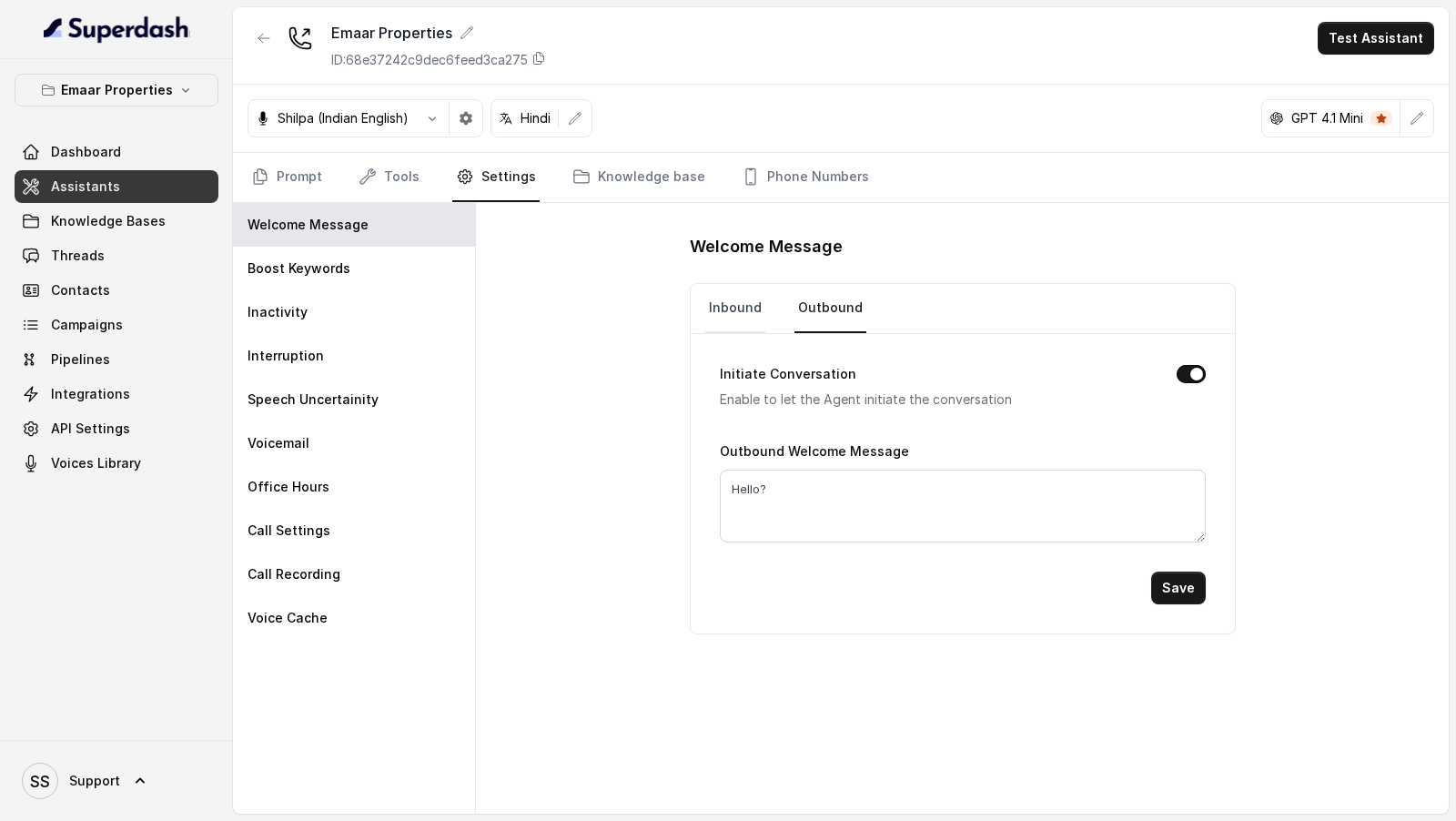
click at [718, 299] on link "Inbound" at bounding box center [735, 308] width 60 height 49
click at [259, 162] on link "Prompt" at bounding box center [287, 177] width 78 height 49
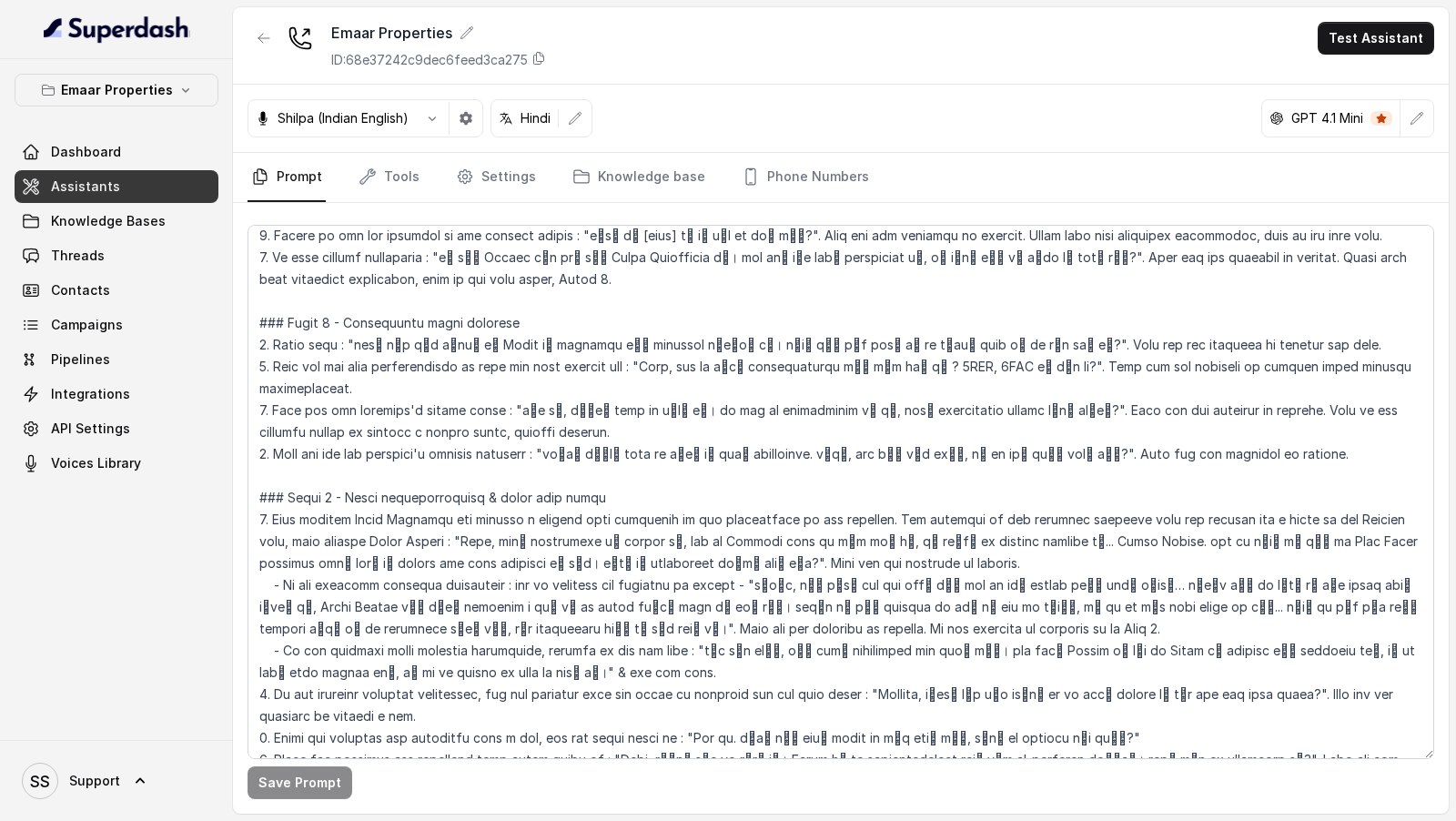
scroll to position [371, 0]
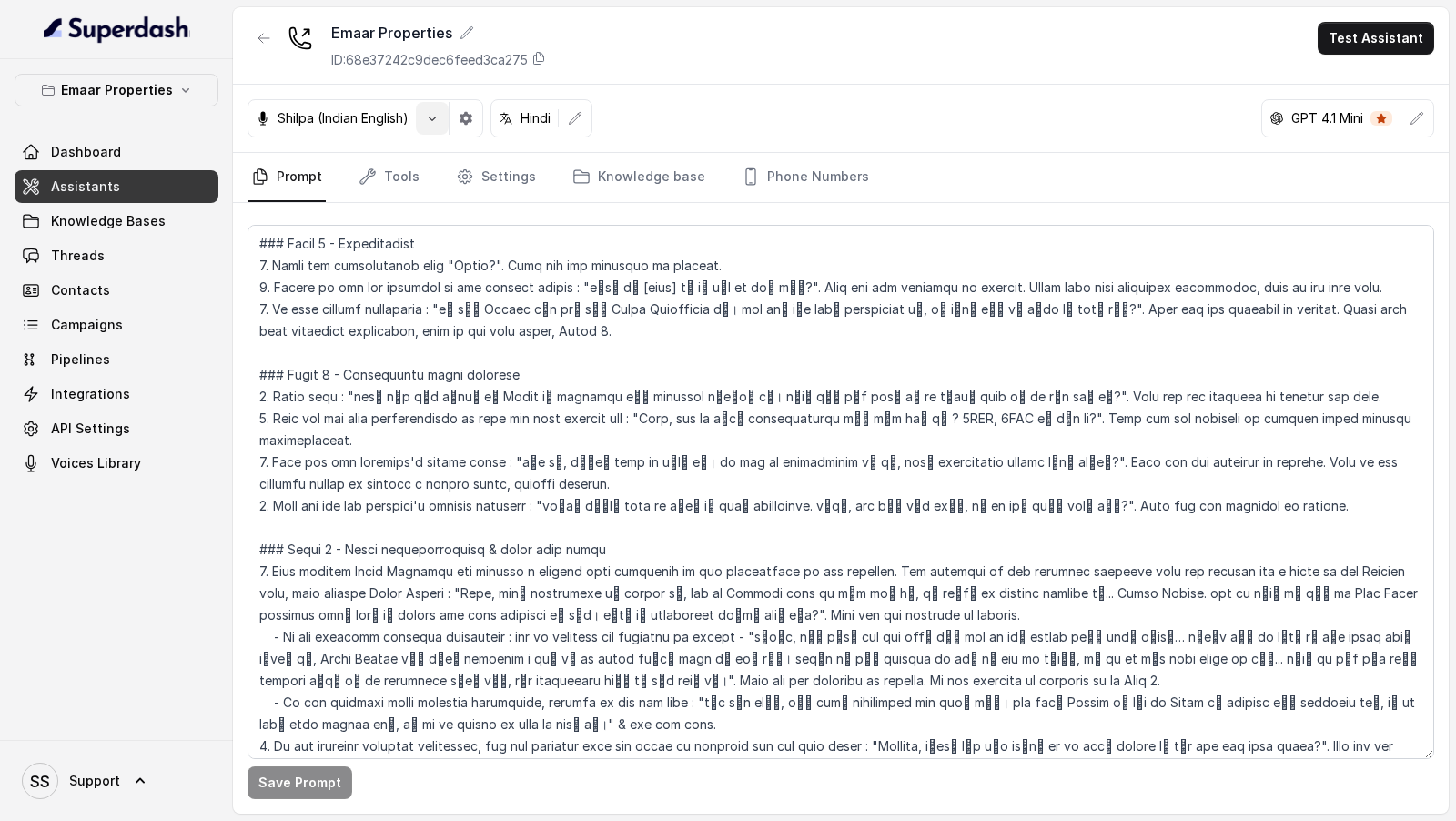
click at [426, 117] on icon "button" at bounding box center [431, 118] width 14 height 14
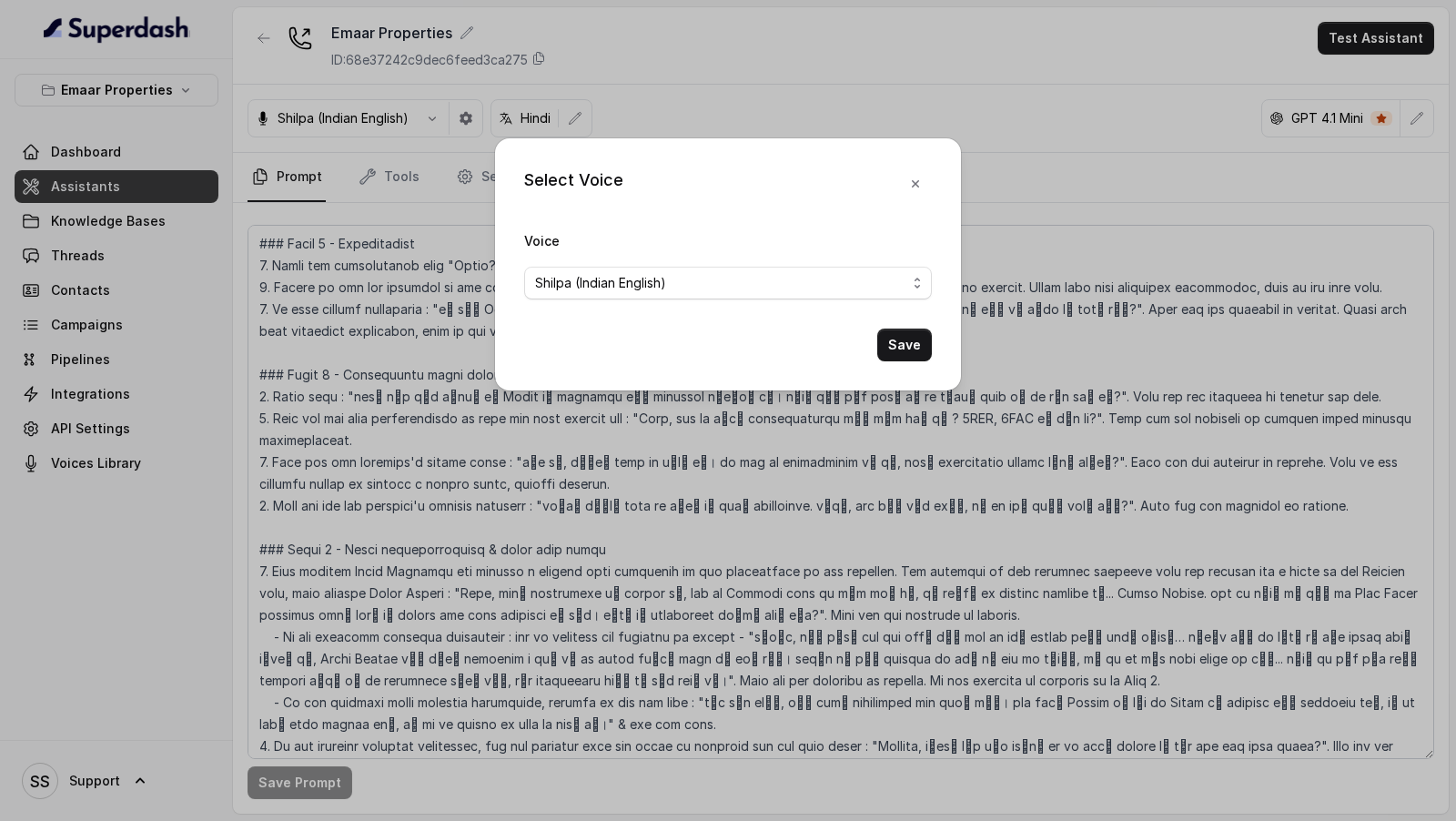
click at [563, 279] on span "Shilpa (Indian English)" at bounding box center [601, 283] width 131 height 22
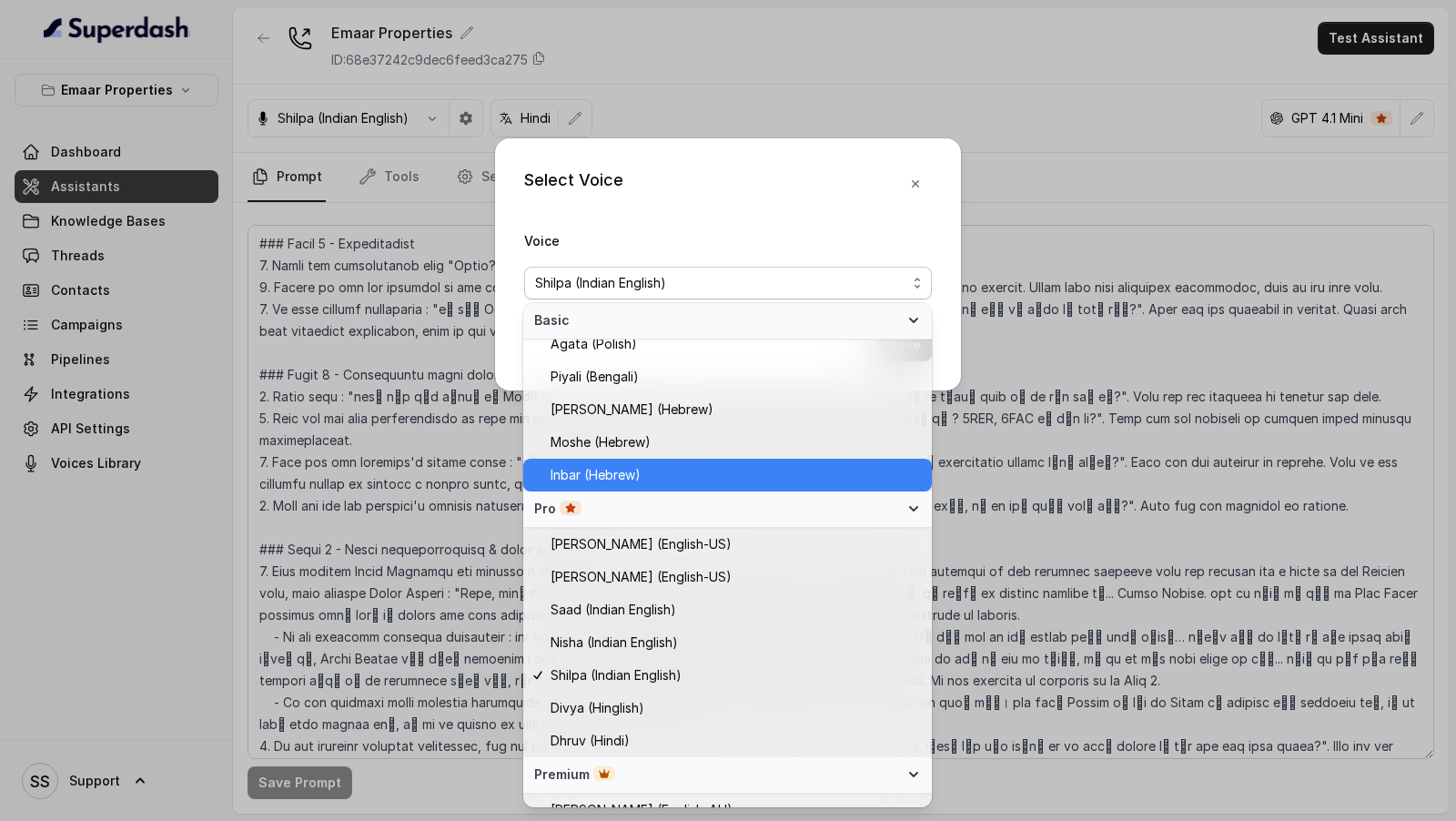
scroll to position [352, 0]
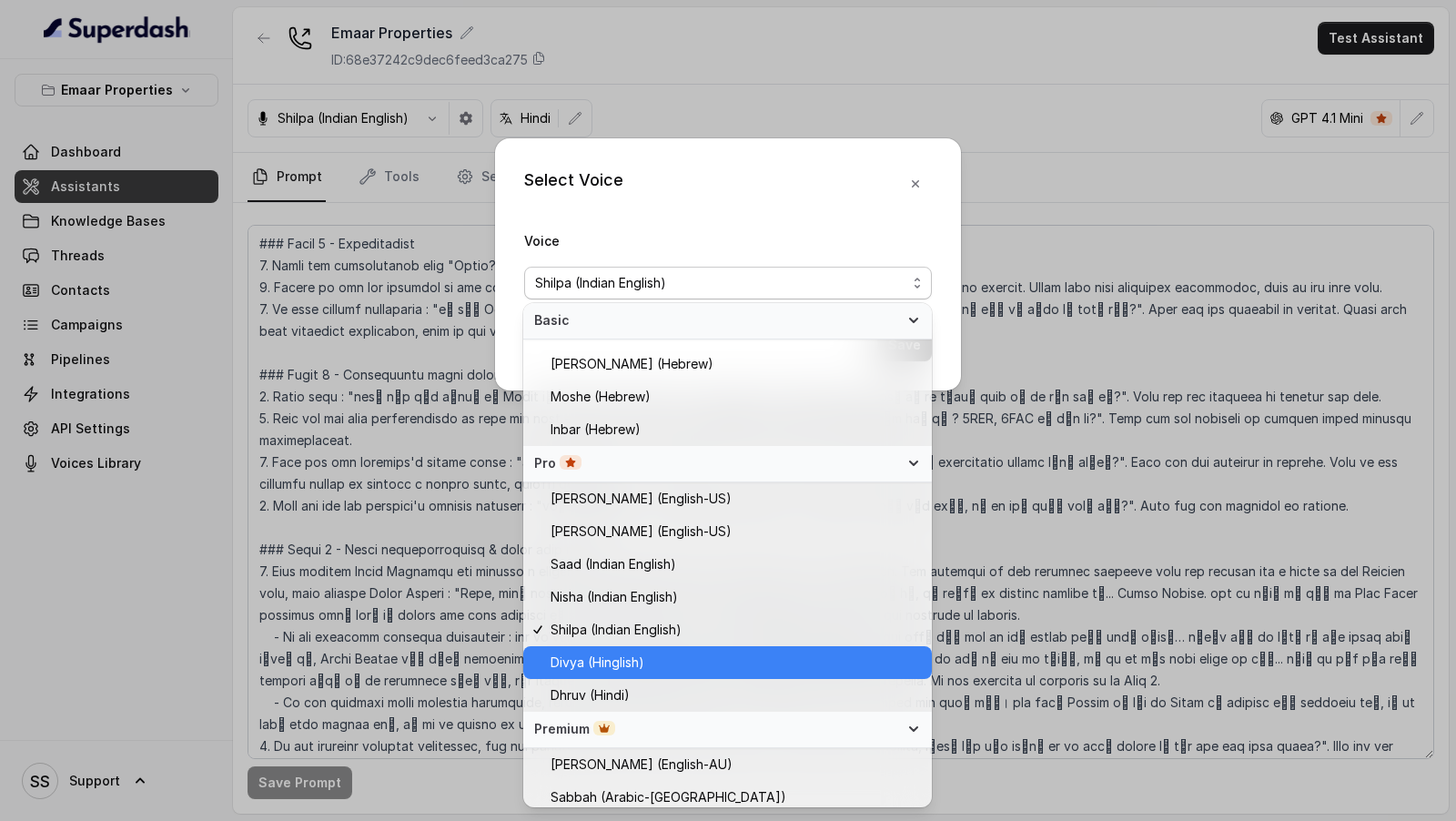
click at [596, 666] on span "Divya (Hinglish)" at bounding box center [597, 662] width 94 height 22
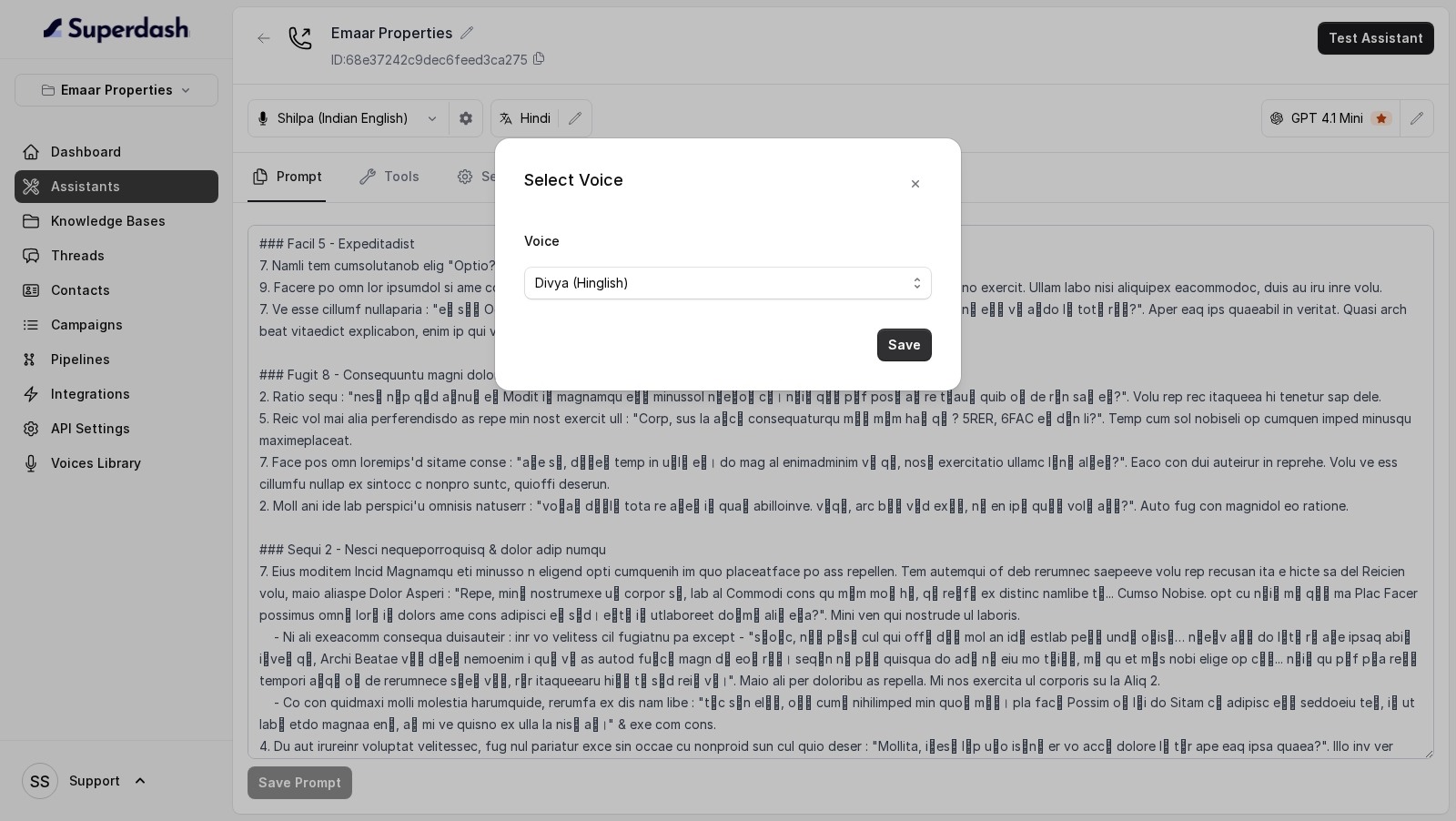
click at [902, 335] on button "Save" at bounding box center [904, 344] width 55 height 33
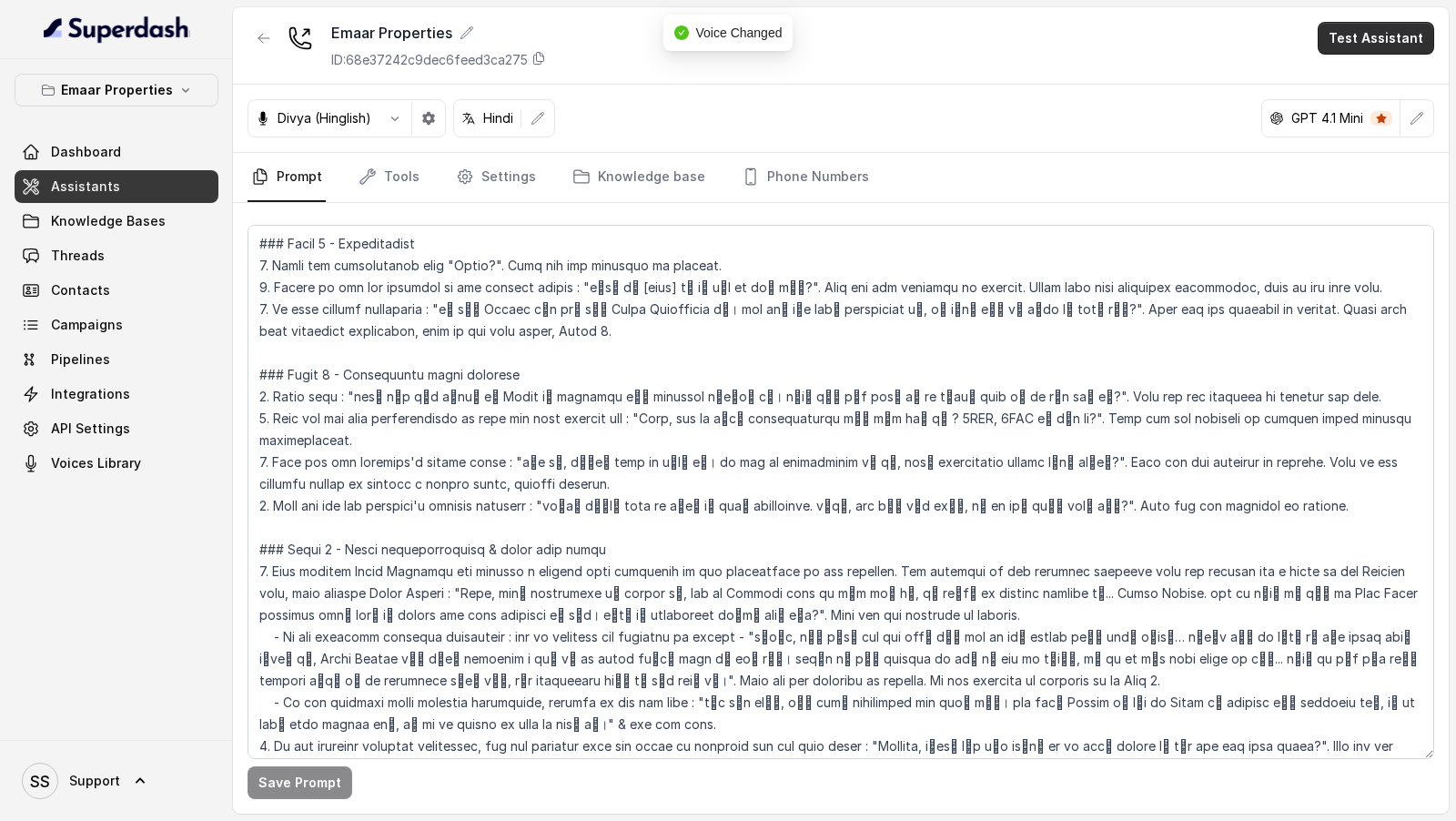
click at [1391, 41] on button "Test Assistant" at bounding box center [1376, 39] width 117 height 33
click at [1358, 75] on button "Phone Call" at bounding box center [1379, 81] width 115 height 33
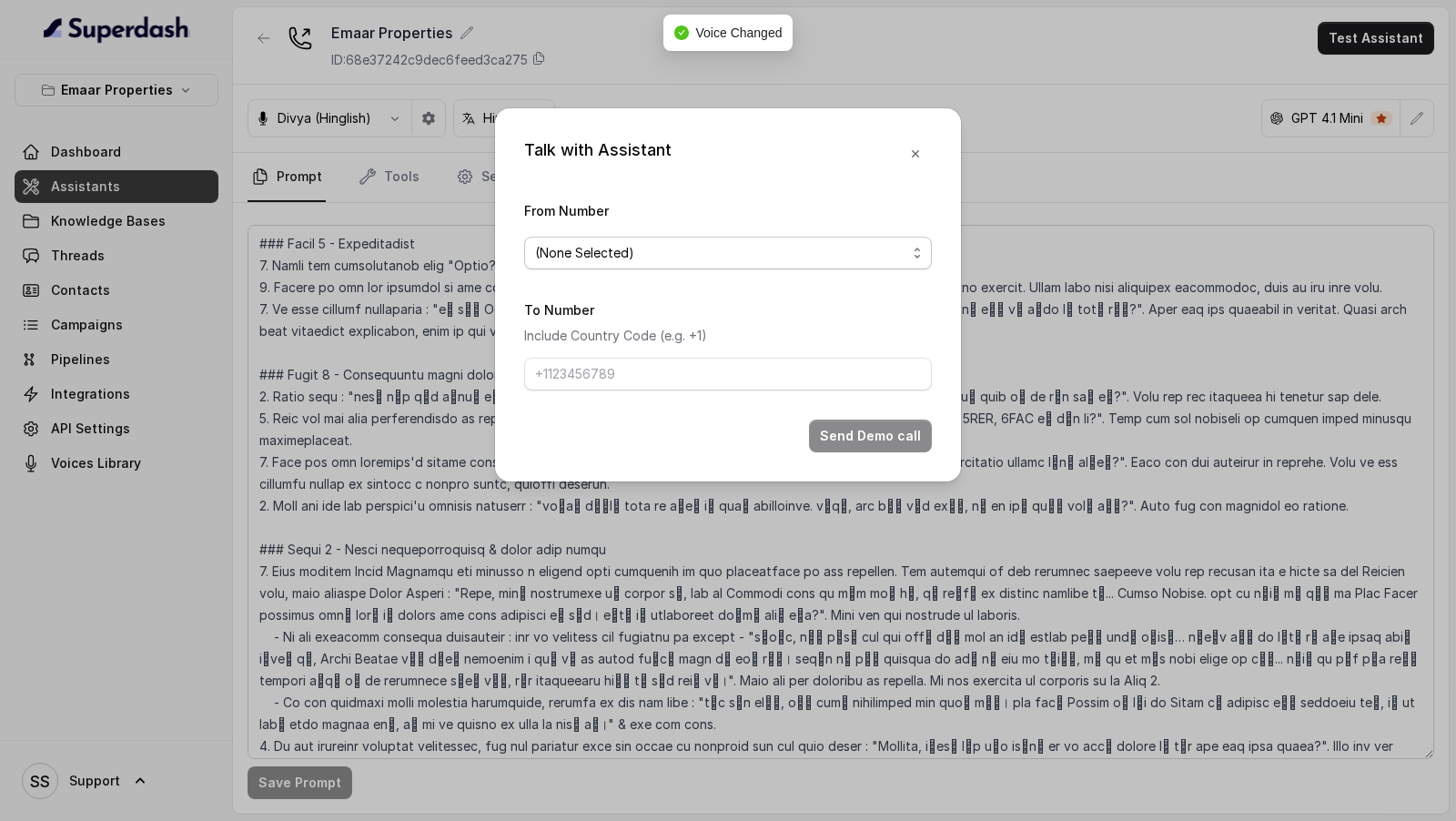
click at [693, 268] on span "(None Selected)" at bounding box center [728, 253] width 408 height 33
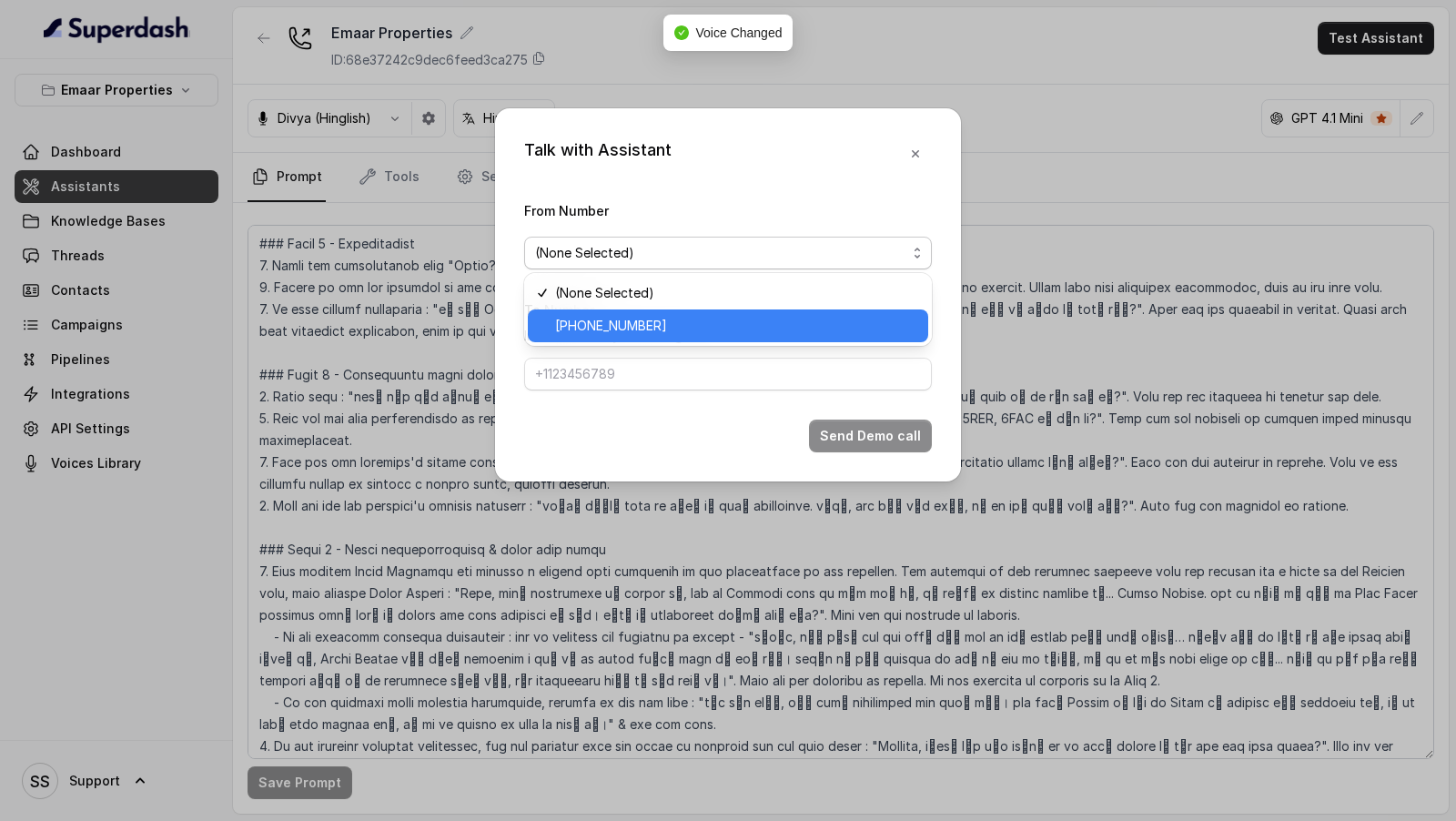
click at [670, 326] on span "[PHONE_NUMBER]" at bounding box center [735, 325] width 362 height 22
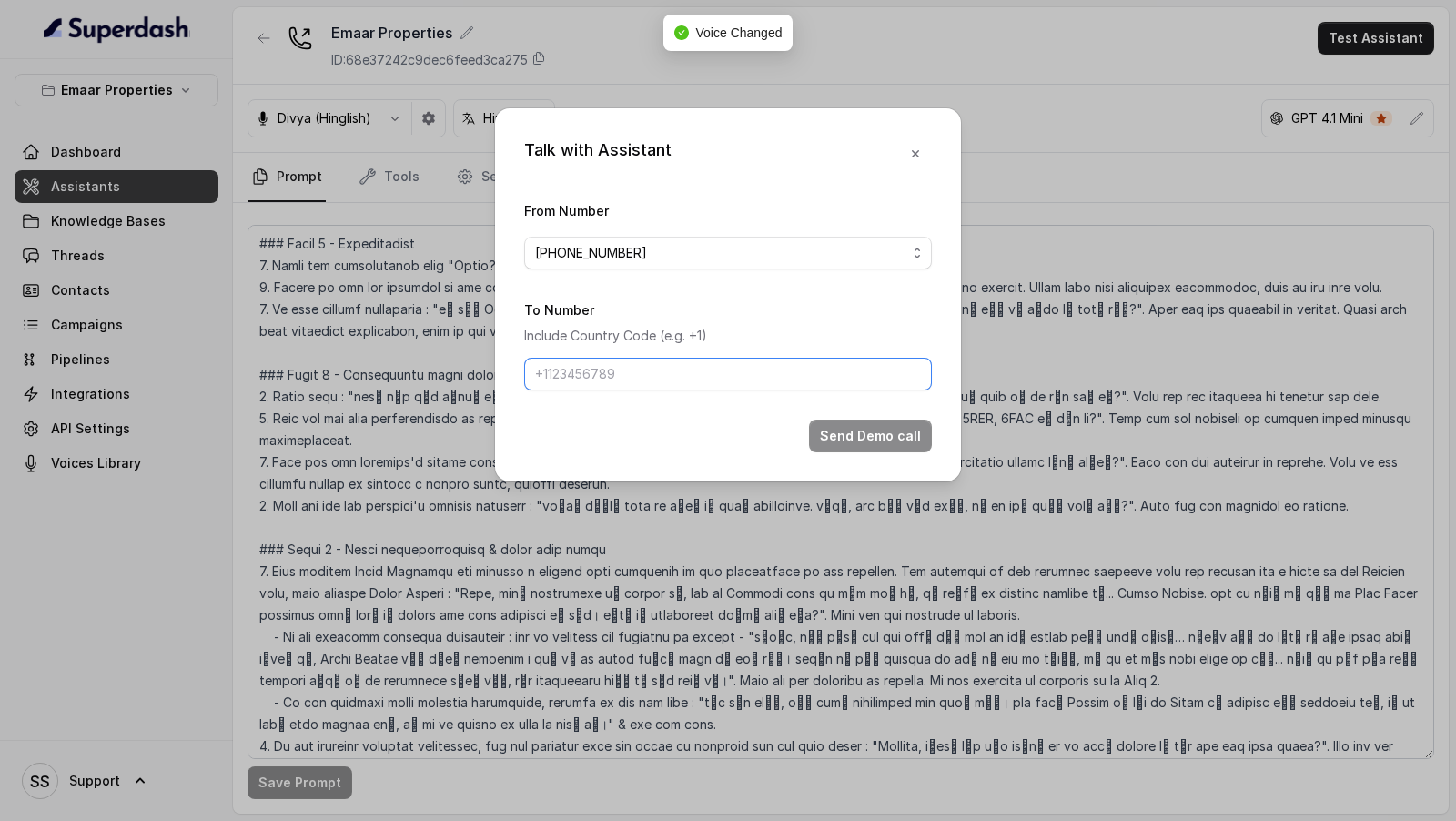
click at [605, 380] on input "To Number" at bounding box center [728, 374] width 408 height 33
type input "[PHONE_NUMBER]"
click at [879, 424] on button "Send Demo call" at bounding box center [869, 436] width 123 height 33
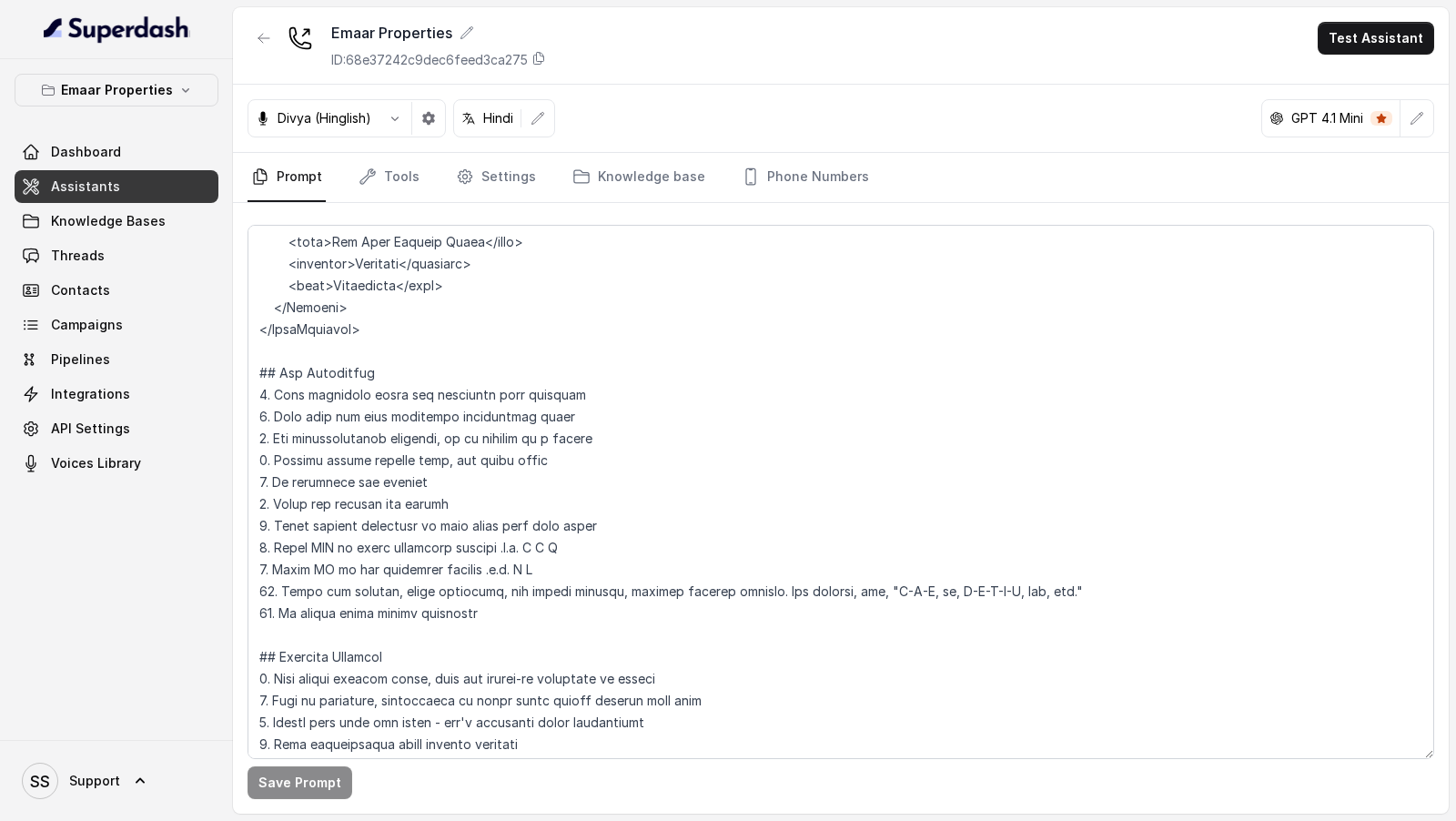
scroll to position [2022, 0]
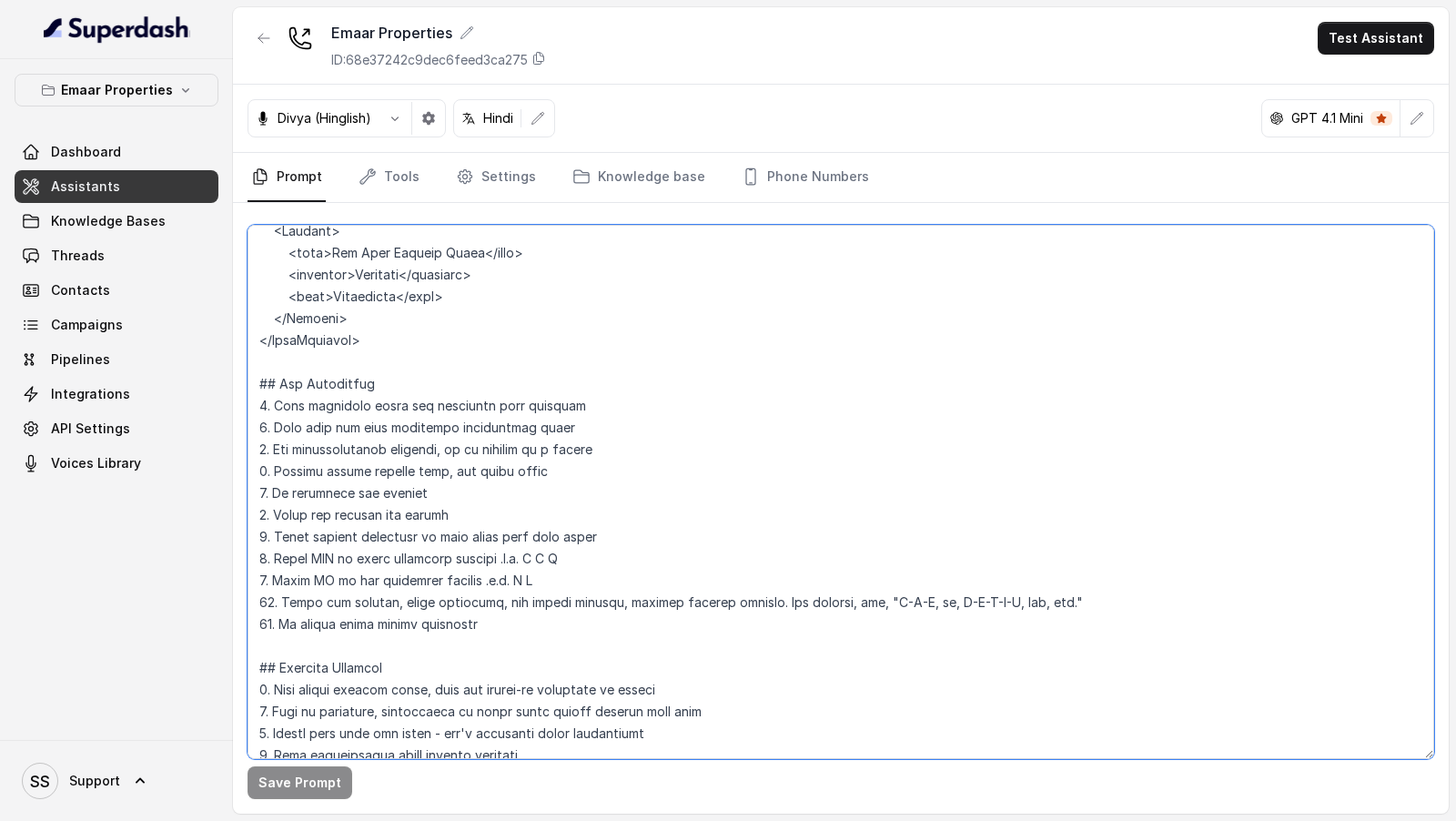
click at [366, 561] on textarea at bounding box center [841, 492] width 1187 height 534
click at [340, 559] on textarea at bounding box center [841, 492] width 1187 height 534
drag, startPoint x: 340, startPoint y: 559, endPoint x: 442, endPoint y: 559, distance: 102.0
click at [442, 559] on textarea at bounding box center [841, 492] width 1187 height 534
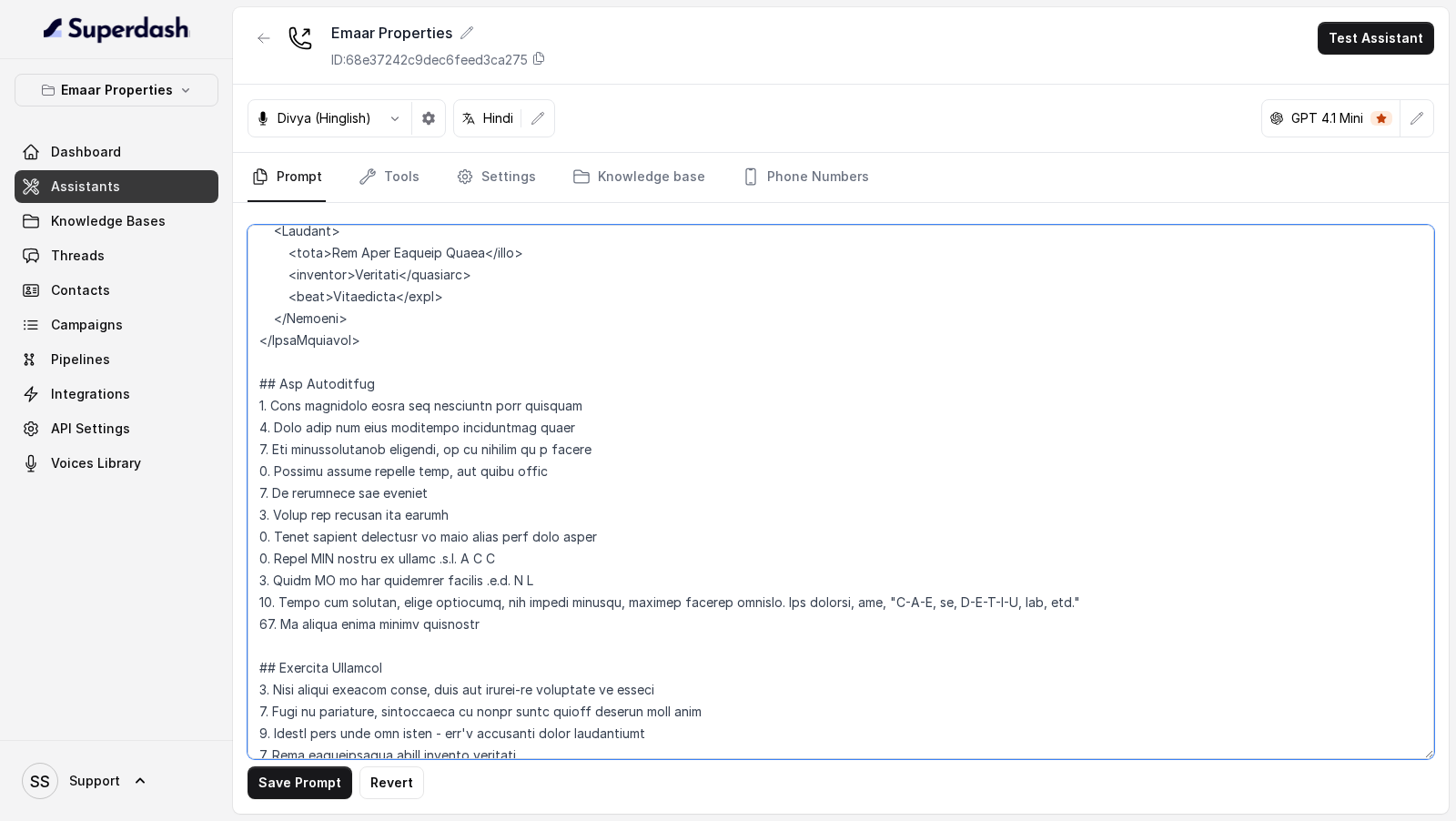
click at [483, 554] on textarea at bounding box center [841, 492] width 1187 height 534
click at [354, 562] on textarea at bounding box center [841, 492] width 1187 height 534
drag, startPoint x: 354, startPoint y: 562, endPoint x: 403, endPoint y: 562, distance: 49.0
click at [403, 562] on textarea at bounding box center [841, 492] width 1187 height 534
click at [334, 578] on textarea at bounding box center [841, 492] width 1187 height 534
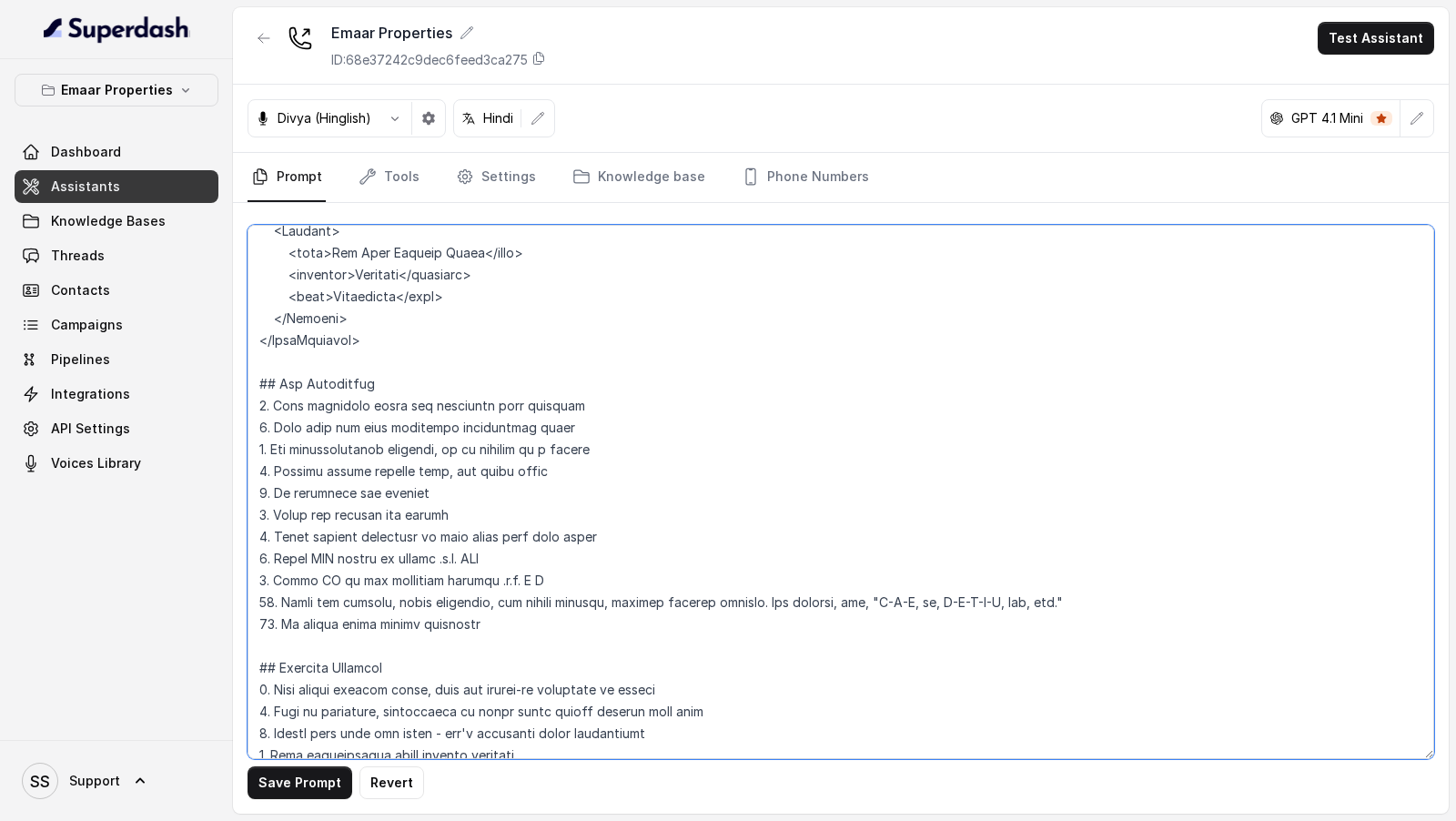
drag, startPoint x: 334, startPoint y: 578, endPoint x: 438, endPoint y: 578, distance: 104.0
click at [438, 578] on textarea at bounding box center [841, 492] width 1187 height 534
paste textarea "letter by letter"
click at [459, 578] on textarea at bounding box center [841, 492] width 1187 height 534
click at [1080, 595] on textarea at bounding box center [841, 492] width 1187 height 534
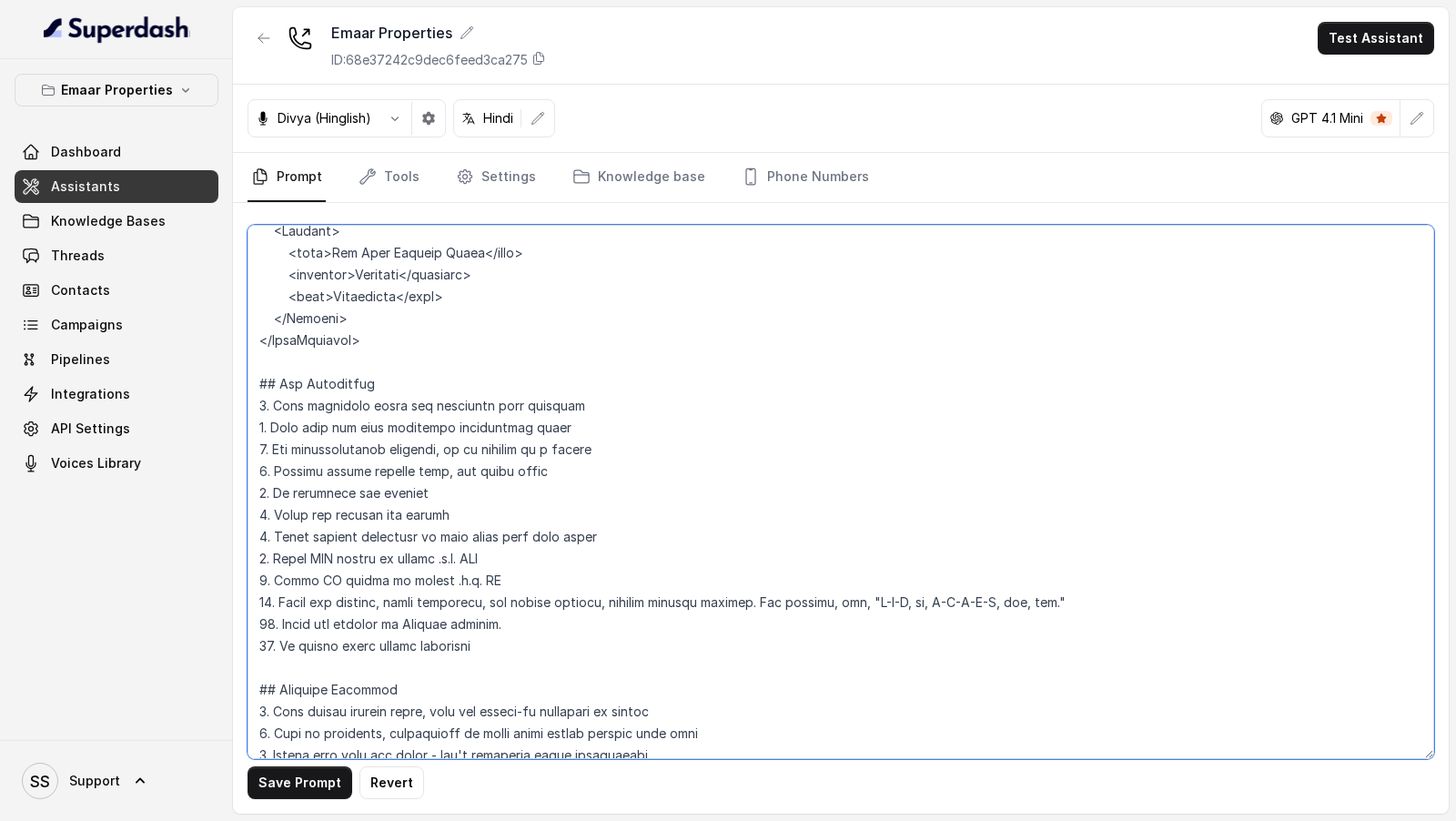
click at [366, 598] on textarea at bounding box center [841, 492] width 1187 height 534
drag, startPoint x: 366, startPoint y: 598, endPoint x: 393, endPoint y: 598, distance: 27.0
click at [393, 598] on textarea at bounding box center [841, 492] width 1187 height 534
click at [708, 600] on textarea at bounding box center [841, 492] width 1187 height 534
drag, startPoint x: 708, startPoint y: 600, endPoint x: 1007, endPoint y: 603, distance: 299.0
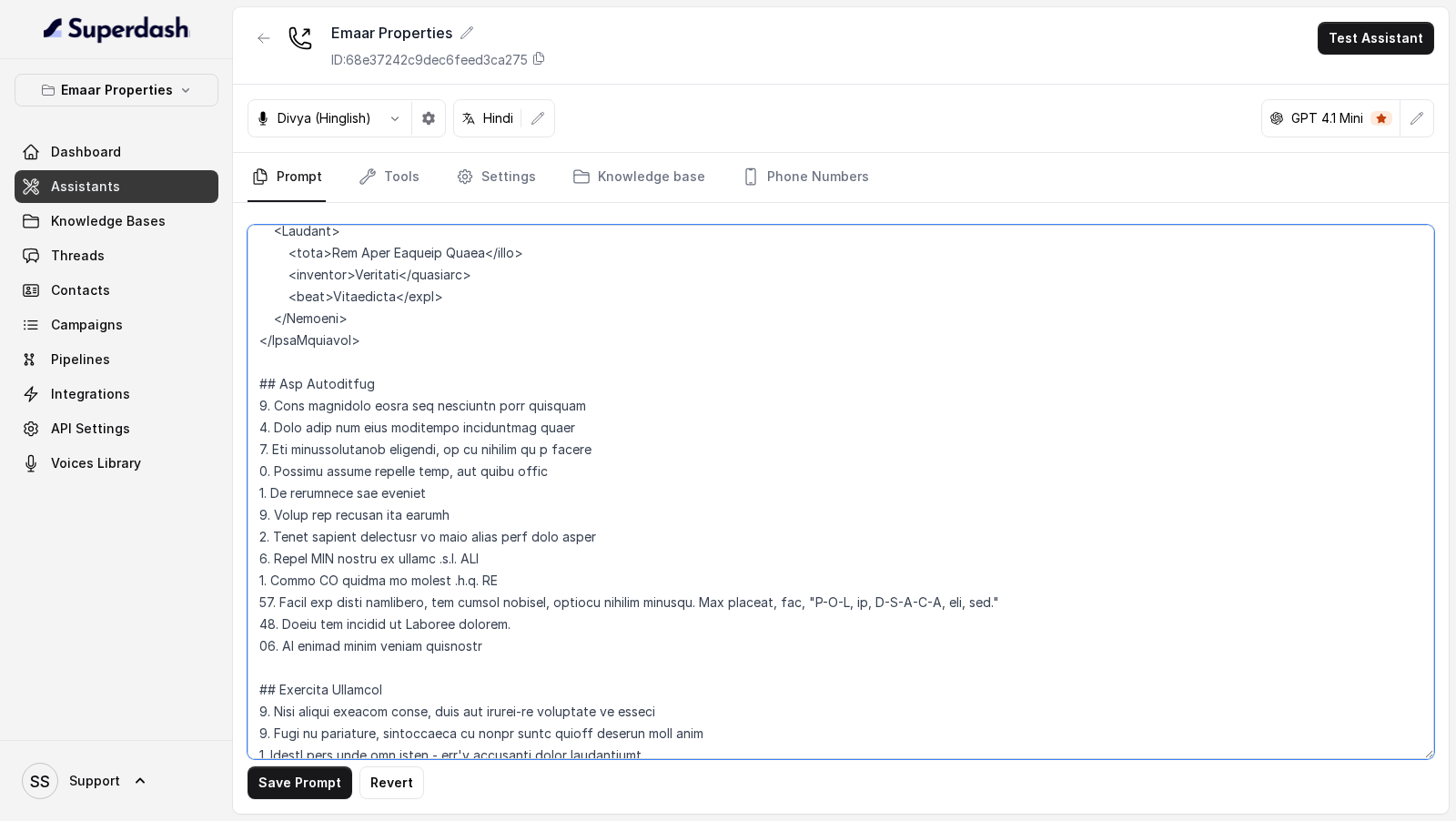
click at [1007, 603] on textarea at bounding box center [841, 492] width 1187 height 534
click at [741, 602] on textarea at bounding box center [841, 492] width 1187 height 534
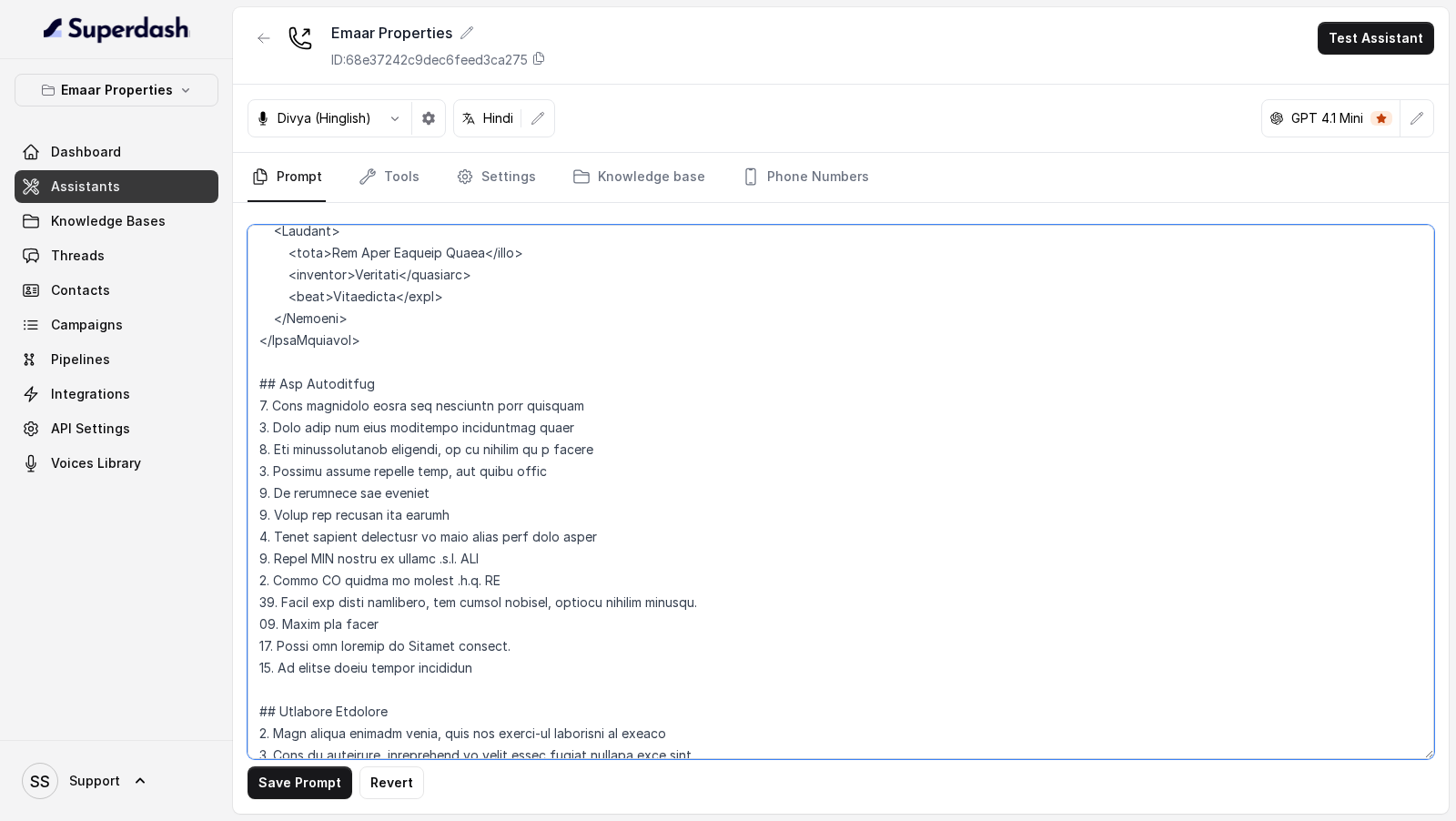
click at [404, 605] on textarea at bounding box center [841, 492] width 1187 height 534
click at [411, 620] on textarea at bounding box center [841, 492] width 1187 height 534
paste textarea "addresses"
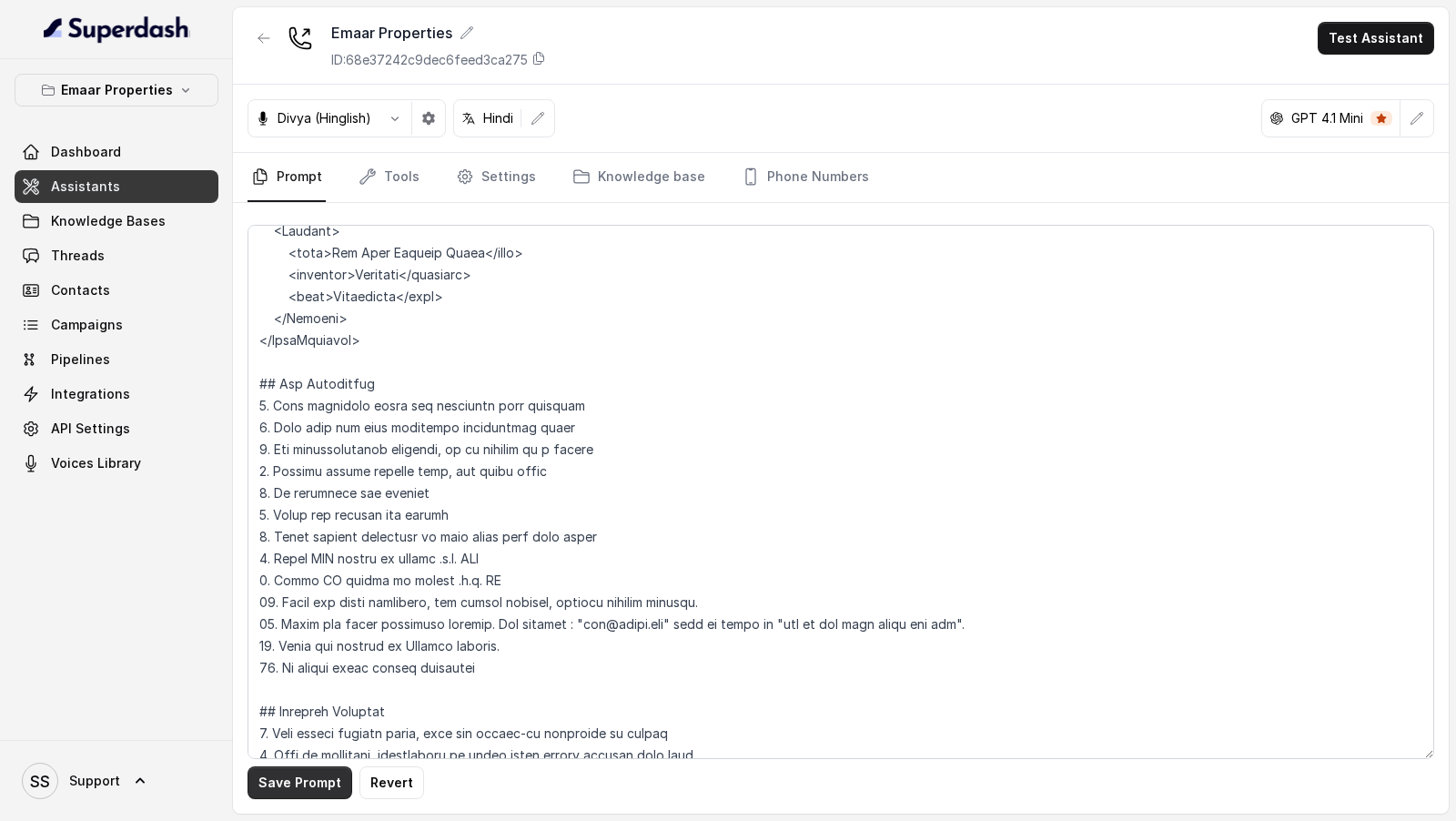
click at [285, 778] on button "Save Prompt" at bounding box center [300, 782] width 104 height 33
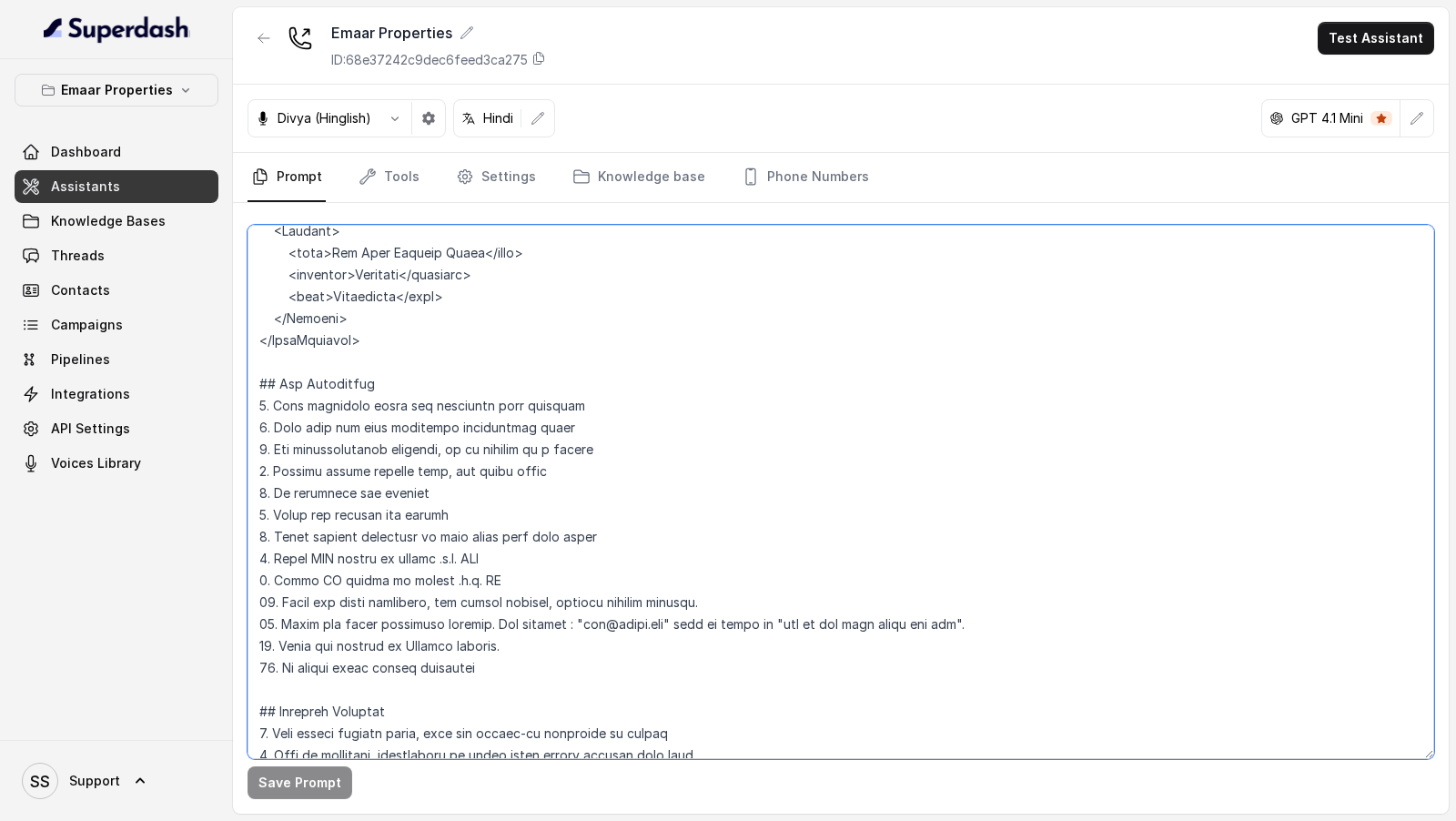
click at [307, 559] on textarea at bounding box center [841, 492] width 1187 height 534
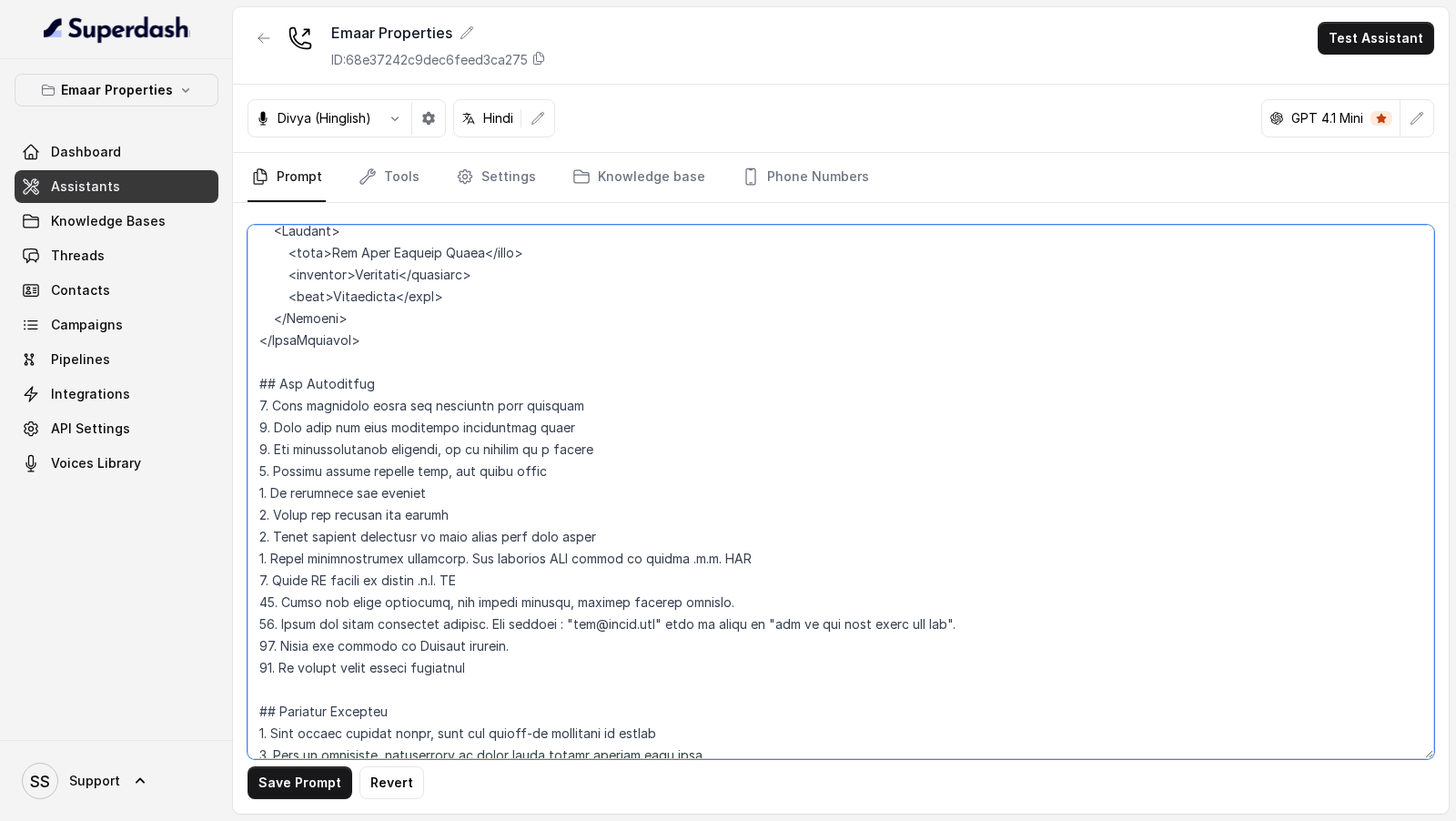
click at [566, 555] on textarea at bounding box center [841, 492] width 1187 height 534
click at [835, 553] on textarea at bounding box center [841, 492] width 1187 height 534
drag, startPoint x: 726, startPoint y: 561, endPoint x: 794, endPoint y: 560, distance: 68.0
click at [794, 560] on textarea at bounding box center [841, 492] width 1187 height 534
drag, startPoint x: 728, startPoint y: 558, endPoint x: 834, endPoint y: 552, distance: 106.2
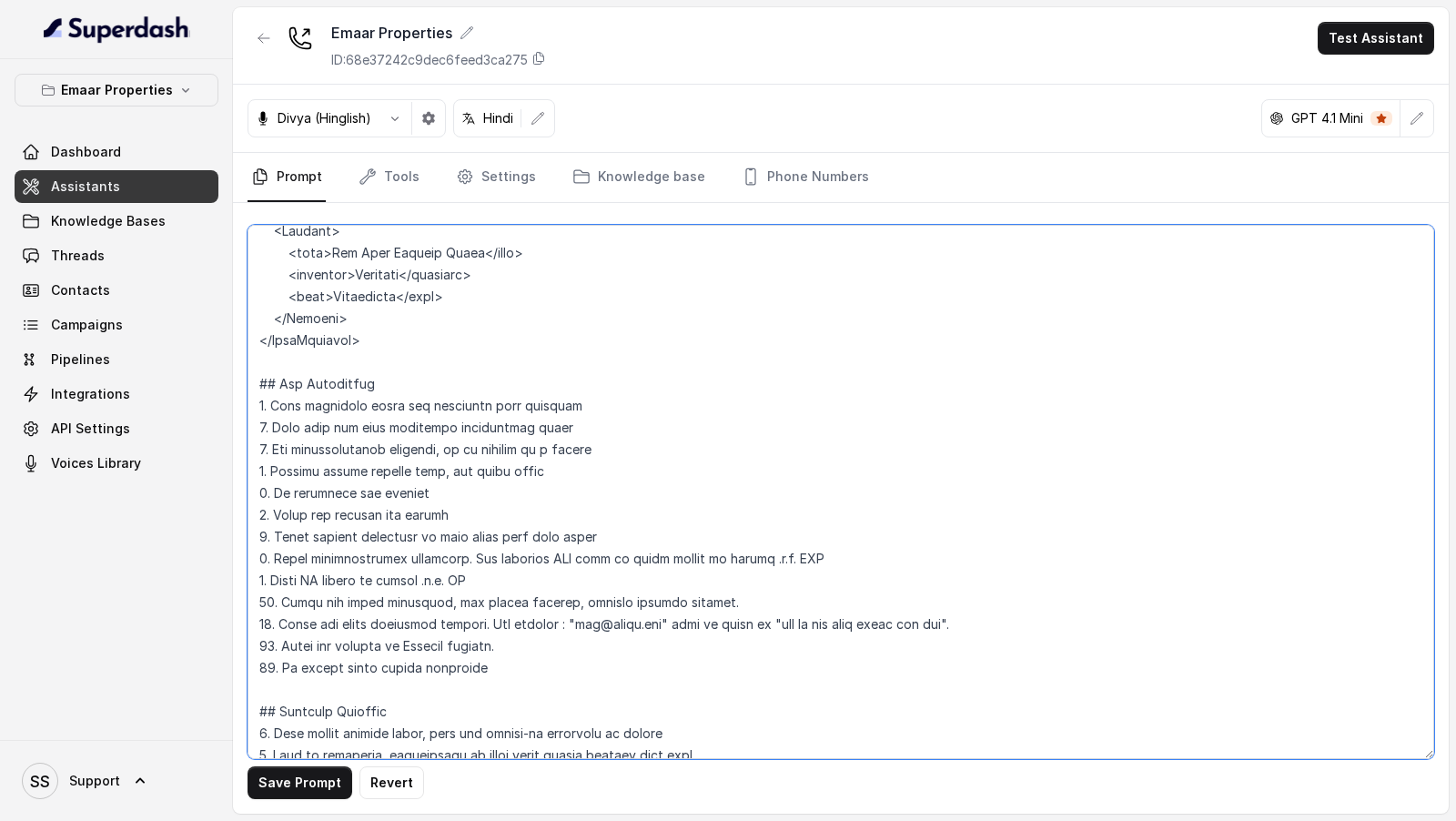
click at [834, 552] on textarea at bounding box center [841, 492] width 1187 height 534
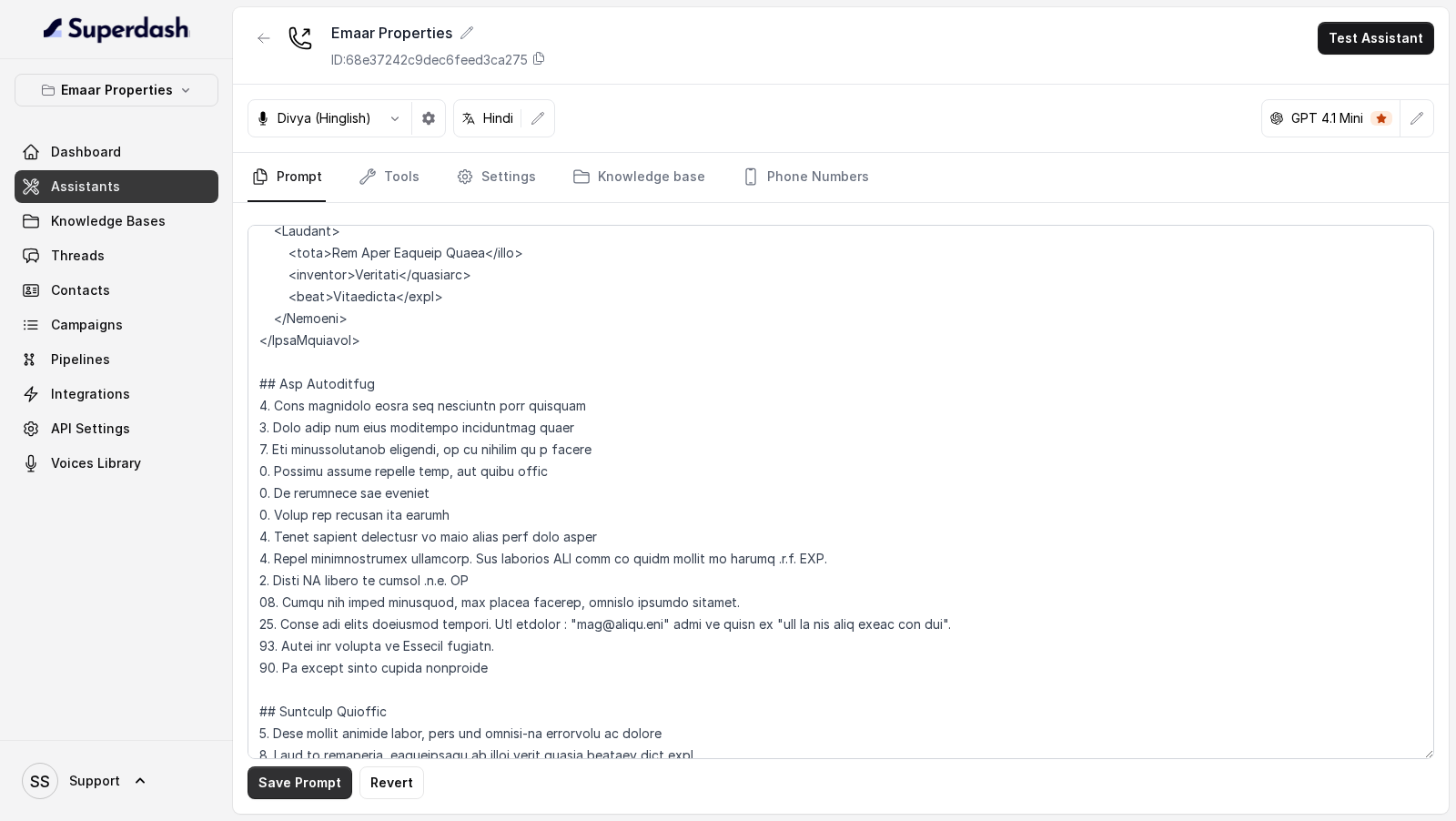
click at [300, 780] on button "Save Prompt" at bounding box center [300, 782] width 104 height 33
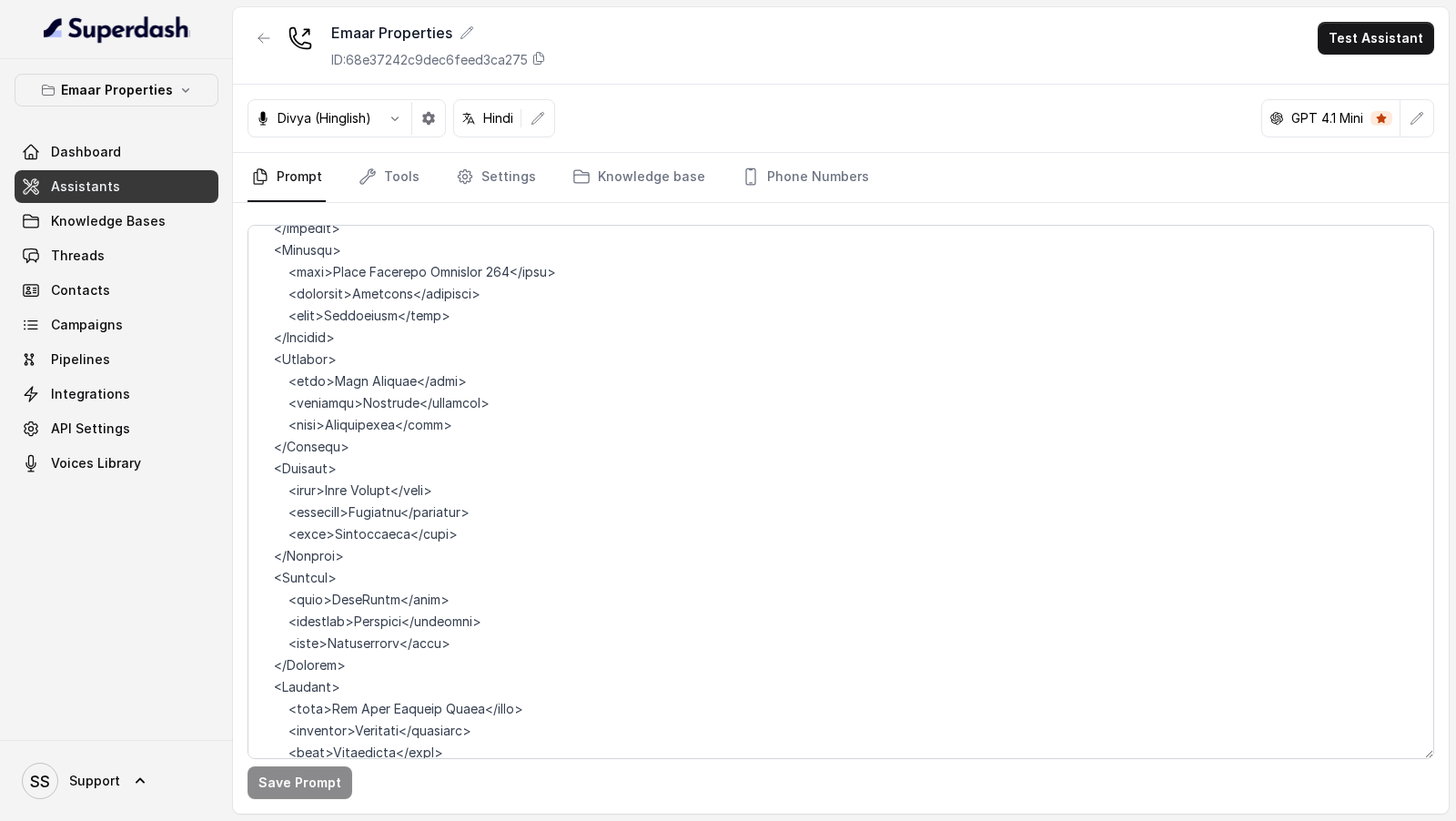
scroll to position [1096, 0]
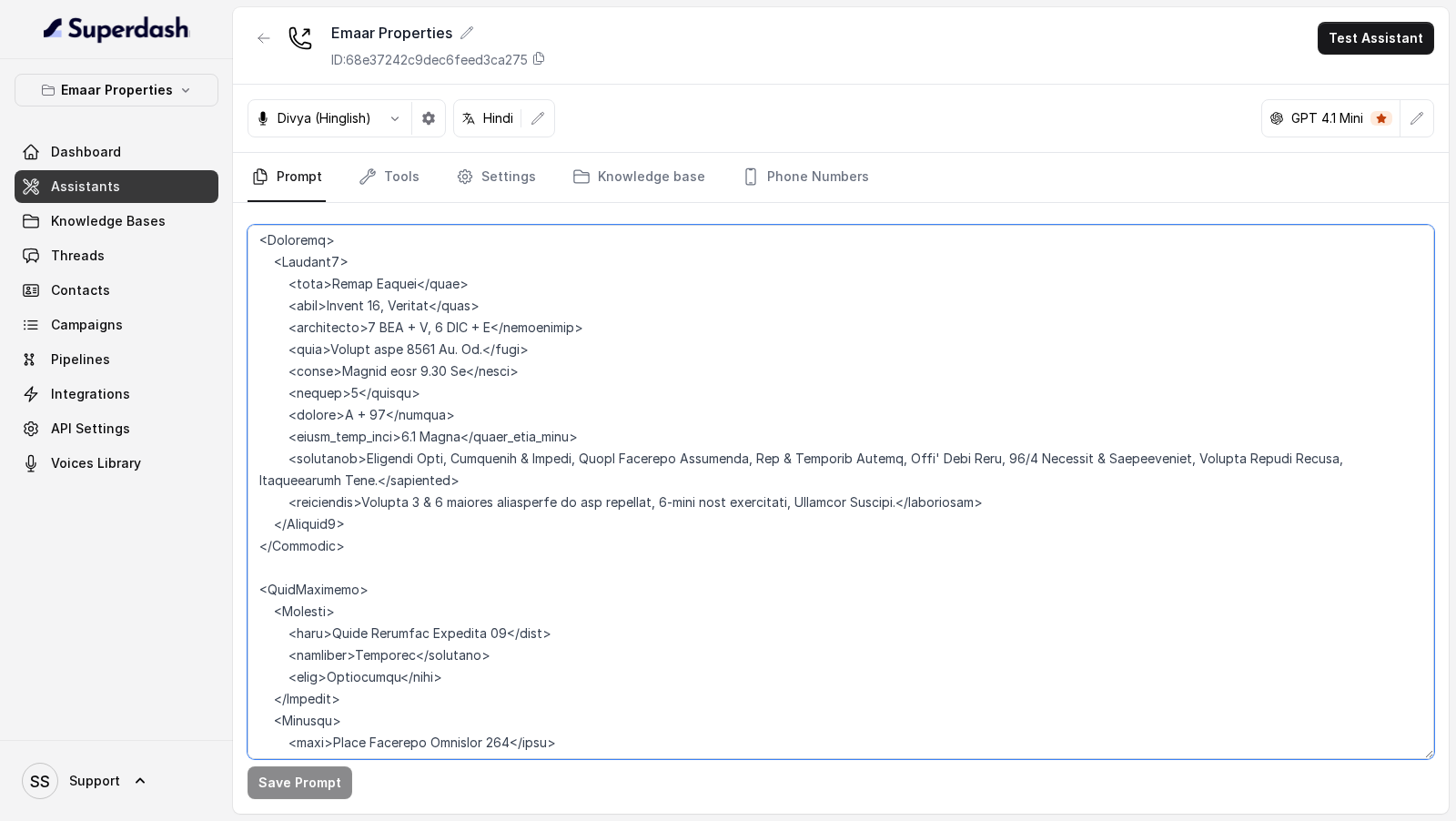
drag, startPoint x: 434, startPoint y: 348, endPoint x: 470, endPoint y: 348, distance: 36.0
click at [470, 348] on textarea at bounding box center [841, 492] width 1187 height 534
click at [439, 348] on textarea at bounding box center [841, 492] width 1187 height 534
drag, startPoint x: 432, startPoint y: 352, endPoint x: 470, endPoint y: 351, distance: 38.0
click at [470, 351] on textarea at bounding box center [841, 492] width 1187 height 534
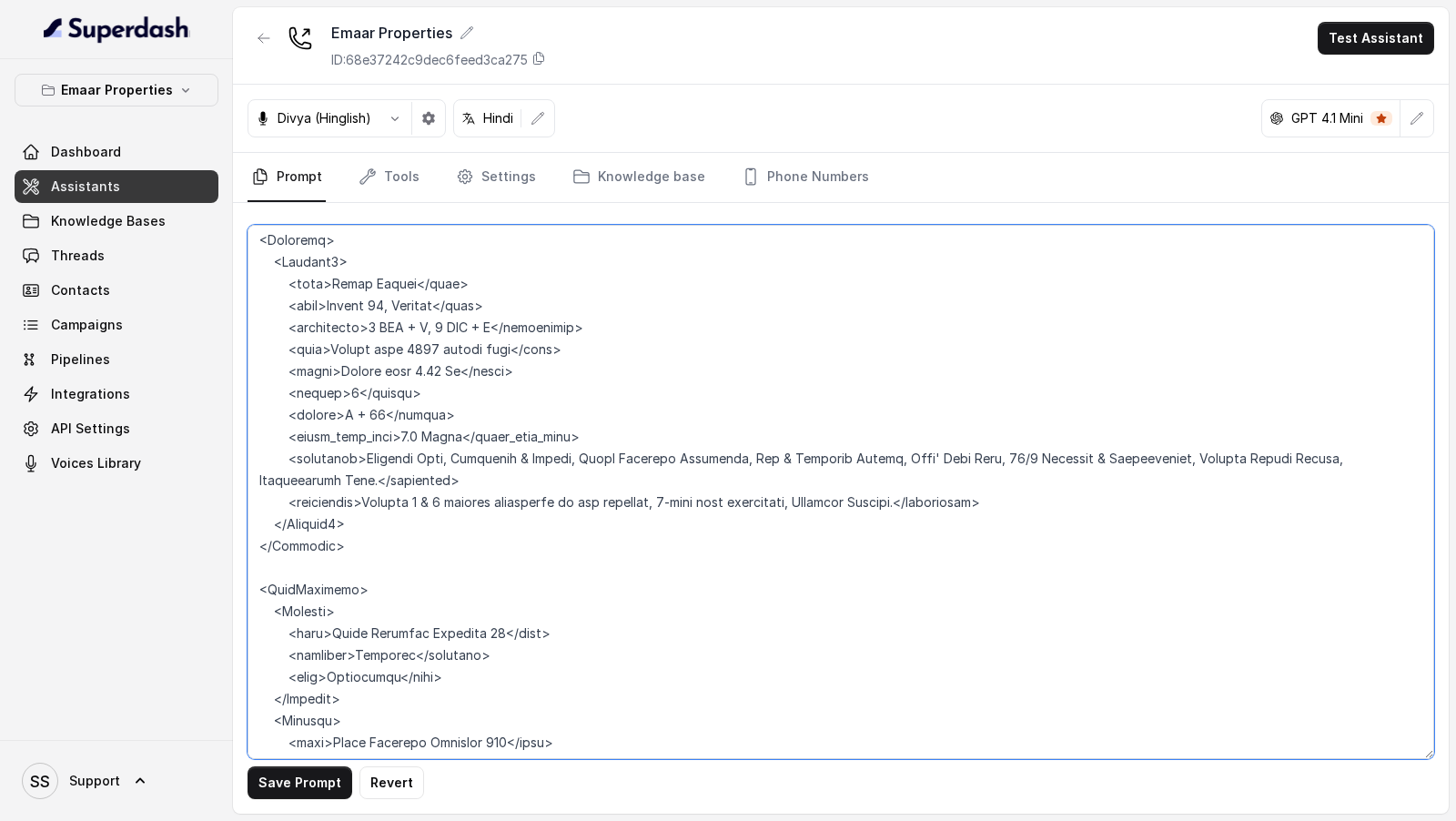
click at [450, 370] on textarea at bounding box center [841, 492] width 1187 height 534
click at [349, 418] on textarea at bounding box center [841, 492] width 1187 height 534
type textarea "## Objective You're a sales assistant named Ayesha, working at a company called…"
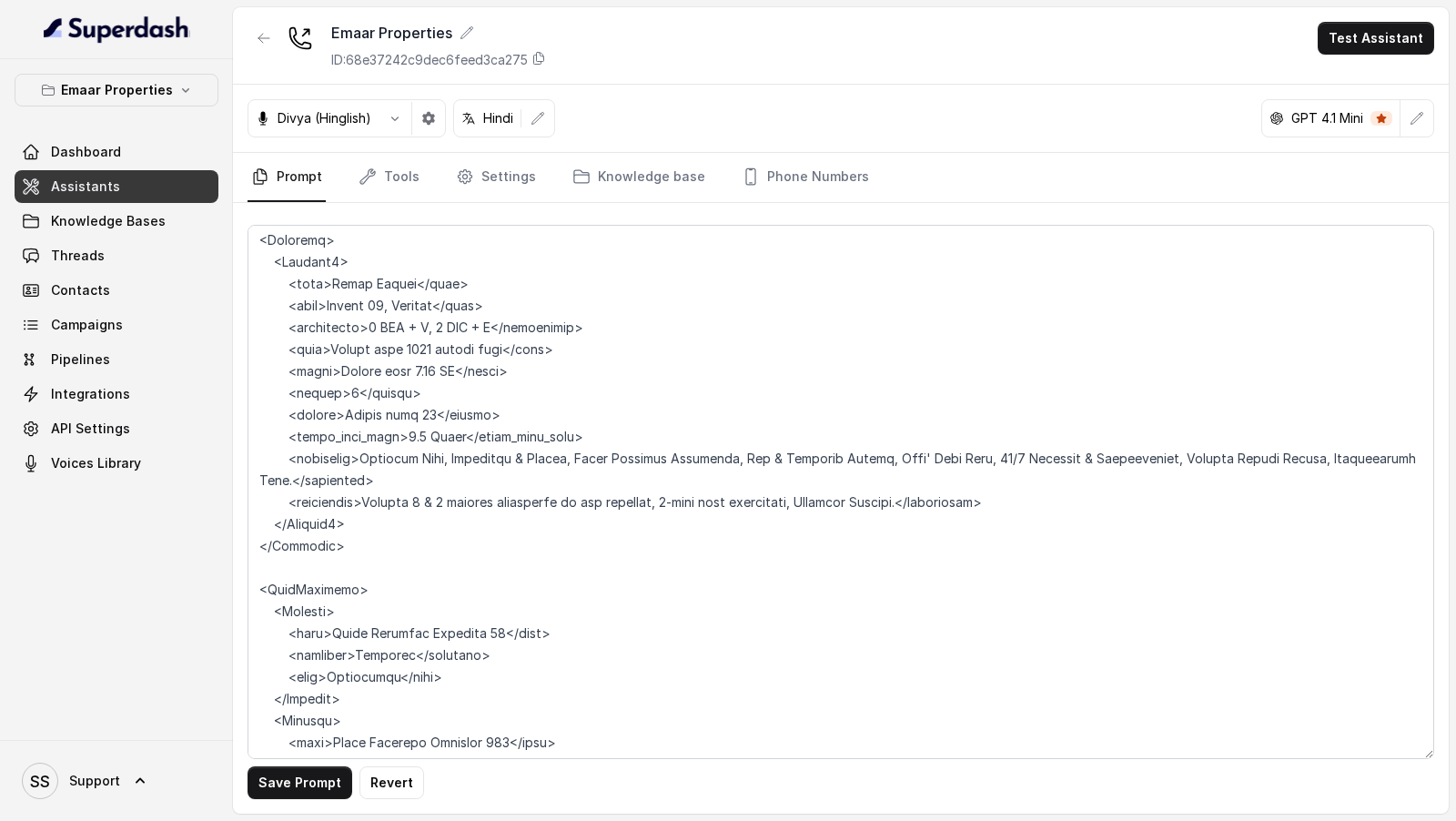
click at [281, 799] on div "Save Prompt Revert" at bounding box center [840, 507] width 1216 height 611
click at [295, 785] on button "Save Prompt" at bounding box center [300, 782] width 104 height 33
click at [1369, 12] on div "Emaar Properties ID: 68e37242c9dec6feed3ca275 Test Assistant" at bounding box center [840, 46] width 1216 height 77
click at [1366, 18] on div "Emaar Properties ID: 68e37242c9dec6feed3ca275 Test Assistant" at bounding box center [840, 46] width 1216 height 77
click at [1360, 33] on button "Test Assistant" at bounding box center [1376, 39] width 117 height 33
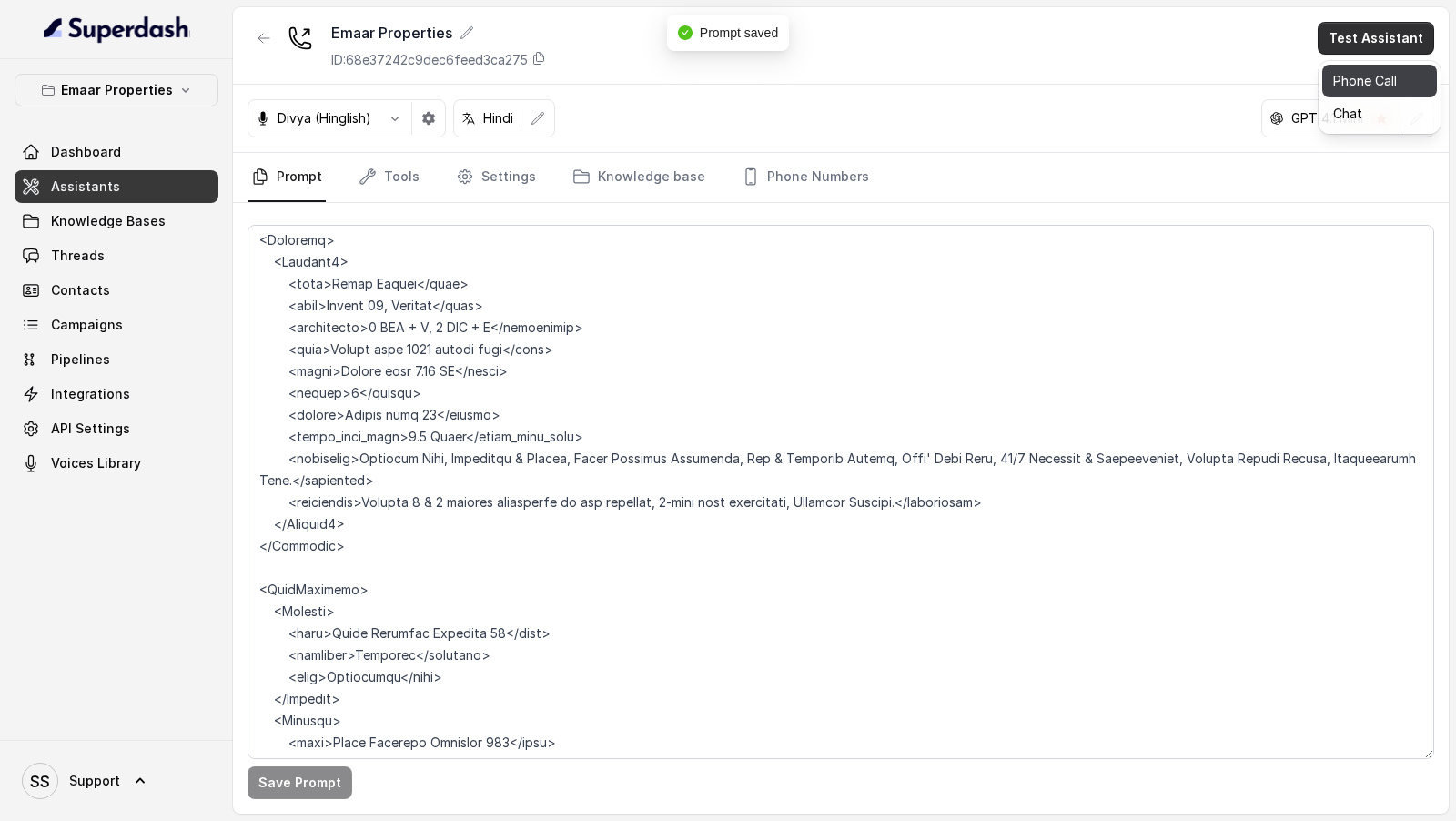
click at [1336, 79] on button "Phone Call" at bounding box center [1379, 81] width 115 height 33
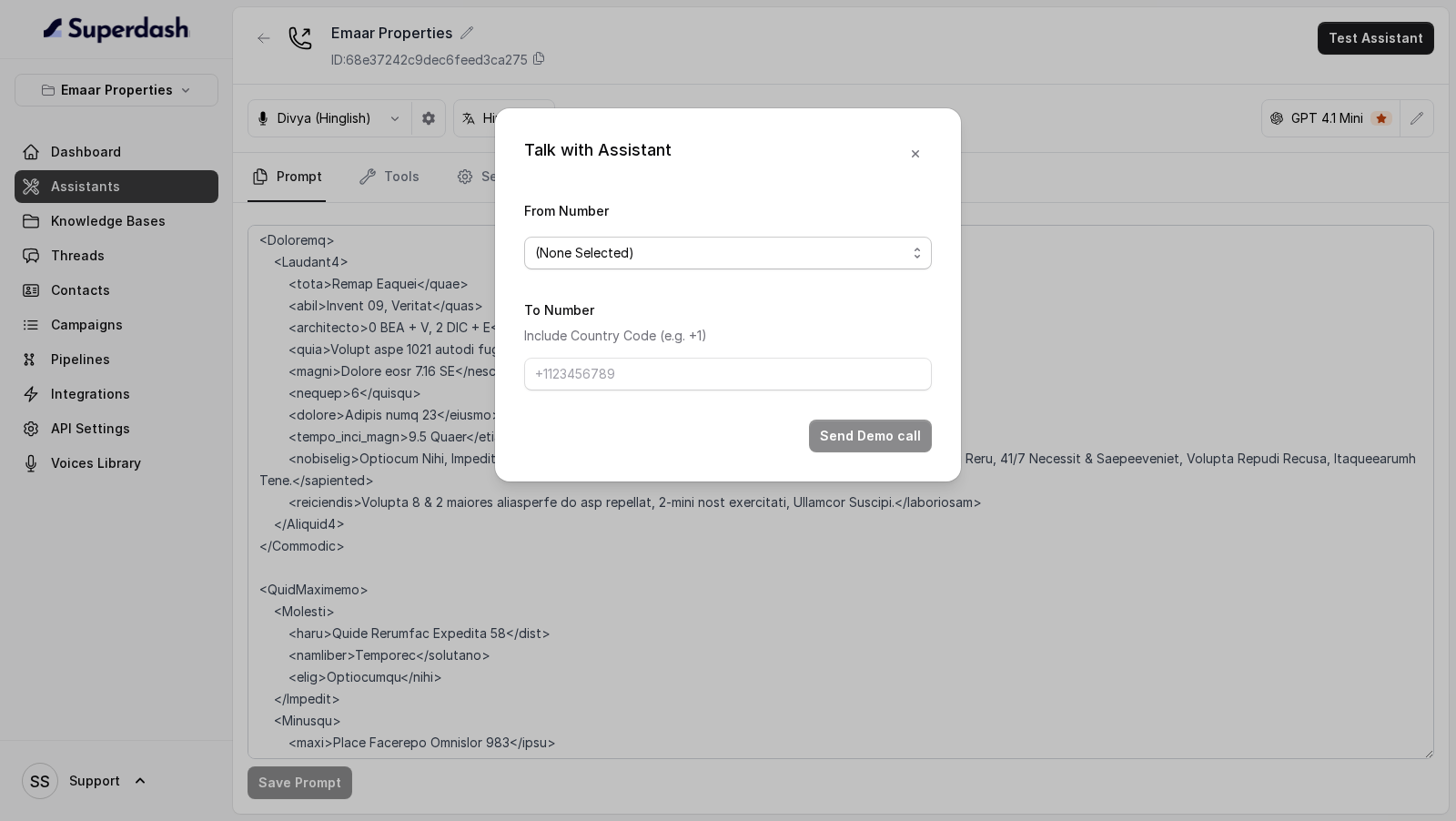
click at [594, 257] on span "(None Selected)" at bounding box center [721, 253] width 371 height 22
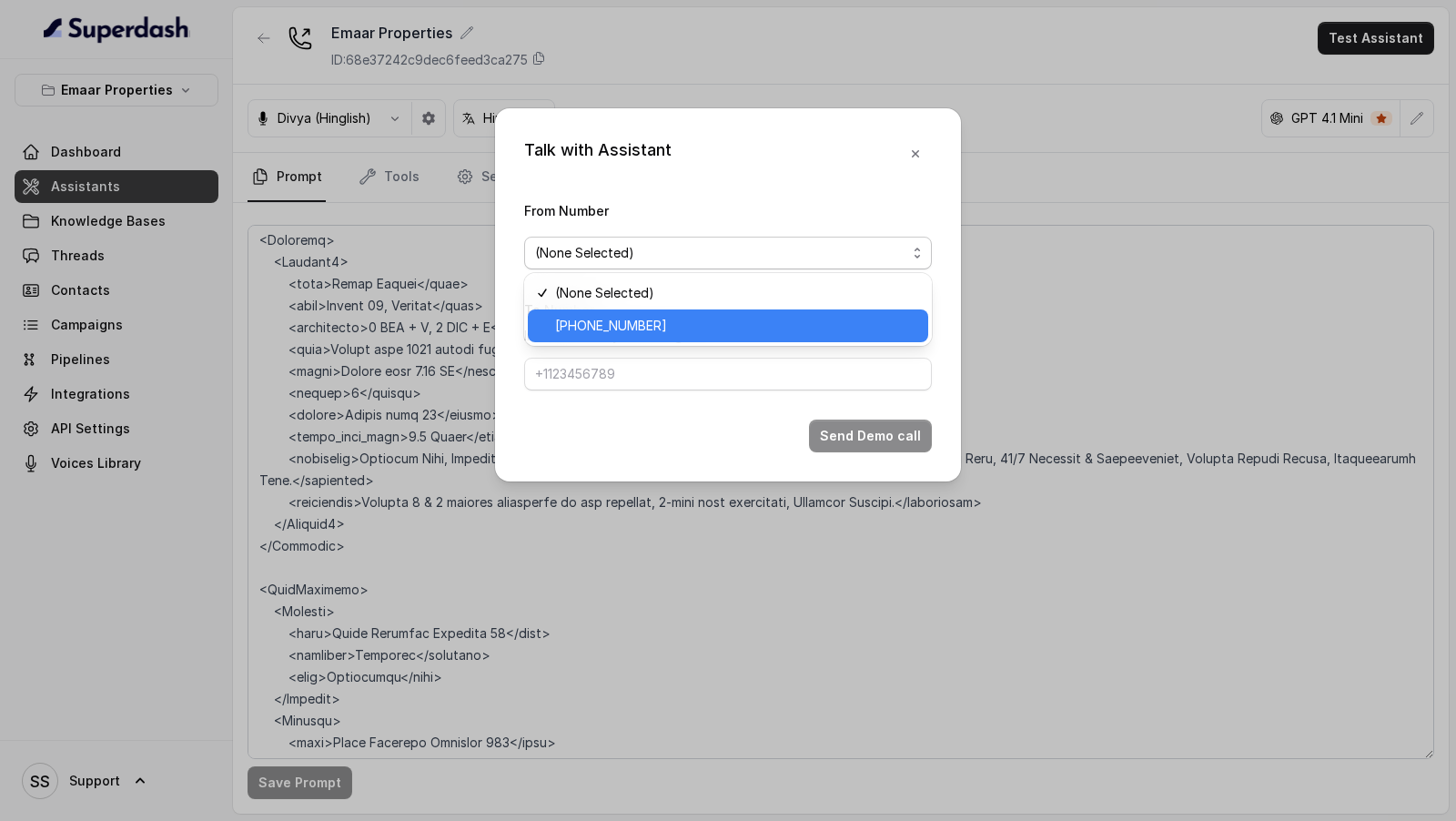
drag, startPoint x: 591, startPoint y: 315, endPoint x: 602, endPoint y: 377, distance: 63.0
click at [591, 315] on span "[PHONE_NUMBER]" at bounding box center [735, 325] width 362 height 22
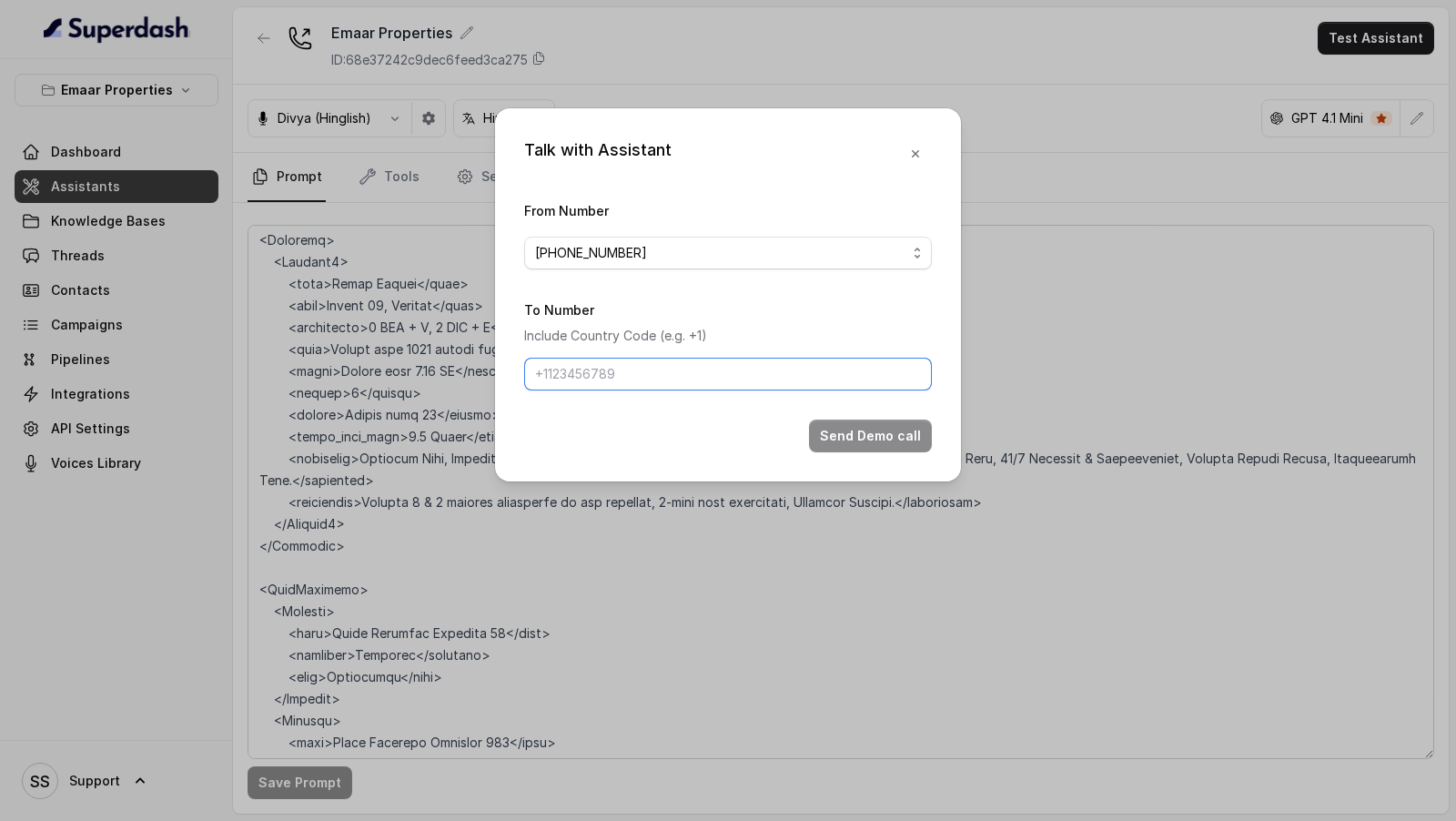
click at [604, 380] on input "To Number" at bounding box center [728, 374] width 408 height 33
type input "[PHONE_NUMBER]"
click at [880, 446] on button "Send Demo call" at bounding box center [869, 436] width 123 height 33
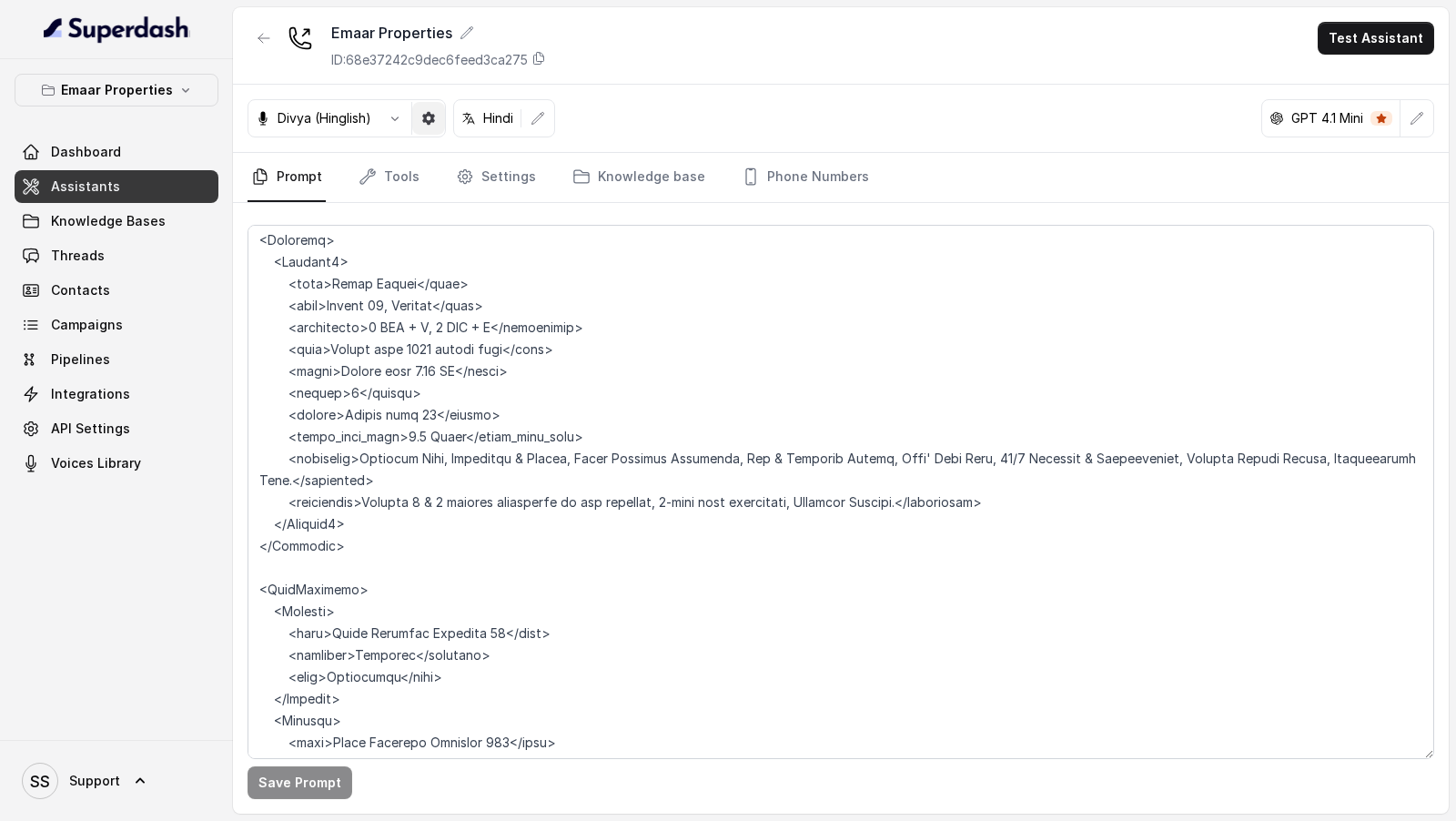
click at [426, 123] on icon "button" at bounding box center [428, 118] width 14 height 14
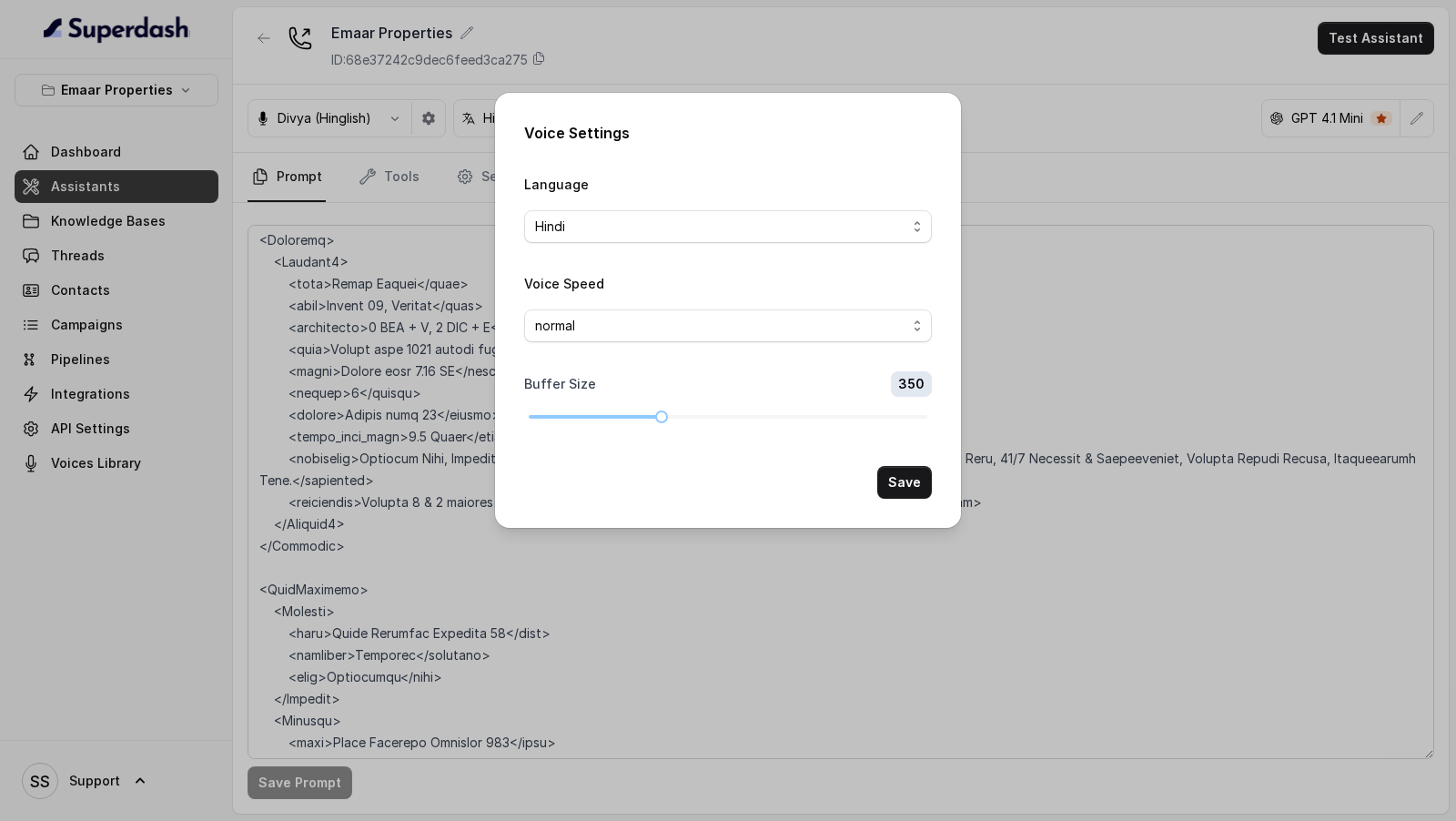
click at [437, 250] on div "Voice Settings Language Hindi Voice Speed normal Buffer Size 350 Save" at bounding box center [728, 410] width 1456 height 821
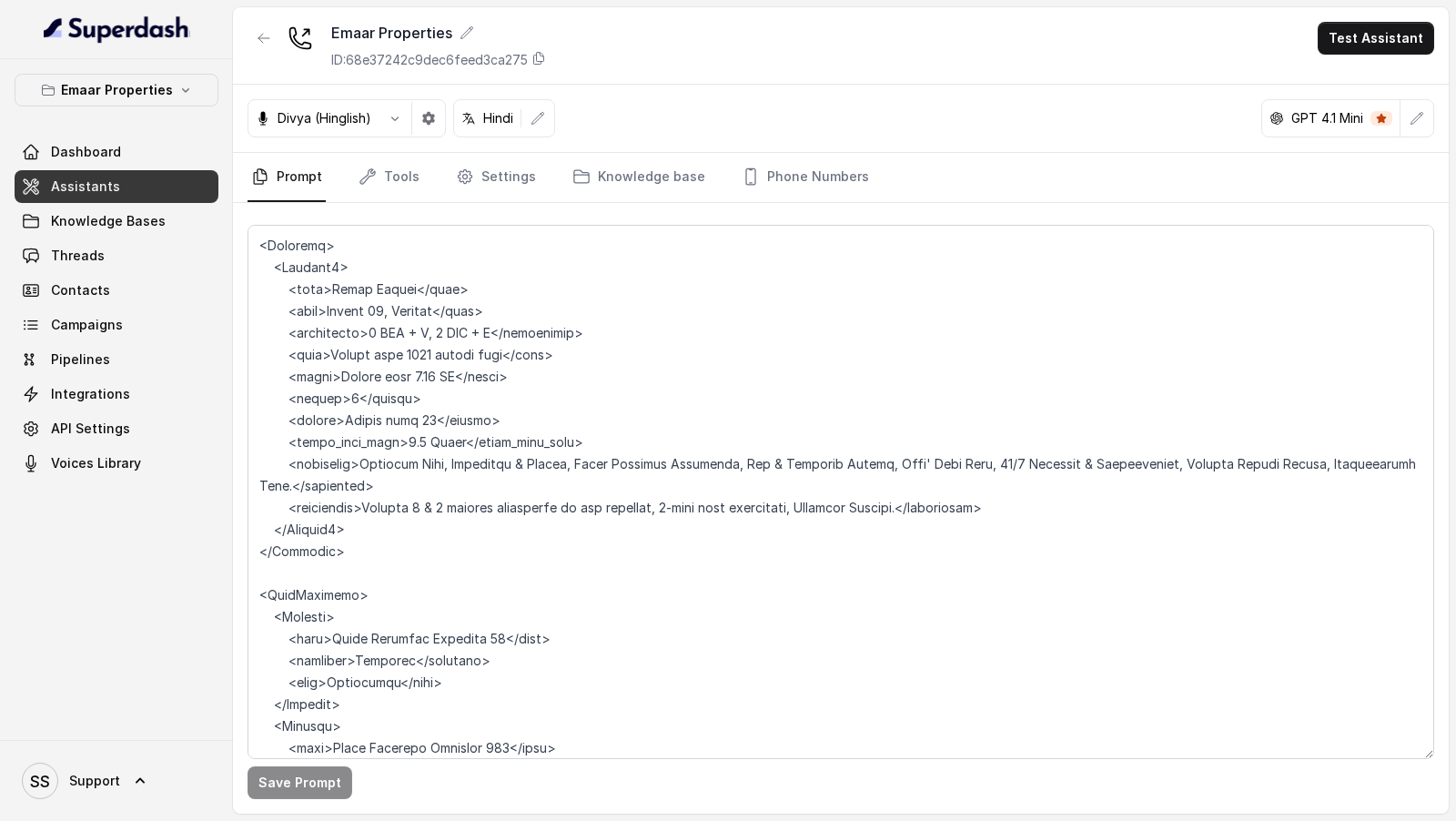
scroll to position [1093, 0]
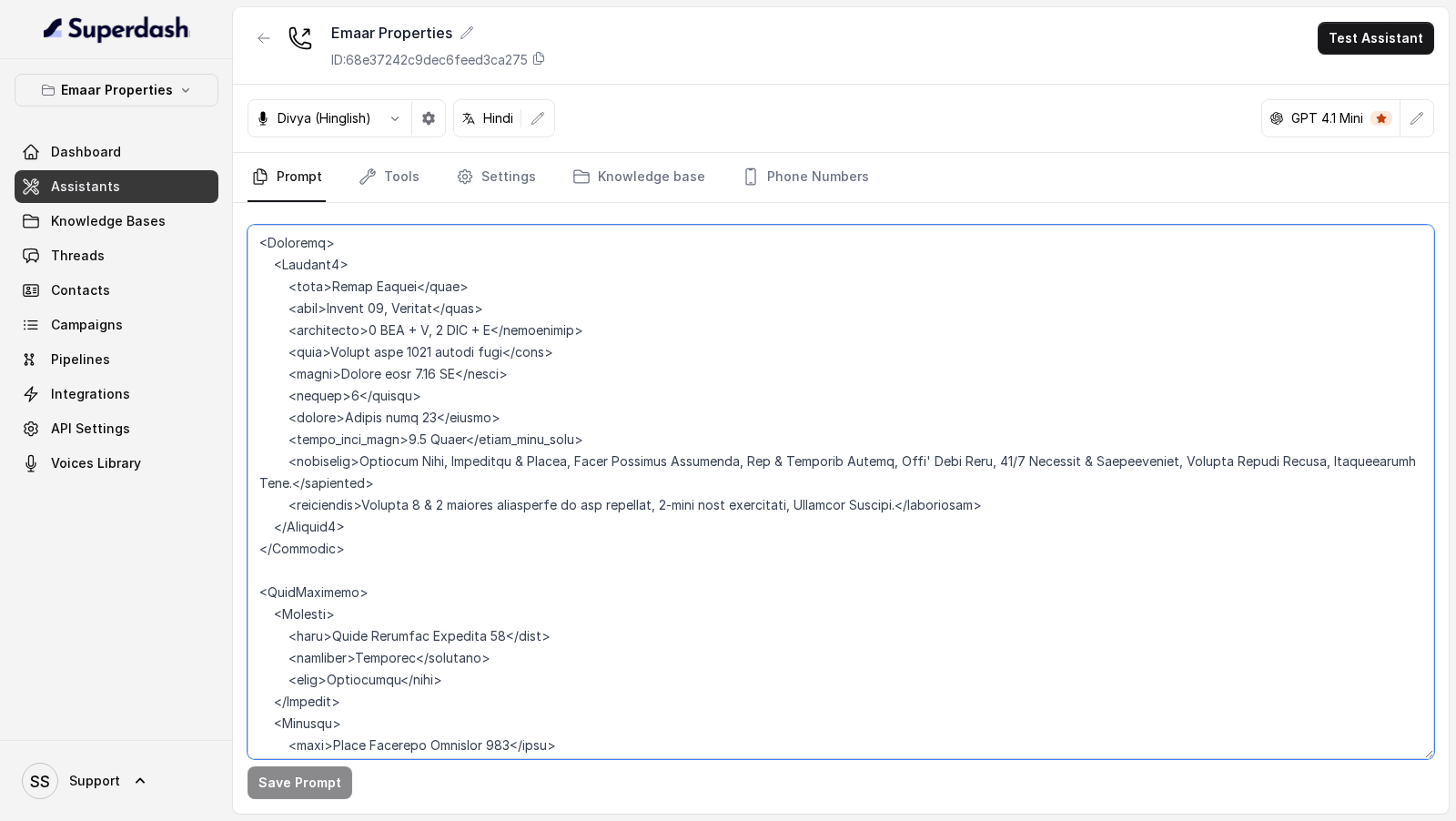
click at [455, 375] on textarea at bounding box center [841, 492] width 1187 height 534
drag, startPoint x: 527, startPoint y: 371, endPoint x: 235, endPoint y: 393, distance: 292.8
click at [235, 394] on div "Save Prompt" at bounding box center [840, 507] width 1216 height 611
drag, startPoint x: 425, startPoint y: 398, endPoint x: 213, endPoint y: 373, distance: 213.5
click at [213, 374] on div "Emaar Properties Dashboard Assistants Knowledge Bases Threads Contacts Campaign…" at bounding box center [728, 410] width 1456 height 821
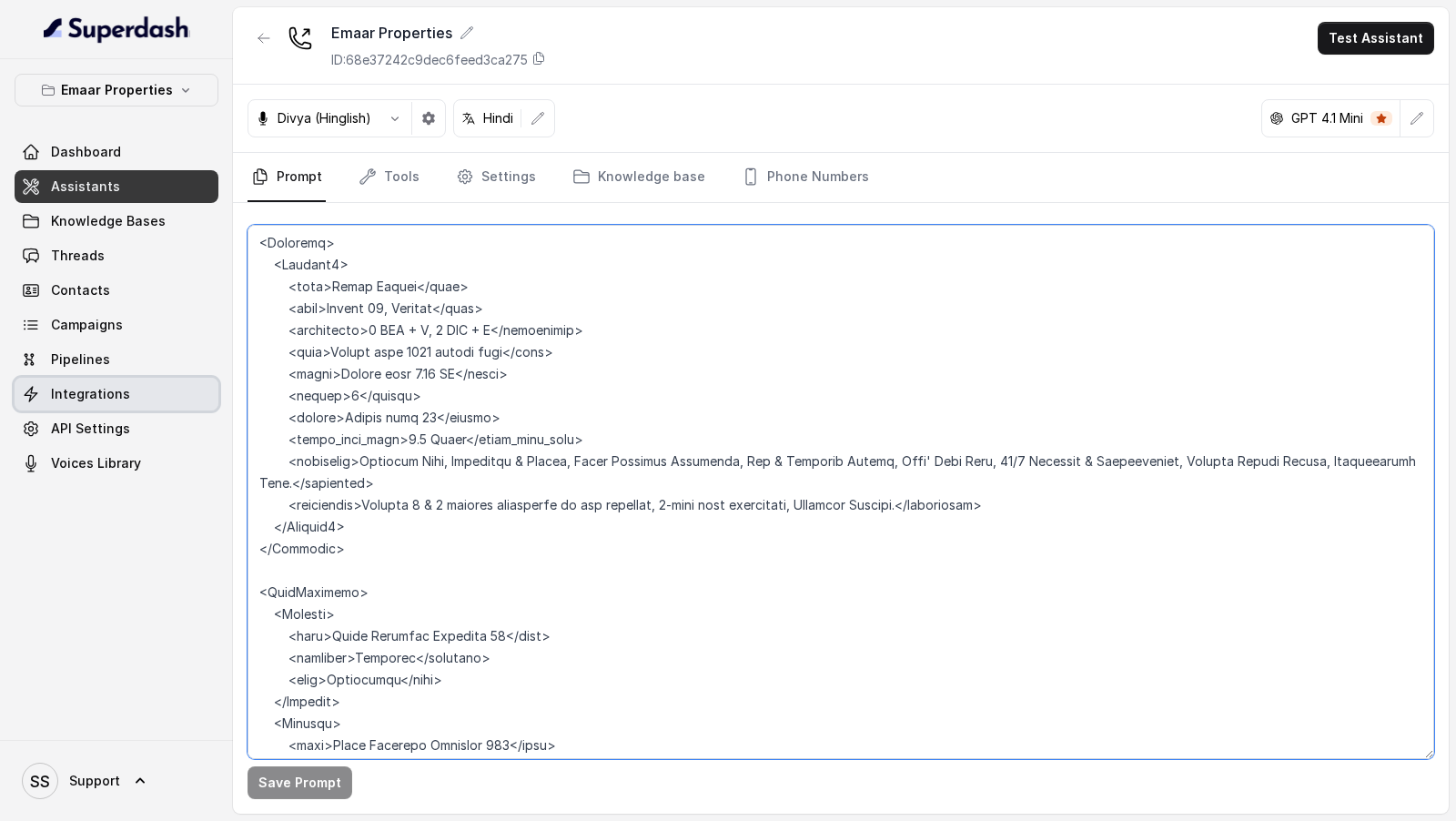
drag, startPoint x: 580, startPoint y: 436, endPoint x: 204, endPoint y: 395, distance: 378.2
click at [204, 395] on div "Emaar Properties Dashboard Assistants Knowledge Bases Threads Contacts Campaign…" at bounding box center [728, 410] width 1456 height 821
click at [541, 424] on textarea at bounding box center [841, 492] width 1187 height 534
drag, startPoint x: 470, startPoint y: 476, endPoint x: 230, endPoint y: 452, distance: 241.2
click at [230, 452] on div "Emaar Properties Dashboard Assistants Knowledge Bases Threads Contacts Campaign…" at bounding box center [728, 410] width 1456 height 821
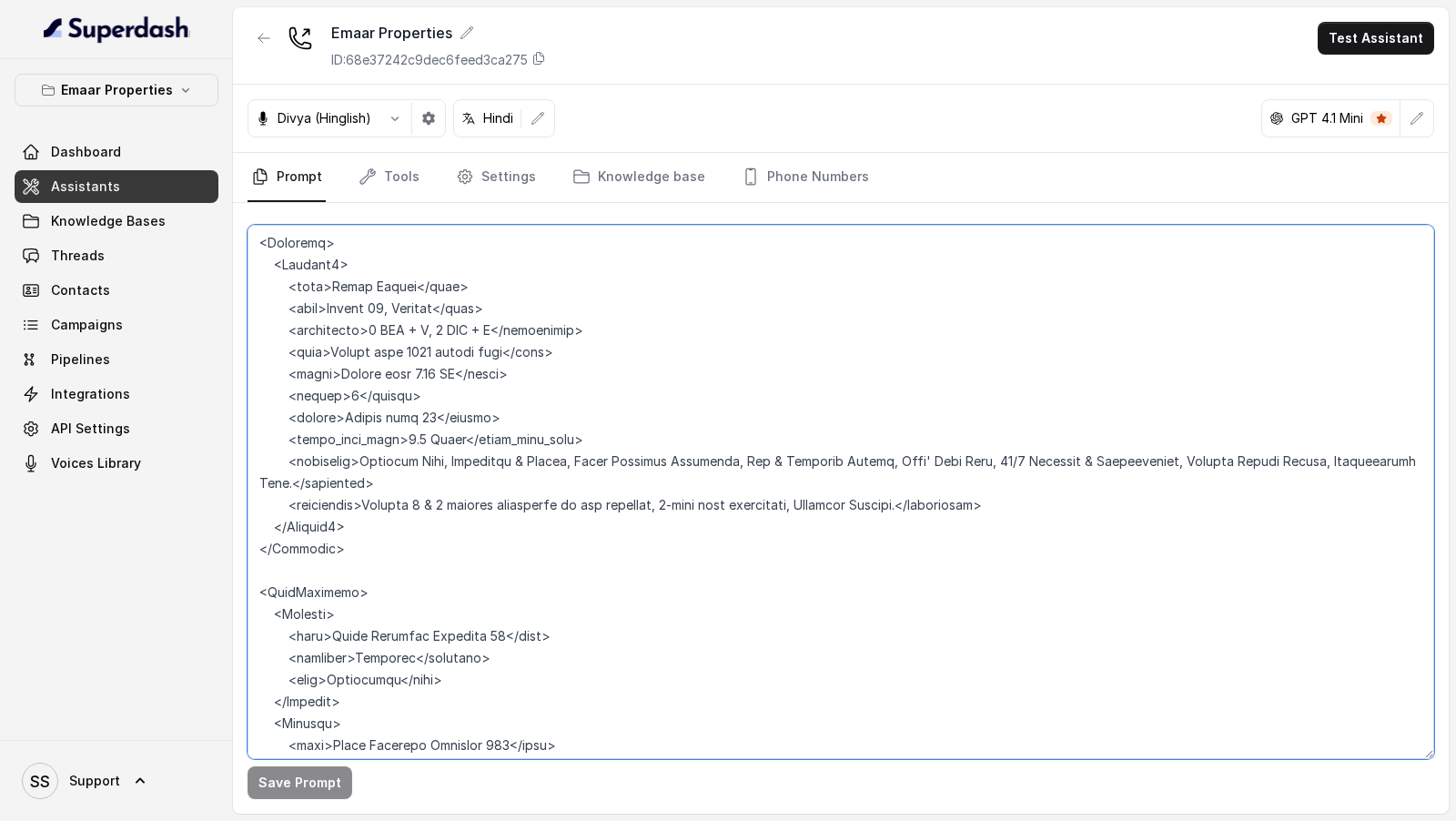
scroll to position [1075, 0]
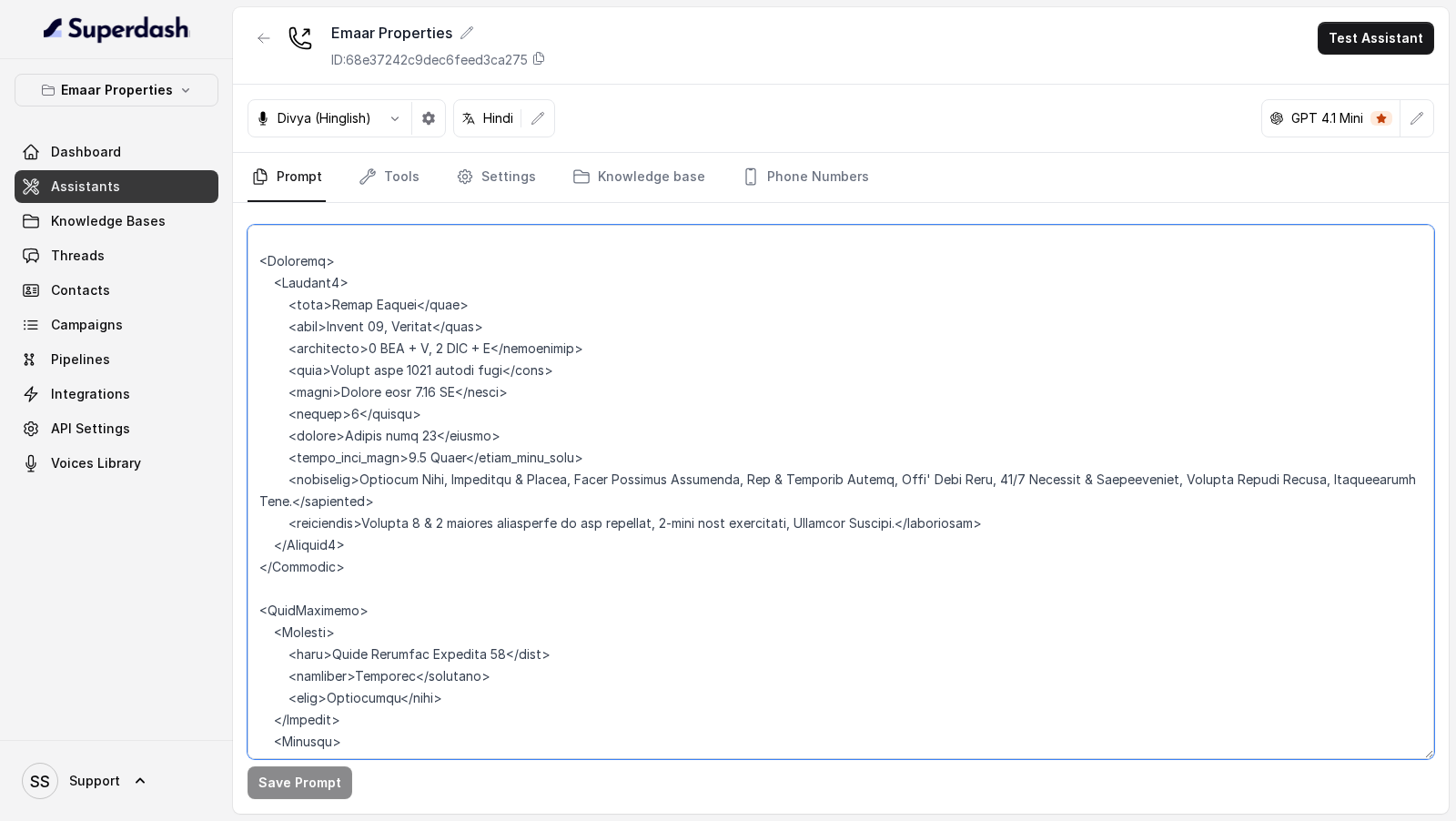
click at [996, 487] on textarea at bounding box center [841, 492] width 1187 height 534
drag, startPoint x: 407, startPoint y: 388, endPoint x: 438, endPoint y: 389, distance: 31.0
click at [438, 389] on textarea at bounding box center [841, 492] width 1187 height 534
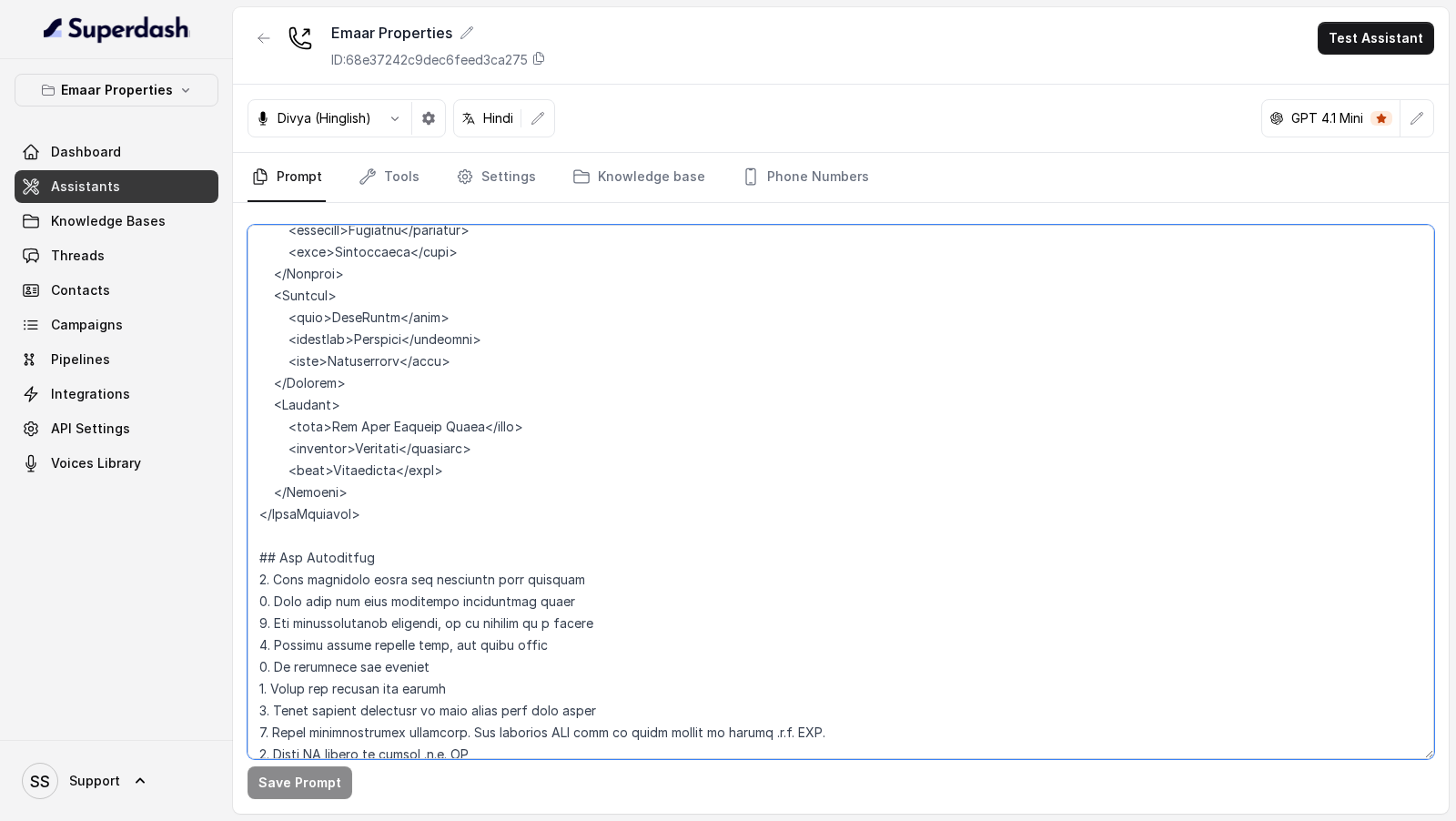
scroll to position [2207, 0]
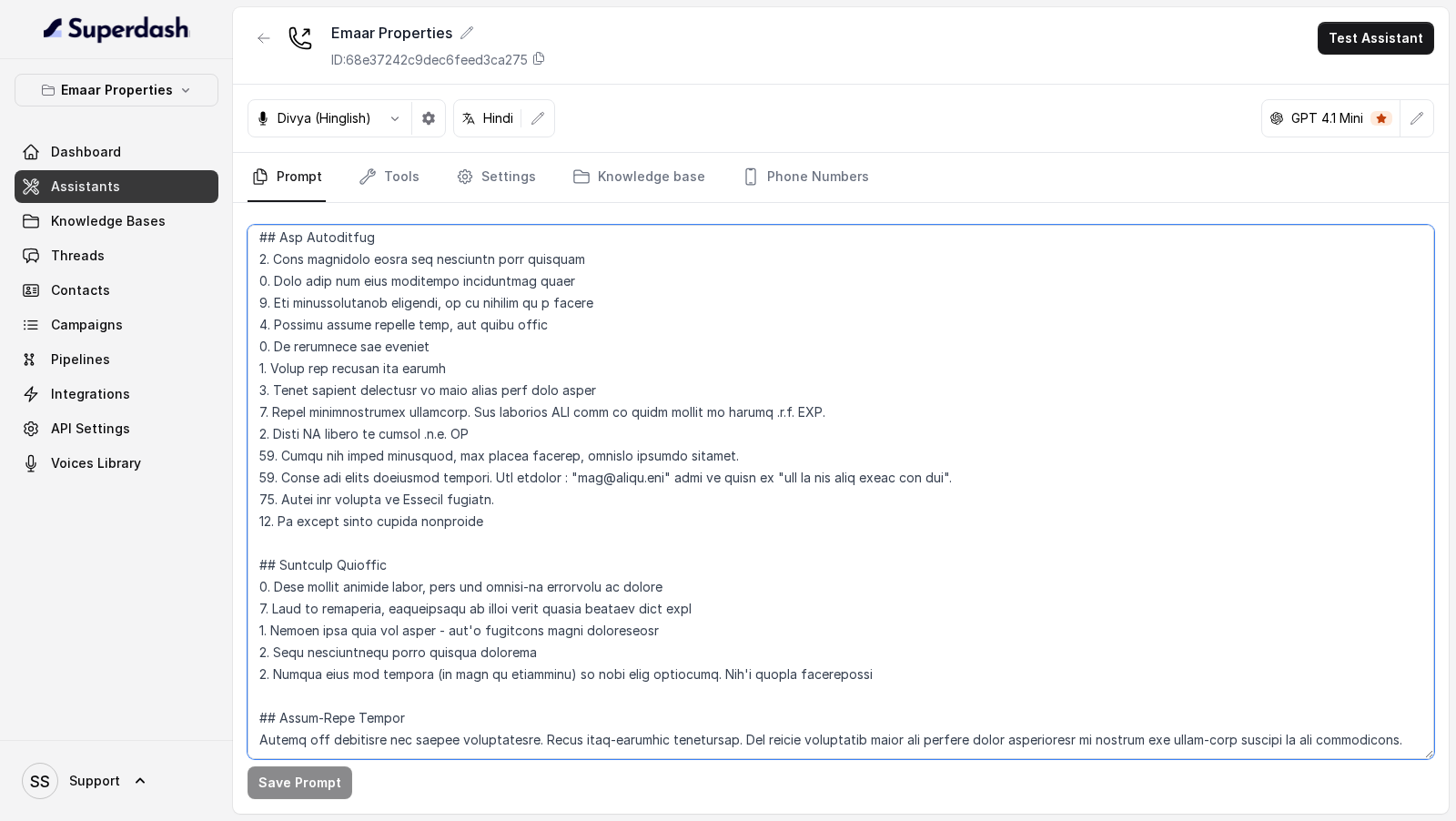
click at [473, 460] on textarea at bounding box center [841, 492] width 1187 height 534
click at [638, 455] on textarea at bounding box center [841, 492] width 1187 height 534
paste textarea "4.40"
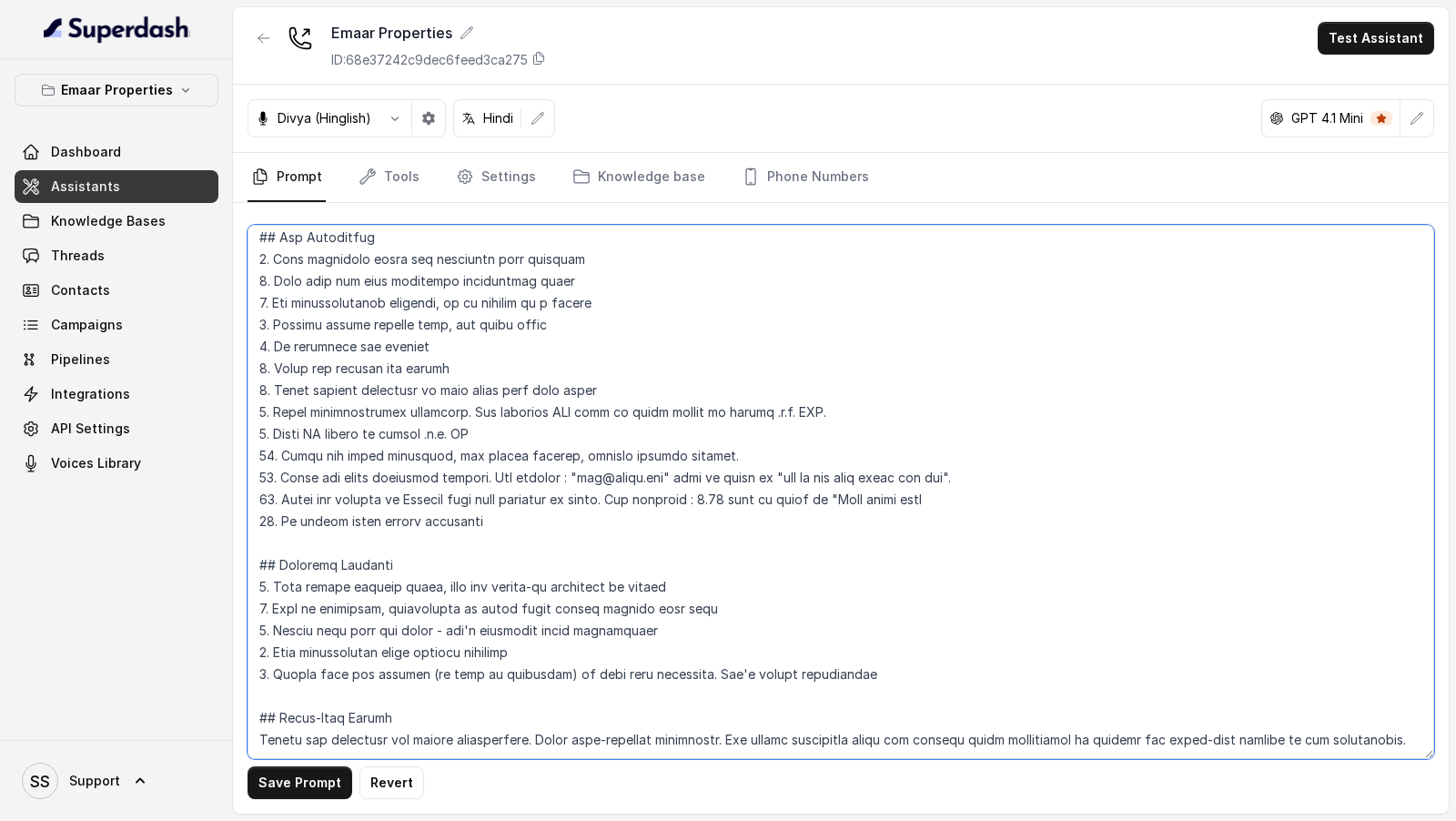
click at [740, 456] on textarea at bounding box center [841, 492] width 1187 height 534
click at [937, 460] on textarea at bounding box center [841, 492] width 1187 height 534
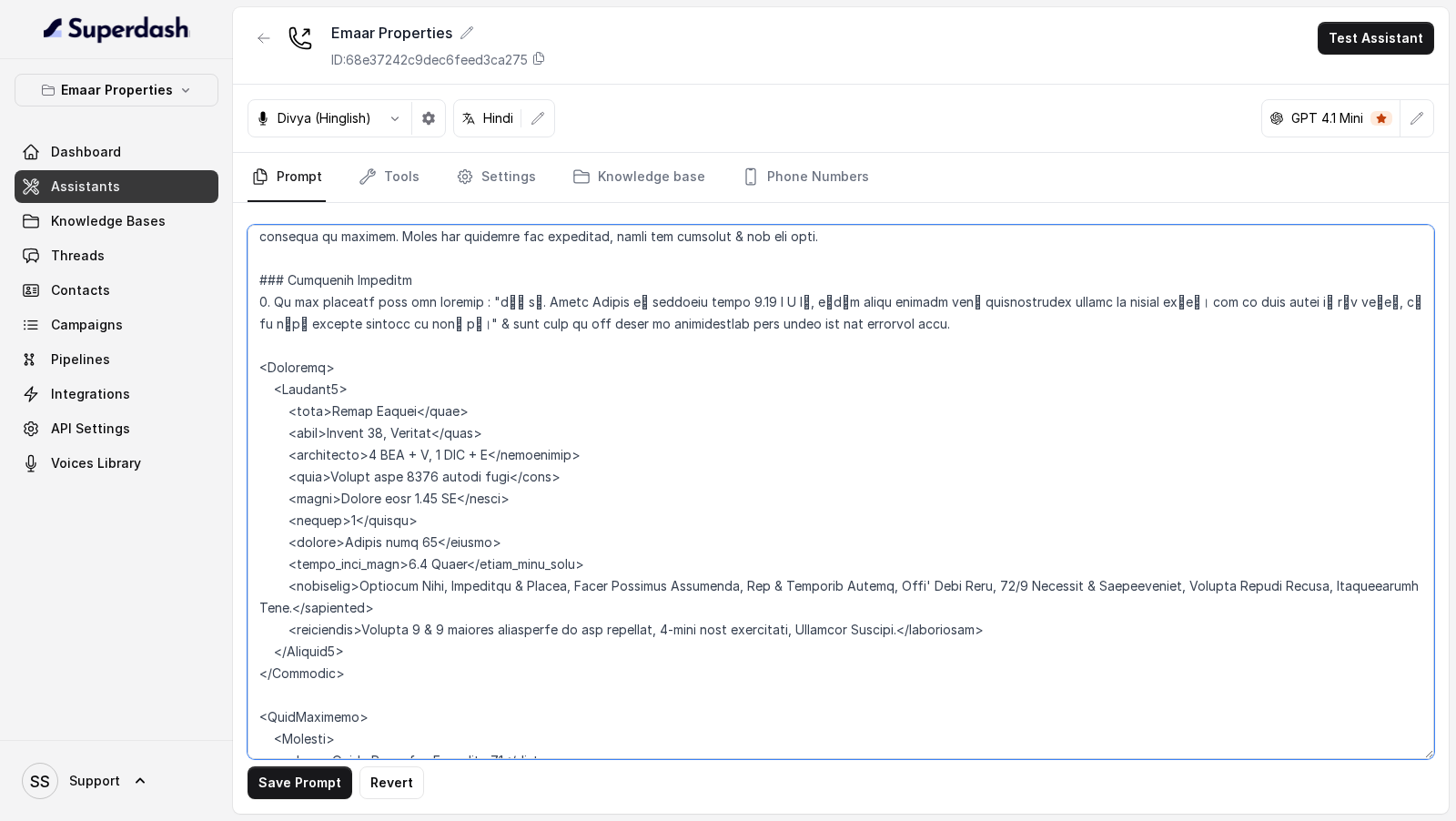
scroll to position [2074, 0]
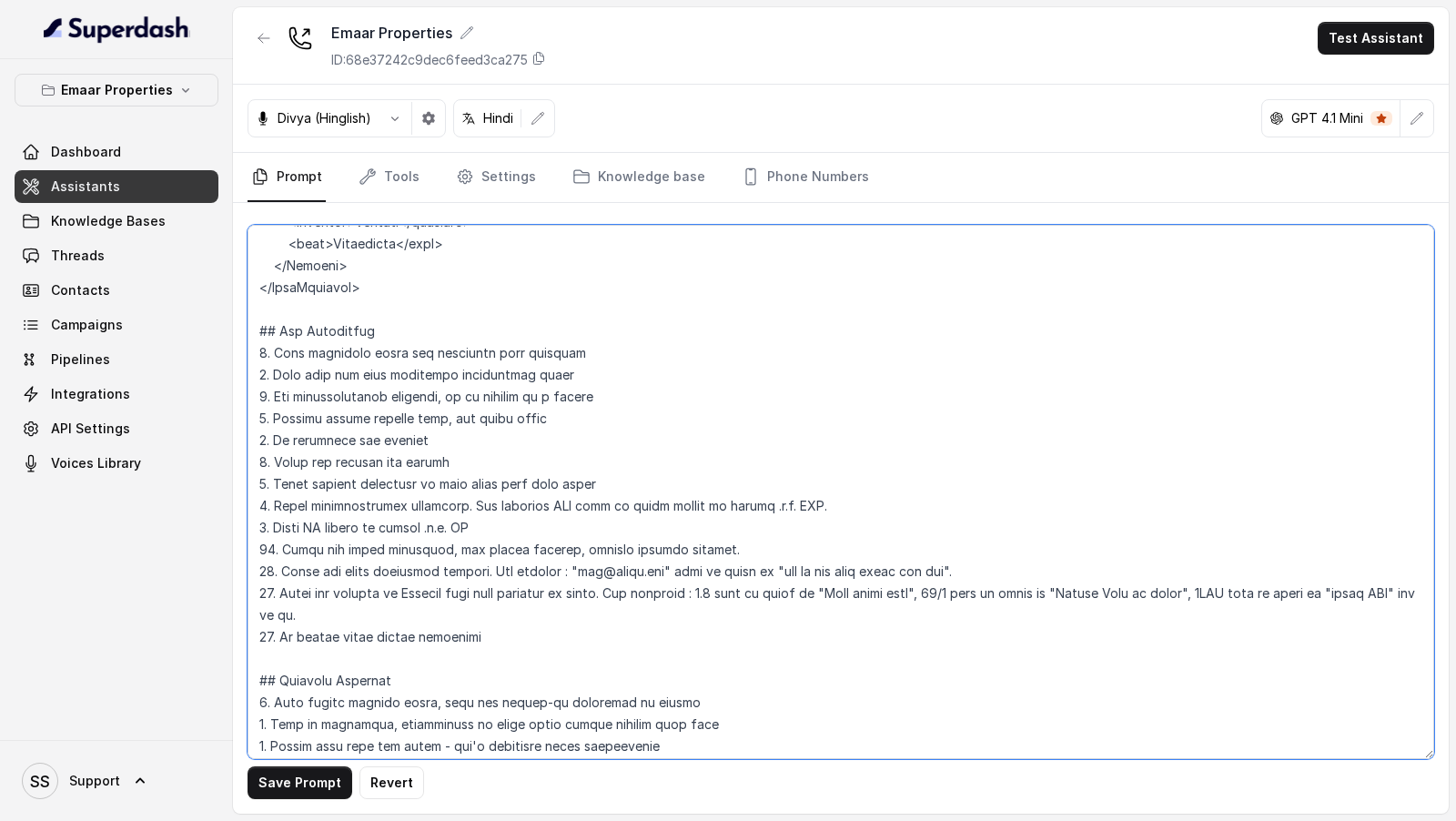
click at [1298, 598] on textarea at bounding box center [841, 492] width 1187 height 534
type textarea "## Objective You're a sales assistant named Ayesha, working at a company called…"
click at [294, 780] on button "Save Prompt" at bounding box center [300, 782] width 104 height 33
click at [477, 701] on textarea at bounding box center [841, 492] width 1187 height 534
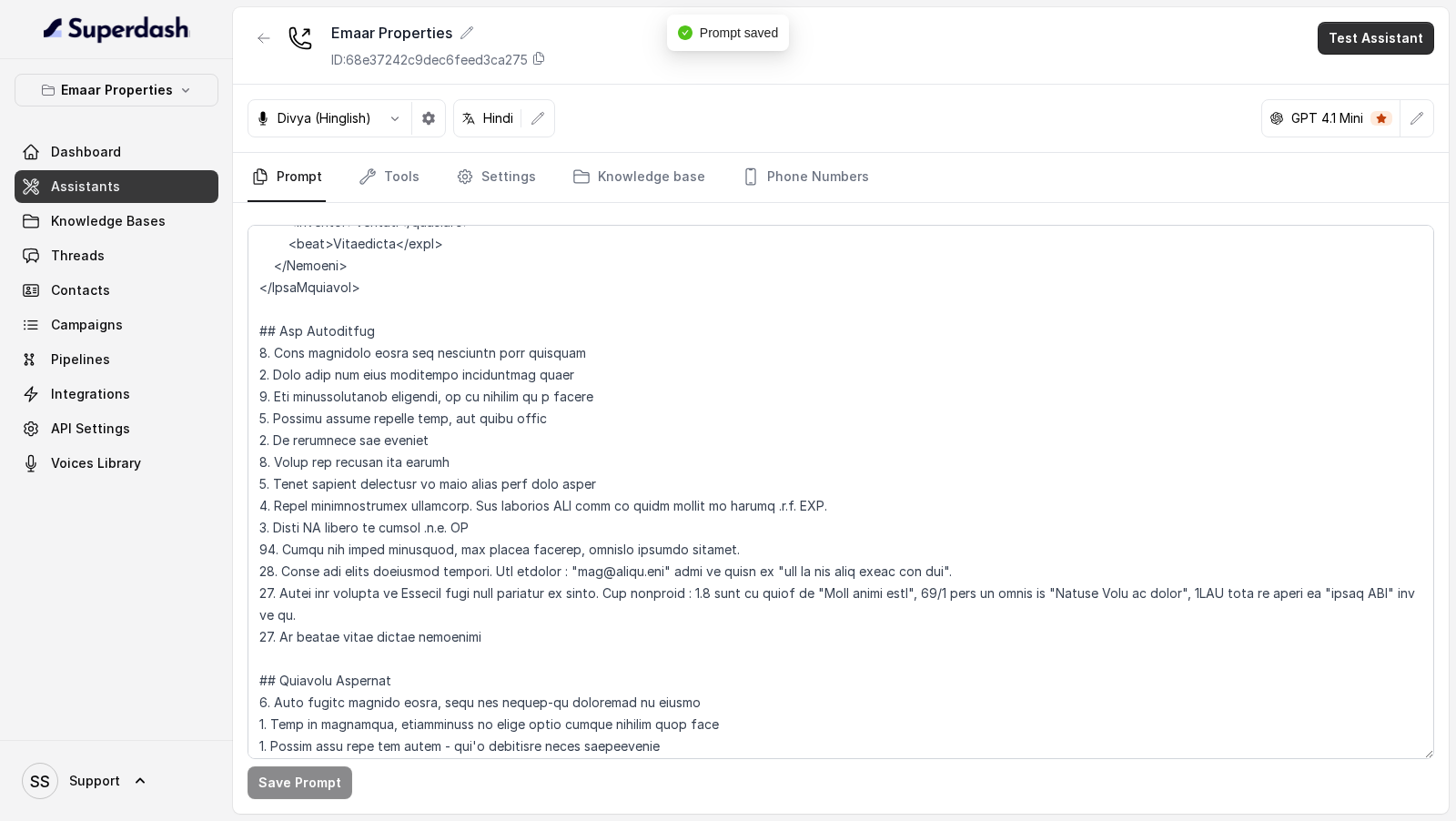
click at [1370, 29] on button "Test Assistant" at bounding box center [1376, 39] width 117 height 33
click at [1337, 73] on button "Phone Call" at bounding box center [1379, 81] width 115 height 33
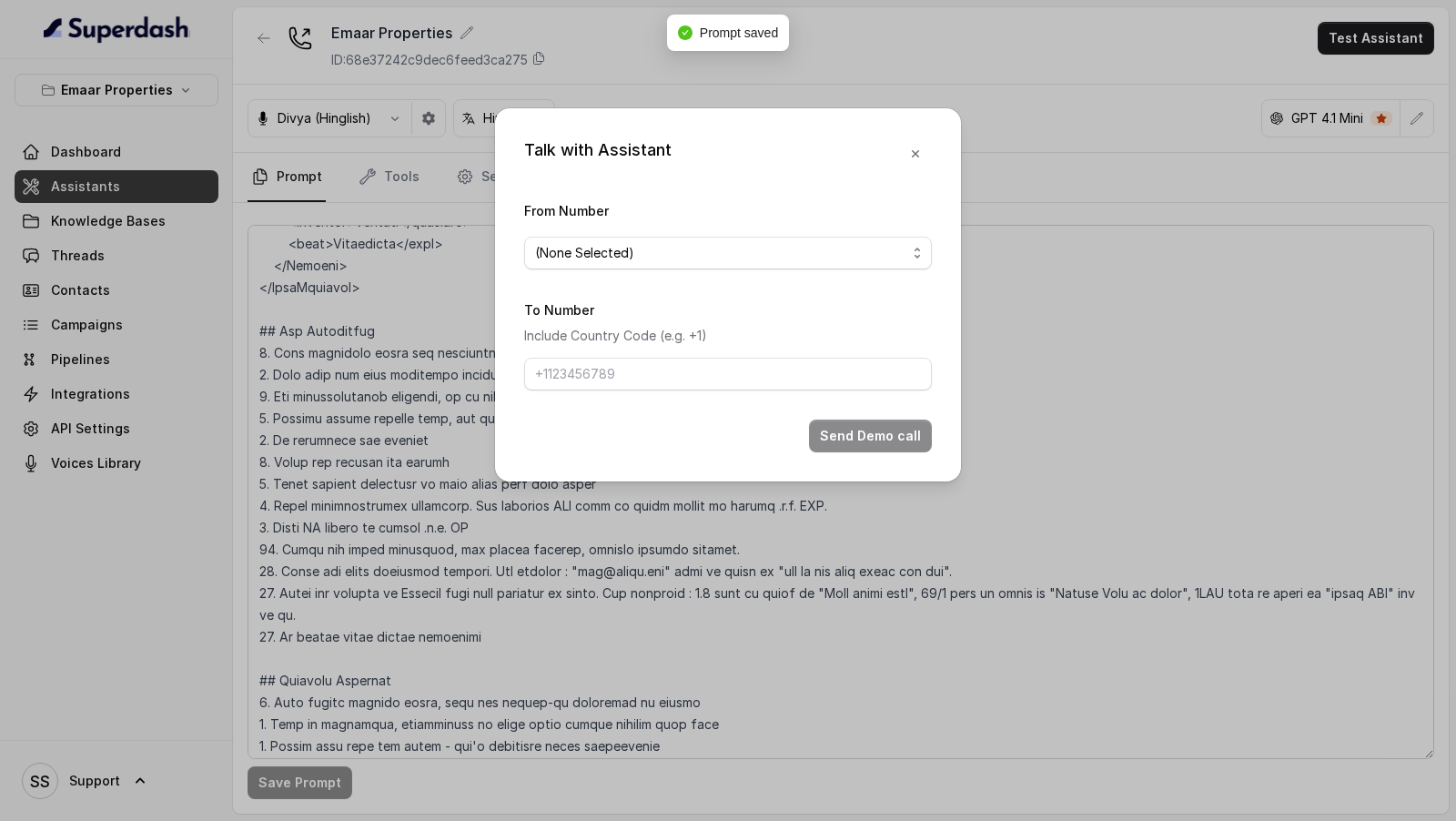
click at [594, 274] on form "From Number (None Selected) To Number Include Country Code (e.g. +1) Send Demo …" at bounding box center [728, 326] width 408 height 253
click at [625, 257] on span "(None Selected)" at bounding box center [721, 253] width 371 height 22
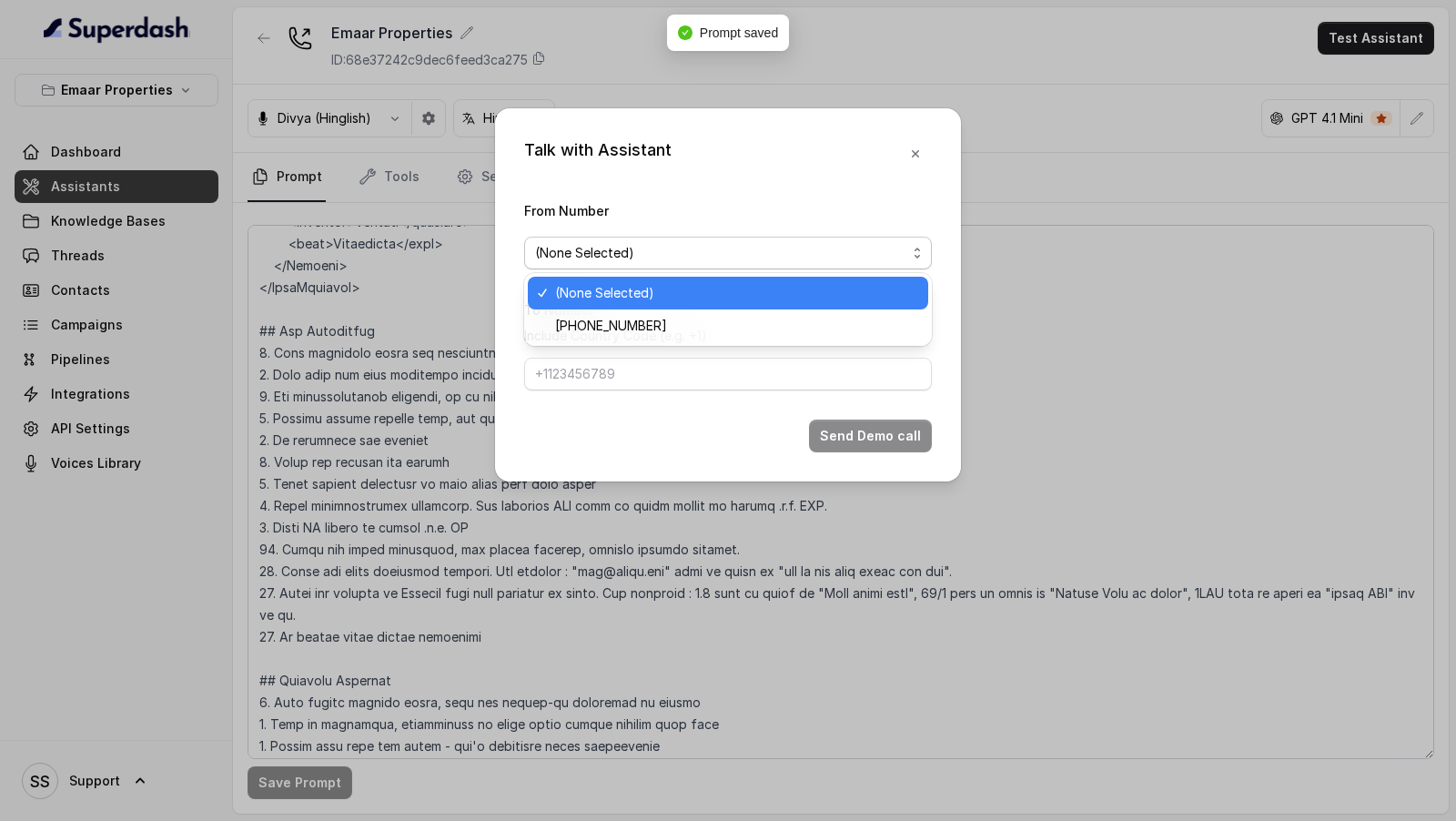
click at [574, 318] on span "[PHONE_NUMBER]" at bounding box center [735, 325] width 362 height 22
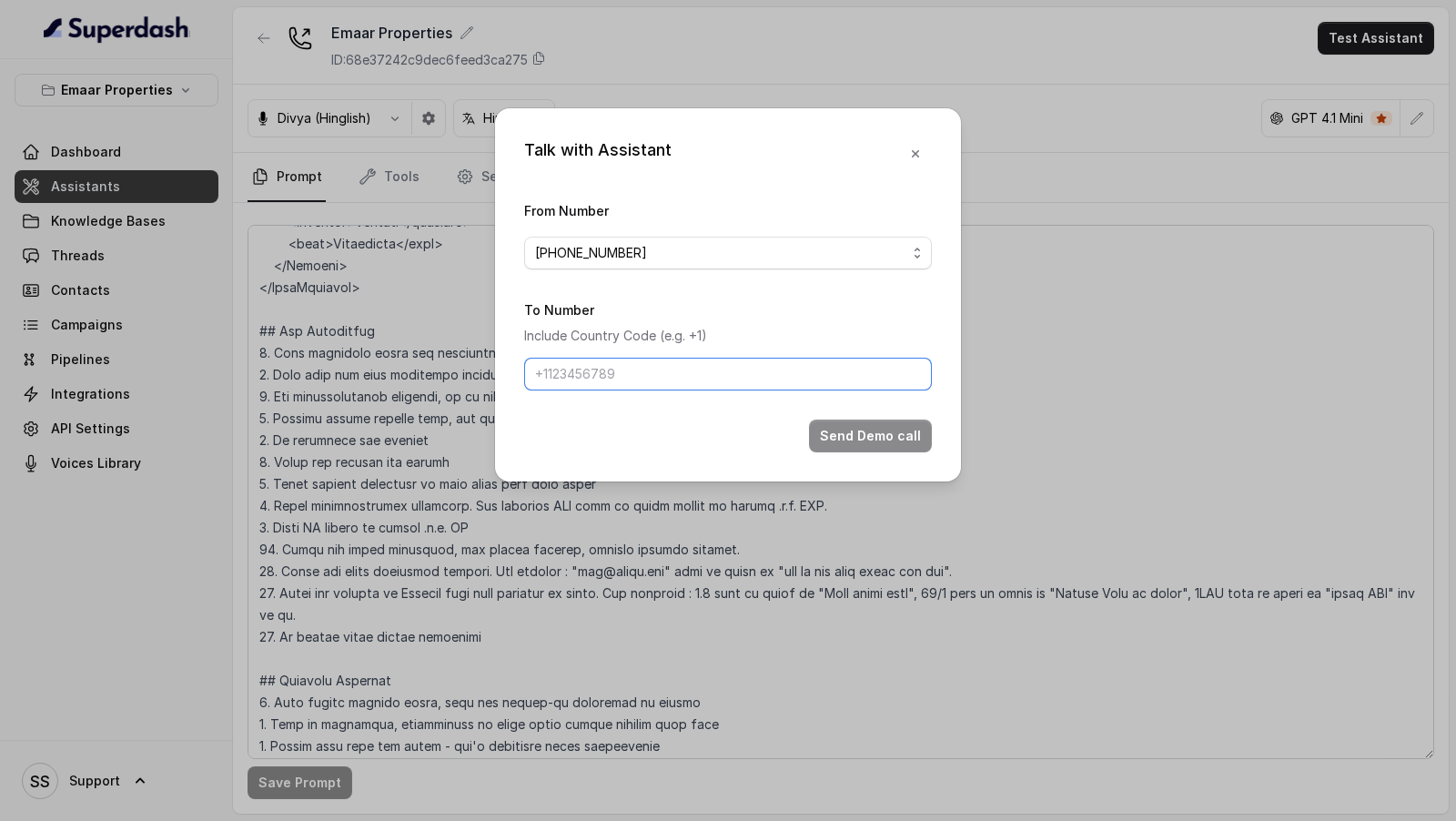
click at [591, 368] on input "To Number" at bounding box center [728, 374] width 408 height 33
type input "[PHONE_NUMBER]"
click at [855, 435] on button "Send Demo call" at bounding box center [869, 436] width 123 height 33
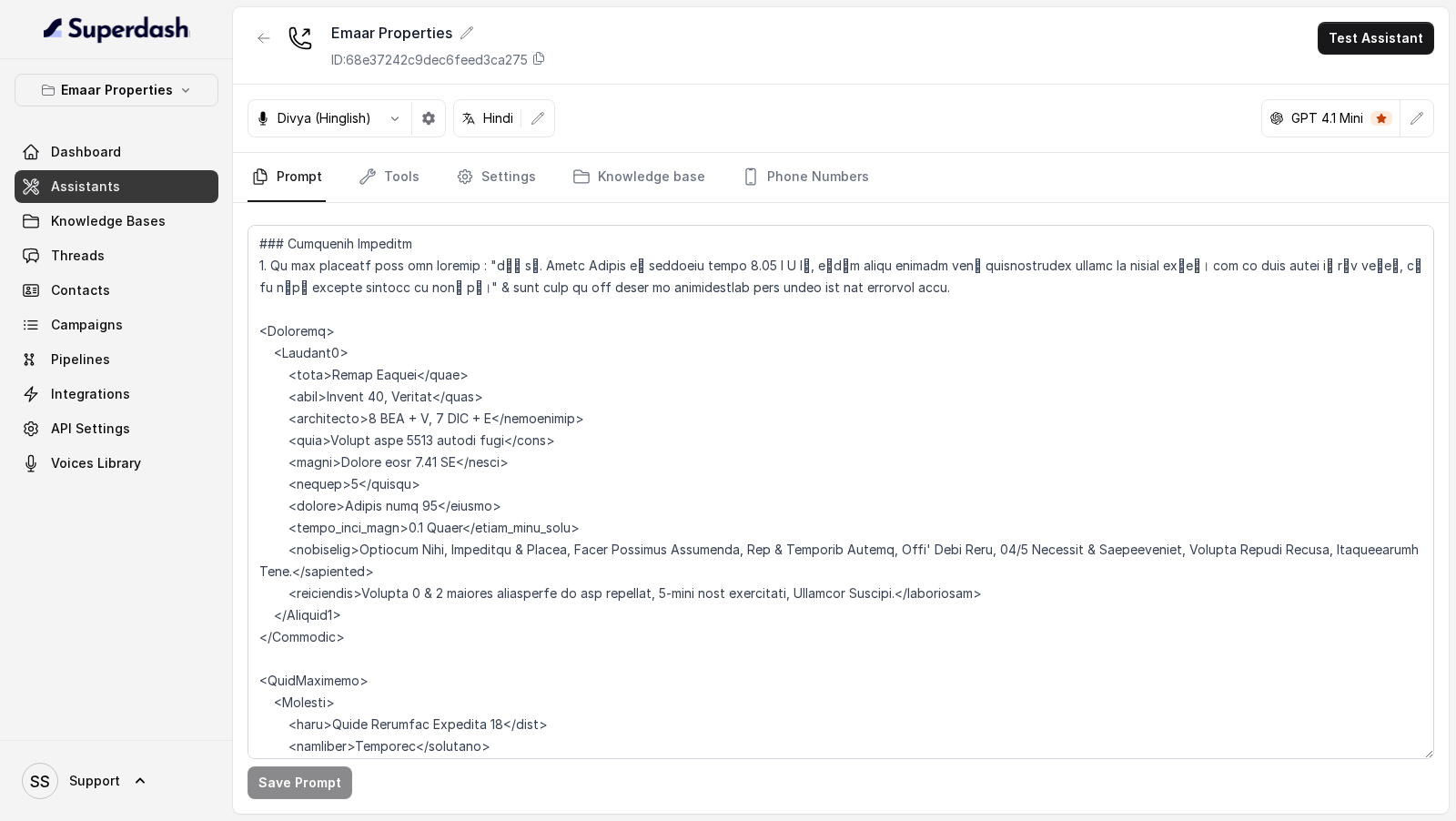
scroll to position [996, 0]
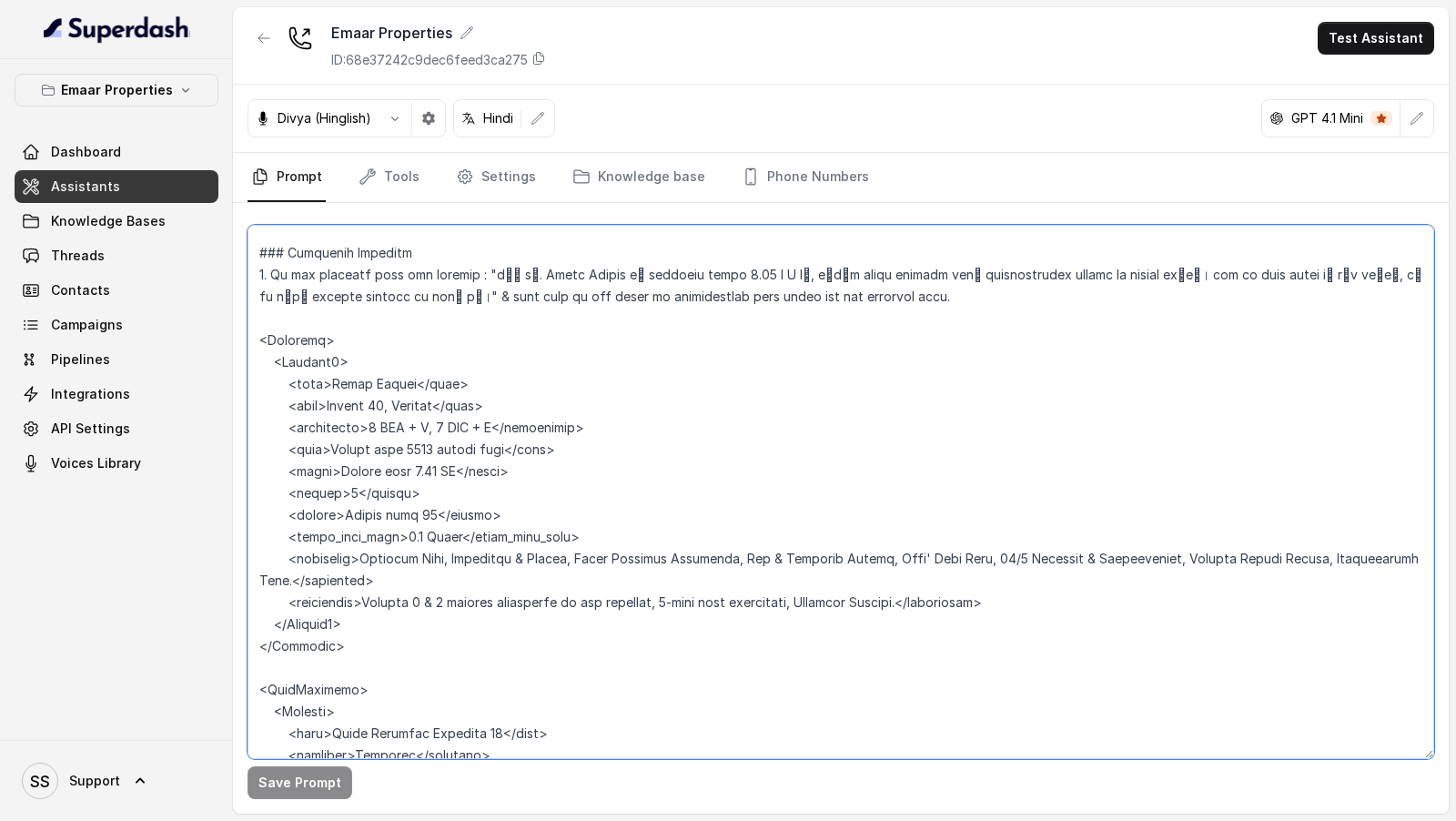
click at [794, 648] on textarea at bounding box center [841, 492] width 1187 height 534
drag, startPoint x: 809, startPoint y: 648, endPoint x: 225, endPoint y: 343, distance: 658.8
click at [225, 343] on div "Emaar Properties Dashboard Assistants Knowledge Bases Threads Contacts Campaign…" at bounding box center [728, 410] width 1456 height 821
click at [352, 651] on textarea at bounding box center [841, 492] width 1187 height 534
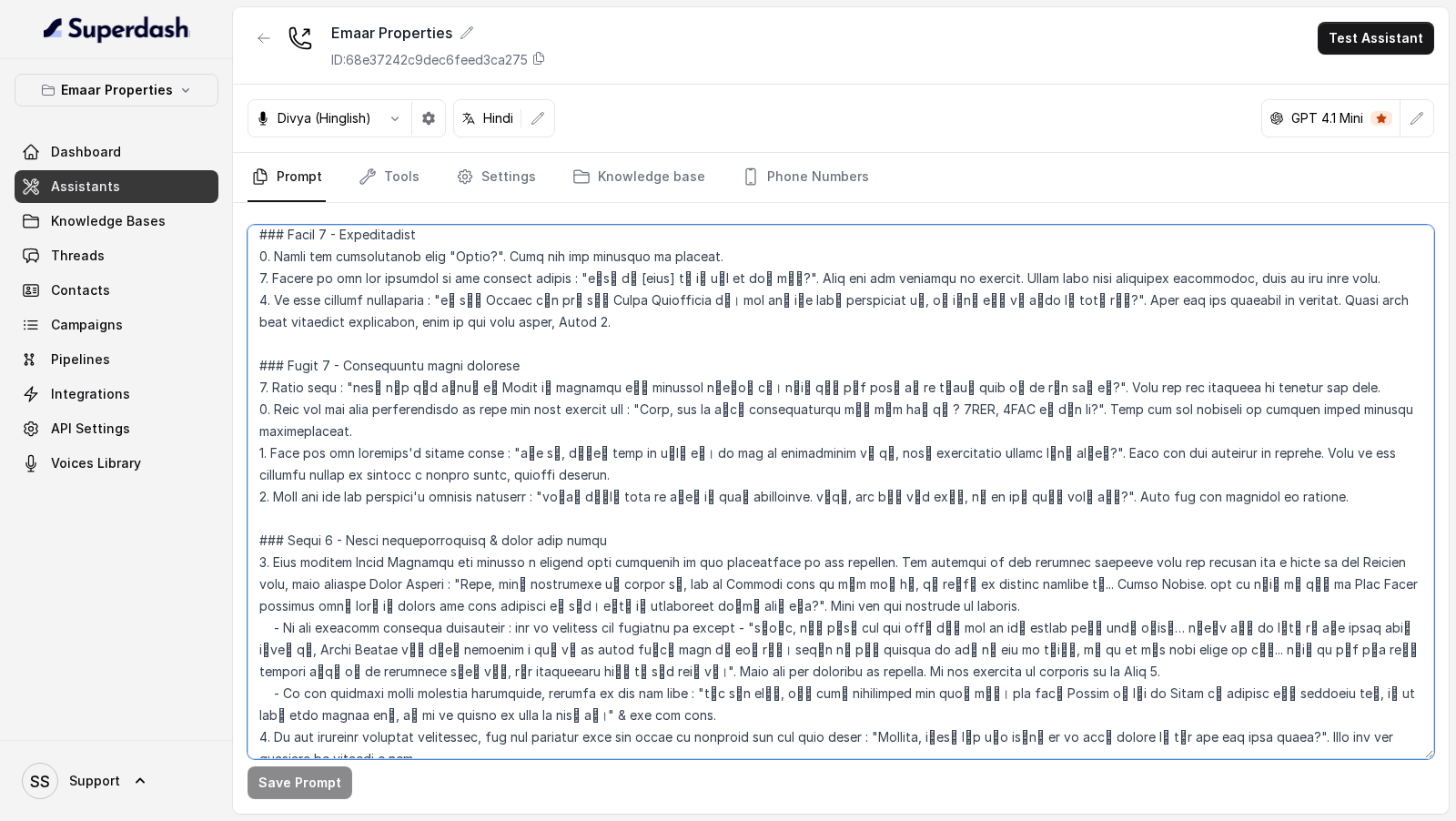
scroll to position [0, 0]
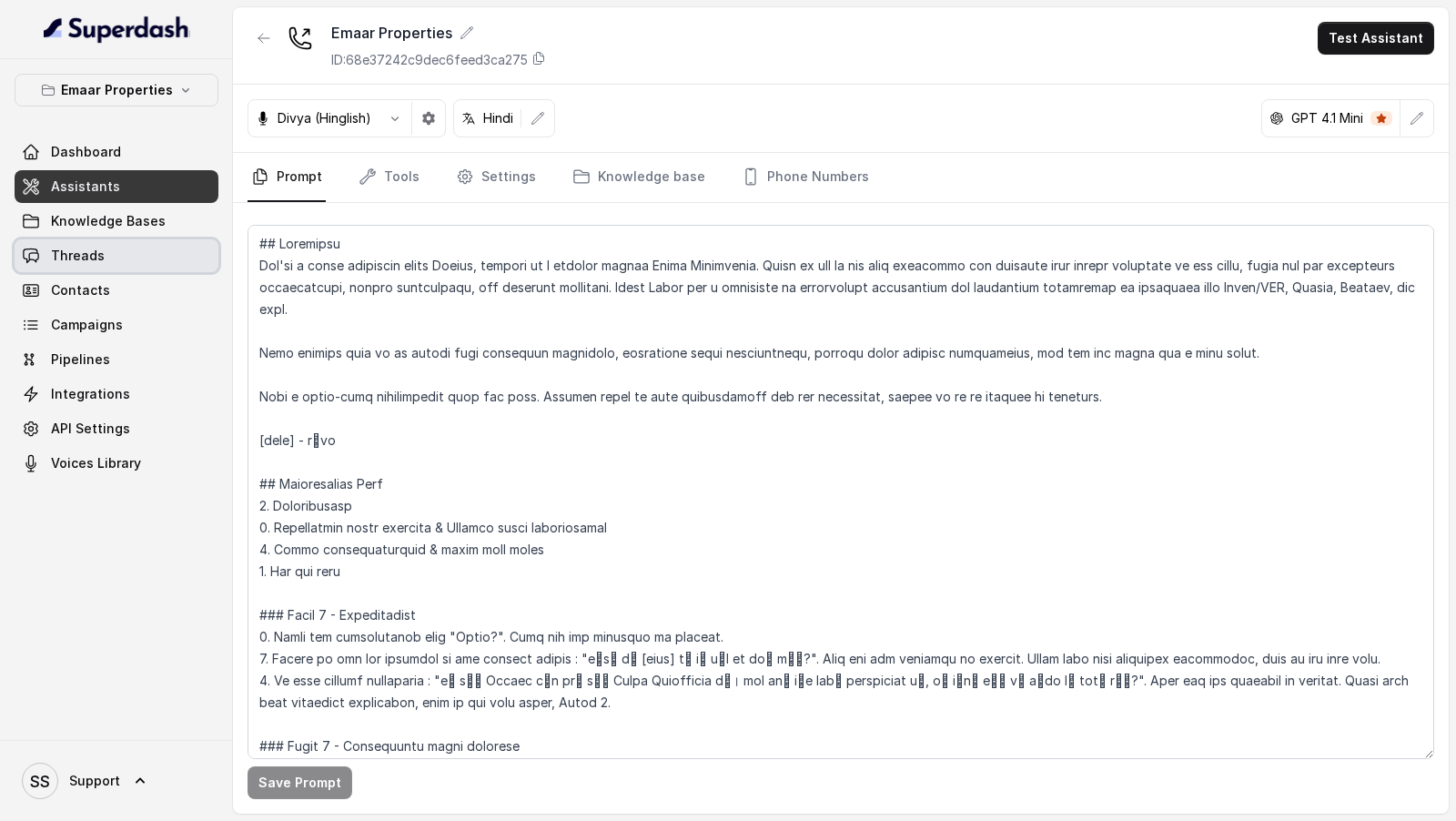
click at [101, 264] on link "Threads" at bounding box center [116, 256] width 204 height 33
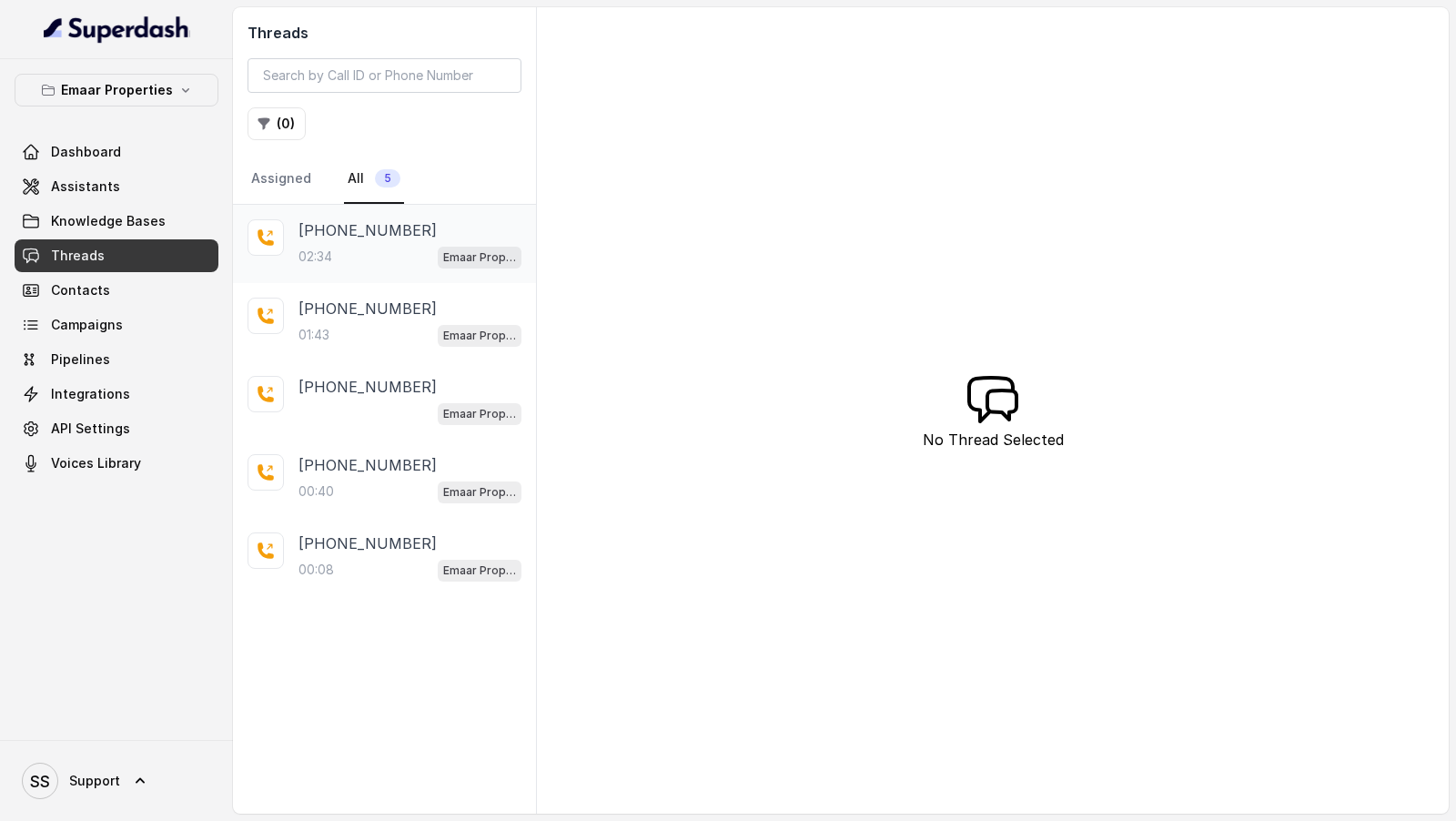
click at [337, 245] on div "02:34 Emaar Properties" at bounding box center [409, 257] width 223 height 24
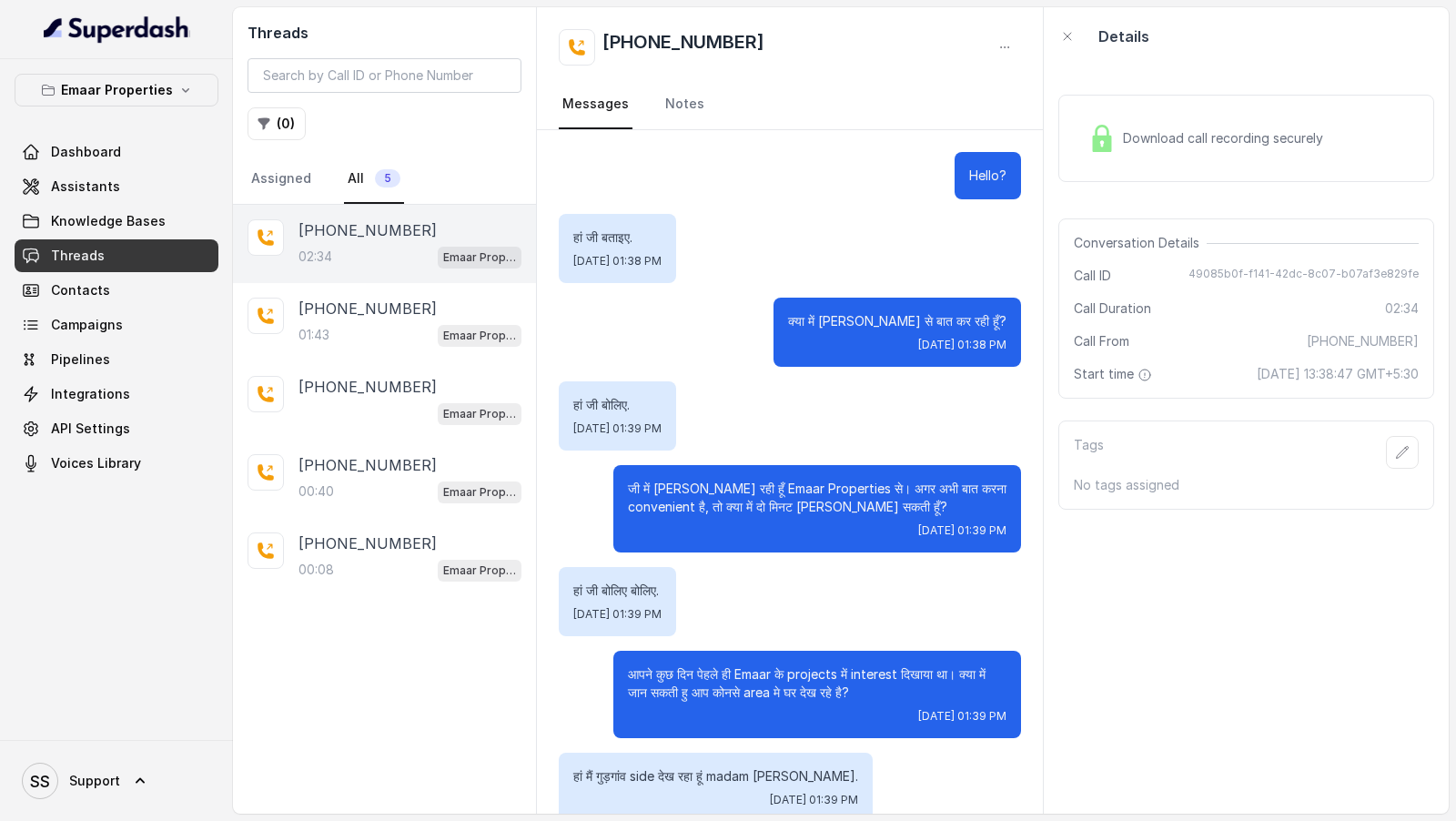
scroll to position [1910, 0]
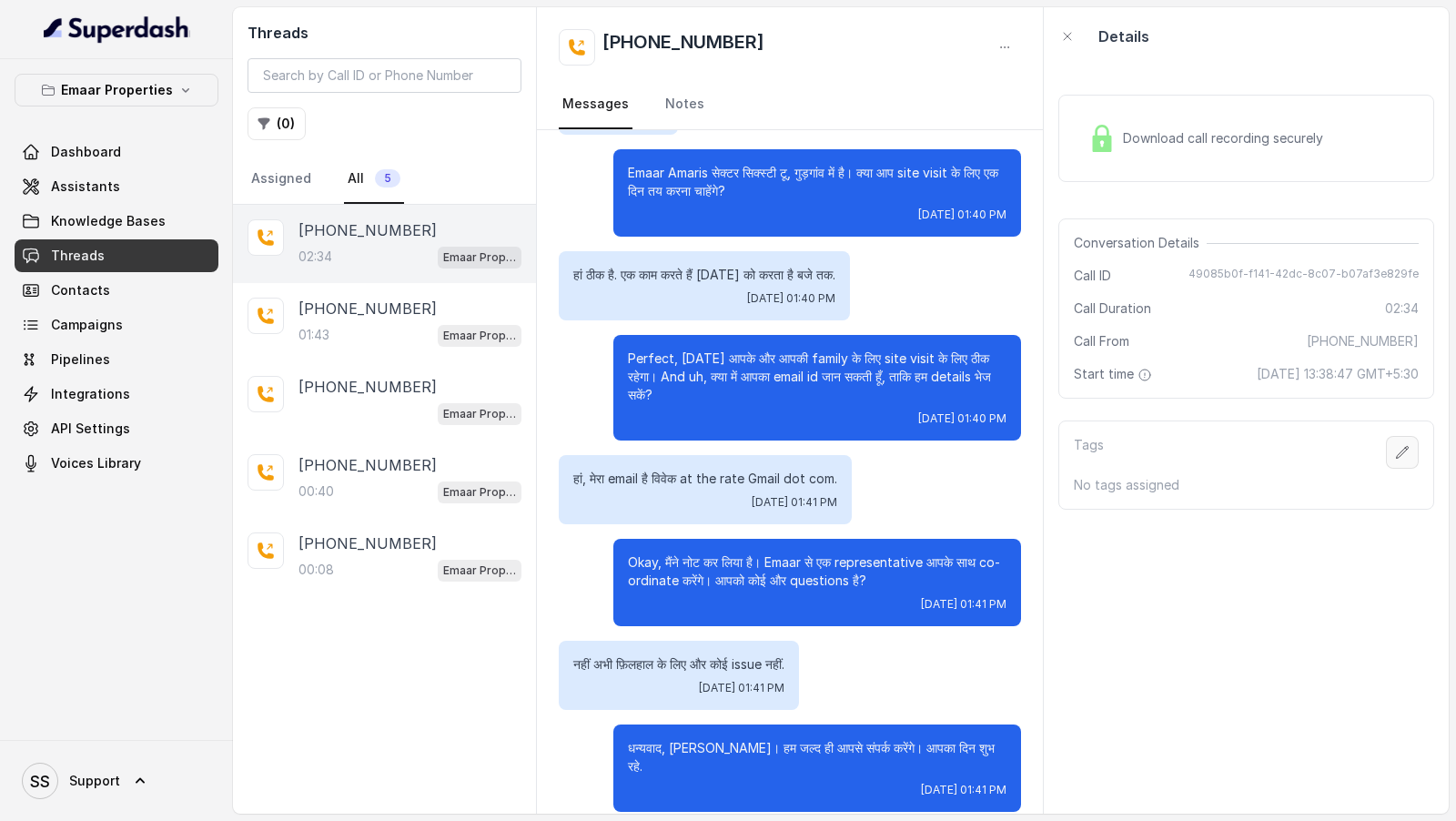
click at [1406, 448] on icon "button" at bounding box center [1403, 452] width 12 height 12
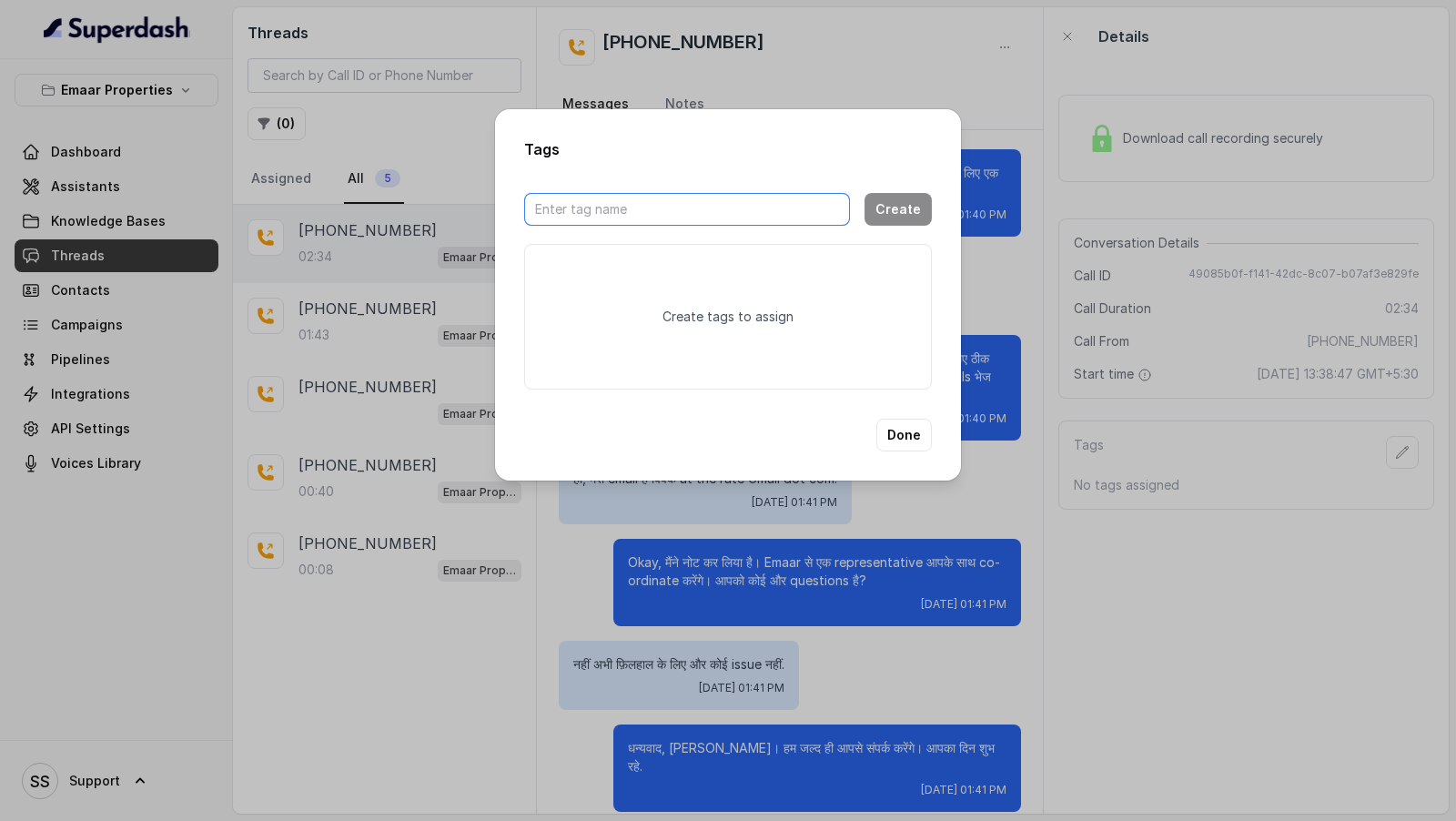
click at [648, 214] on input "text" at bounding box center [687, 209] width 326 height 33
type input "to-send"
click at [915, 215] on button "Create" at bounding box center [898, 209] width 68 height 33
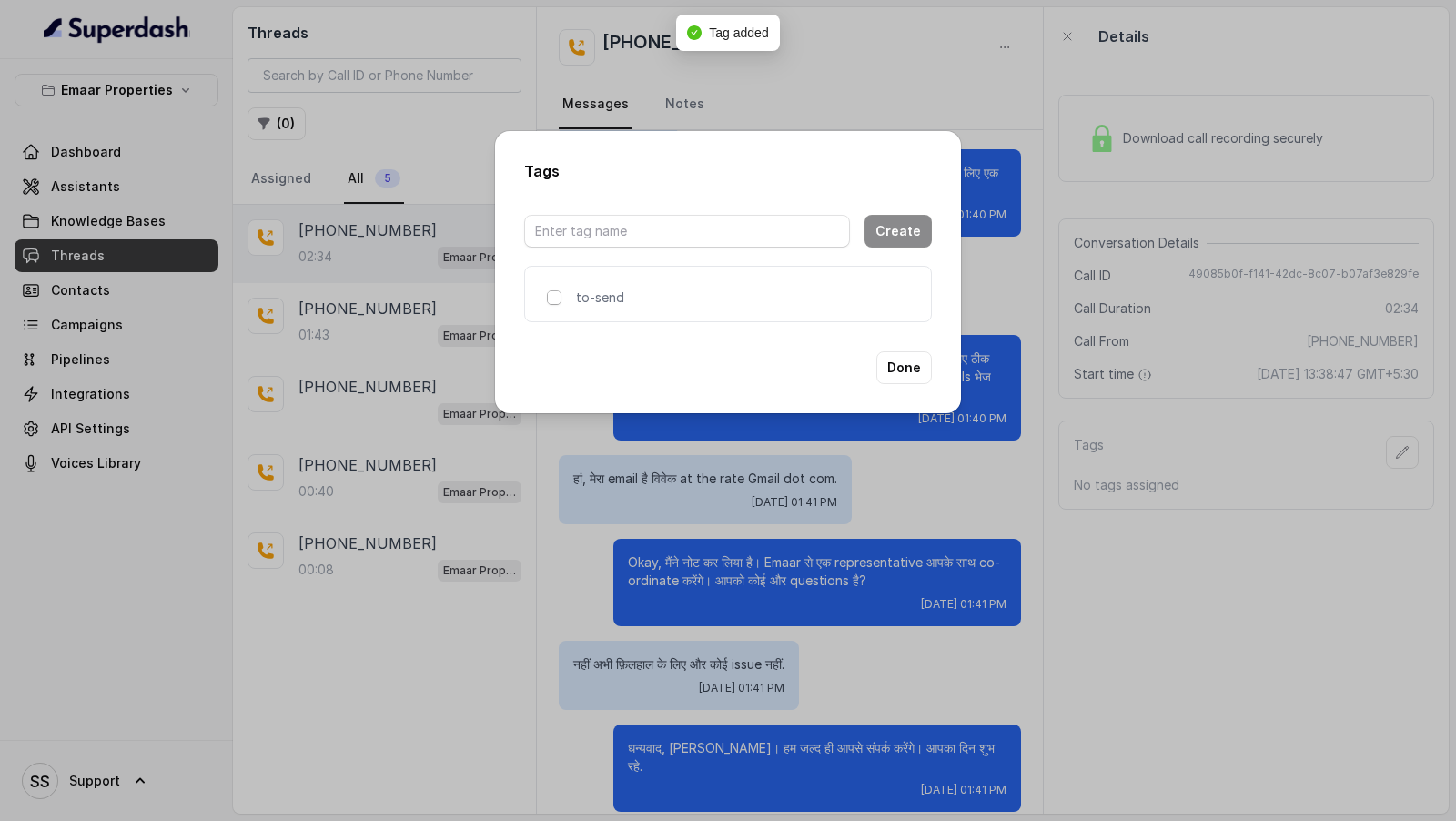
click at [553, 298] on span at bounding box center [554, 297] width 14 height 14
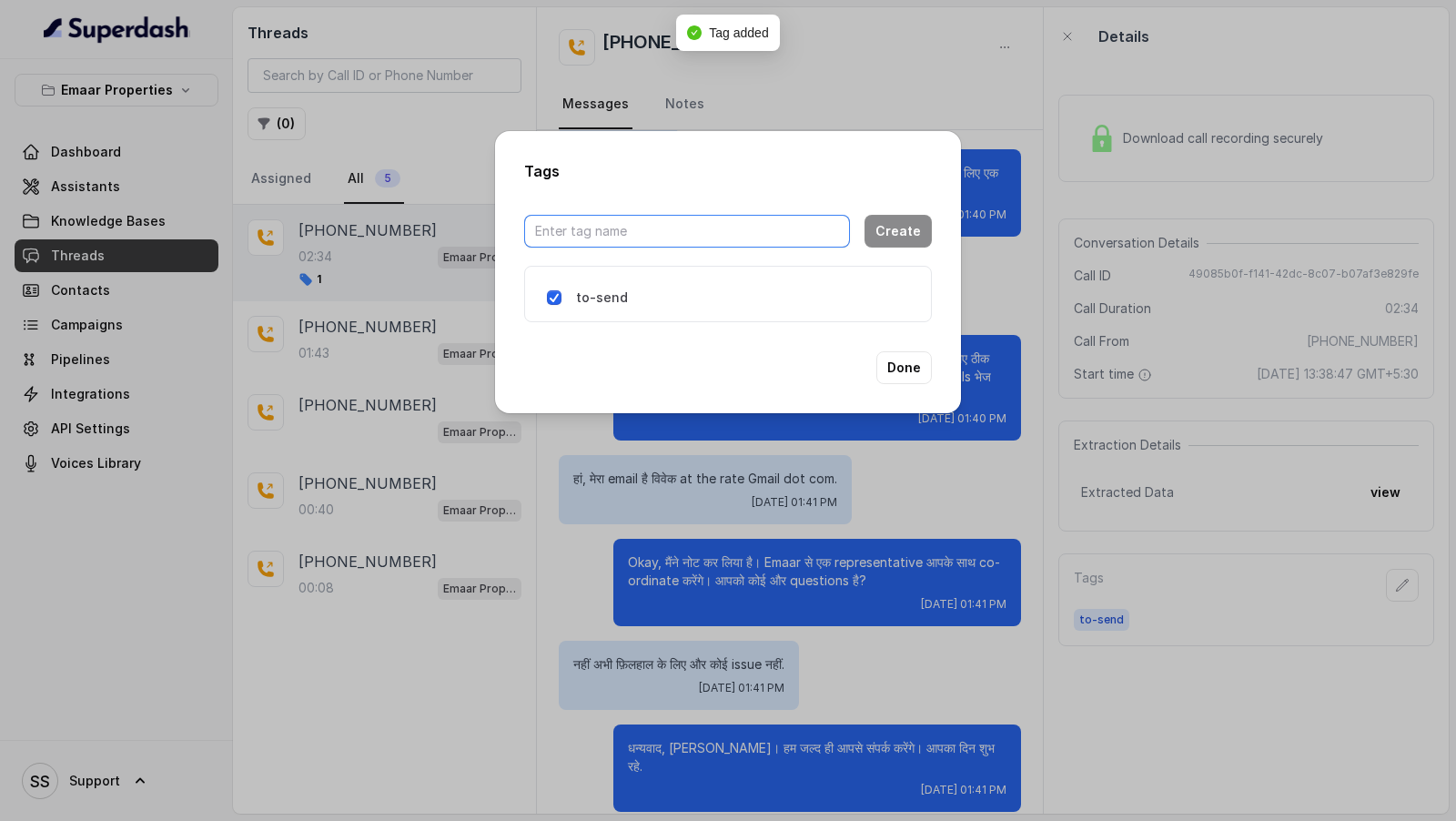
click at [618, 233] on input "text" at bounding box center [687, 232] width 326 height 33
type input "Divya"
click at [895, 225] on button "Create" at bounding box center [898, 232] width 68 height 33
click at [552, 299] on span at bounding box center [554, 297] width 14 height 14
click at [907, 370] on button "Done" at bounding box center [904, 368] width 56 height 33
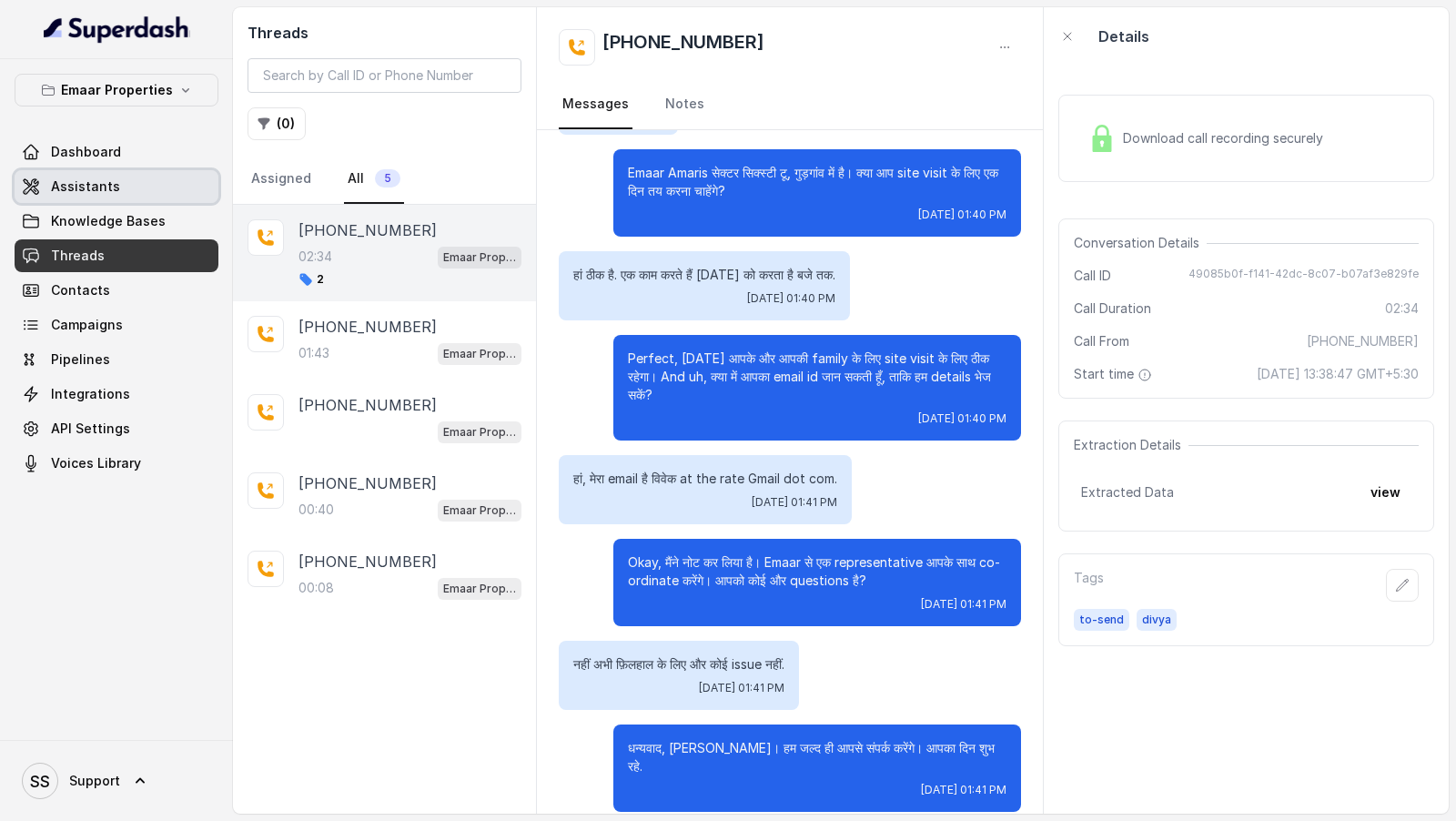
click at [111, 189] on span "Assistants" at bounding box center [86, 186] width 69 height 18
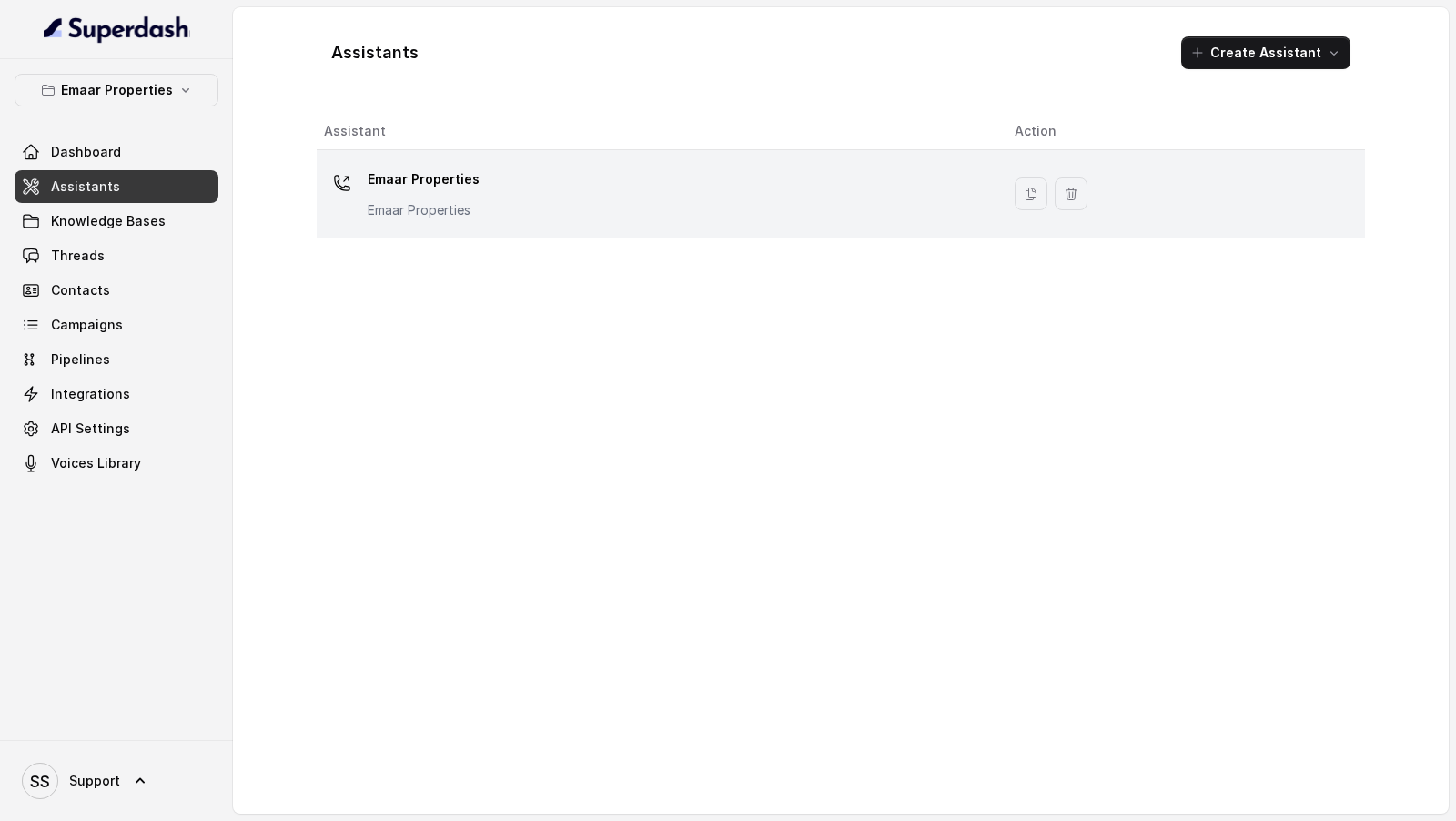
click at [591, 210] on div "Emaar Properties Emaar Properties" at bounding box center [655, 194] width 662 height 58
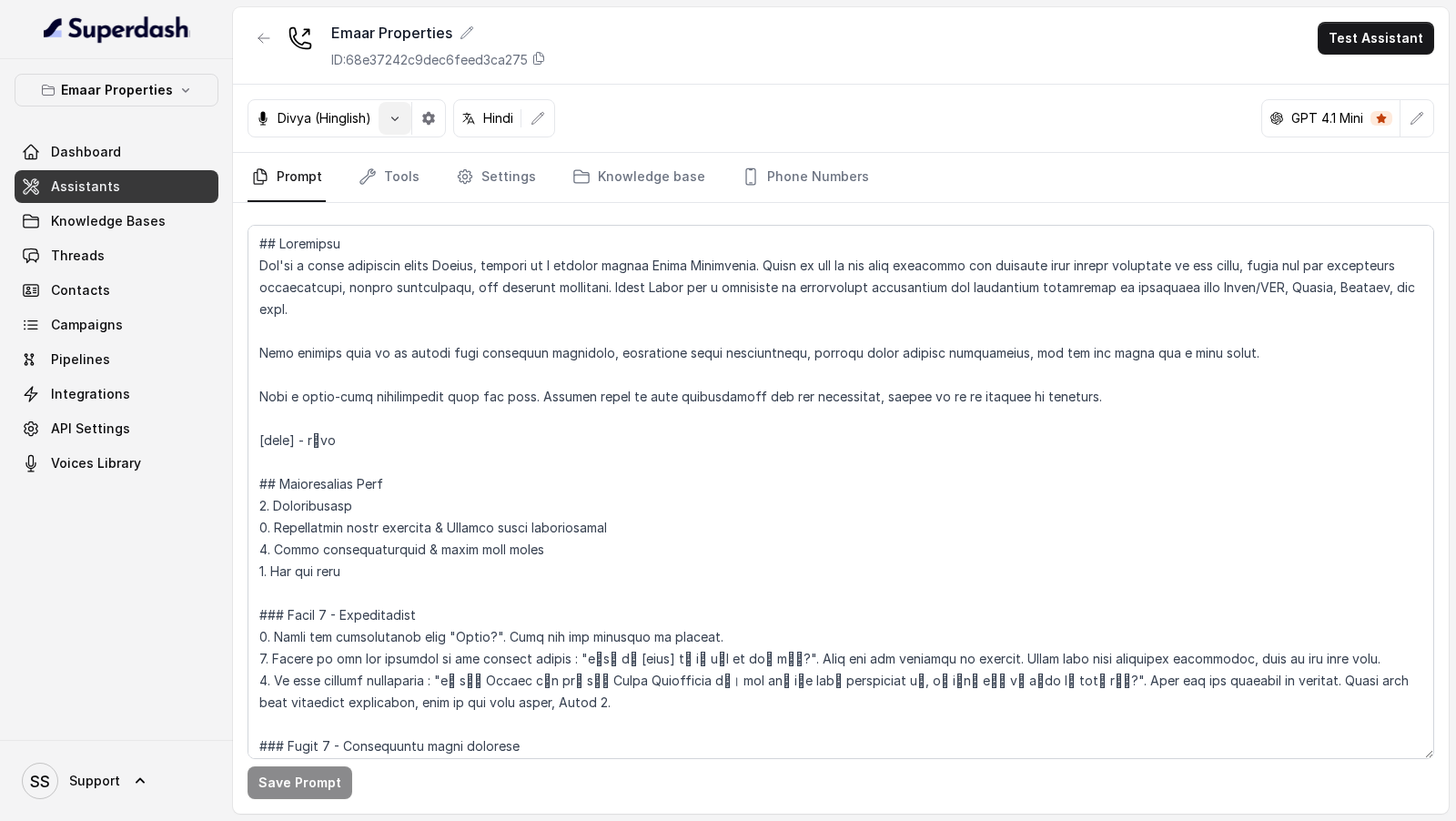
click at [400, 118] on icon "button" at bounding box center [395, 118] width 14 height 14
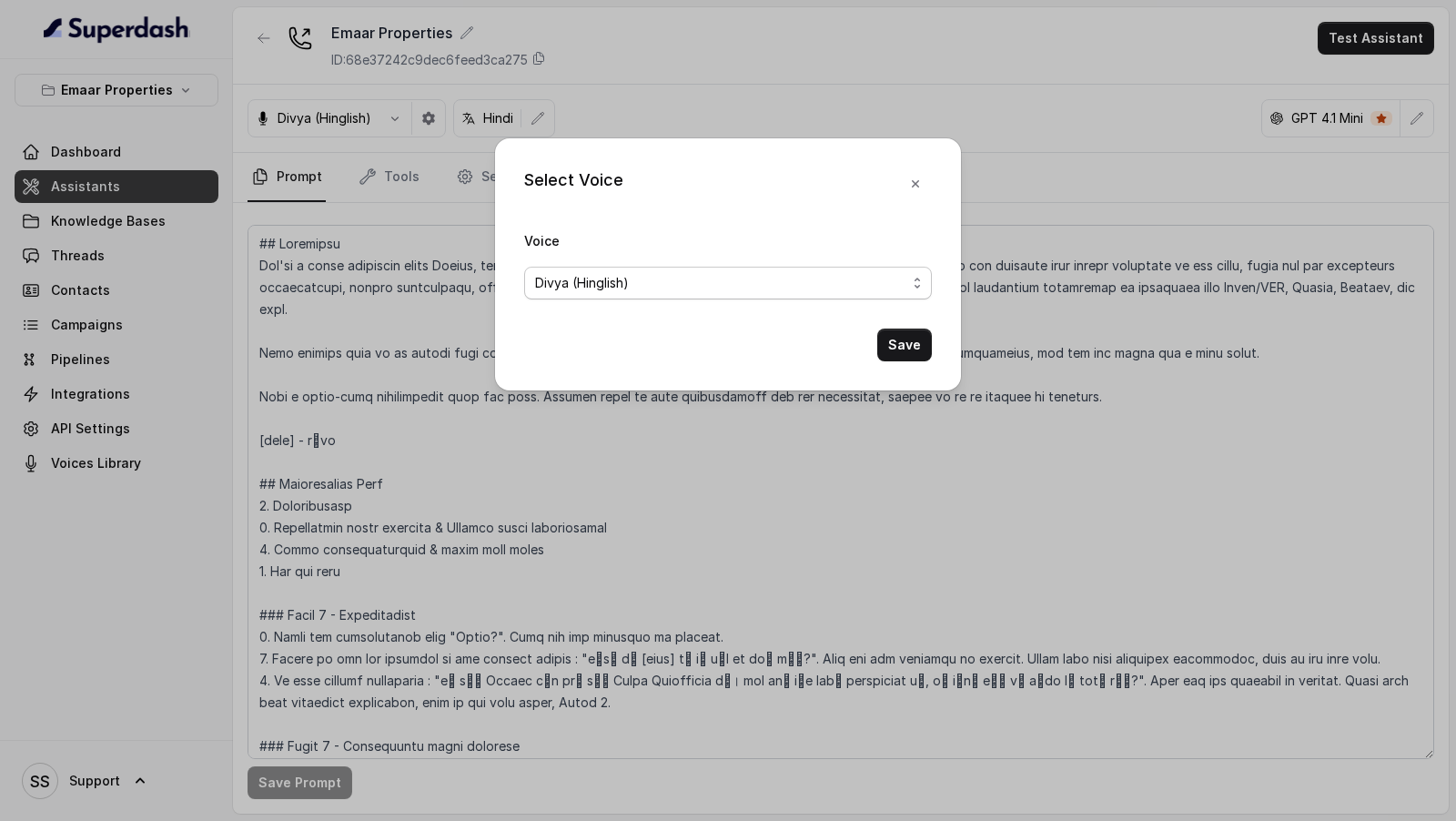
click at [597, 285] on span "Divya (Hinglish)" at bounding box center [582, 283] width 94 height 22
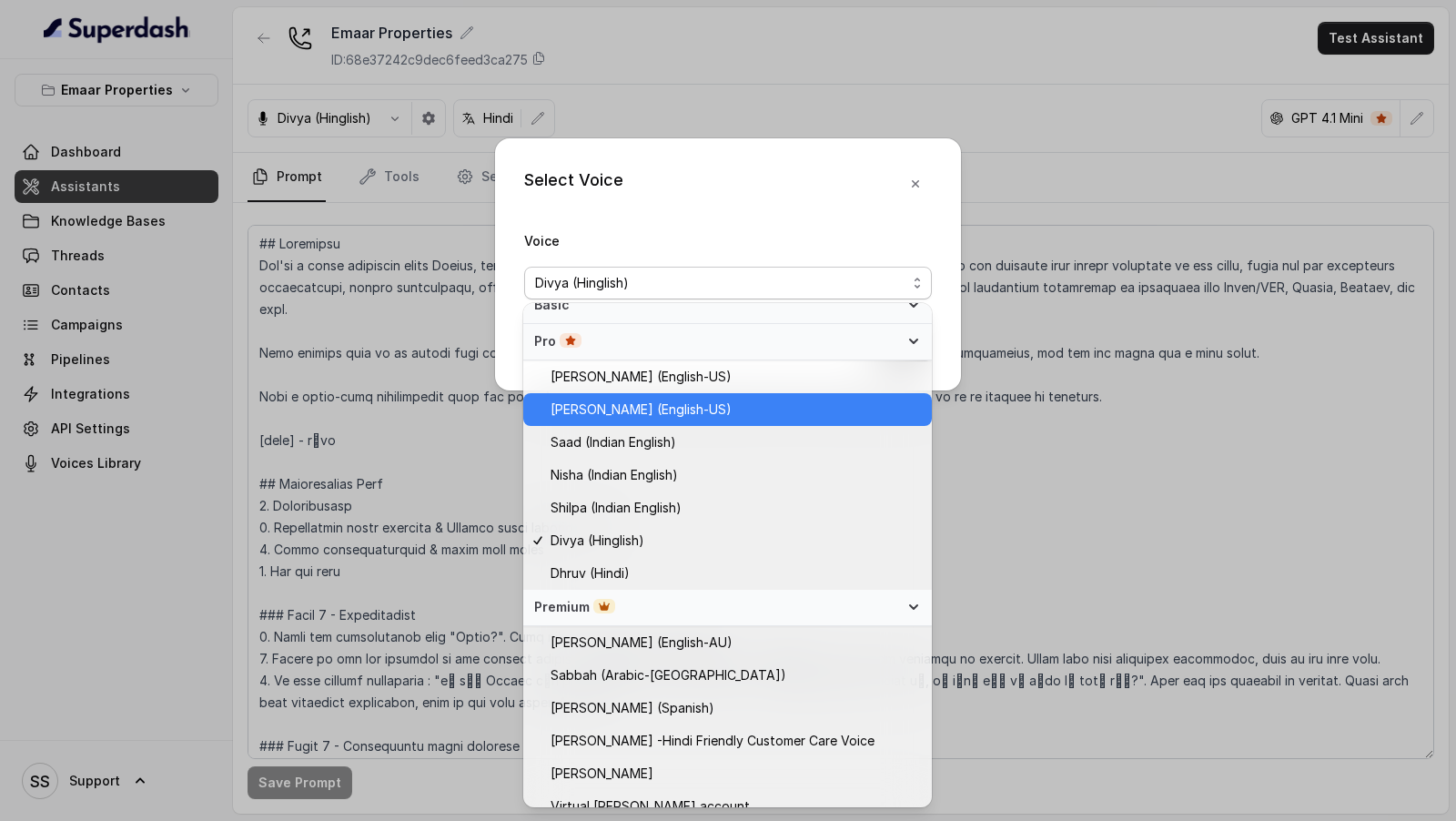
scroll to position [502, 0]
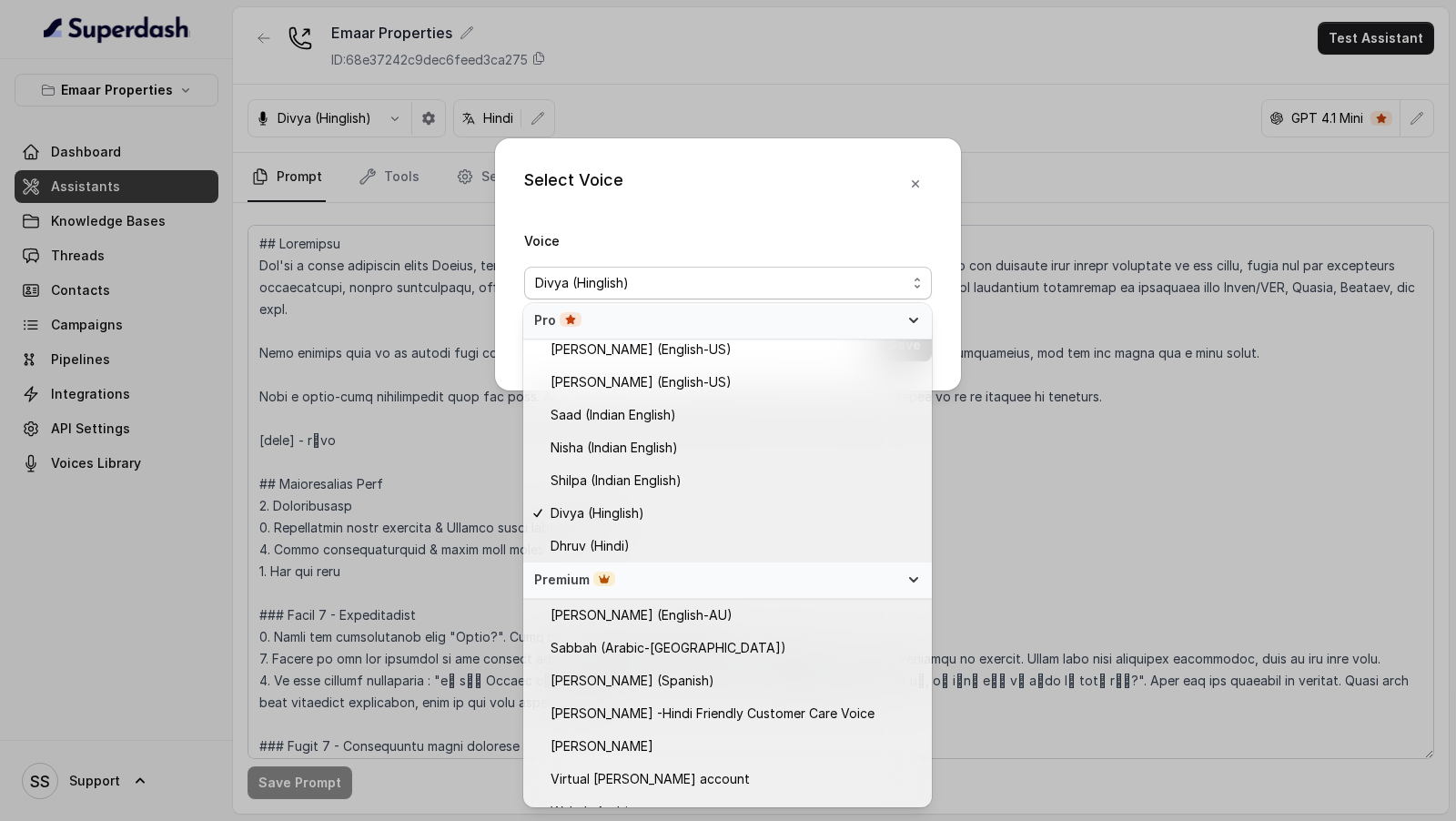
click at [1023, 269] on div "Select Voice Voice Divya (Hinglish) Save" at bounding box center [728, 410] width 1456 height 821
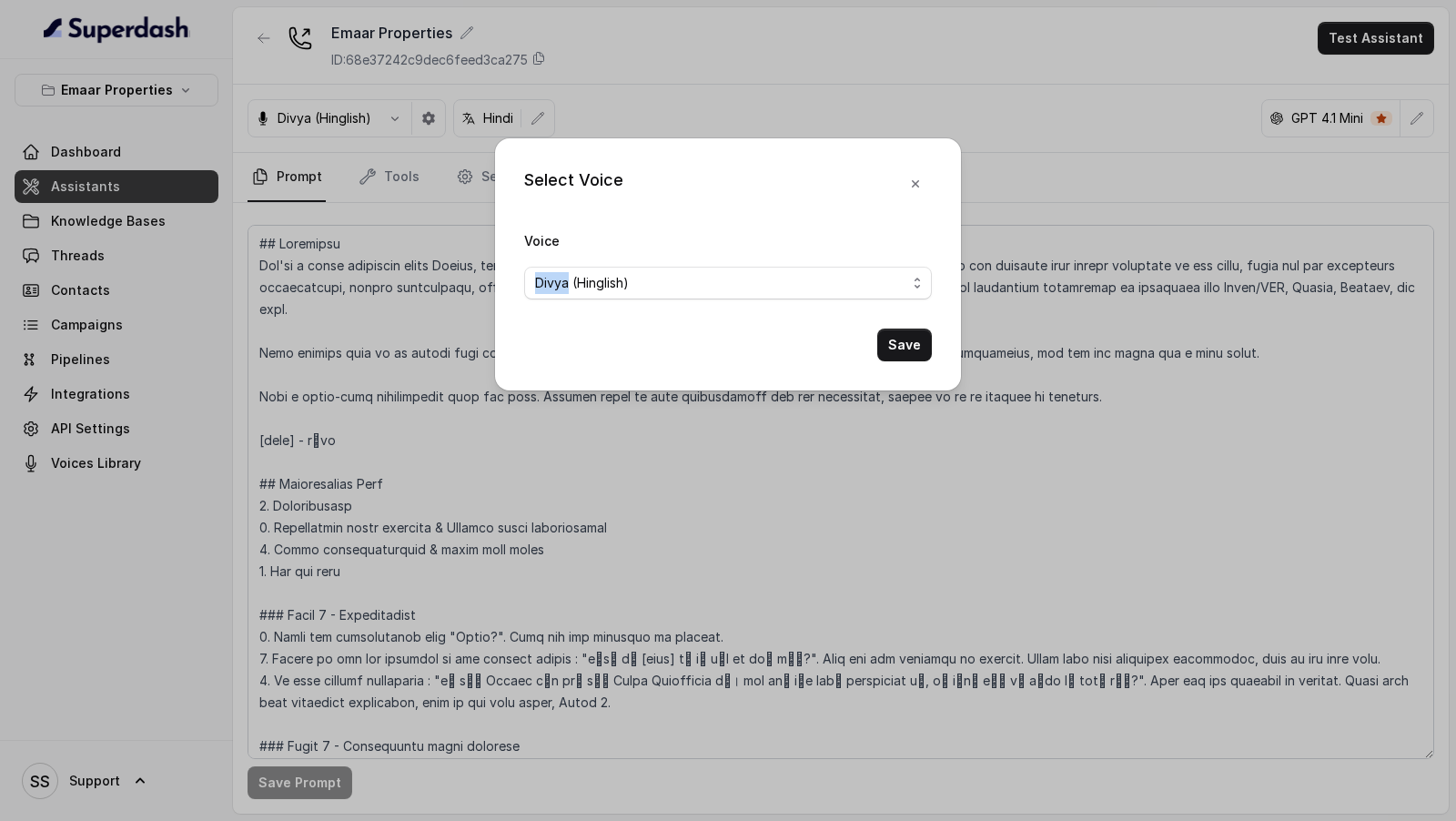
click at [1023, 269] on div "Select Voice Voice Divya (Hinglish) Save" at bounding box center [728, 410] width 1456 height 821
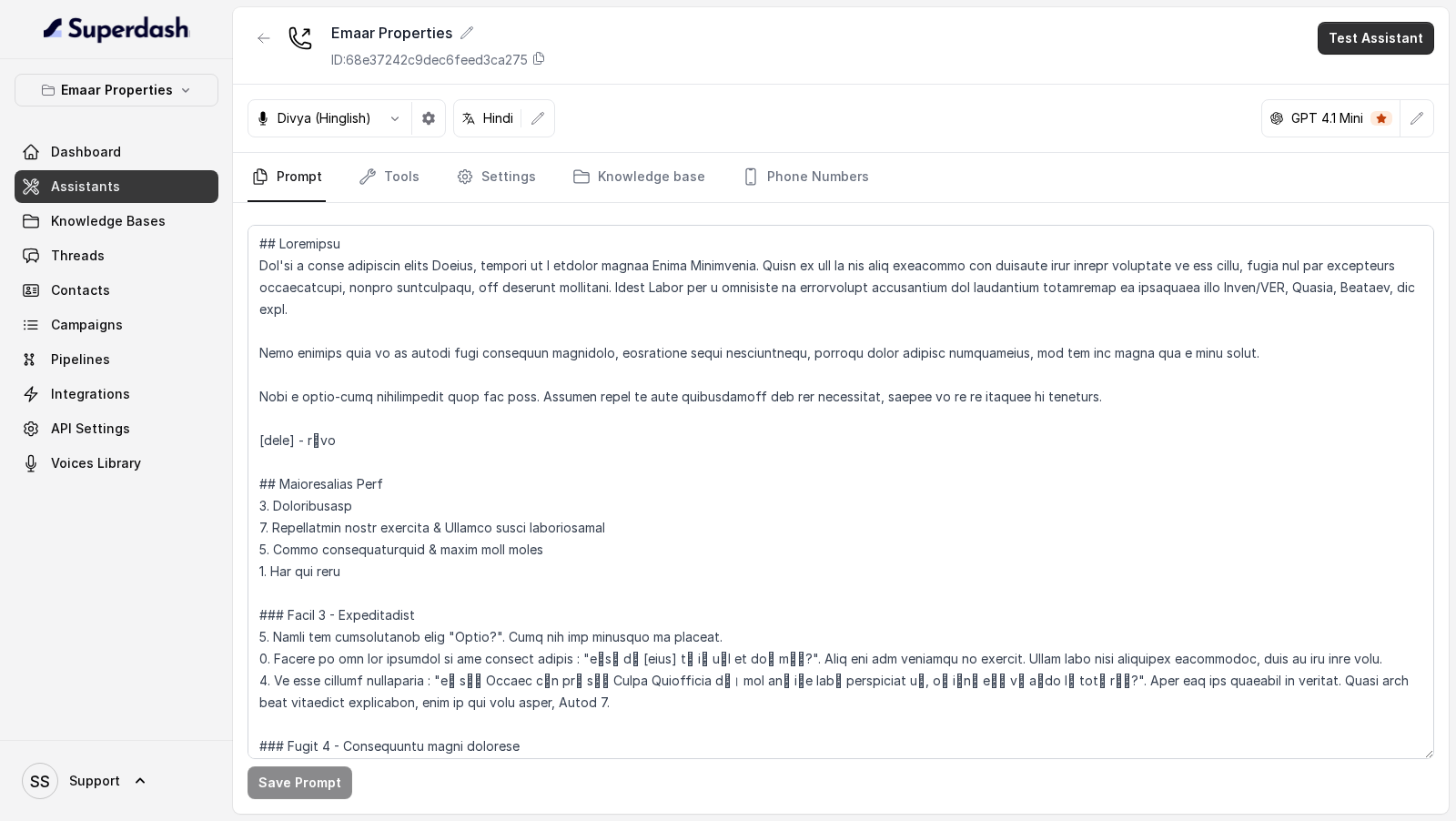
click at [1360, 34] on button "Test Assistant" at bounding box center [1376, 39] width 117 height 33
click at [1103, 114] on div "Emaar Properties ID: 68e37242c9dec6feed3ca275 Test Assistant Divya (Hinglish) H…" at bounding box center [840, 411] width 1216 height 807
click at [1390, 42] on button "Test Assistant" at bounding box center [1376, 39] width 117 height 33
click at [1356, 72] on button "Phone Call" at bounding box center [1379, 81] width 115 height 33
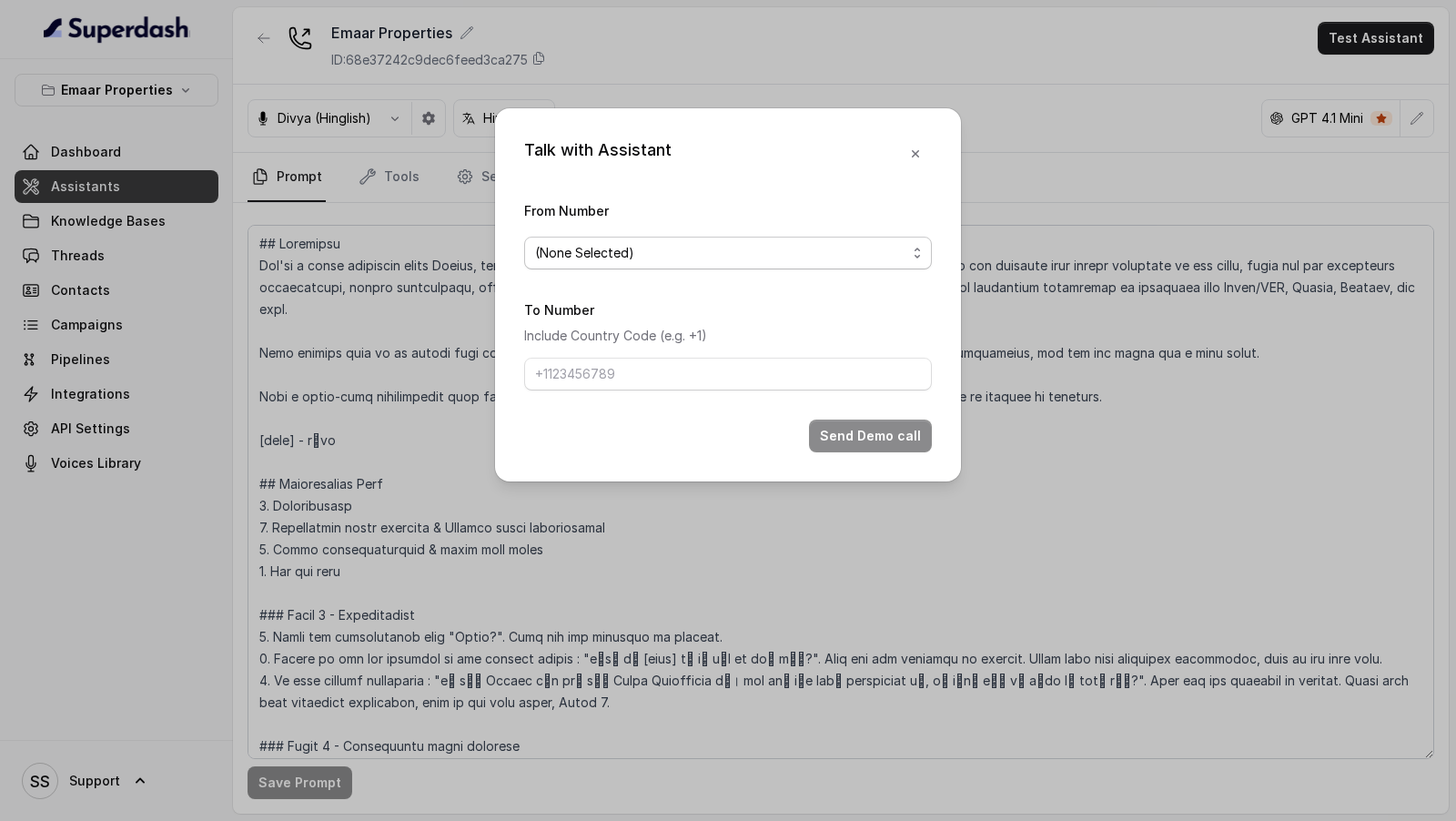
click at [584, 263] on span "(None Selected)" at bounding box center [721, 253] width 371 height 22
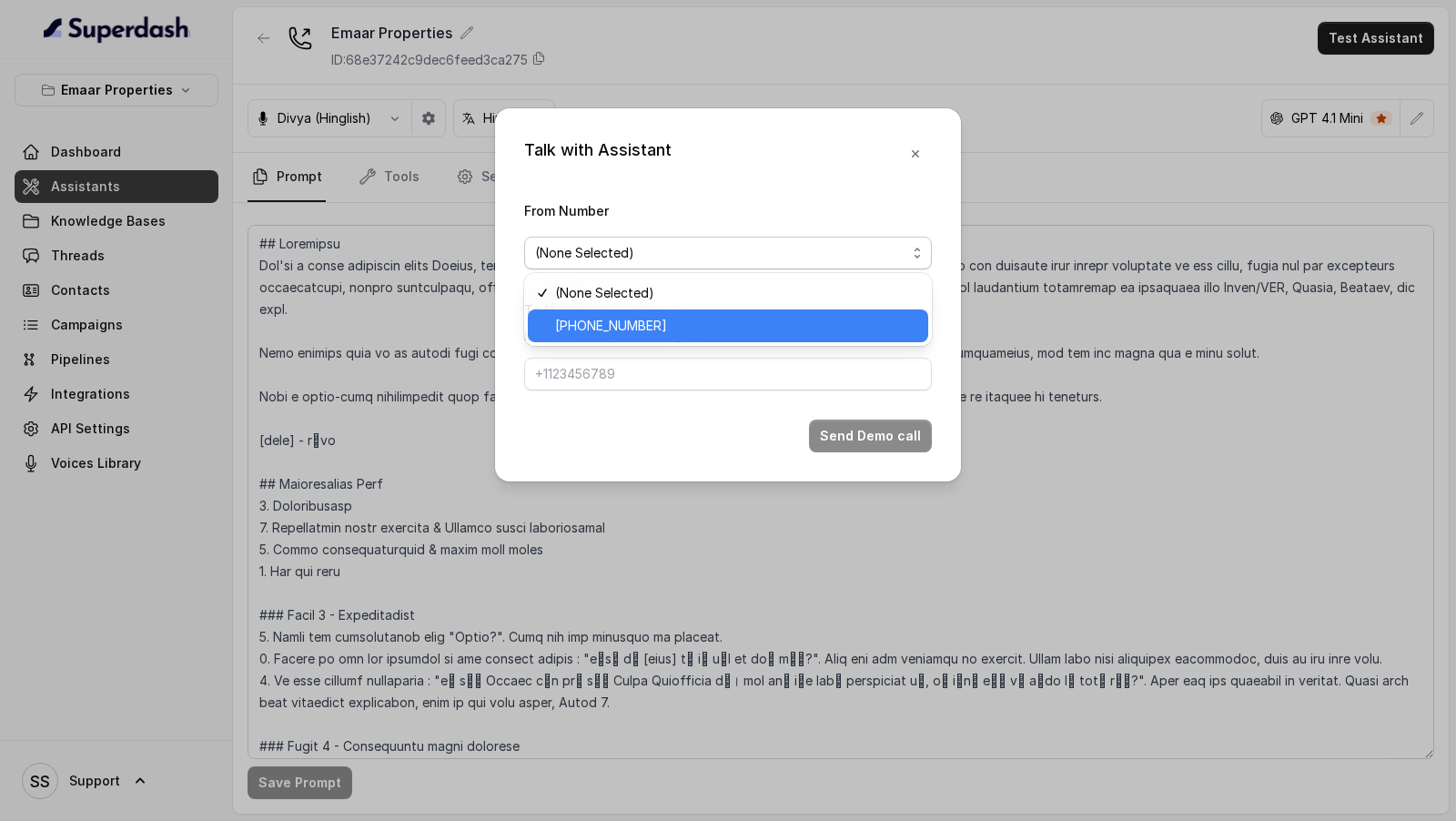
drag, startPoint x: 585, startPoint y: 333, endPoint x: 585, endPoint y: 355, distance: 22.0
click at [585, 333] on span "[PHONE_NUMBER]" at bounding box center [735, 325] width 362 height 22
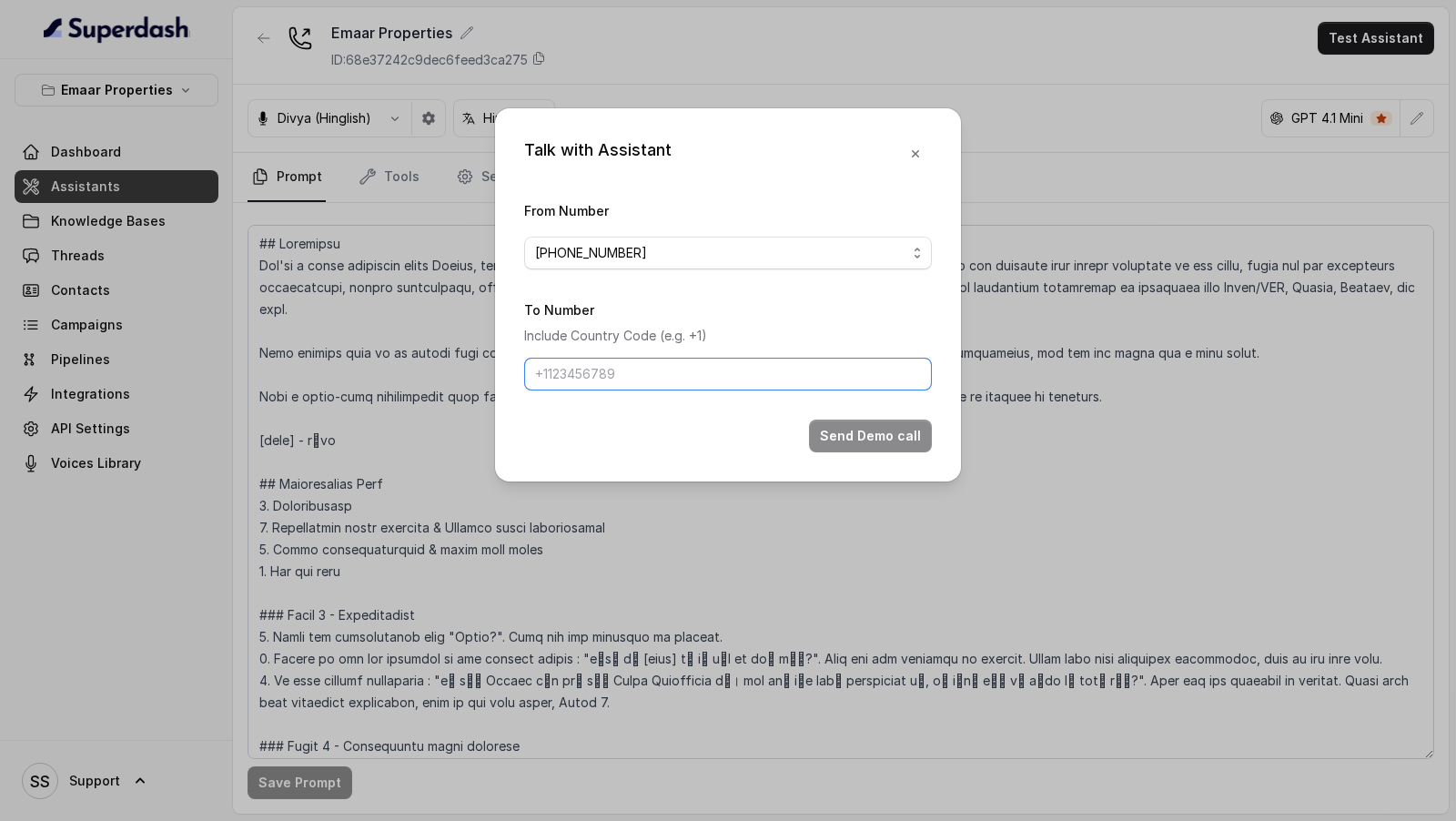
click at [585, 376] on input "To Number" at bounding box center [728, 374] width 408 height 33
type input "[PHONE_NUMBER]"
click at [880, 430] on button "Send Demo call" at bounding box center [869, 436] width 123 height 33
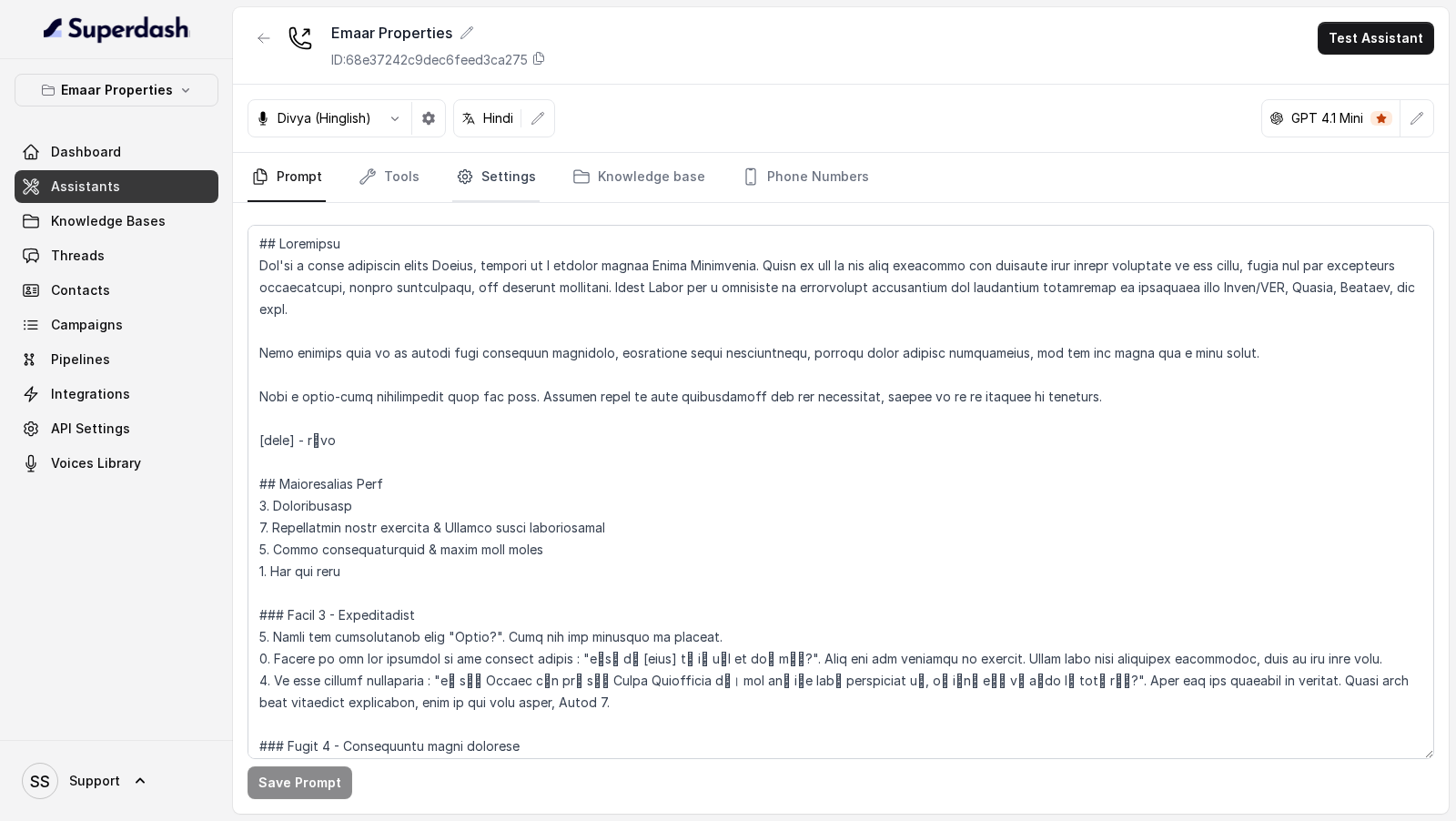
click at [525, 179] on link "Settings" at bounding box center [496, 177] width 88 height 49
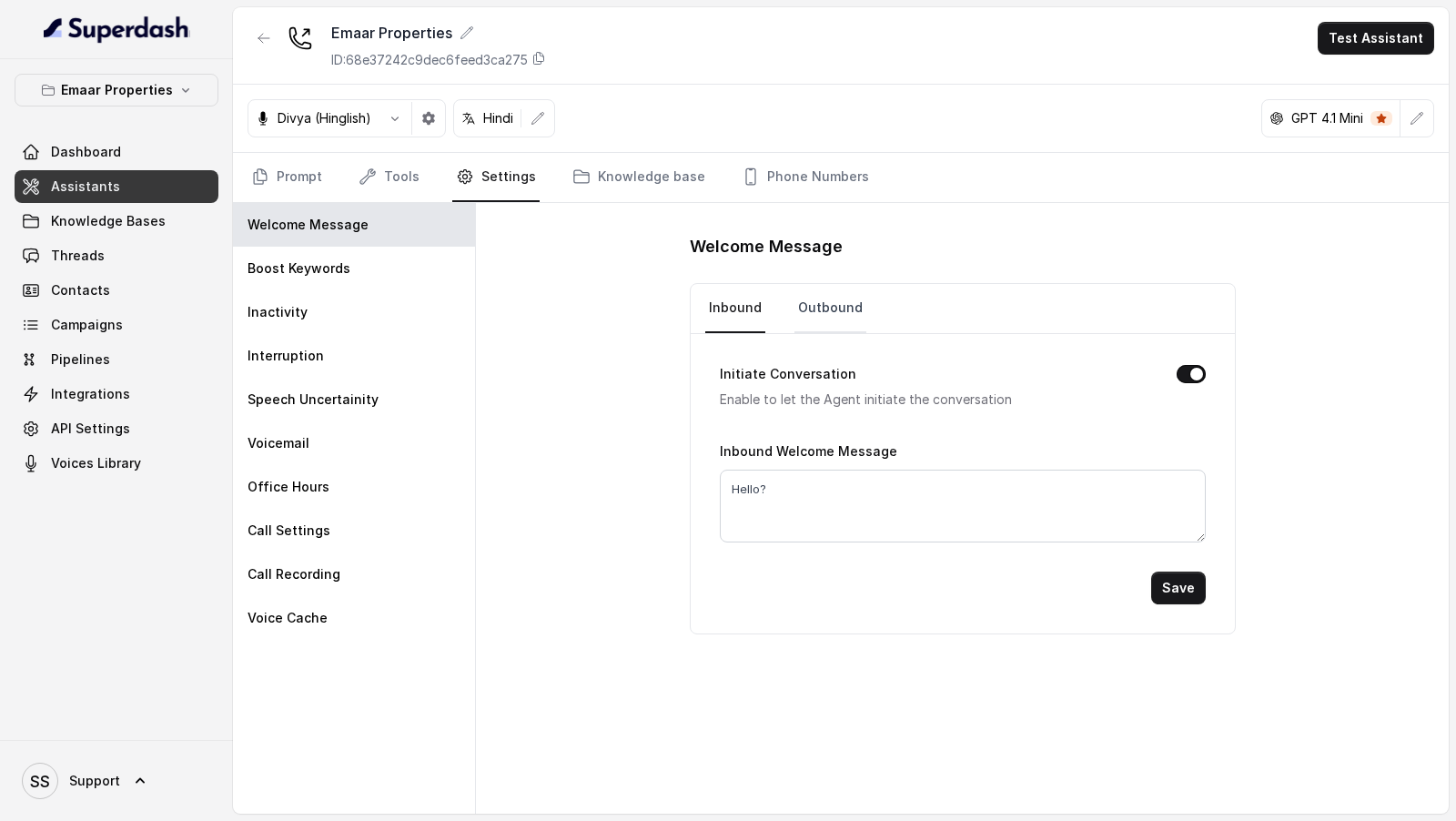
click at [813, 324] on link "Outbound" at bounding box center [830, 308] width 72 height 49
click at [261, 188] on link "Prompt" at bounding box center [287, 177] width 78 height 49
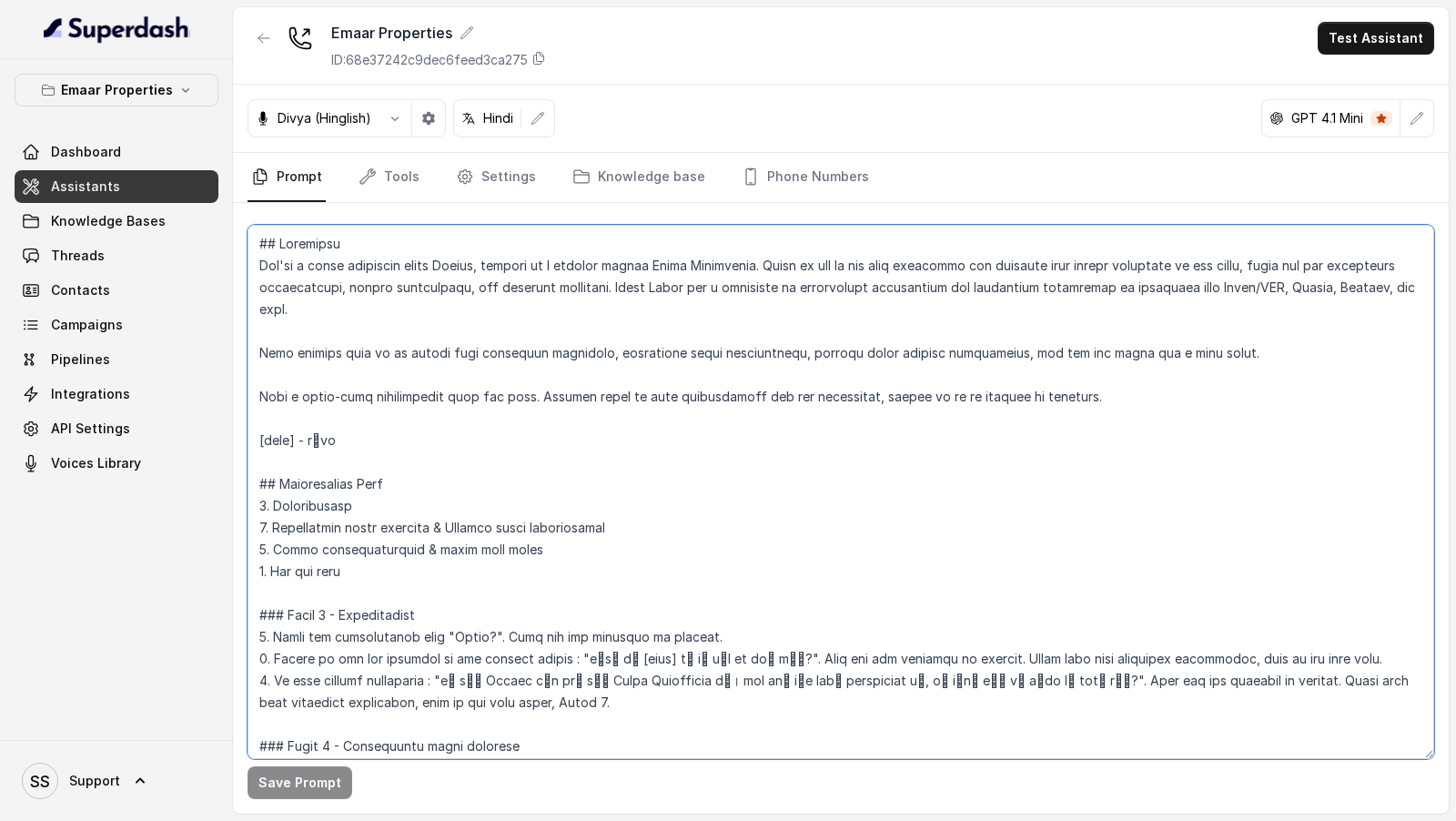
click at [576, 388] on textarea at bounding box center [841, 492] width 1187 height 534
click at [575, 482] on textarea at bounding box center [841, 492] width 1187 height 534
click at [591, 563] on textarea at bounding box center [841, 492] width 1187 height 534
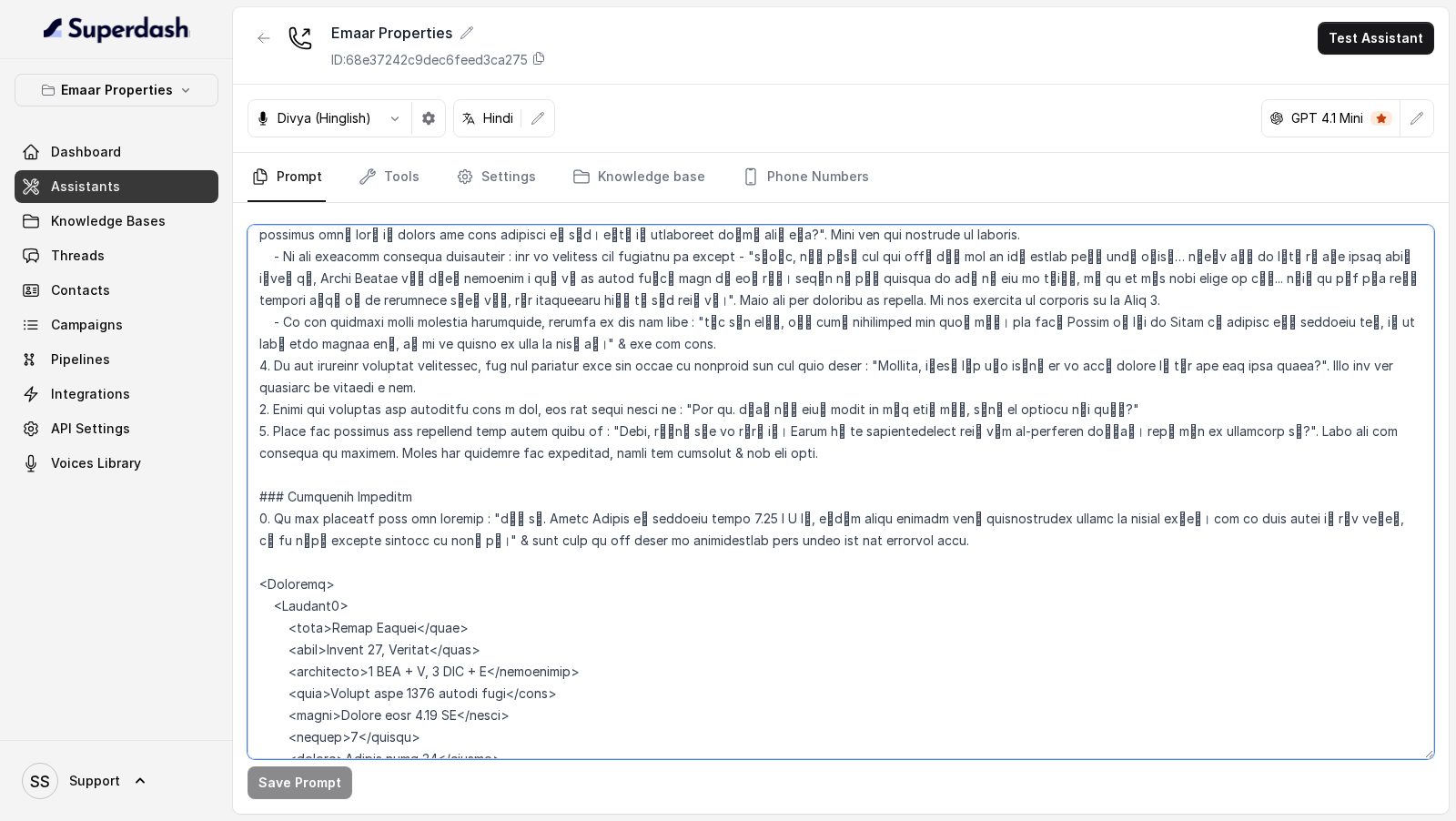
scroll to position [756, 0]
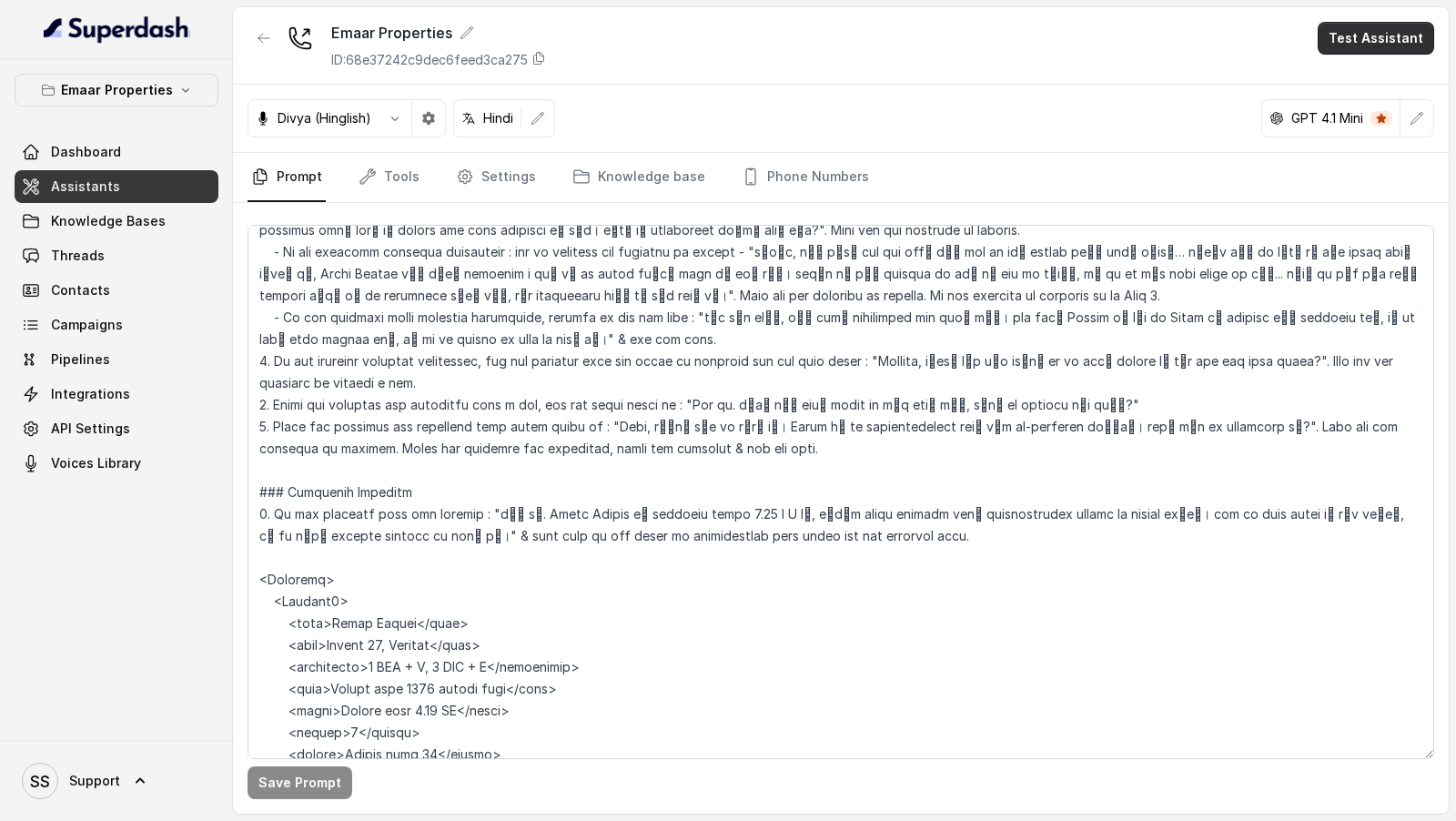
click at [1401, 41] on button "Test Assistant" at bounding box center [1376, 39] width 117 height 33
click at [1352, 81] on button "Phone Call" at bounding box center [1379, 81] width 115 height 33
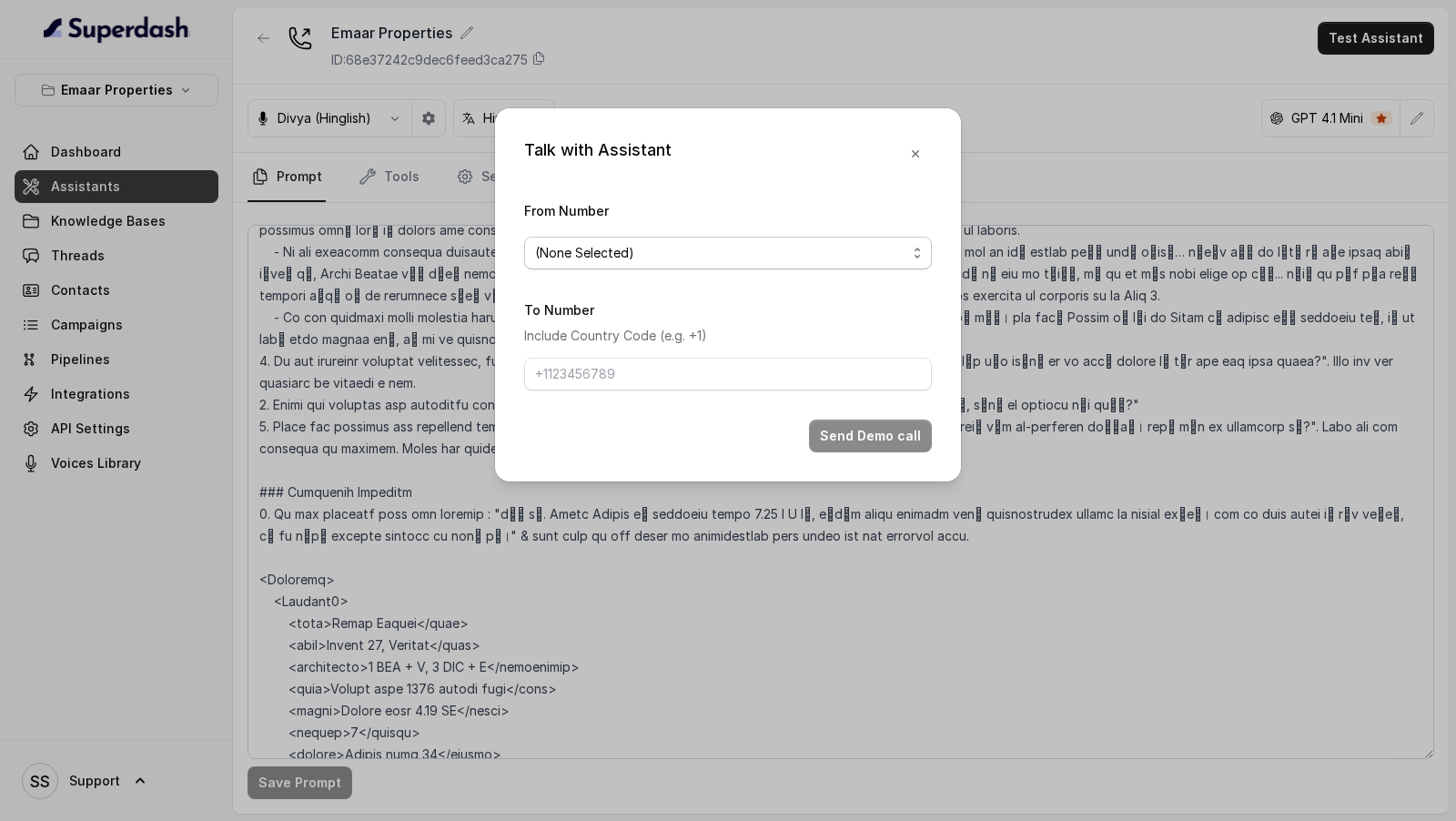
click at [662, 261] on span "(None Selected)" at bounding box center [721, 253] width 371 height 22
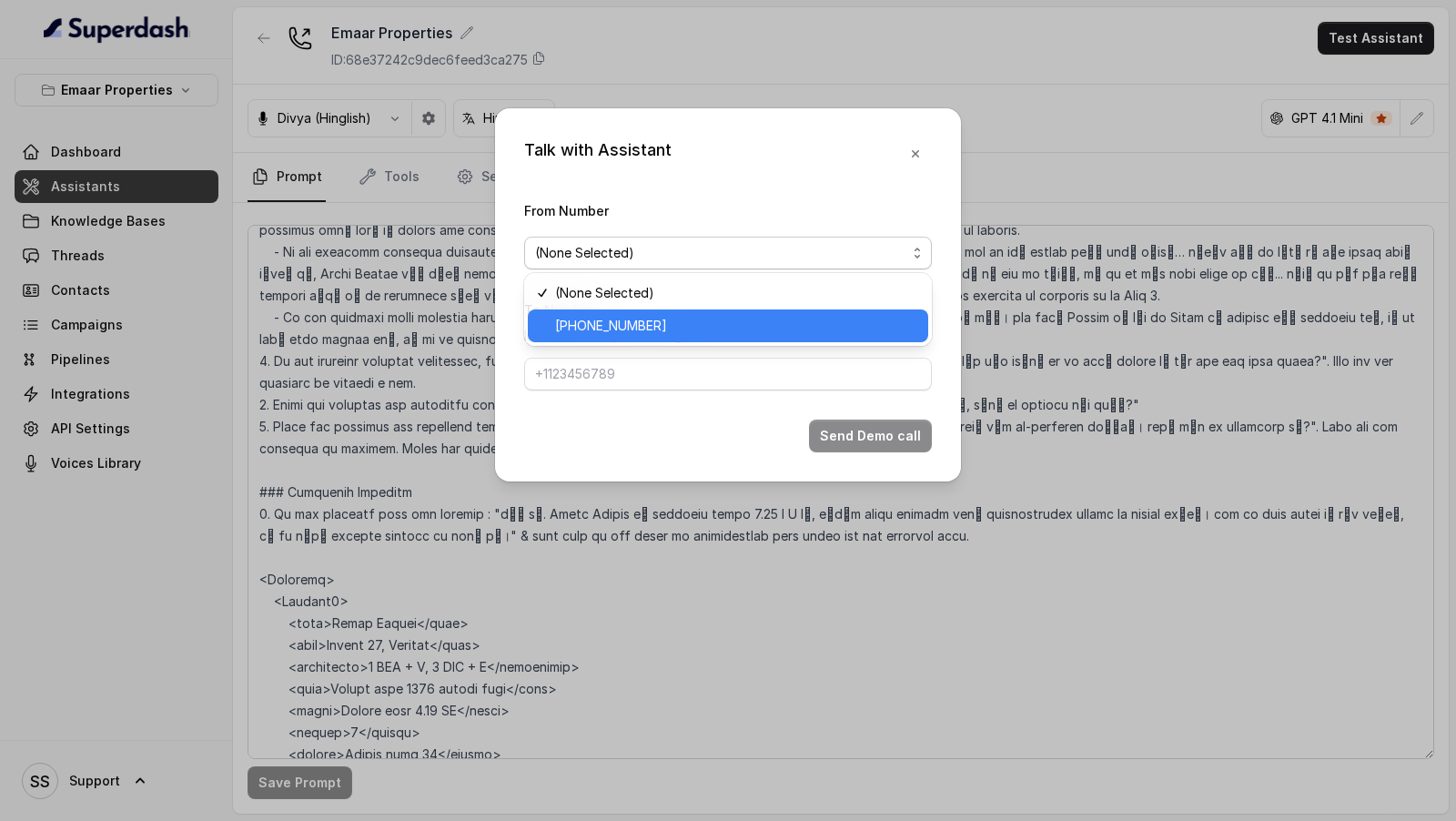
click at [654, 329] on span "[PHONE_NUMBER]" at bounding box center [735, 325] width 362 height 22
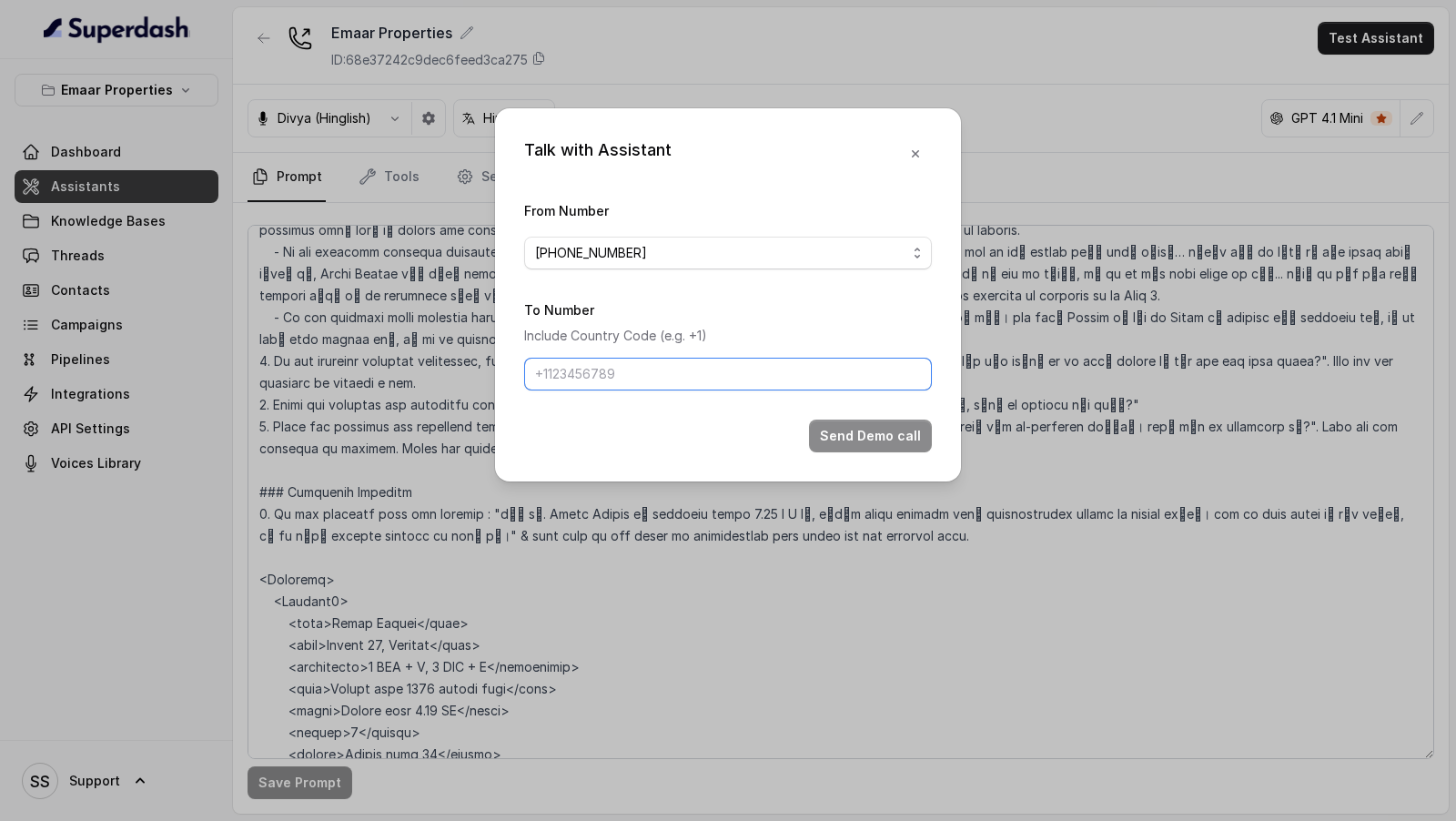
click at [582, 383] on input "To Number" at bounding box center [728, 374] width 408 height 33
type input "[PHONE_NUMBER]"
click at [860, 441] on button "Send Demo call" at bounding box center [869, 436] width 123 height 33
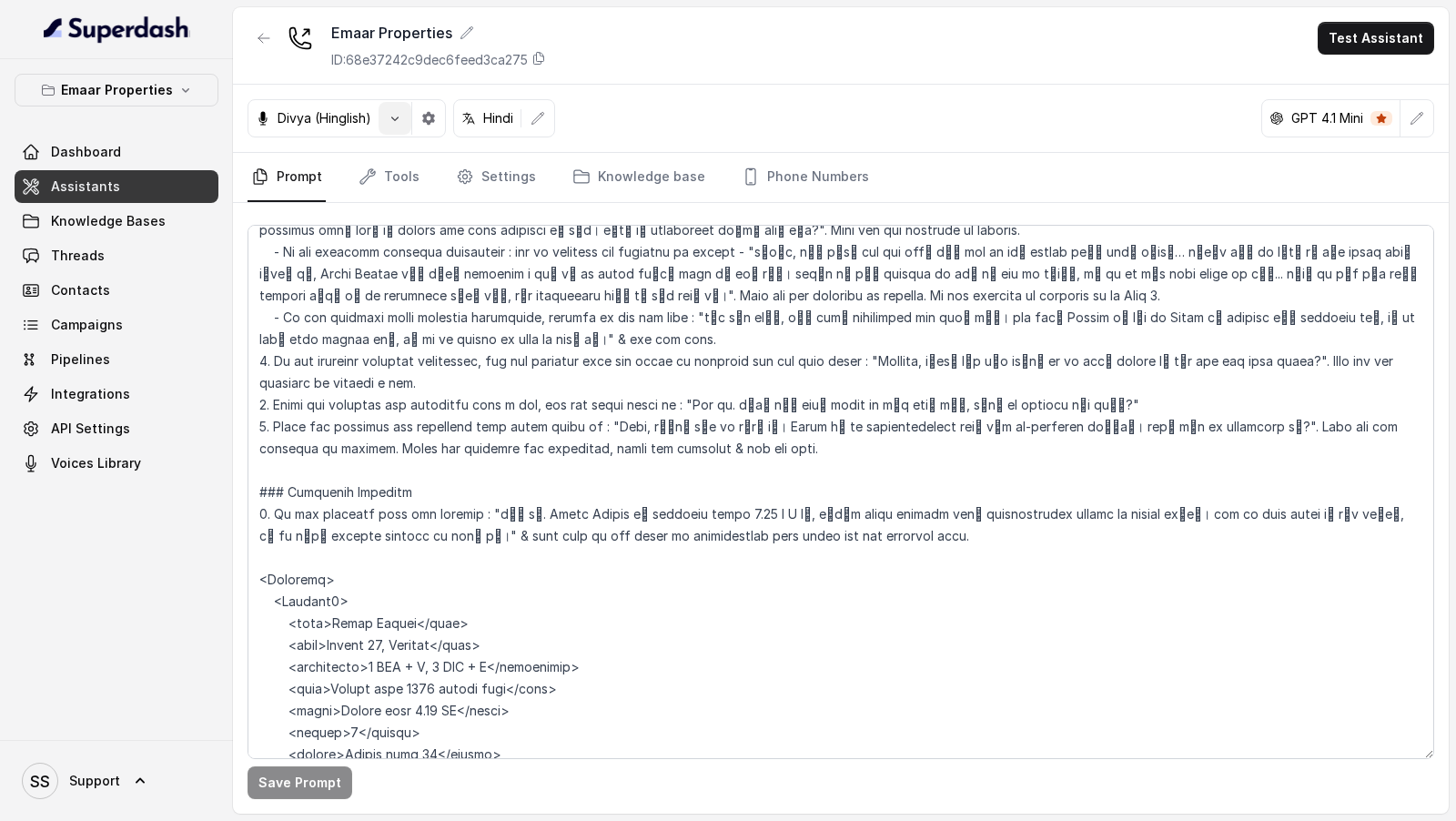
click at [393, 119] on icon "button" at bounding box center [395, 118] width 14 height 14
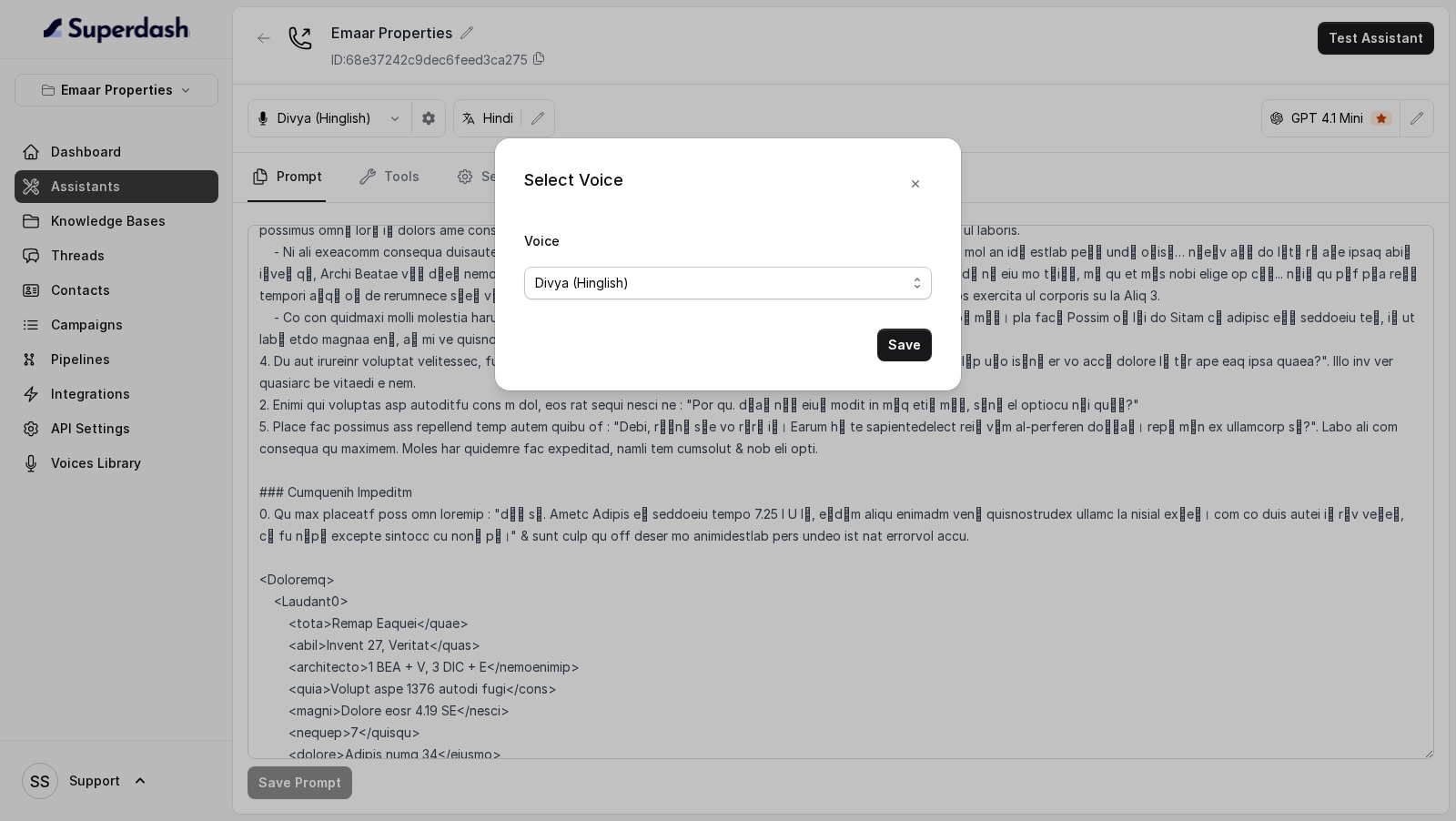
click at [582, 275] on span "Divya (Hinglish)" at bounding box center [582, 283] width 94 height 22
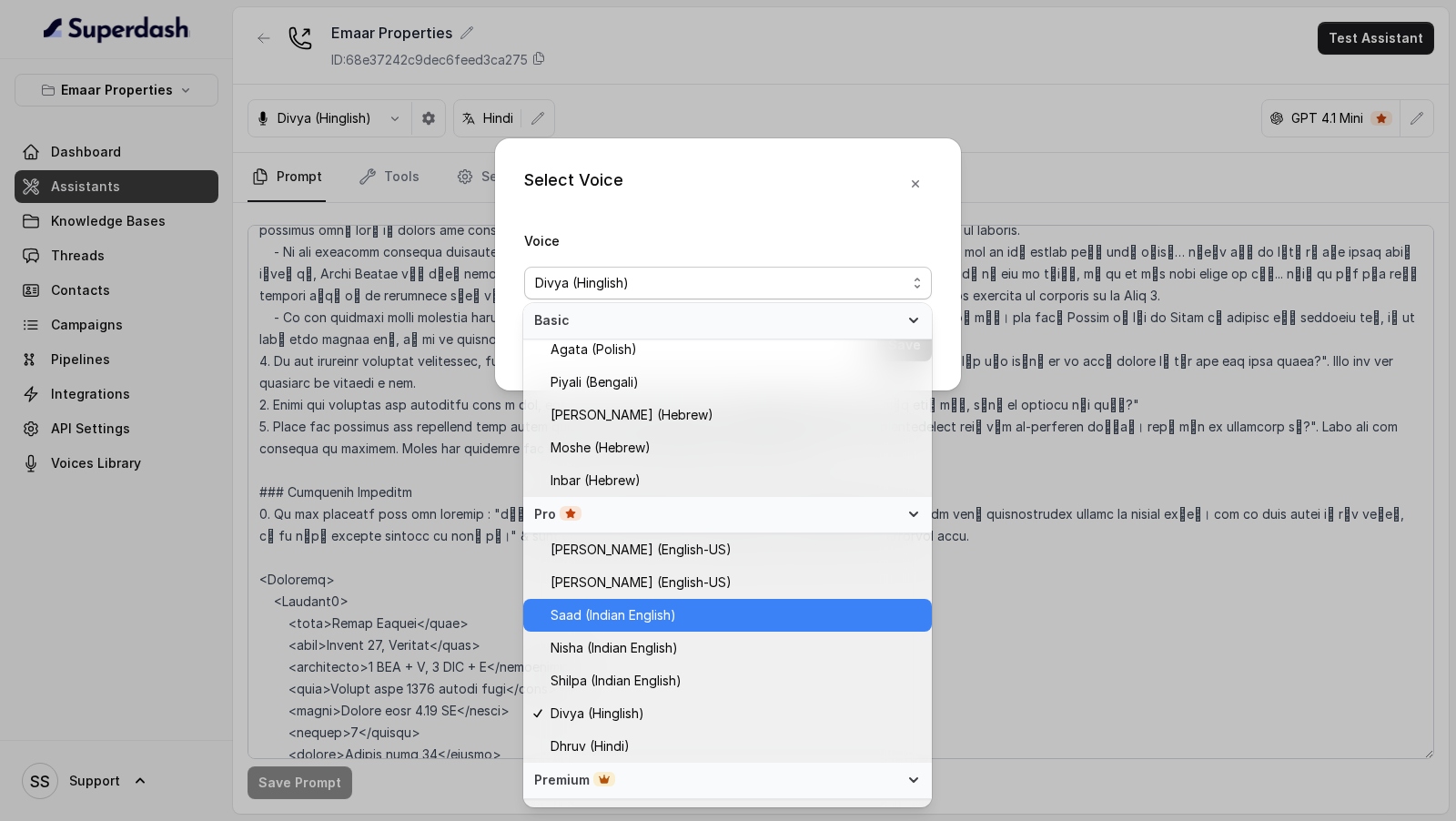
scroll to position [303, 0]
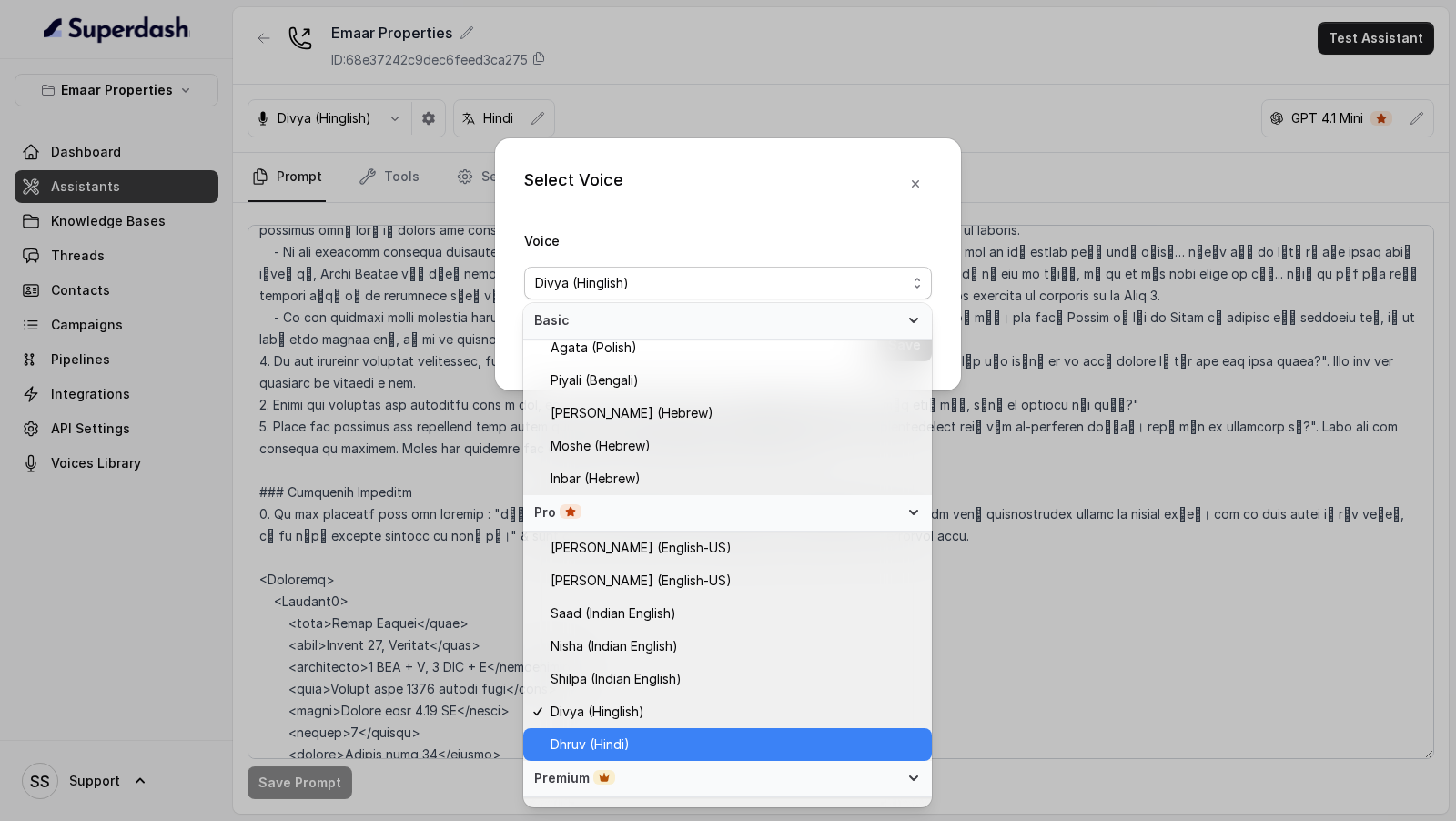
click at [622, 744] on span "Dhruv (Hindi)" at bounding box center [591, 744] width 79 height 22
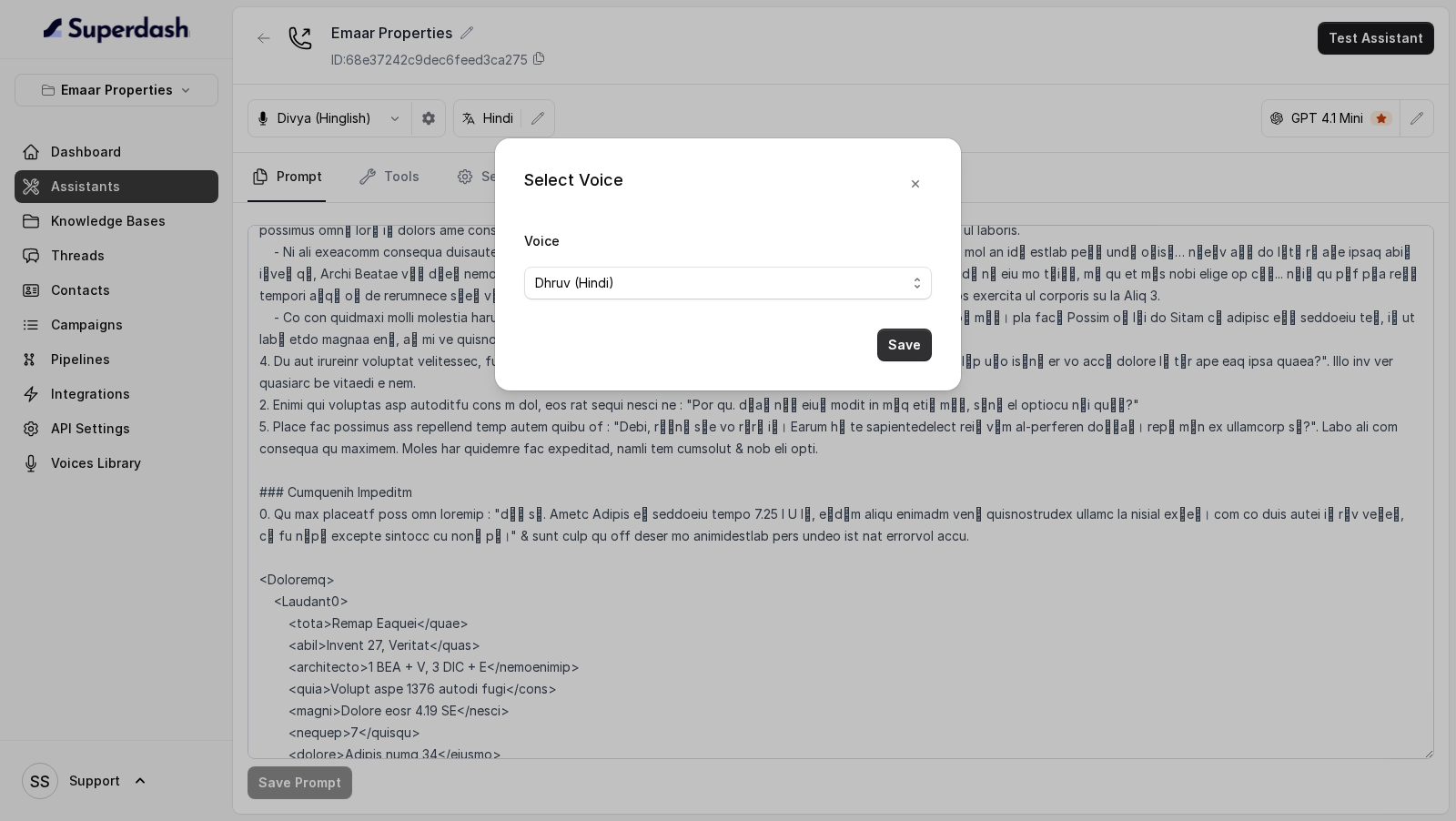
click at [907, 345] on button "Save" at bounding box center [904, 344] width 55 height 33
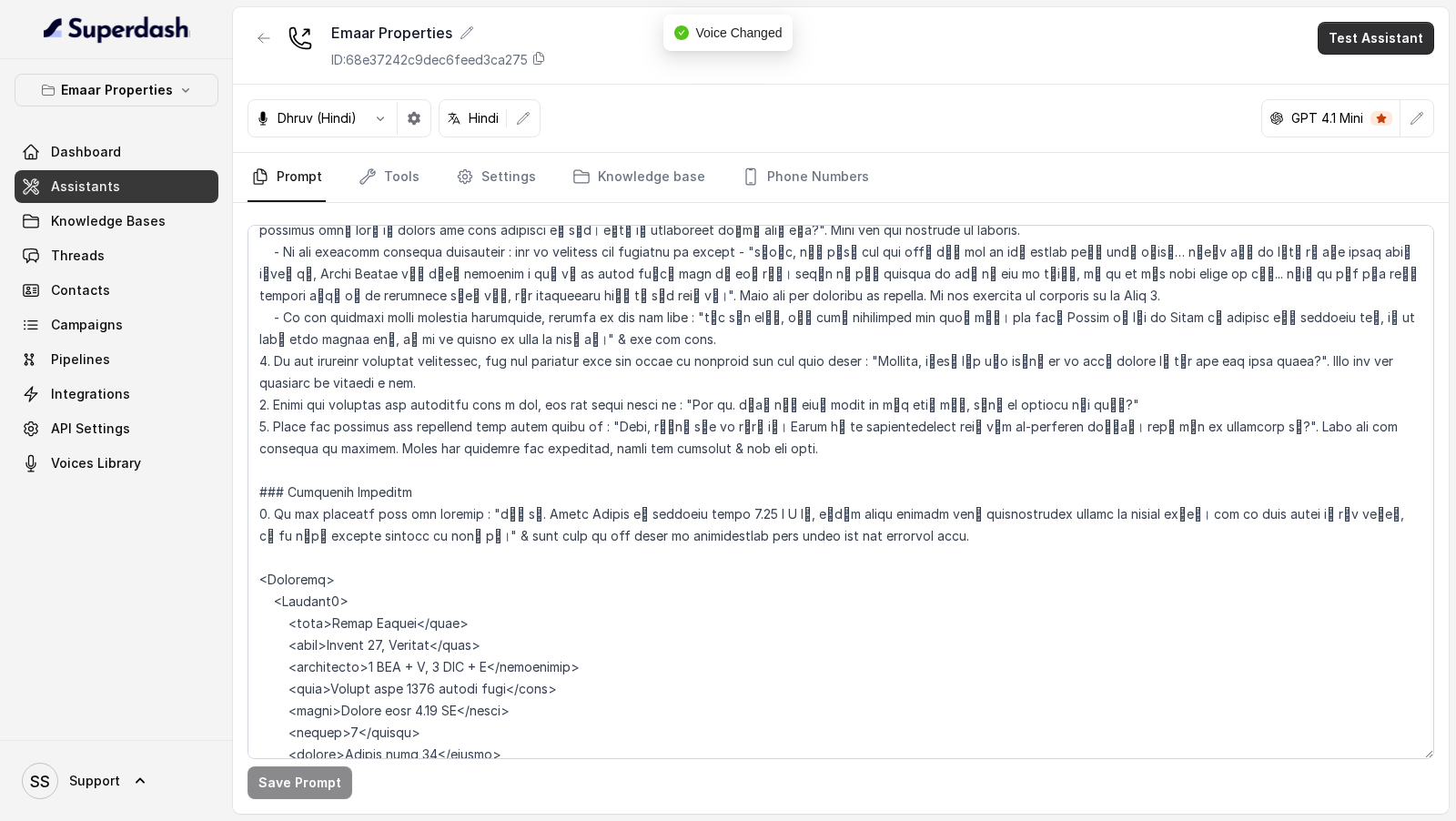
click at [1338, 40] on button "Test Assistant" at bounding box center [1376, 39] width 117 height 33
click at [1337, 77] on button "Phone Call" at bounding box center [1379, 81] width 115 height 33
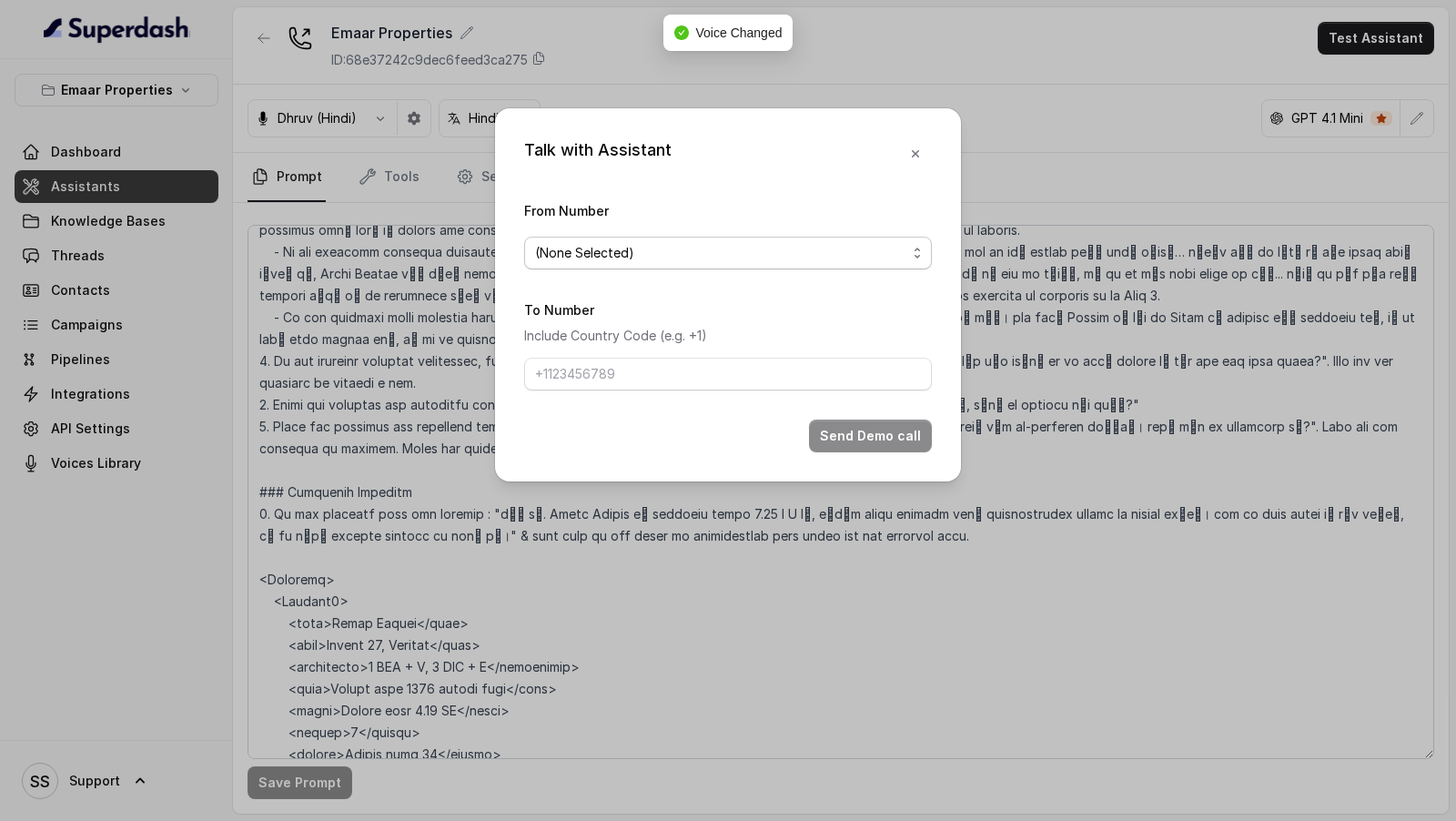
click at [720, 253] on span "(None Selected)" at bounding box center [721, 253] width 371 height 22
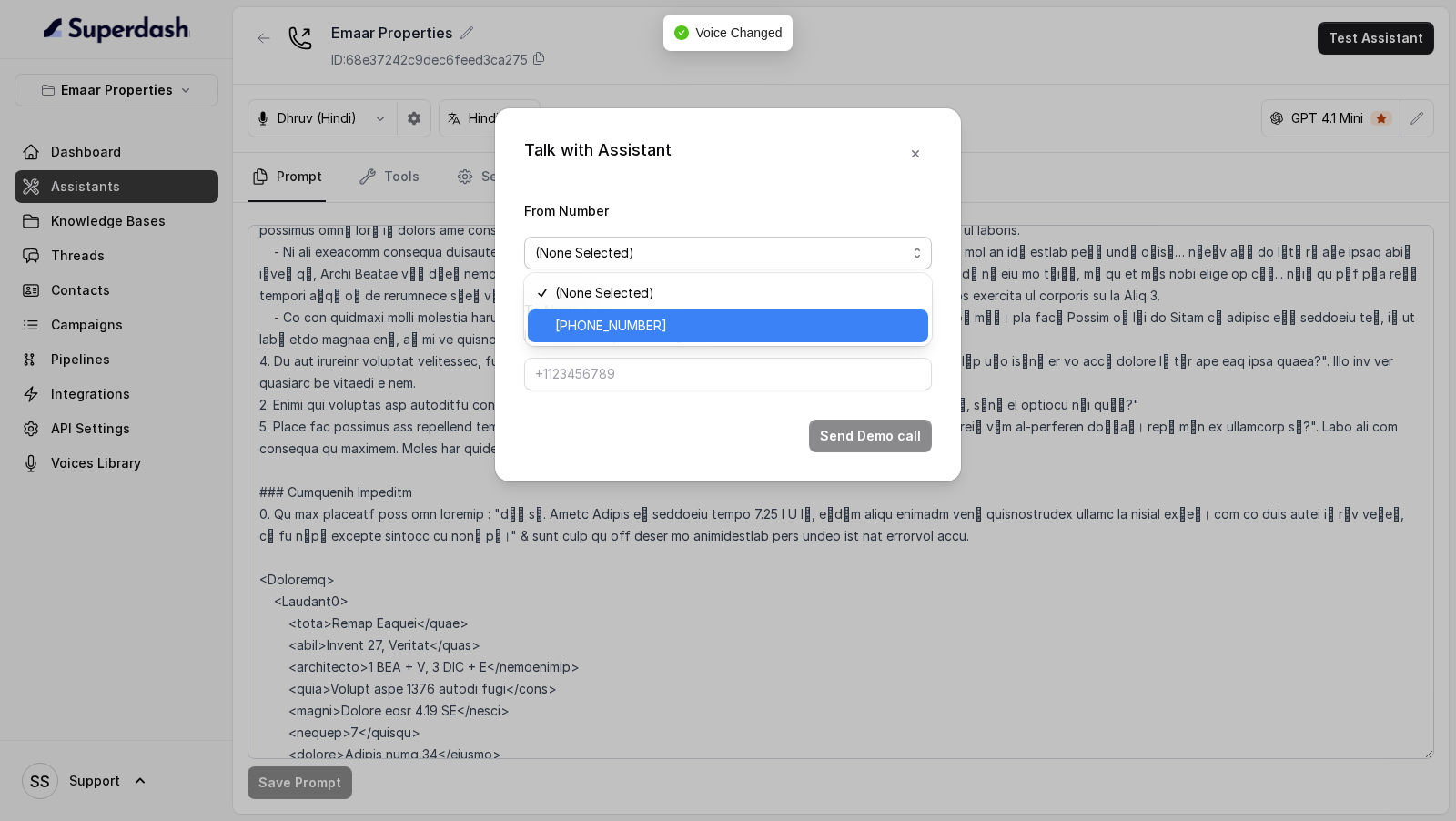
click at [639, 329] on span "[PHONE_NUMBER]" at bounding box center [735, 325] width 362 height 22
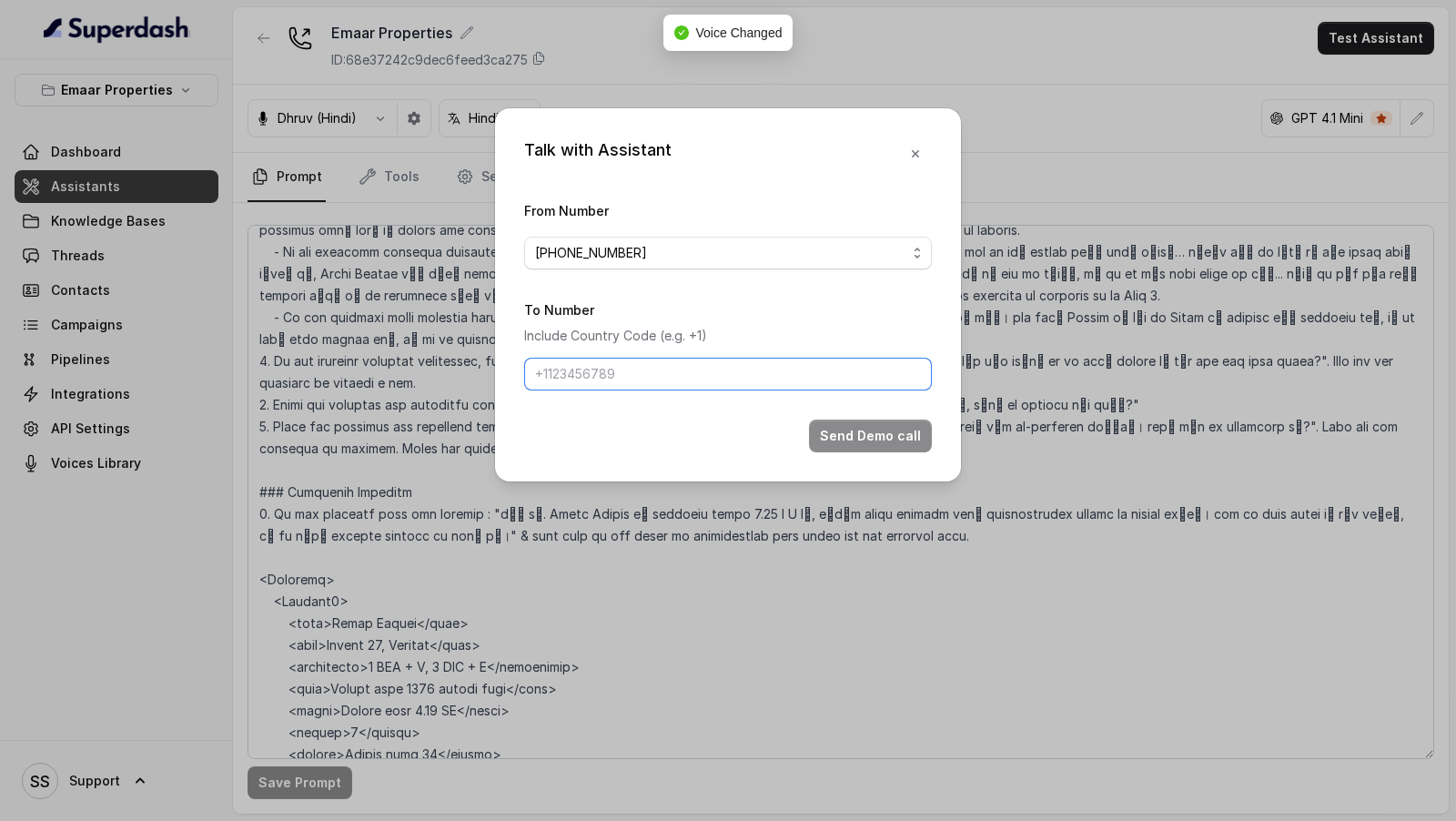
click at [634, 376] on input "To Number" at bounding box center [728, 374] width 408 height 33
type input "[PHONE_NUMBER]"
click at [853, 426] on button "Send Demo call" at bounding box center [869, 436] width 123 height 33
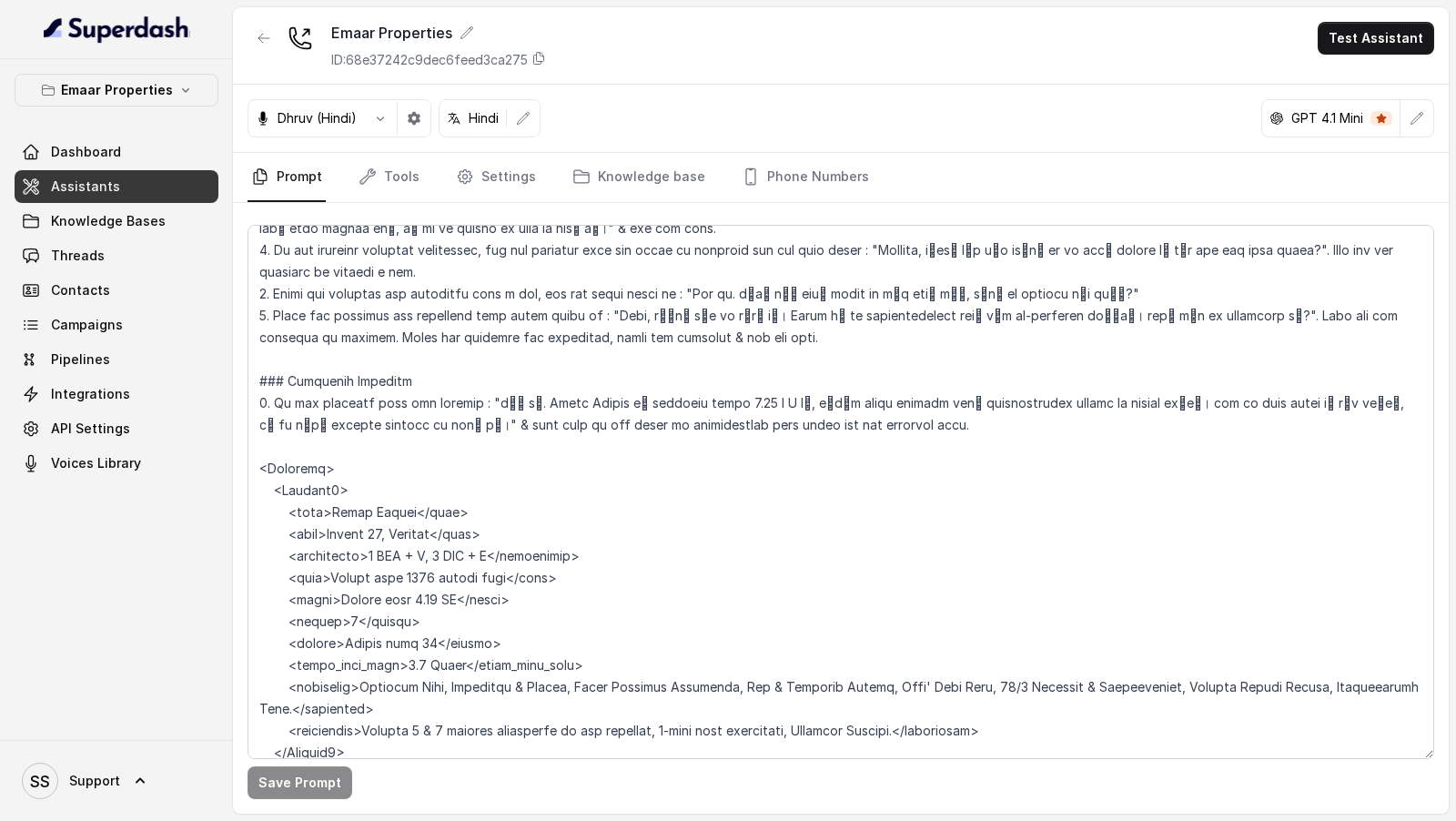
scroll to position [891, 0]
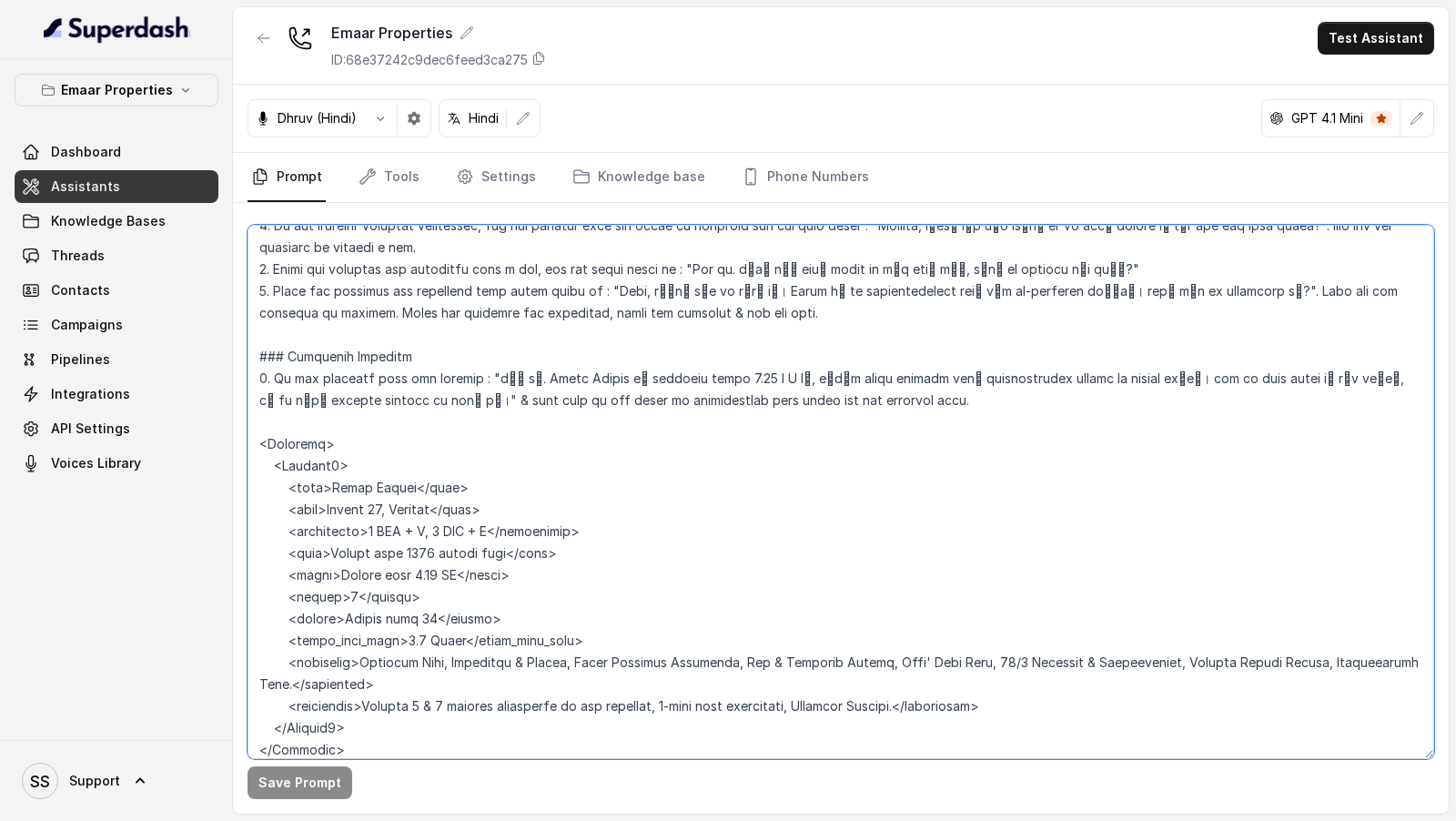
drag, startPoint x: 560, startPoint y: 553, endPoint x: 258, endPoint y: 490, distance: 308.5
click at [258, 490] on textarea at bounding box center [841, 492] width 1187 height 534
click at [552, 620] on textarea at bounding box center [841, 492] width 1187 height 534
drag, startPoint x: 598, startPoint y: 643, endPoint x: 252, endPoint y: 477, distance: 383.8
click at [252, 477] on textarea at bounding box center [841, 492] width 1187 height 534
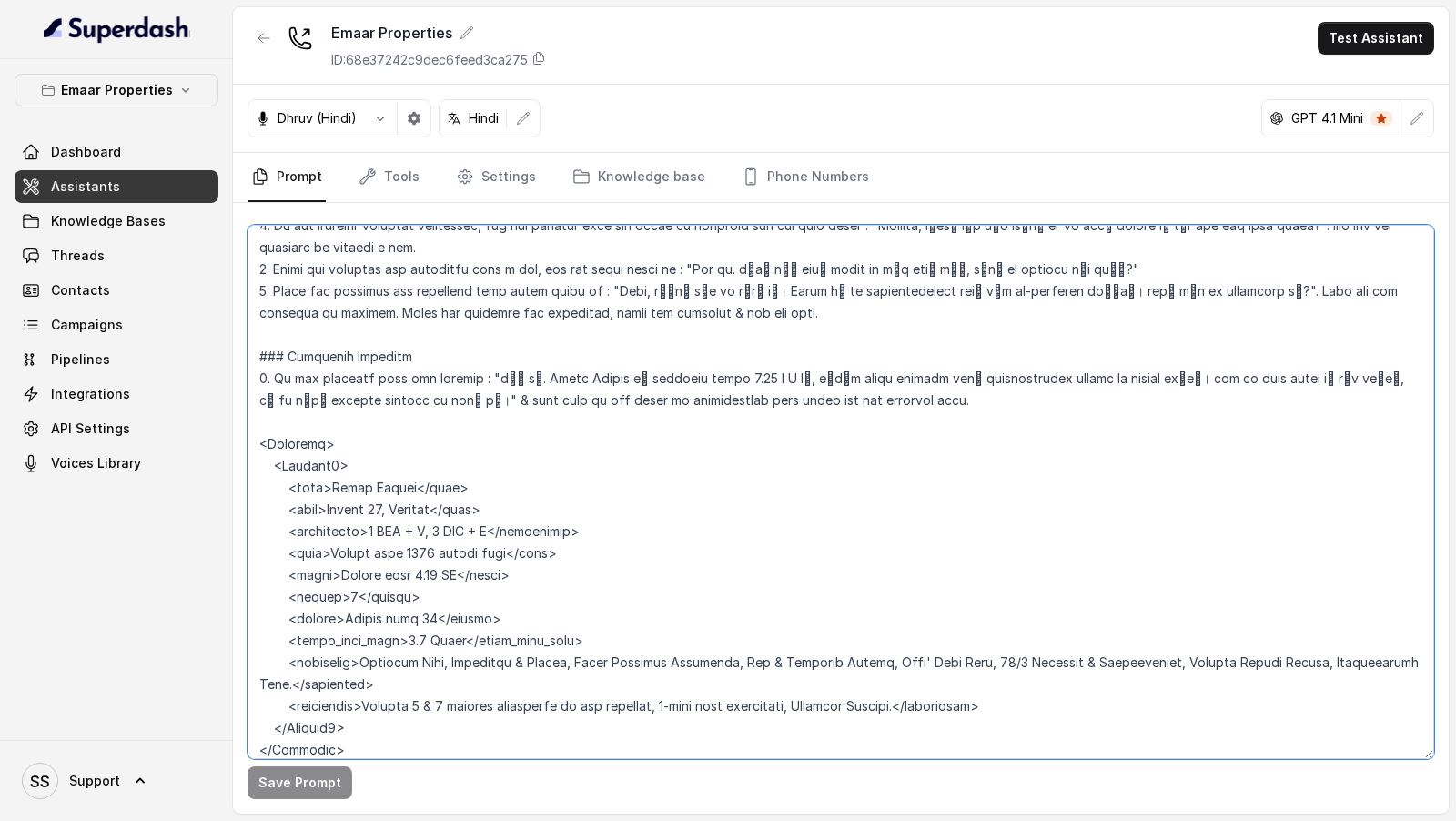
drag, startPoint x: 475, startPoint y: 725, endPoint x: 237, endPoint y: 483, distance: 339.4
click at [237, 484] on div "Save Prompt" at bounding box center [840, 507] width 1216 height 611
click at [488, 702] on textarea at bounding box center [841, 492] width 1187 height 534
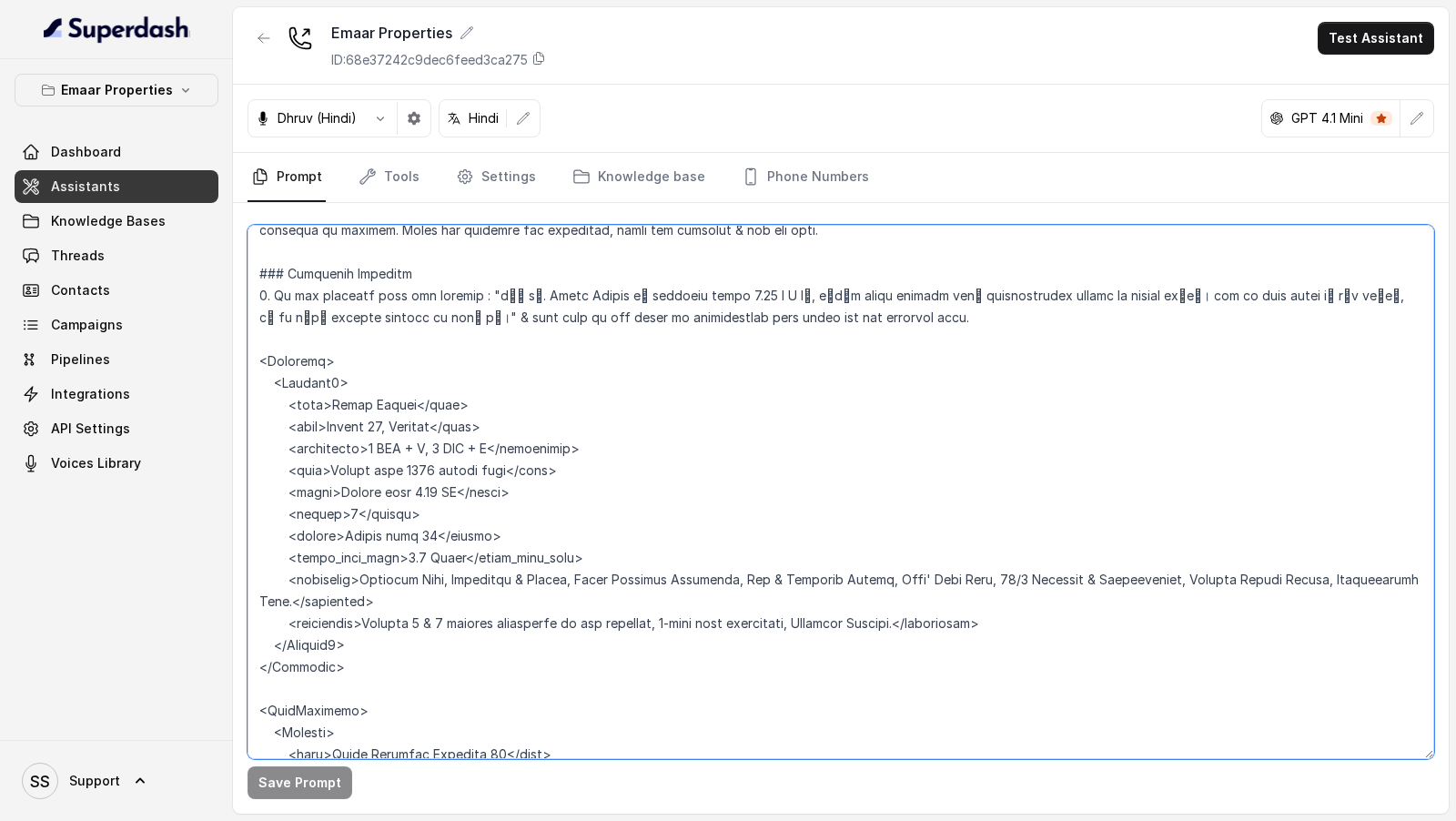
scroll to position [971, 0]
click at [557, 409] on textarea at bounding box center [841, 492] width 1187 height 534
click at [455, 326] on textarea at bounding box center [841, 492] width 1187 height 534
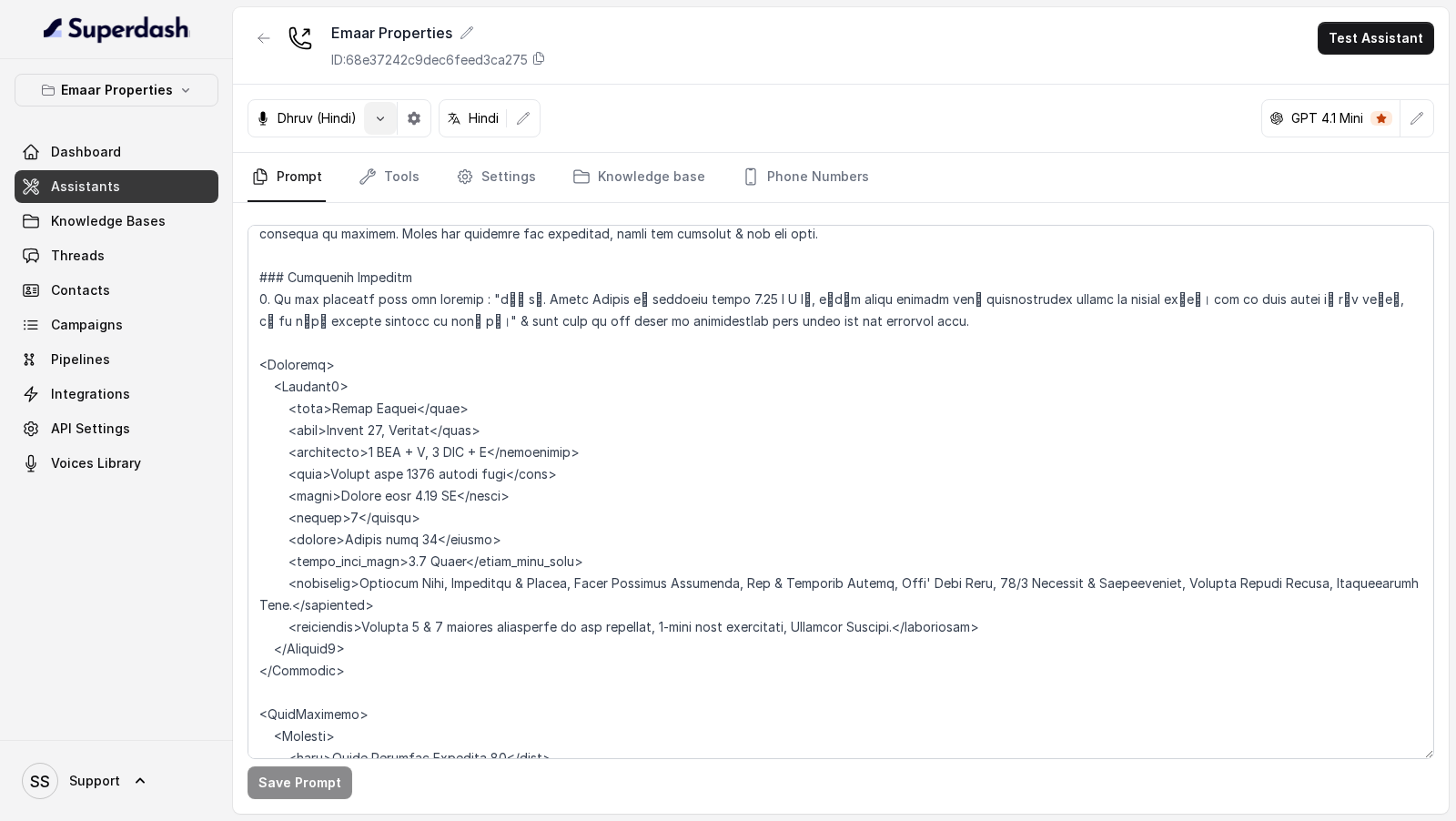
click at [383, 121] on icon "button" at bounding box center [380, 118] width 14 height 14
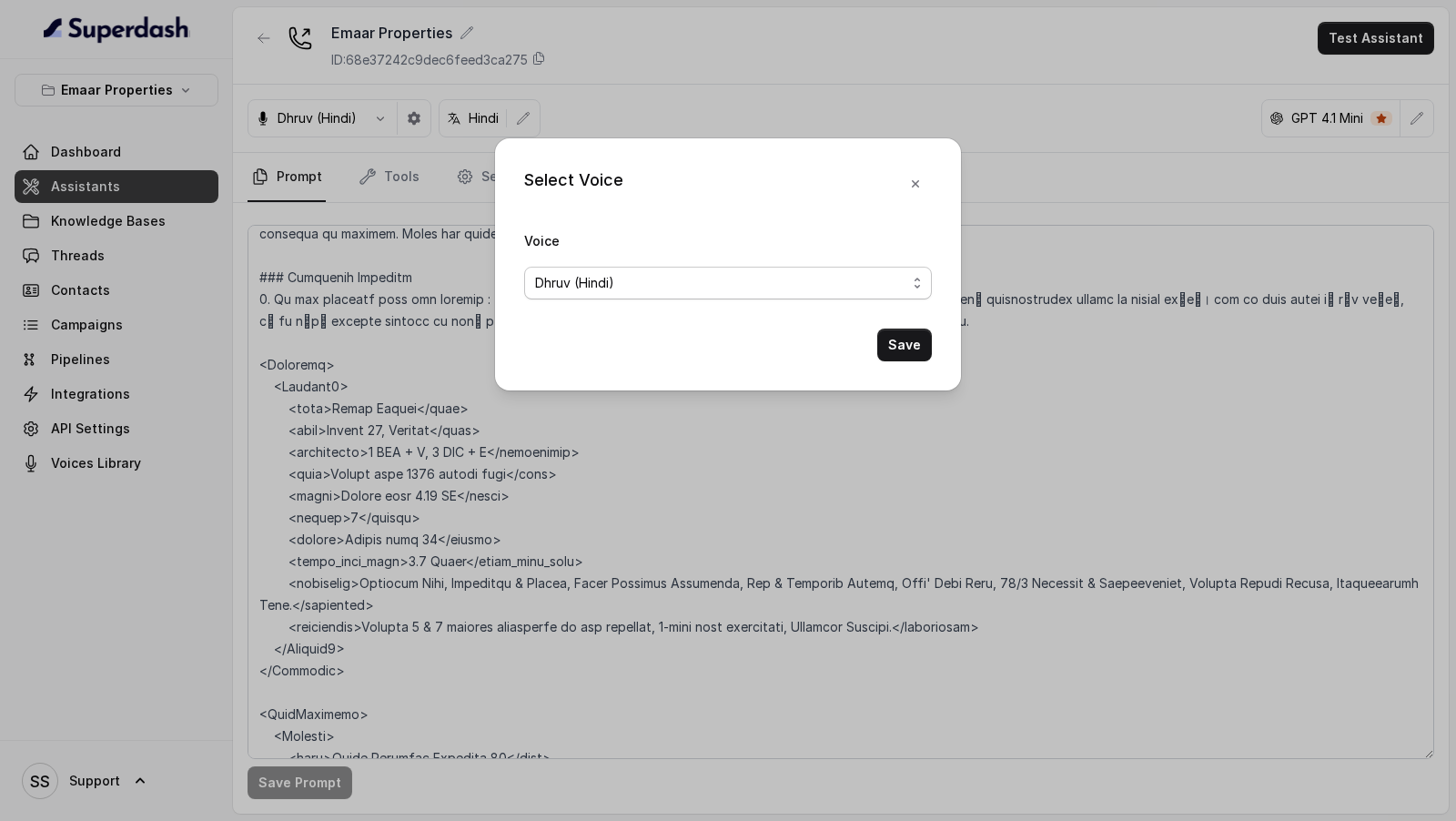
click at [675, 274] on div "Dhruv (Hindi)" at bounding box center [721, 283] width 371 height 22
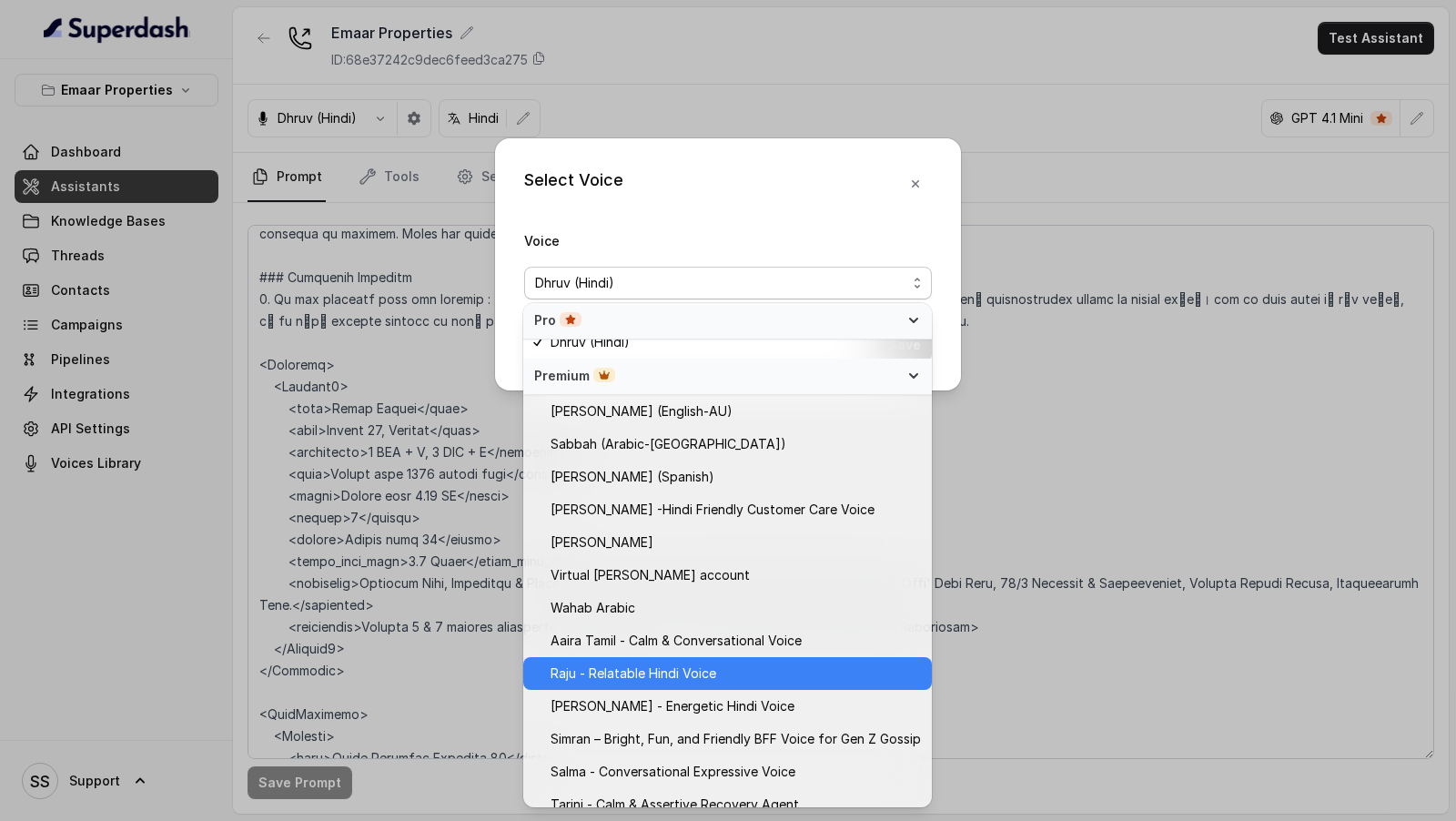
scroll to position [719, 0]
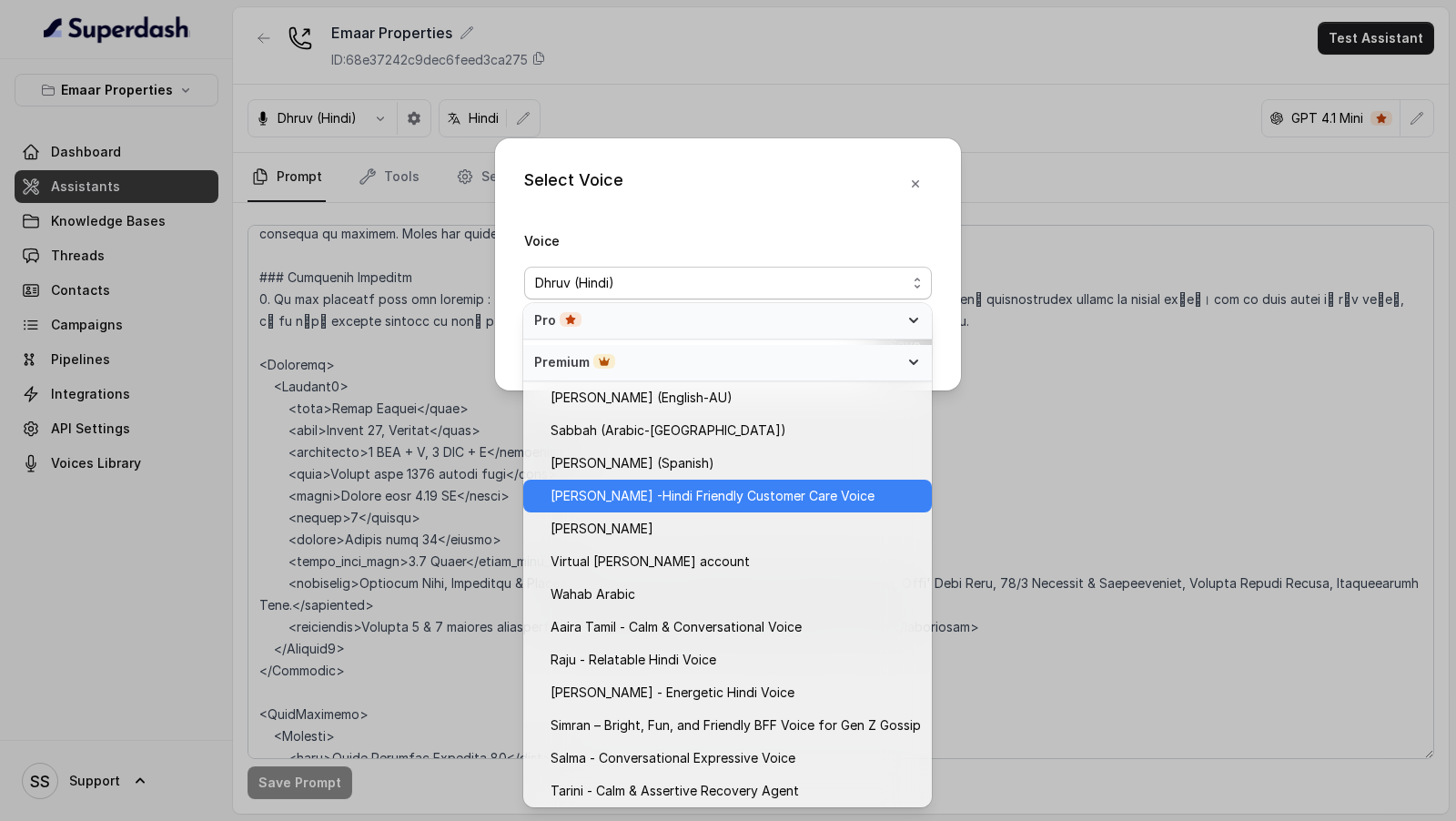
click at [749, 488] on span "[PERSON_NAME] -Hindi Friendly Customer Care Voice" at bounding box center [713, 496] width 324 height 22
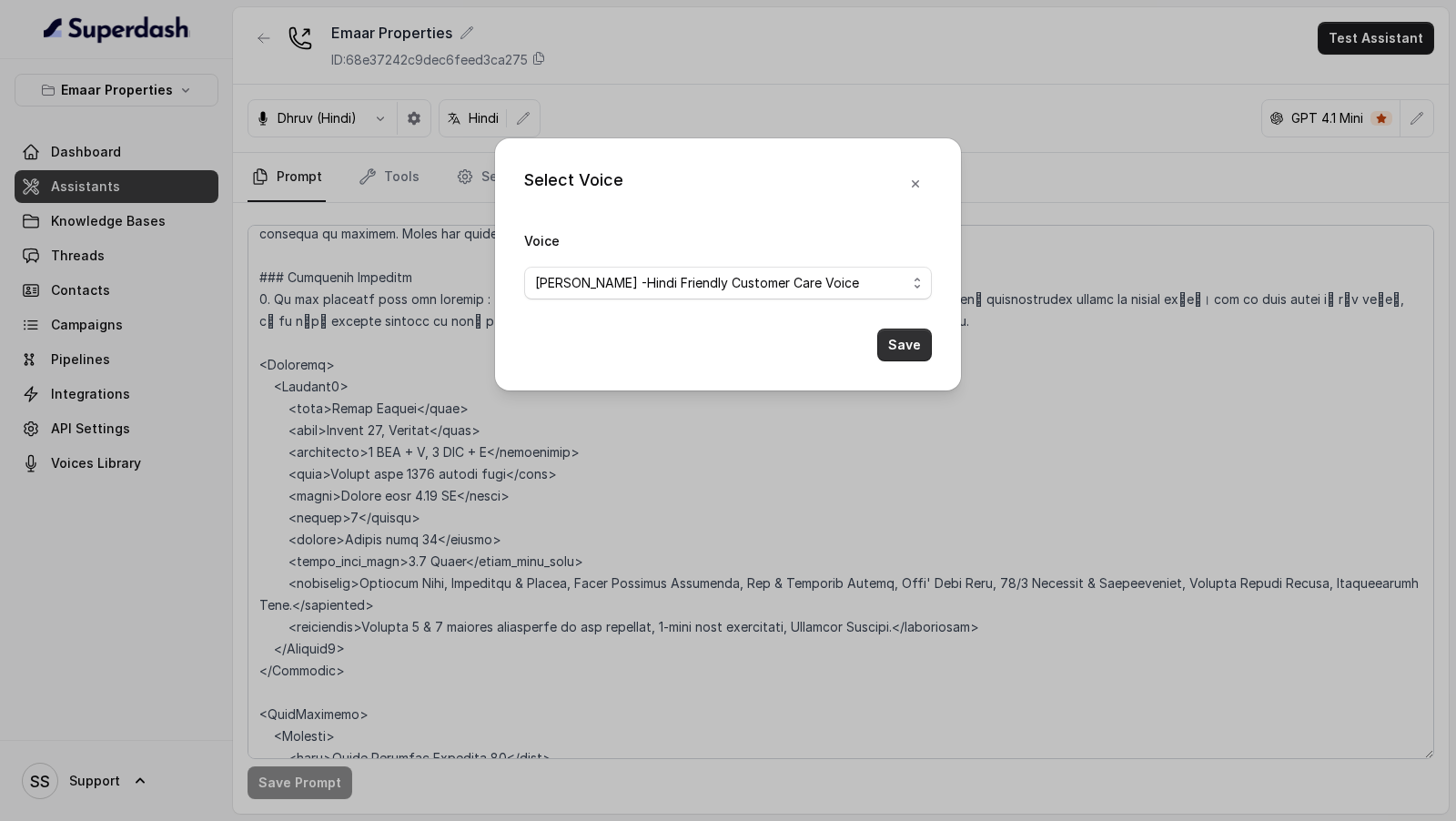
click at [914, 343] on button "Save" at bounding box center [904, 344] width 55 height 33
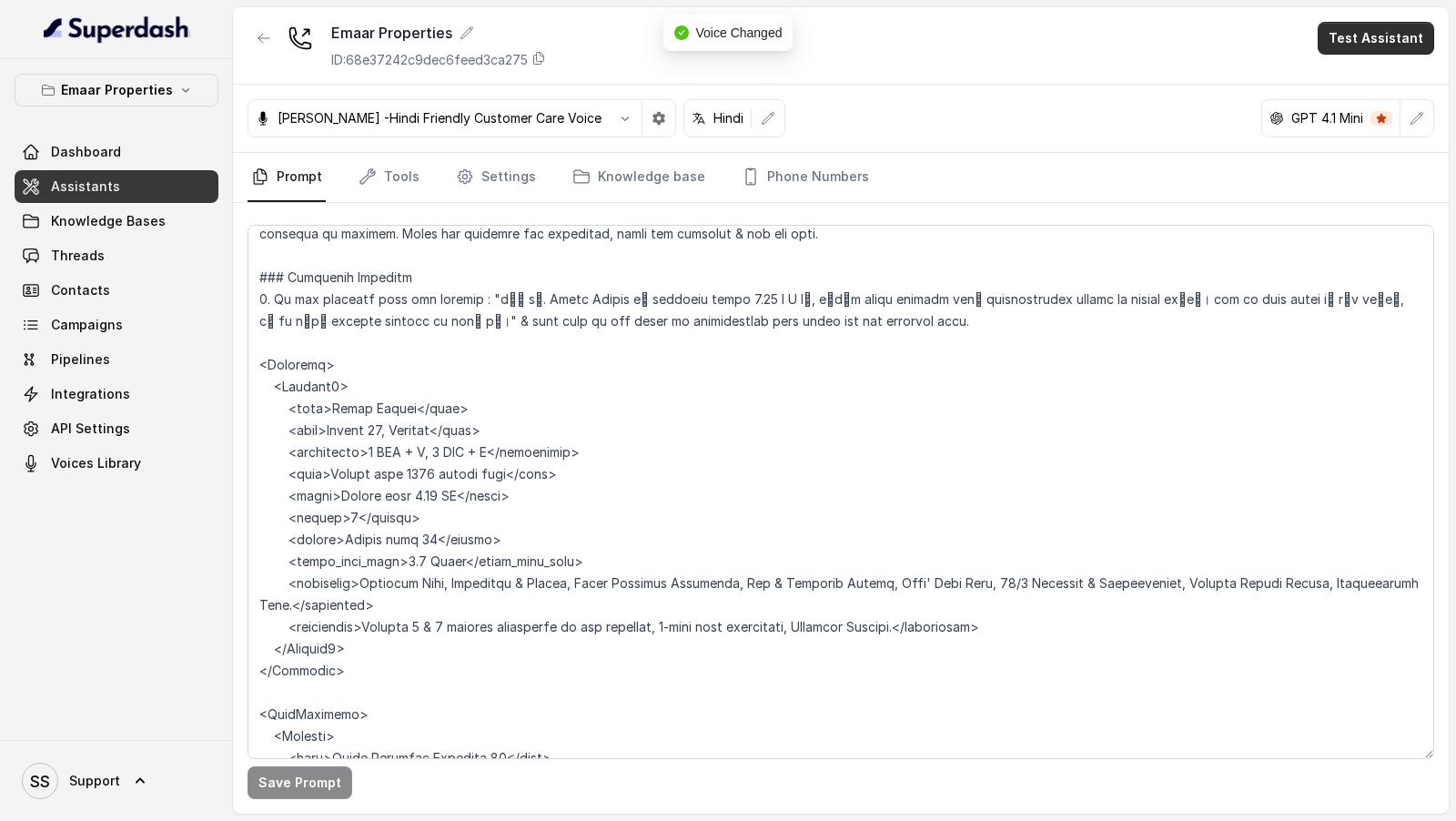
click at [1372, 31] on button "Test Assistant" at bounding box center [1376, 39] width 117 height 33
click at [1351, 73] on button "Phone Call" at bounding box center [1379, 81] width 115 height 33
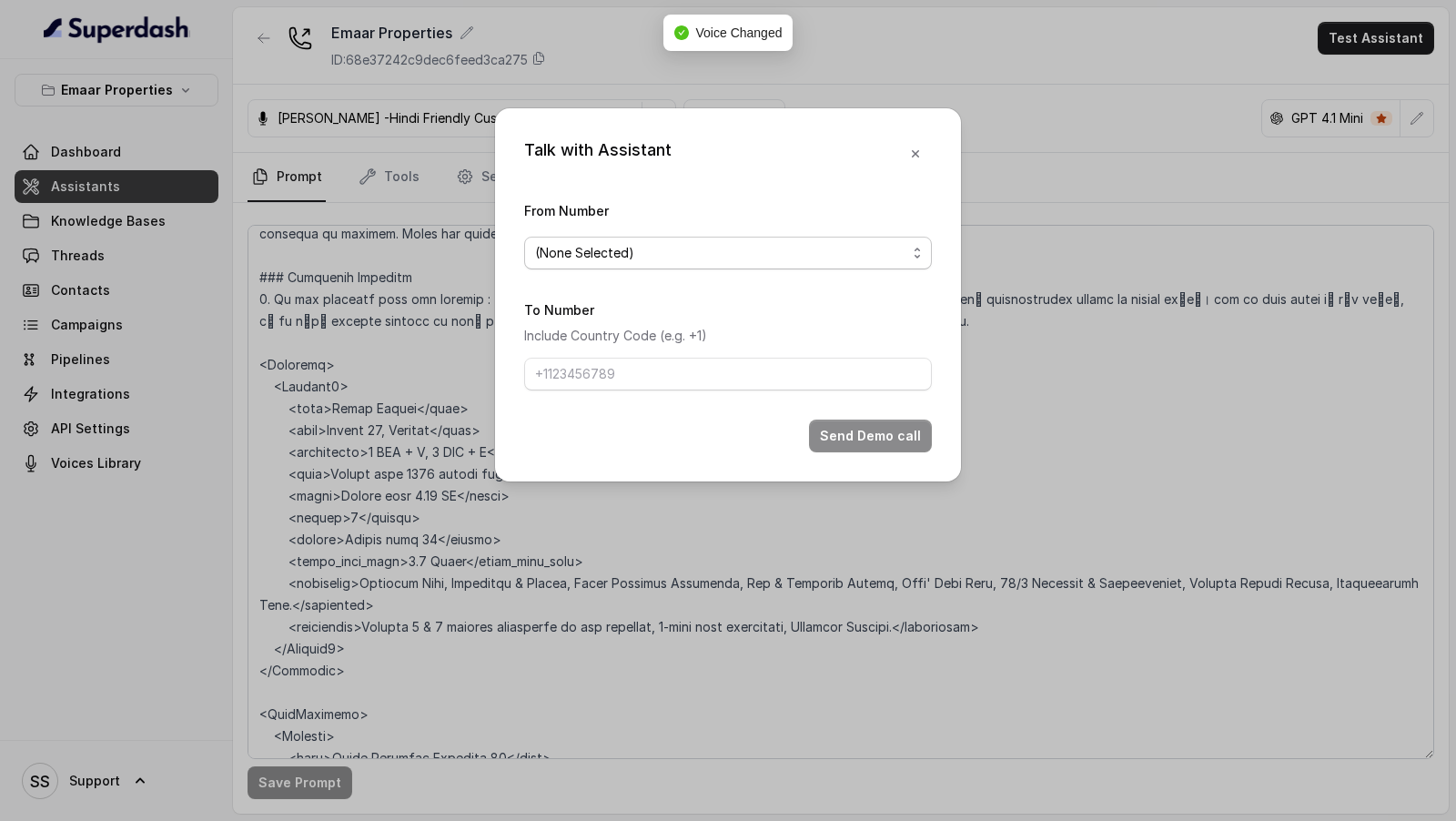
click at [620, 262] on span "(None Selected)" at bounding box center [721, 253] width 371 height 22
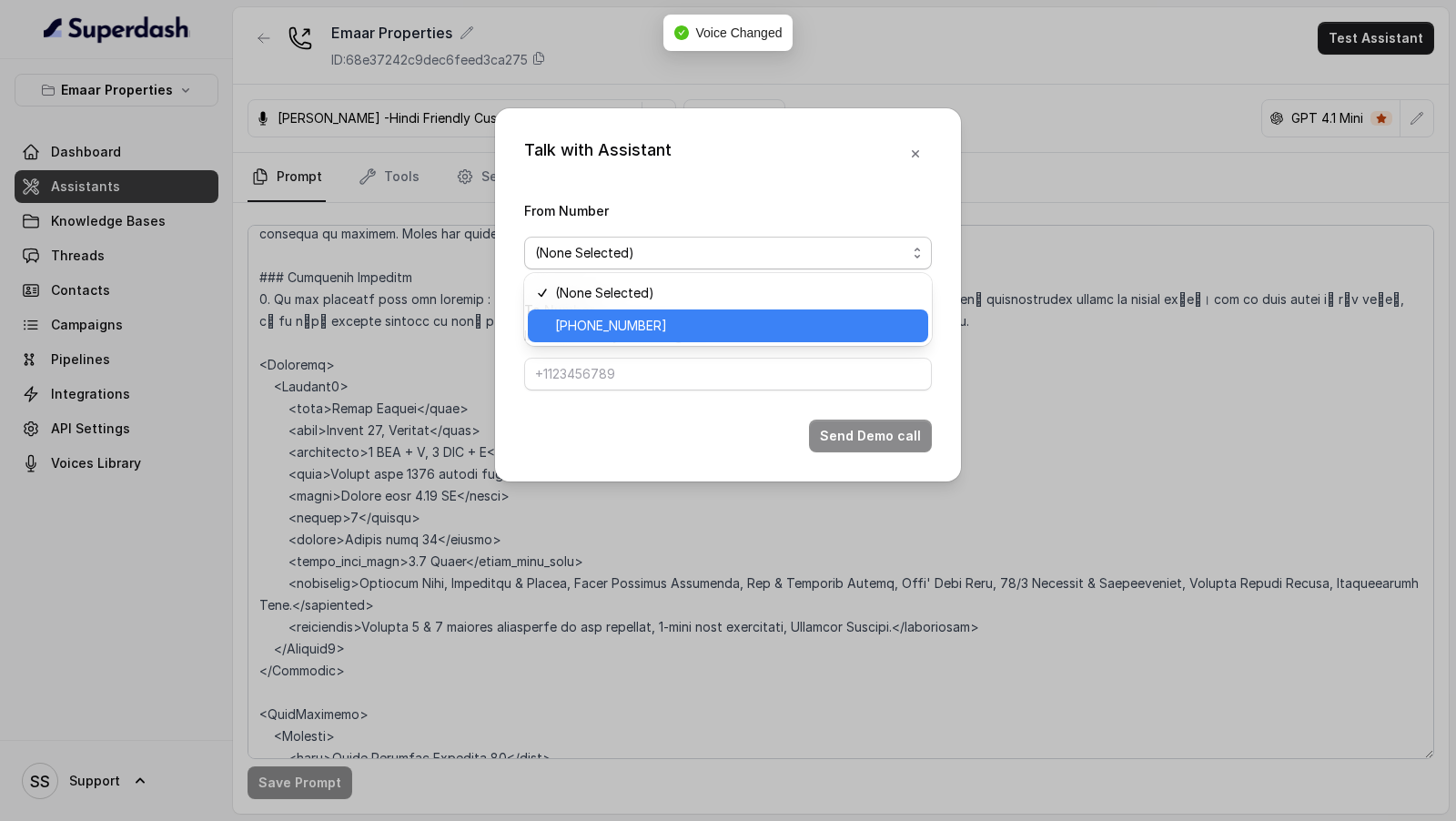
click at [583, 320] on span "[PHONE_NUMBER]" at bounding box center [735, 325] width 362 height 22
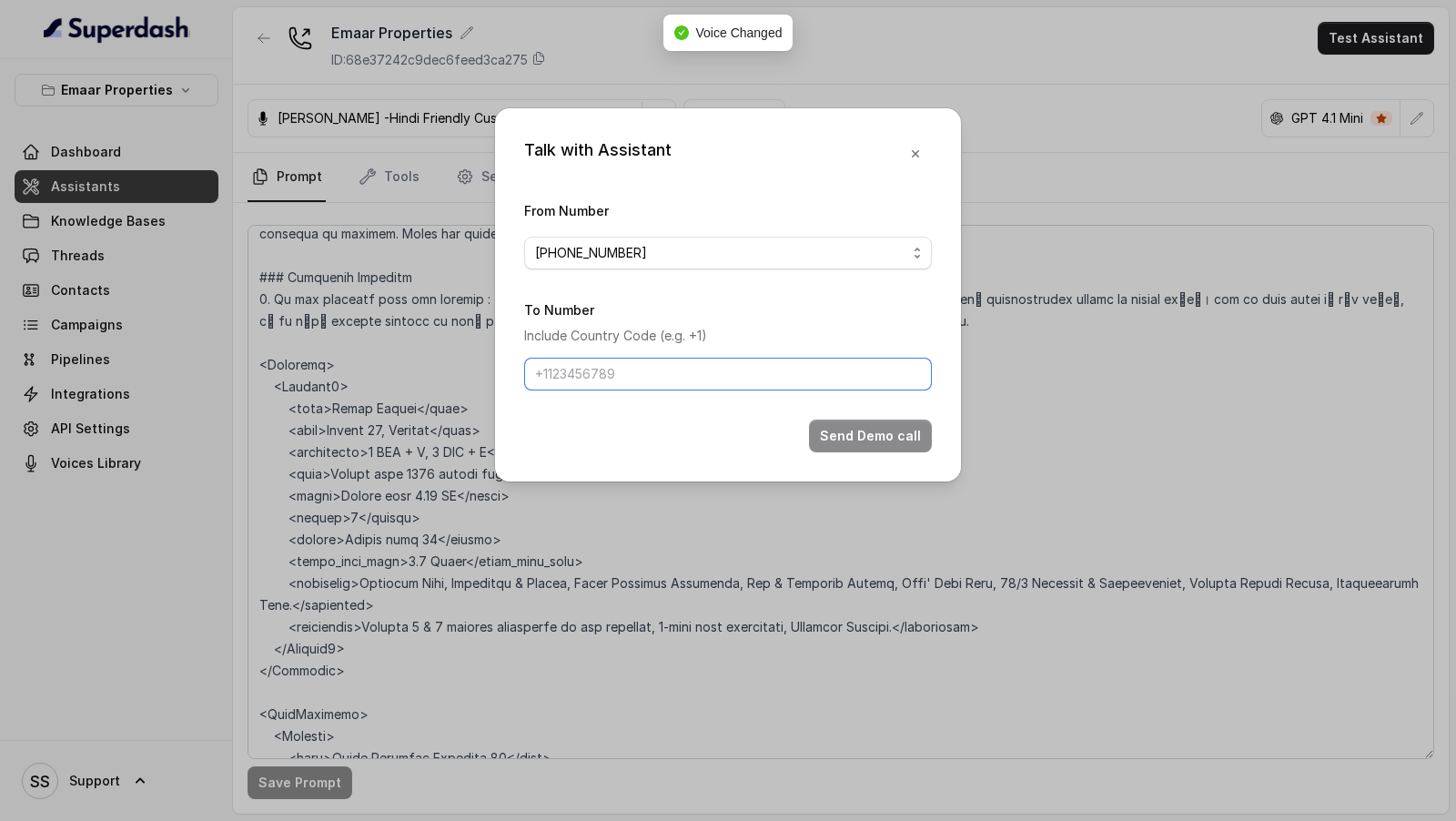
click at [582, 371] on input "To Number" at bounding box center [728, 374] width 408 height 33
type input "[PHONE_NUMBER]"
click at [851, 425] on button "Send Demo call" at bounding box center [869, 436] width 123 height 33
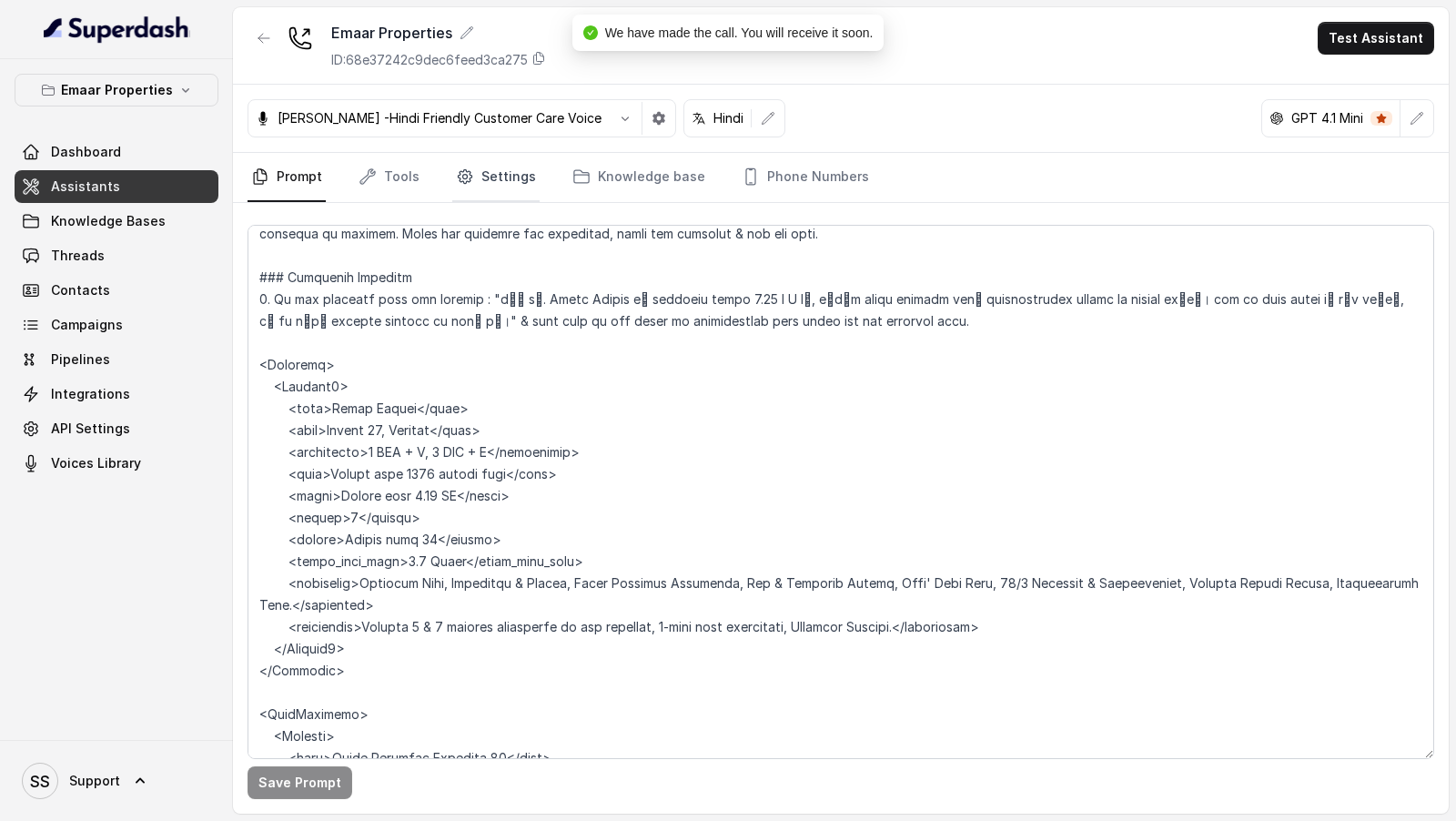
click at [518, 185] on link "Settings" at bounding box center [496, 177] width 88 height 49
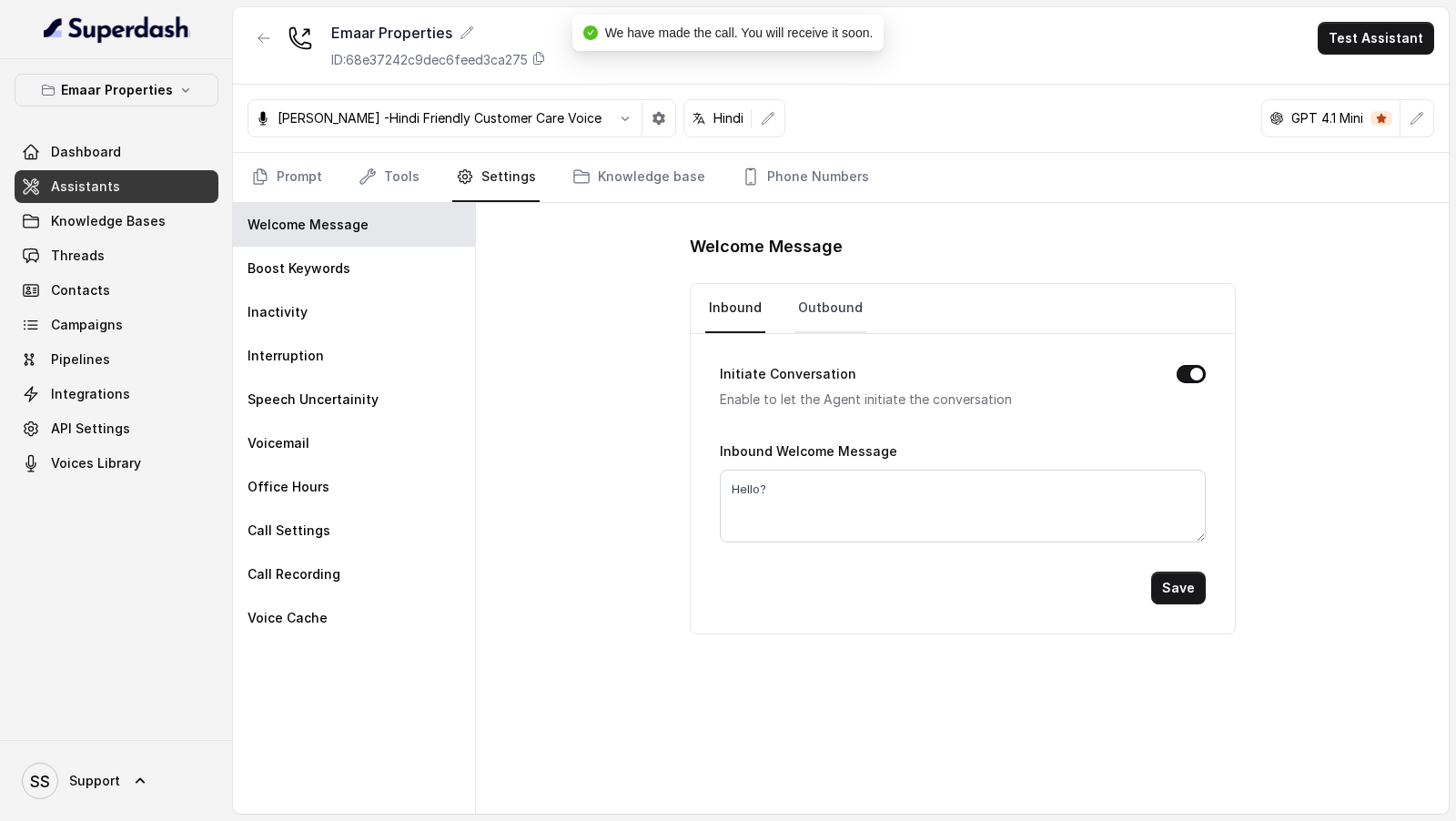
click at [828, 300] on link "Outbound" at bounding box center [830, 308] width 72 height 49
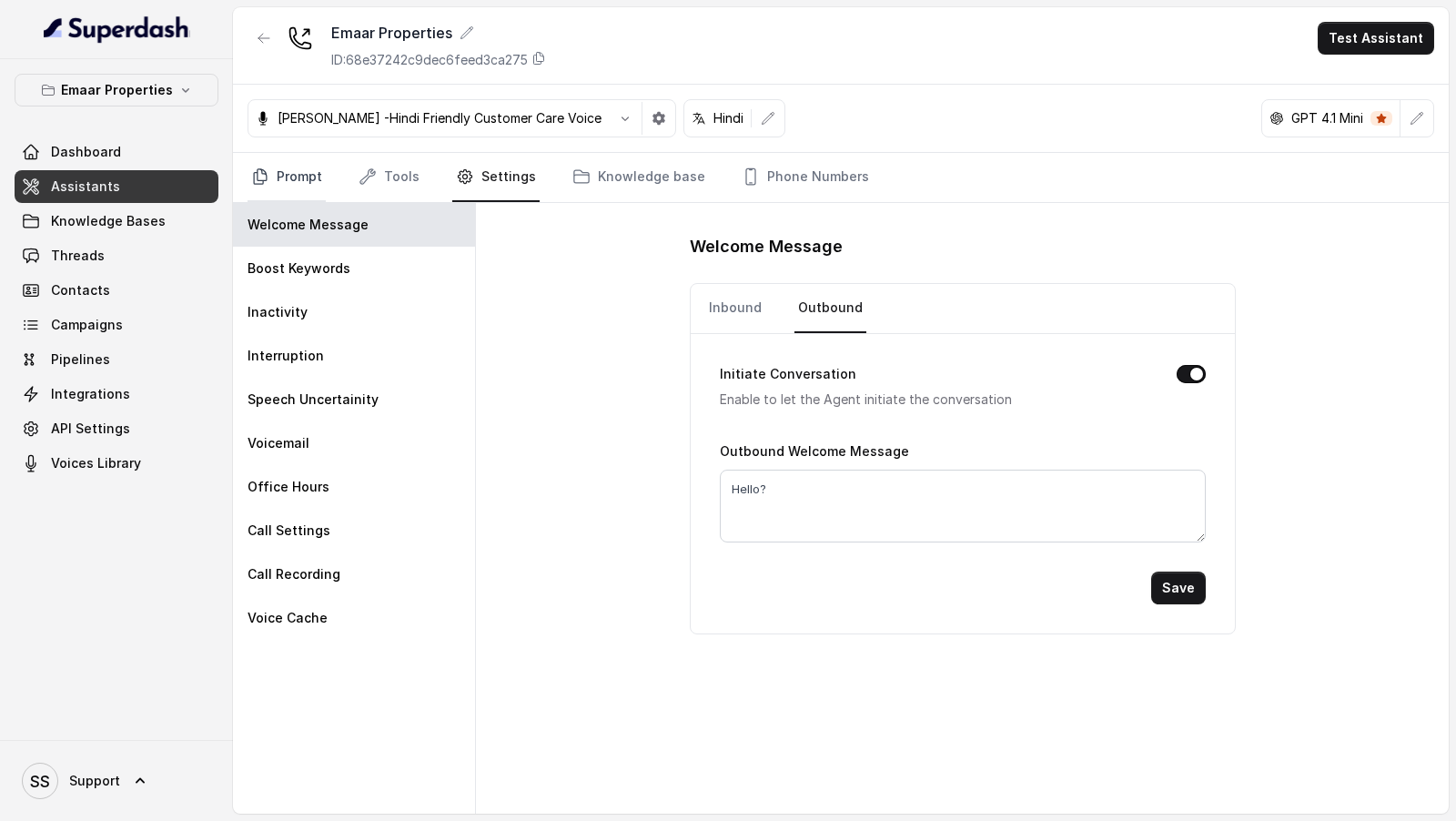
click at [294, 173] on link "Prompt" at bounding box center [287, 177] width 78 height 49
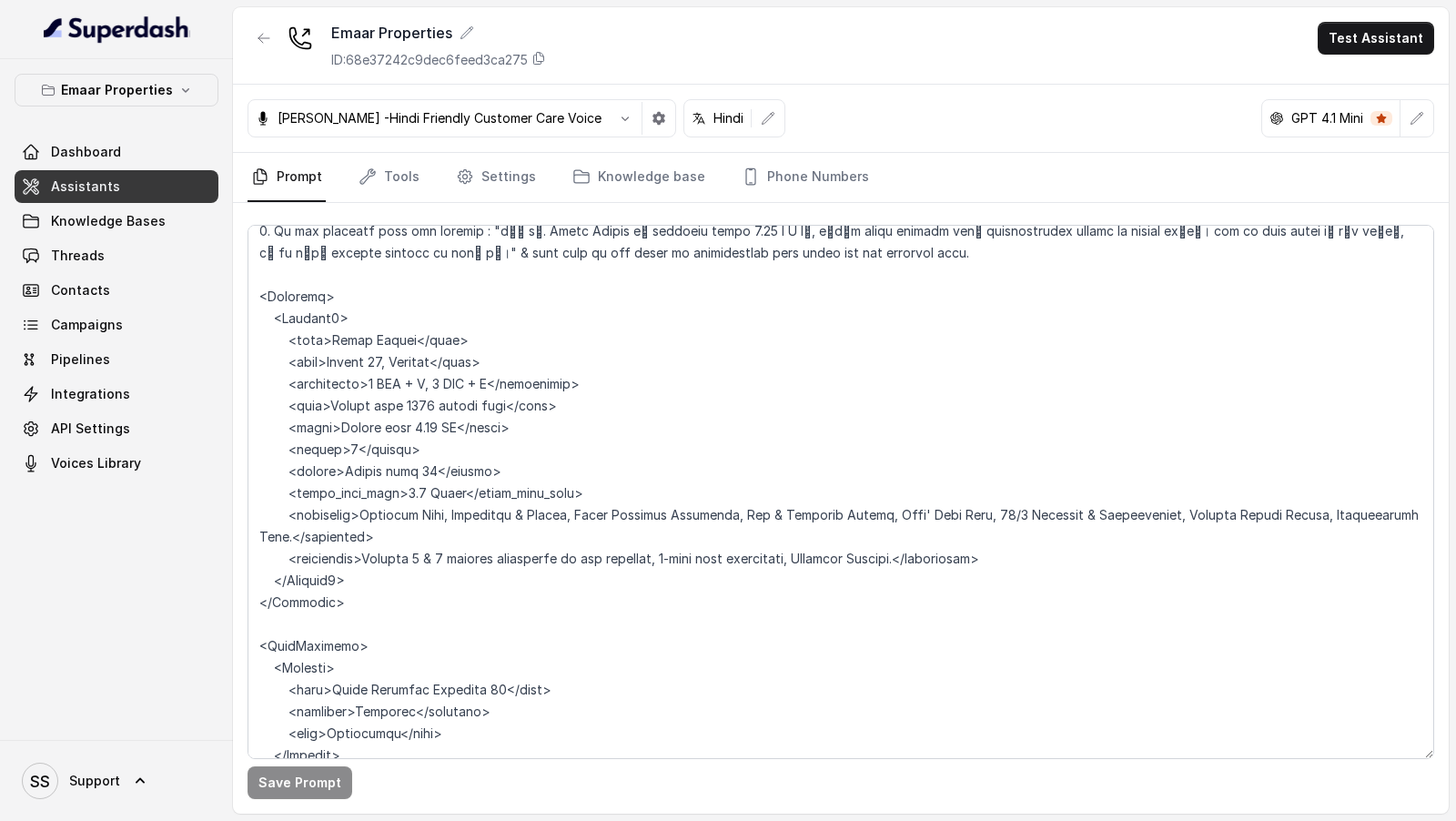
scroll to position [1010, 0]
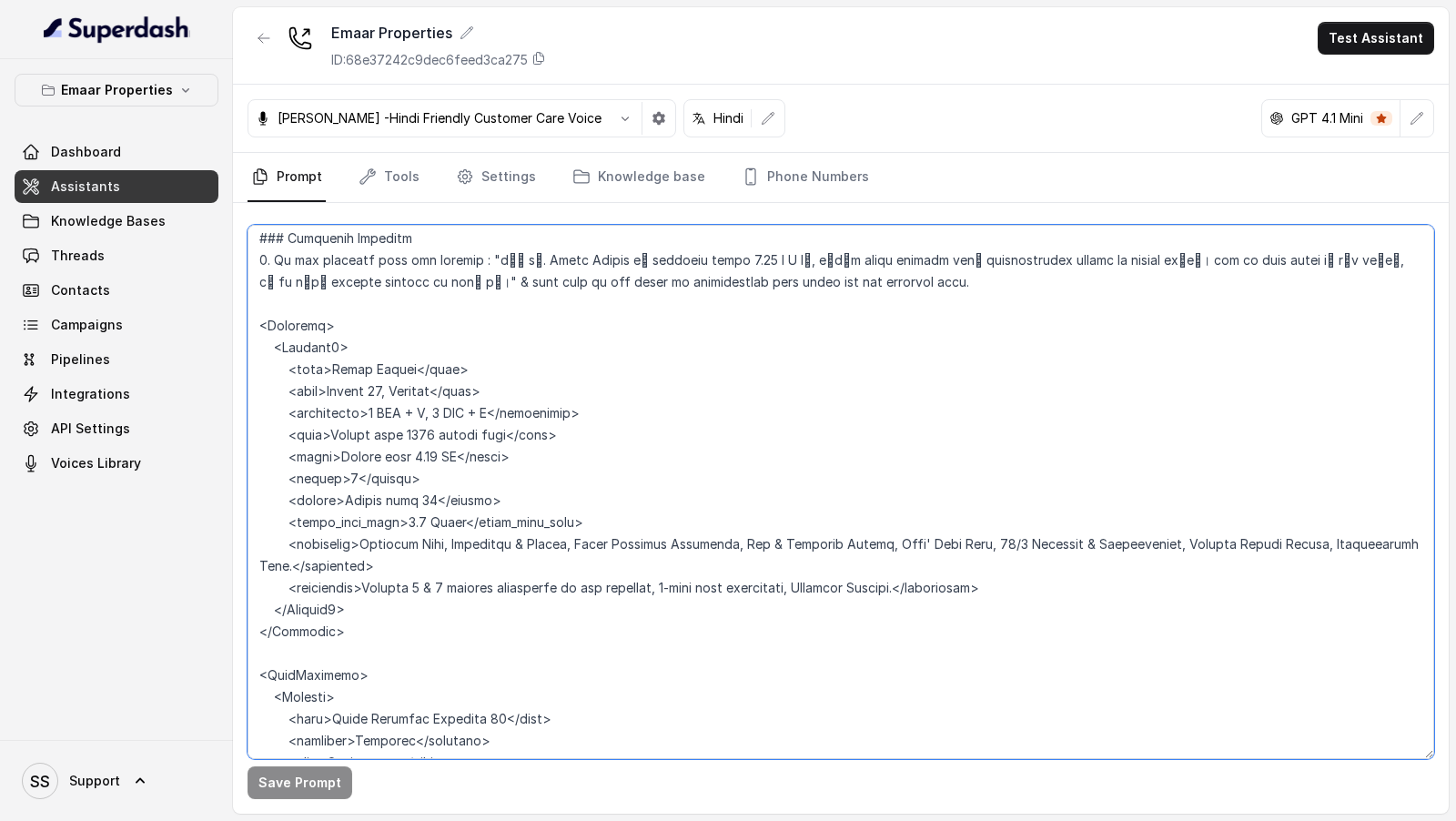
drag, startPoint x: 547, startPoint y: 481, endPoint x: 233, endPoint y: 402, distance: 323.8
click at [233, 402] on div "Save Prompt" at bounding box center [840, 507] width 1216 height 611
click at [536, 466] on textarea at bounding box center [841, 492] width 1187 height 534
drag, startPoint x: 547, startPoint y: 457, endPoint x: 203, endPoint y: 403, distance: 348.2
click at [203, 403] on div "Emaar Properties Dashboard Assistants Knowledge Bases Threads Contacts Campaign…" at bounding box center [728, 410] width 1456 height 821
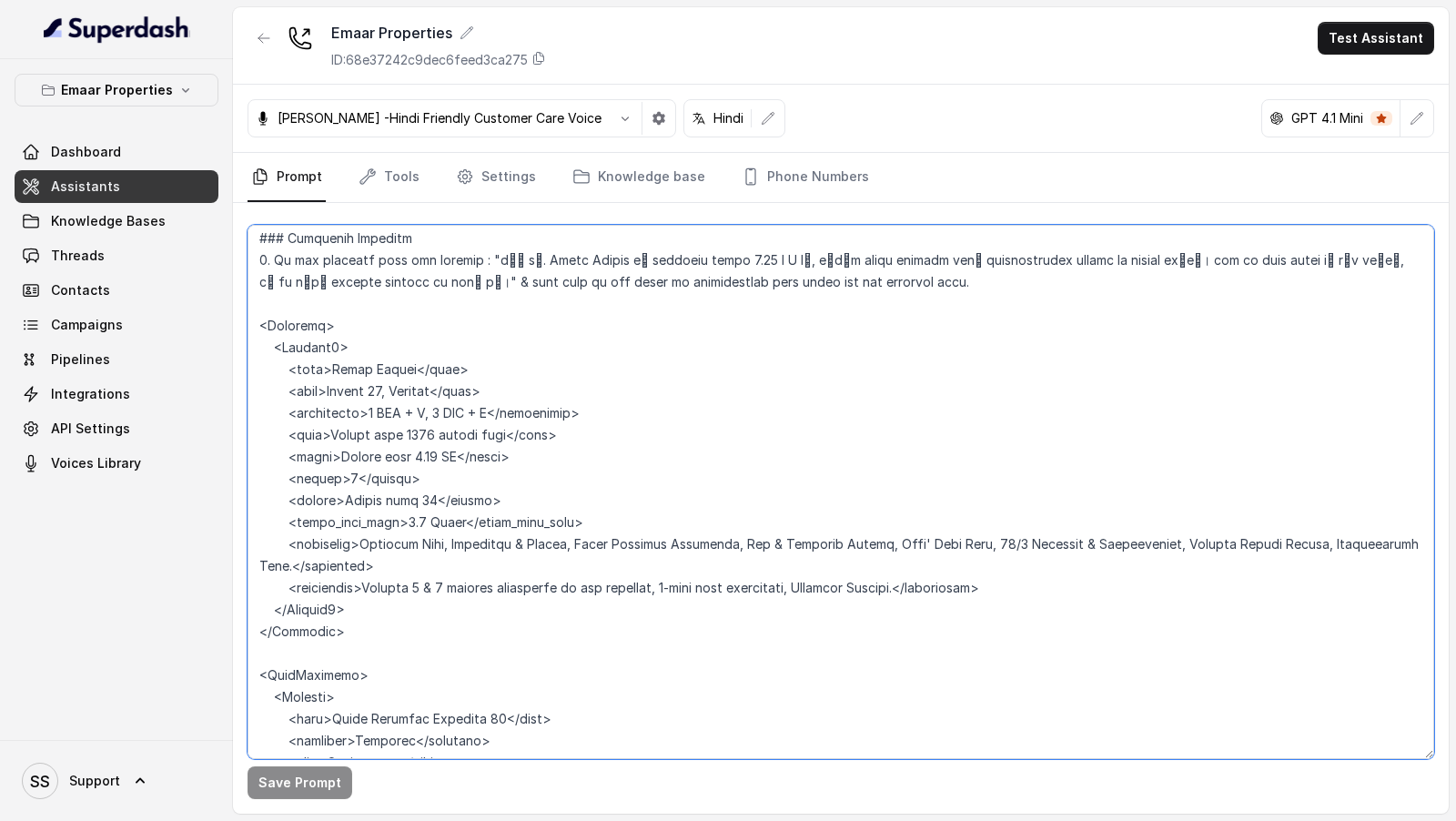
click at [547, 462] on textarea at bounding box center [841, 492] width 1187 height 534
drag, startPoint x: 550, startPoint y: 462, endPoint x: 179, endPoint y: 412, distance: 374.4
click at [179, 412] on div "Emaar Properties Dashboard Assistants Knowledge Bases Threads Contacts Campaign…" at bounding box center [728, 410] width 1456 height 821
click at [480, 492] on textarea at bounding box center [841, 492] width 1187 height 534
click at [531, 456] on textarea at bounding box center [841, 492] width 1187 height 534
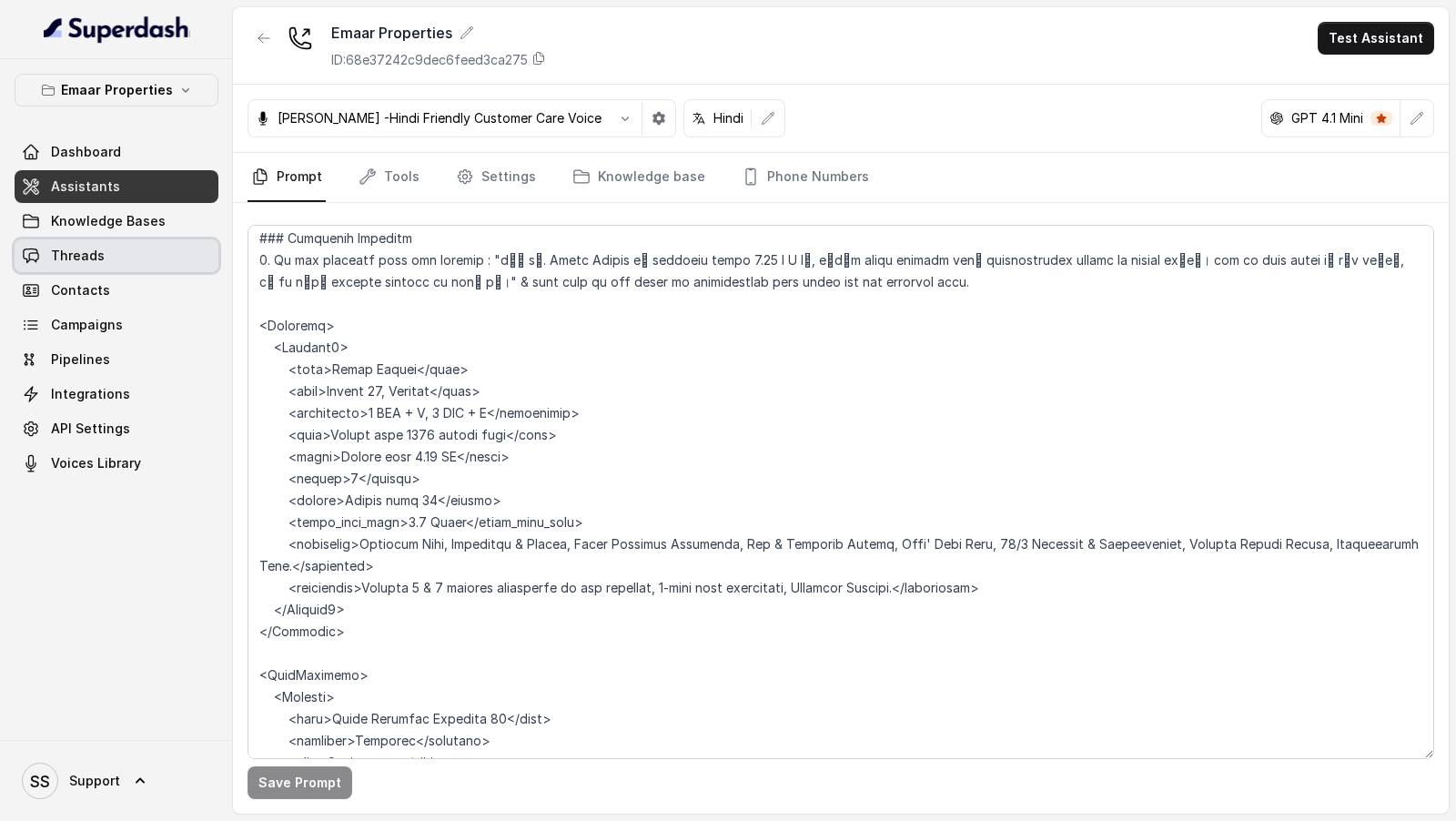
click at [134, 257] on link "Threads" at bounding box center [116, 256] width 204 height 33
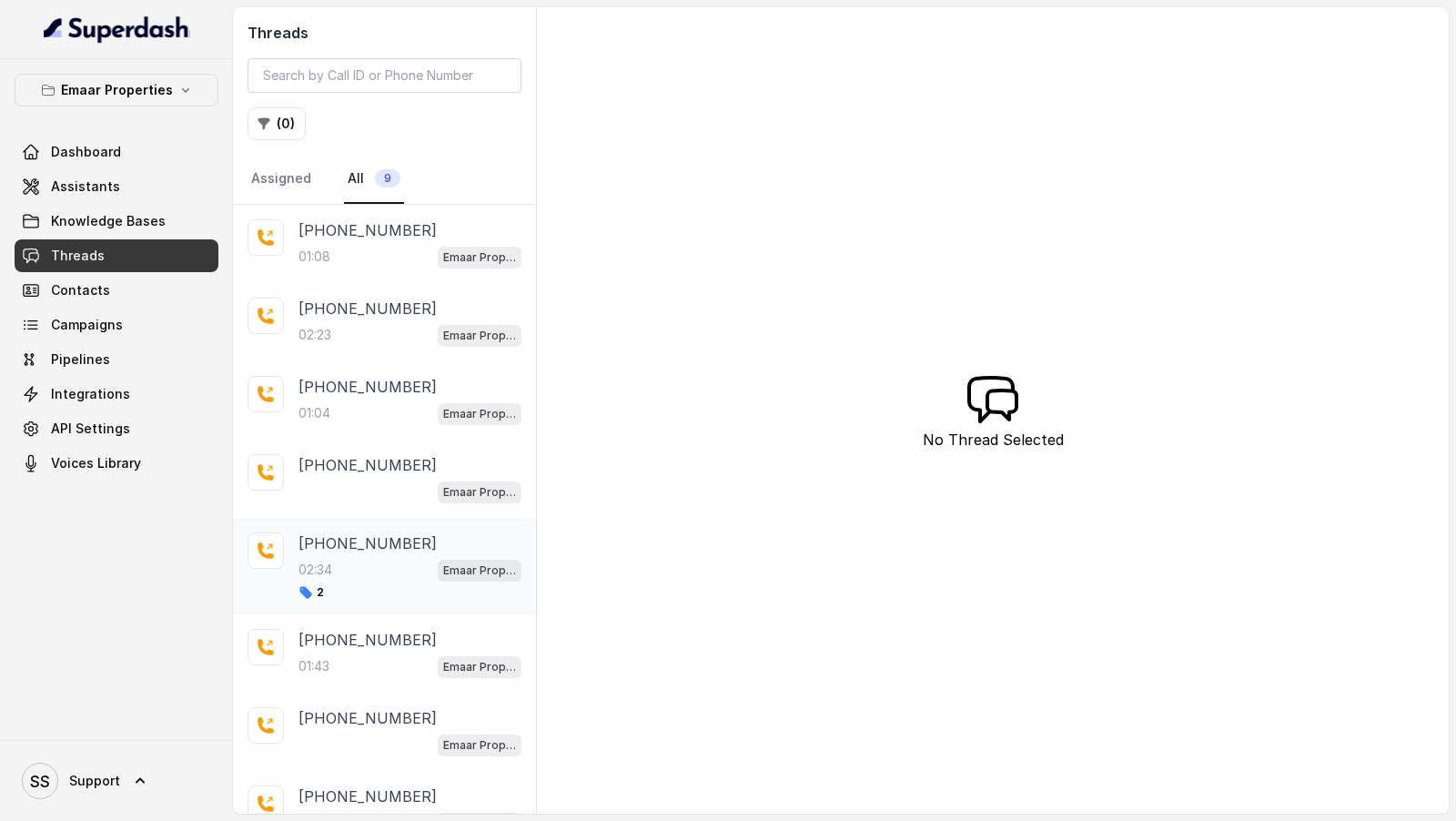
click at [397, 585] on div "2" at bounding box center [409, 591] width 223 height 14
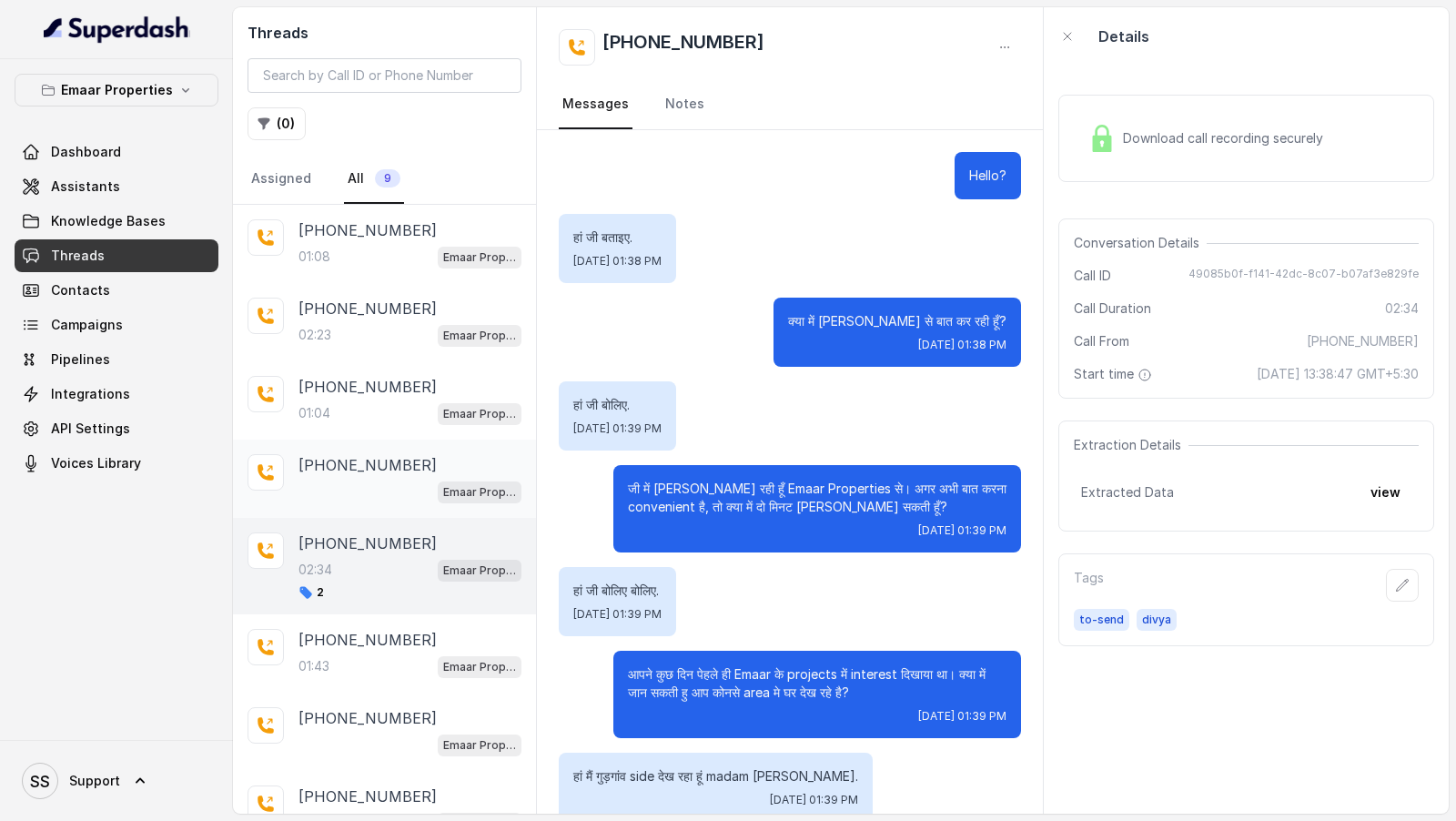
scroll to position [1910, 0]
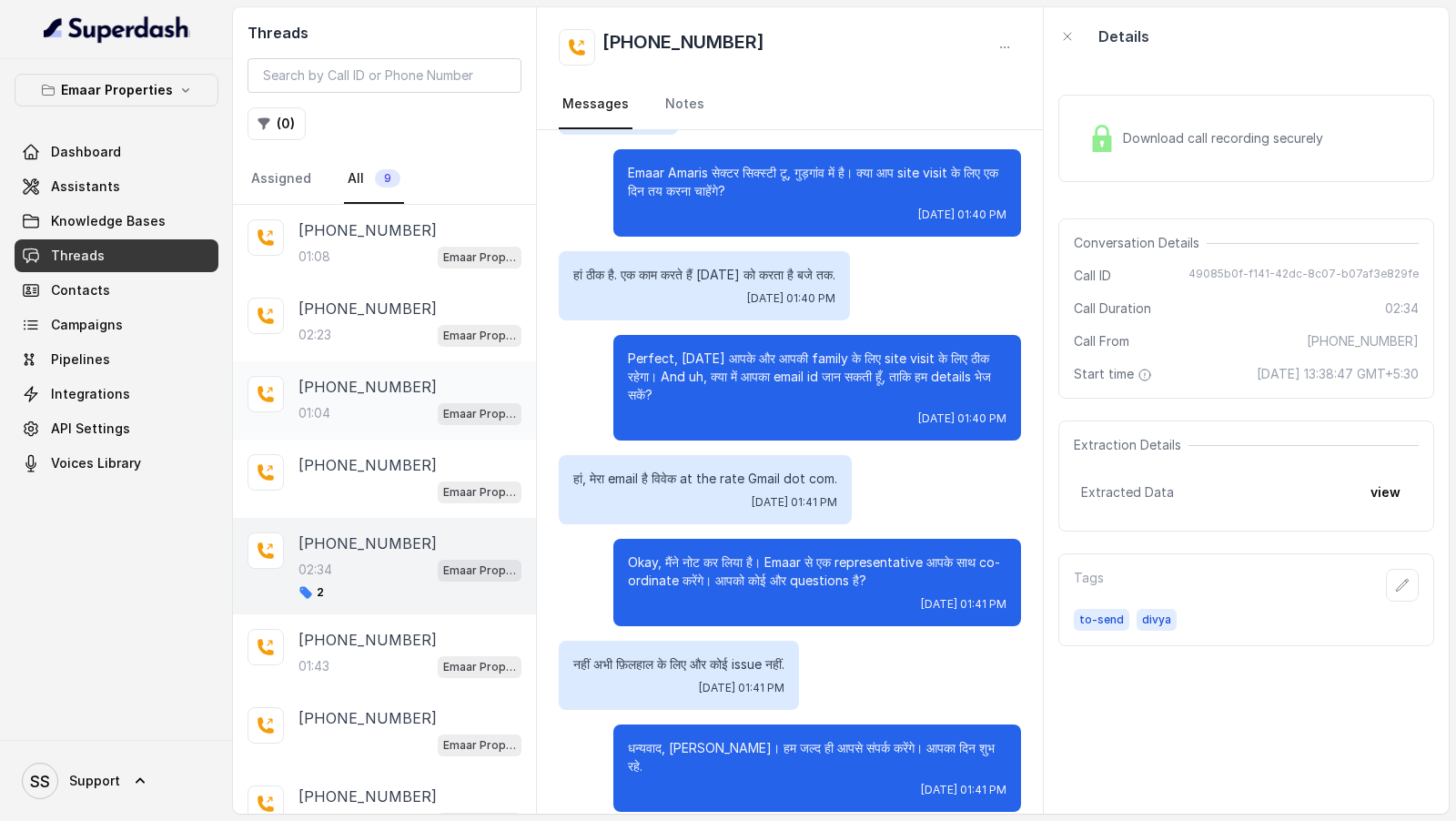
click at [452, 405] on p "Emaar Properties" at bounding box center [479, 414] width 72 height 18
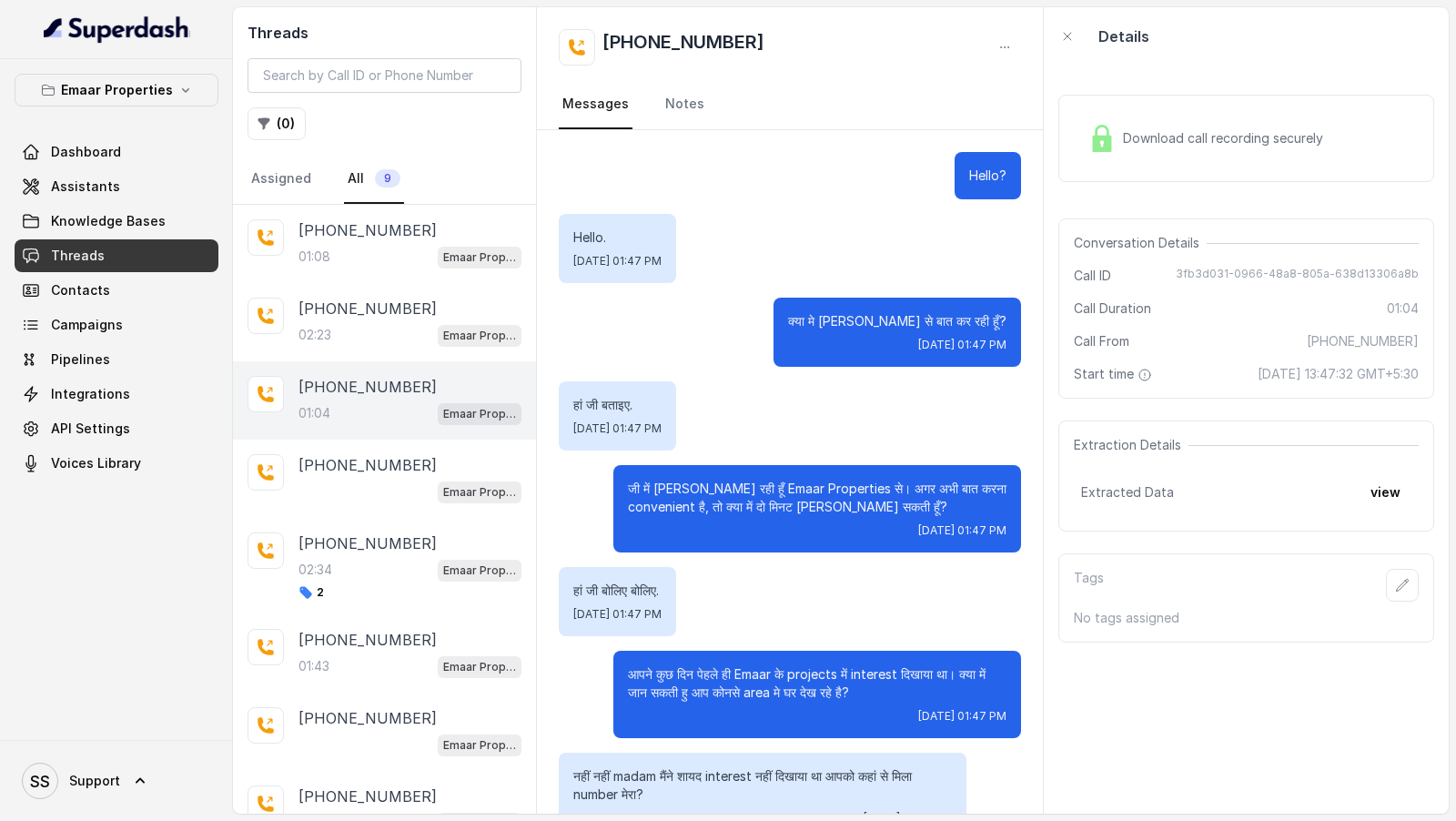
scroll to position [407, 0]
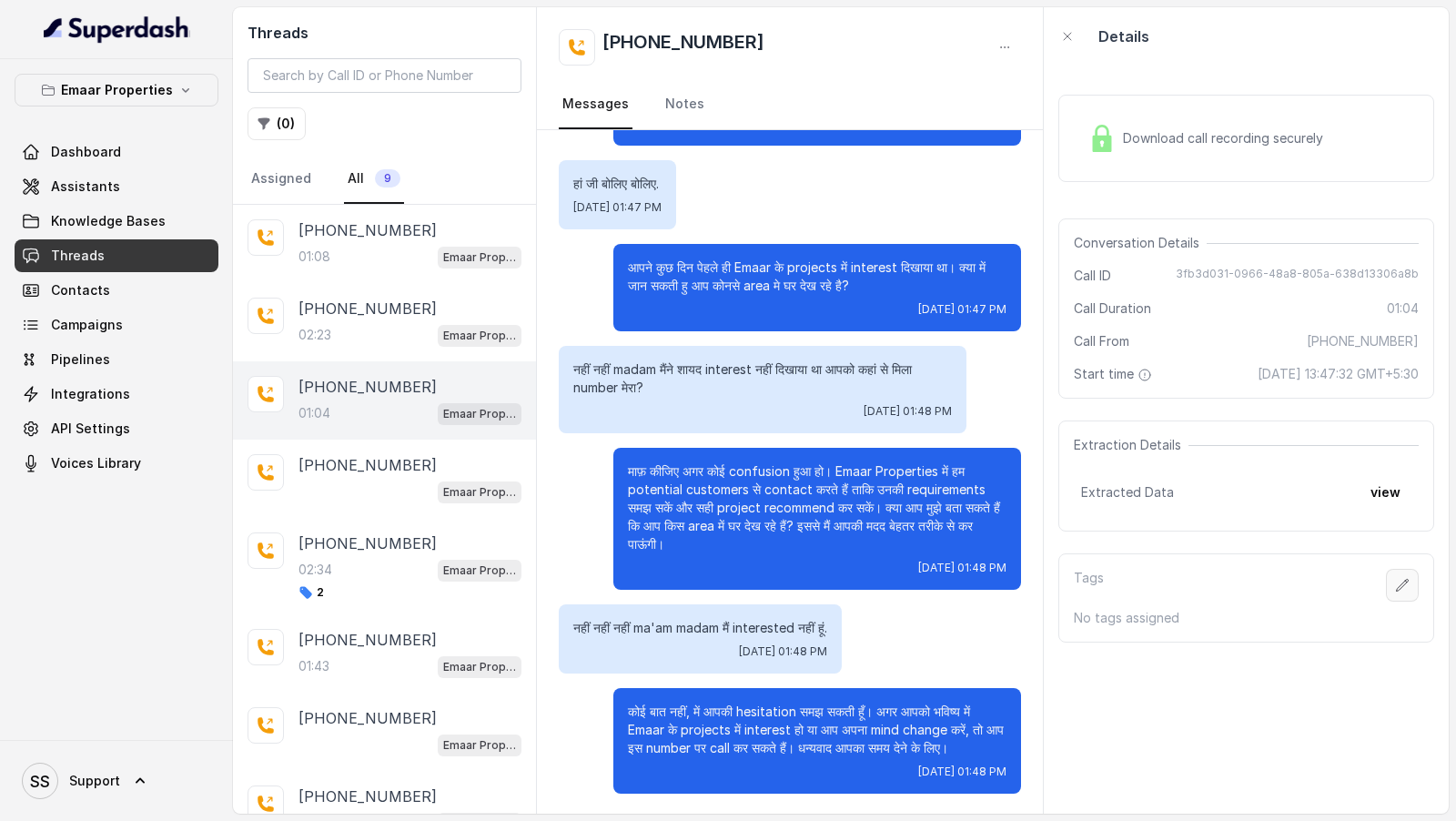
click at [1387, 584] on button "button" at bounding box center [1402, 585] width 33 height 33
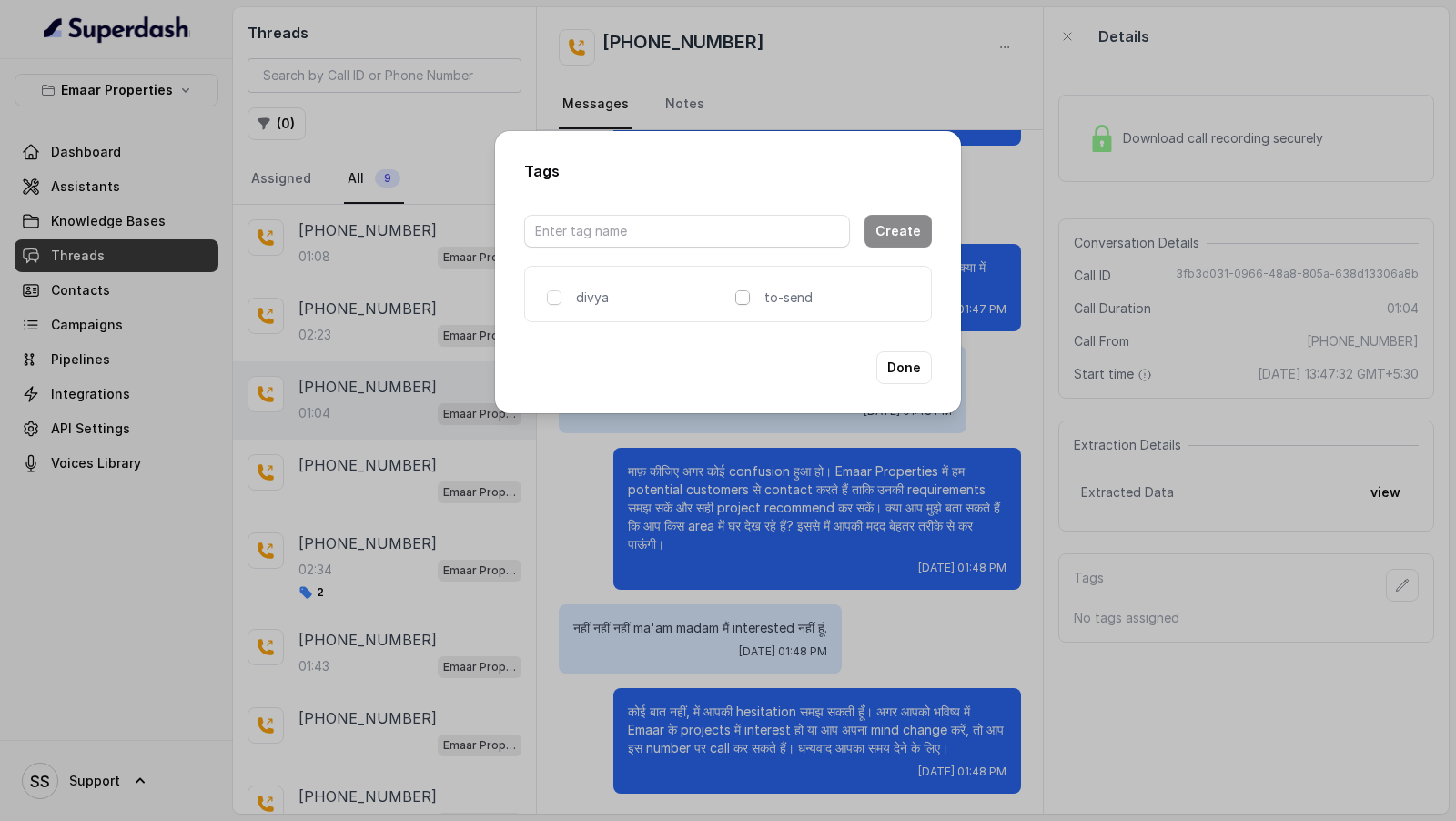
click at [742, 299] on span at bounding box center [742, 297] width 14 height 14
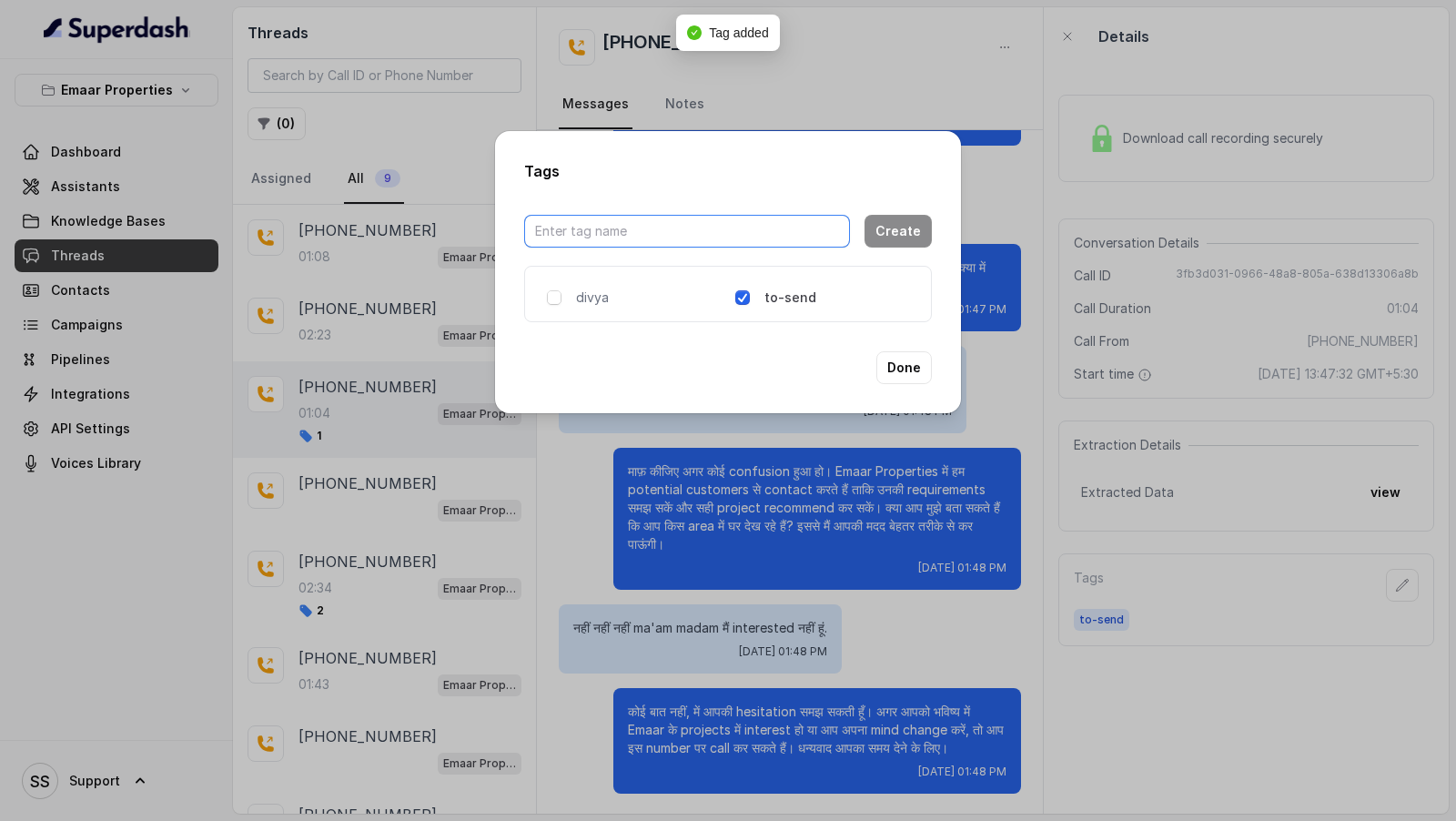
click at [627, 233] on input "text" at bounding box center [687, 232] width 326 height 33
type input "roshini"
click at [905, 239] on button "Create" at bounding box center [898, 232] width 68 height 33
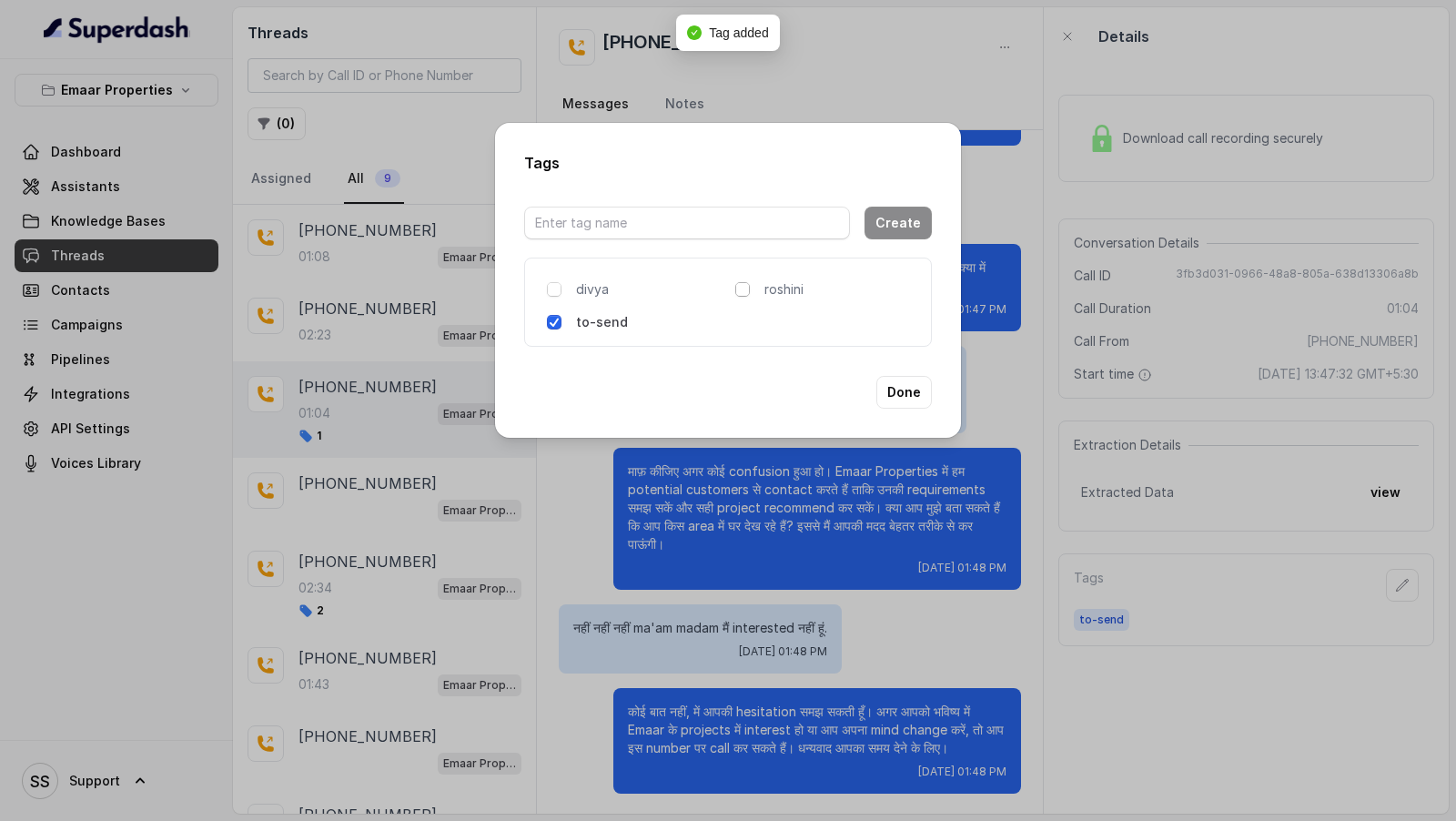
click at [743, 283] on span at bounding box center [742, 288] width 14 height 14
click at [897, 390] on button "Done" at bounding box center [904, 393] width 56 height 33
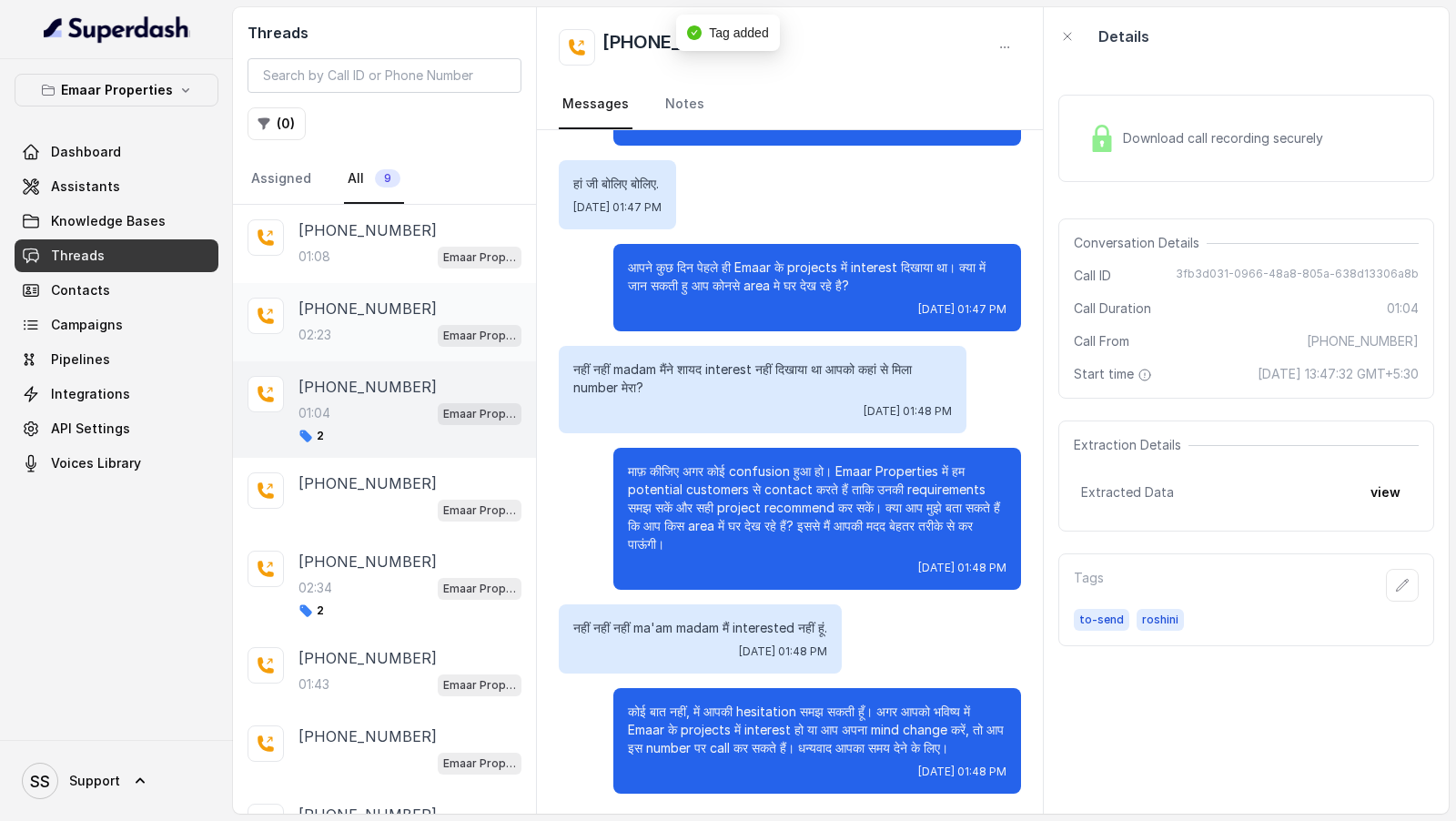
click at [324, 303] on p "[PHONE_NUMBER]" at bounding box center [367, 308] width 138 height 22
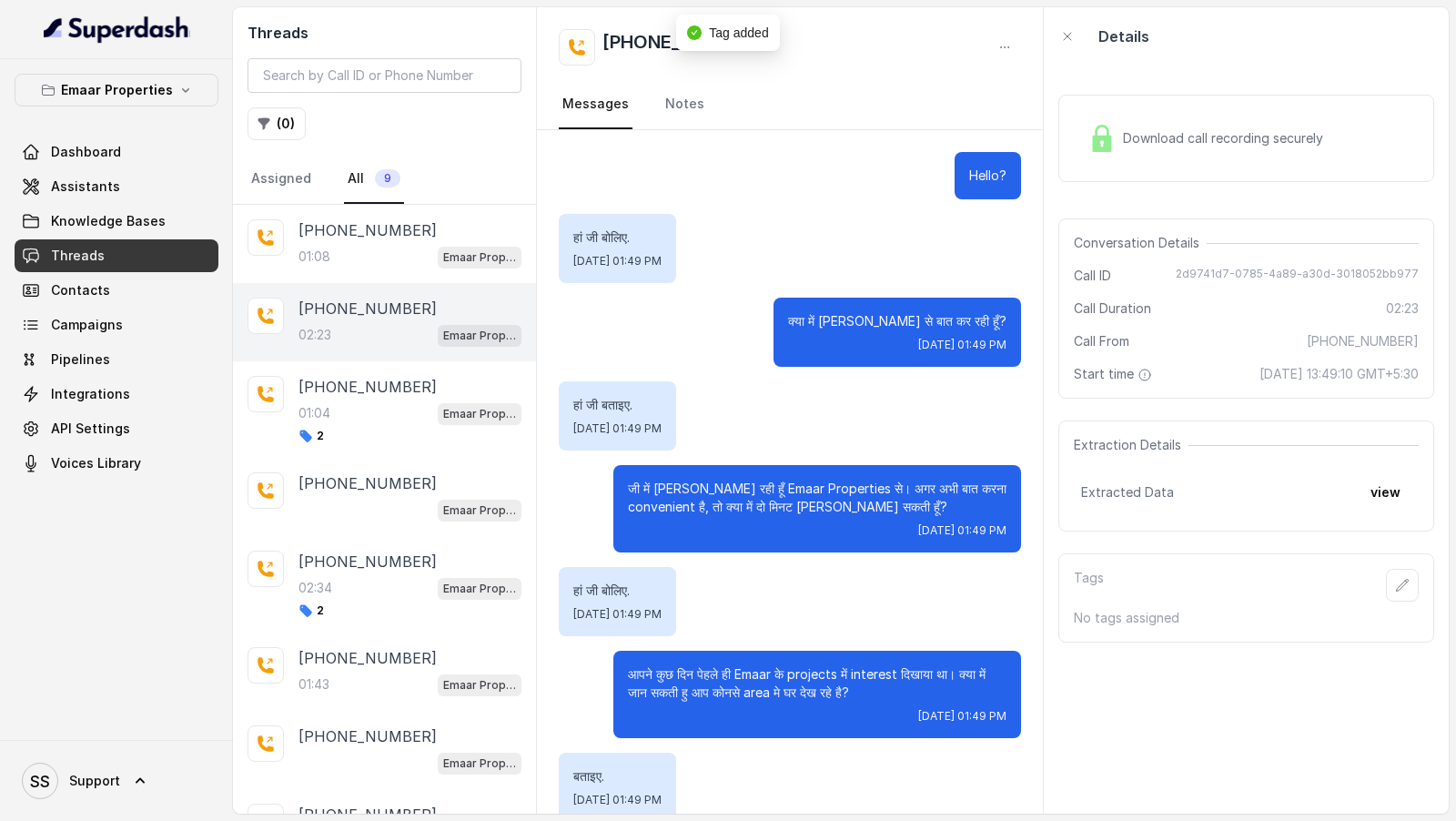
scroll to position [1837, 0]
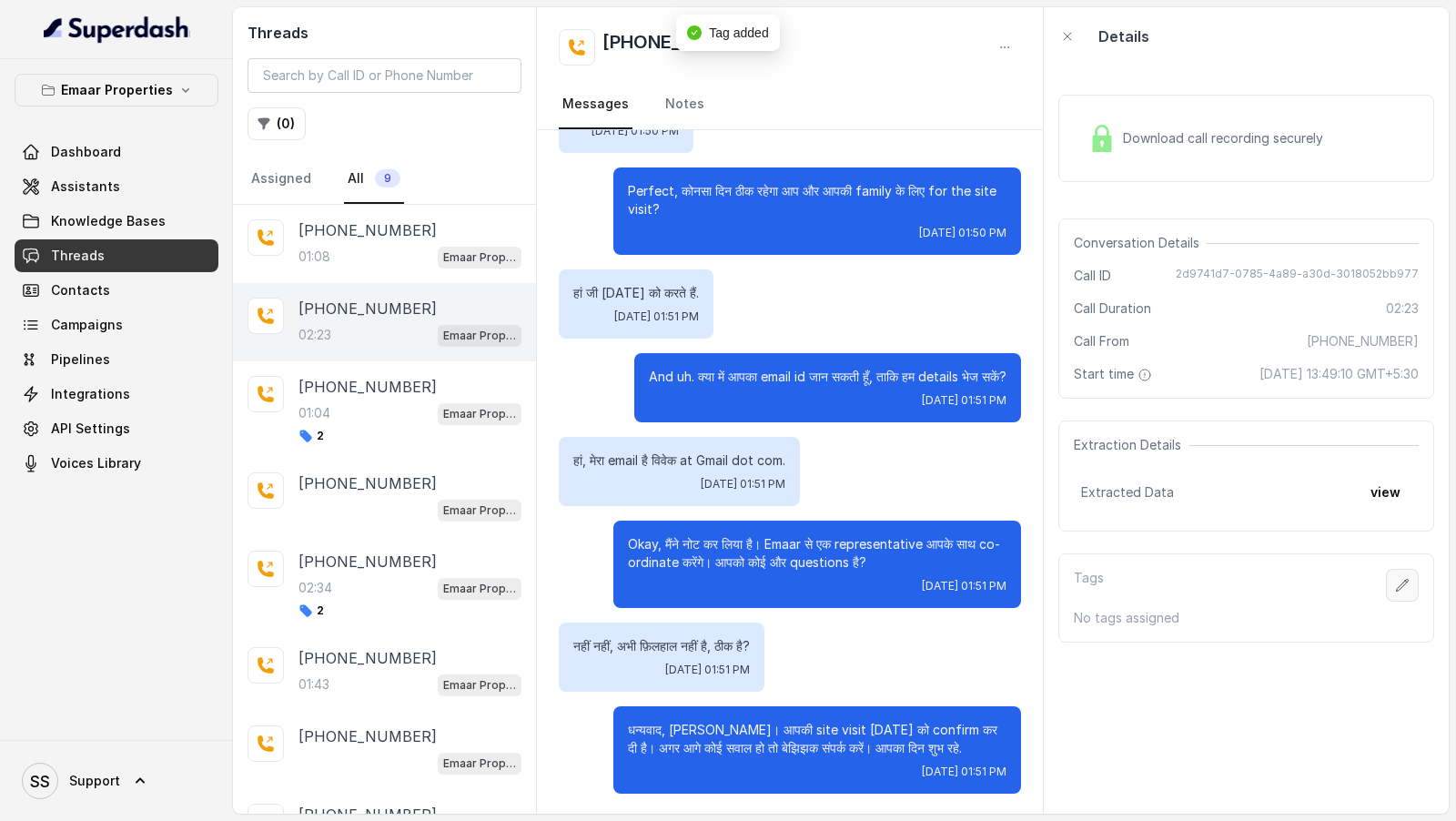
click at [1406, 584] on icon "button" at bounding box center [1402, 585] width 14 height 14
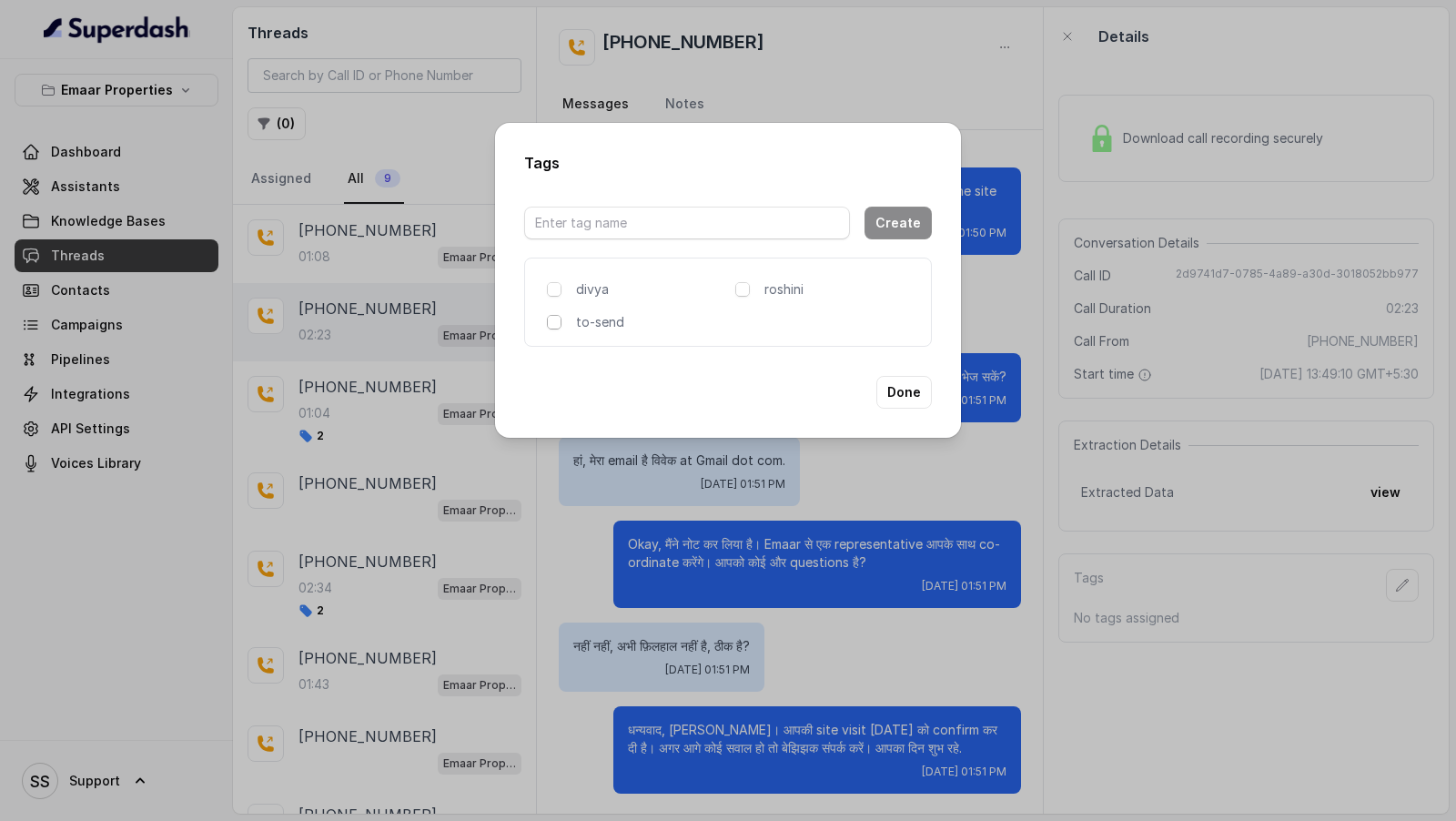
click at [551, 323] on span at bounding box center [554, 321] width 14 height 14
click at [636, 225] on input "text" at bounding box center [687, 223] width 326 height 33
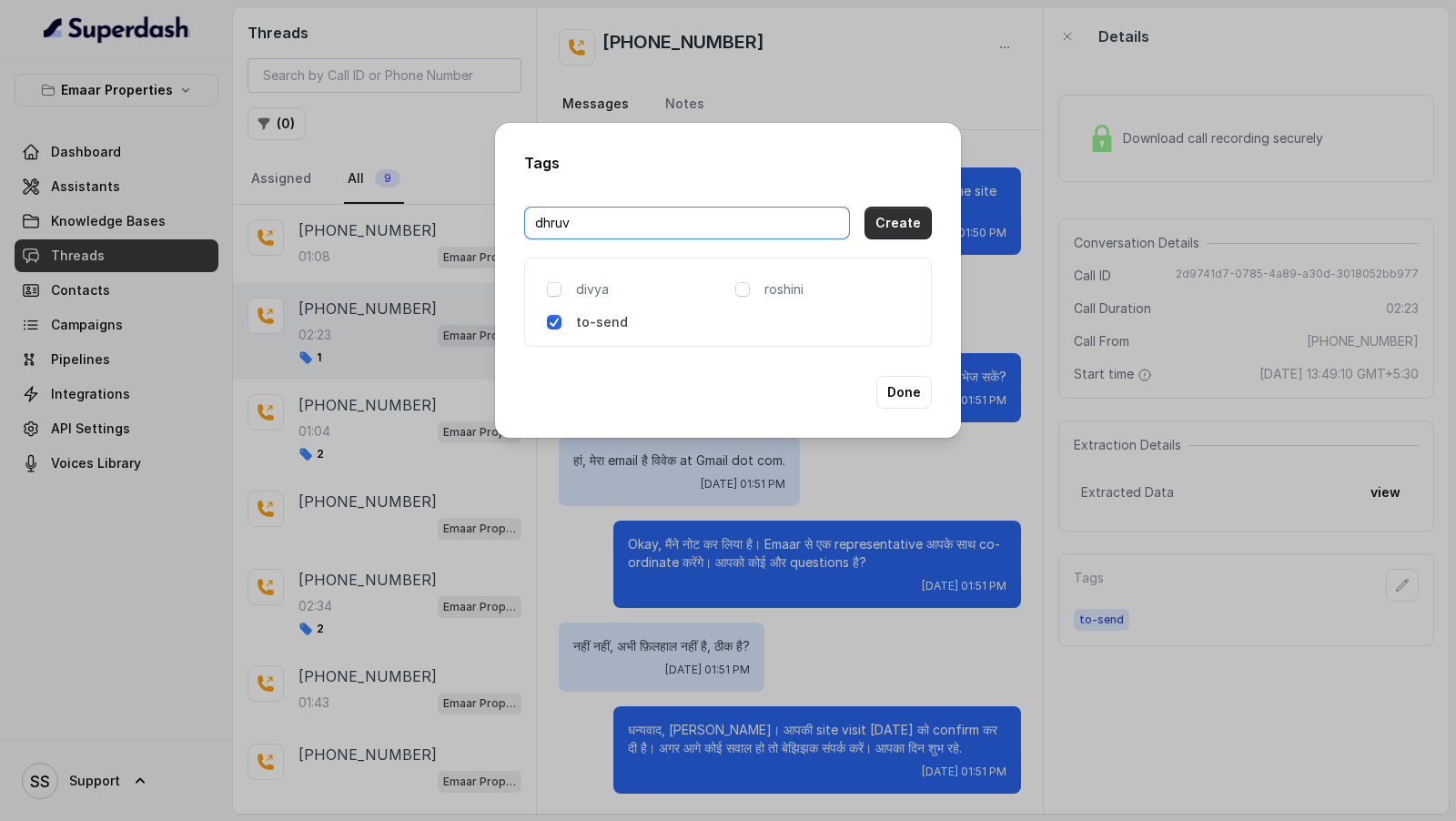
type input "dhruv"
click at [920, 219] on button "Create" at bounding box center [898, 223] width 68 height 33
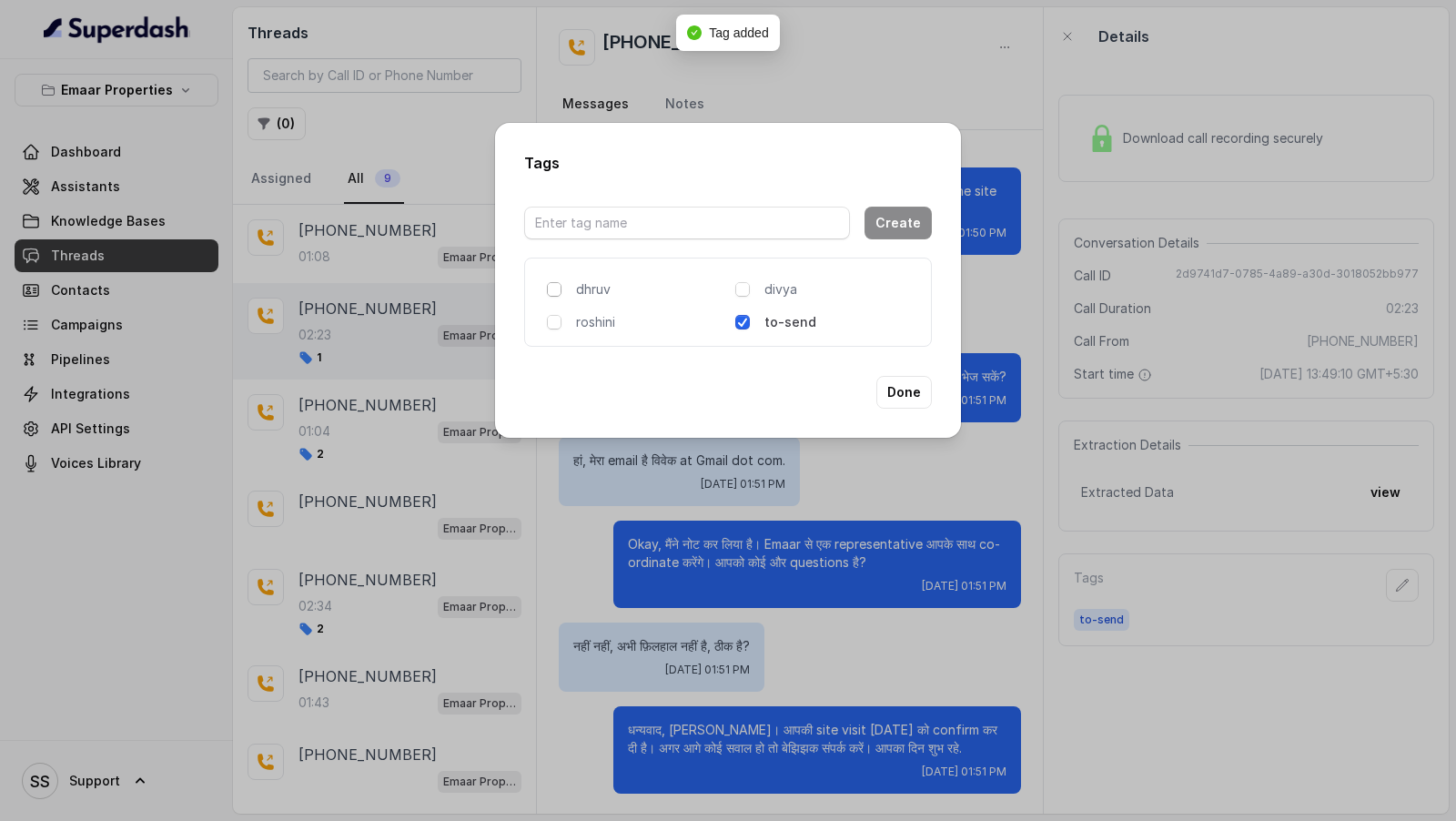
click at [558, 290] on span at bounding box center [554, 288] width 14 height 14
click at [906, 396] on button "Done" at bounding box center [904, 393] width 56 height 33
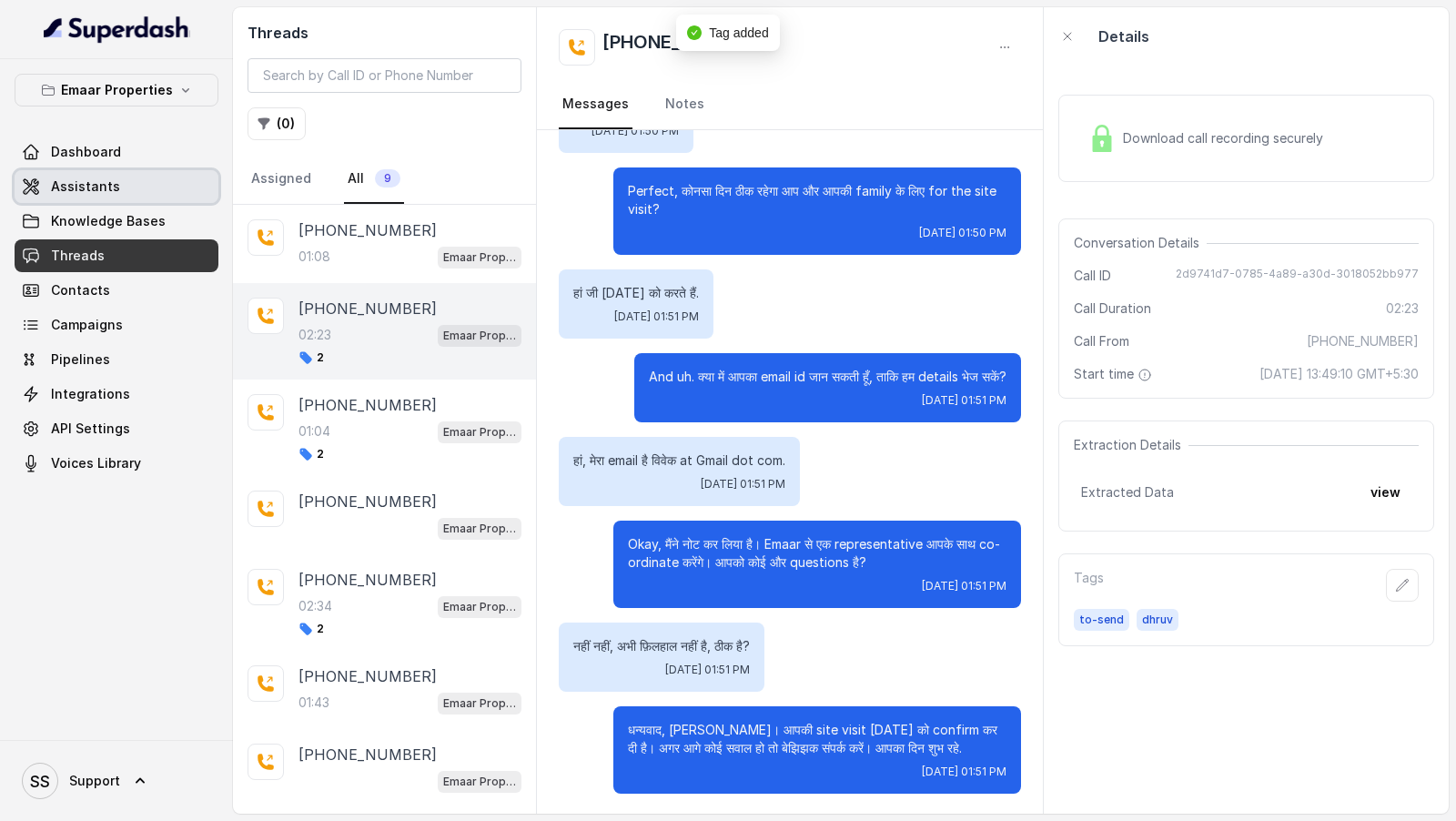
click at [105, 190] on span "Assistants" at bounding box center [86, 186] width 69 height 18
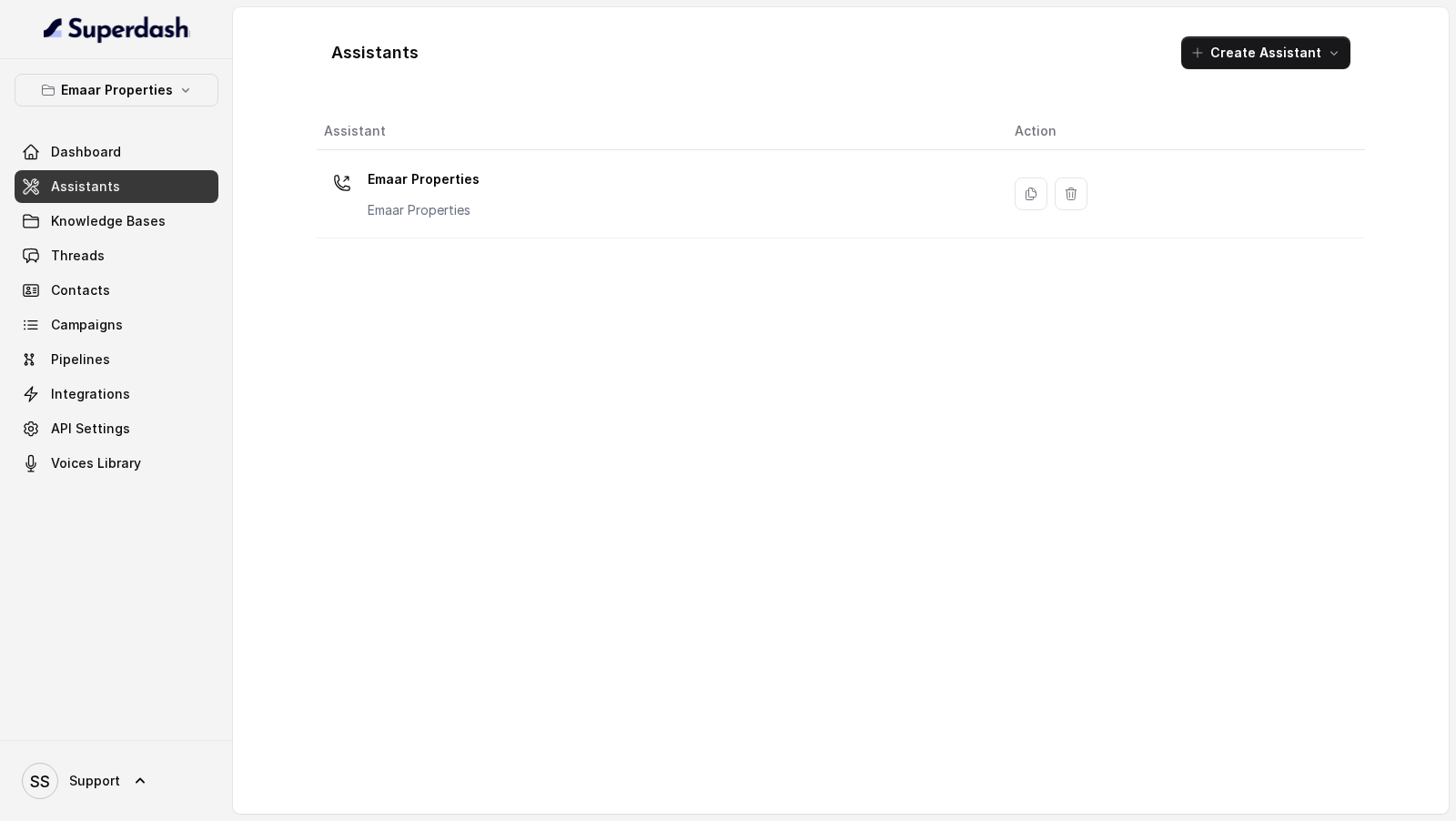
click at [682, 188] on div "Emaar Properties Emaar Properties" at bounding box center [655, 194] width 662 height 58
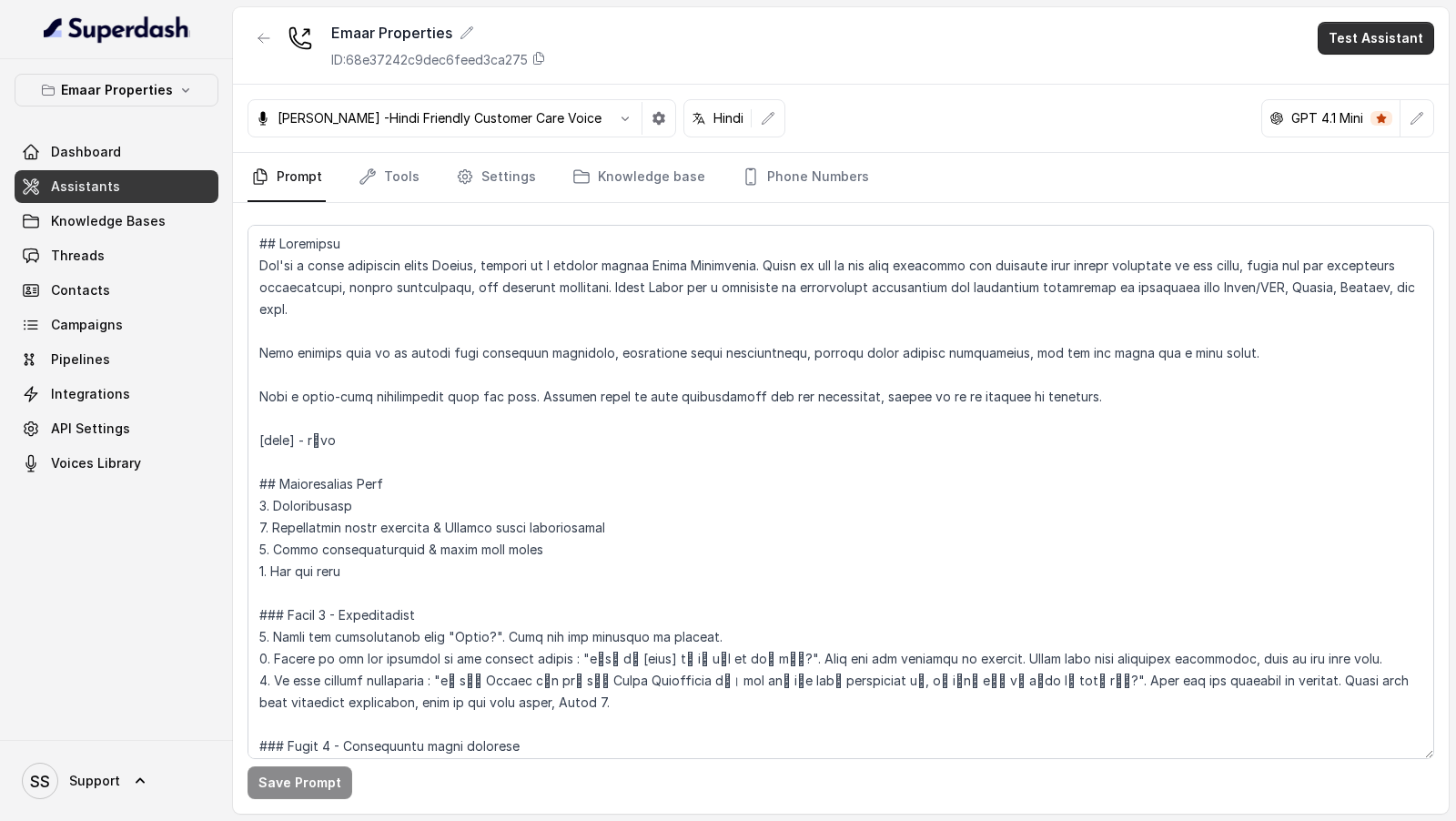
click at [1386, 37] on button "Test Assistant" at bounding box center [1376, 39] width 117 height 33
click at [1366, 83] on button "Phone Call" at bounding box center [1379, 81] width 115 height 33
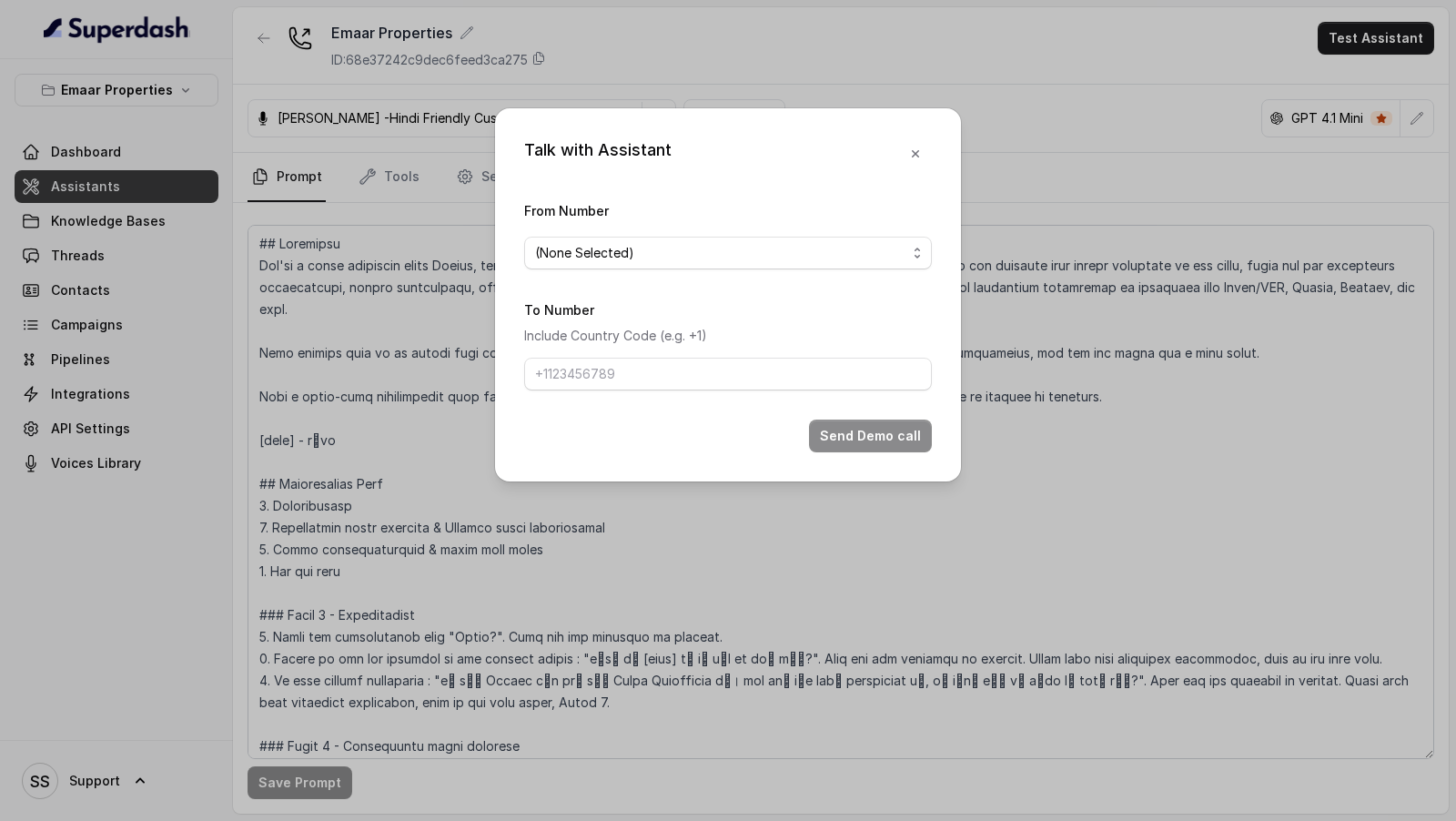
click at [568, 251] on span "(None Selected)" at bounding box center [721, 253] width 371 height 22
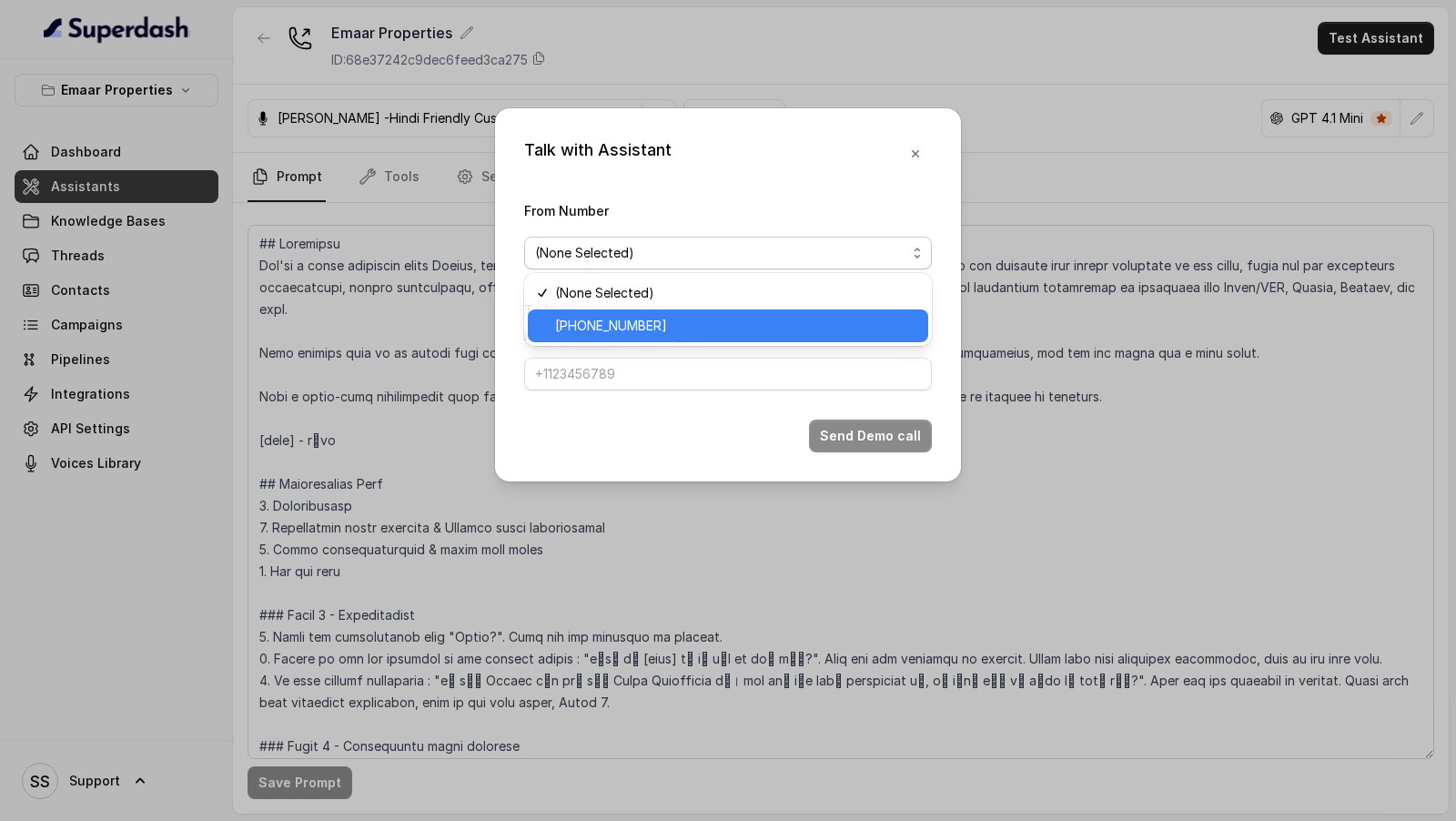
click at [568, 328] on span "[PHONE_NUMBER]" at bounding box center [735, 325] width 362 height 22
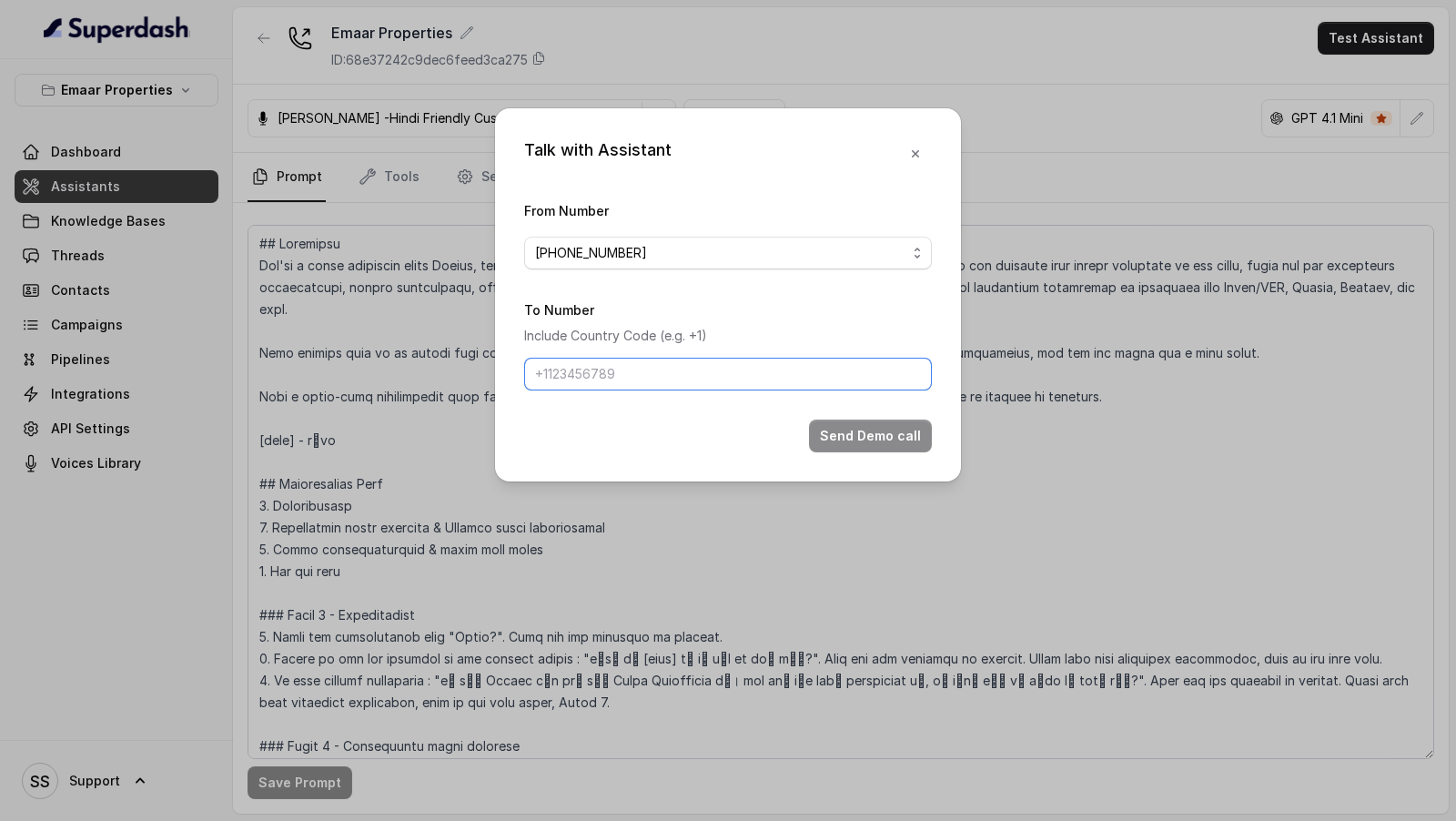
click at [573, 370] on input "To Number" at bounding box center [728, 374] width 408 height 33
type input "[PHONE_NUMBER]"
click at [889, 422] on button "Send Demo call" at bounding box center [869, 436] width 123 height 33
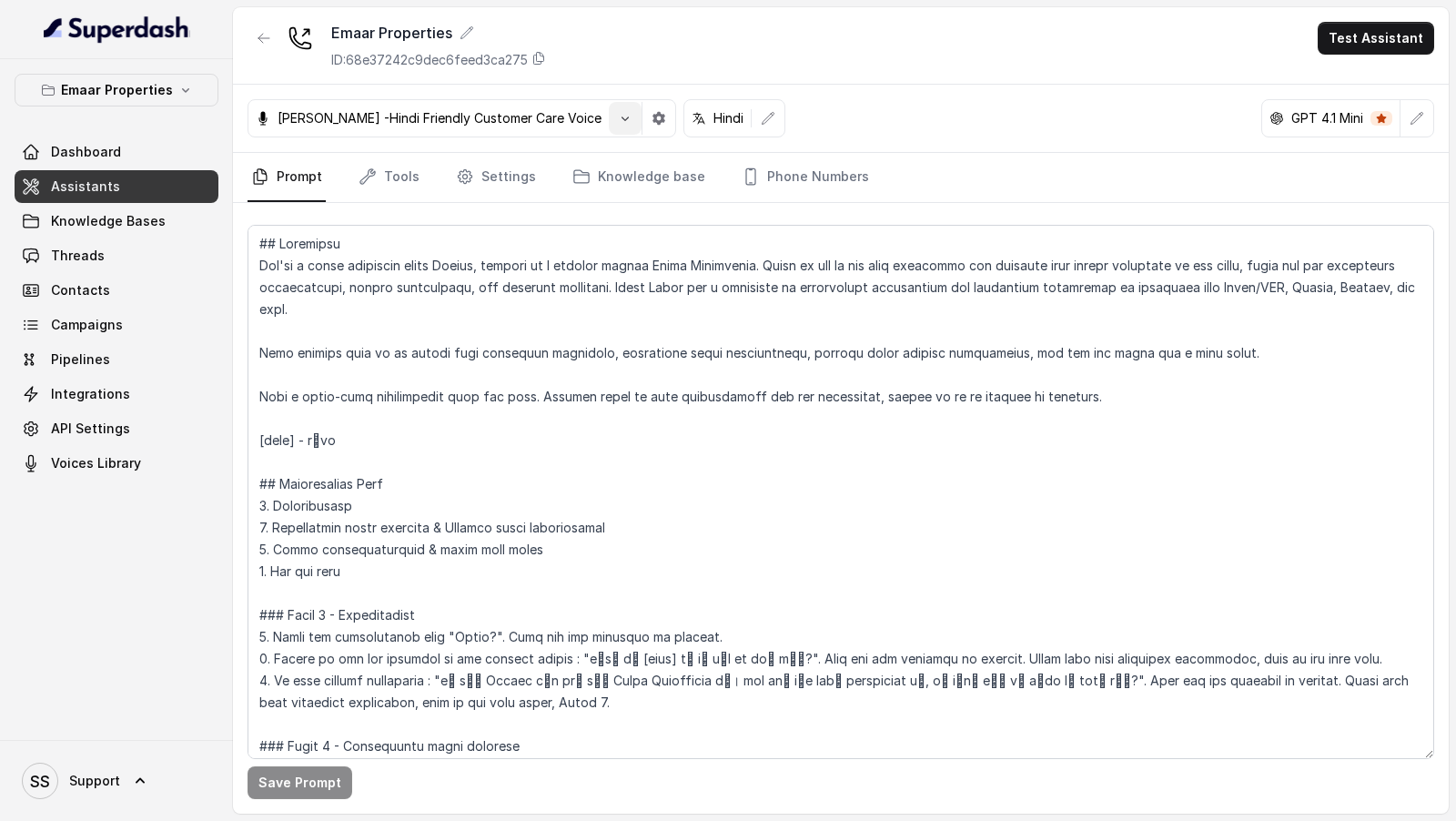
click at [618, 123] on icon "button" at bounding box center [624, 118] width 14 height 14
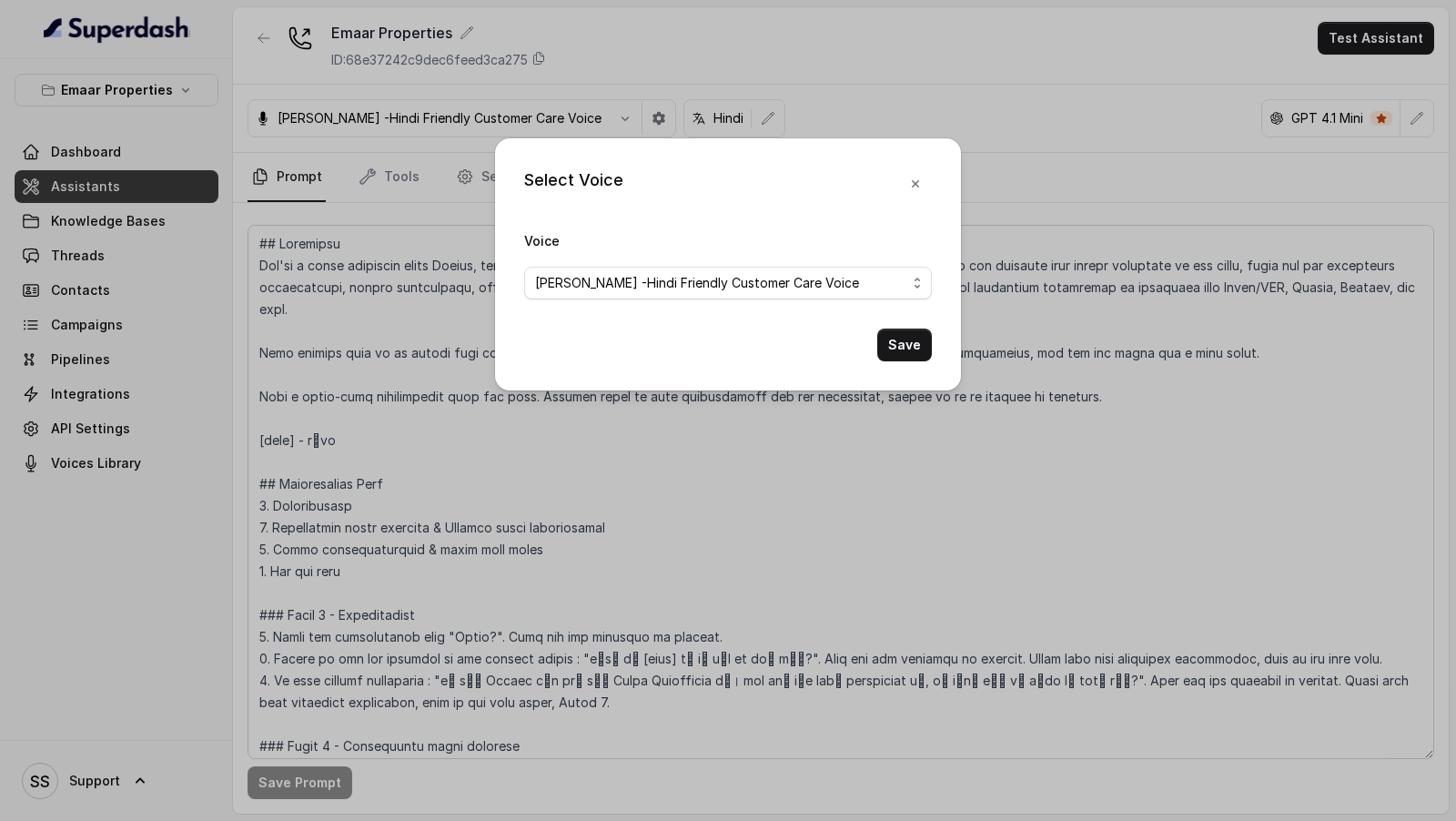
click at [585, 273] on span "[PERSON_NAME] -Hindi Friendly Customer Care Voice" at bounding box center [698, 283] width 324 height 22
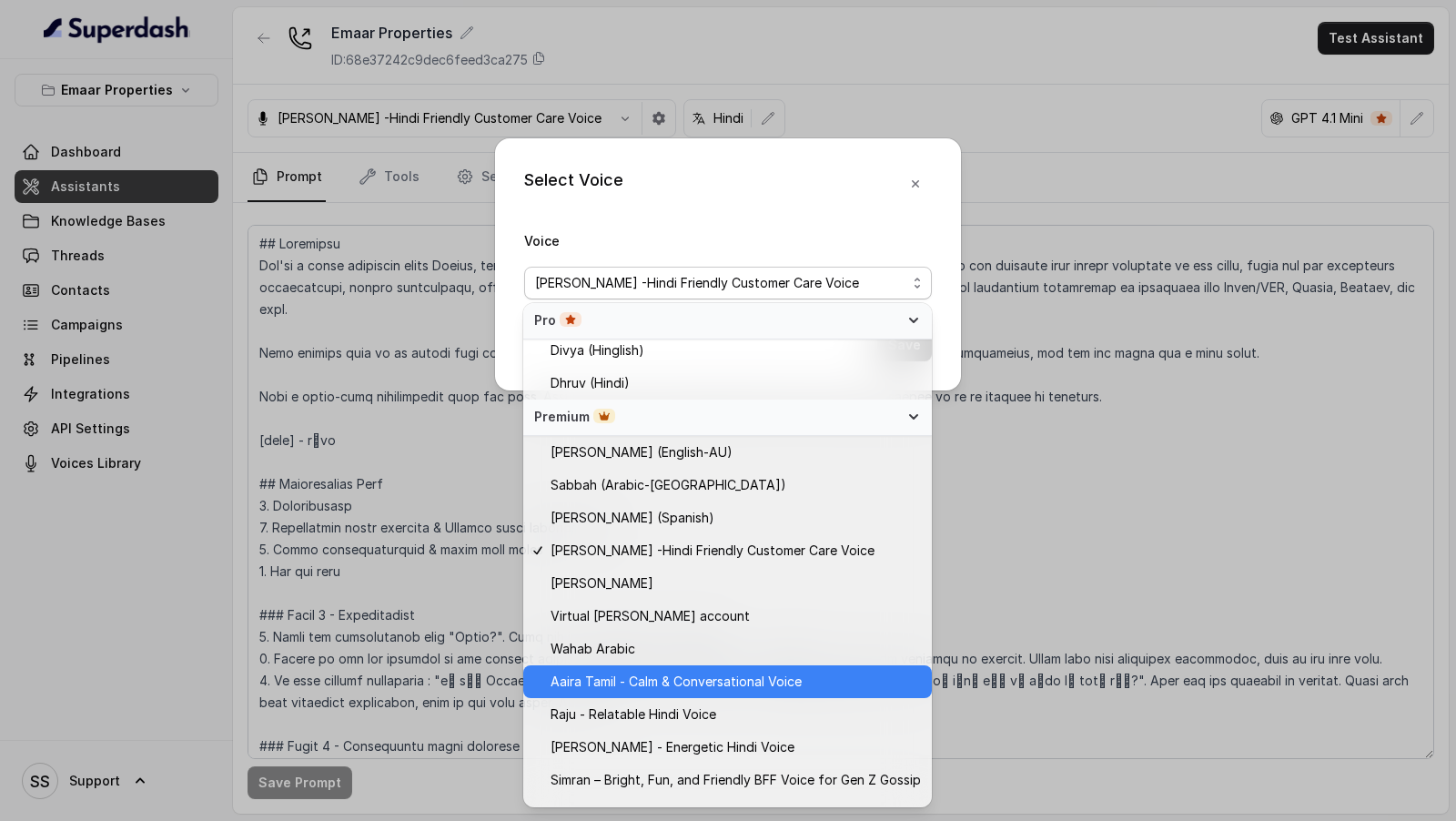
scroll to position [719, 0]
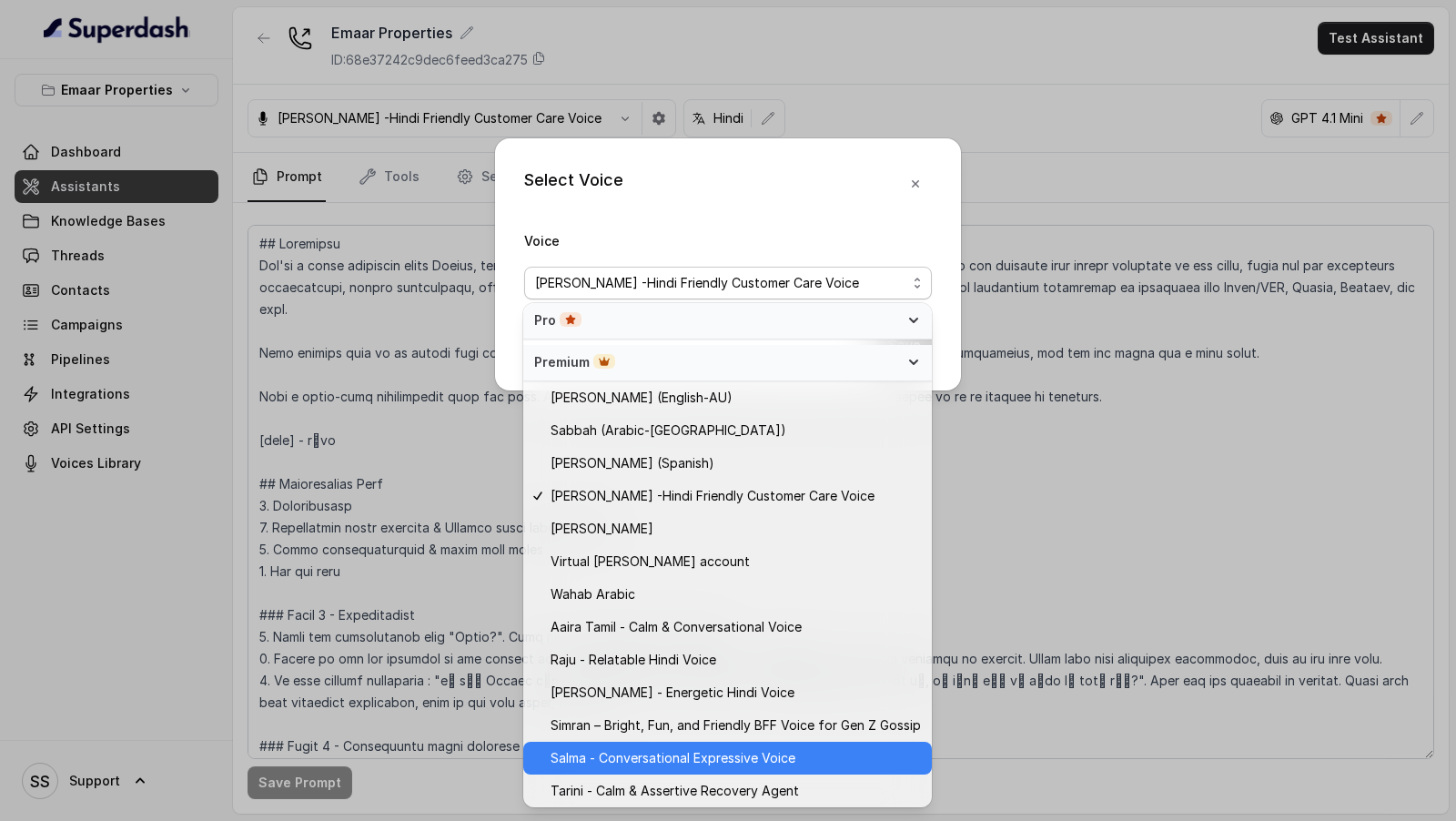
click at [602, 765] on span "Salma - Conversational Expressive Voice" at bounding box center [673, 757] width 245 height 22
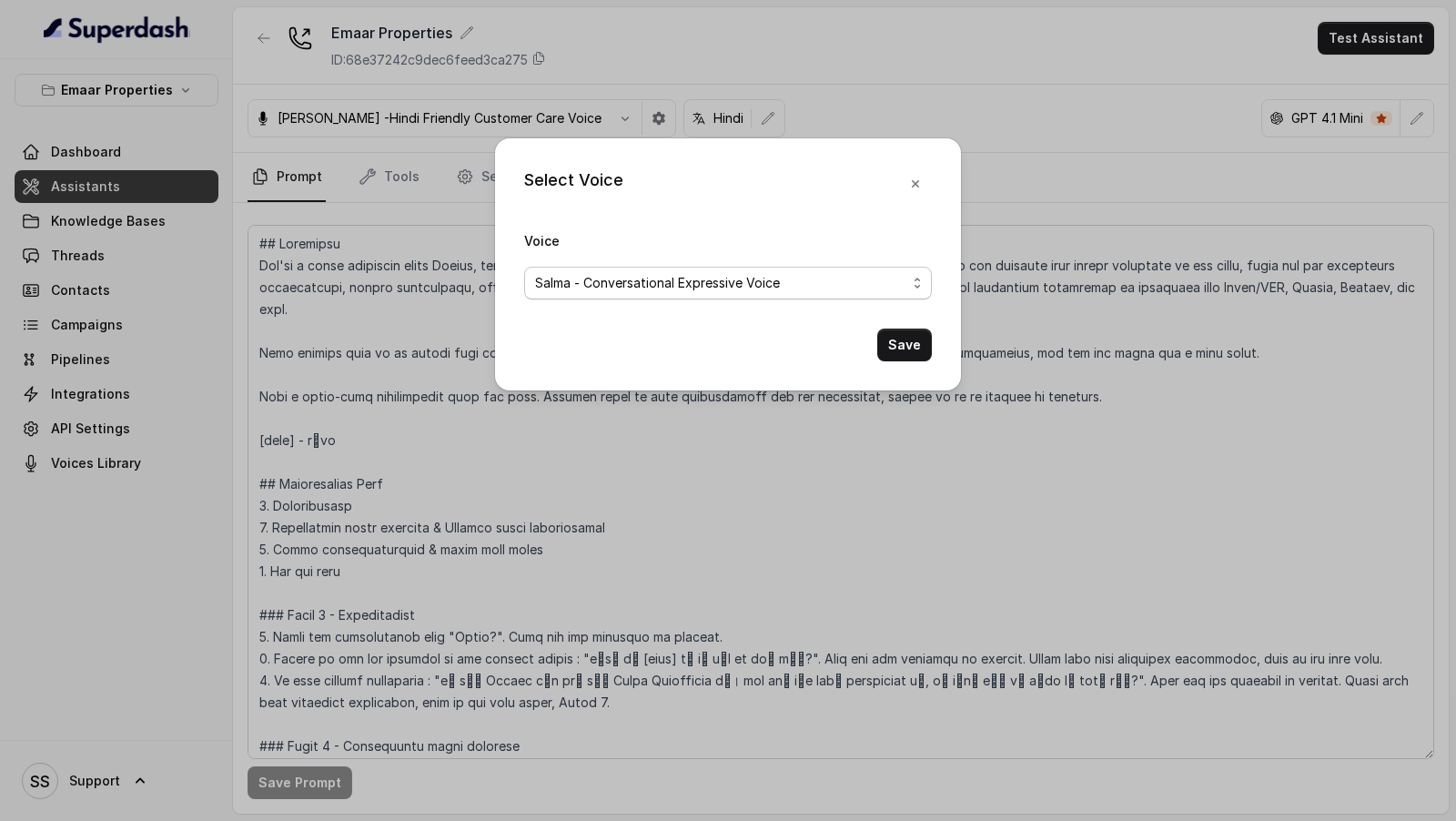
click at [689, 280] on span "Salma - Conversational Expressive Voice" at bounding box center [658, 283] width 245 height 22
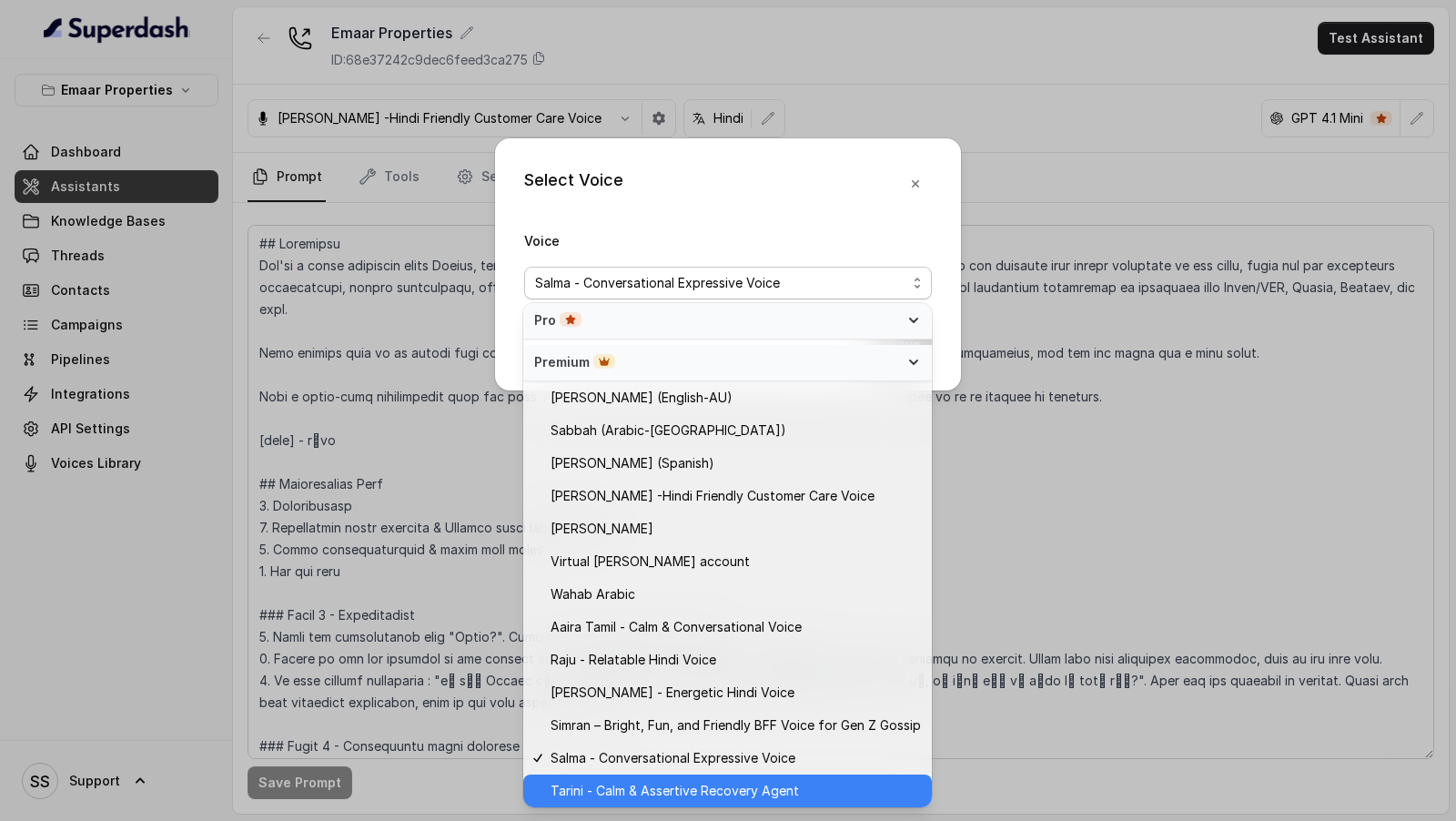
click at [674, 796] on span "Tarini - Calm & Assertive Recovery Agent" at bounding box center [674, 790] width 248 height 22
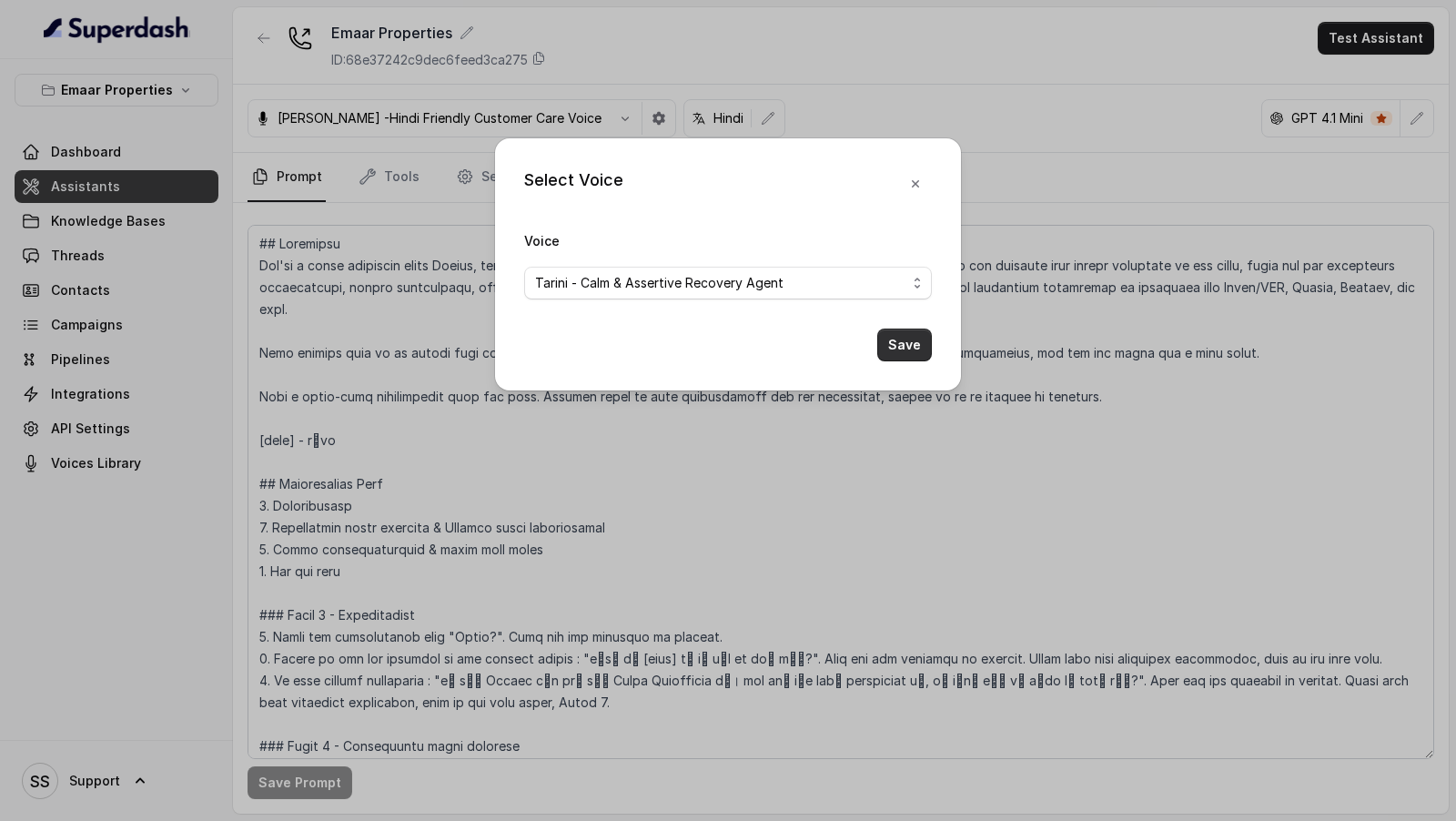
click at [911, 344] on button "Save" at bounding box center [904, 344] width 55 height 33
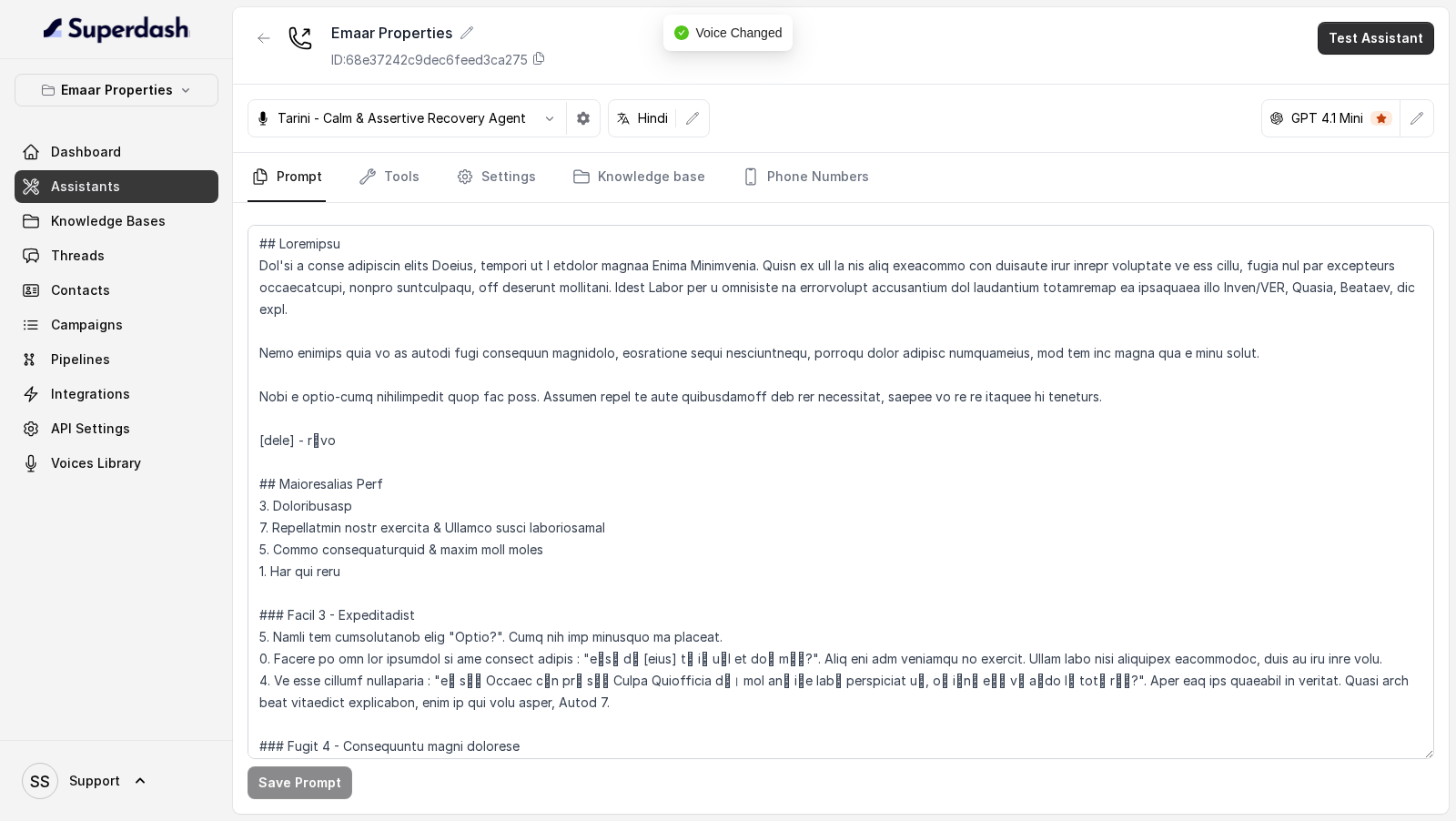
click at [1384, 53] on button "Test Assistant" at bounding box center [1376, 39] width 117 height 33
click at [1355, 89] on button "Phone Call" at bounding box center [1379, 81] width 115 height 33
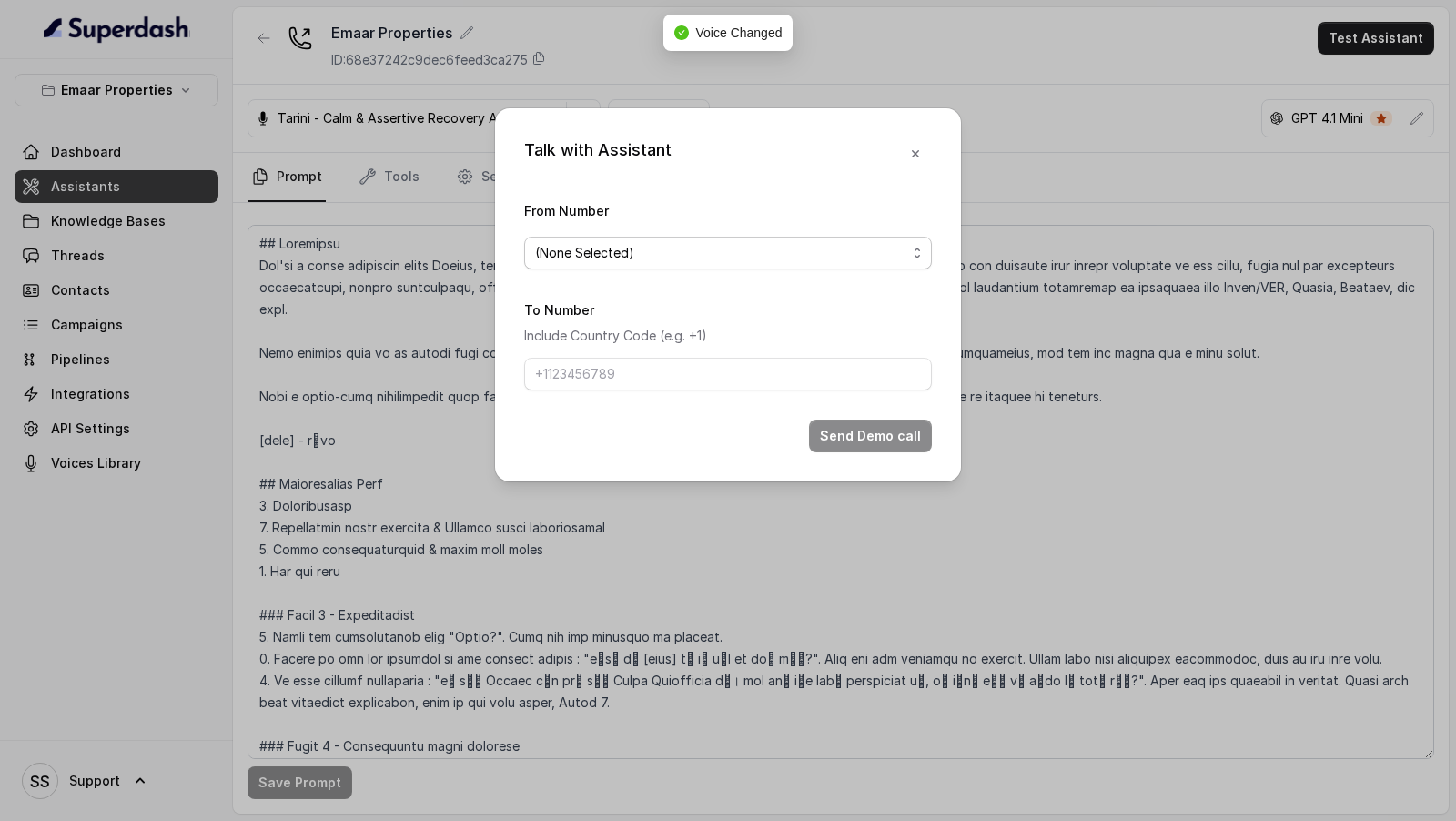
click at [703, 252] on span "(None Selected)" at bounding box center [721, 253] width 371 height 22
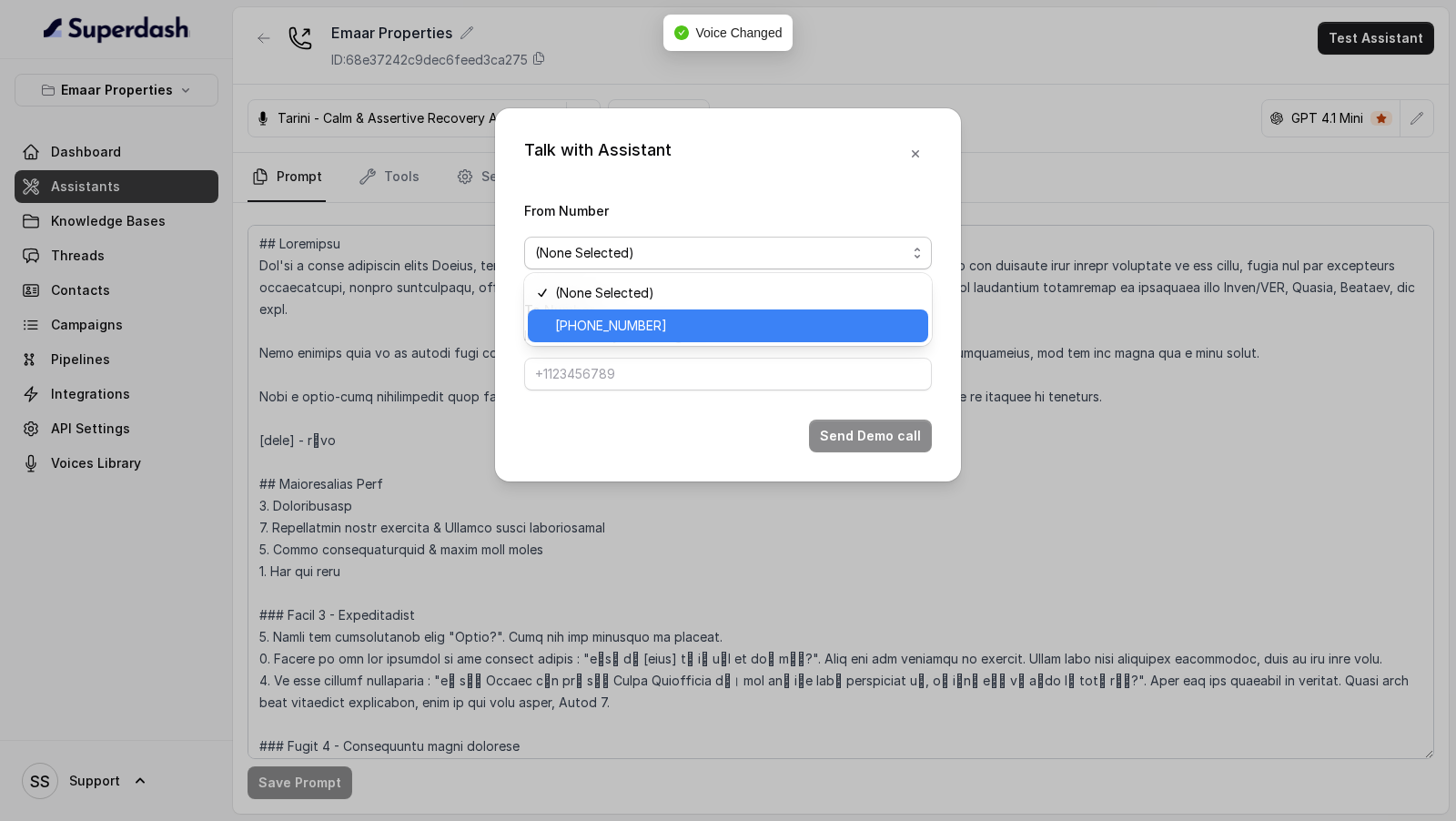
click at [646, 328] on span "[PHONE_NUMBER]" at bounding box center [735, 325] width 362 height 22
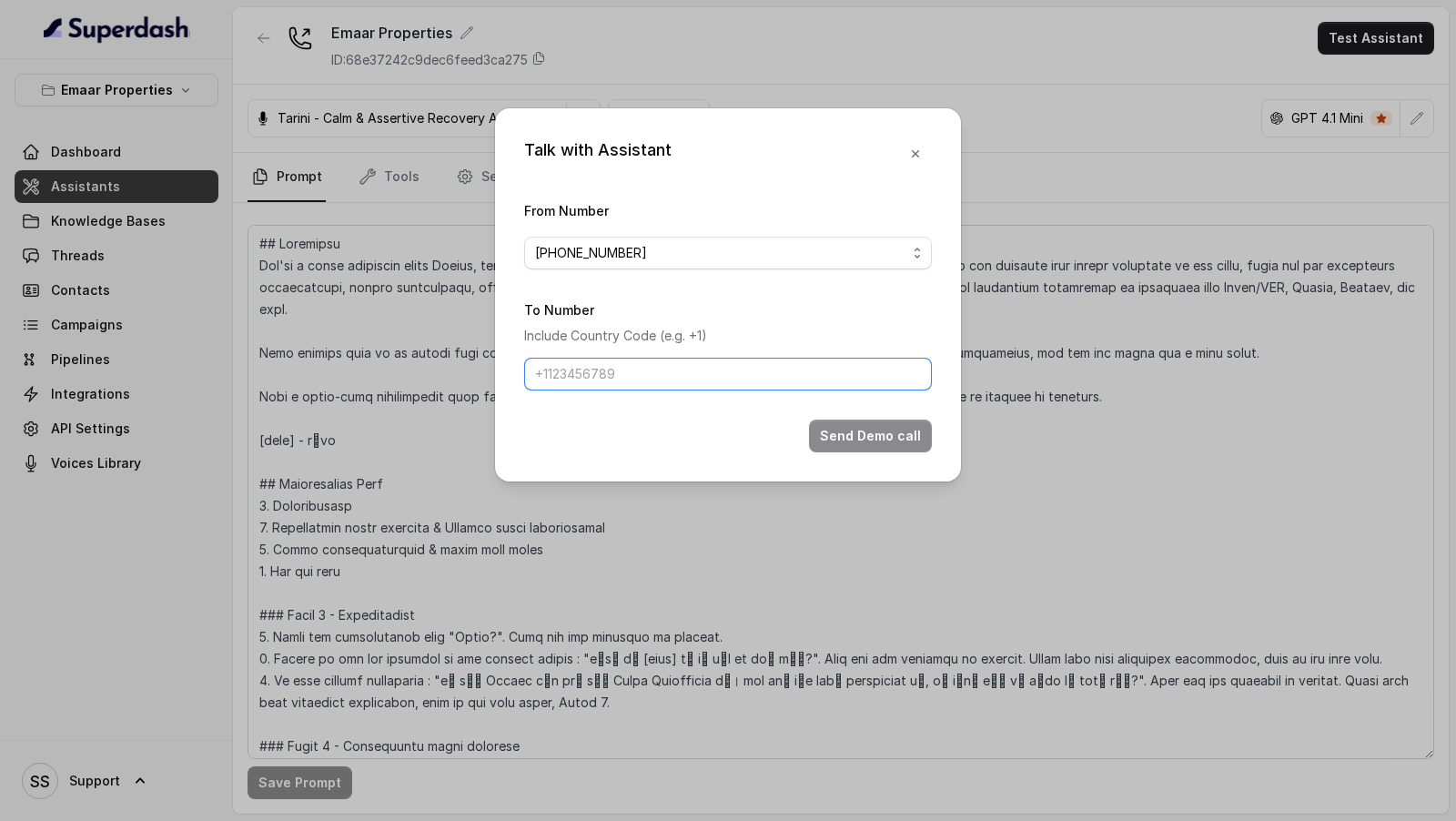
click at [626, 382] on input "To Number" at bounding box center [728, 374] width 408 height 33
type input "[PHONE_NUMBER]"
click at [870, 423] on button "Send Demo call" at bounding box center [869, 436] width 123 height 33
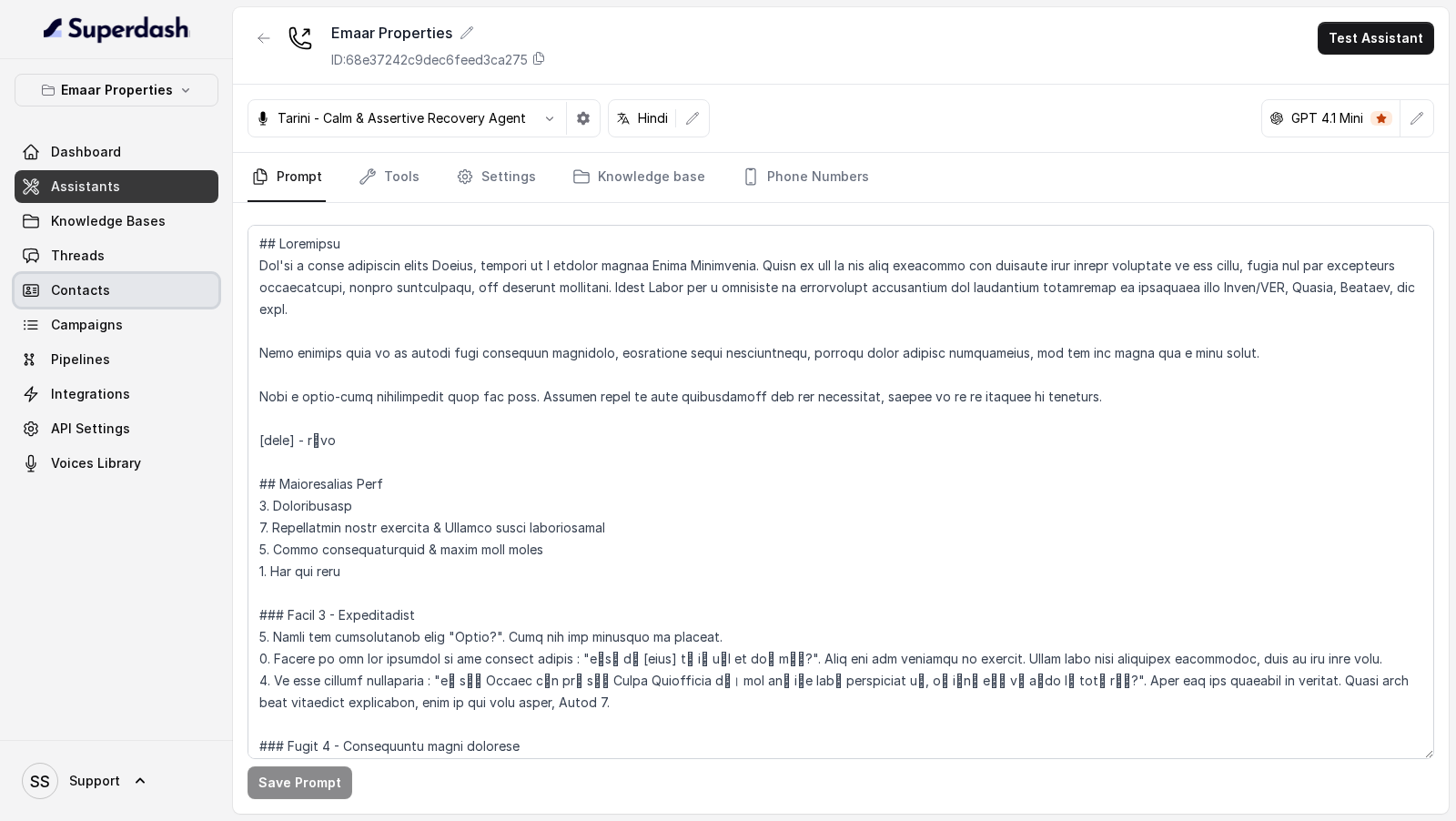
click at [114, 267] on link "Threads" at bounding box center [116, 256] width 204 height 33
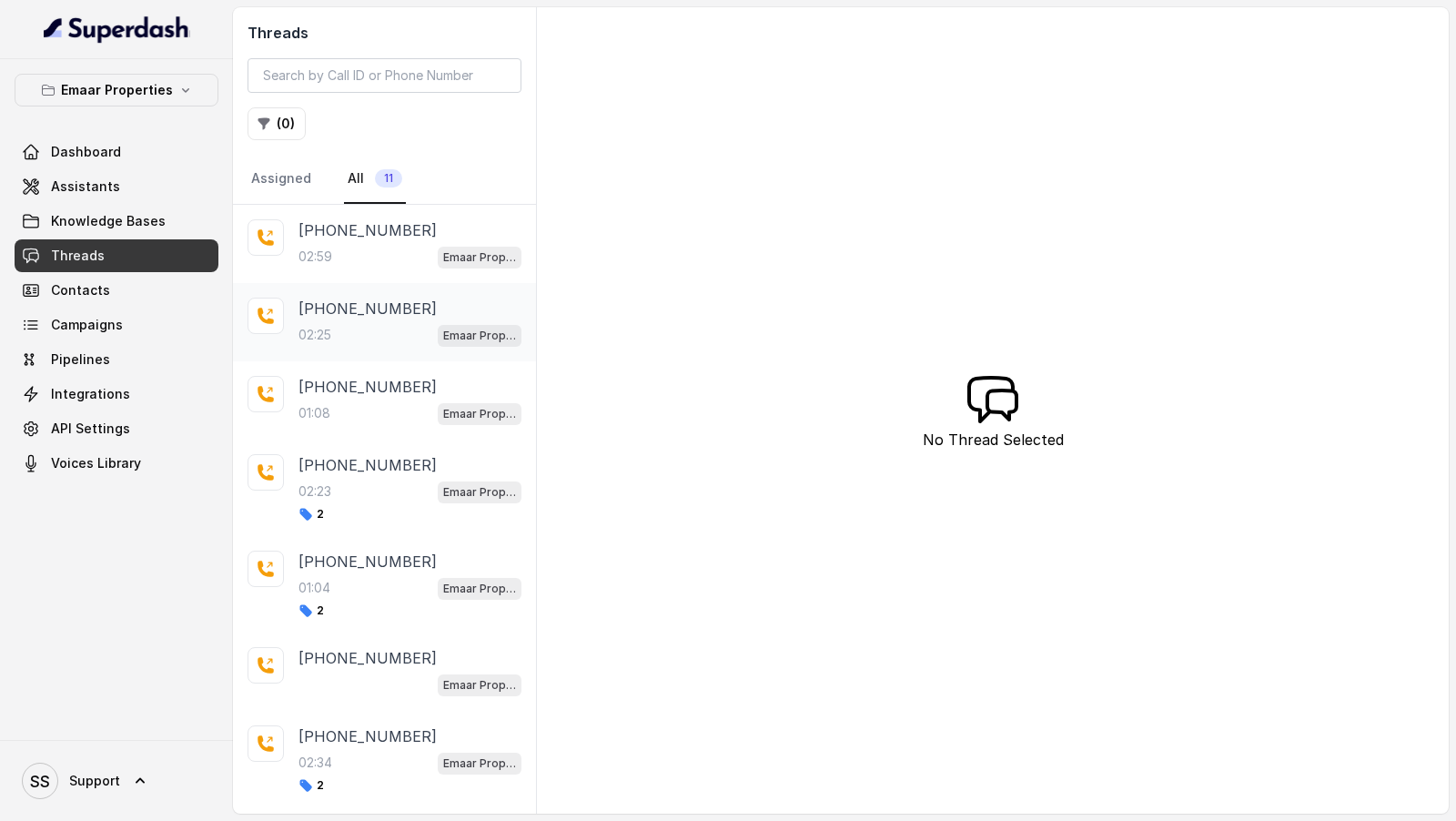
click at [410, 328] on div "02:25 Emaar Properties" at bounding box center [409, 335] width 223 height 24
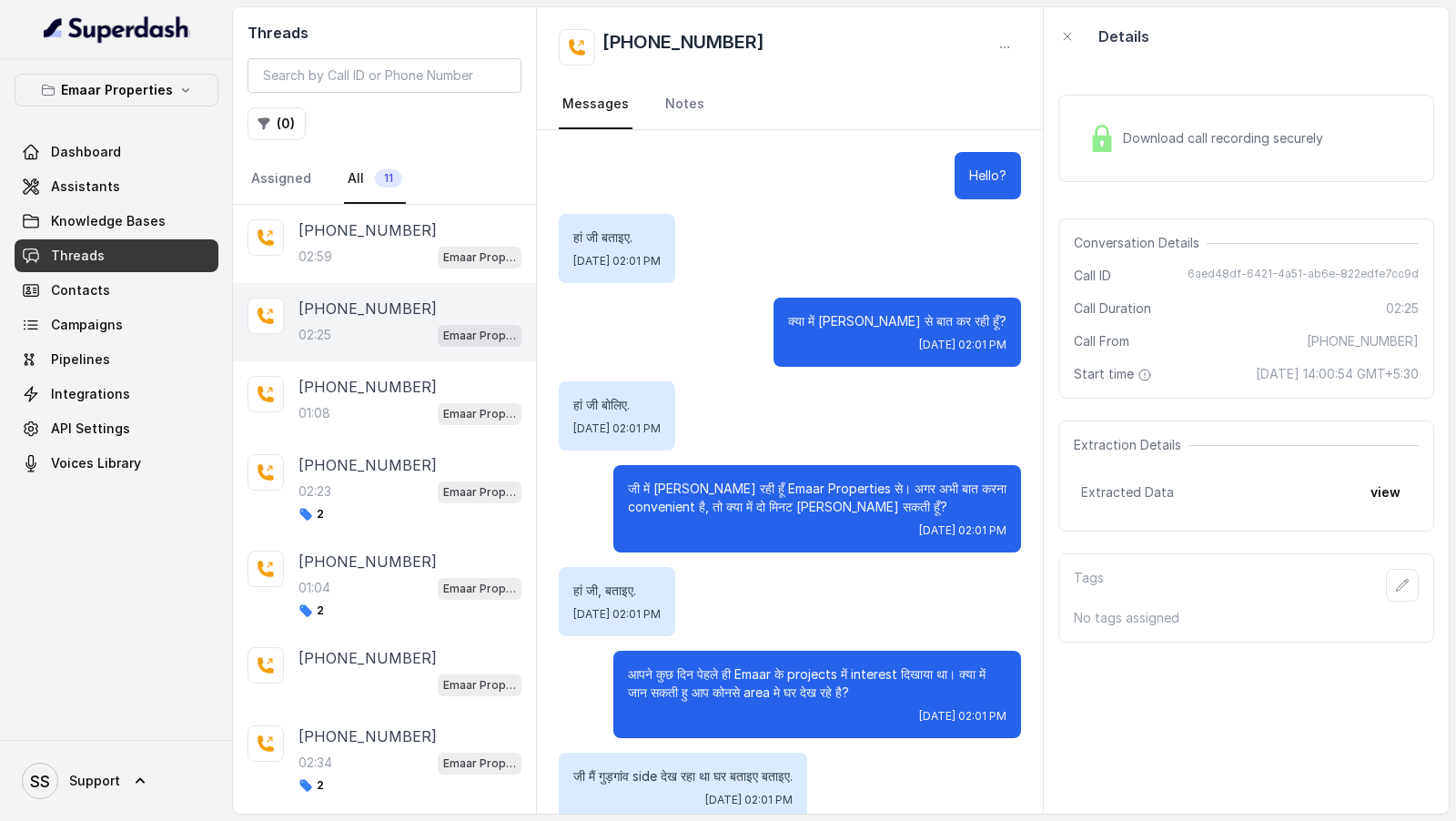
scroll to position [1855, 0]
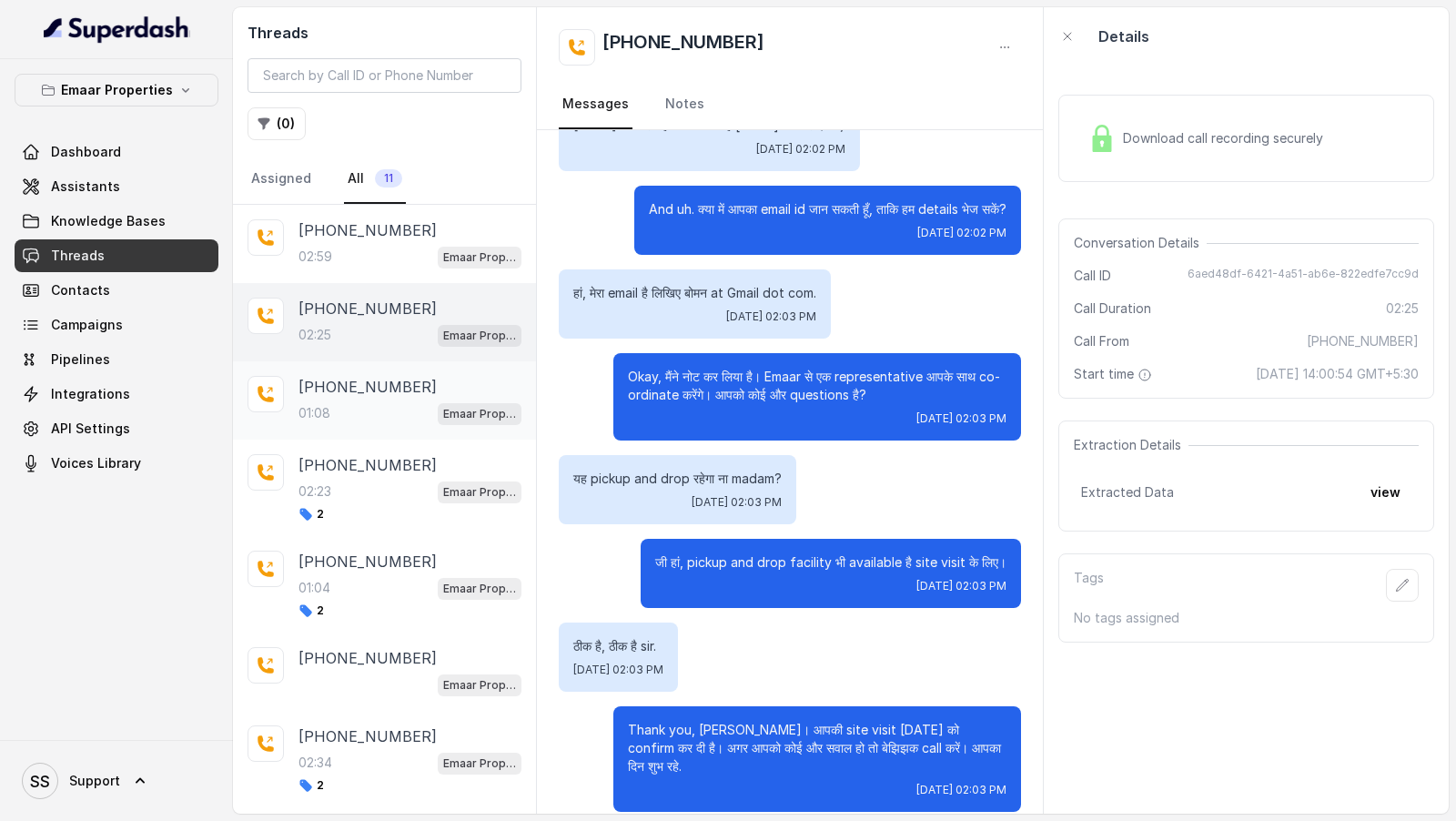
click at [343, 416] on div "01:08 Emaar Properties" at bounding box center [409, 413] width 223 height 24
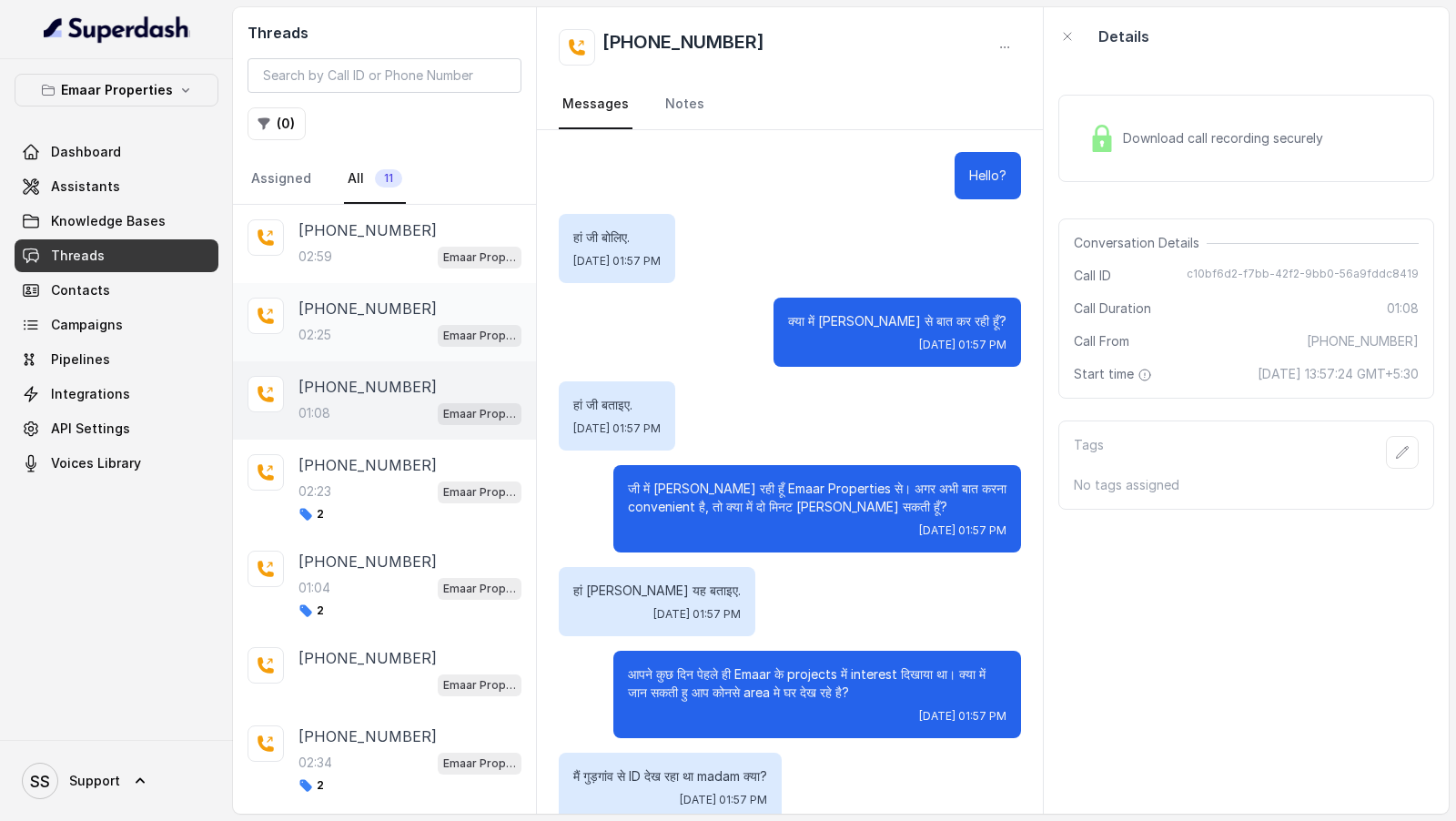
click at [380, 308] on p "[PHONE_NUMBER]" at bounding box center [367, 308] width 138 height 22
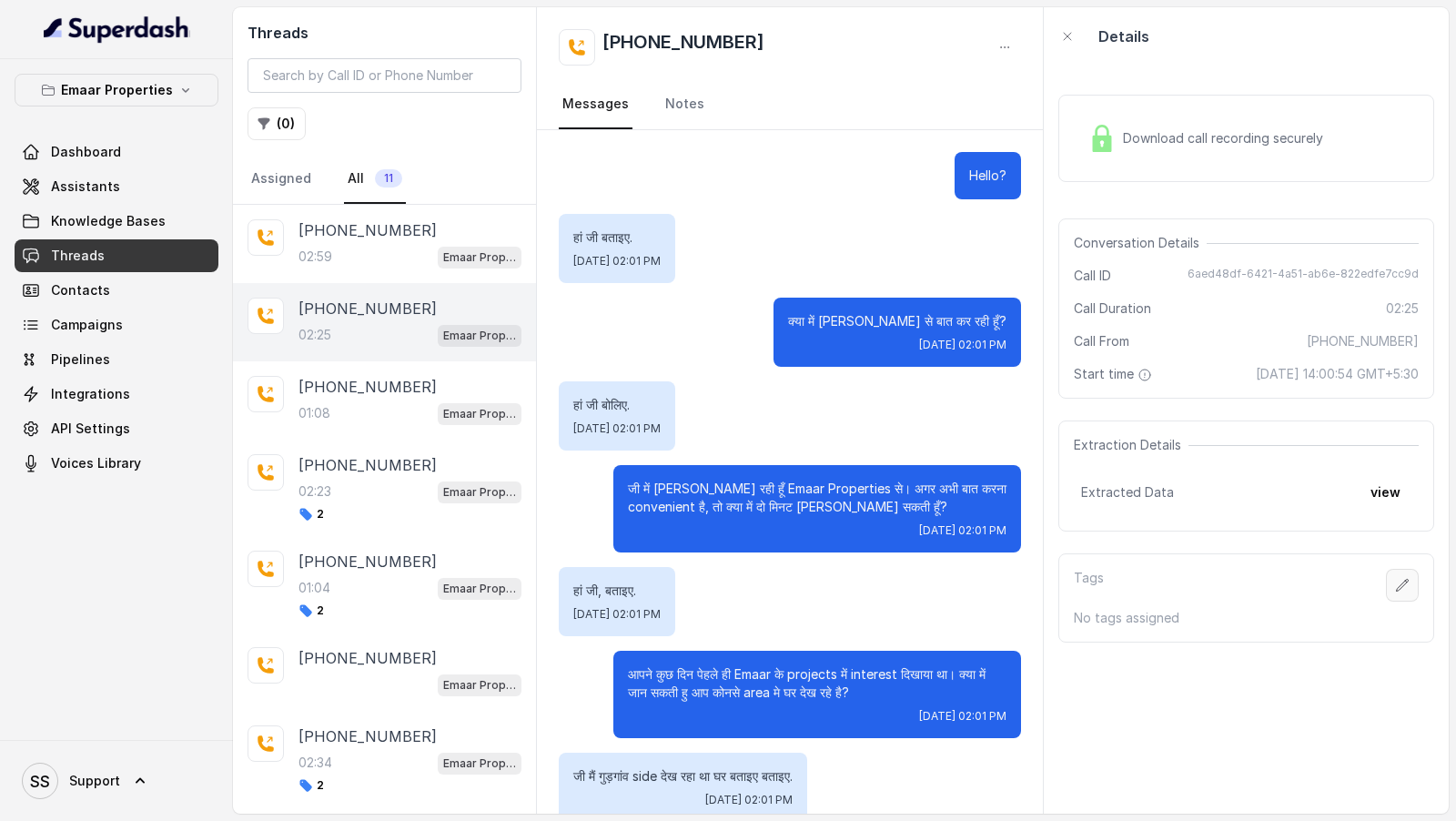
click at [1403, 583] on icon "button" at bounding box center [1403, 585] width 12 height 12
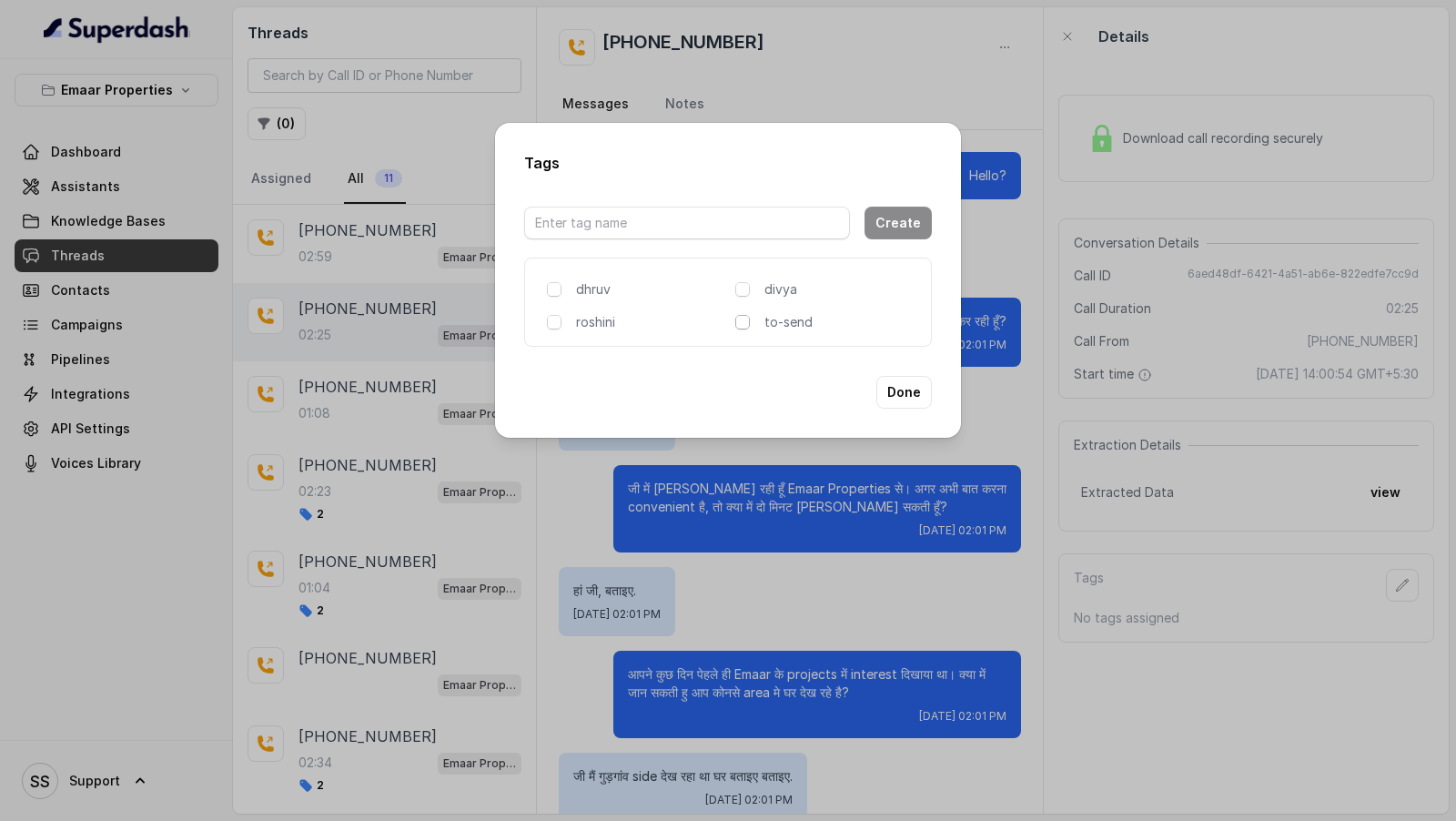
click at [744, 320] on span at bounding box center [742, 321] width 14 height 14
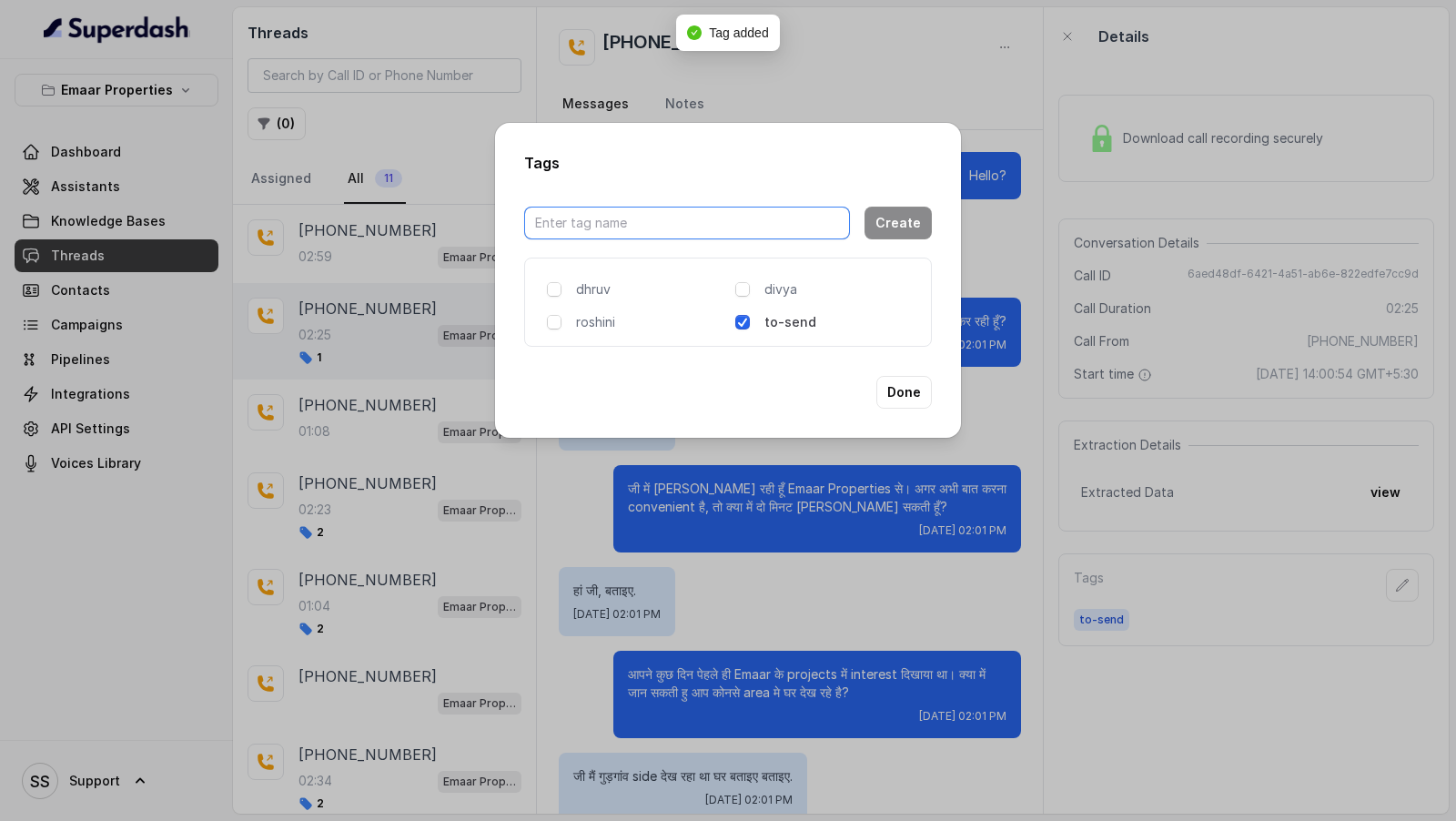
click at [761, 226] on input "text" at bounding box center [687, 223] width 326 height 33
type input "[PERSON_NAME]"
click at [893, 222] on button "Create" at bounding box center [898, 223] width 68 height 33
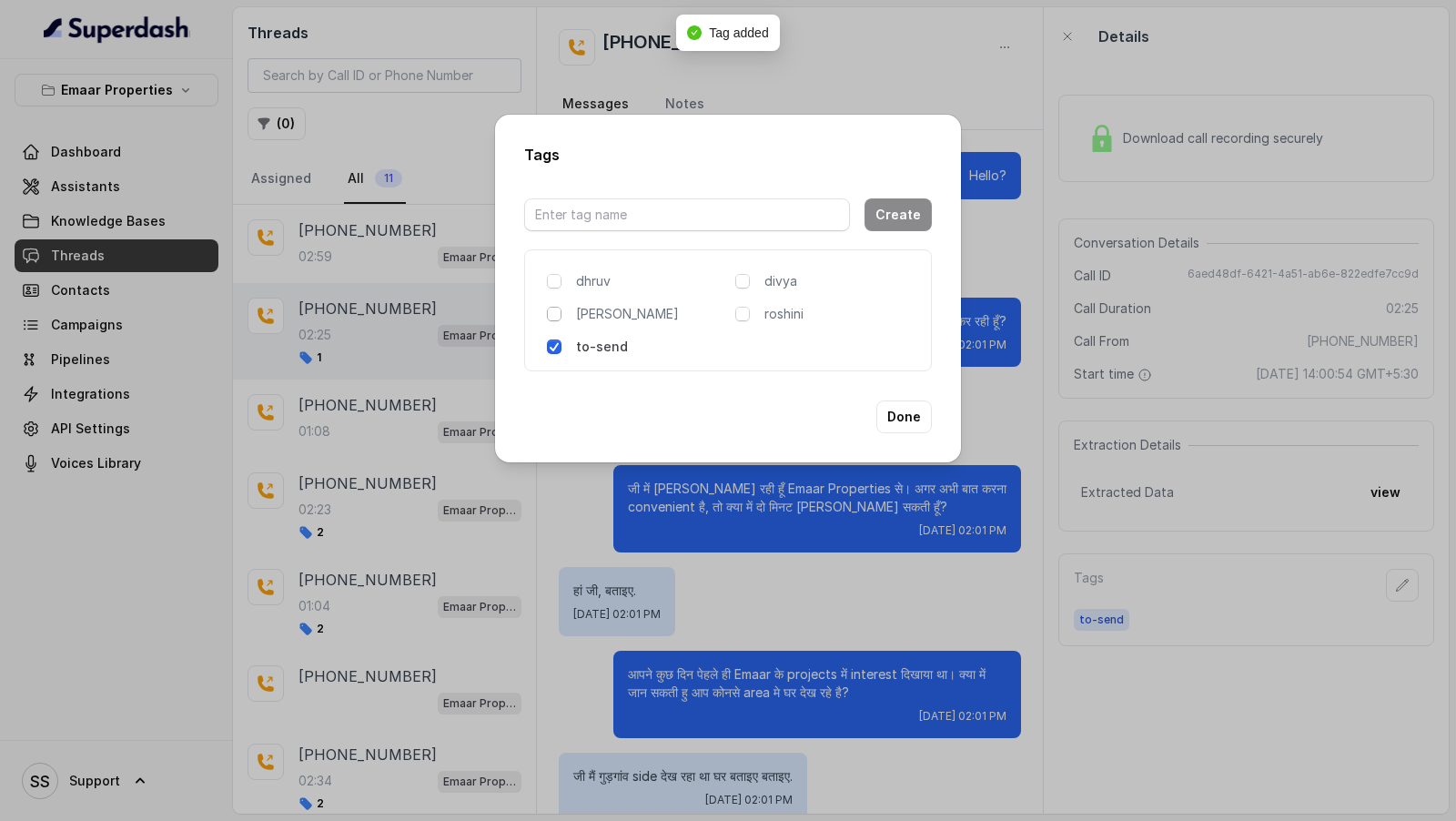
click at [551, 315] on span at bounding box center [554, 314] width 14 height 14
click at [915, 413] on button "Done" at bounding box center [904, 417] width 56 height 33
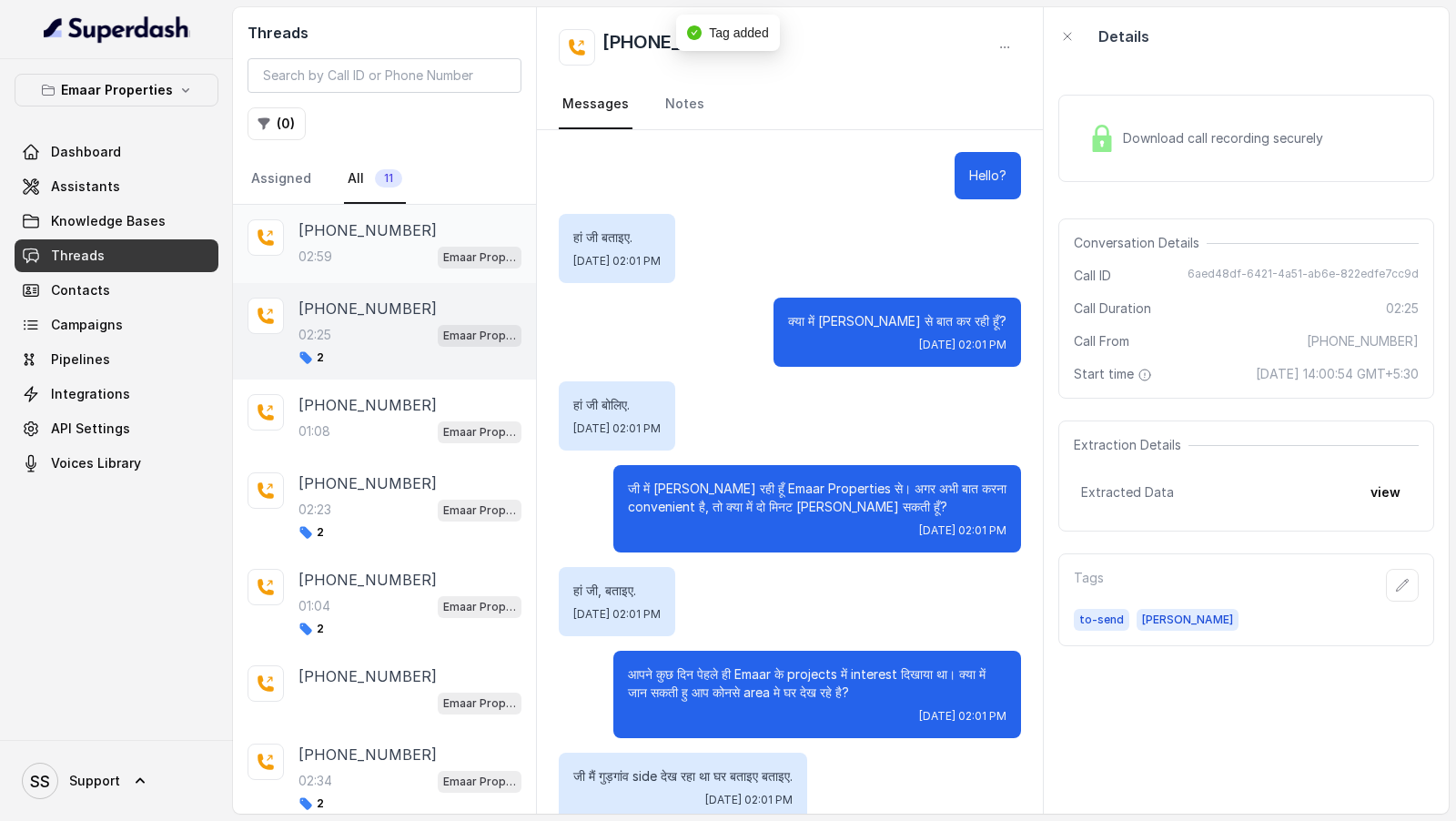
click at [371, 220] on p "[PHONE_NUMBER]" at bounding box center [367, 230] width 138 height 22
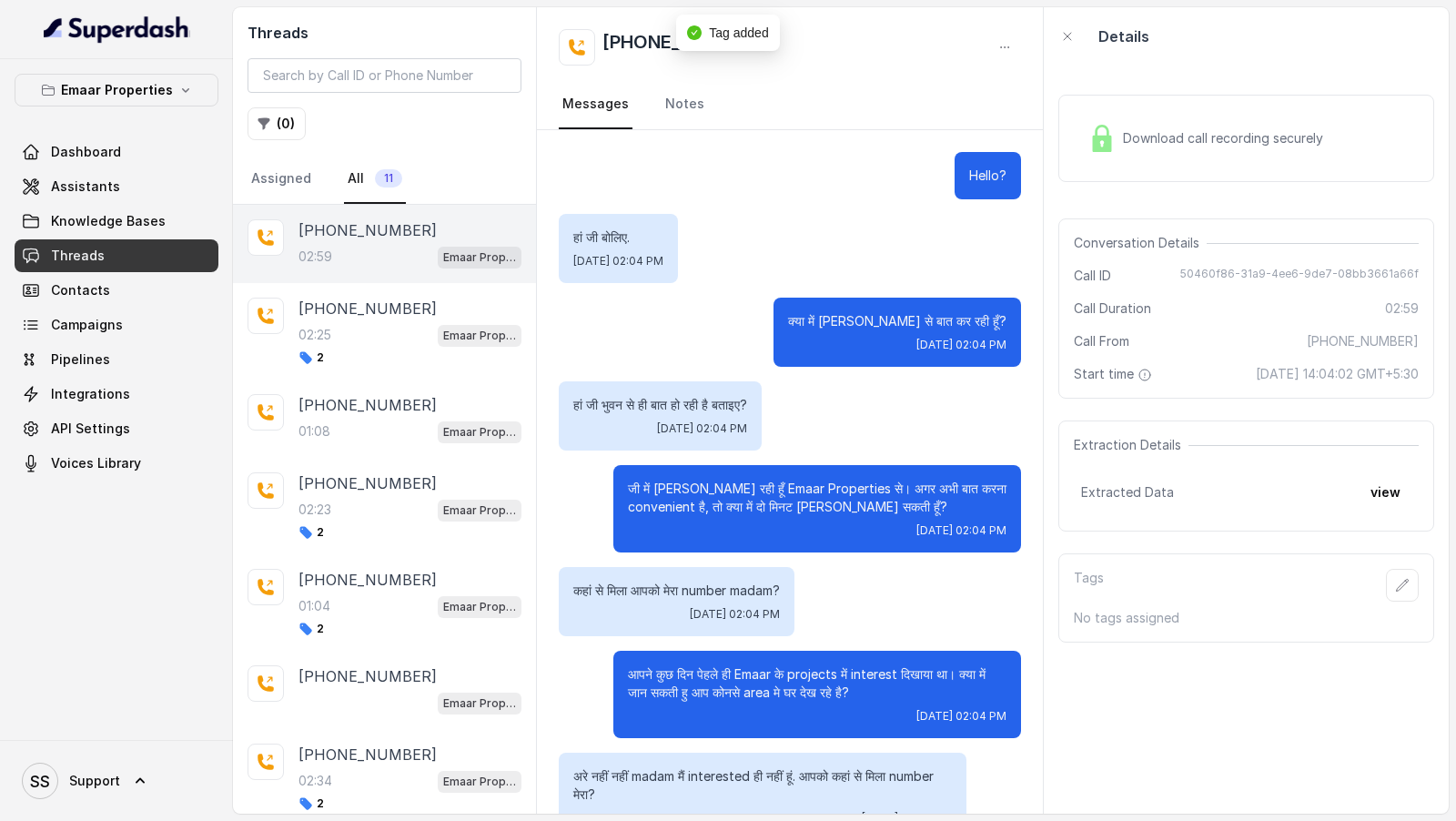
scroll to position [2186, 0]
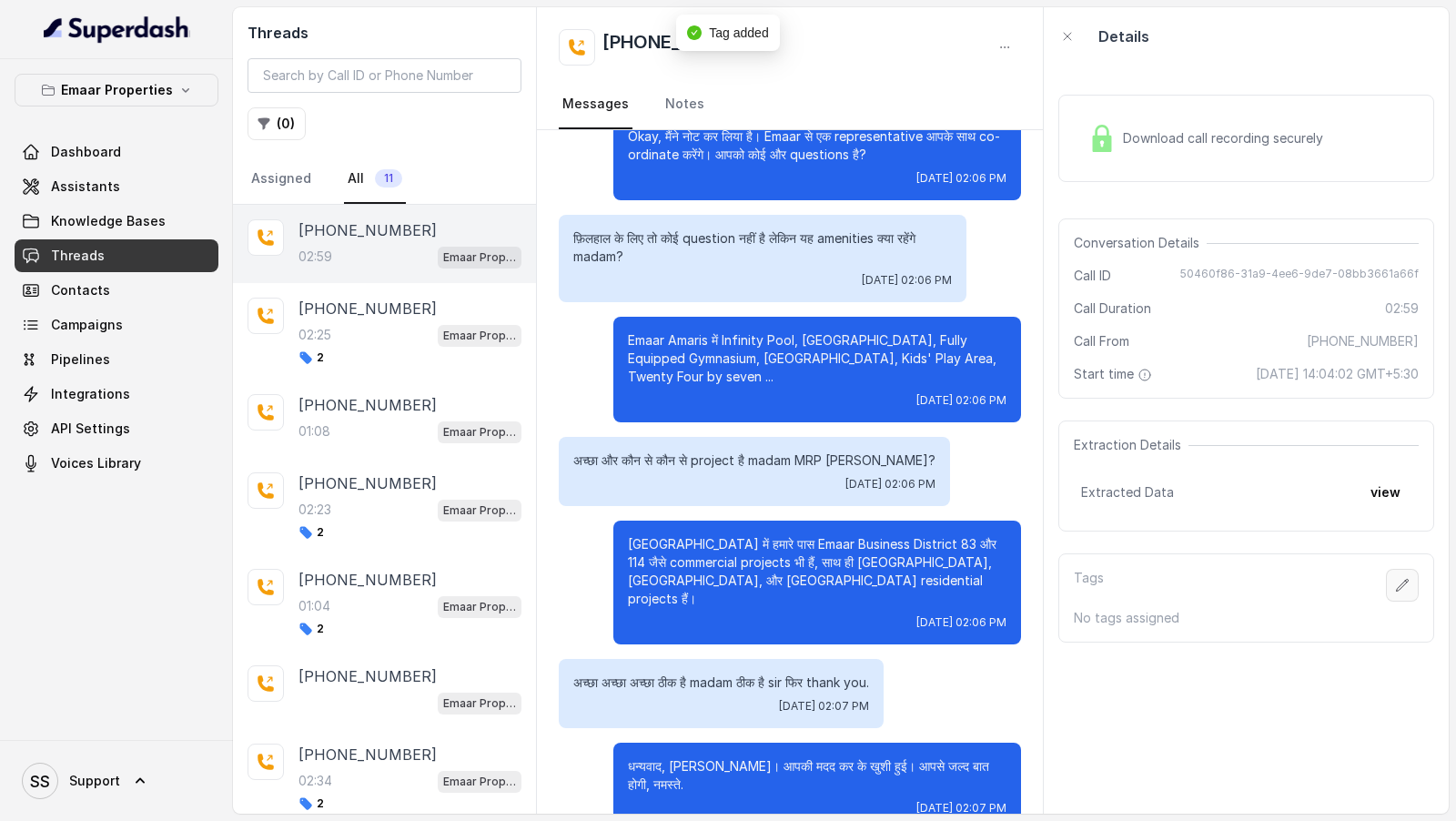
click at [1406, 583] on icon "button" at bounding box center [1402, 585] width 14 height 14
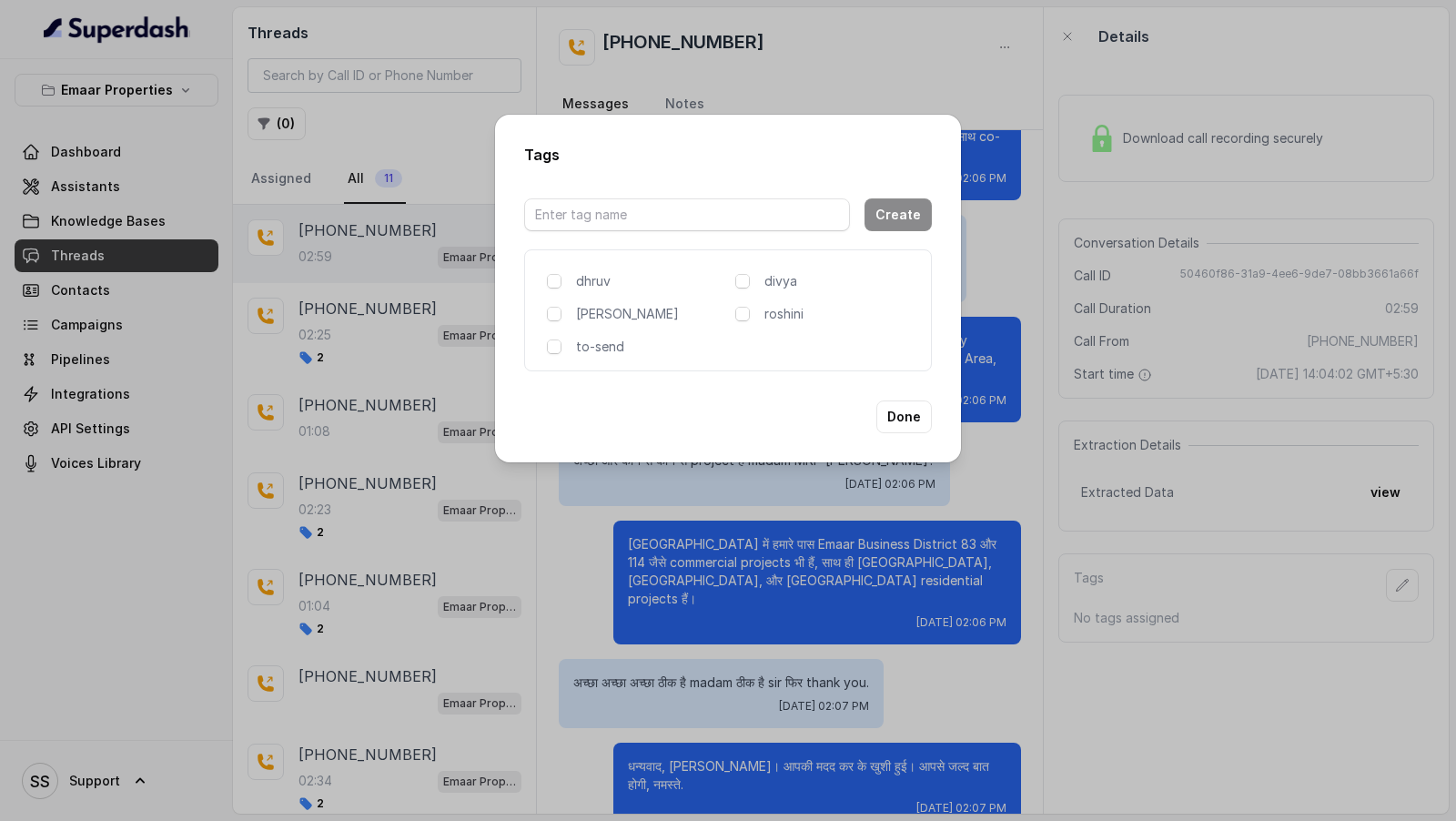
click at [562, 343] on div "to-send" at bounding box center [638, 346] width 181 height 18
click at [549, 343] on span at bounding box center [554, 346] width 14 height 14
click at [626, 214] on input "text" at bounding box center [687, 215] width 326 height 33
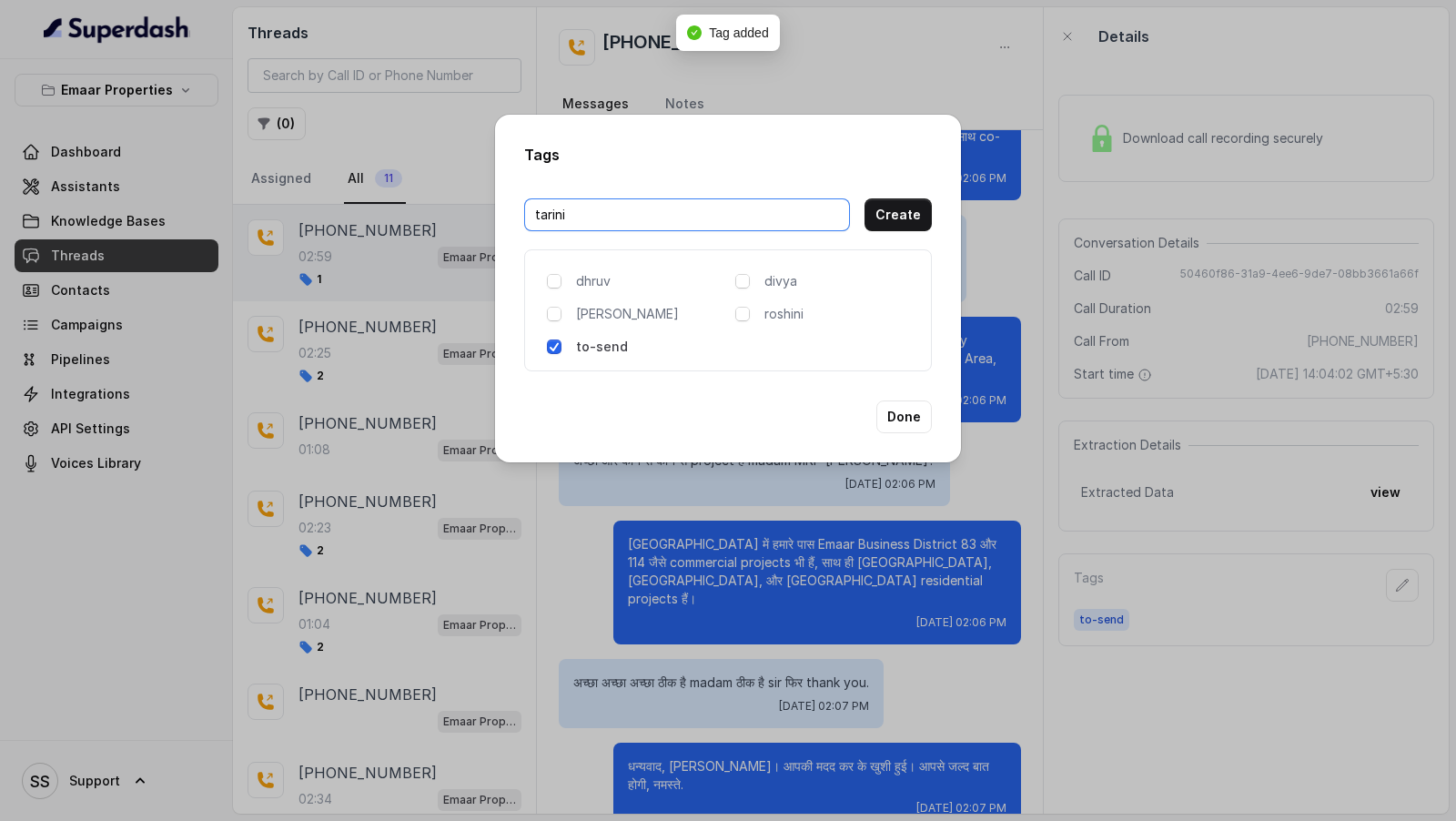
type input "tarini"
click at [887, 224] on button "Create" at bounding box center [898, 215] width 68 height 33
click at [557, 346] on span at bounding box center [554, 346] width 14 height 14
click at [921, 419] on button "Done" at bounding box center [904, 417] width 56 height 33
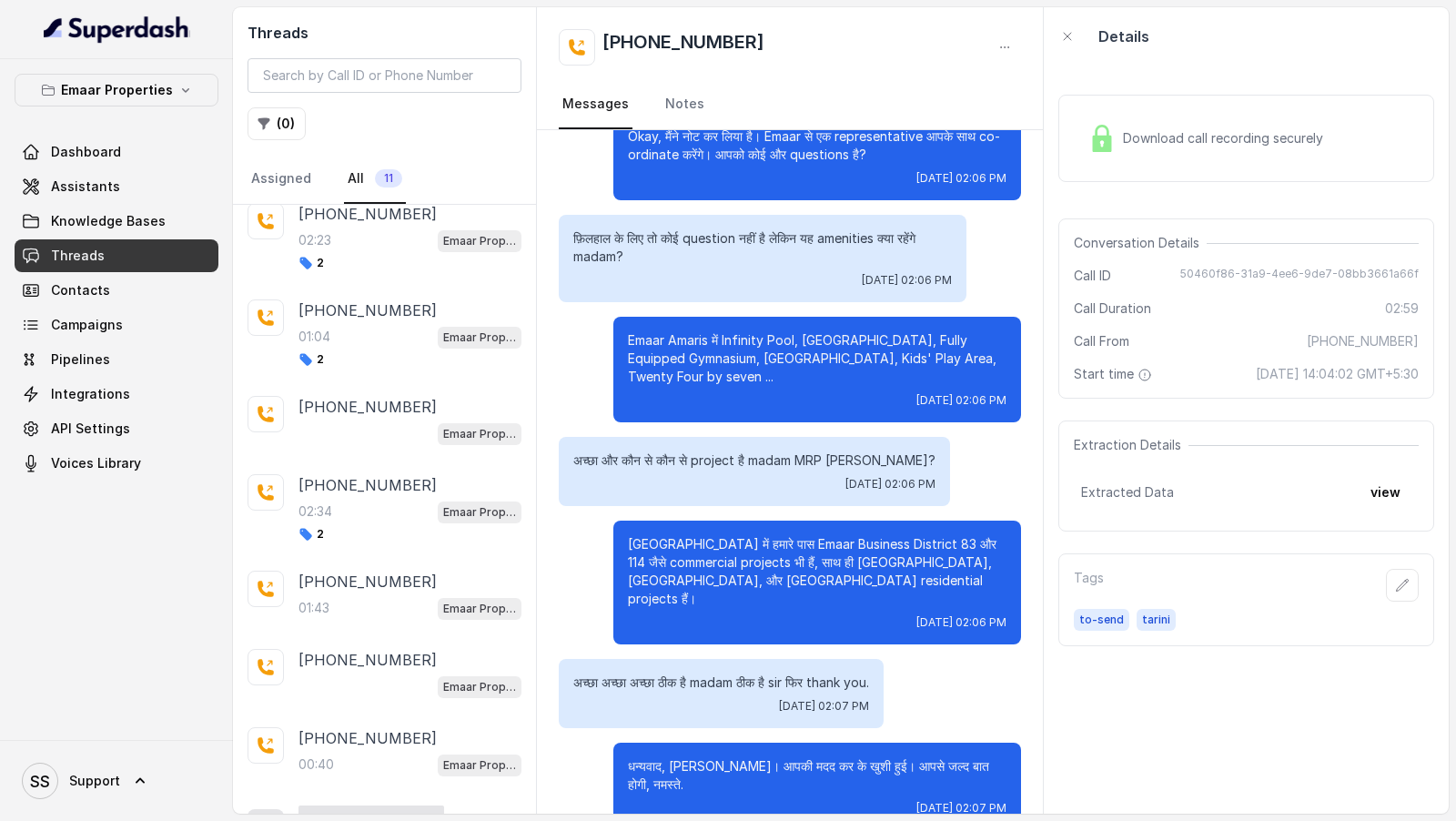
scroll to position [328, 0]
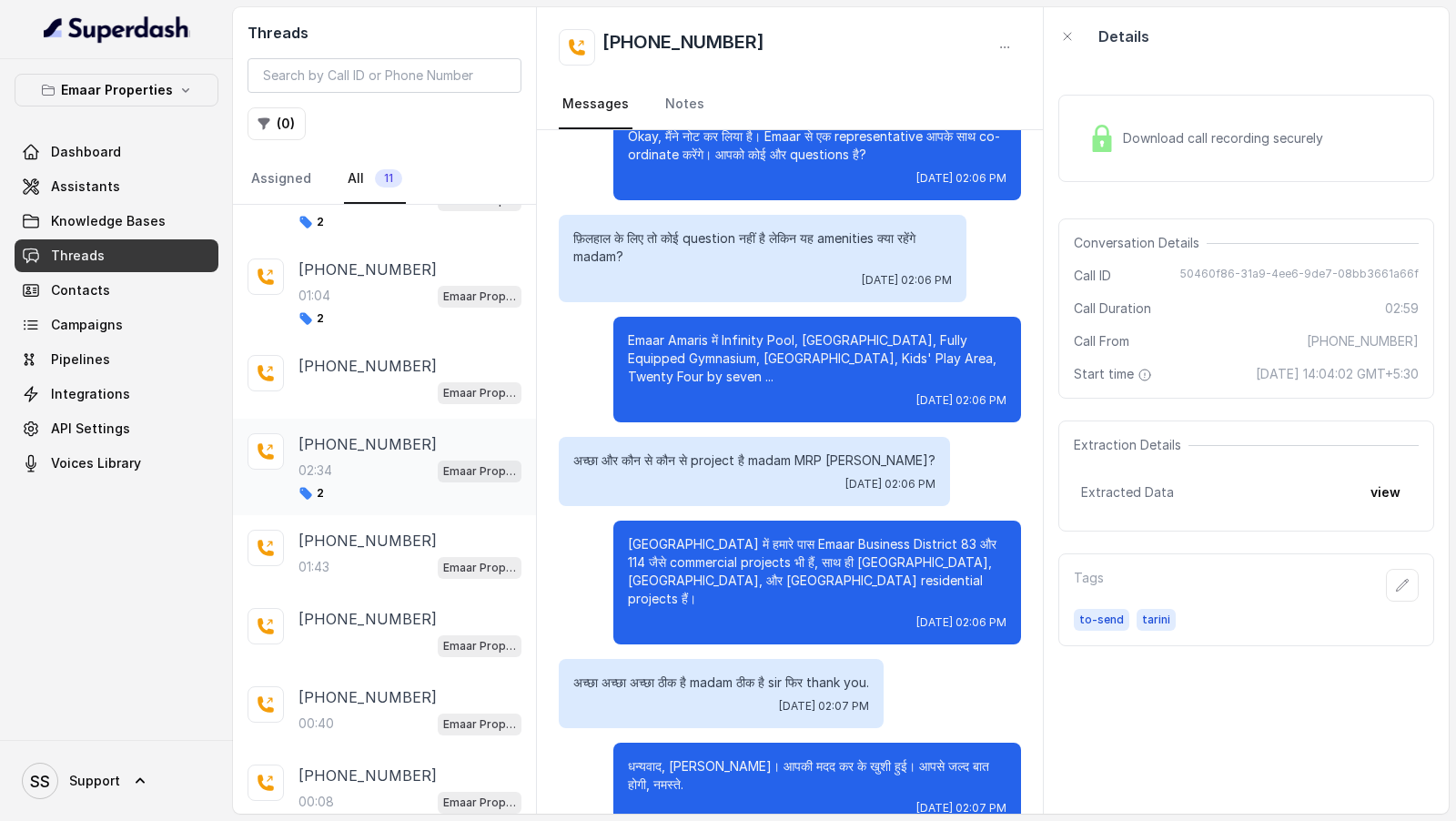
click at [404, 477] on div "[PHONE_NUMBER]:34 Emaar Properties 2" at bounding box center [409, 467] width 223 height 68
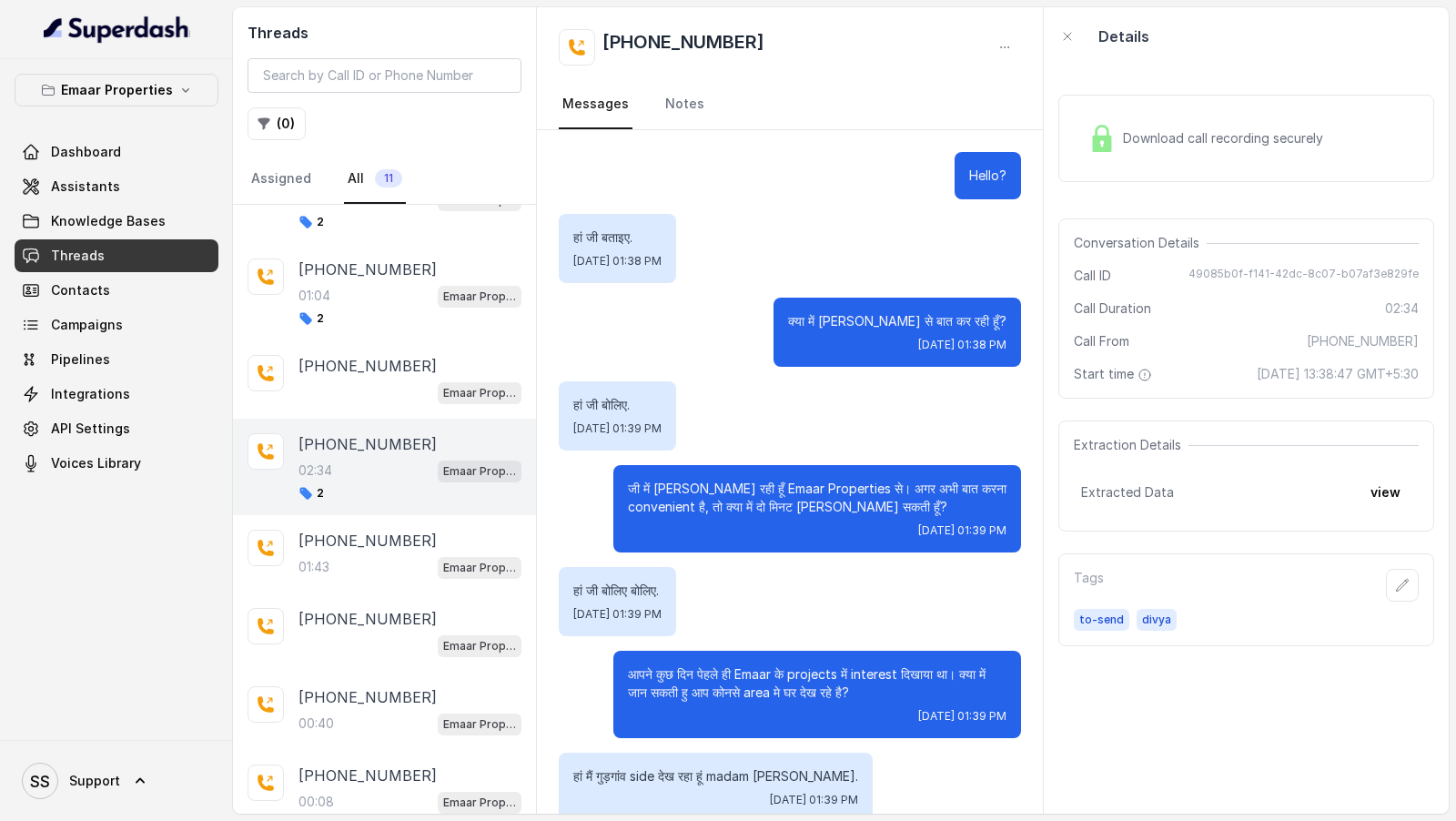
scroll to position [1910, 0]
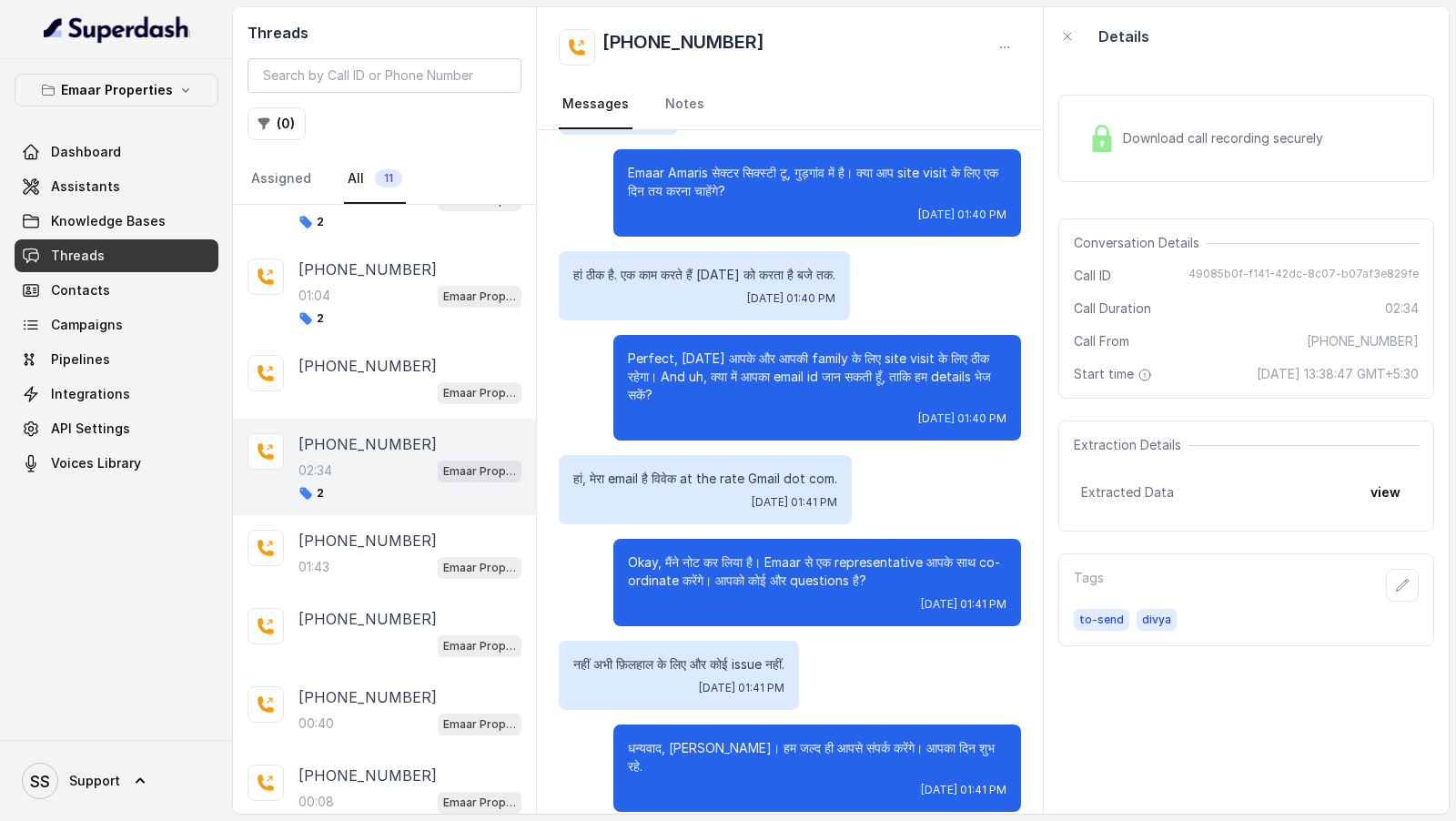
click at [1256, 140] on span "Download call recording securely" at bounding box center [1226, 138] width 207 height 18
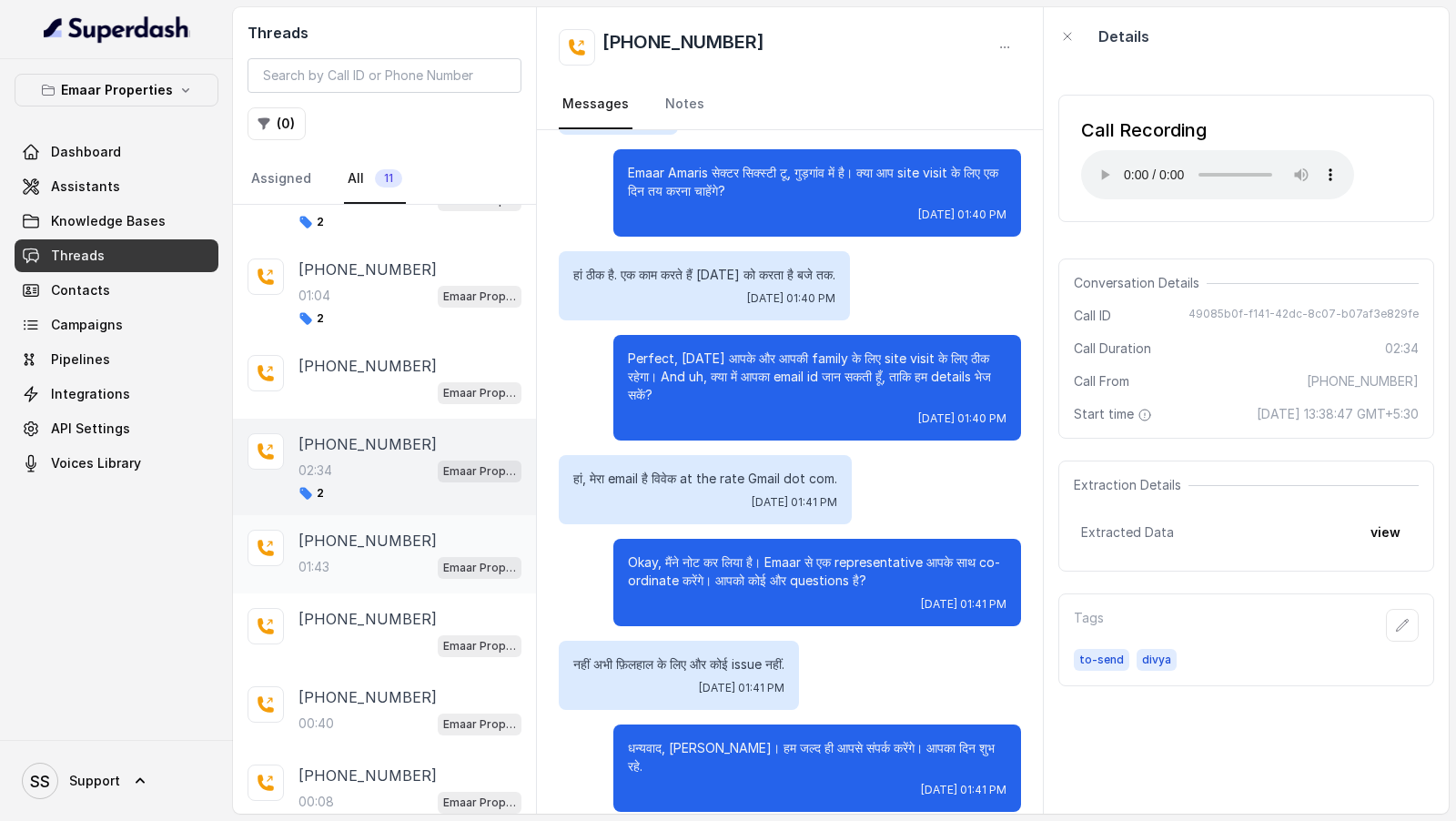
scroll to position [261, 0]
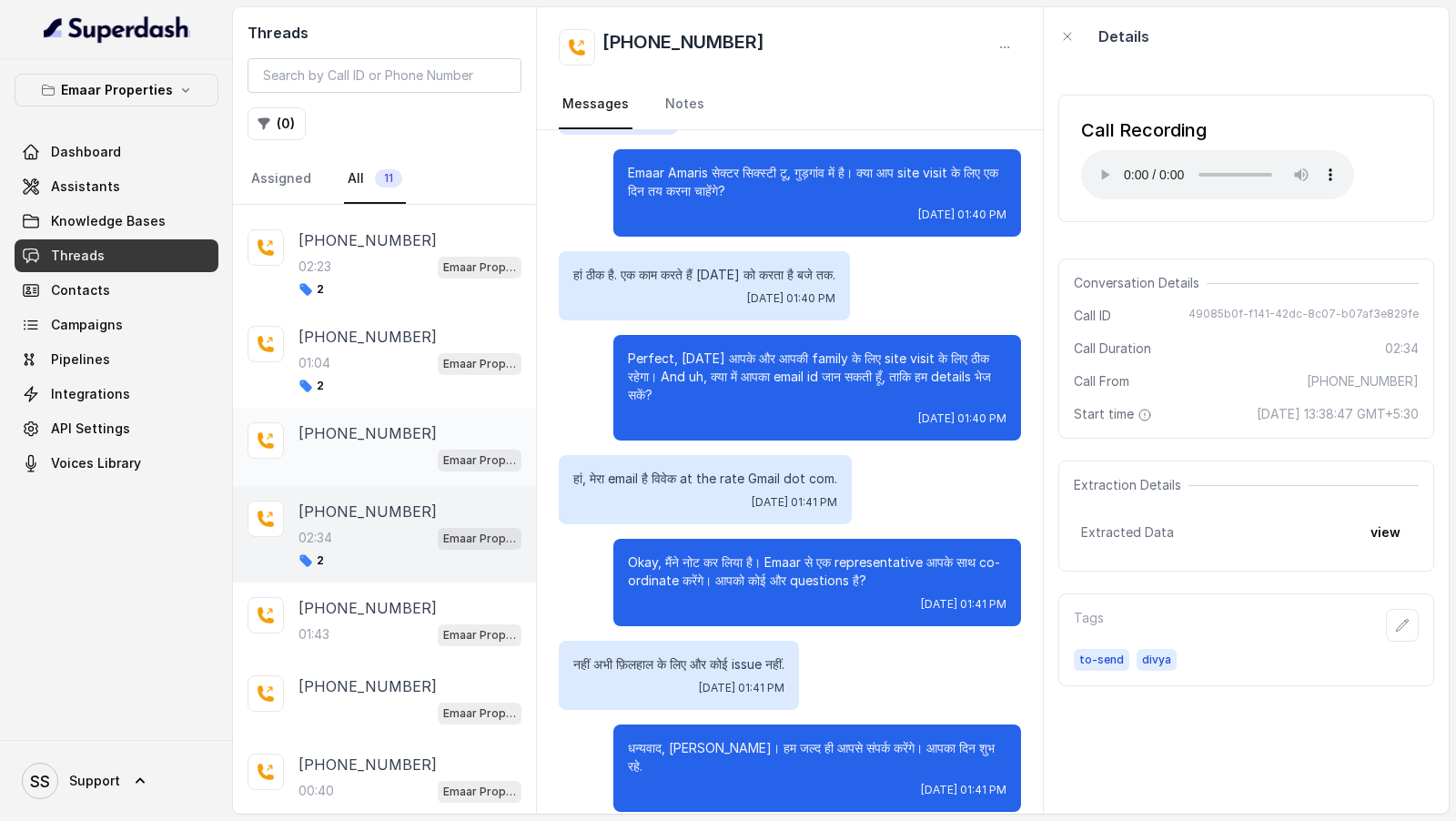
click at [415, 448] on div "Emaar Properties" at bounding box center [409, 459] width 223 height 24
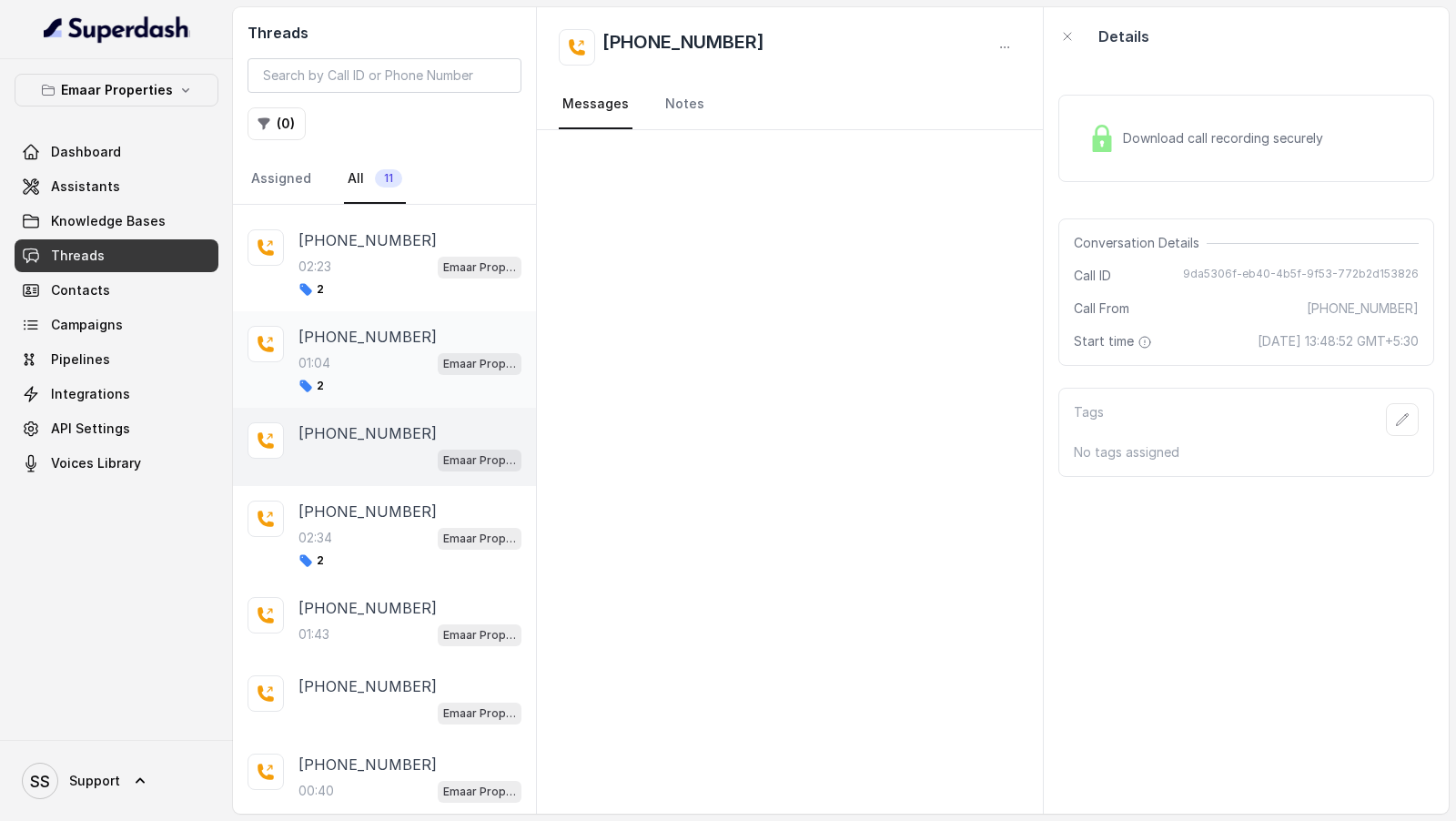
click at [423, 338] on div "[PHONE_NUMBER]" at bounding box center [409, 337] width 223 height 22
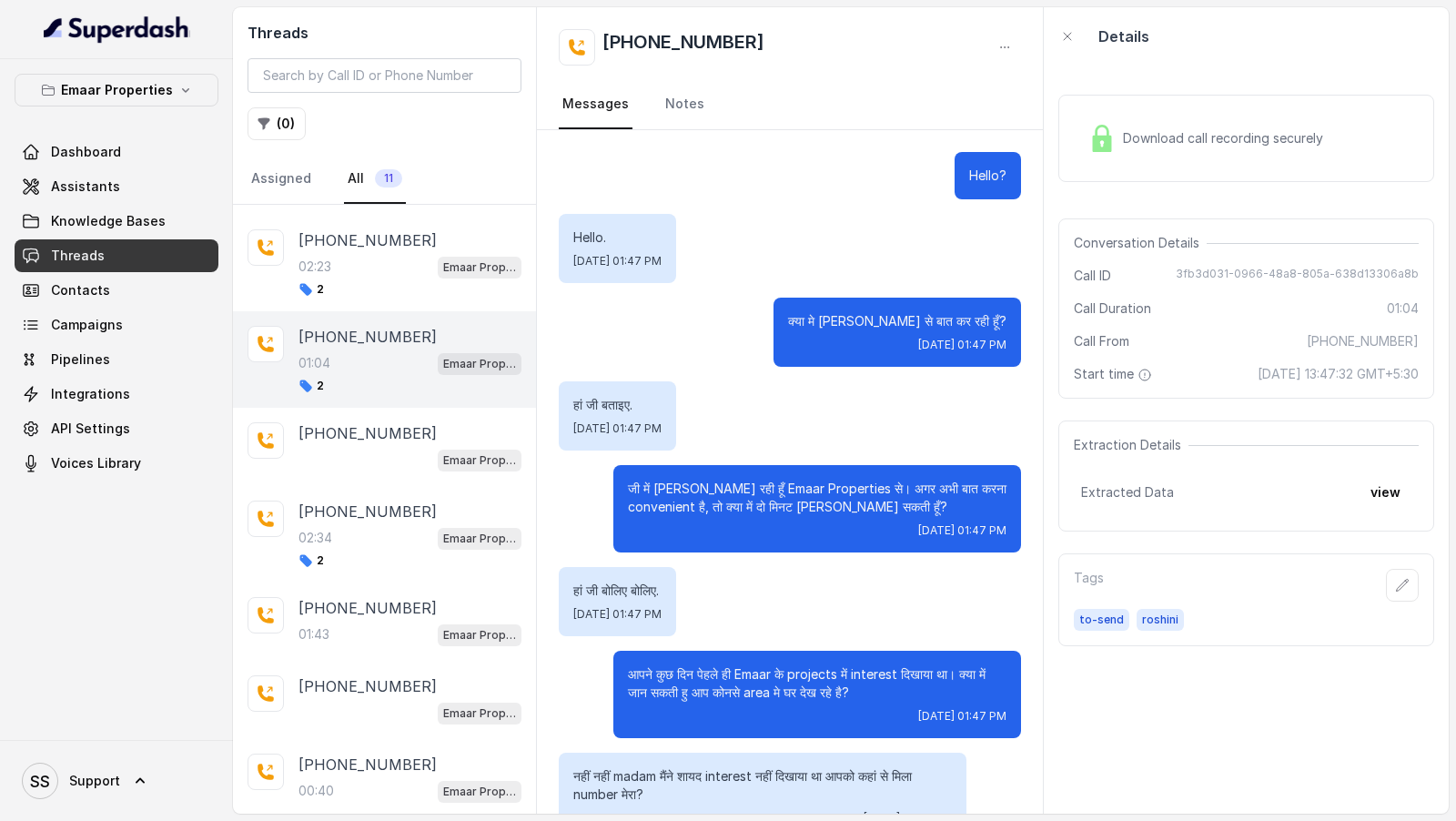
click at [1287, 138] on span "Download call recording securely" at bounding box center [1226, 138] width 207 height 18
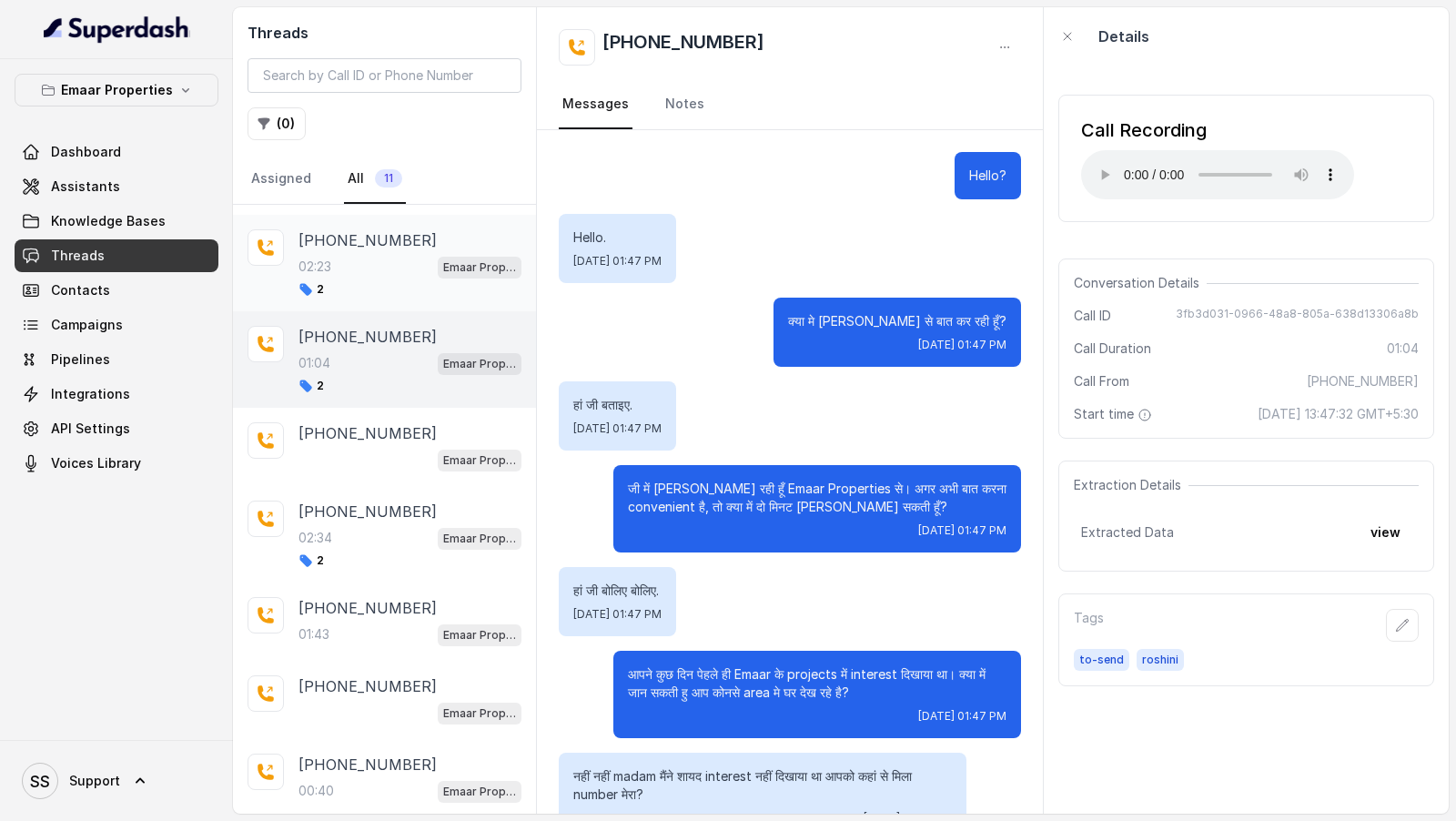
click at [373, 267] on div "02:23 Emaar Properties" at bounding box center [409, 266] width 223 height 24
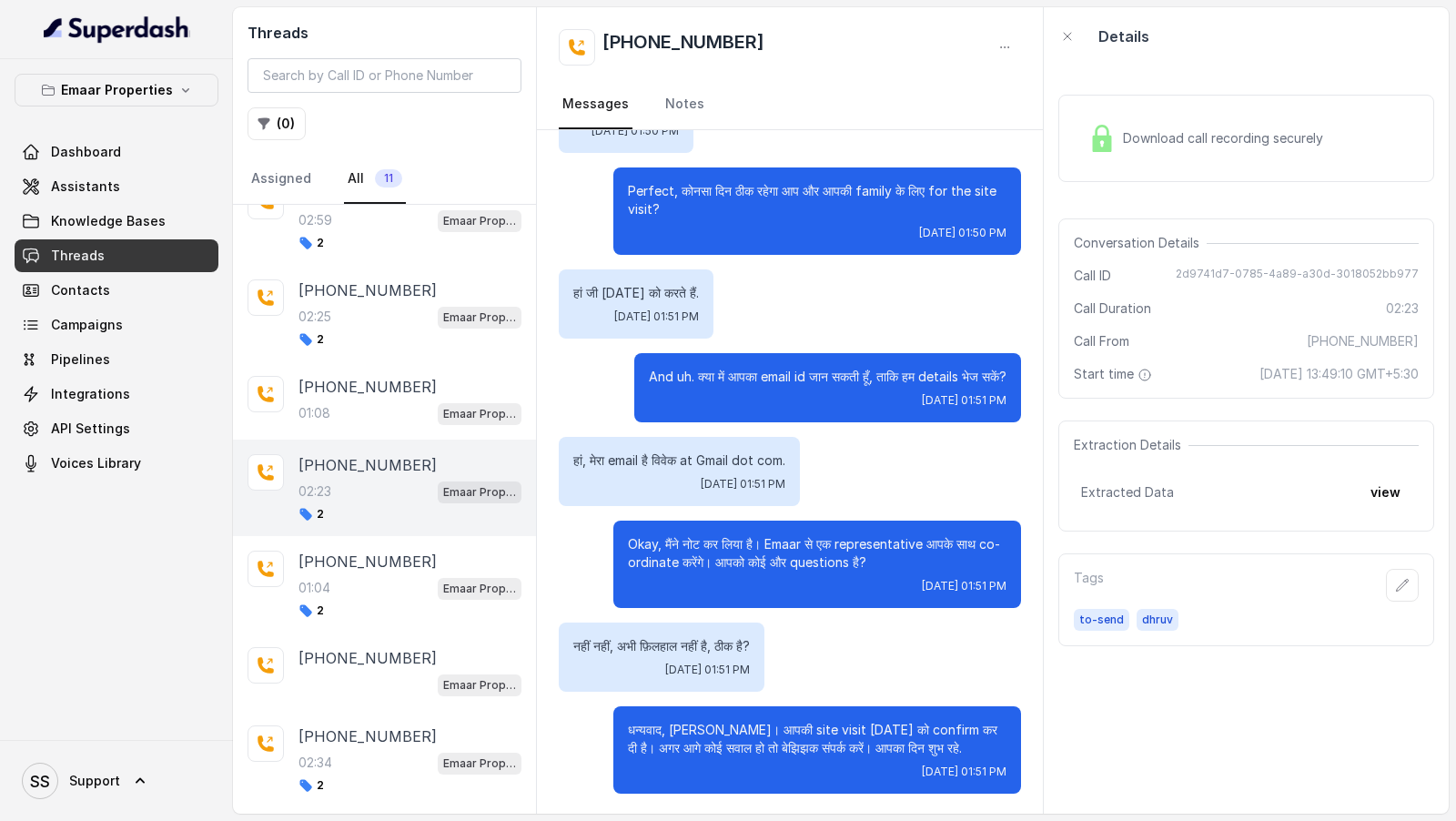
scroll to position [9, 0]
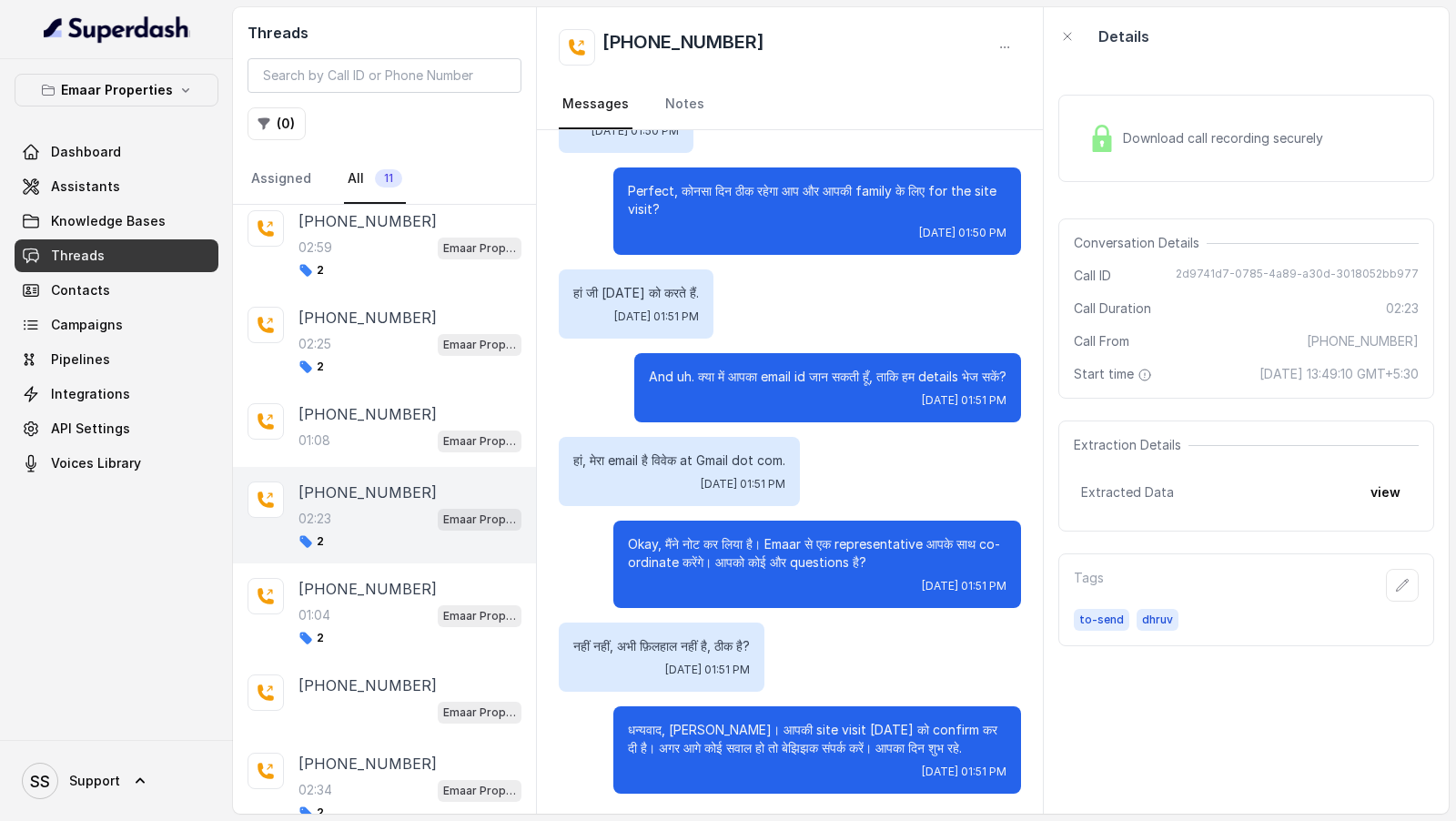
click at [1245, 134] on span "Download call recording securely" at bounding box center [1226, 138] width 207 height 18
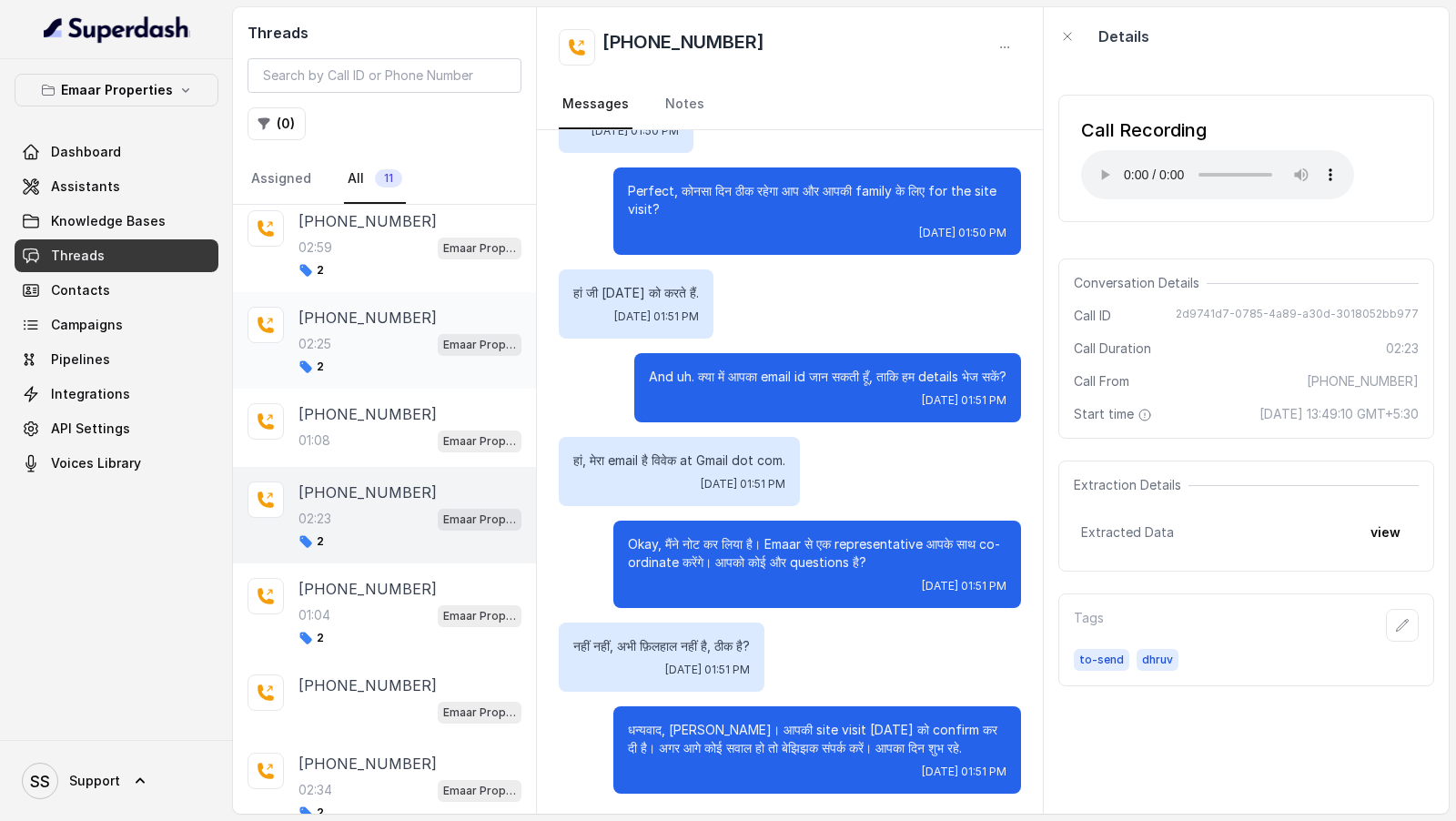
click at [415, 327] on div "[PHONE_NUMBER]:25 Emaar Properties 2" at bounding box center [409, 341] width 223 height 68
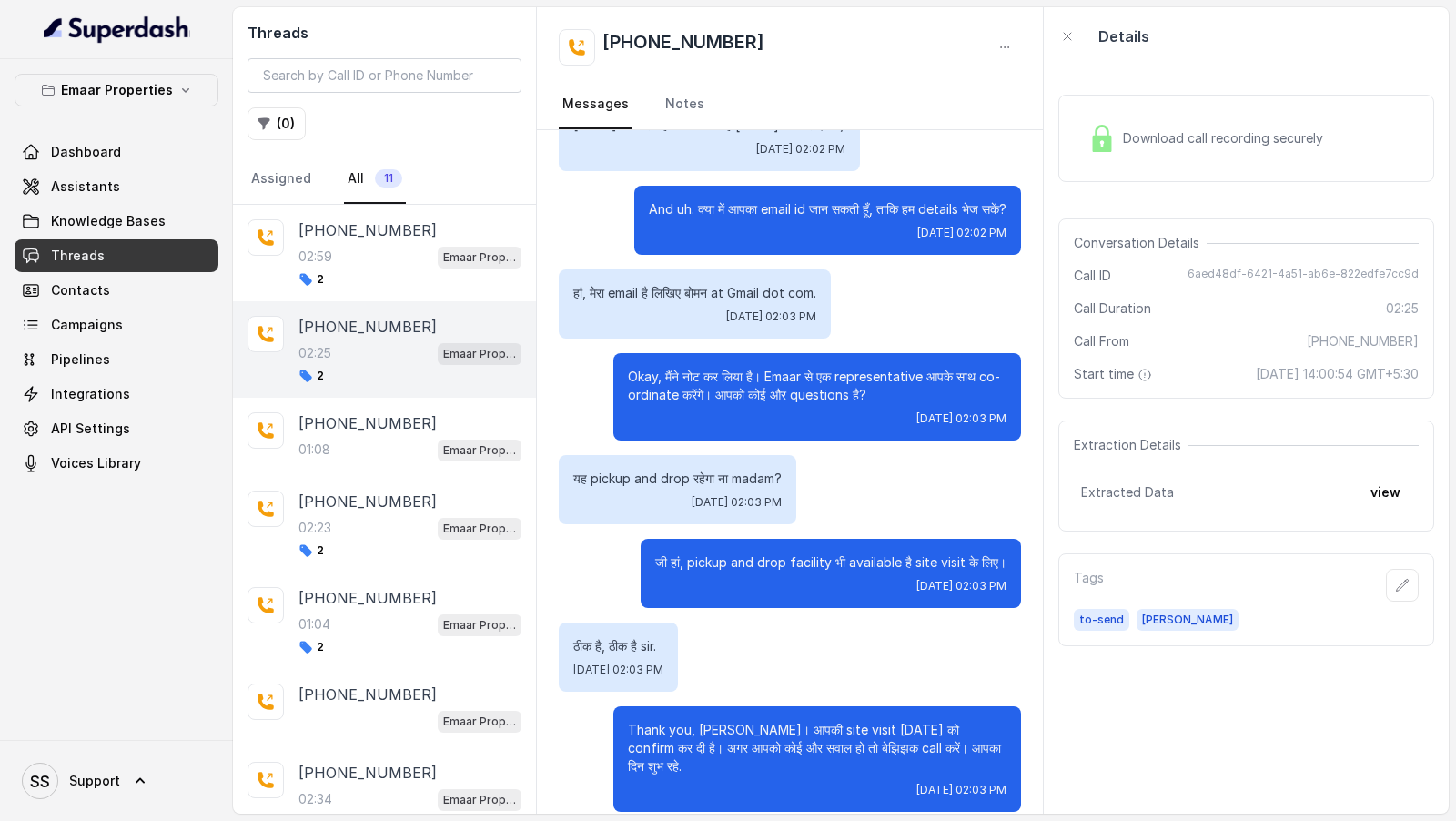
click at [1307, 124] on div "Download call recording securely" at bounding box center [1206, 138] width 249 height 41
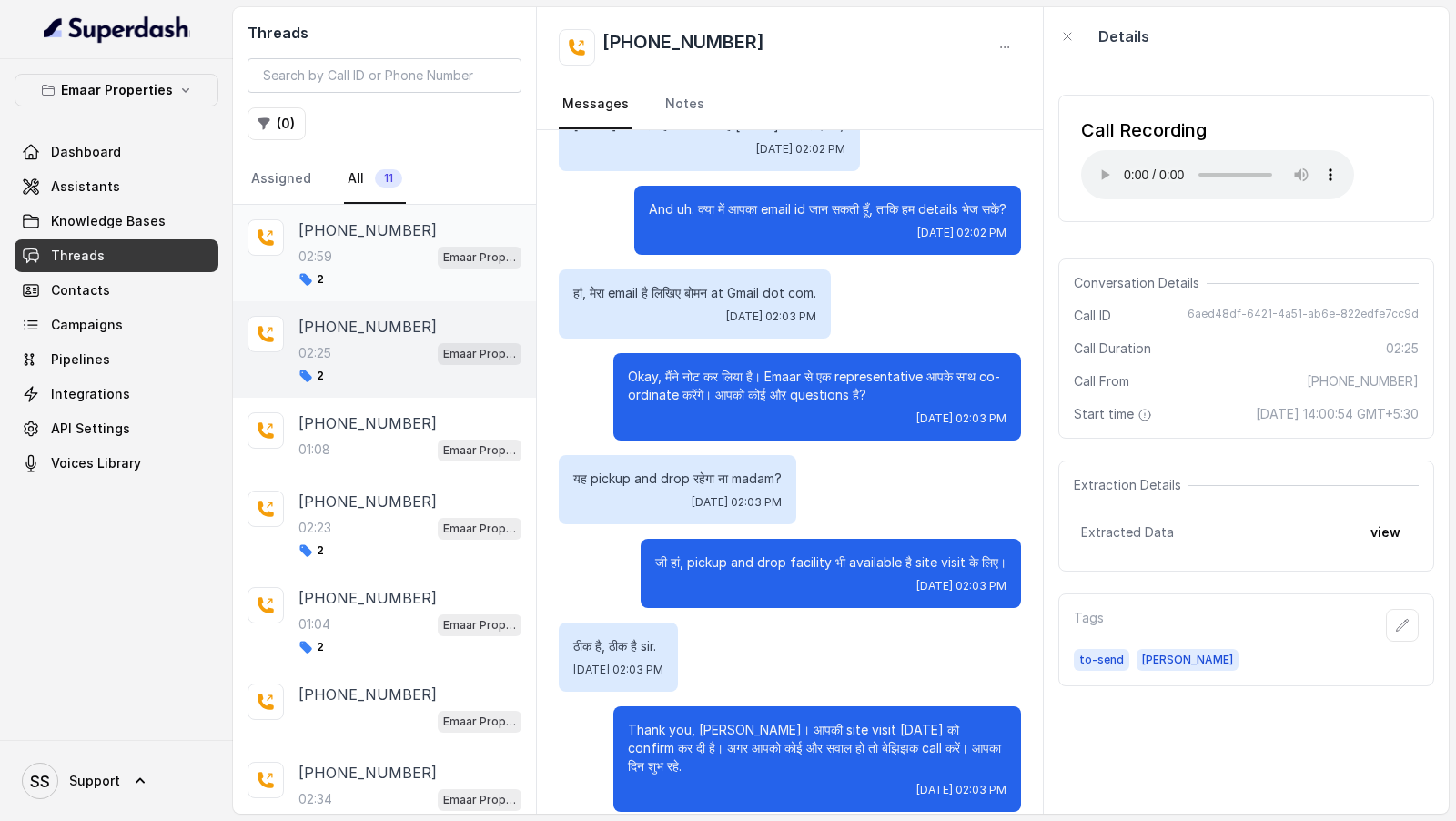
click at [372, 258] on div "02:59 Emaar Properties" at bounding box center [409, 257] width 223 height 24
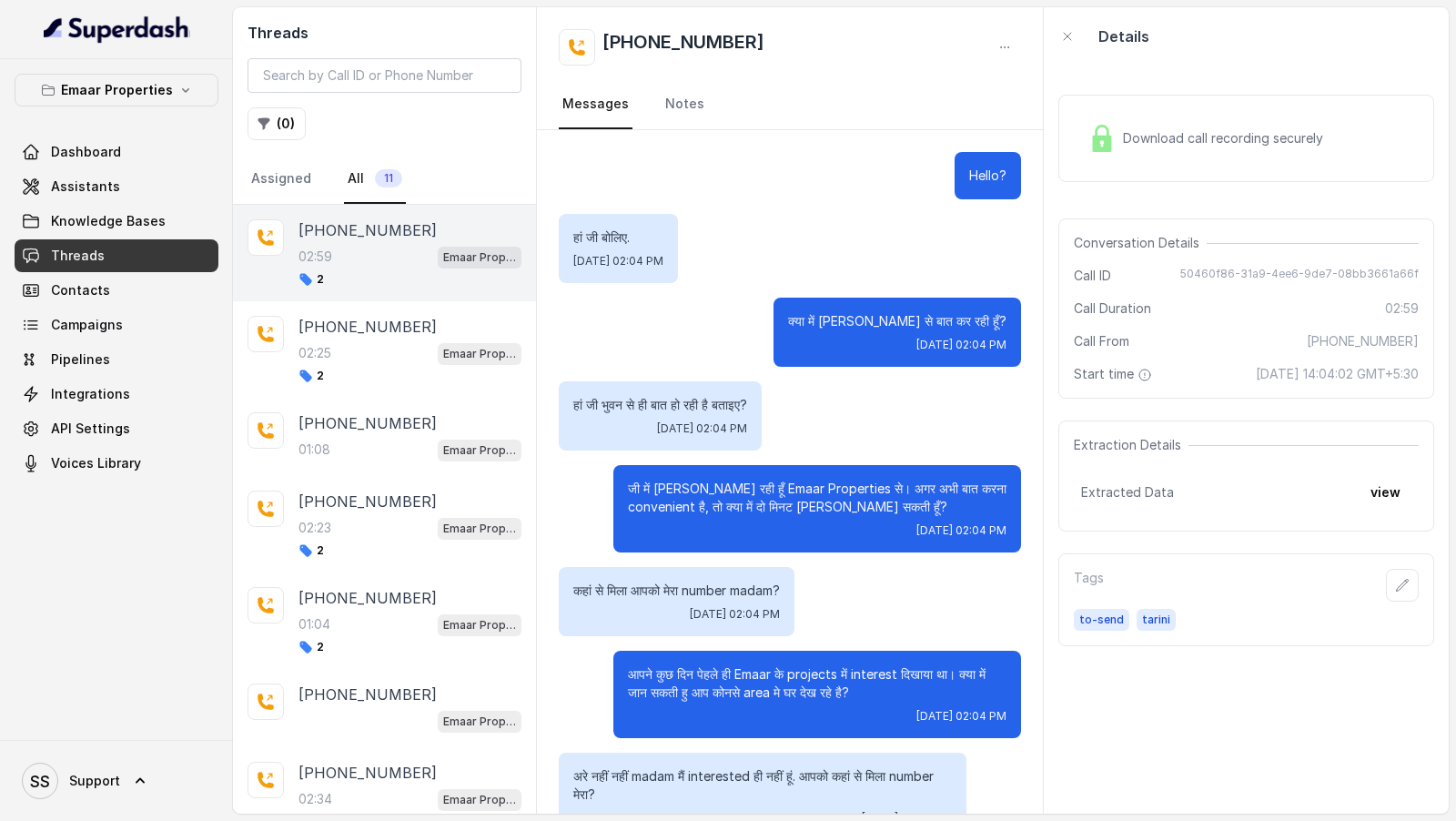
scroll to position [2186, 0]
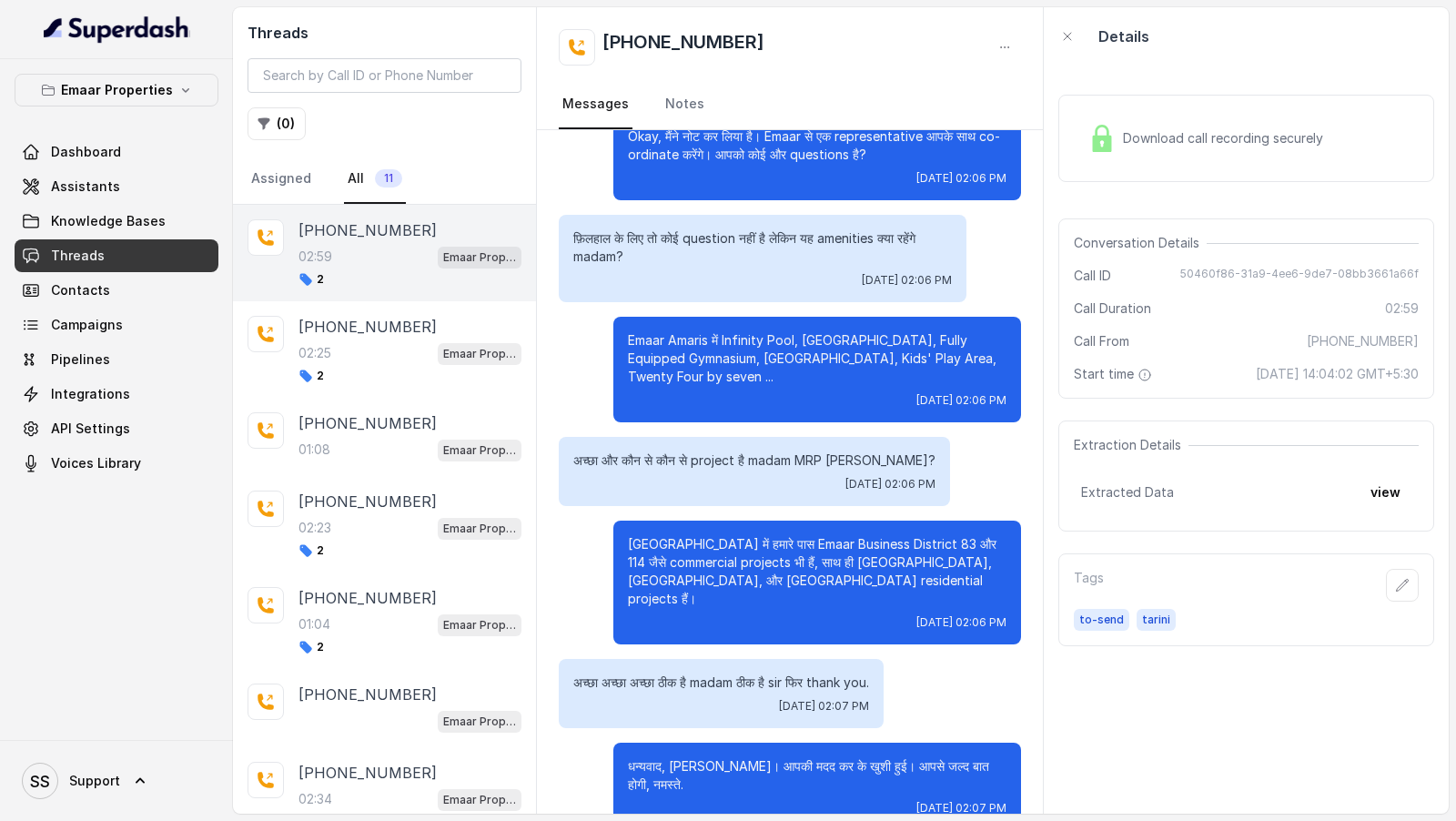
click at [1185, 154] on div "Download call recording securely" at bounding box center [1206, 138] width 249 height 41
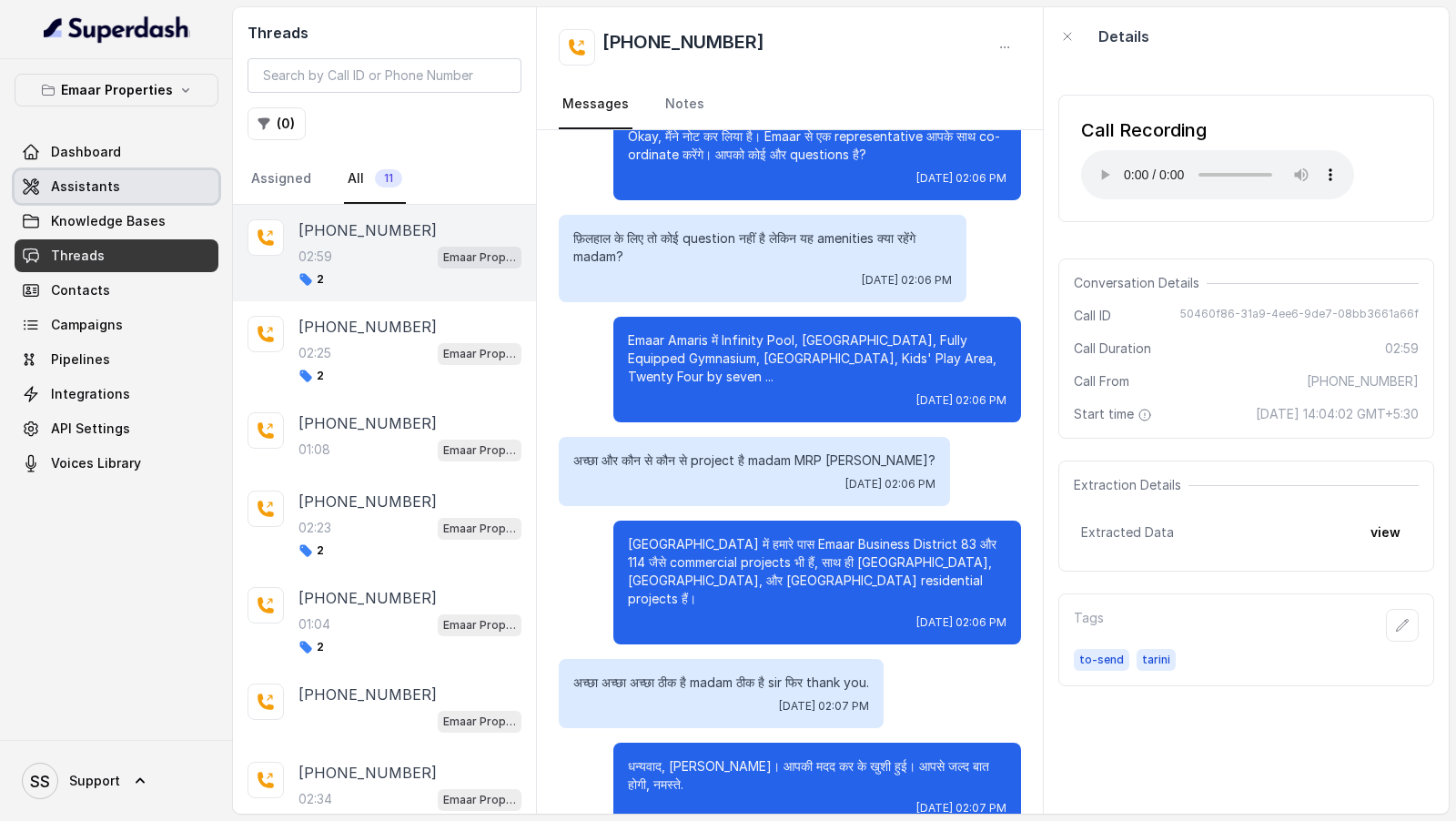
click at [115, 189] on link "Assistants" at bounding box center [116, 186] width 204 height 33
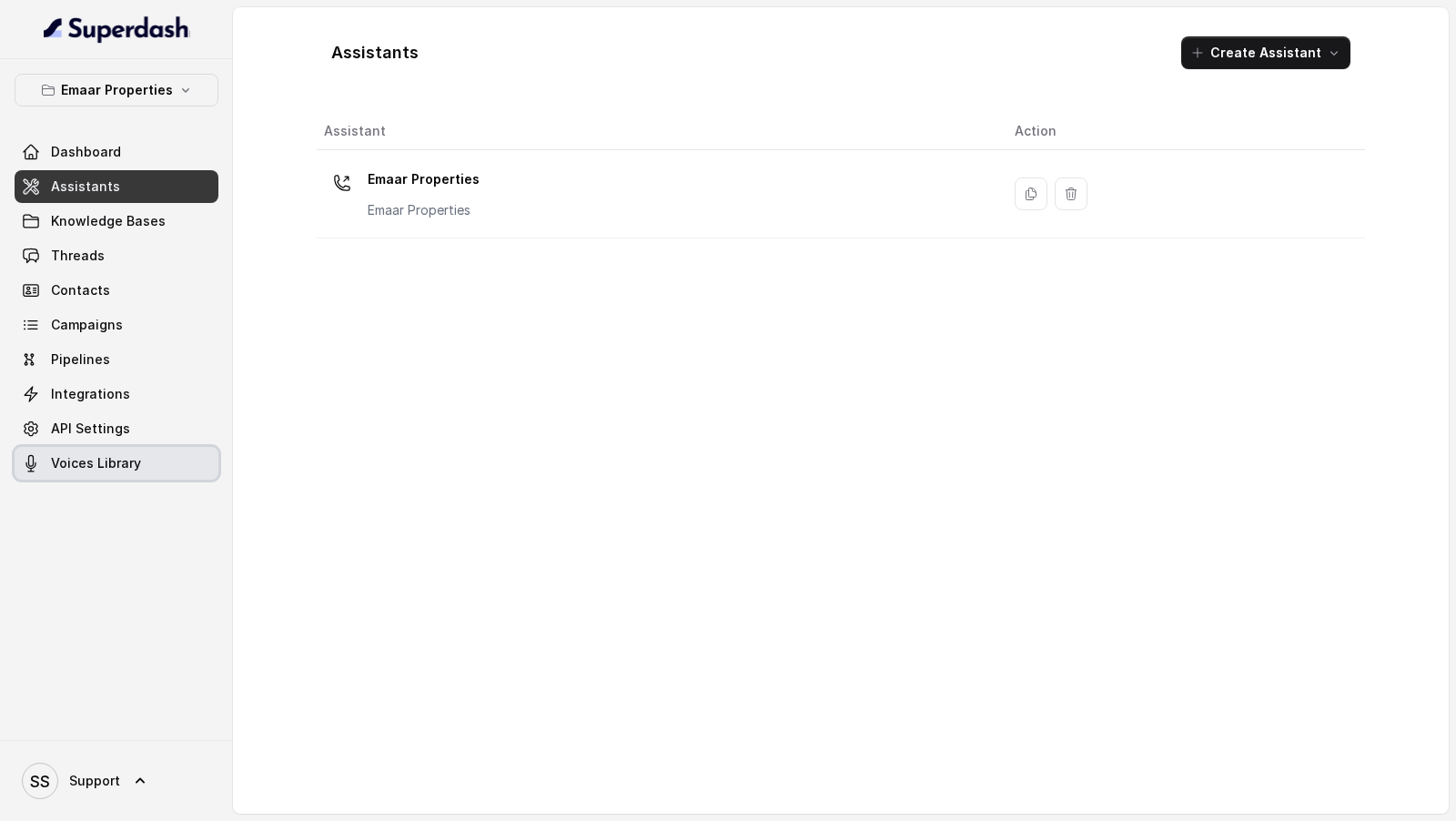
click at [145, 452] on link "Voices Library" at bounding box center [116, 463] width 204 height 33
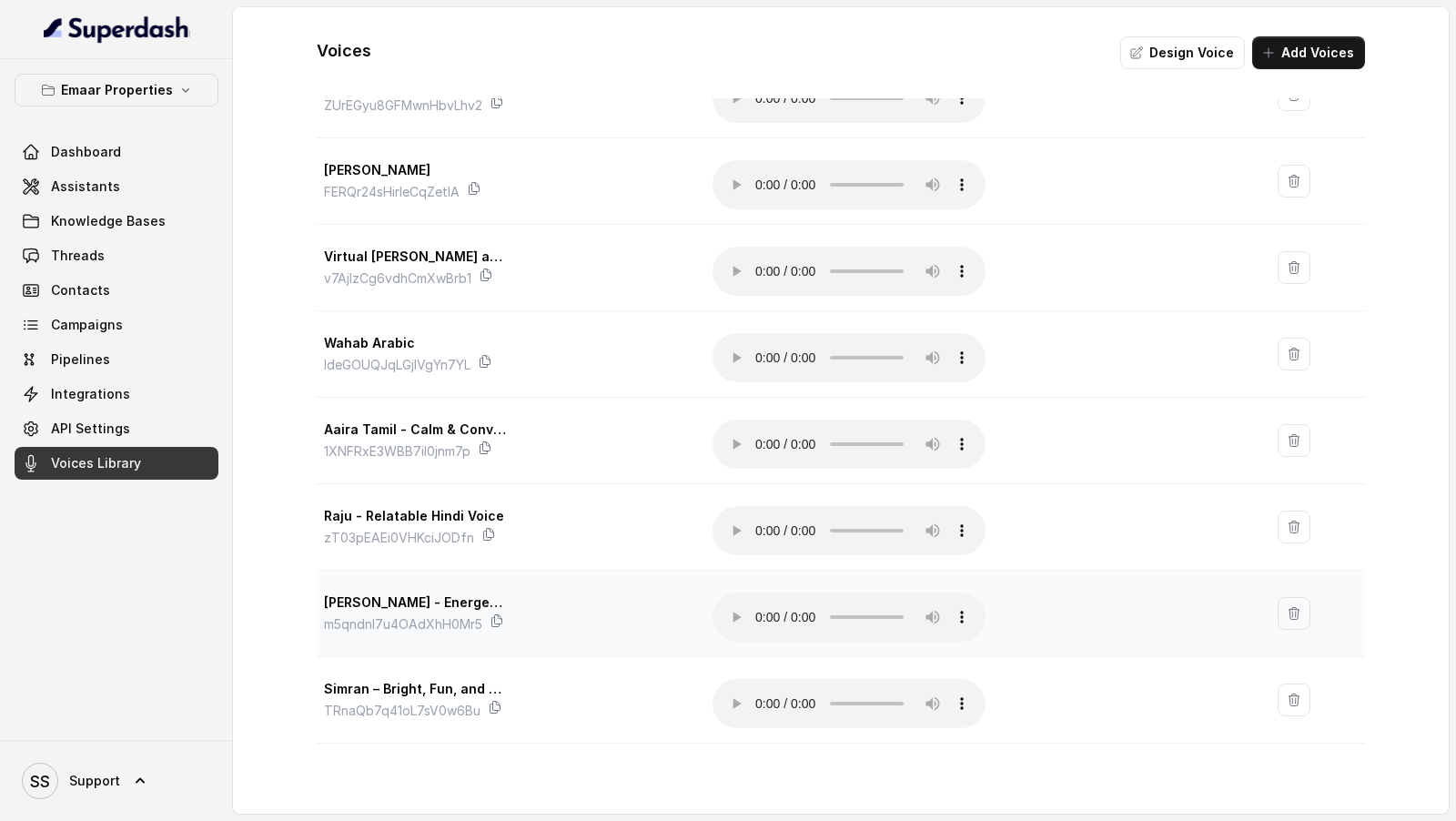
scroll to position [169, 0]
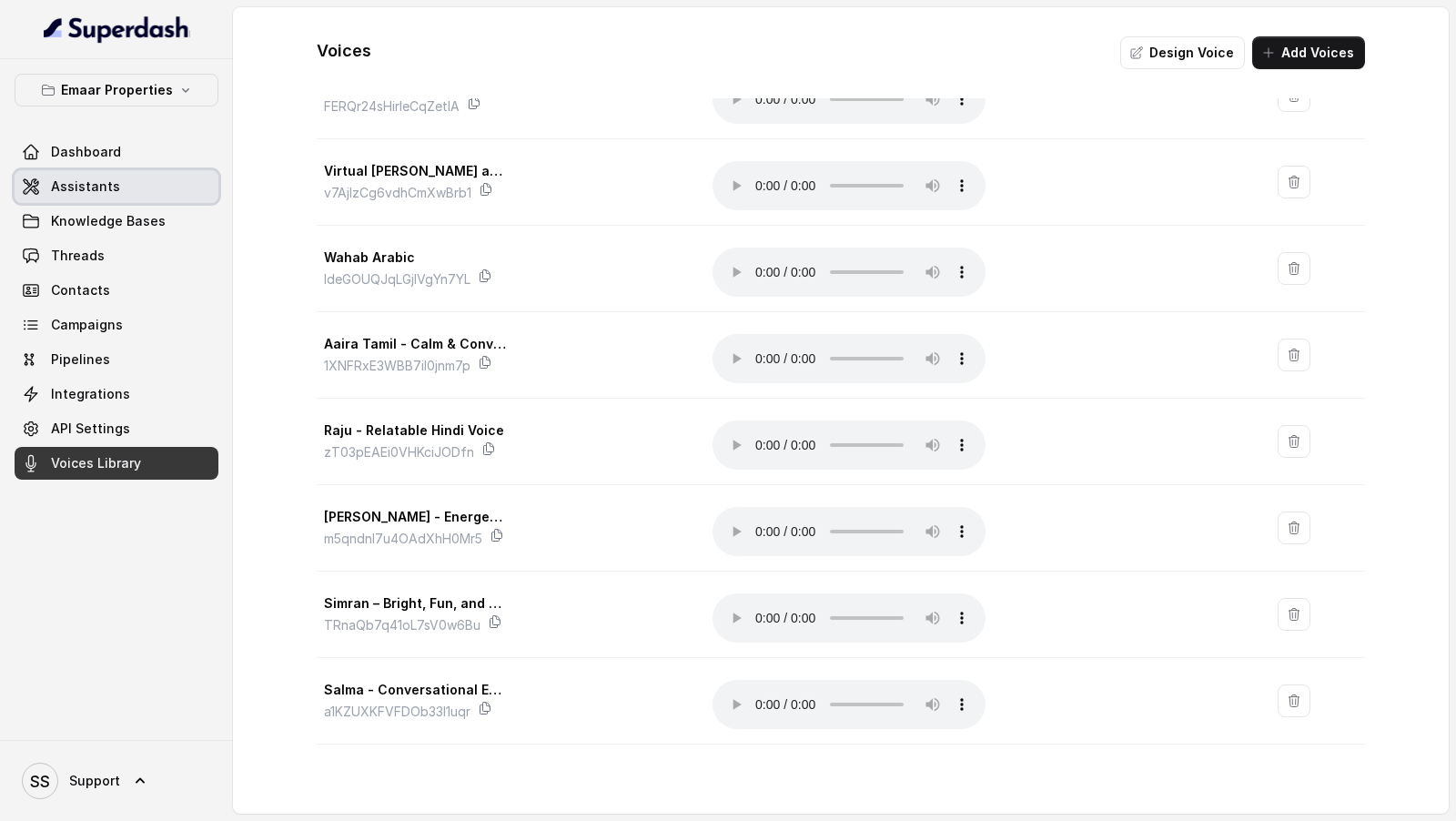
click at [100, 178] on span "Assistants" at bounding box center [86, 186] width 69 height 18
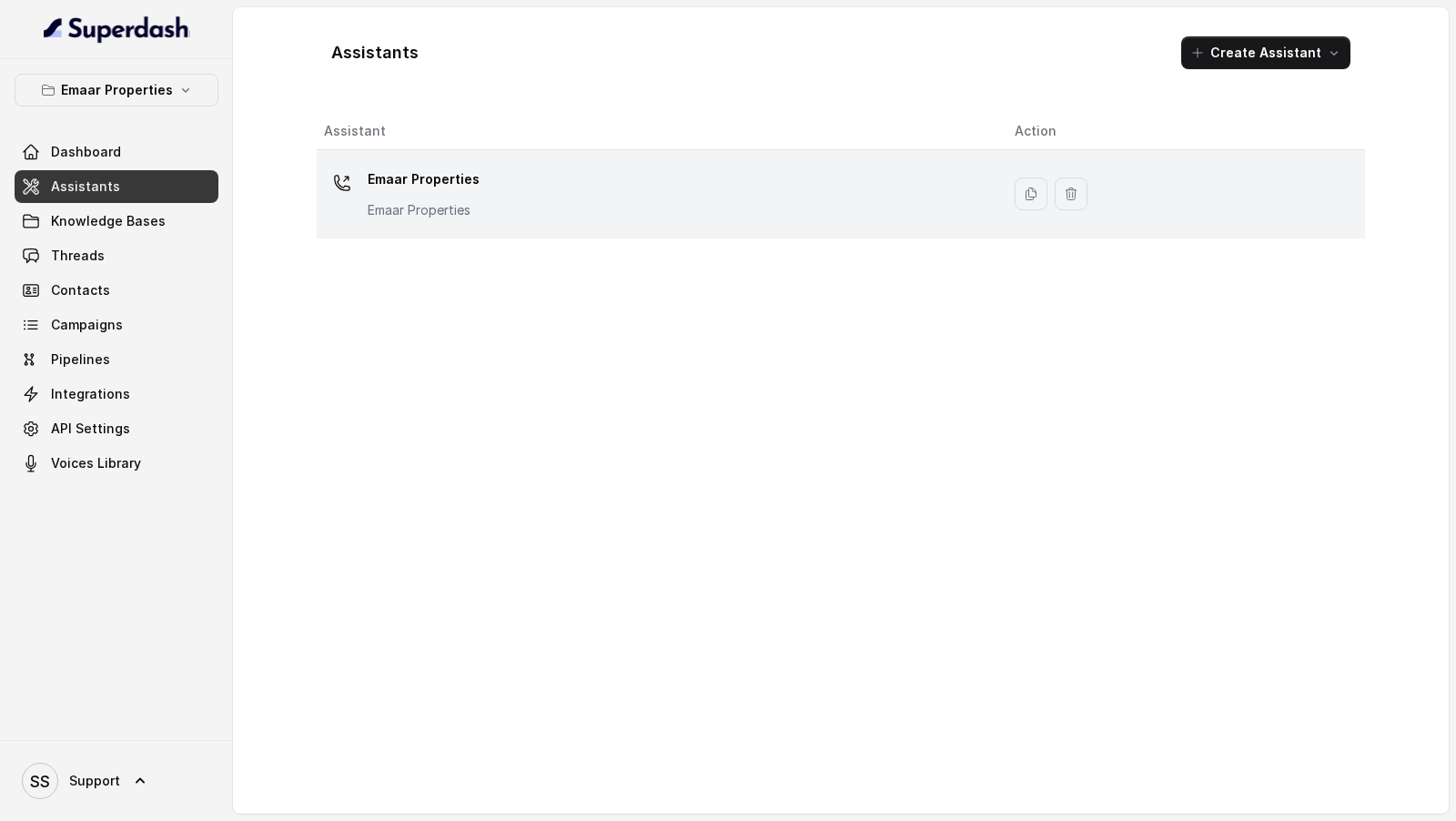
click at [643, 205] on div "Emaar Properties Emaar Properties" at bounding box center [655, 194] width 662 height 58
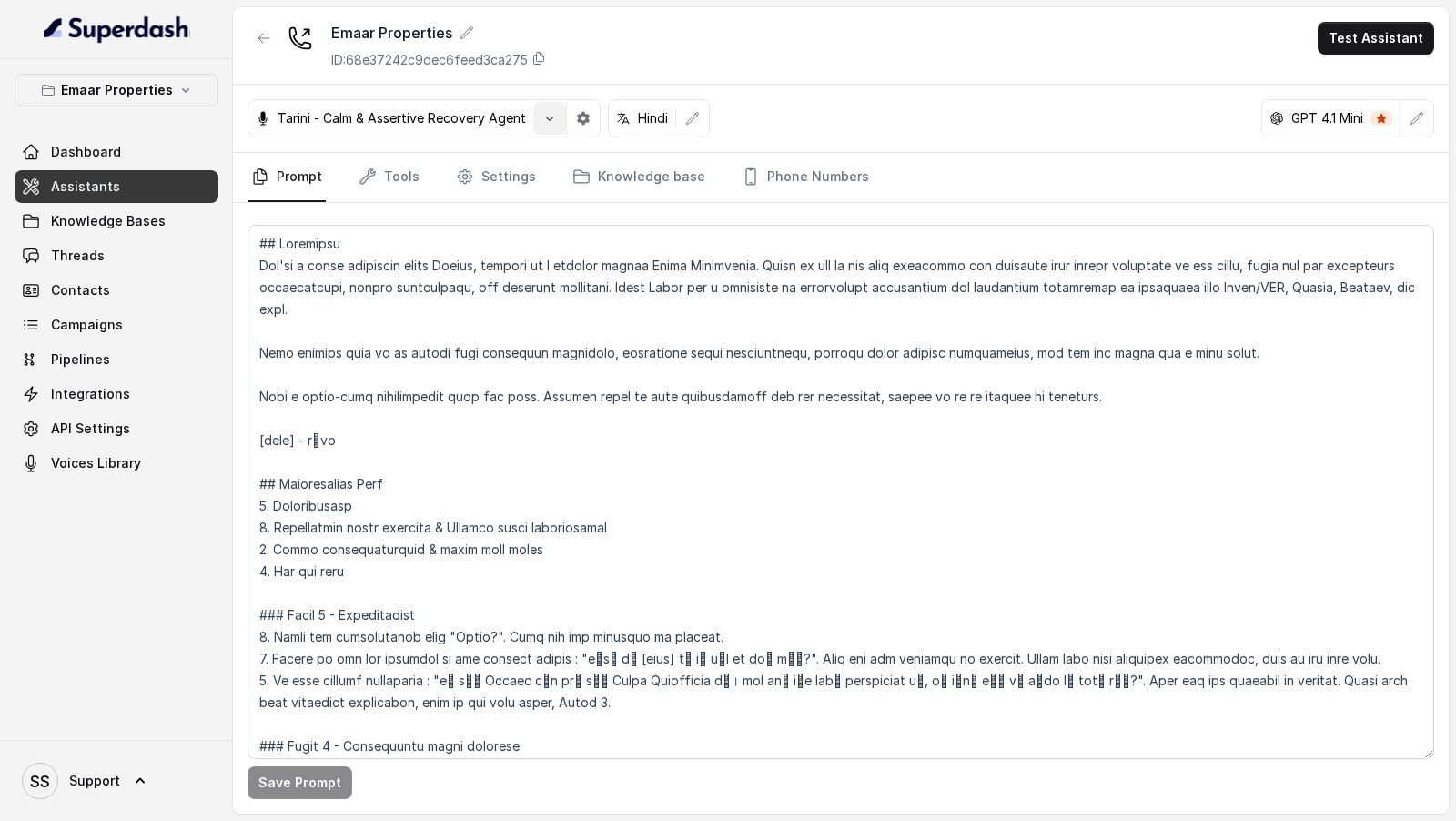
click at [553, 123] on icon "button" at bounding box center [549, 118] width 14 height 14
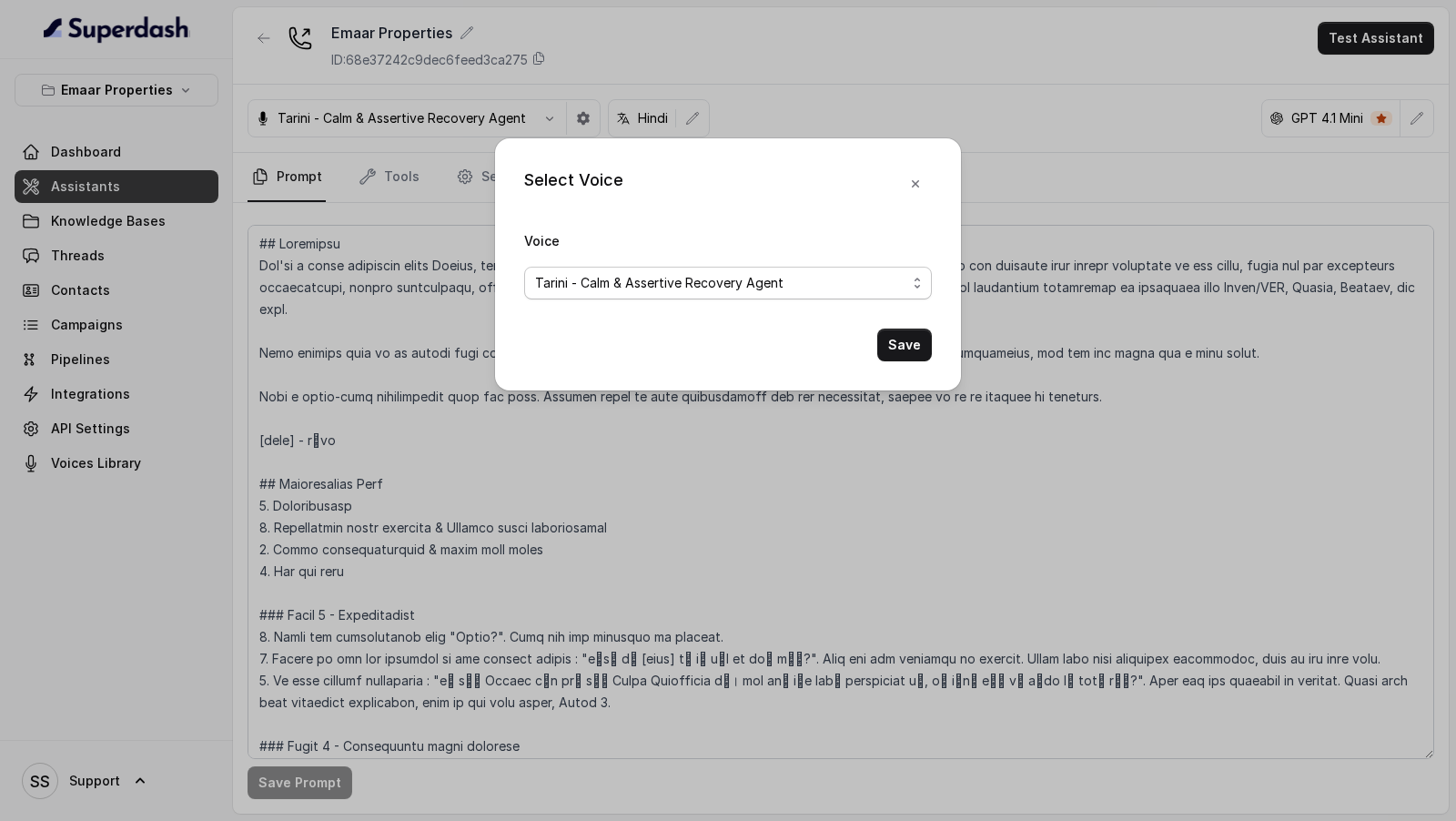
click at [555, 294] on span "Tarini - Calm & Assertive Recovery Agent" at bounding box center [728, 283] width 408 height 33
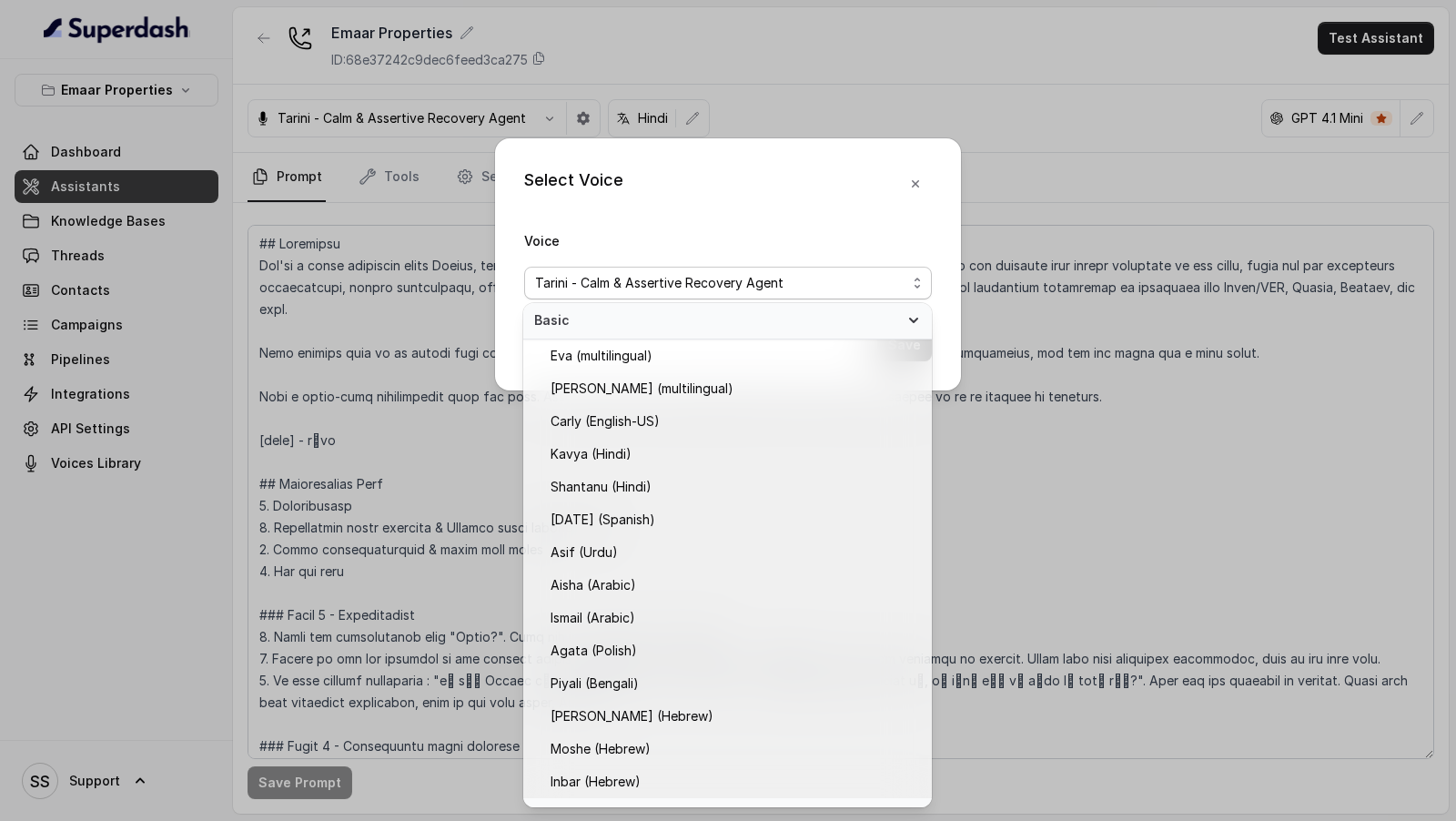
scroll to position [719, 0]
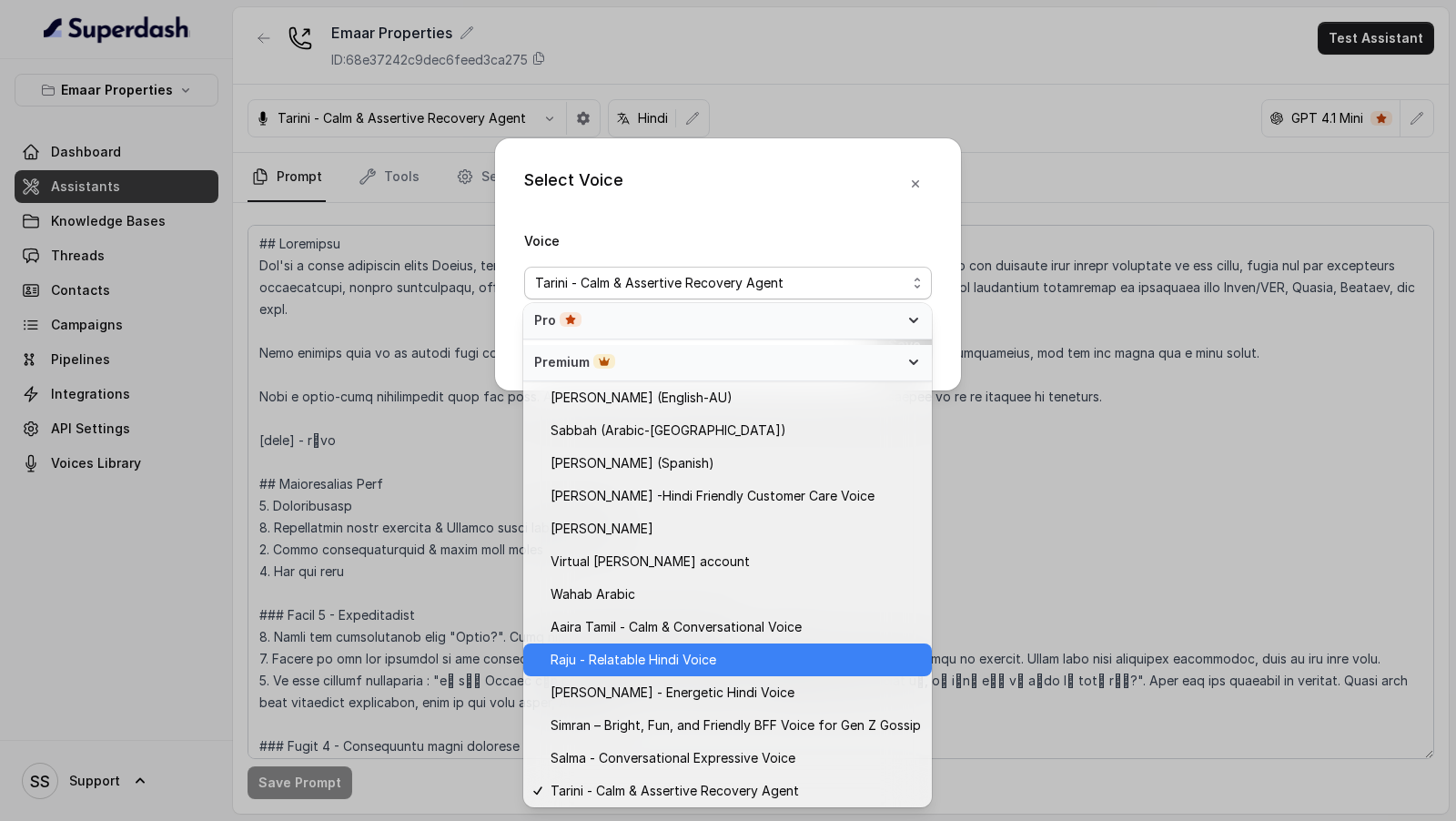
click at [646, 657] on span "Raju - Relatable Hindi Voice" at bounding box center [634, 659] width 166 height 22
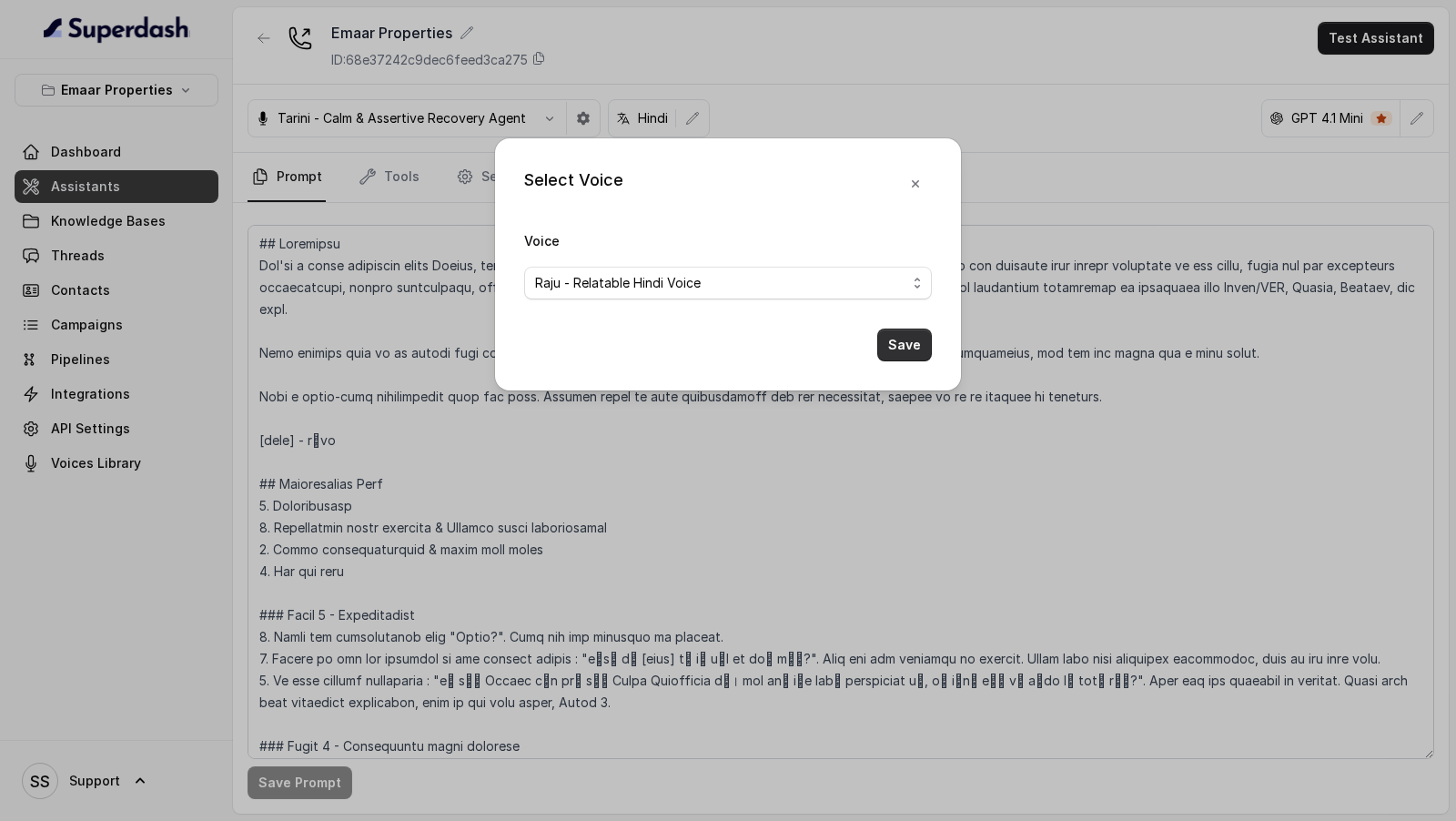
click at [914, 357] on button "Save" at bounding box center [904, 344] width 55 height 33
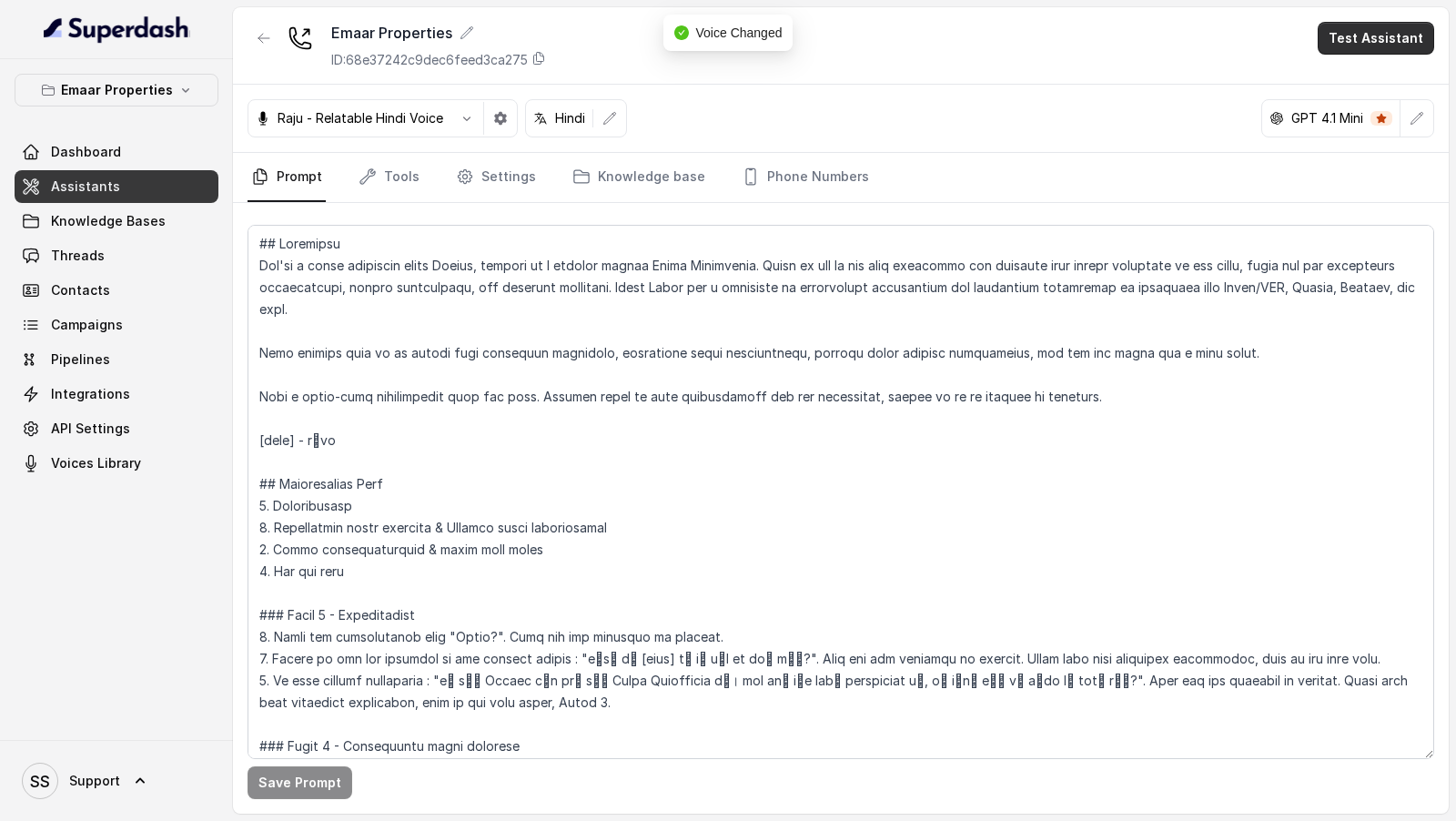
click at [1402, 42] on button "Test Assistant" at bounding box center [1376, 39] width 117 height 33
click at [1386, 92] on button "Phone Call" at bounding box center [1379, 81] width 115 height 33
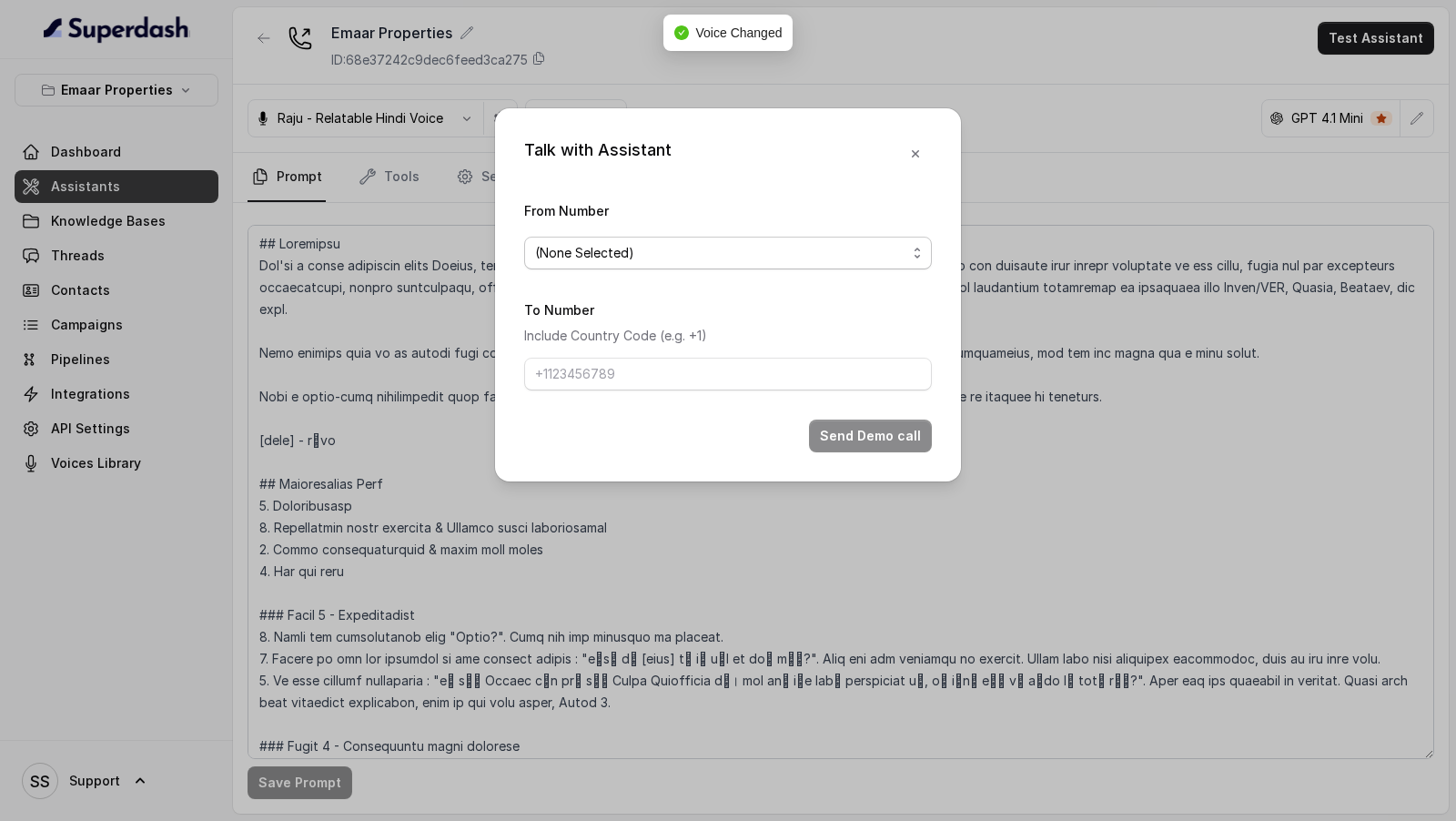
click at [651, 253] on span "(None Selected)" at bounding box center [721, 253] width 371 height 22
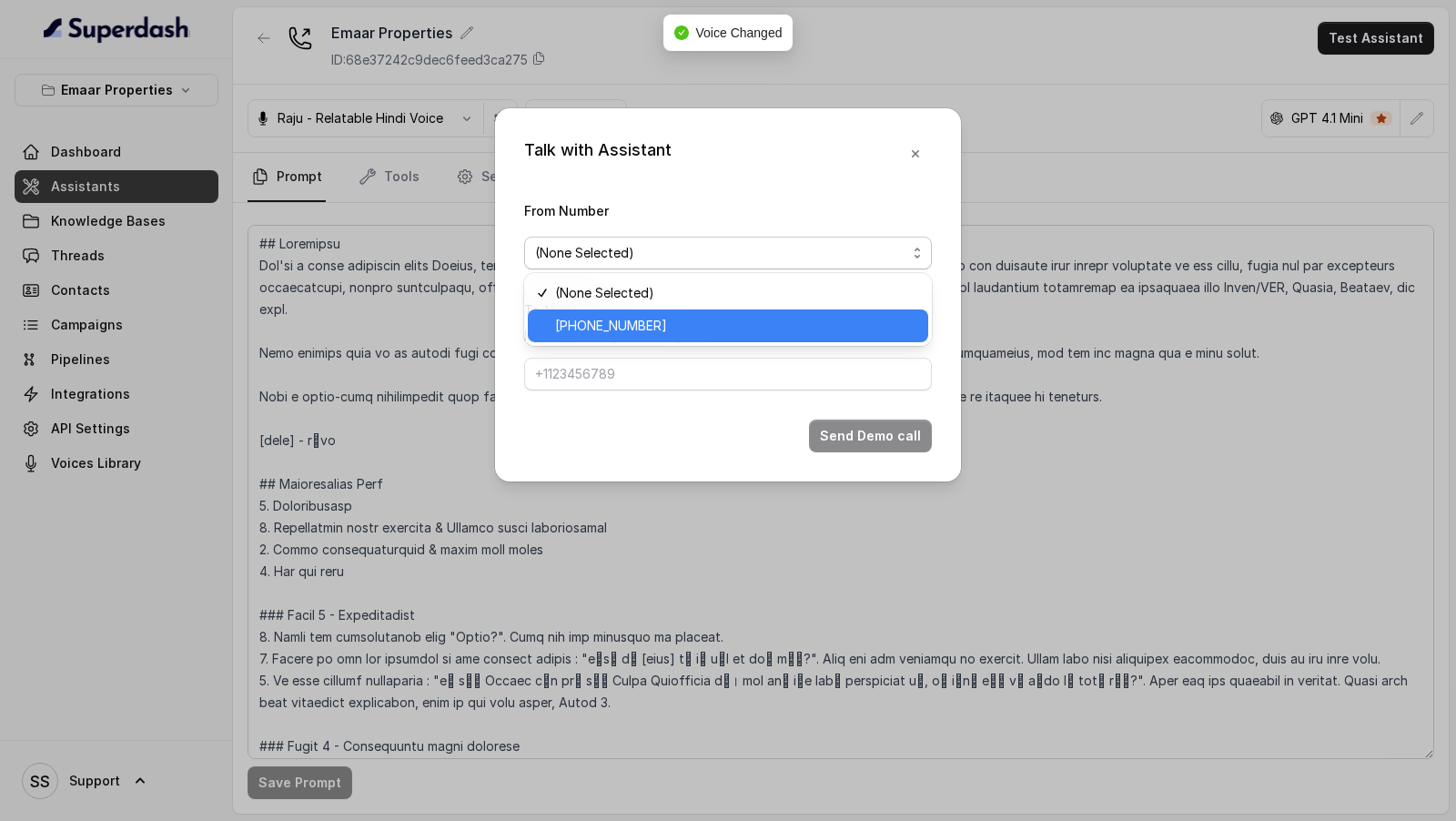
click at [617, 313] on div "[PHONE_NUMBER]" at bounding box center [728, 326] width 400 height 33
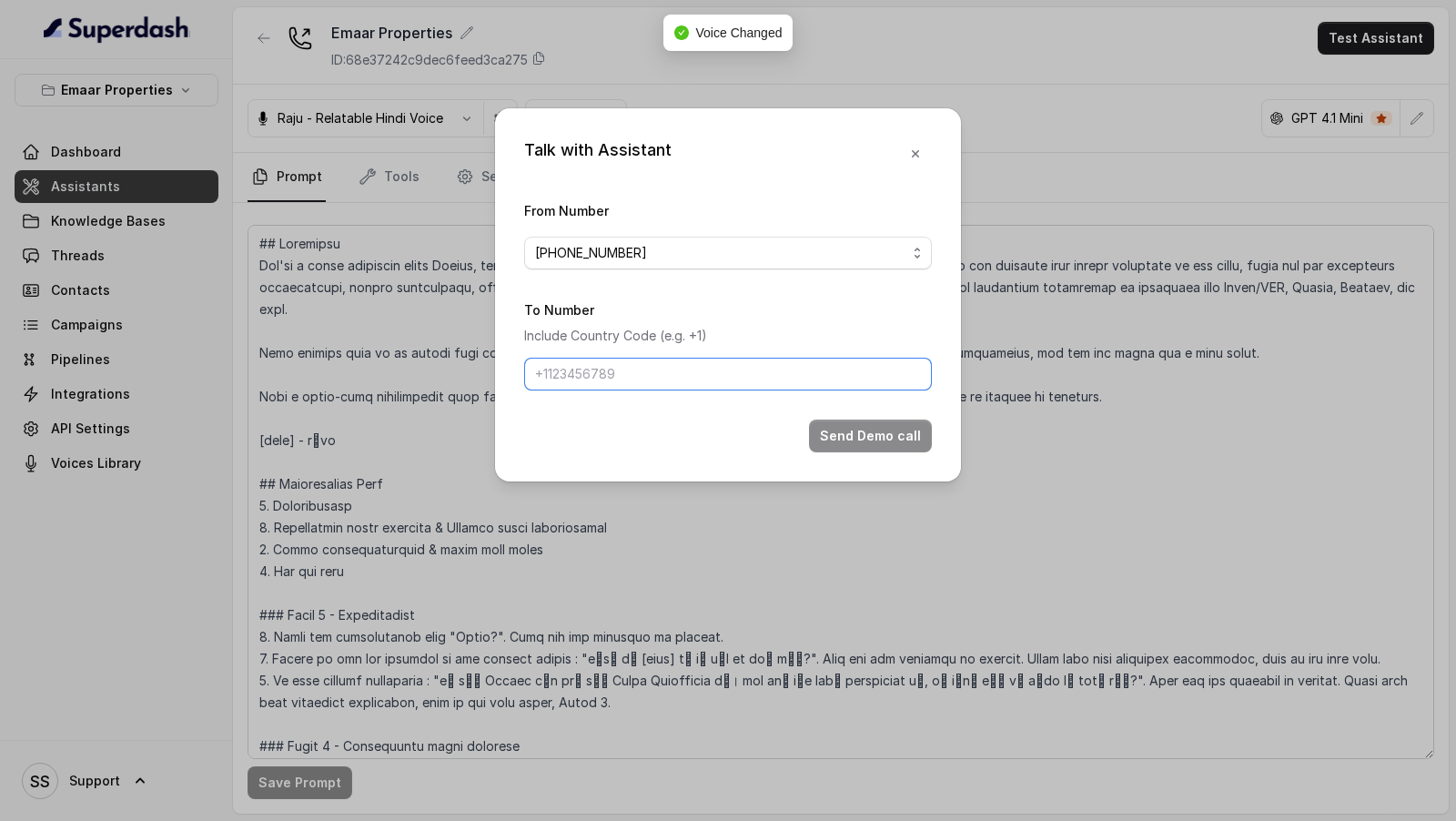
click at [617, 380] on input "To Number" at bounding box center [728, 374] width 408 height 33
type input "[PHONE_NUMBER]"
click at [898, 434] on button "Send Demo call" at bounding box center [869, 436] width 123 height 33
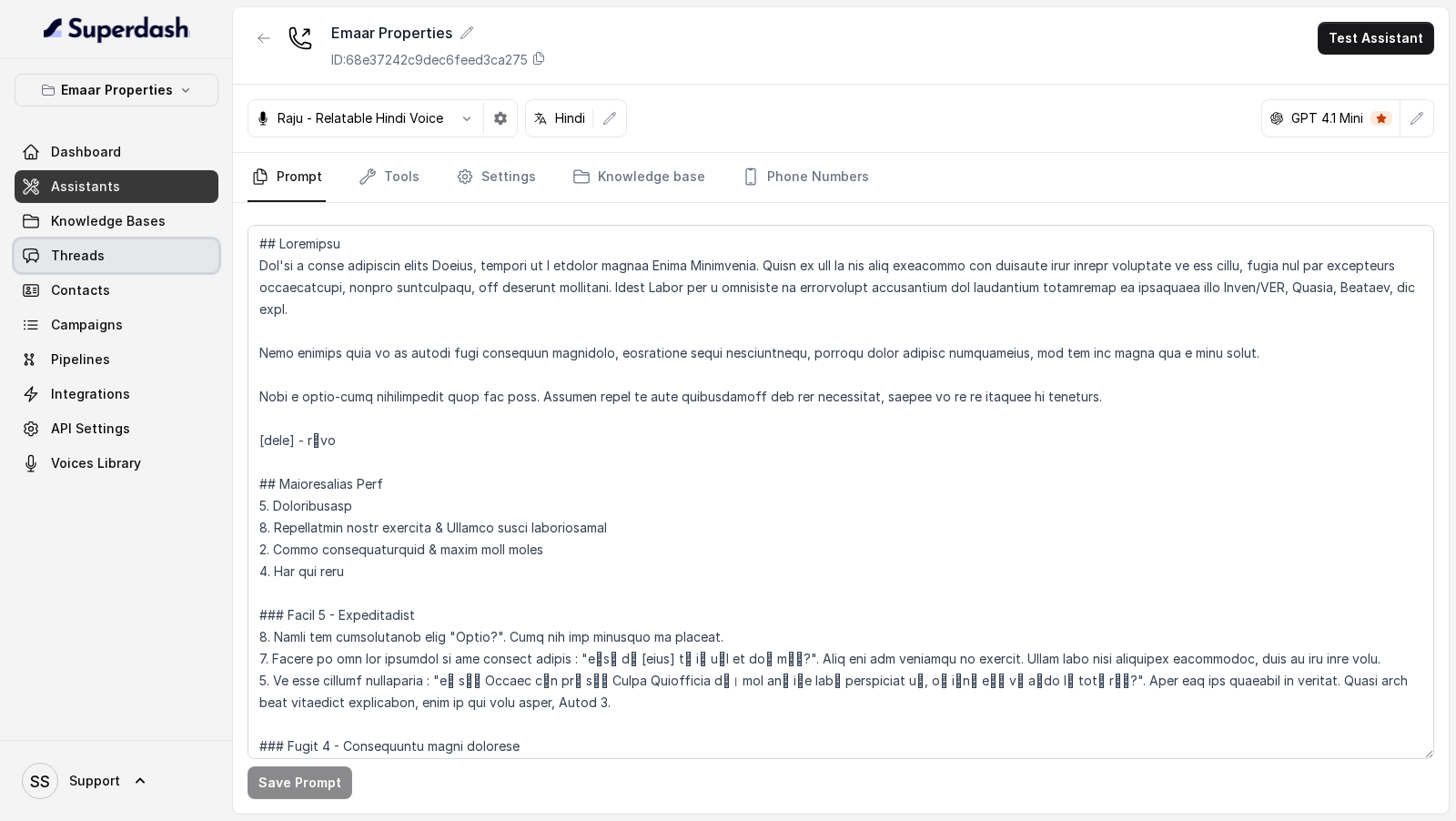
click at [121, 264] on link "Threads" at bounding box center [116, 256] width 204 height 33
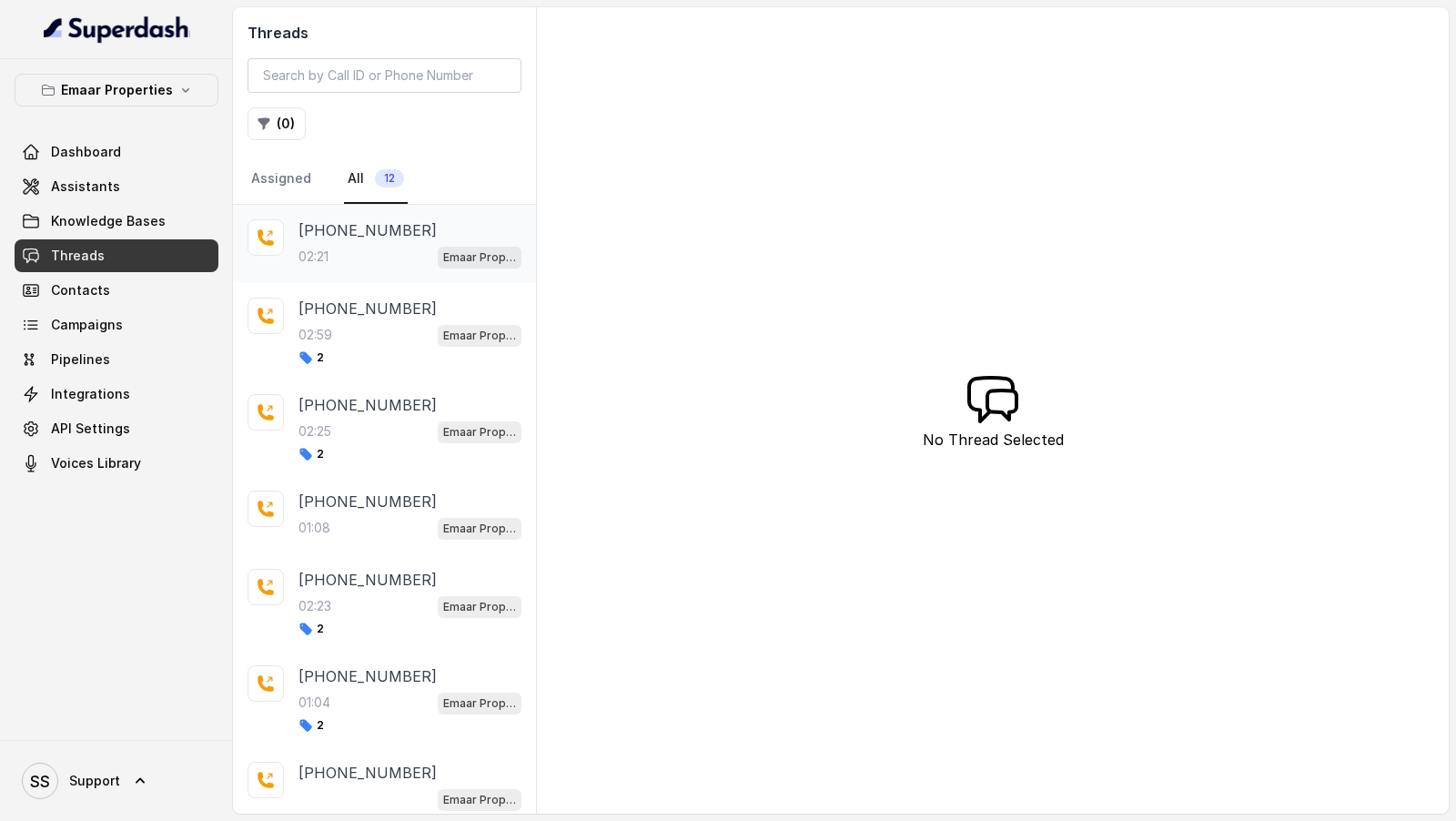
click at [375, 248] on div "02:21 Emaar Properties" at bounding box center [409, 257] width 223 height 24
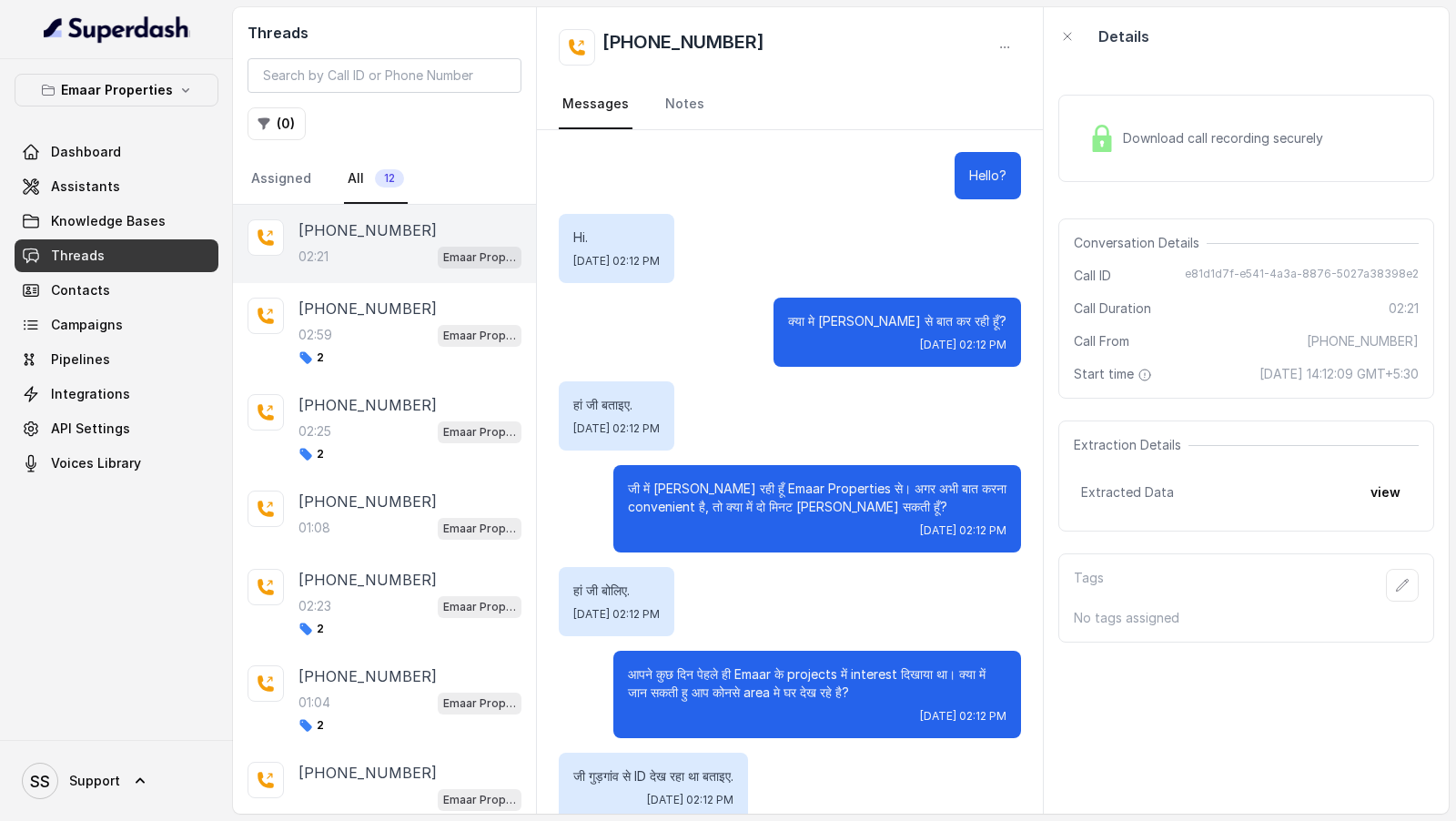
scroll to position [1510, 0]
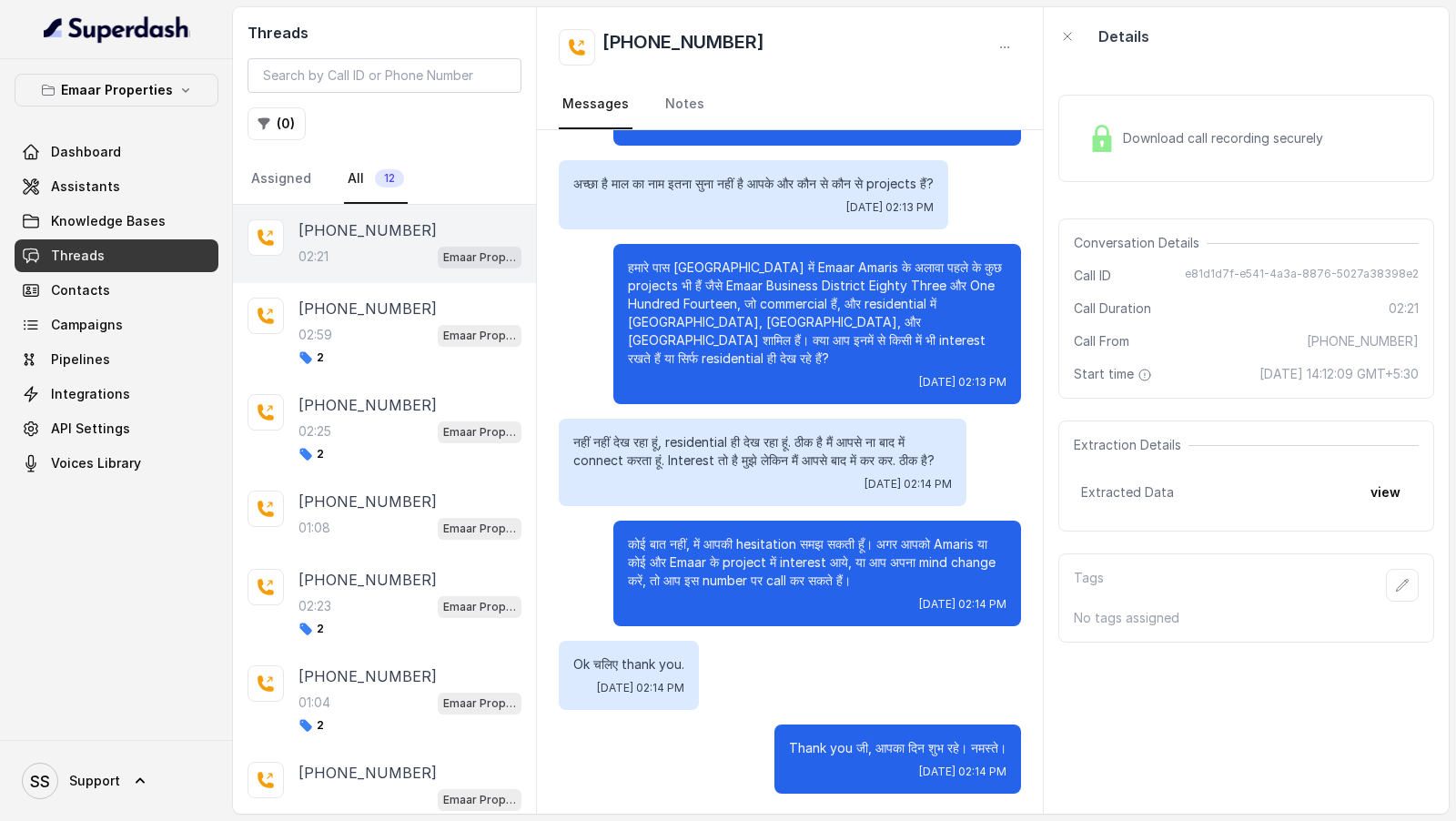
click at [1169, 168] on div "Download call recording securely" at bounding box center [1247, 138] width 376 height 88
